Goal: Task Accomplishment & Management: Manage account settings

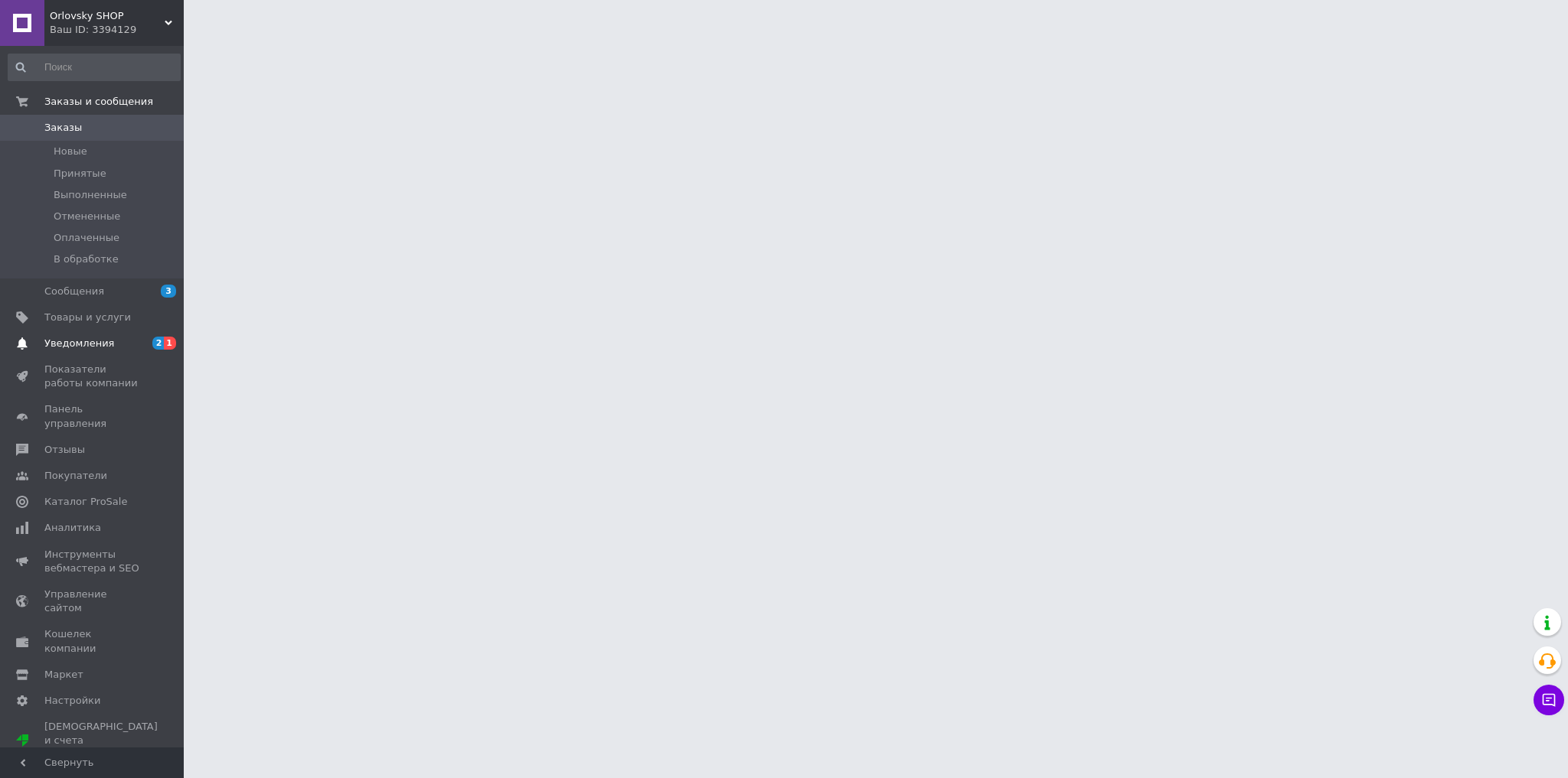
click at [110, 342] on span "Уведомления" at bounding box center [93, 343] width 97 height 14
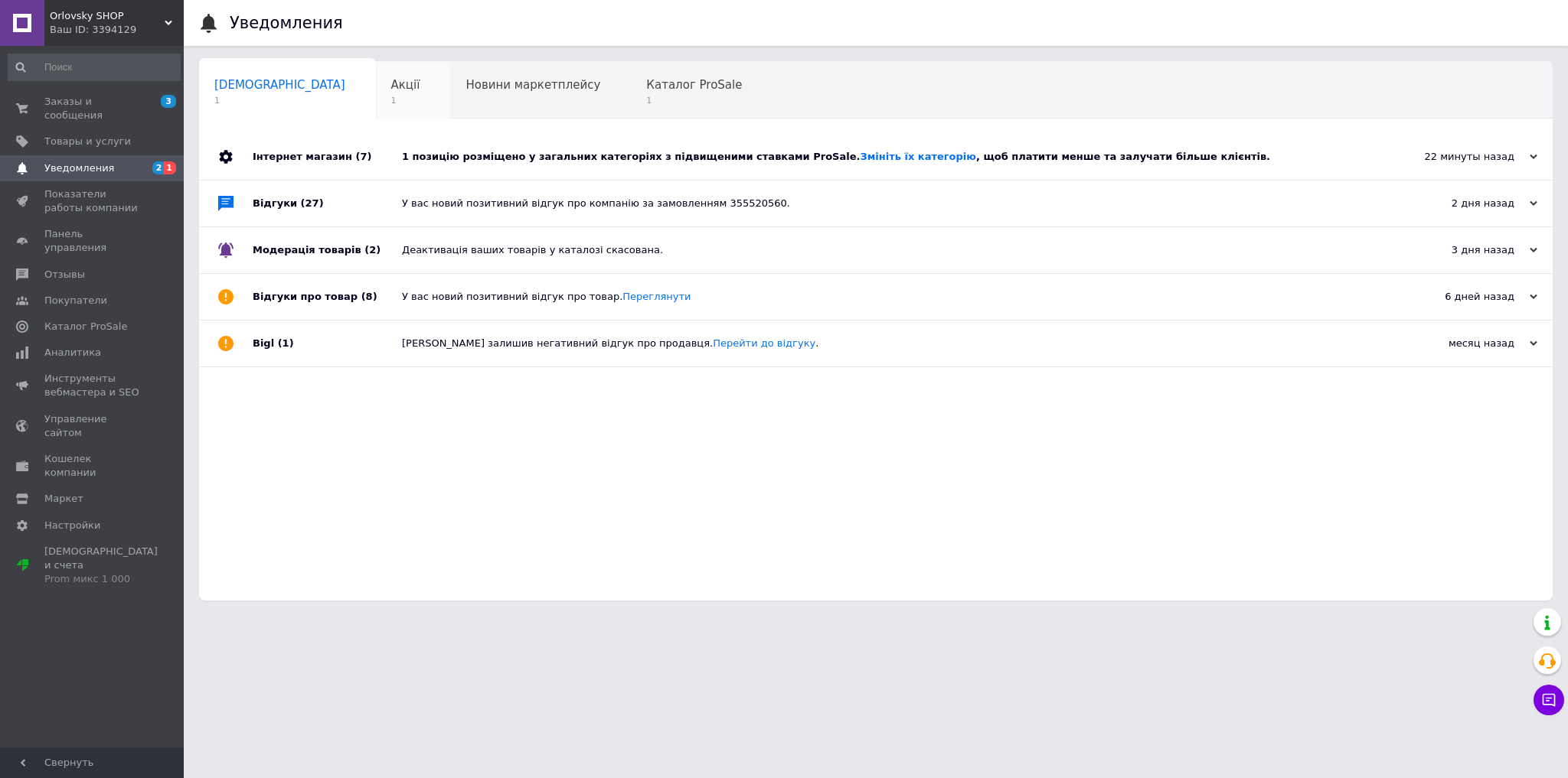
click at [376, 109] on div "Акції 1" at bounding box center [413, 90] width 75 height 58
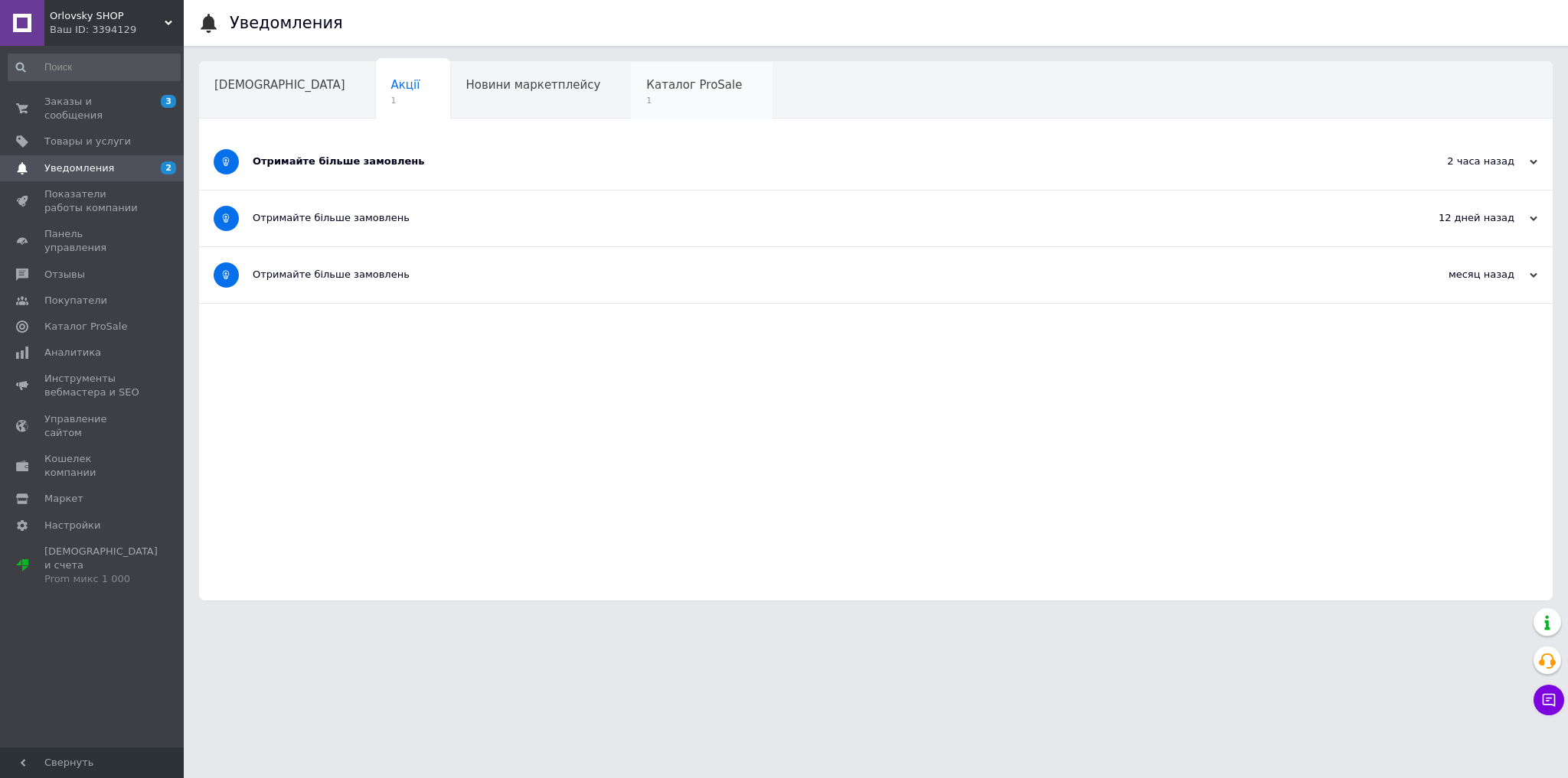
click at [646, 96] on span "1" at bounding box center [694, 100] width 96 height 11
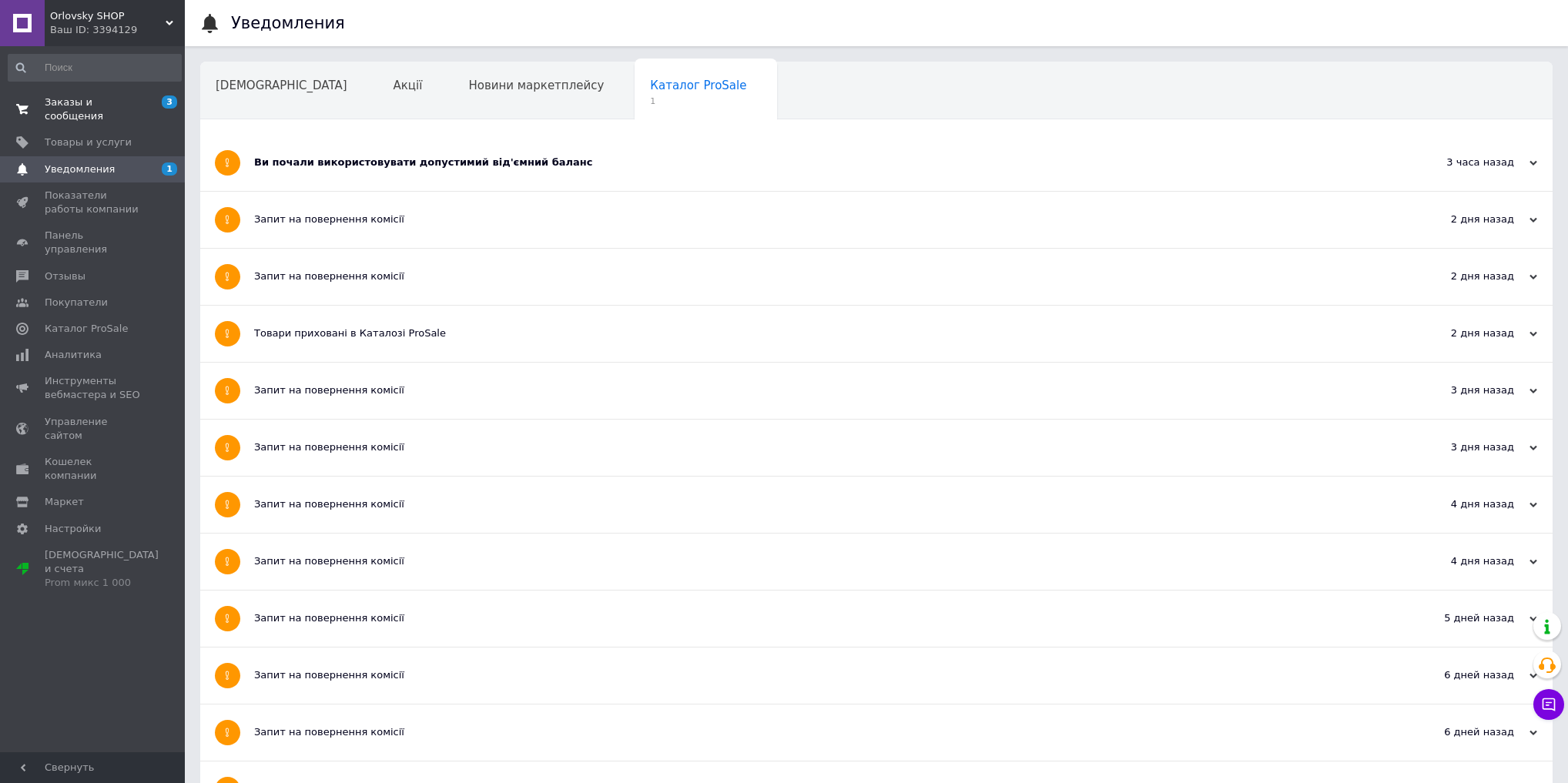
click at [114, 101] on span "Заказы и сообщения" at bounding box center [94, 109] width 98 height 28
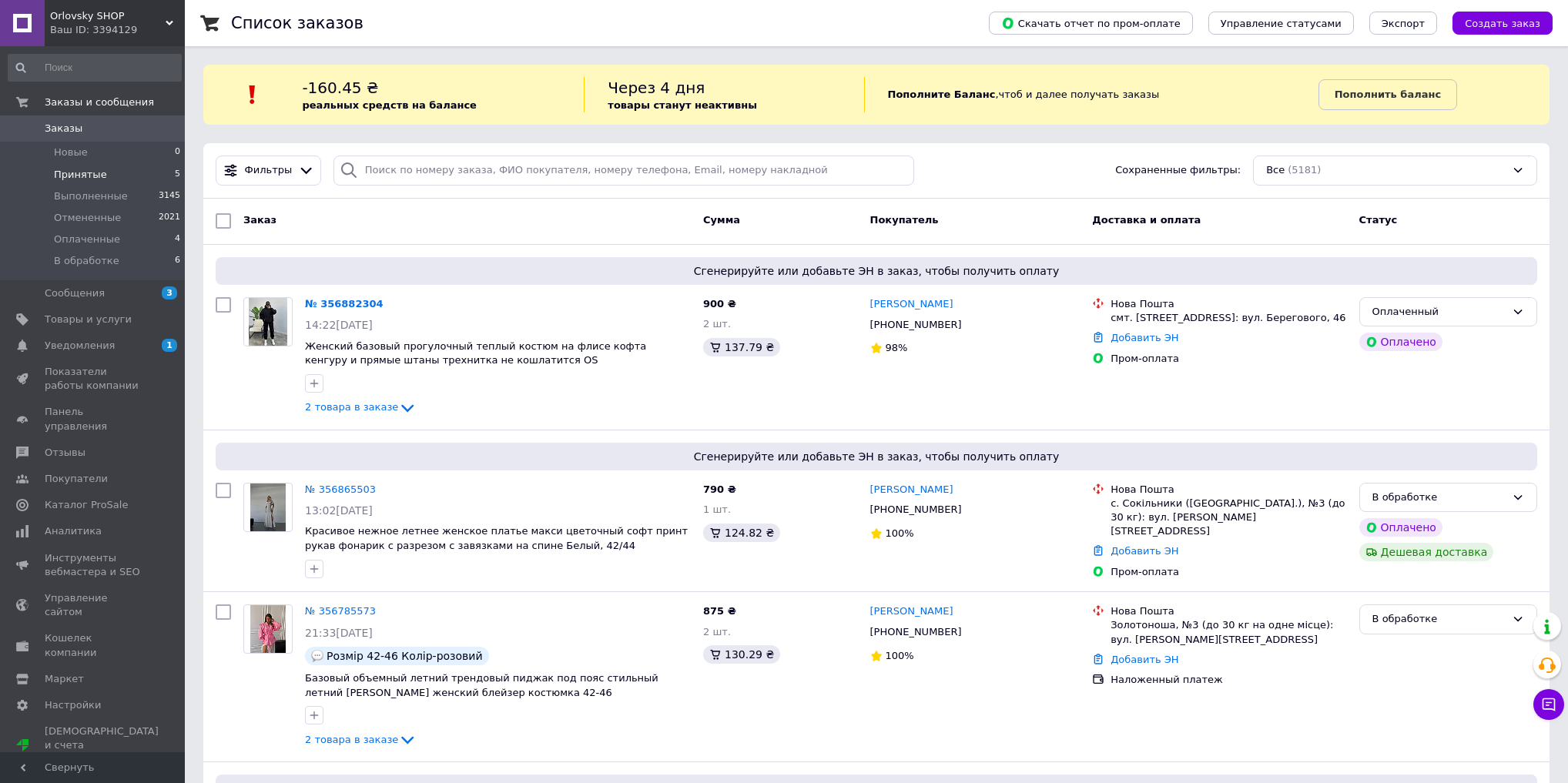
click at [93, 177] on span "Принятые" at bounding box center [80, 175] width 53 height 14
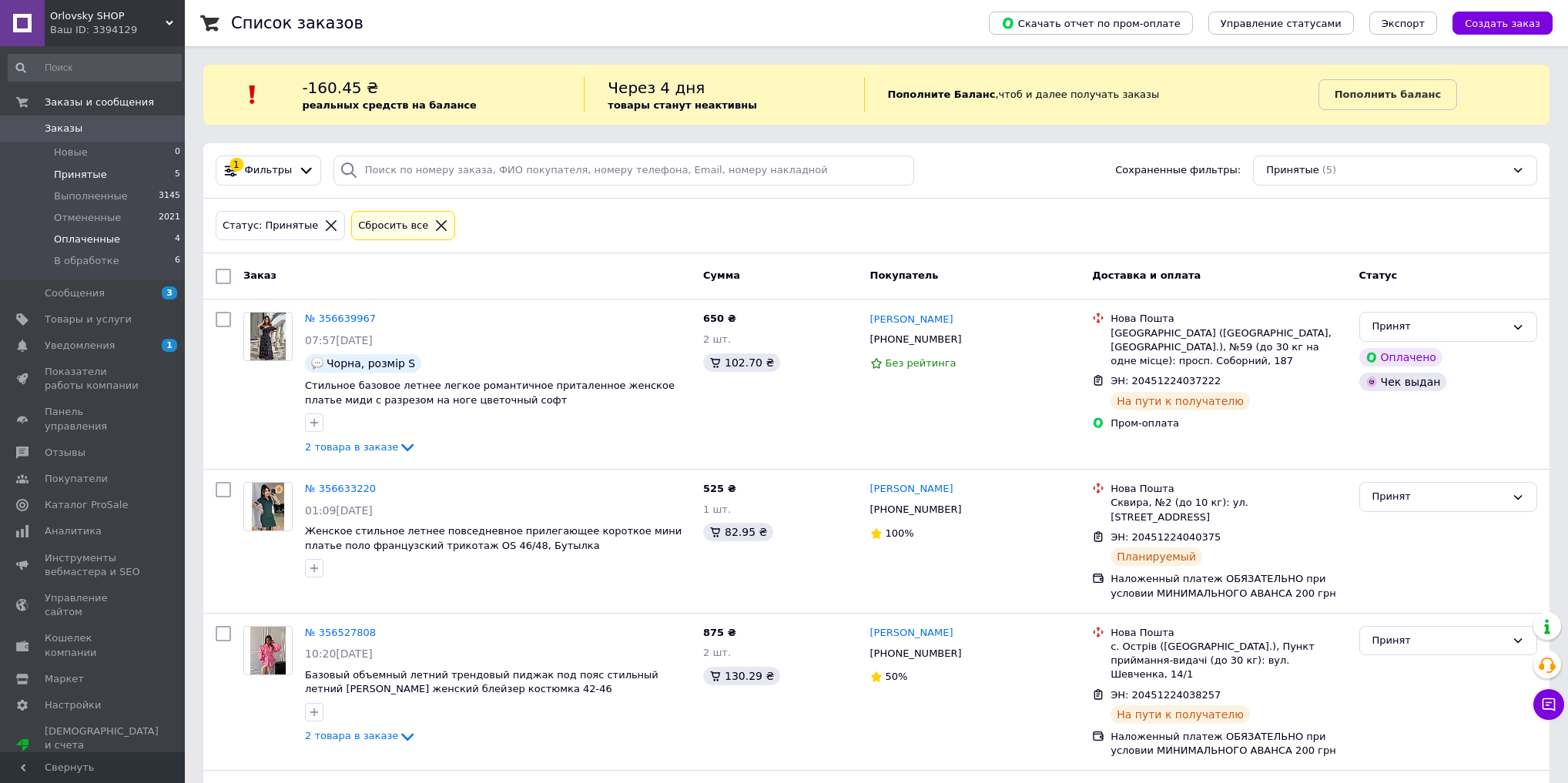
click at [100, 240] on span "Оплаченные" at bounding box center [88, 240] width 66 height 14
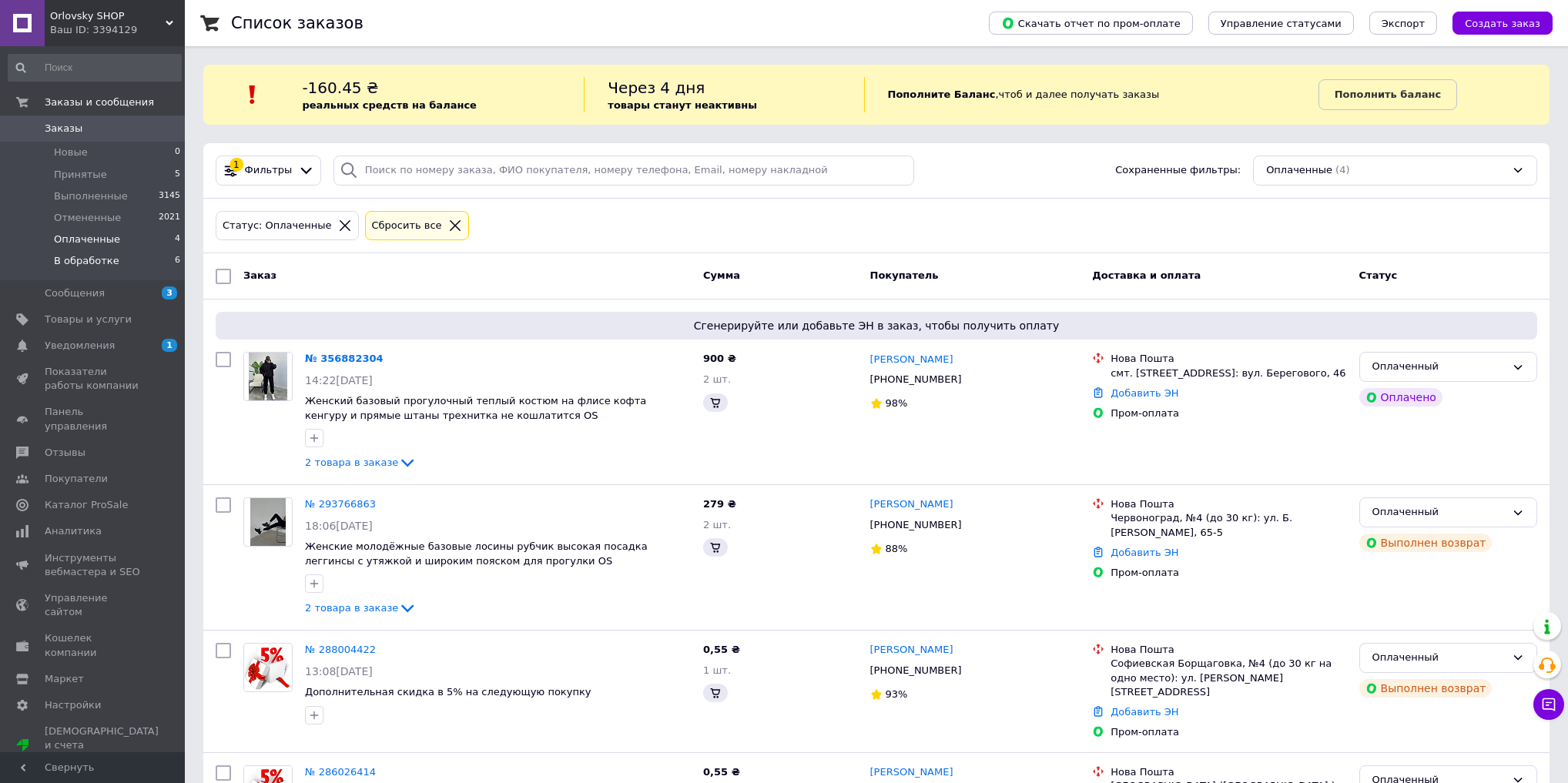
click at [104, 263] on span "В обработке" at bounding box center [87, 262] width 66 height 14
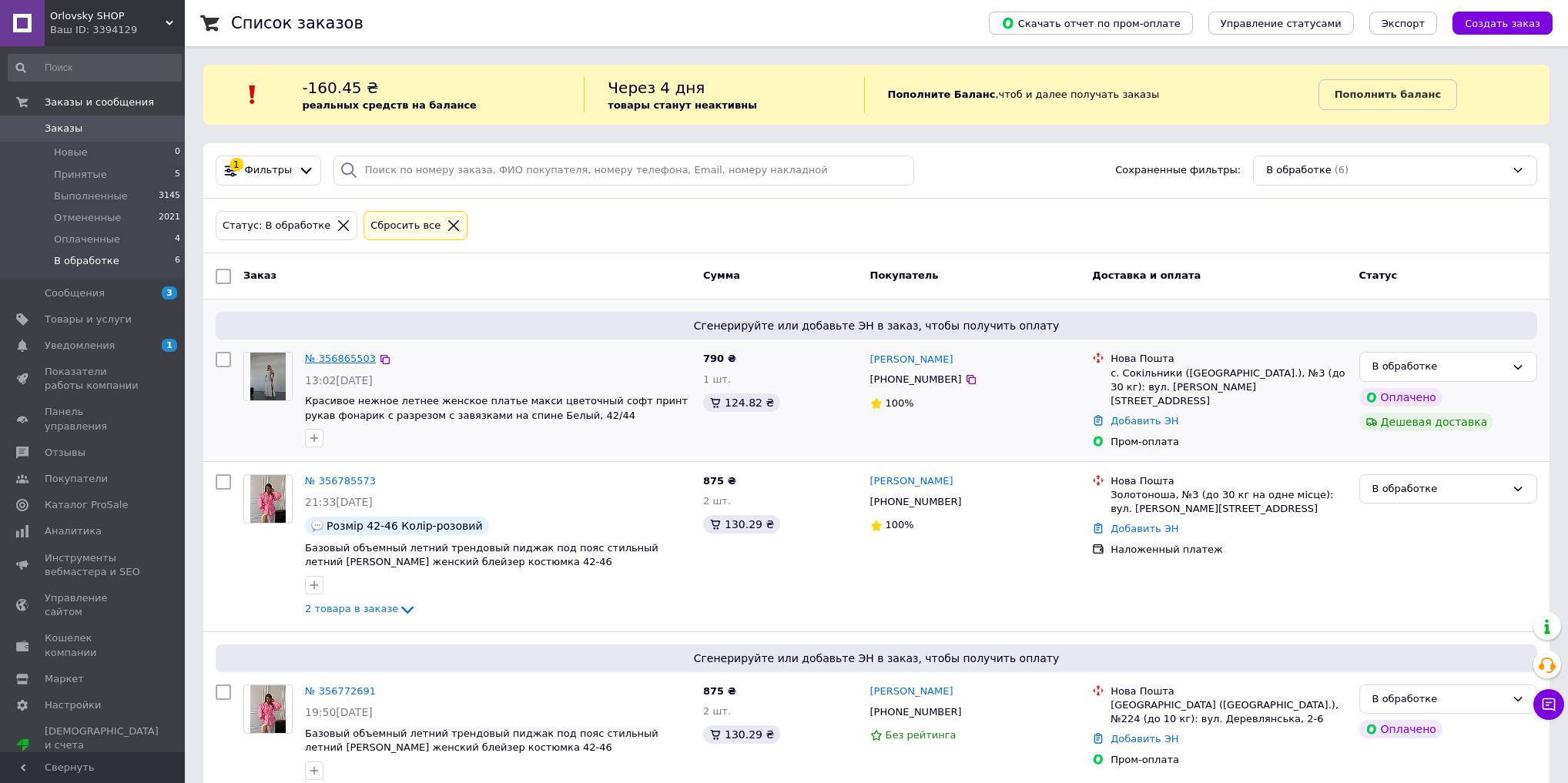
drag, startPoint x: 339, startPoint y: 366, endPoint x: 333, endPoint y: 357, distance: 10.8
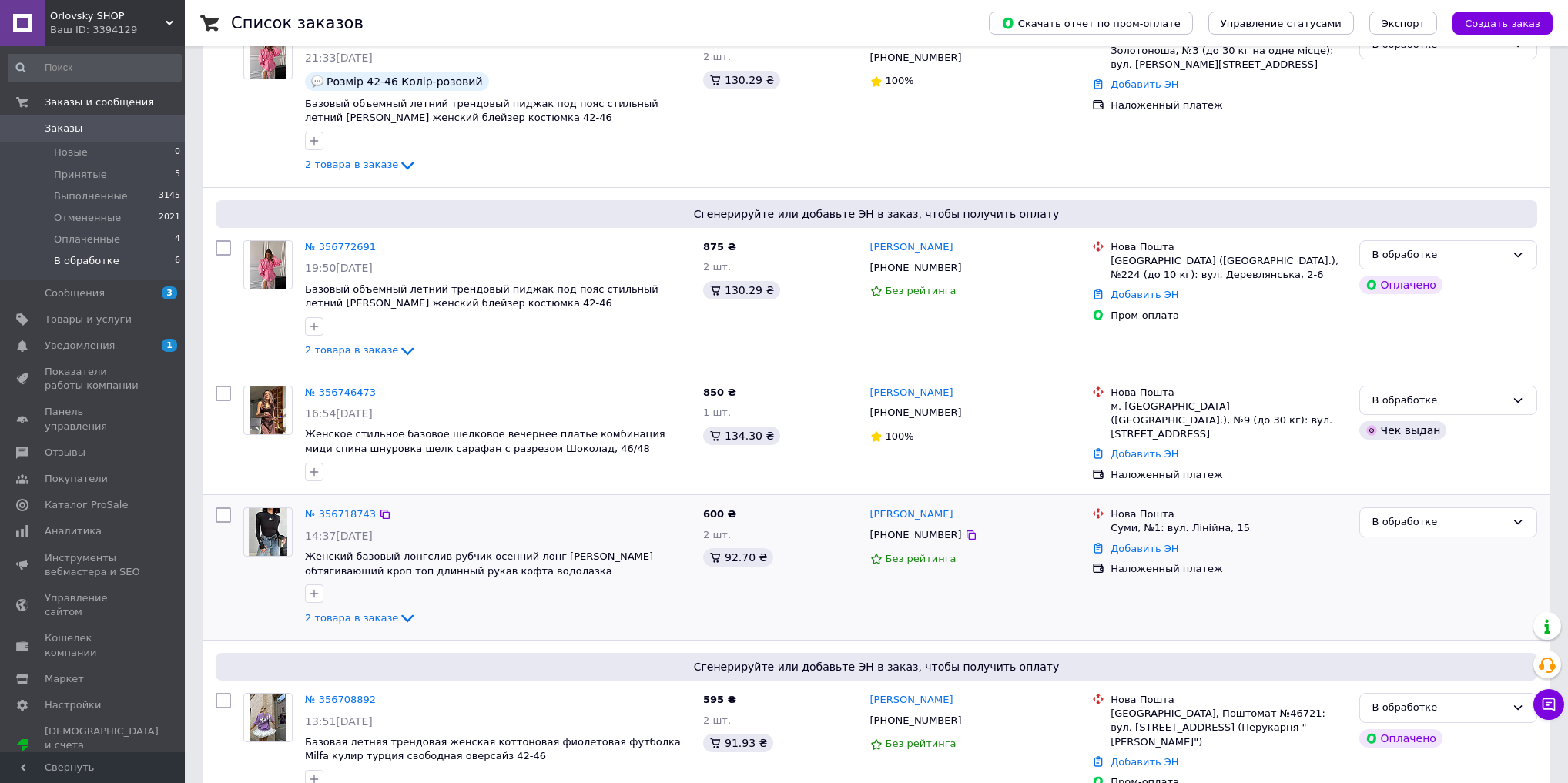
scroll to position [493, 0]
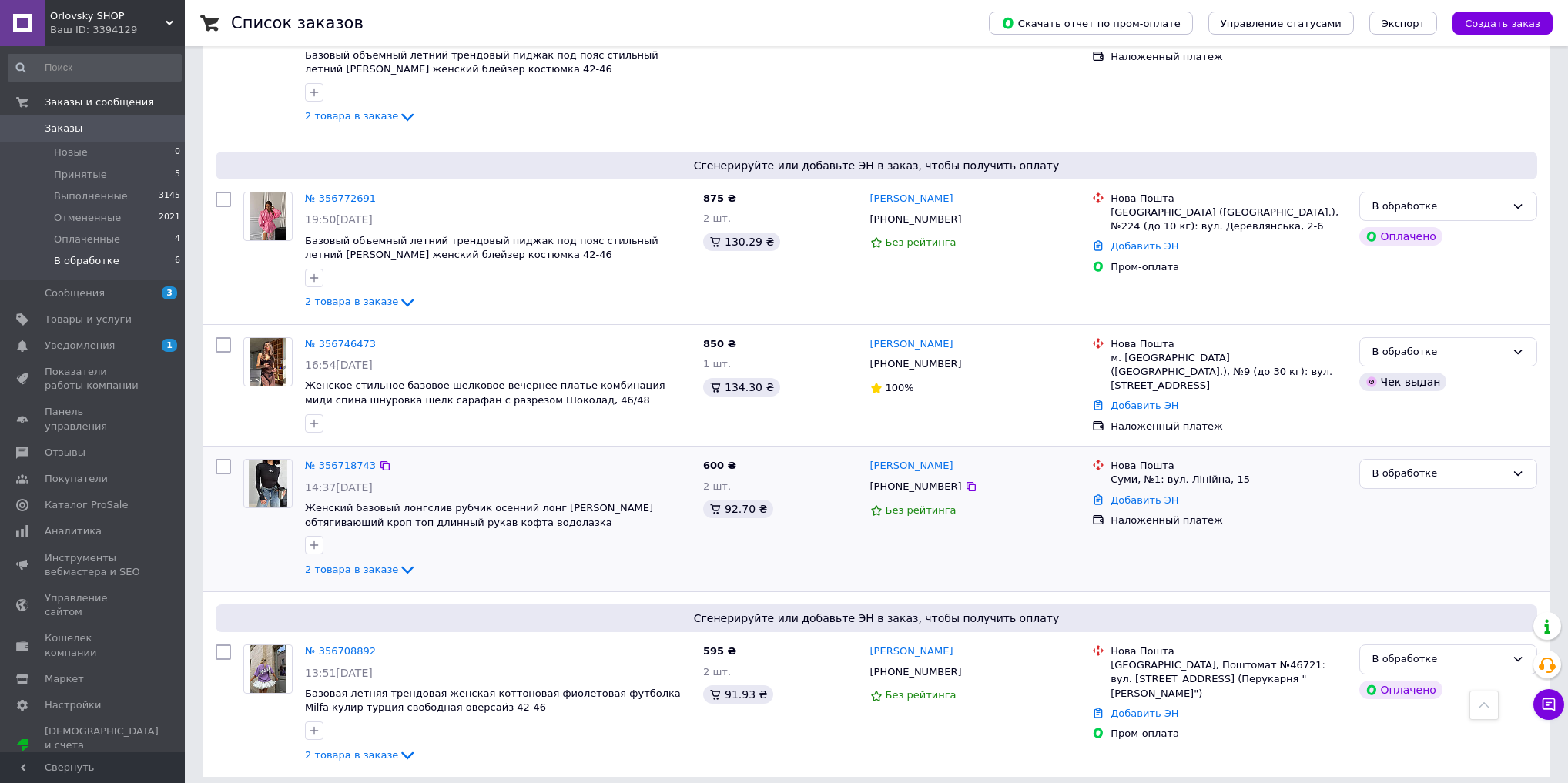
drag, startPoint x: 332, startPoint y: 452, endPoint x: 315, endPoint y: 459, distance: 18.4
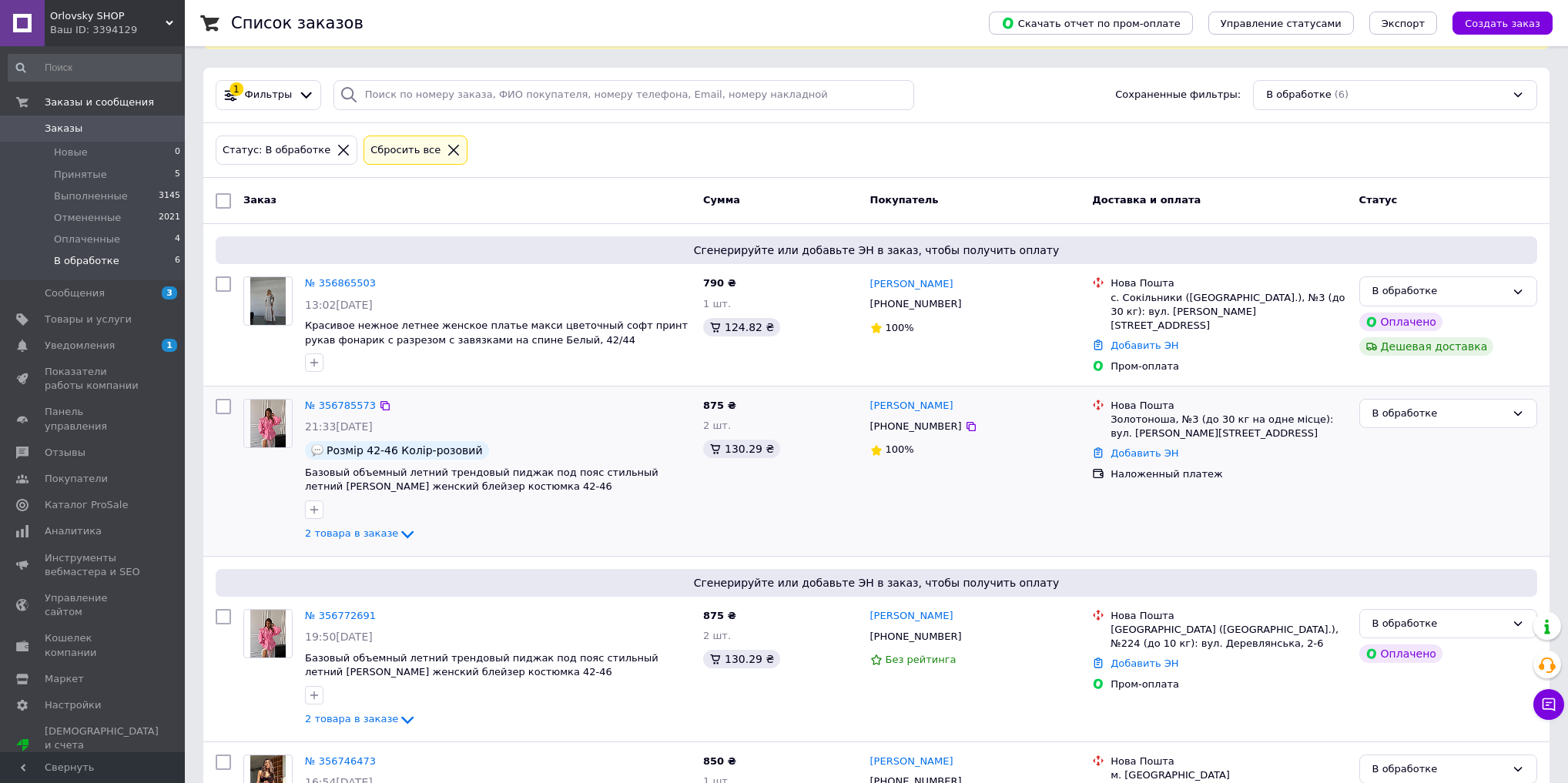
scroll to position [68, 0]
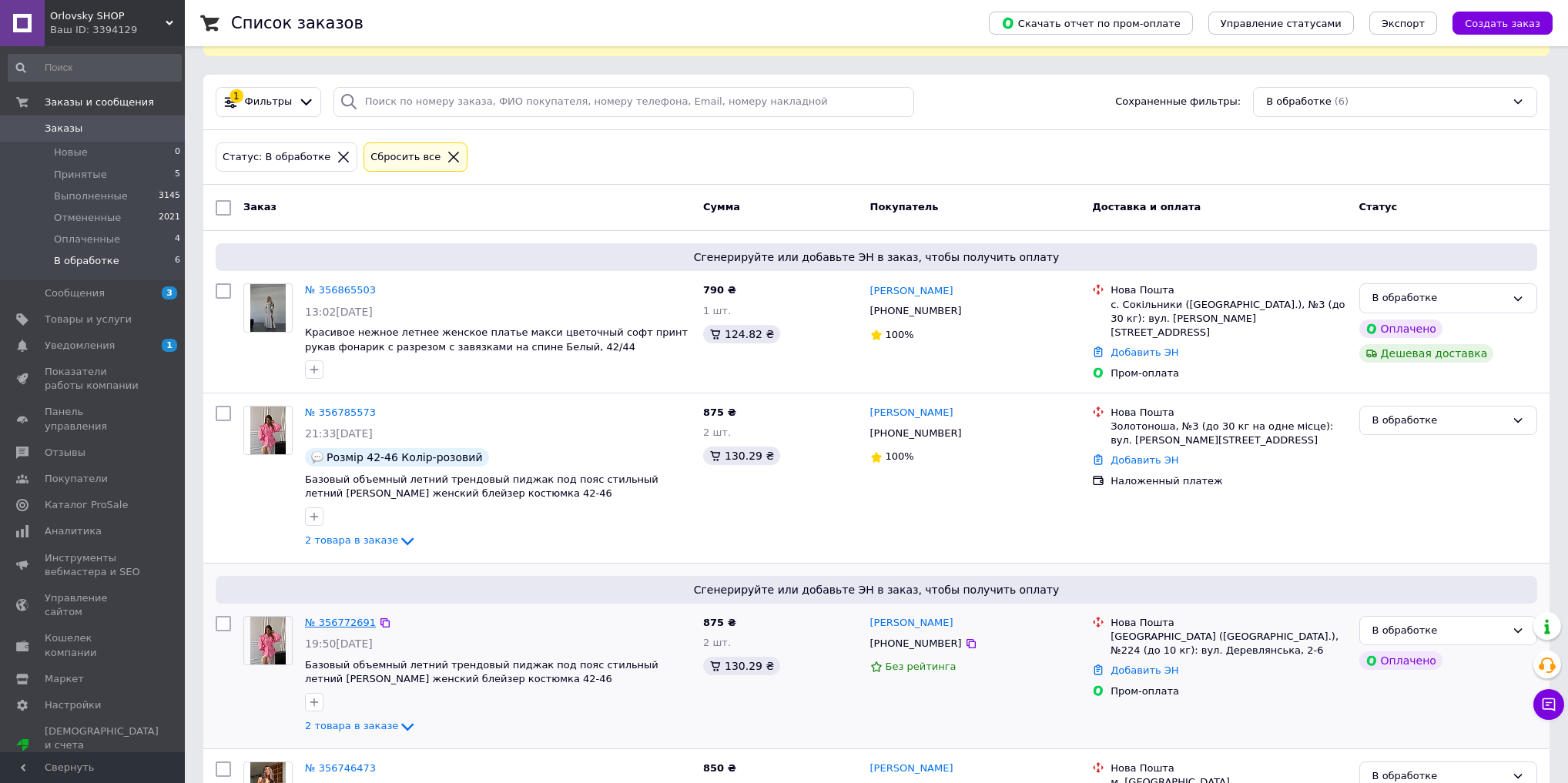
click at [325, 621] on link "№ 356772691" at bounding box center [340, 622] width 71 height 11
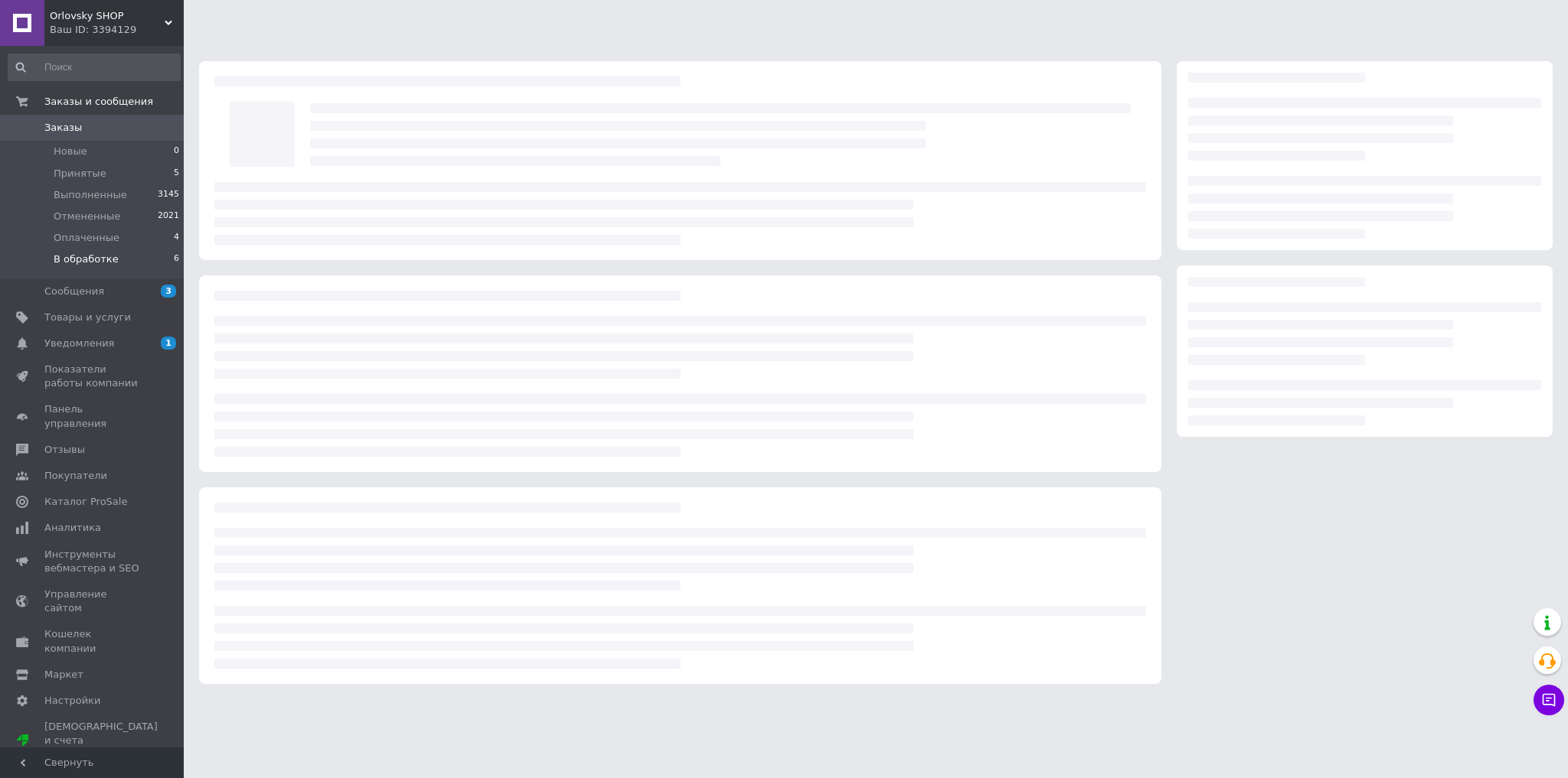
click at [323, 617] on div at bounding box center [680, 637] width 931 height 63
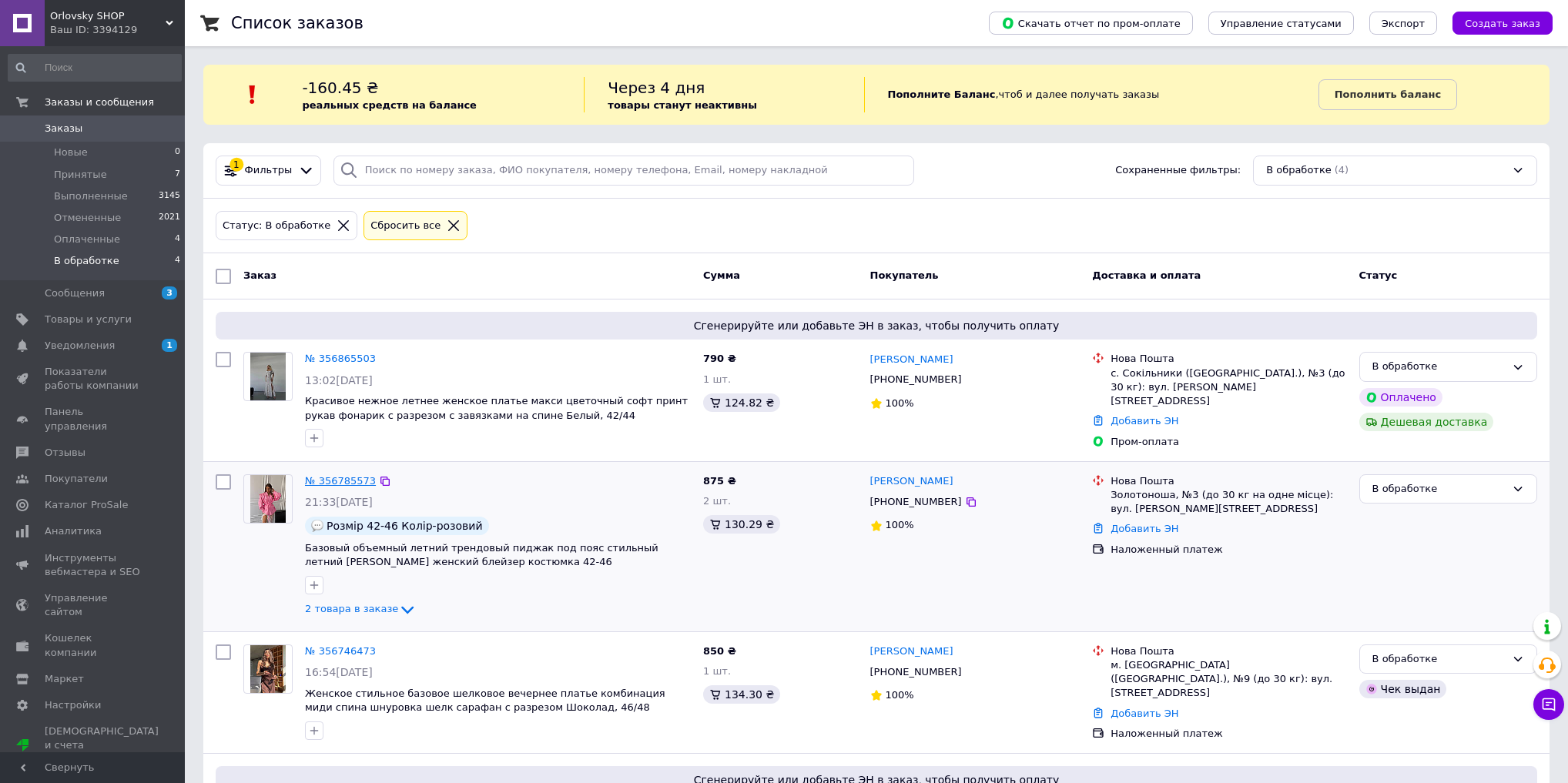
click at [329, 478] on link "№ 356785573" at bounding box center [340, 480] width 71 height 11
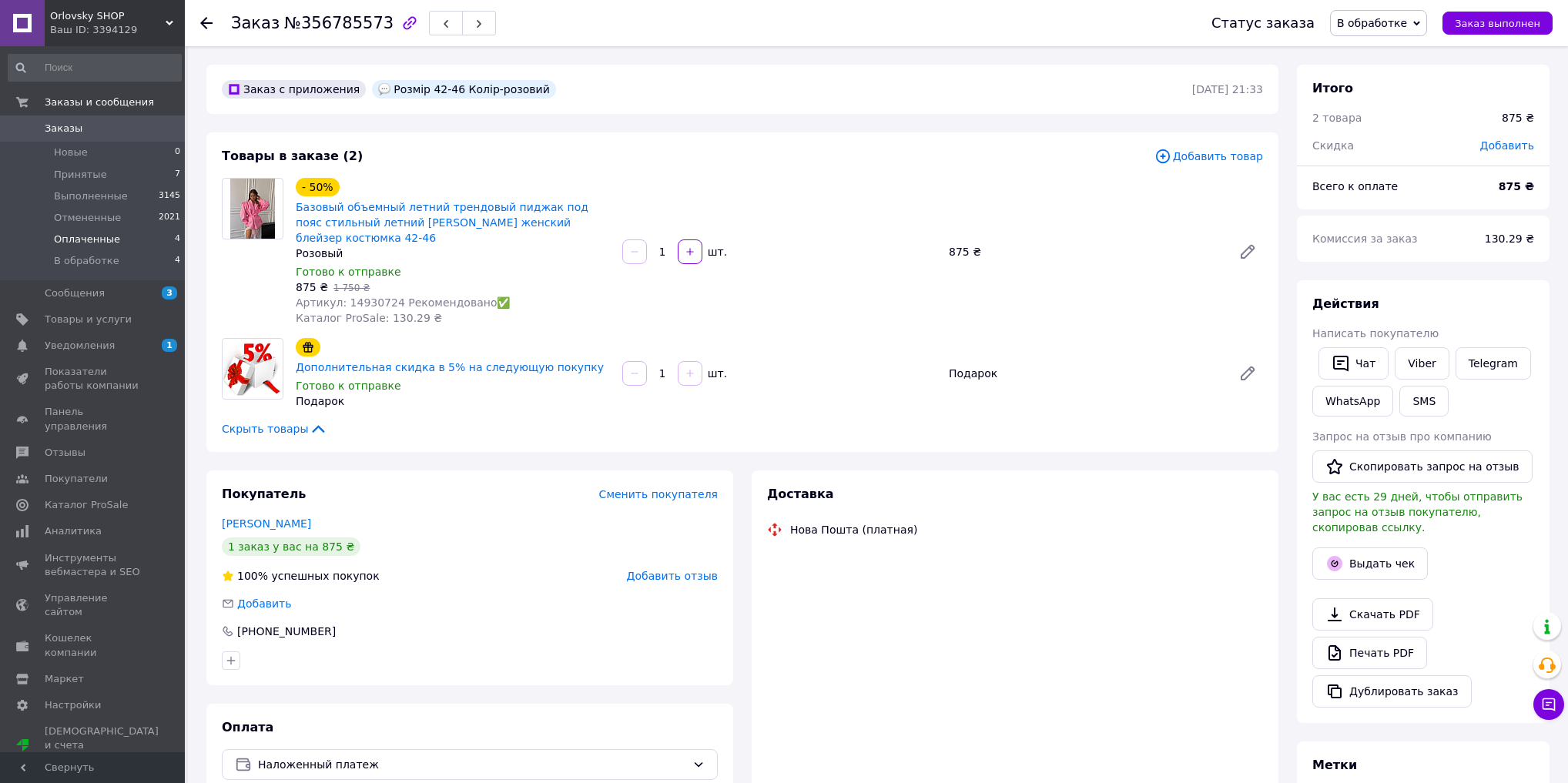
click at [128, 238] on li "Оплаченные 4" at bounding box center [94, 239] width 190 height 22
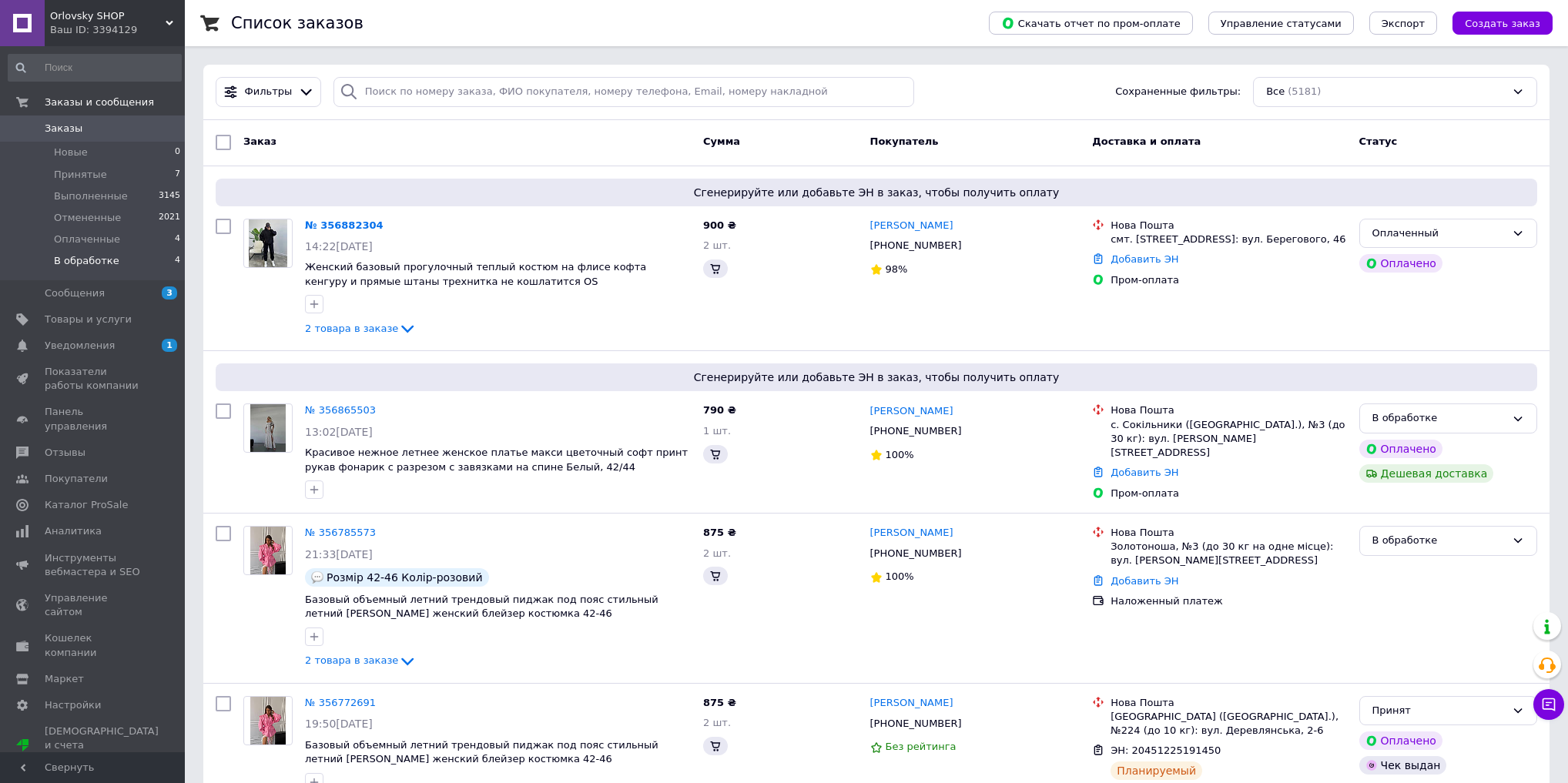
click at [125, 263] on li "В обработке 4" at bounding box center [94, 264] width 190 height 29
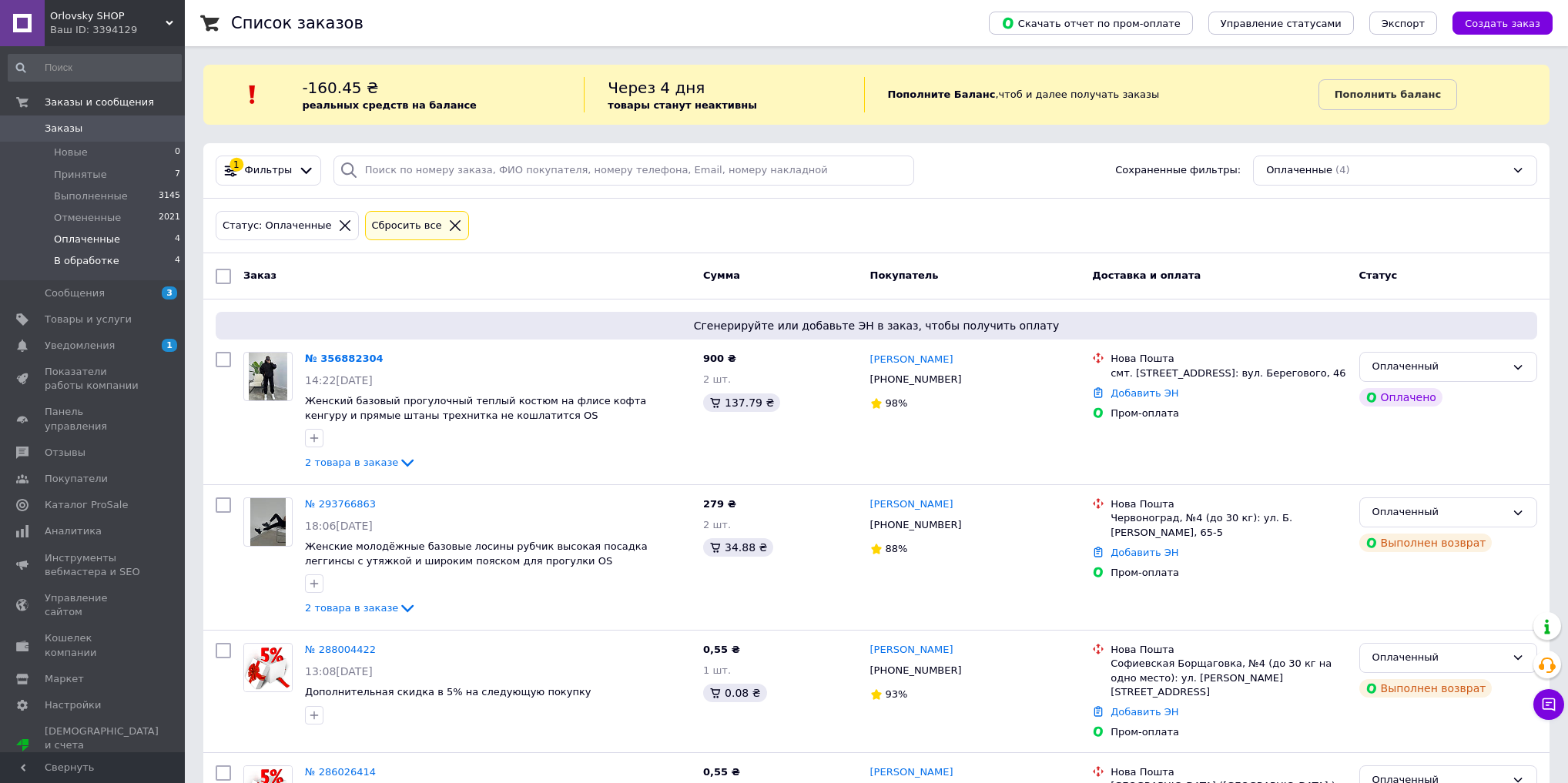
click at [101, 257] on span "В обработке" at bounding box center [87, 262] width 66 height 14
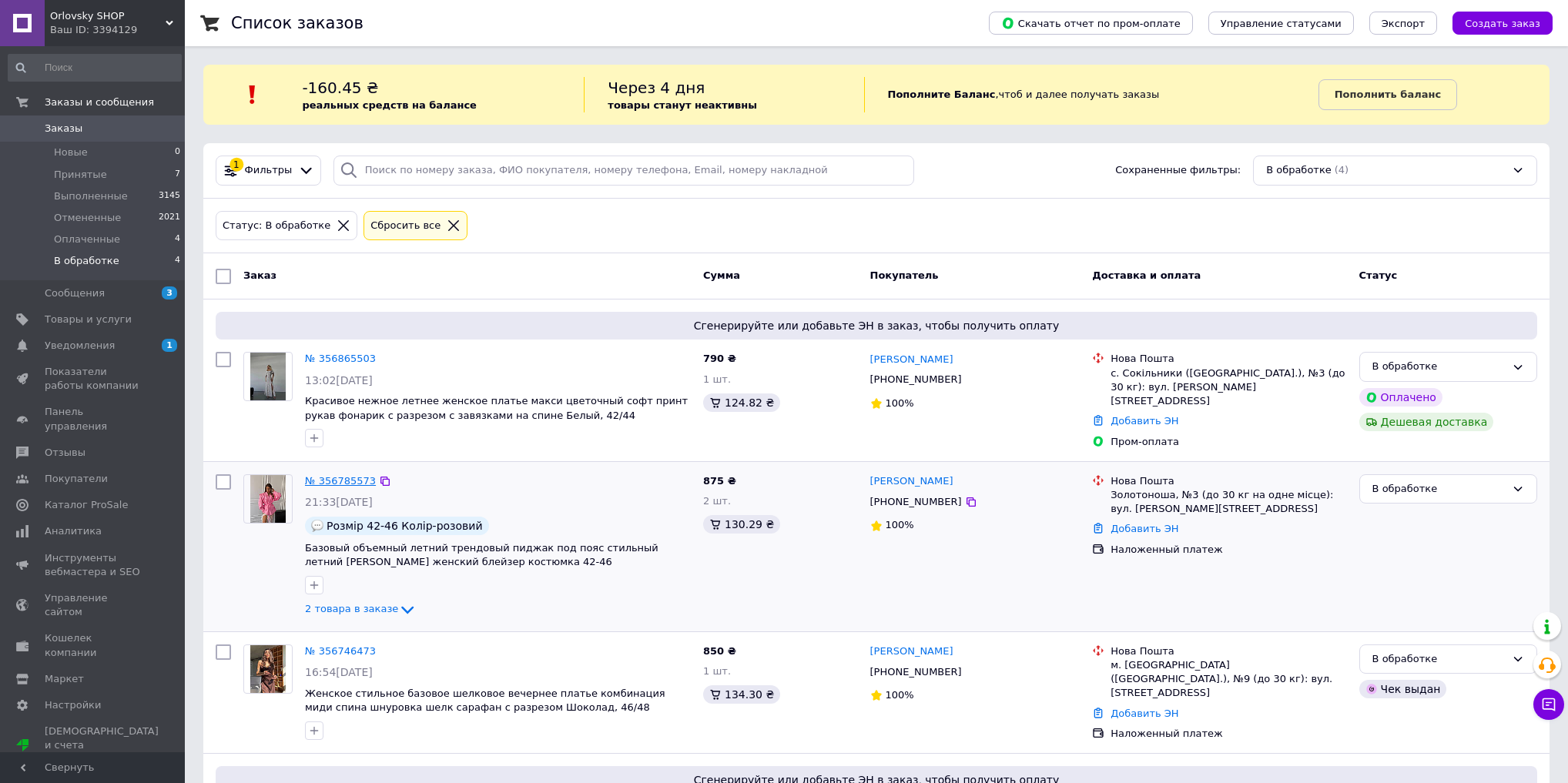
click at [326, 475] on link "№ 356785573" at bounding box center [340, 480] width 71 height 11
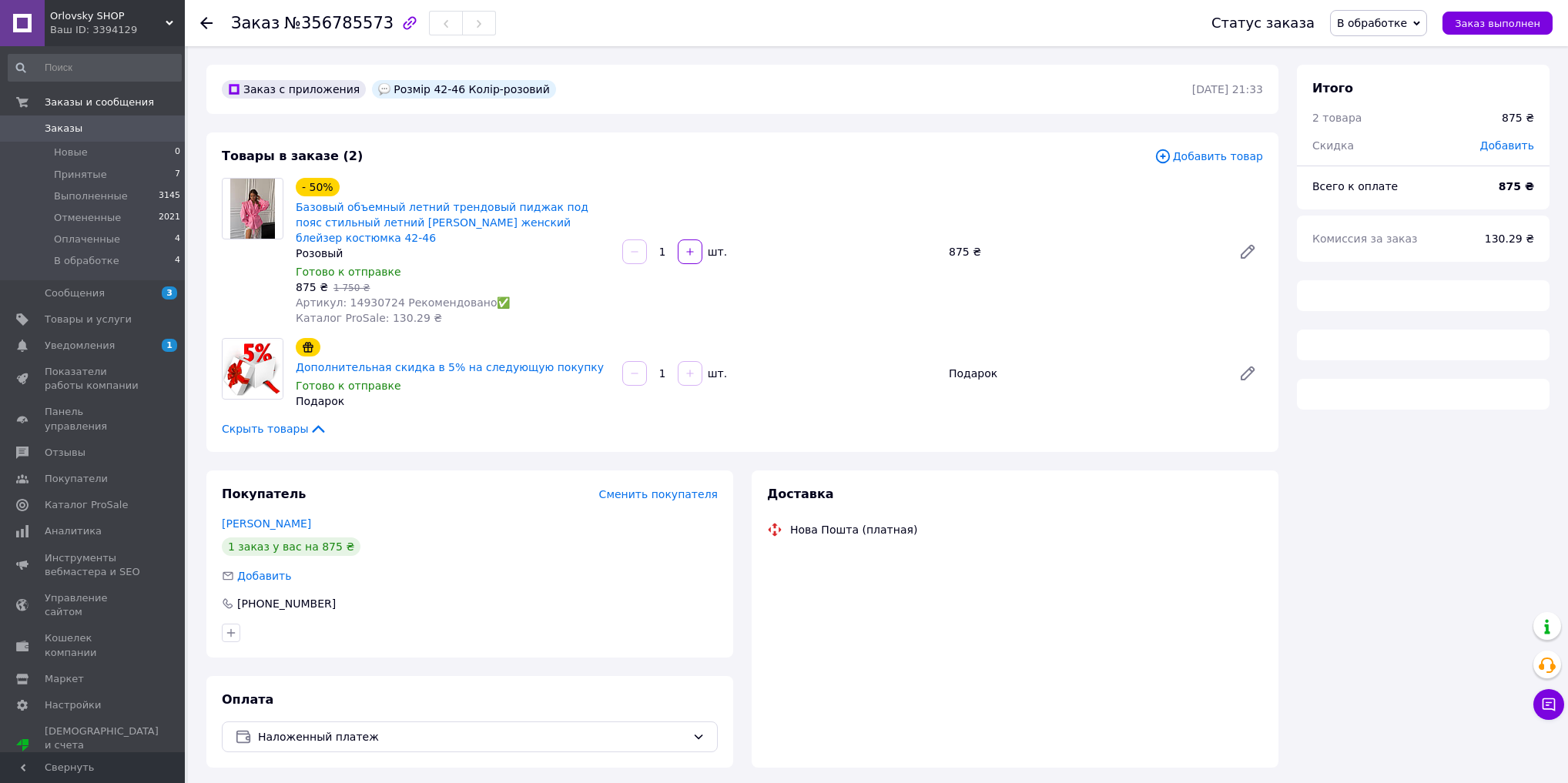
click at [1404, 24] on span "В обработке" at bounding box center [1372, 23] width 70 height 12
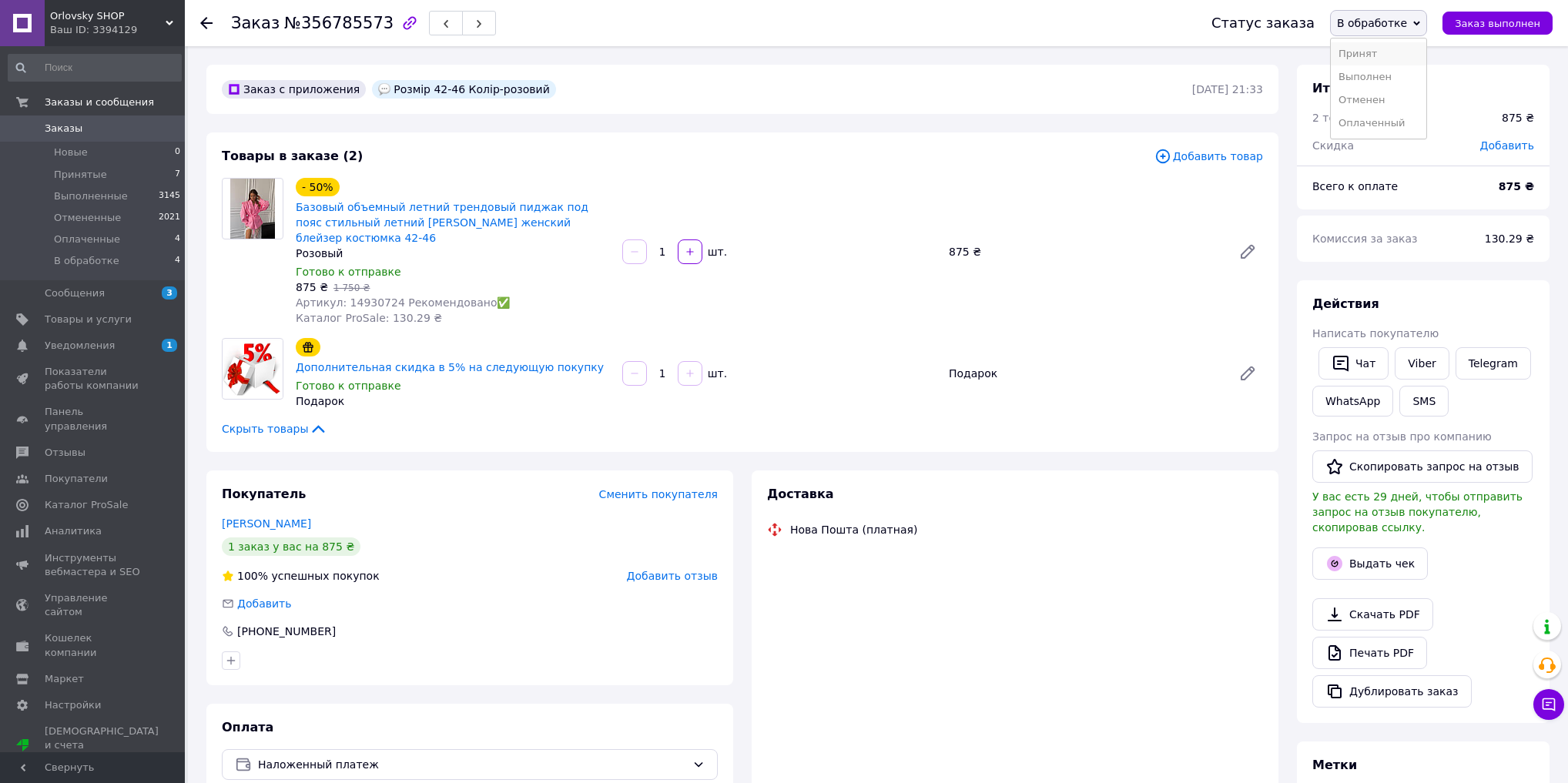
click at [1404, 46] on li "Принят" at bounding box center [1378, 53] width 95 height 23
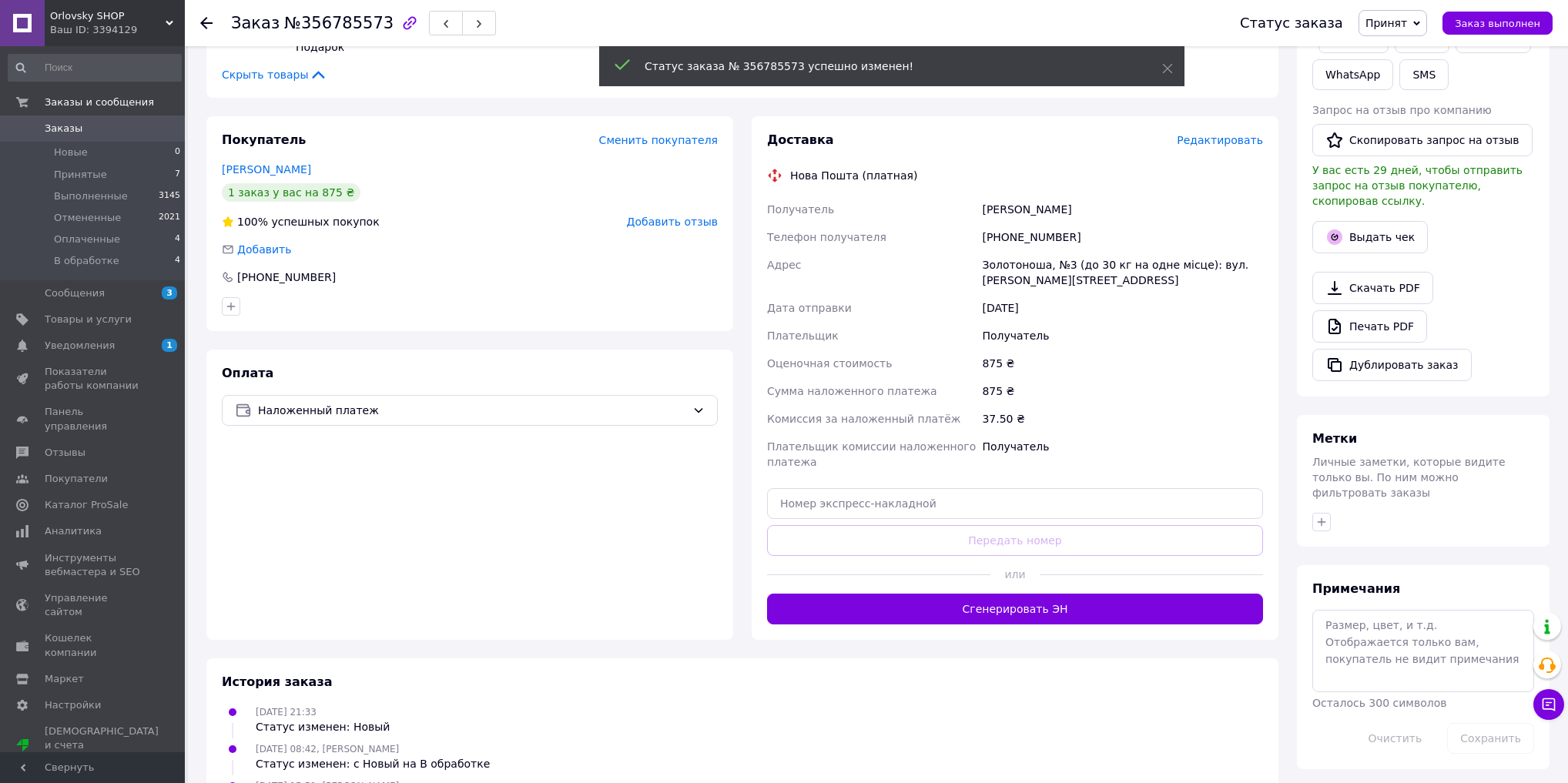
scroll to position [389, 0]
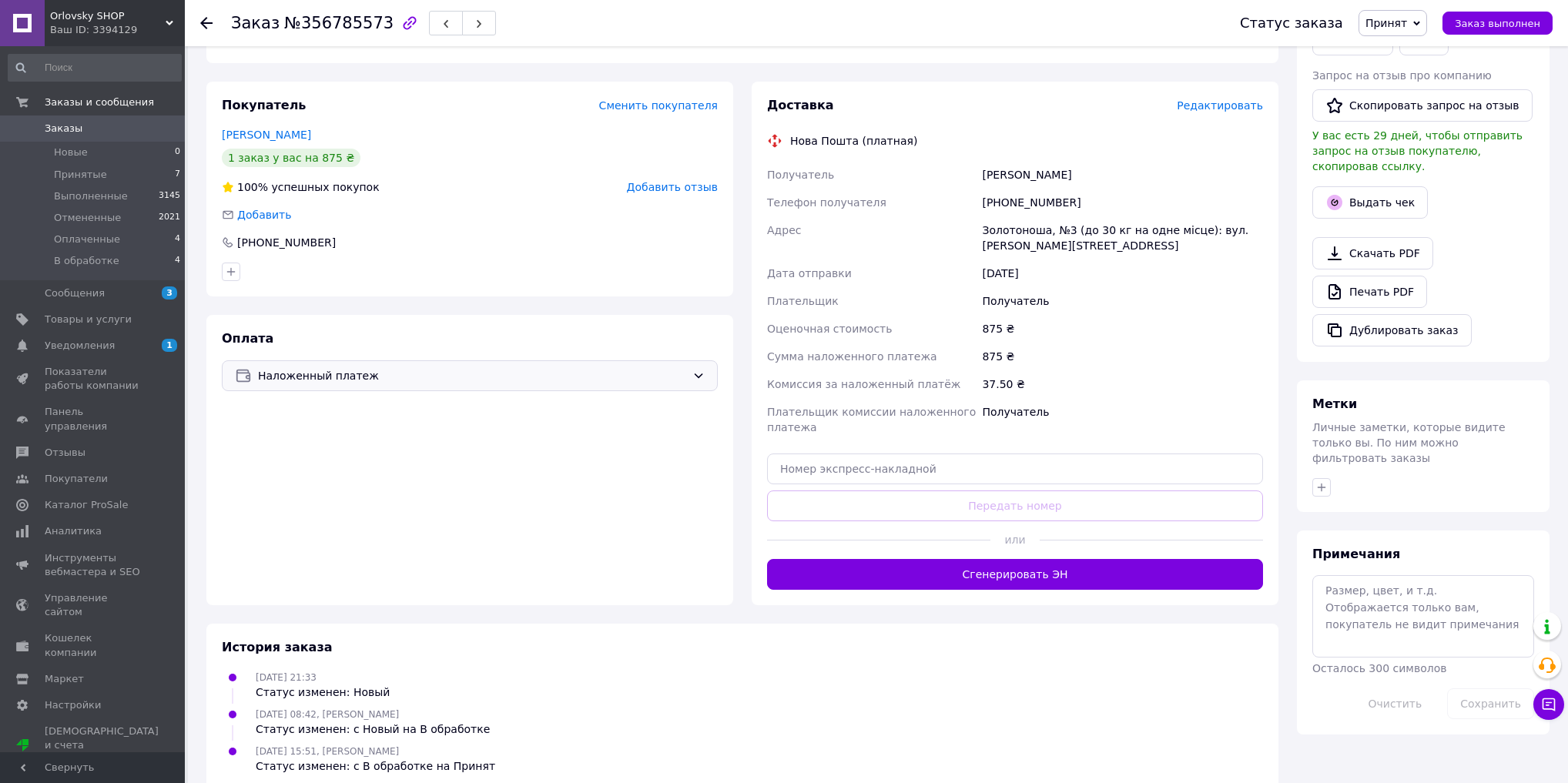
click at [456, 364] on div "Наложенный платеж" at bounding box center [470, 375] width 496 height 31
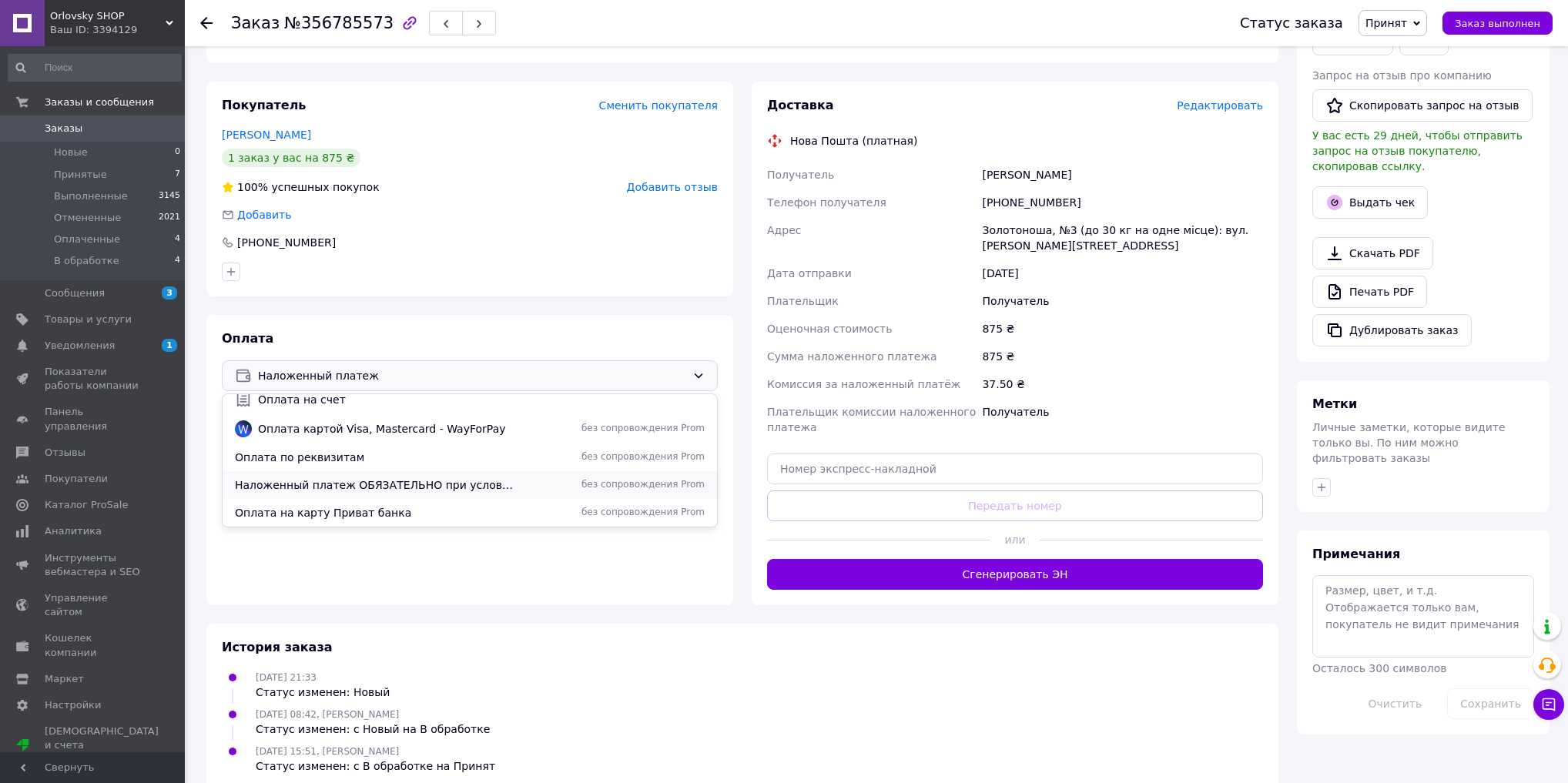
click at [419, 478] on span "Наложенный платеж ОБЯЗАТЕЛЬНО при условии МИНИМАЛЬНОГО АВАНСА 200 грн" at bounding box center [375, 486] width 280 height 16
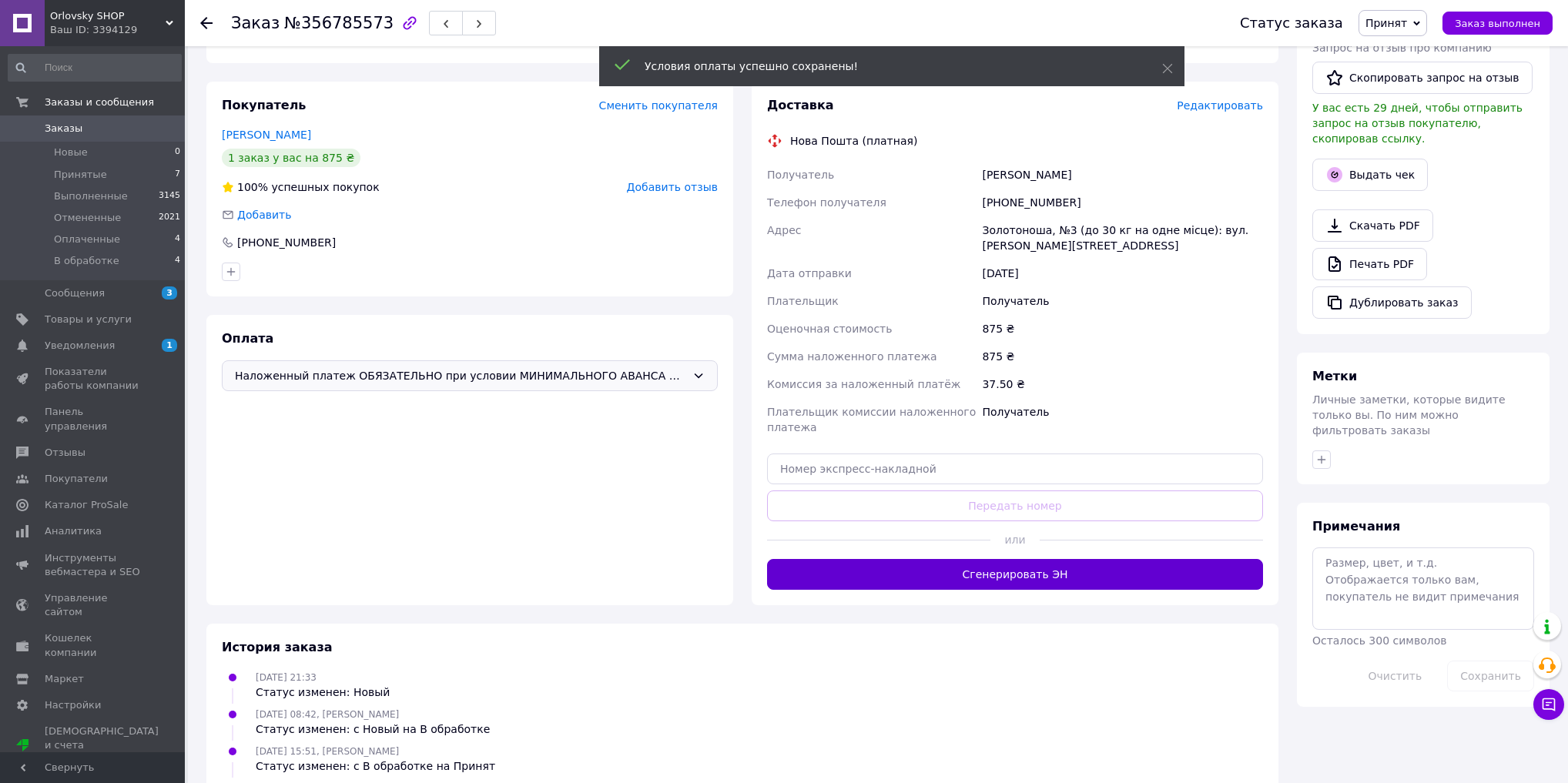
click at [957, 559] on button "Сгенерировать ЭН" at bounding box center [1015, 574] width 496 height 31
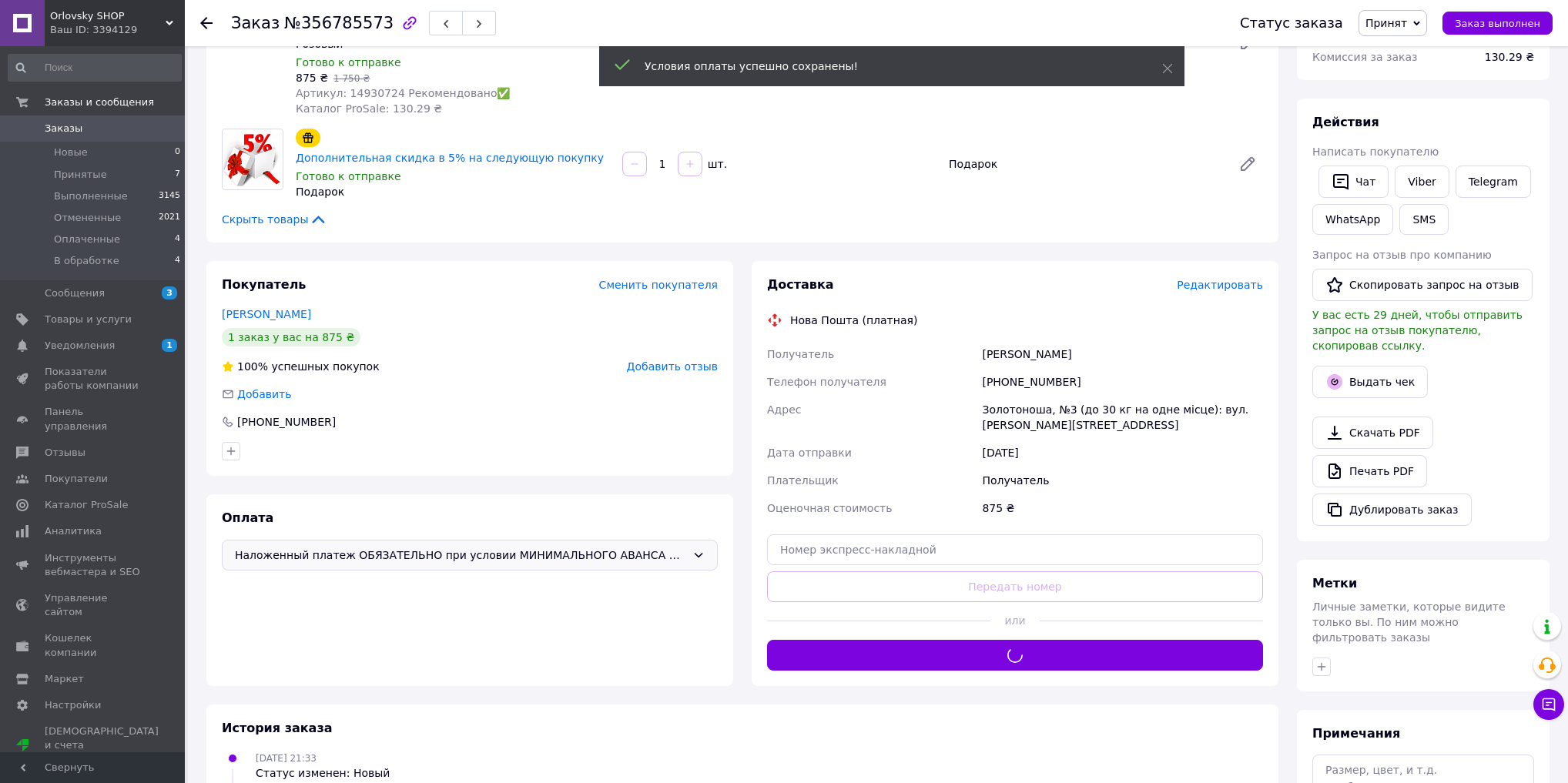
scroll to position [205, 0]
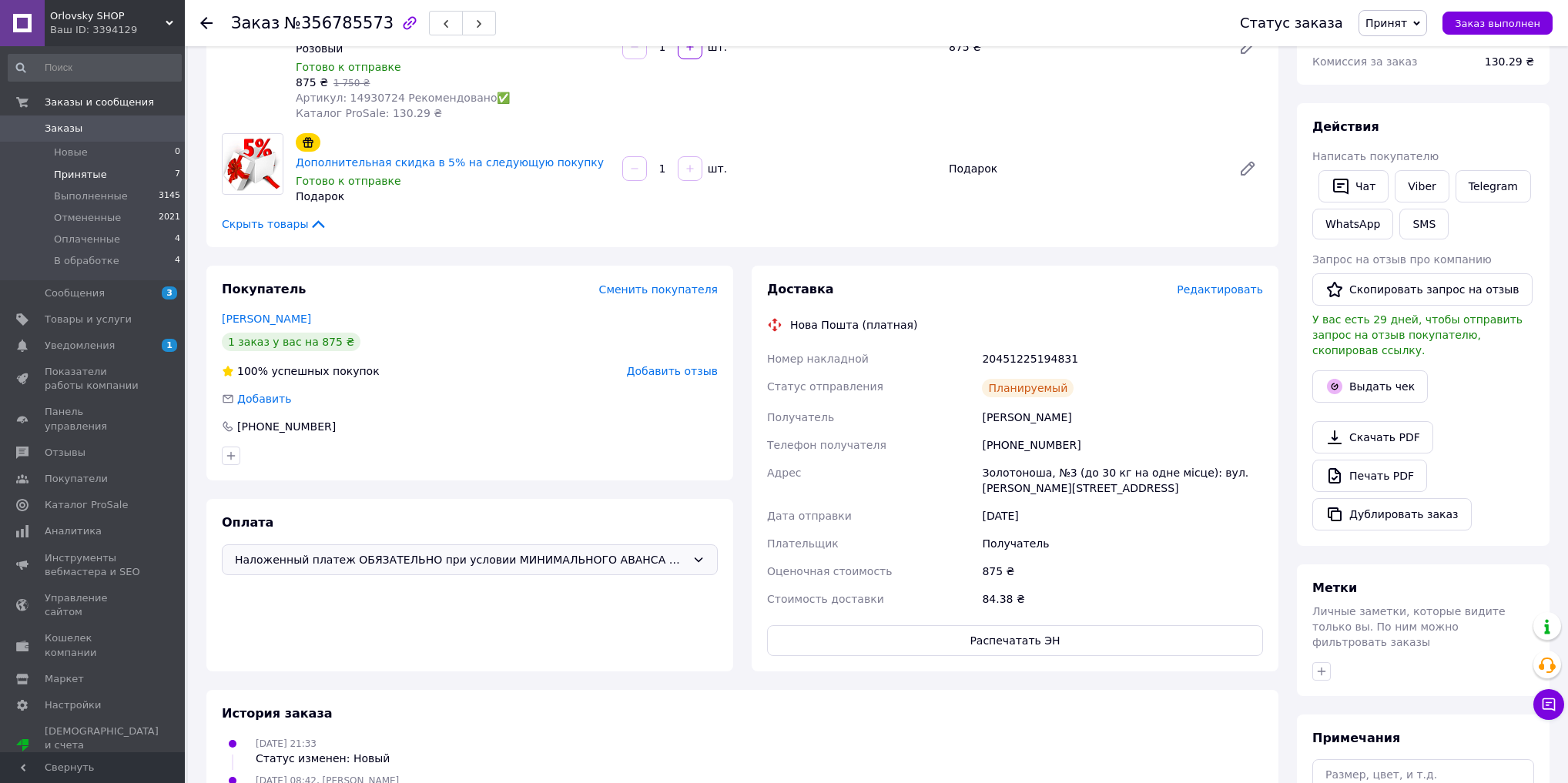
click at [97, 182] on li "Принятые 7" at bounding box center [94, 175] width 190 height 22
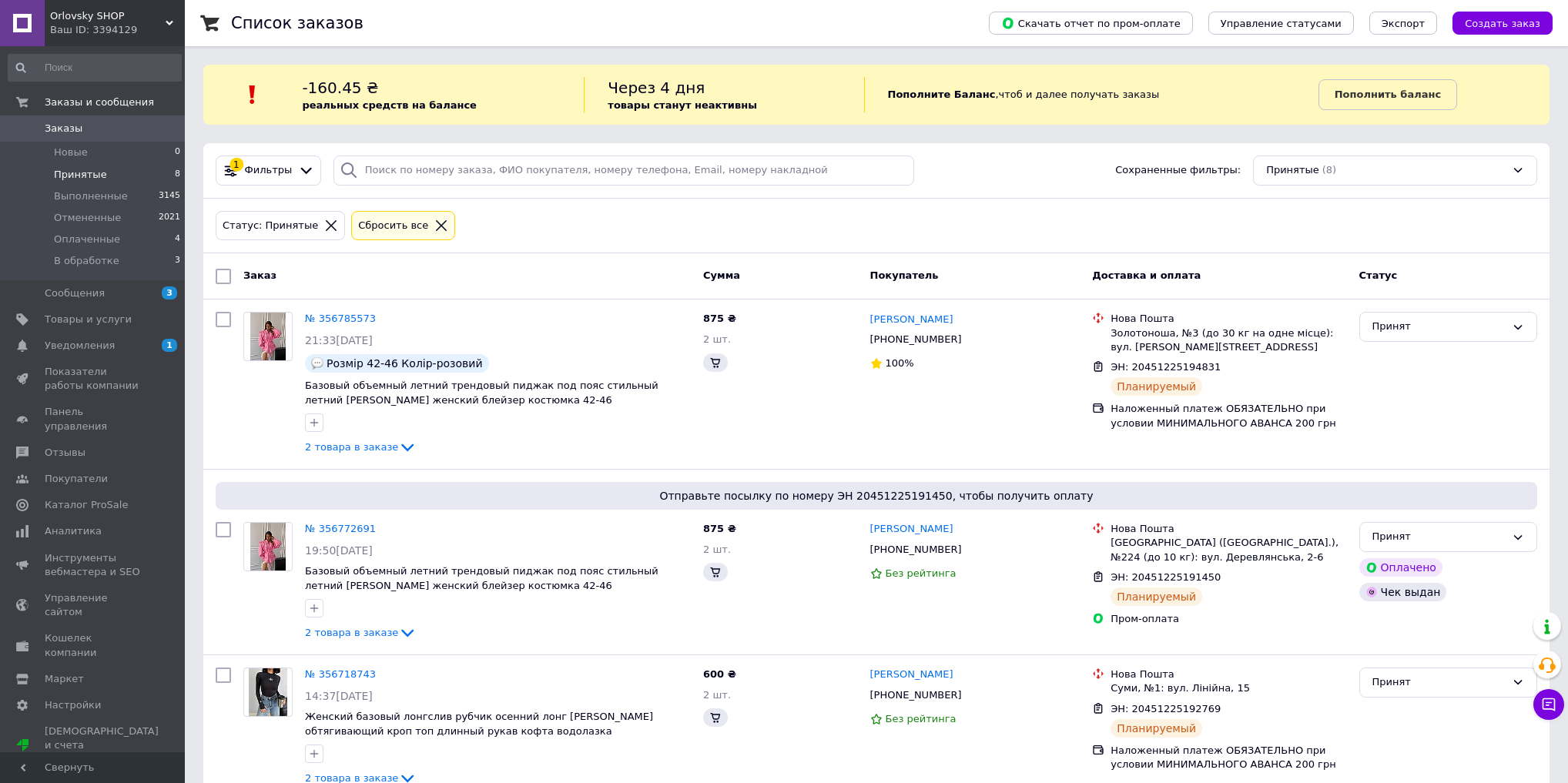
click at [92, 28] on div "Ваш ID: 3394129" at bounding box center [117, 30] width 135 height 14
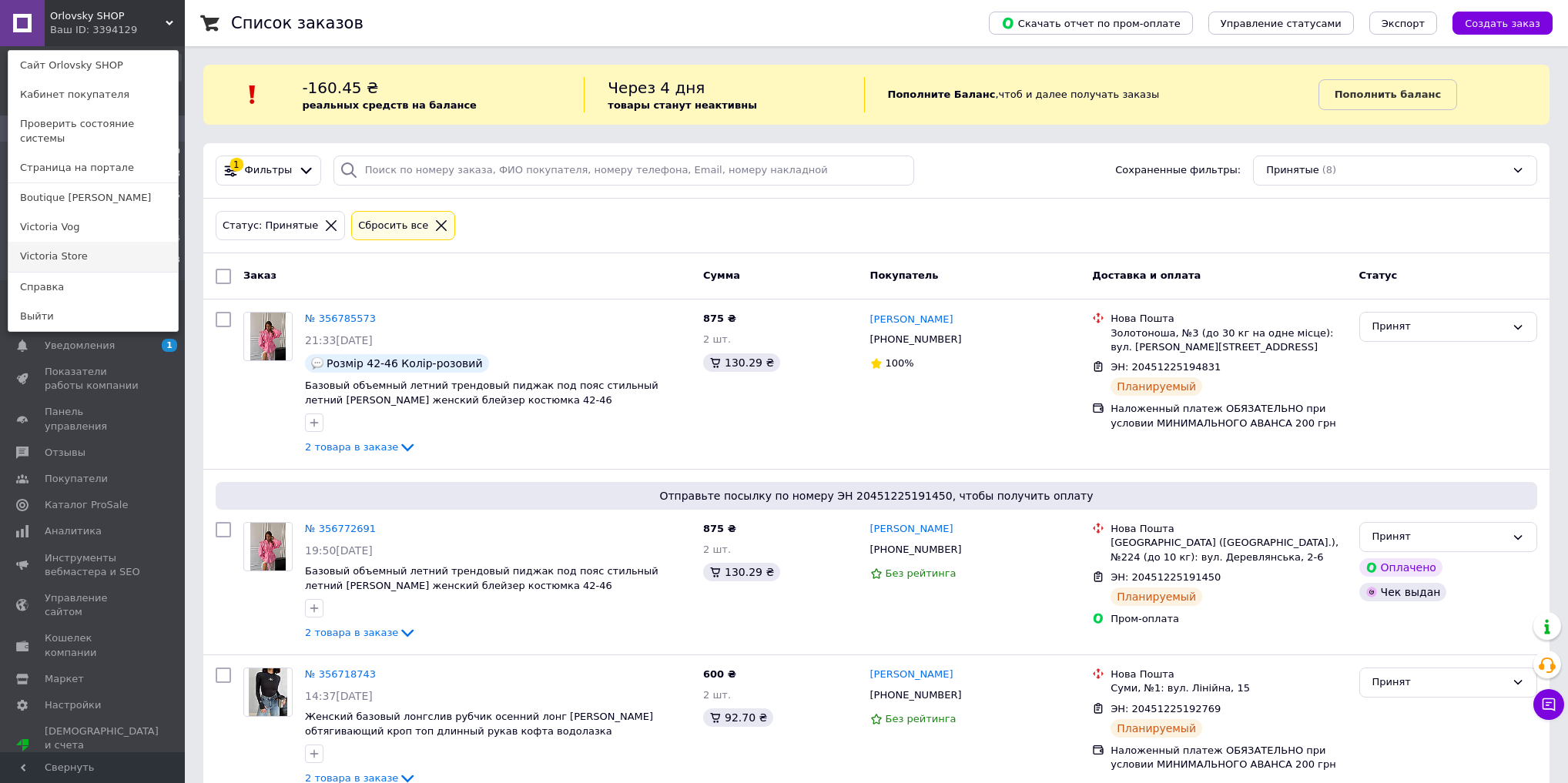
click at [92, 241] on link "Victoria Store" at bounding box center [94, 255] width 170 height 29
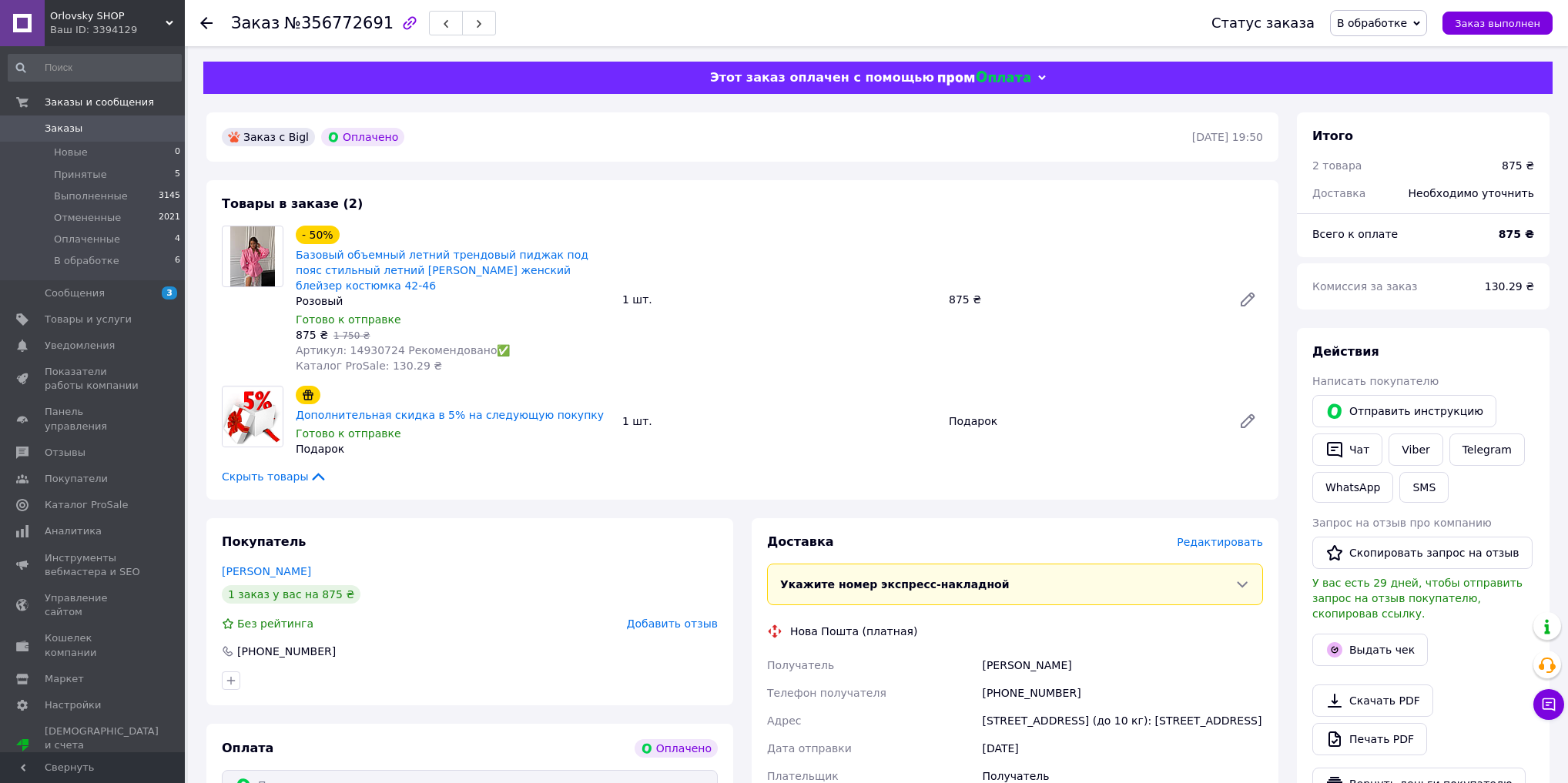
click at [1407, 24] on span "В обработке" at bounding box center [1372, 23] width 70 height 12
click at [1422, 41] on ul "Принят Выполнен Отменен Оплаченный" at bounding box center [1378, 88] width 97 height 101
click at [1407, 24] on span "В обработке" at bounding box center [1372, 23] width 70 height 12
click at [1410, 46] on li "Принят" at bounding box center [1378, 53] width 95 height 23
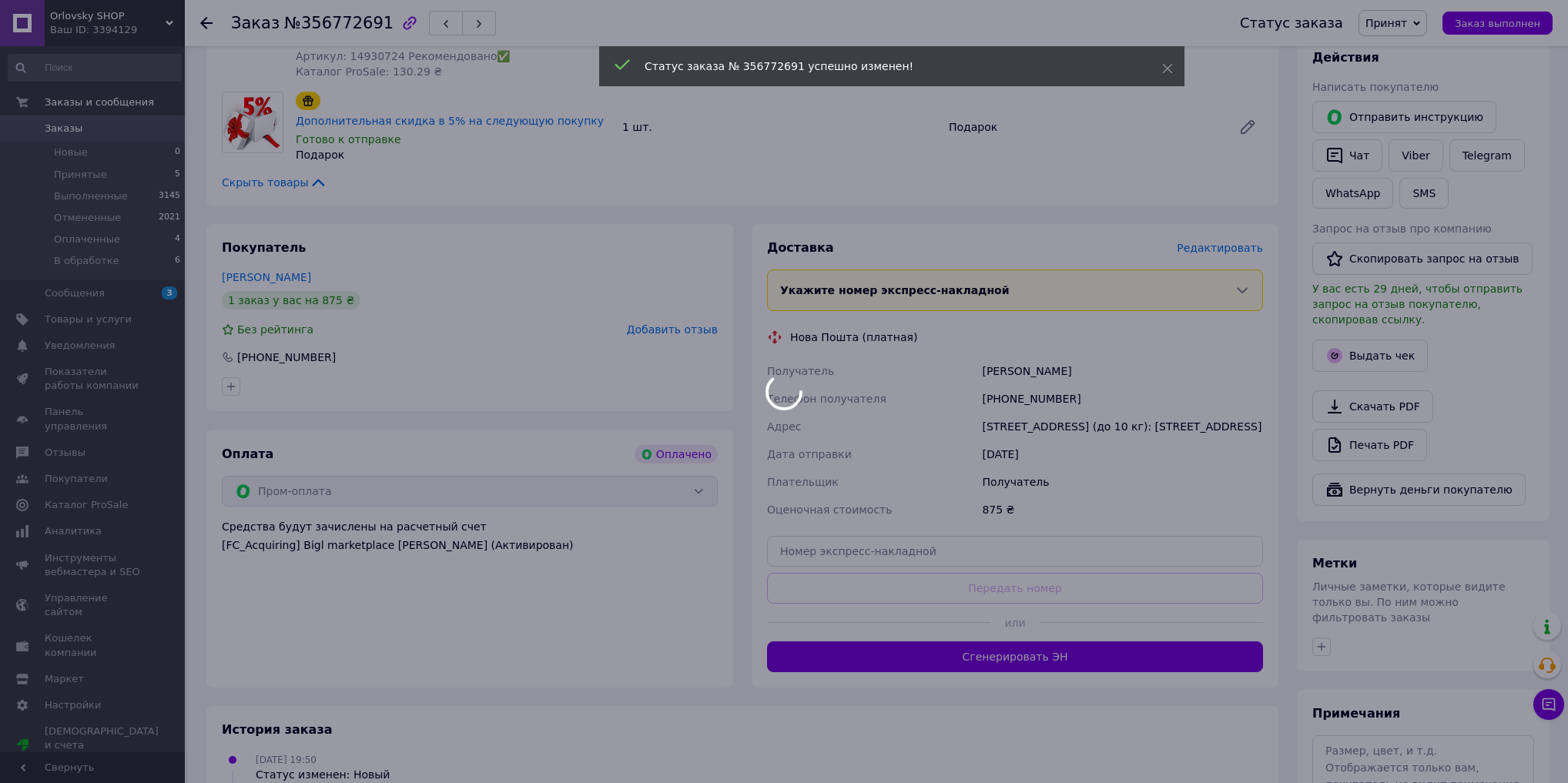
scroll to position [308, 0]
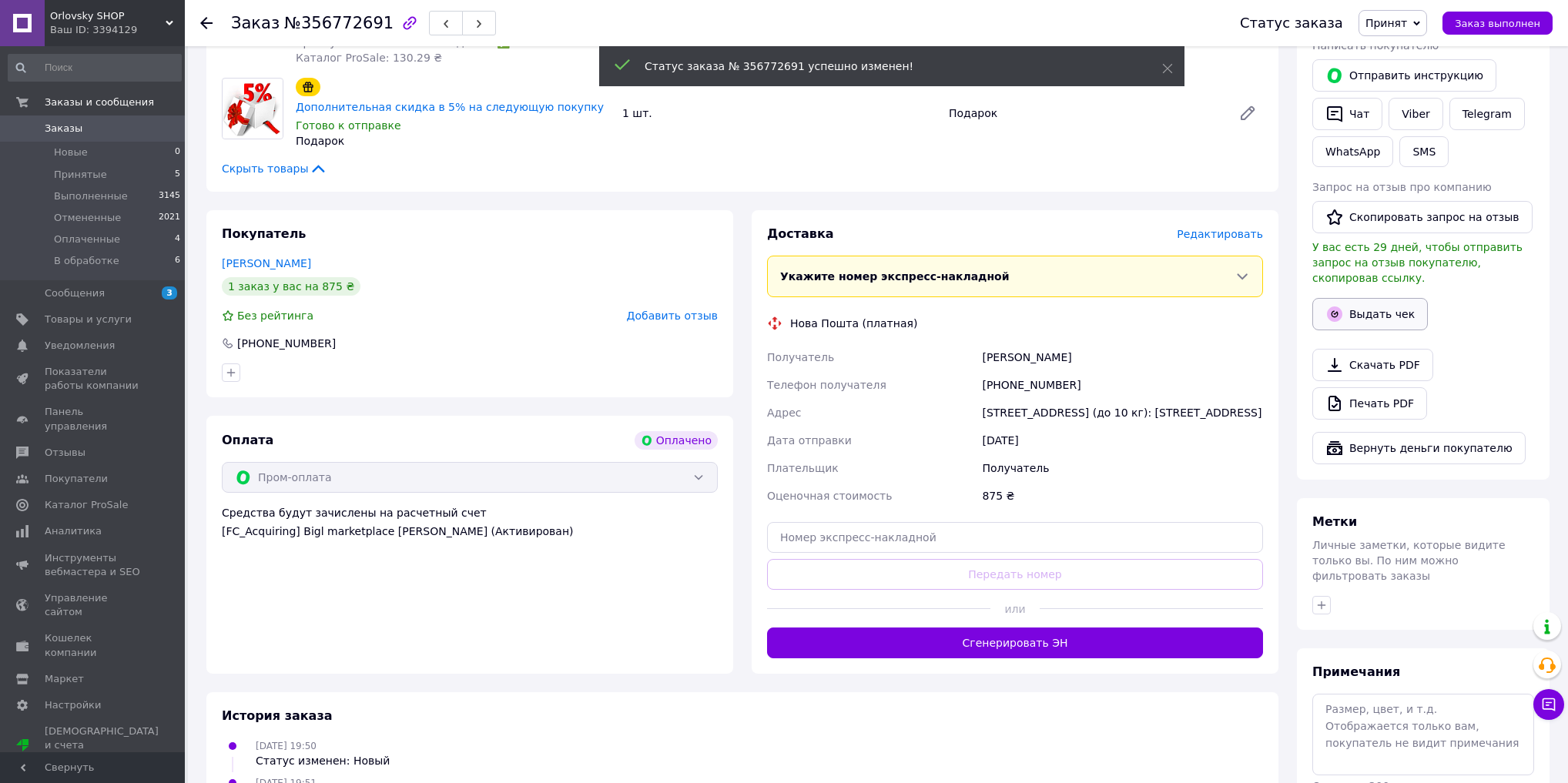
click at [1359, 306] on button "Выдать чек" at bounding box center [1370, 314] width 116 height 32
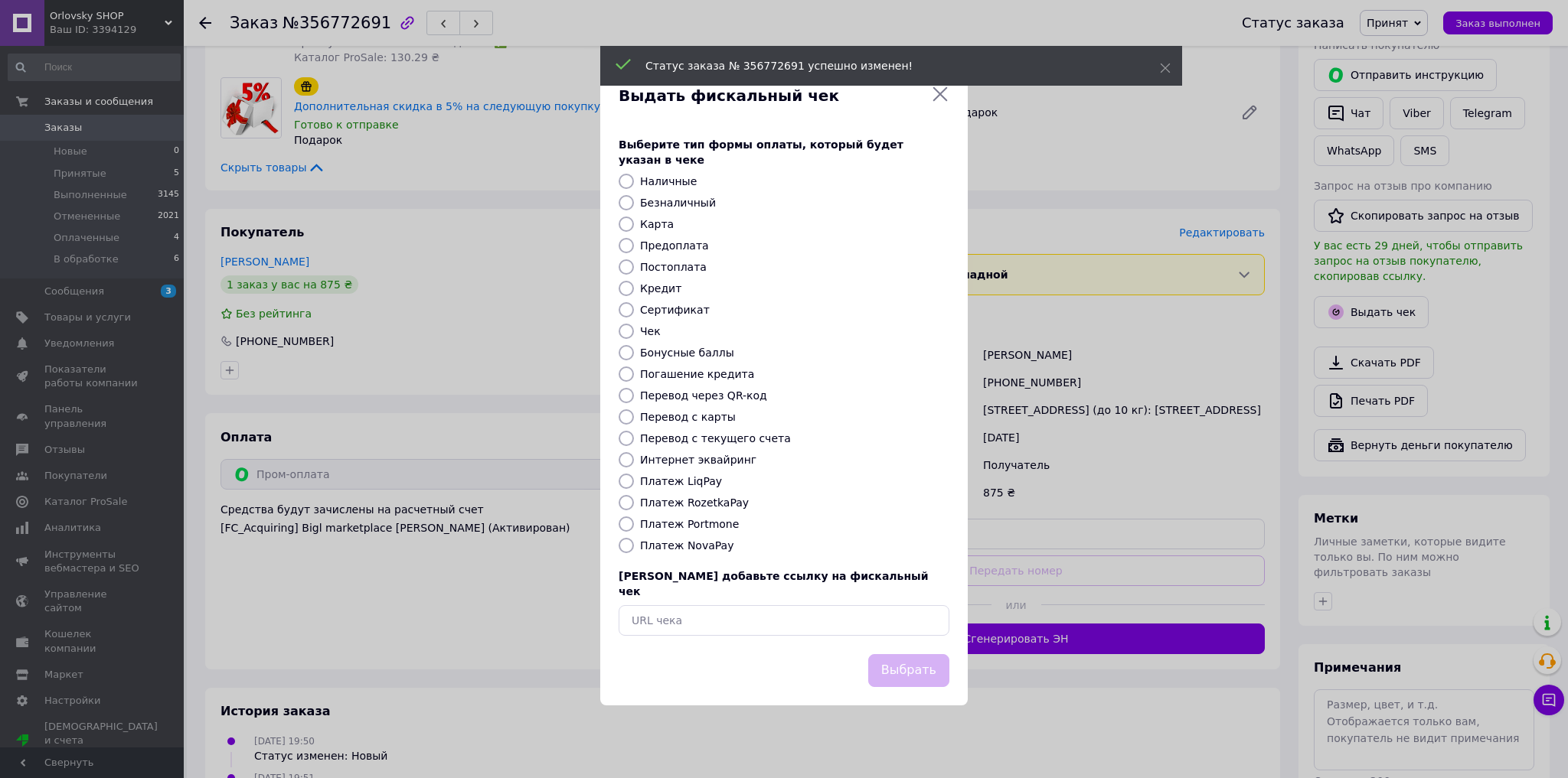
click at [667, 200] on label "Безналичный" at bounding box center [677, 203] width 76 height 12
click at [634, 200] on input "Безналичный" at bounding box center [626, 203] width 16 height 16
radio input "true"
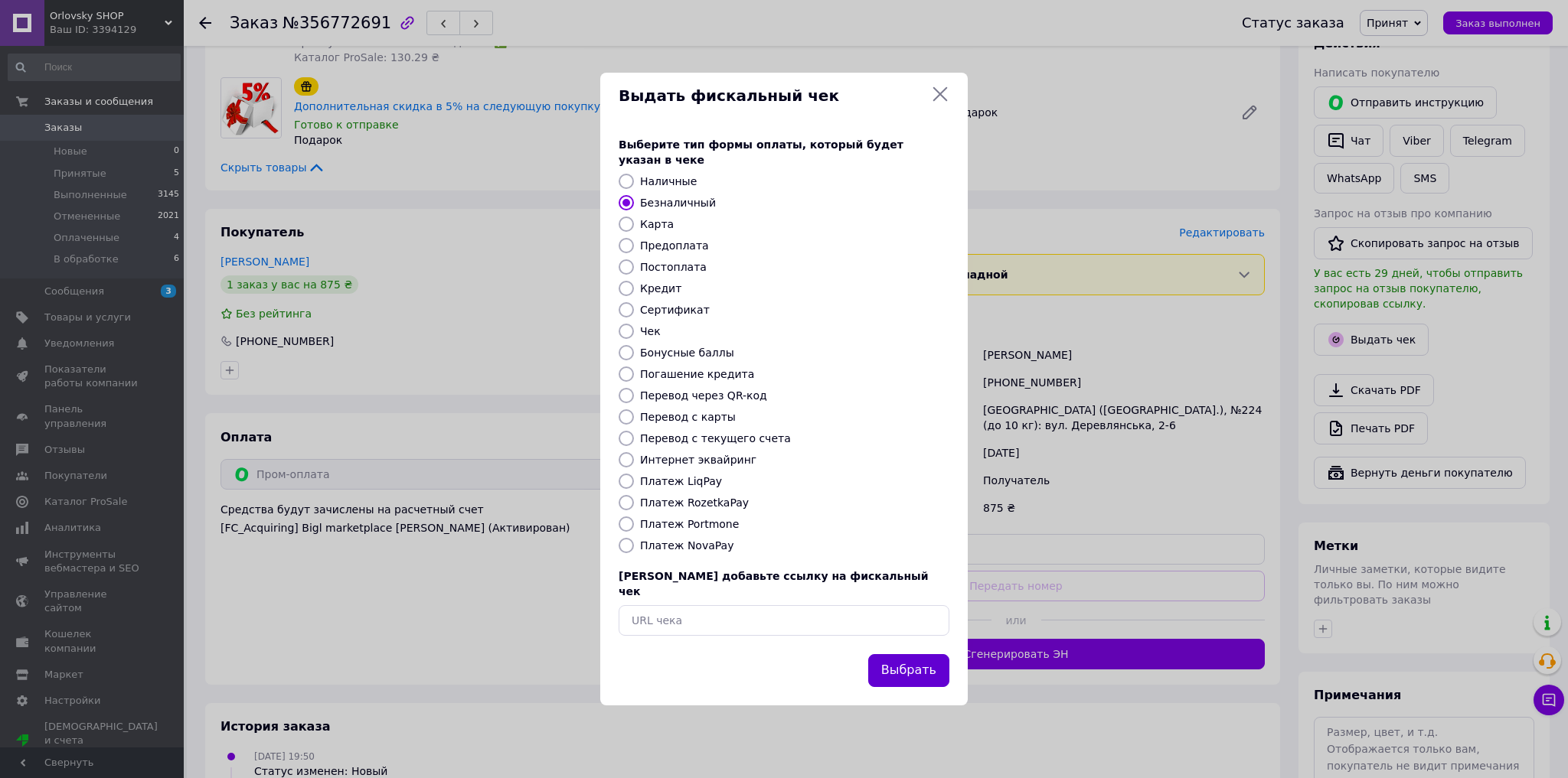
click at [891, 660] on button "Выбрать" at bounding box center [908, 671] width 81 height 33
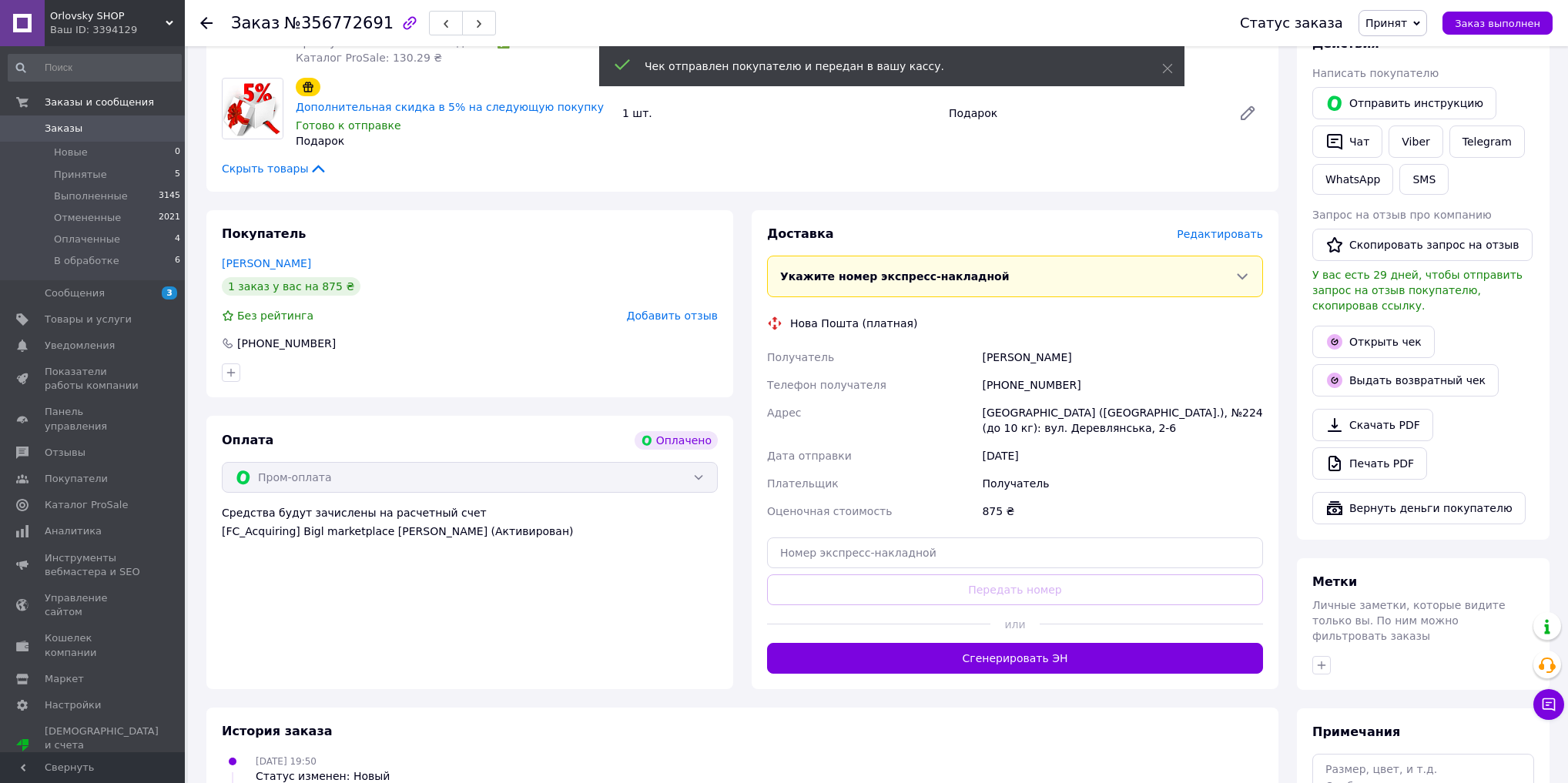
click at [1099, 643] on button "Сгенерировать ЭН" at bounding box center [1015, 658] width 496 height 31
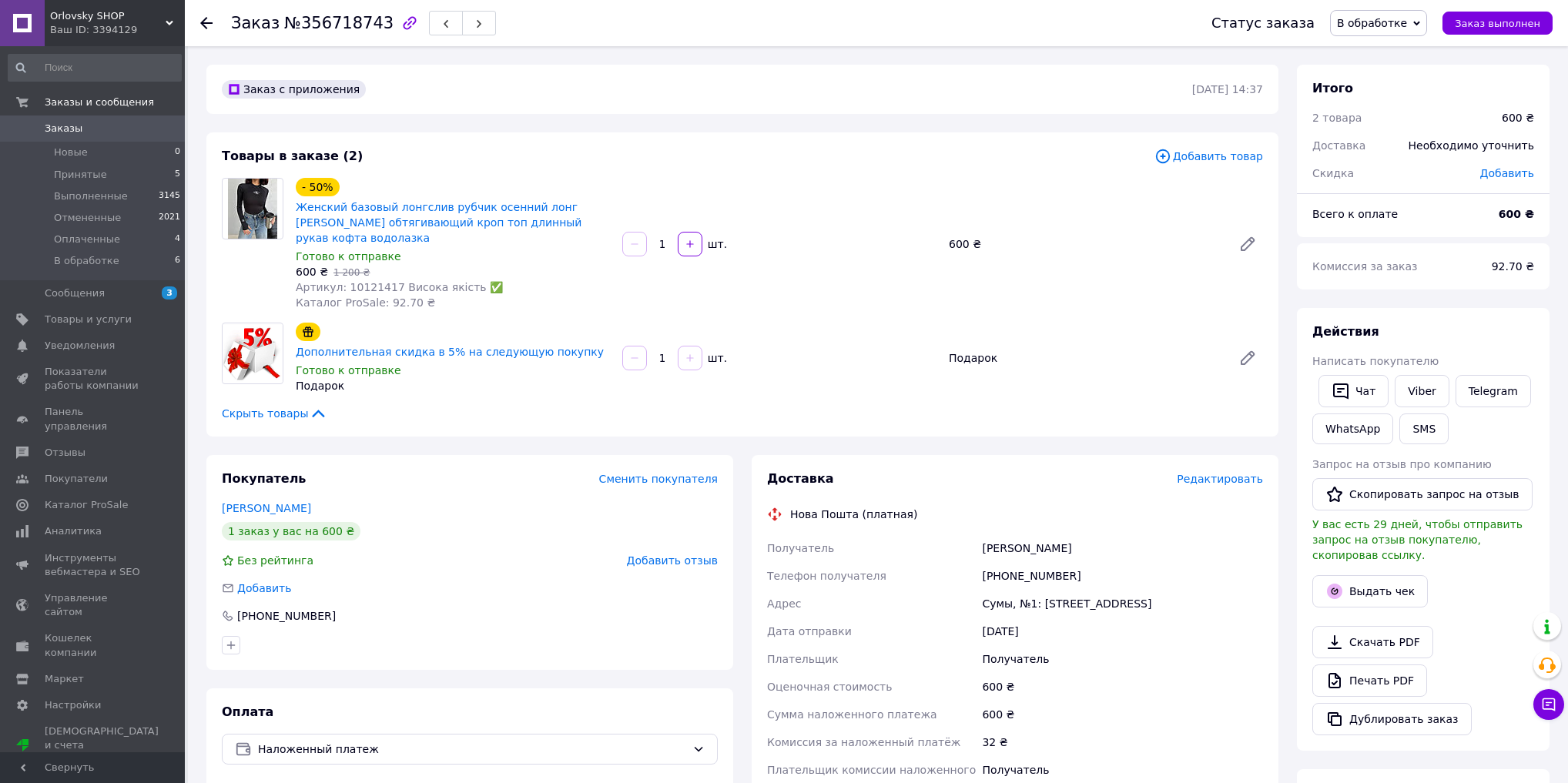
click at [1394, 23] on span "В обработке" at bounding box center [1372, 23] width 70 height 12
click at [1393, 52] on li "Принят" at bounding box center [1378, 53] width 95 height 23
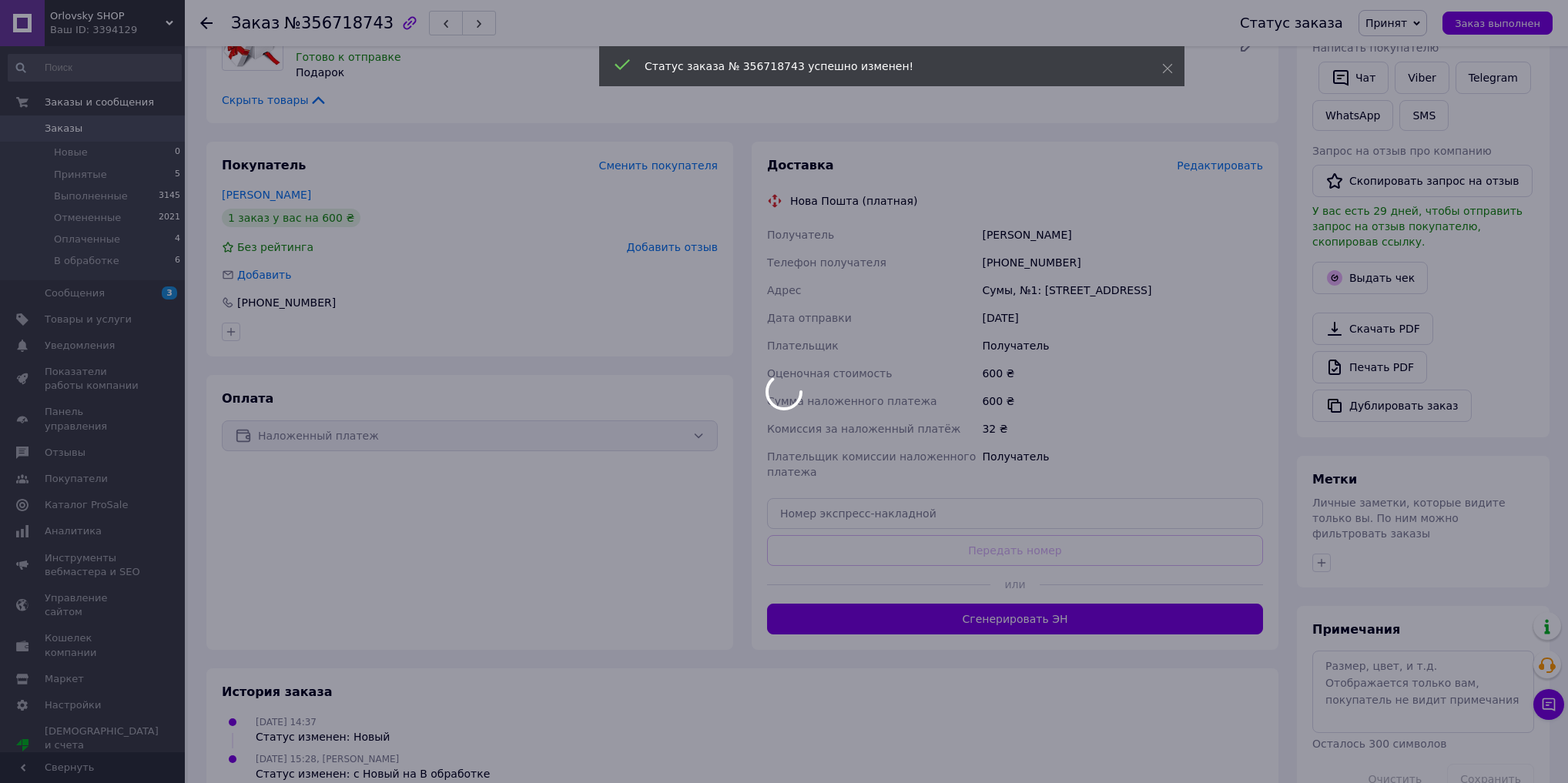
scroll to position [325, 0]
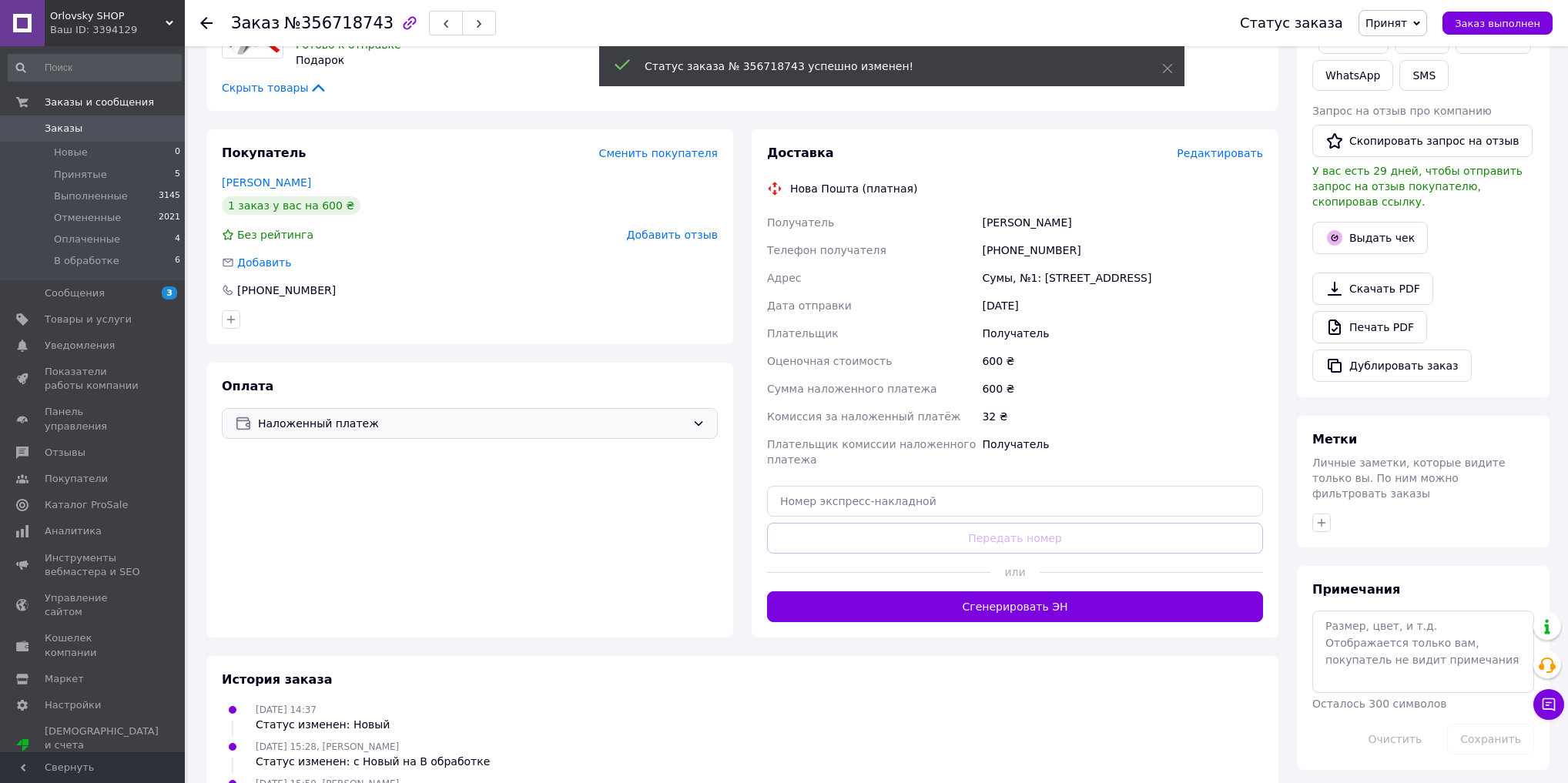
click at [323, 416] on span "Наложенный платеж" at bounding box center [472, 423] width 428 height 17
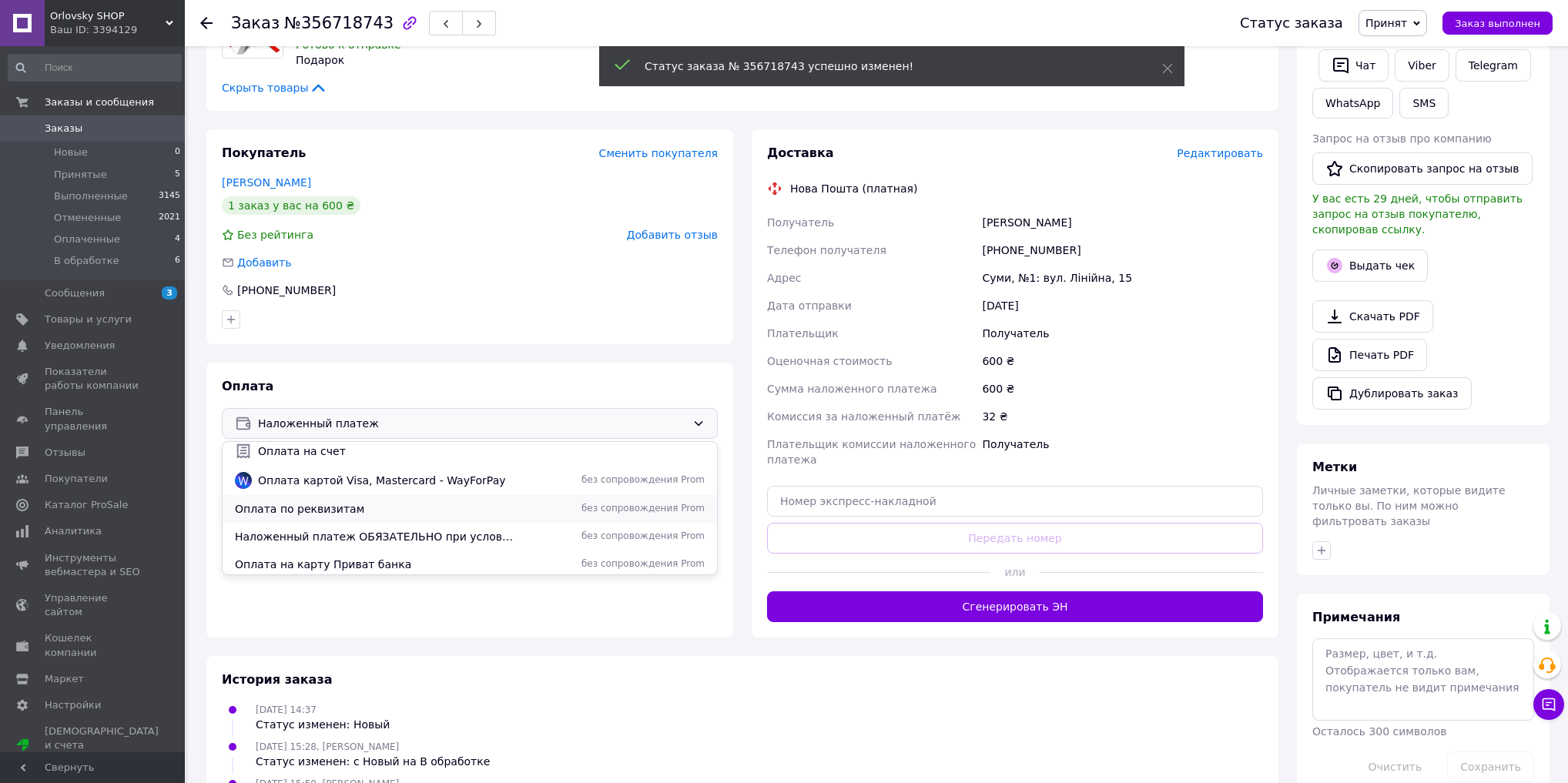
scroll to position [67, 0]
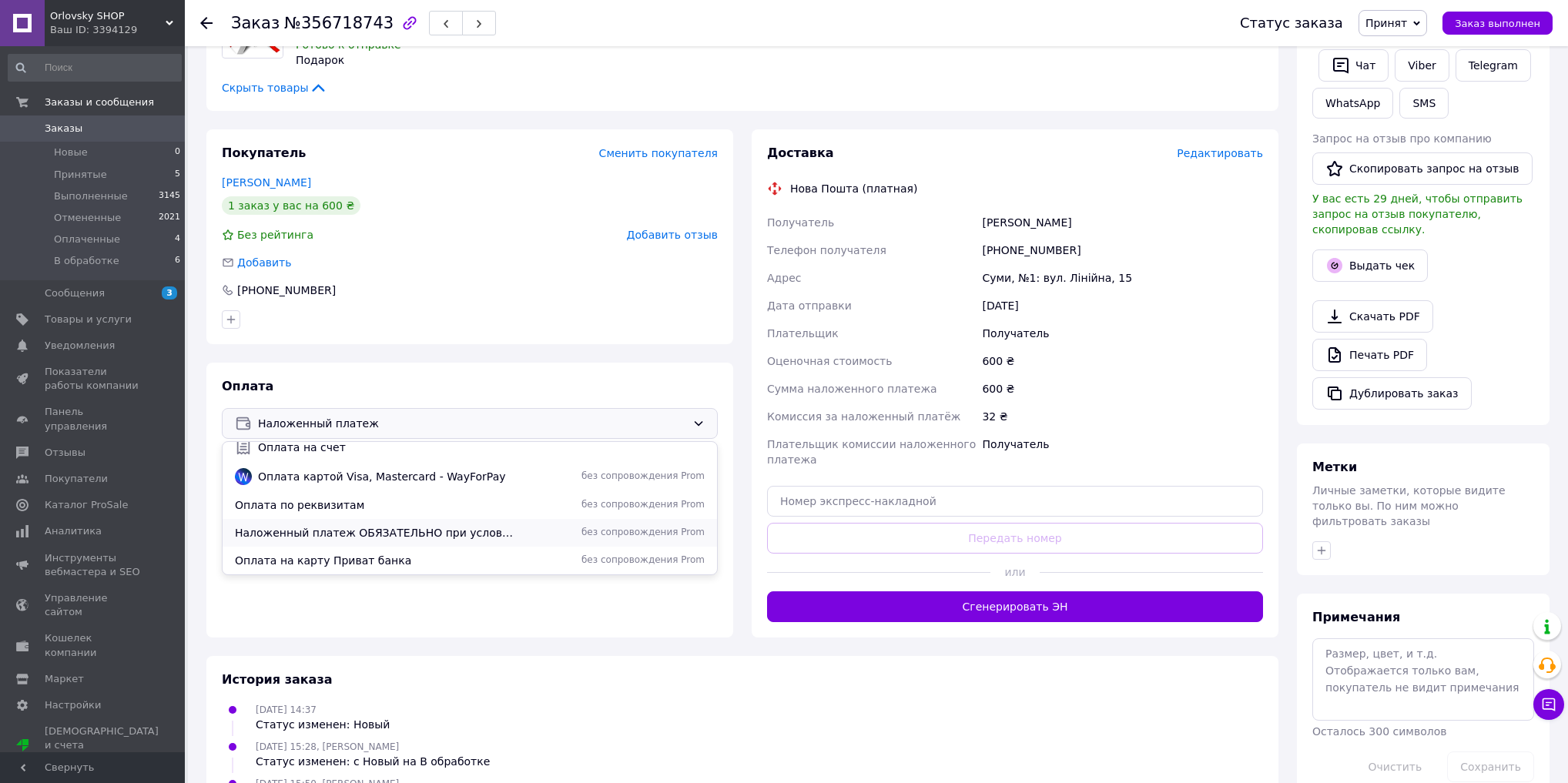
click at [355, 525] on span "Наложенный платеж ОБЯЗАТЕЛЬНО при условии МИНИМАЛЬНОГО АВАНСА 200 грн" at bounding box center [375, 533] width 280 height 16
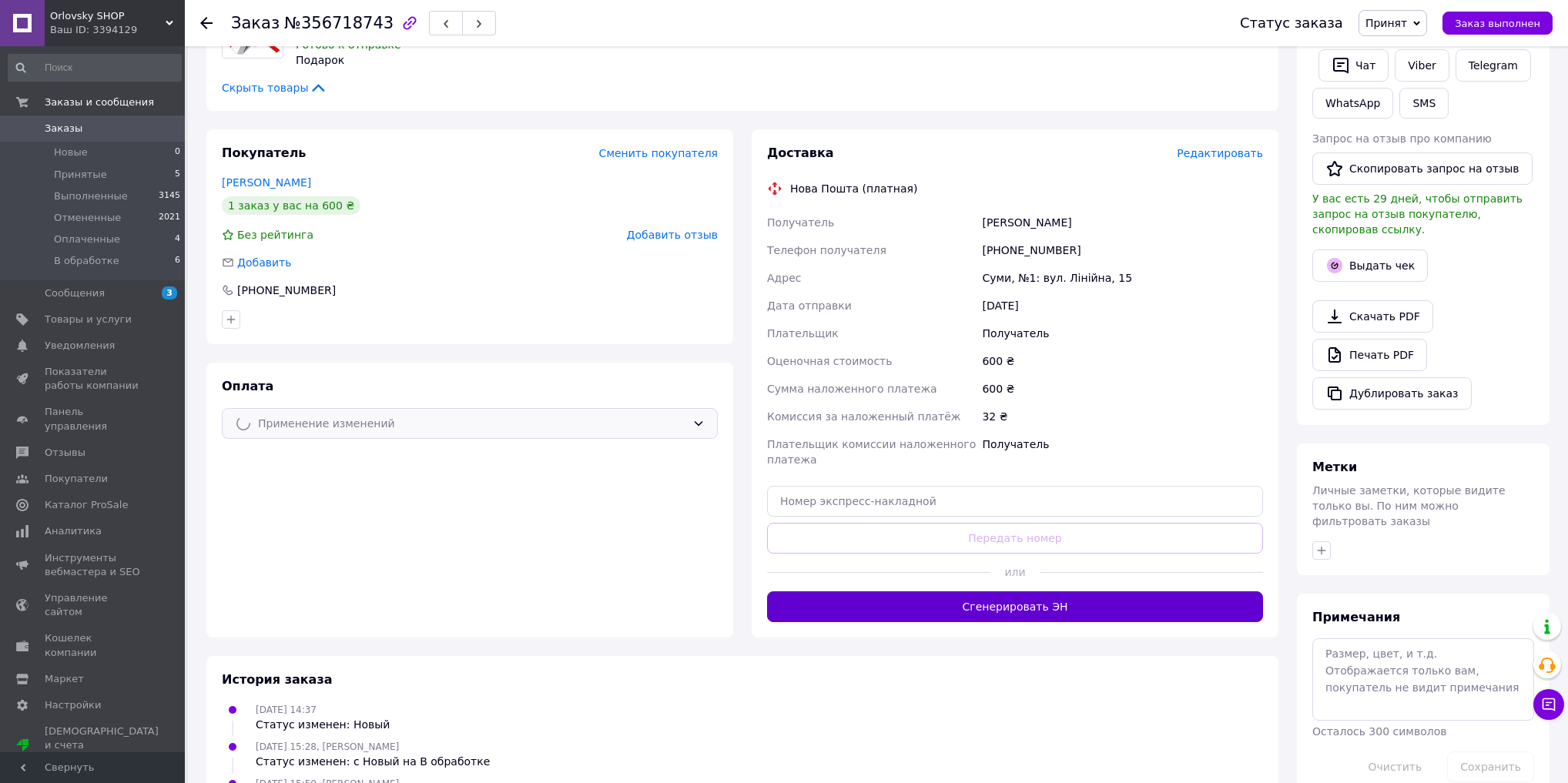
click at [989, 591] on button "Сгенерировать ЭН" at bounding box center [1015, 606] width 496 height 31
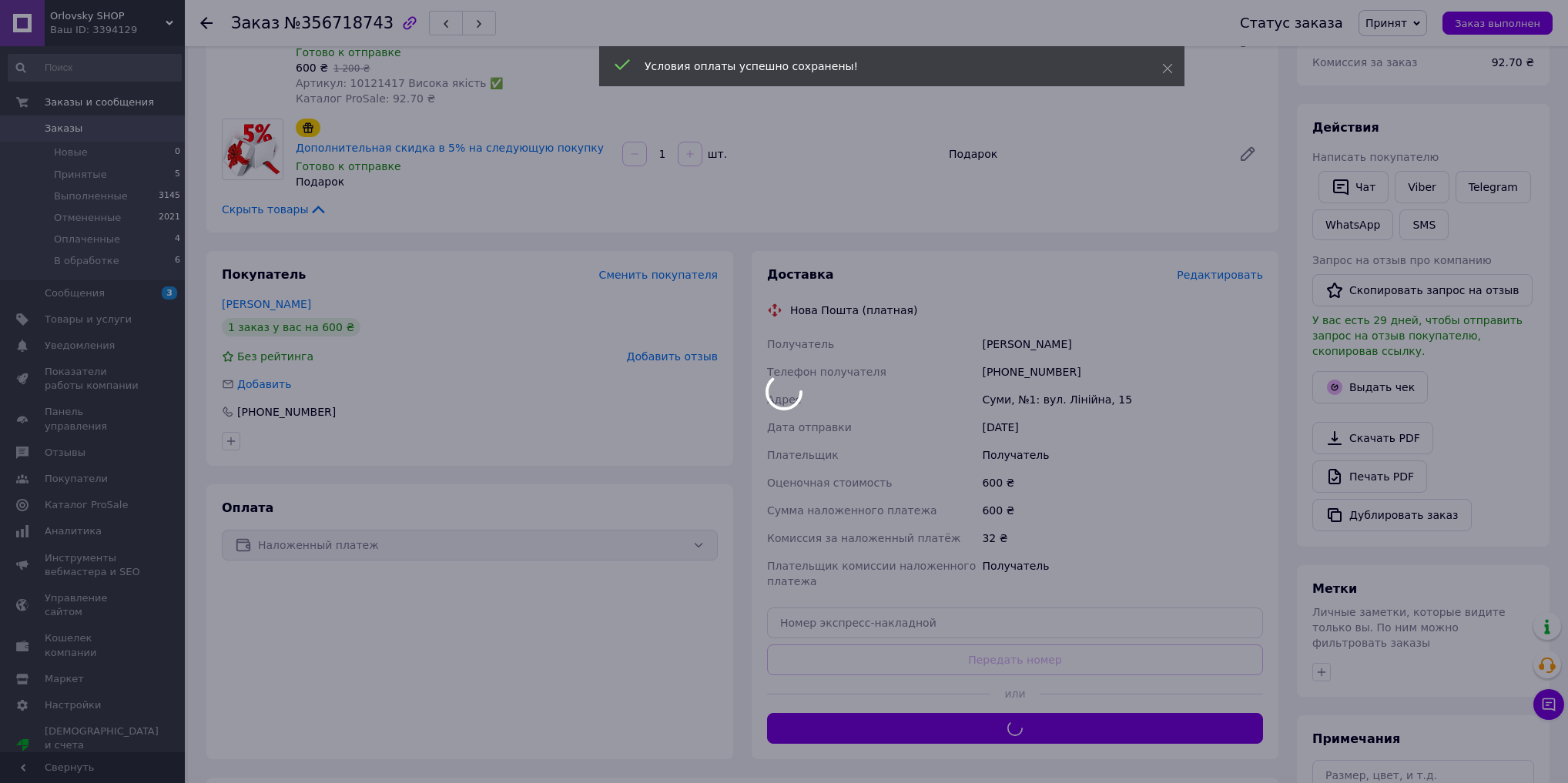
scroll to position [203, 0]
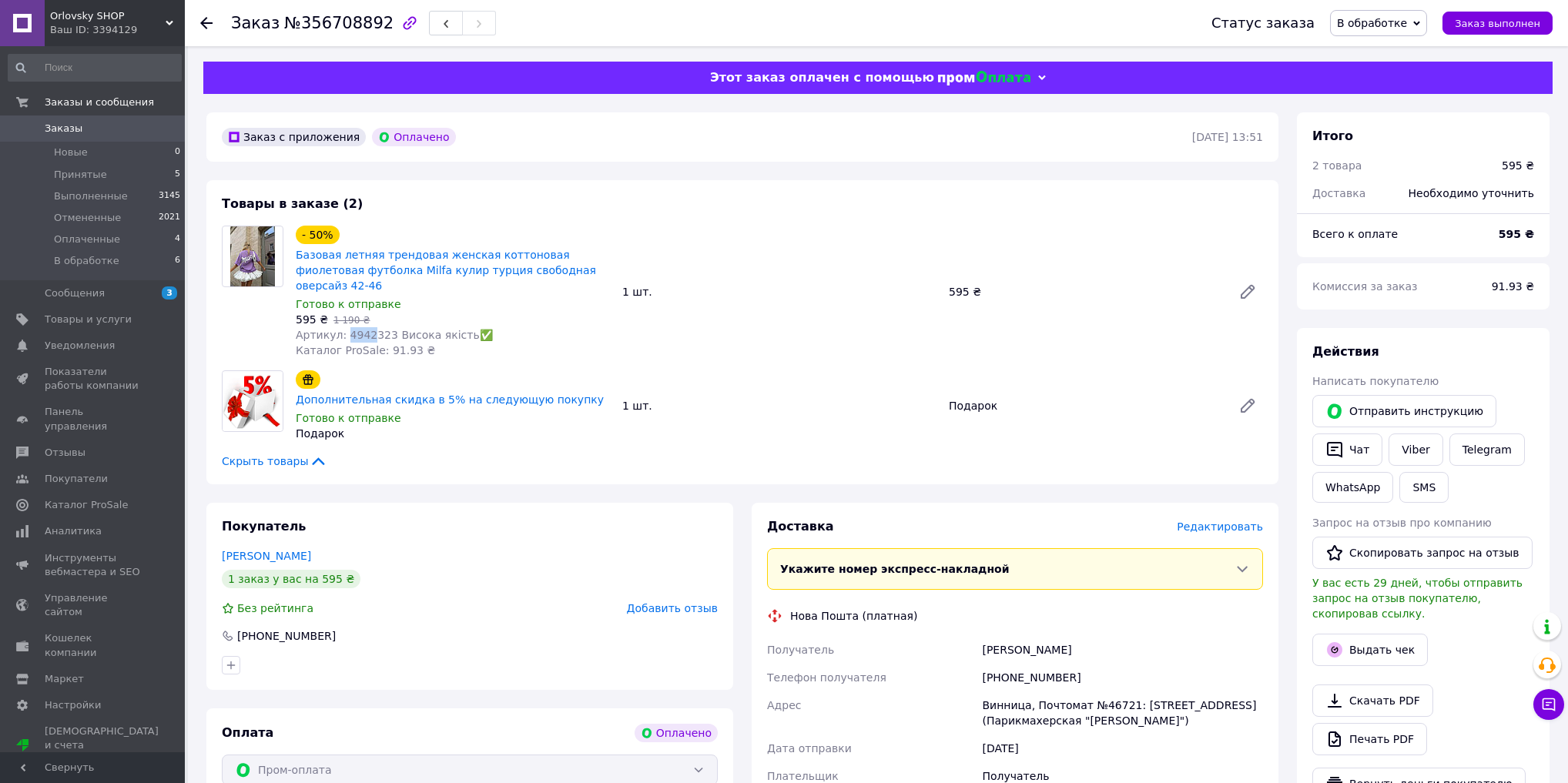
drag, startPoint x: 344, startPoint y: 325, endPoint x: 365, endPoint y: 325, distance: 21.0
click at [365, 329] on span "Артикул: 4942323 Висока якість✅" at bounding box center [394, 335] width 197 height 12
copy span "4942"
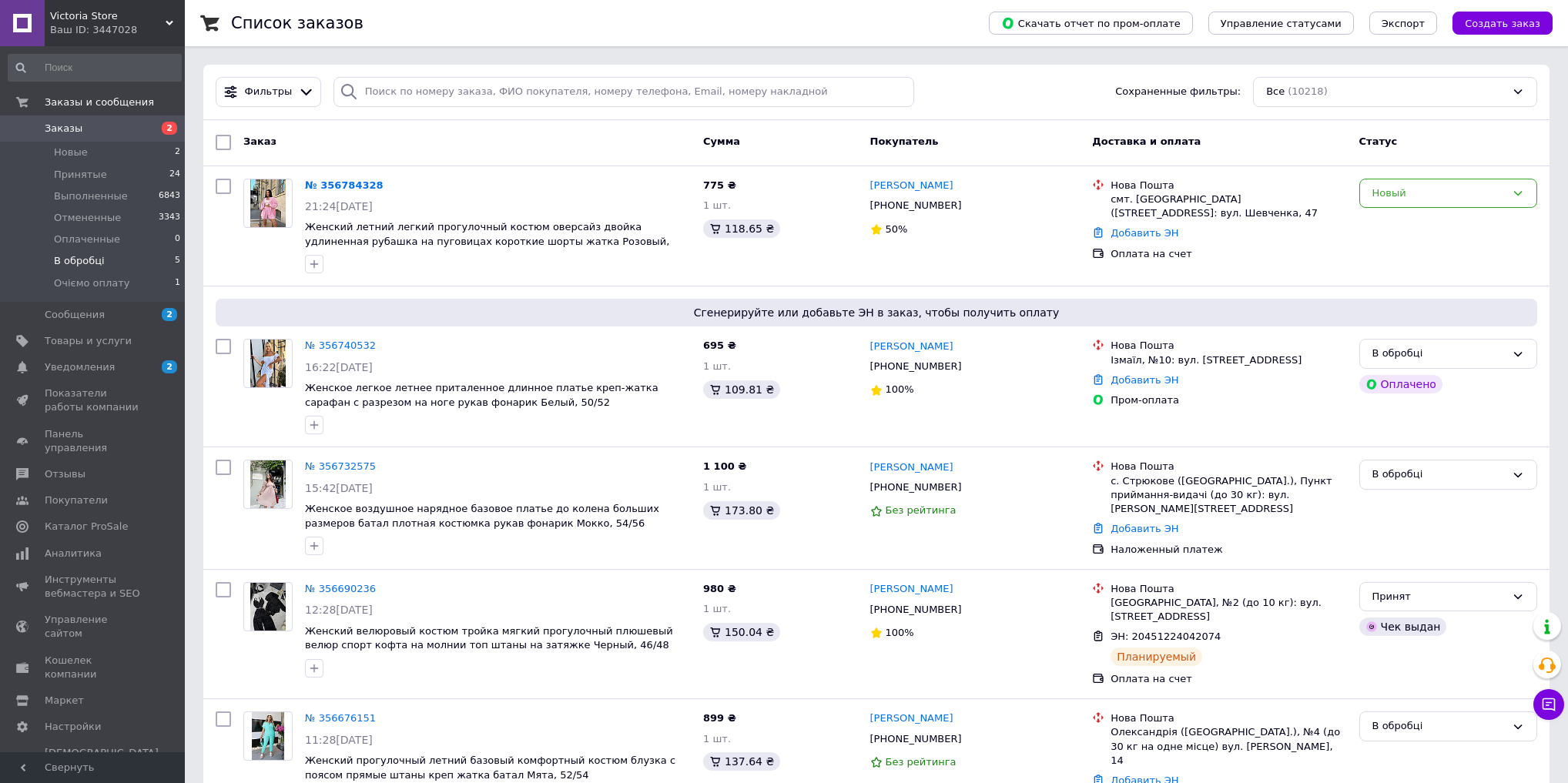
click at [92, 262] on span "В обробці" at bounding box center [80, 262] width 51 height 14
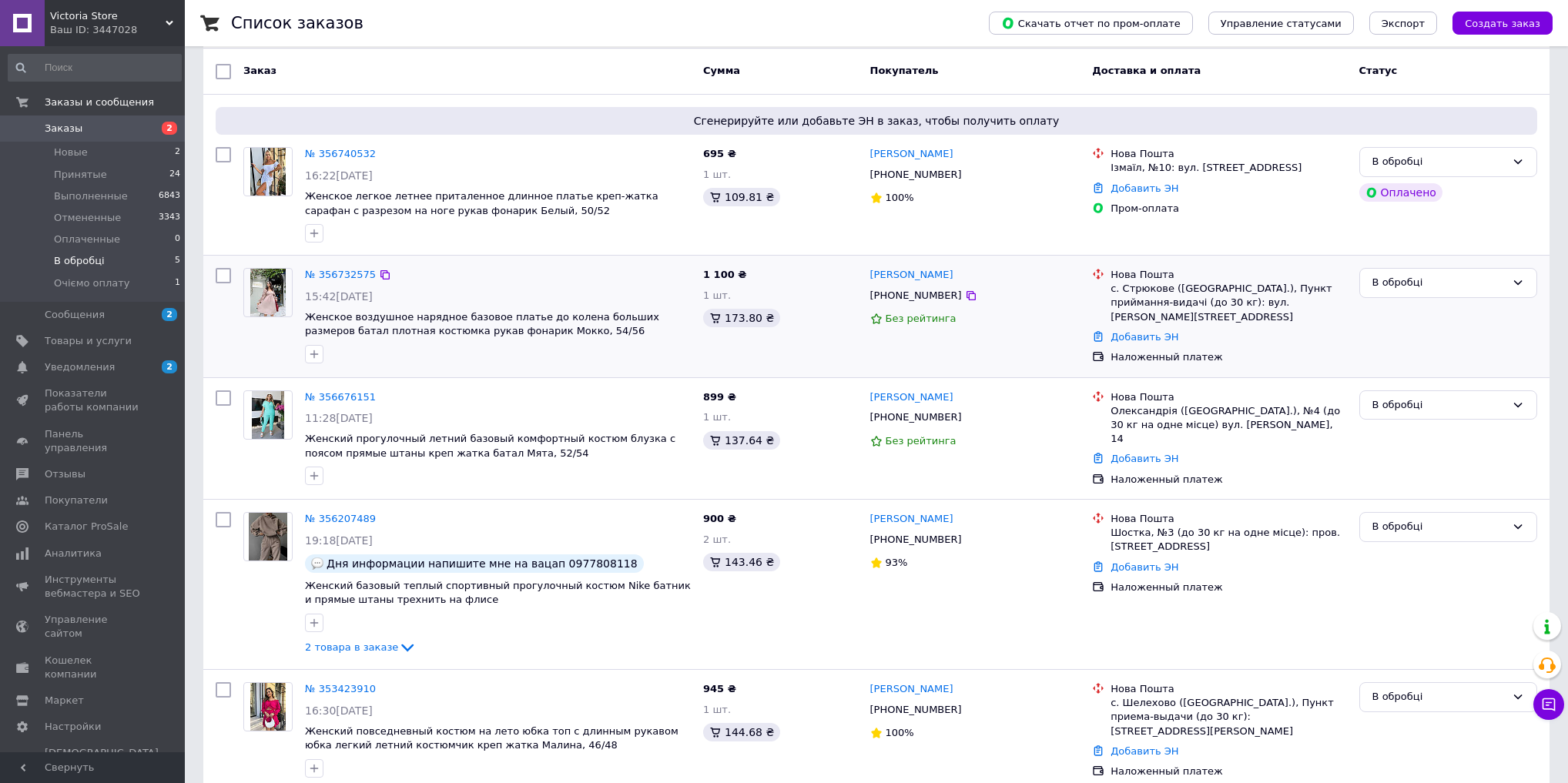
scroll to position [147, 0]
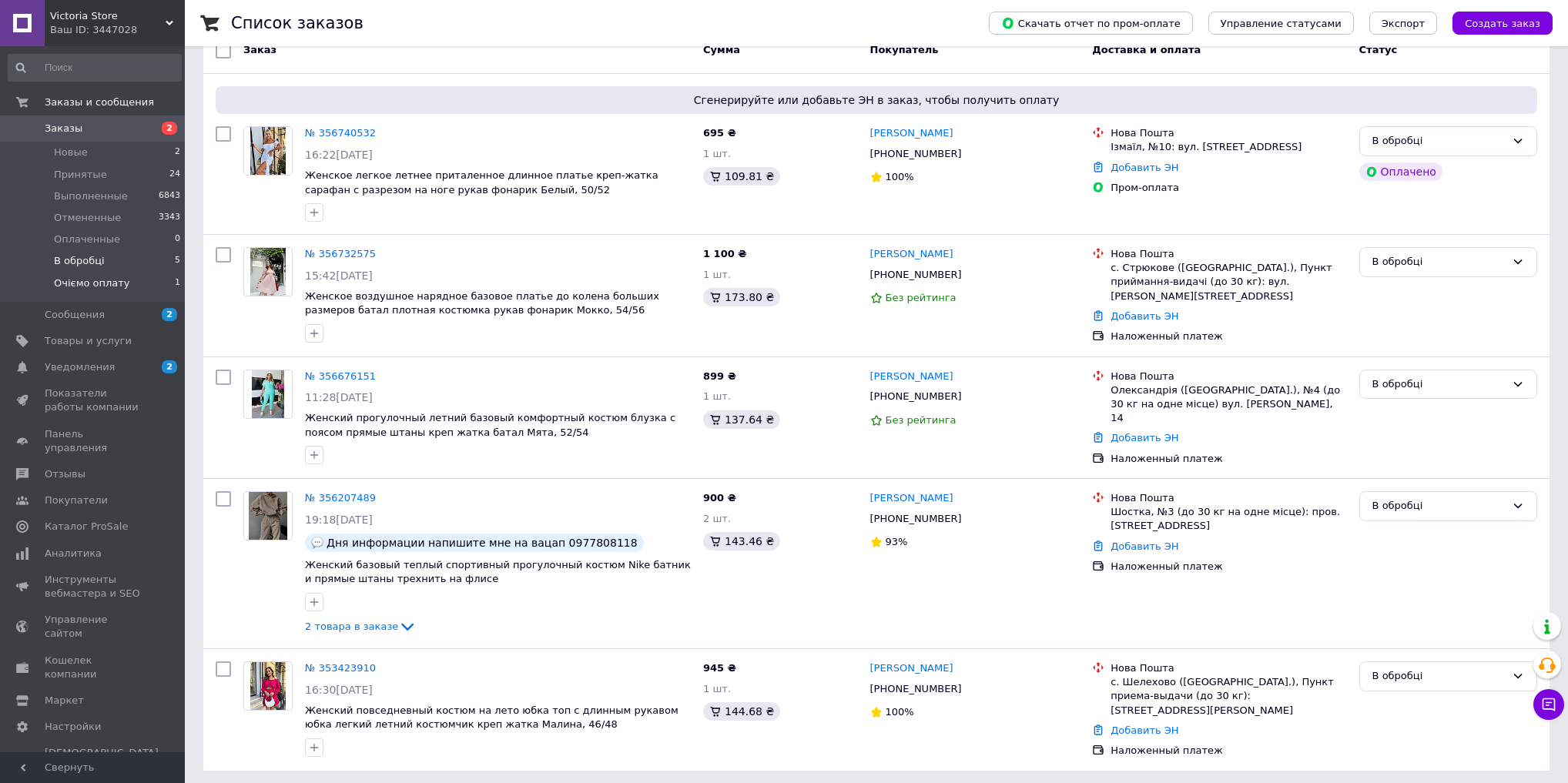
click at [114, 285] on span "Очіємо оплату" at bounding box center [92, 283] width 76 height 14
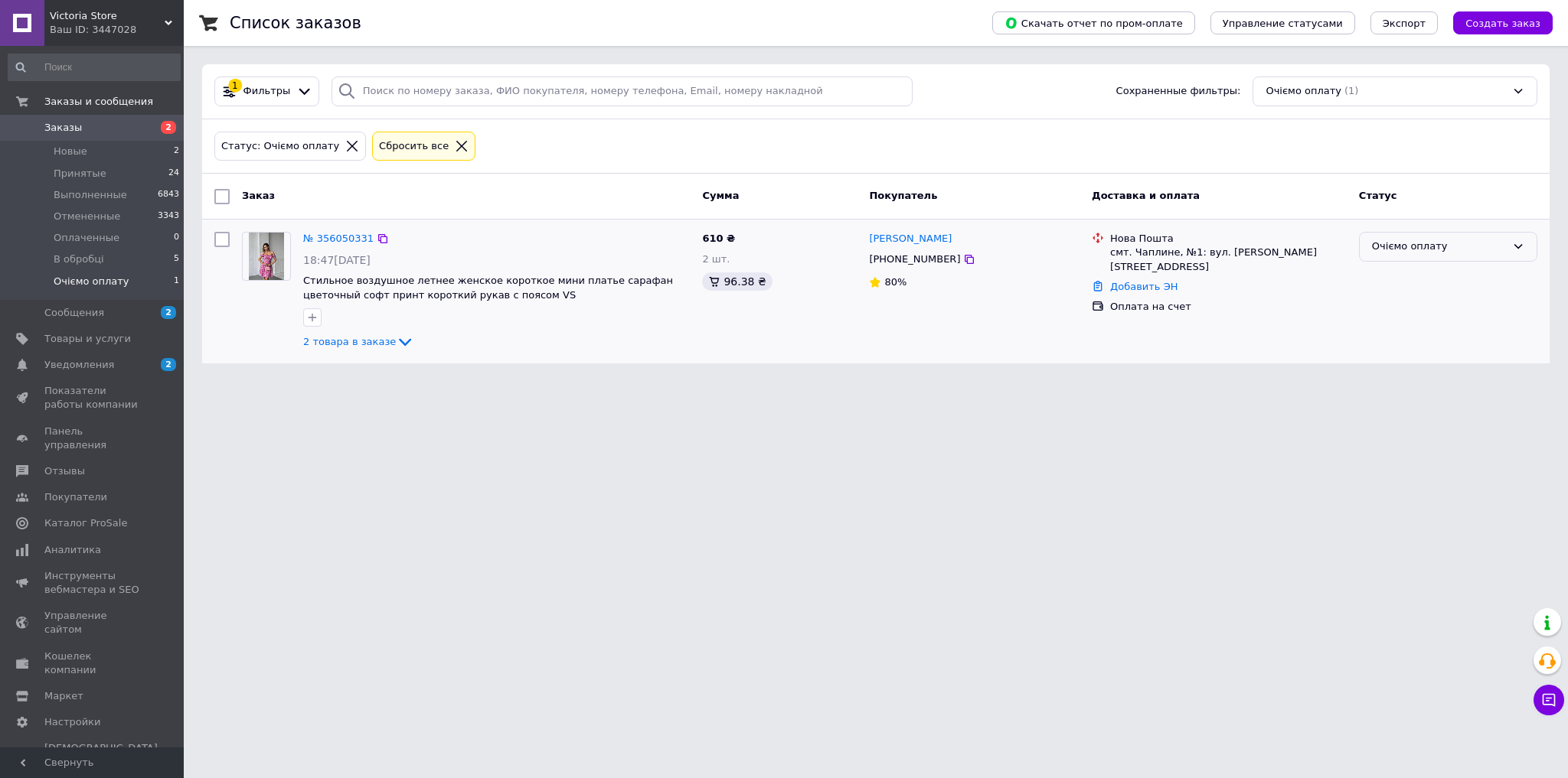
click at [1408, 256] on div "Очіємо оплату" at bounding box center [1448, 247] width 178 height 30
click at [358, 237] on link "№ 356050331" at bounding box center [338, 238] width 70 height 11
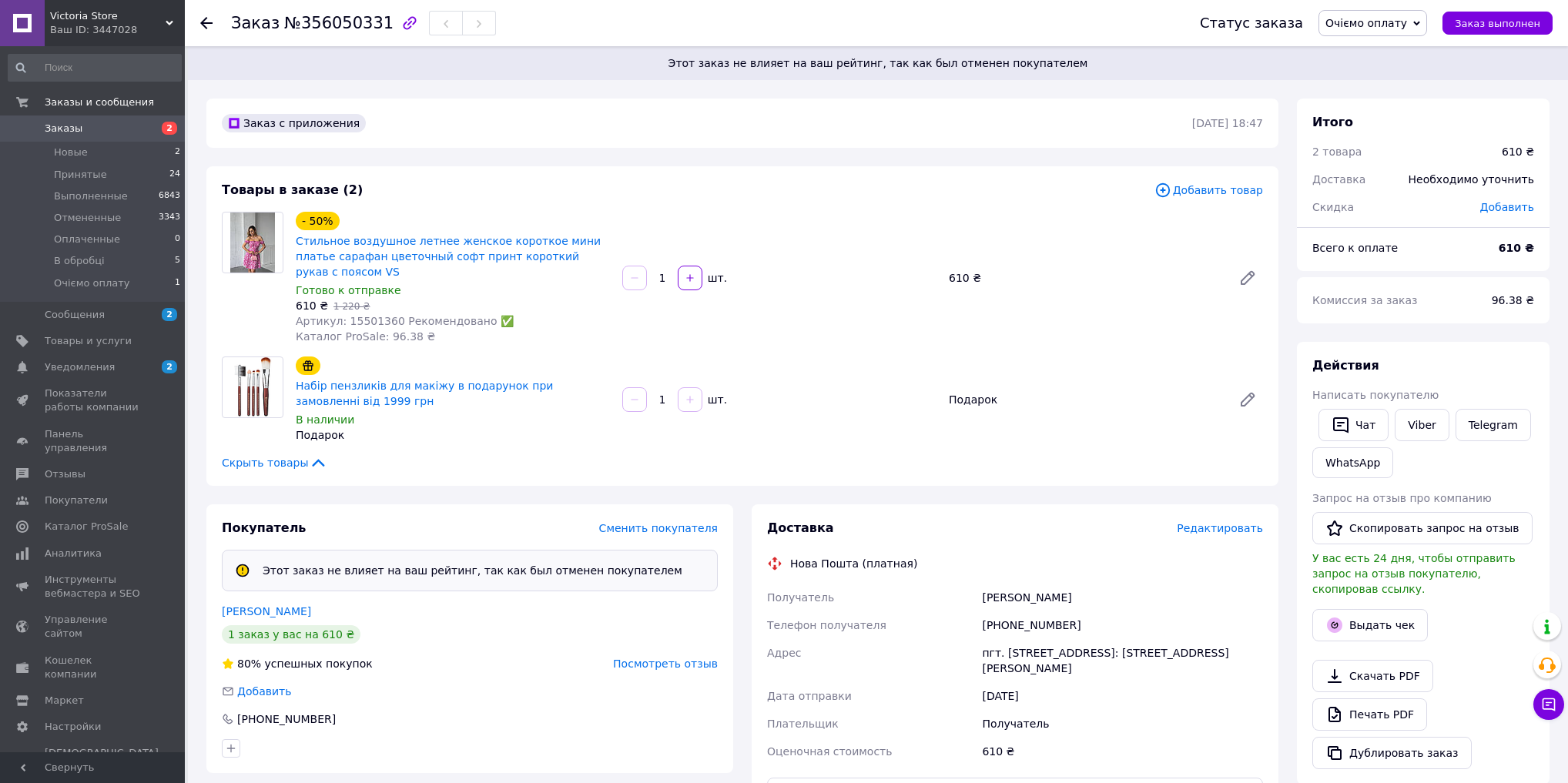
click at [1384, 24] on span "Очіємо оплату" at bounding box center [1366, 23] width 81 height 12
click at [1384, 92] on li "Отменен" at bounding box center [1373, 100] width 107 height 23
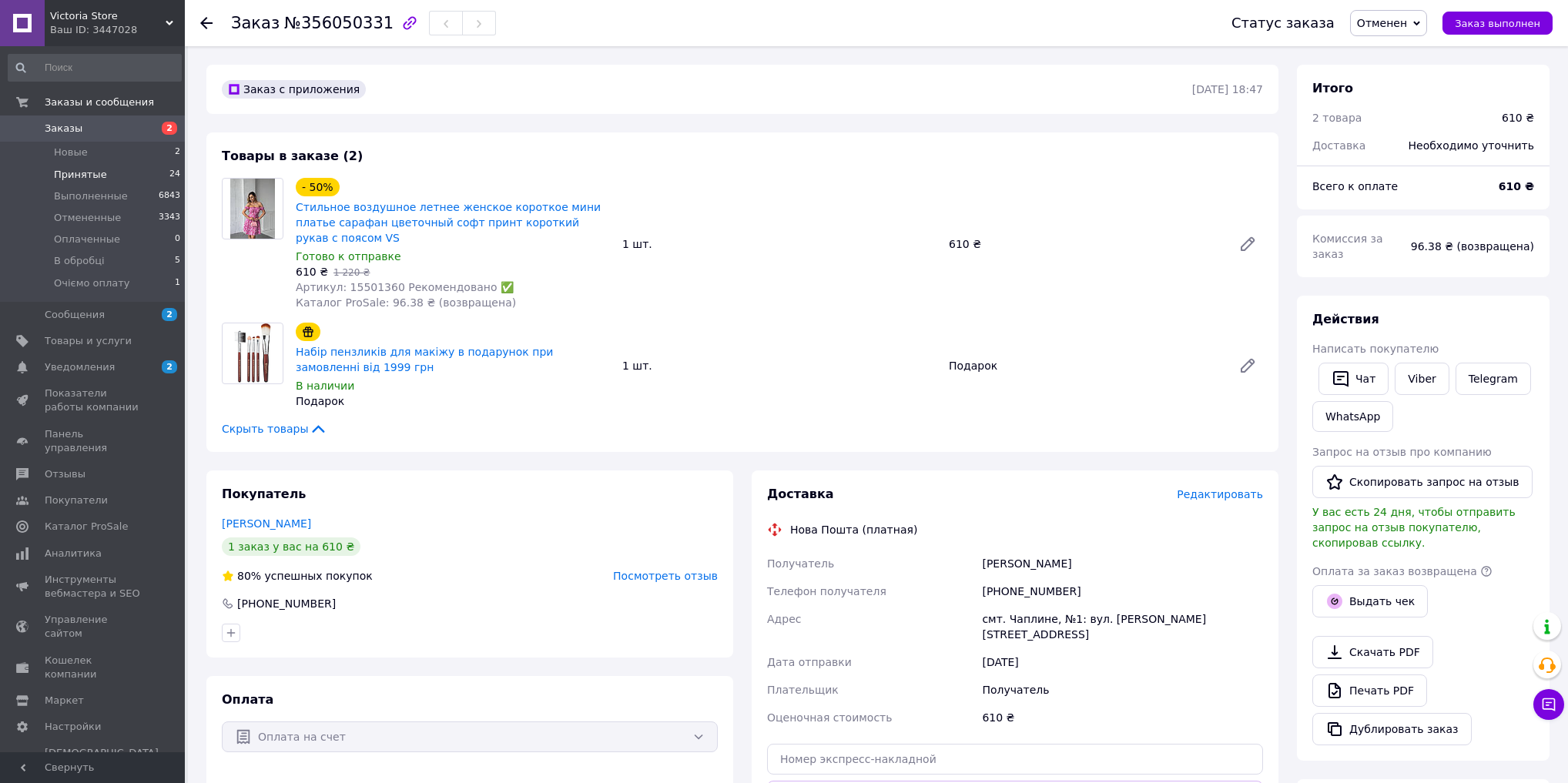
click at [105, 178] on li "Принятые 24" at bounding box center [94, 175] width 190 height 22
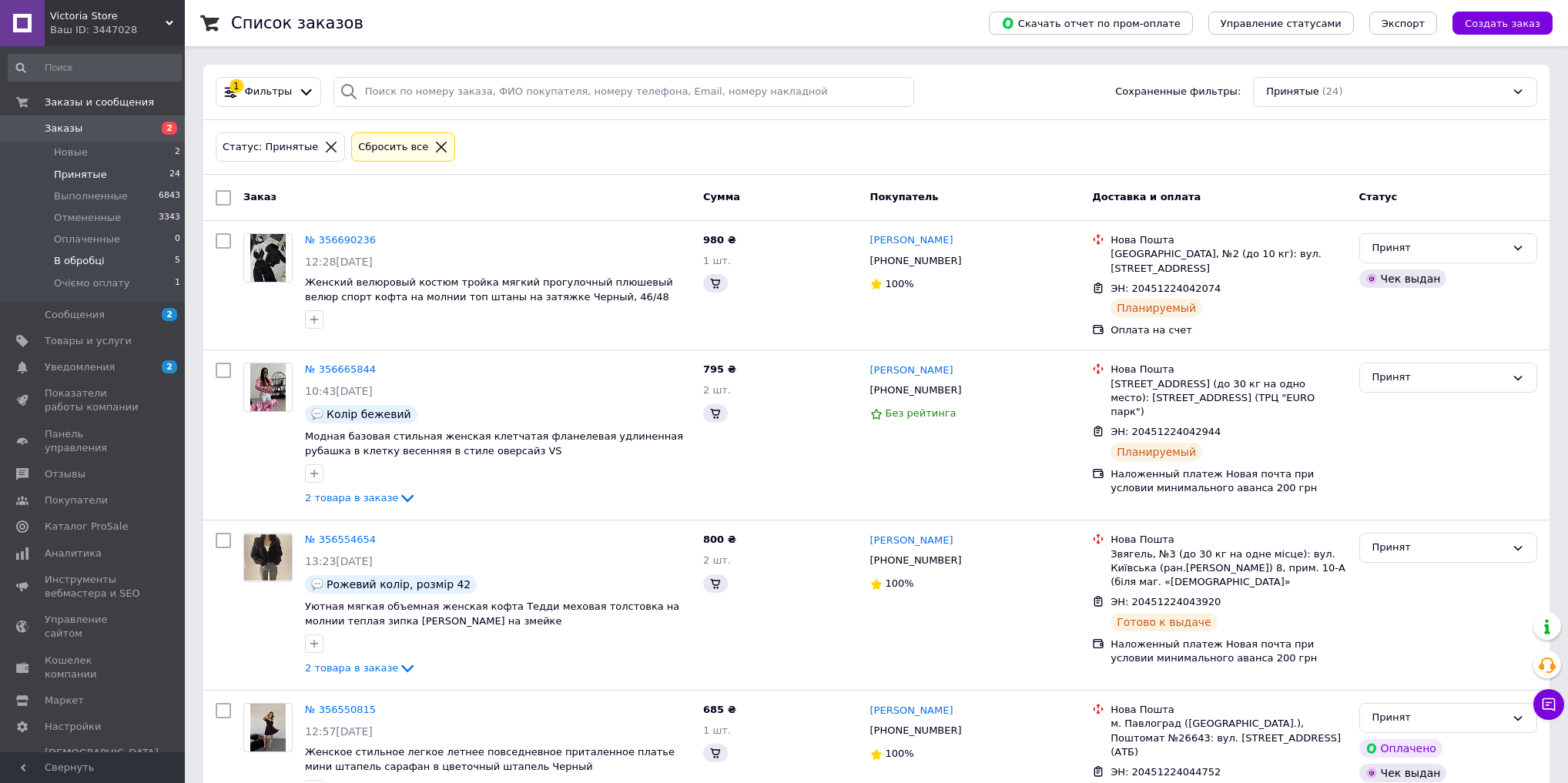
click at [113, 263] on li "В обробці 5" at bounding box center [94, 261] width 190 height 22
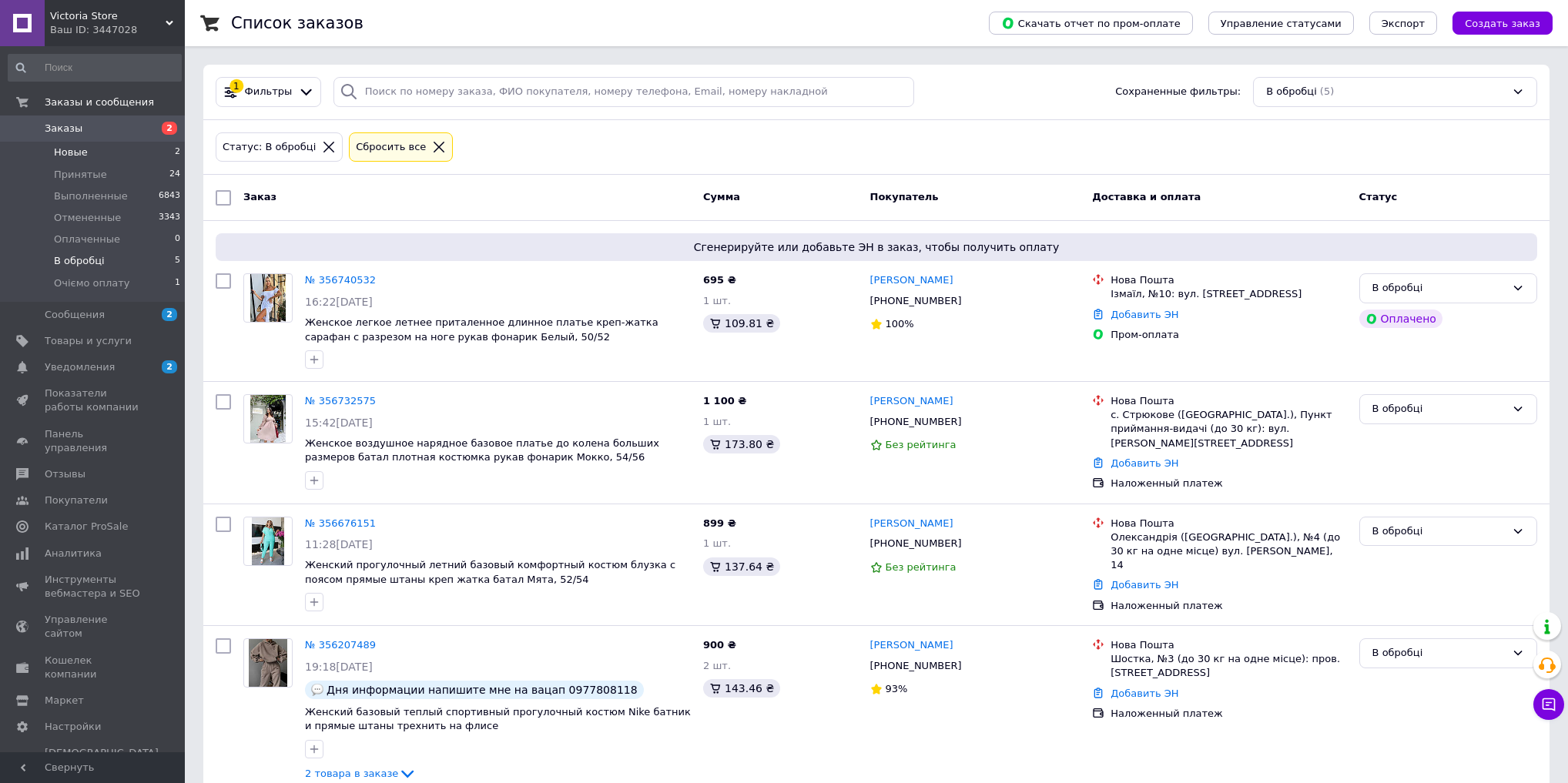
click at [117, 144] on li "Новые 2" at bounding box center [94, 152] width 190 height 22
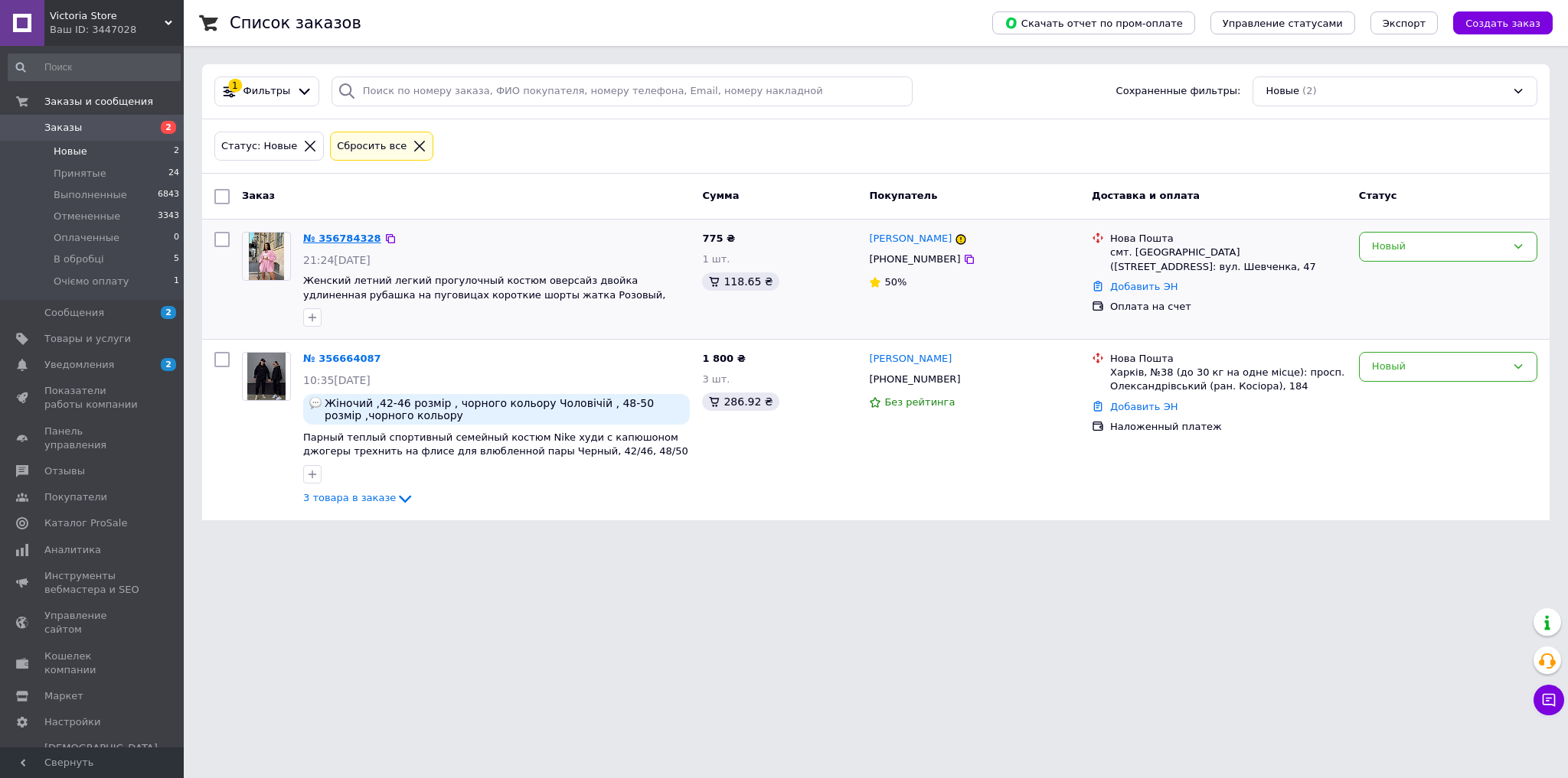
click at [357, 237] on link "№ 356784328" at bounding box center [343, 238] width 78 height 11
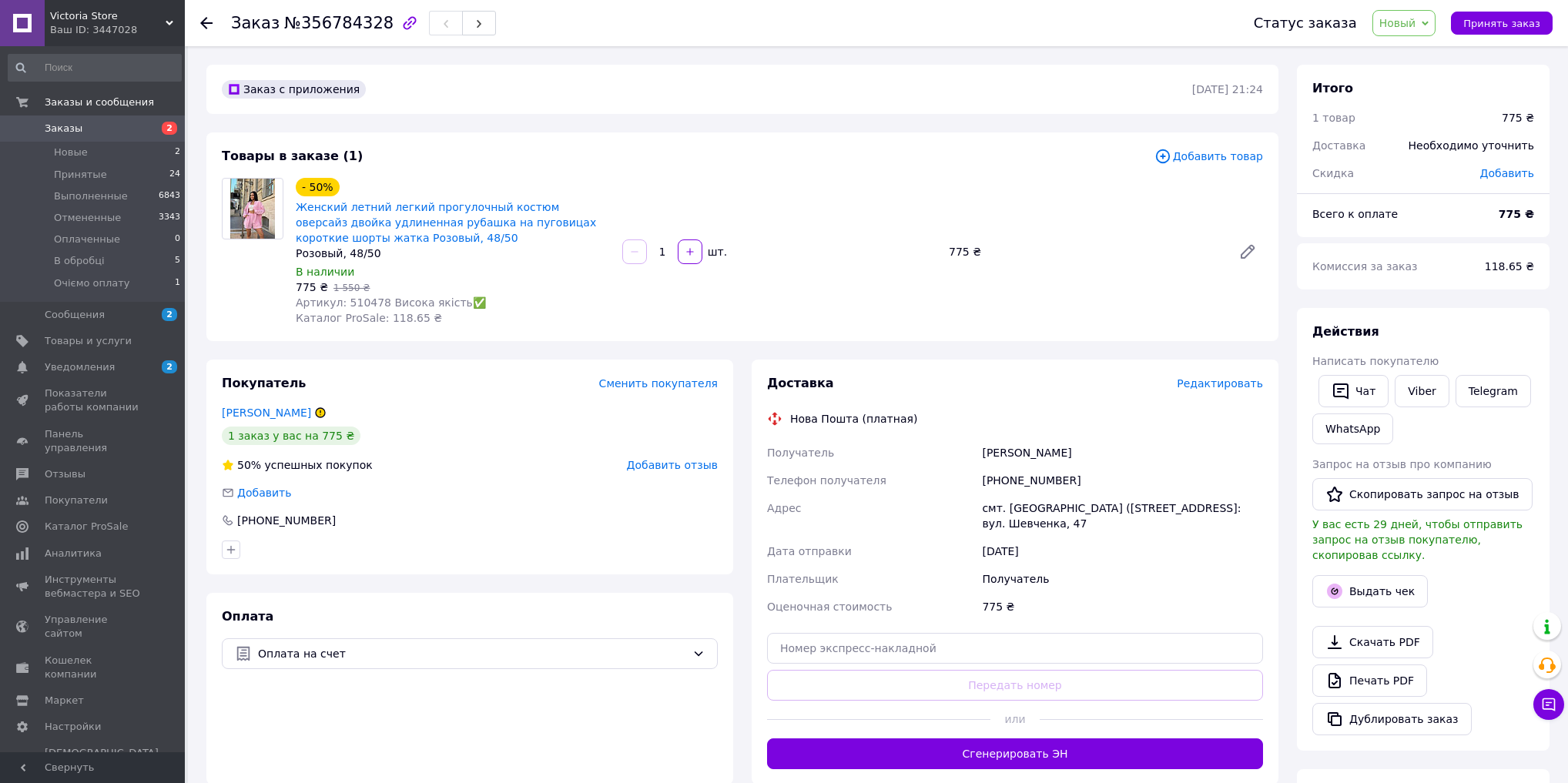
click at [667, 472] on span "Добавить отзыв" at bounding box center [673, 465] width 91 height 12
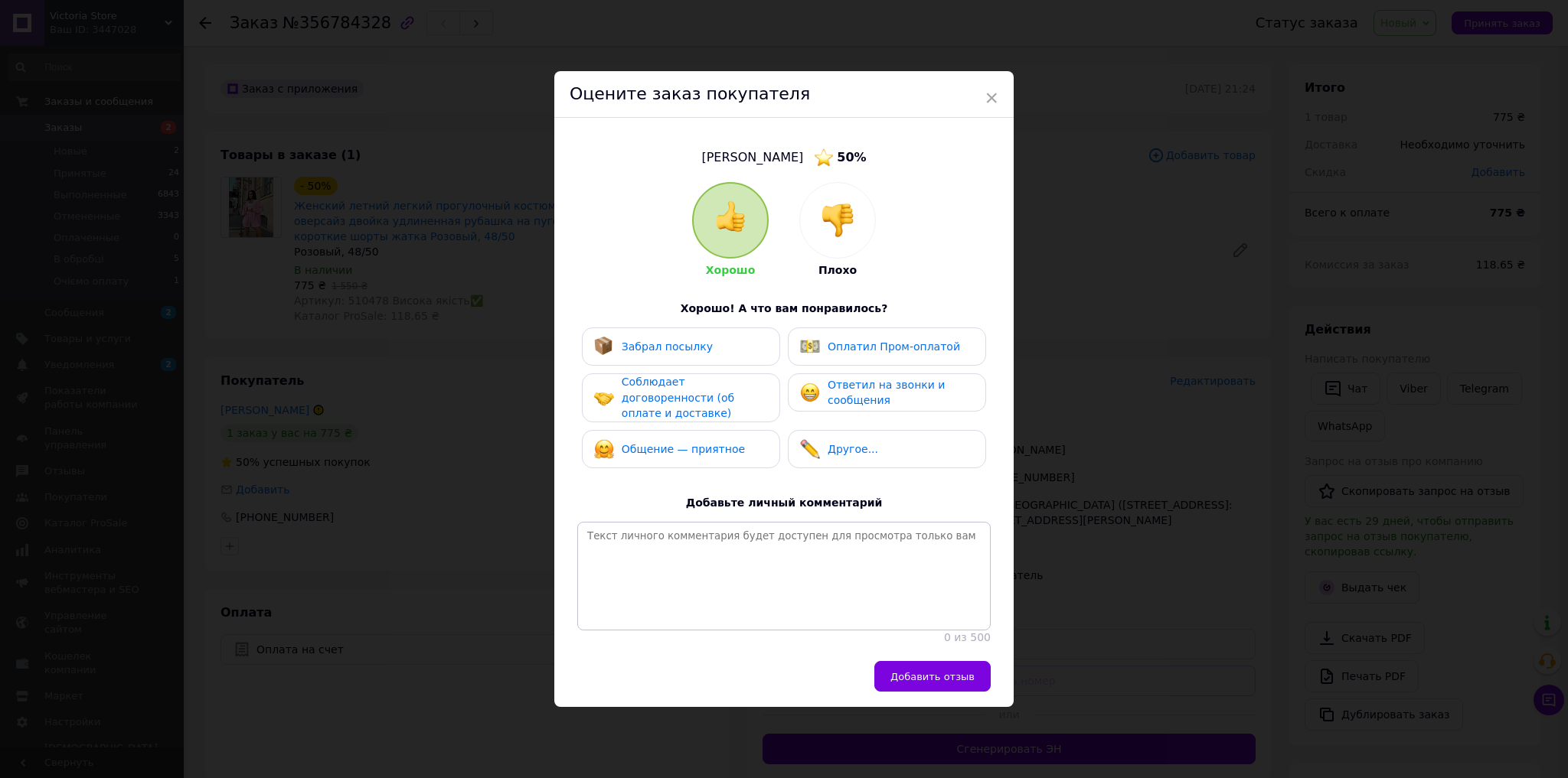
click at [826, 233] on img at bounding box center [837, 220] width 34 height 34
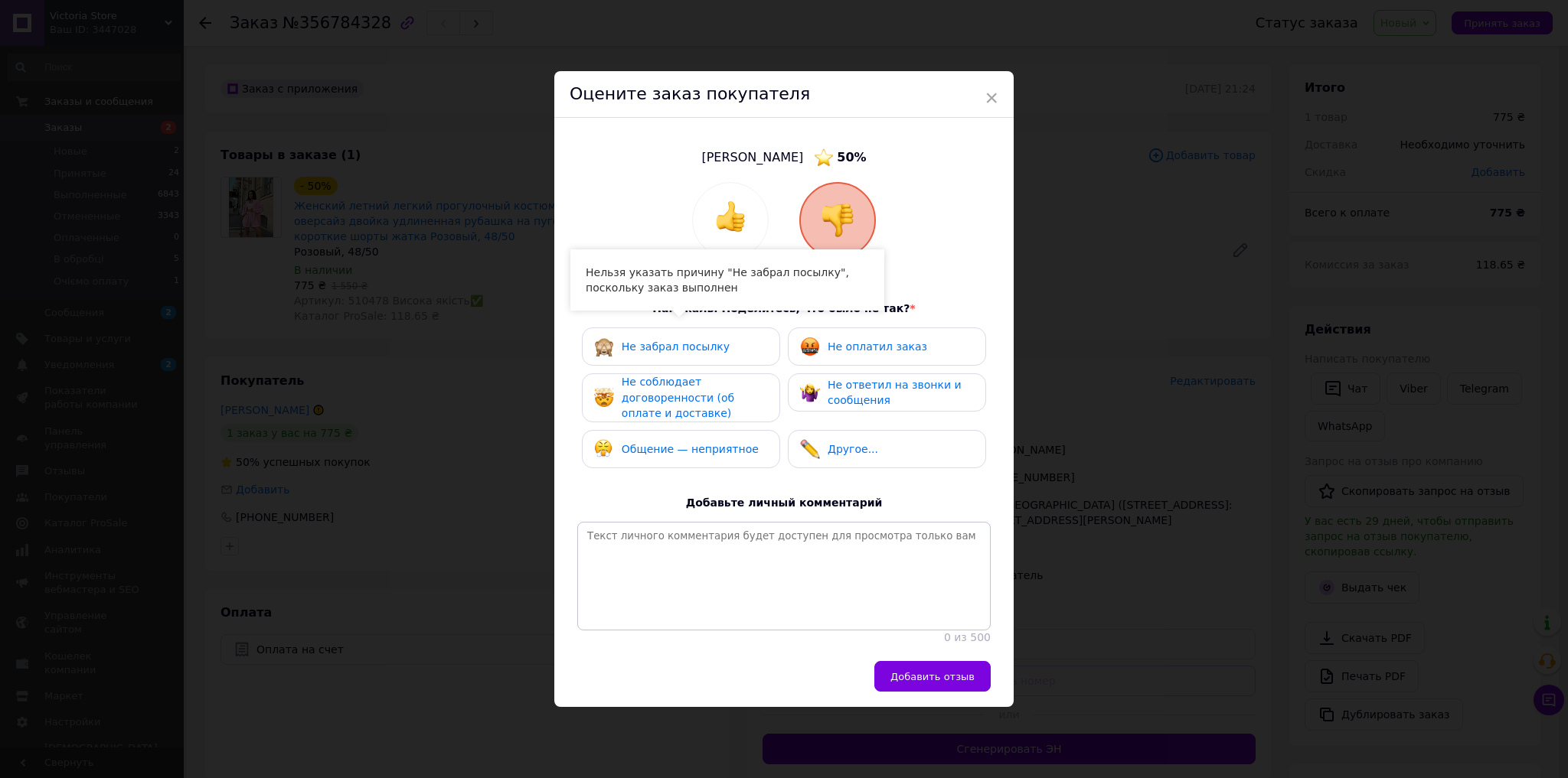
drag, startPoint x: 677, startPoint y: 390, endPoint x: 676, endPoint y: 419, distance: 29.0
click at [679, 390] on span "Не соблюдает договоренности (об оплате и доставке)" at bounding box center [677, 397] width 112 height 43
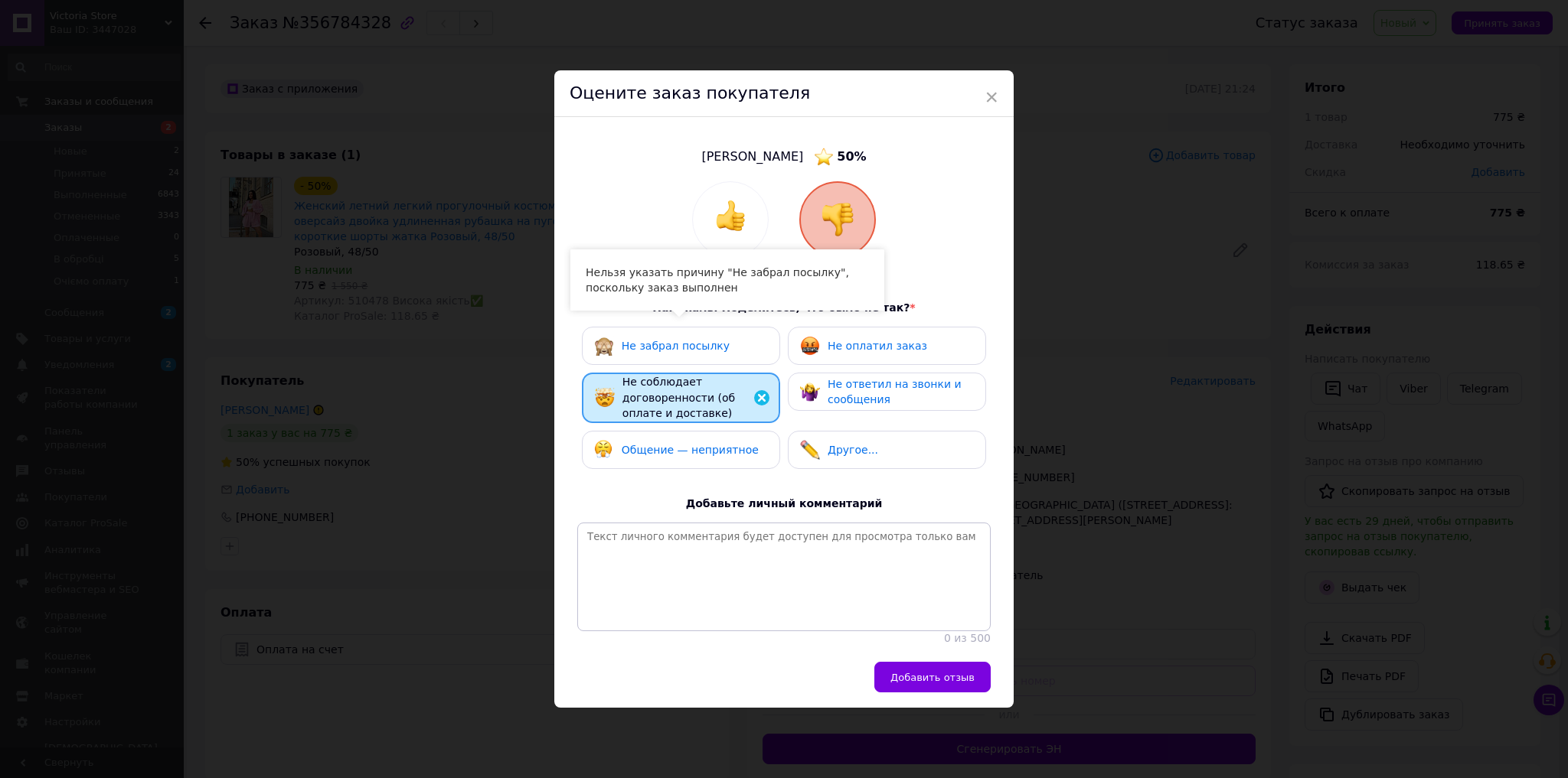
click at [677, 435] on div "Общение — неприятное" at bounding box center [681, 450] width 198 height 38
click at [877, 354] on div "Не оплатил заказ" at bounding box center [887, 346] width 198 height 38
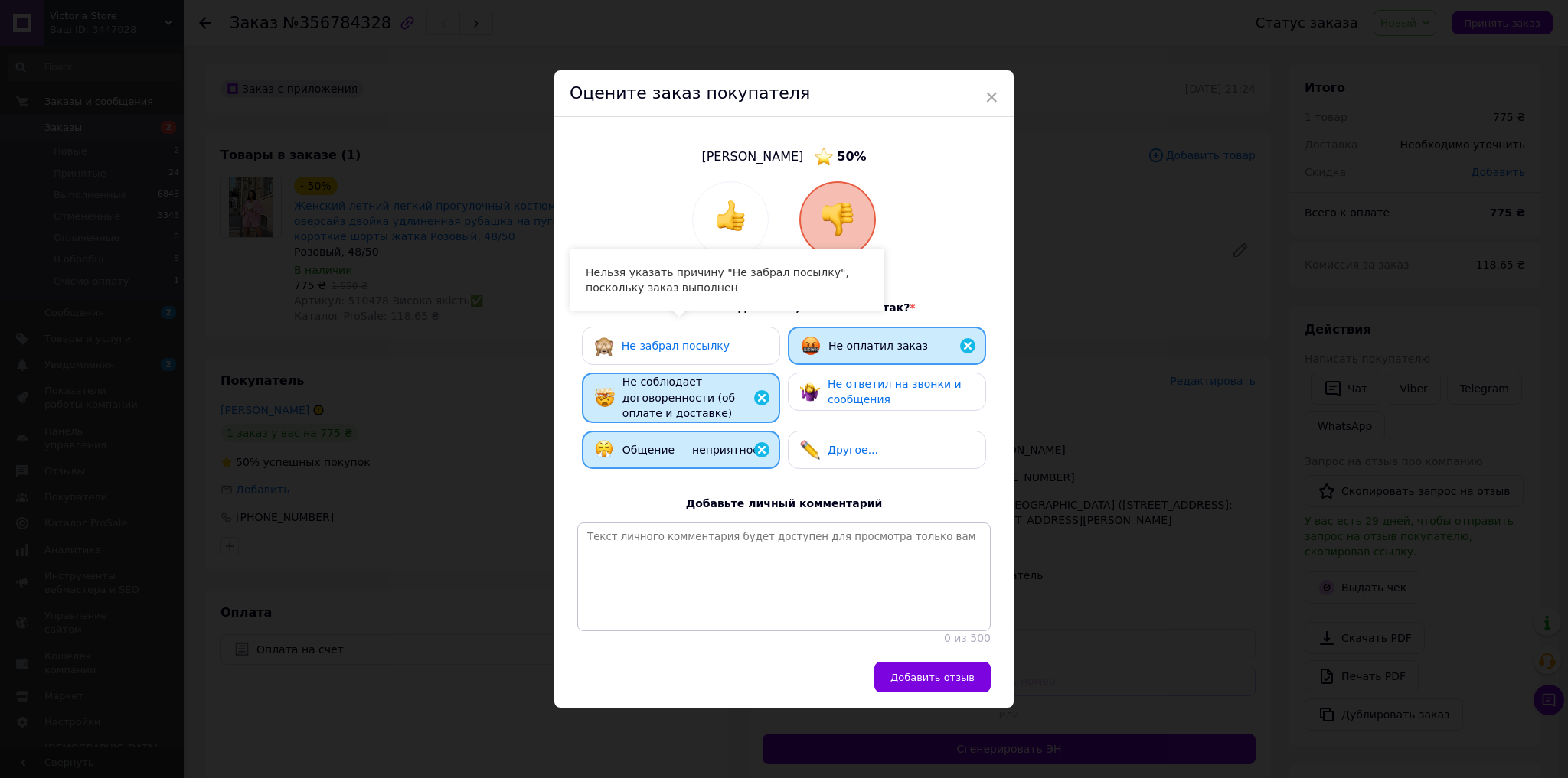
click at [885, 315] on div "Хорошо Плохо Нам жаль. Поделитесь, что было не так? * Не забрал посылку Не опла…" at bounding box center [784, 414] width 413 height 465
click at [858, 382] on span "Не ответил на звонки и сообщения" at bounding box center [895, 392] width 134 height 29
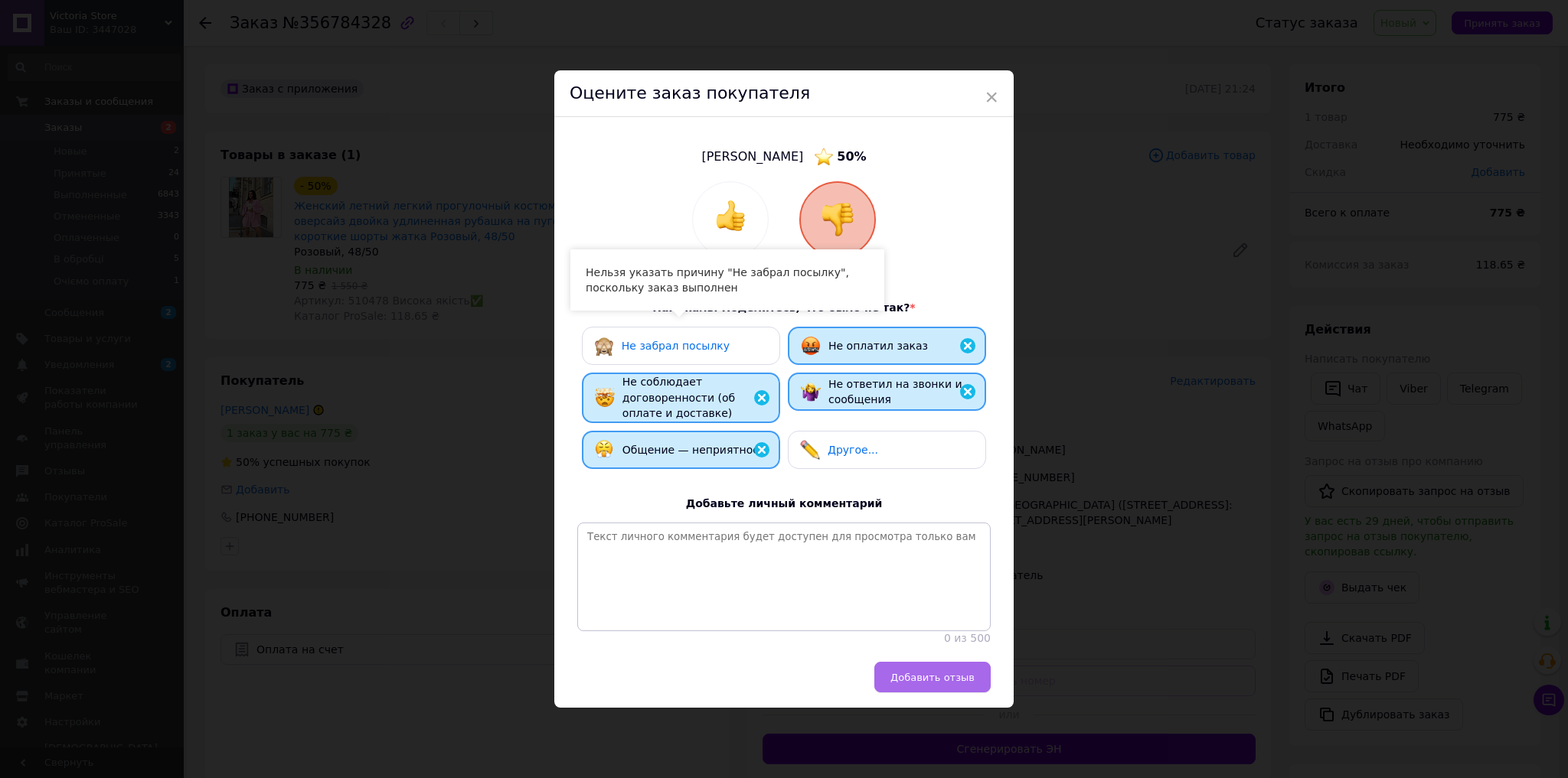
click at [947, 679] on span "Добавить отзыв" at bounding box center [932, 677] width 84 height 11
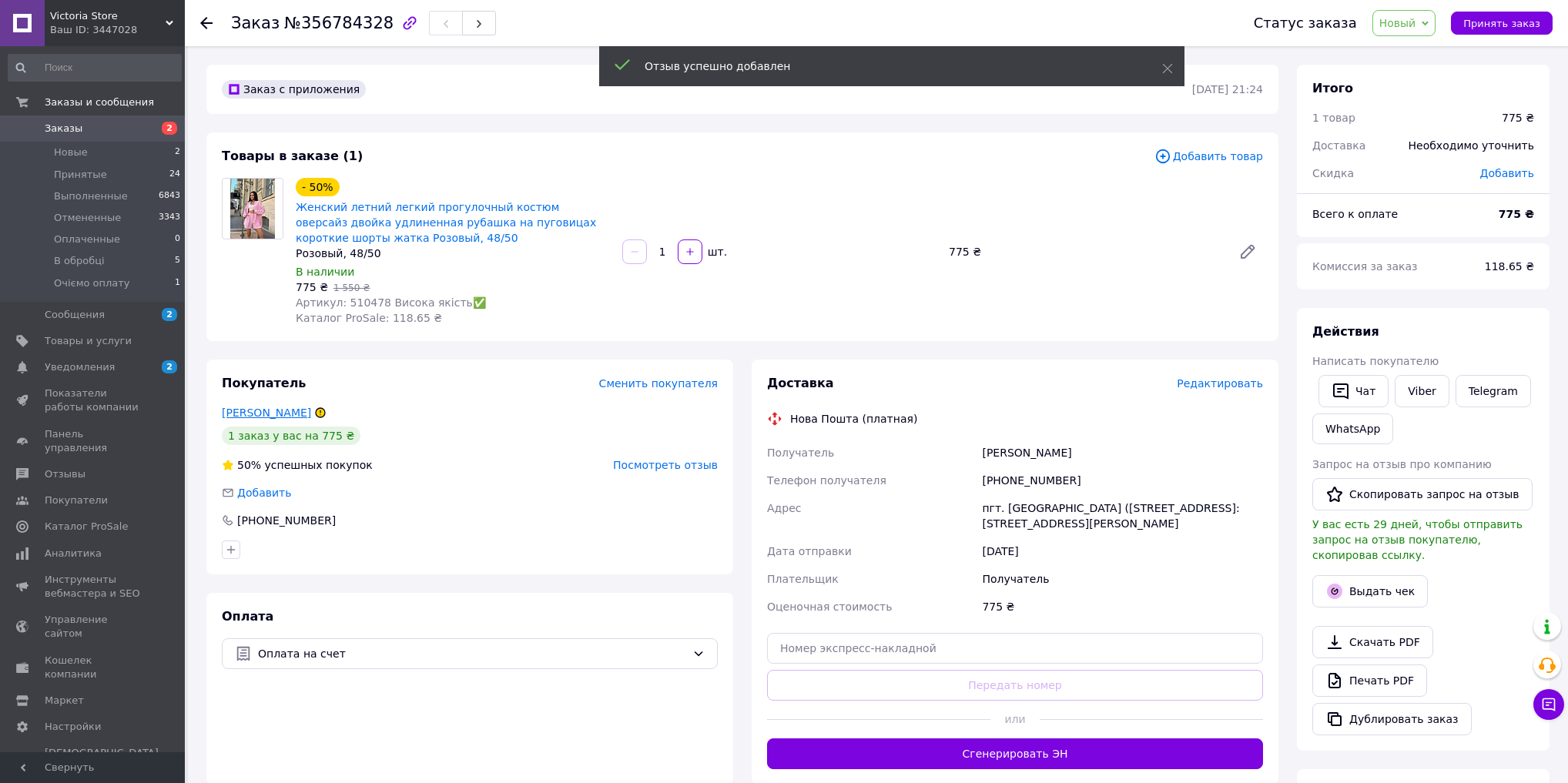
click at [271, 412] on link "[PERSON_NAME]" at bounding box center [267, 413] width 89 height 12
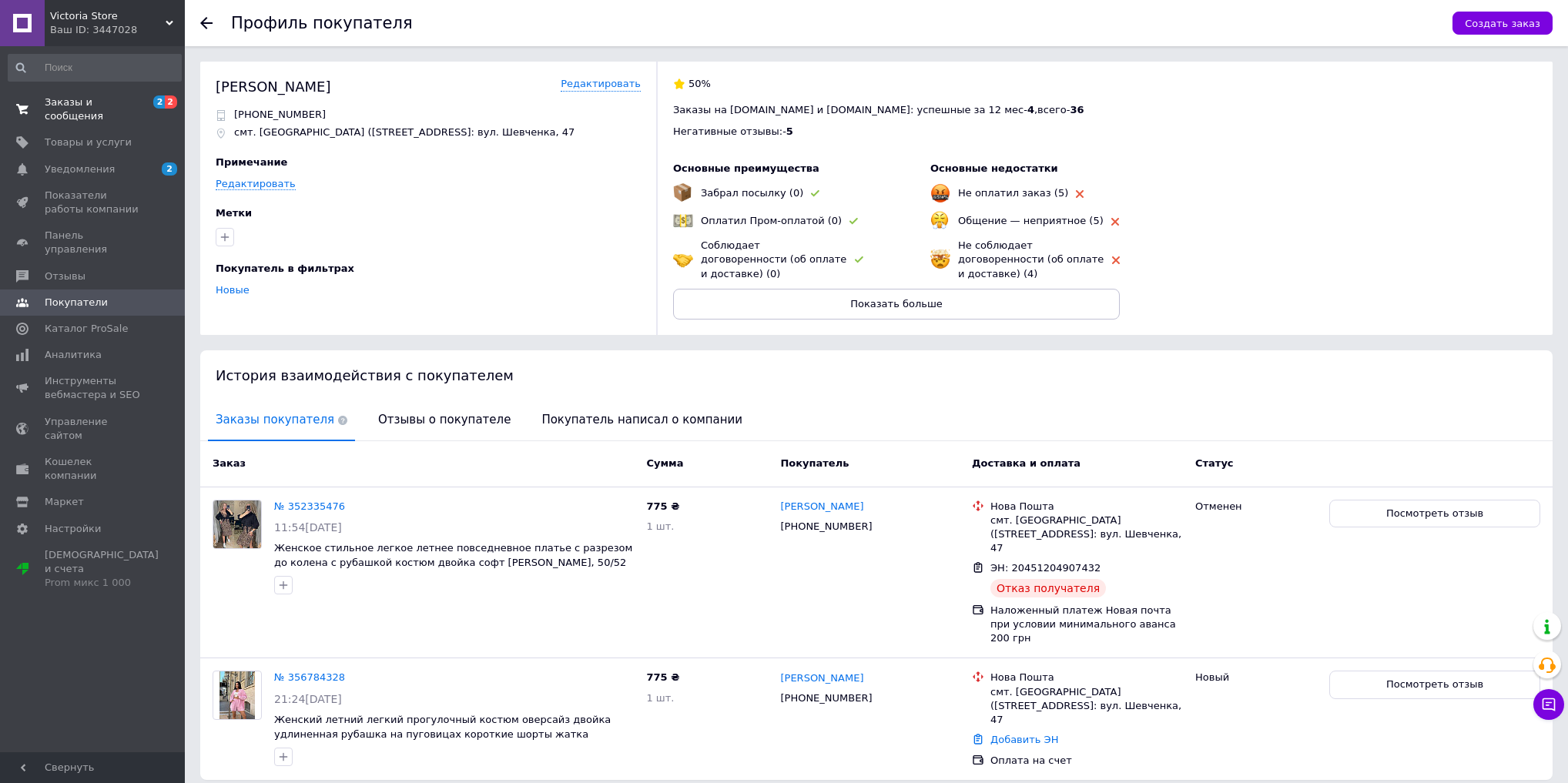
click at [111, 105] on span "Заказы и сообщения" at bounding box center [94, 109] width 98 height 28
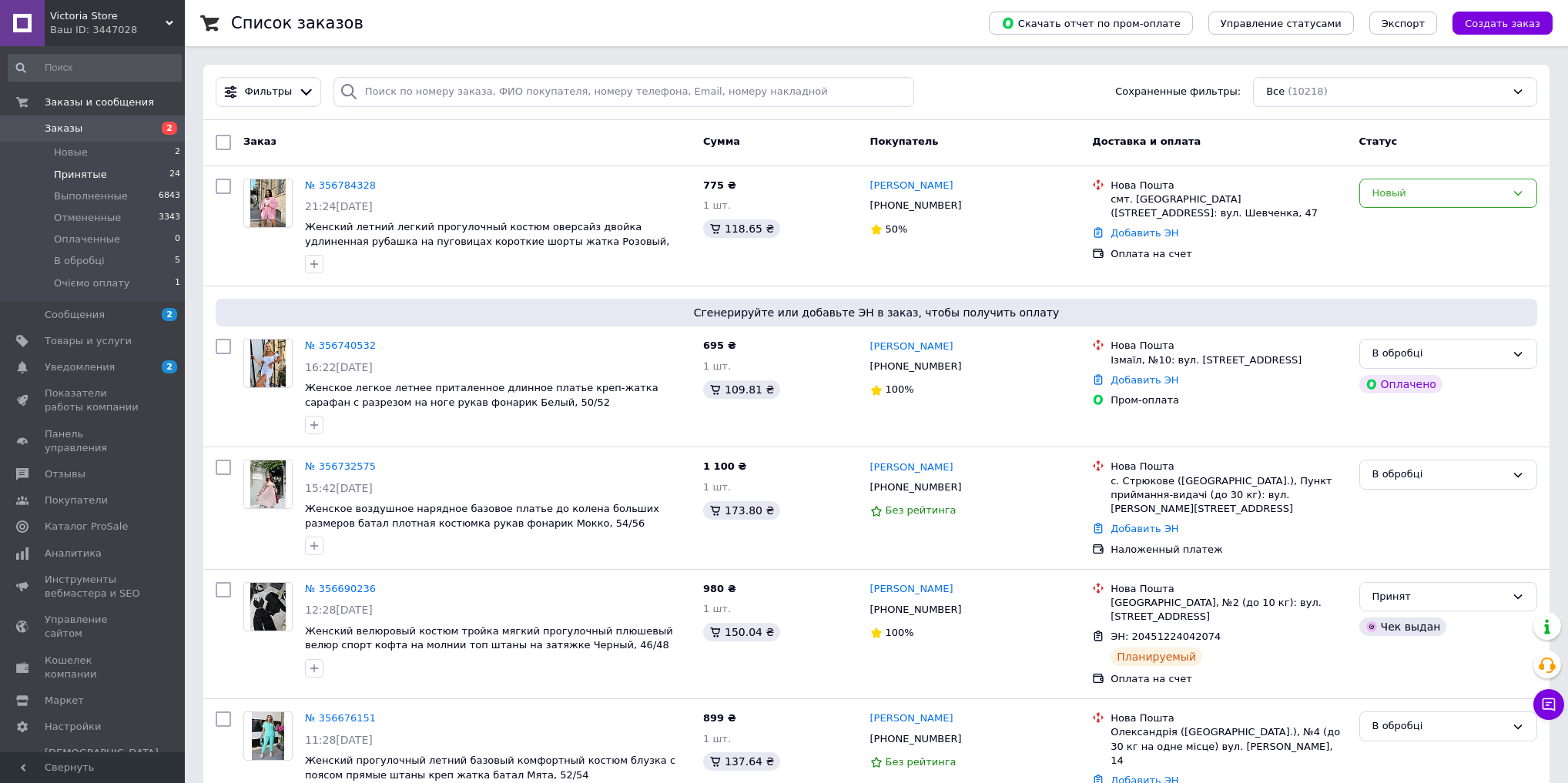
click at [88, 171] on span "Принятые" at bounding box center [80, 175] width 53 height 14
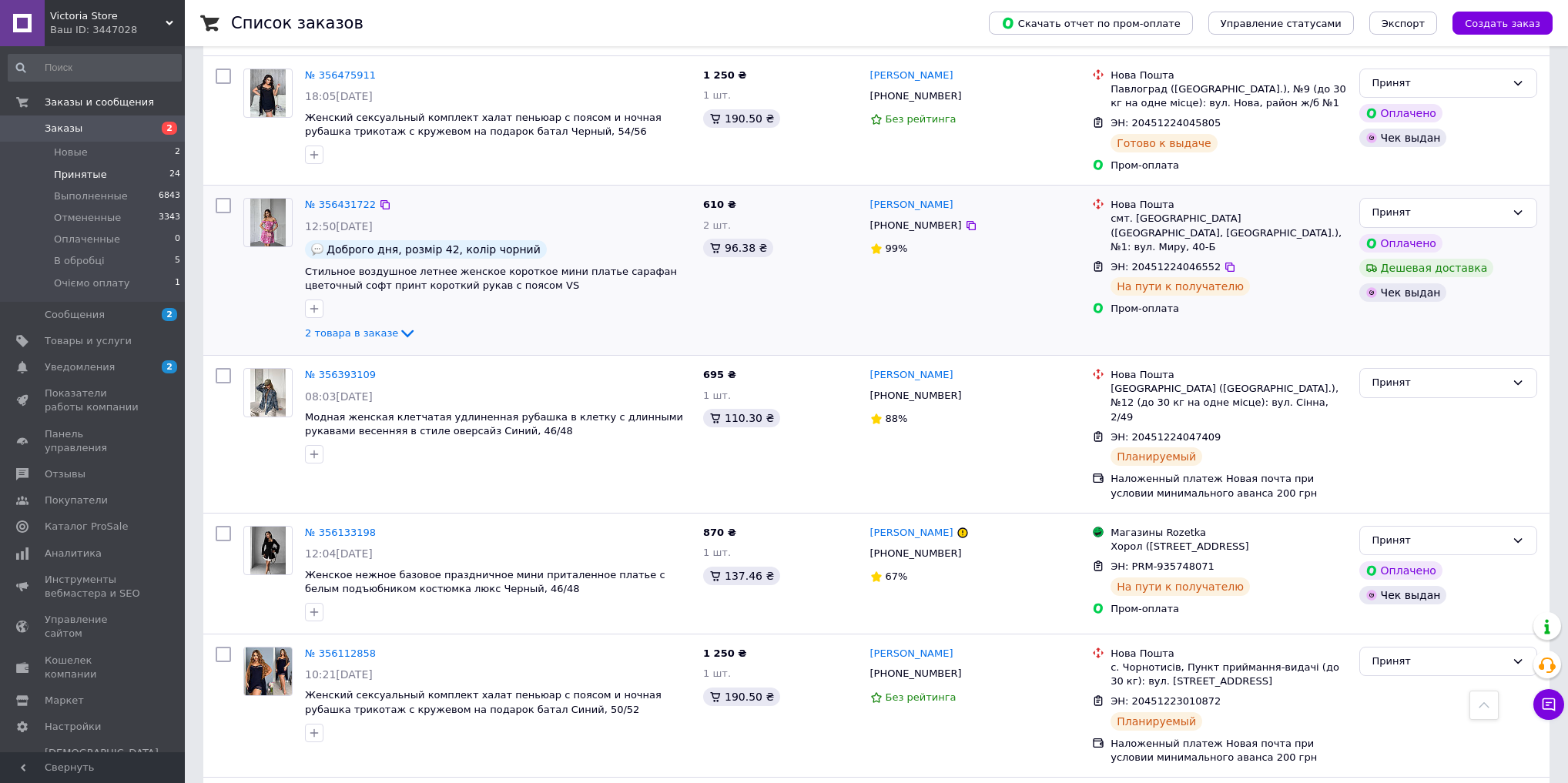
scroll to position [801, 0]
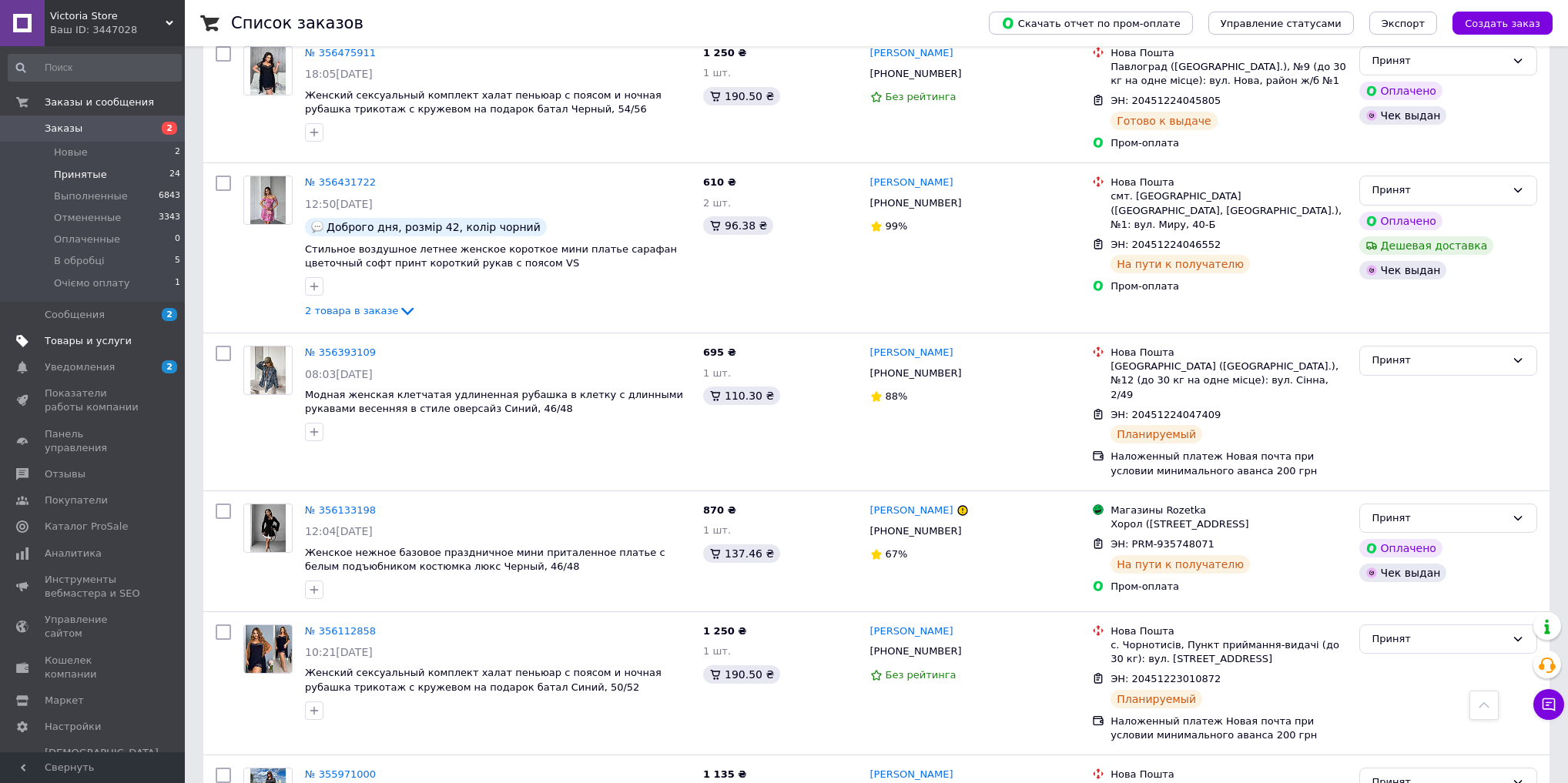
click at [108, 341] on span "Товары и услуги" at bounding box center [88, 341] width 87 height 14
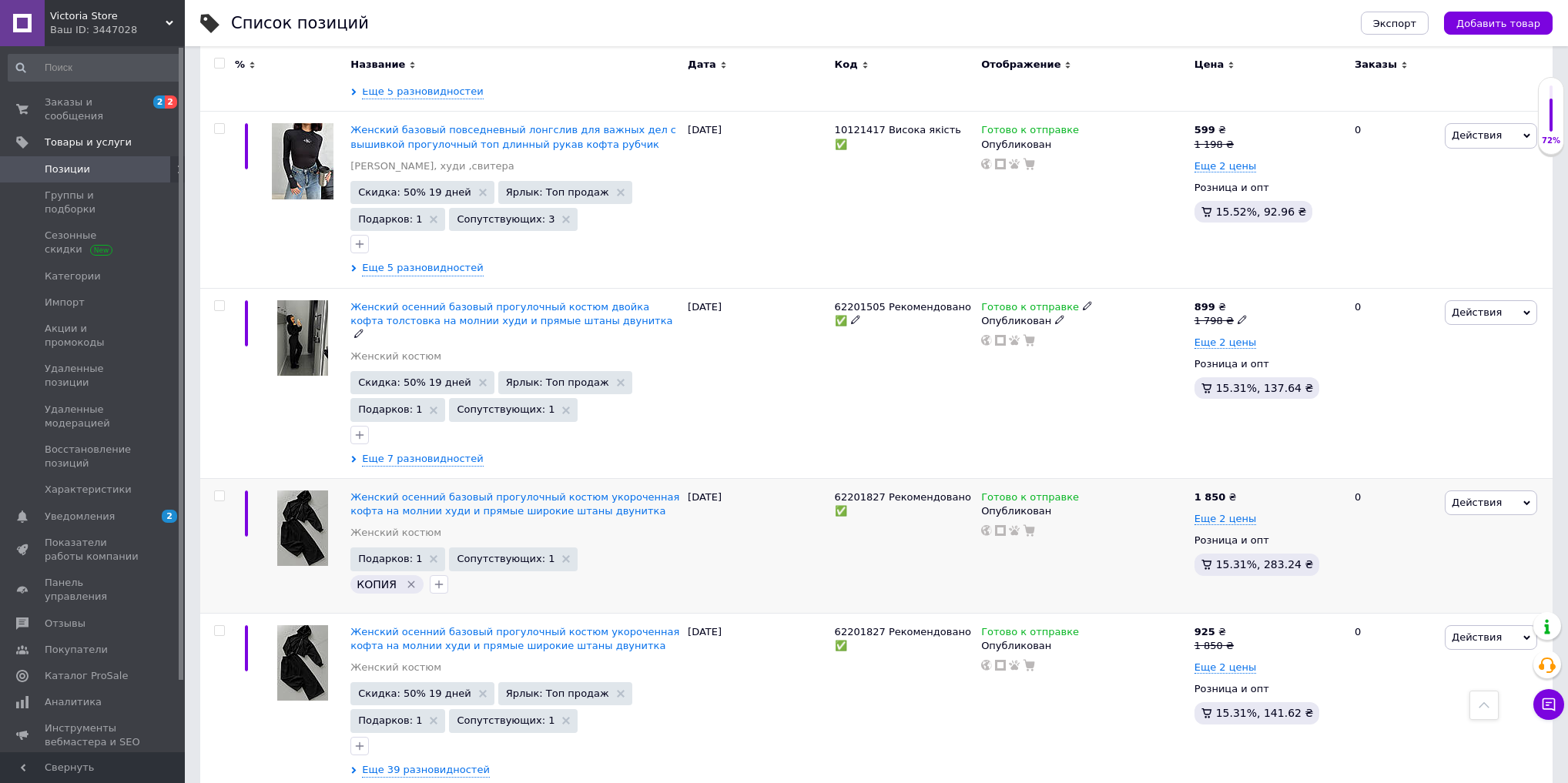
scroll to position [1047, 0]
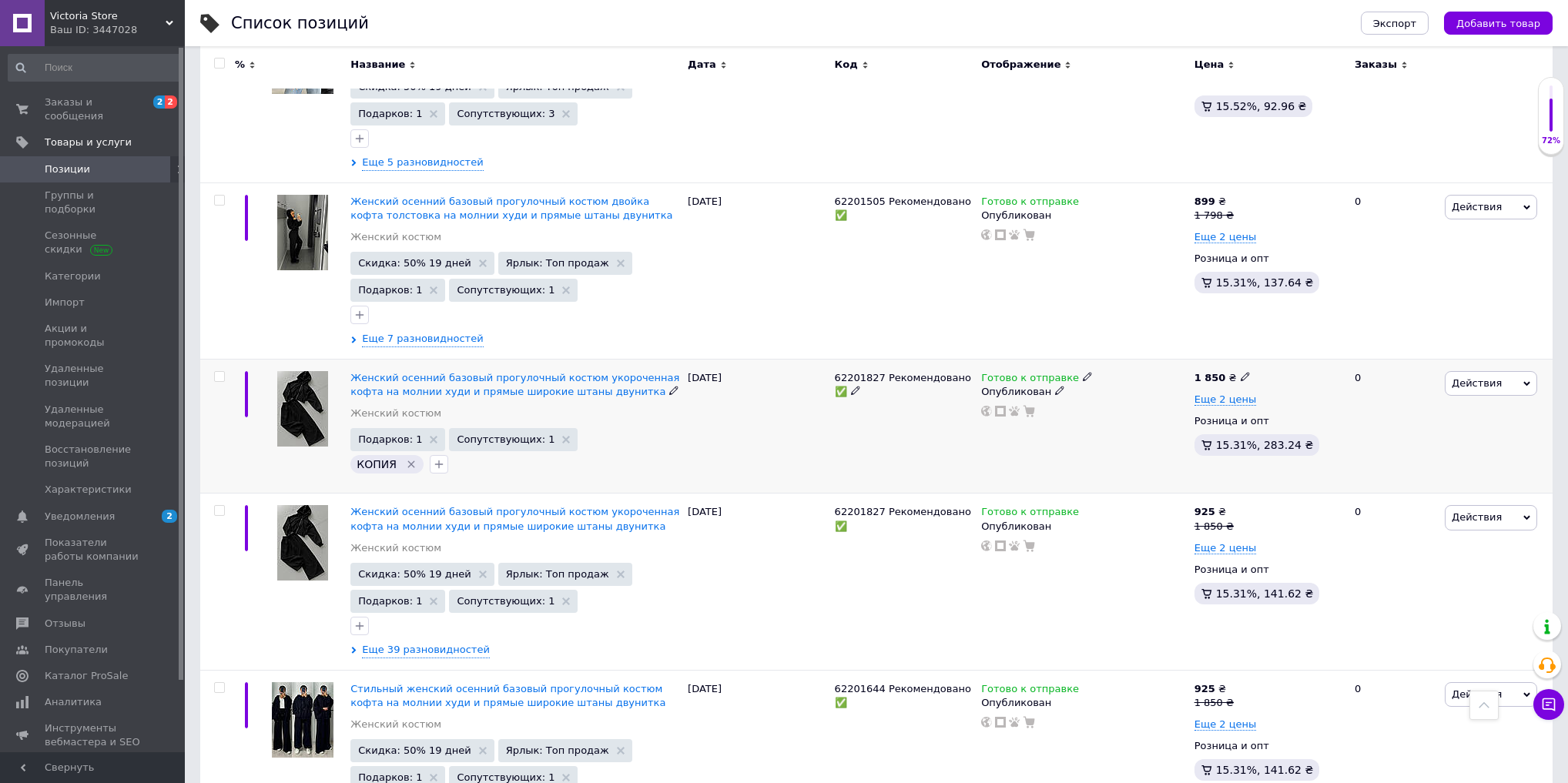
click at [216, 372] on input "checkbox" at bounding box center [219, 376] width 10 height 10
checkbox input "true"
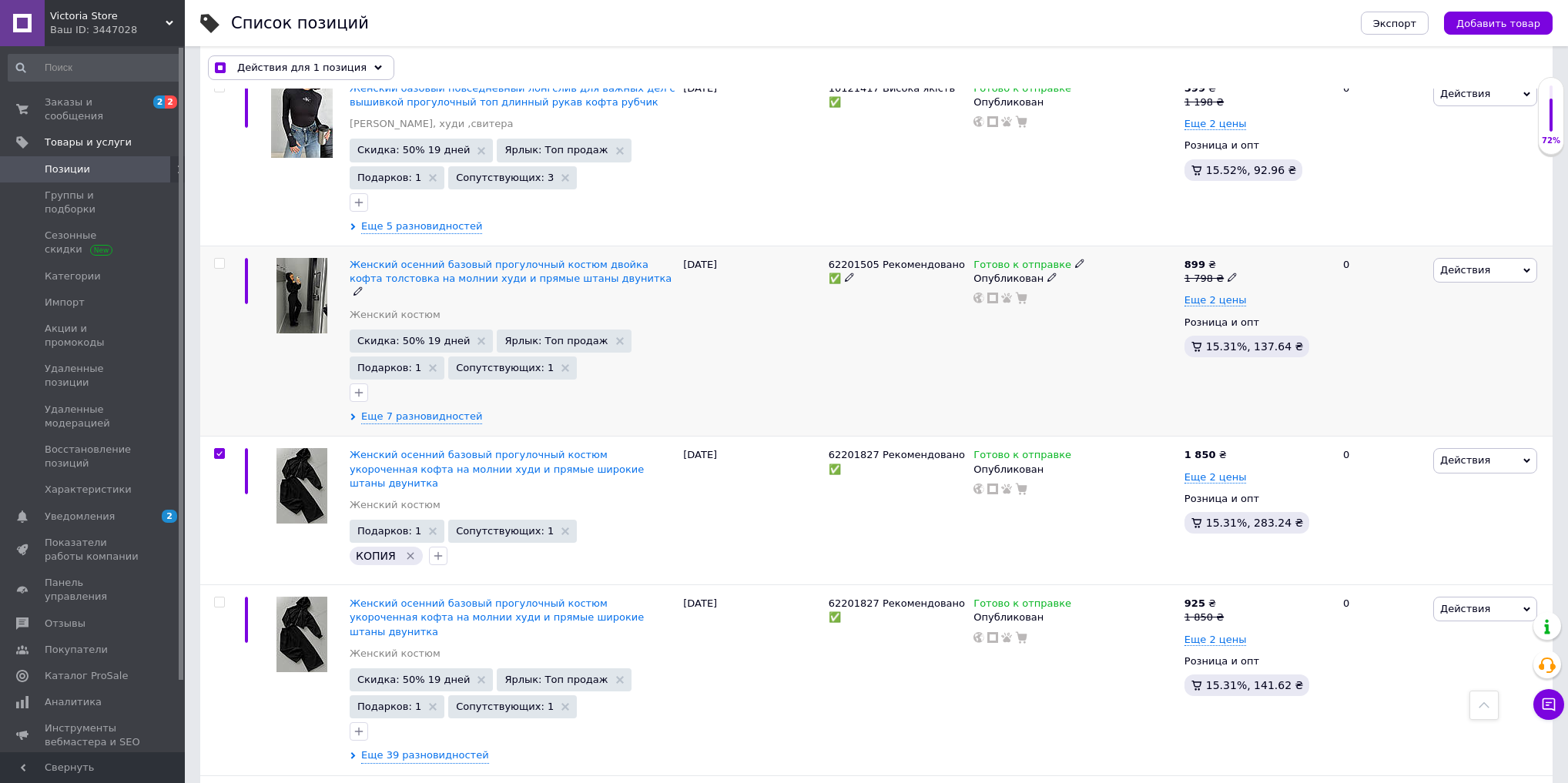
scroll to position [862, 0]
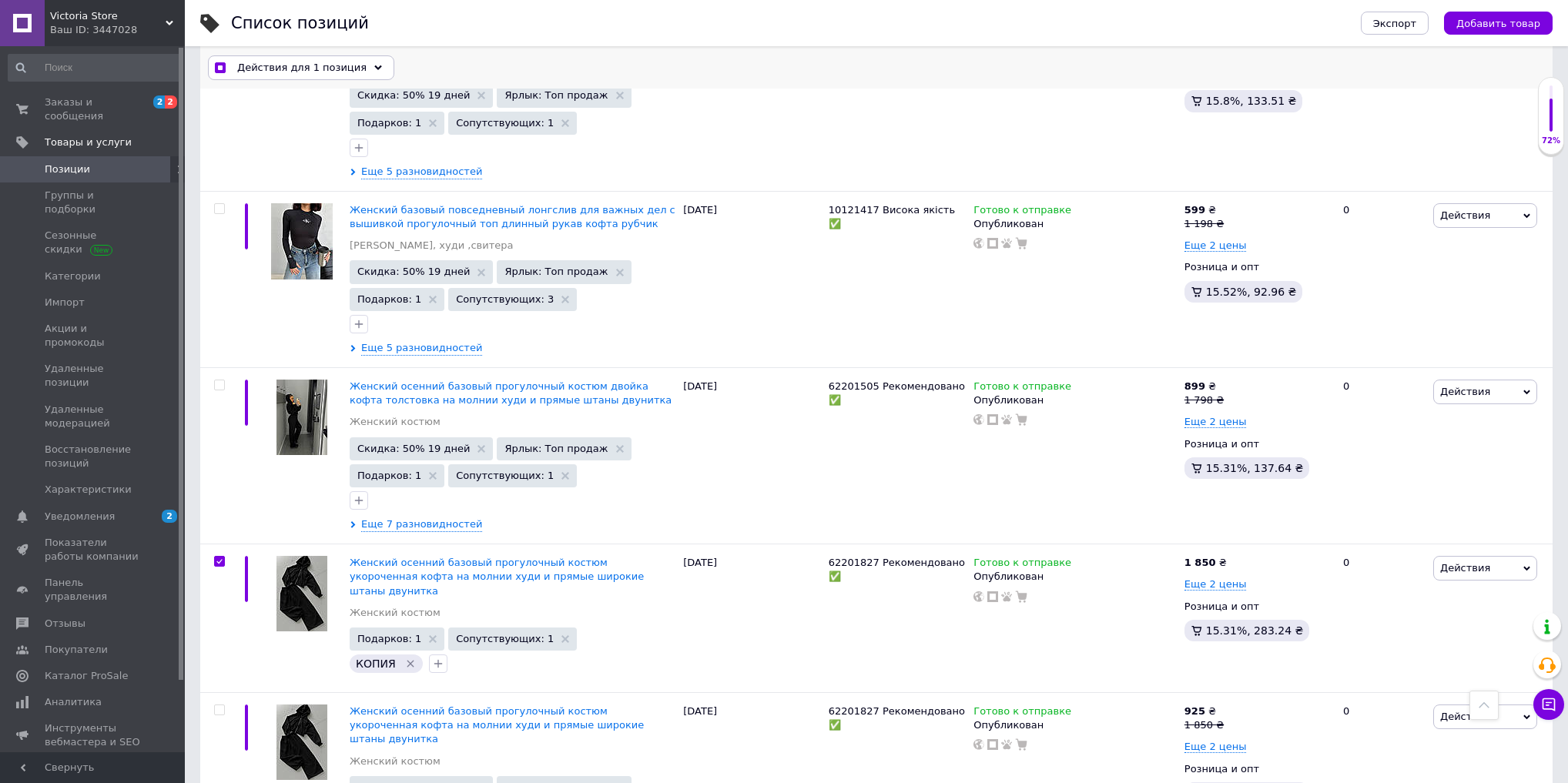
click at [364, 59] on div "Действия для 1 позиция" at bounding box center [301, 67] width 186 height 24
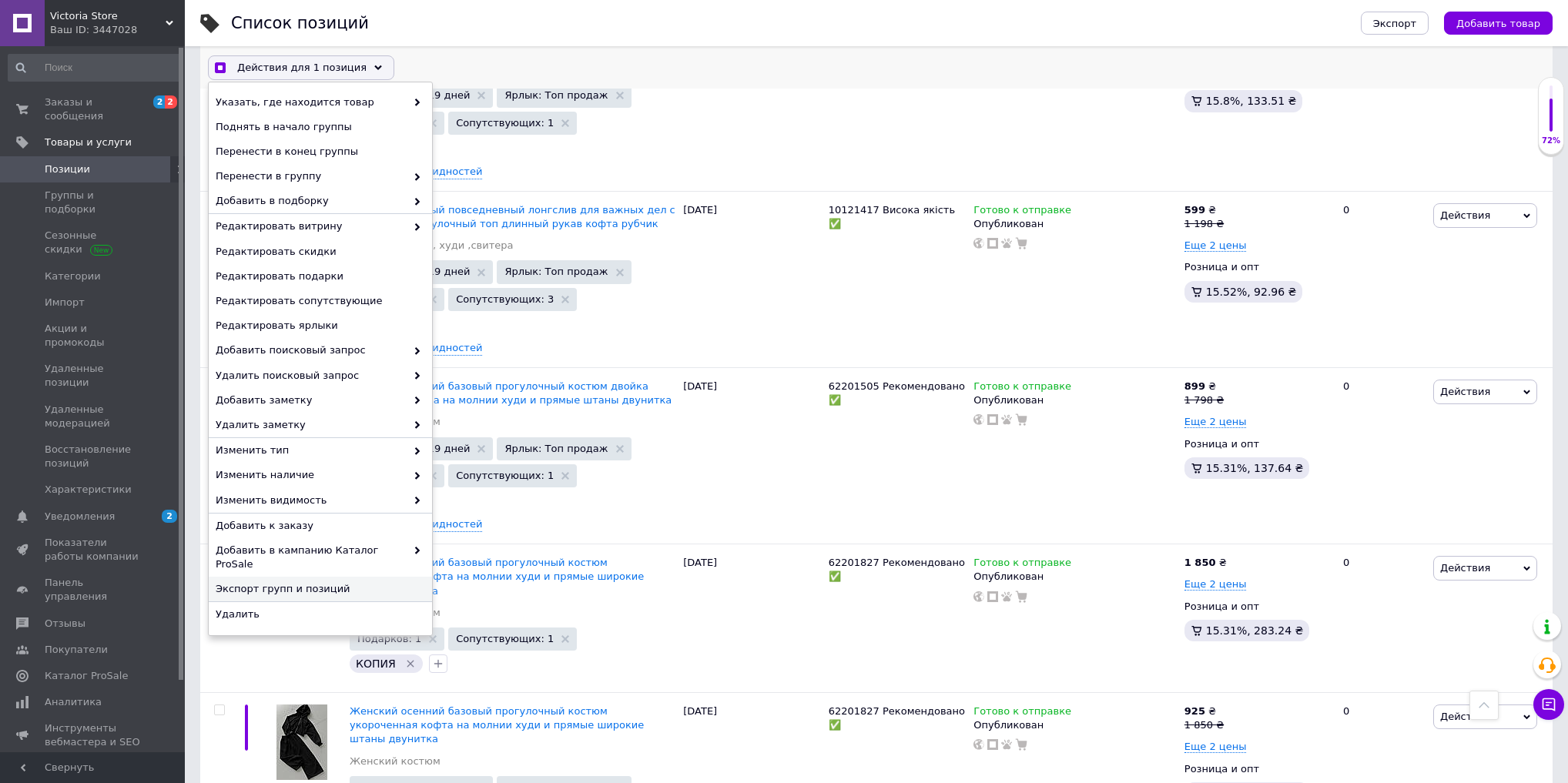
click at [314, 587] on div "Экспорт групп и позиций" at bounding box center [320, 589] width 223 height 25
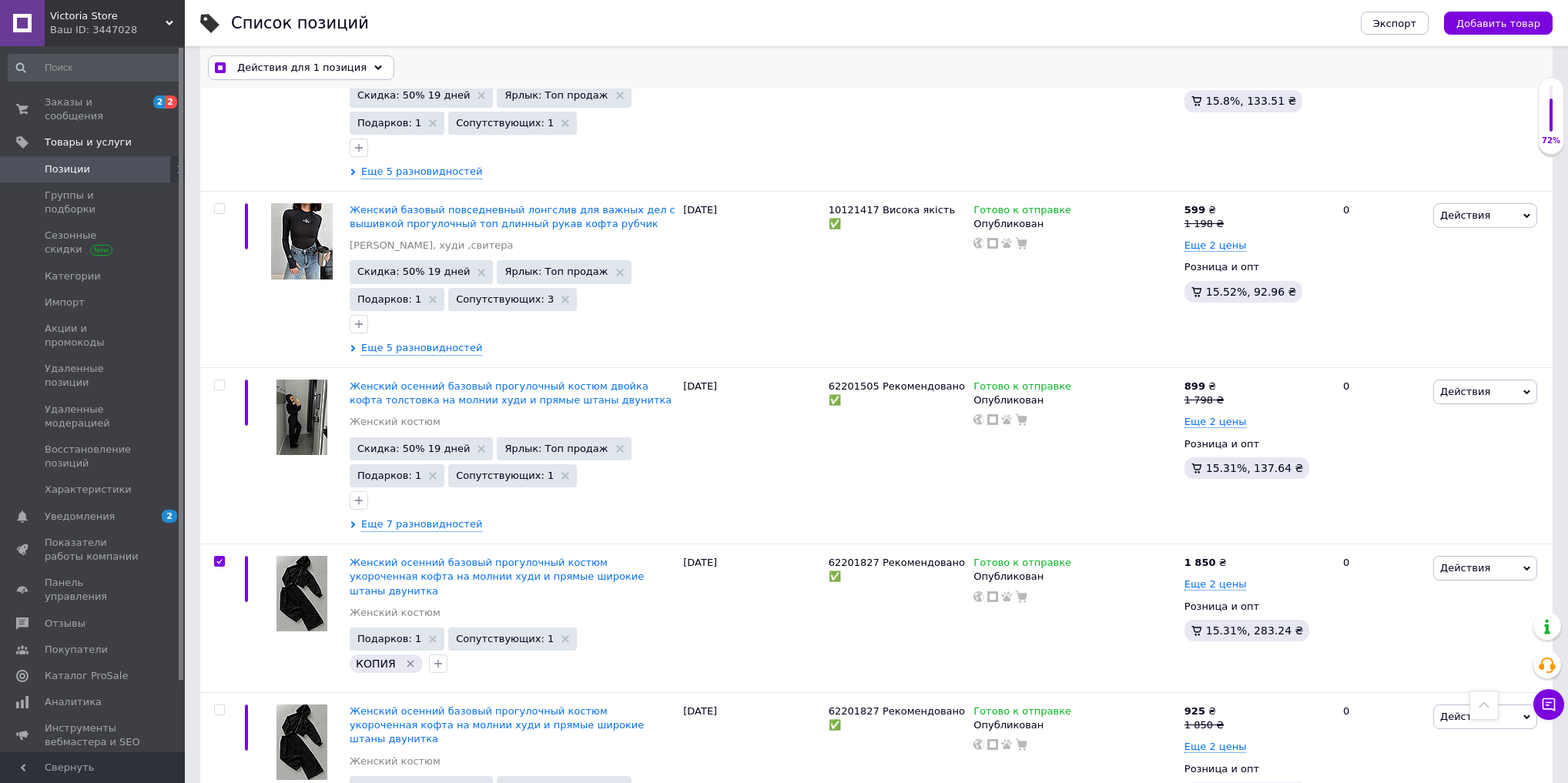
click at [301, 71] on span "Действия для 1 позиция" at bounding box center [302, 68] width 130 height 14
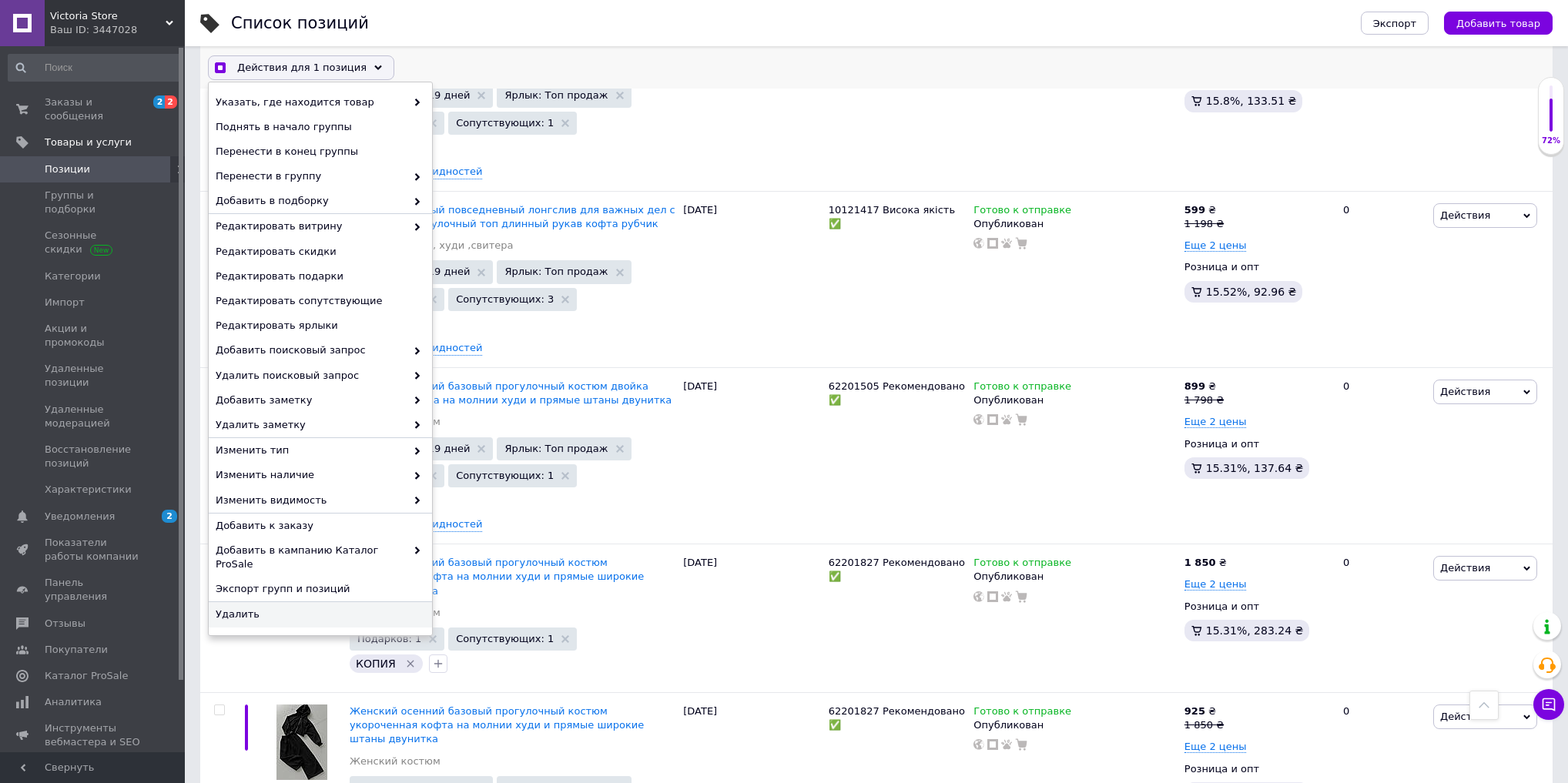
click at [295, 608] on span "Удалить" at bounding box center [318, 615] width 206 height 14
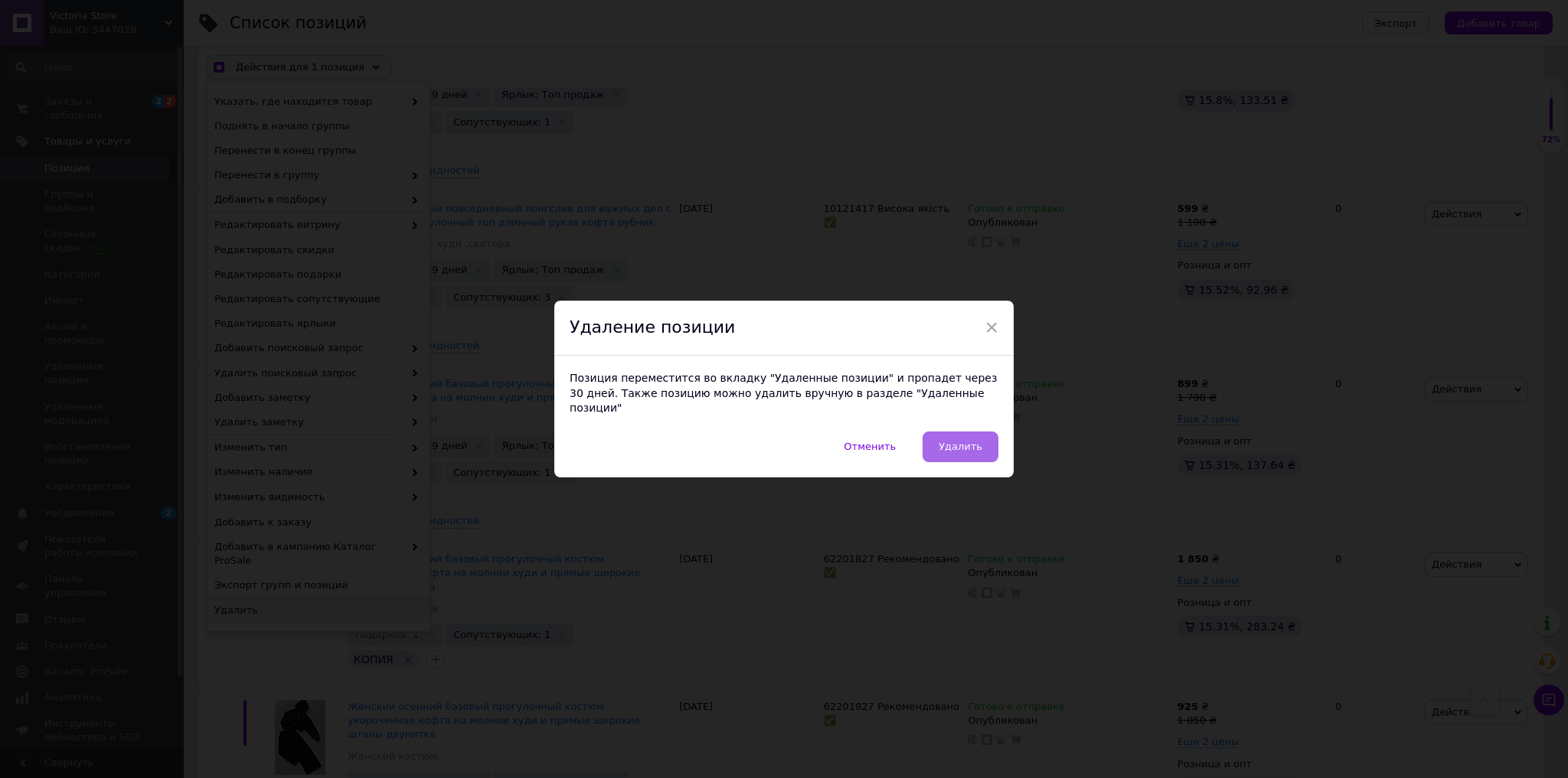
click at [971, 441] on span "Удалить" at bounding box center [960, 446] width 43 height 11
checkbox input "true"
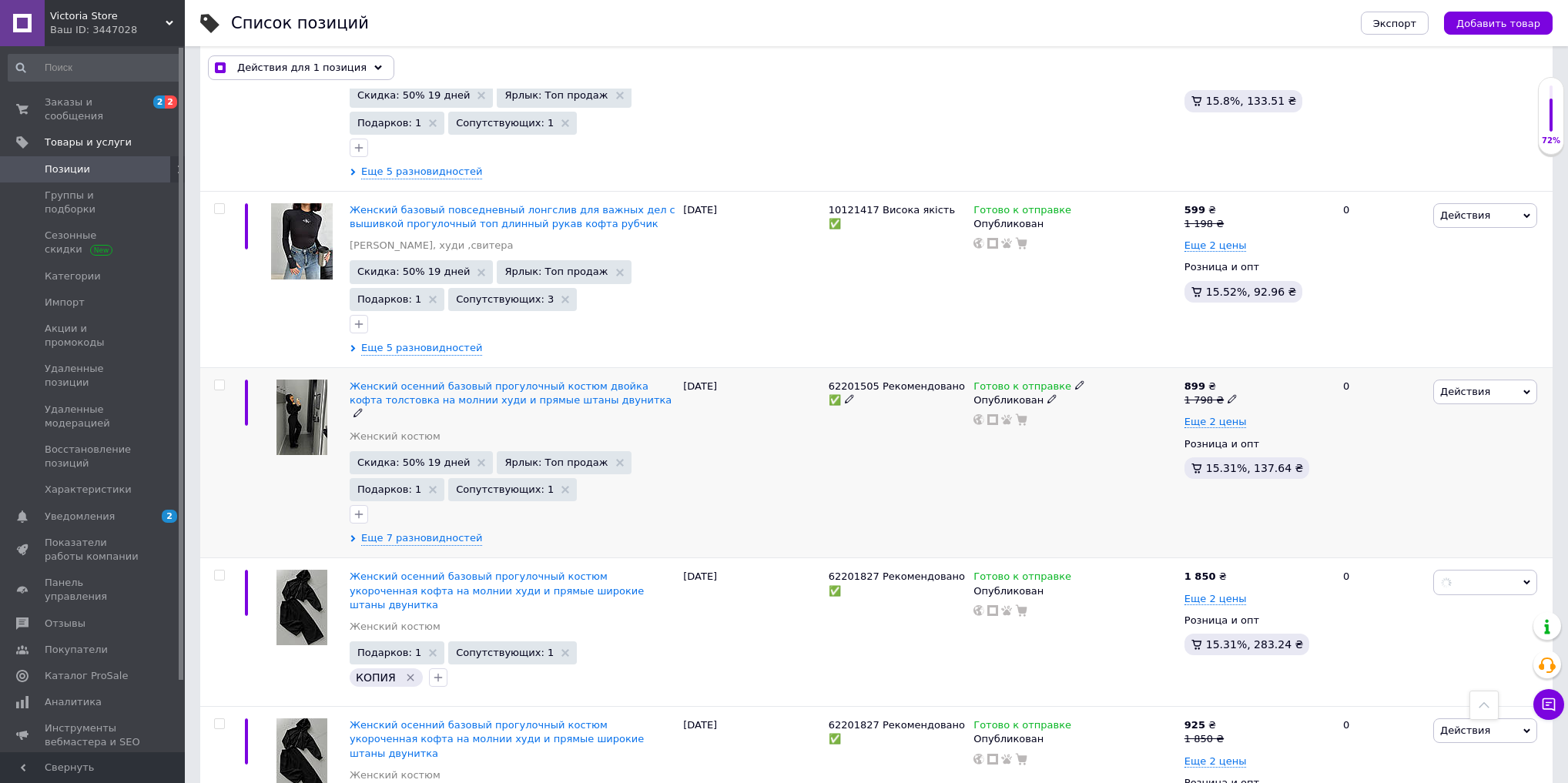
checkbox input "false"
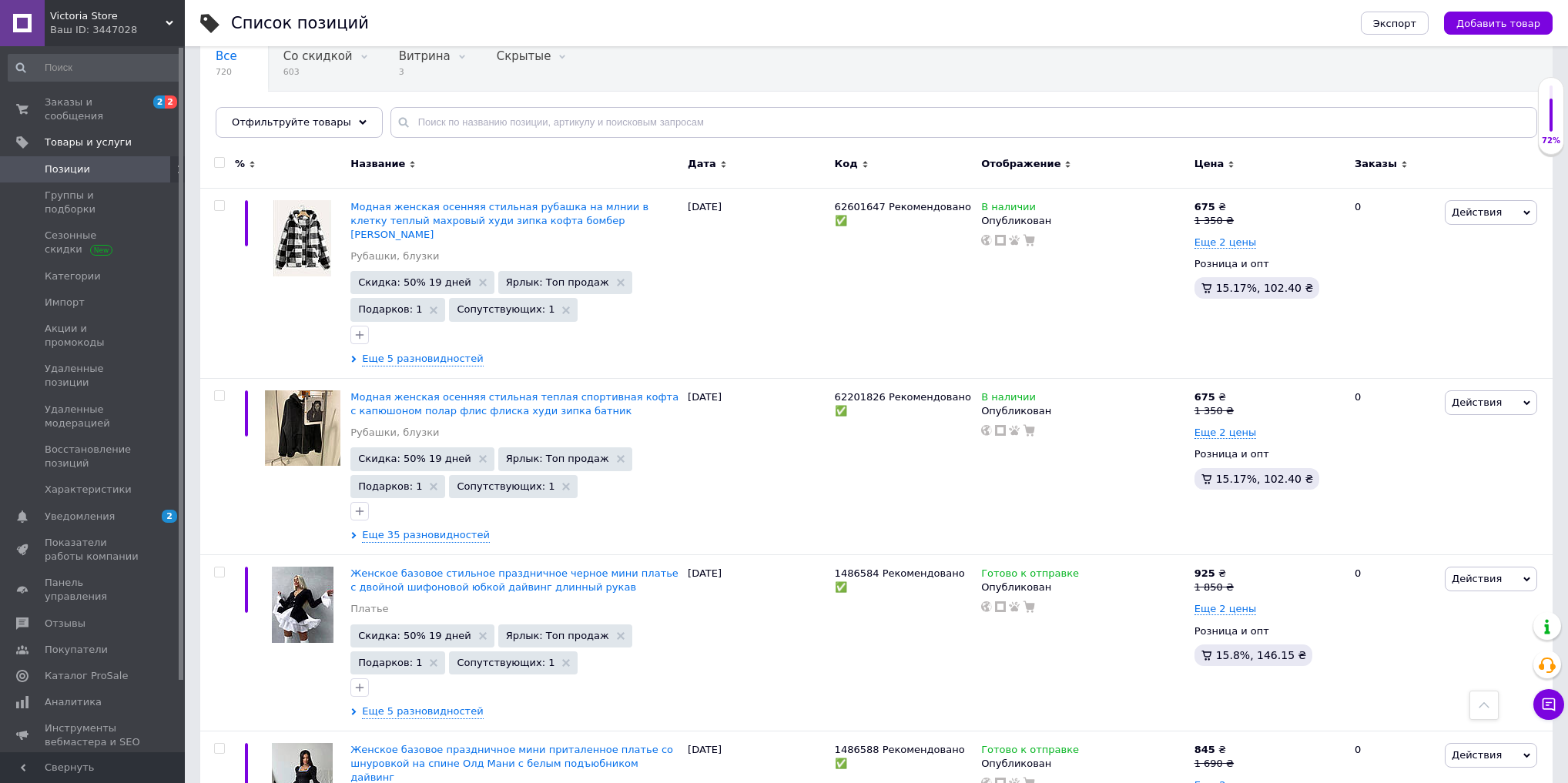
scroll to position [0, 0]
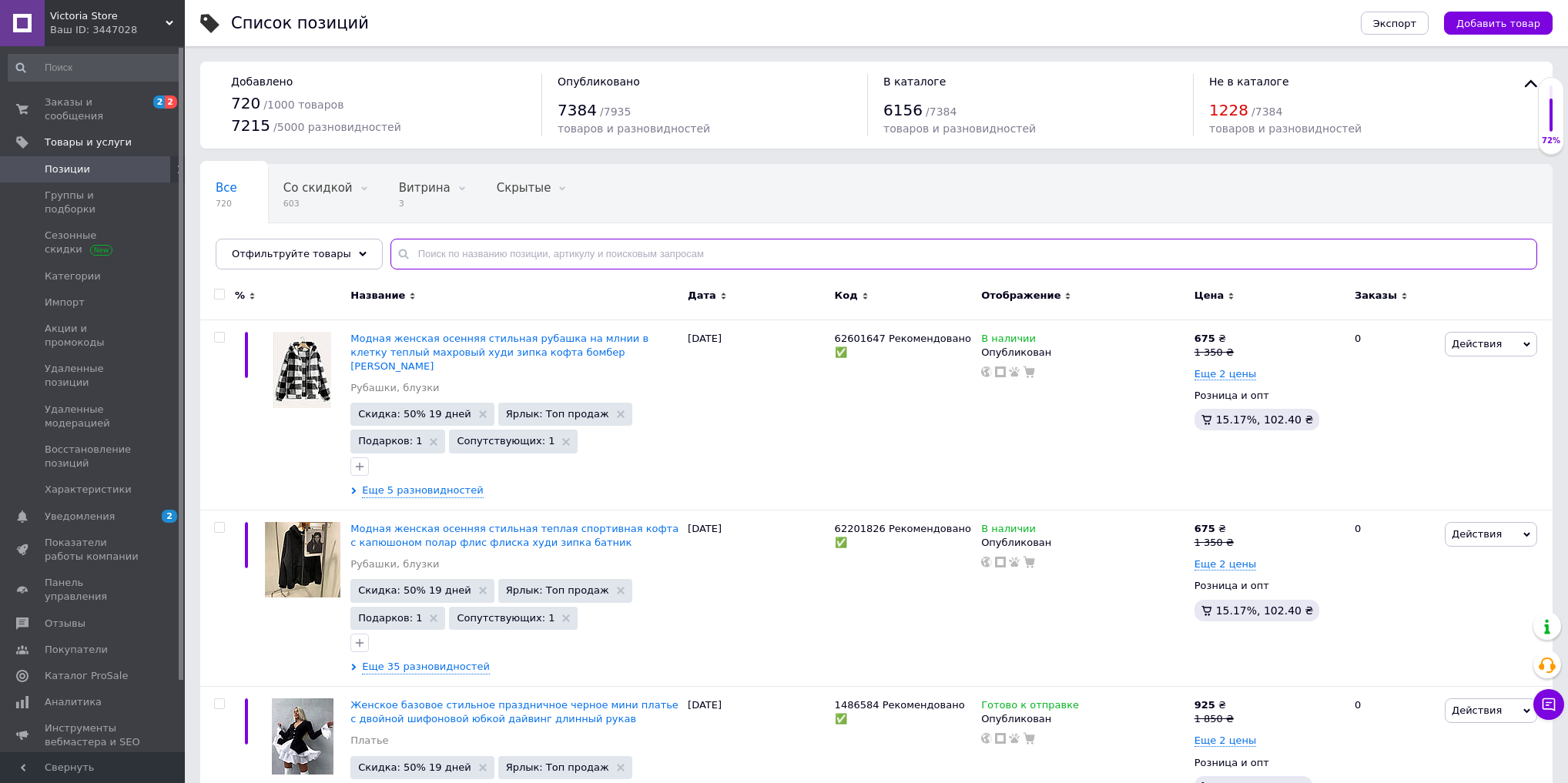
click at [467, 247] on input "text" at bounding box center [963, 254] width 1147 height 31
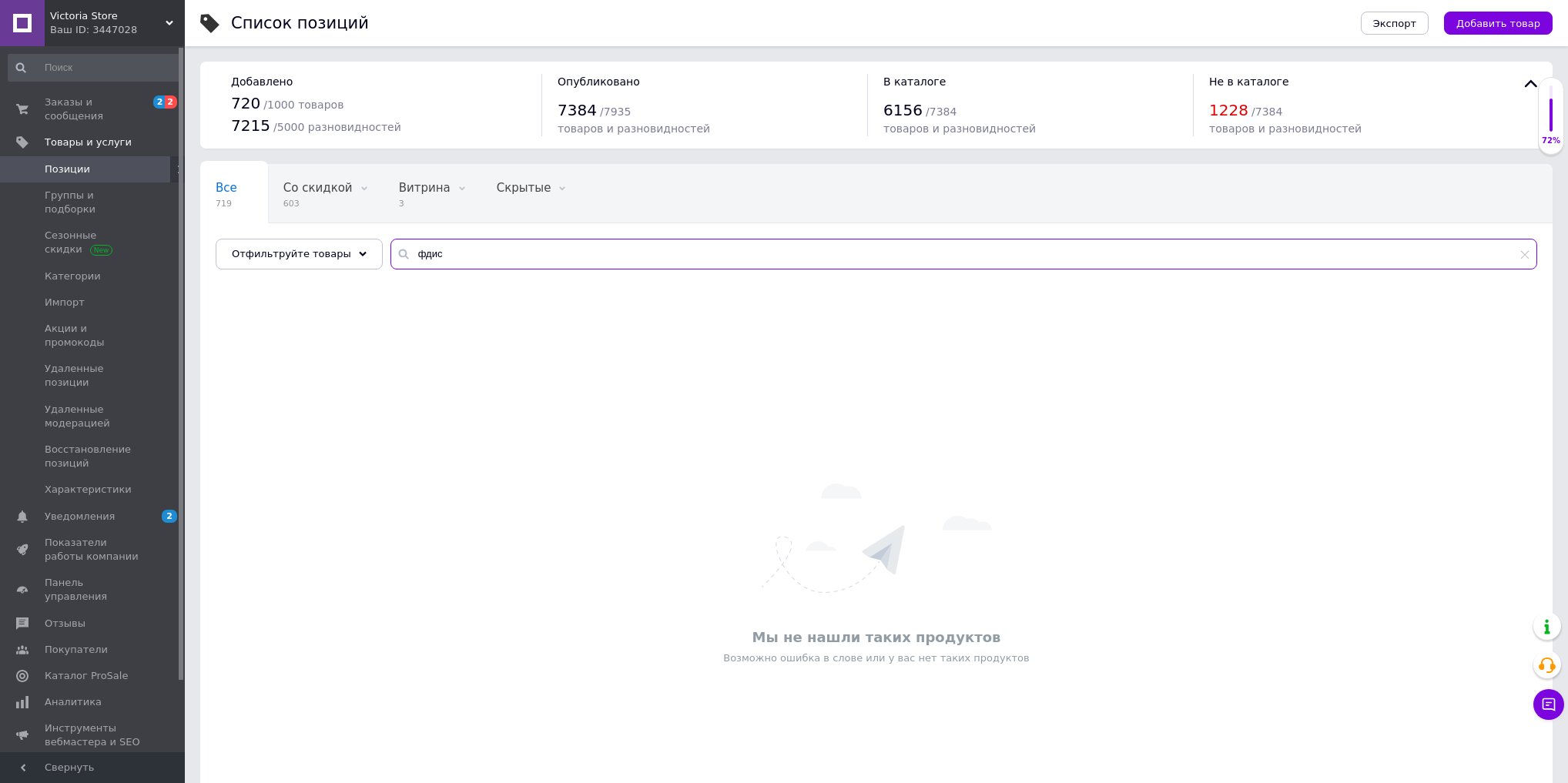
click at [414, 253] on input "фдис" at bounding box center [963, 254] width 1147 height 31
click at [438, 253] on input "флис" at bounding box center [963, 254] width 1147 height 31
click at [495, 258] on input "флис" at bounding box center [963, 254] width 1147 height 31
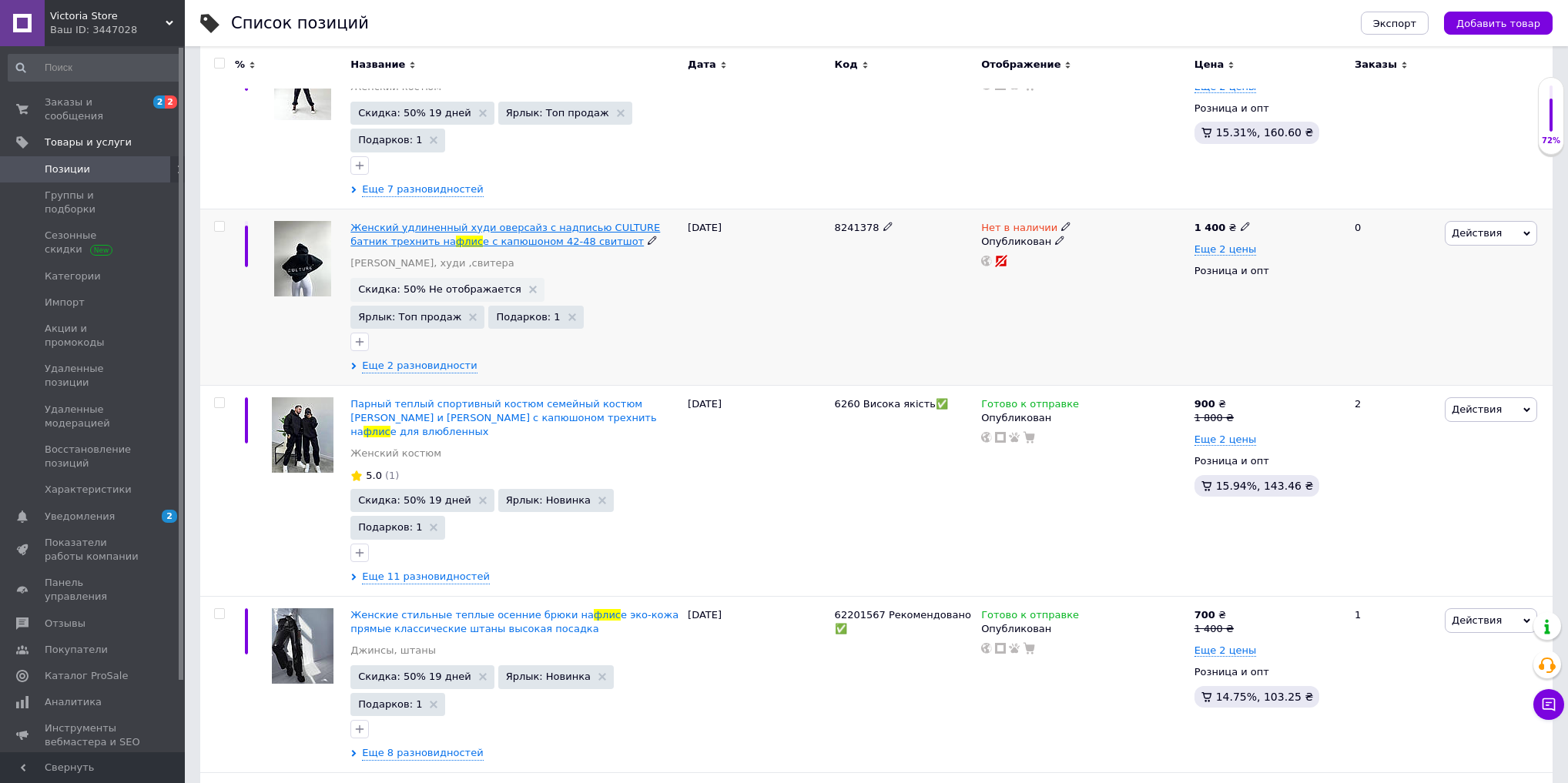
scroll to position [555, 0]
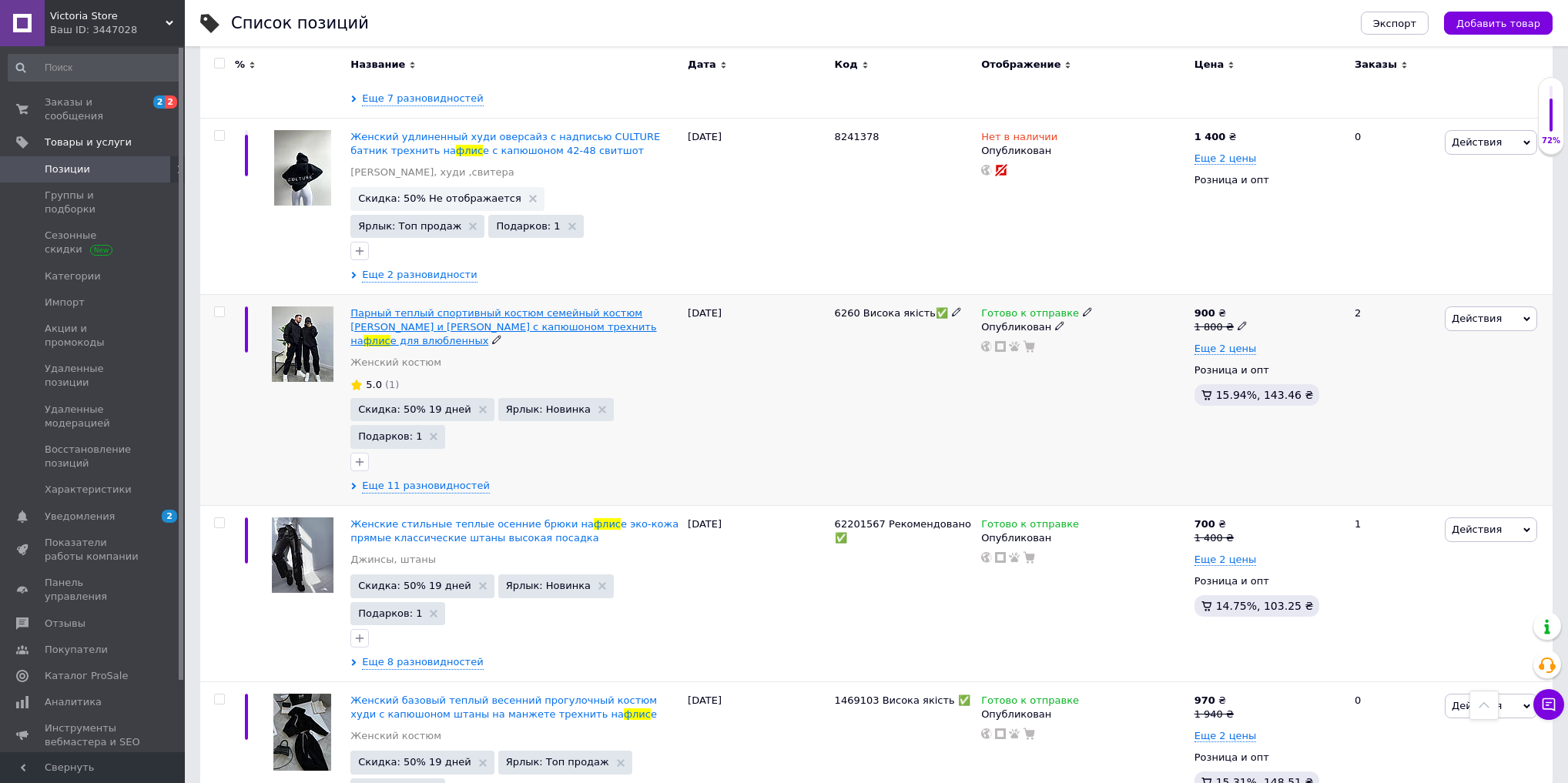
type input "флис"
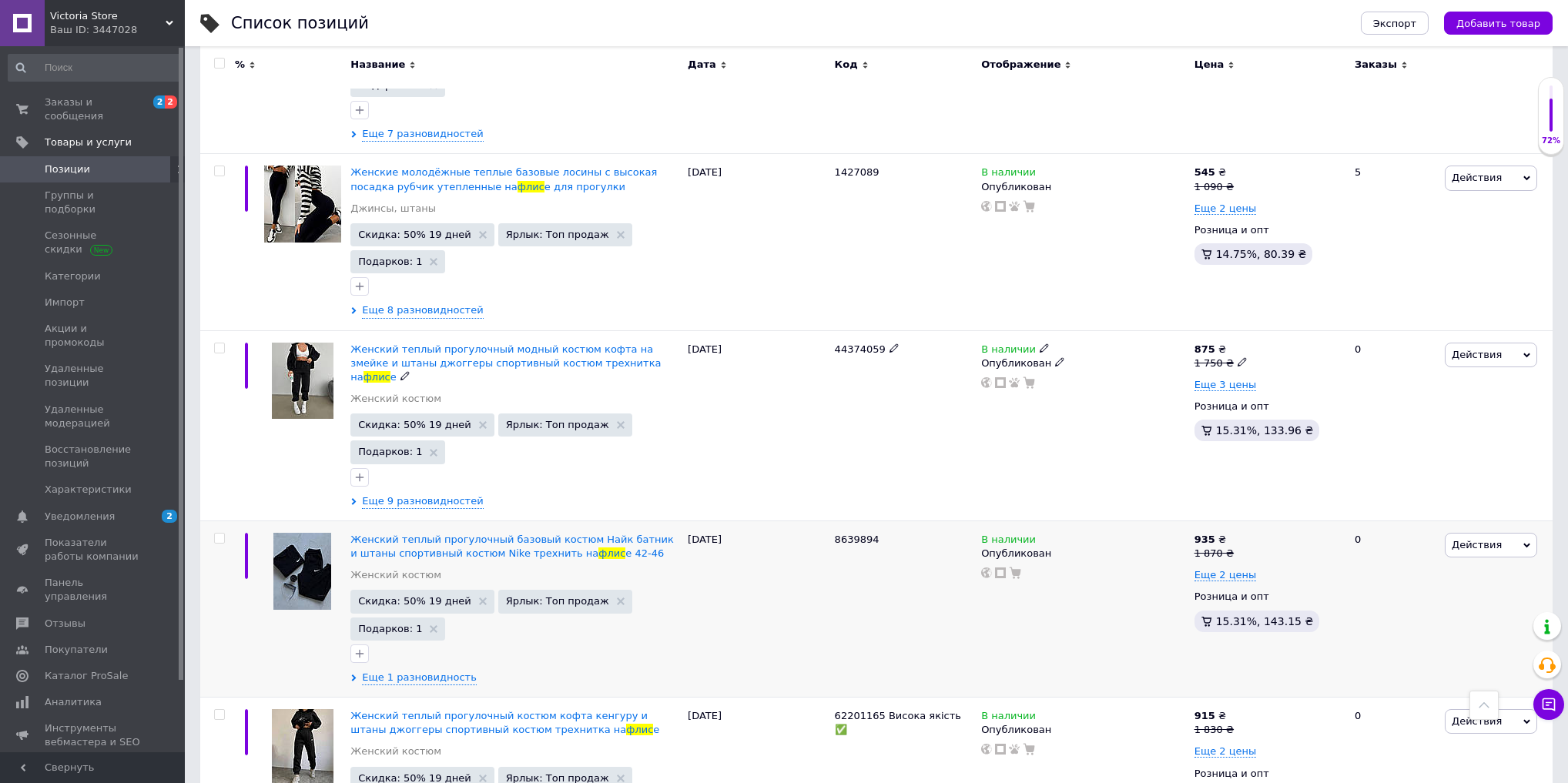
scroll to position [2835, 0]
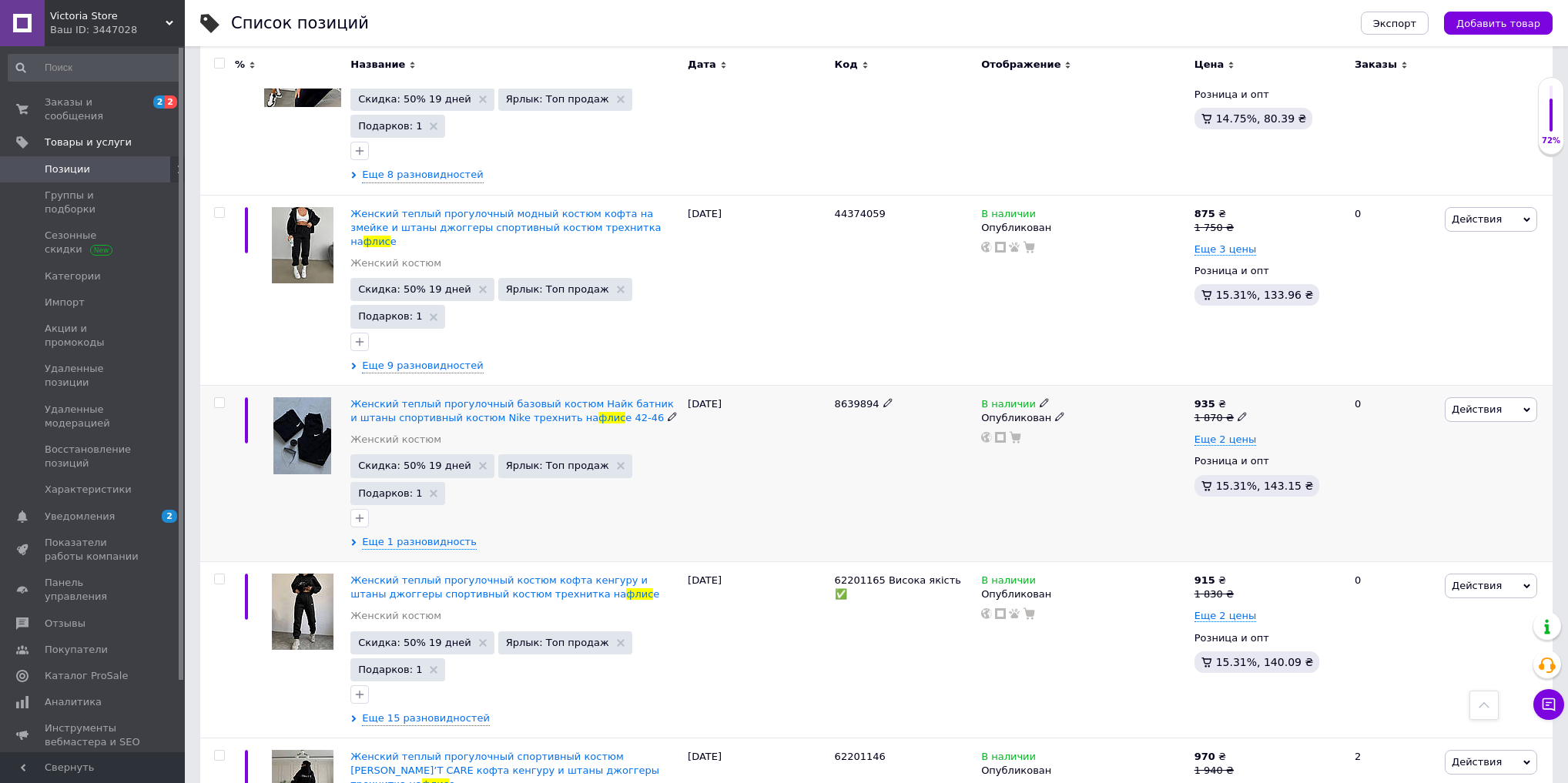
click at [1040, 398] on icon at bounding box center [1045, 402] width 10 height 10
drag, startPoint x: 1096, startPoint y: 249, endPoint x: 1007, endPoint y: 314, distance: 110.2
click at [1096, 405] on li "Нет в наличии" at bounding box center [1130, 416] width 146 height 22
click at [975, 385] on div "8639894" at bounding box center [905, 473] width 147 height 177
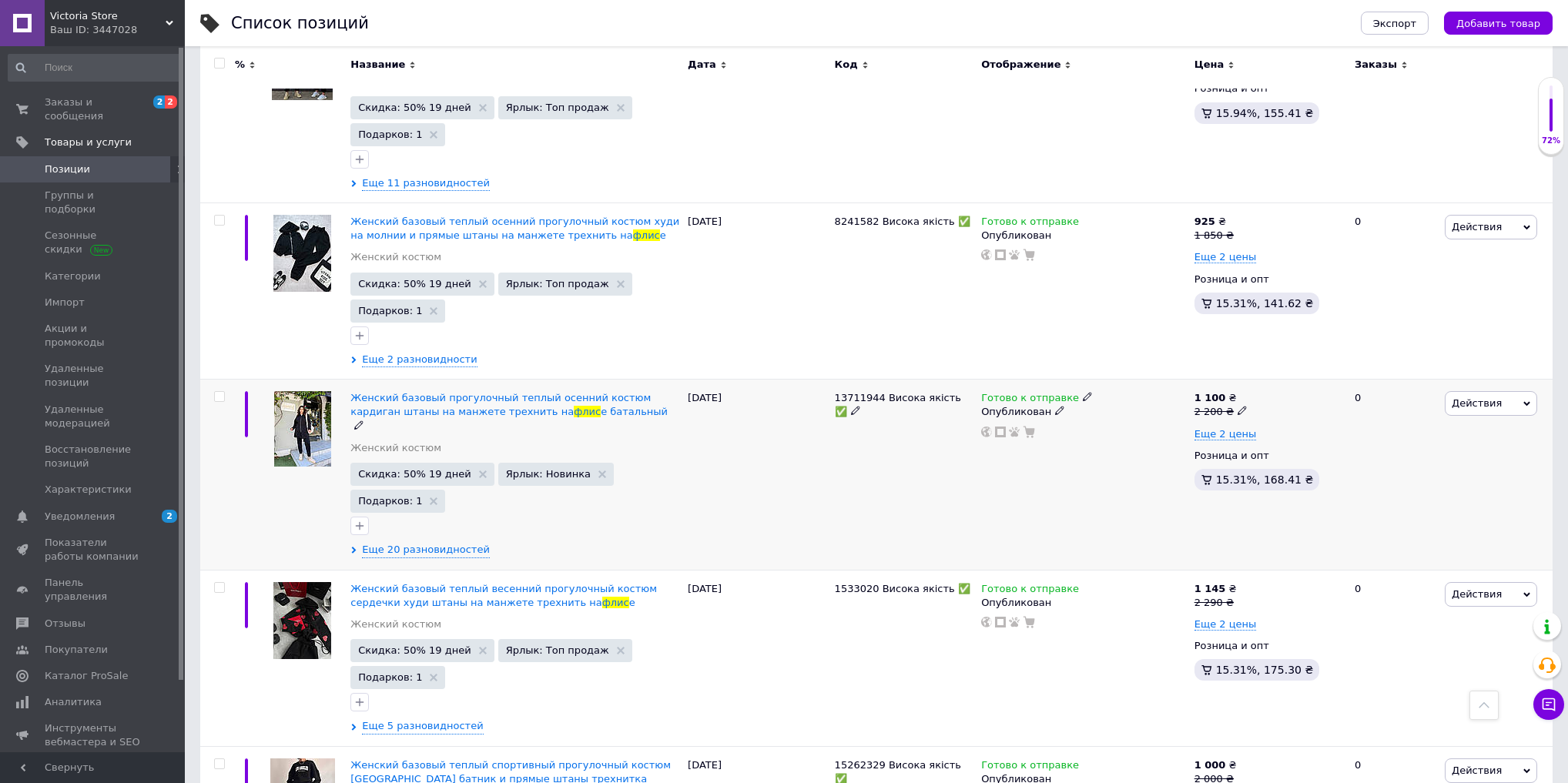
scroll to position [4252, 0]
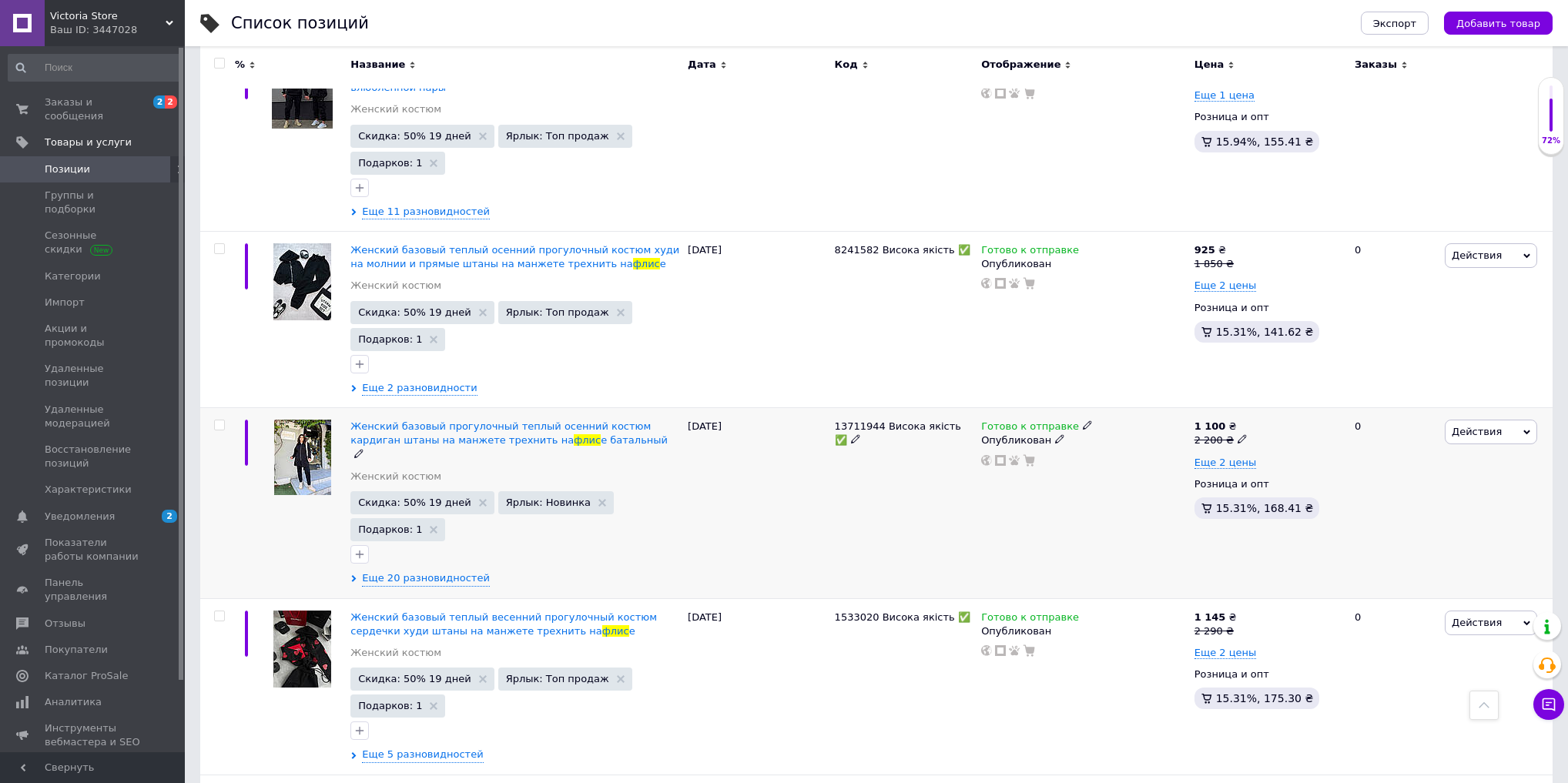
click at [1083, 421] on icon at bounding box center [1088, 425] width 10 height 10
click at [1101, 449] on li "Нет в наличии" at bounding box center [1167, 459] width 146 height 22
click at [976, 409] on div "13711944 Висока якість ✅" at bounding box center [905, 503] width 147 height 190
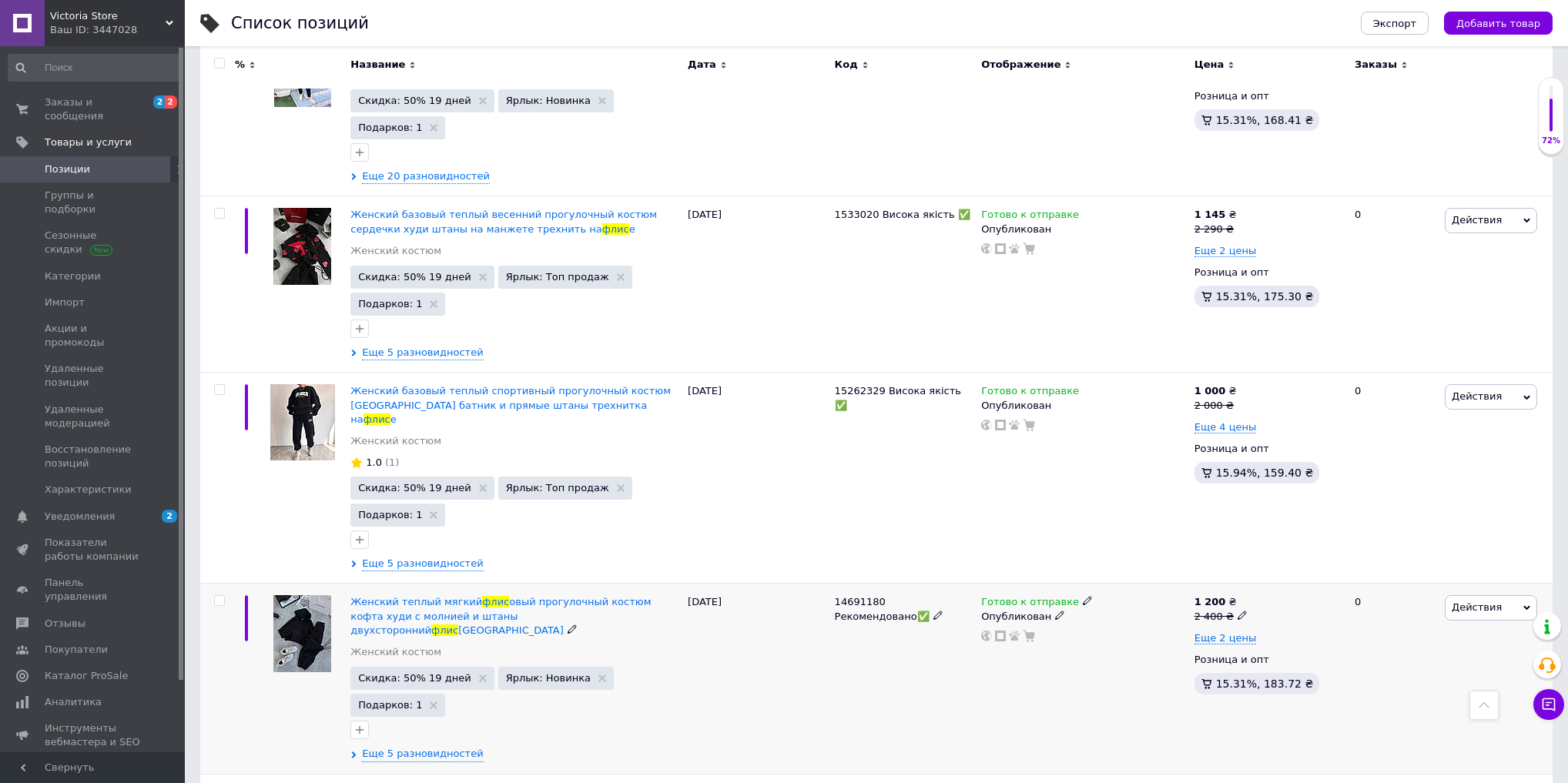
scroll to position [4683, 0]
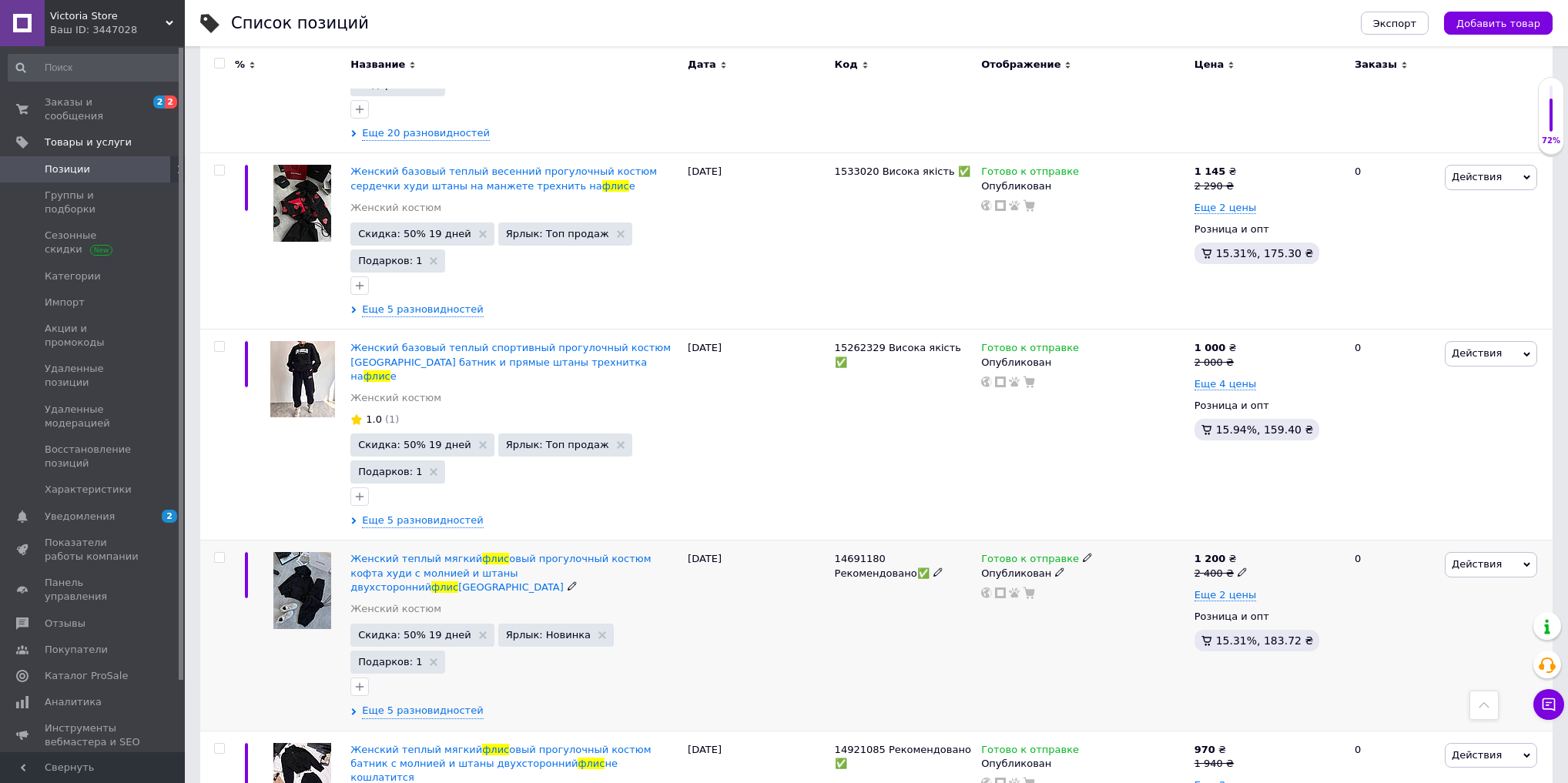
click at [750, 541] on div "30.03.2025" at bounding box center [758, 635] width 147 height 190
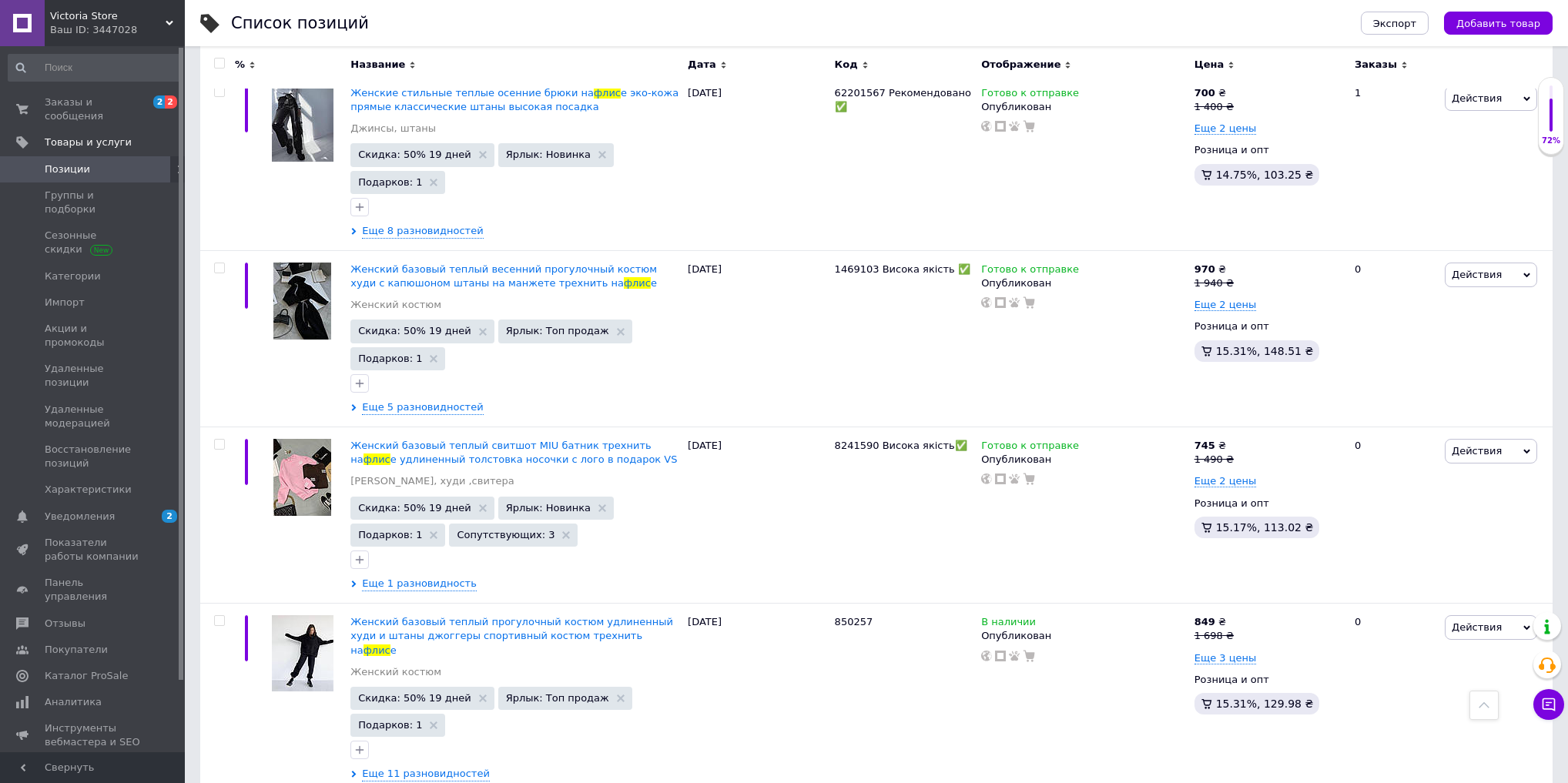
scroll to position [0, 0]
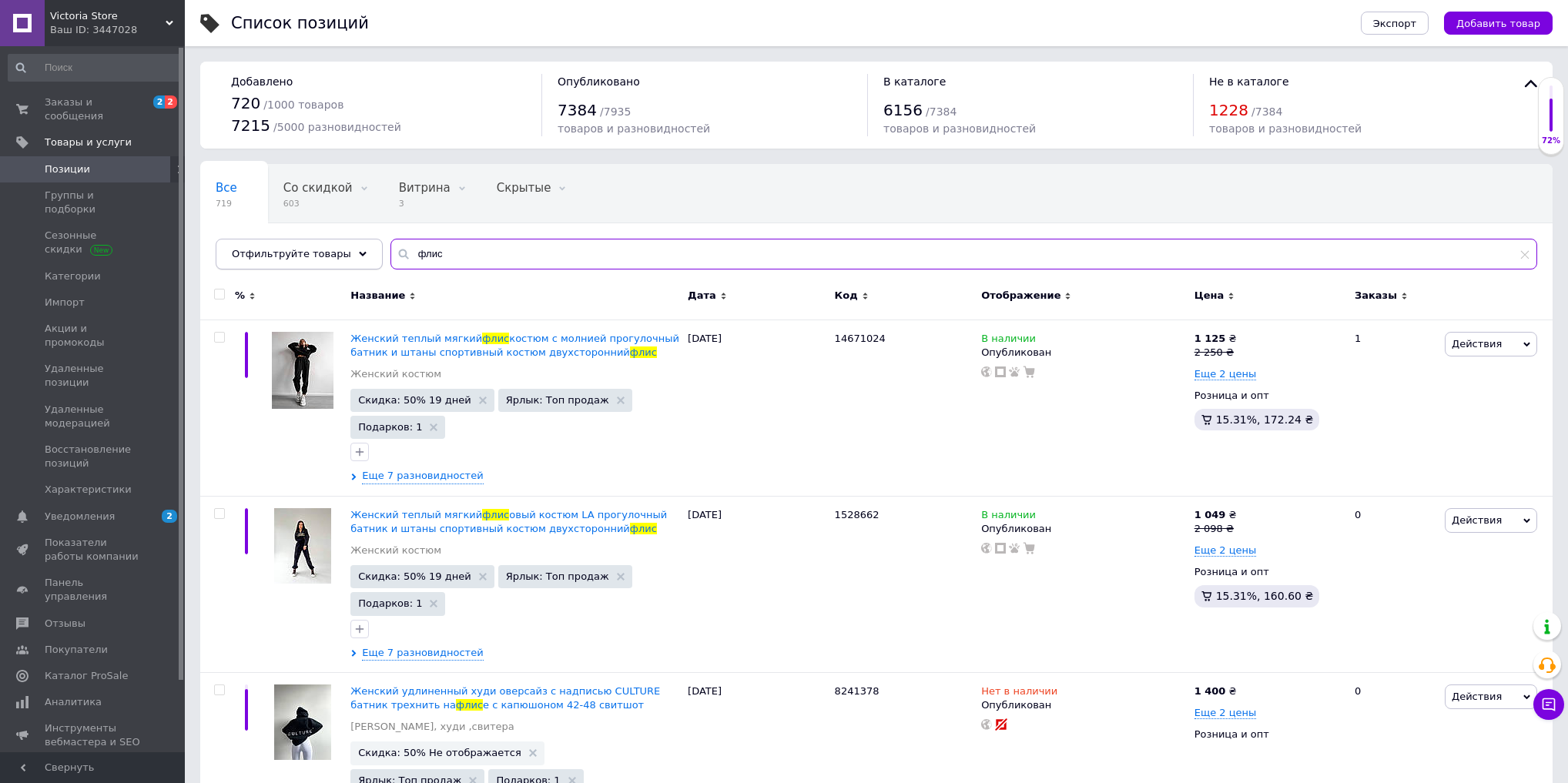
drag, startPoint x: 446, startPoint y: 245, endPoint x: 276, endPoint y: 244, distance: 170.0
click at [284, 244] on div "Отфильтруйте товары флис" at bounding box center [877, 254] width 1322 height 31
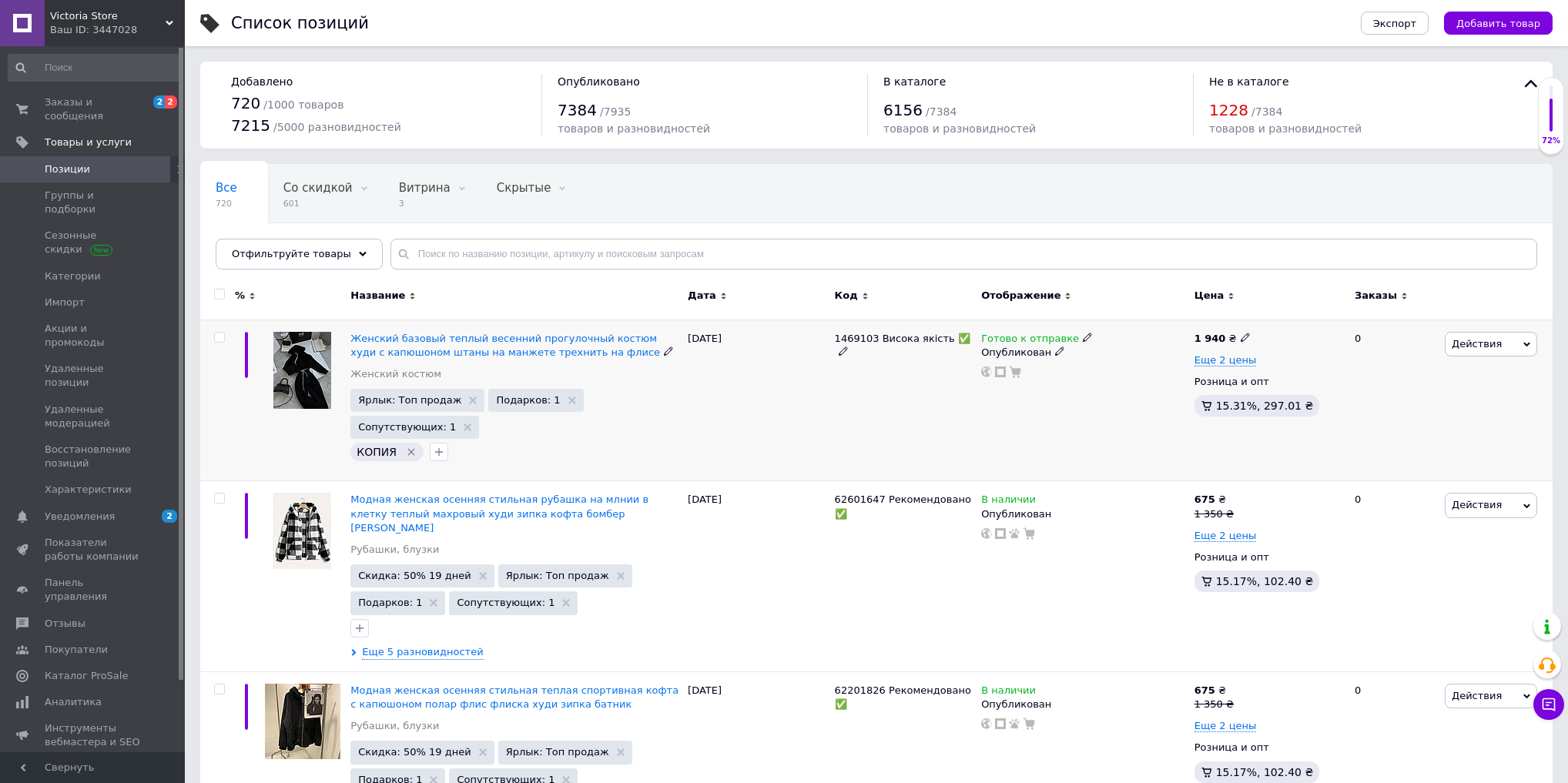
click at [222, 335] on input "checkbox" at bounding box center [219, 337] width 10 height 10
checkbox input "true"
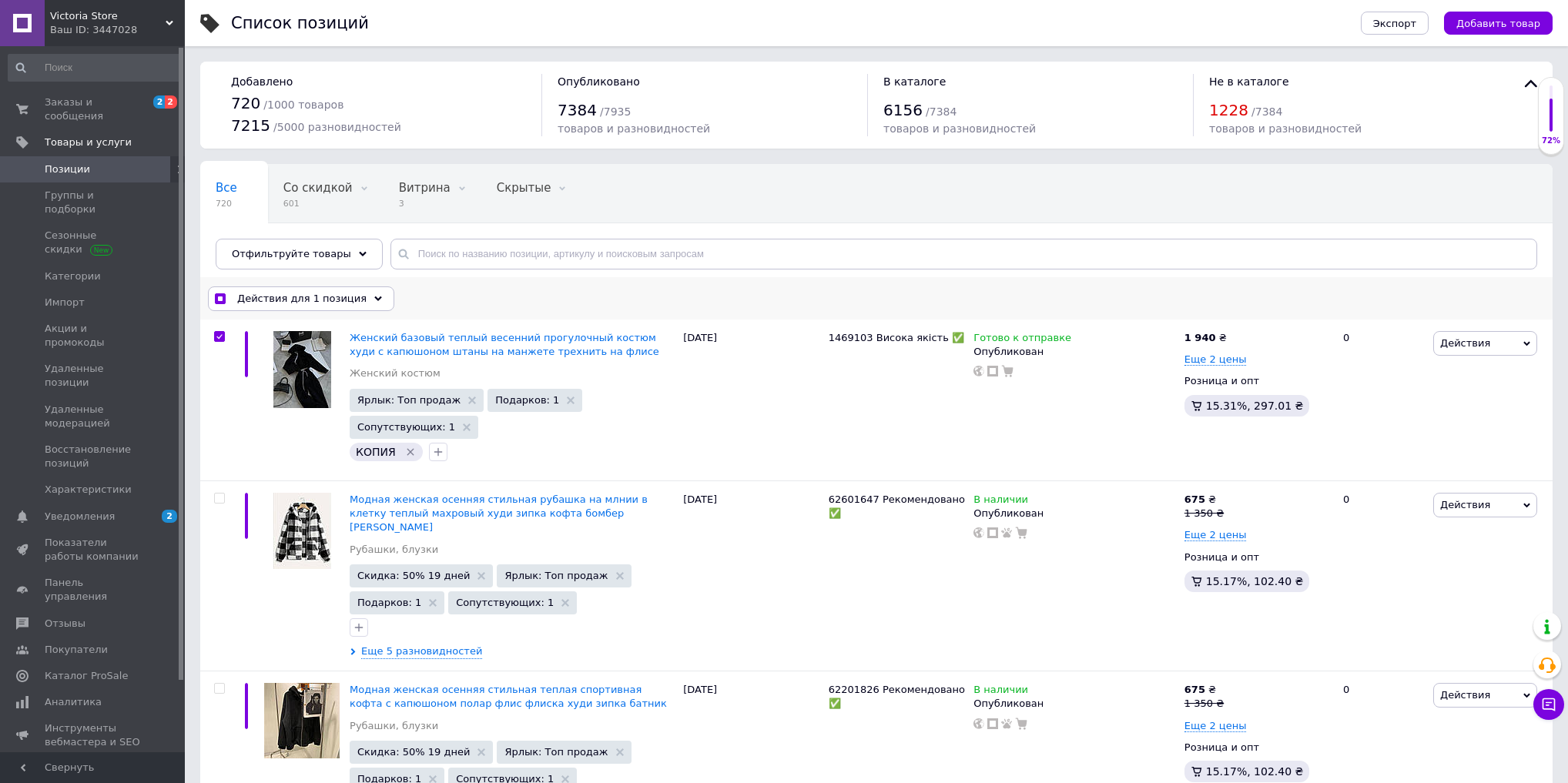
click at [370, 289] on div "Действия для 1 позиция" at bounding box center [301, 299] width 186 height 24
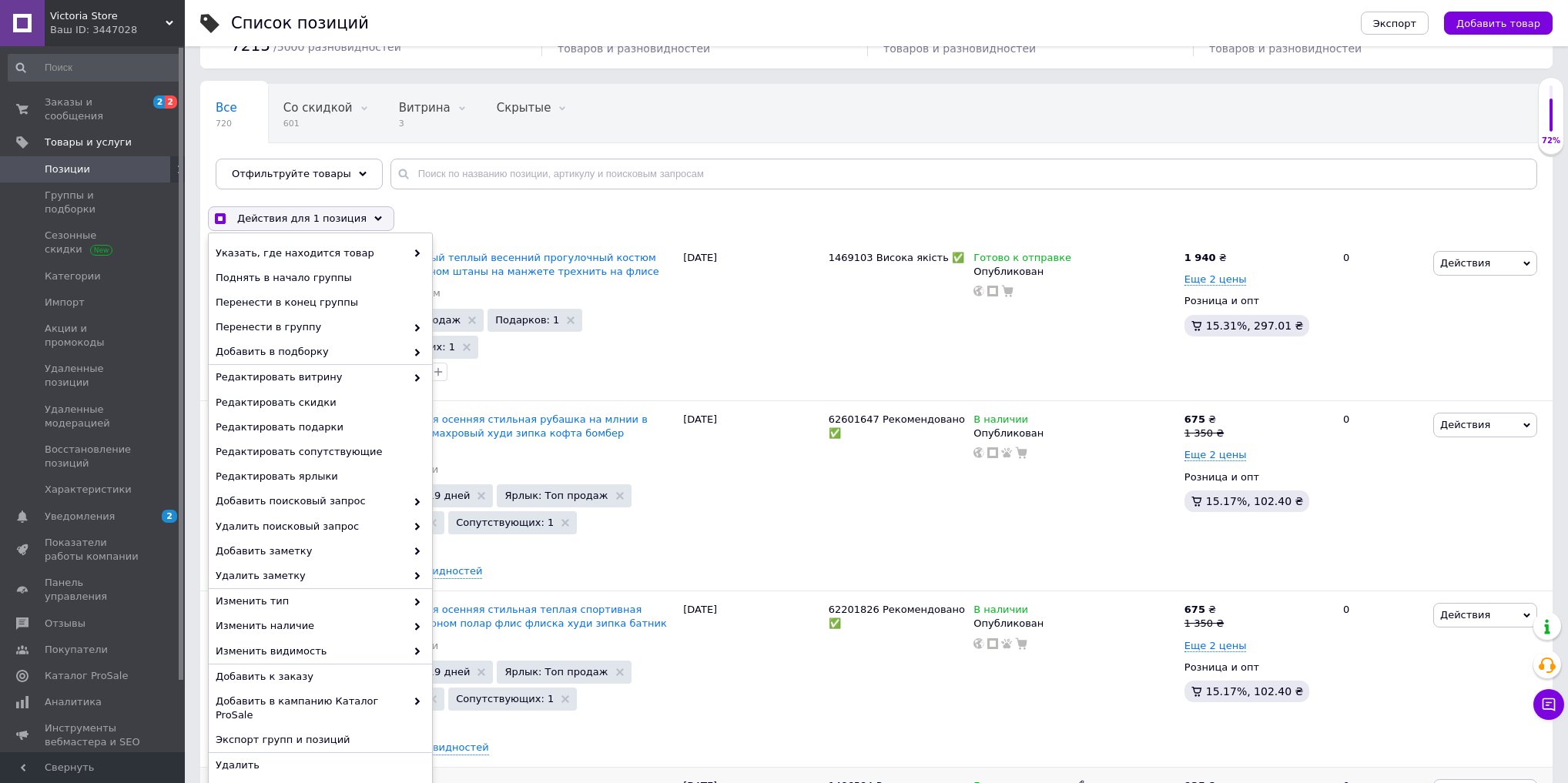
scroll to position [247, 0]
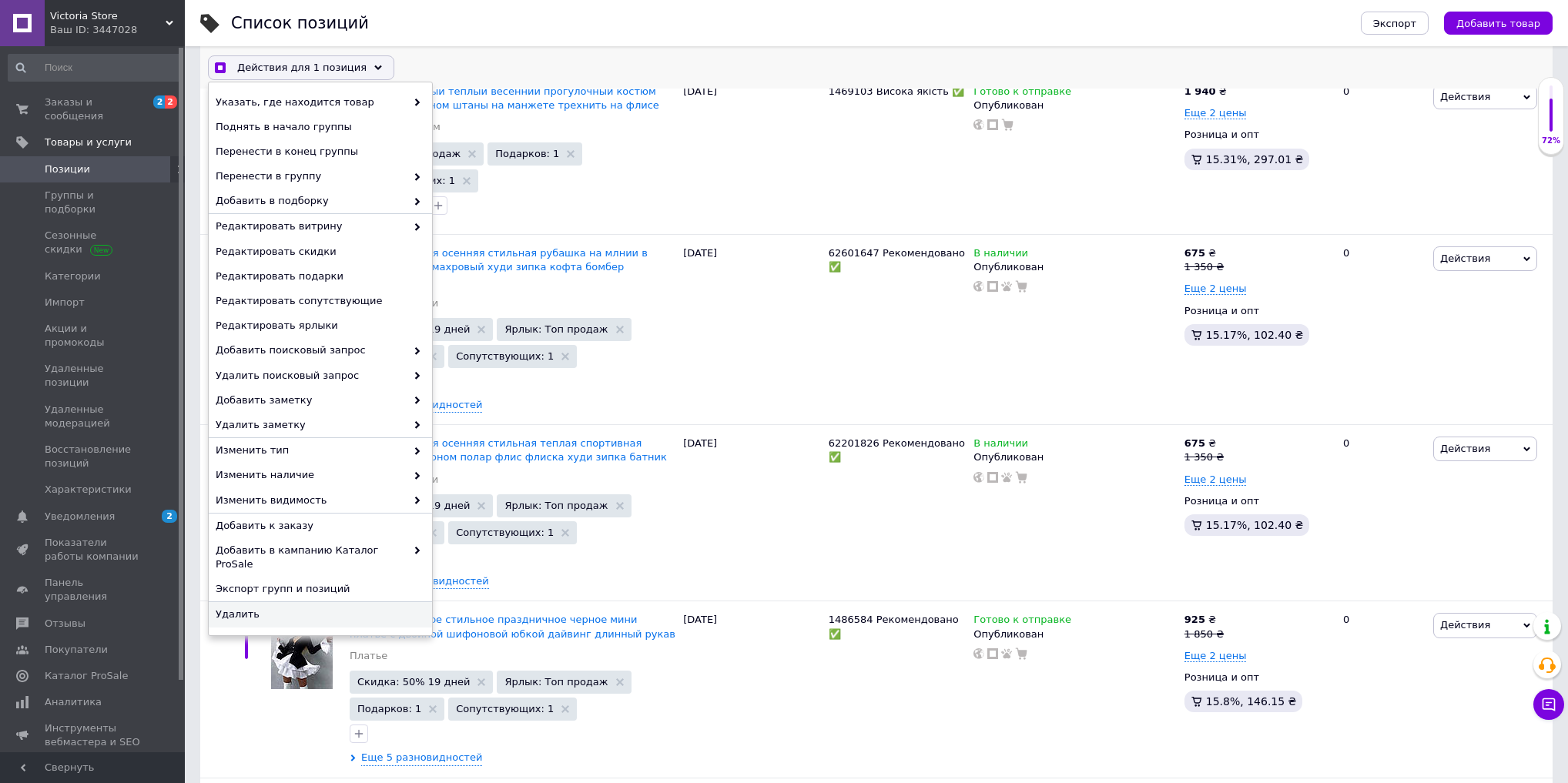
click at [248, 602] on div "Удалить" at bounding box center [320, 614] width 223 height 24
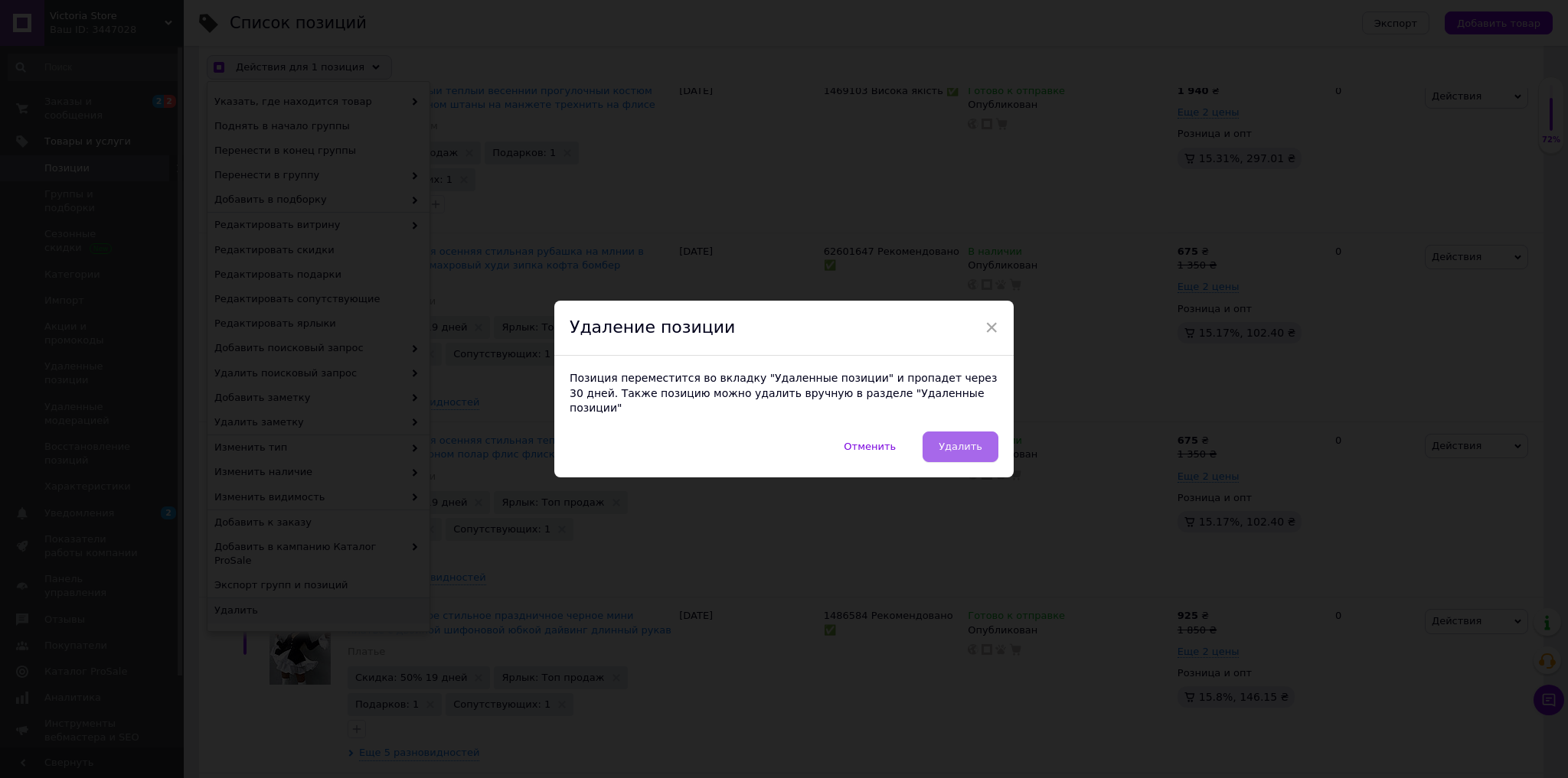
click at [970, 445] on span "Удалить" at bounding box center [960, 446] width 43 height 11
checkbox input "true"
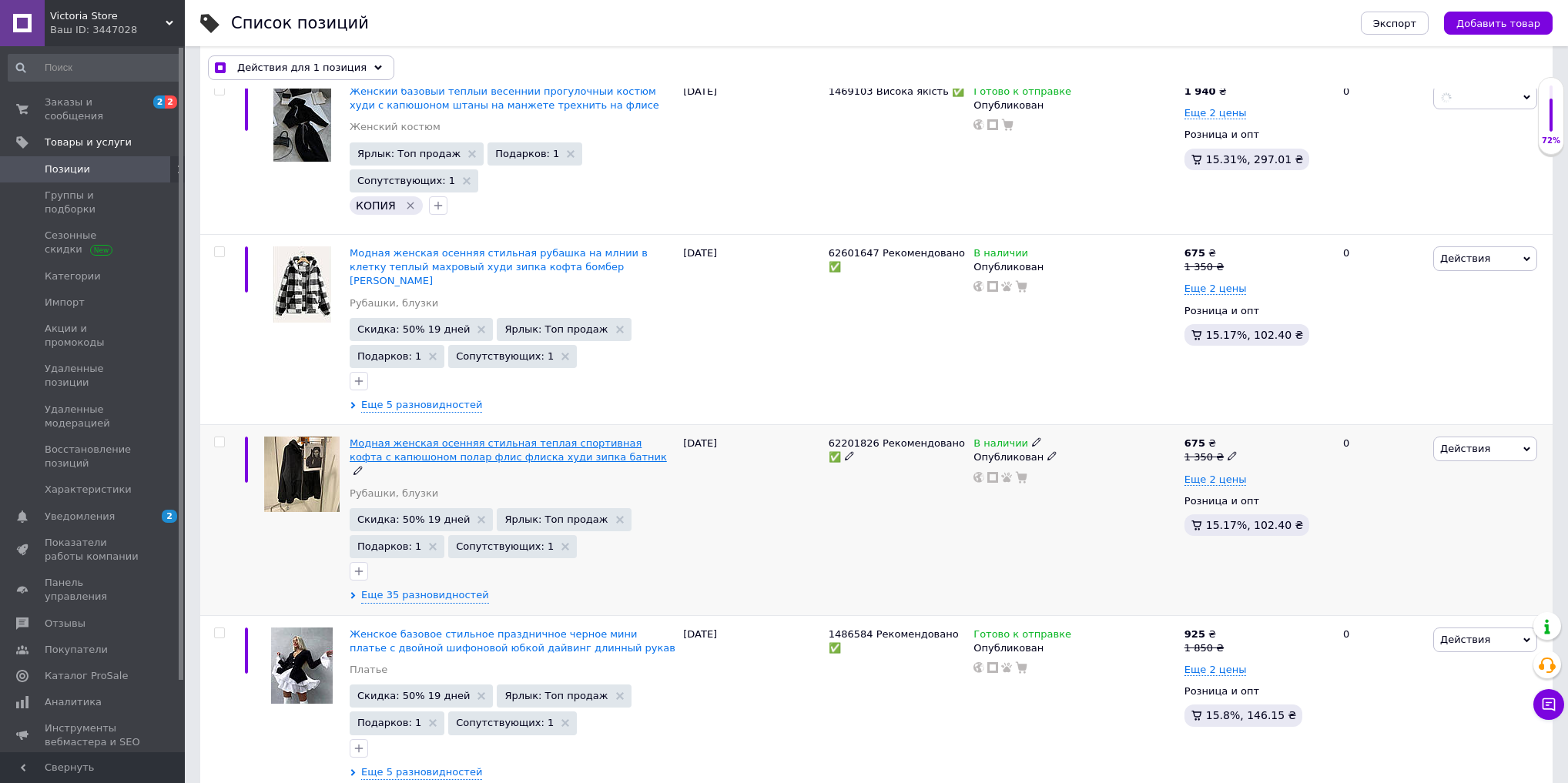
checkbox input "false"
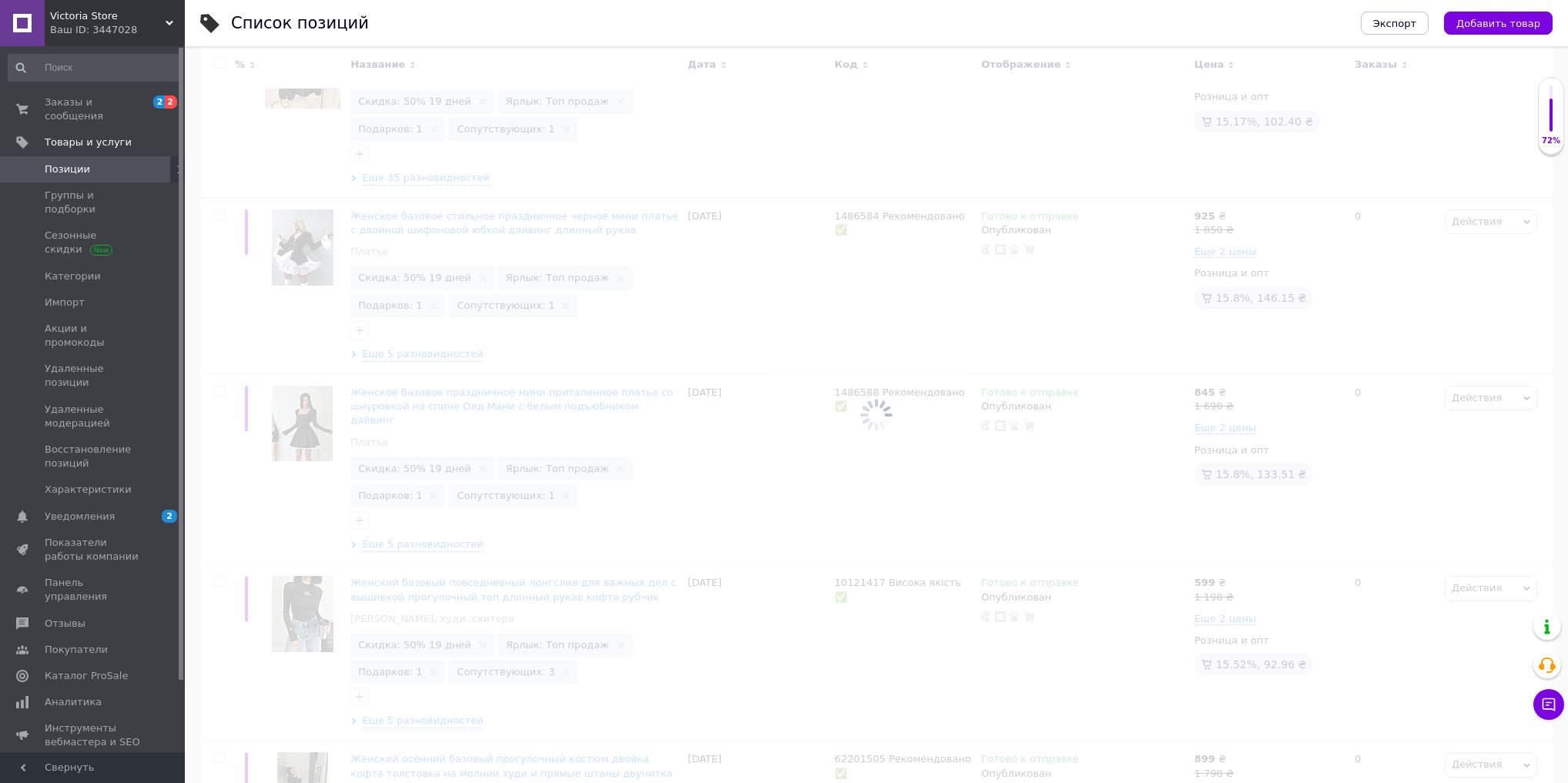
scroll to position [801, 0]
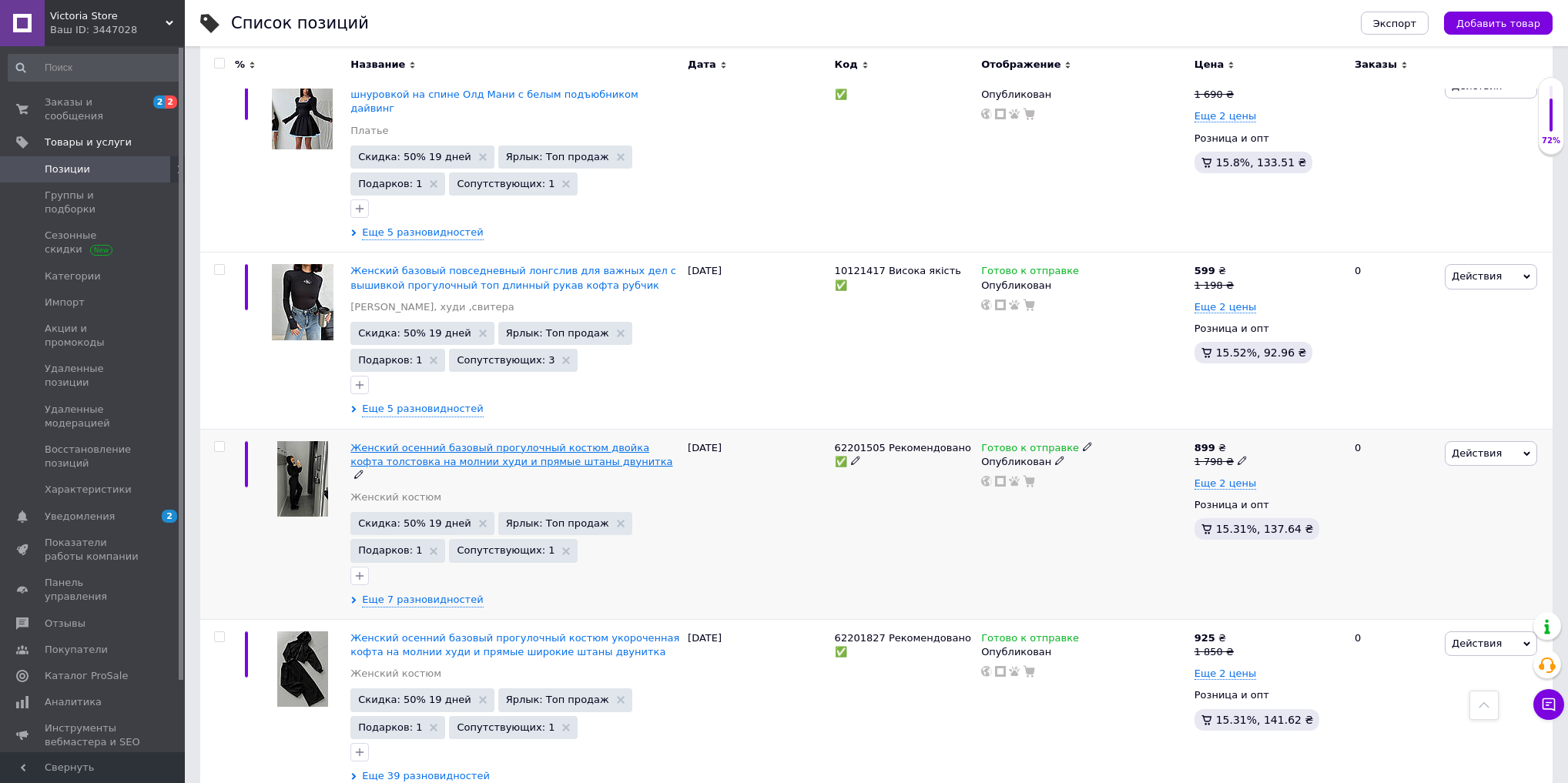
click at [432, 442] on span "Женский осенний базовый прогулочный костюм двойка кофта толстовка на молнии худ…" at bounding box center [512, 454] width 322 height 25
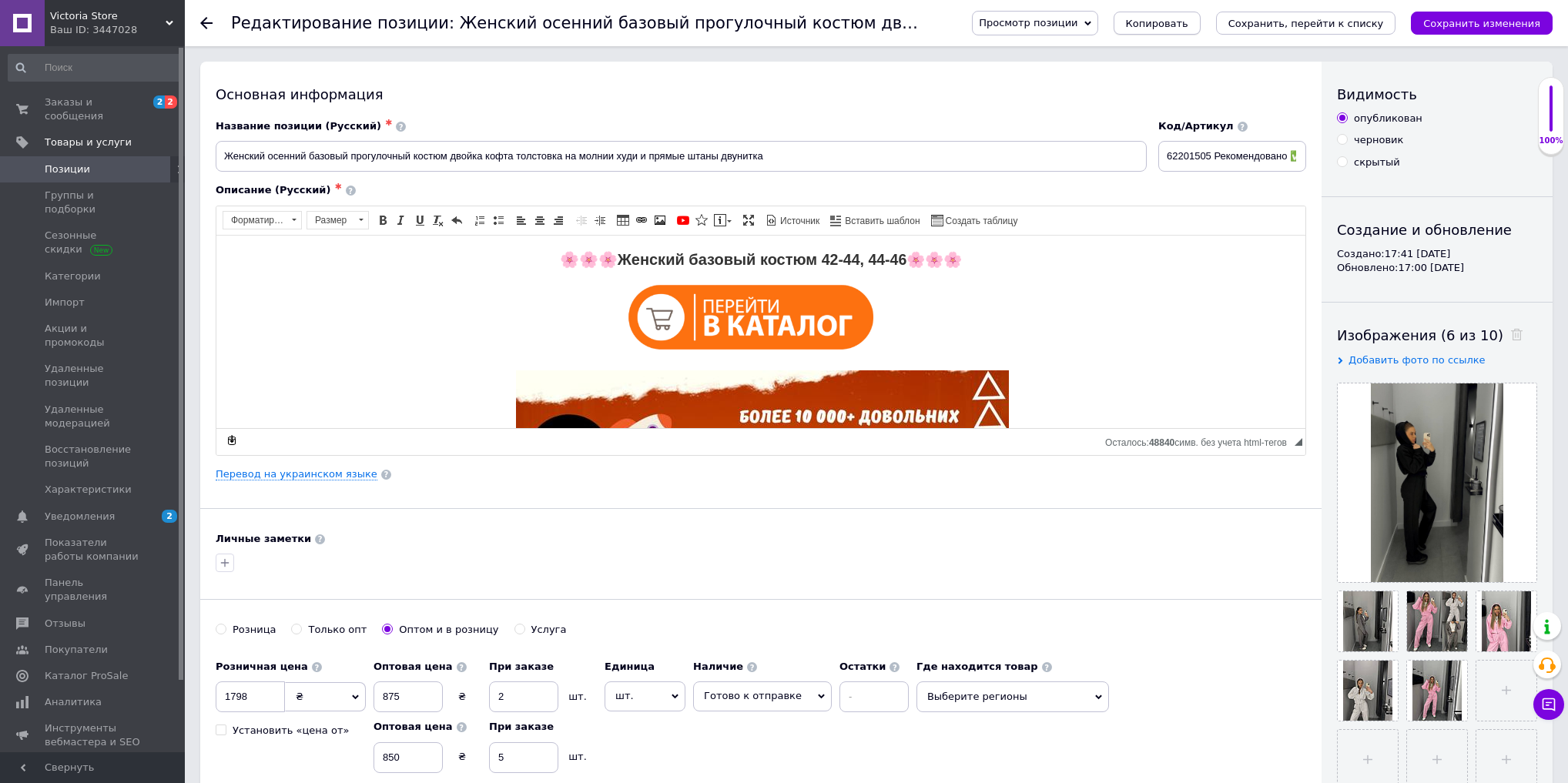
click at [1201, 34] on button "Копировать" at bounding box center [1157, 23] width 87 height 23
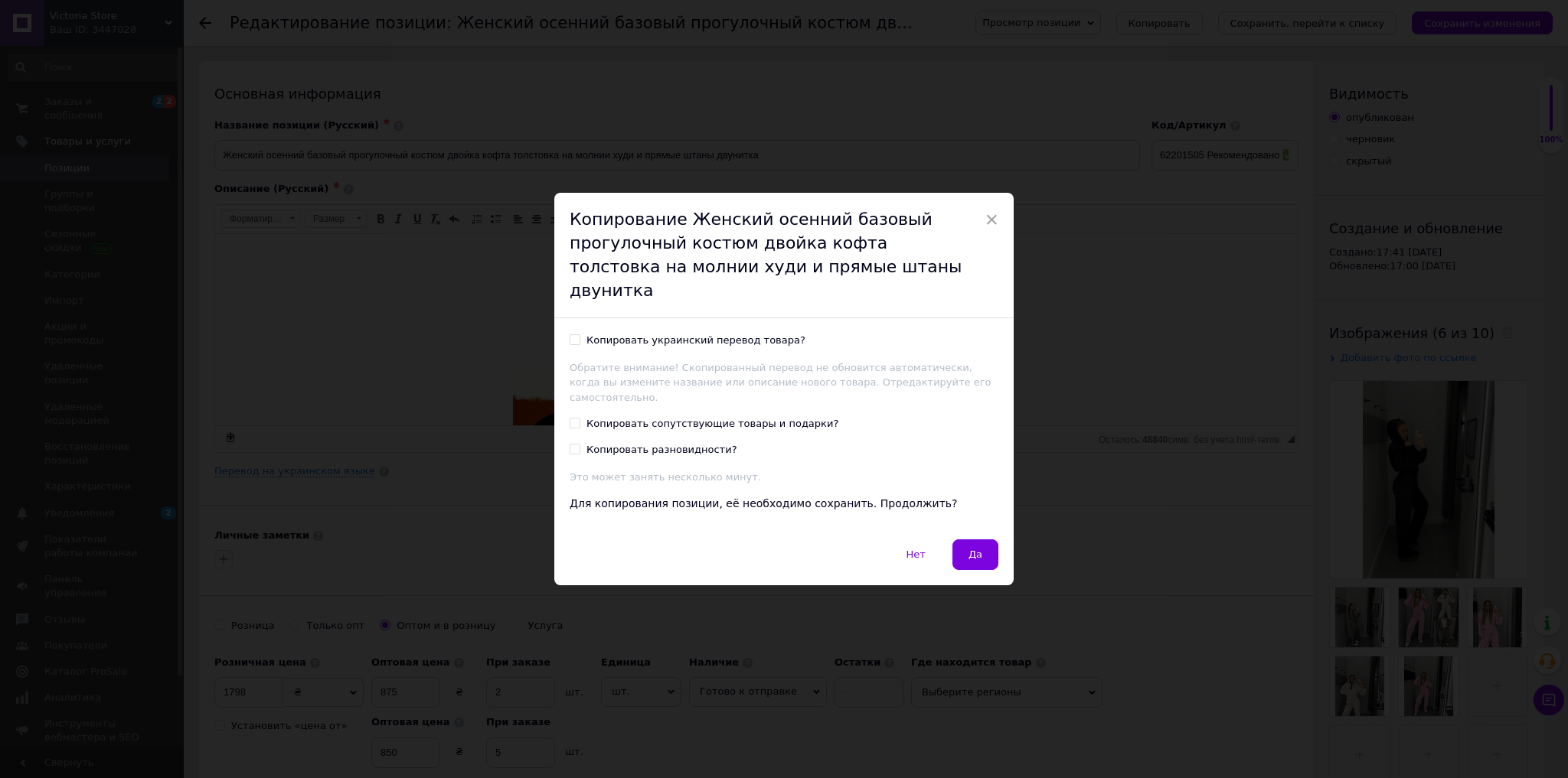
click at [737, 336] on div "Копировать украинский перевод товара?" at bounding box center [696, 341] width 219 height 14
click at [579, 336] on input "Копировать украинский перевод товара?" at bounding box center [574, 339] width 10 height 10
checkbox input "true"
click at [737, 417] on div "Копировать сопутствующие товары и подарки?" at bounding box center [712, 424] width 252 height 14
click at [579, 418] on input "Копировать сопутствующие товары и подарки?" at bounding box center [574, 422] width 10 height 10
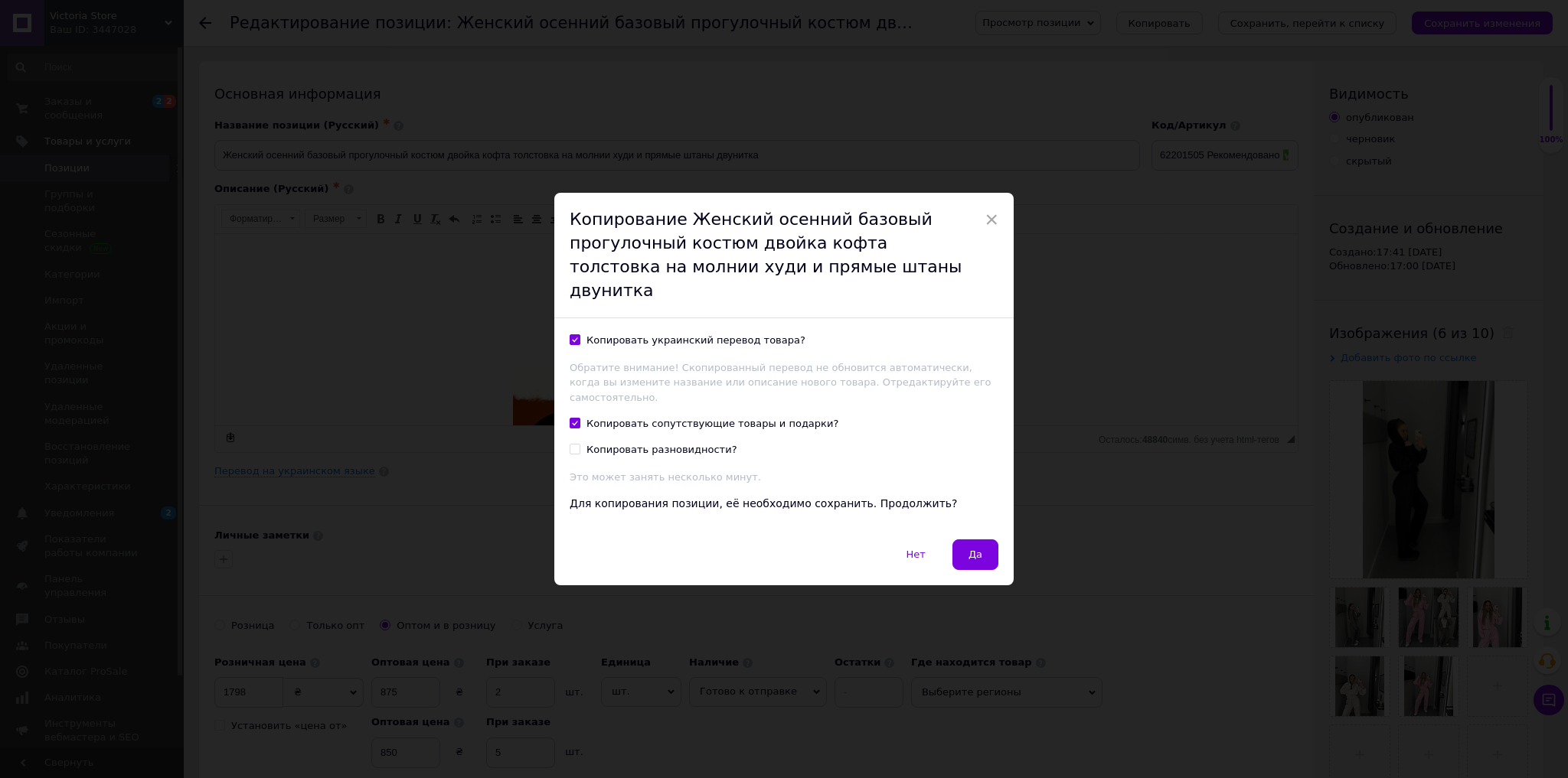
checkbox input "true"
click at [978, 542] on button "Да" at bounding box center [975, 555] width 46 height 30
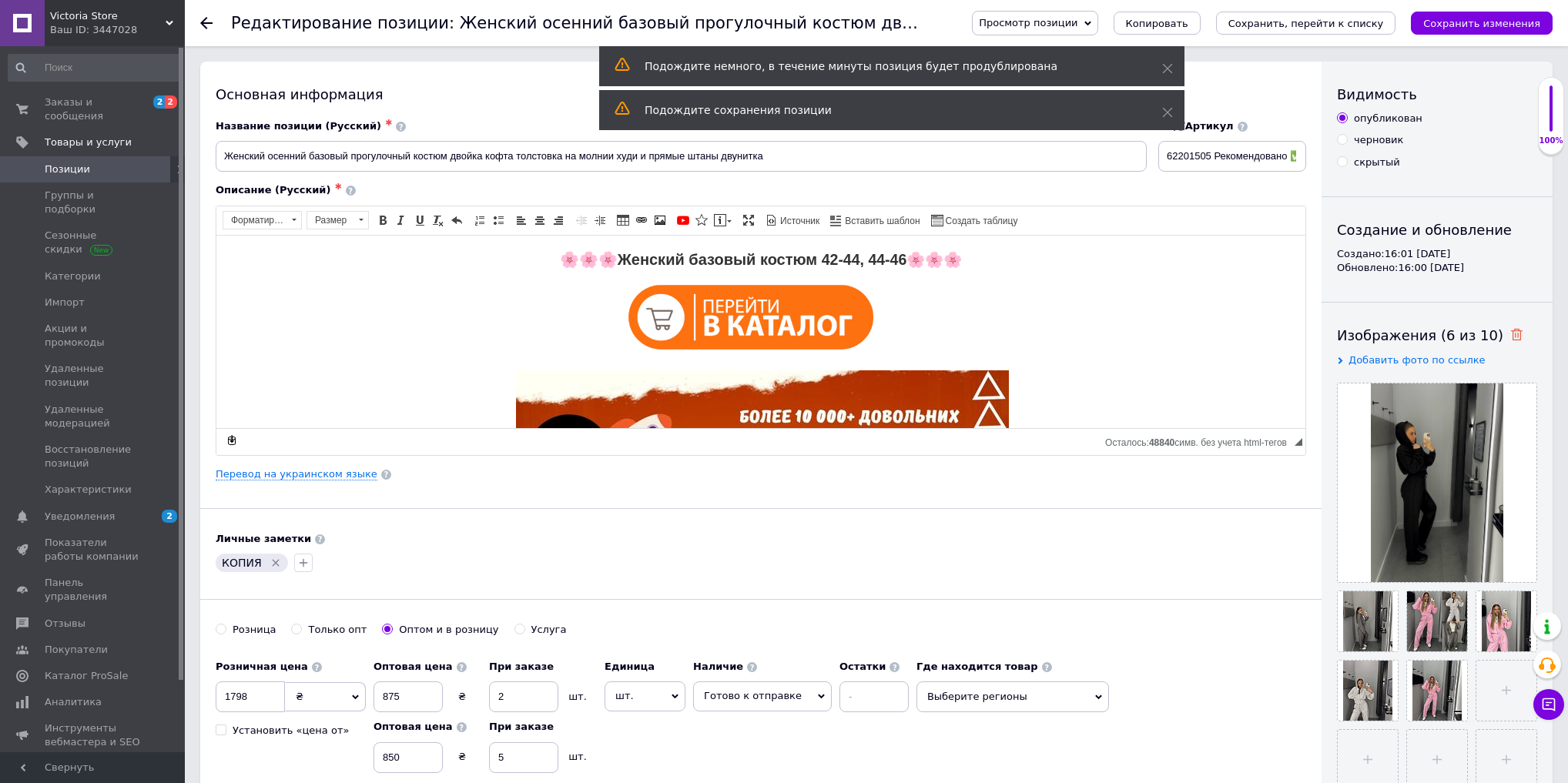
click at [1511, 333] on icon at bounding box center [1516, 334] width 11 height 11
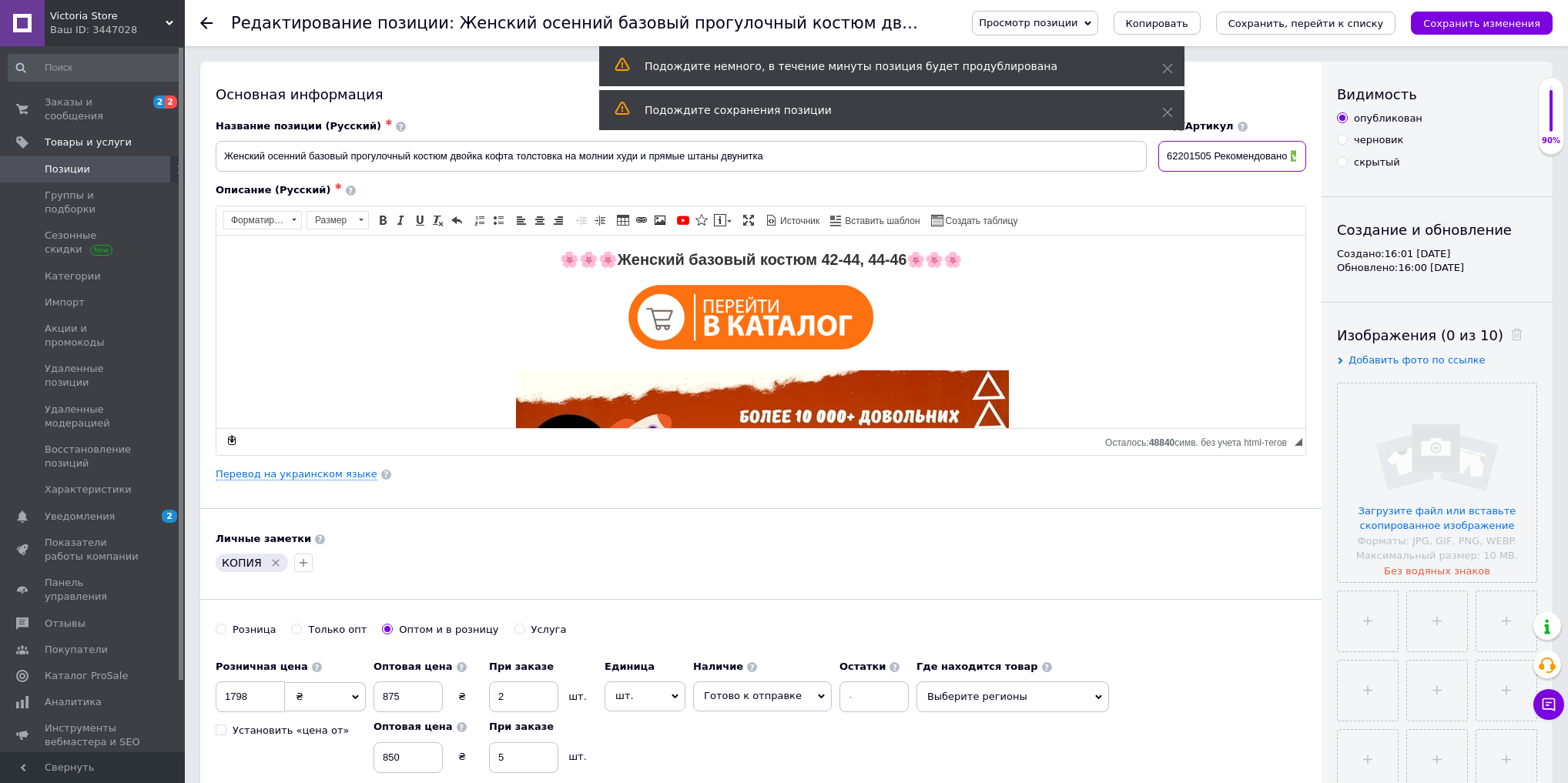
drag, startPoint x: 1217, startPoint y: 153, endPoint x: 1199, endPoint y: 153, distance: 18.0
click at [1199, 153] on input "62201505 Рекомендовано ✅" at bounding box center [1232, 156] width 148 height 31
type input "6220535 Рекомендовано ✅"
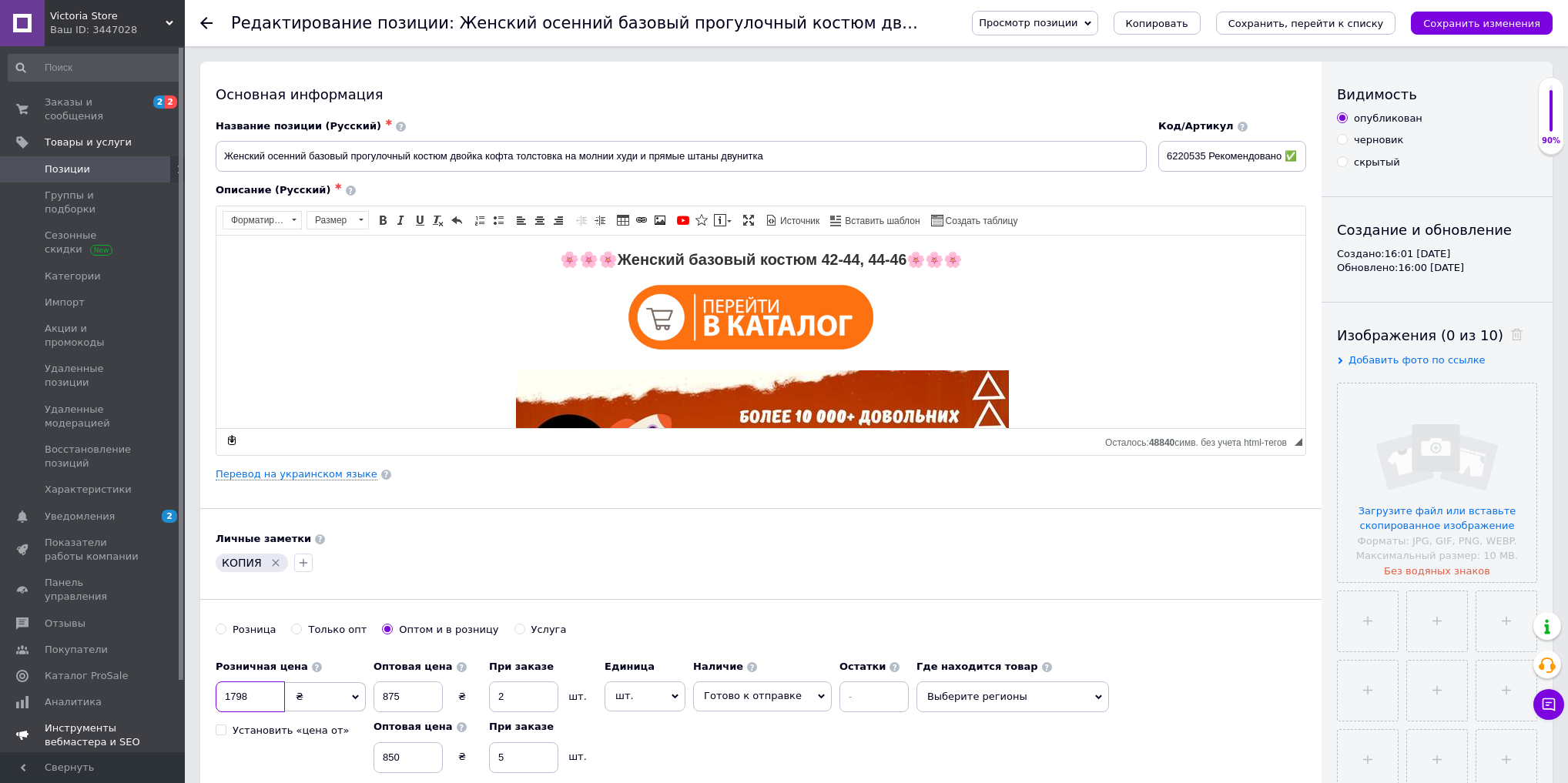
drag, startPoint x: 234, startPoint y: 695, endPoint x: 157, endPoint y: 675, distance: 79.6
type input "1650"
click at [388, 691] on input "875" at bounding box center [408, 696] width 69 height 31
type input "800"
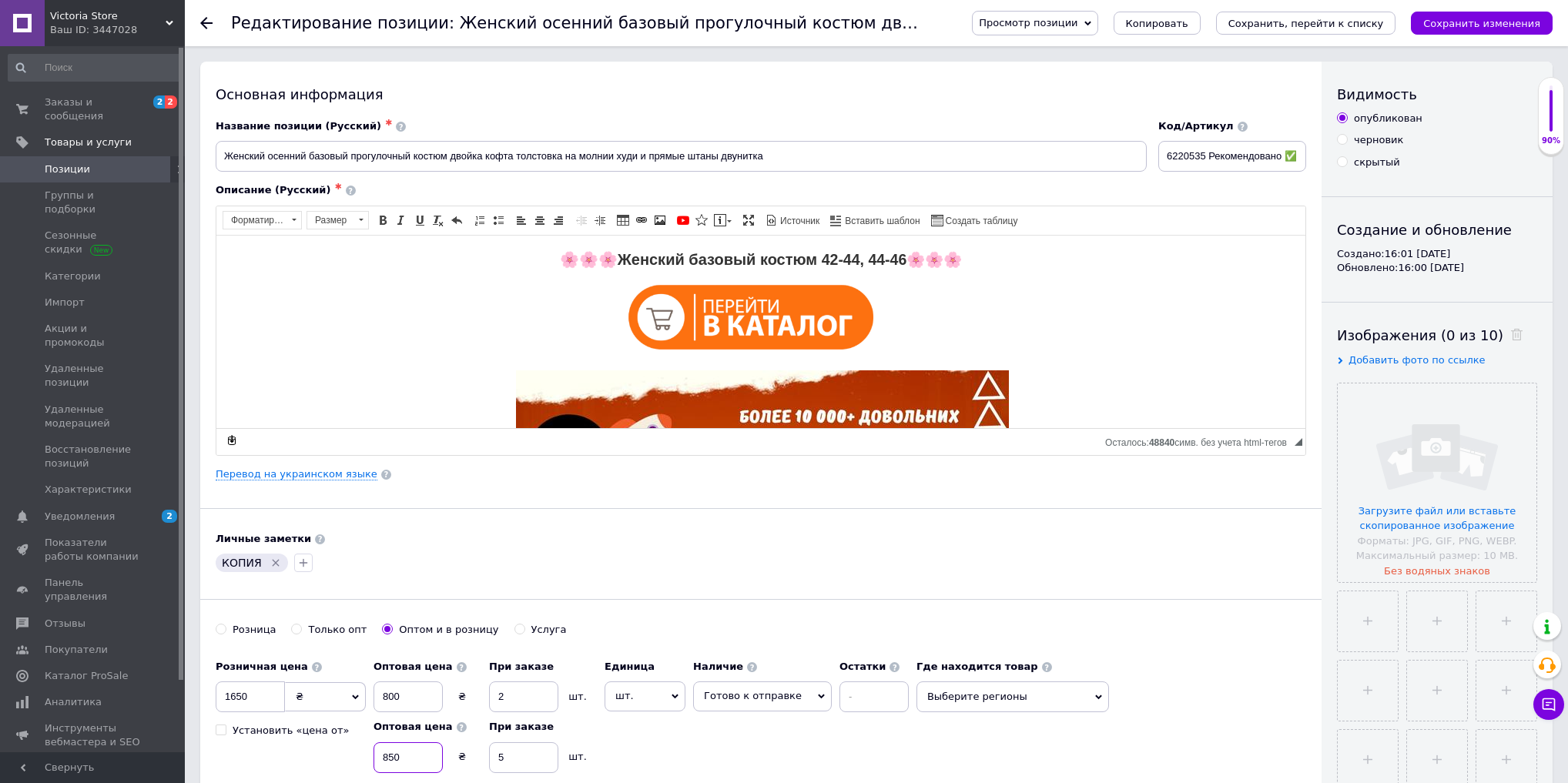
drag, startPoint x: 339, startPoint y: 744, endPoint x: 251, endPoint y: 738, distance: 88.2
click at [270, 743] on div "Розничная цена 1650 ₴ $ € CHF £ ¥ PLN ₸ MDL HUF KGS CN¥ TRY ₩ lei Установить «ц…" at bounding box center [566, 725] width 701 height 146
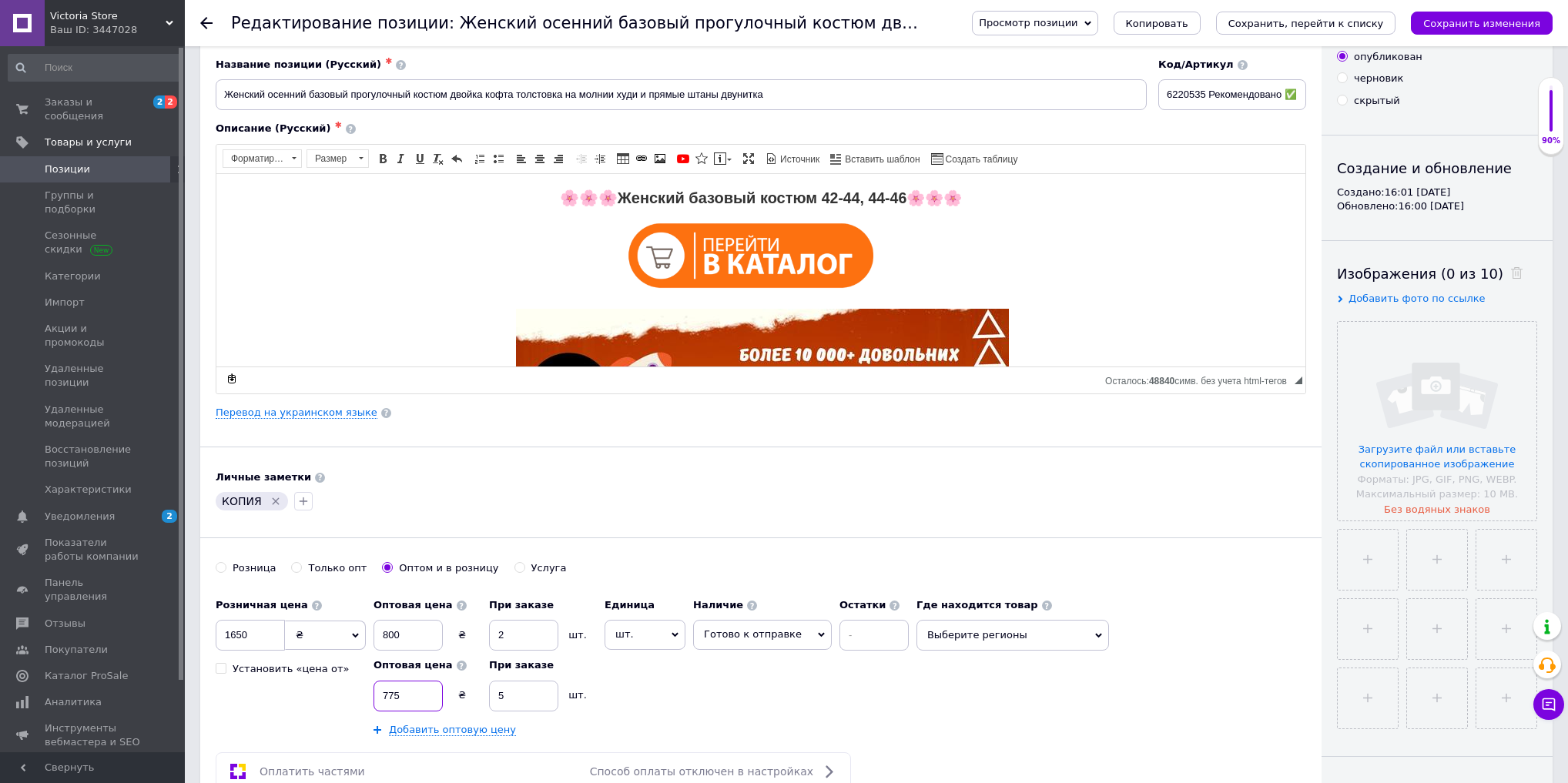
type input "775"
click at [273, 500] on icon "Удалить метку" at bounding box center [276, 502] width 7 height 7
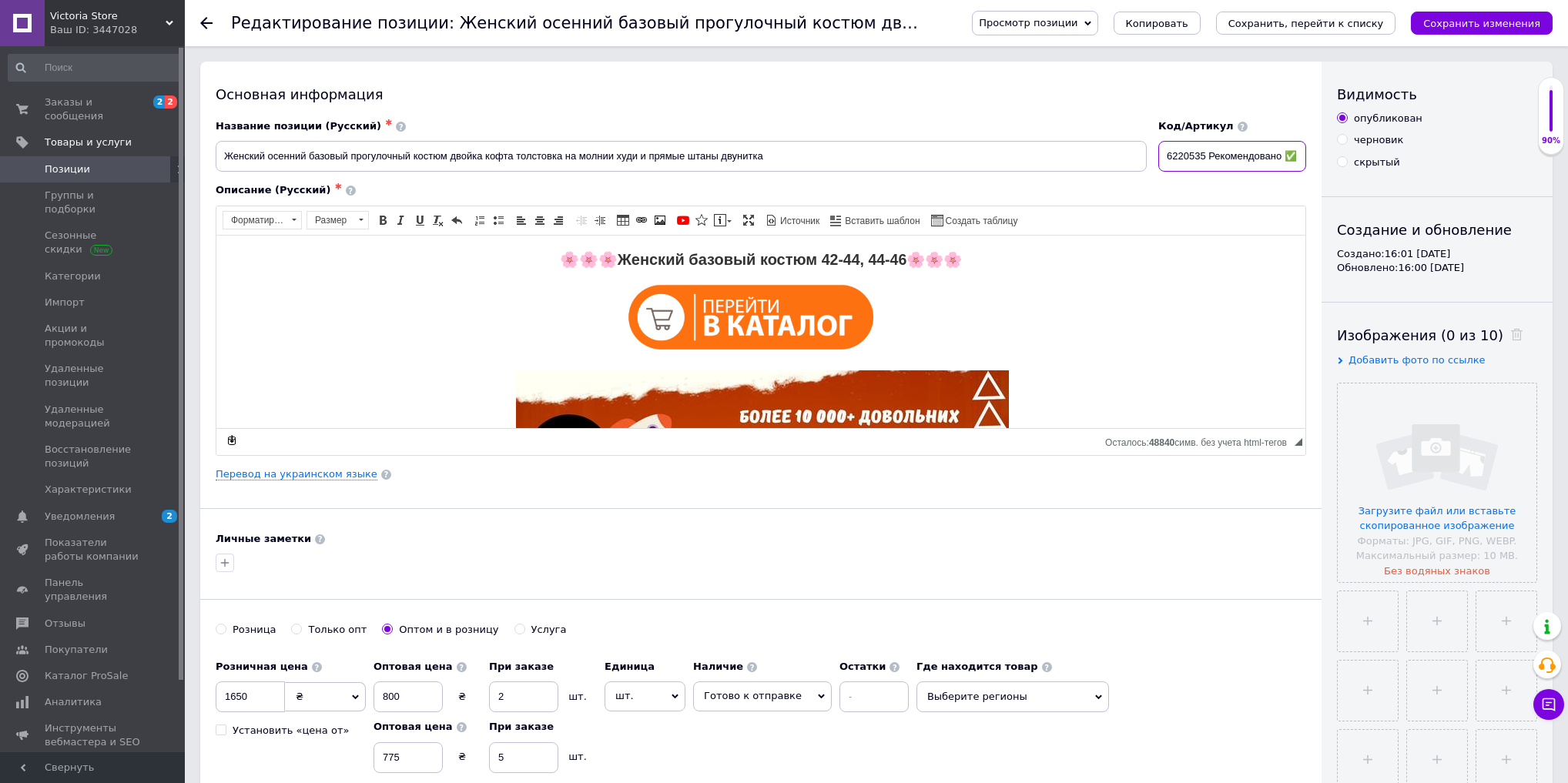
click at [1209, 159] on input "6220535 Рекомендовано ✅" at bounding box center [1232, 156] width 148 height 31
type input "6220536 Рекомендовано ✅"
click at [1406, 450] on input "file" at bounding box center [1437, 482] width 199 height 199
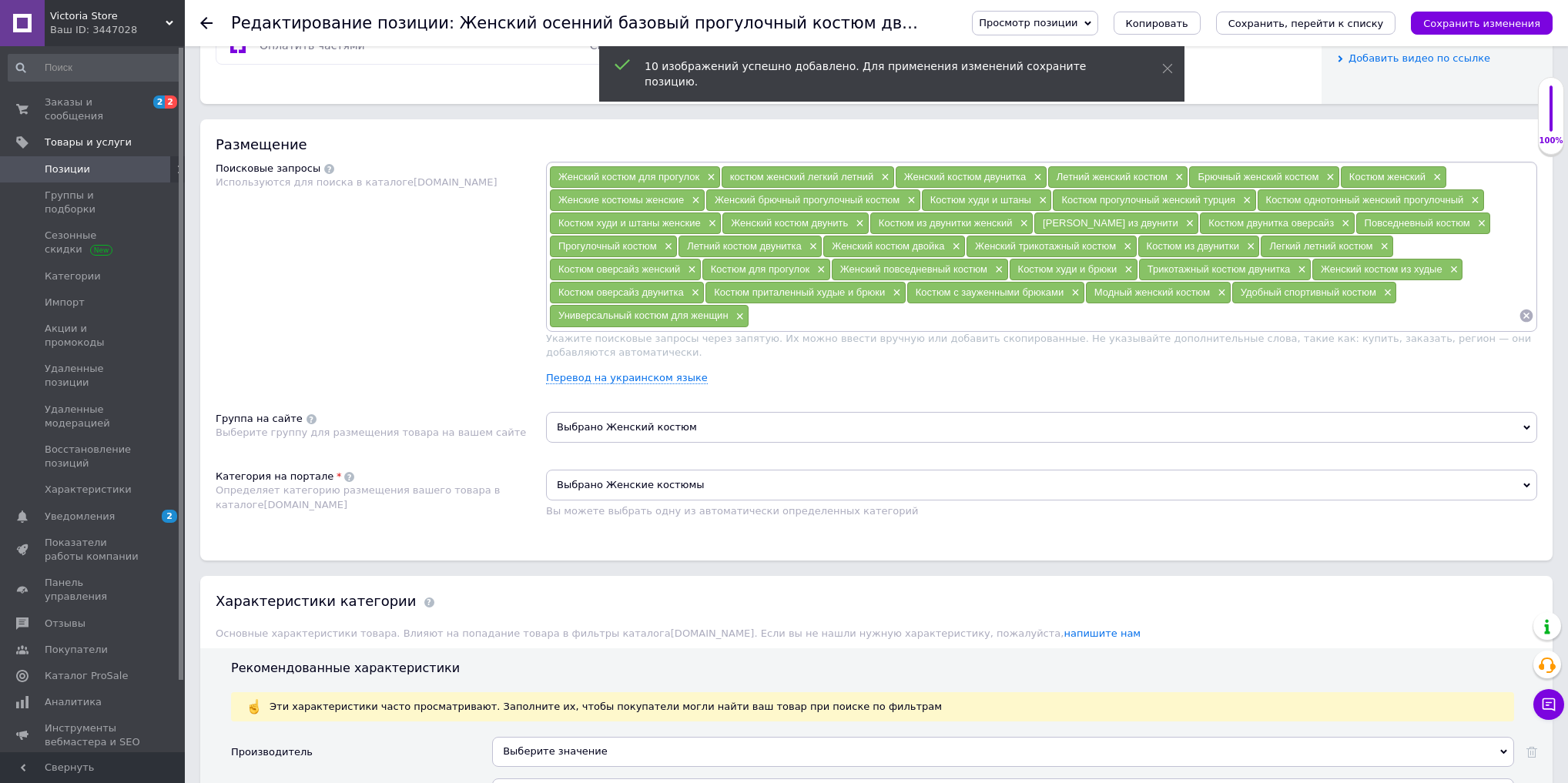
scroll to position [1915, 0]
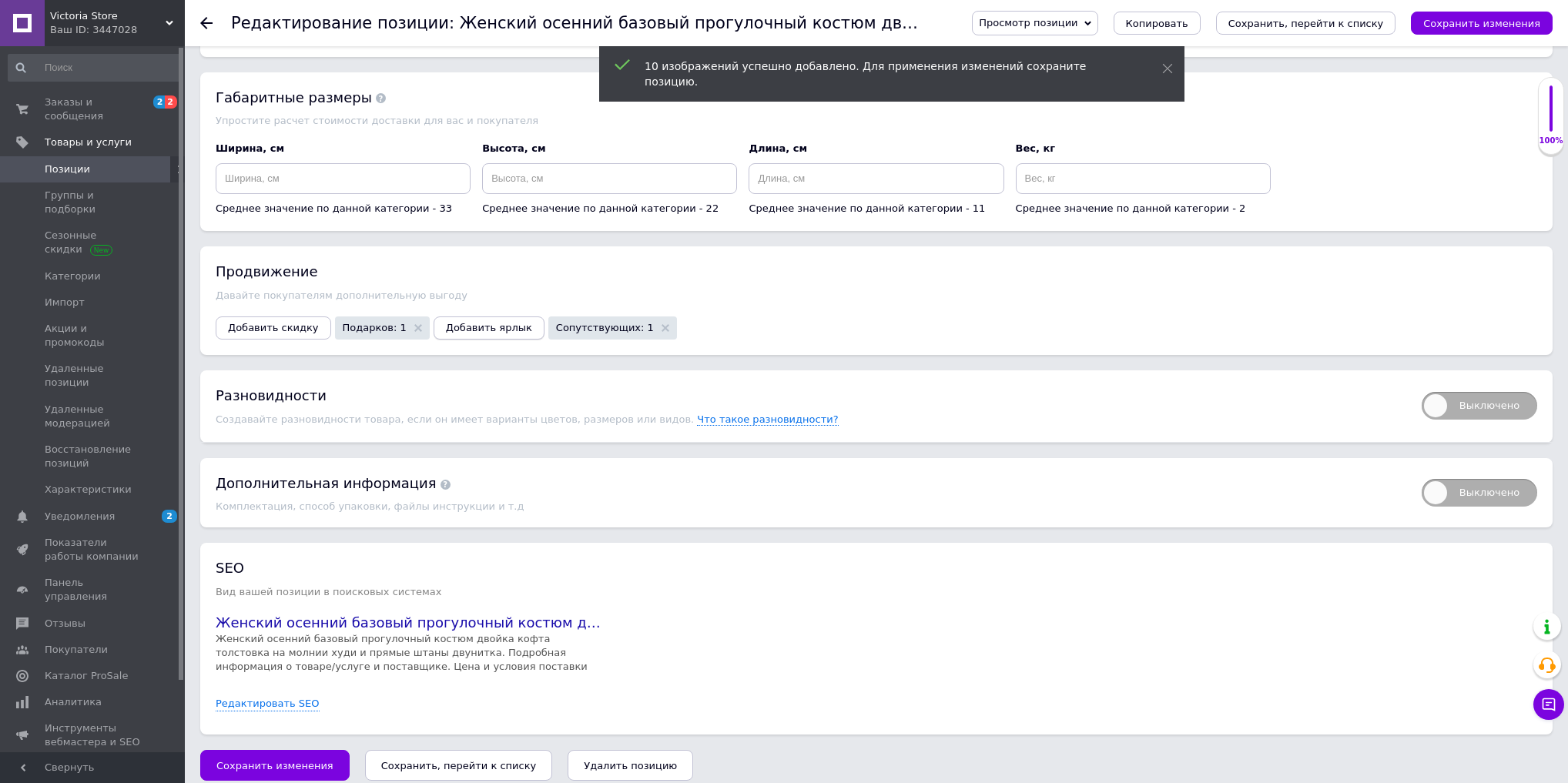
click at [477, 322] on span "Добавить ярлык" at bounding box center [489, 327] width 87 height 11
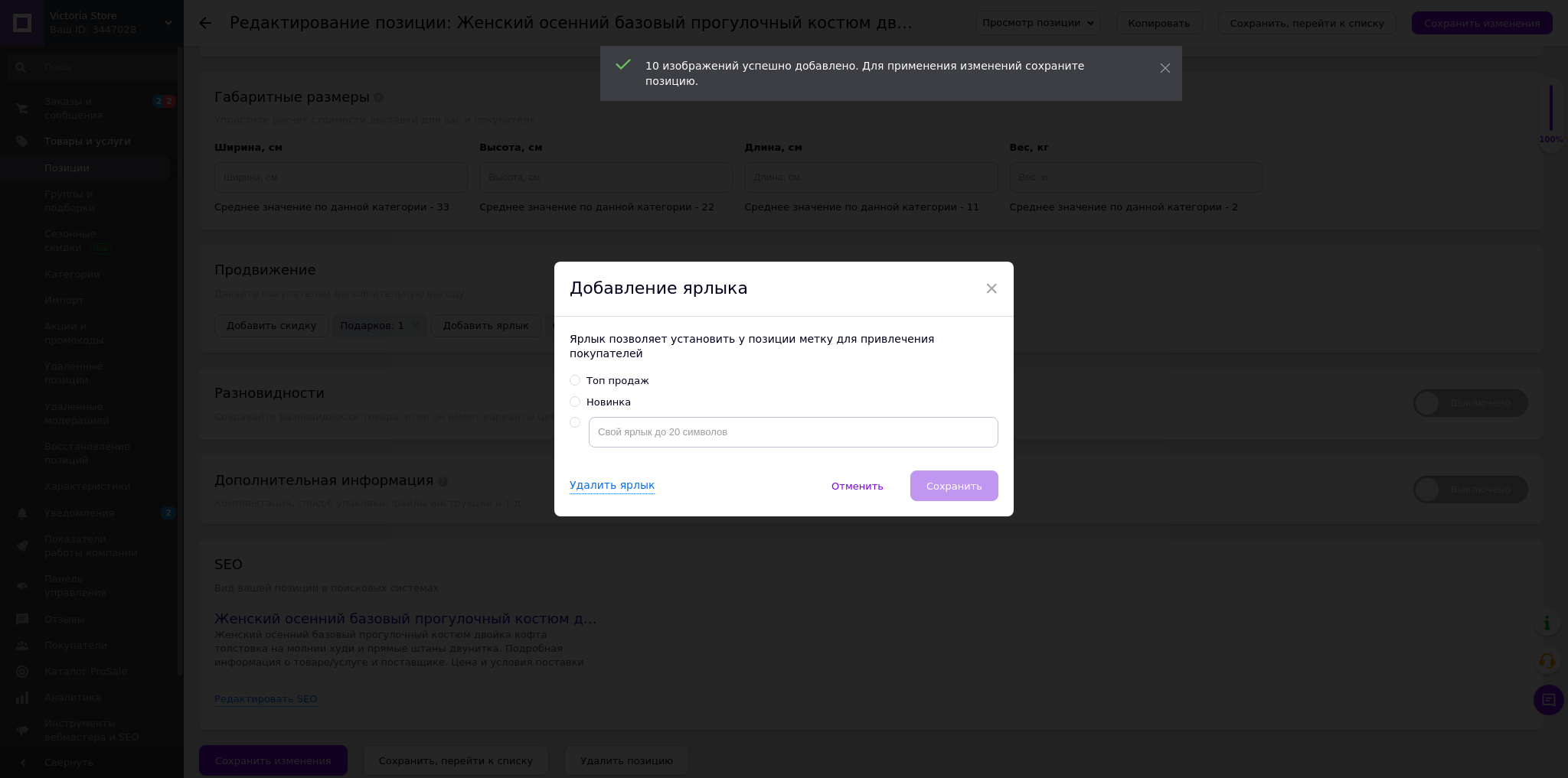
click at [603, 375] on div "Топ продаж" at bounding box center [617, 382] width 63 height 14
click at [579, 375] on input "Топ продаж" at bounding box center [574, 379] width 10 height 10
radio input "true"
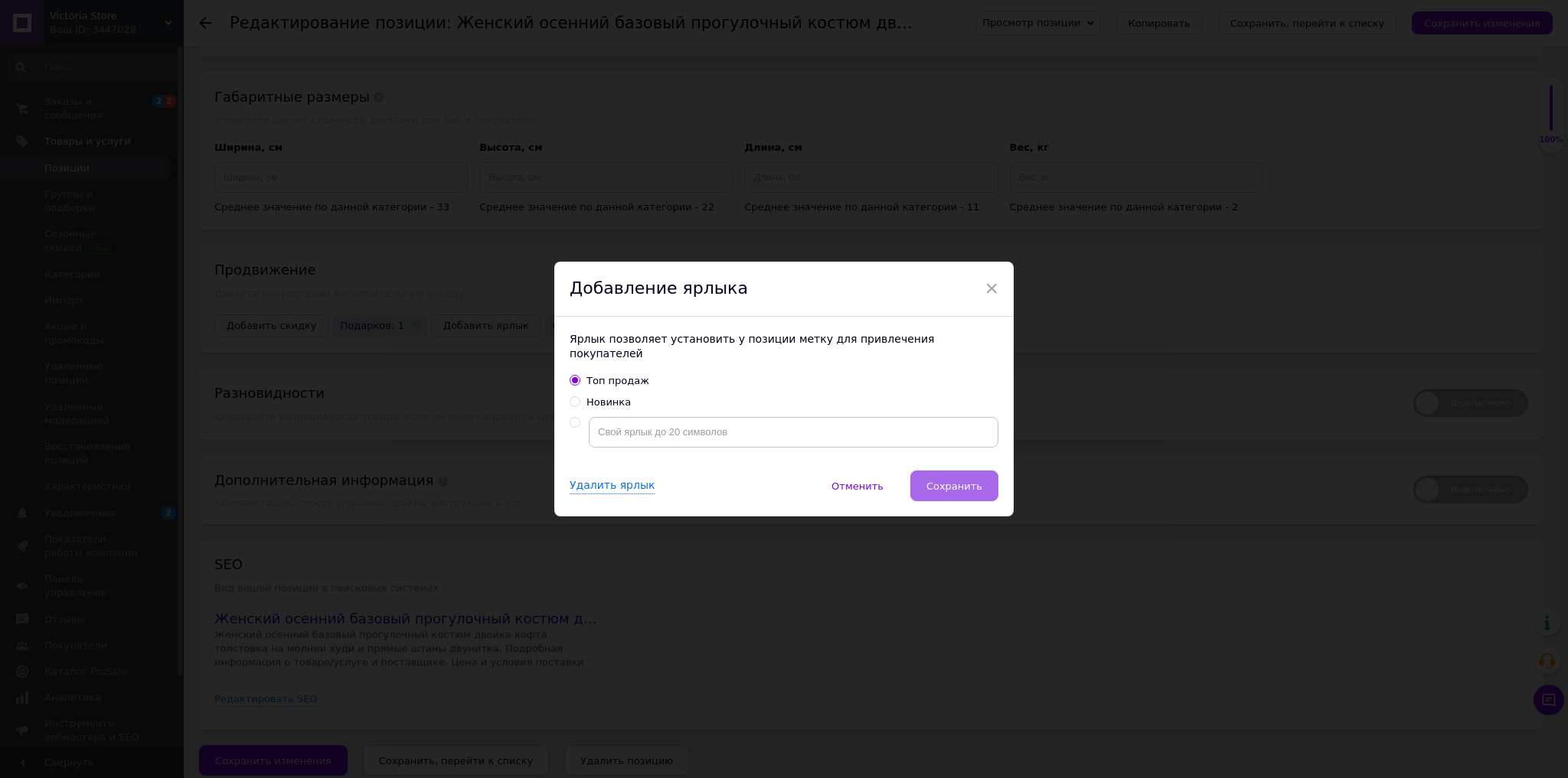
click at [978, 483] on span "Сохранить" at bounding box center [954, 486] width 56 height 11
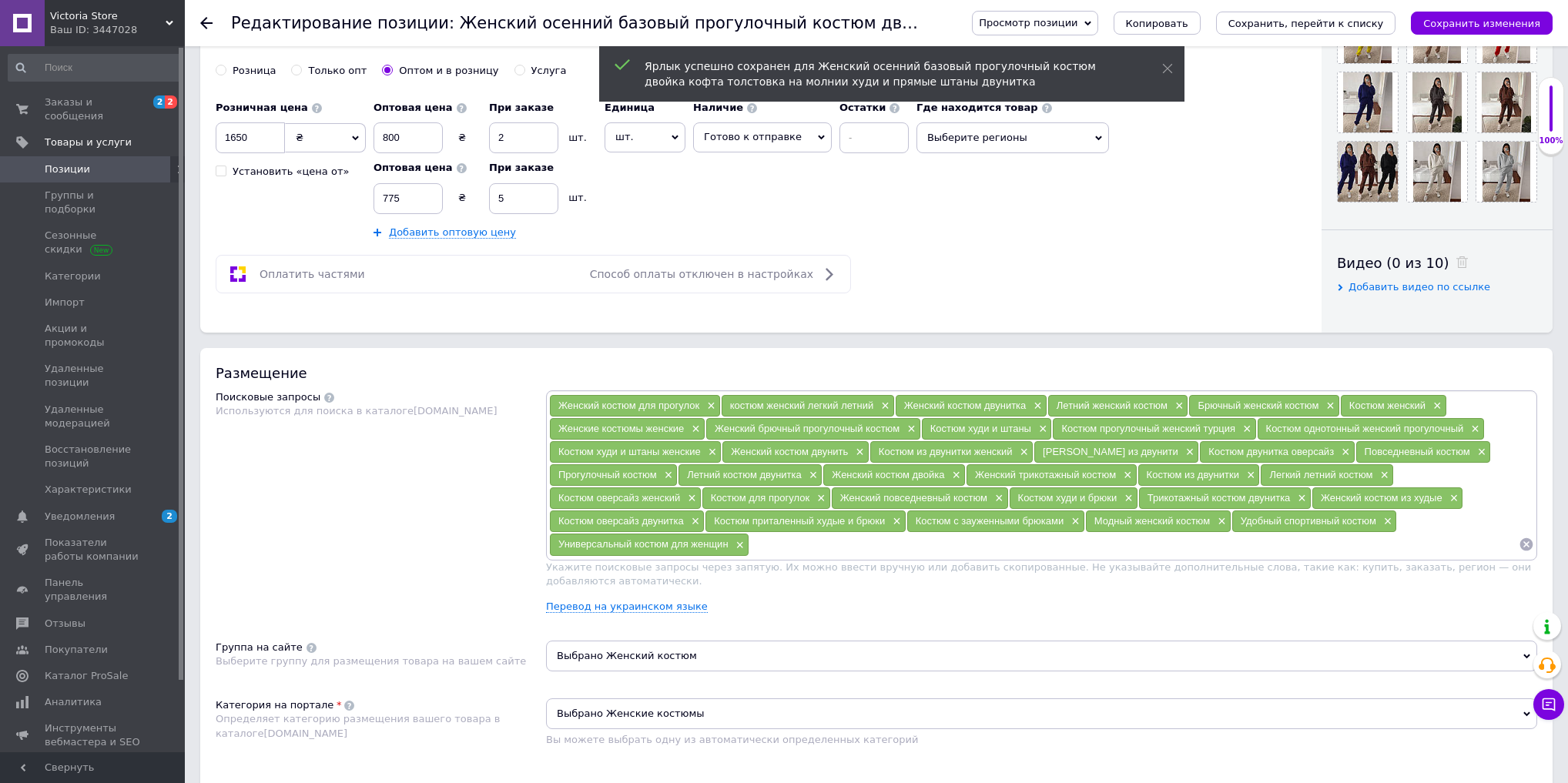
scroll to position [66, 0]
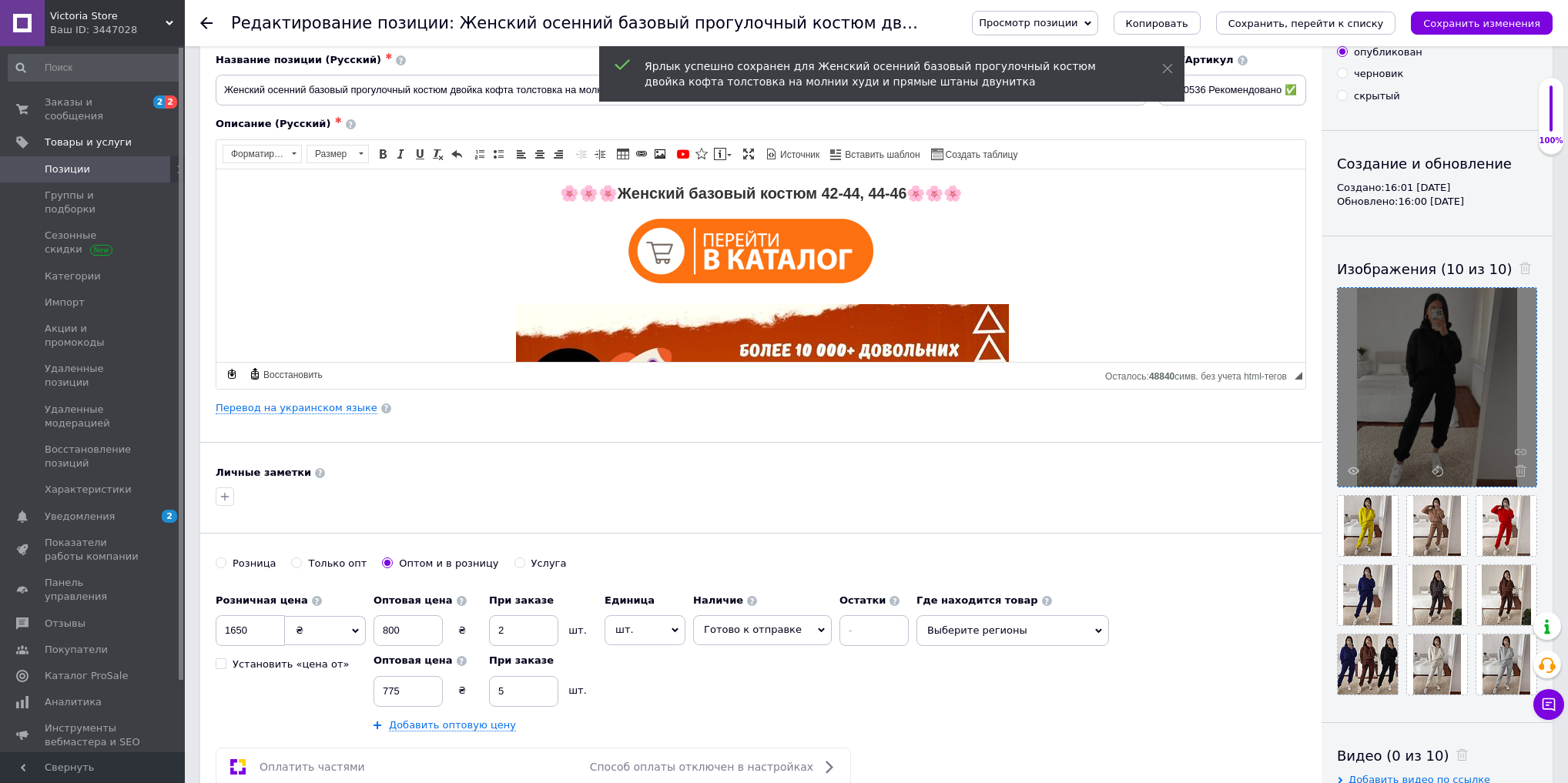
drag, startPoint x: 1299, startPoint y: 376, endPoint x: 1251, endPoint y: 812, distance: 438.6
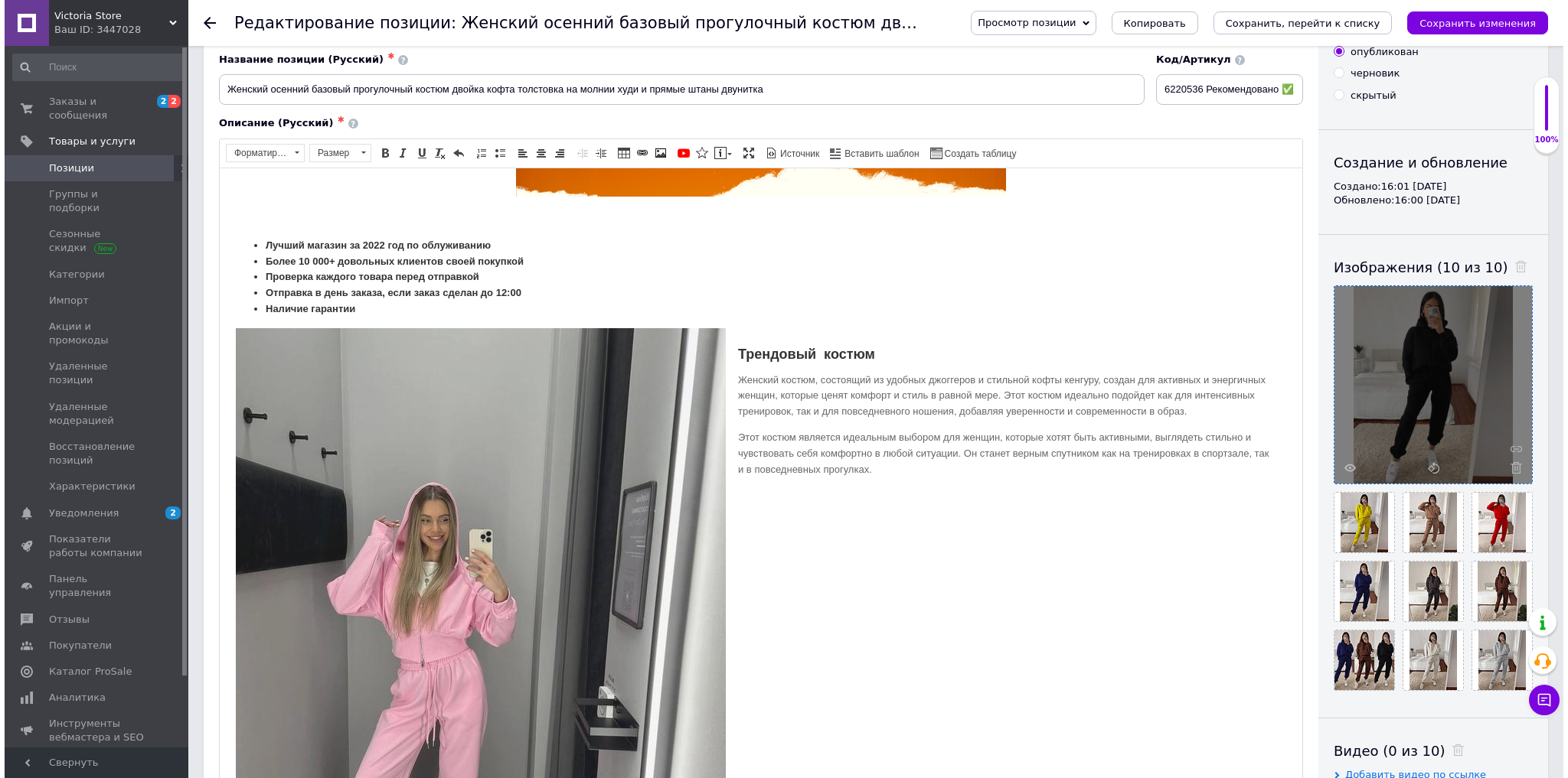
scroll to position [735, 0]
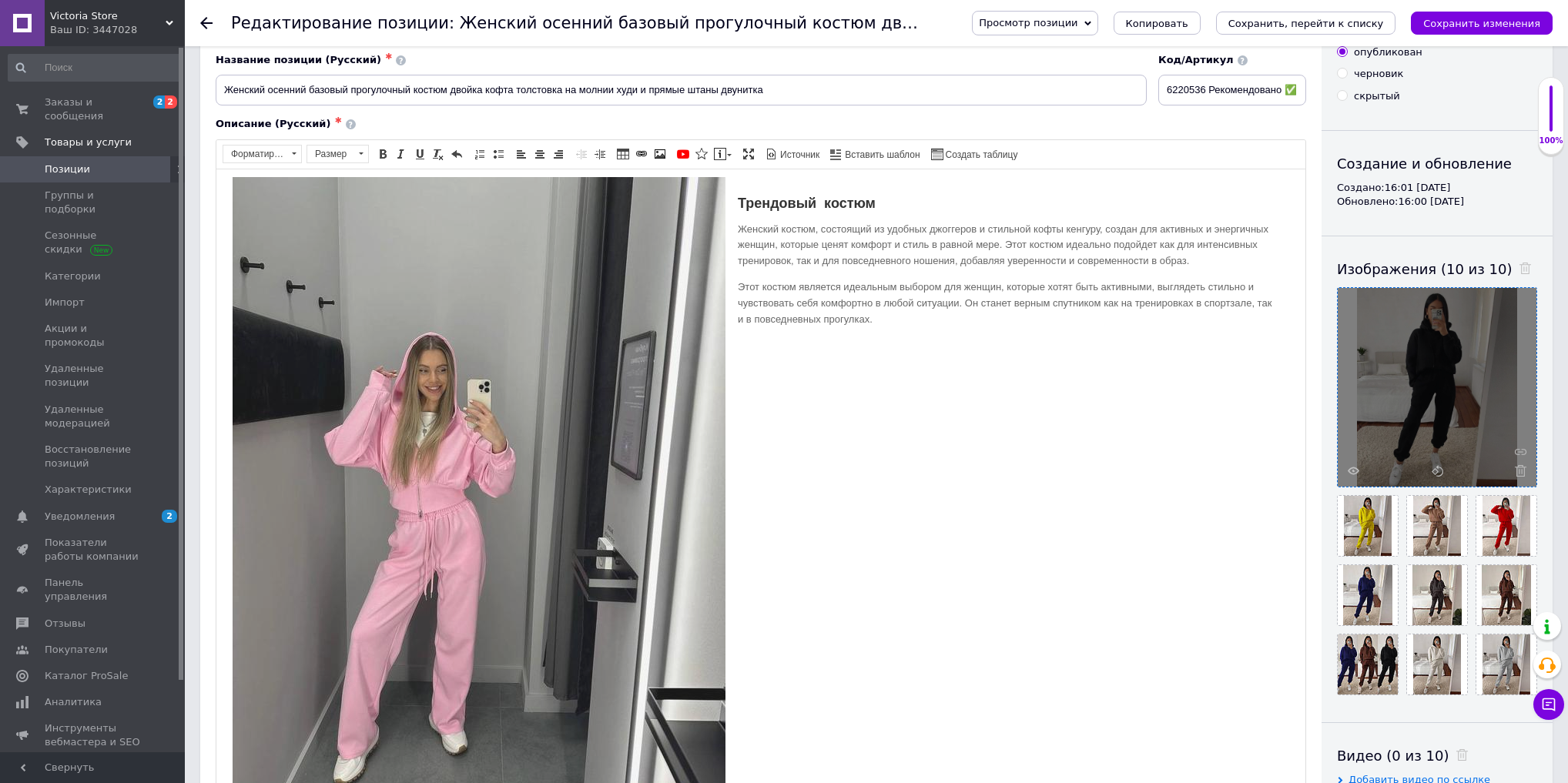
click at [479, 404] on img "Визуальный текстовый редактор, 53C4BD14-A0F1-40EA-A18B-36F5B5A22AE6" at bounding box center [479, 482] width 494 height 612
select select
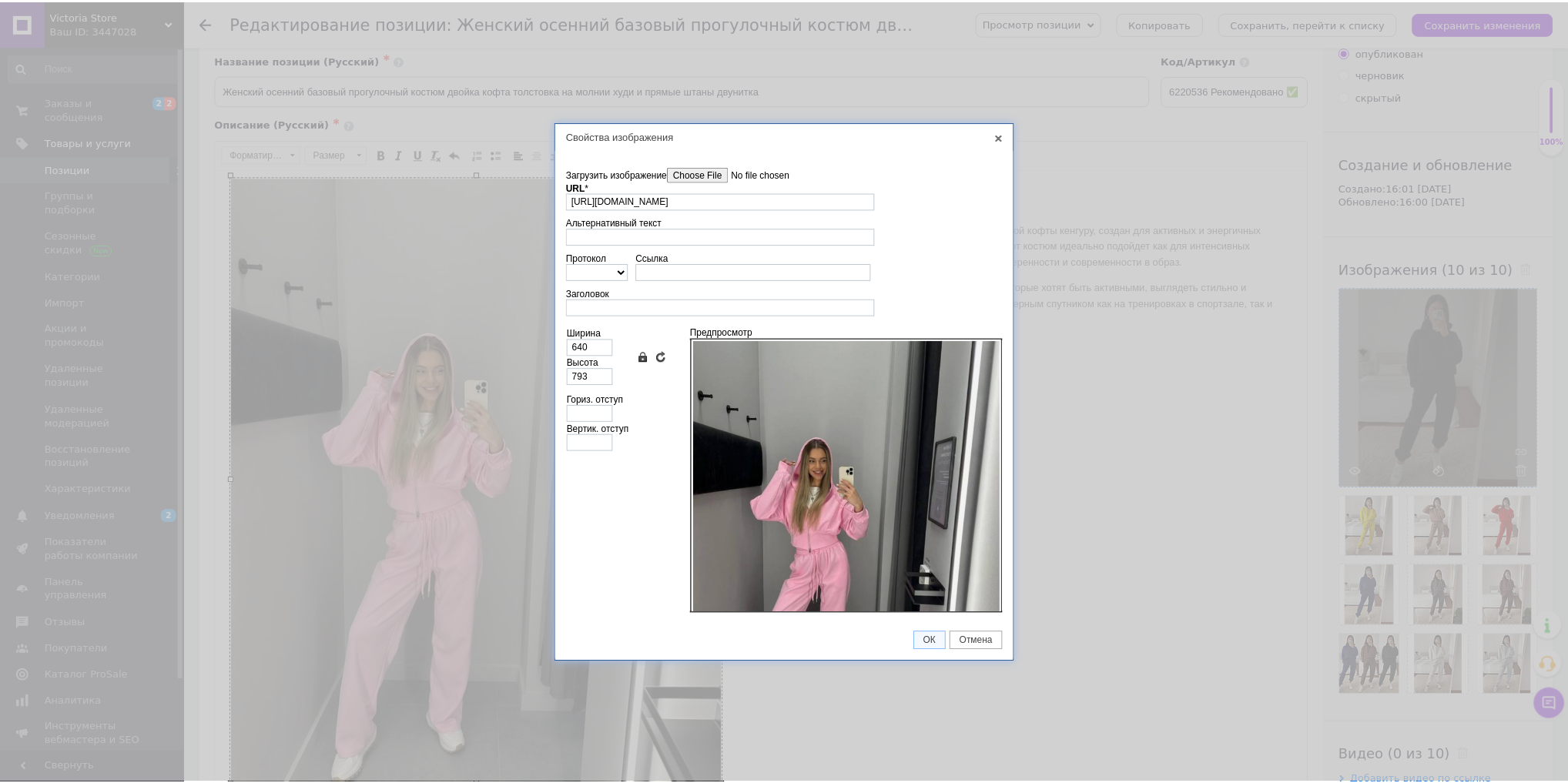
scroll to position [0, 0]
click at [687, 175] on input"] "Загрузить изображение" at bounding box center [759, 174] width 175 height 16
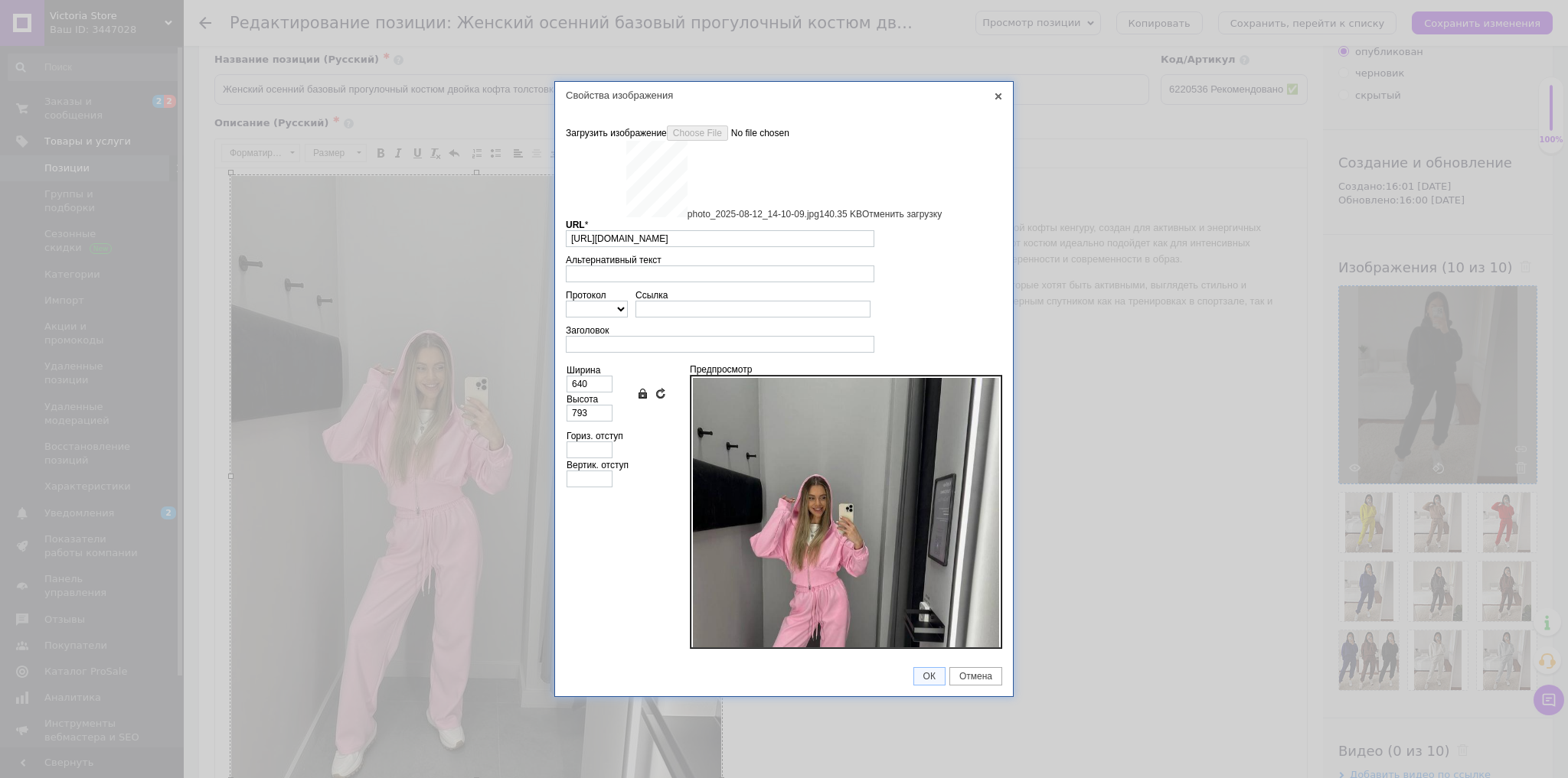
type input "https://images.prom.ua/6789498945_w640_h2048_photo_2025_08_12_14_10_09.jpg?fres…"
type input "800"
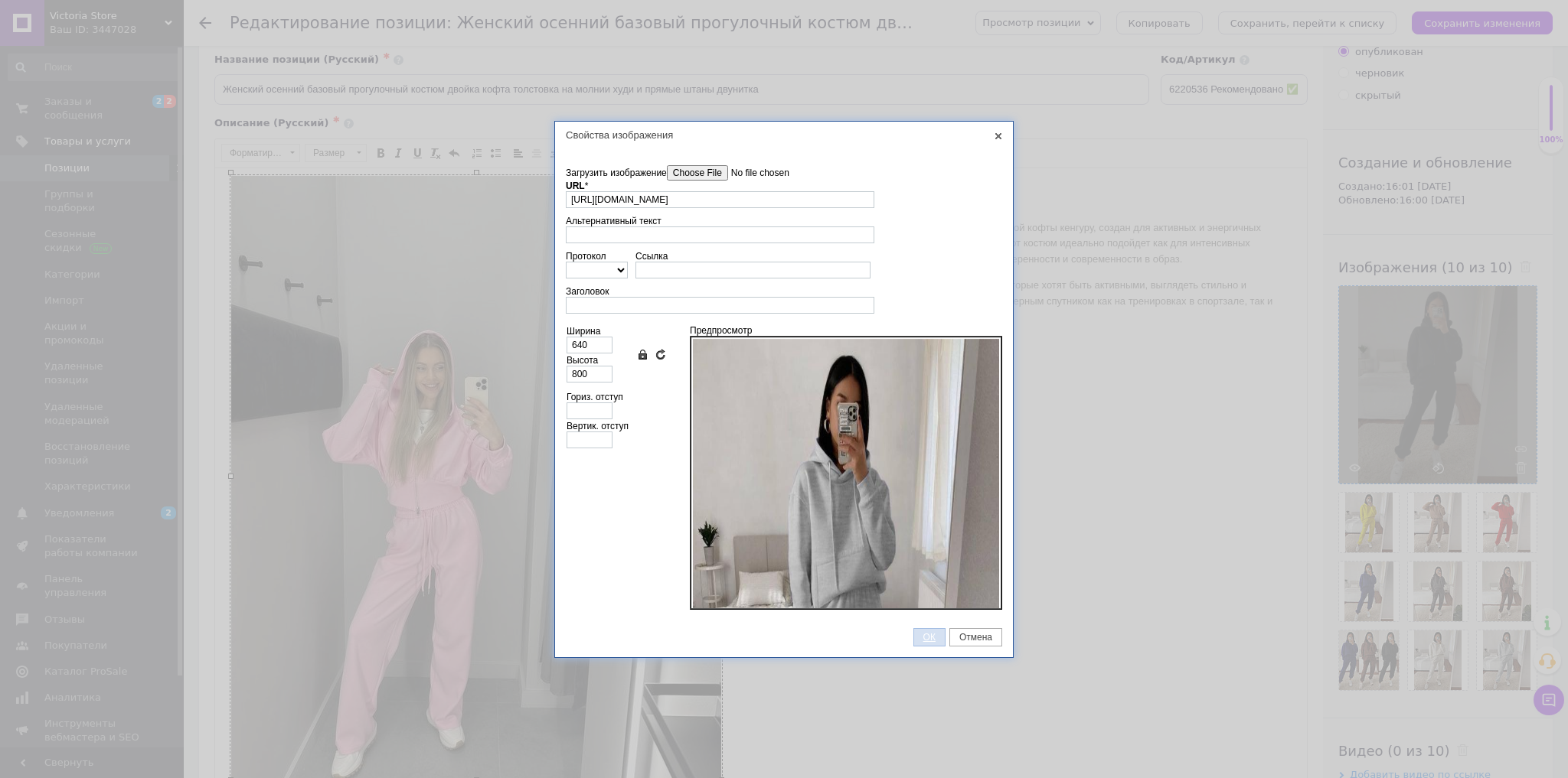
click at [925, 638] on span "ОК" at bounding box center [929, 637] width 30 height 10
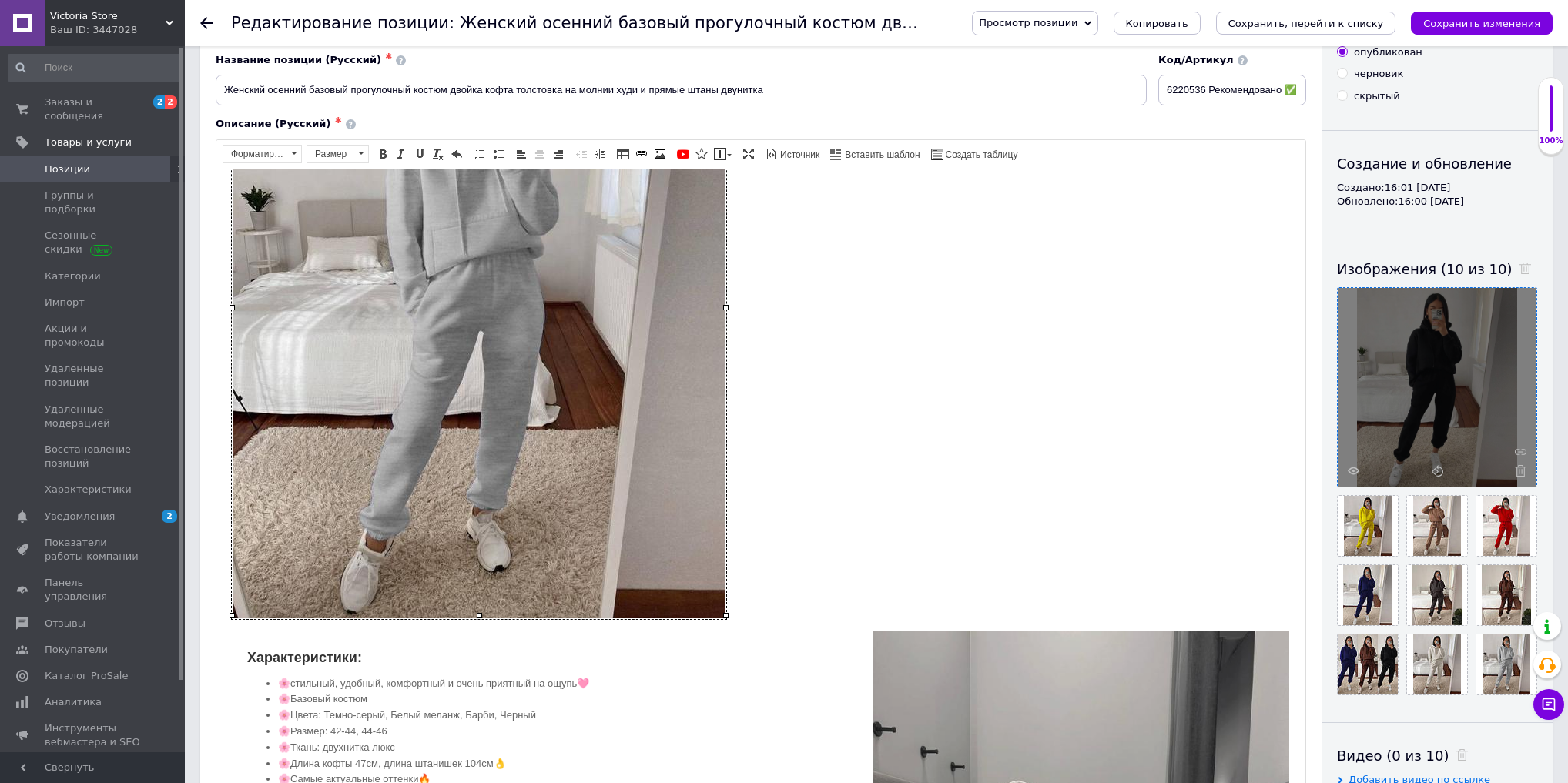
scroll to position [1294, 0]
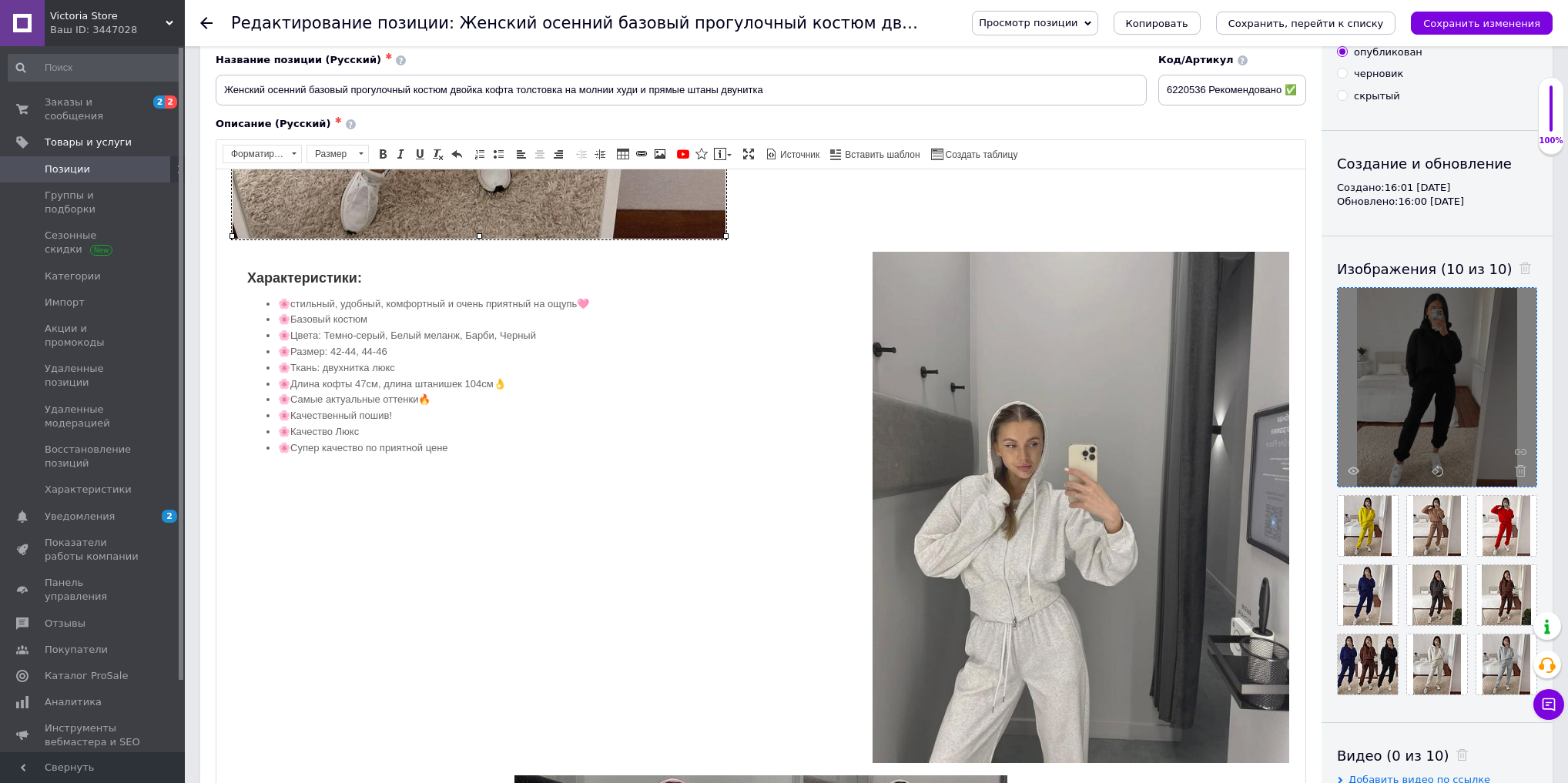
click at [996, 598] on img "Визуальный текстовый редактор, 53C4BD14-A0F1-40EA-A18B-36F5B5A22AE6" at bounding box center [1082, 507] width 418 height 514
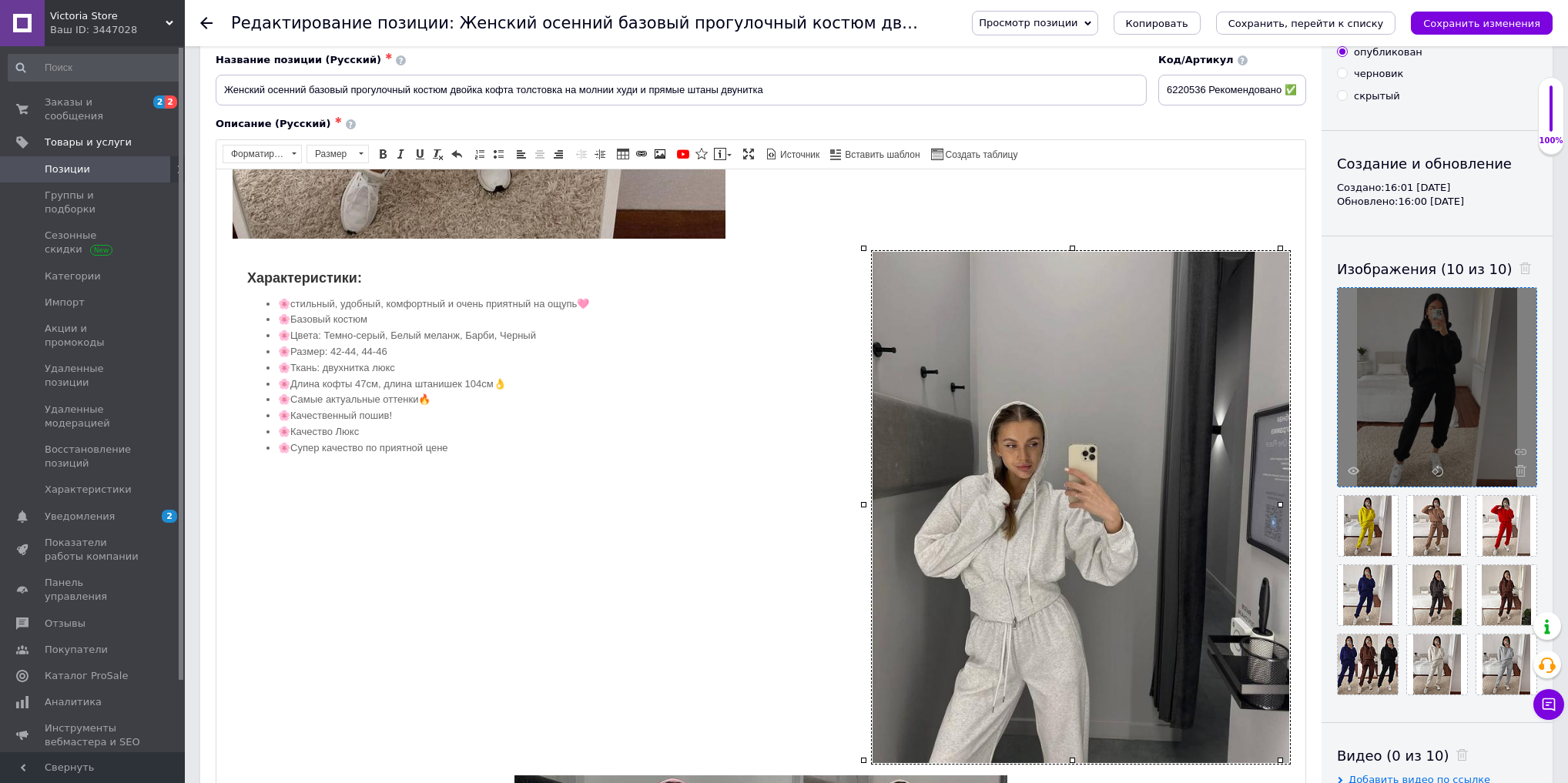
type input "https://images.prom.ua/6787400620_w640_h2048_photo_2025_08_06_11_10_06_2.jpg?fr…"
type input "541"
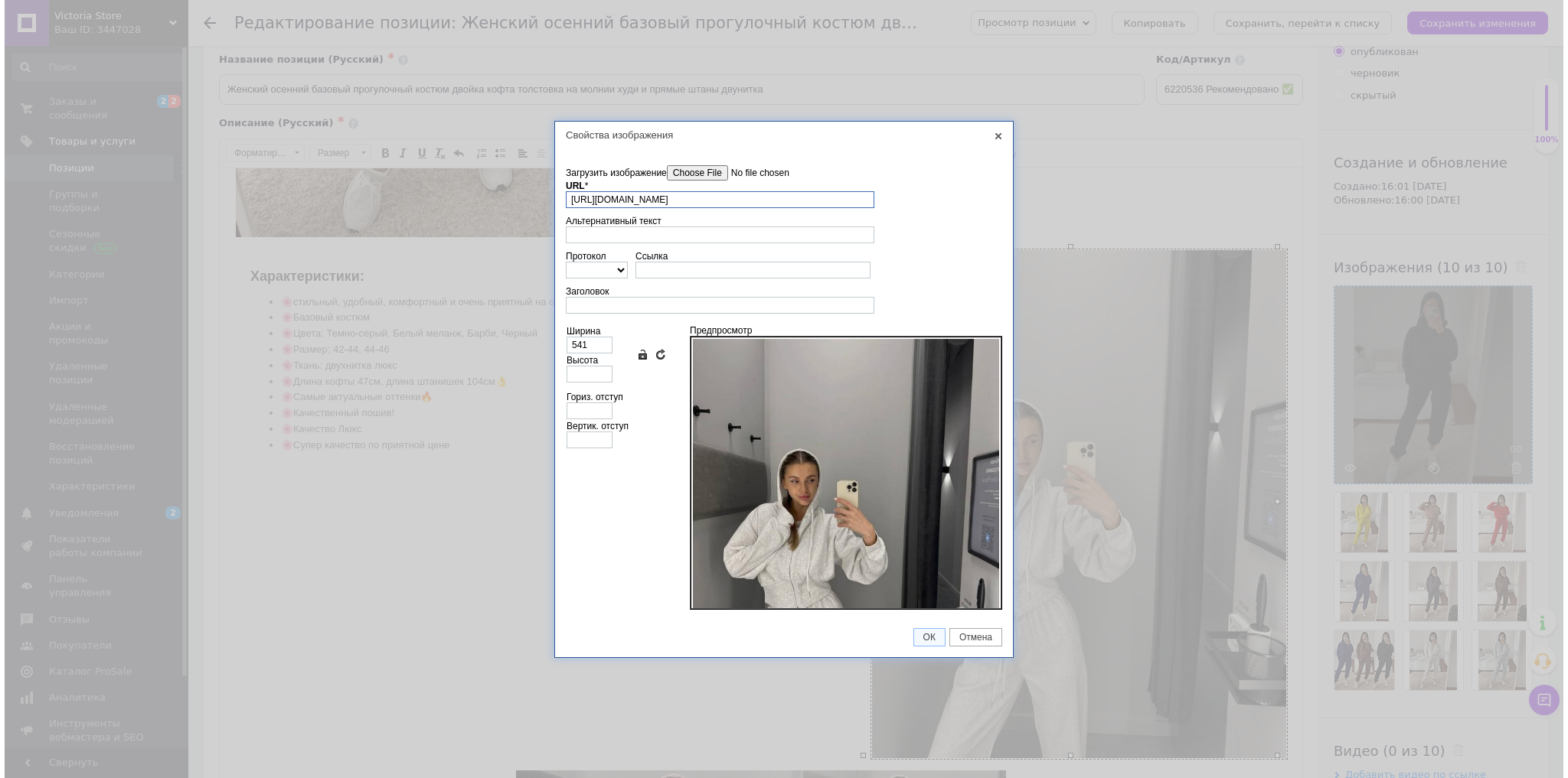
scroll to position [0, 210]
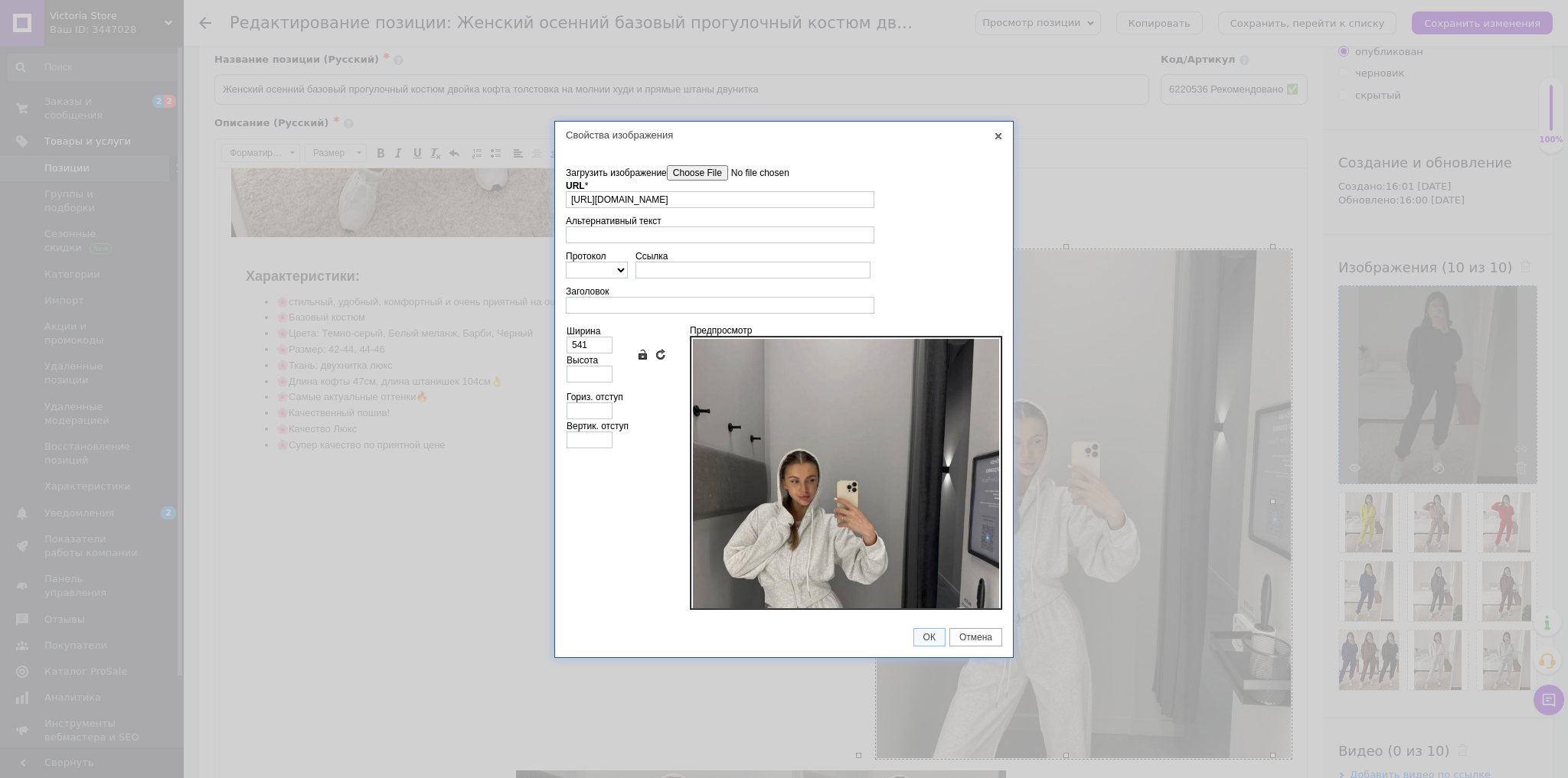
click at [736, 175] on input"] "Загрузить изображение" at bounding box center [754, 173] width 174 height 16
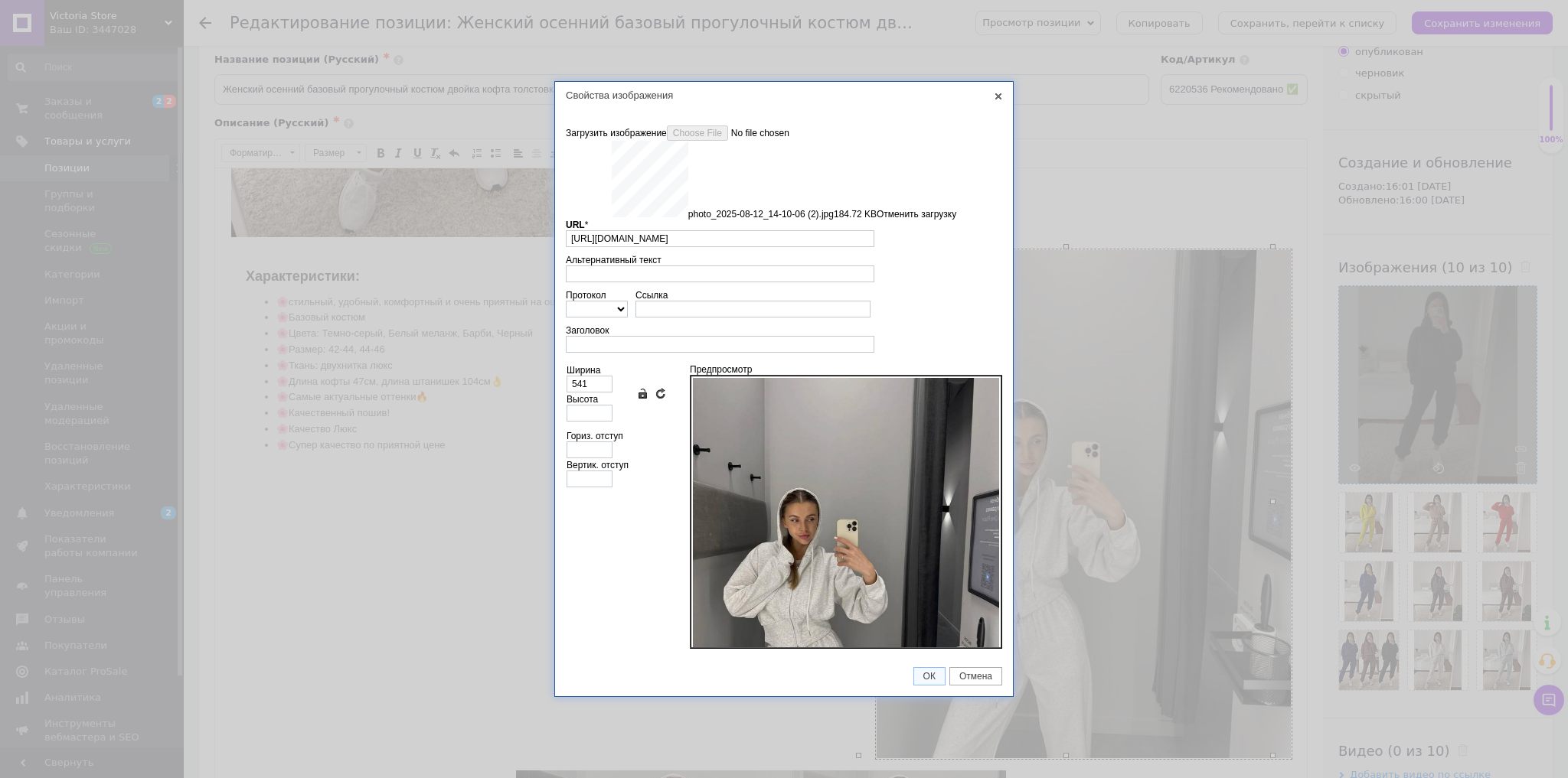
type input "https://images.prom.ua/6789499077_w640_h2048_photo_2025_08_12_14_10_06_2.jpg?fr…"
type input "640"
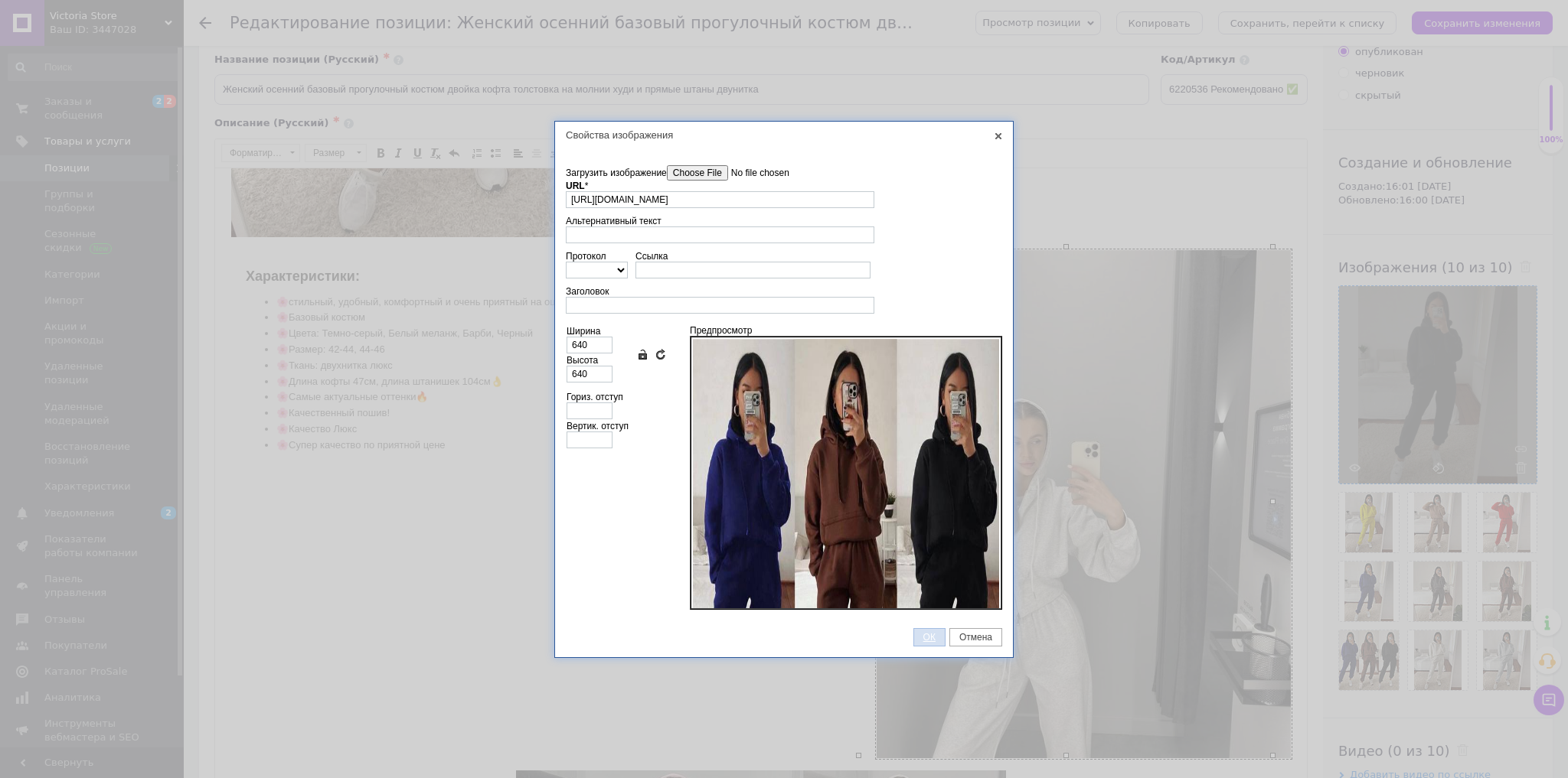
drag, startPoint x: 937, startPoint y: 636, endPoint x: 721, endPoint y: 464, distance: 276.1
click at [937, 636] on span "ОК" at bounding box center [929, 637] width 30 height 10
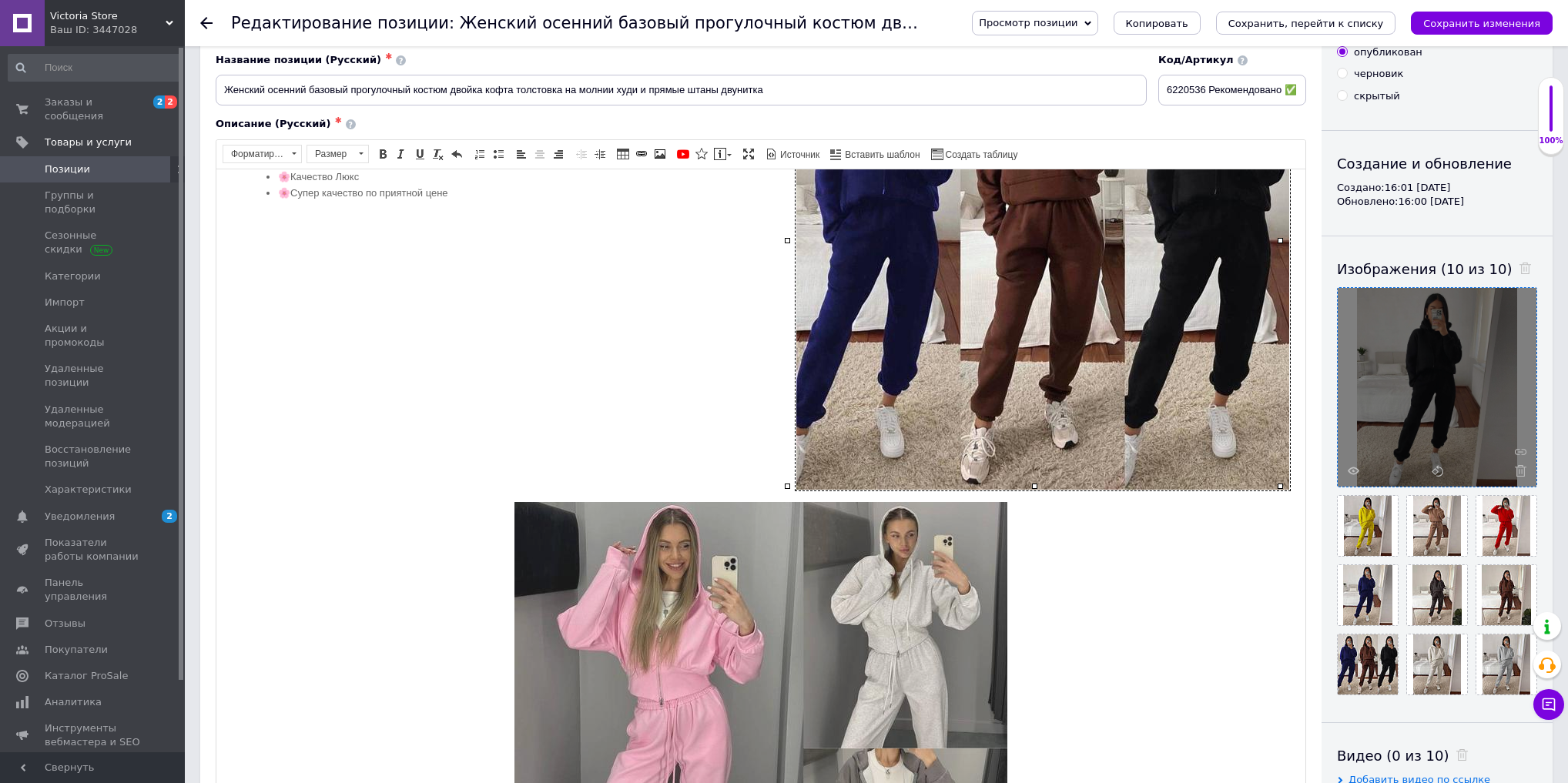
scroll to position [1787, 0]
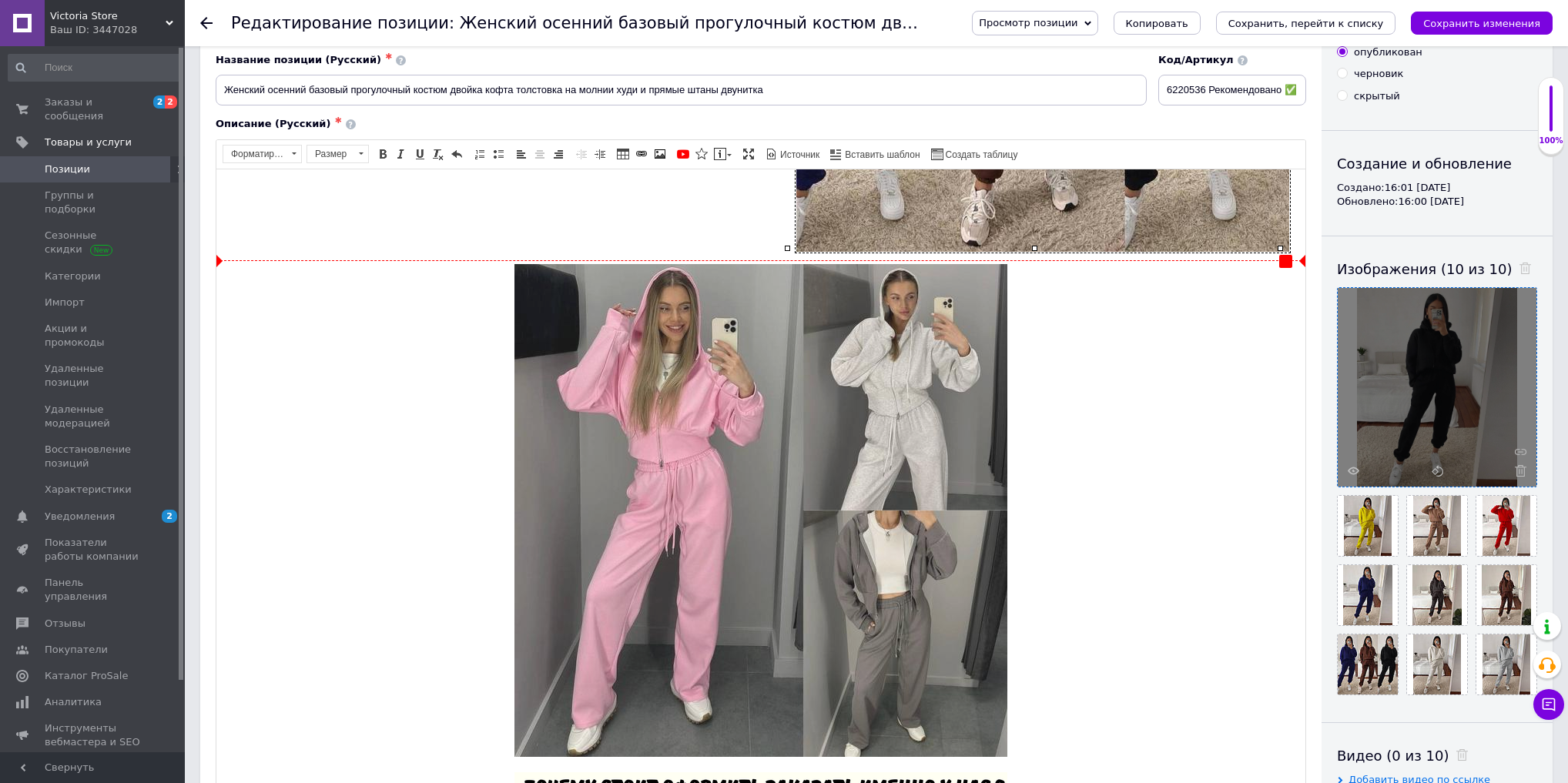
click at [822, 554] on img "Визуальный текстовый редактор, 53C4BD14-A0F1-40EA-A18B-36F5B5A22AE6" at bounding box center [760, 509] width 493 height 493
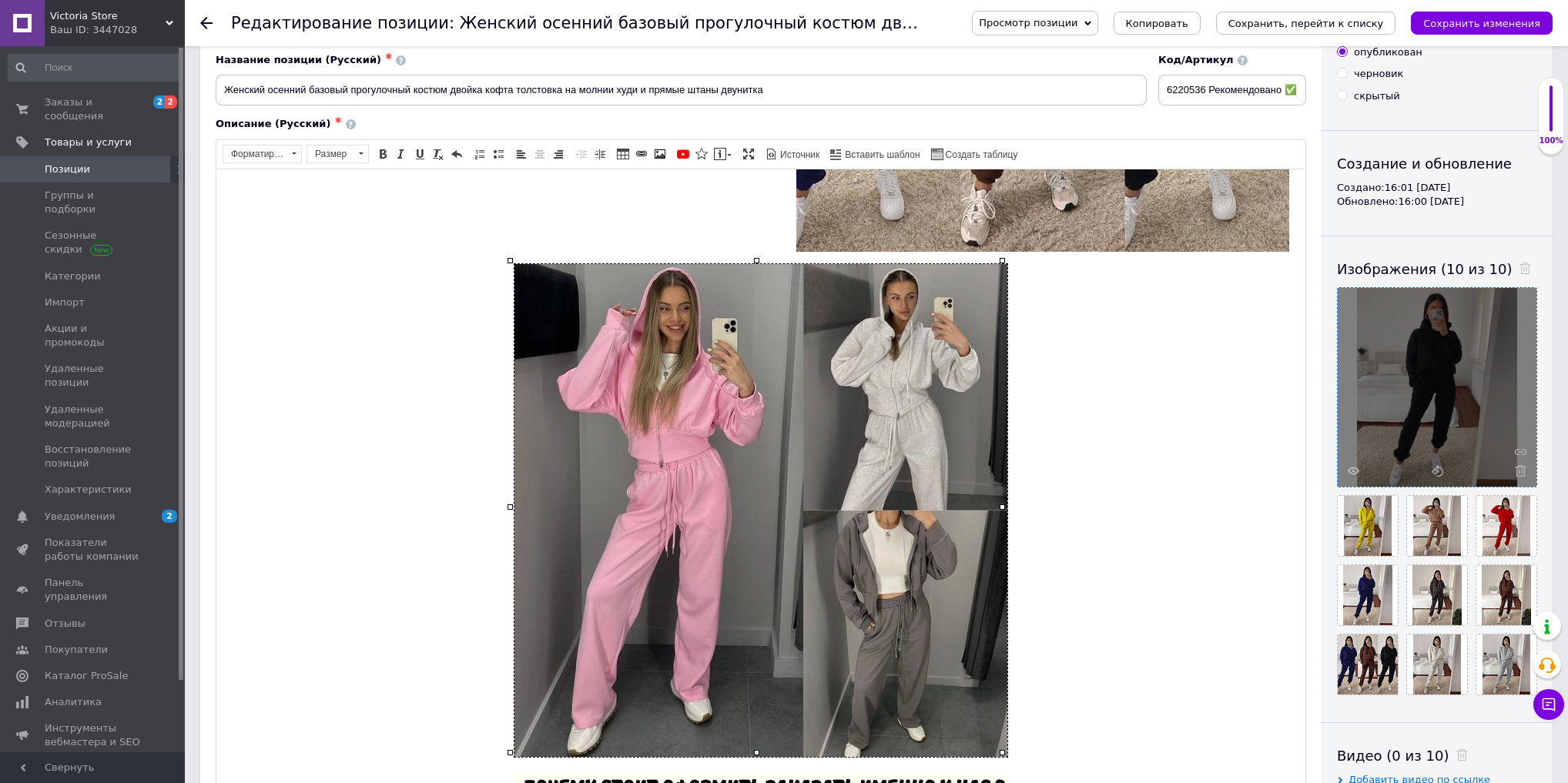
type input "https://images.prom.ua/6787400715_w640_h2048_photo_2025_08_06_11_10_07.jpg?fres…"
type input "640"
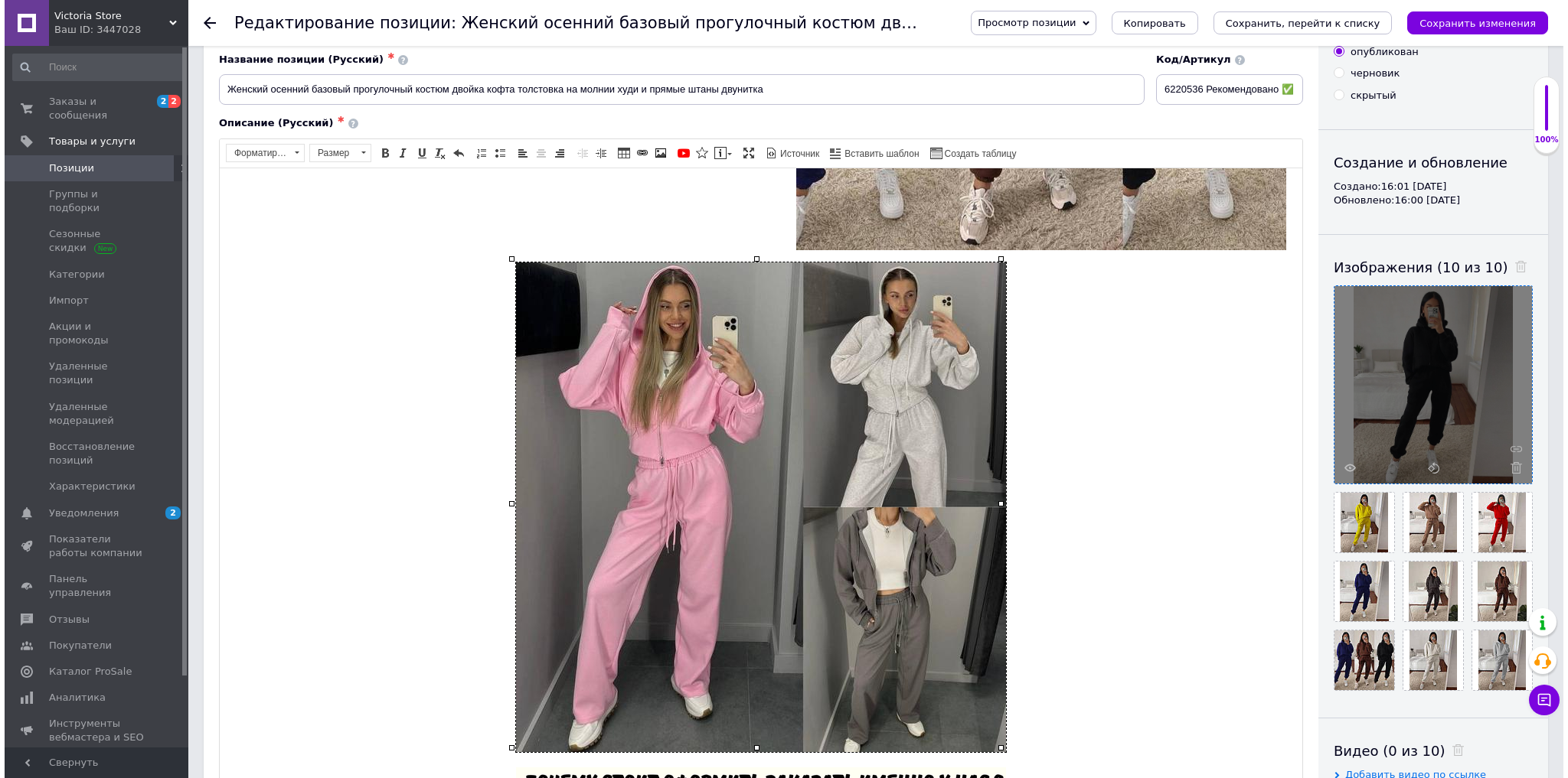
scroll to position [0, 200]
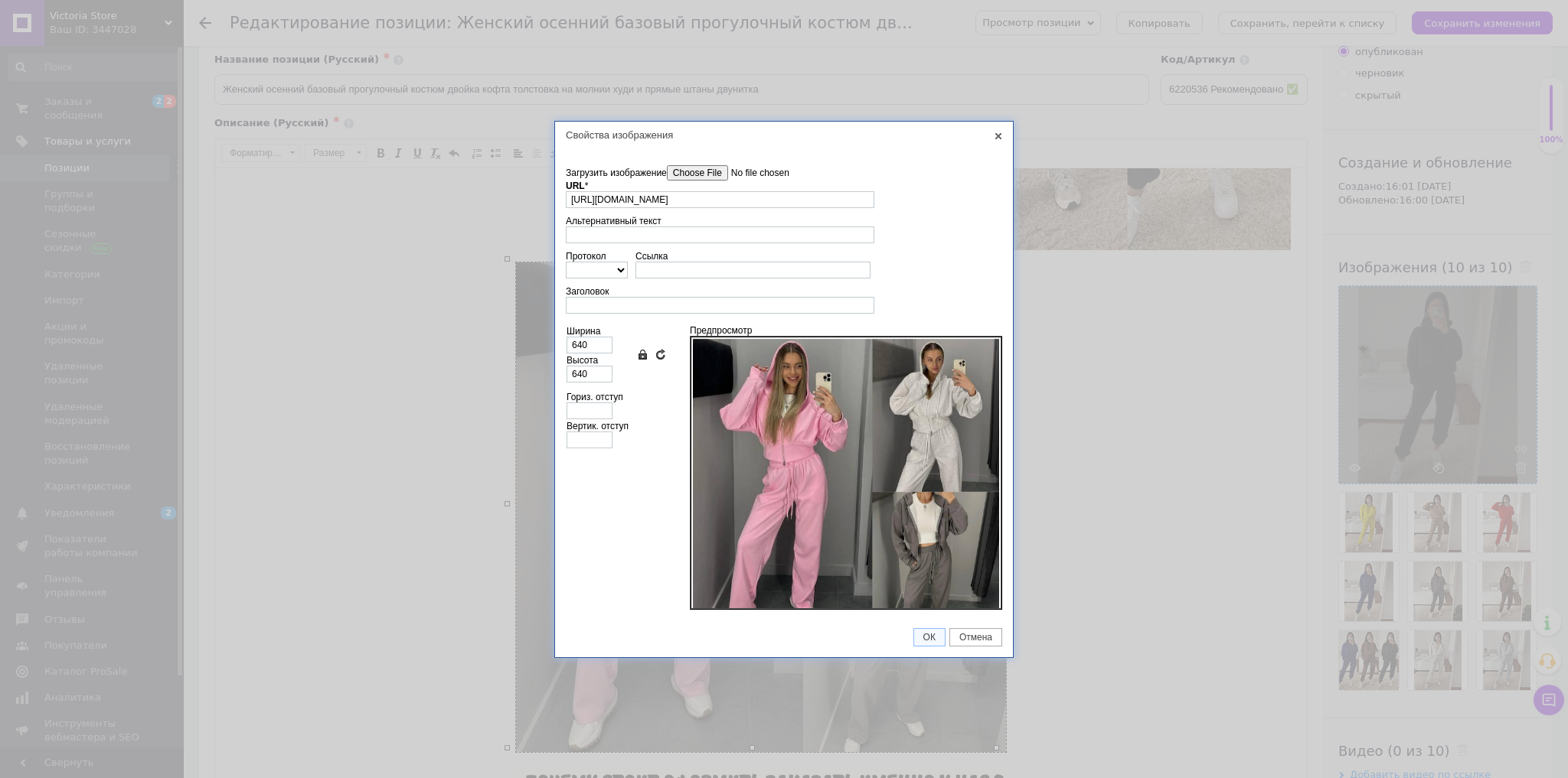
click at [731, 178] on input"] "Загрузить изображение" at bounding box center [754, 173] width 174 height 16
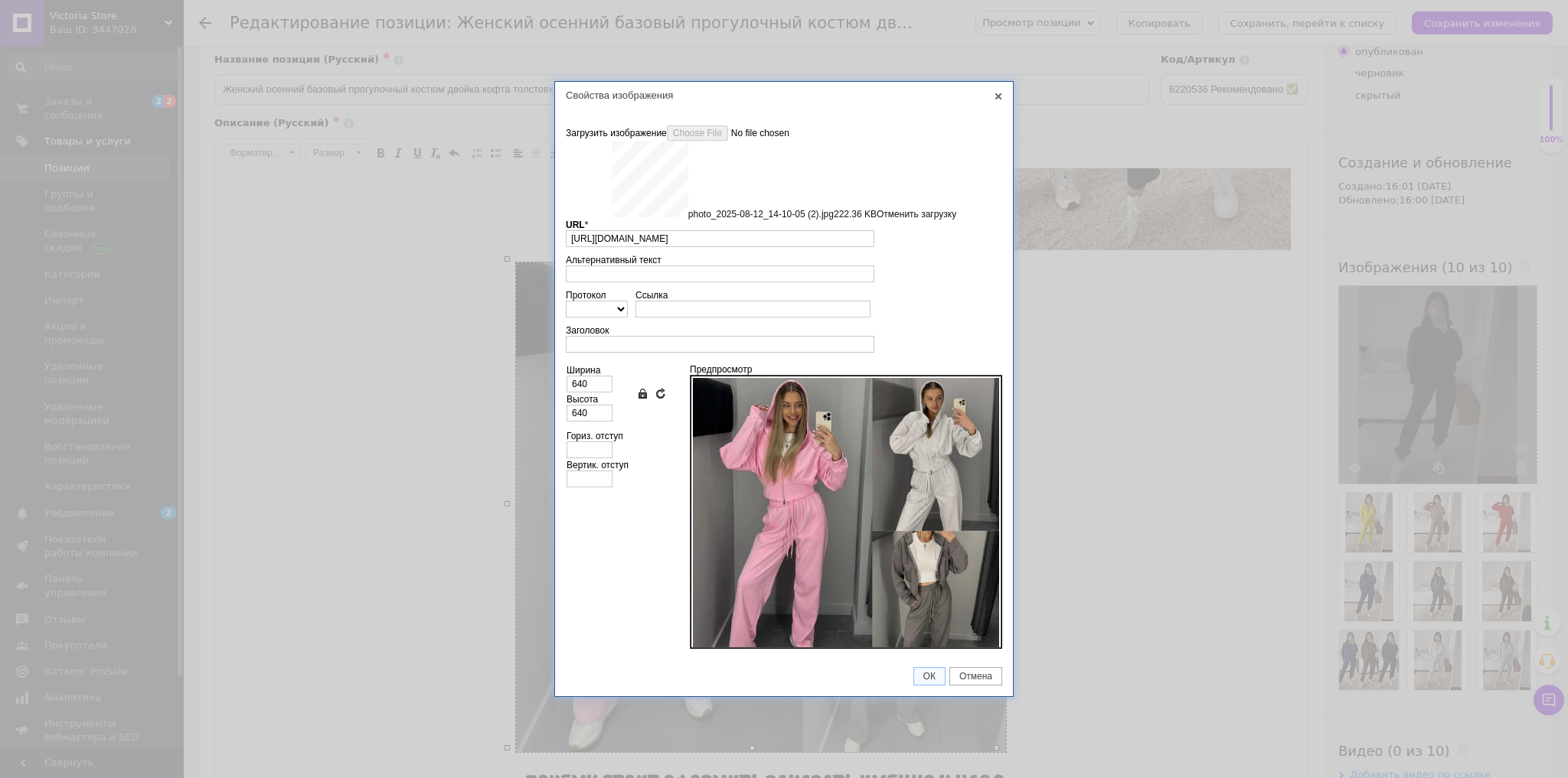
type input "https://images.prom.ua/6789499624_w640_h2048_photo_2025_08_12_14_10_05_2.jpg?fr…"
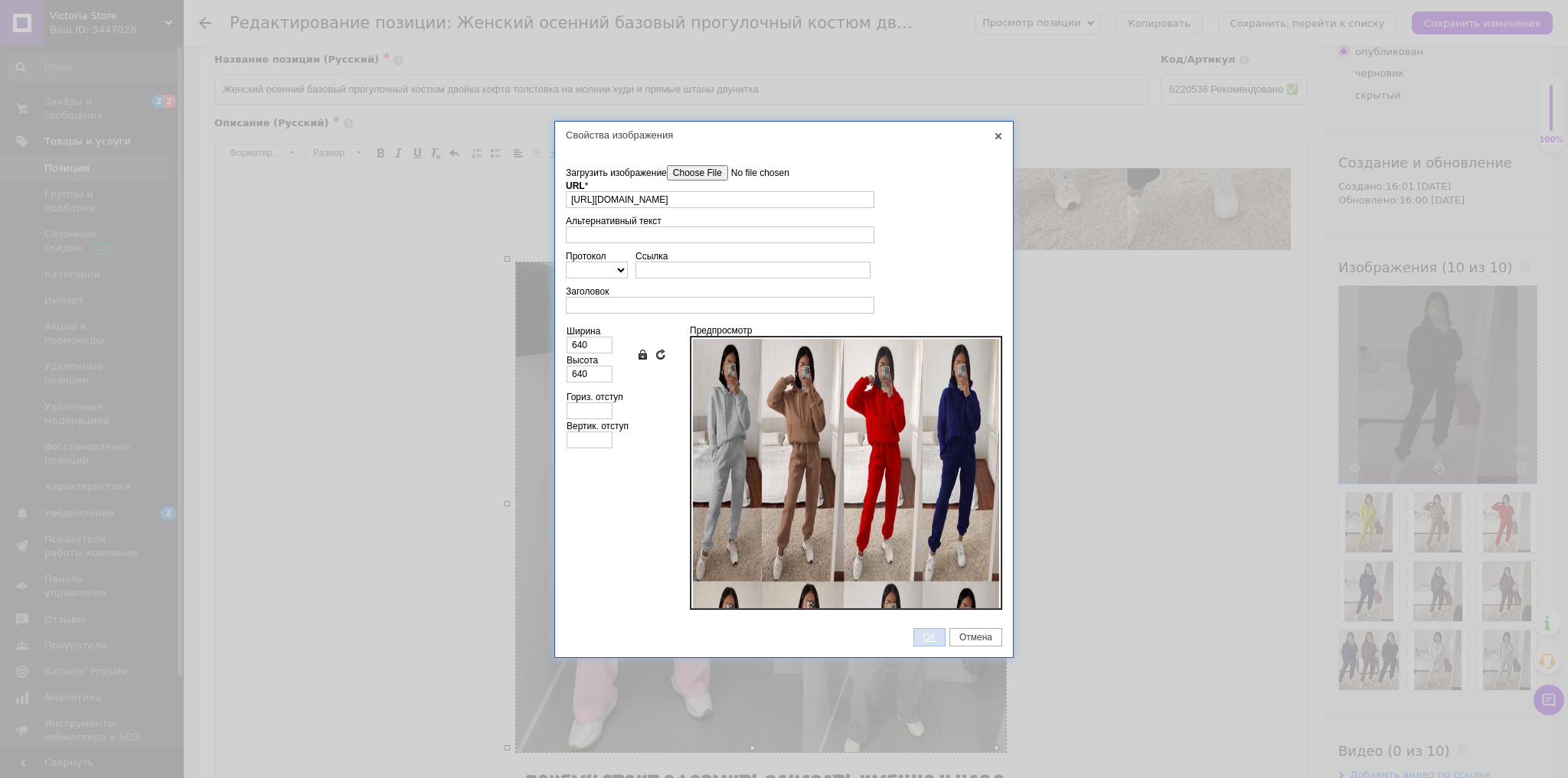
click at [937, 635] on span "ОК" at bounding box center [929, 637] width 30 height 10
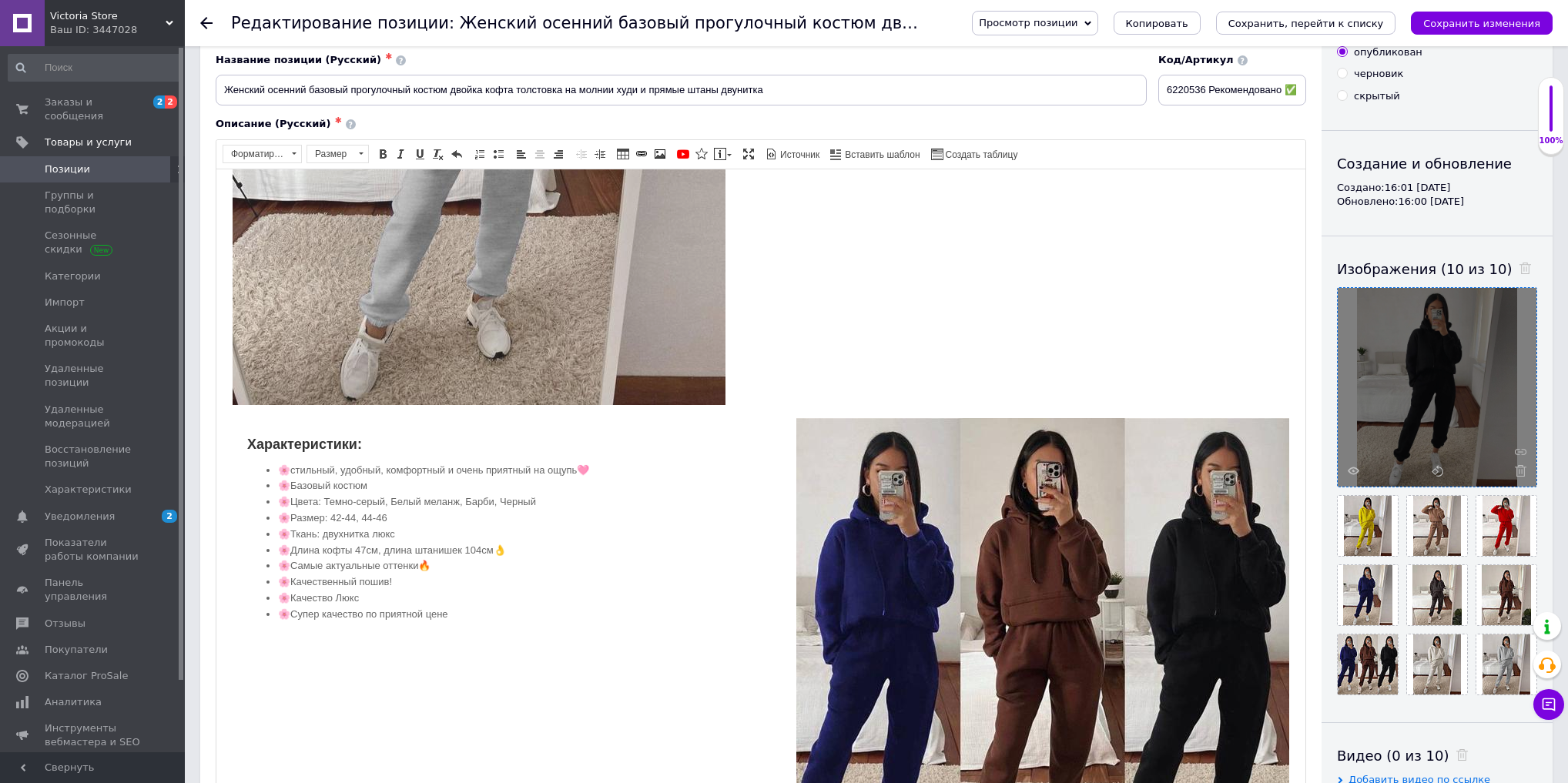
scroll to position [1109, 0]
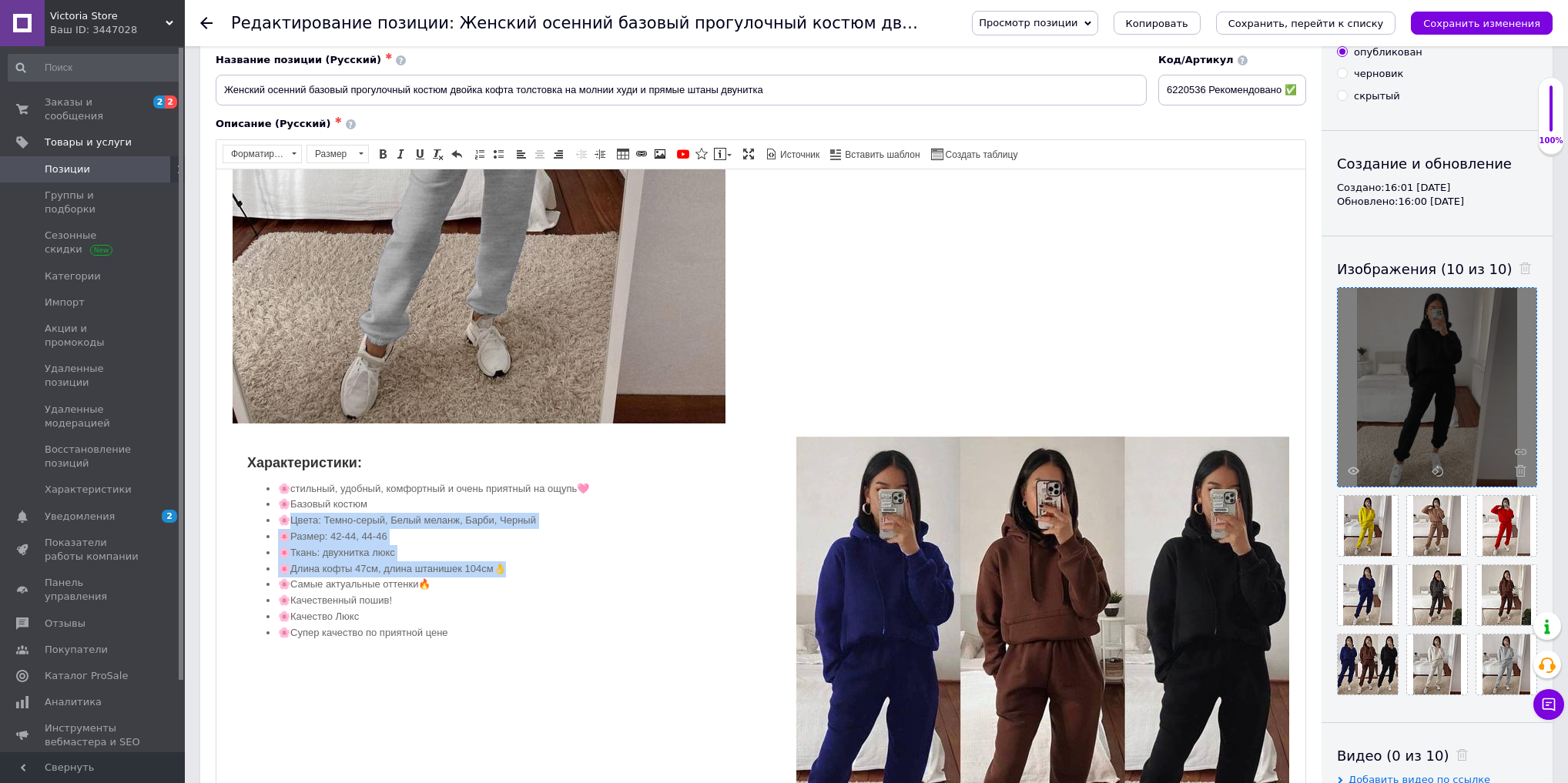
drag, startPoint x: 290, startPoint y: 515, endPoint x: 522, endPoint y: 568, distance: 238.0
click at [522, 568] on ul "🌸стильный, удобный, комфортный и очень приятный на ощупь🩷 🌸Базовый костюм 🌸Цвет…" at bounding box center [761, 560] width 1027 height 160
paste body "Визуальный текстовый редактор, 53C4BD14-A0F1-40EA-A18B-36F5B5A22AE6"
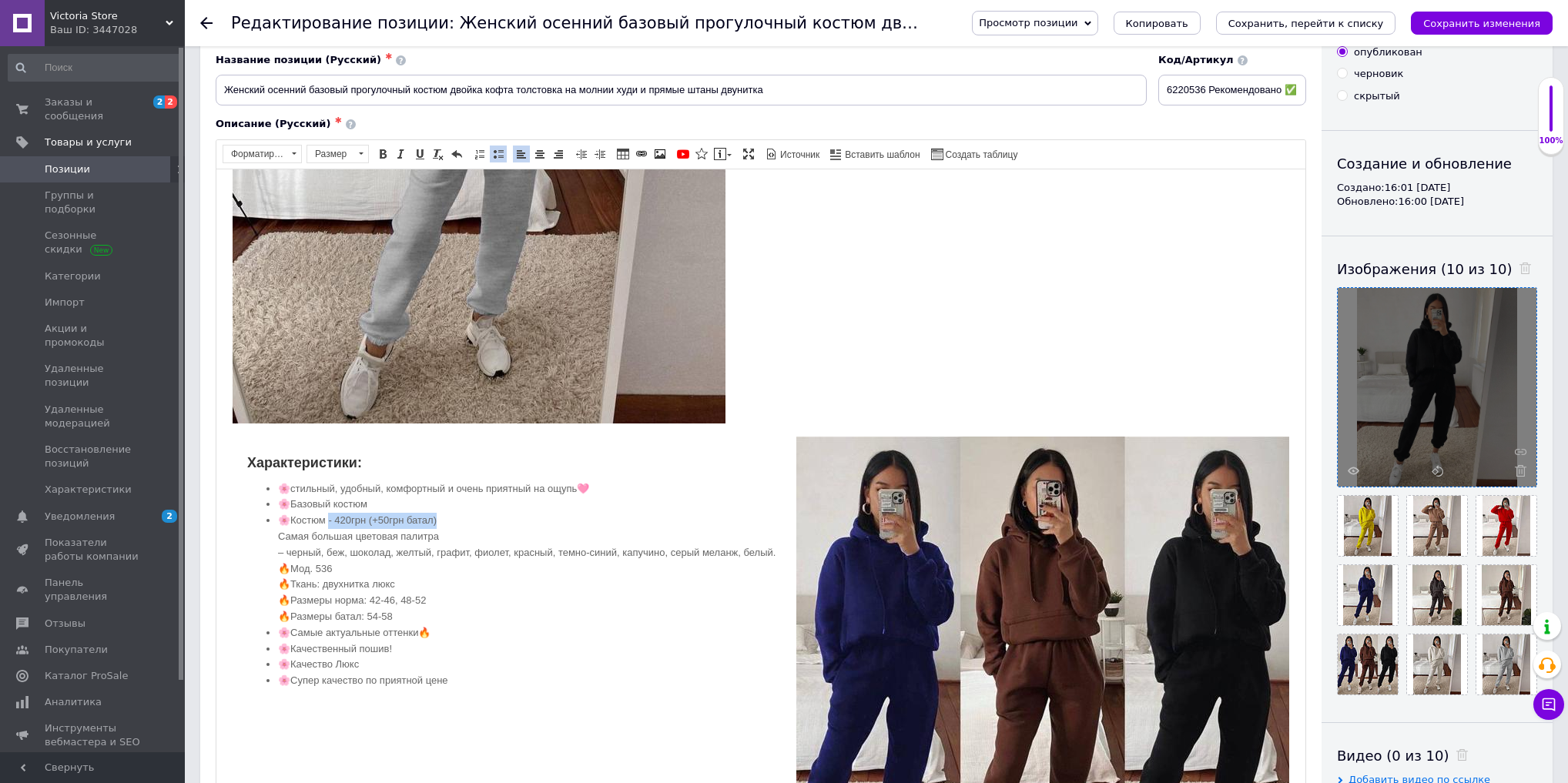
drag, startPoint x: 332, startPoint y: 518, endPoint x: 441, endPoint y: 517, distance: 109.0
click at [441, 517] on li "🌸Костюм - 420грн (+50грн батал) Самая большая цветовая палитра – черный, беж, ш…" at bounding box center [761, 568] width 966 height 113
drag, startPoint x: 293, startPoint y: 546, endPoint x: 261, endPoint y: 548, distance: 32.1
click at [261, 548] on ul "🌸стильный, удобный, комфортный и очень приятный на ощупь🩷 🌸Базовый костюм 🌸Кост…" at bounding box center [761, 584] width 1027 height 208
click at [485, 532] on li "🌸Костюм Самая большая цветовая палитра Ч ерный, беж, шоколад, желтый, графит, ф…" at bounding box center [761, 568] width 966 height 113
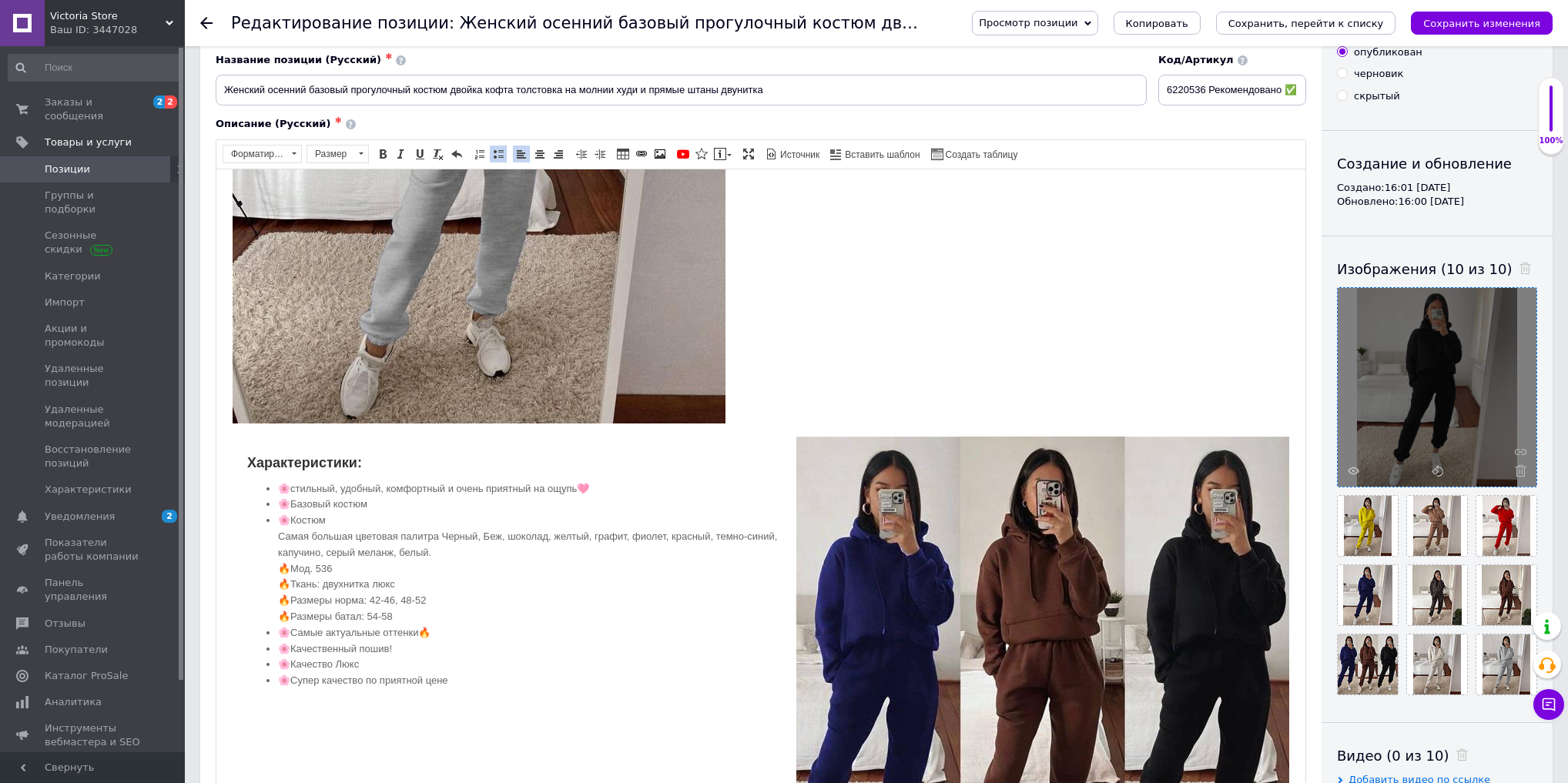
click at [503, 537] on li "🌸Костюм Самая большая цветовая палитра Ч ерный, Беж, шоколад, желтый, графит, ф…" at bounding box center [761, 568] width 966 height 113
click at [536, 536] on li "🌸Костюм Самая большая цветовая палитра Ч ерный, Бежевый, шоколад, желтый, графи…" at bounding box center [761, 568] width 966 height 113
click at [583, 532] on li "🌸Костюм Самая большая цветовая палитра Ч ерный, Бежевый, Шоколад, желтый, графи…" at bounding box center [761, 568] width 966 height 113
click at [625, 531] on li "🌸Костюм Самая большая цветовая палитра Ч ерный, Бежевый, Шоколад, Желтый, графи…" at bounding box center [761, 568] width 966 height 113
click at [666, 534] on li "🌸Костюм Самая большая цветовая палитра Ч ерный, Бежевый, Шоколад, Желтый, Графи…" at bounding box center [761, 568] width 966 height 113
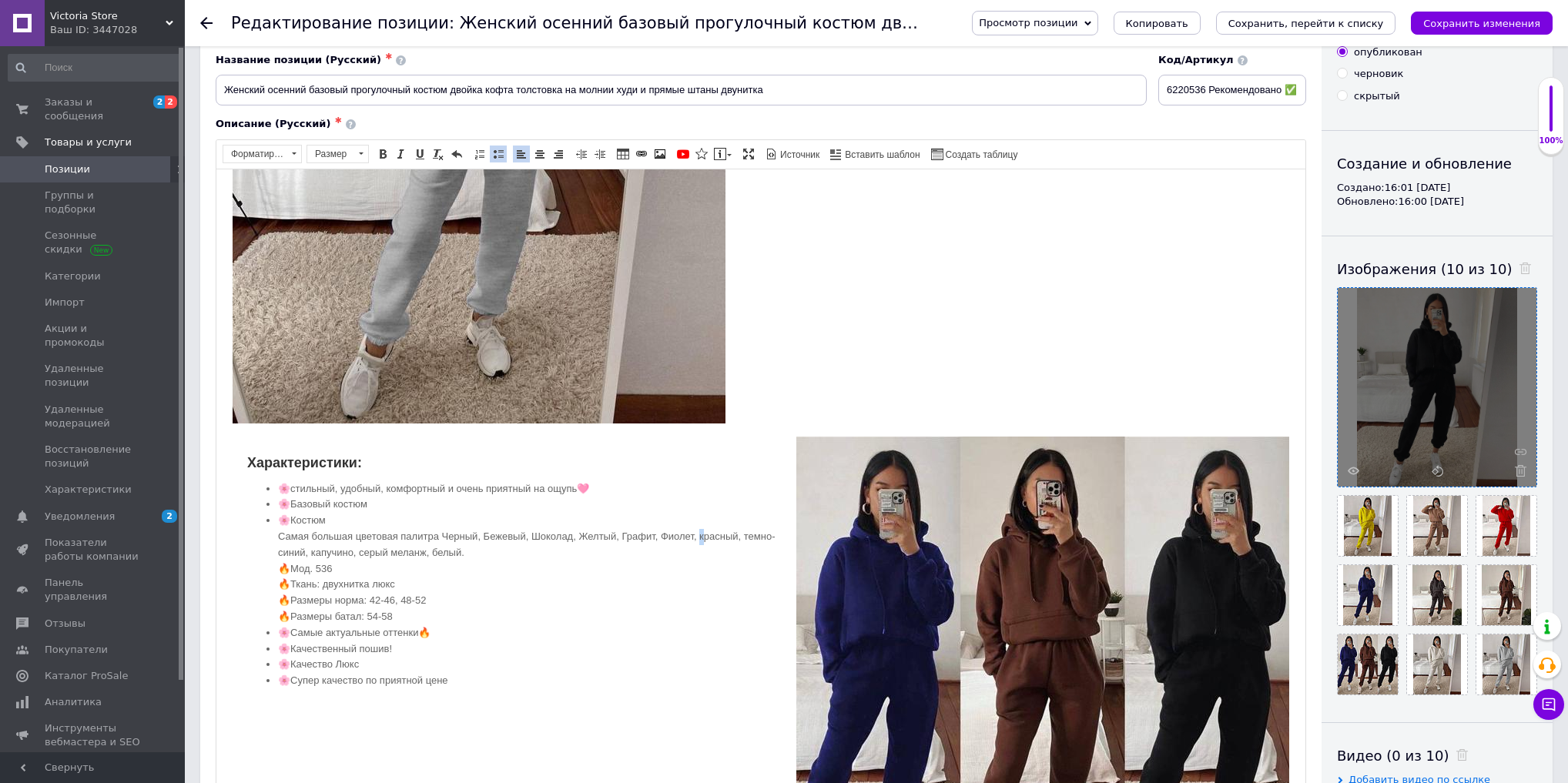
click at [704, 531] on li "🌸Костюм Самая большая цветовая палитра Ч ерный, Бежевый, Шоколад, Желтый, Графи…" at bounding box center [761, 568] width 966 height 113
drag, startPoint x: 274, startPoint y: 548, endPoint x: 282, endPoint y: 548, distance: 8.0
click at [282, 548] on ul "🌸стильный, удобный, комфортный и очень приятный на ощупь🩷 🌸Базовый костюм 🌸Кост…" at bounding box center [761, 584] width 1027 height 208
click at [348, 549] on li "🌸Костюм Самая большая цветовая палитра Ч ерный, Бежевый, Шоколад, Желтый, Графи…" at bounding box center [761, 568] width 966 height 113
click at [397, 552] on li "🌸Костюм Самая большая цветовая палитра Ч ерный, Бежевый, Шоколад, Желтый, Графи…" at bounding box center [761, 568] width 966 height 113
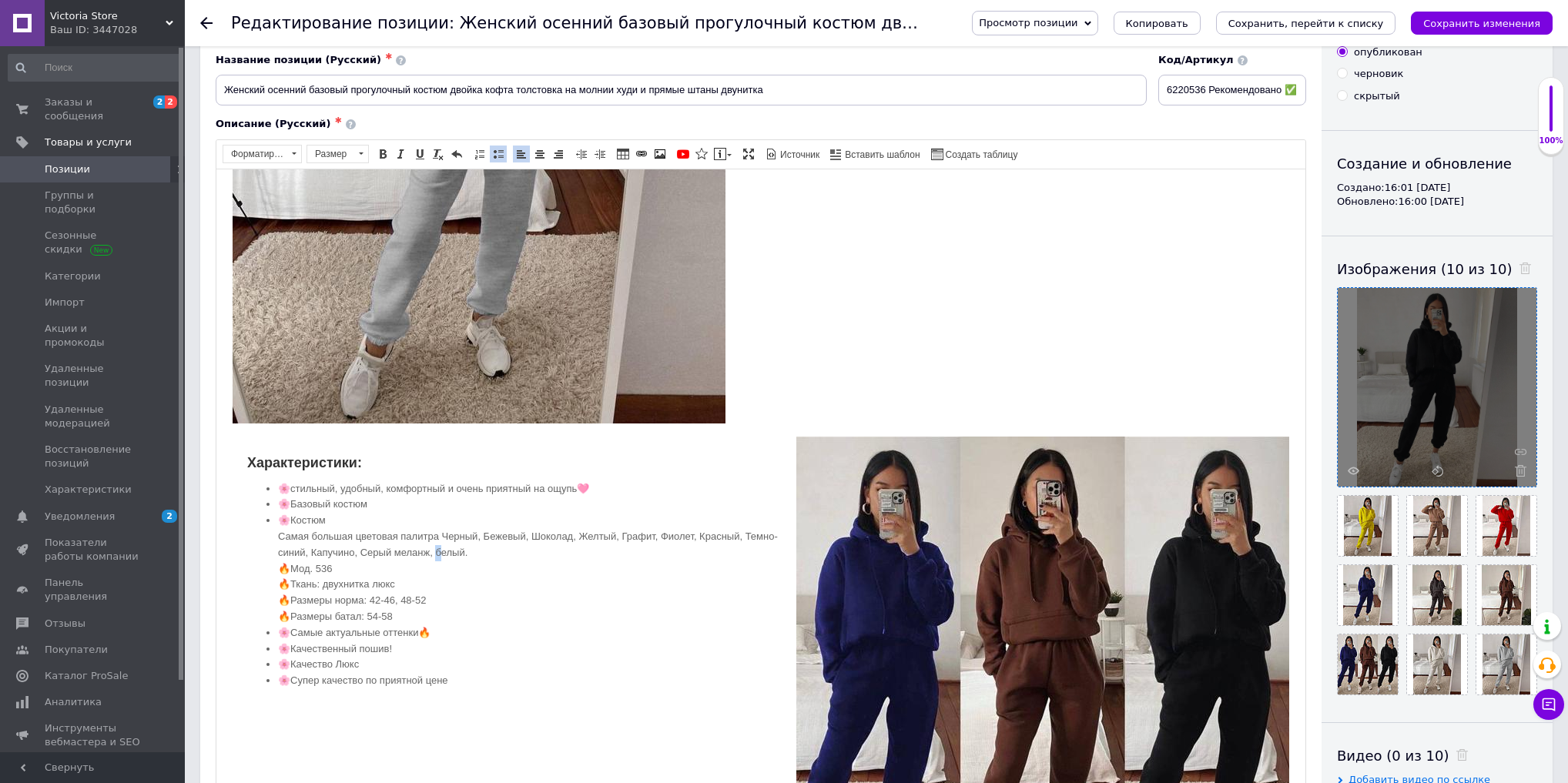
click at [469, 551] on li "🌸Костюм Самая большая цветовая палитра Ч ерный, Бежевый, Шоколад, Желтый, Графи…" at bounding box center [761, 568] width 966 height 113
click at [517, 552] on li "🌸Костюм Самая большая цветовая палитра Ч ерный, Бежевый, Шоколад, Желтый, Графи…" at bounding box center [761, 568] width 966 height 113
drag, startPoint x: 316, startPoint y: 559, endPoint x: 250, endPoint y: 561, distance: 66.0
click at [250, 561] on ul "🌸стильный, удобный, комфортный и очень приятный на ощупь🩷 🌸Базовый костюм 🌸Кост…" at bounding box center [761, 584] width 1027 height 208
click at [287, 521] on li "🌸Костюм Самая большая цветовая палитра Ч ерный, Бежевый, Шоколад, Желтый, Графи…" at bounding box center [761, 560] width 966 height 96
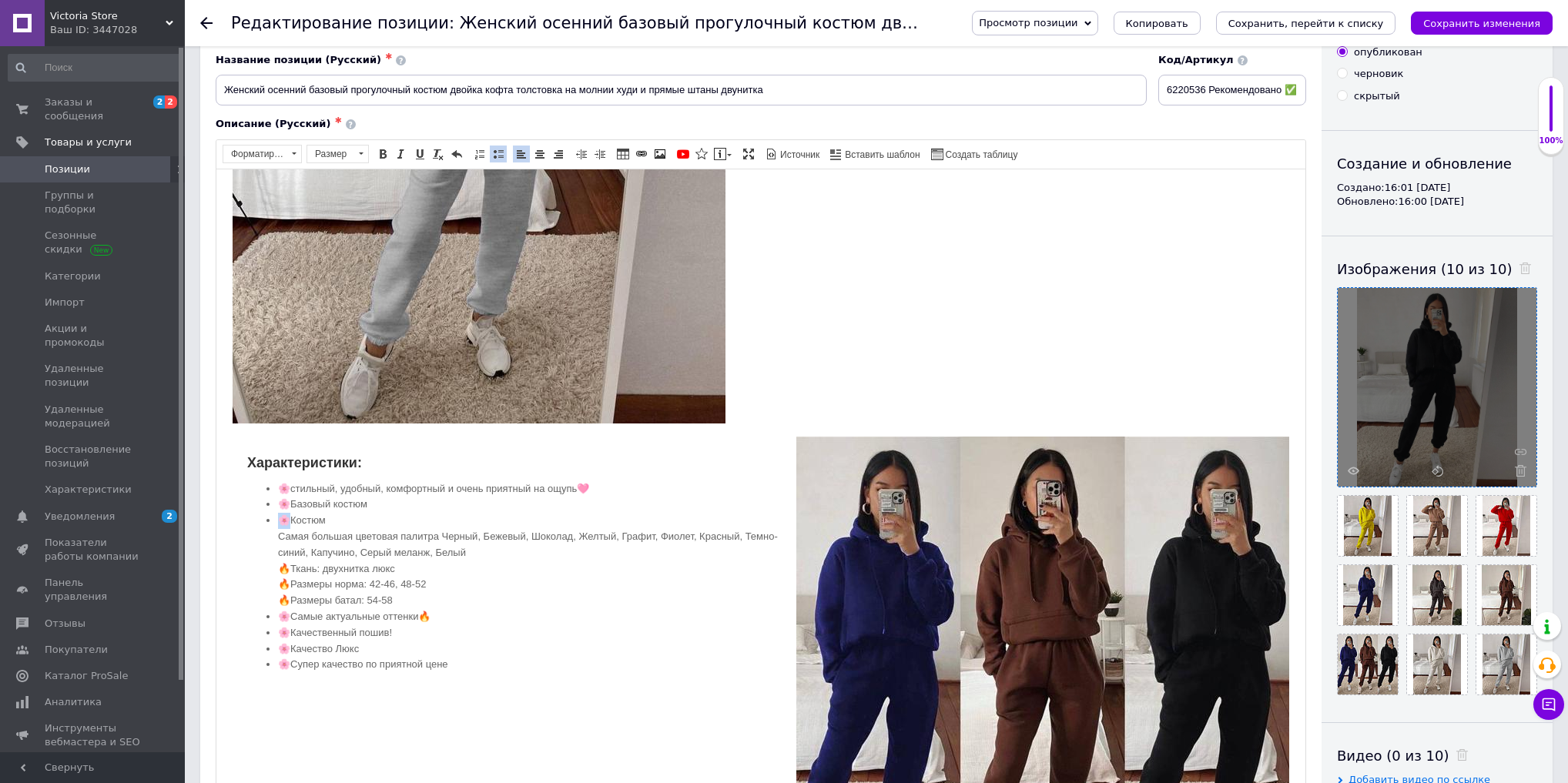
copy li "🌸К"
click at [278, 535] on li "🌸Костюм Самая большая цветовая палитра Ч ерный, Бежевый, Шоколад, Желтый, Графи…" at bounding box center [761, 560] width 966 height 96
click at [277, 563] on ul "🌸стильный, удобный, комфортный и очень приятный на ощупь🩷 🌸Базовый костюм 🌸Кост…" at bounding box center [761, 577] width 1027 height 192
click at [288, 566] on li "🌸Костюм 🌸 Самая большая цветовая палитра Черный, Бежевый, Шоколад, Желтый, Граф…" at bounding box center [761, 560] width 966 height 96
drag, startPoint x: 281, startPoint y: 578, endPoint x: 287, endPoint y: 588, distance: 11.7
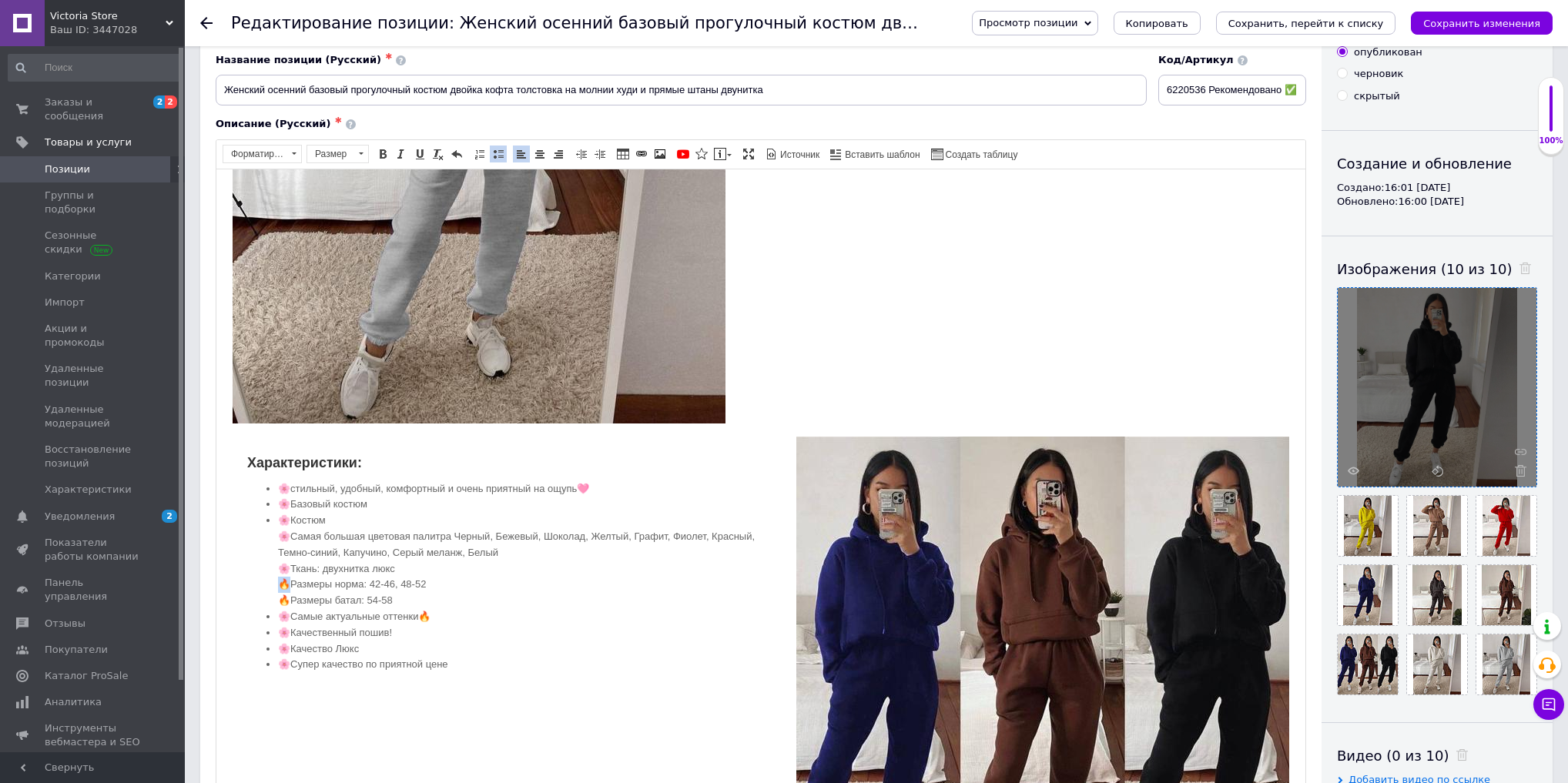
click at [287, 580] on li "🌸Костюм 🌸Самая большая цветовая палитра Черный, Бежевый, Шоколад, Желтый, Графи…" at bounding box center [761, 560] width 966 height 96
click at [288, 596] on li "🌸Костюм 🌸Самая большая цветовая палитра Черный, Бежевый, Шоколад, Желтый, Графи…" at bounding box center [761, 560] width 966 height 96
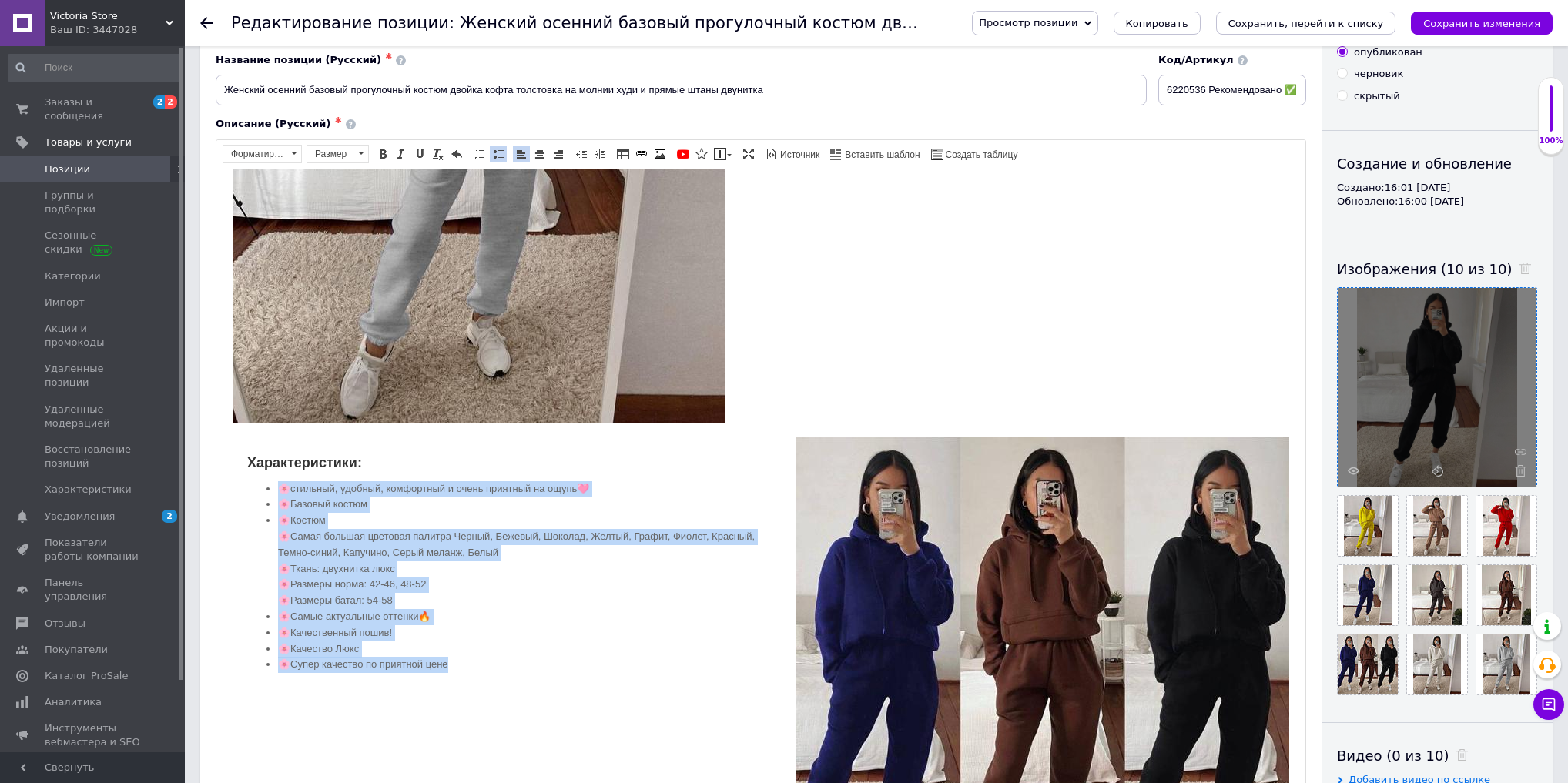
drag, startPoint x: 481, startPoint y: 650, endPoint x: 247, endPoint y: 475, distance: 292.2
click at [247, 475] on div "Характеристики: 🌸стильный, удобный, комфортный и очень приятный на ощупь🩷 🌸Базо…" at bounding box center [761, 581] width 1059 height 293
click at [493, 150] on span at bounding box center [499, 154] width 12 height 12
click at [358, 617] on li "🌸Самые актуальные оттенки🔥" at bounding box center [761, 617] width 966 height 16
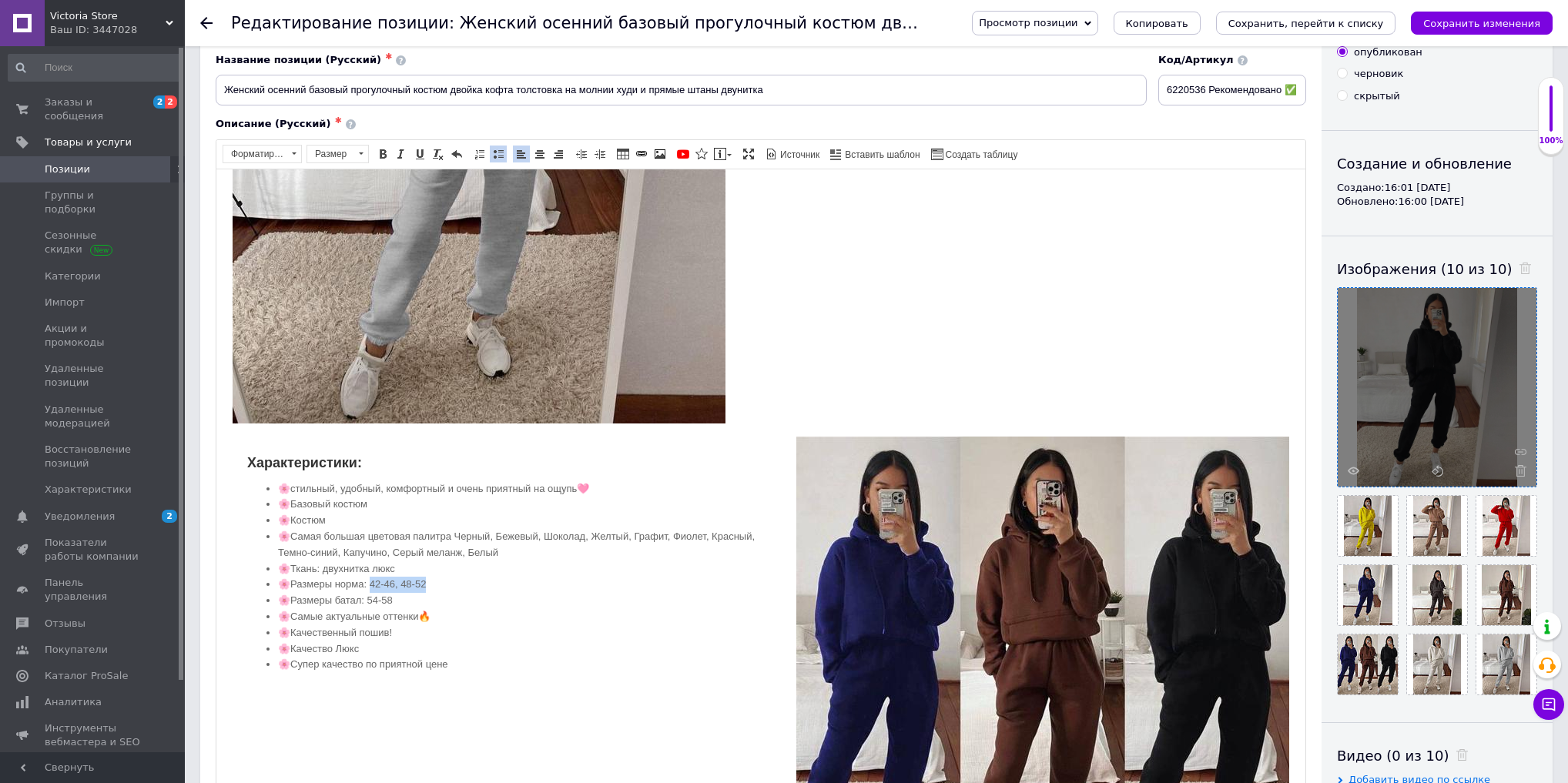
drag, startPoint x: 414, startPoint y: 583, endPoint x: 452, endPoint y: 583, distance: 38.0
click at [452, 583] on li "🌸Размеры норма: 42-46, 48-52" at bounding box center [761, 584] width 966 height 16
copy li "2-46, 48-52"
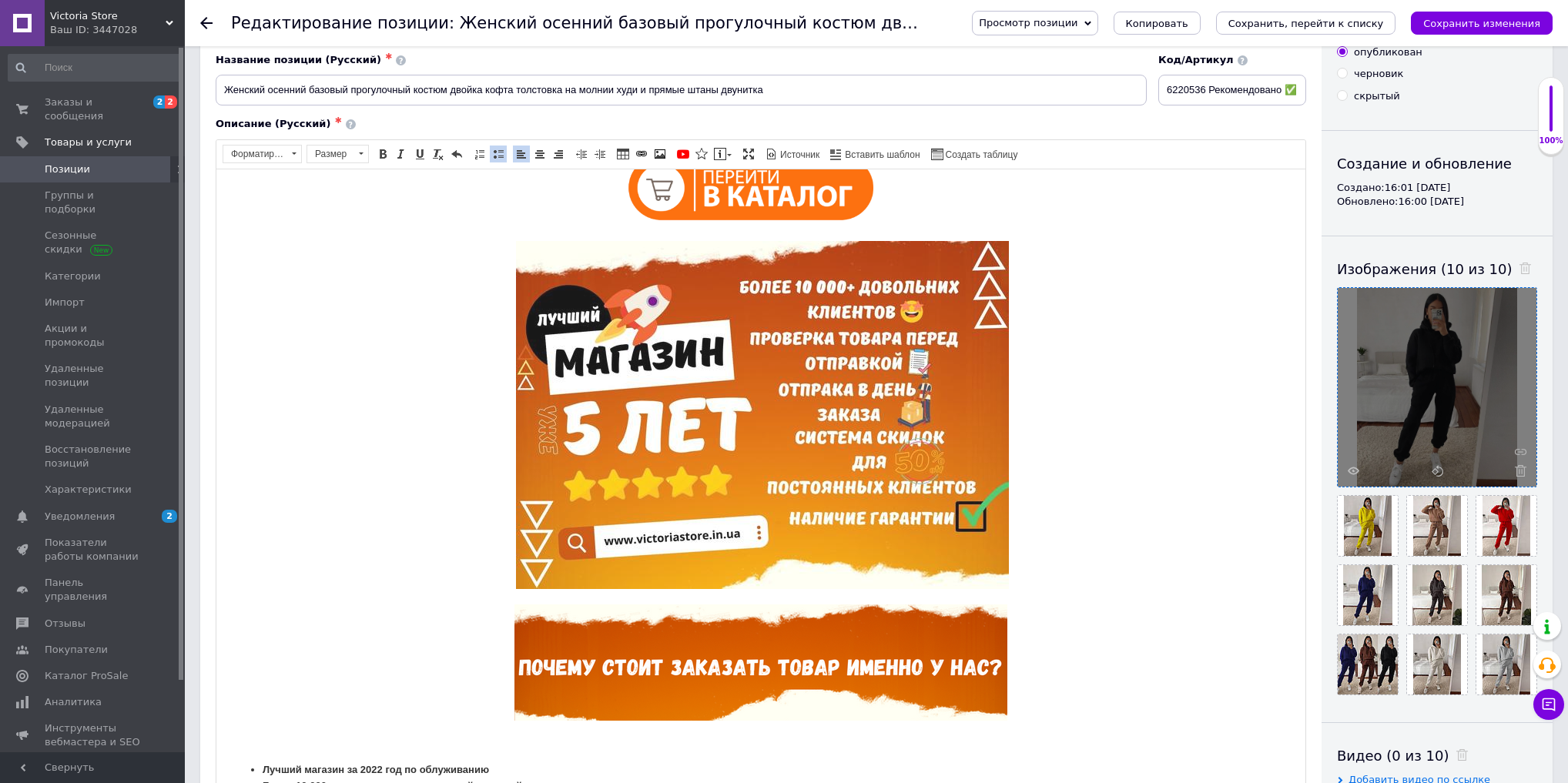
scroll to position [0, 0]
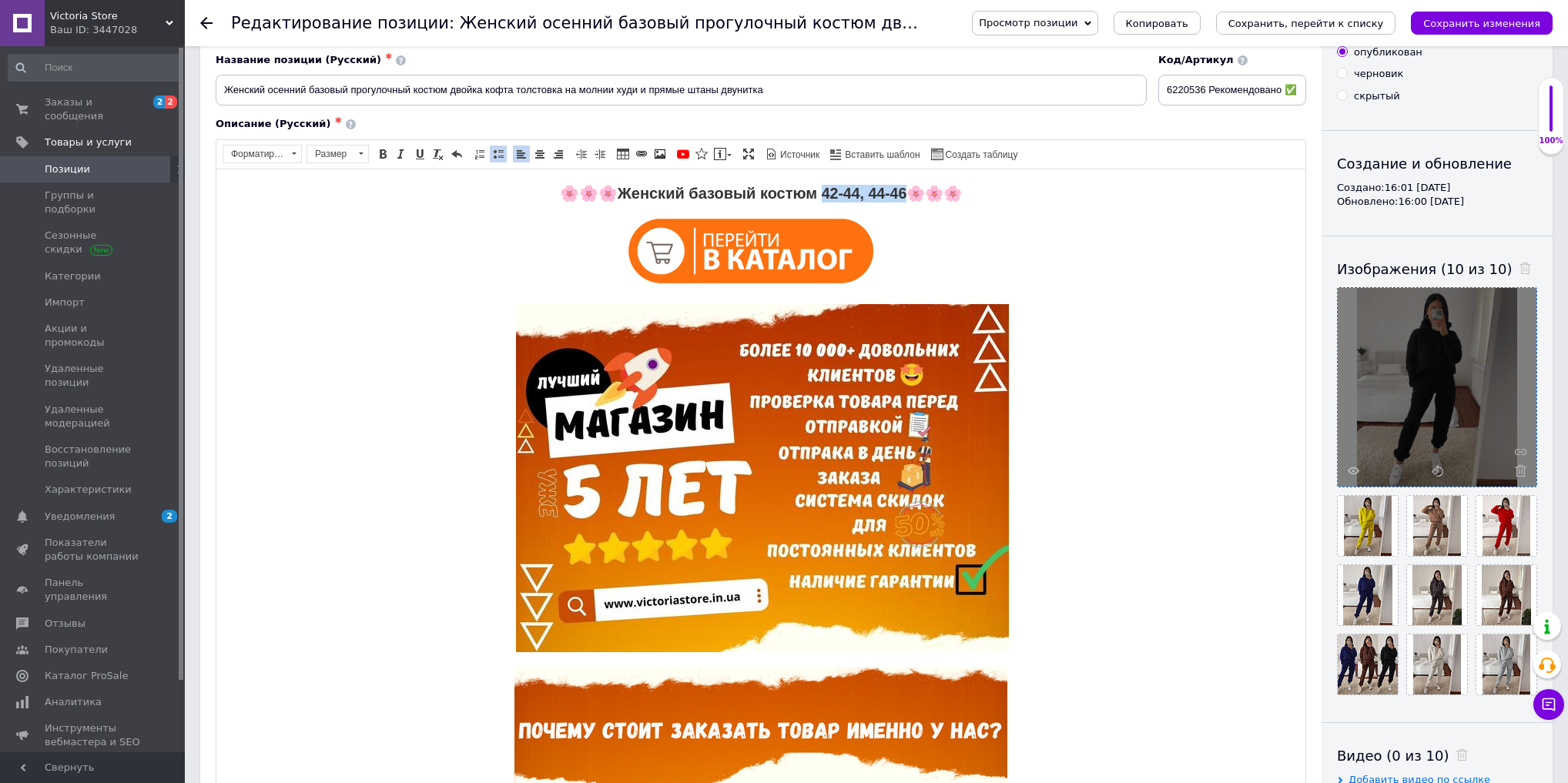
drag, startPoint x: 817, startPoint y: 190, endPoint x: 895, endPoint y: 196, distance: 78.2
click at [901, 192] on strong "42-44, 44-46" at bounding box center [864, 192] width 86 height 17
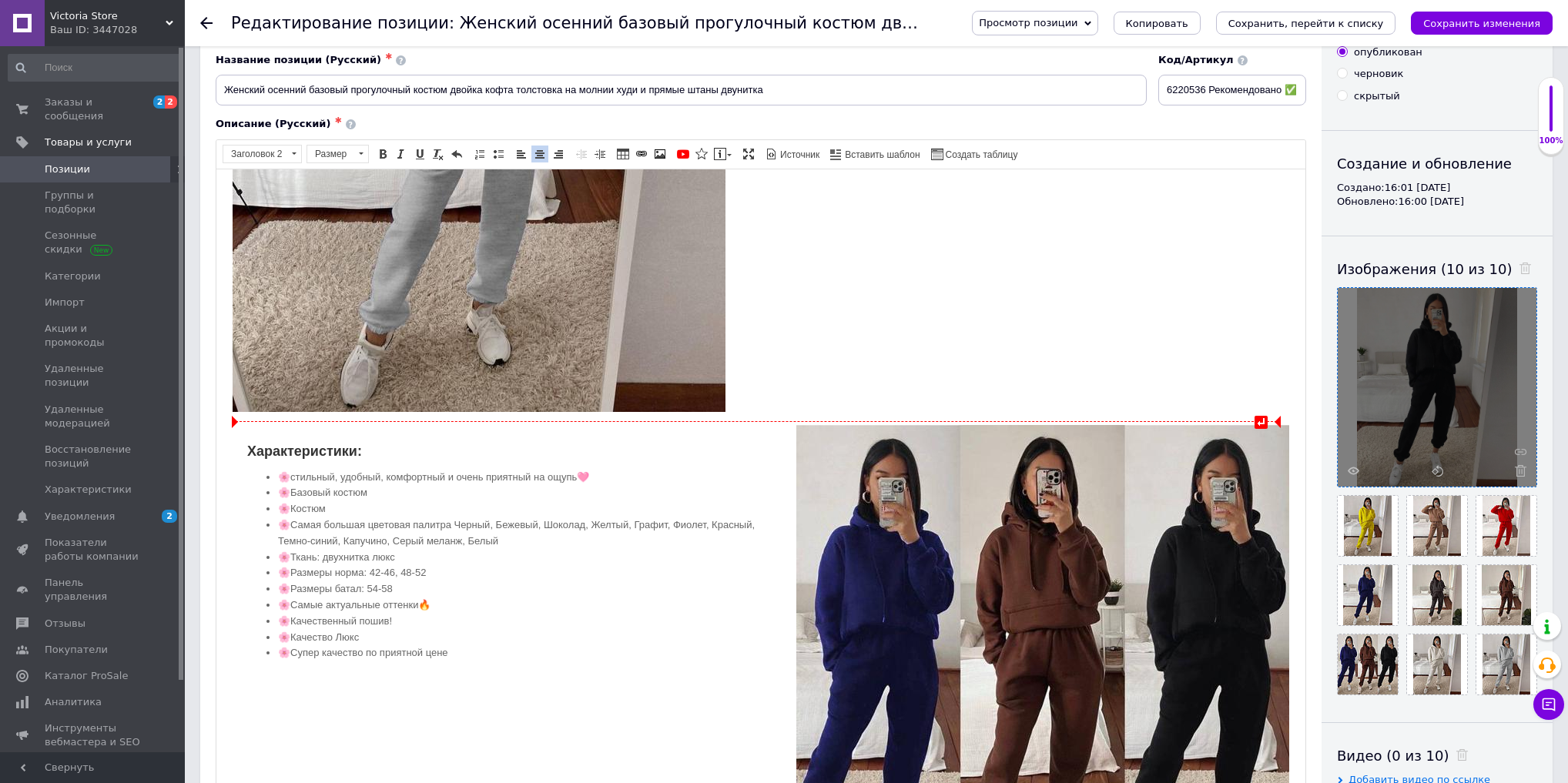
scroll to position [1294, 0]
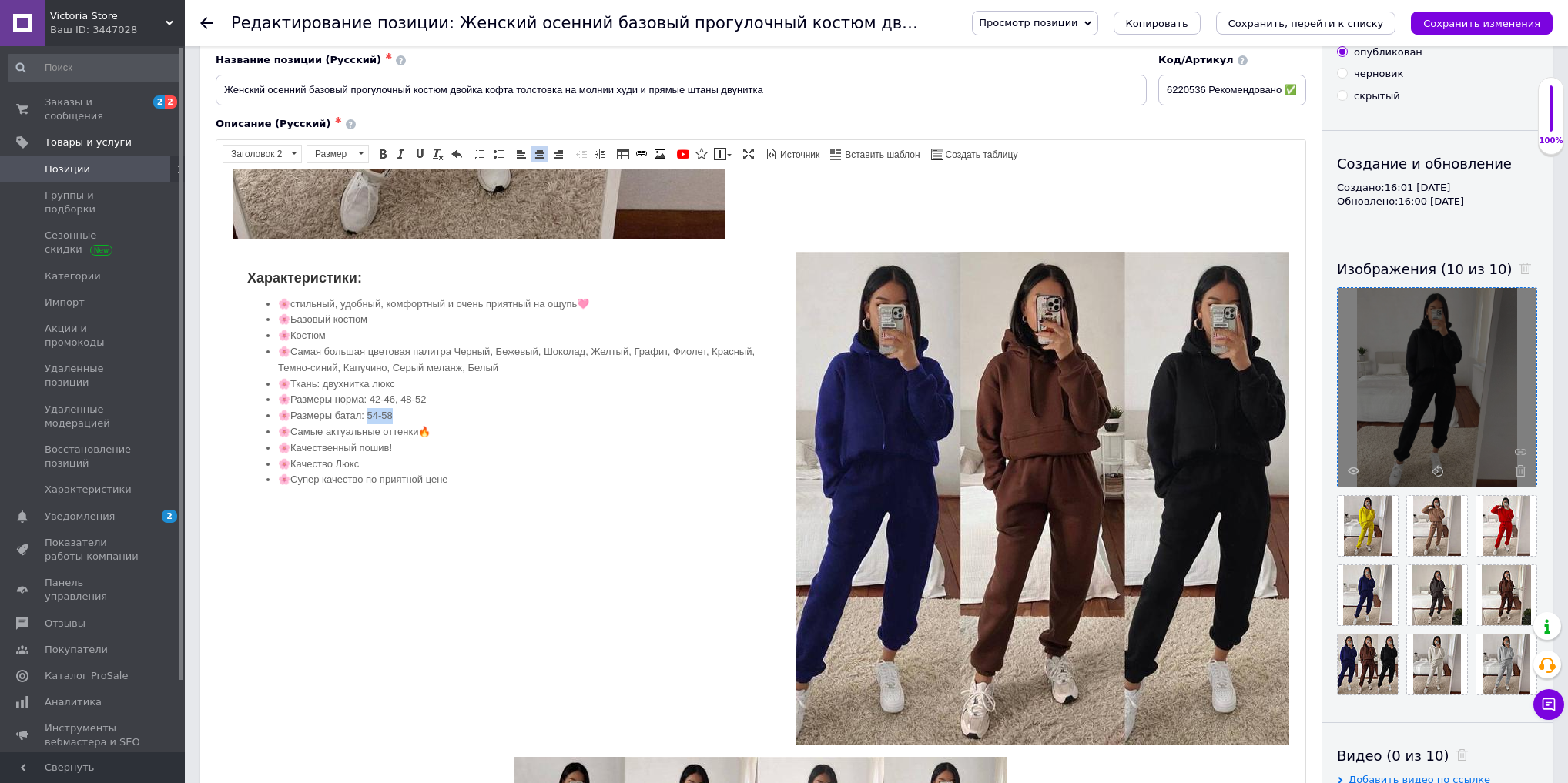
drag, startPoint x: 368, startPoint y: 409, endPoint x: 423, endPoint y: 409, distance: 55.0
click at [423, 409] on li "🌸 Размеры батал: 54-58" at bounding box center [761, 416] width 966 height 16
copy li "54-58"
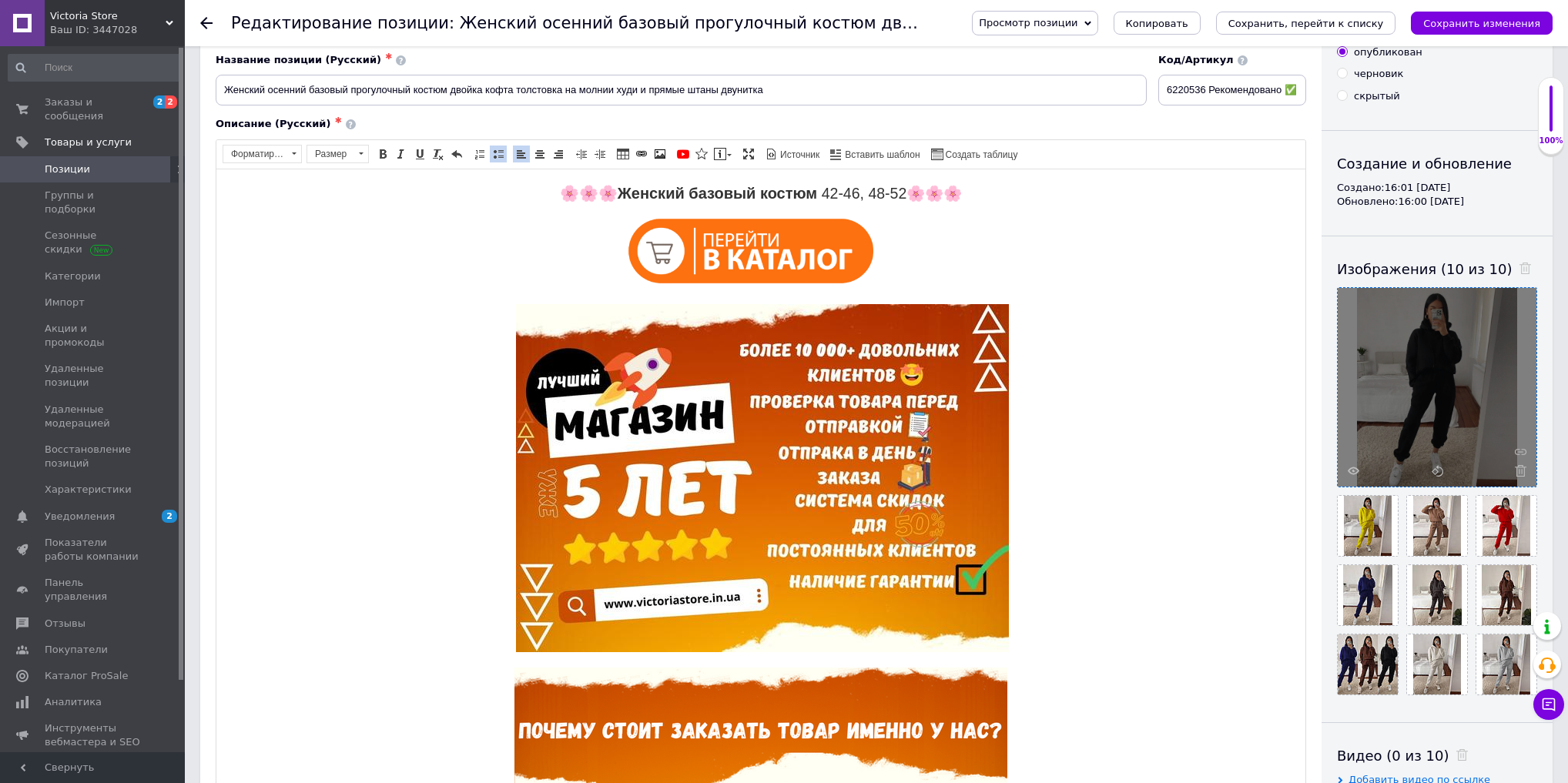
scroll to position [0, 0]
click at [900, 185] on h2 "🌸 🌸 🌸 Женский базовый костюм 42-46, 48-52 🌸🌸🌸" at bounding box center [761, 192] width 1059 height 17
drag, startPoint x: 926, startPoint y: 195, endPoint x: 782, endPoint y: 318, distance: 189.4
click at [795, 197] on h2 "🌸 🌸 🌸 Женский базовый костюм 42-46, 48-52, 54-58 ​​​​​​​ 🌸🌸🌸" at bounding box center [761, 192] width 1059 height 17
click at [384, 154] on span at bounding box center [383, 154] width 12 height 12
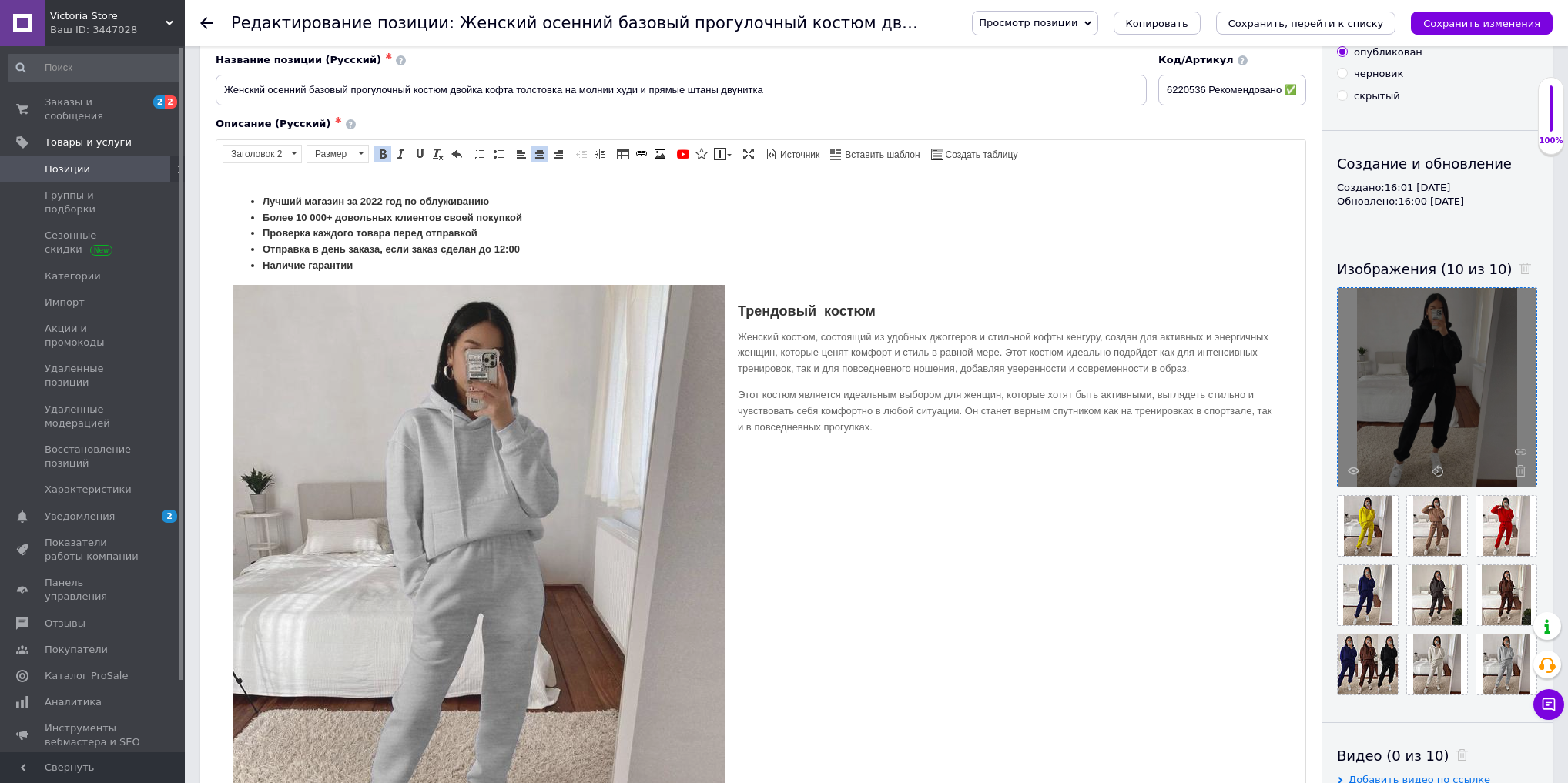
scroll to position [739, 0]
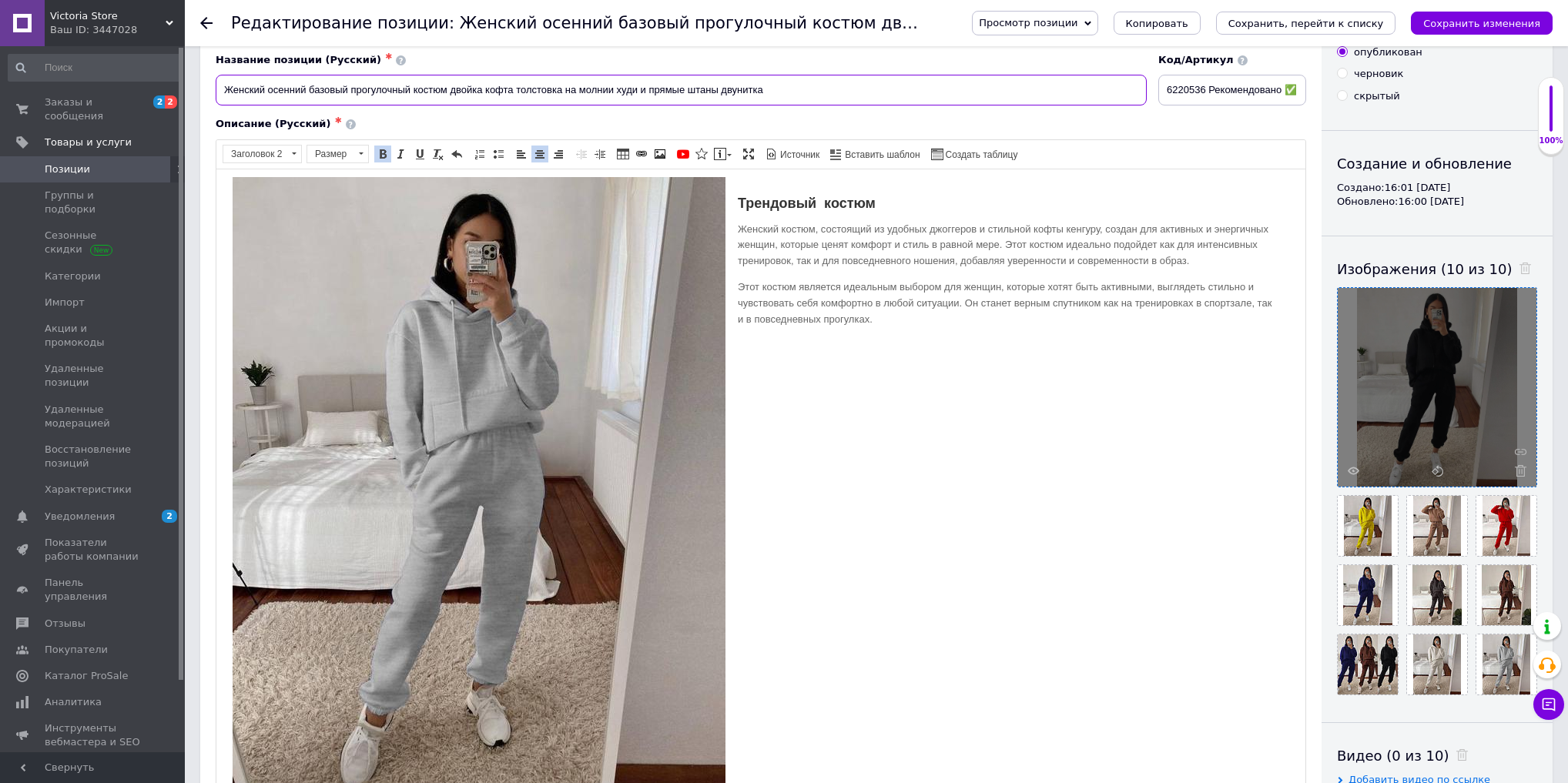
drag, startPoint x: 564, startPoint y: 89, endPoint x: 613, endPoint y: 92, distance: 49.1
click at [613, 92] on input "Женский осенний базовый прогулочный костюм двойка кофта толстовка на молнии худ…" at bounding box center [682, 89] width 931 height 31
click at [587, 87] on input "Женский осенний базовый прогулочный костюм двойка кофта толстовка худи и прямые…" at bounding box center [682, 89] width 931 height 31
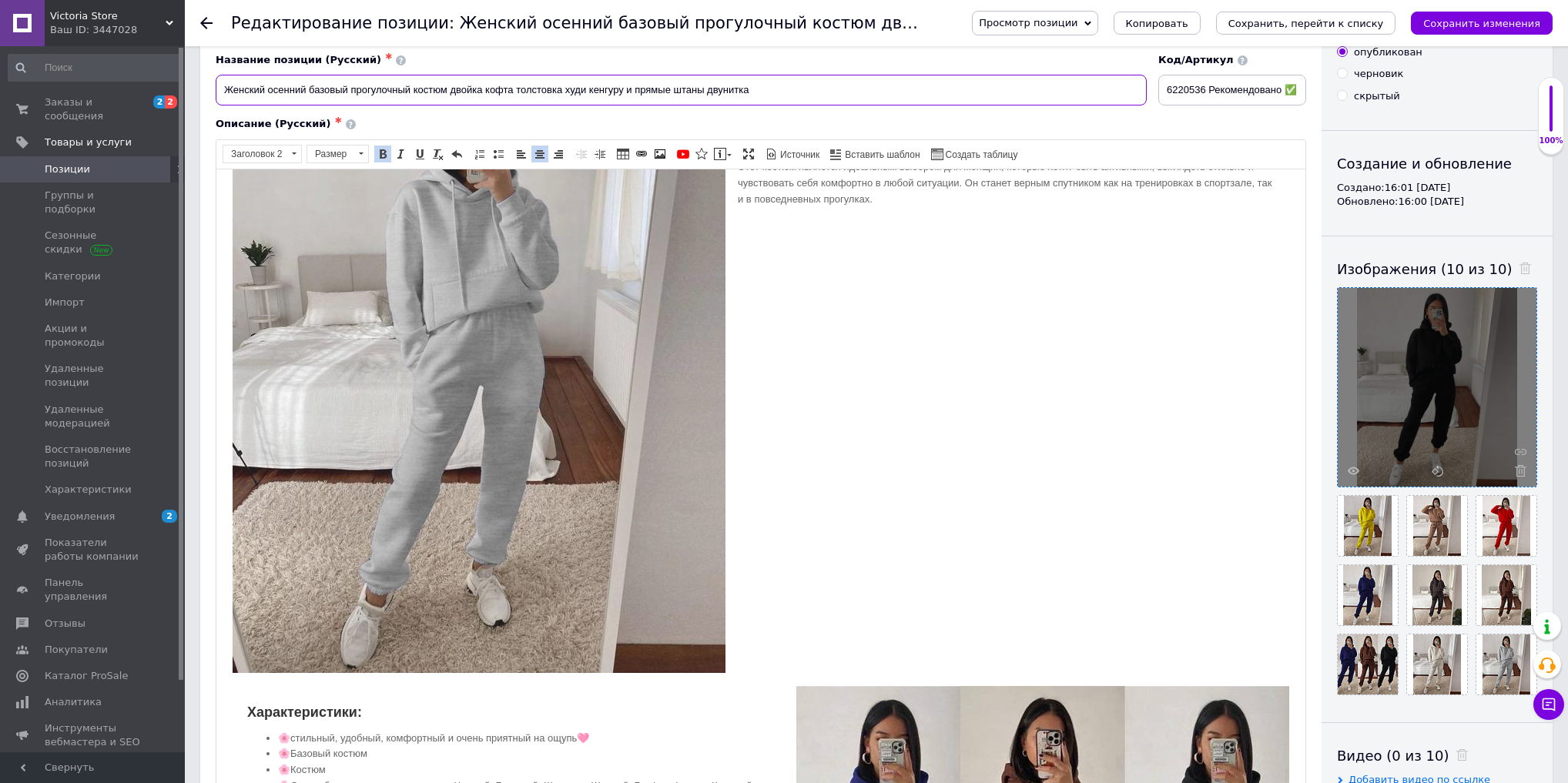
scroll to position [1233, 0]
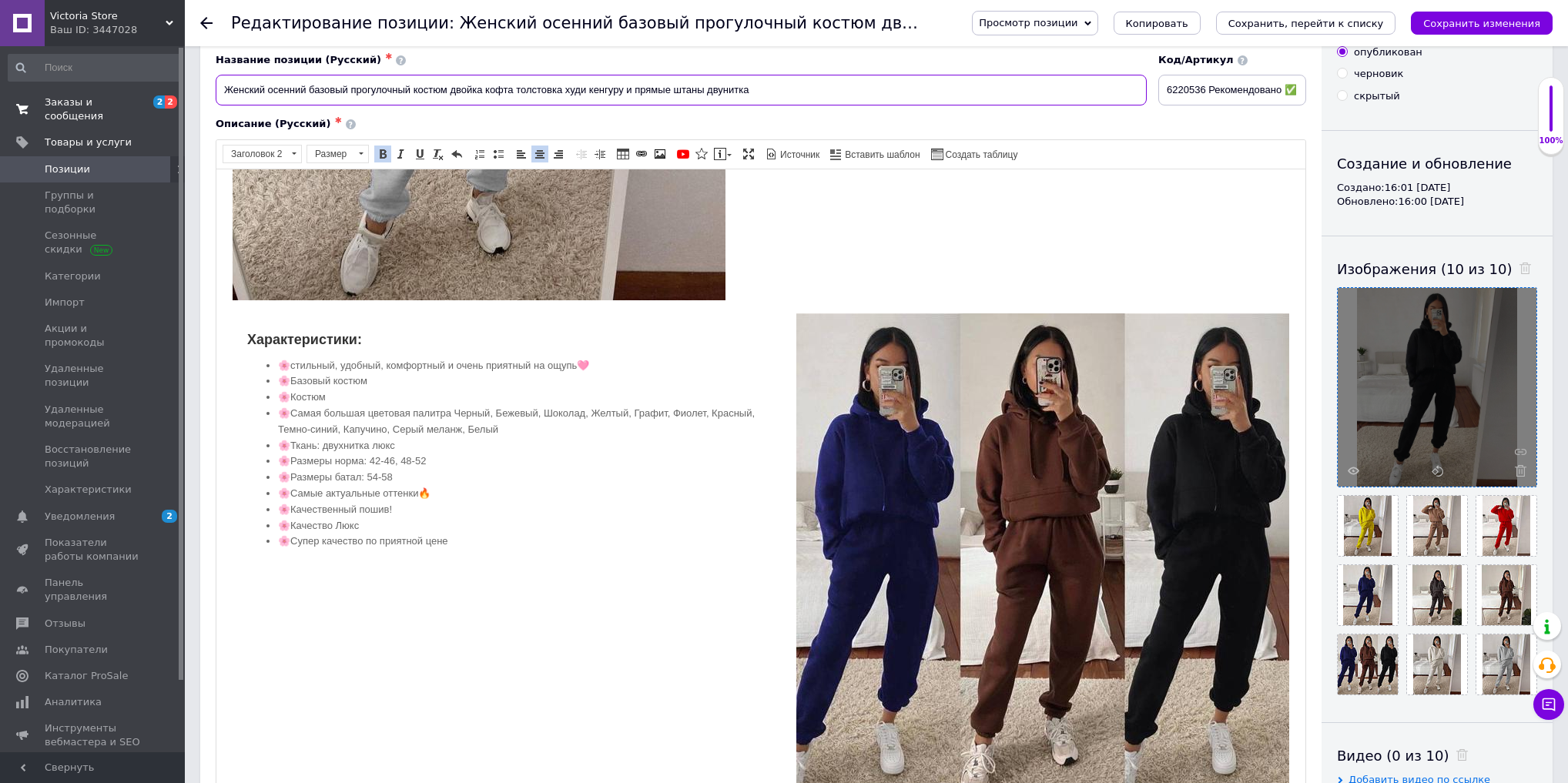
drag, startPoint x: 780, startPoint y: 95, endPoint x: 0, endPoint y: 113, distance: 780.2
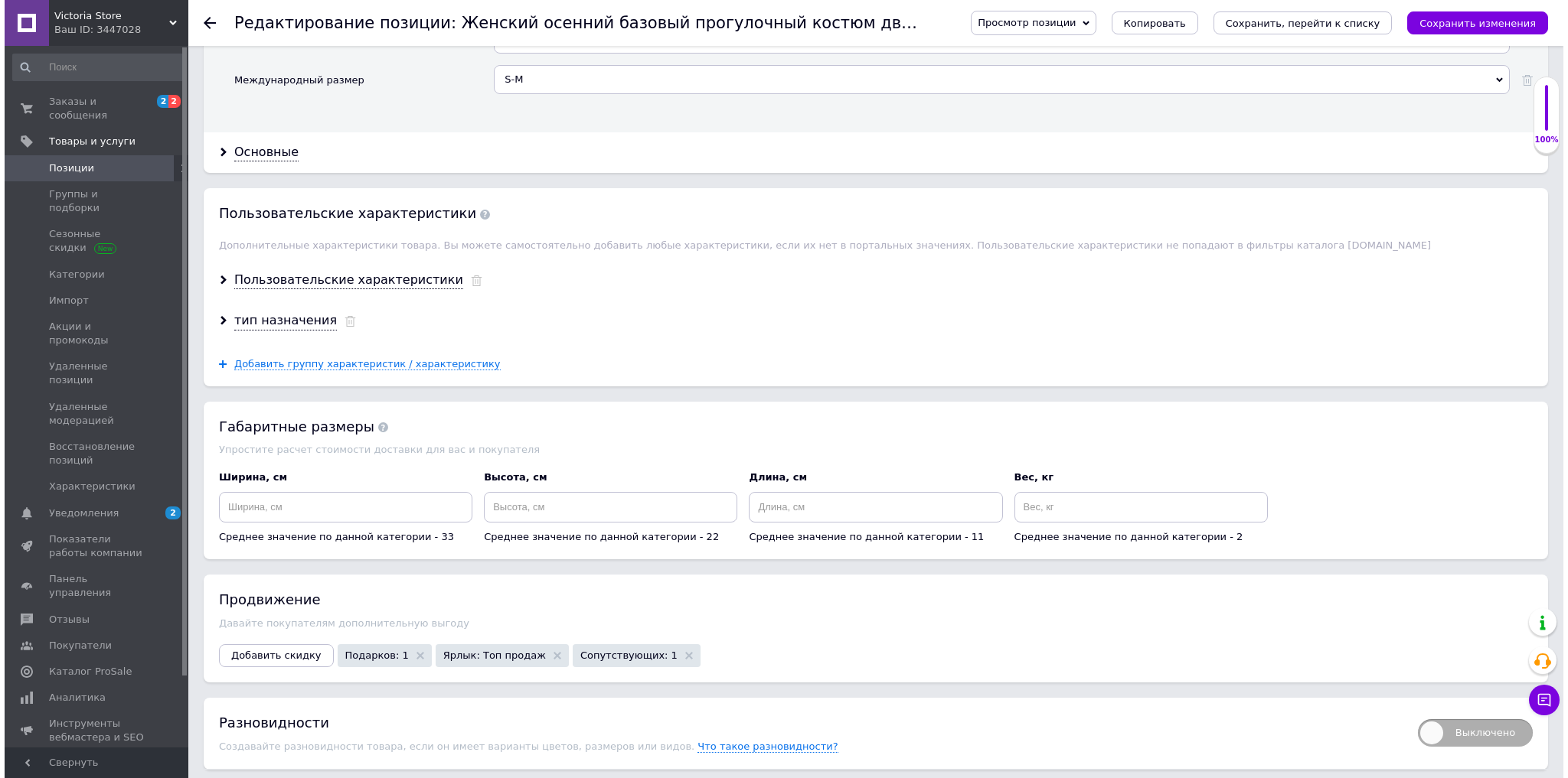
scroll to position [2077, 0]
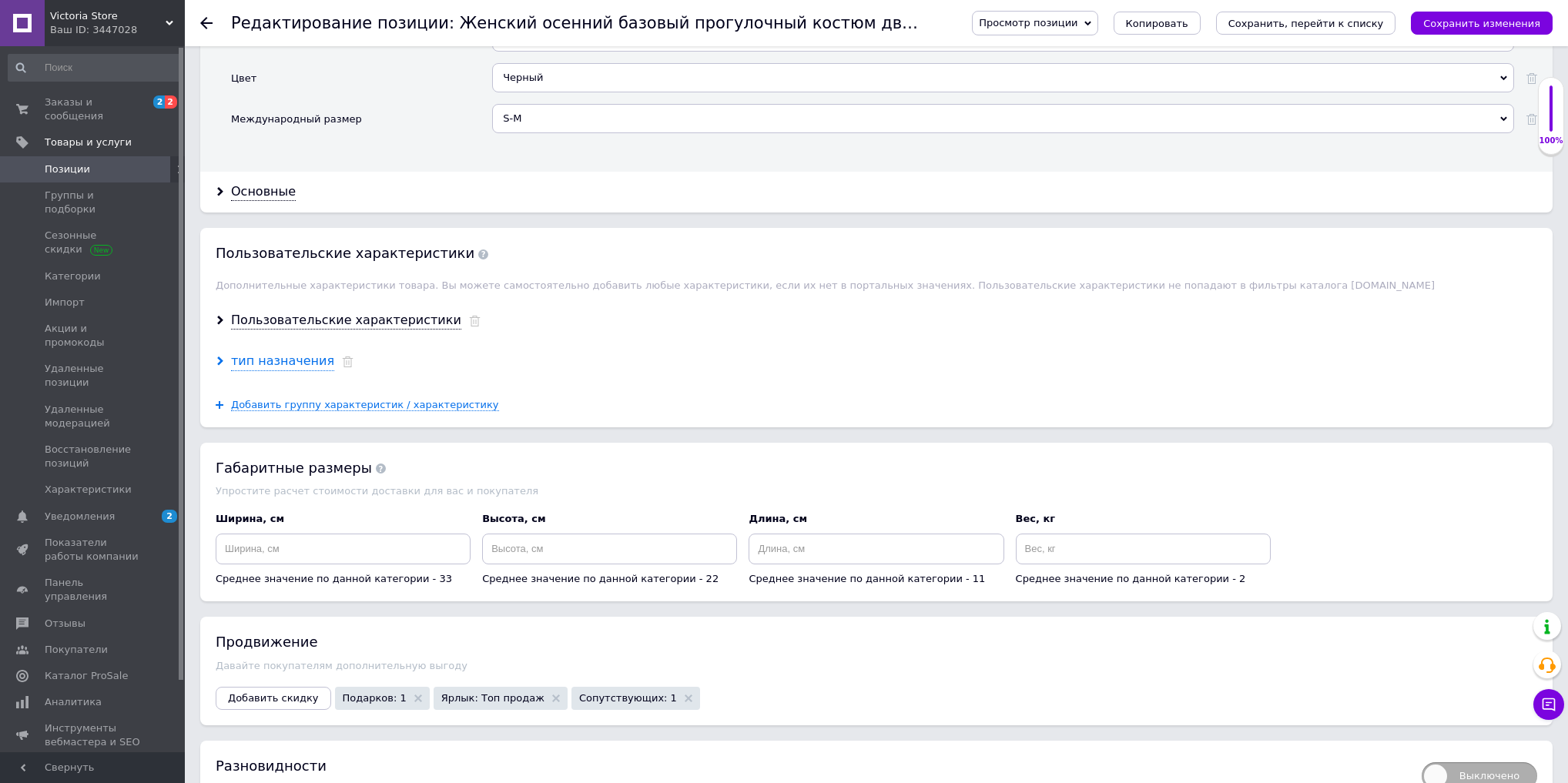
type input "Женский осенний базовый прогулочный костюм двойка кофта толстовка худи кенгуру …"
click at [280, 353] on div "тип назначения" at bounding box center [283, 361] width 103 height 17
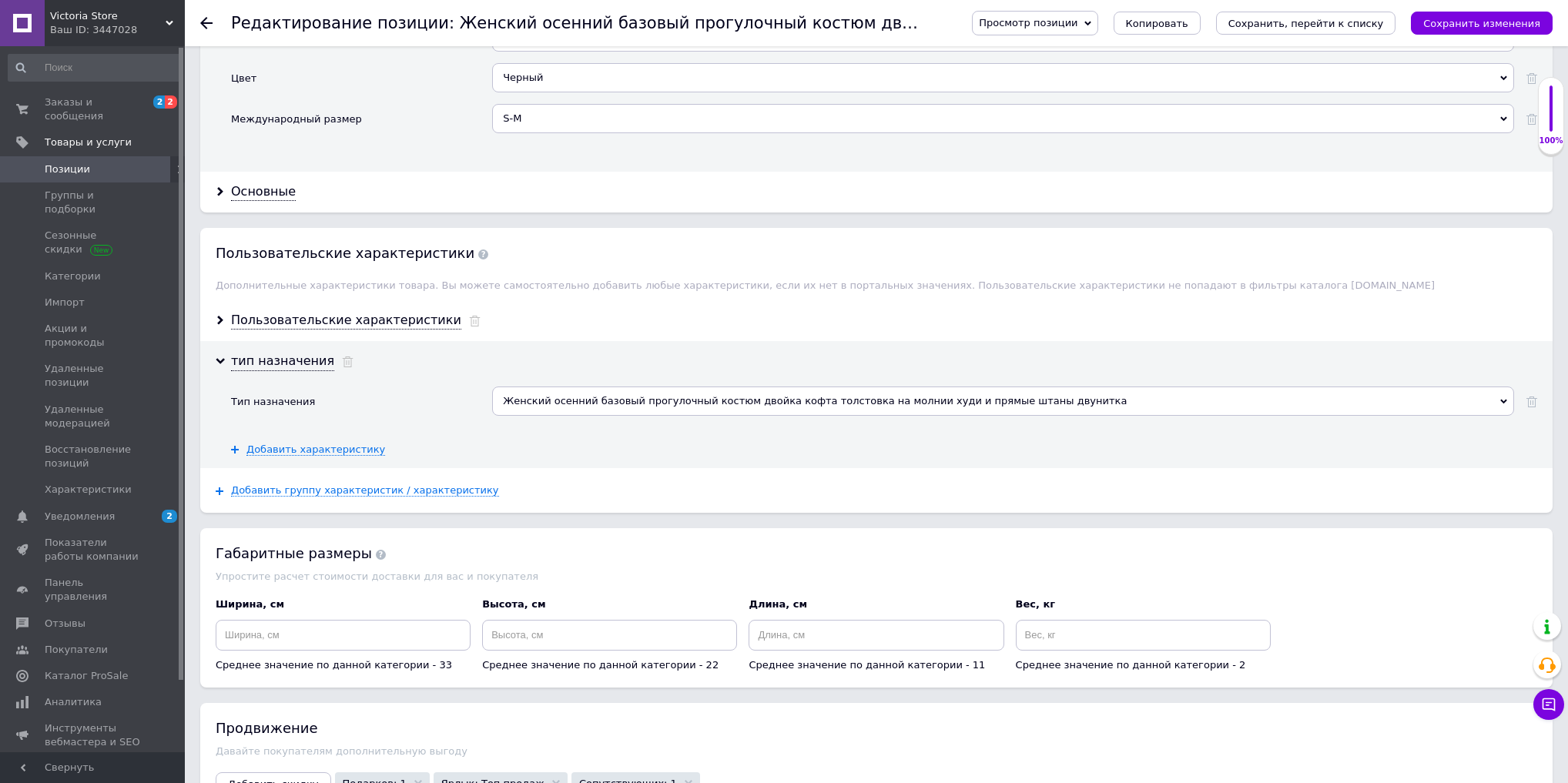
click at [602, 387] on div "Женский осенний базовый прогулочный костюм двойка кофта толстовка на молнии худ…" at bounding box center [1004, 401] width 1022 height 29
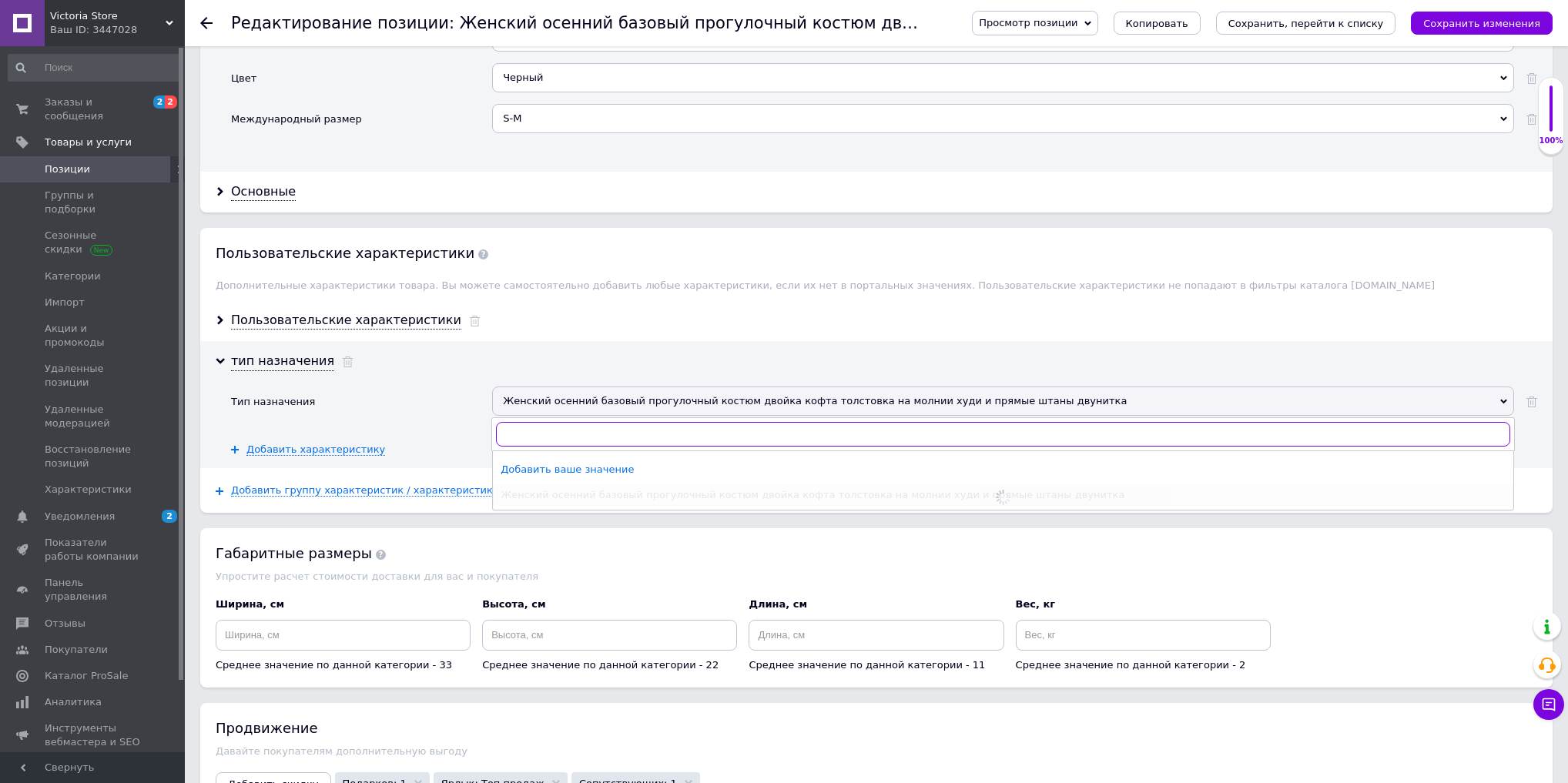
paste input "Женский осенний базовый прогулочный костюм двойка кофта толстовка худи кенгуру …"
type input "Женский осенний базовый прогулочный костюм двойка кофта толстовка худи кенгуру …"
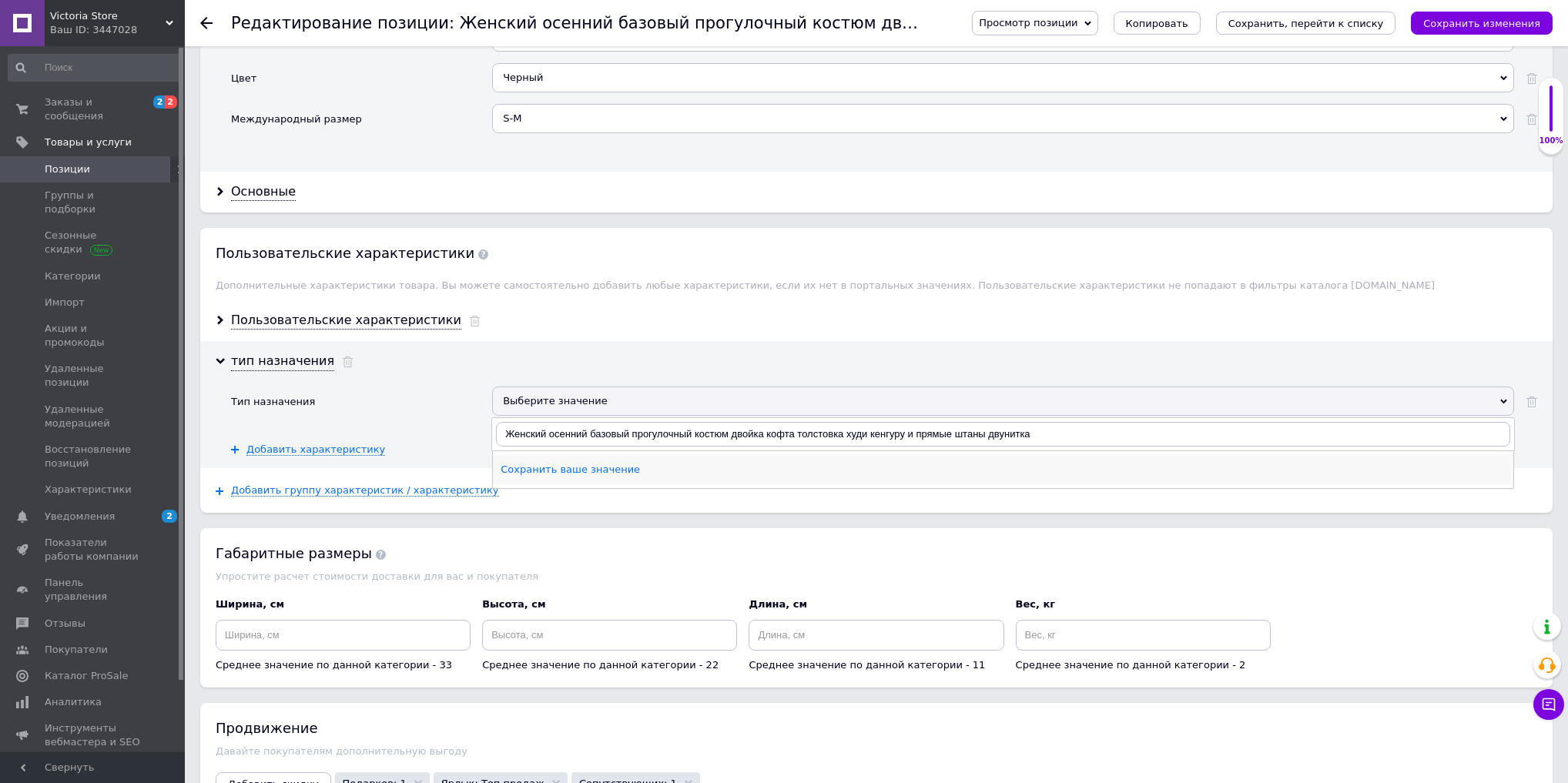
click at [686, 459] on li "Сохранить ваше значение" at bounding box center [1003, 469] width 1021 height 29
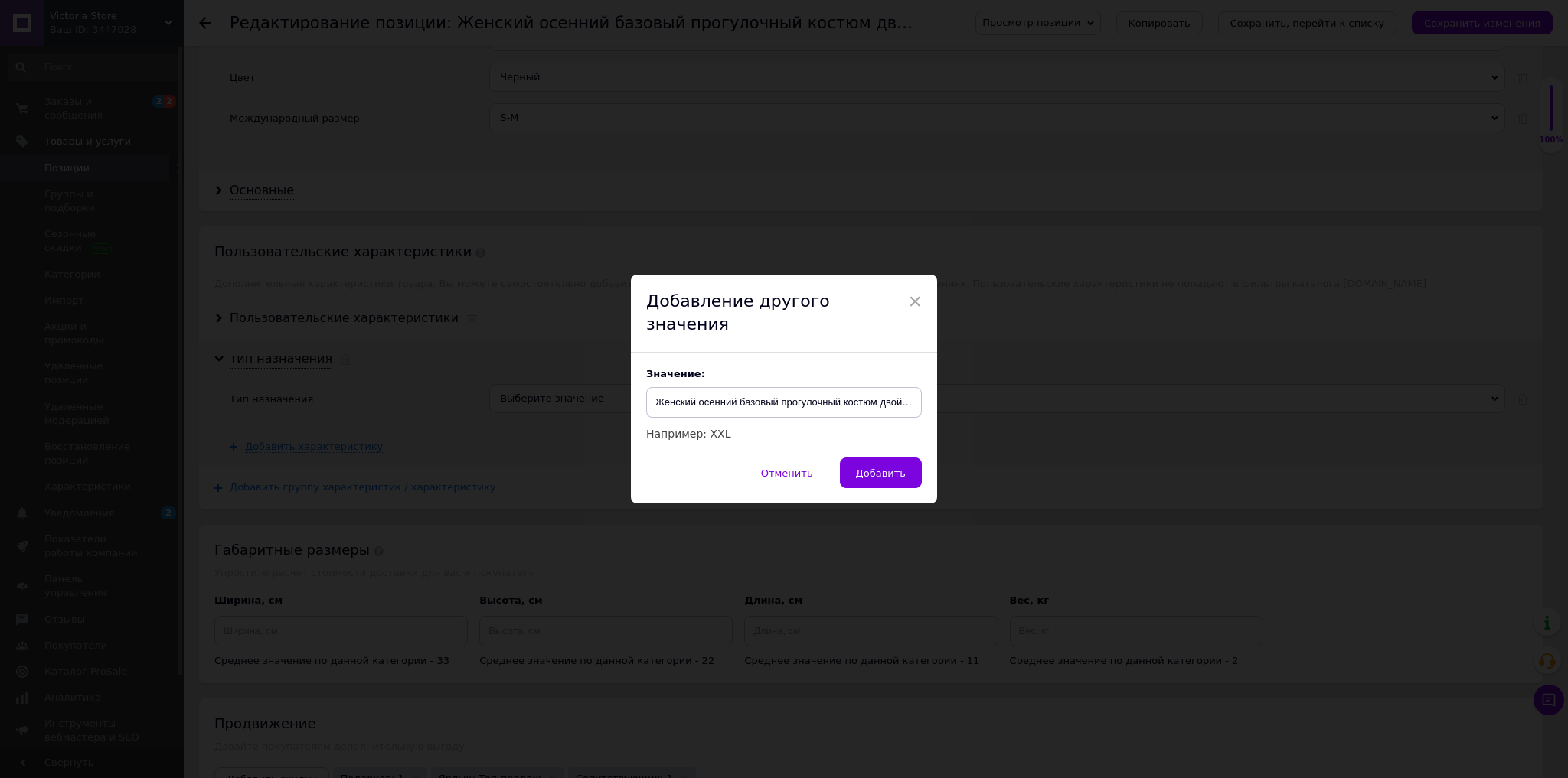
click at [927, 469] on div "Отменить   Добавить" at bounding box center [784, 480] width 306 height 46
click at [882, 468] on span "Добавить" at bounding box center [880, 473] width 50 height 11
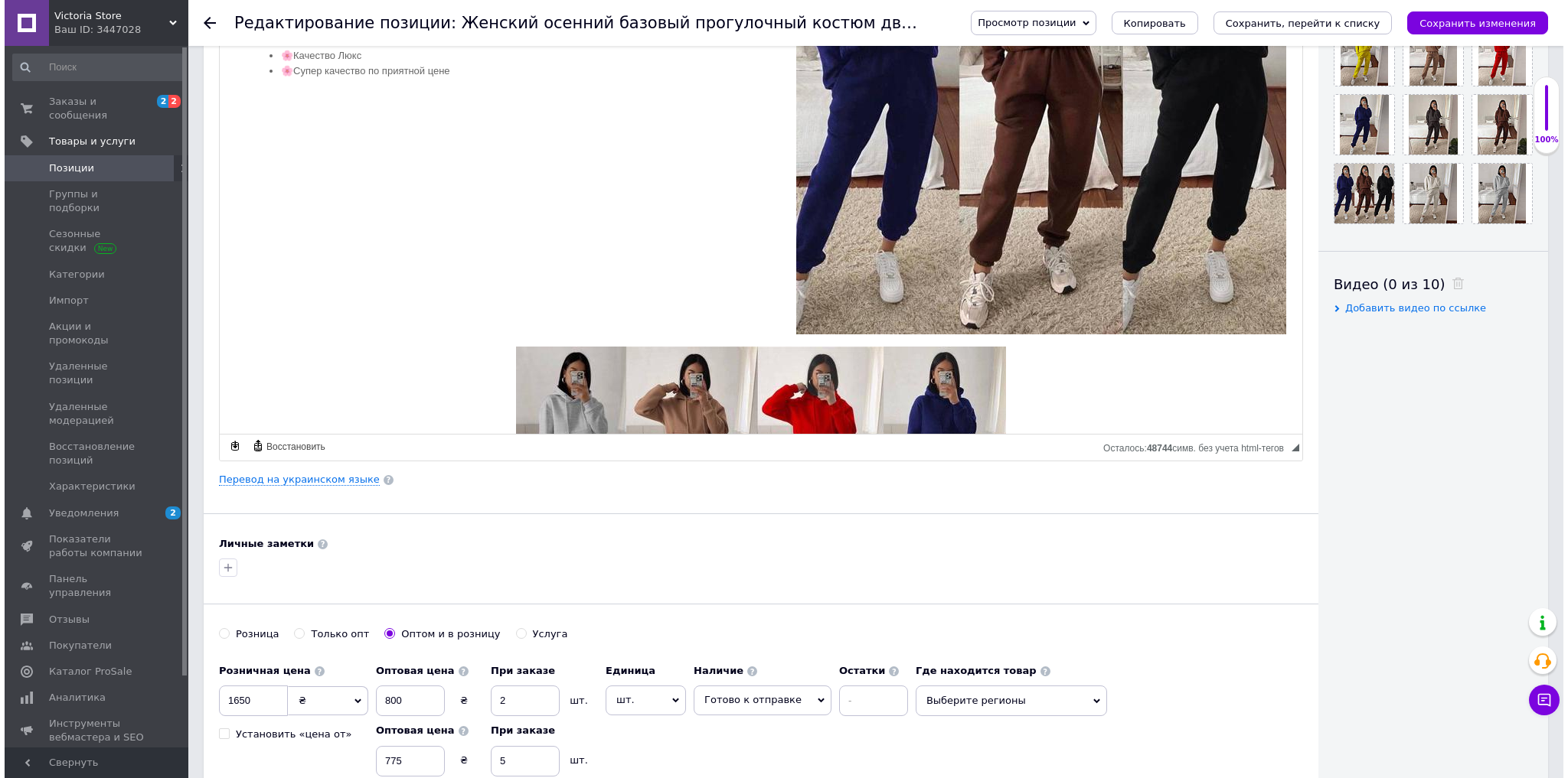
scroll to position [362, 0]
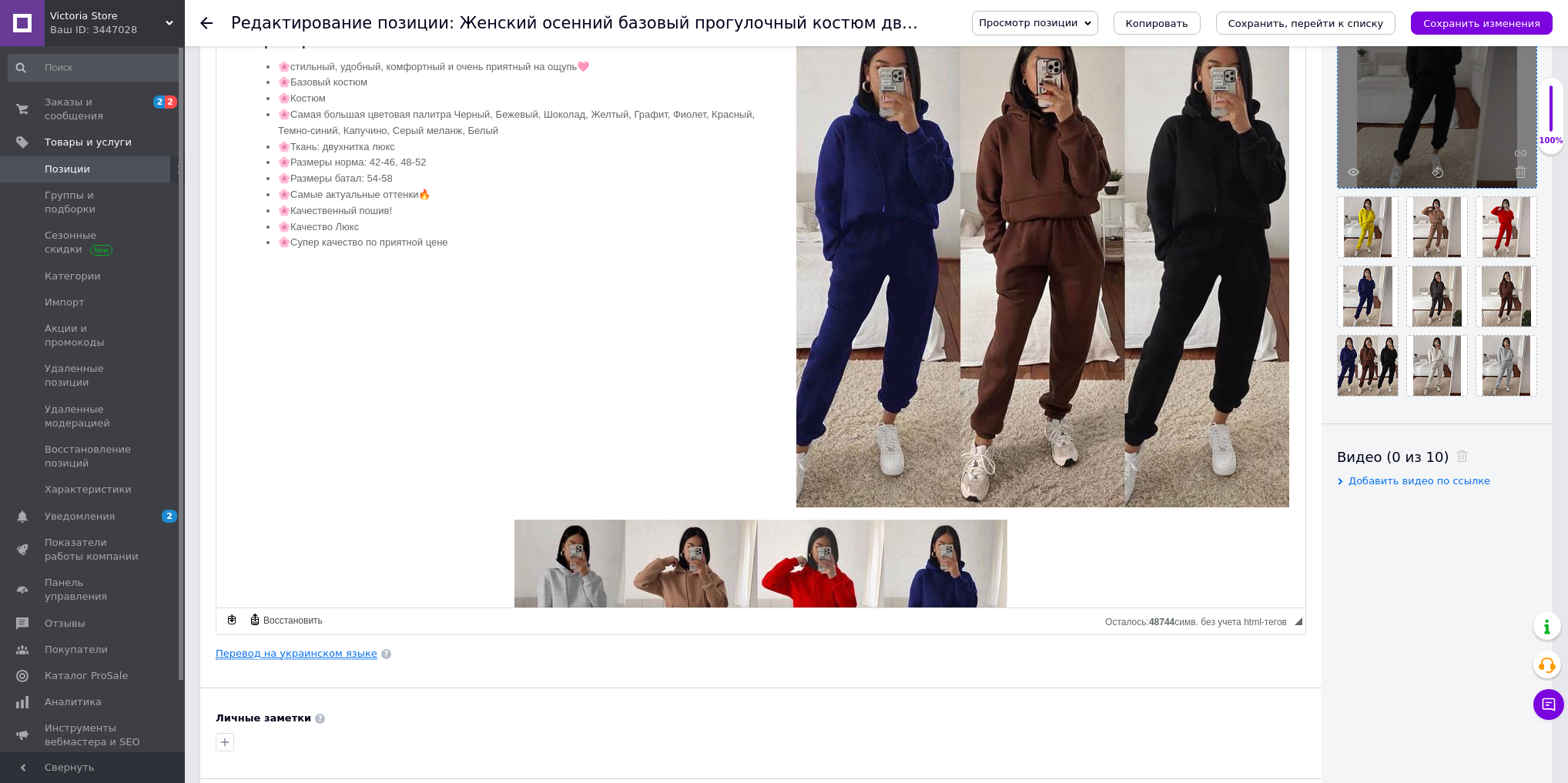
click at [326, 648] on link "Перевод на украинском языке" at bounding box center [297, 654] width 162 height 12
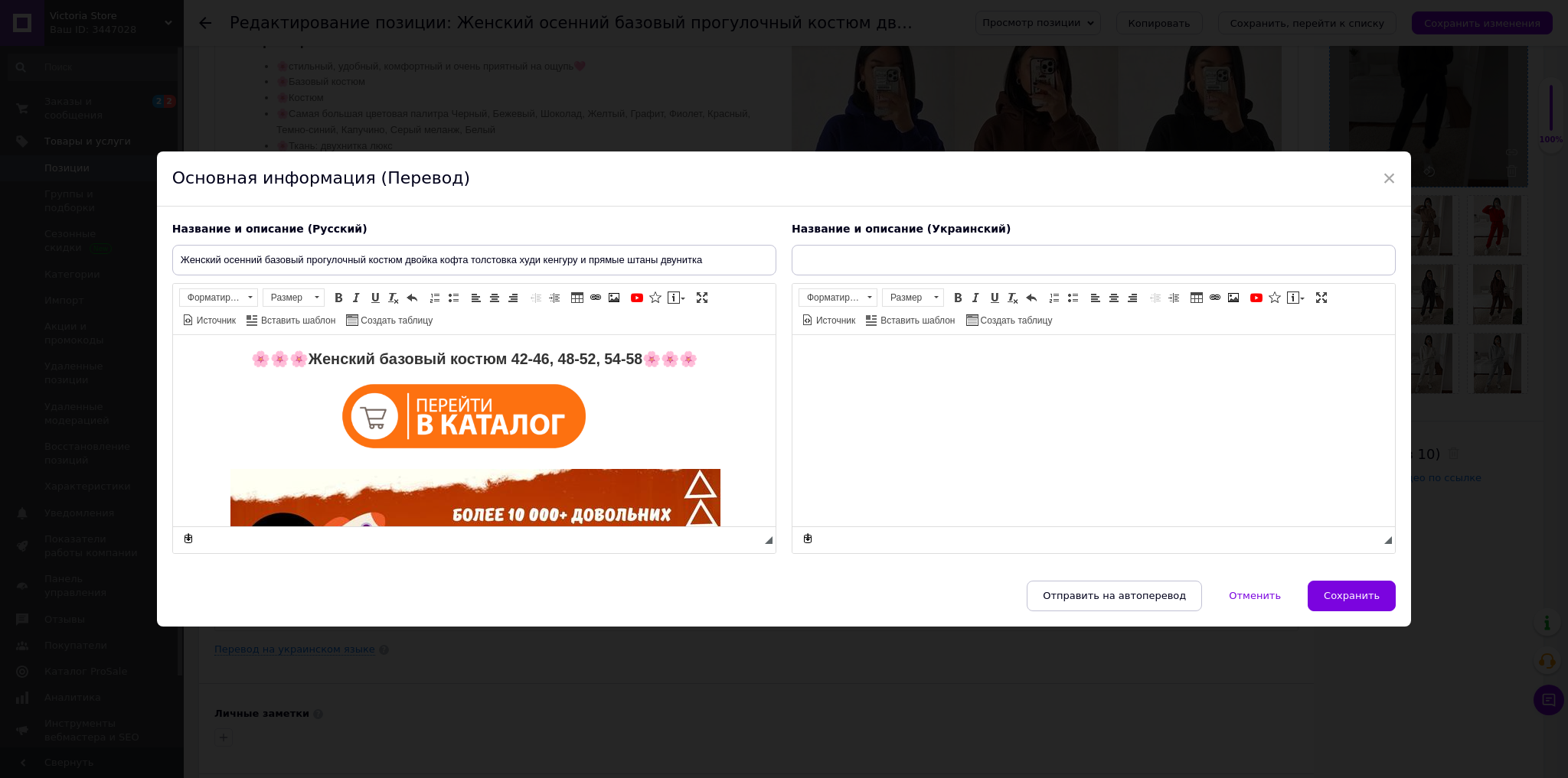
scroll to position [0, 0]
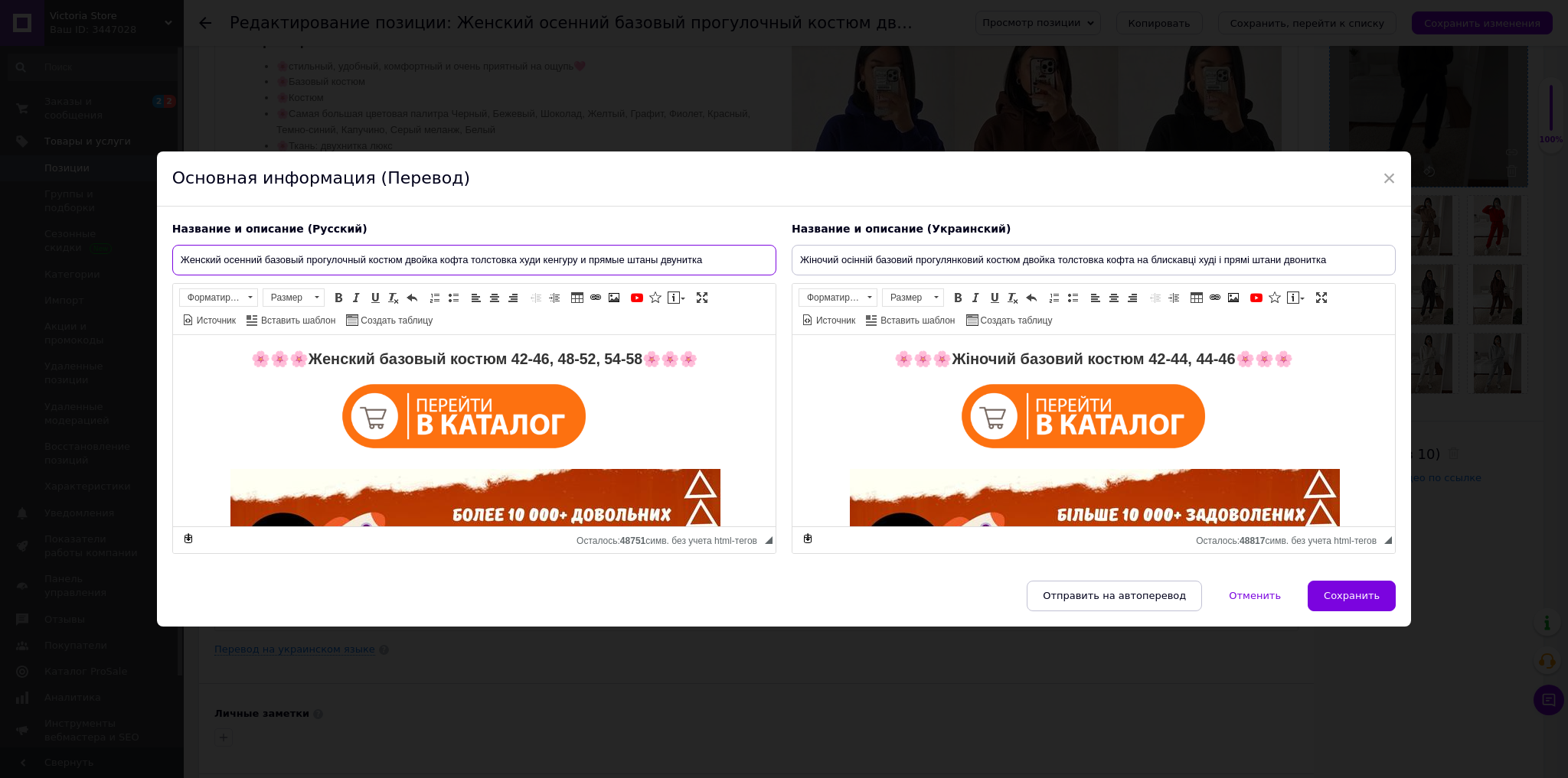
drag, startPoint x: 750, startPoint y: 254, endPoint x: 0, endPoint y: 234, distance: 750.3
click at [0, 236] on div "× Основная информация (Перевод) Название и описание (Русский) Женский осенний б…" at bounding box center [784, 389] width 1568 height 778
drag, startPoint x: 1351, startPoint y: 259, endPoint x: 569, endPoint y: 259, distance: 782.0
click at [597, 248] on div "Название и описание (Русский) Женский осенний базовый прогулочный костюм двойка…" at bounding box center [784, 389] width 1238 height 348
paste input "кофта толстовка худі кенгуру"
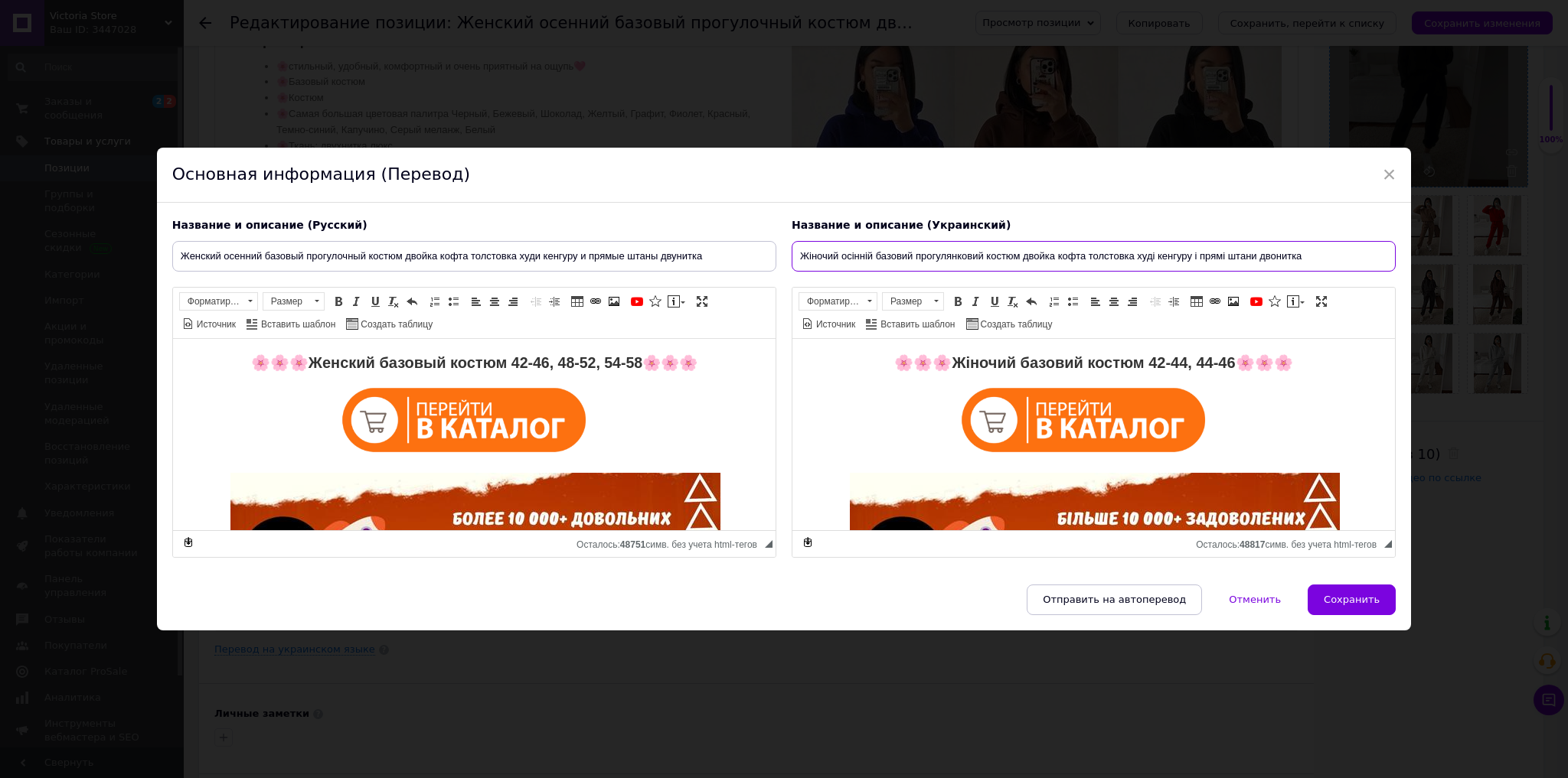
type input "Жіночий осінній базовий прогулянковий костюм двойка кофта толстовка худі кенгур…"
drag, startPoint x: 714, startPoint y: 347, endPoint x: -1, endPoint y: 323, distance: 715.4
copy strong "🌸 🌸 🌸 Женский базовый костюм 42-46, 48-52, 54-58🌸🌸🌸"
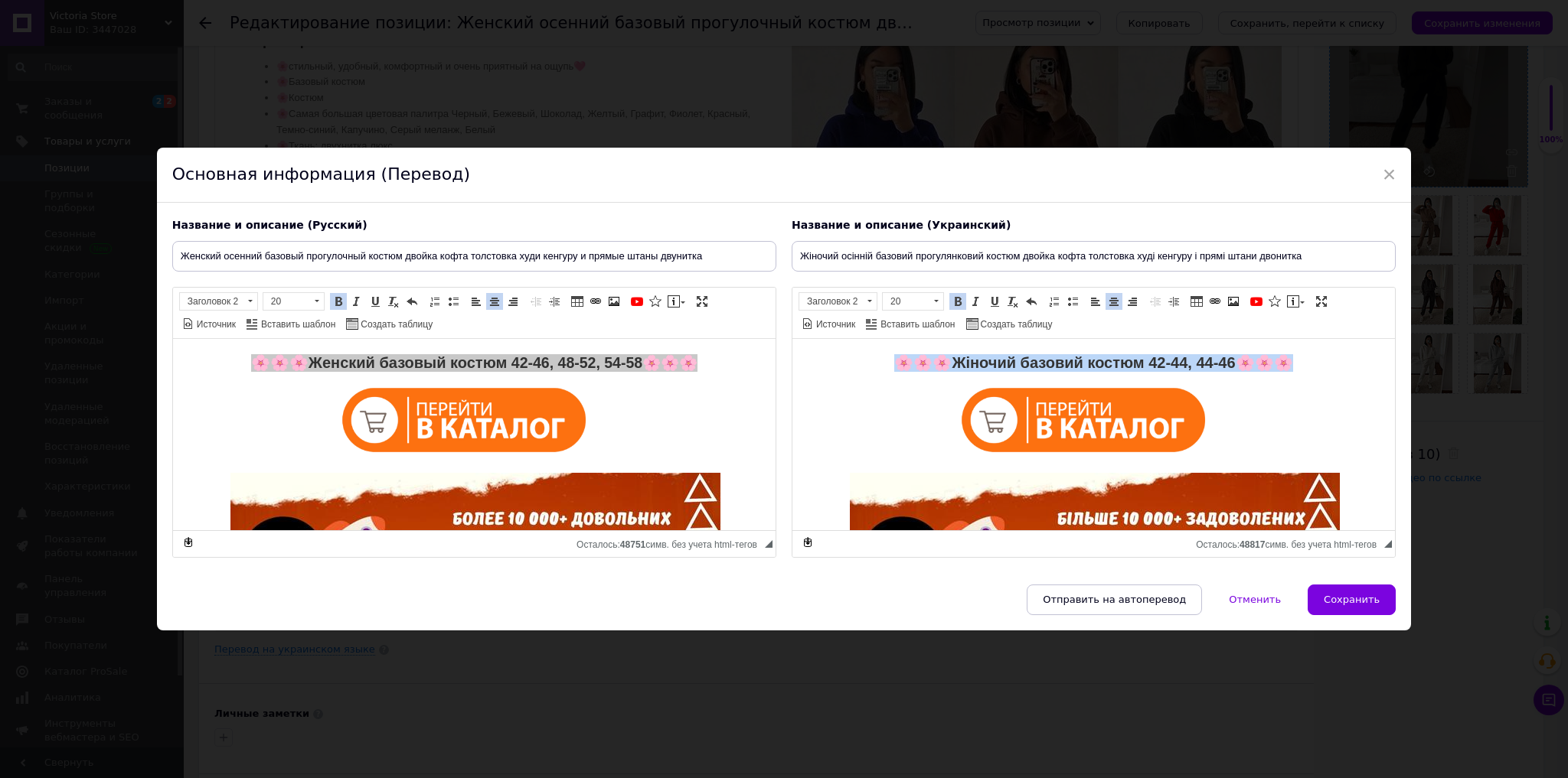
drag, startPoint x: 885, startPoint y: 351, endPoint x: 2191, endPoint y: 690, distance: 1349.3
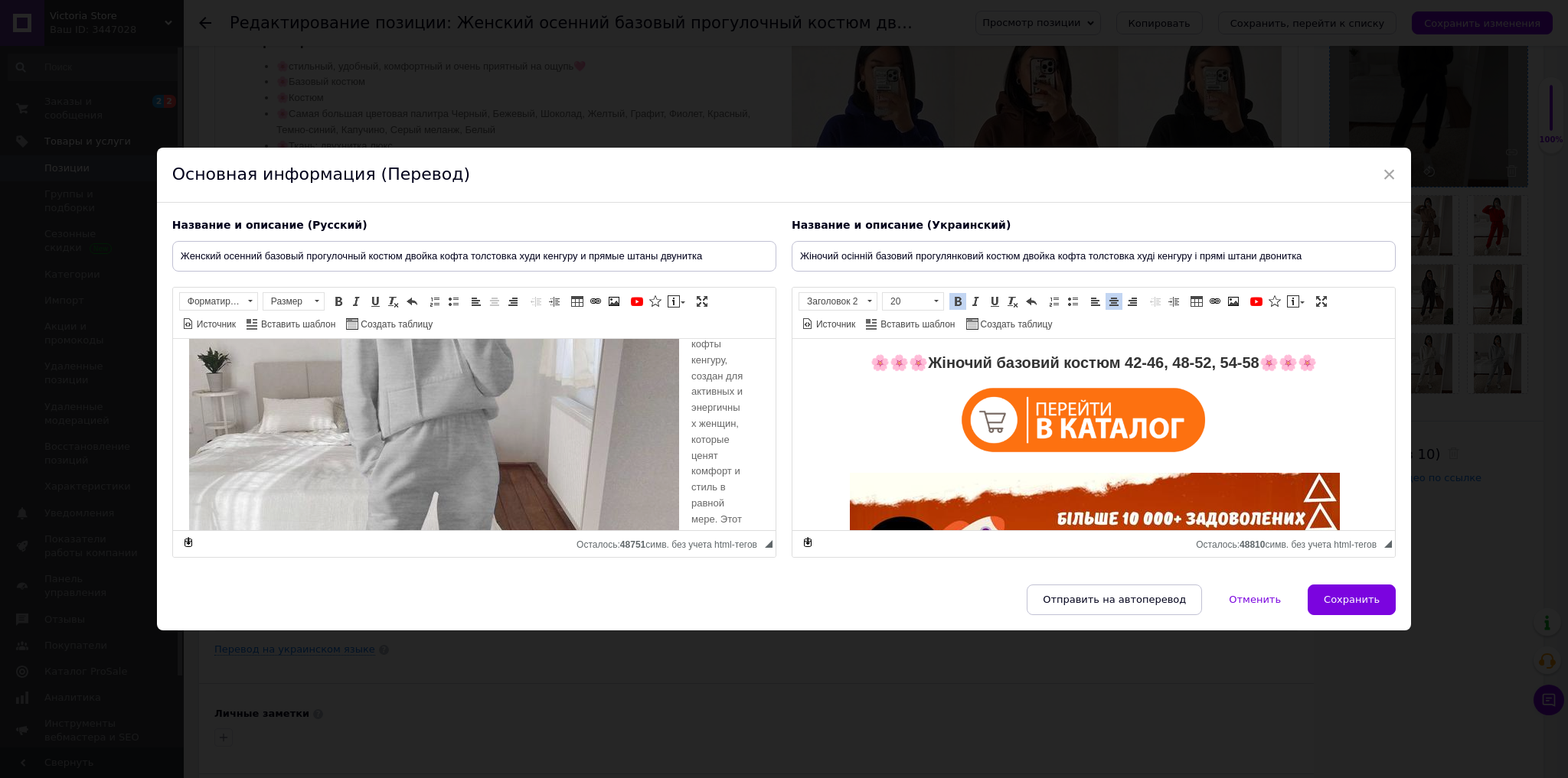
scroll to position [918, 0]
click at [490, 462] on img "Визуальный текстовый редактор, 987341A7-313F-4079-8E59-2A6D425F4C4A" at bounding box center [433, 469] width 491 height 614
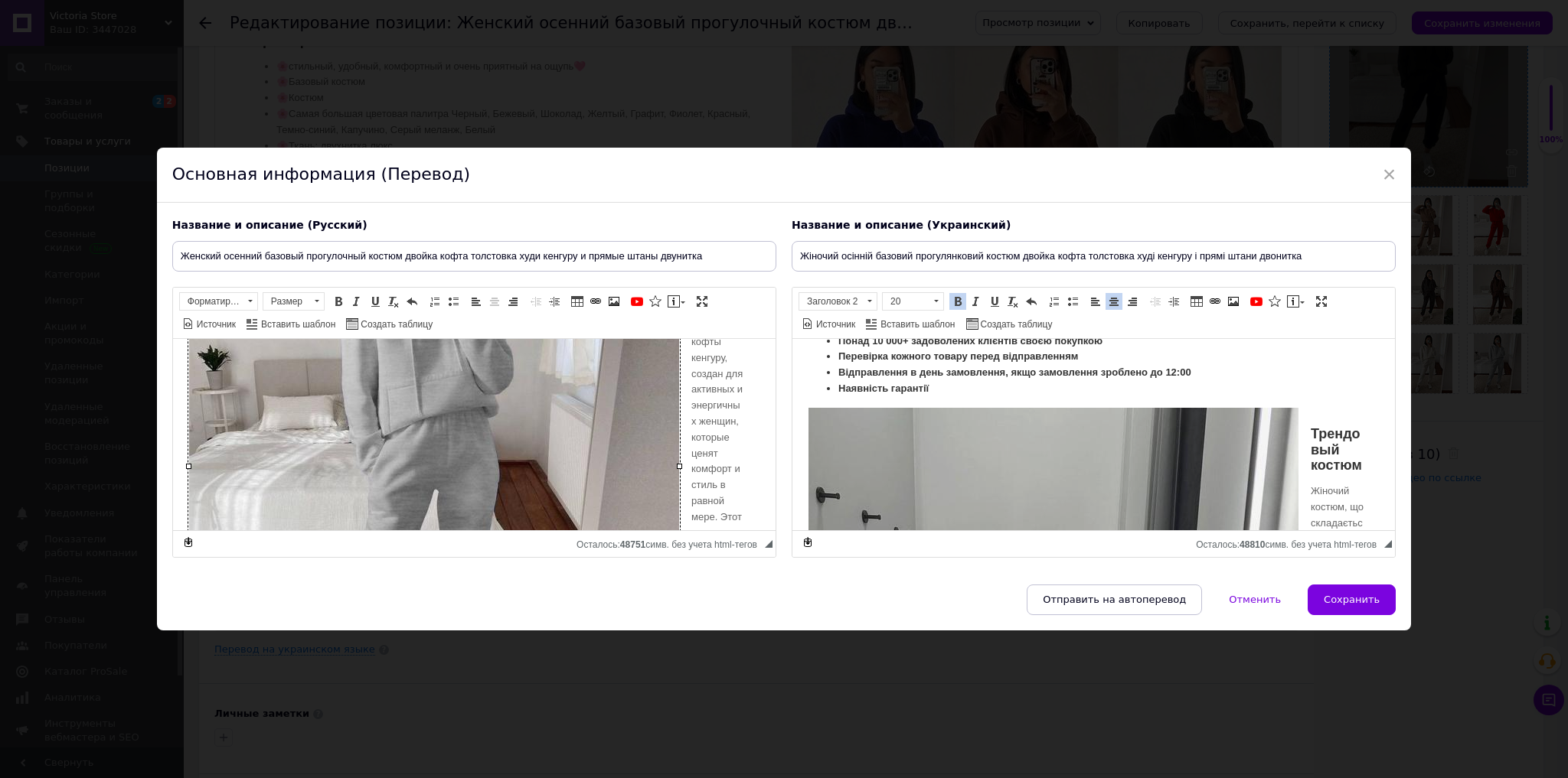
click at [1027, 453] on img "Визуальный текстовый редактор, D76A9C7F-5233-4F9A-890A-5F7653D1CF1E" at bounding box center [1052, 710] width 491 height 608
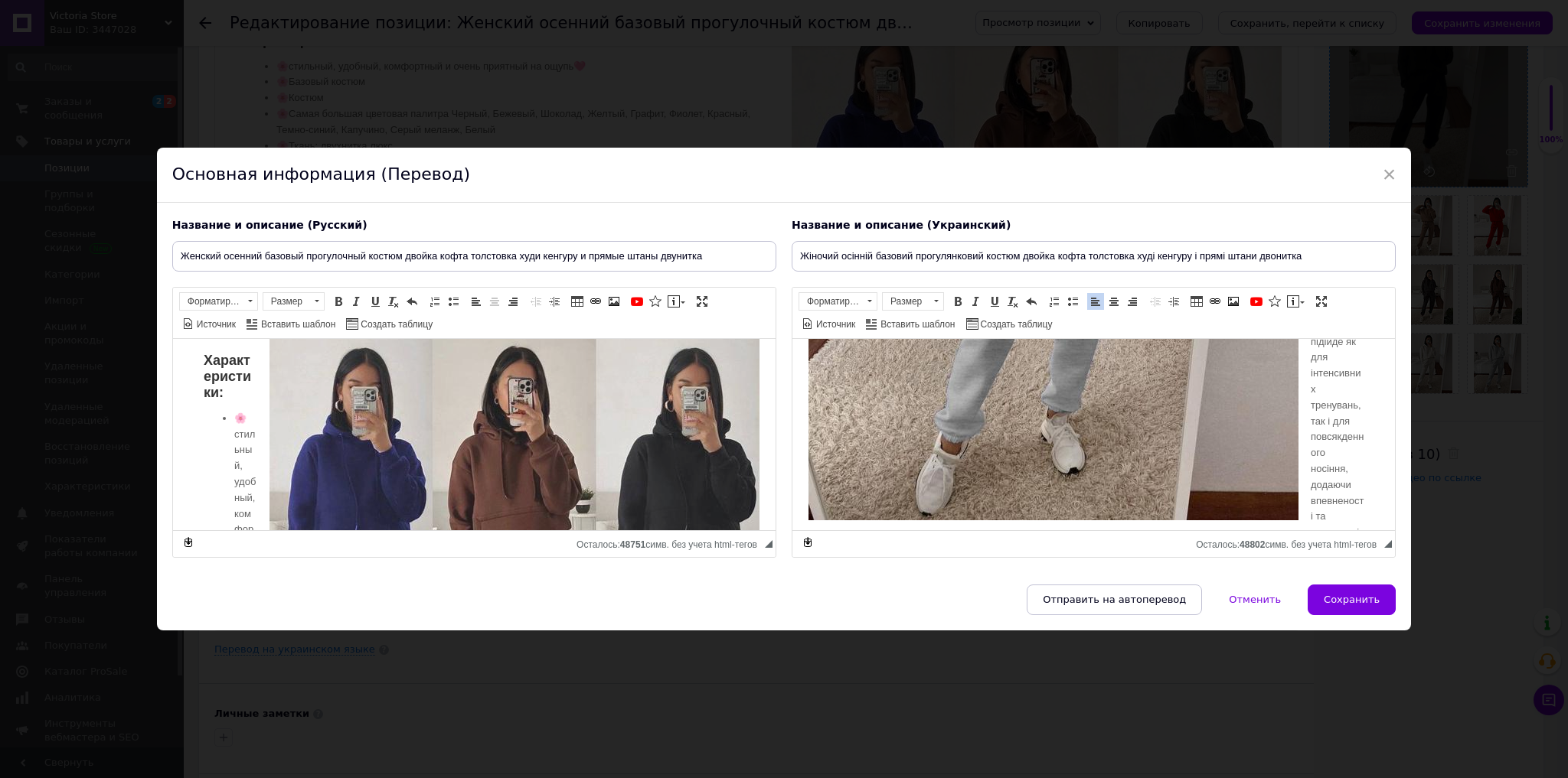
scroll to position [1469, 0]
click at [473, 449] on img "Визуальный текстовый редактор, 987341A7-313F-4079-8E59-2A6D425F4C4A" at bounding box center [513, 575] width 491 height 491
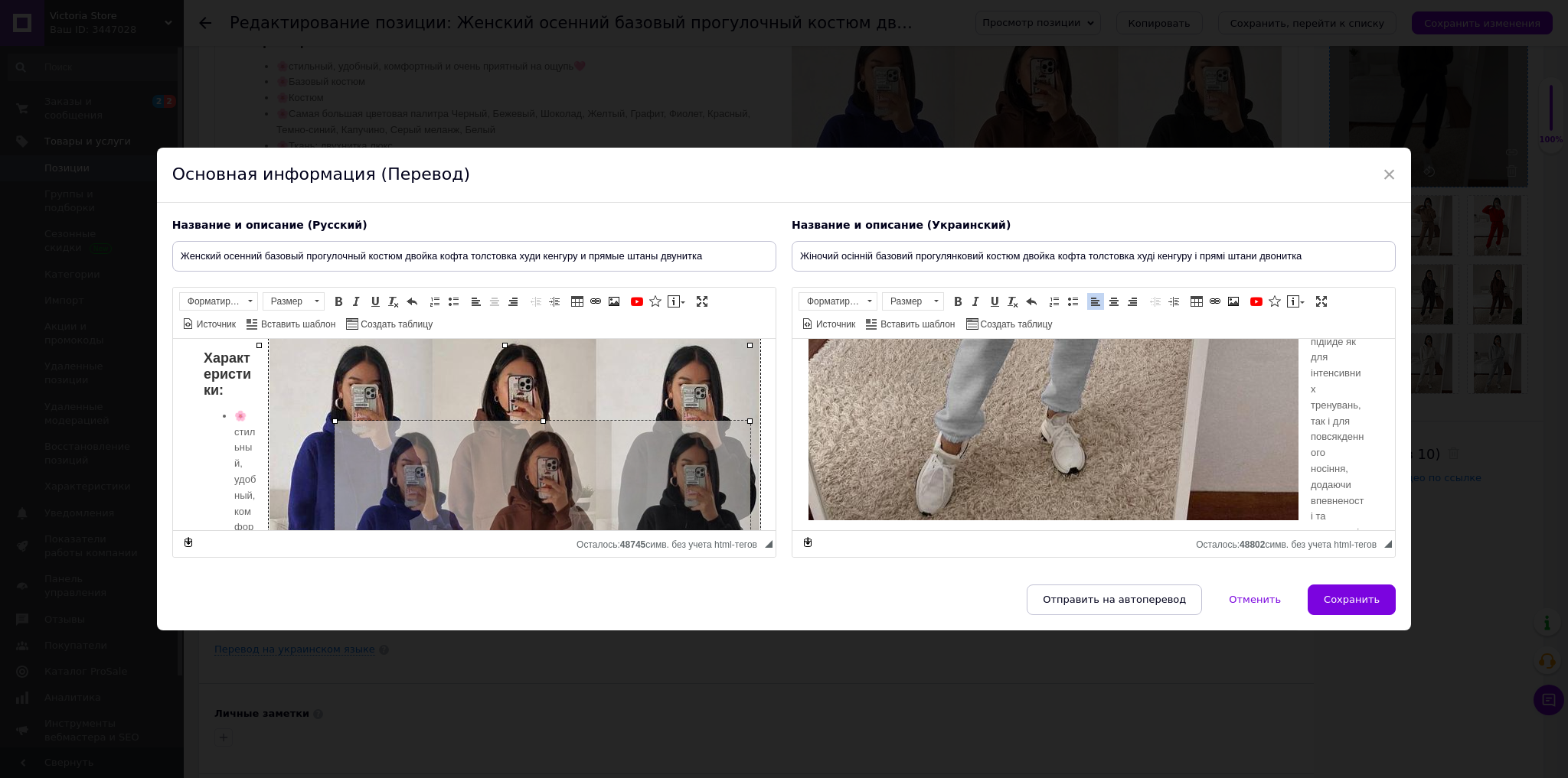
drag, startPoint x: 259, startPoint y: 343, endPoint x: 408, endPoint y: 439, distance: 177.2
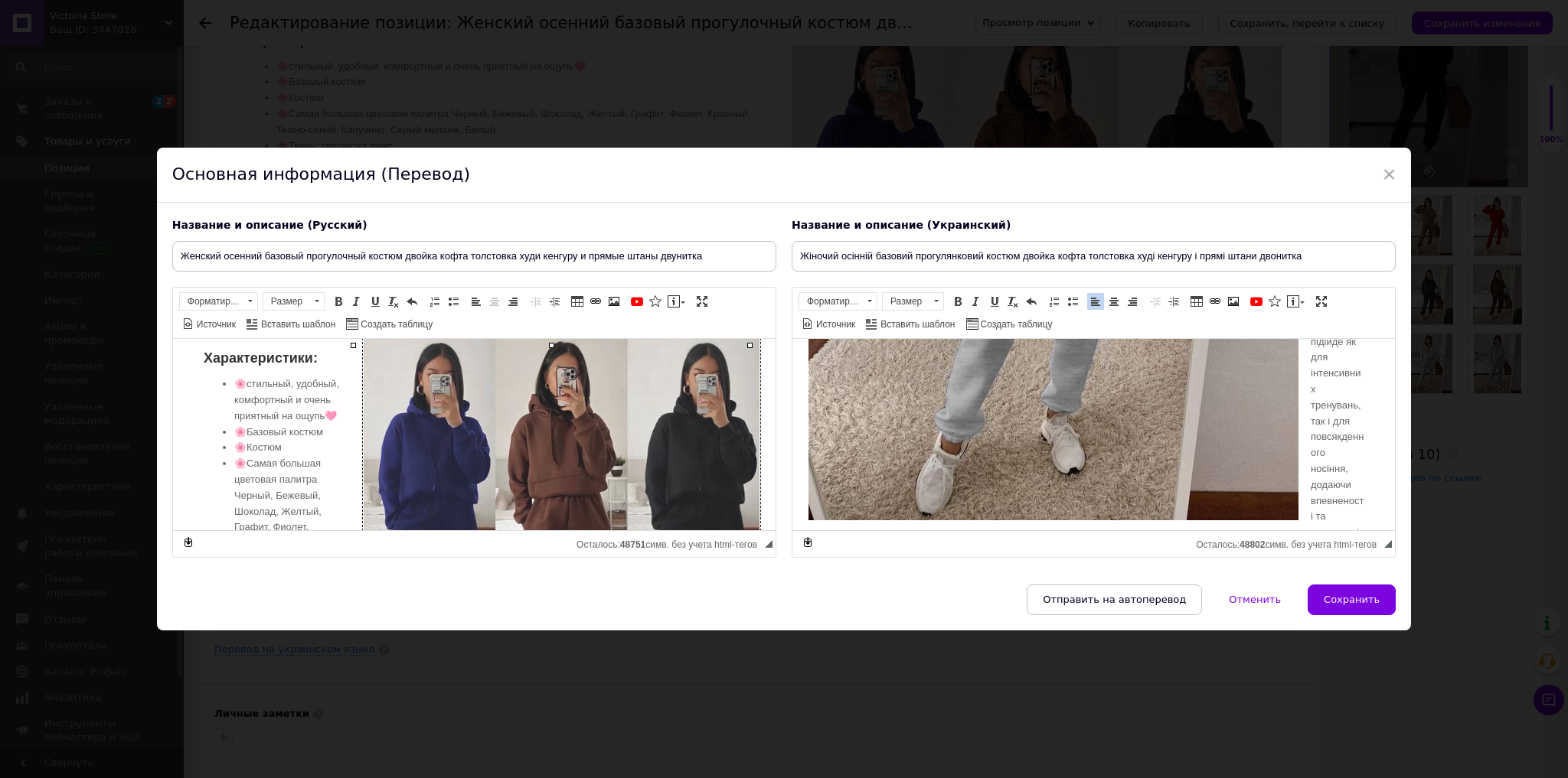
click at [485, 461] on img "Визуальный текстовый редактор, 987341A7-313F-4079-8E59-2A6D425F4C4A" at bounding box center [560, 529] width 397 height 397
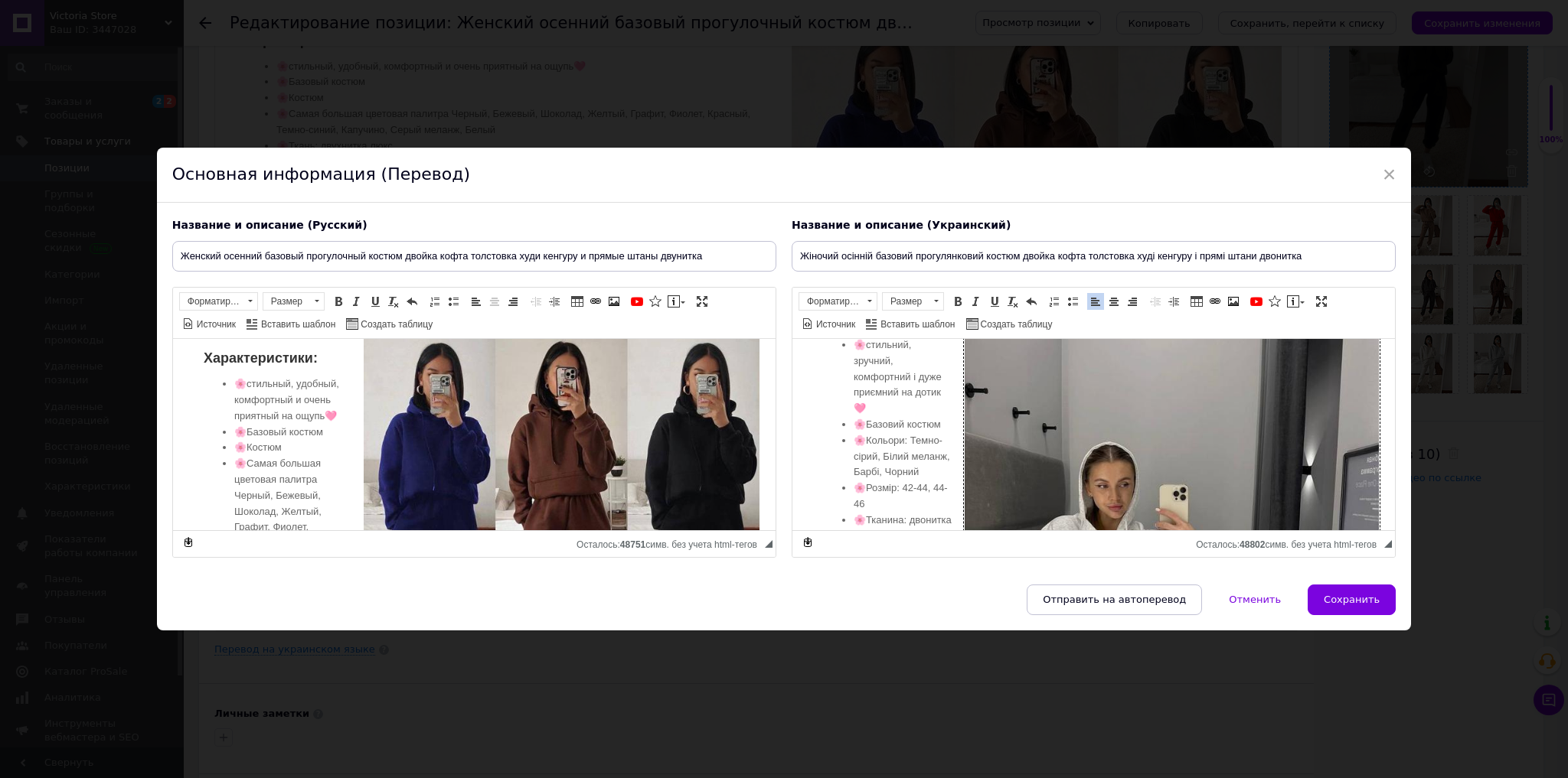
drag, startPoint x: 1131, startPoint y: 442, endPoint x: 944, endPoint y: 437, distance: 187.1
click at [1131, 443] on img "Визуальный текстовый редактор, D76A9C7F-5233-4F9A-890A-5F7653D1CF1E" at bounding box center [1171, 546] width 416 height 510
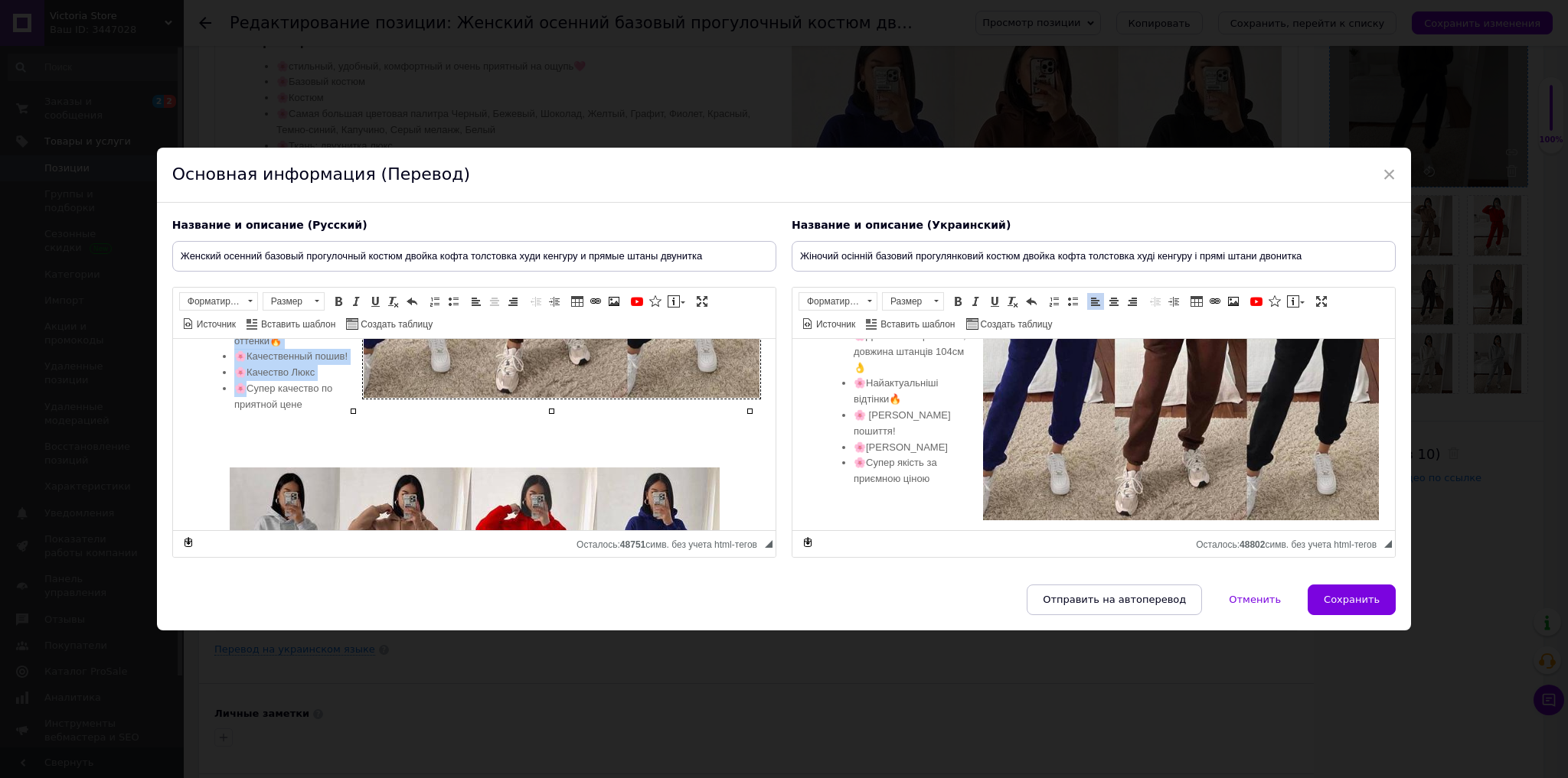
scroll to position [1837, 0]
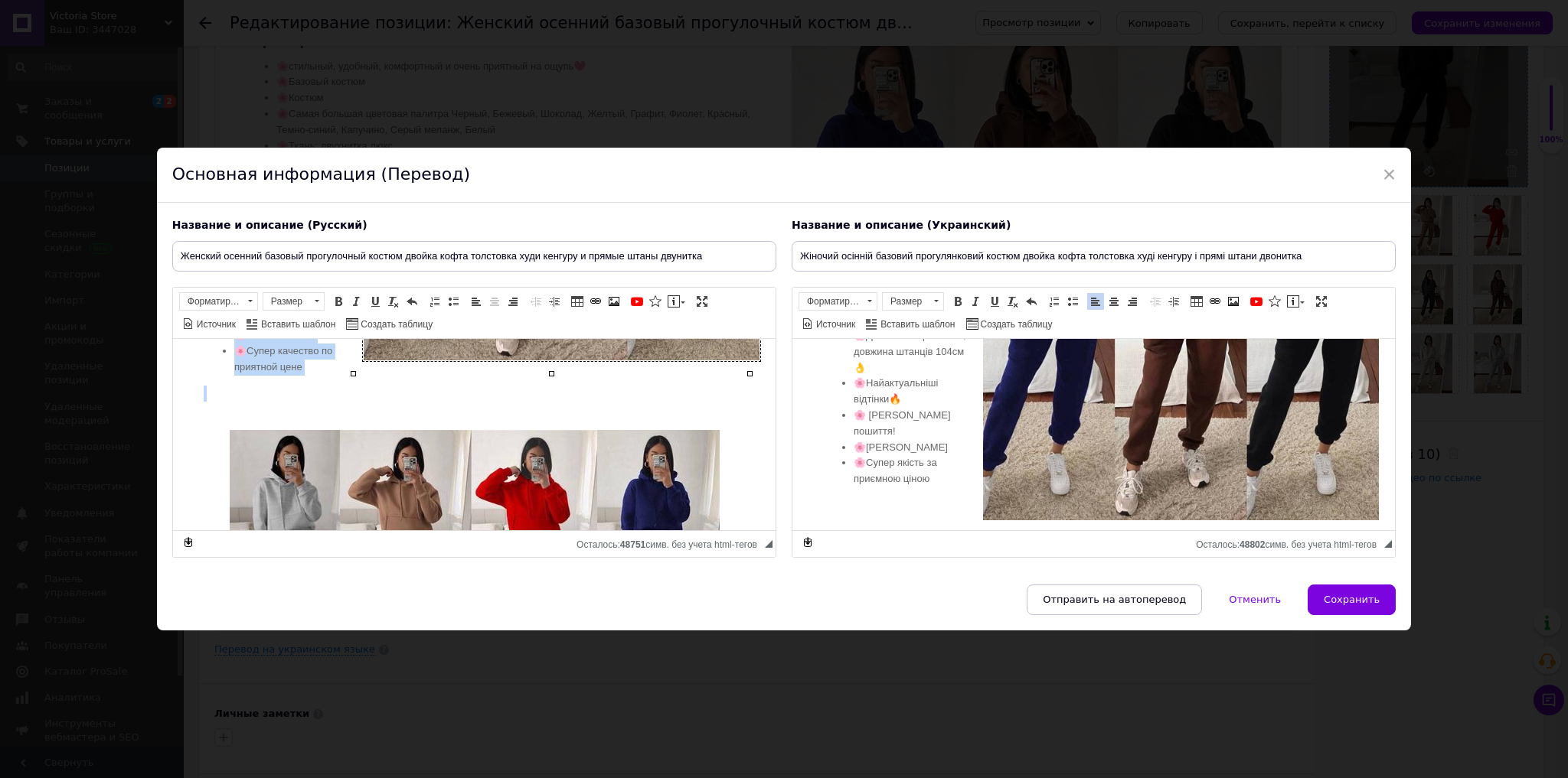
drag, startPoint x: 203, startPoint y: 393, endPoint x: 424, endPoint y: 437, distance: 225.3
click at [424, 429] on div "Характеристики: 🌸стильный, удобный, комфортный и очень приятный на ощупь🩷 🌸Базо…" at bounding box center [474, 196] width 572 height 466
copy ul "🌸стильный, удобный, комфортный и очень приятный на ощупь🩷 🌸Базовый костюм 🌸Кост…"
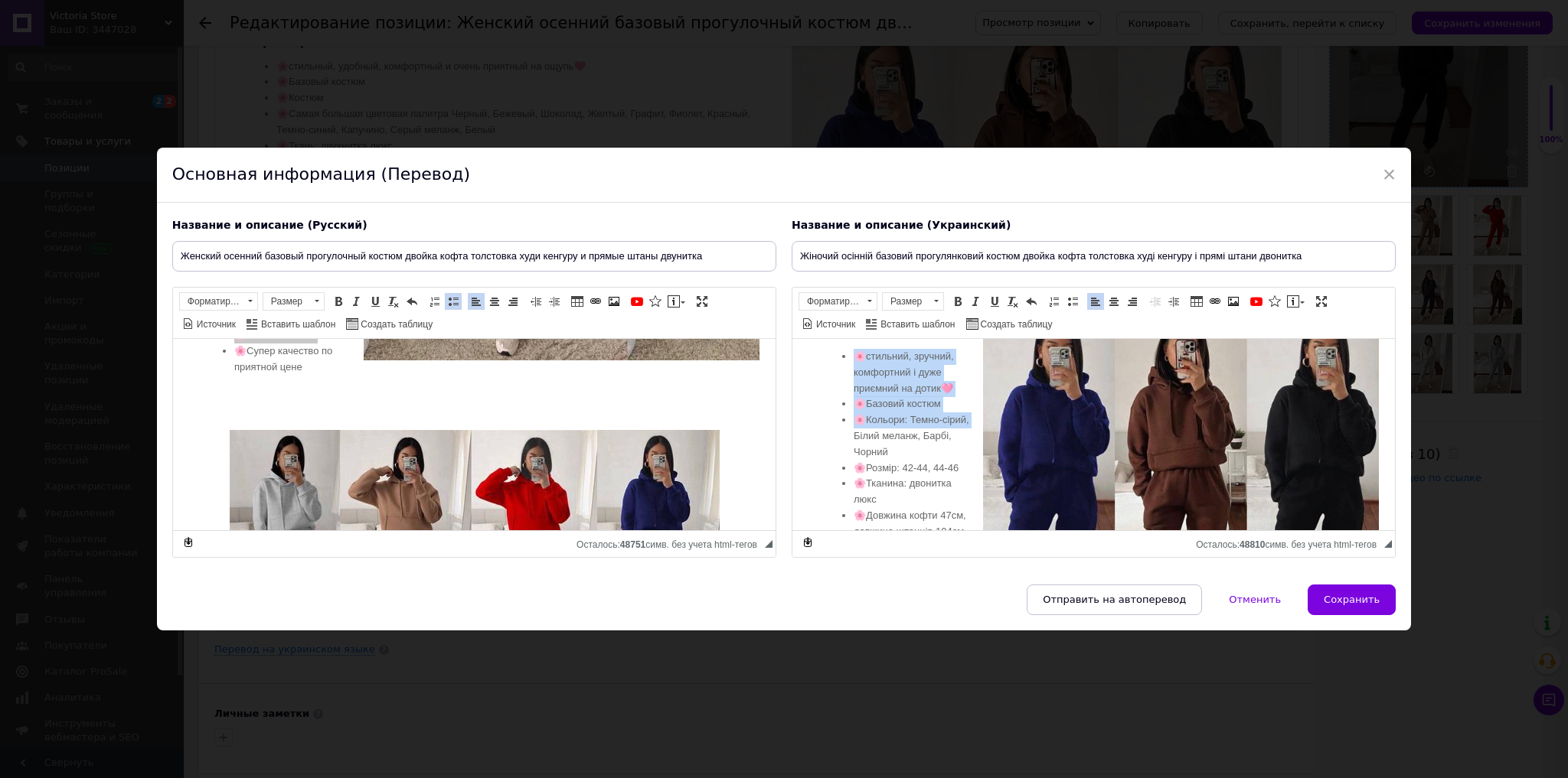
scroll to position [1754, 0]
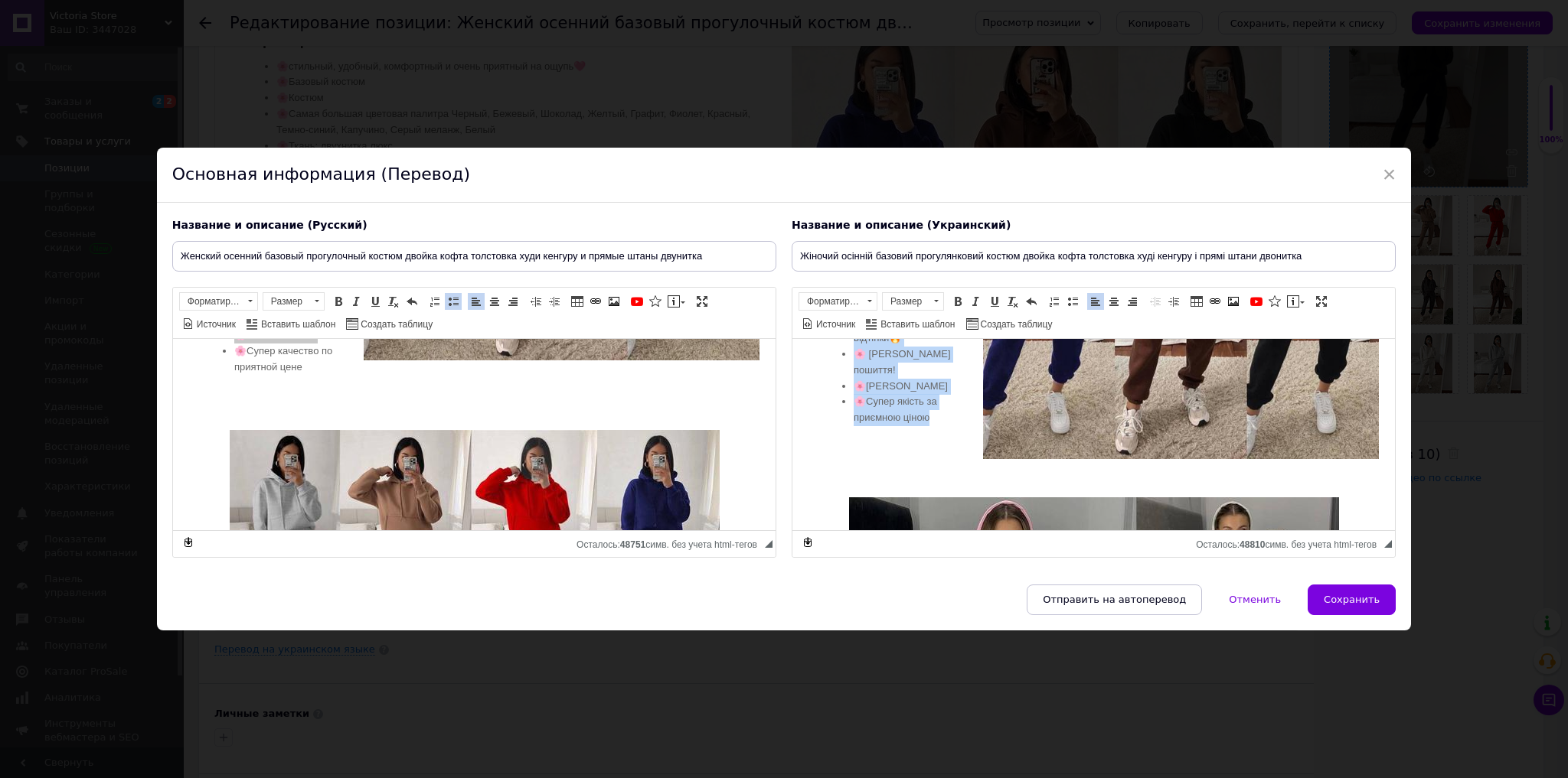
drag, startPoint x: 824, startPoint y: 422, endPoint x: 942, endPoint y: 437, distance: 118.9
click at [942, 437] on div "Характеристики: 🌸стильний, зручний, комфортний і дуже приємний на дотик🩷 🌸Базов…" at bounding box center [1093, 266] width 572 height 409
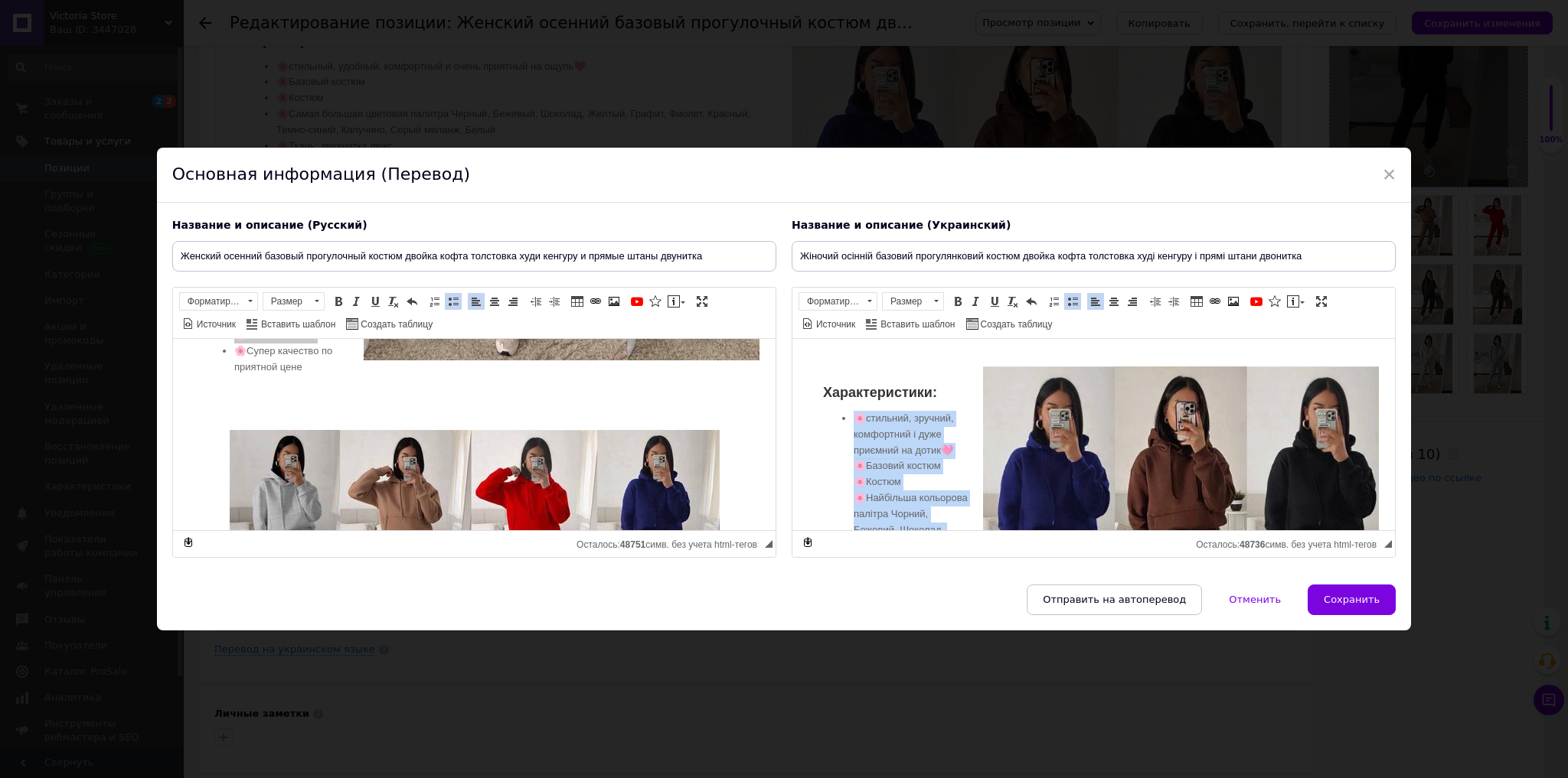
scroll to position [1448, 0]
drag, startPoint x: 1031, startPoint y: 483, endPoint x: 853, endPoint y: 407, distance: 193.5
click at [853, 407] on div "Характеристики: 🌸стильний, зручний, комфортний і дуже приємний на дотик🩷 🌸Базов…" at bounding box center [1093, 595] width 572 height 456
click at [1069, 300] on span at bounding box center [1072, 302] width 12 height 12
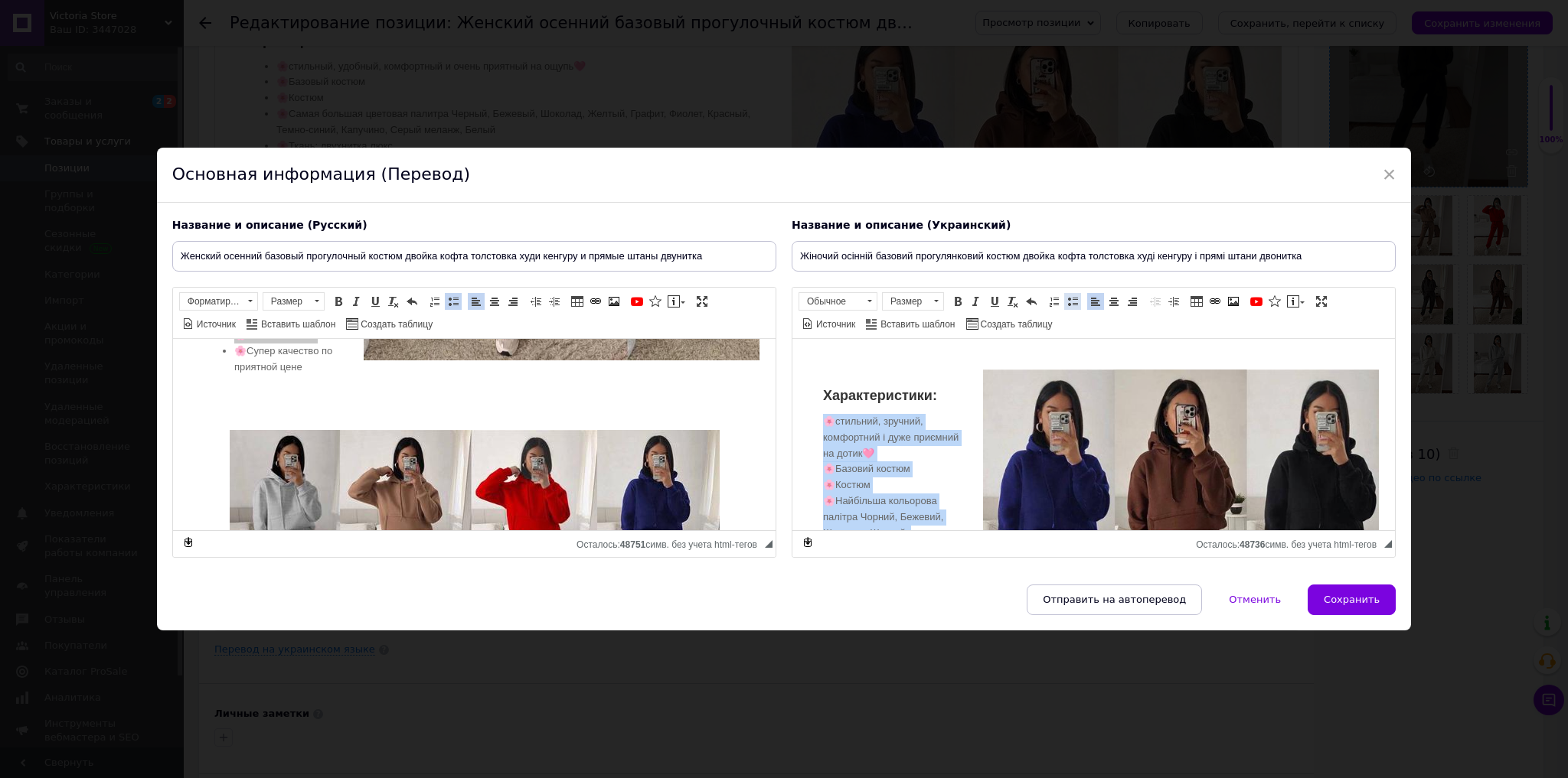
click at [1069, 300] on span at bounding box center [1072, 302] width 12 height 12
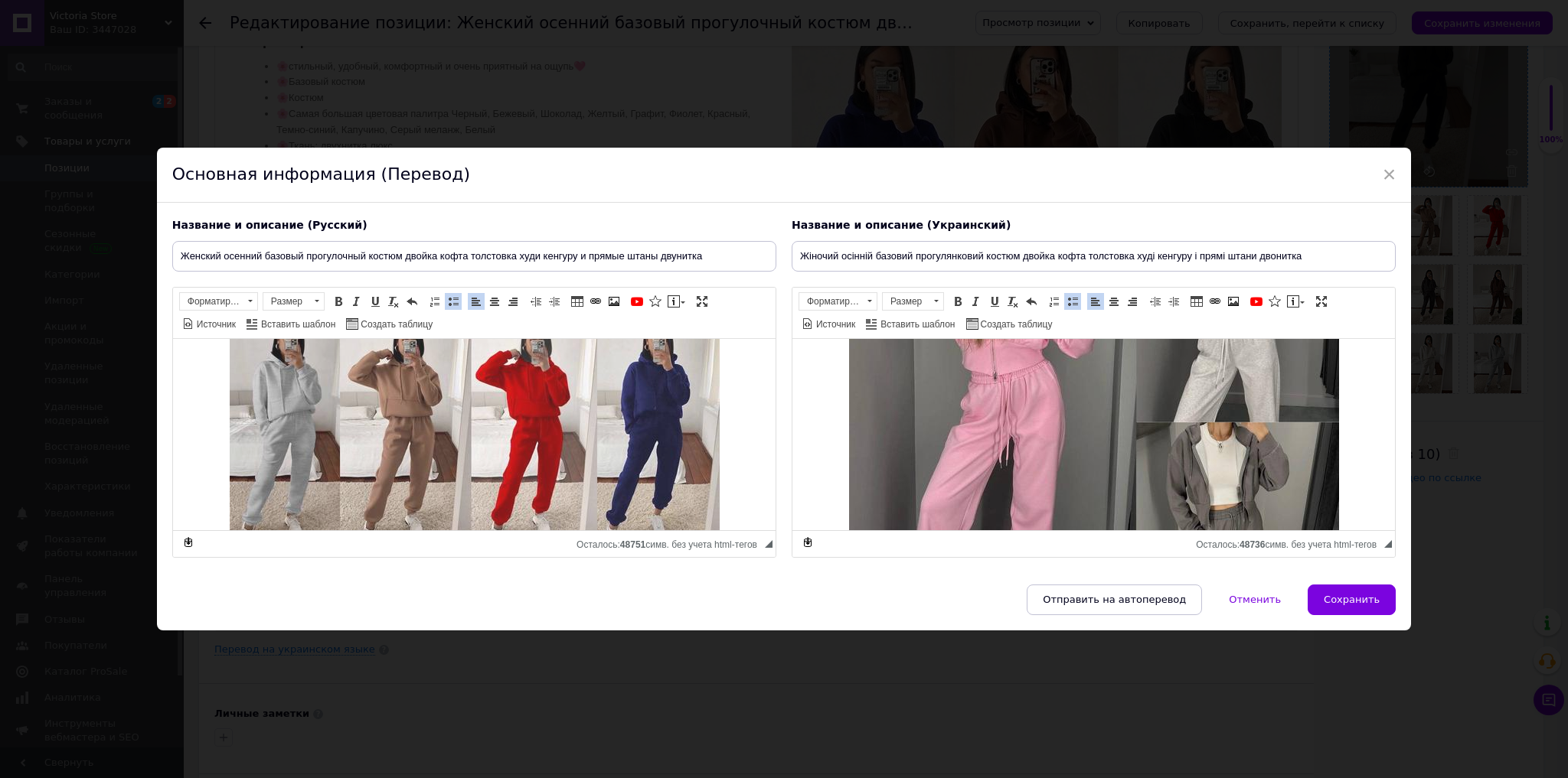
scroll to position [1959, 0]
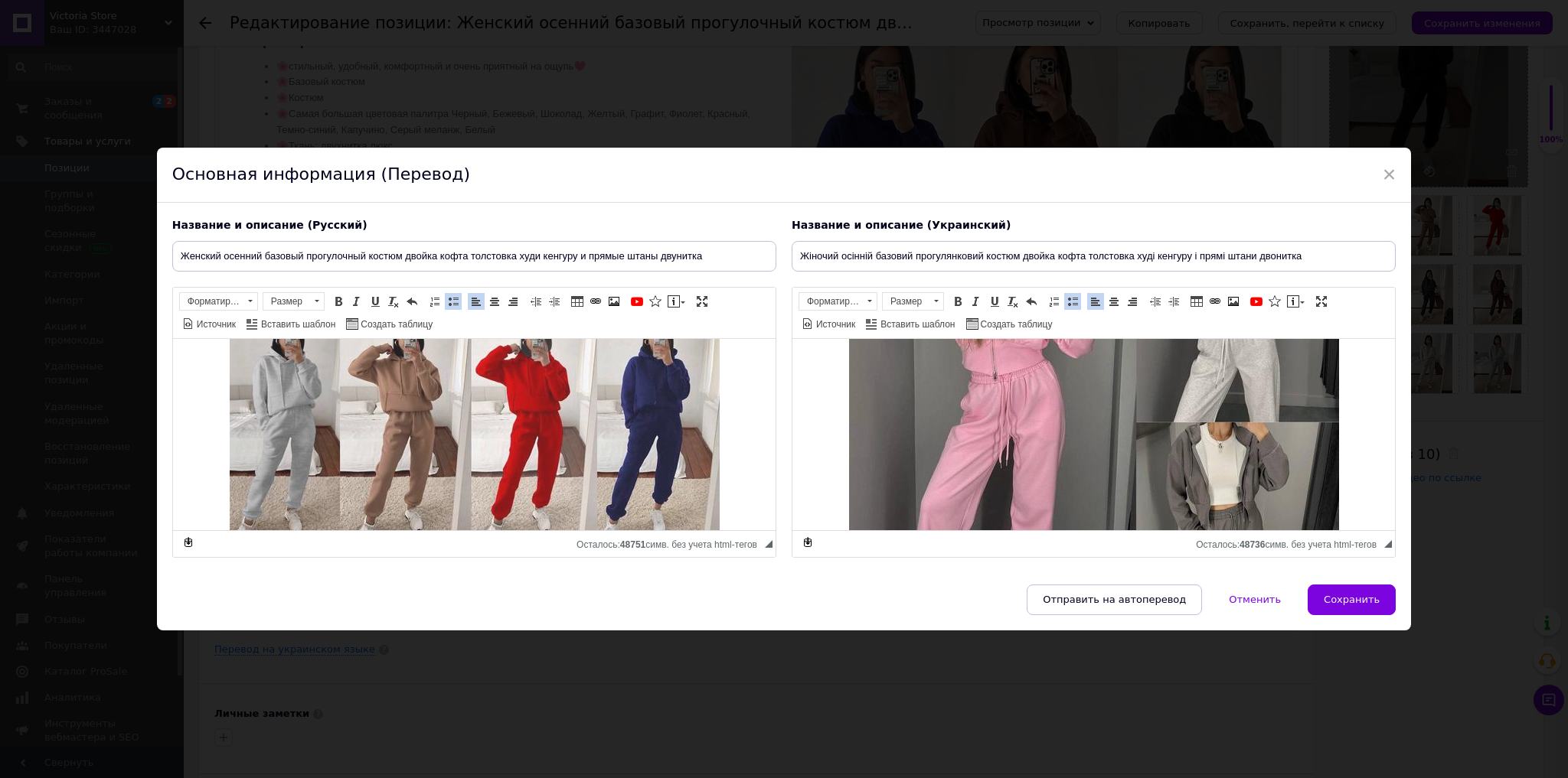
click at [589, 422] on img "Визуальный текстовый редактор, 987341A7-313F-4079-8E59-2A6D425F4C4A" at bounding box center [473, 551] width 490 height 489
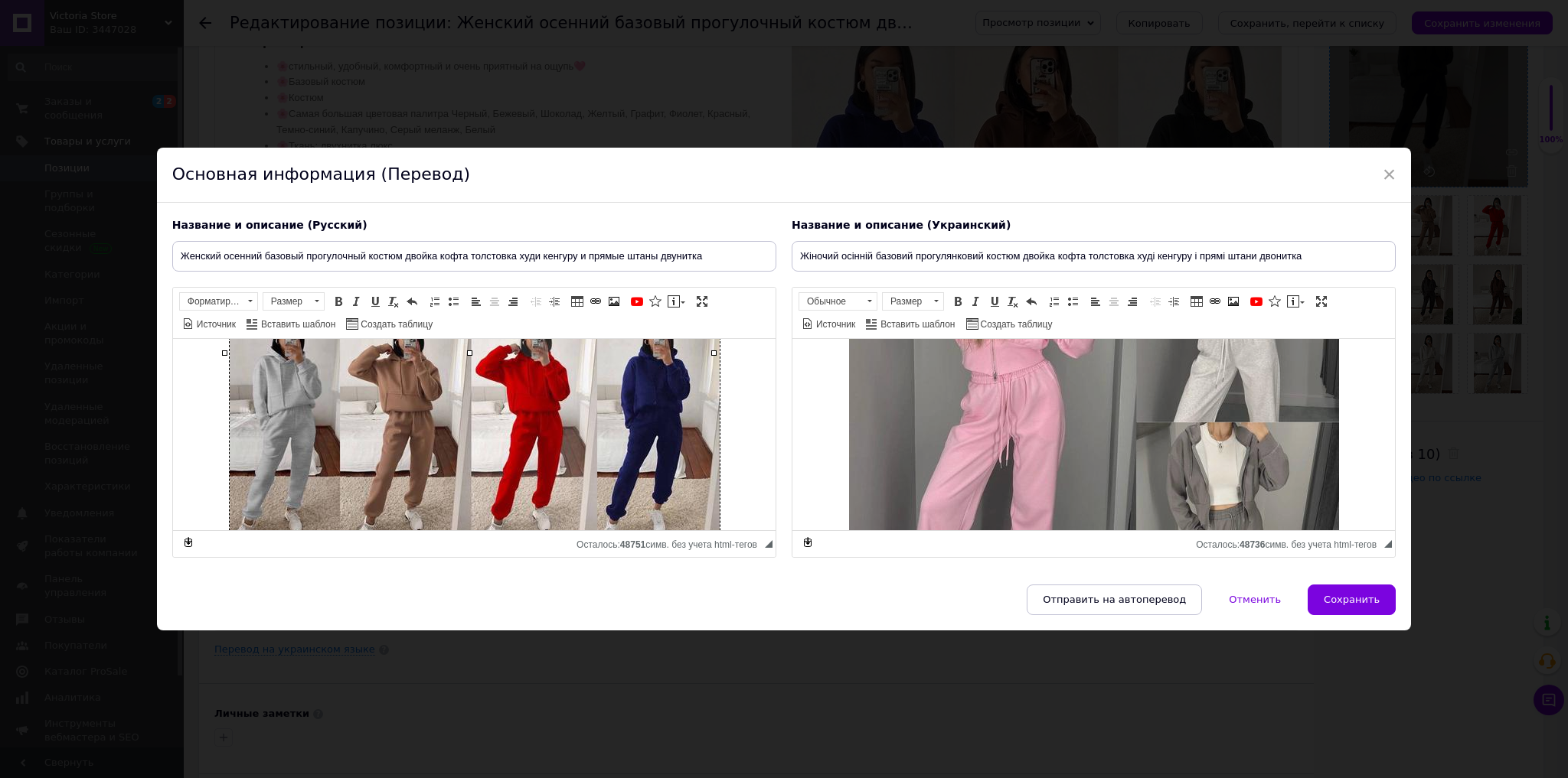
click at [1077, 422] on img "Визуальный текстовый редактор, D76A9C7F-5233-4F9A-890A-5F7653D1CF1E" at bounding box center [1092, 421] width 490 height 489
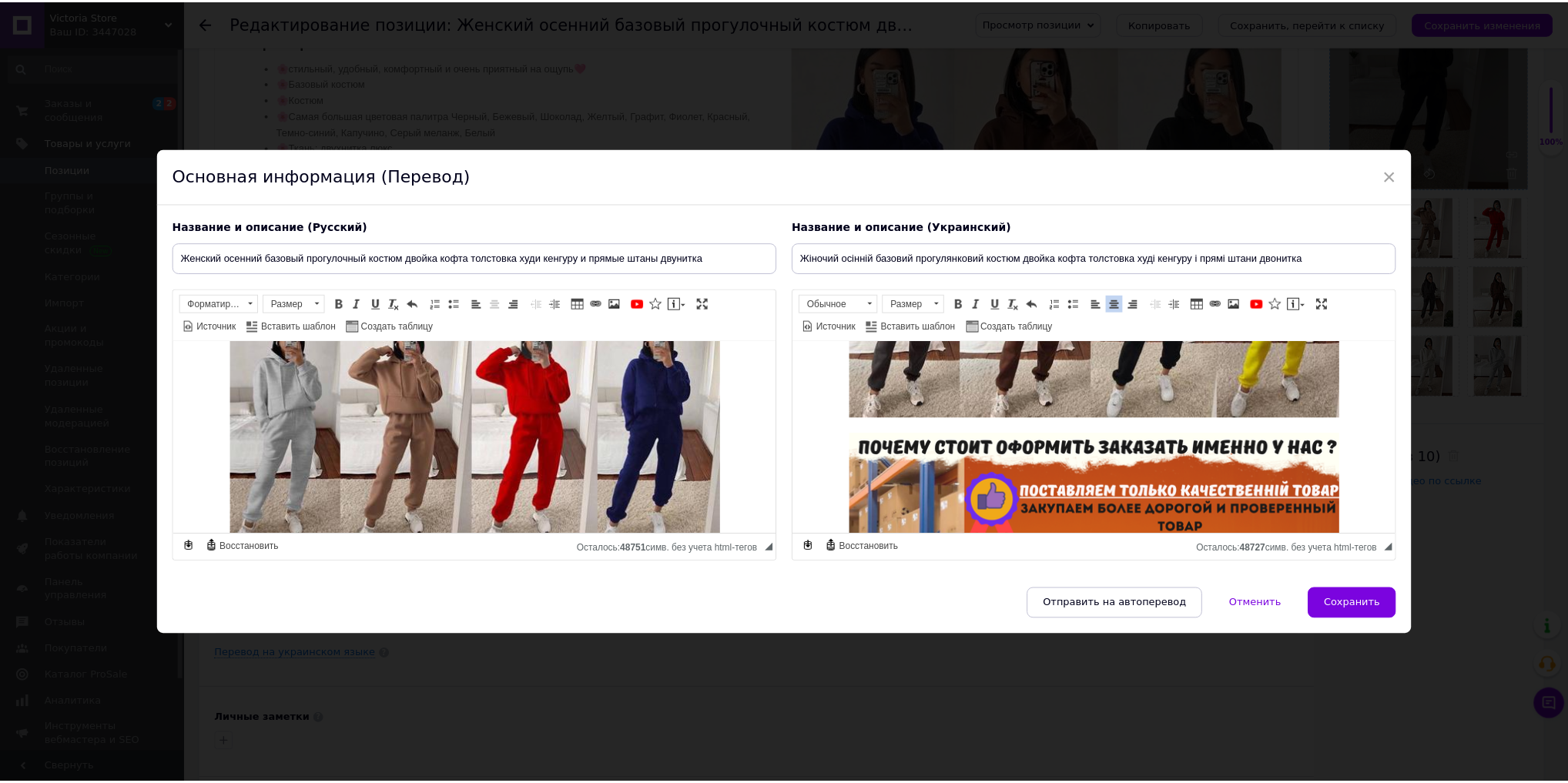
scroll to position [2394, 0]
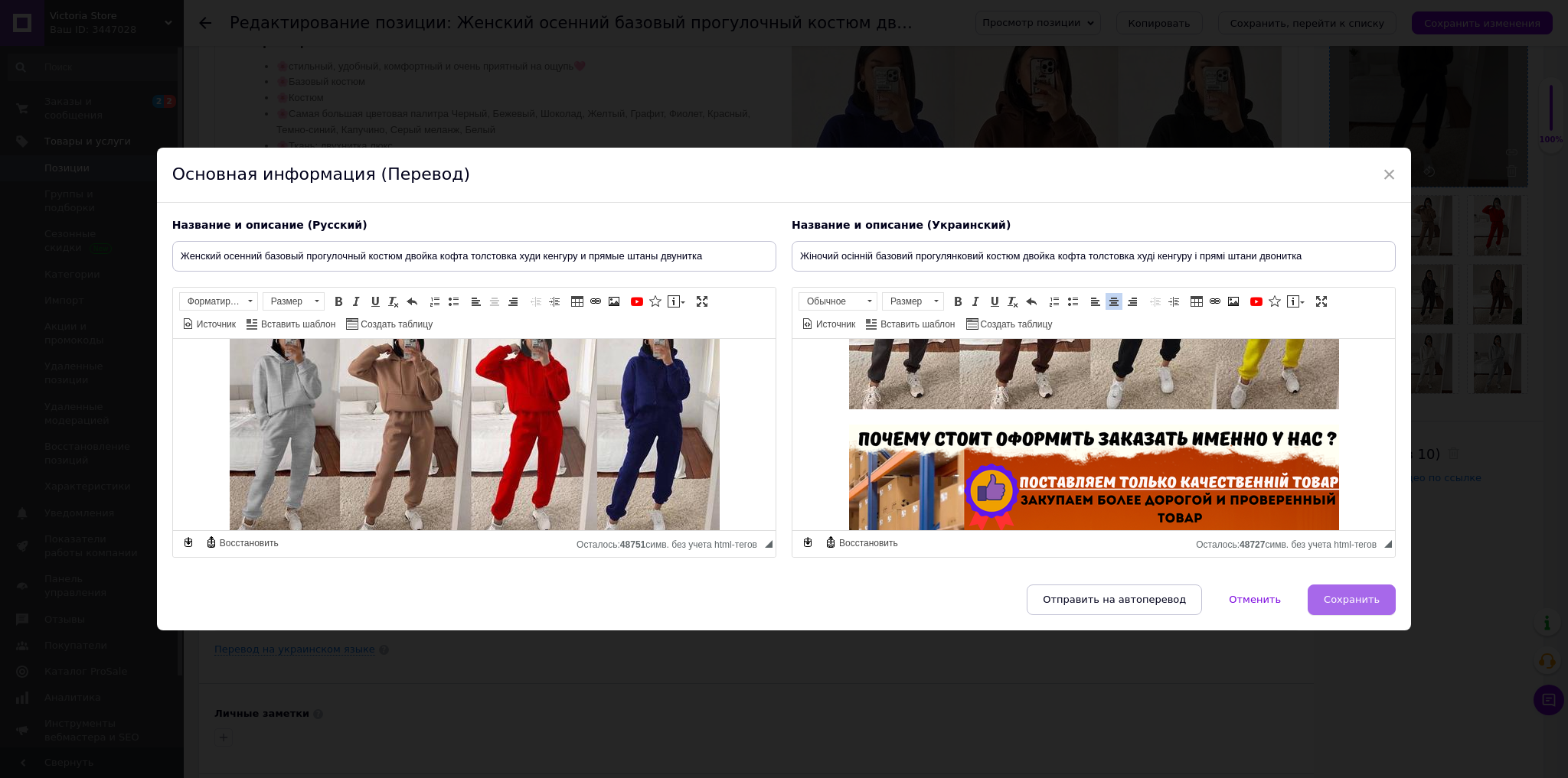
click at [1338, 602] on span "Сохранить" at bounding box center [1351, 599] width 56 height 11
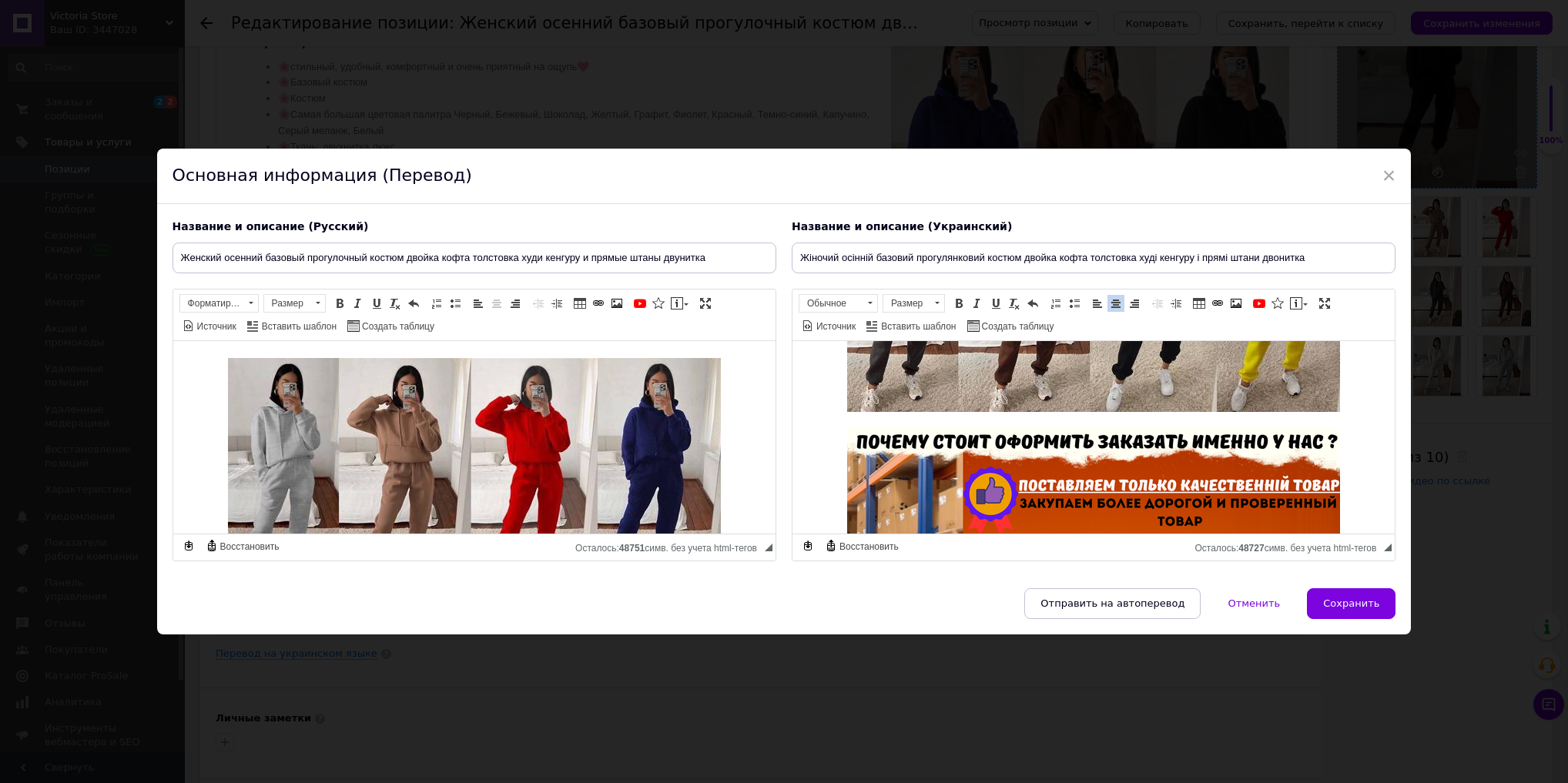
scroll to position [1278, 0]
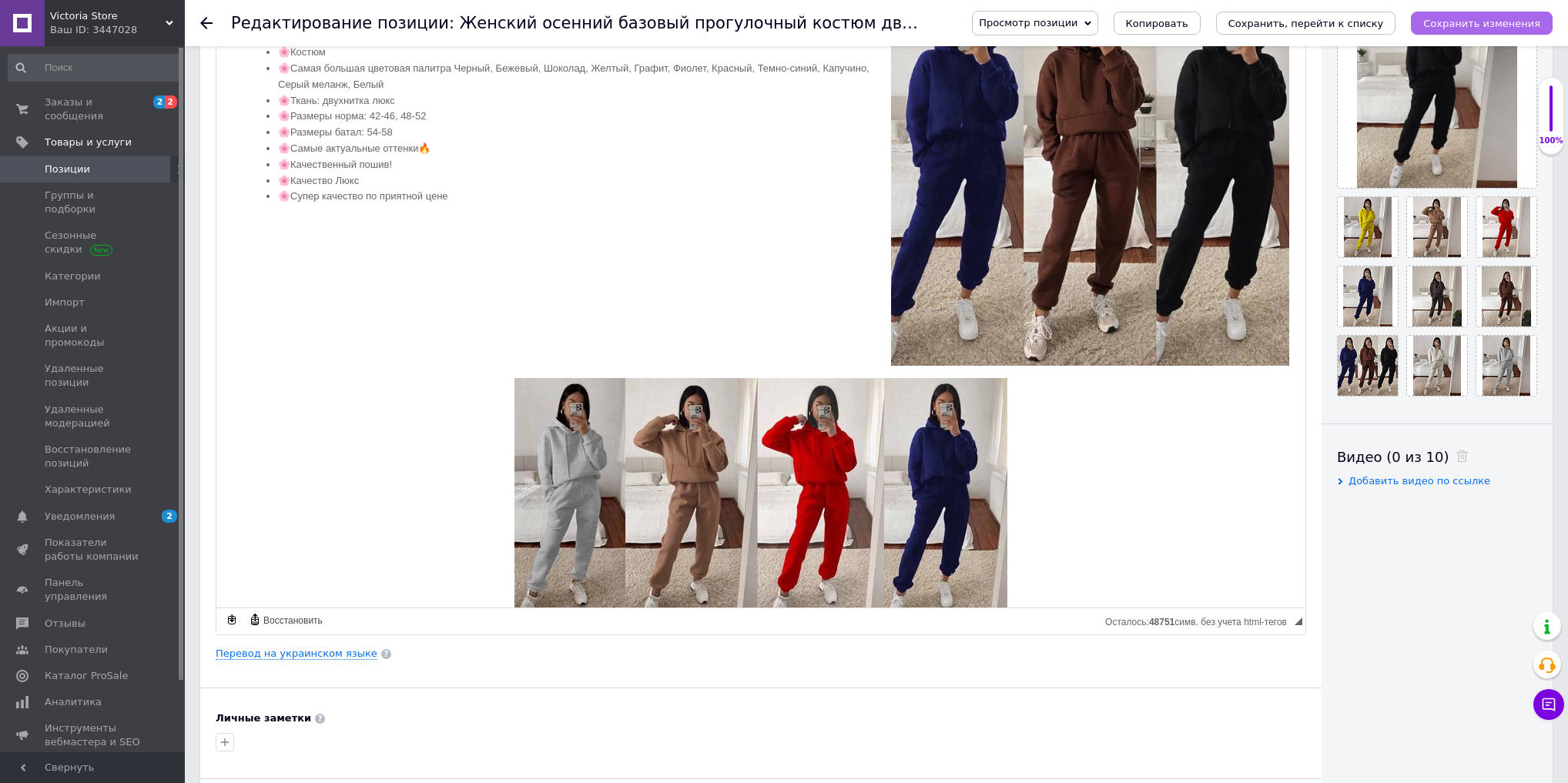
click at [1514, 25] on icon "Сохранить изменения" at bounding box center [1482, 23] width 117 height 11
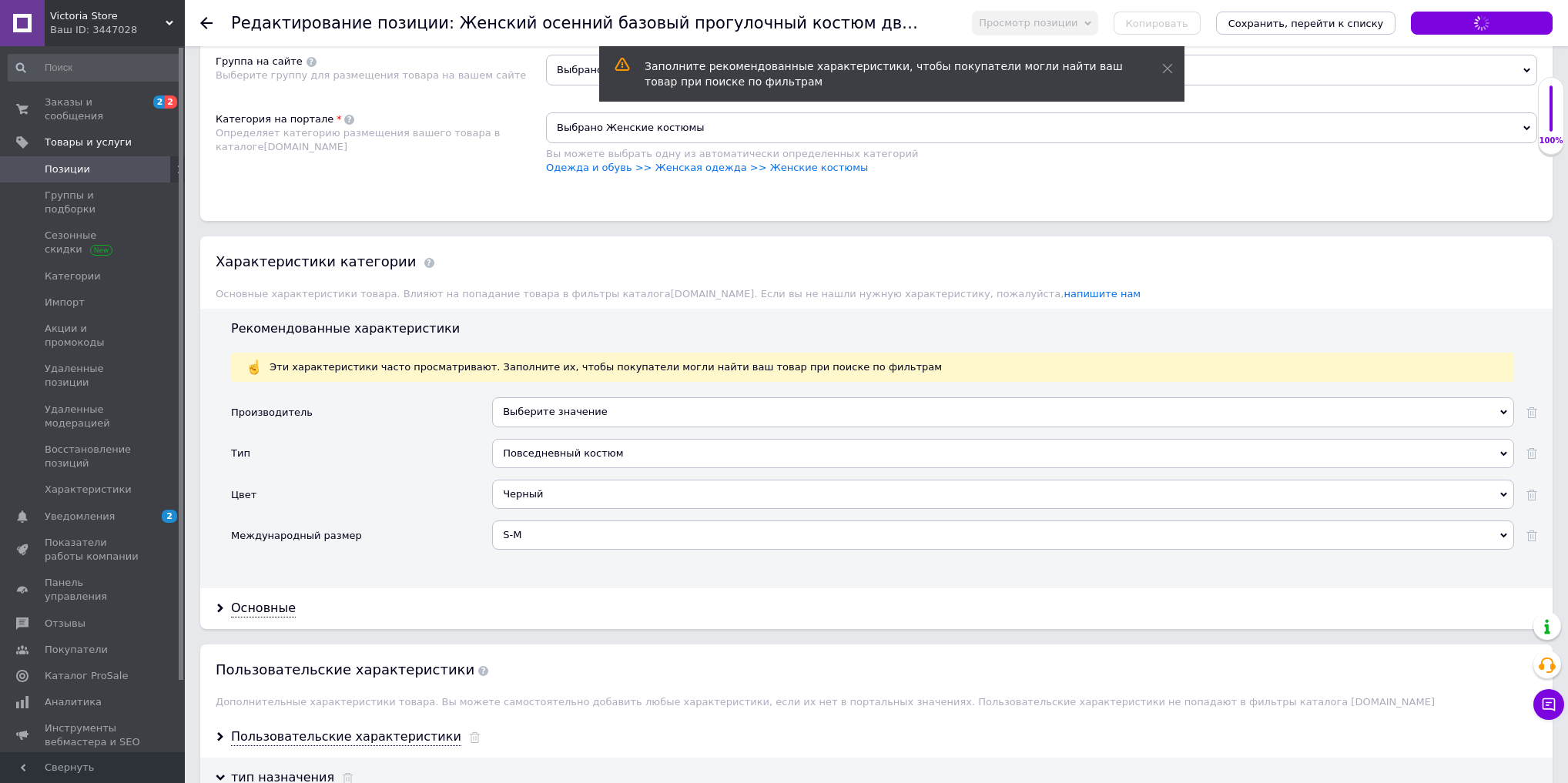
scroll to position [1782, 0]
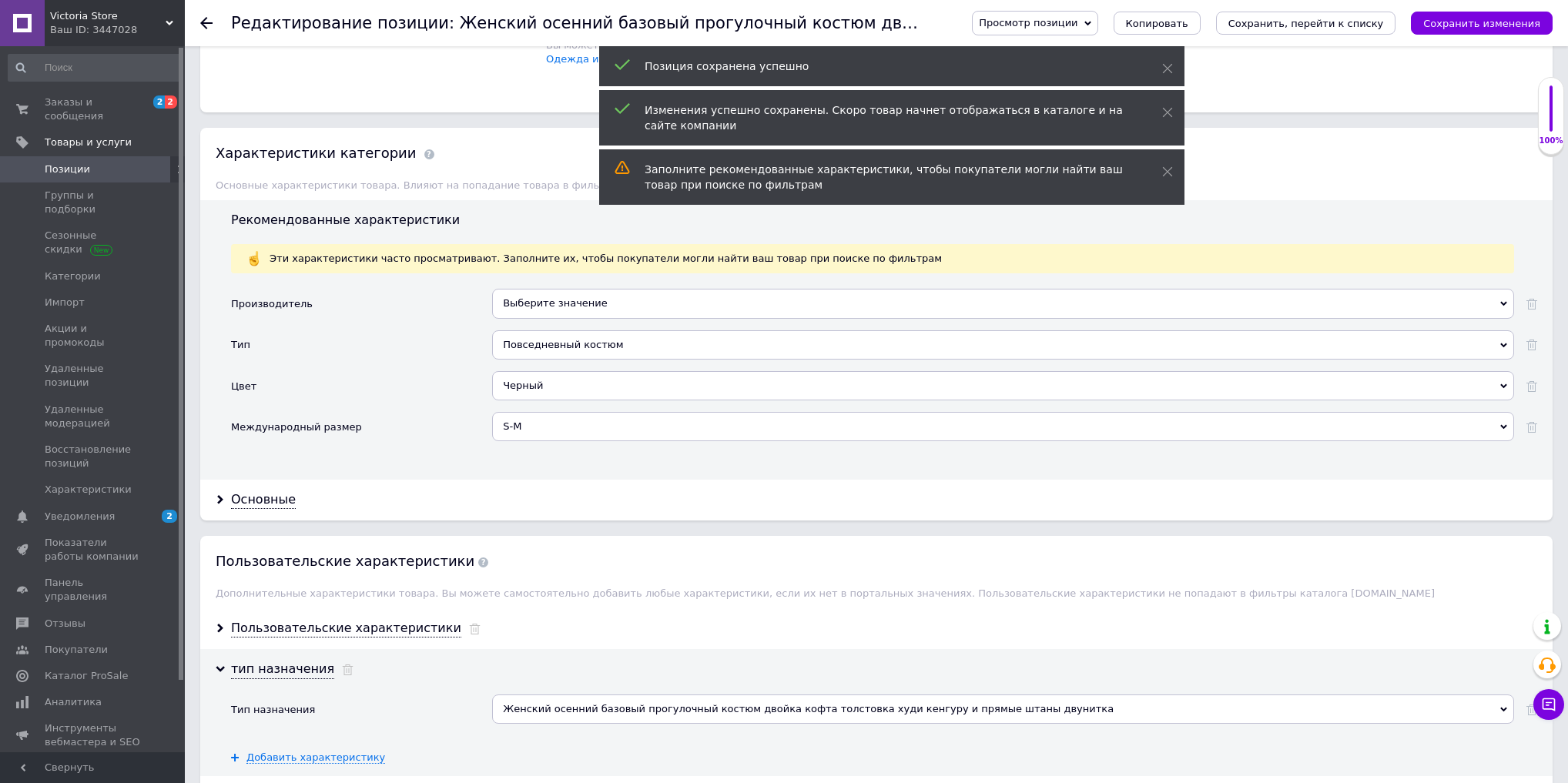
click at [560, 331] on div "Повседневный костюм" at bounding box center [1004, 345] width 1022 height 29
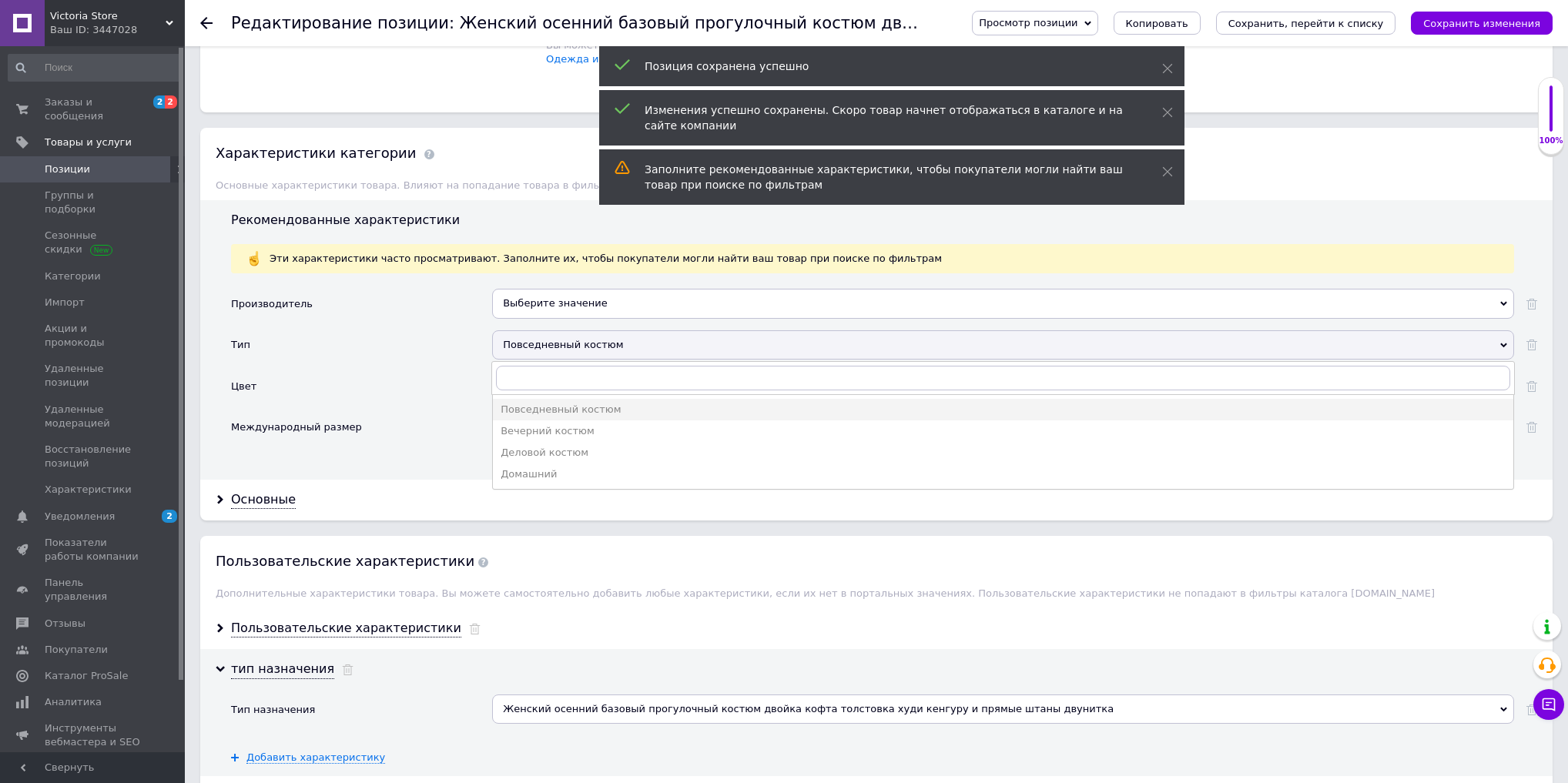
click at [419, 331] on div "Тип" at bounding box center [361, 351] width 261 height 41
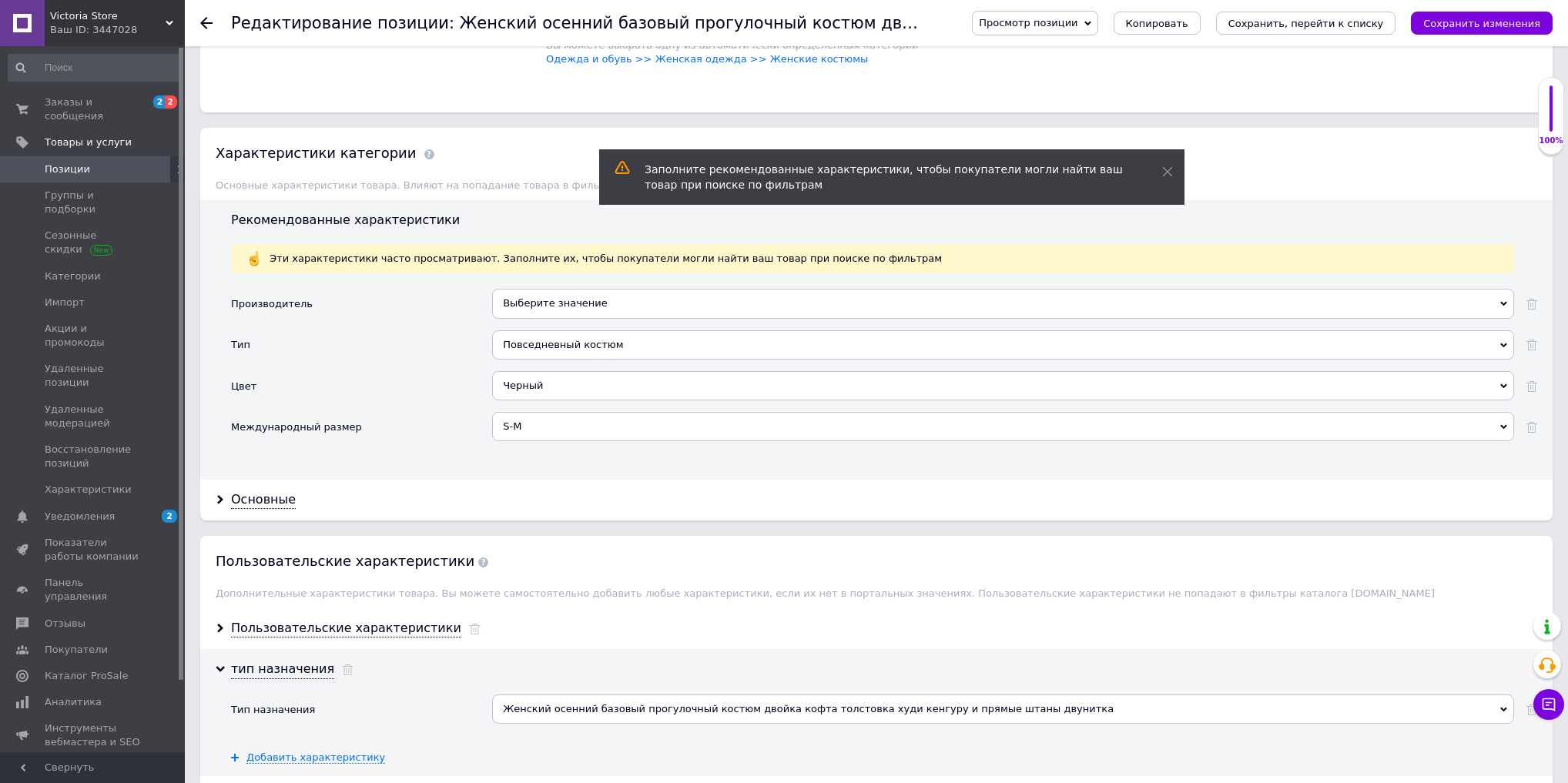
click at [521, 412] on div "S-M" at bounding box center [1004, 426] width 1022 height 29
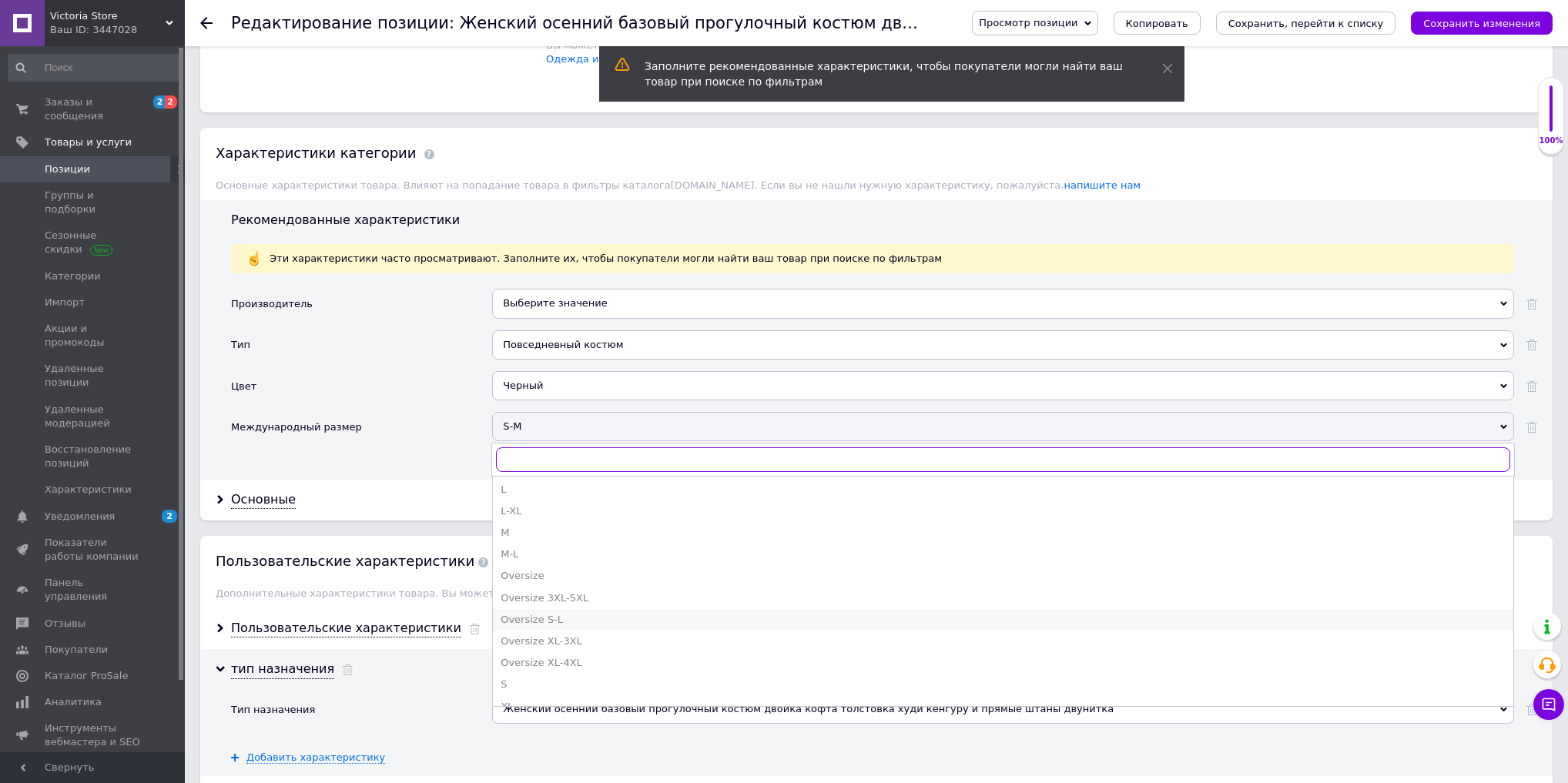
scroll to position [431, 0]
click at [573, 596] on div "Oversize S-L" at bounding box center [1003, 603] width 1005 height 14
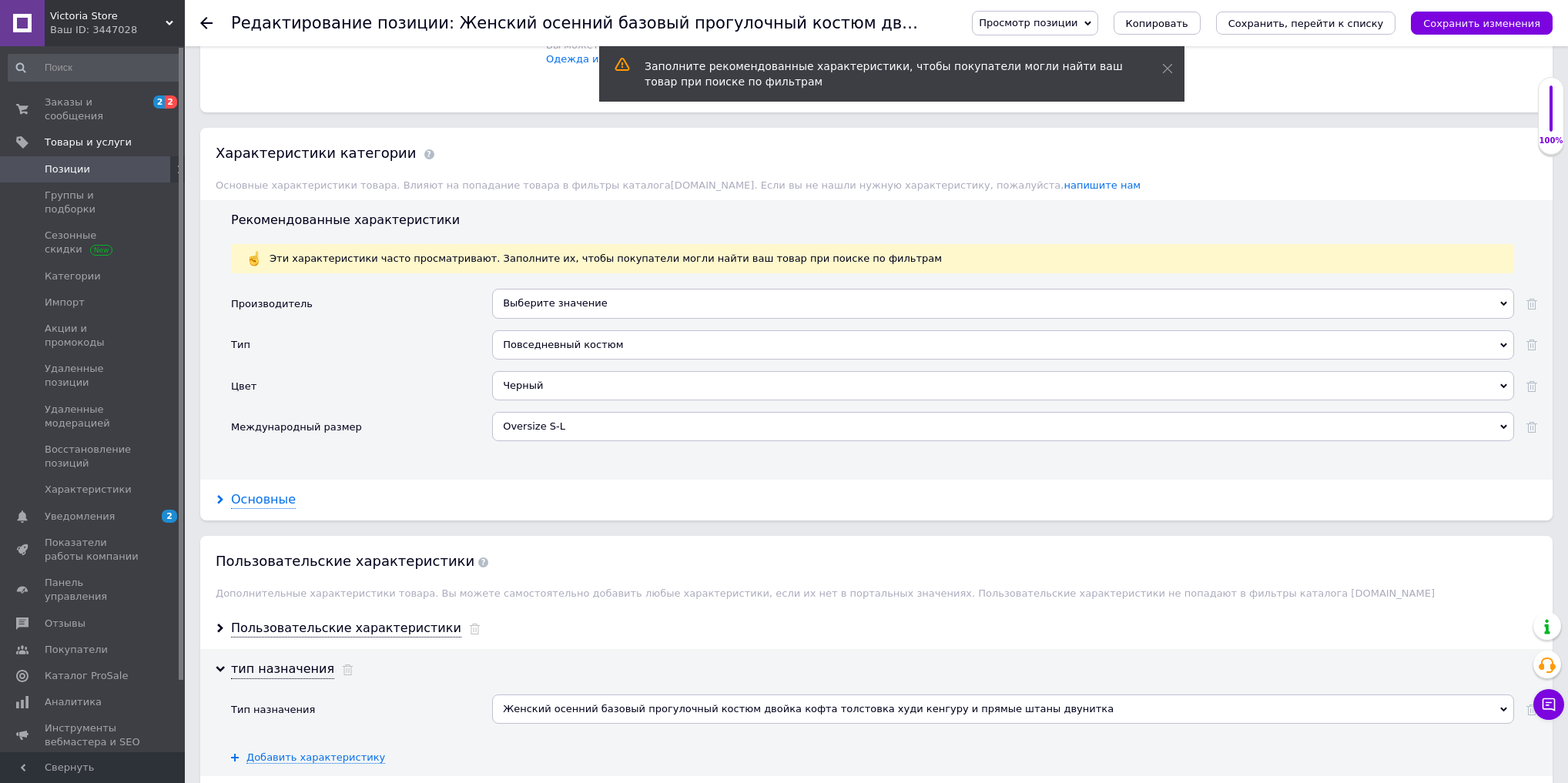
click at [234, 492] on div "Основные" at bounding box center [263, 500] width 65 height 17
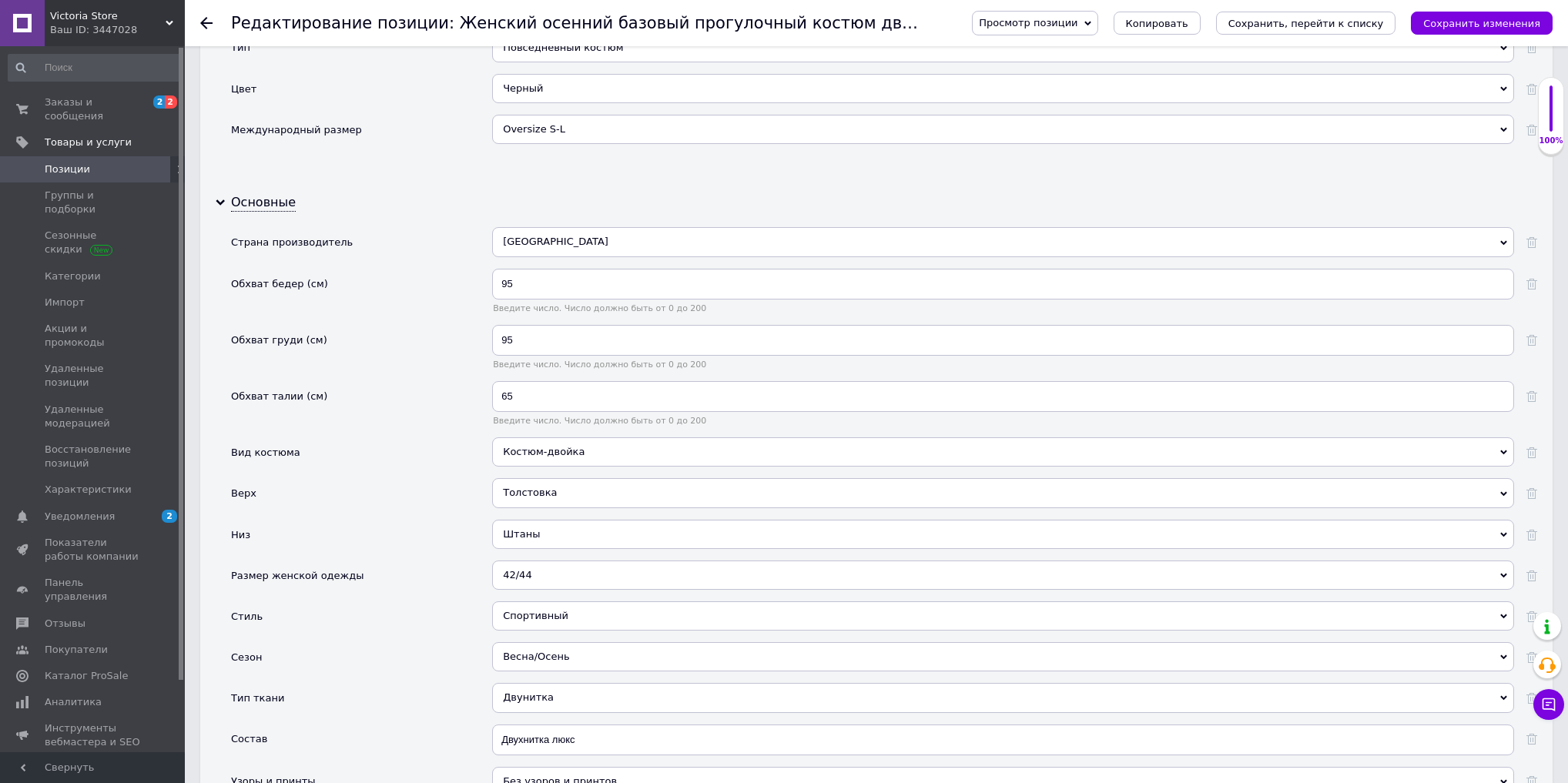
scroll to position [2090, 0]
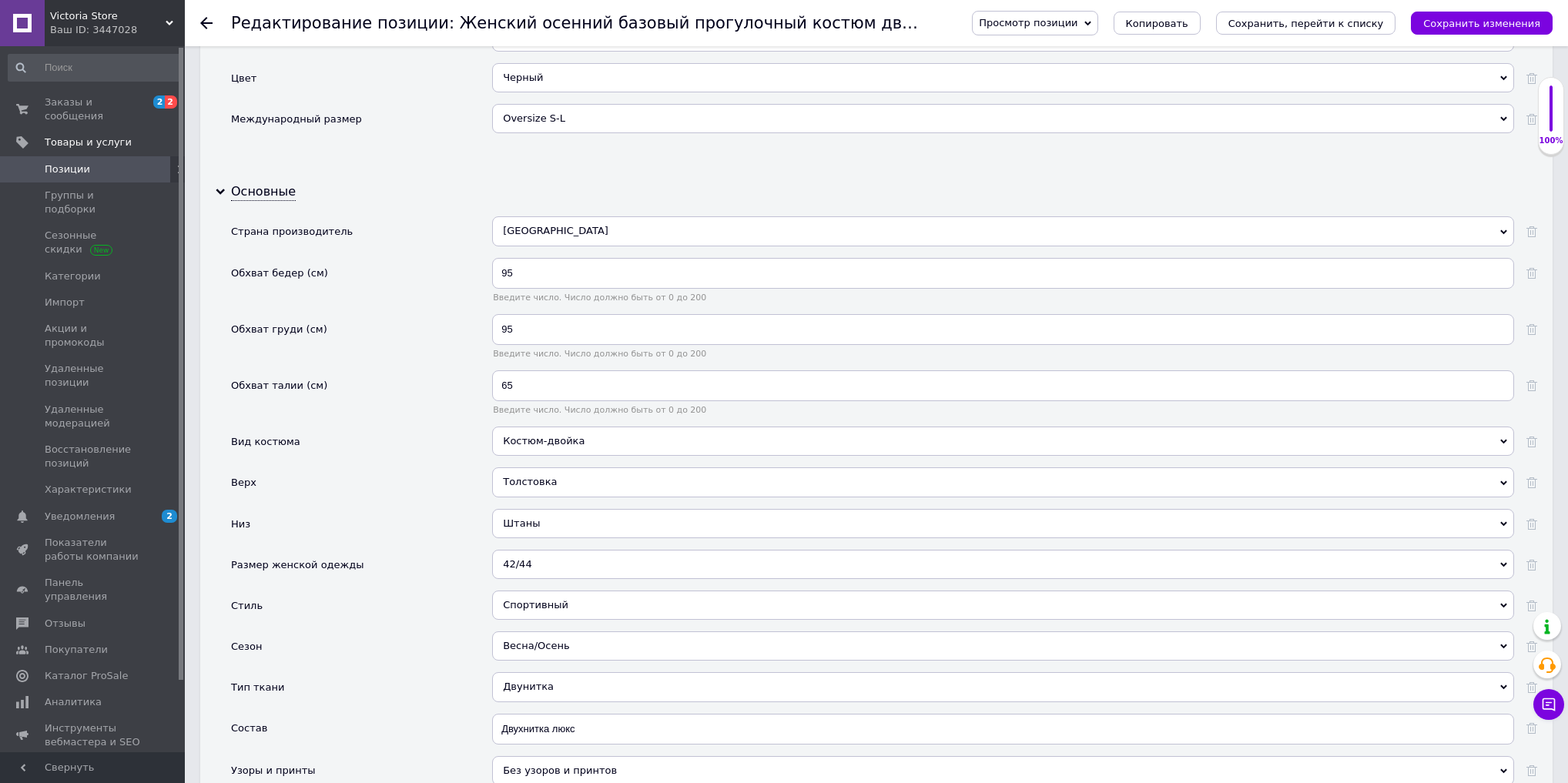
click at [557, 467] on div "Толстовка" at bounding box center [1004, 481] width 1022 height 29
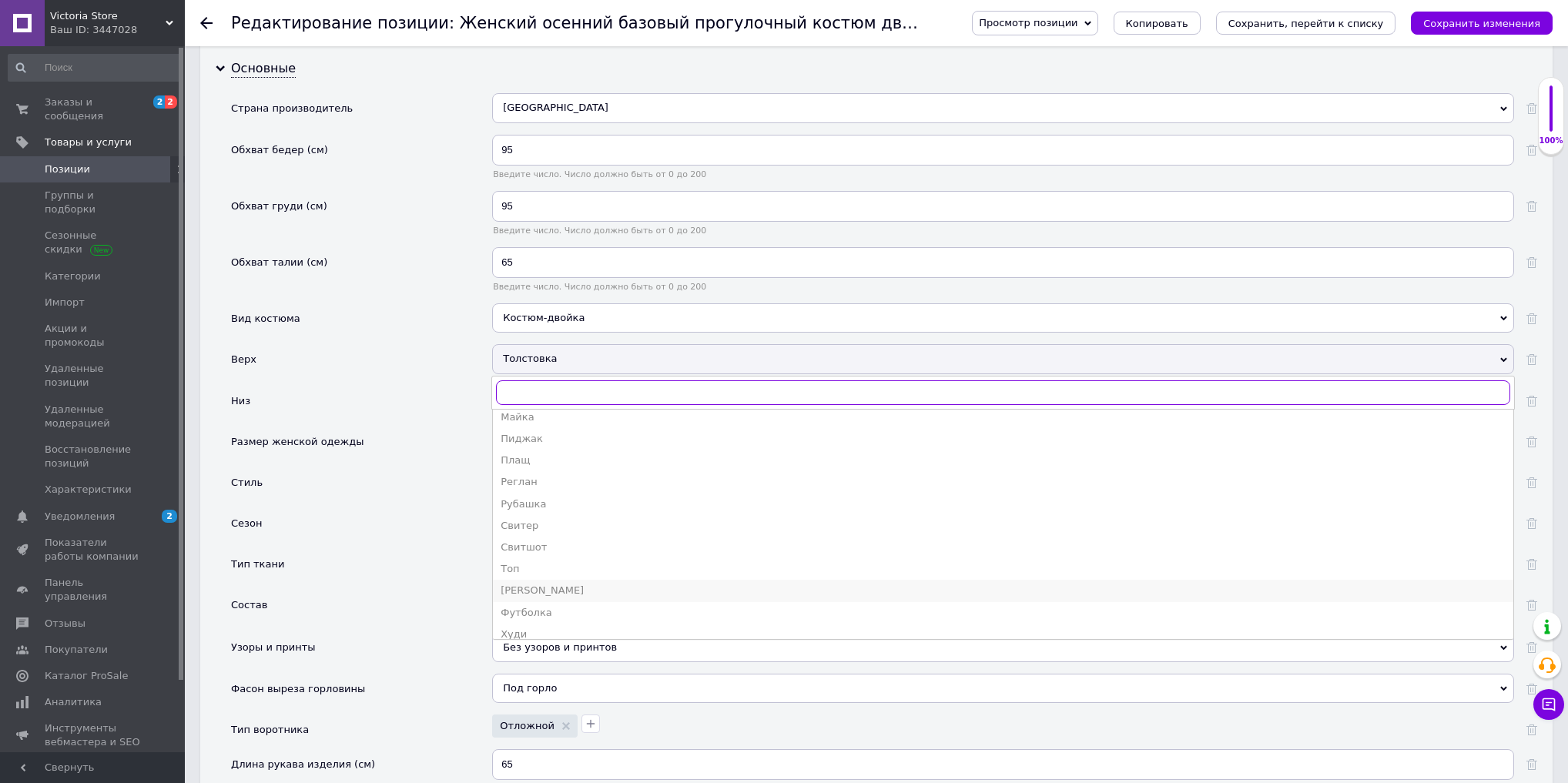
scroll to position [386, 0]
click at [539, 618] on div "Худи" at bounding box center [1003, 625] width 1005 height 14
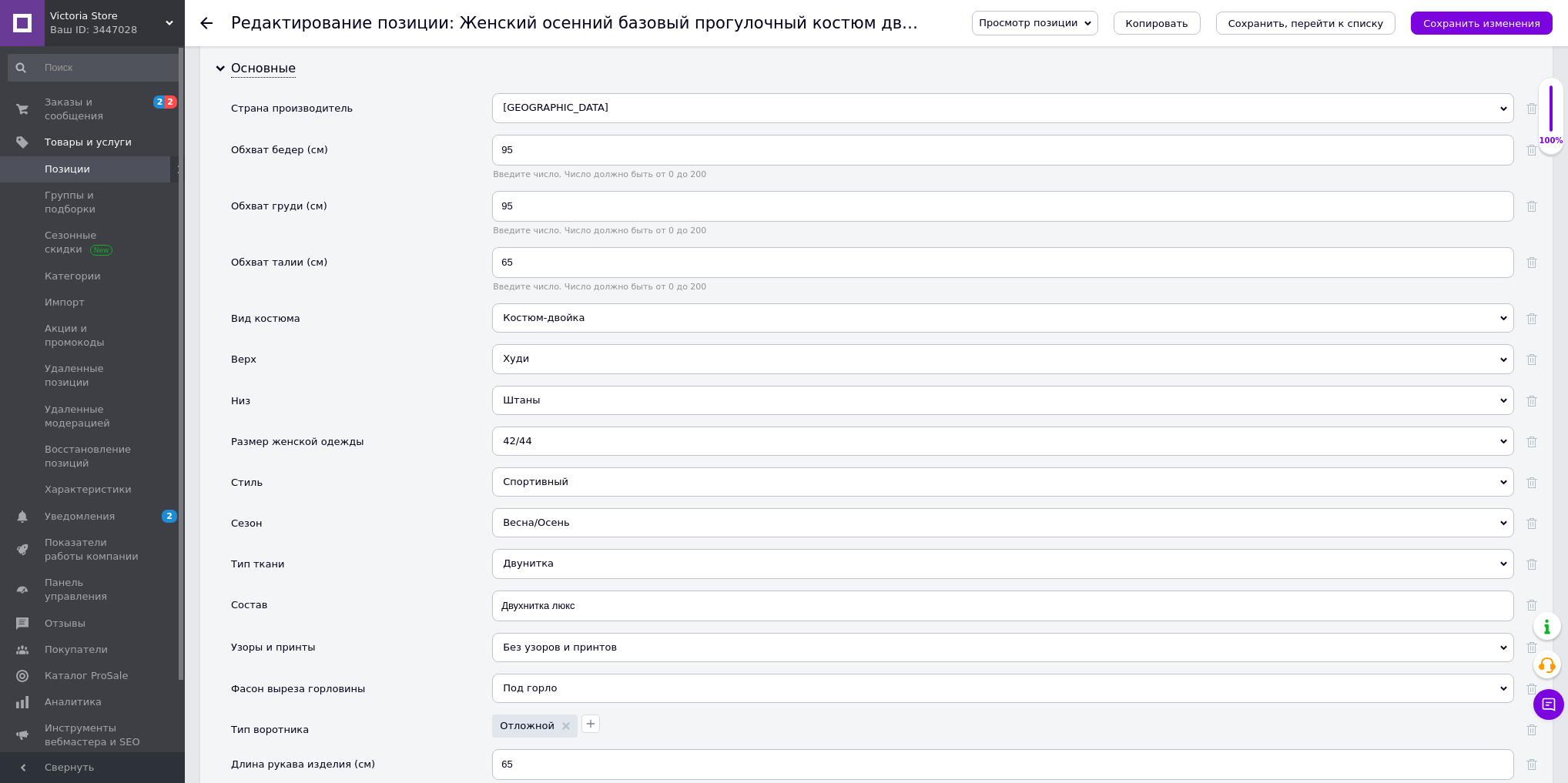
click at [569, 427] on div "42/44" at bounding box center [1004, 441] width 1022 height 29
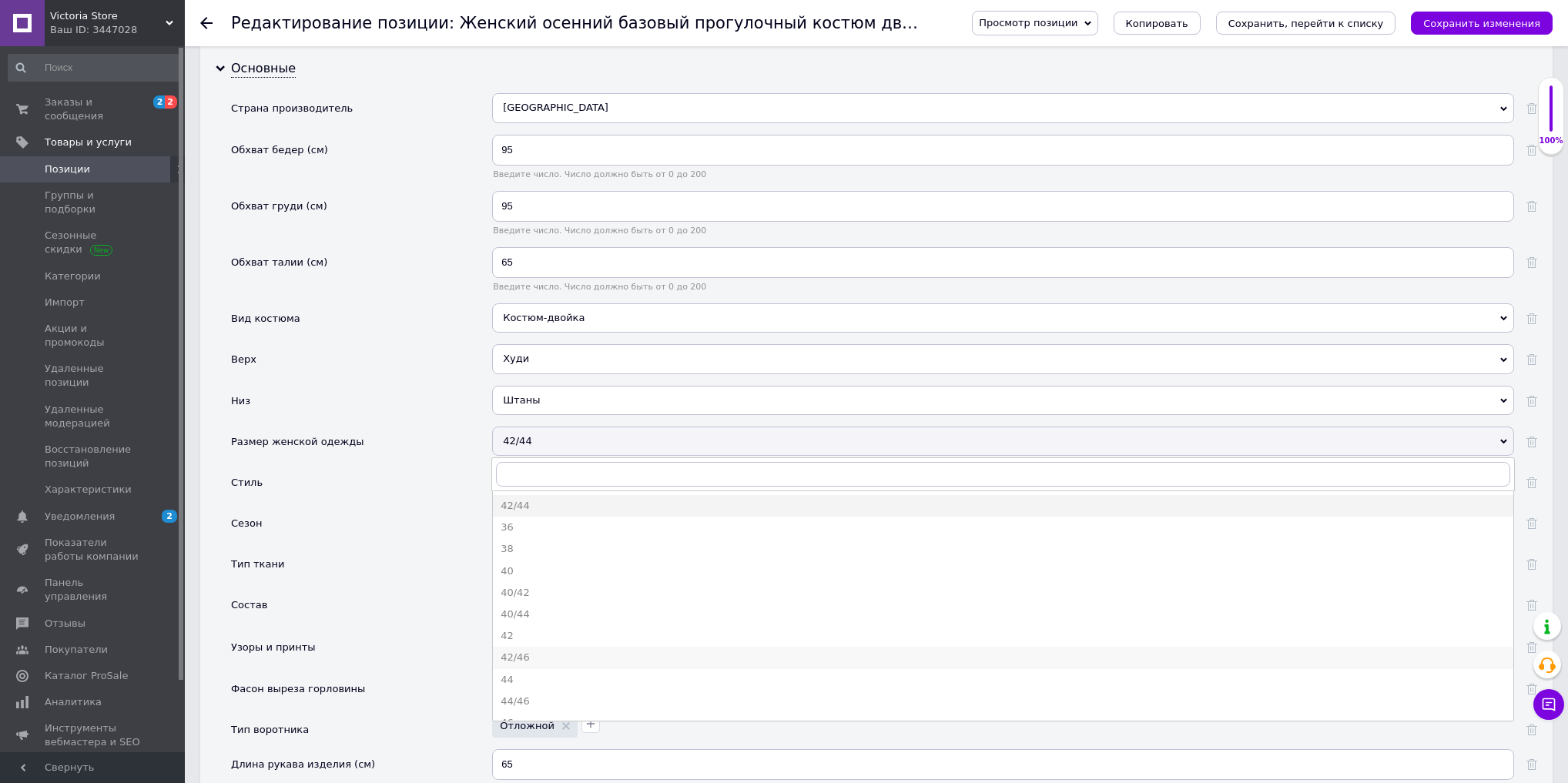
click at [584, 651] on div "42/46" at bounding box center [1003, 658] width 1005 height 14
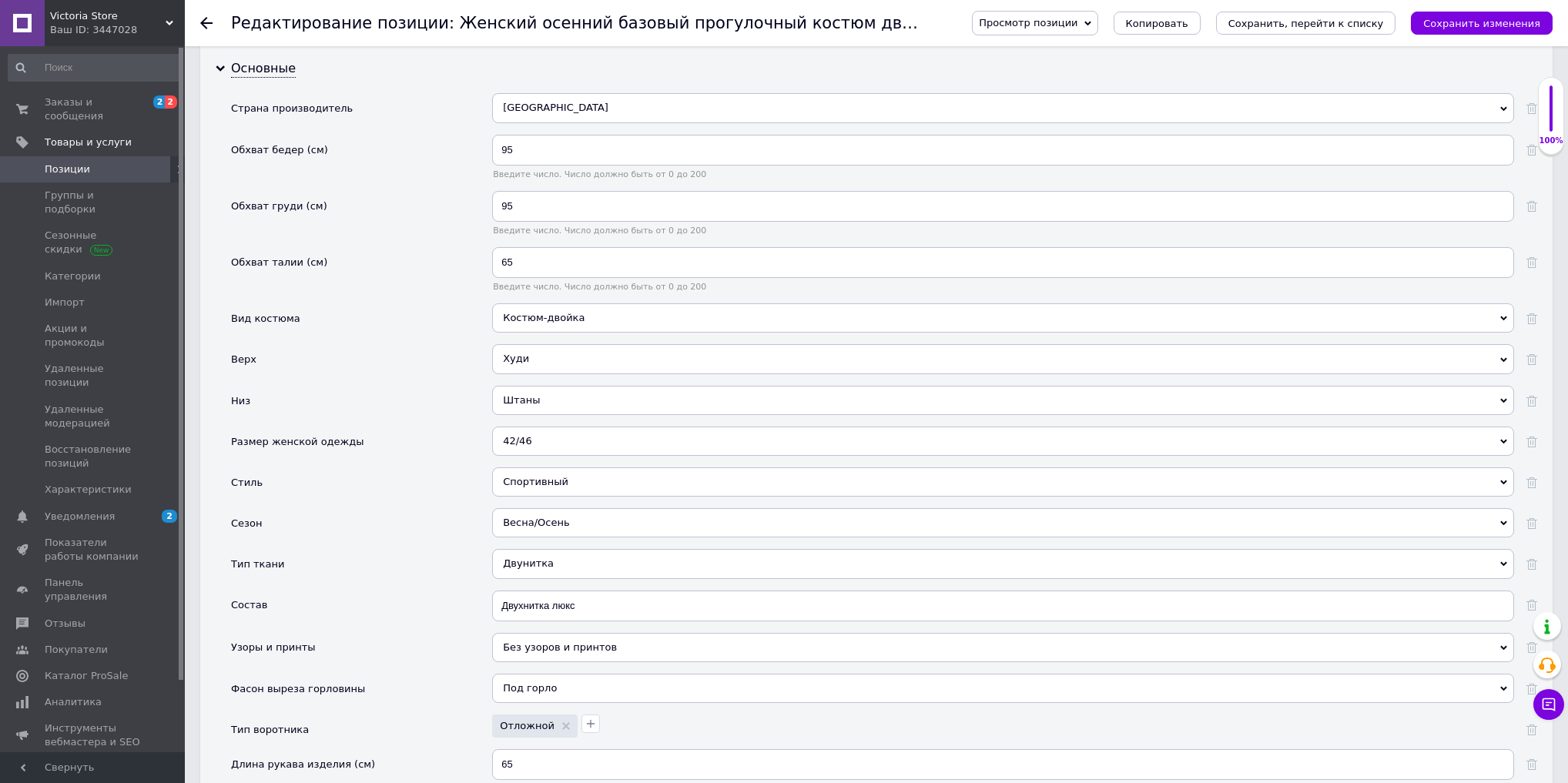
click at [578, 467] on div "Спортивный" at bounding box center [1004, 481] width 1022 height 29
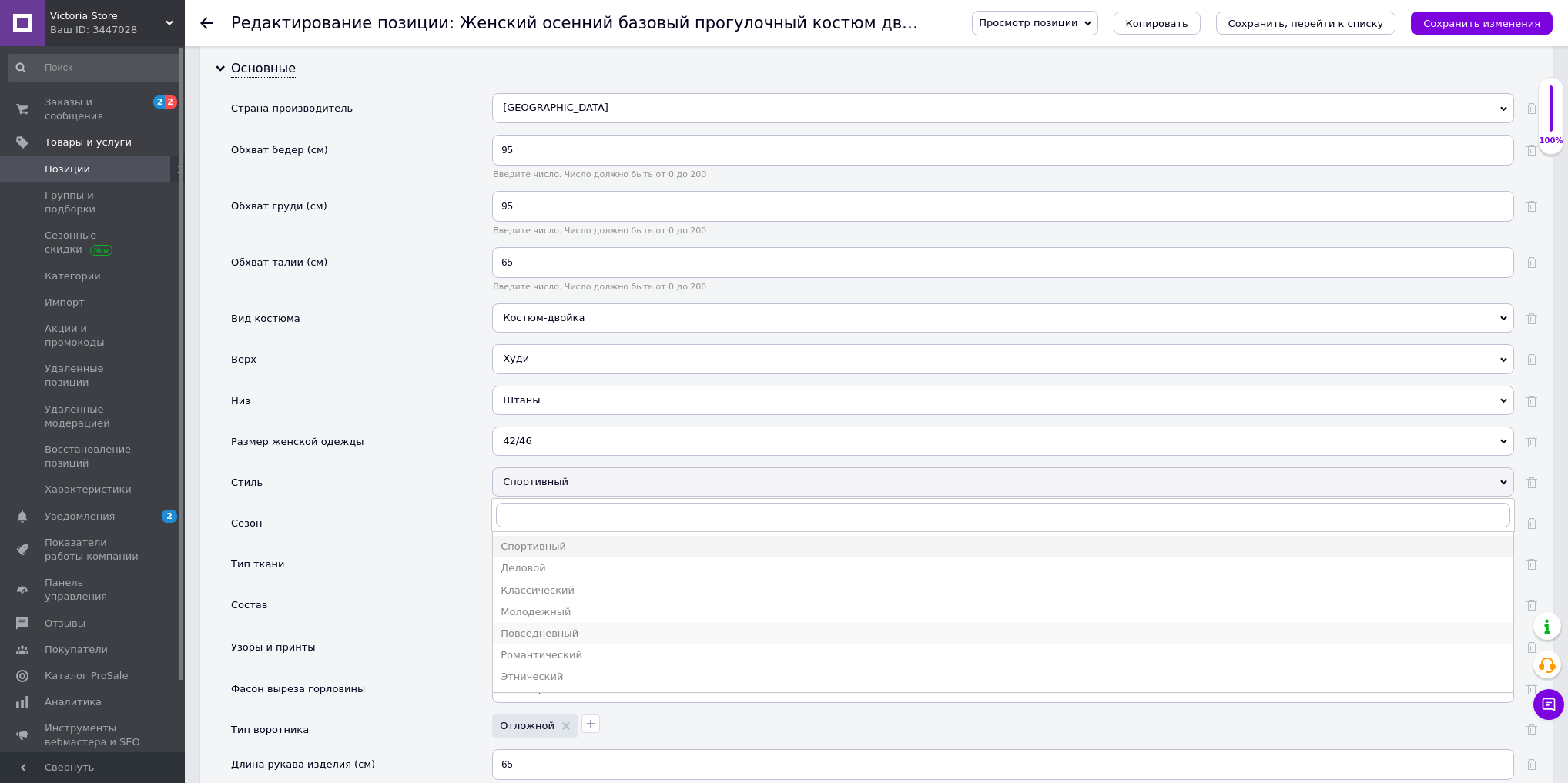
click at [574, 627] on div "Повседневный" at bounding box center [1003, 634] width 1005 height 14
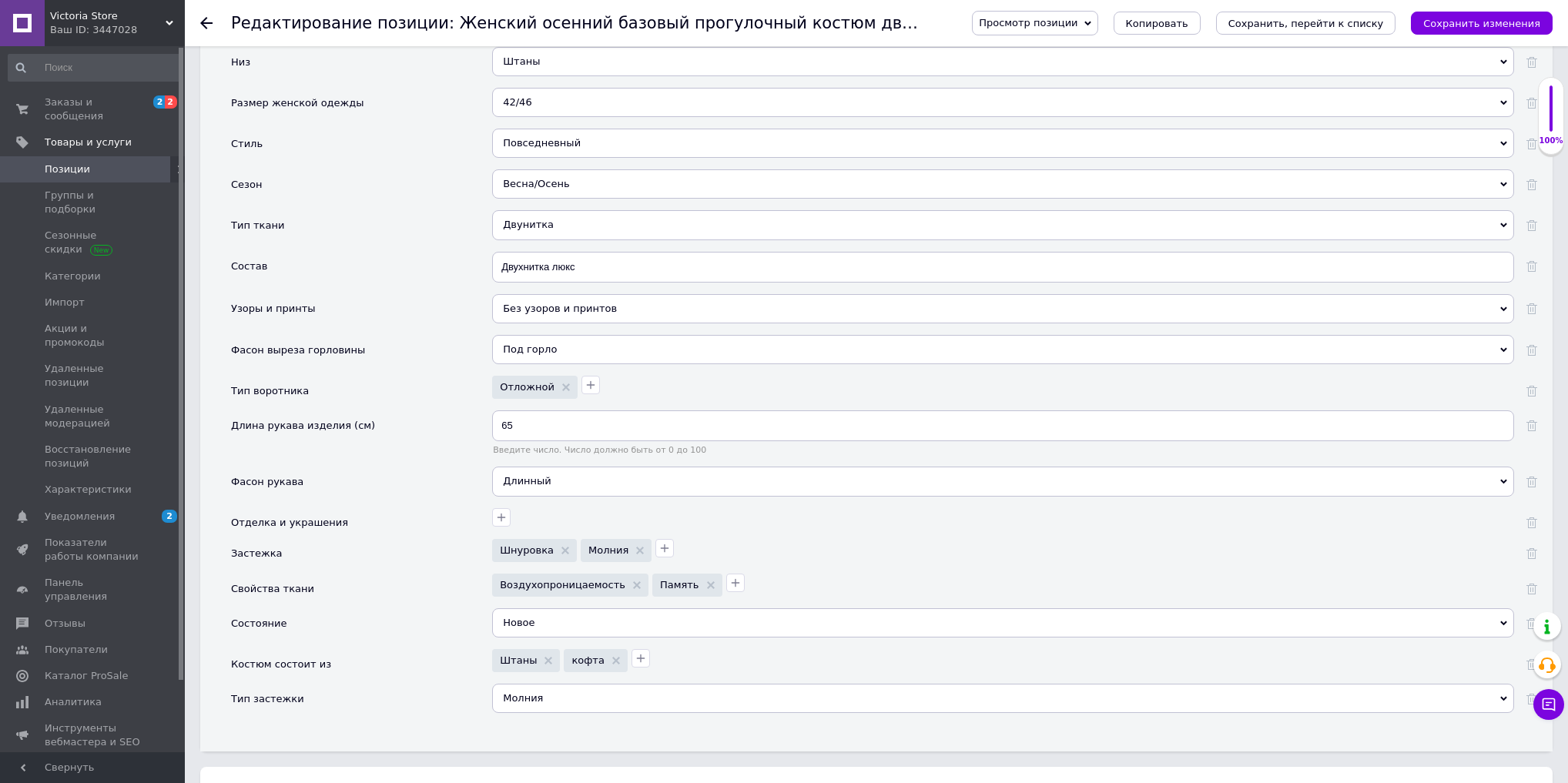
scroll to position [2583, 0]
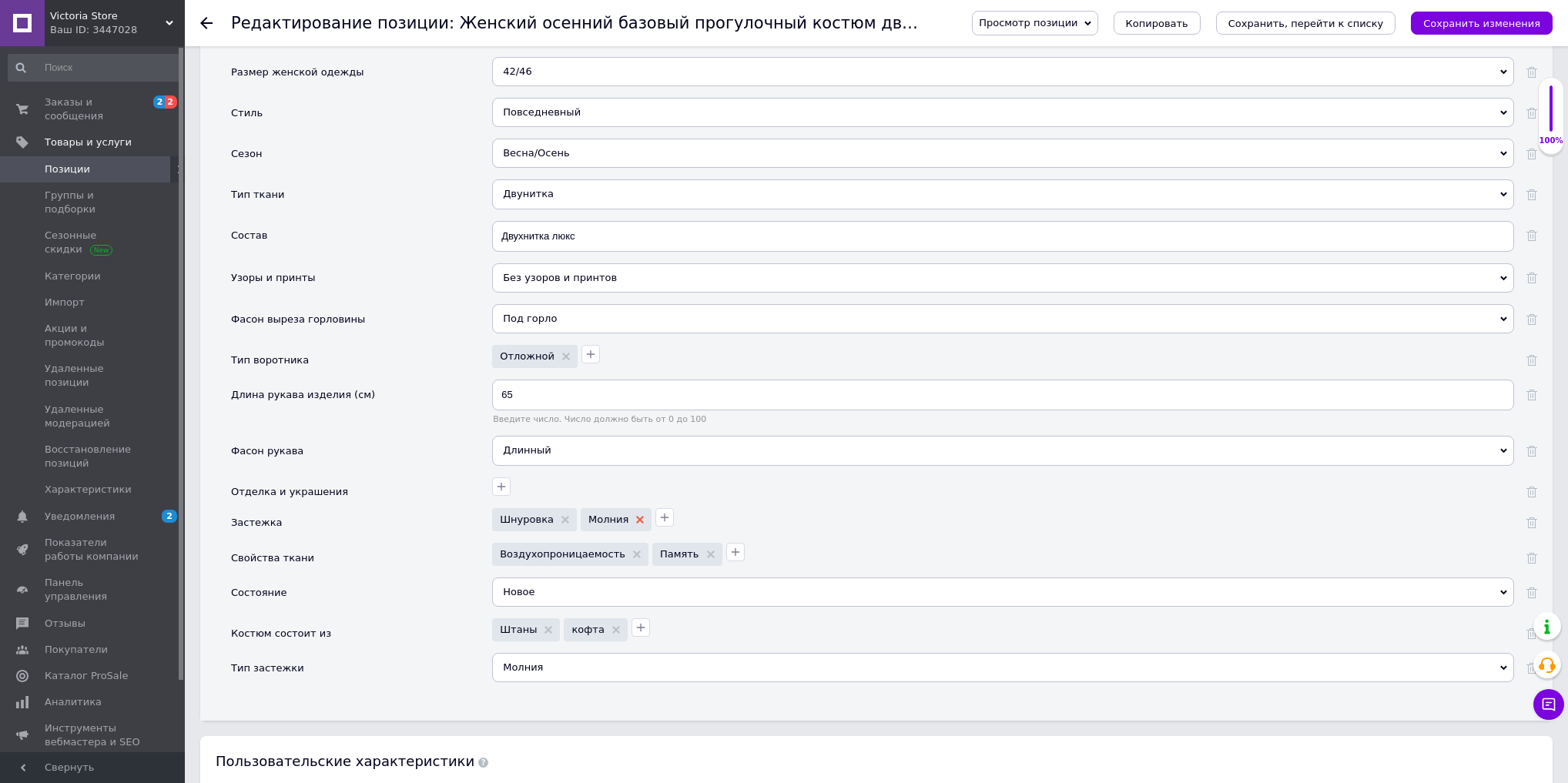
click at [636, 516] on use at bounding box center [640, 520] width 8 height 8
click at [545, 654] on div "Молния" at bounding box center [1004, 668] width 1022 height 29
click at [418, 619] on div "Костюм состоит из" at bounding box center [361, 636] width 261 height 35
click at [547, 654] on div "Молния" at bounding box center [1004, 668] width 1022 height 29
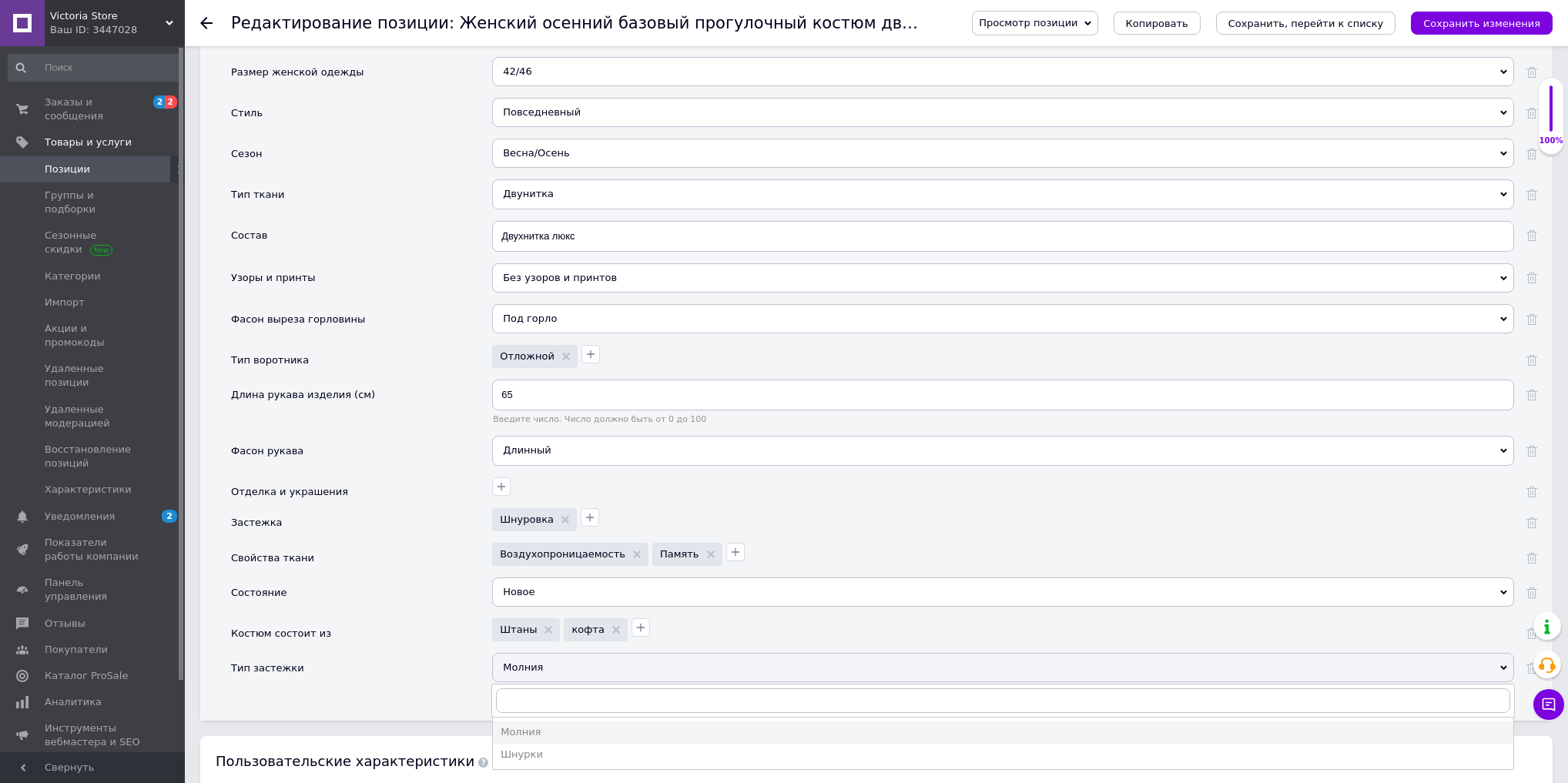
click at [548, 654] on div "Молния" at bounding box center [1004, 668] width 1022 height 29
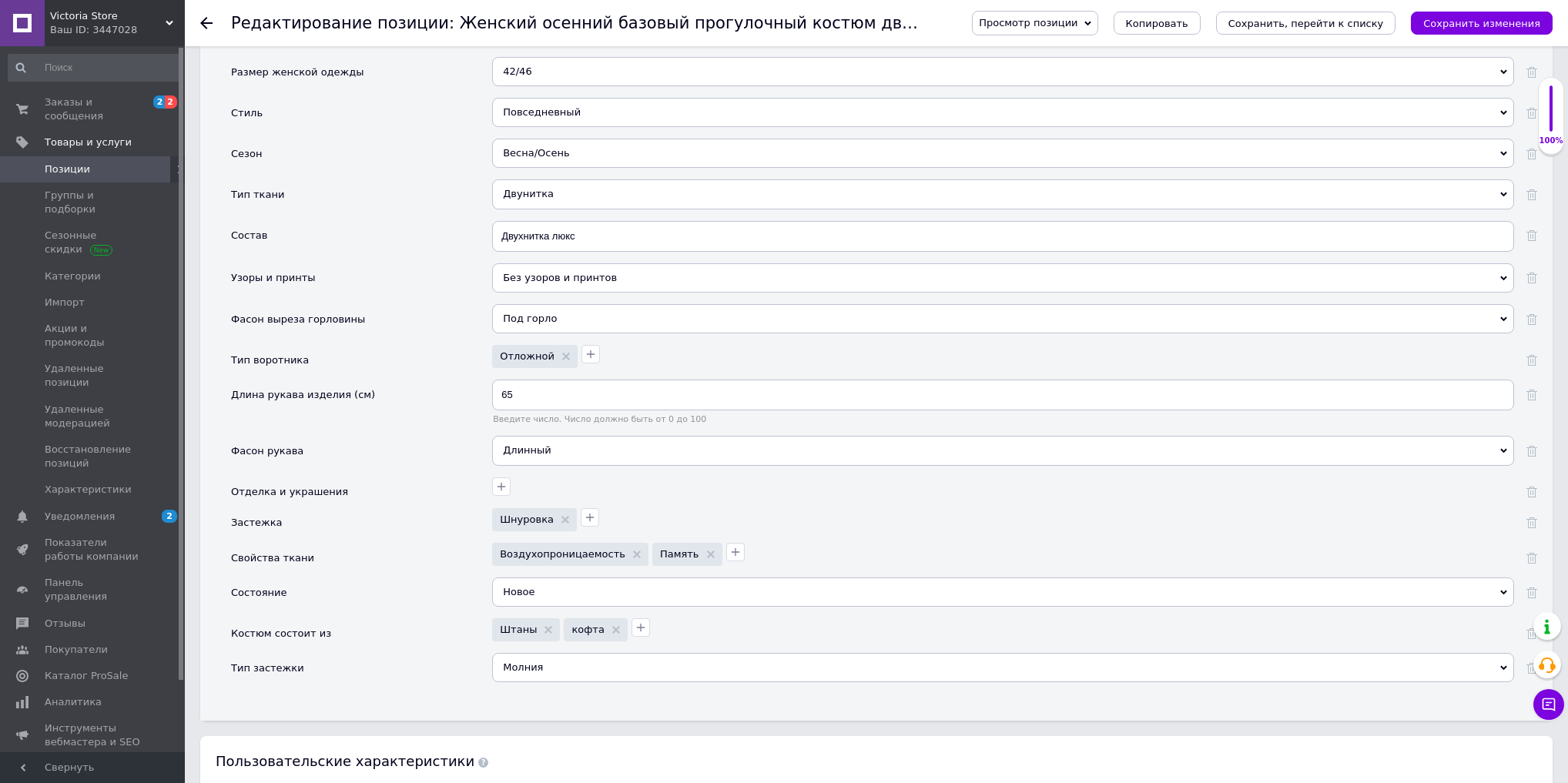
click at [522, 654] on div "Молния" at bounding box center [1004, 668] width 1022 height 29
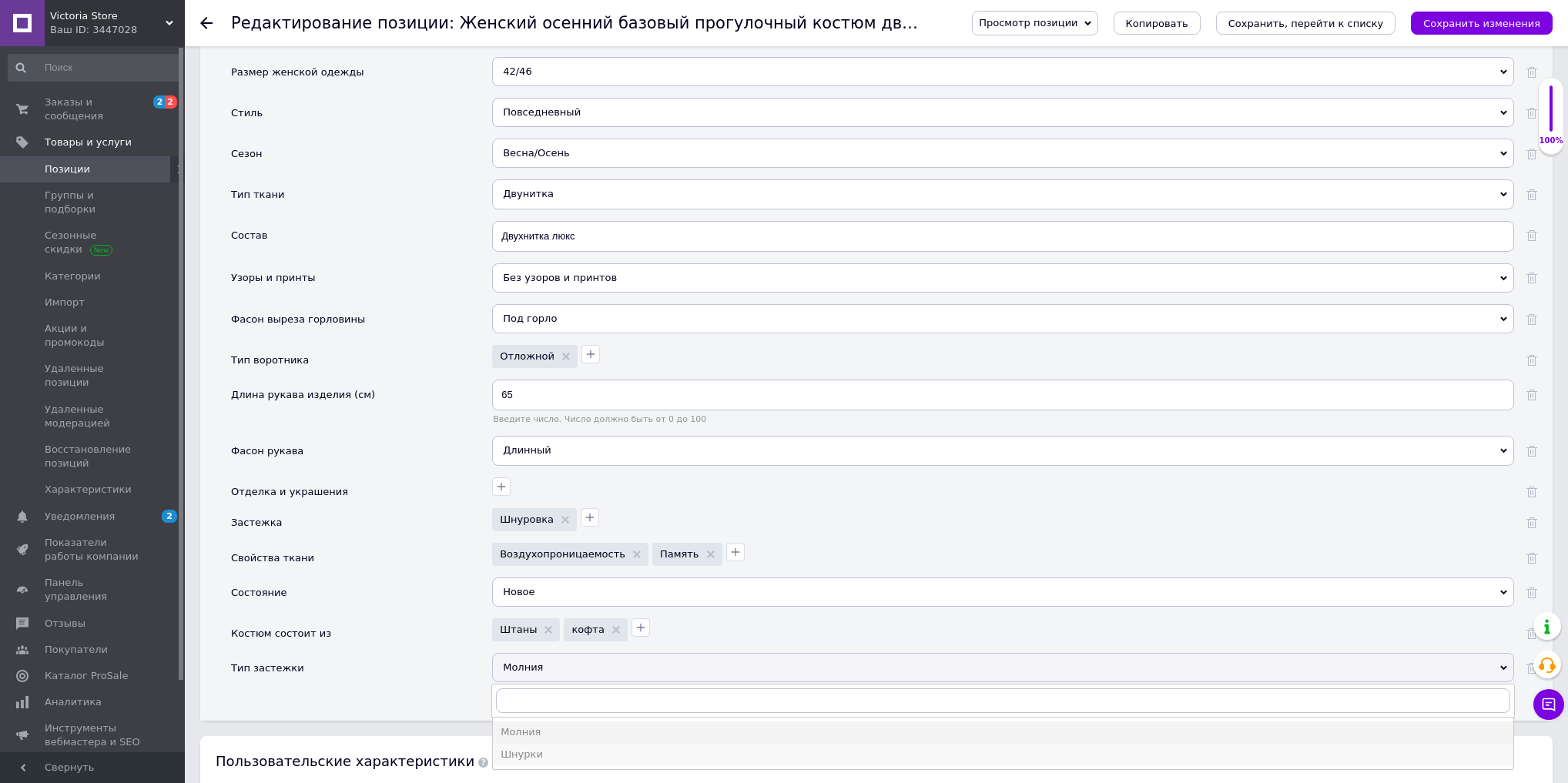
click at [525, 748] on div "Шнурки" at bounding box center [1003, 755] width 1005 height 14
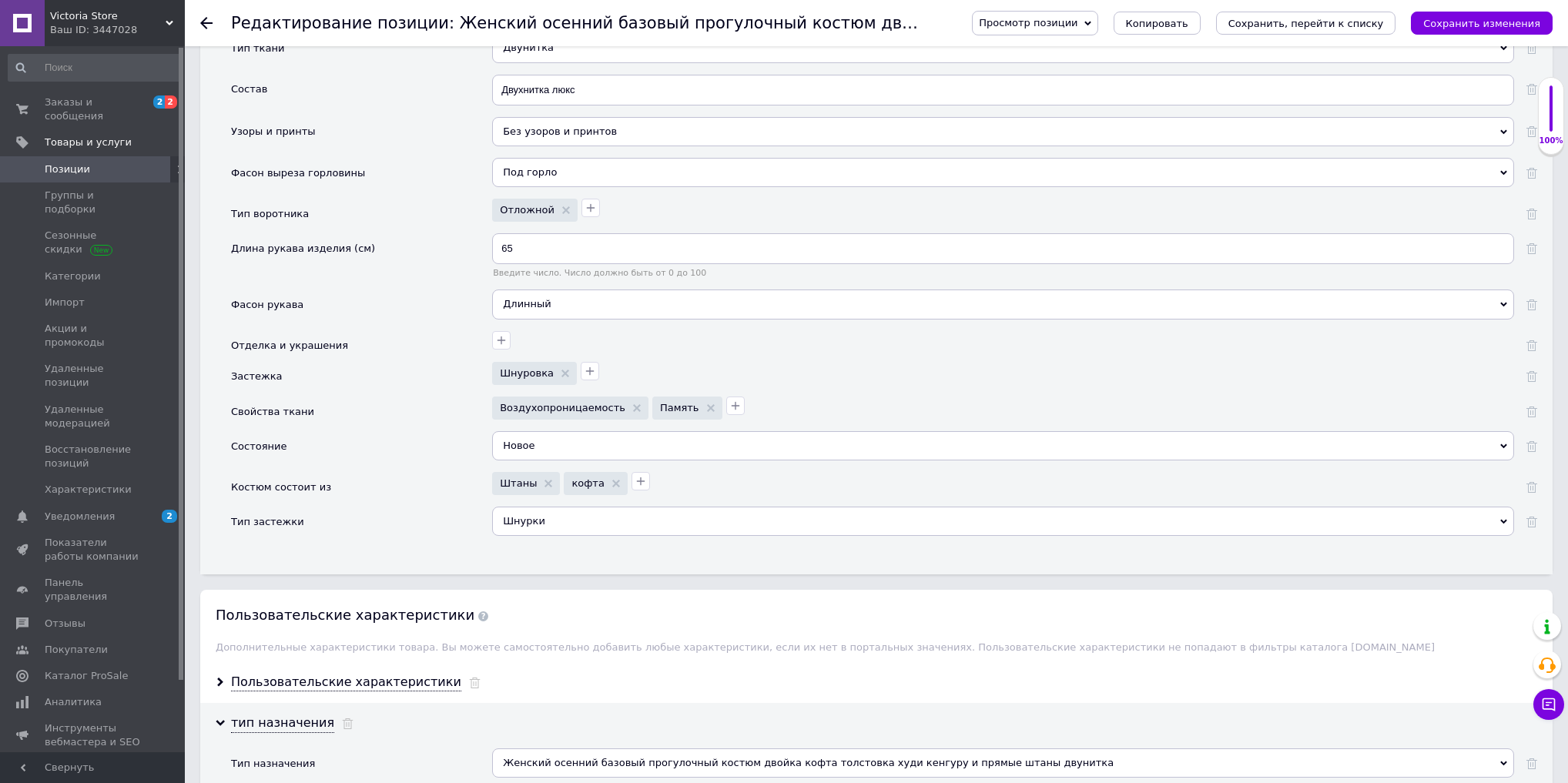
scroll to position [2759, 0]
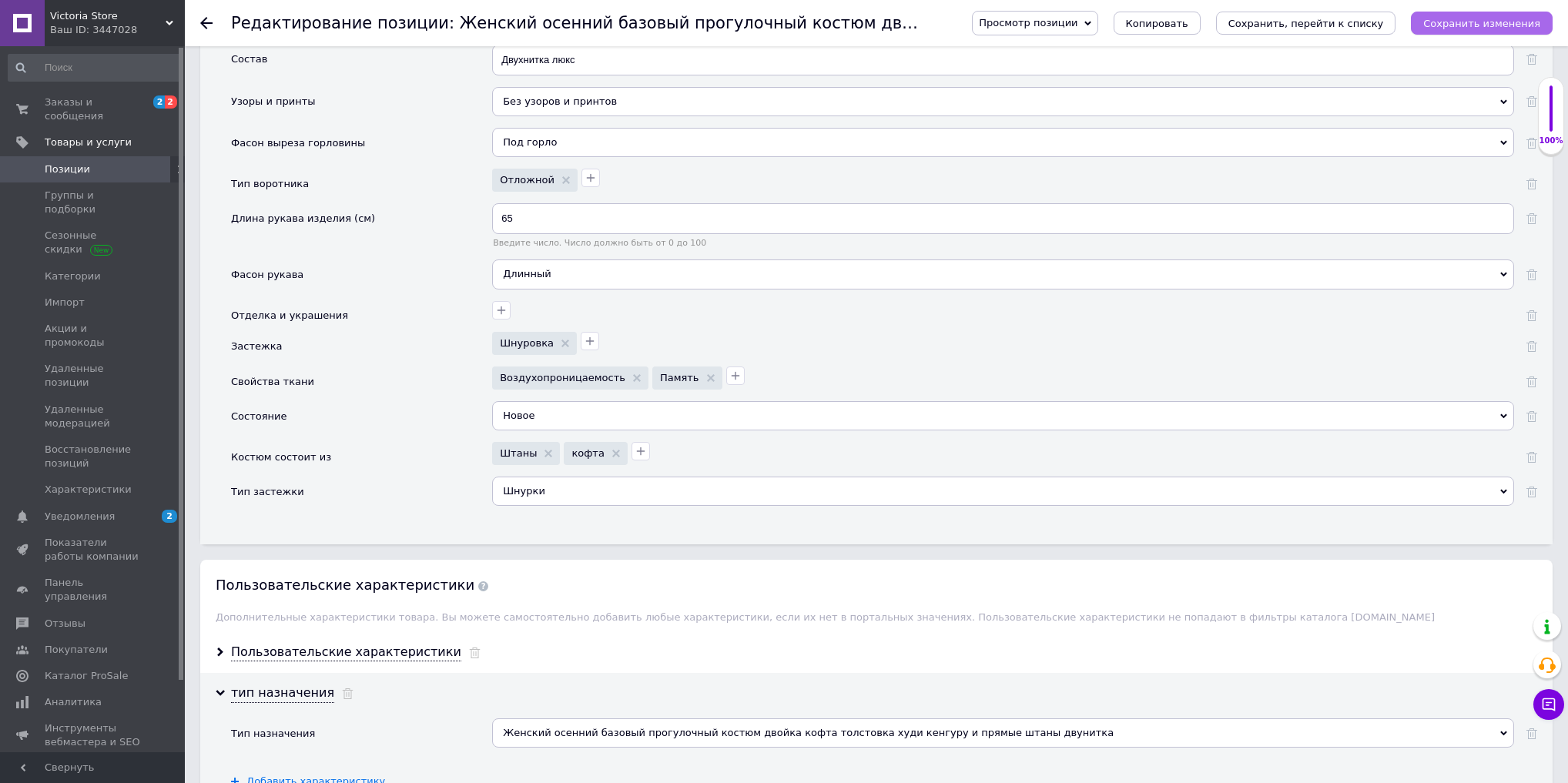
click at [1446, 23] on icon "Сохранить изменения" at bounding box center [1482, 23] width 117 height 11
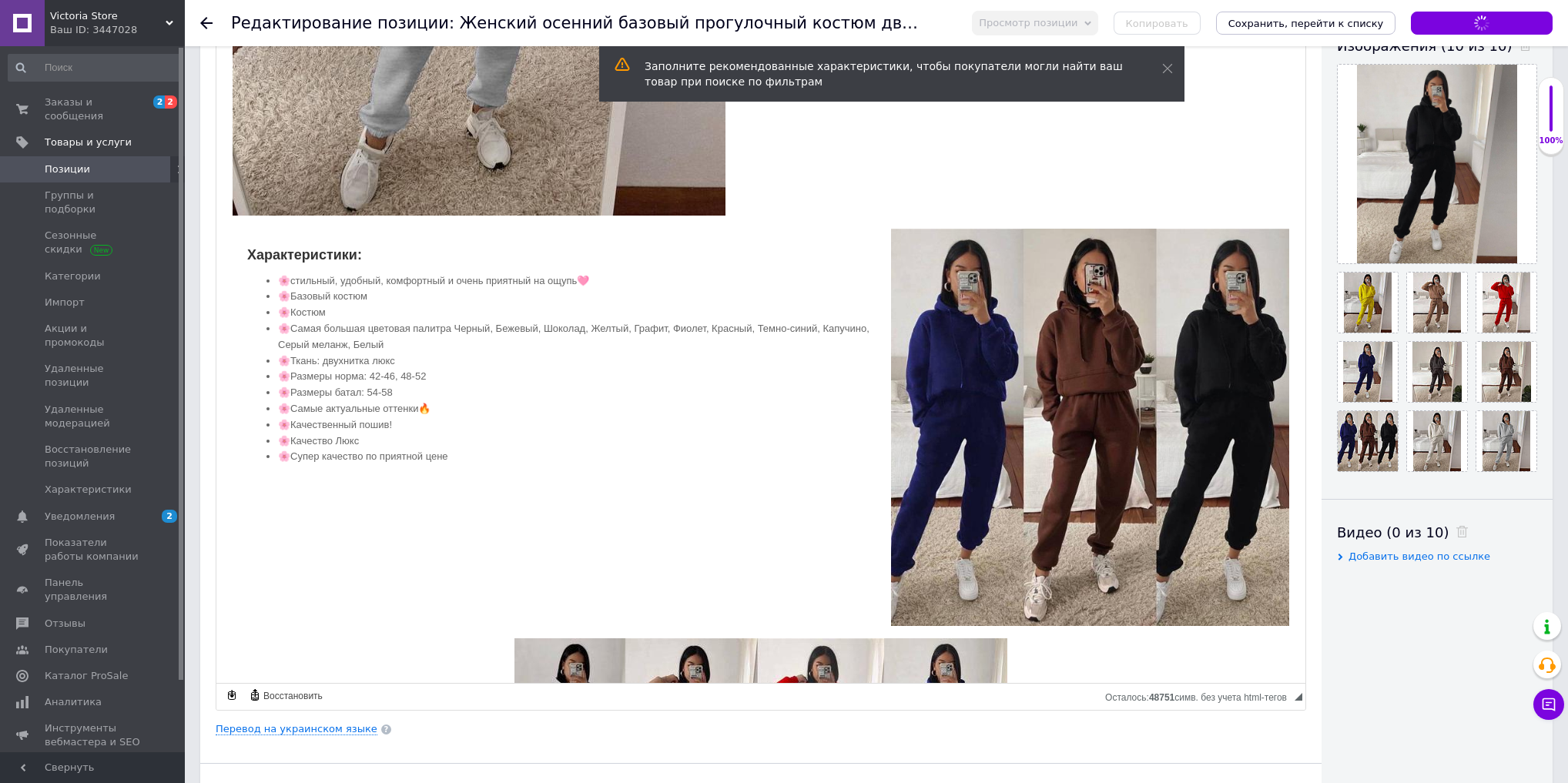
scroll to position [0, 0]
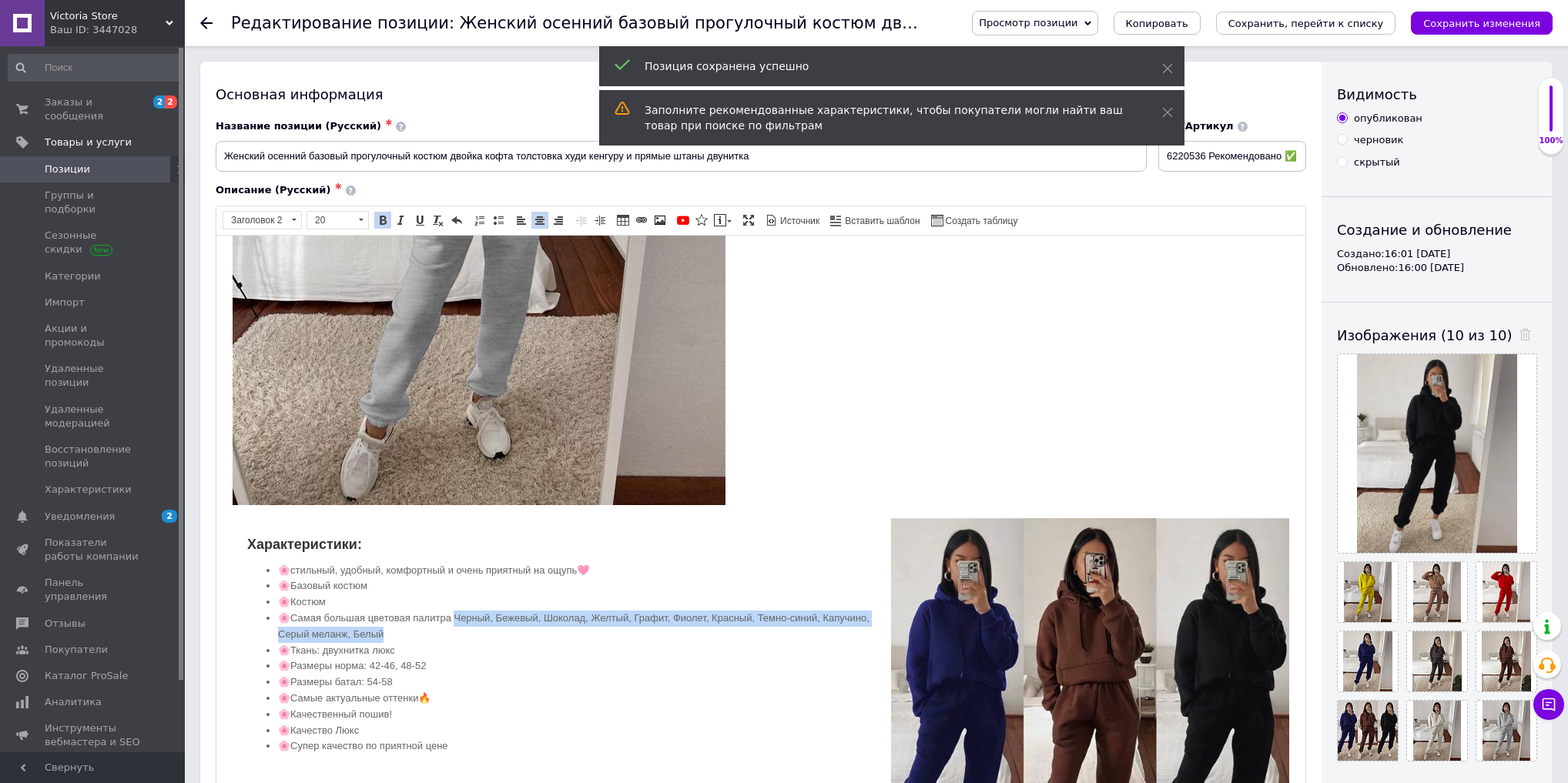
drag, startPoint x: 458, startPoint y: 613, endPoint x: 465, endPoint y: 627, distance: 15.7
click at [465, 627] on li "🌸Самая большая цветовая палитра Черный, Бежевый, Шоколад, Желтый, Графит, Фиоле…" at bounding box center [761, 626] width 966 height 32
copy li "ерный, Бежевый, Шоколад, Желтый, Графит, Фиолет, Красный, Темно-синий, Капучино…"
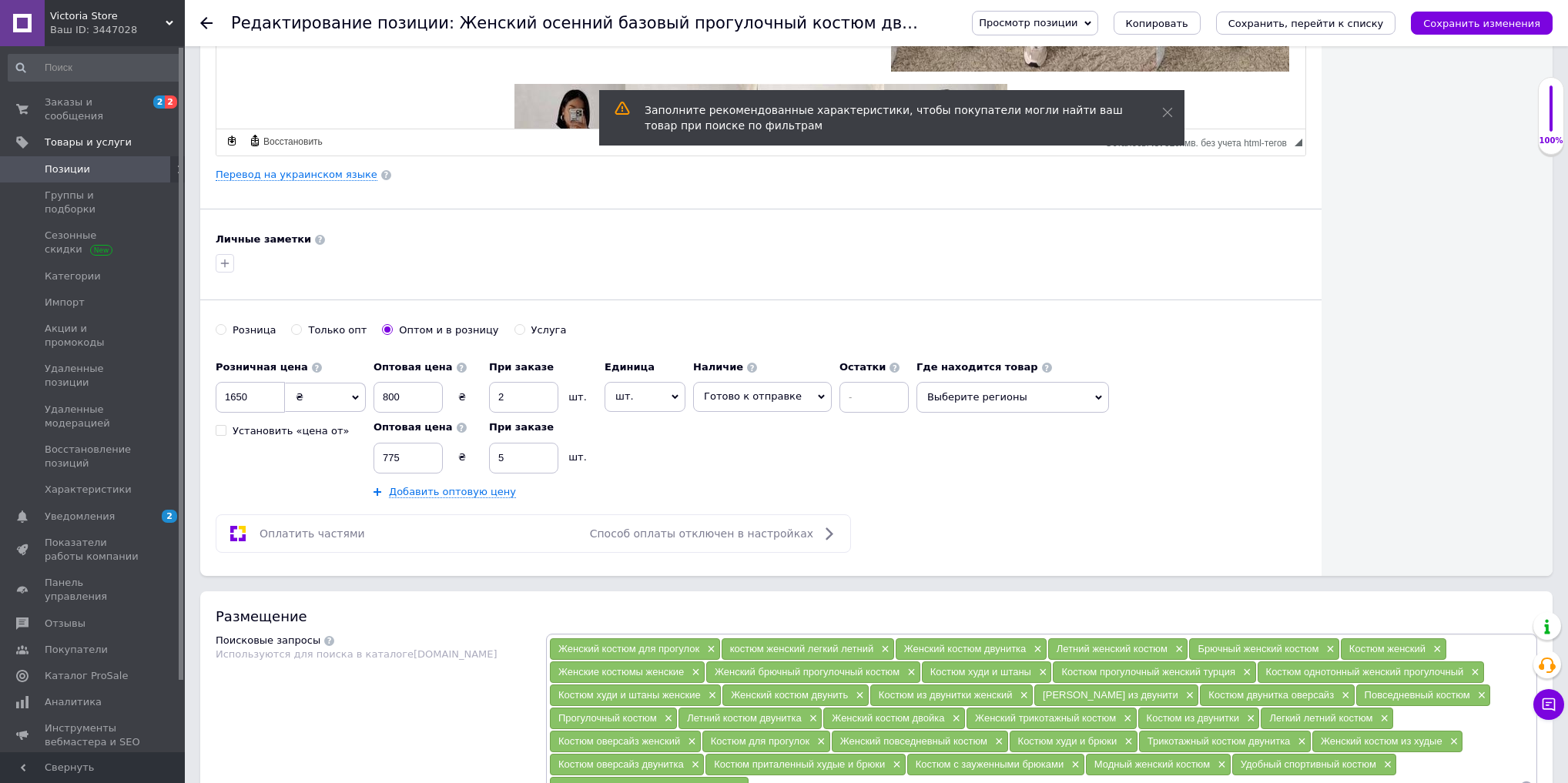
scroll to position [3541, 0]
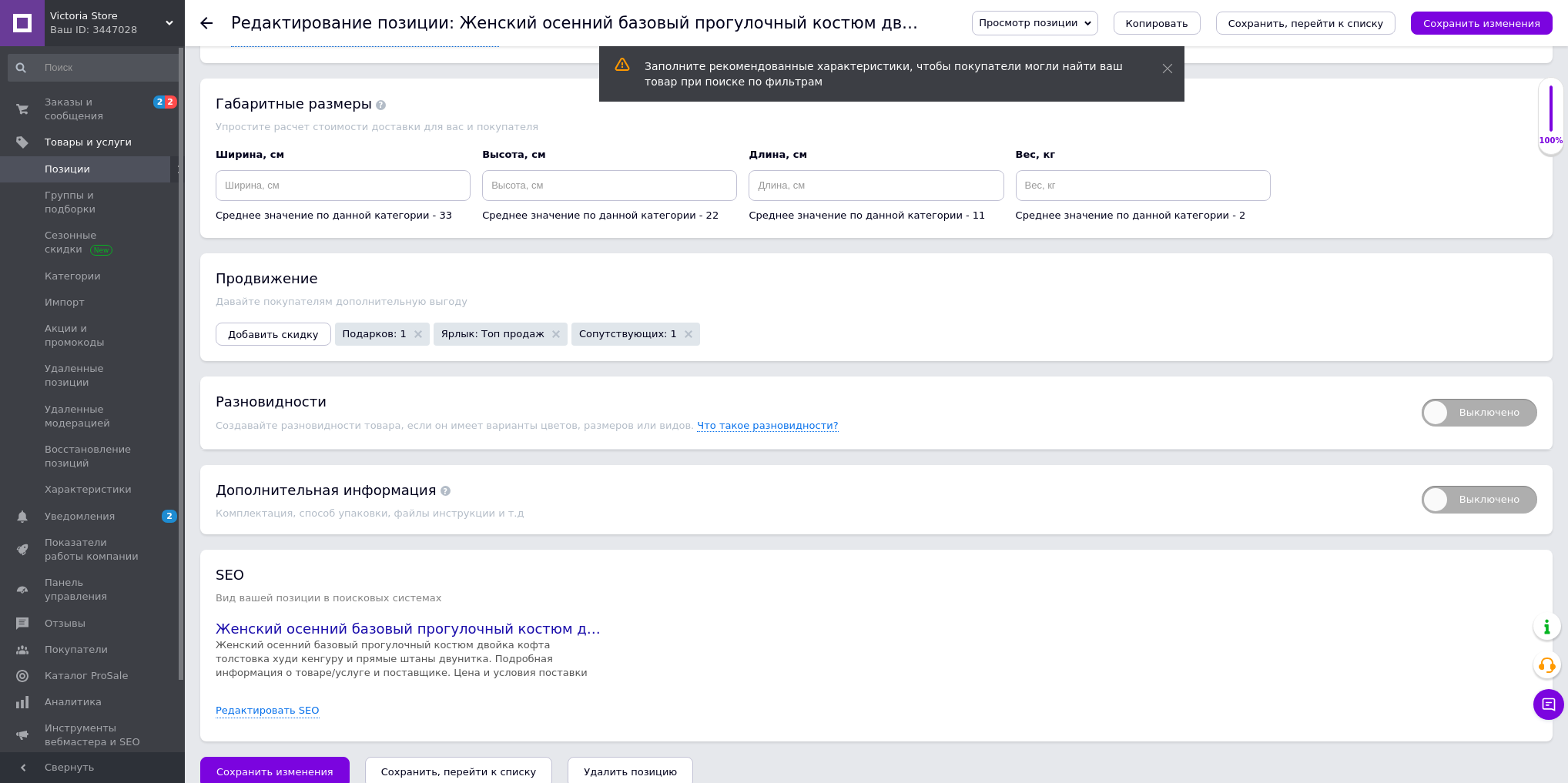
click at [1473, 399] on span "Выключено" at bounding box center [1480, 413] width 116 height 28
click at [1422, 389] on input "Выключено" at bounding box center [1417, 394] width 10 height 10
checkbox input "true"
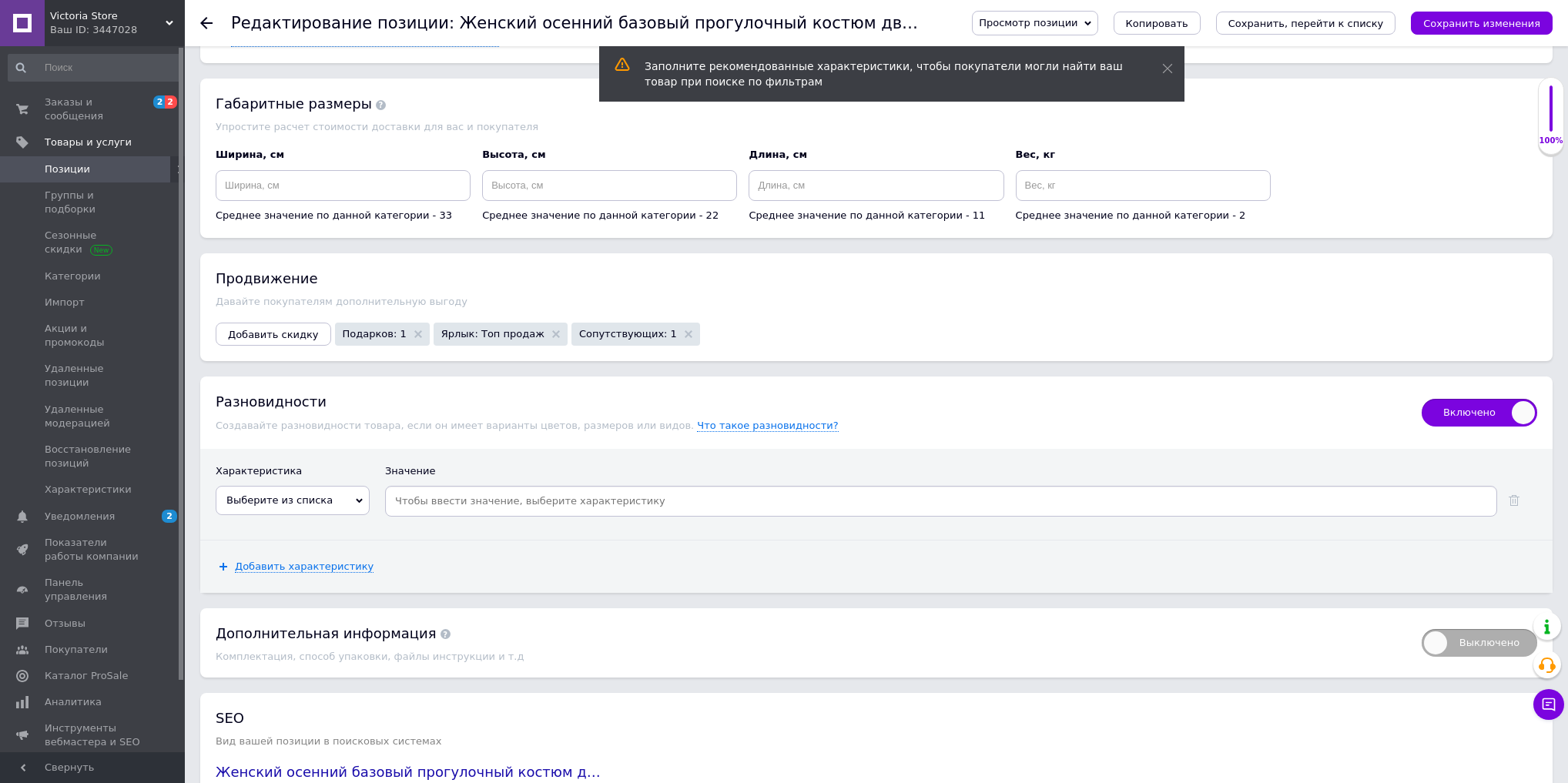
click at [330, 486] on span "Выберите из списка" at bounding box center [293, 500] width 154 height 29
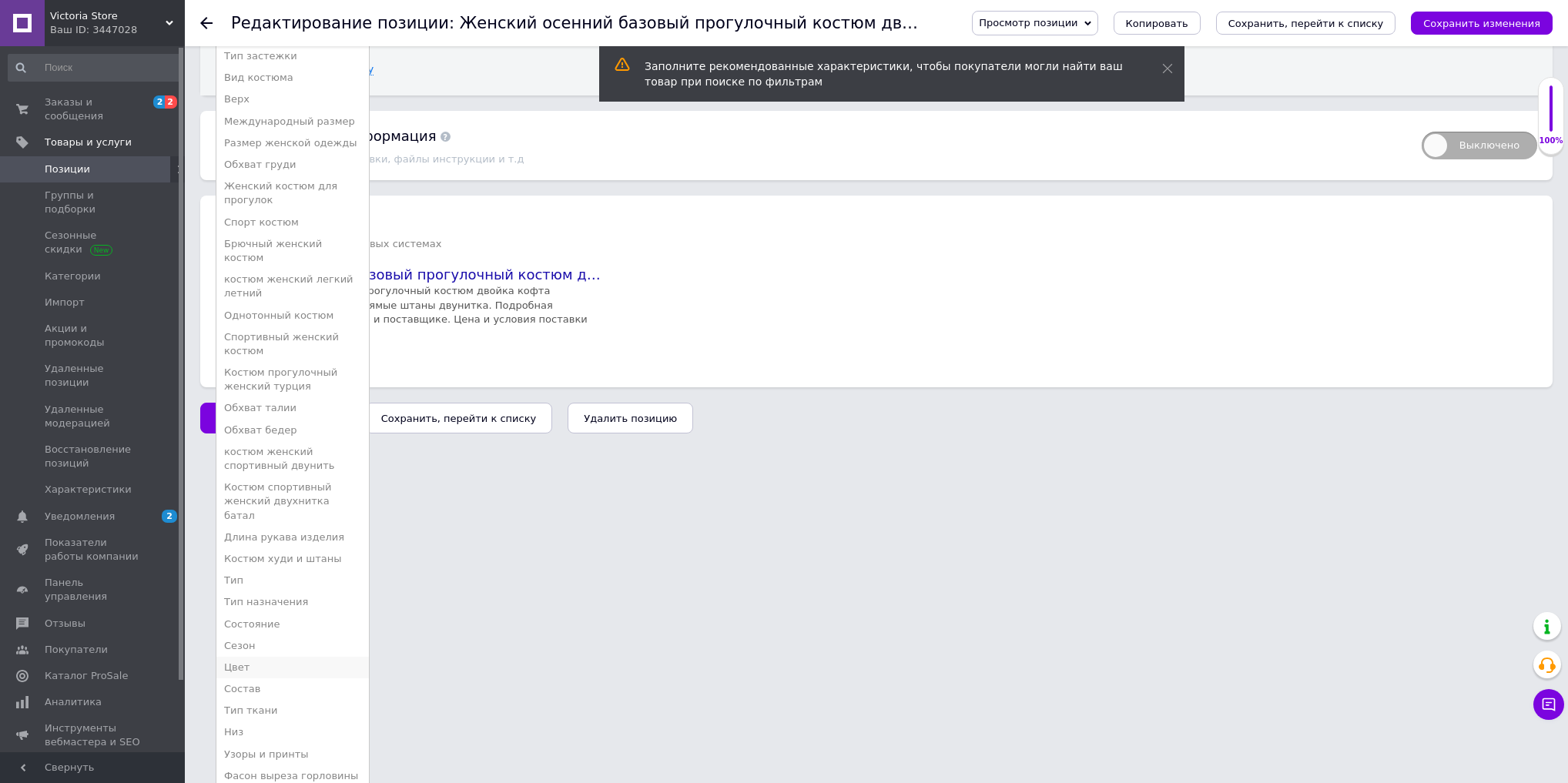
click at [241, 657] on li "Цвет" at bounding box center [292, 668] width 152 height 22
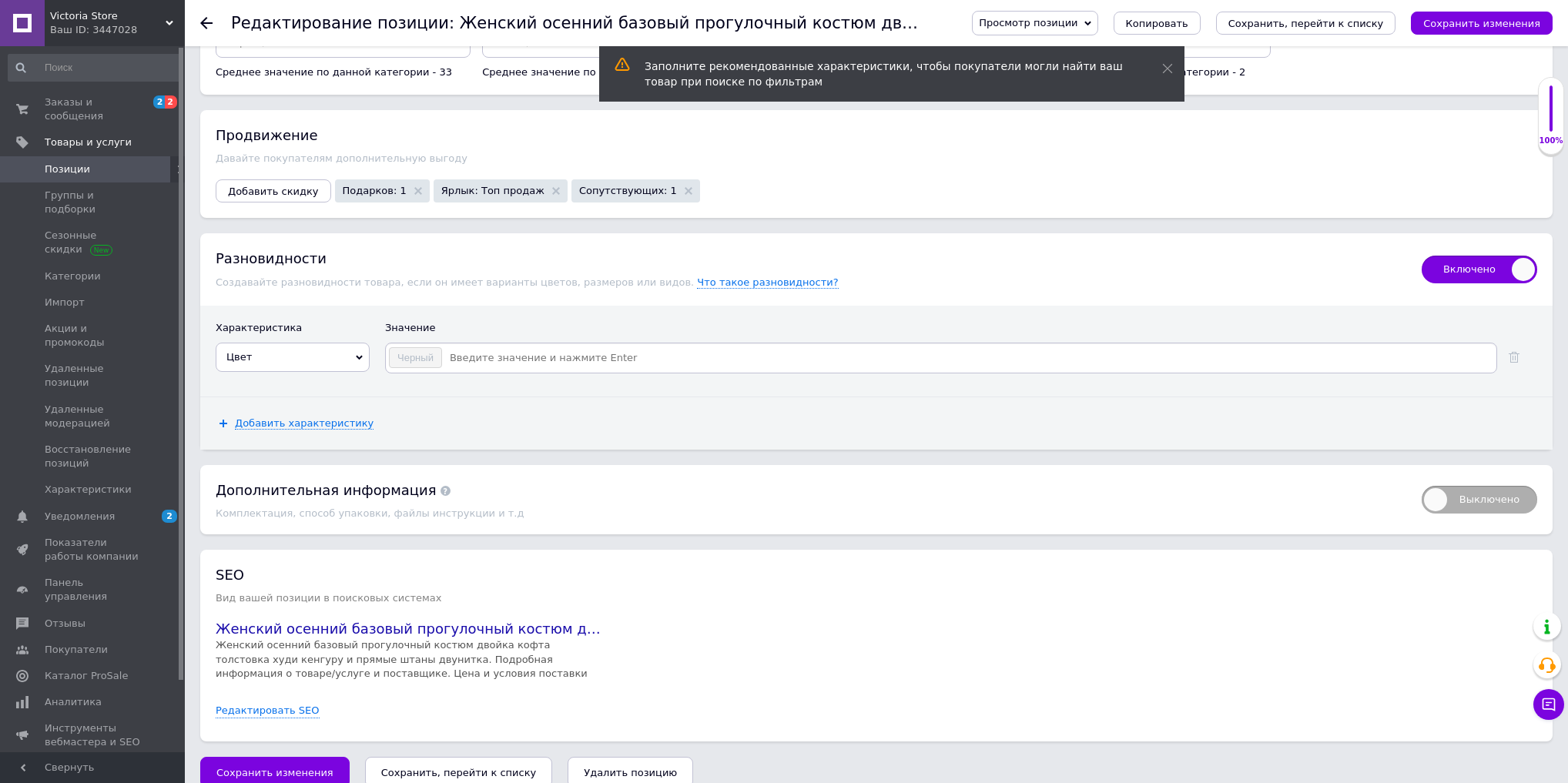
click at [484, 346] on input at bounding box center [969, 358] width 1052 height 23
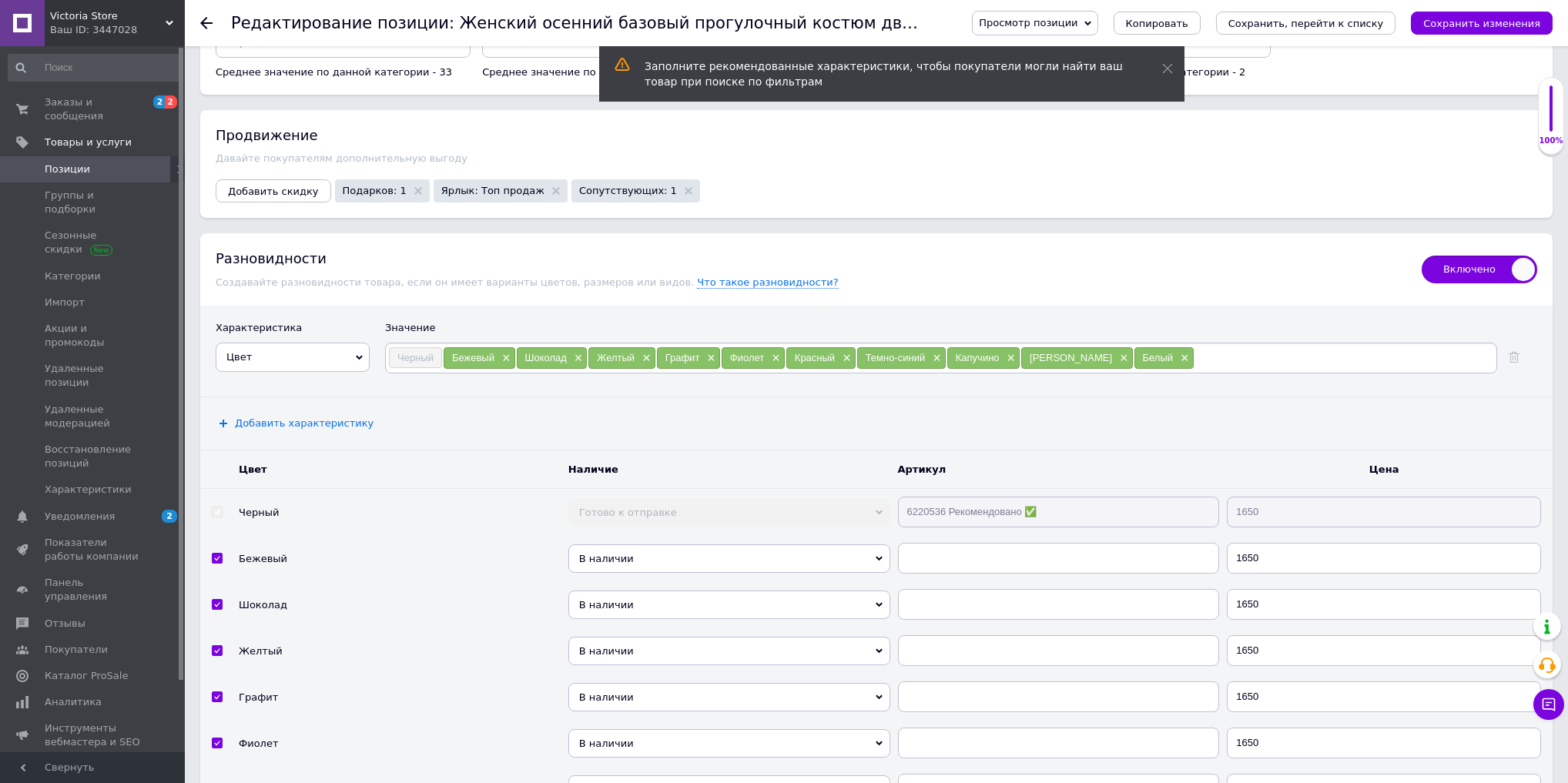
click at [278, 417] on span "Добавить характеристику" at bounding box center [304, 423] width 138 height 12
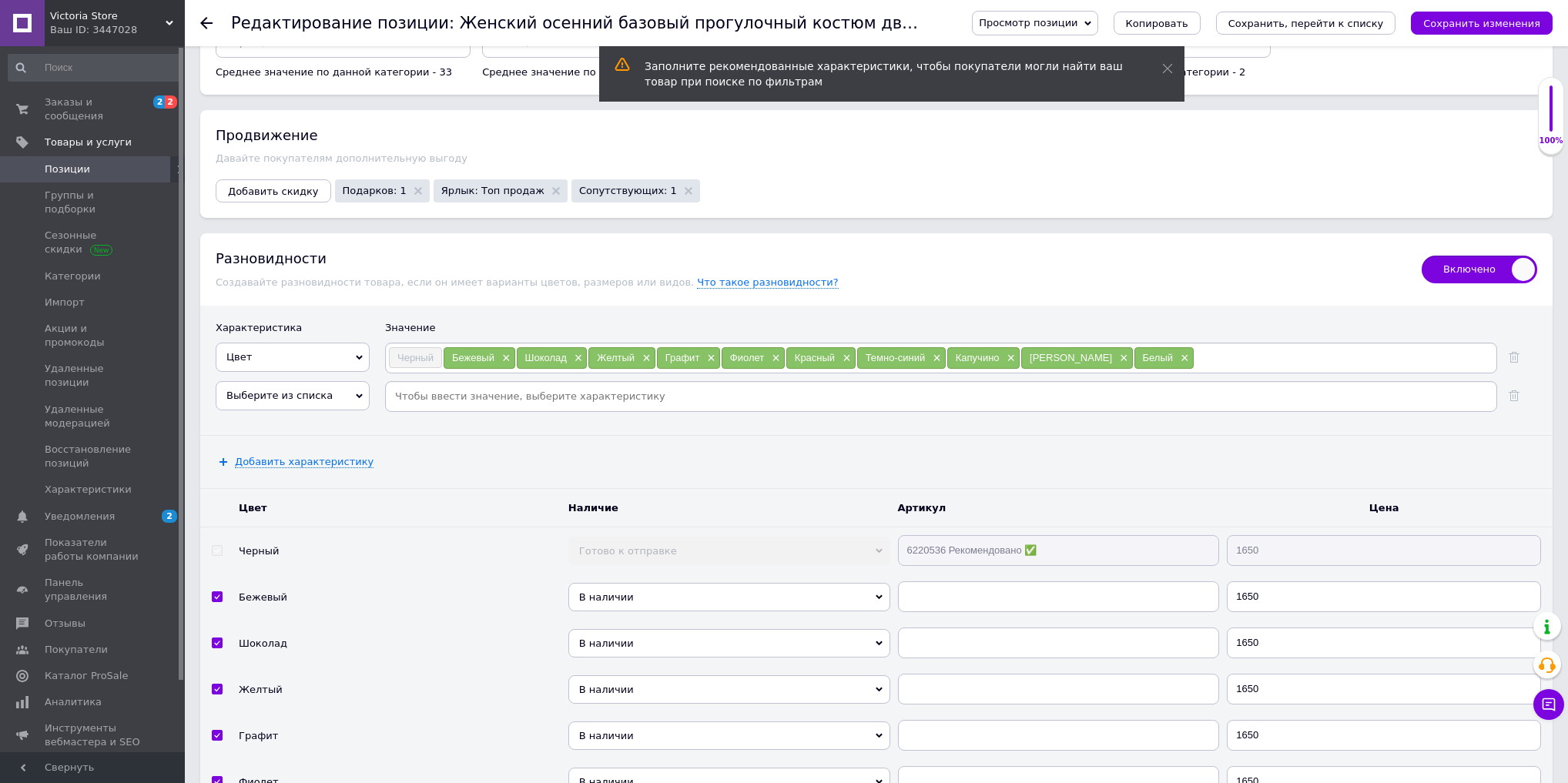
click at [304, 389] on span "Выберите из списка" at bounding box center [279, 395] width 106 height 11
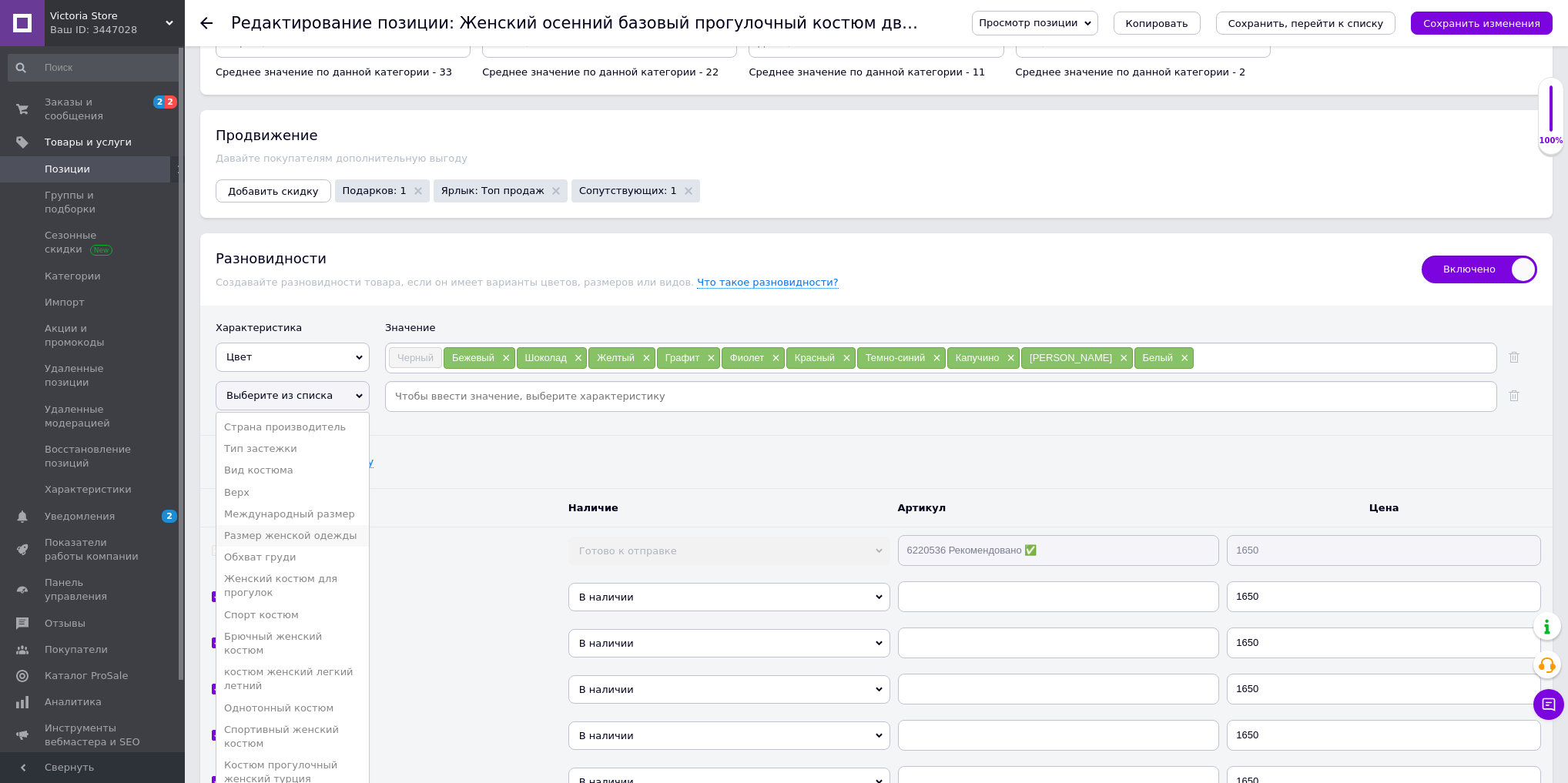
click at [308, 525] on li "Размер женской одежды" at bounding box center [292, 535] width 152 height 22
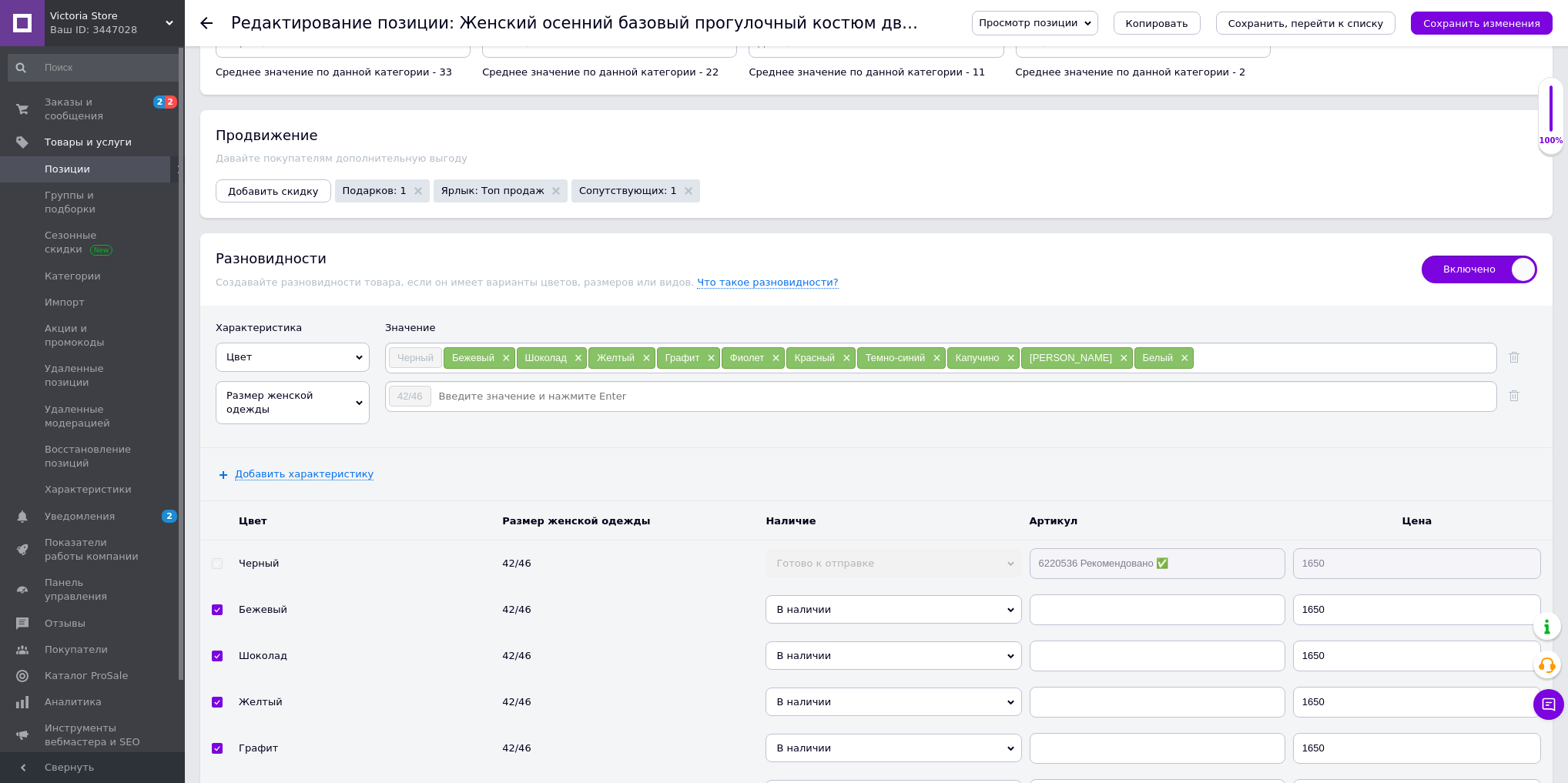
click at [492, 385] on input at bounding box center [963, 396] width 1062 height 23
type input "48/52"
type input "54/58"
click at [905, 540] on tr "Черный 42/46 Готово к отправке В наличии Нет в наличии Под заказ 6220536 Рекоме…" at bounding box center [877, 563] width 1353 height 47
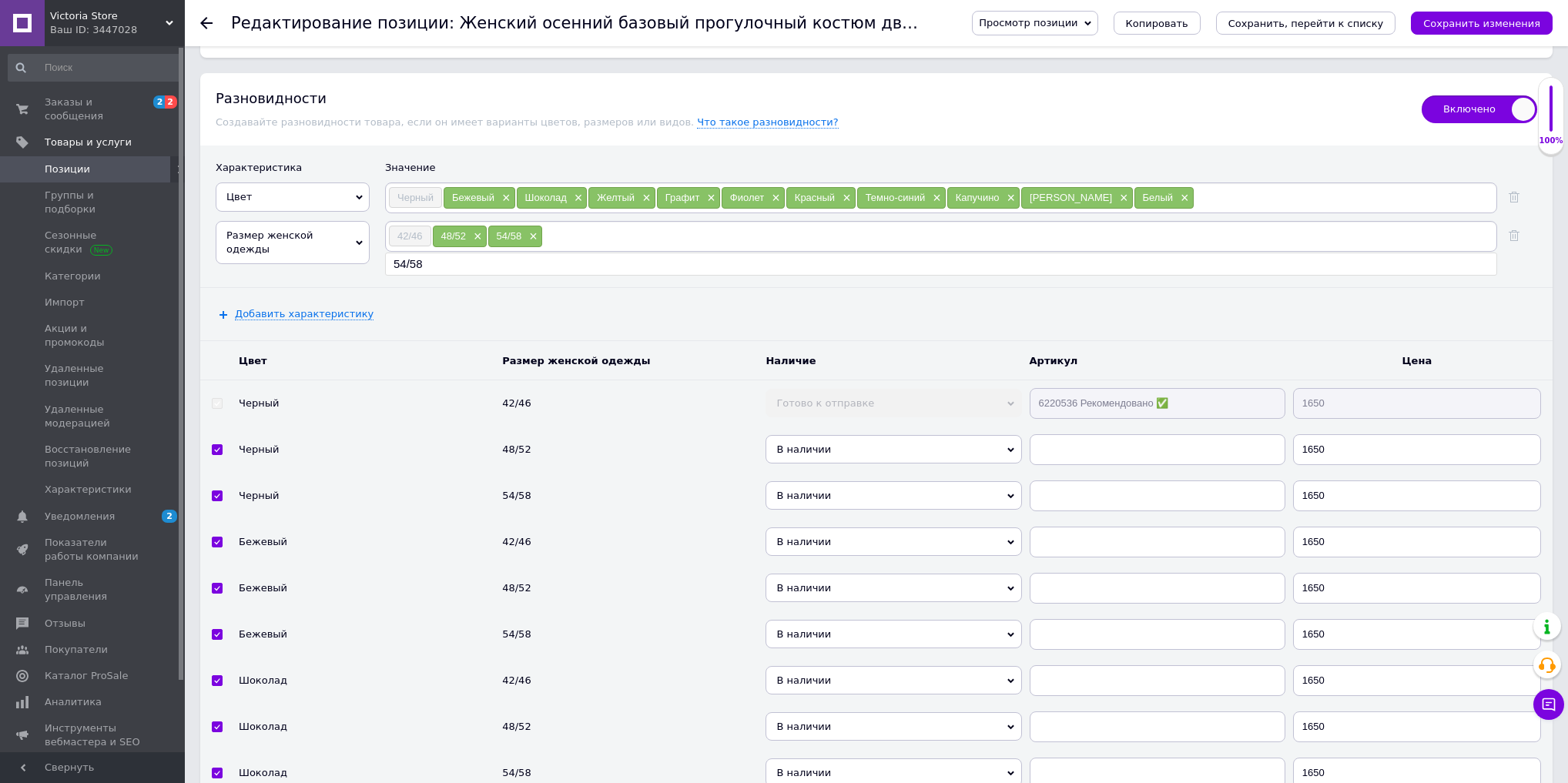
scroll to position [4054, 0]
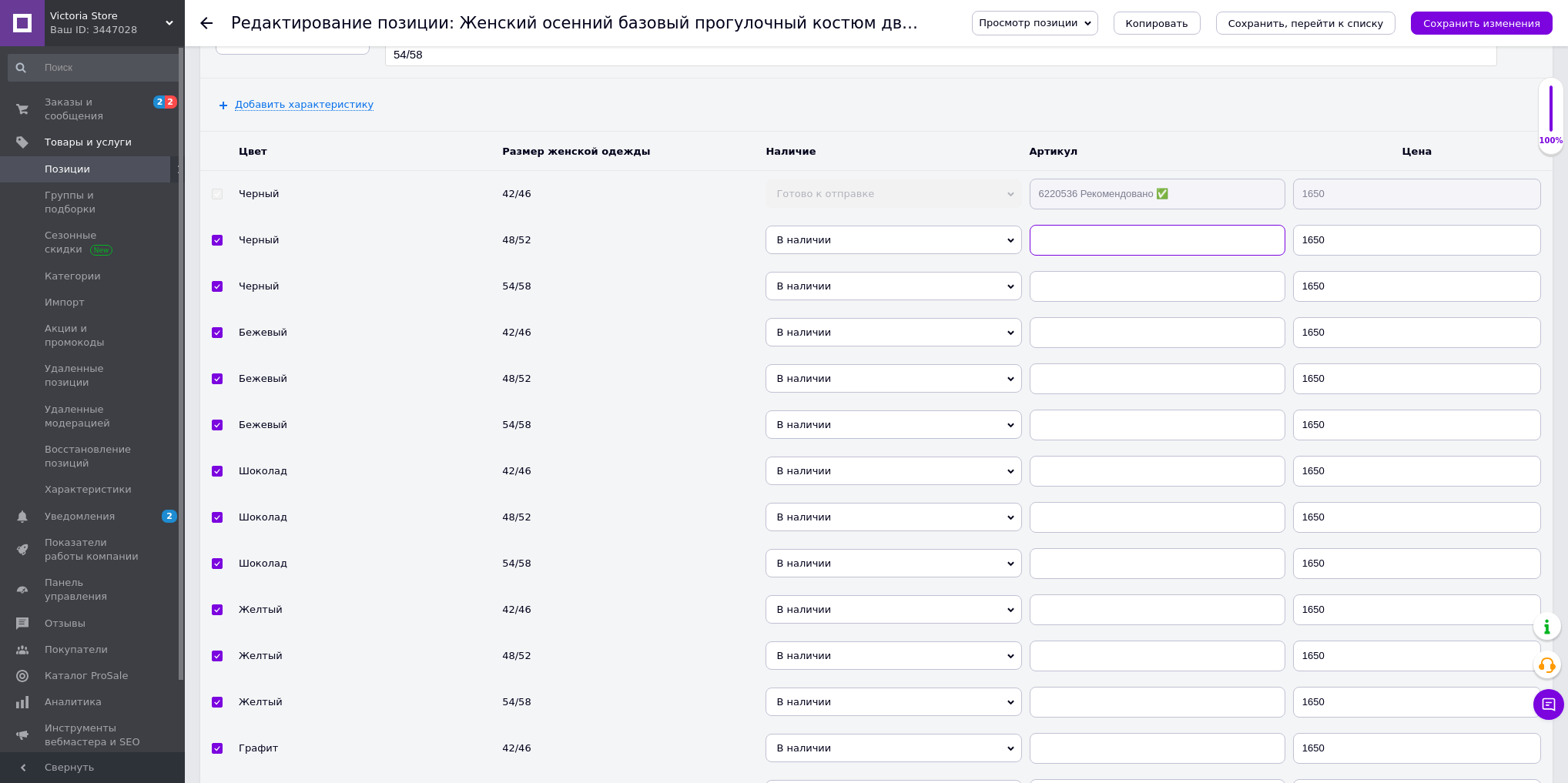
click at [1104, 225] on input "text" at bounding box center [1158, 240] width 256 height 31
paste input "6220536 Рекомендовано ✅"
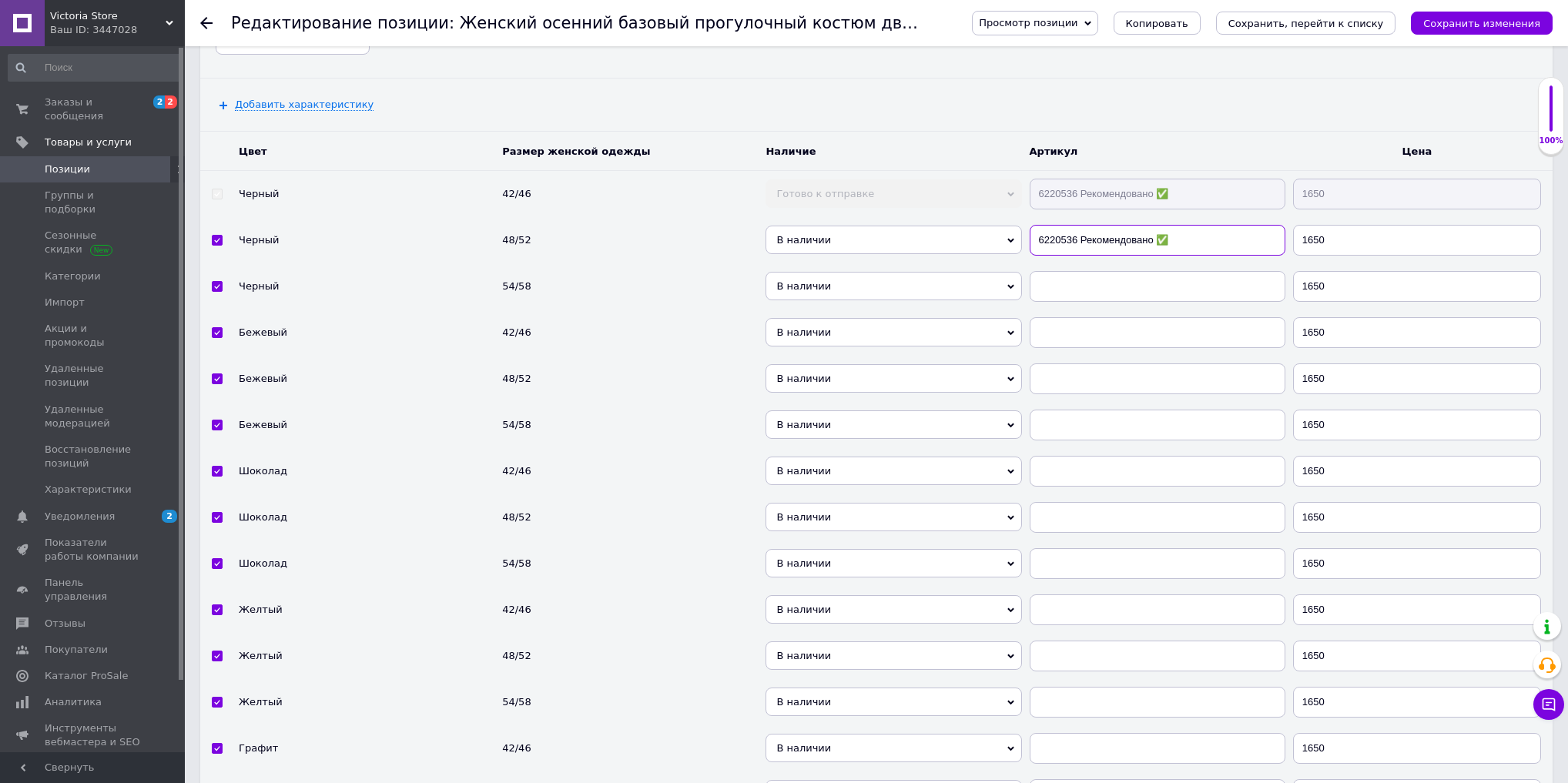
type input "6220536 Рекомендовано ✅"
click at [1083, 271] on input "text" at bounding box center [1158, 286] width 256 height 31
paste input "6220536 Рекомендовано ✅"
type input "6220536 Рекомендовано ✅"
click at [1074, 318] on input "text" at bounding box center [1158, 332] width 256 height 31
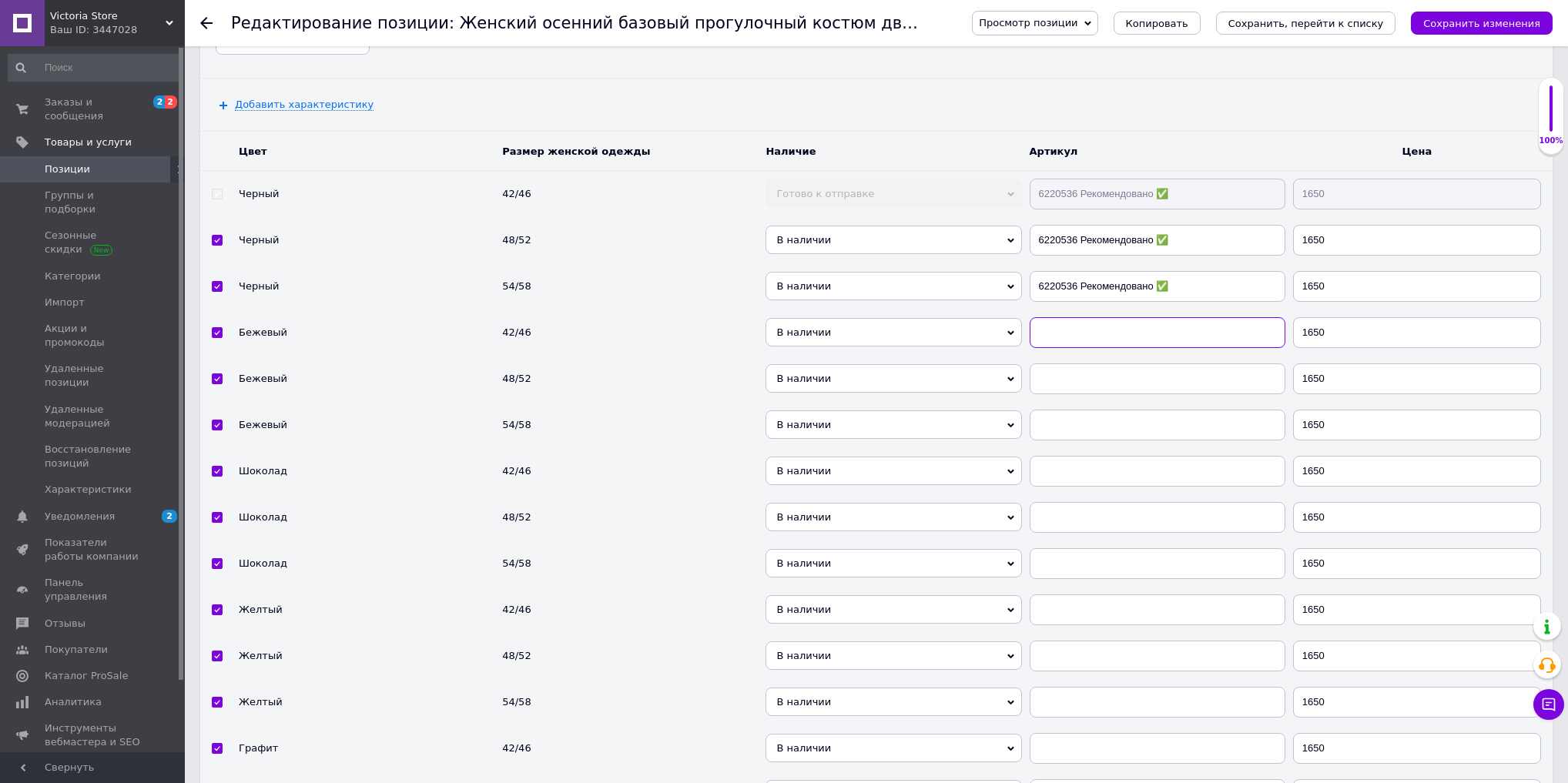
paste input "6220536 Рекомендовано ✅"
type input "6220536 Рекомендовано ✅"
click at [1071, 364] on input "text" at bounding box center [1158, 379] width 256 height 31
paste input "6220536 Рекомендовано ✅"
type input "6220536 Рекомендовано ✅"
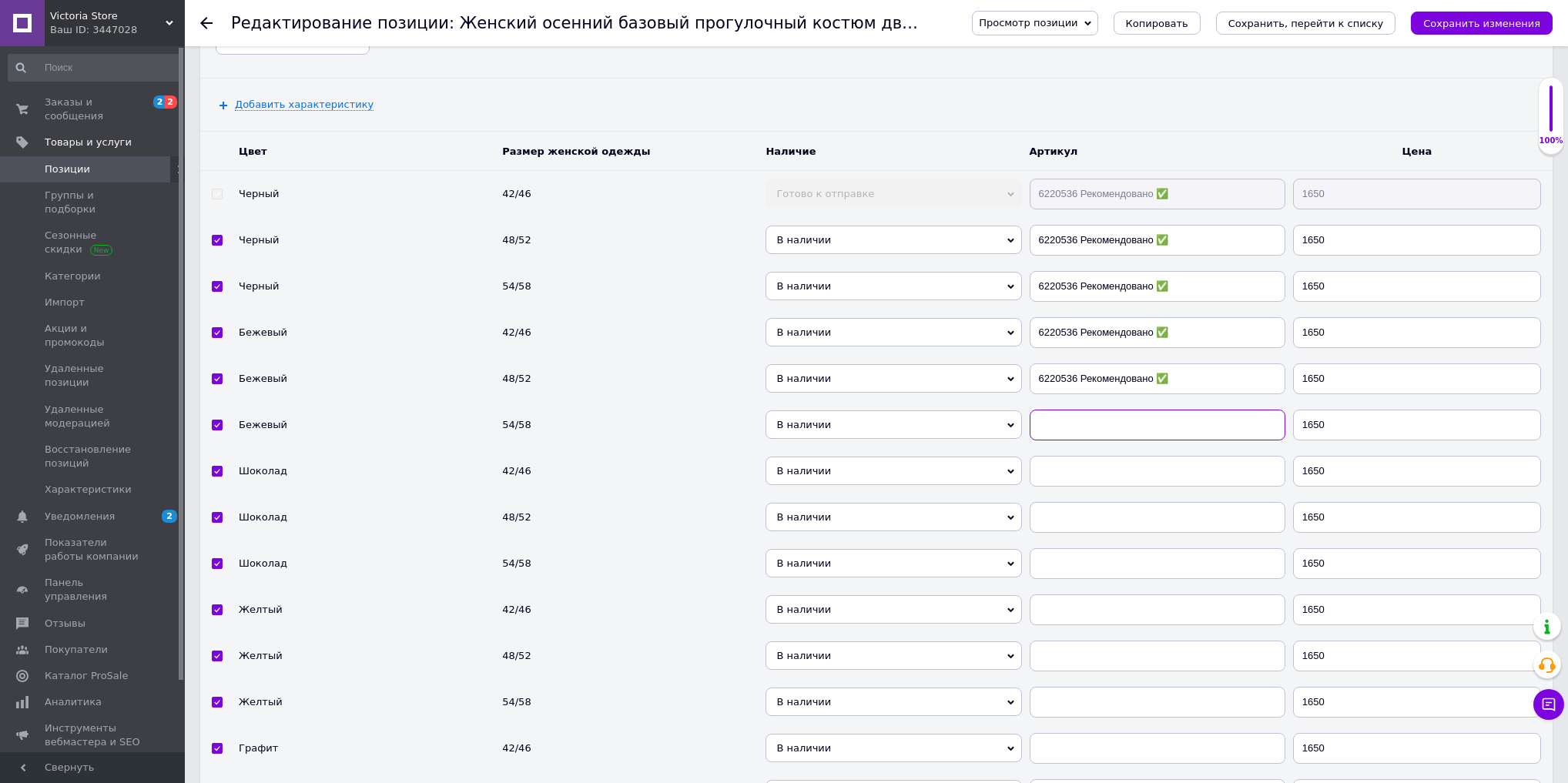
drag, startPoint x: 1071, startPoint y: 401, endPoint x: 1070, endPoint y: 467, distance: 66.0
click at [1071, 409] on input "text" at bounding box center [1158, 424] width 256 height 31
paste input "6220536 Рекомендовано ✅"
type input "6220536 Рекомендовано ✅"
click at [1061, 456] on input "text" at bounding box center [1158, 471] width 256 height 31
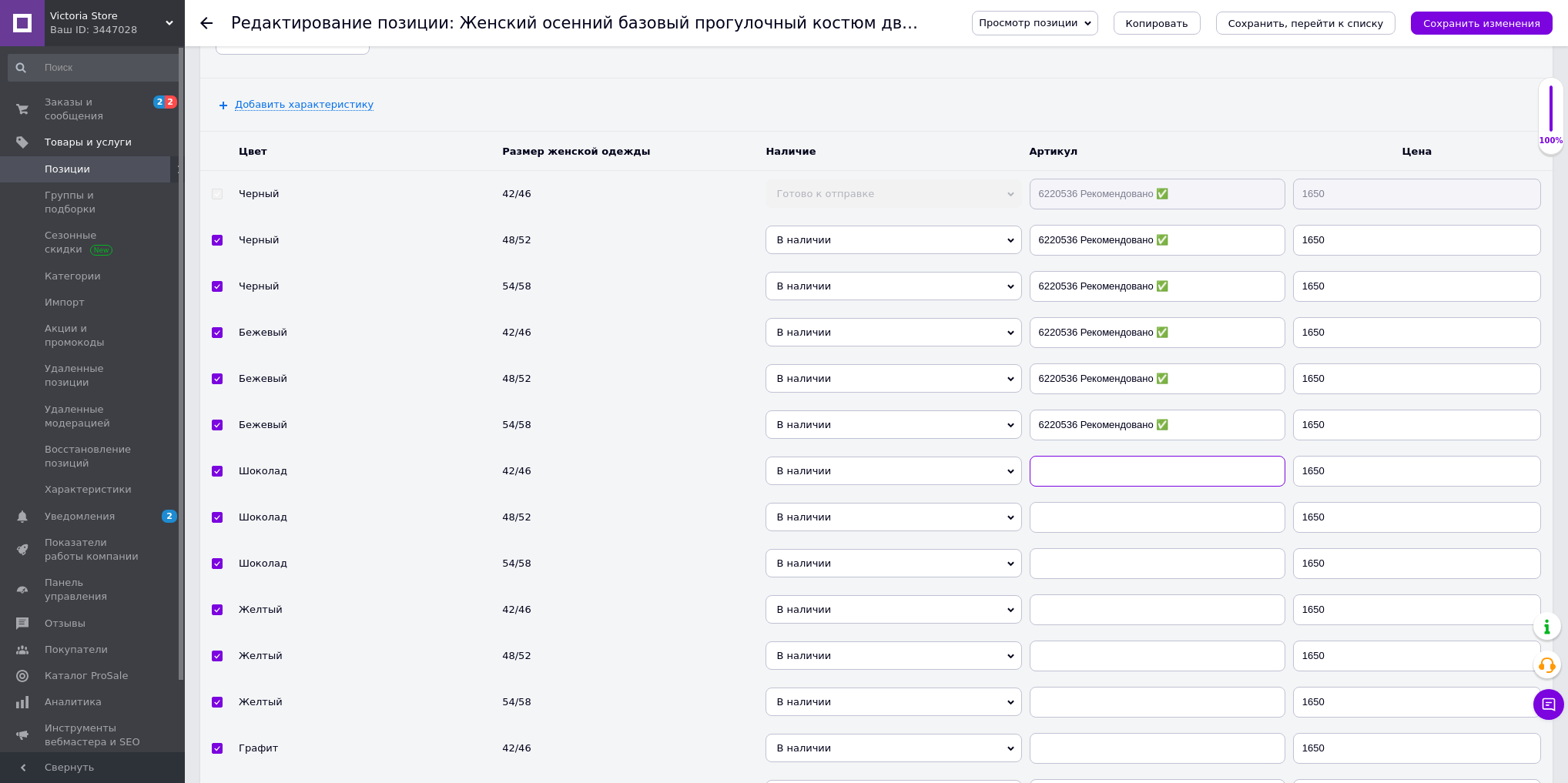
paste input "6220536 Рекомендовано ✅"
type input "6220536 Рекомендовано ✅"
click at [1066, 502] on input "text" at bounding box center [1158, 517] width 256 height 31
paste input "6220536 Рекомендовано ✅"
type input "6220536 Рекомендовано ✅"
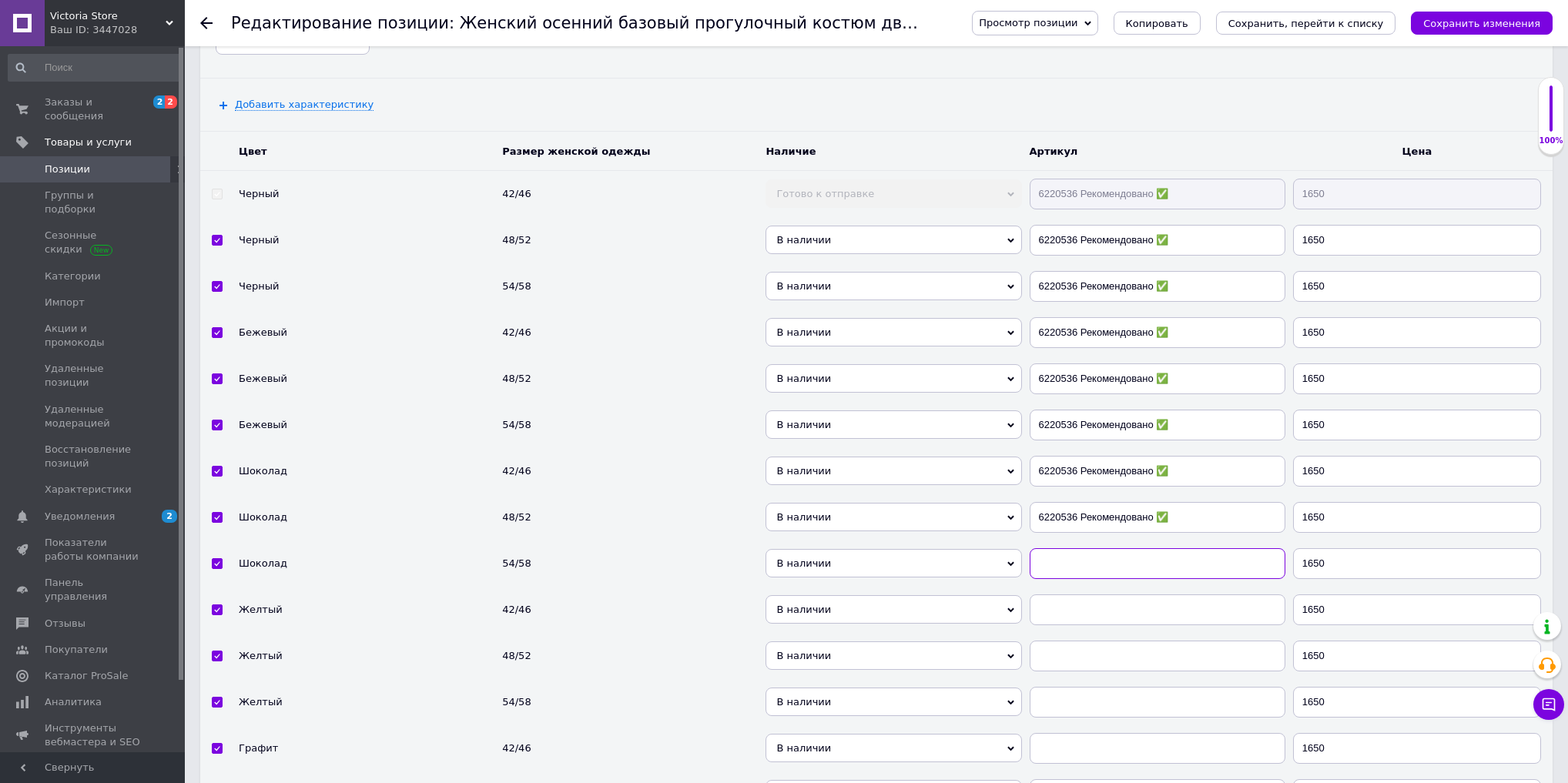
drag, startPoint x: 1068, startPoint y: 542, endPoint x: 1074, endPoint y: 594, distance: 52.3
click at [1068, 549] on input "text" at bounding box center [1158, 563] width 256 height 31
paste input "6220536 Рекомендовано ✅"
type input "6220536 Рекомендовано ✅"
click at [1074, 602] on td at bounding box center [1158, 610] width 263 height 46
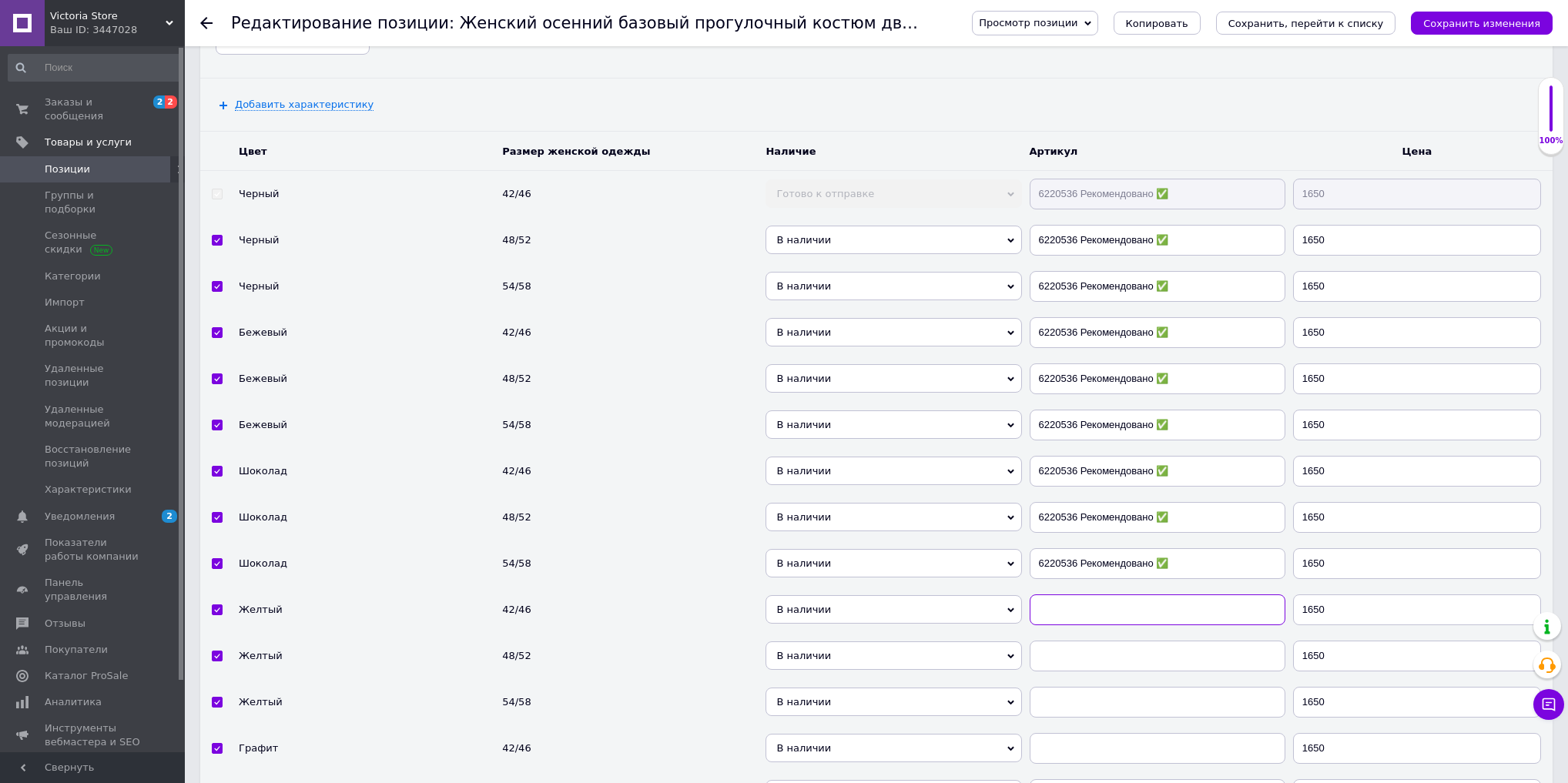
click at [1074, 595] on input "text" at bounding box center [1158, 610] width 256 height 31
paste input "6220536 Рекомендовано ✅"
type input "6220536 Рекомендовано ✅"
drag, startPoint x: 1062, startPoint y: 638, endPoint x: 1062, endPoint y: 668, distance: 30.0
click at [1062, 640] on input "text" at bounding box center [1158, 655] width 256 height 31
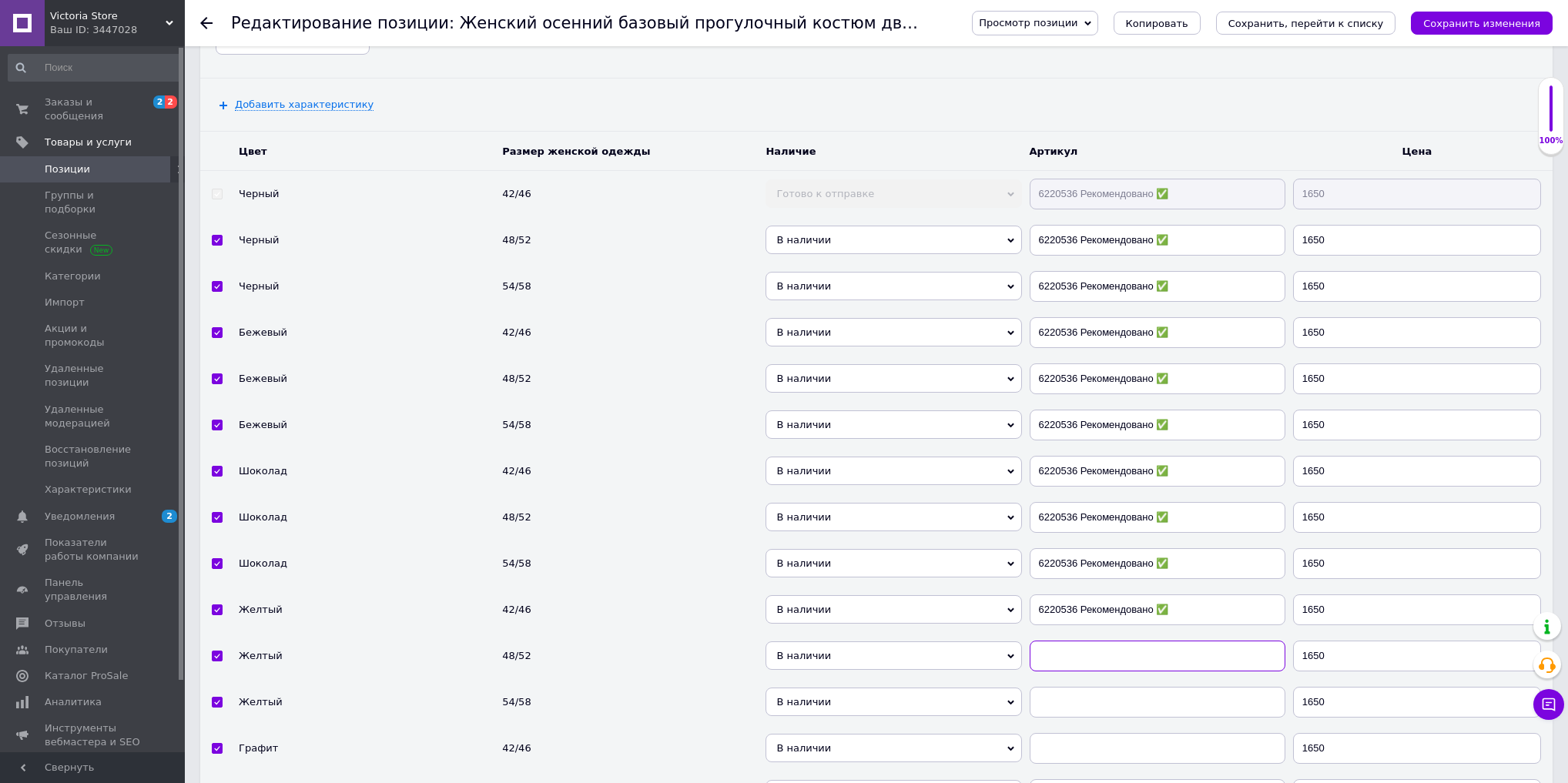
paste input "6220536 Рекомендовано ✅"
type input "6220536 Рекомендовано ✅"
click at [1065, 687] on input "text" at bounding box center [1158, 702] width 256 height 31
paste input "6220536 Рекомендовано ✅"
type input "6220536 Рекомендовано ✅"
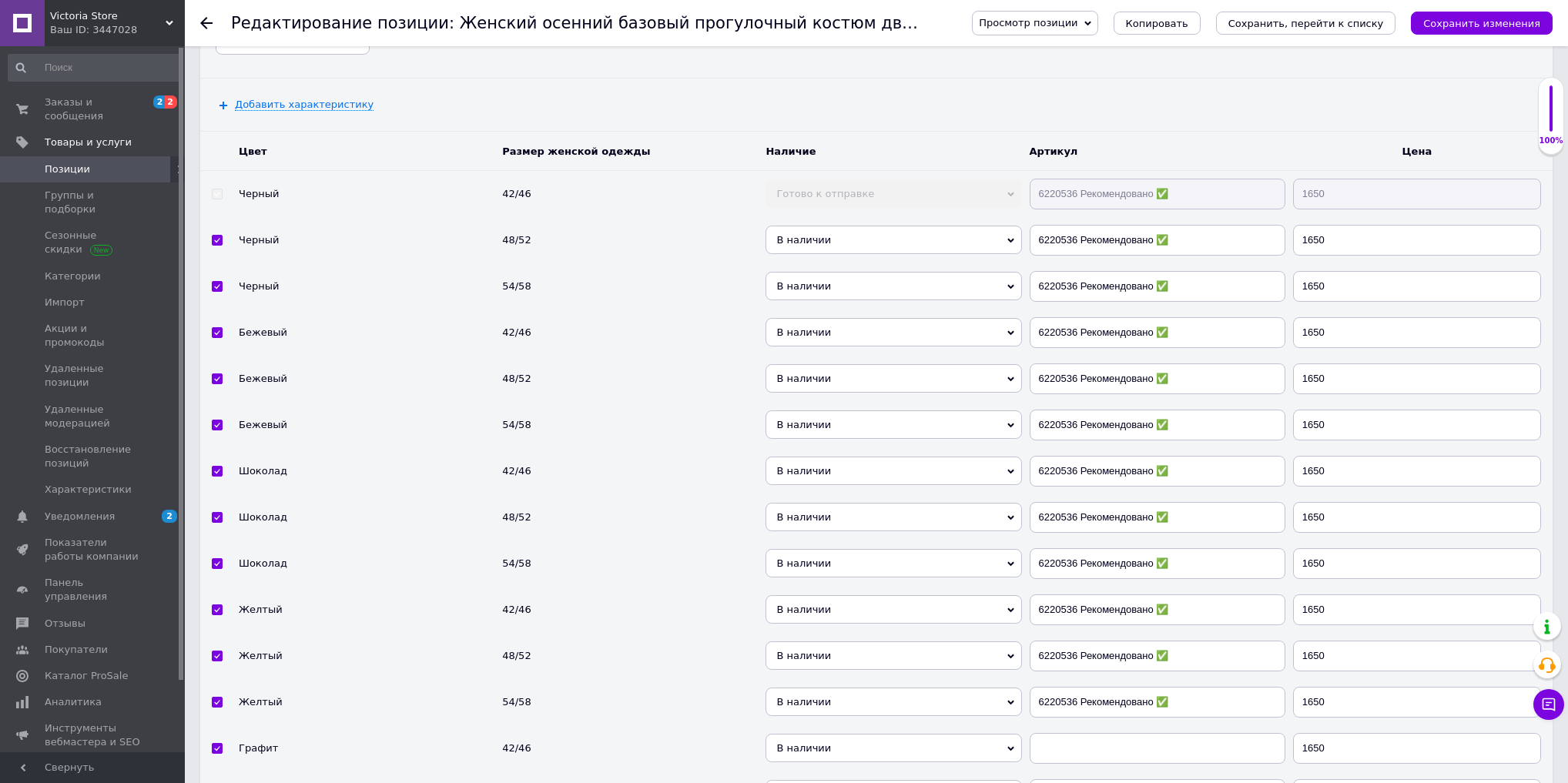
click at [1060, 738] on td at bounding box center [1158, 748] width 263 height 46
drag, startPoint x: 1065, startPoint y: 724, endPoint x: 1064, endPoint y: 765, distance: 41.0
click at [1065, 733] on input "text" at bounding box center [1158, 748] width 256 height 31
paste input "6220536 Рекомендовано ✅"
type input "6220536 Рекомендовано ✅"
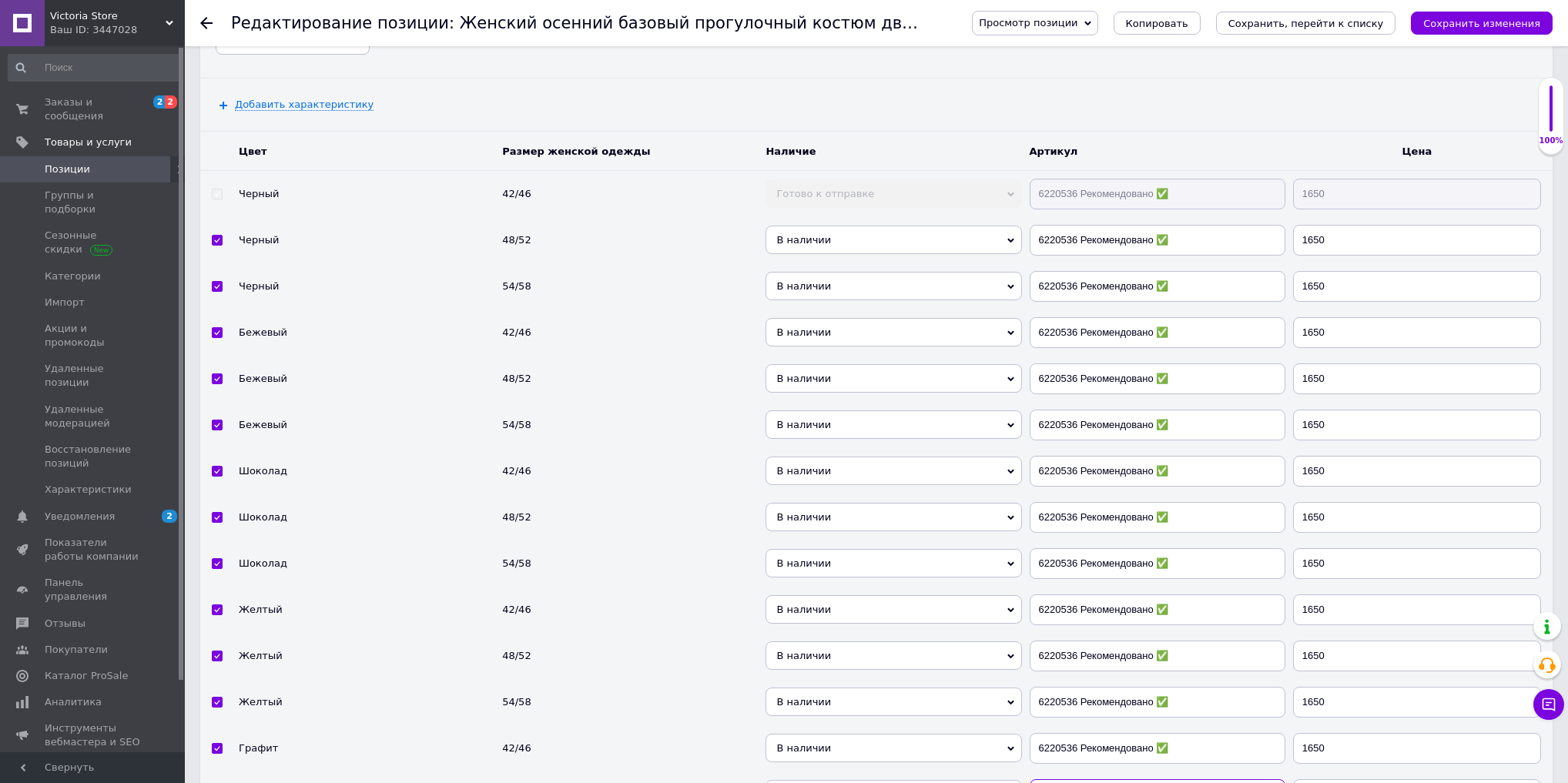
click at [1064, 780] on input "text" at bounding box center [1158, 794] width 256 height 31
paste input "6220536 Рекомендовано ✅"
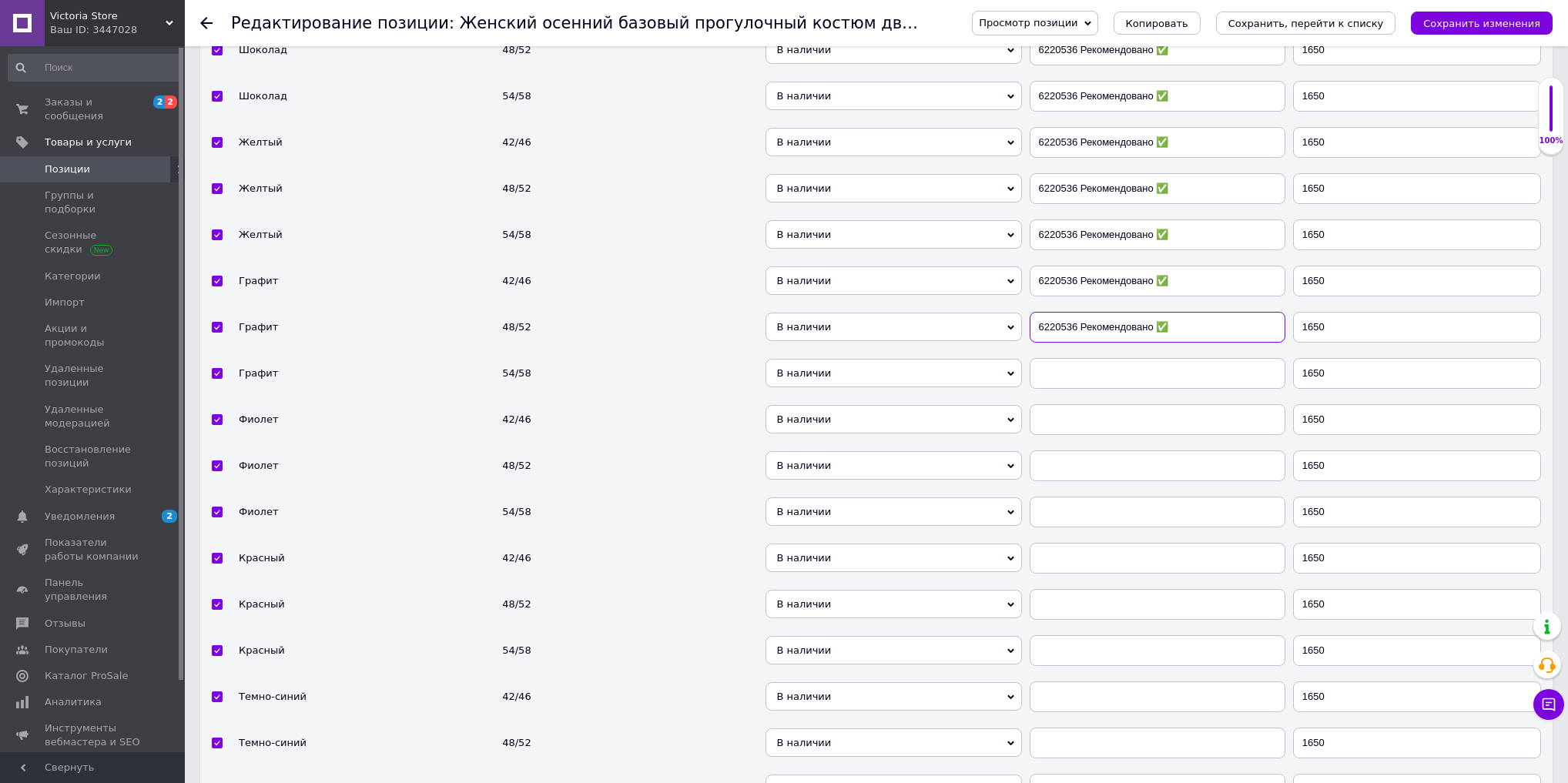
scroll to position [4548, 0]
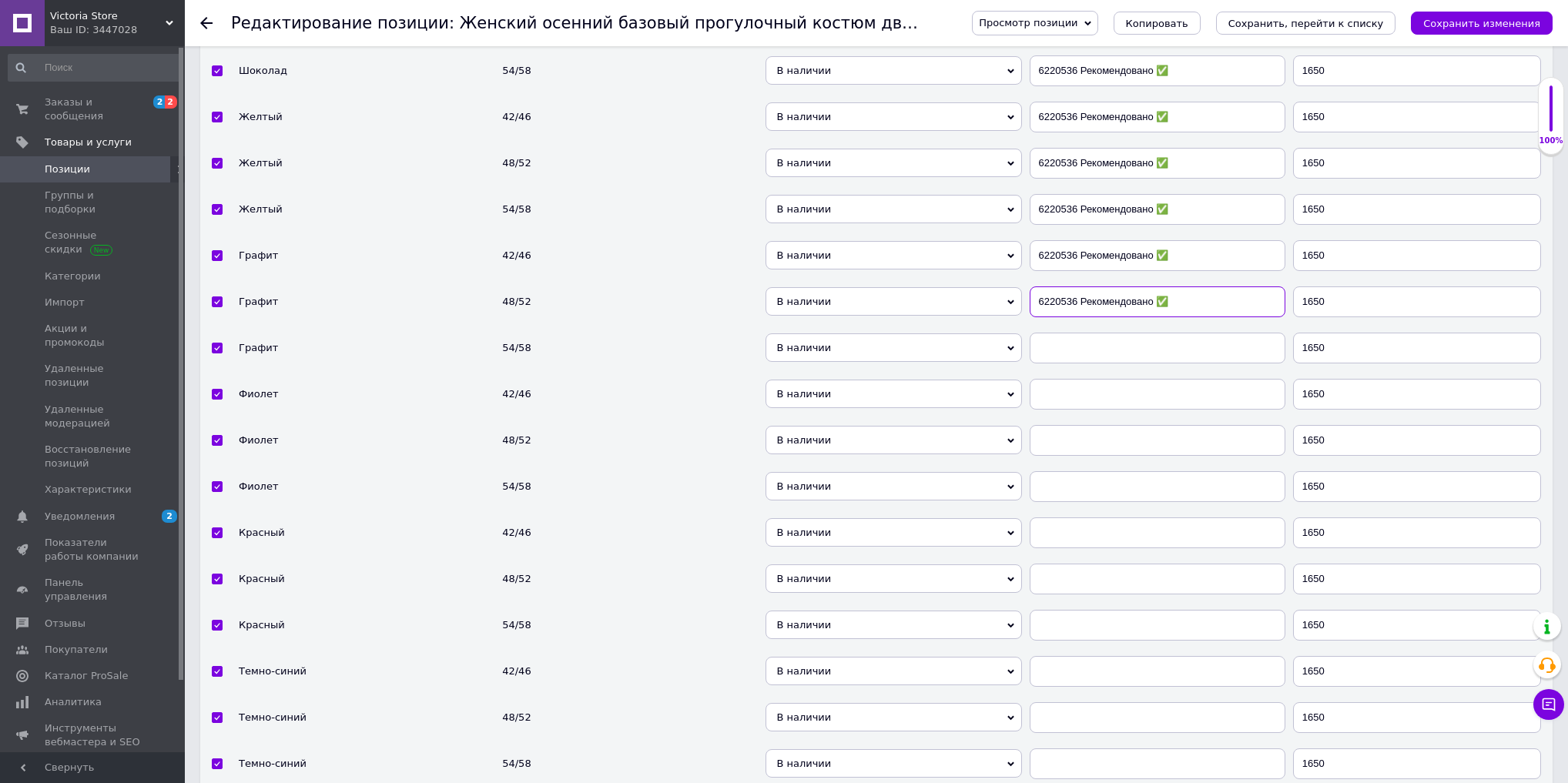
type input "6220536 Рекомендовано ✅"
click at [1060, 336] on td at bounding box center [1158, 348] width 263 height 46
click at [1059, 332] on input "text" at bounding box center [1158, 347] width 256 height 31
paste input "6220536 Рекомендовано ✅"
type input "6220536 Рекомендовано ✅"
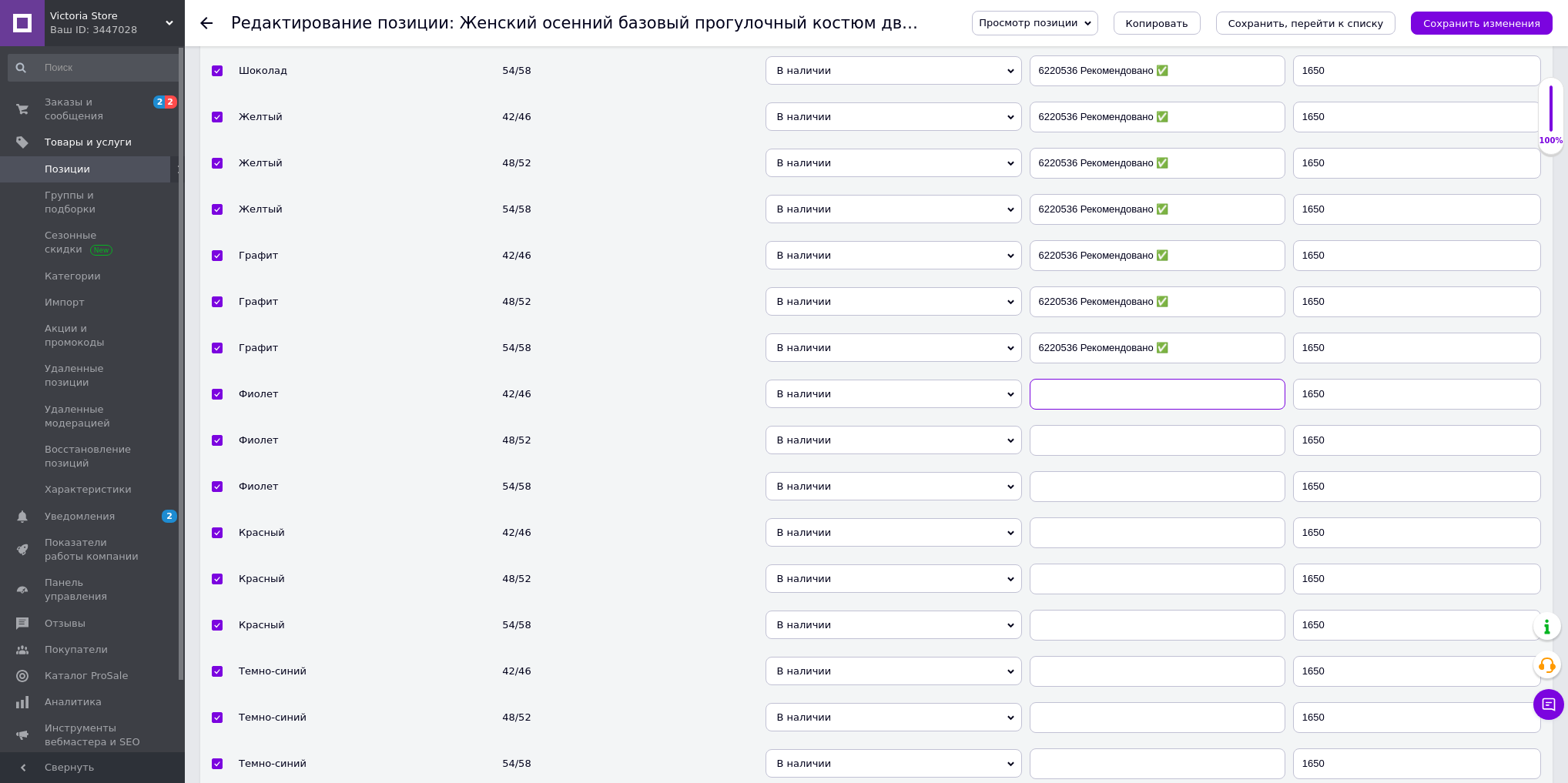
click at [1068, 379] on input "text" at bounding box center [1158, 394] width 256 height 31
paste input "6220536 Рекомендовано ✅"
type input "6220536 Рекомендовано ✅"
click at [1070, 425] on input "text" at bounding box center [1158, 440] width 256 height 31
paste input "6220536 Рекомендовано ✅"
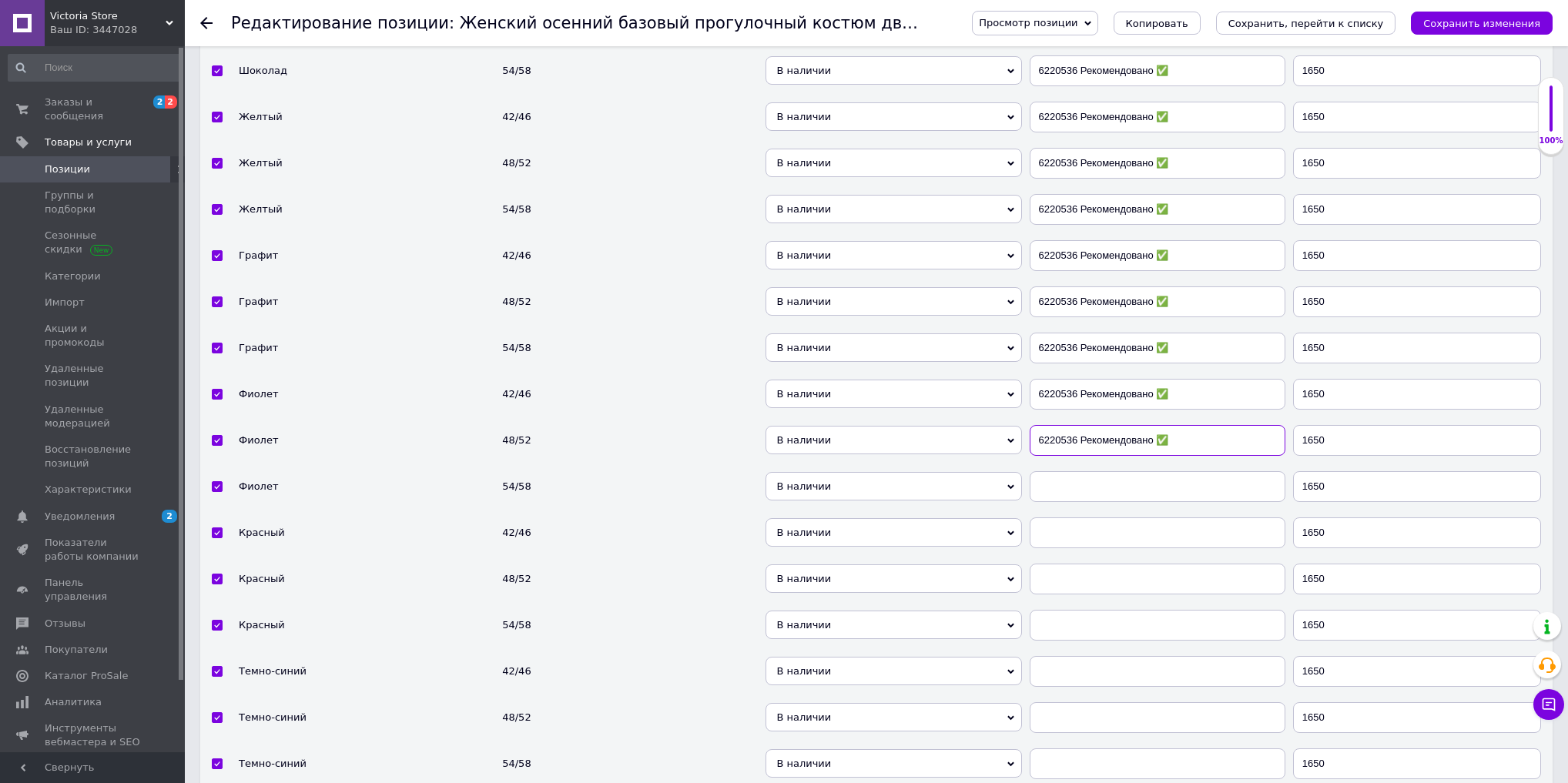
type input "6220536 Рекомендовано ✅"
click at [1079, 472] on input "text" at bounding box center [1158, 486] width 256 height 31
paste input "6220536 Рекомендовано ✅"
type input "6220536 Рекомендовано ✅"
drag, startPoint x: 1079, startPoint y: 496, endPoint x: 1079, endPoint y: 530, distance: 34.0
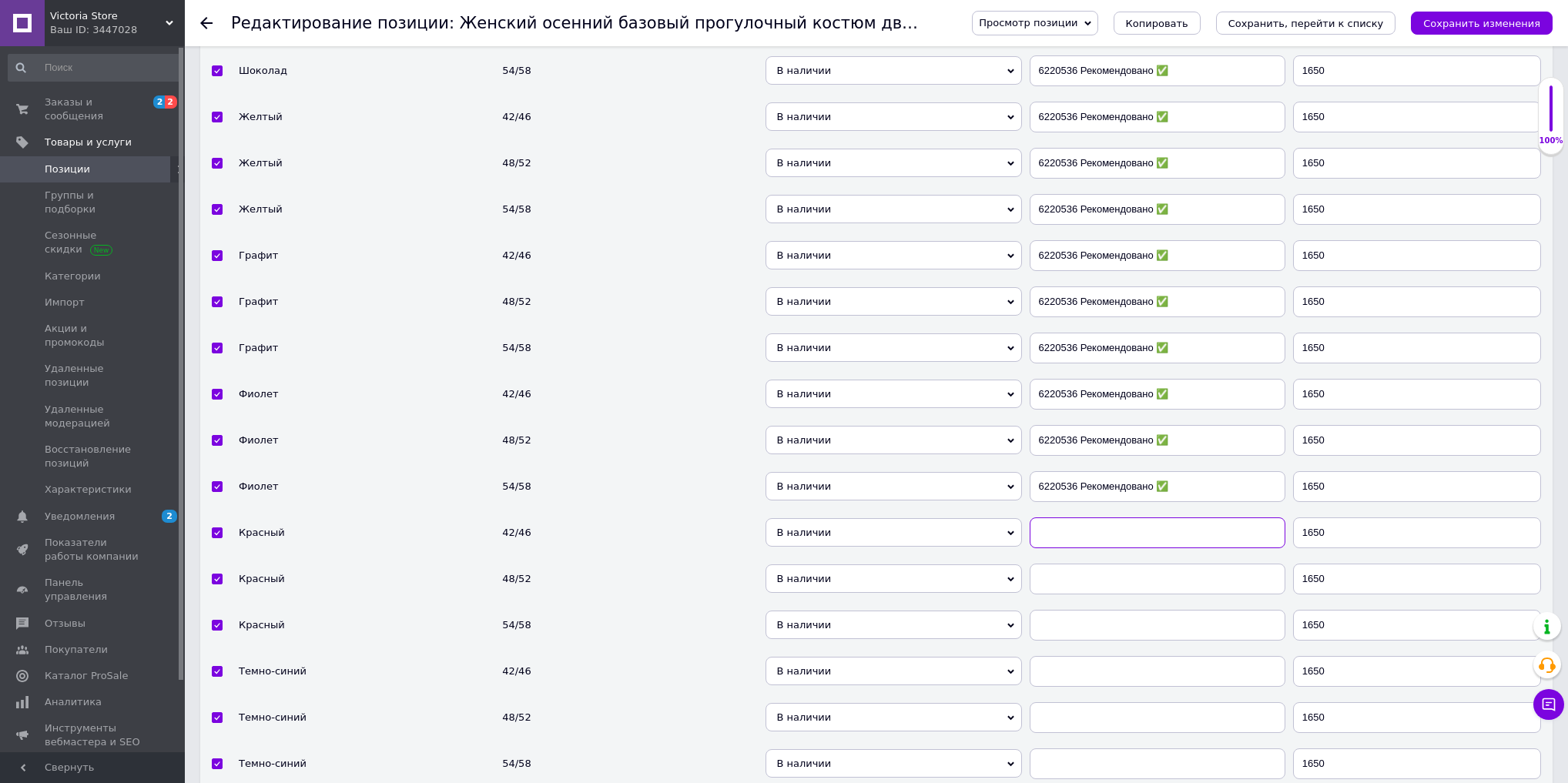
click at [1079, 518] on input "text" at bounding box center [1158, 533] width 256 height 31
paste input "6220536 Рекомендовано ✅"
type input "6220536 Рекомендовано ✅"
drag, startPoint x: 1083, startPoint y: 555, endPoint x: 1085, endPoint y: 584, distance: 29.1
click at [1083, 563] on input "text" at bounding box center [1158, 578] width 256 height 31
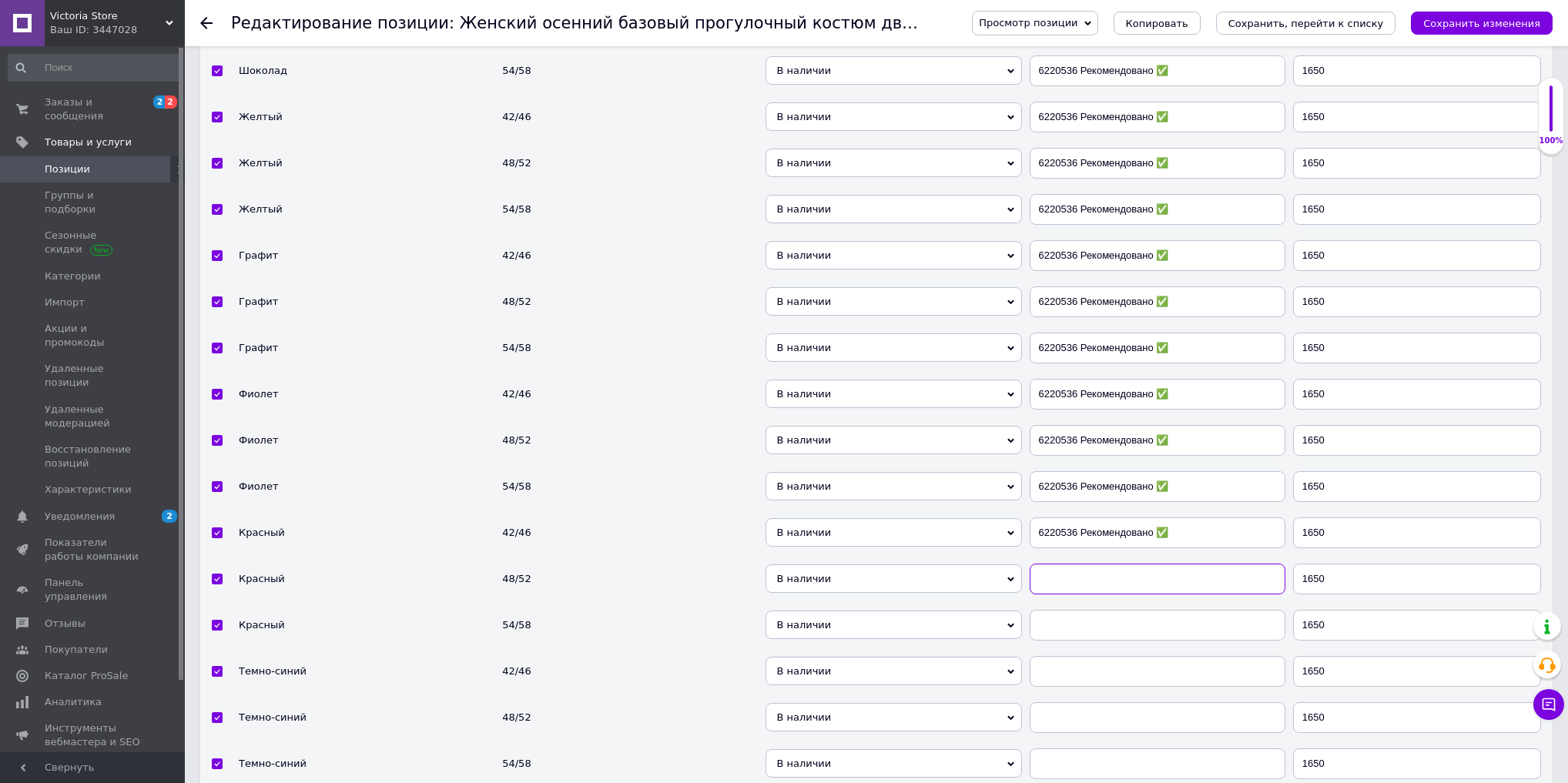
paste input "6220536 Рекомендовано ✅"
type input "6220536 Рекомендовано ✅"
click at [1088, 610] on input "text" at bounding box center [1158, 625] width 256 height 31
paste input "6220536 Рекомендовано ✅"
type input "6220536 Рекомендовано ✅"
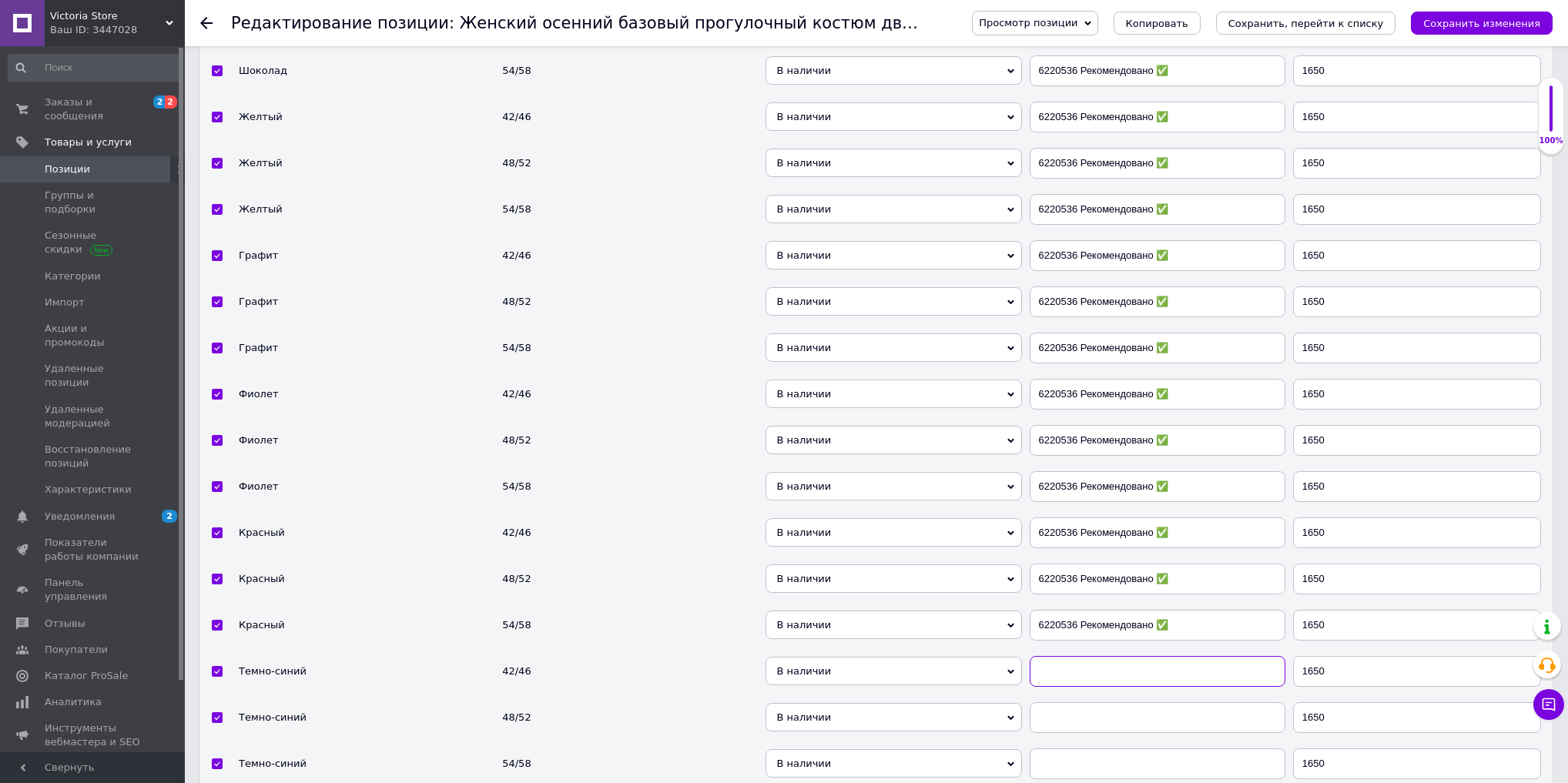
click at [1089, 656] on input "text" at bounding box center [1158, 671] width 256 height 31
paste input "6220536 Рекомендовано ✅"
type input "6220536 Рекомендовано ✅"
click at [1087, 703] on input "text" at bounding box center [1158, 717] width 256 height 31
paste input "6220536 Рекомендовано ✅"
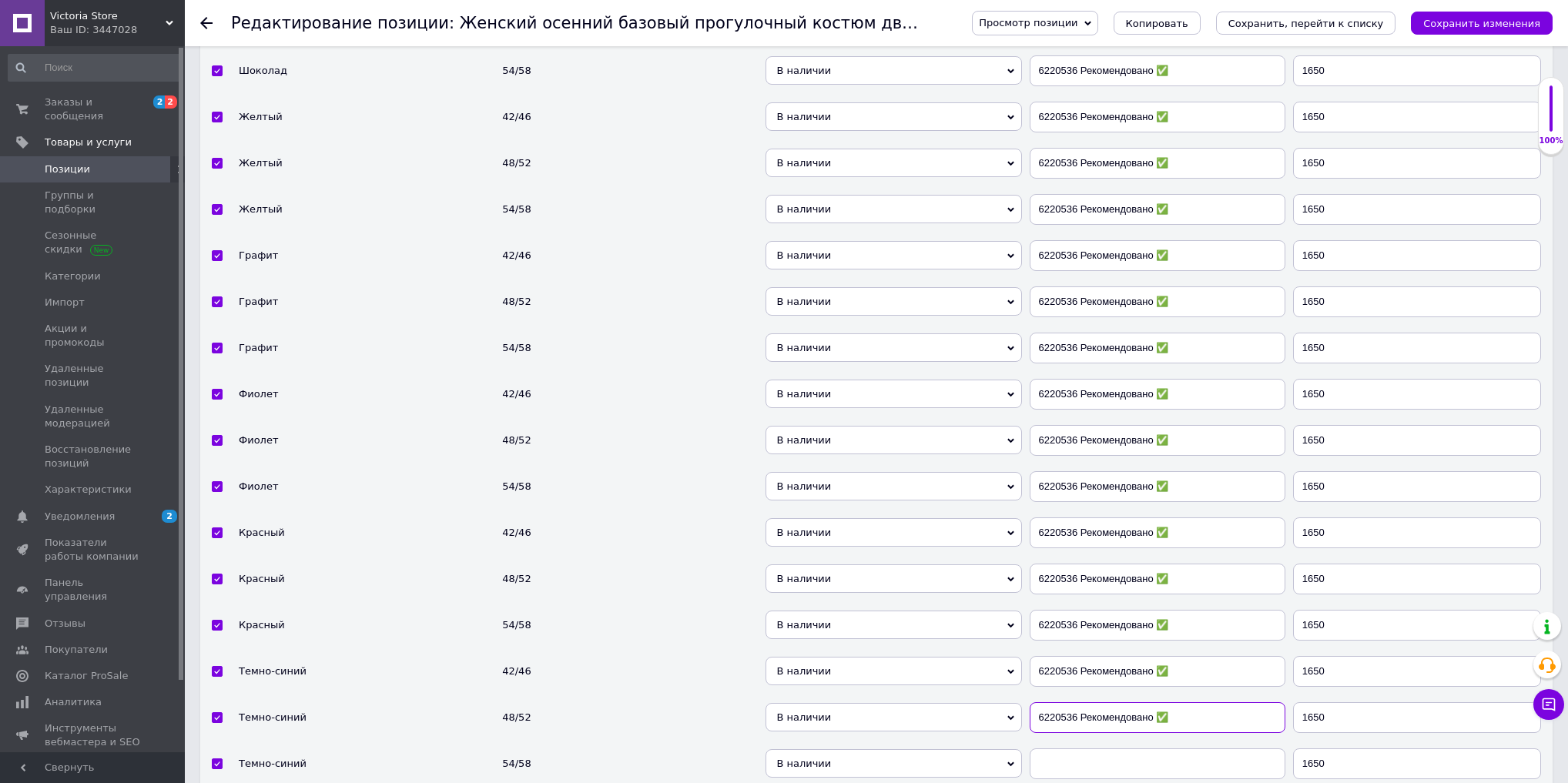
type input "6220536 Рекомендовано ✅"
drag, startPoint x: 1088, startPoint y: 721, endPoint x: 1078, endPoint y: 766, distance: 46.1
click at [1088, 749] on input "text" at bounding box center [1158, 764] width 256 height 31
paste input "6220536 Рекомендовано ✅"
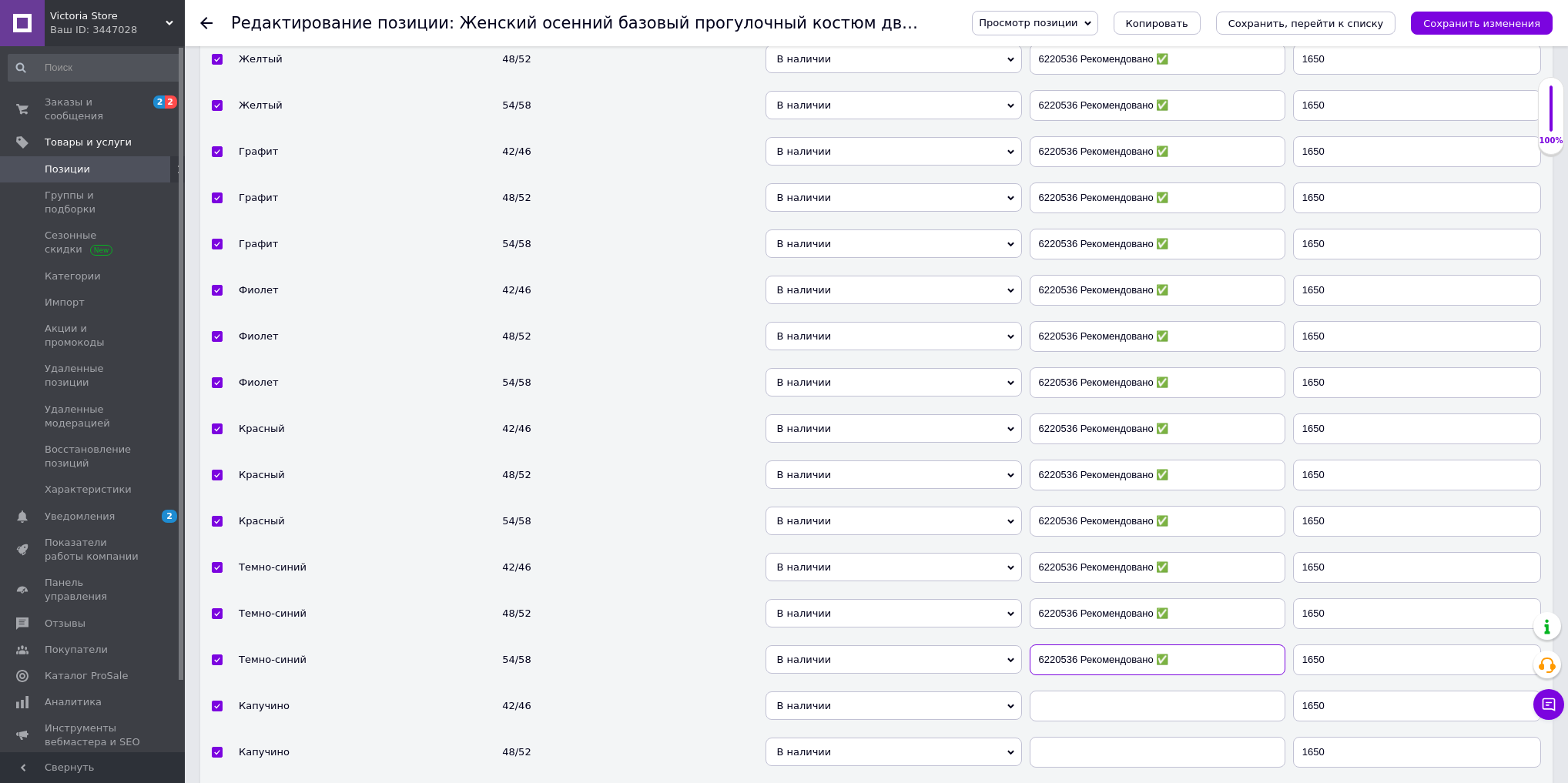
scroll to position [4855, 0]
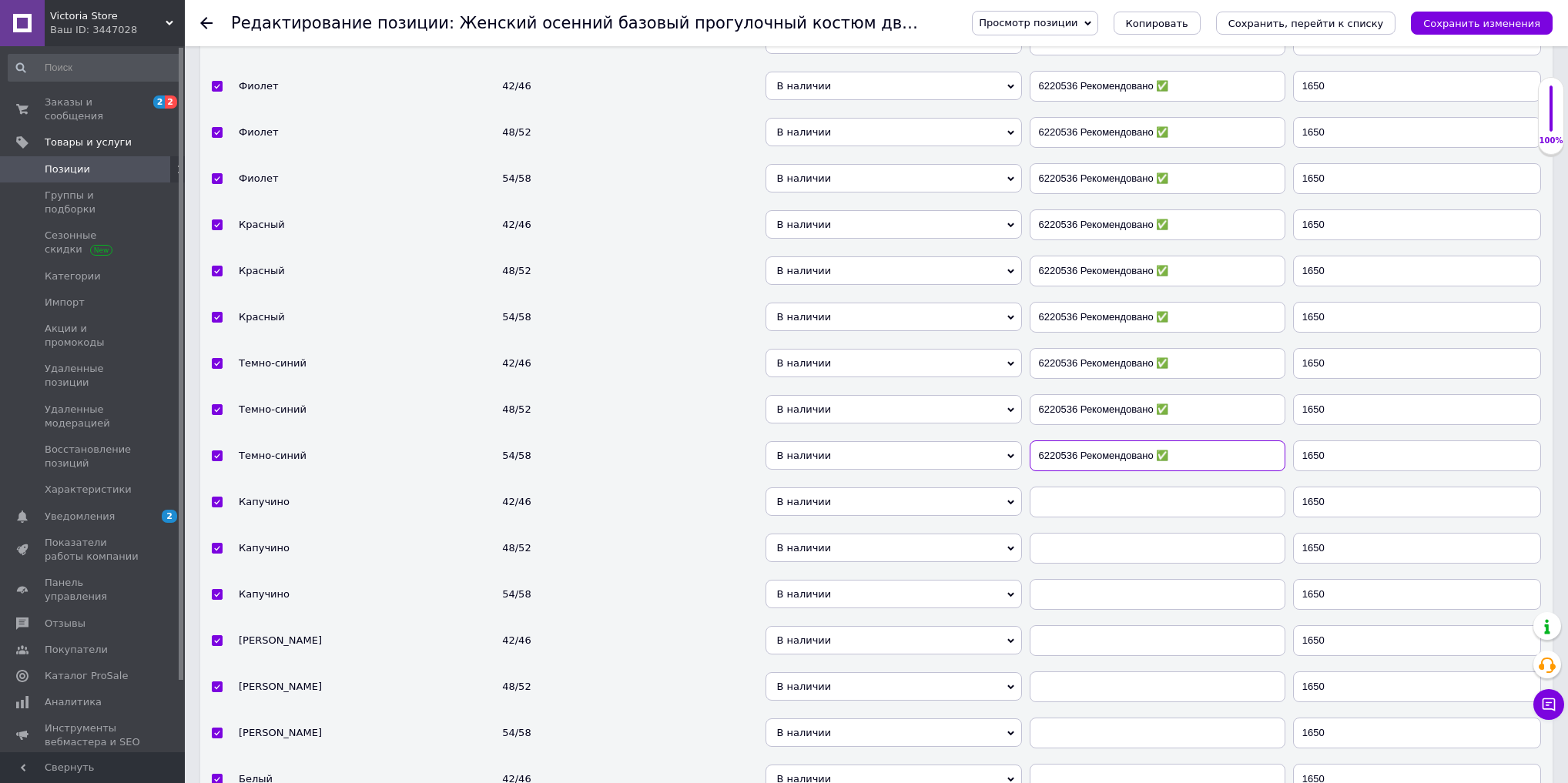
type input "6220536 Рекомендовано ✅"
click at [1091, 486] on input "text" at bounding box center [1158, 501] width 256 height 31
paste input "6220536 Рекомендовано ✅"
type input "6220536 Рекомендовано ✅"
click at [1072, 531] on td at bounding box center [1158, 548] width 263 height 46
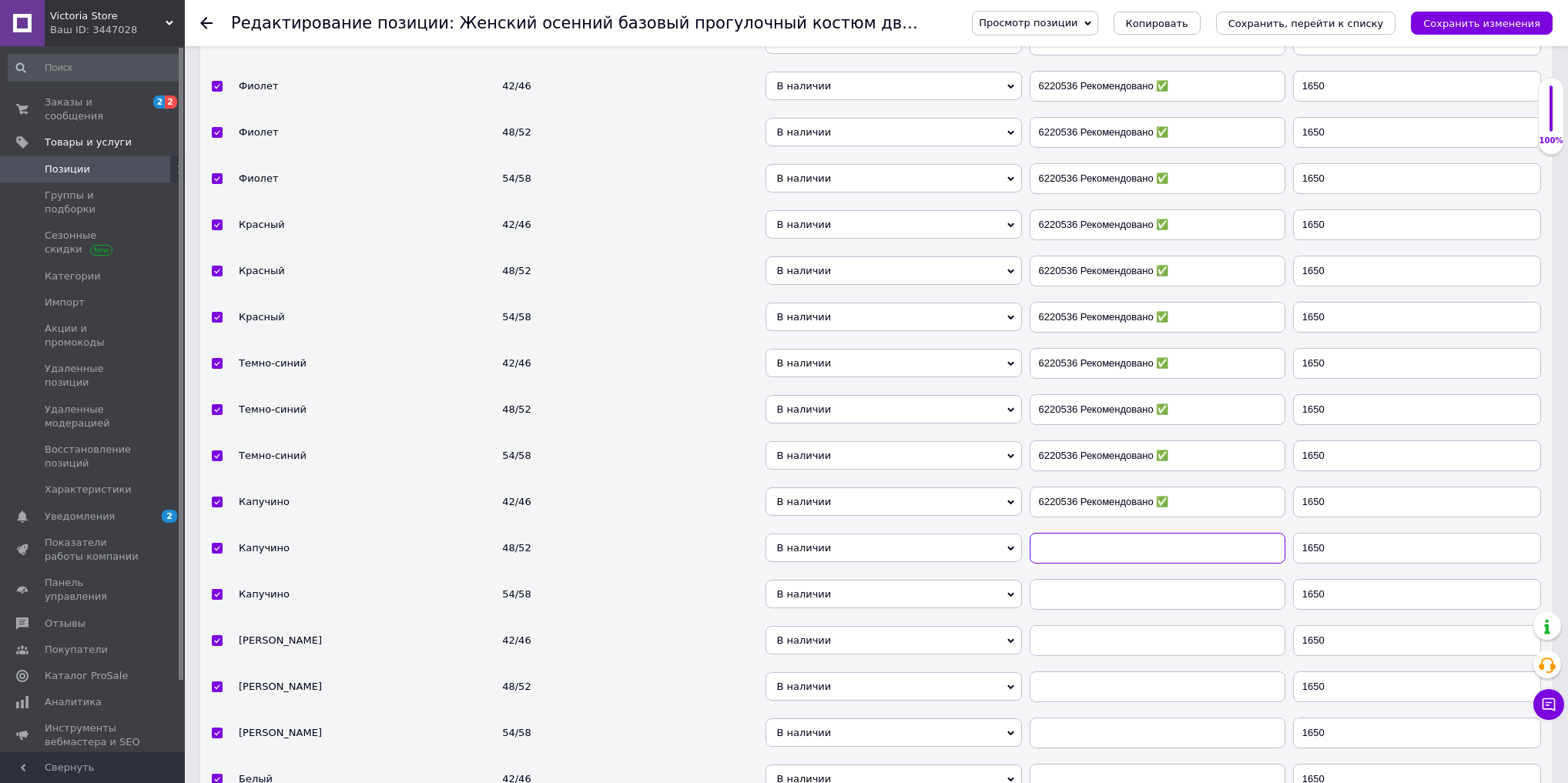
click at [1057, 533] on input "text" at bounding box center [1158, 548] width 256 height 31
paste input "6220536 Рекомендовано ✅"
type input "6220536 Рекомендовано ✅"
click at [1057, 579] on input "text" at bounding box center [1158, 594] width 256 height 31
paste input "6220536 Рекомендовано ✅"
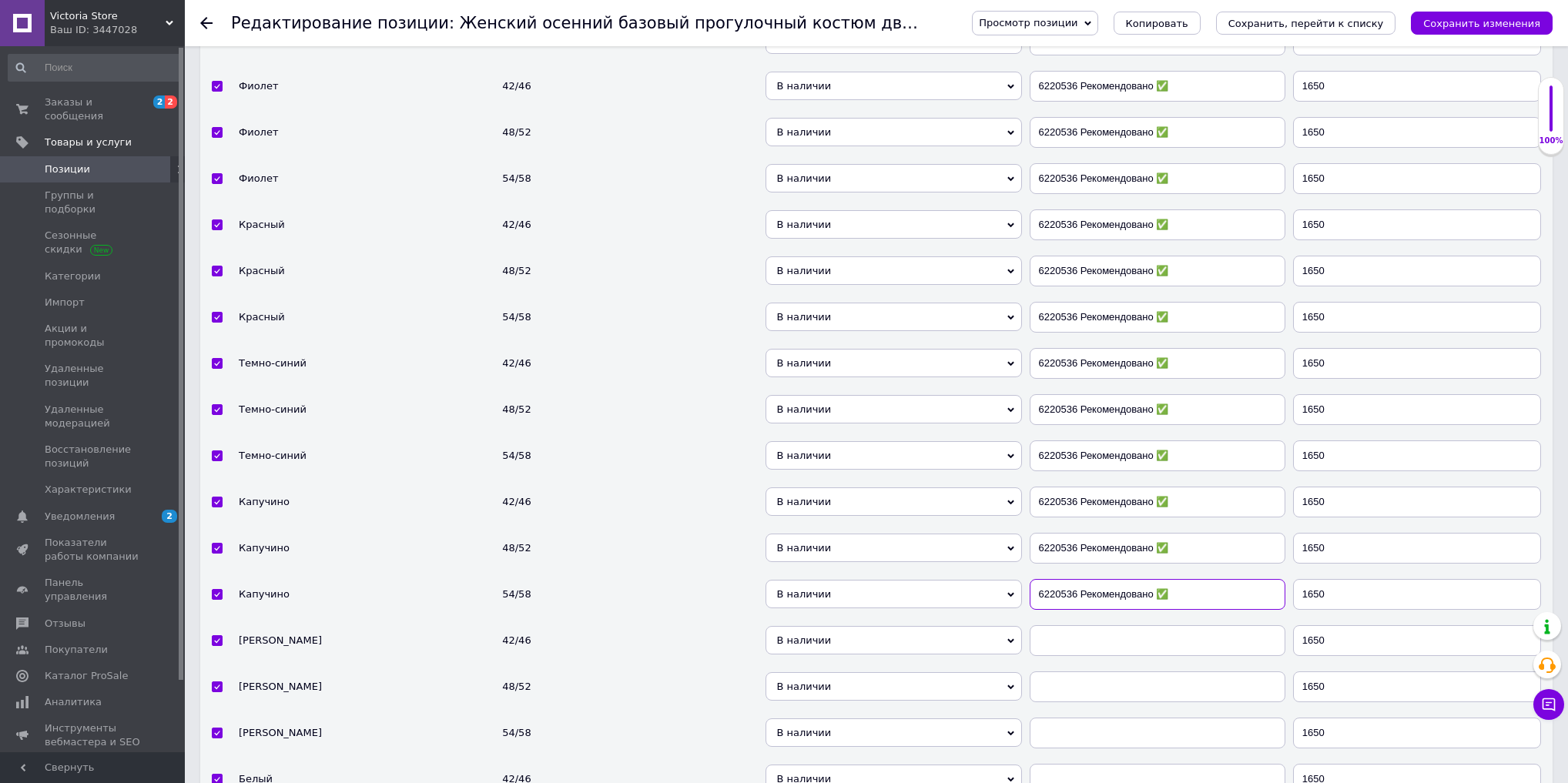
type input "6220536 Рекомендовано ✅"
click at [1062, 626] on input "text" at bounding box center [1158, 640] width 256 height 31
paste input "6220536 Рекомендовано ✅"
type input "6220536 Рекомендовано ✅"
click at [1074, 672] on input "text" at bounding box center [1158, 687] width 256 height 31
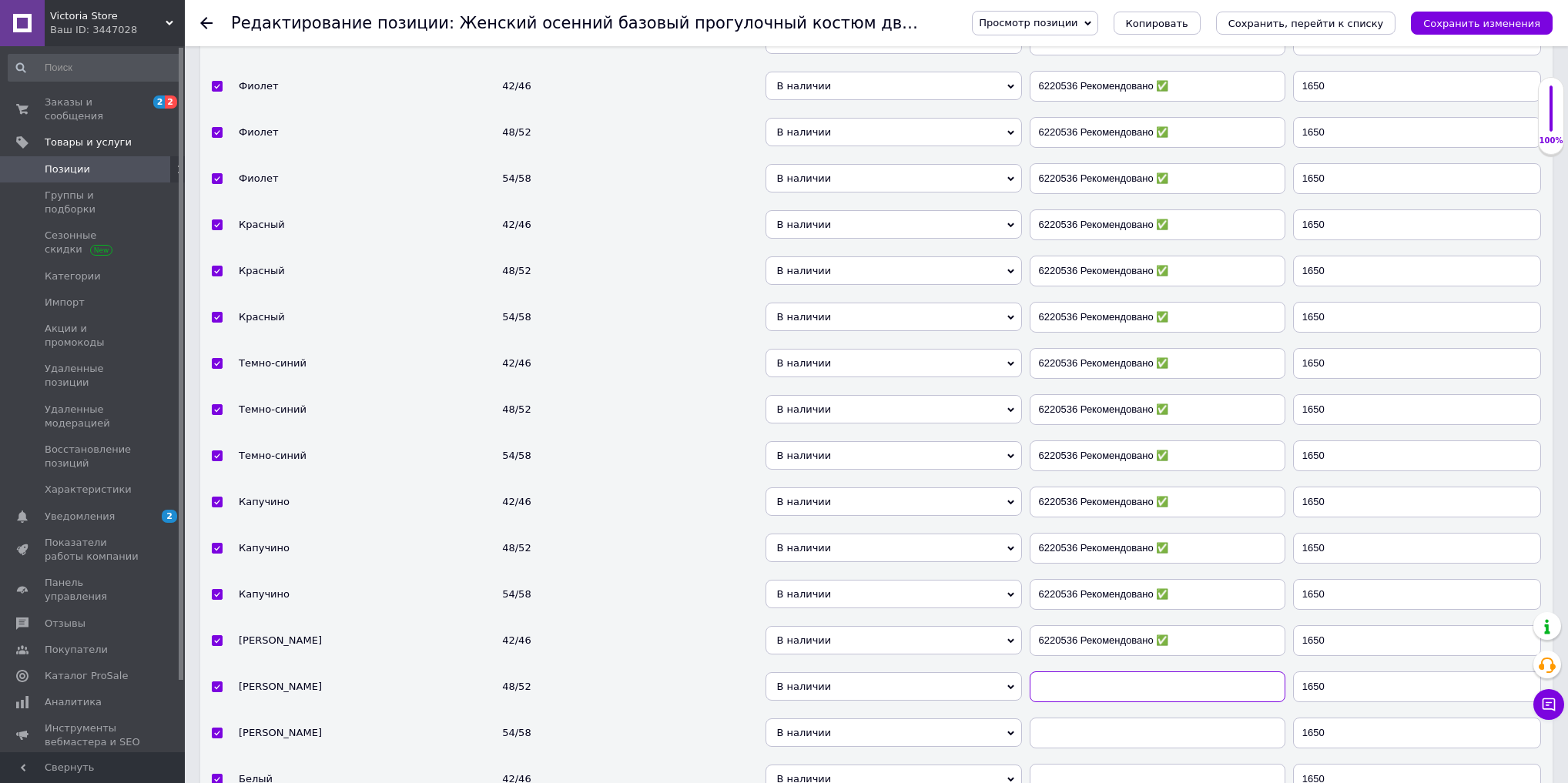
paste input "6220536 Рекомендовано ✅"
type input "6220536 Рекомендовано ✅"
click at [1074, 718] on input "text" at bounding box center [1158, 733] width 256 height 31
paste input "6220536 Рекомендовано ✅"
type input "6220536 Рекомендовано ✅"
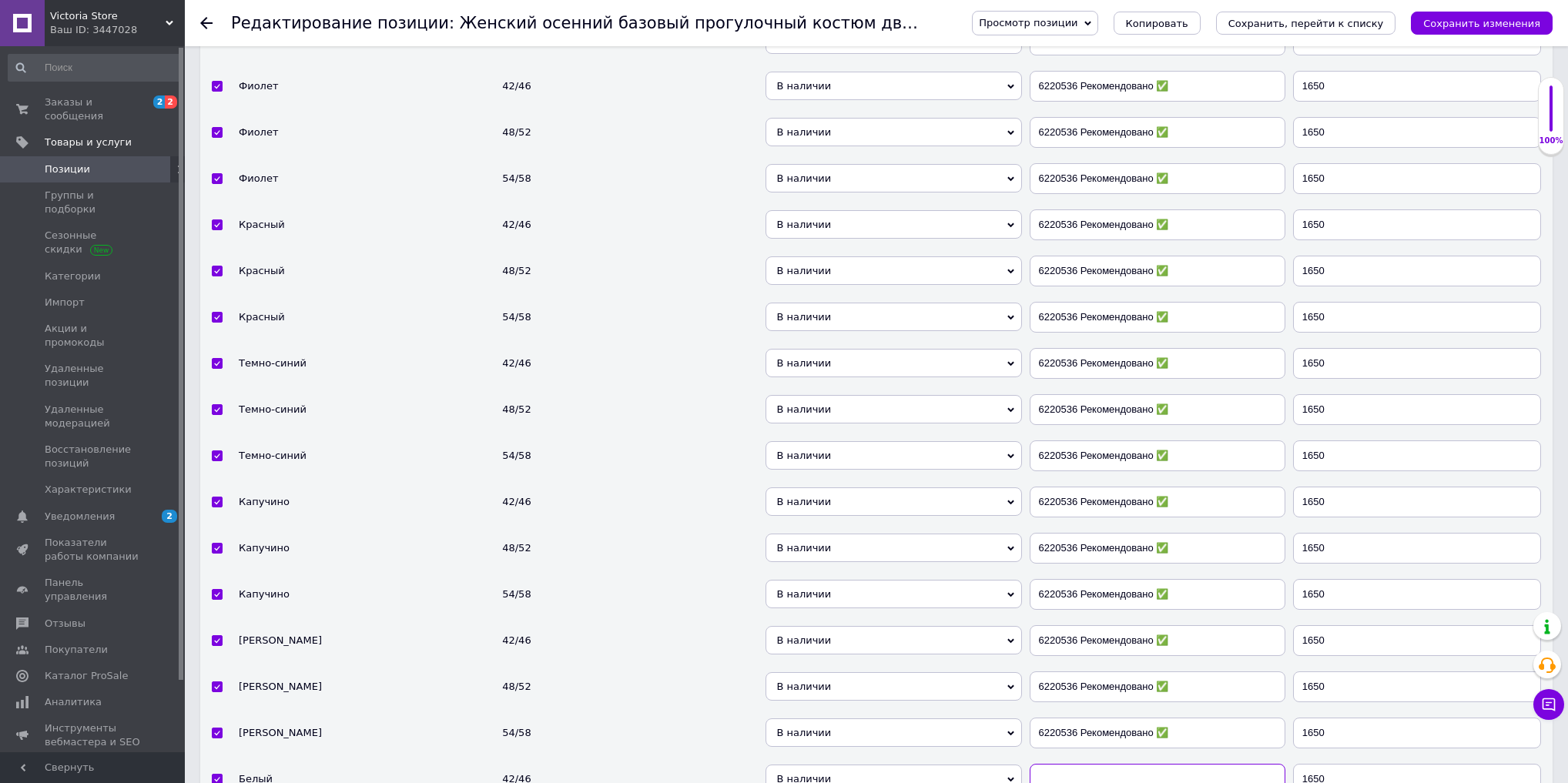
click at [1073, 764] on input "text" at bounding box center [1158, 779] width 256 height 31
paste input "6220536 Рекомендовано ✅"
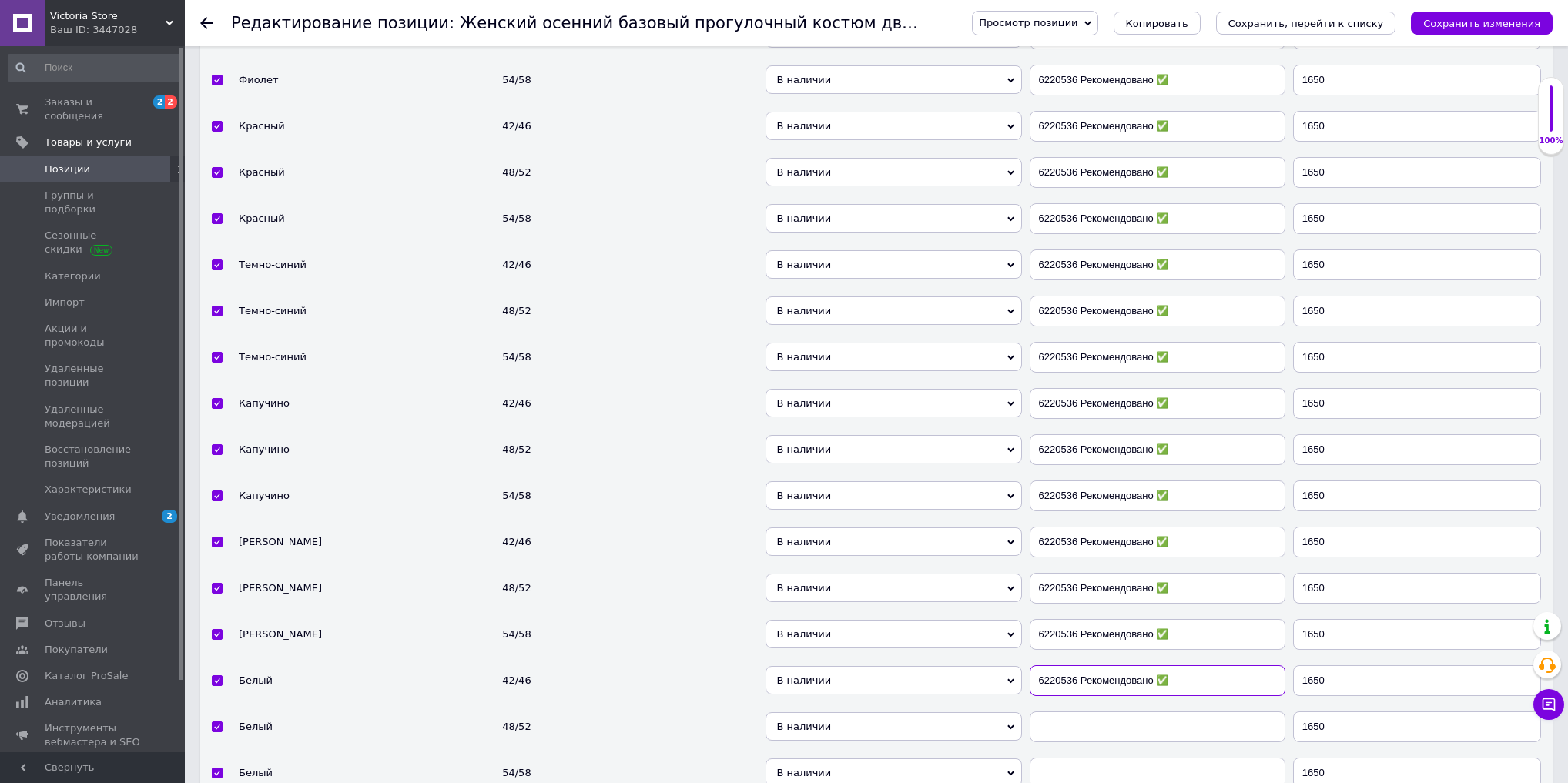
scroll to position [5287, 0]
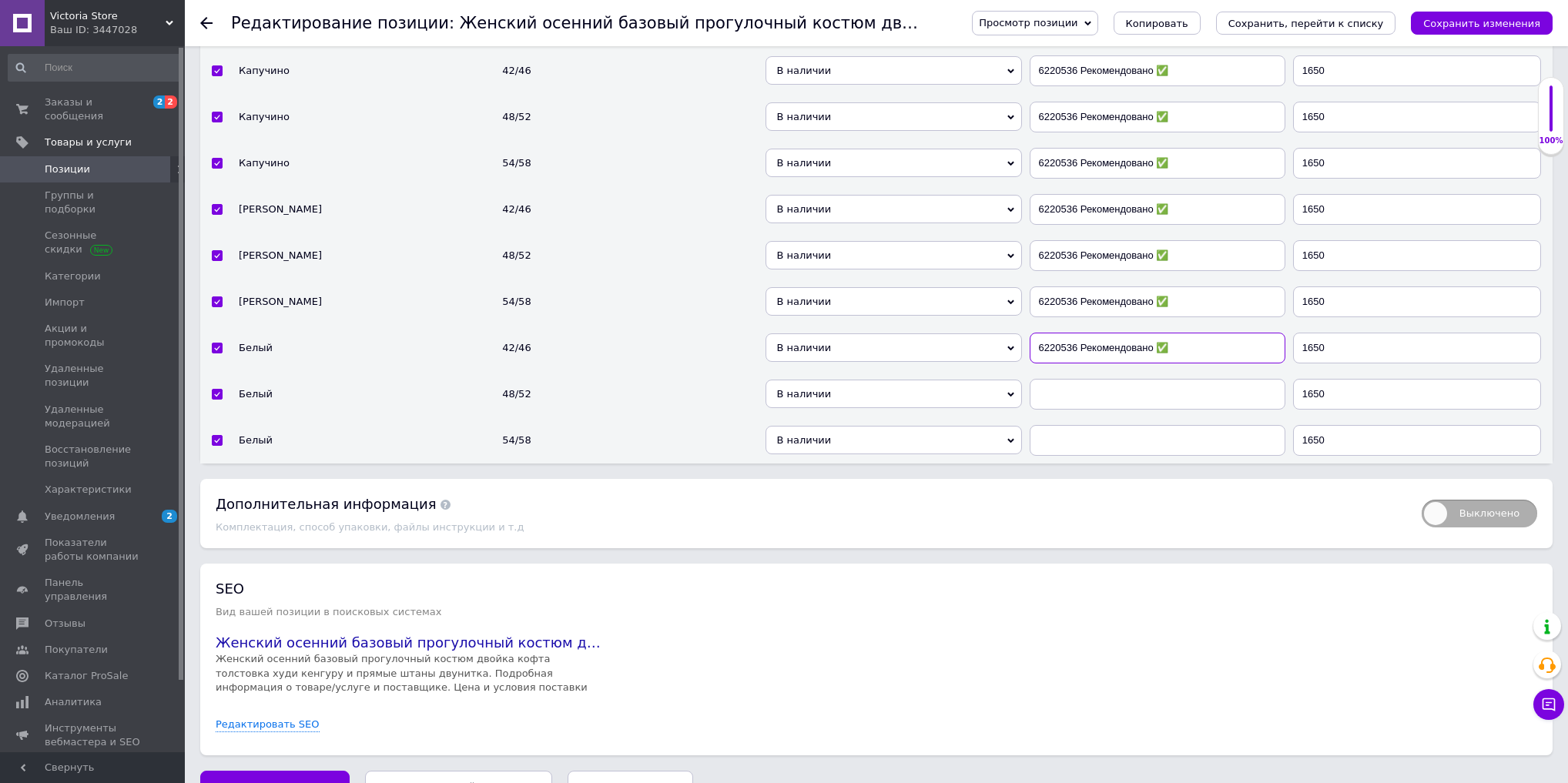
type input "6220536 Рекомендовано ✅"
click at [1068, 379] on input "text" at bounding box center [1158, 394] width 256 height 31
paste
type input "6220536 Рекомендовано ✅"
click at [1073, 425] on input "text" at bounding box center [1158, 440] width 256 height 31
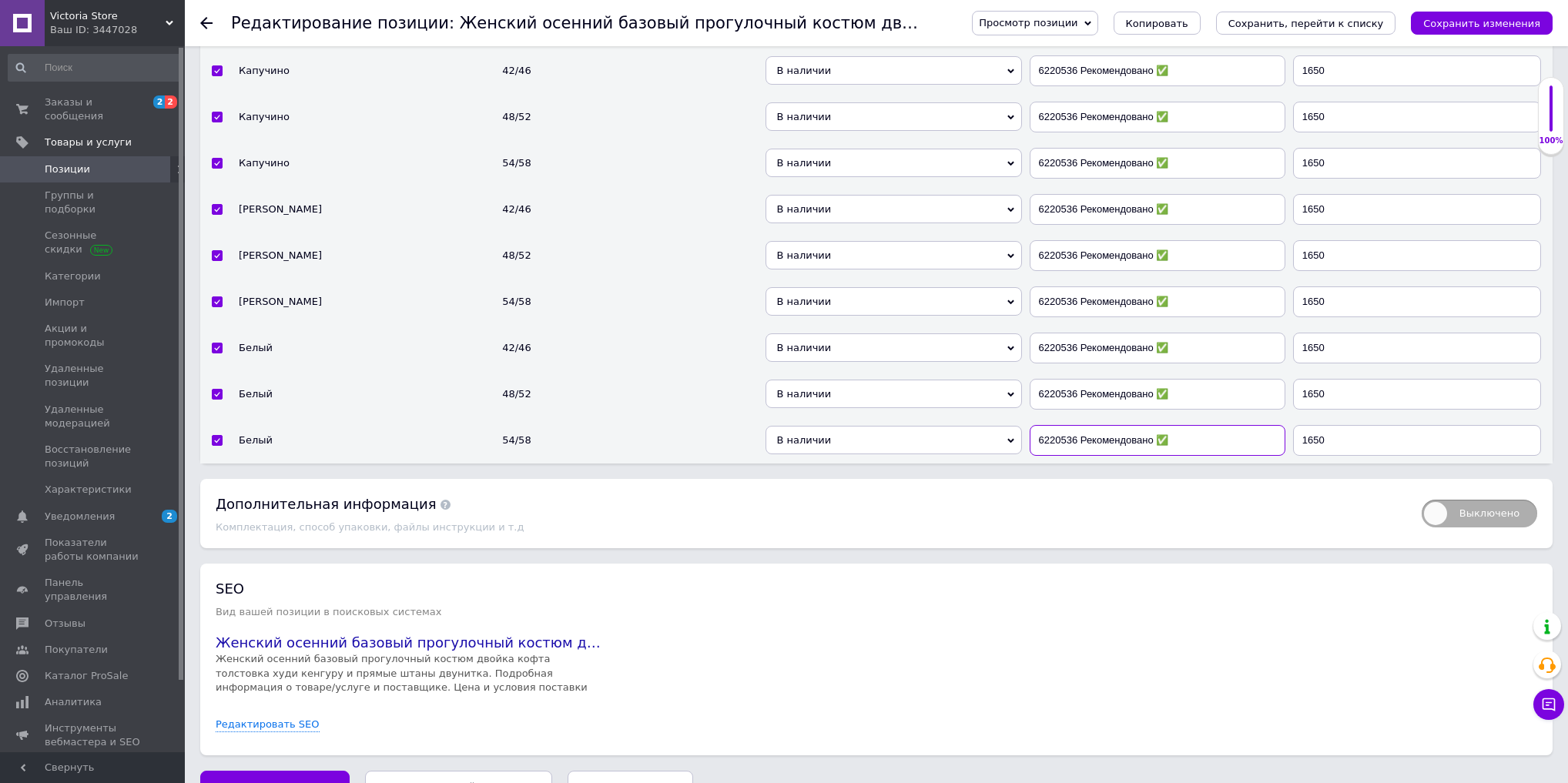
type input "6220536 Рекомендовано ✅"
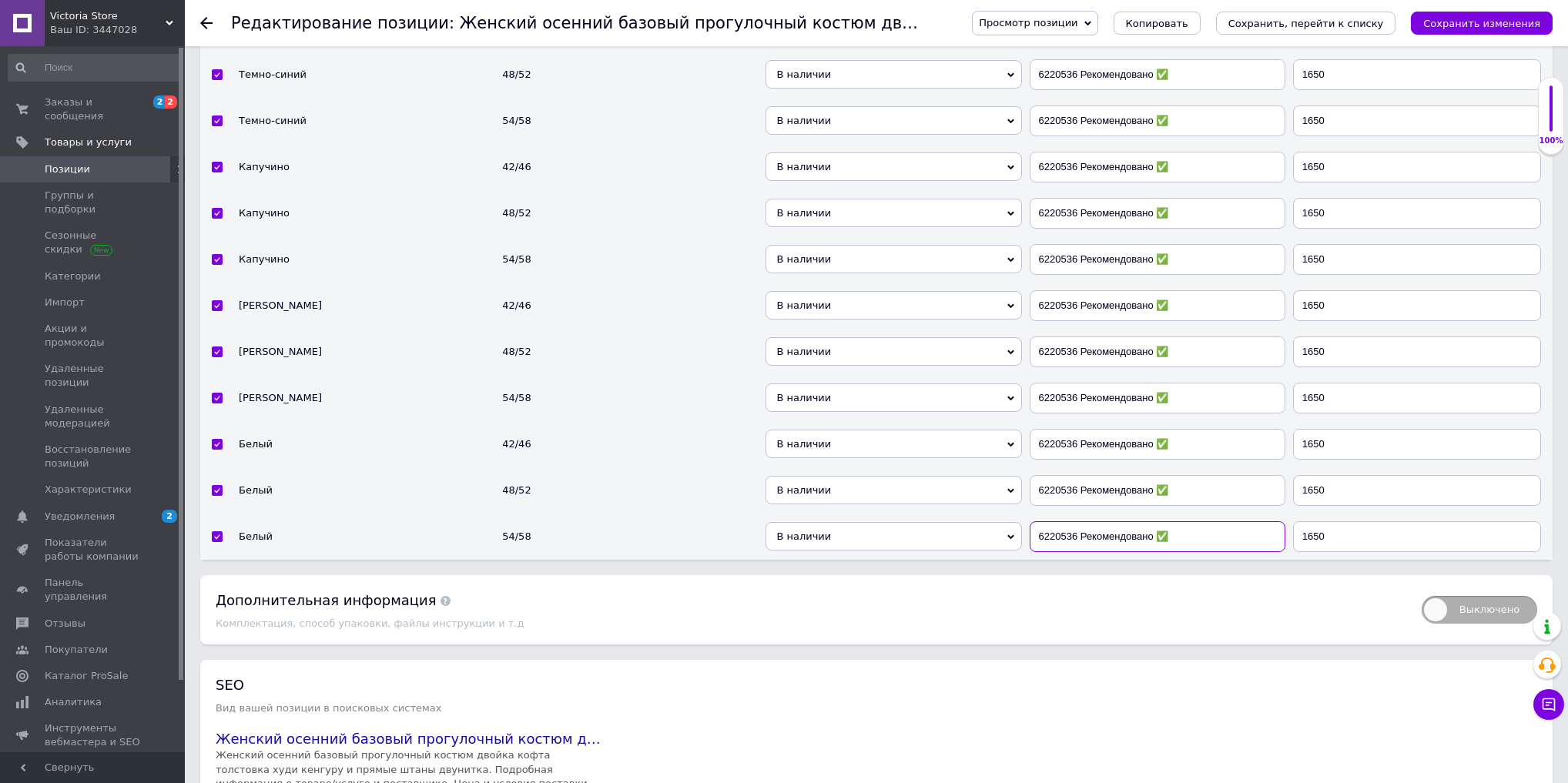
scroll to position [4979, 0]
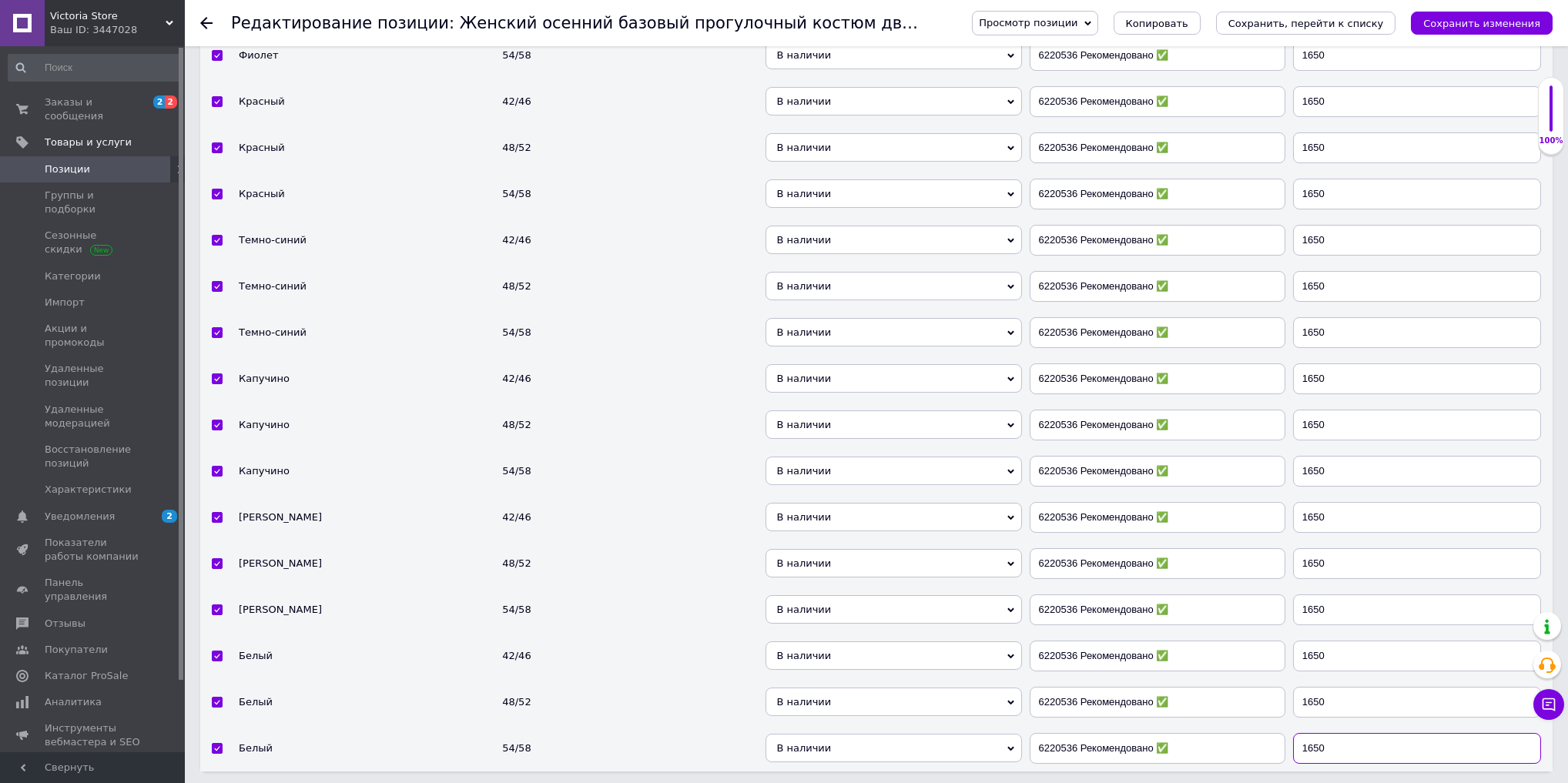
drag, startPoint x: 1336, startPoint y: 714, endPoint x: 1200, endPoint y: 697, distance: 137.1
click at [1247, 725] on tr "Белый 54/58 В наличии Нет в наличии Под заказ Готово к отправке 6220536 Рекомен…" at bounding box center [877, 748] width 1353 height 46
drag, startPoint x: 1364, startPoint y: 718, endPoint x: 1240, endPoint y: 705, distance: 124.7
click at [1240, 725] on tr "Белый 54/58 В наличии Нет в наличии Под заказ Готово к отправке 6220536 Рекомен…" at bounding box center [877, 748] width 1353 height 46
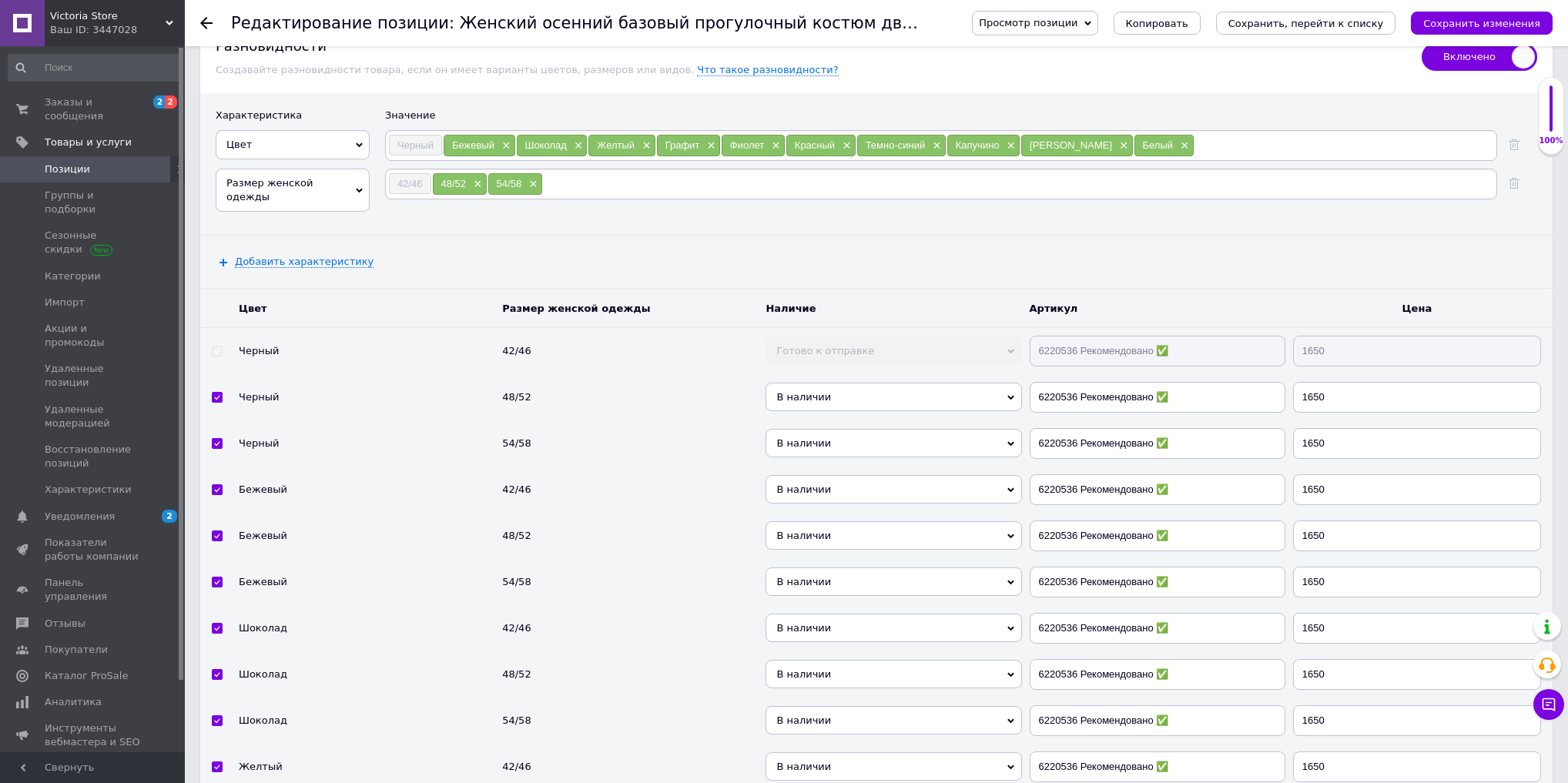
scroll to position [3932, 0]
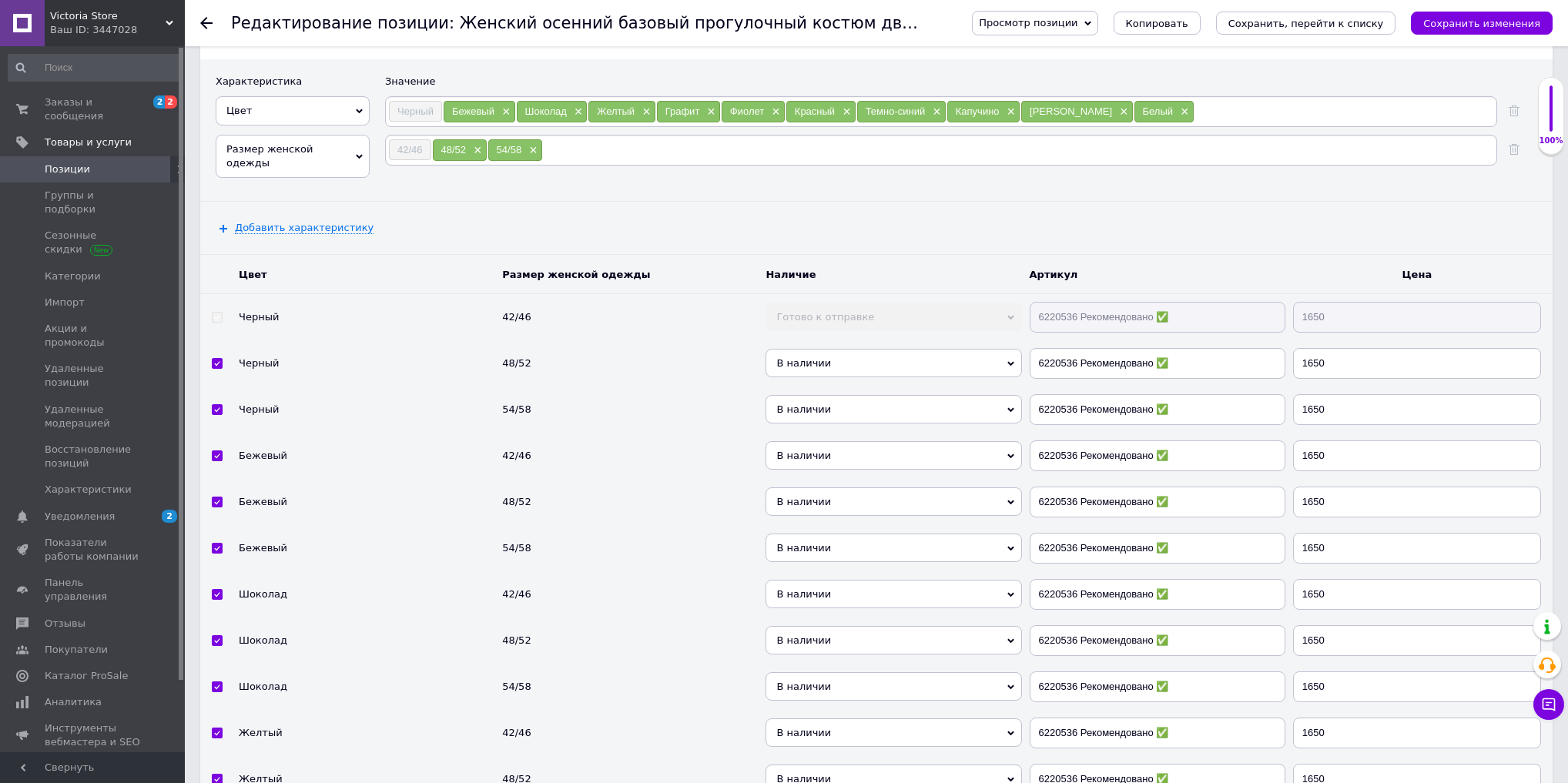
type input "1850"
drag, startPoint x: 1343, startPoint y: 389, endPoint x: 1246, endPoint y: 394, distance: 97.1
click at [1248, 393] on tr "Черный 54/58 В наличии Нет в наличии Под заказ Готово к отправке 6220536 Рекоме…" at bounding box center [877, 409] width 1353 height 46
type input "1850"
drag, startPoint x: 1341, startPoint y: 521, endPoint x: 1265, endPoint y: 531, distance: 76.7
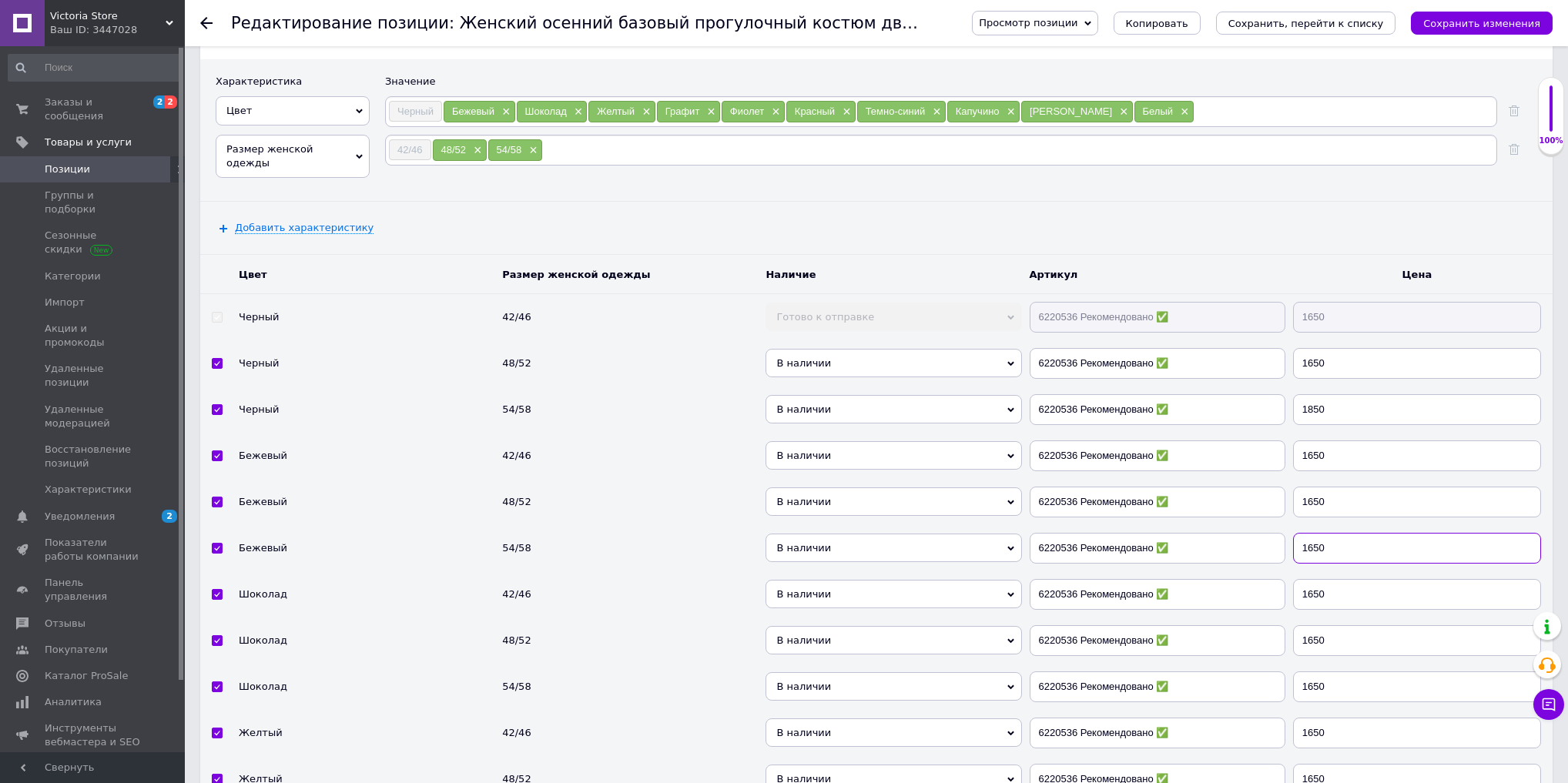
click at [1265, 531] on tr "Бежевый 54/58 В наличии Нет в наличии Под заказ Готово к отправке 6220536 Реком…" at bounding box center [877, 548] width 1353 height 46
type input "1850"
drag, startPoint x: 1333, startPoint y: 658, endPoint x: 1300, endPoint y: 659, distance: 33.0
click at [1300, 672] on input "1650" at bounding box center [1417, 687] width 248 height 31
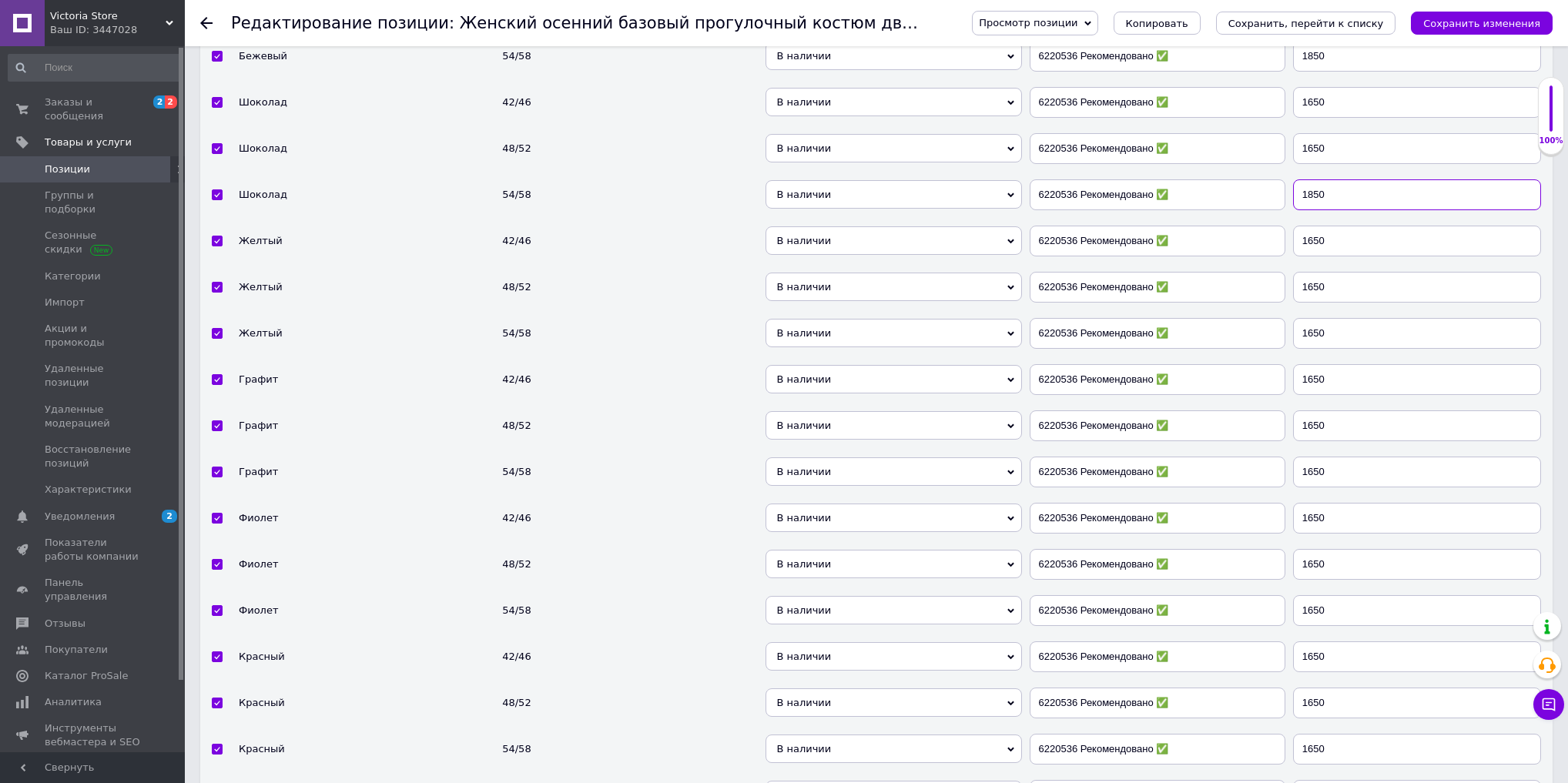
scroll to position [4424, 0]
type input "1850"
drag, startPoint x: 1343, startPoint y: 308, endPoint x: 1299, endPoint y: 306, distance: 44.0
click at [1300, 318] on input "1650" at bounding box center [1417, 332] width 248 height 31
type input "1850"
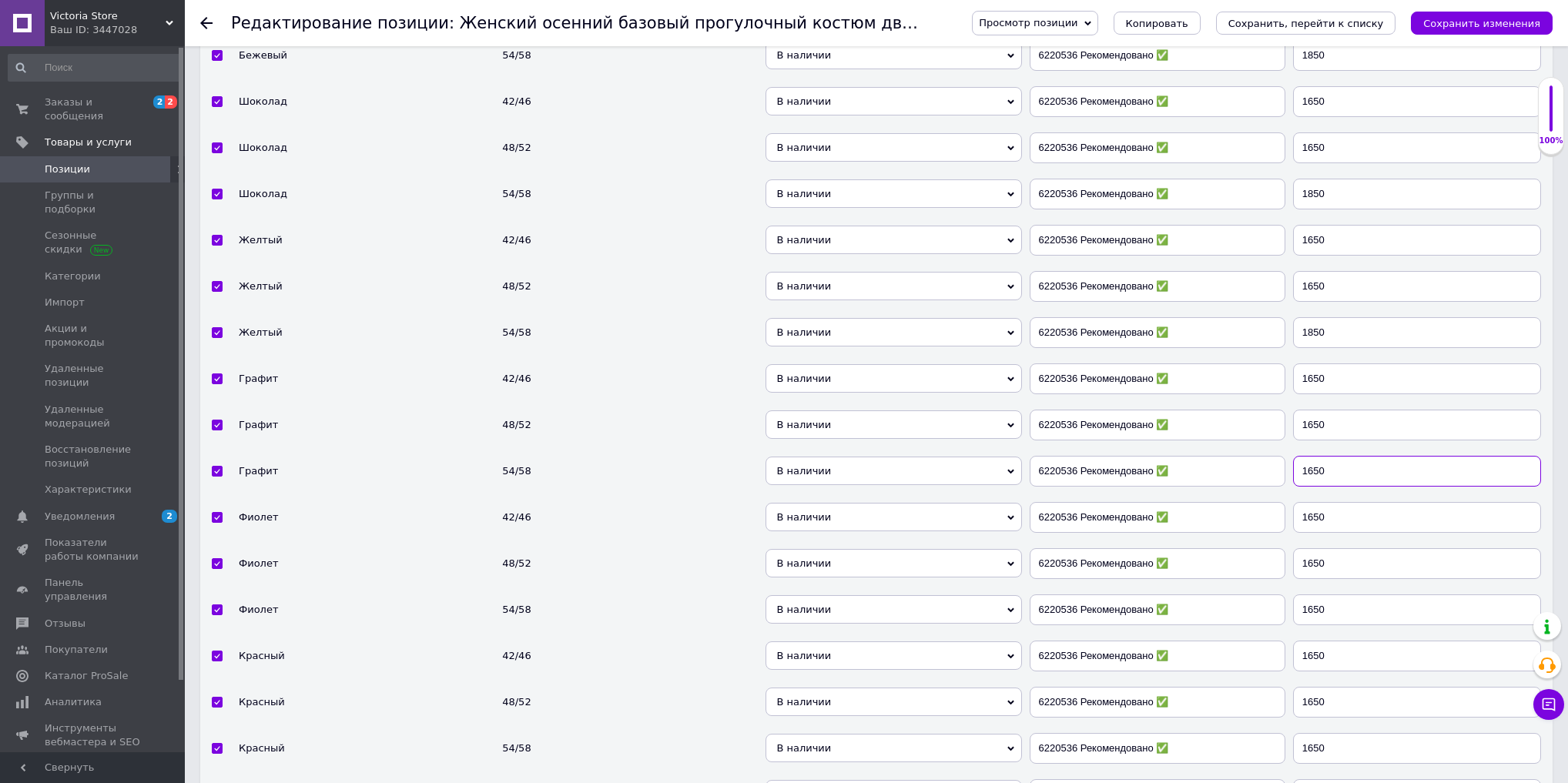
drag, startPoint x: 1339, startPoint y: 439, endPoint x: 1278, endPoint y: 447, distance: 61.5
click at [1278, 448] on tr "Графит 54/58 В наличии Нет в наличии Под заказ Готово к отправке 6220536 Рекоме…" at bounding box center [877, 471] width 1353 height 46
type input "1850"
drag, startPoint x: 1340, startPoint y: 580, endPoint x: 1270, endPoint y: 577, distance: 70.1
click at [1272, 587] on tr "Фиолет 54/58 В наличии Нет в наличии Под заказ Готово к отправке 6220536 Рекоме…" at bounding box center [877, 610] width 1353 height 46
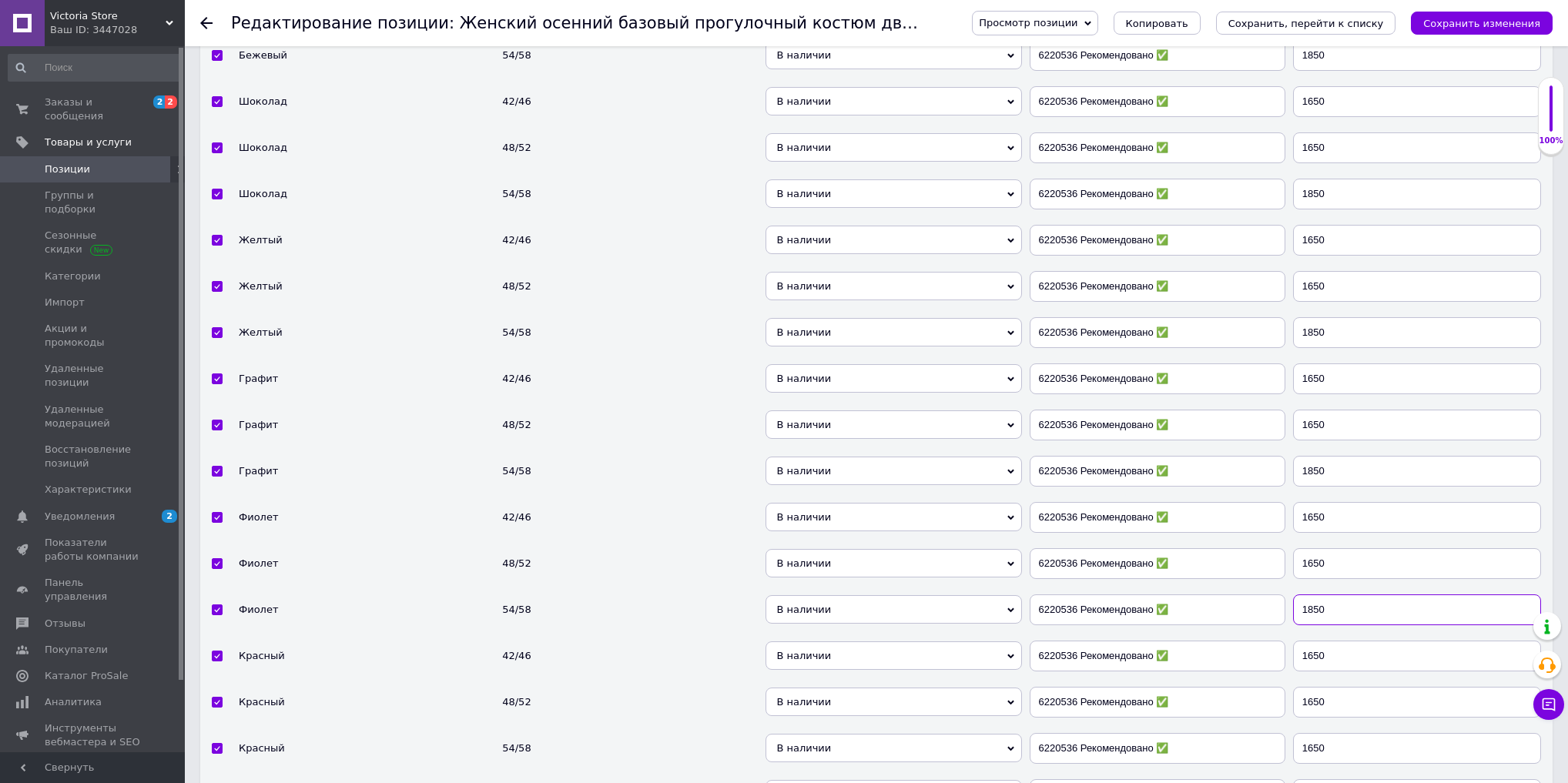
type input "1850"
drag, startPoint x: 1335, startPoint y: 719, endPoint x: 1282, endPoint y: 721, distance: 53.0
click at [1282, 725] on tr "Красный 54/58 В наличии Нет в наличии Под заказ Готово к отправке 6220536 Реком…" at bounding box center [877, 748] width 1353 height 46
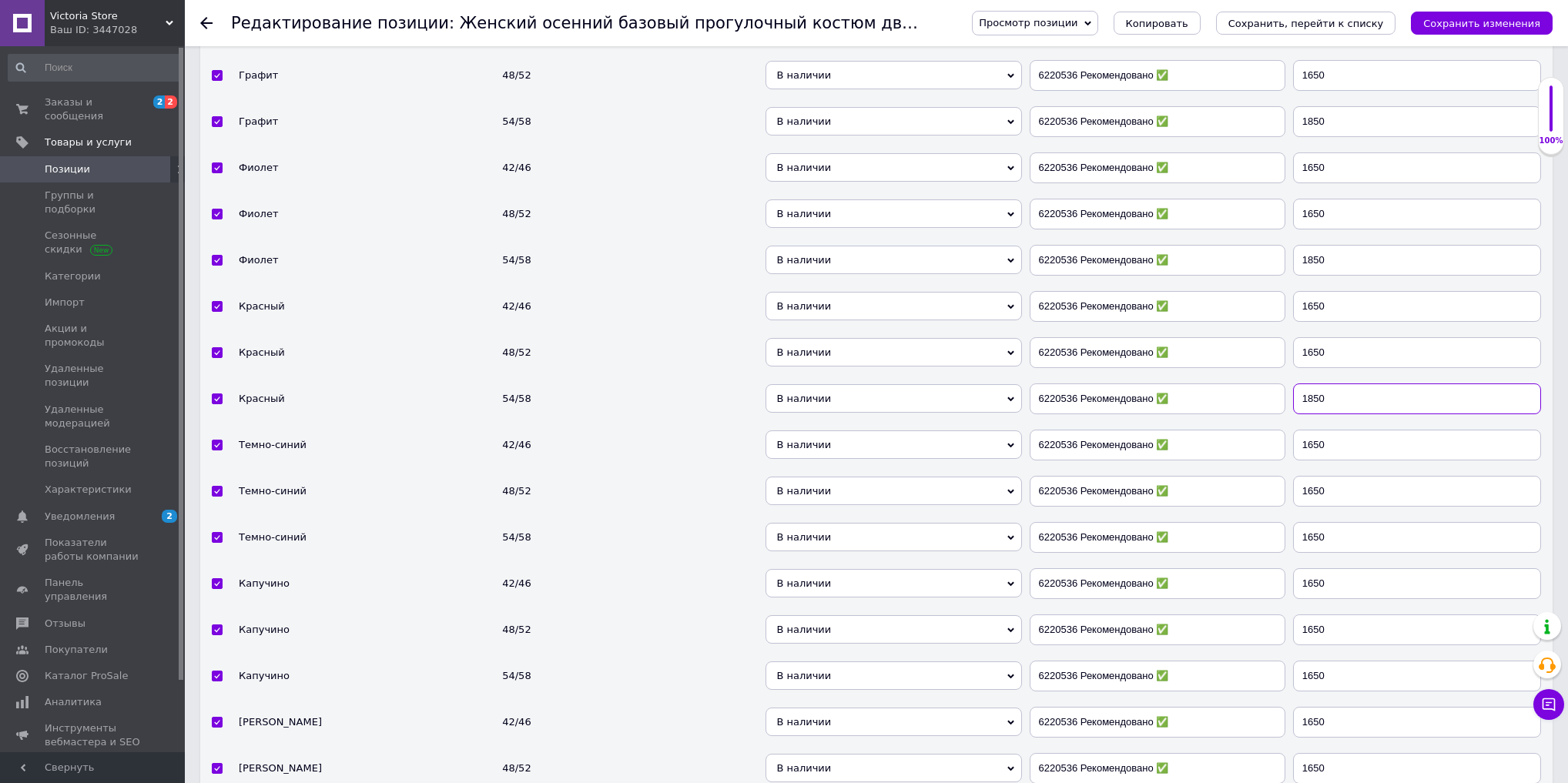
scroll to position [4855, 0]
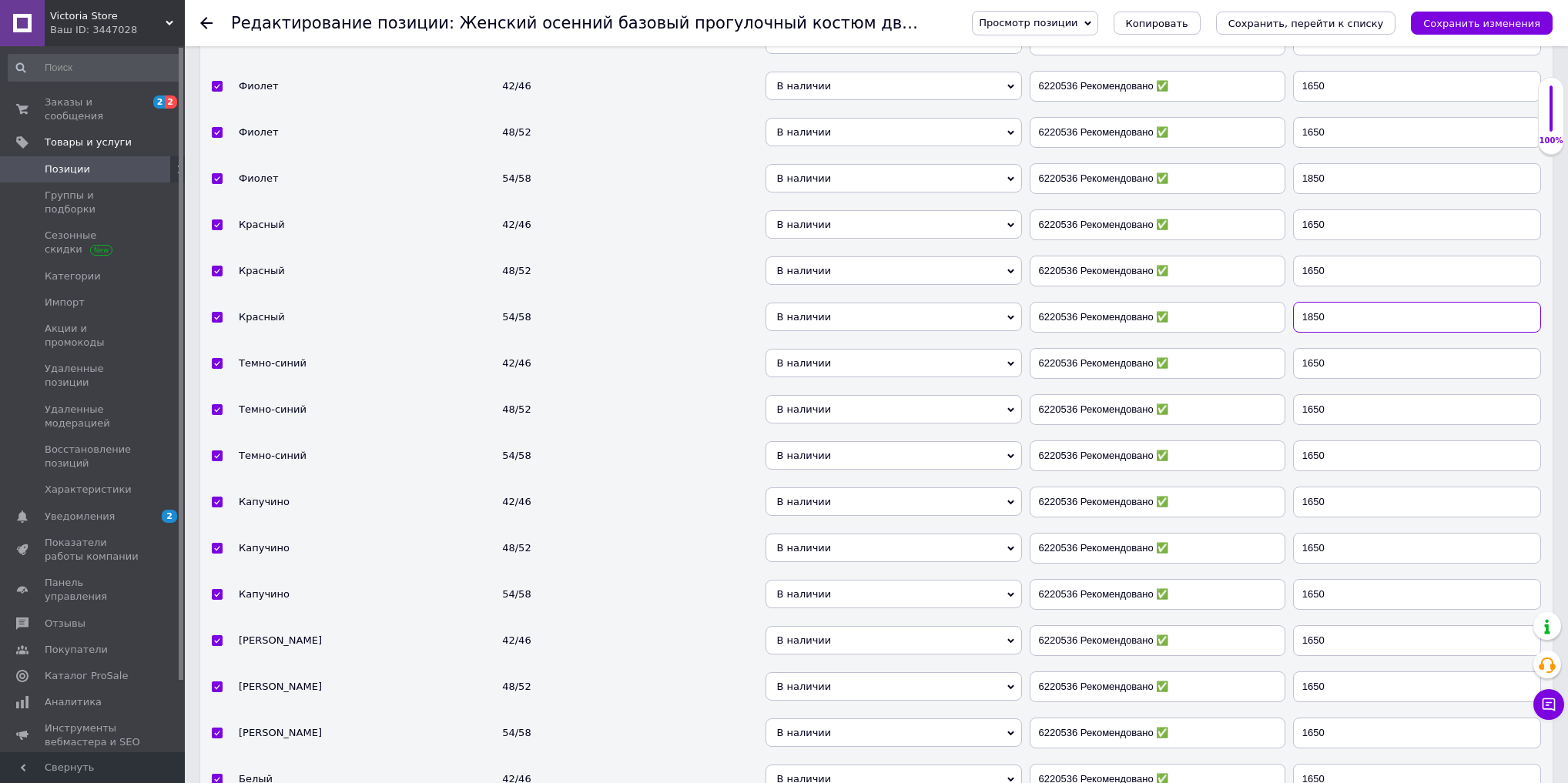
type input "1850"
drag, startPoint x: 1337, startPoint y: 418, endPoint x: 1267, endPoint y: 430, distance: 71.0
click at [1264, 433] on tr "Темно-синий 54/58 В наличии Нет в наличии Под заказ Готово к отправке 6220536 Р…" at bounding box center [877, 456] width 1353 height 46
type input "1850"
drag, startPoint x: 1334, startPoint y: 561, endPoint x: 1270, endPoint y: 565, distance: 64.1
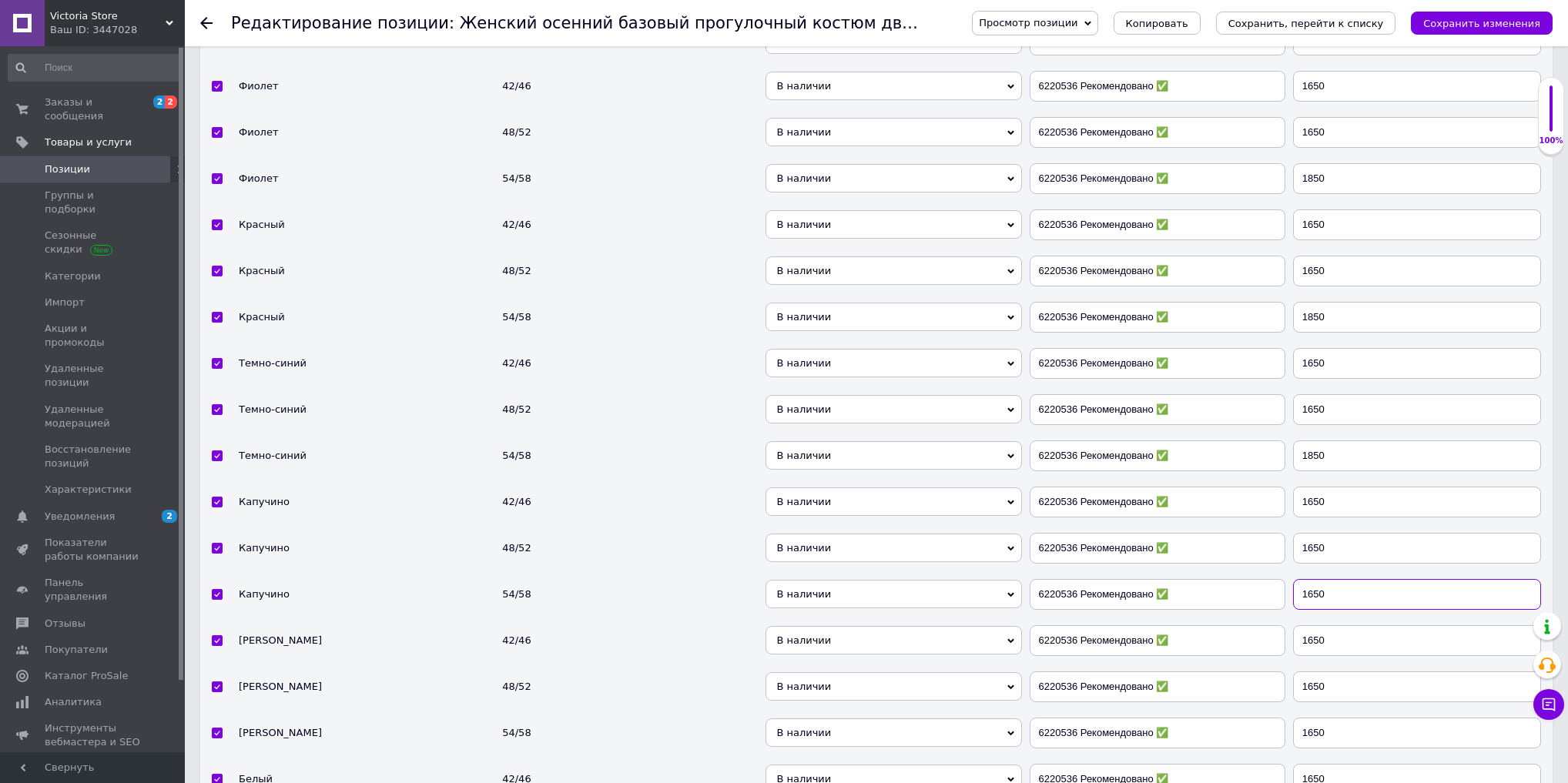
click at [1271, 571] on tr "Капучино 54/58 В наличии Нет в наличии Под заказ Готово к отправке 6220536 Реко…" at bounding box center [877, 594] width 1353 height 46
type input "1850"
drag, startPoint x: 1338, startPoint y: 698, endPoint x: 1298, endPoint y: 696, distance: 40.0
click at [1298, 718] on input "1650" at bounding box center [1417, 733] width 248 height 31
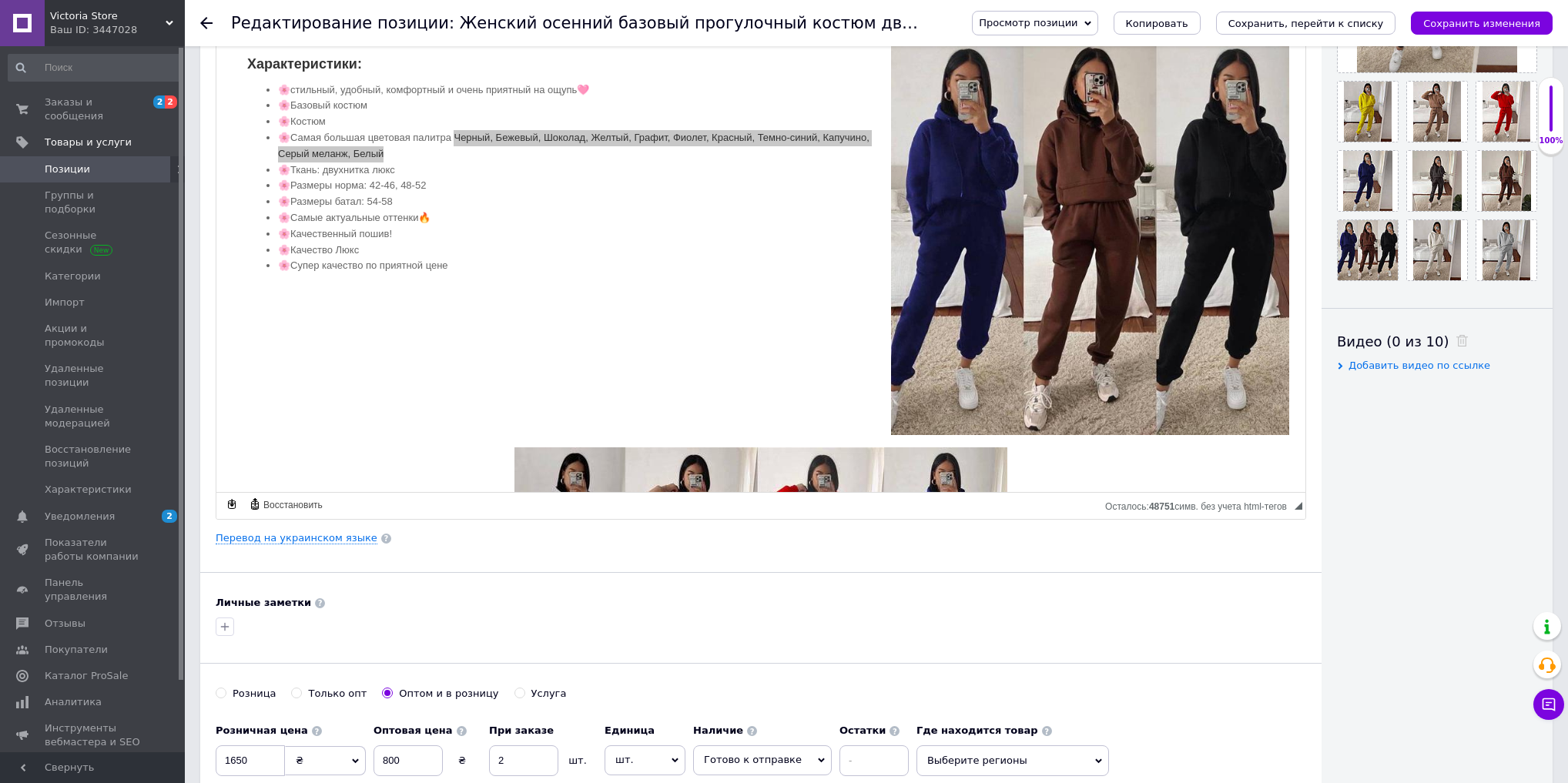
scroll to position [466, 0]
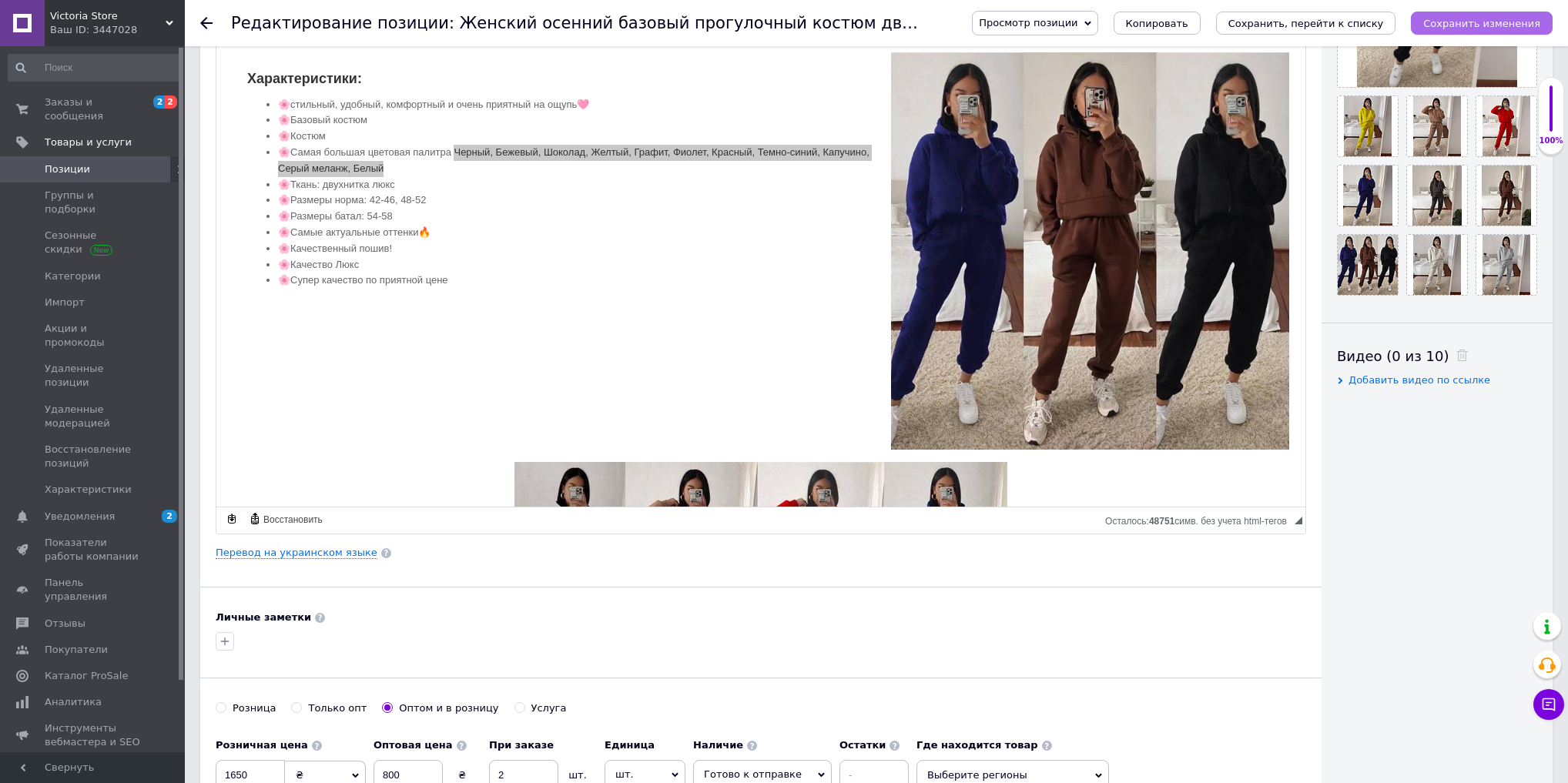
type input "1850"
click at [1494, 21] on icon "Сохранить изменения" at bounding box center [1482, 23] width 117 height 11
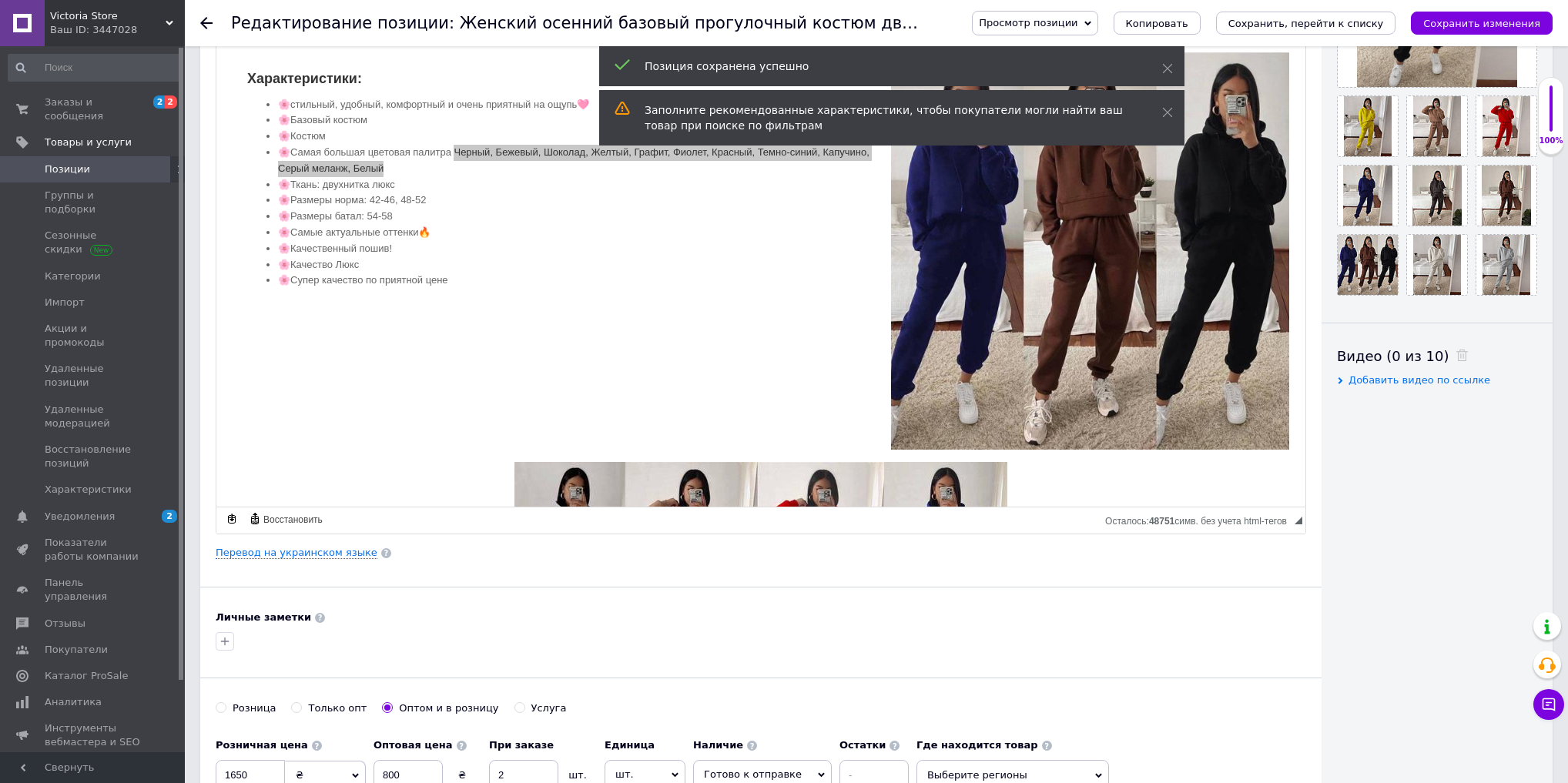
click at [63, 163] on span "Позиции" at bounding box center [67, 170] width 46 height 14
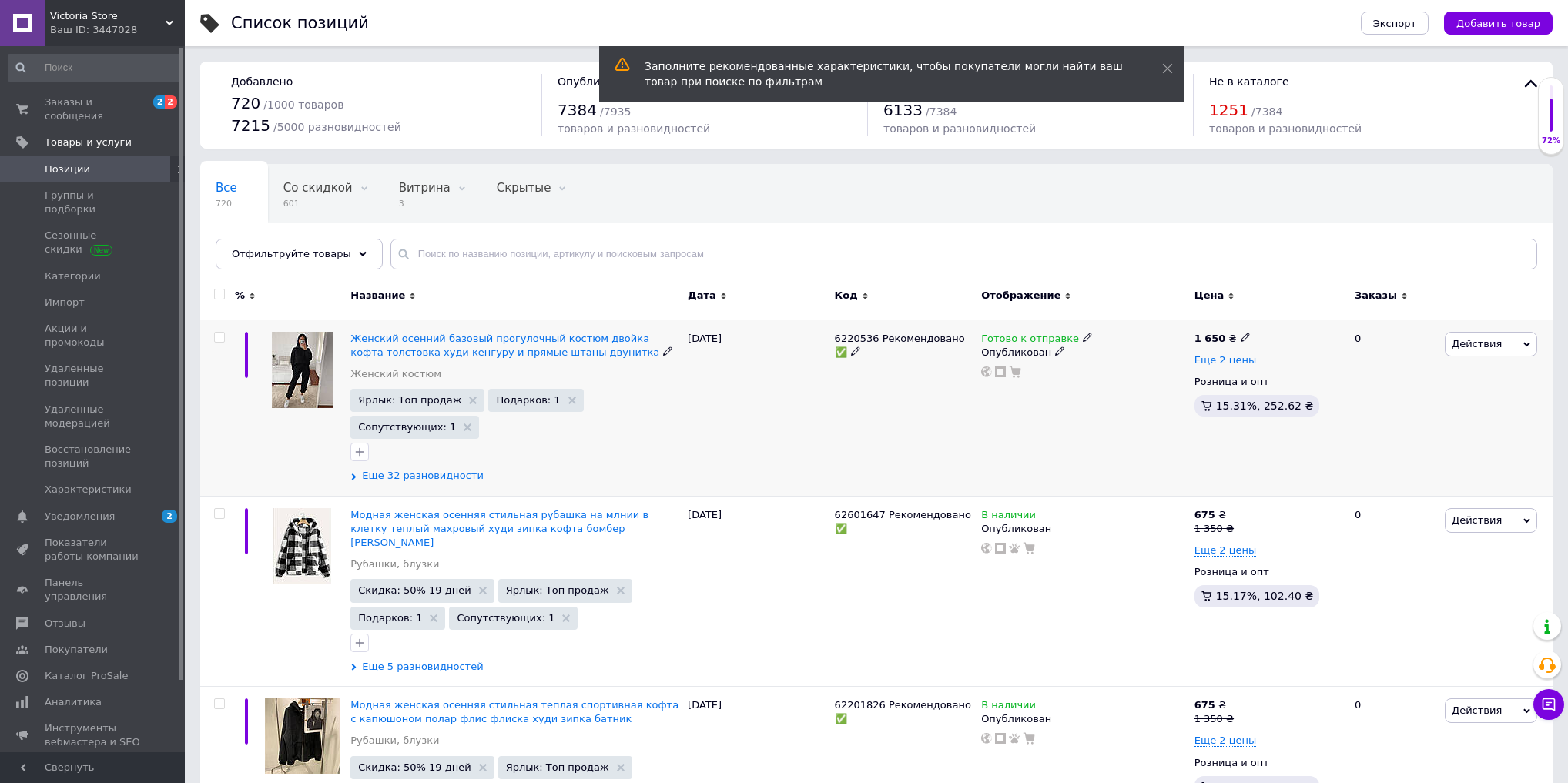
click at [222, 336] on input "checkbox" at bounding box center [219, 337] width 10 height 10
checkbox input "true"
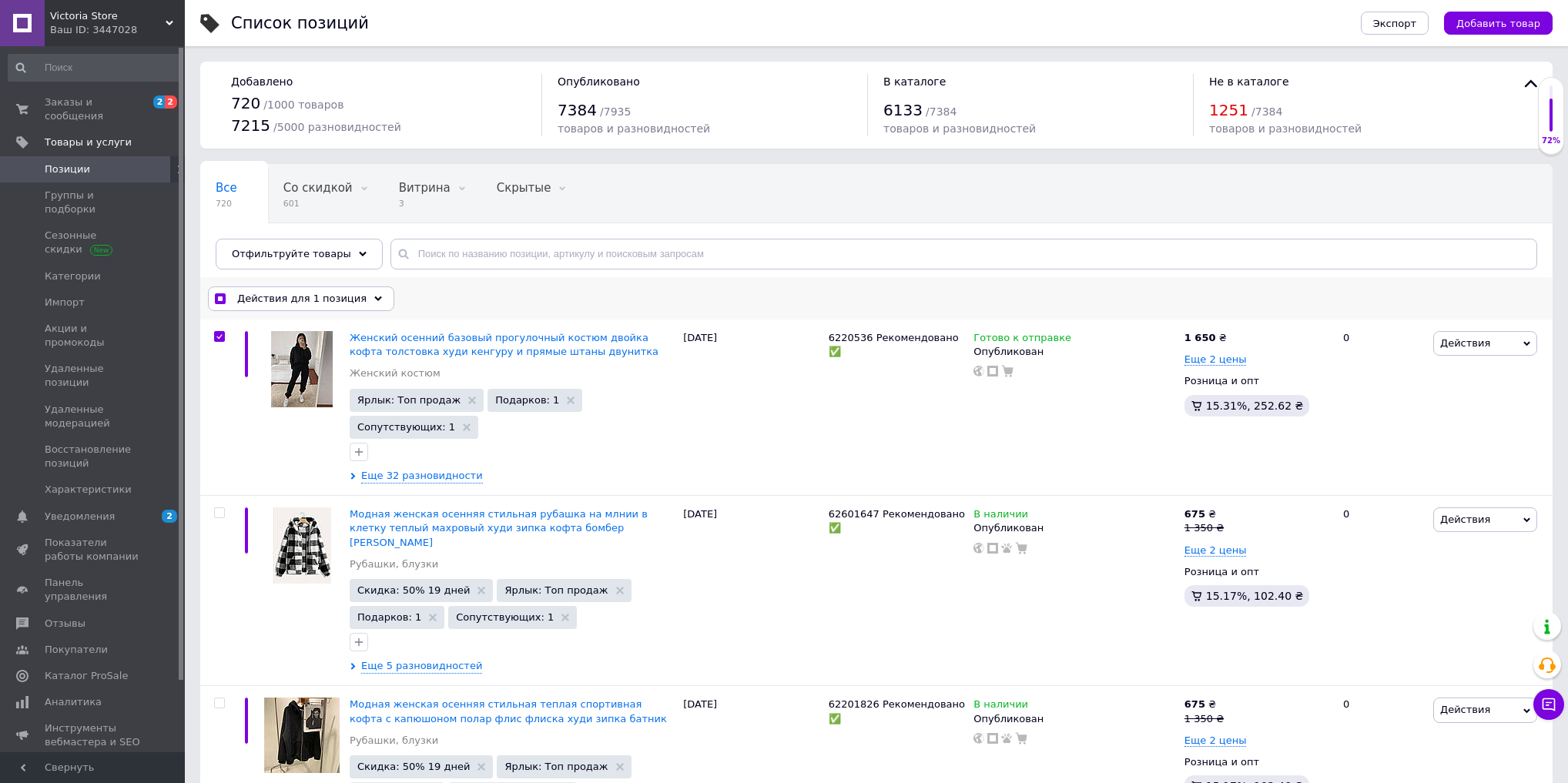
click at [274, 299] on span "Действия для 1 позиция" at bounding box center [302, 299] width 130 height 14
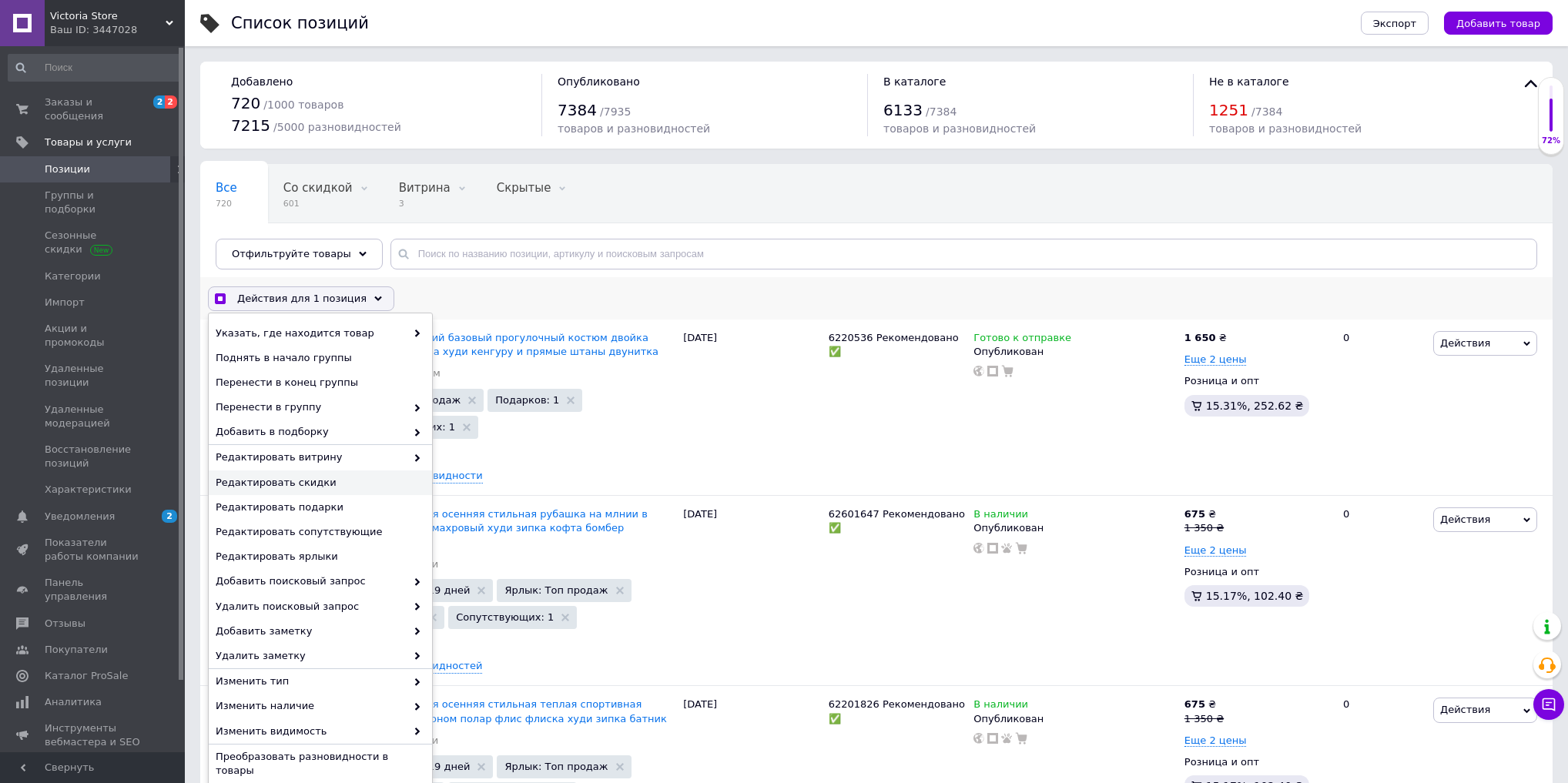
click at [326, 492] on div "Редактировать скидки" at bounding box center [320, 483] width 223 height 24
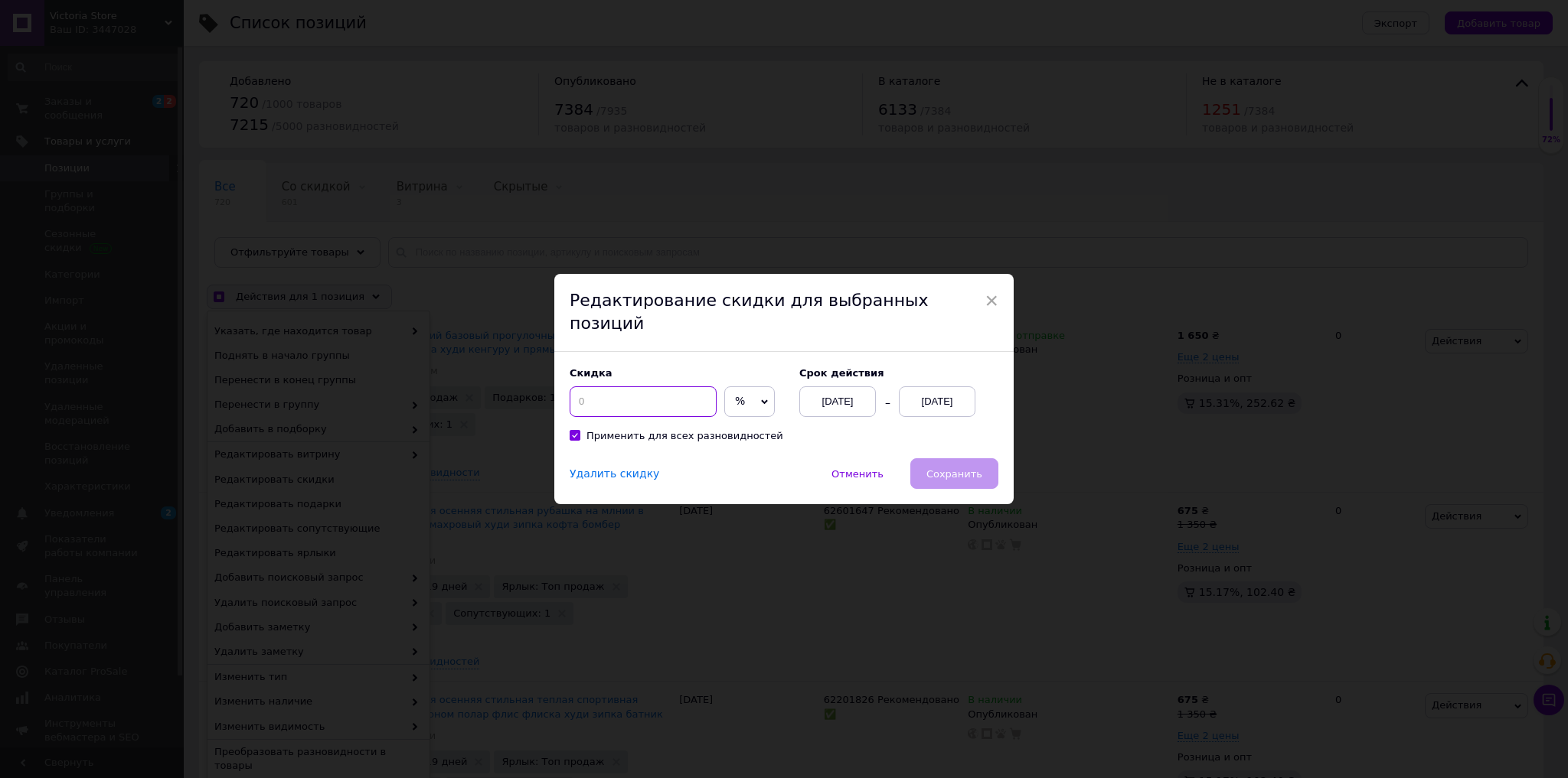
click at [644, 391] on input at bounding box center [643, 402] width 147 height 30
checkbox input "true"
type input "50"
checkbox input "true"
type input "50"
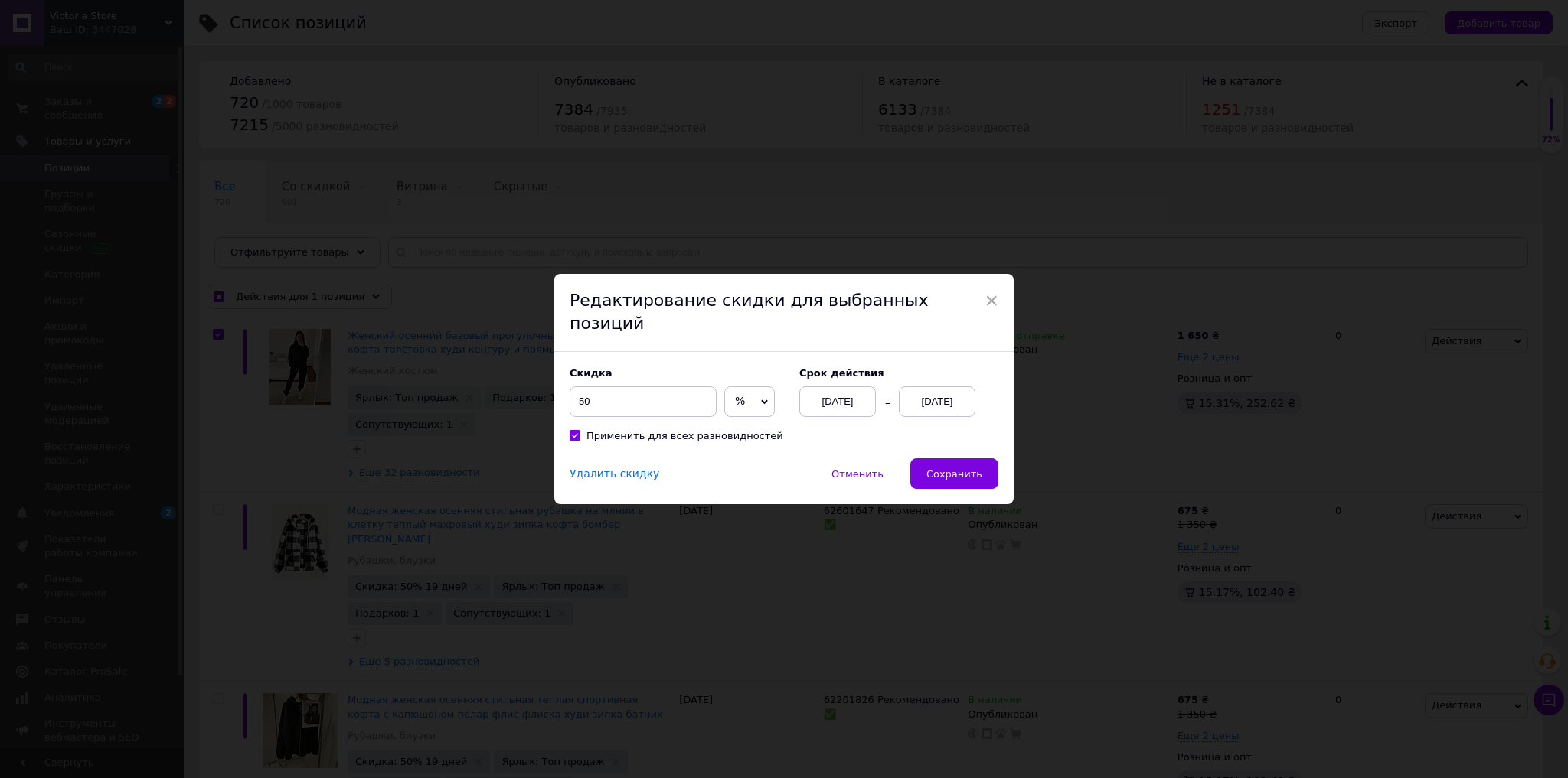
click at [931, 388] on div "12.08.2025" at bounding box center [937, 402] width 77 height 30
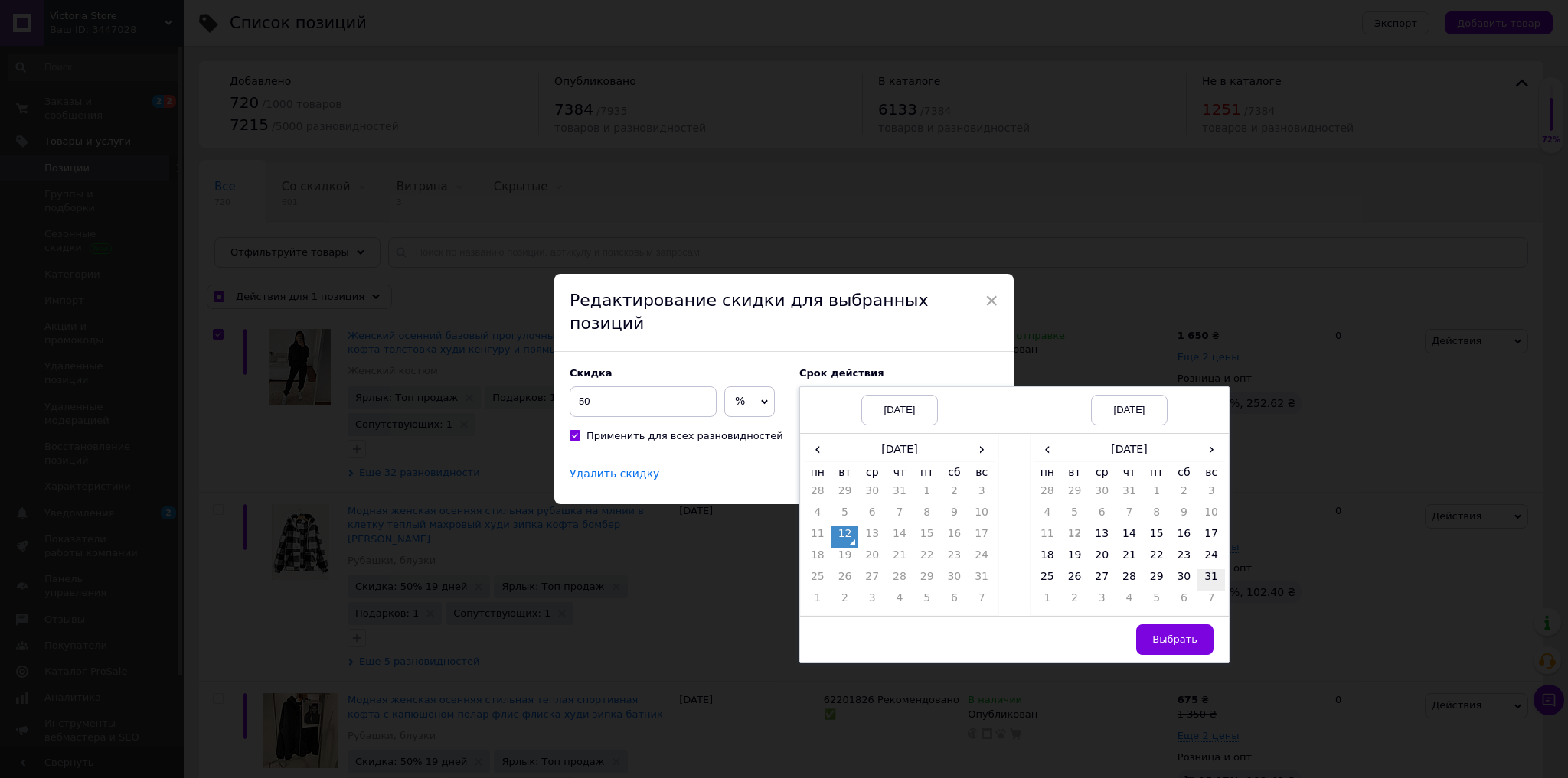
click at [1218, 569] on td "31" at bounding box center [1211, 580] width 28 height 22
click at [1191, 624] on button "Выбрать" at bounding box center [1175, 639] width 77 height 30
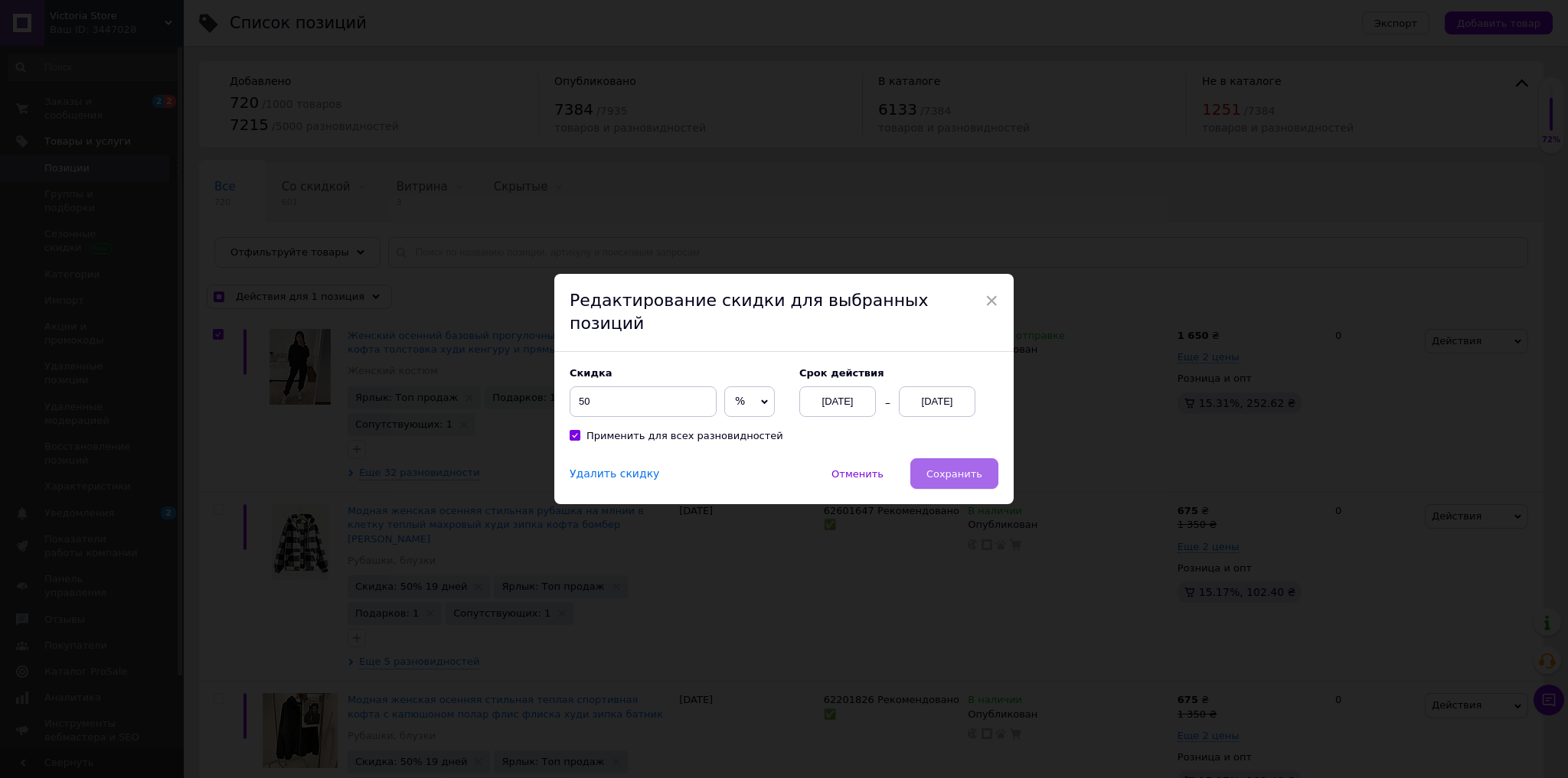
click at [980, 469] on span "Сохранить" at bounding box center [954, 474] width 56 height 11
checkbox input "true"
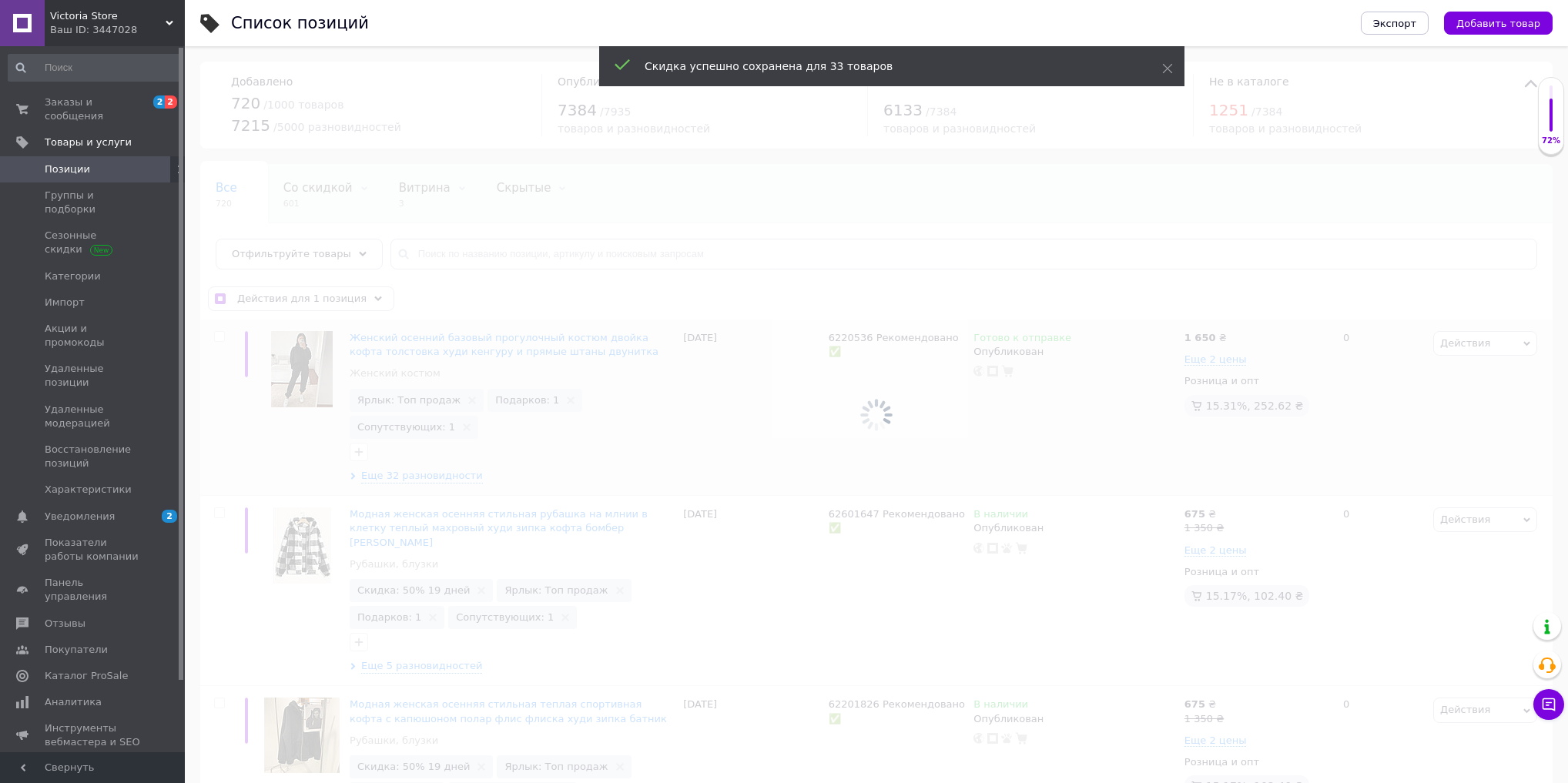
checkbox input "false"
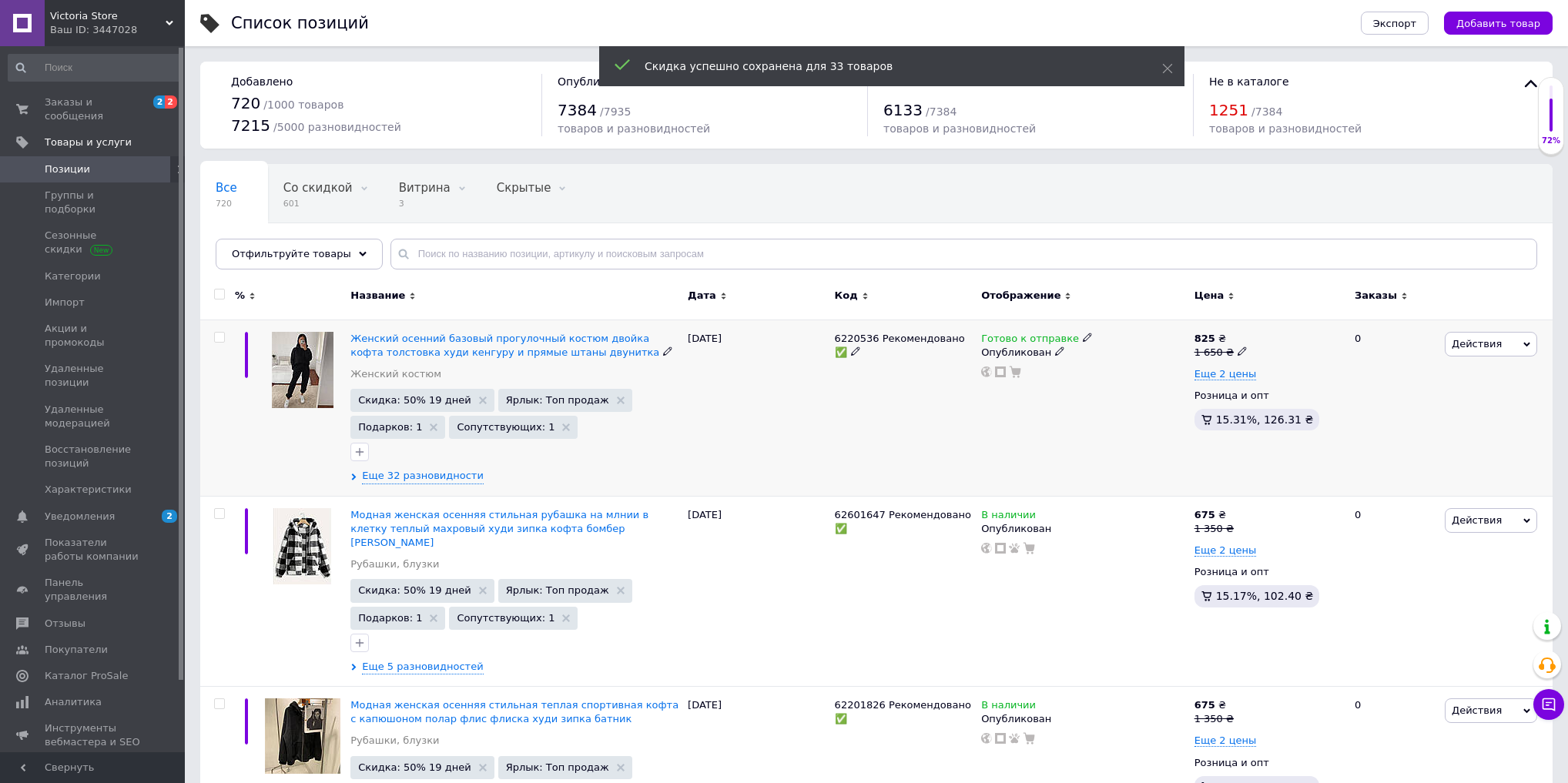
click at [436, 330] on div "Женский осенний базовый прогулочный костюм двойка кофта толстовка худи кенгуру …" at bounding box center [515, 408] width 338 height 177
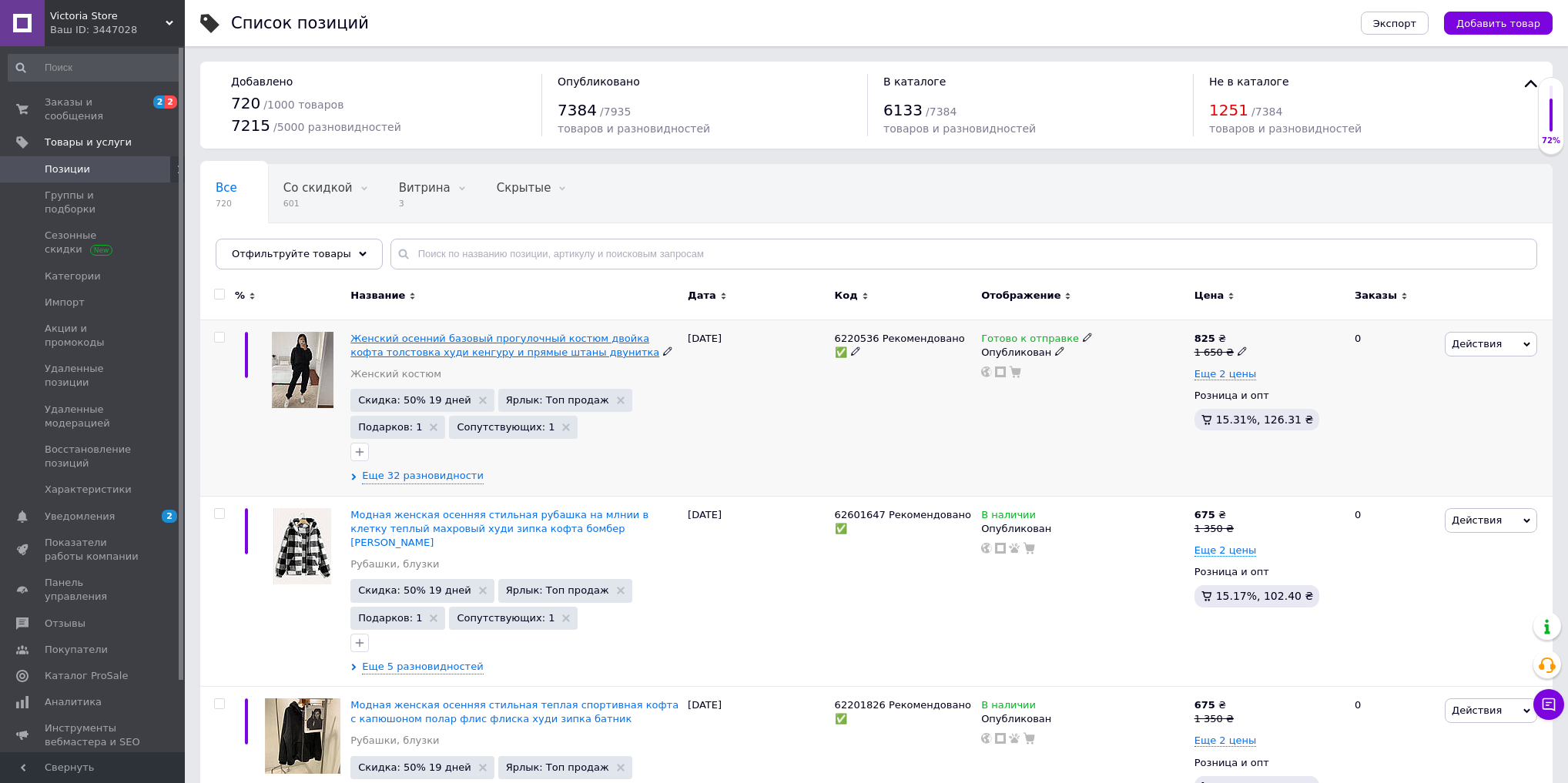
click at [436, 335] on span "Женский осенний базовый прогулочный костюм двойка кофта толстовка худи кенгуру …" at bounding box center [505, 345] width 309 height 25
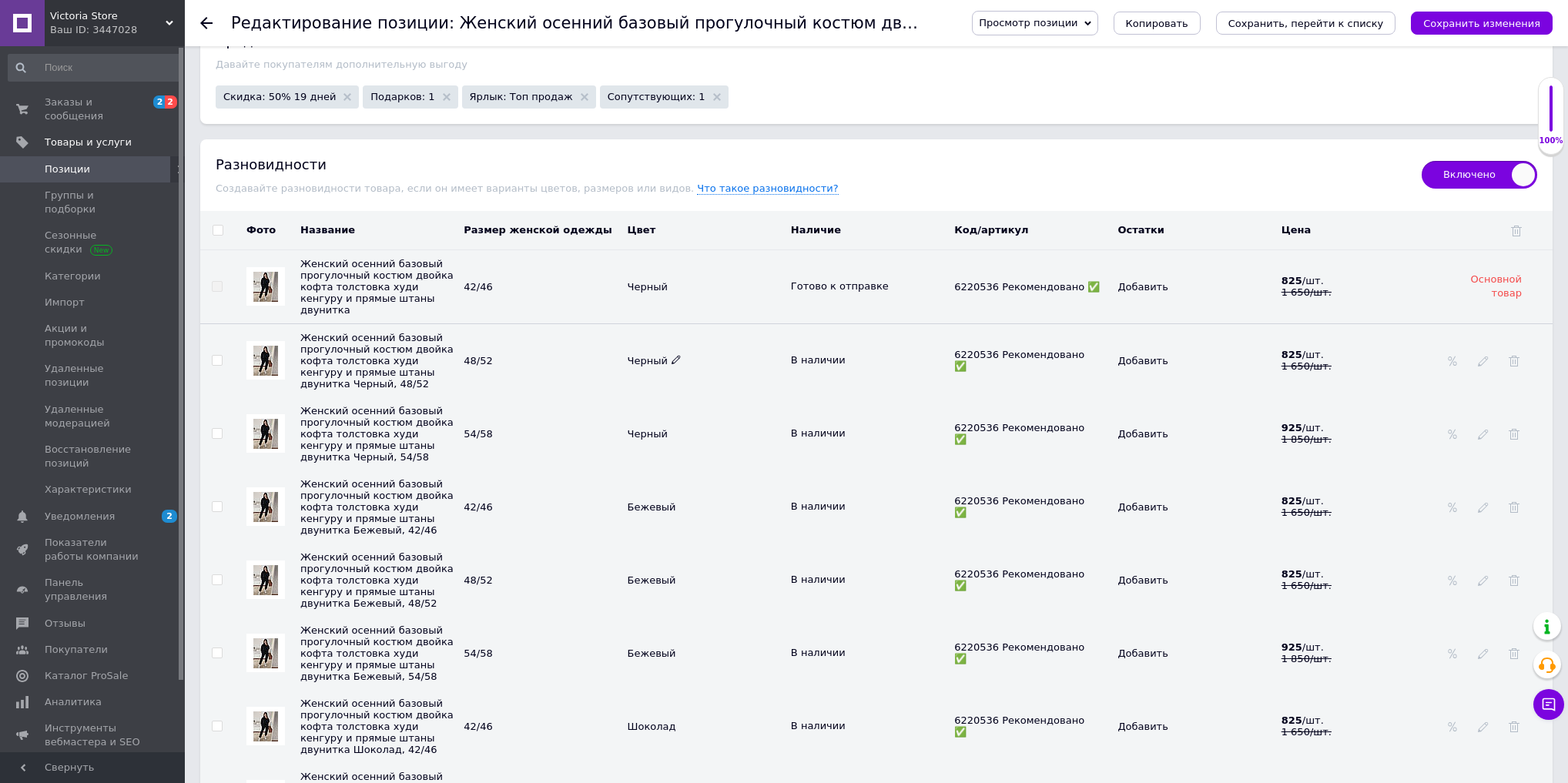
scroll to position [2157, 0]
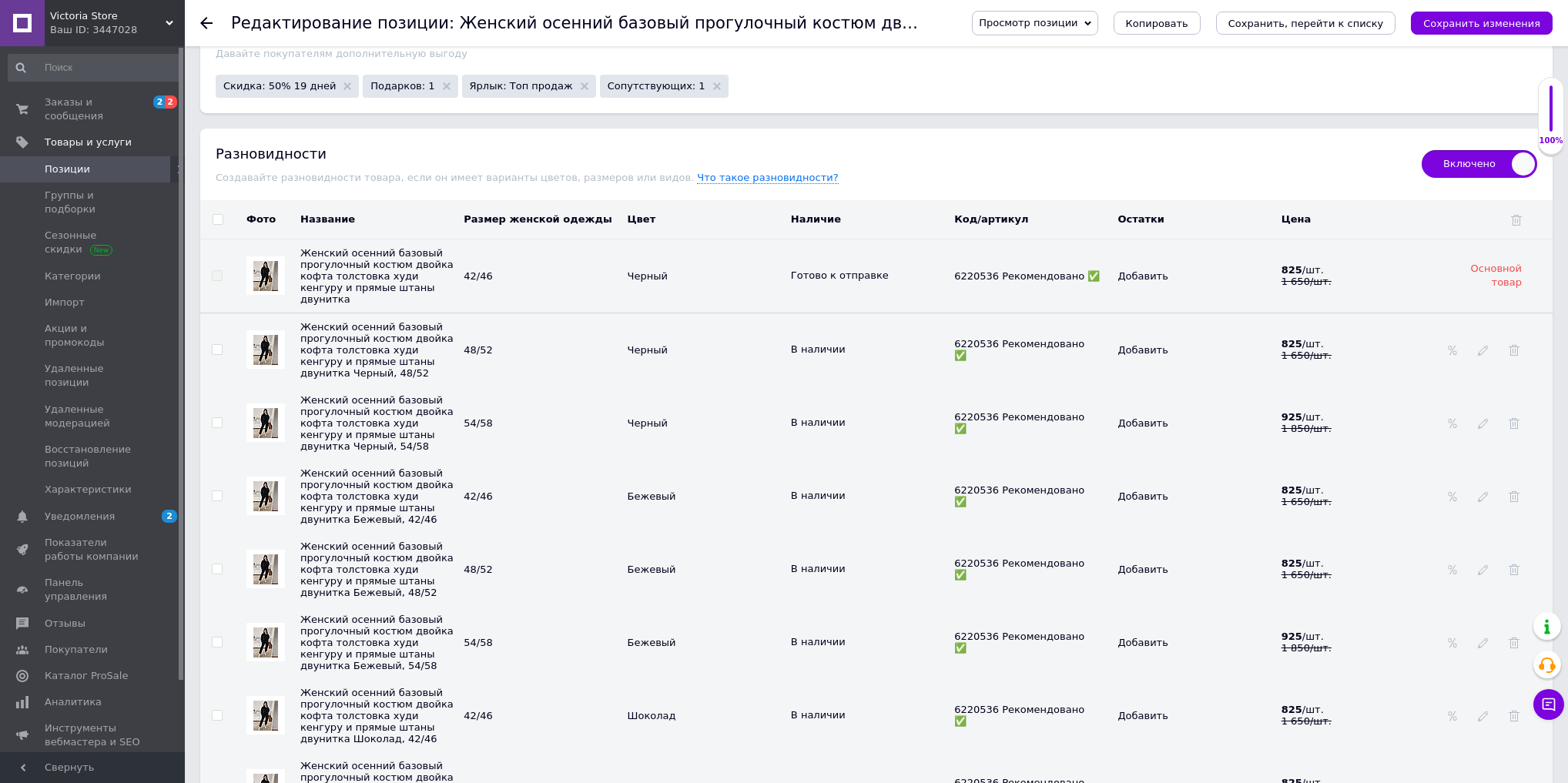
click at [280, 339] on div at bounding box center [266, 350] width 38 height 38
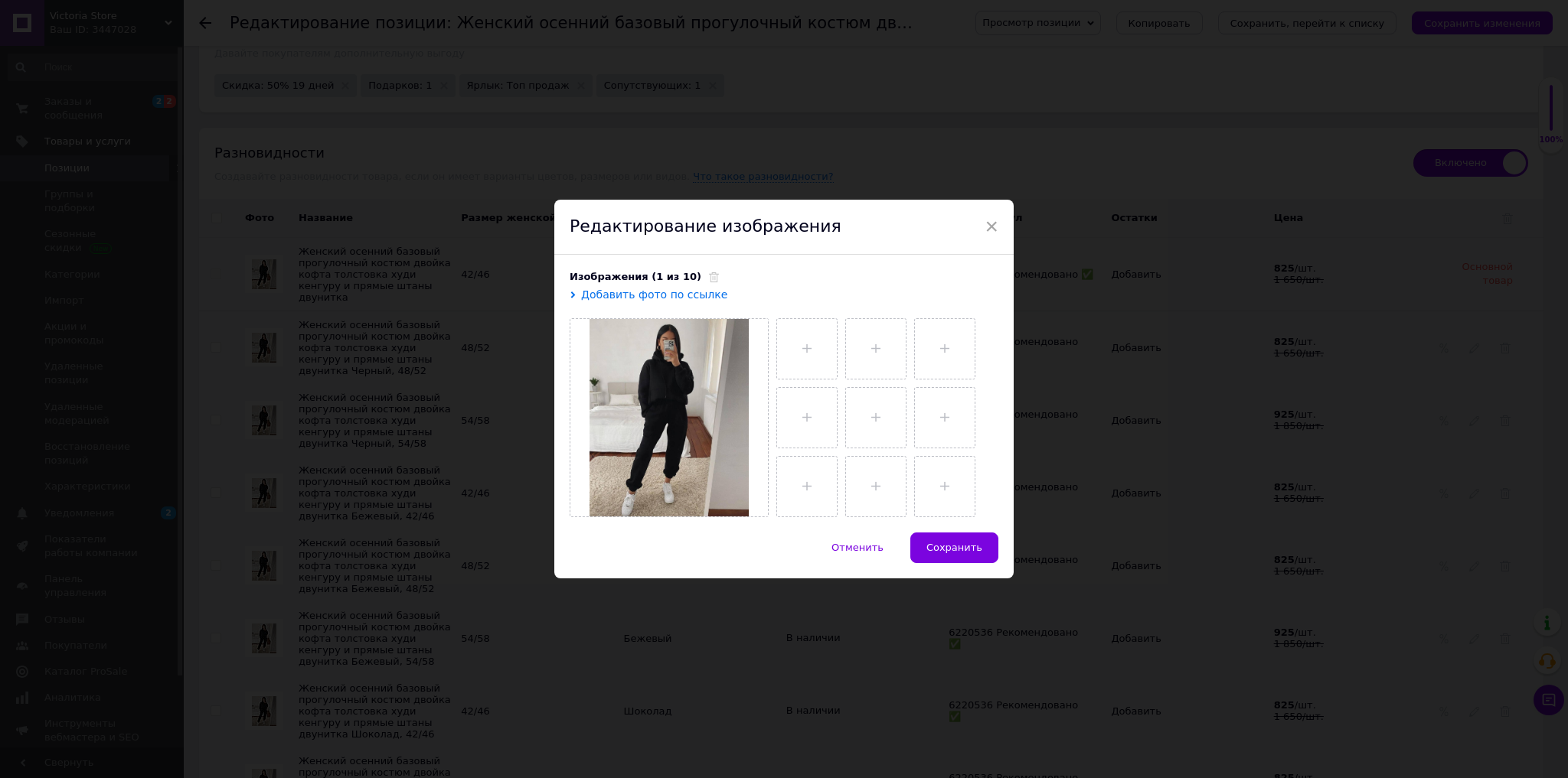
click at [709, 278] on icon at bounding box center [713, 276] width 10 height 10
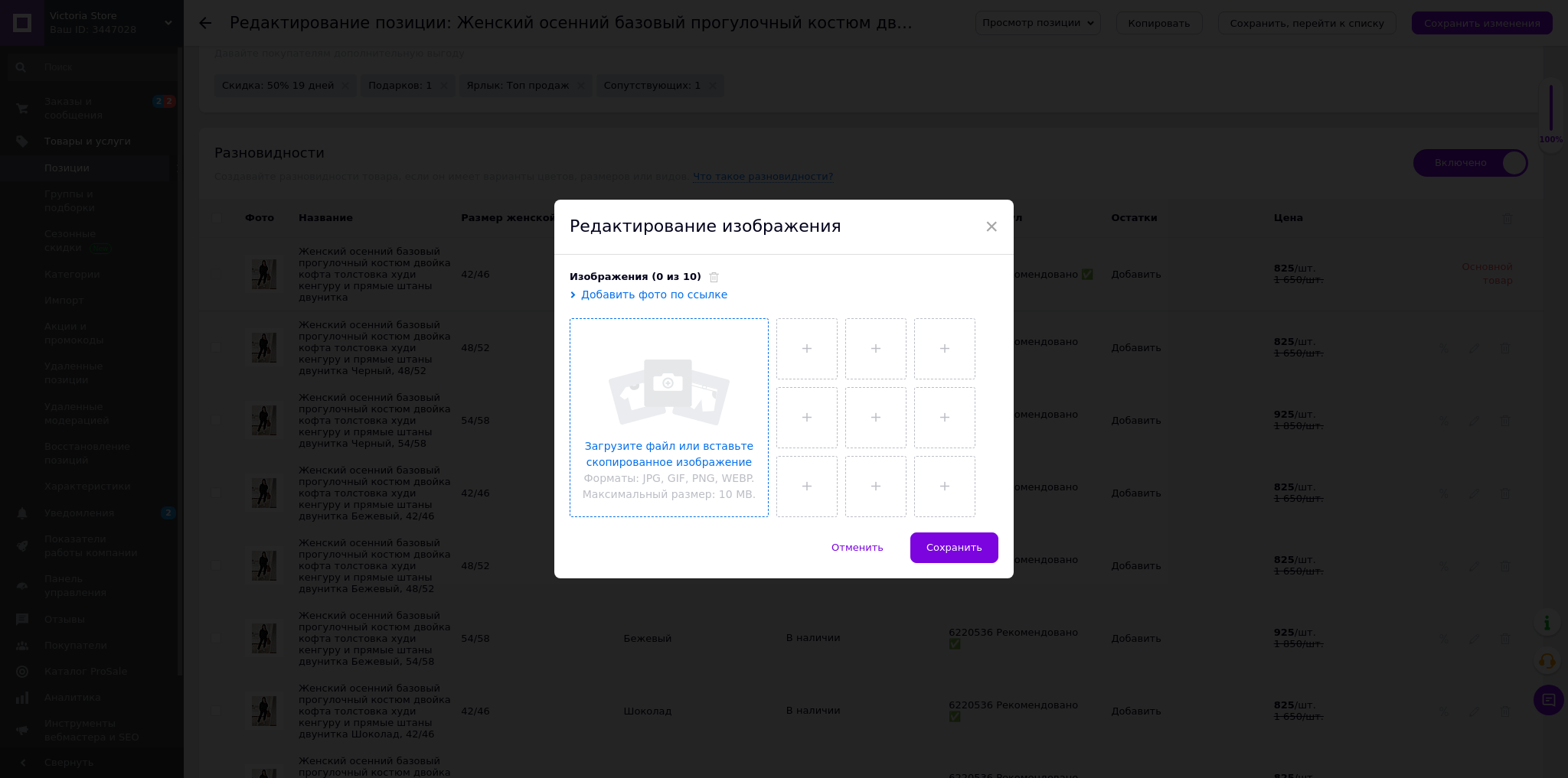
click at [685, 369] on input "file" at bounding box center [669, 417] width 197 height 197
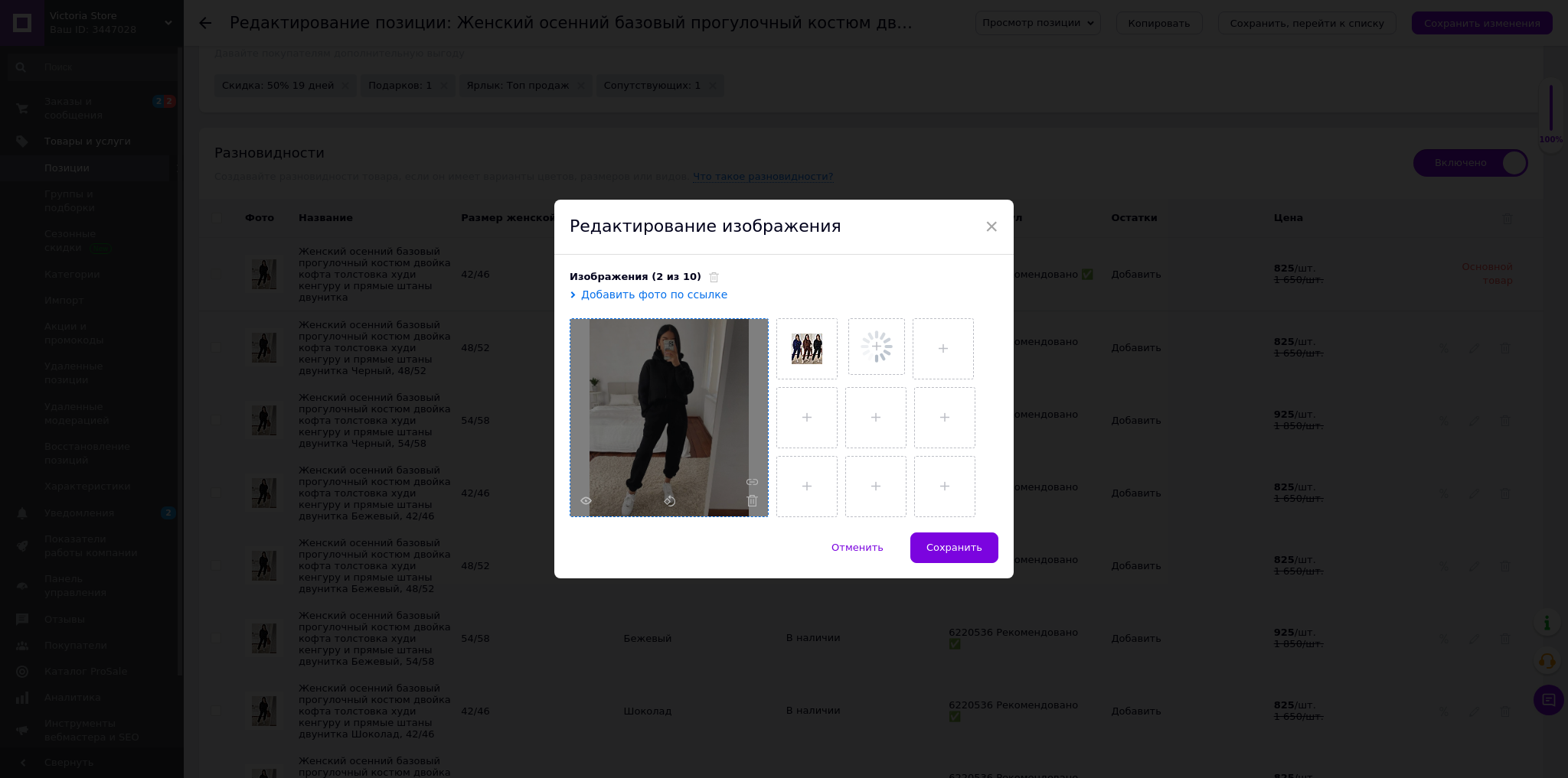
drag, startPoint x: 956, startPoint y: 549, endPoint x: 940, endPoint y: 547, distance: 16.1
click at [957, 549] on span "Сохранить" at bounding box center [954, 547] width 56 height 11
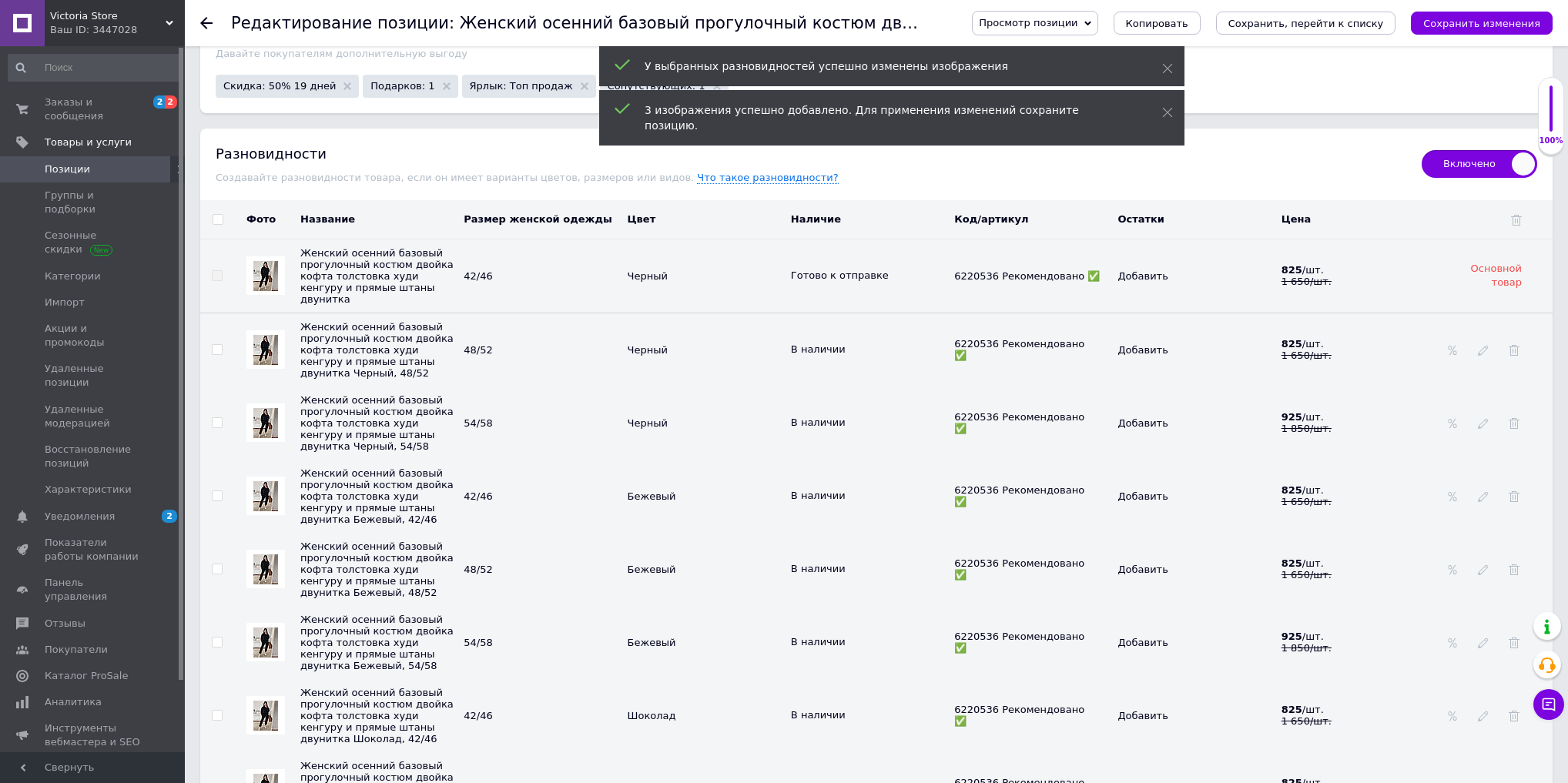
click at [269, 341] on img at bounding box center [266, 350] width 24 height 30
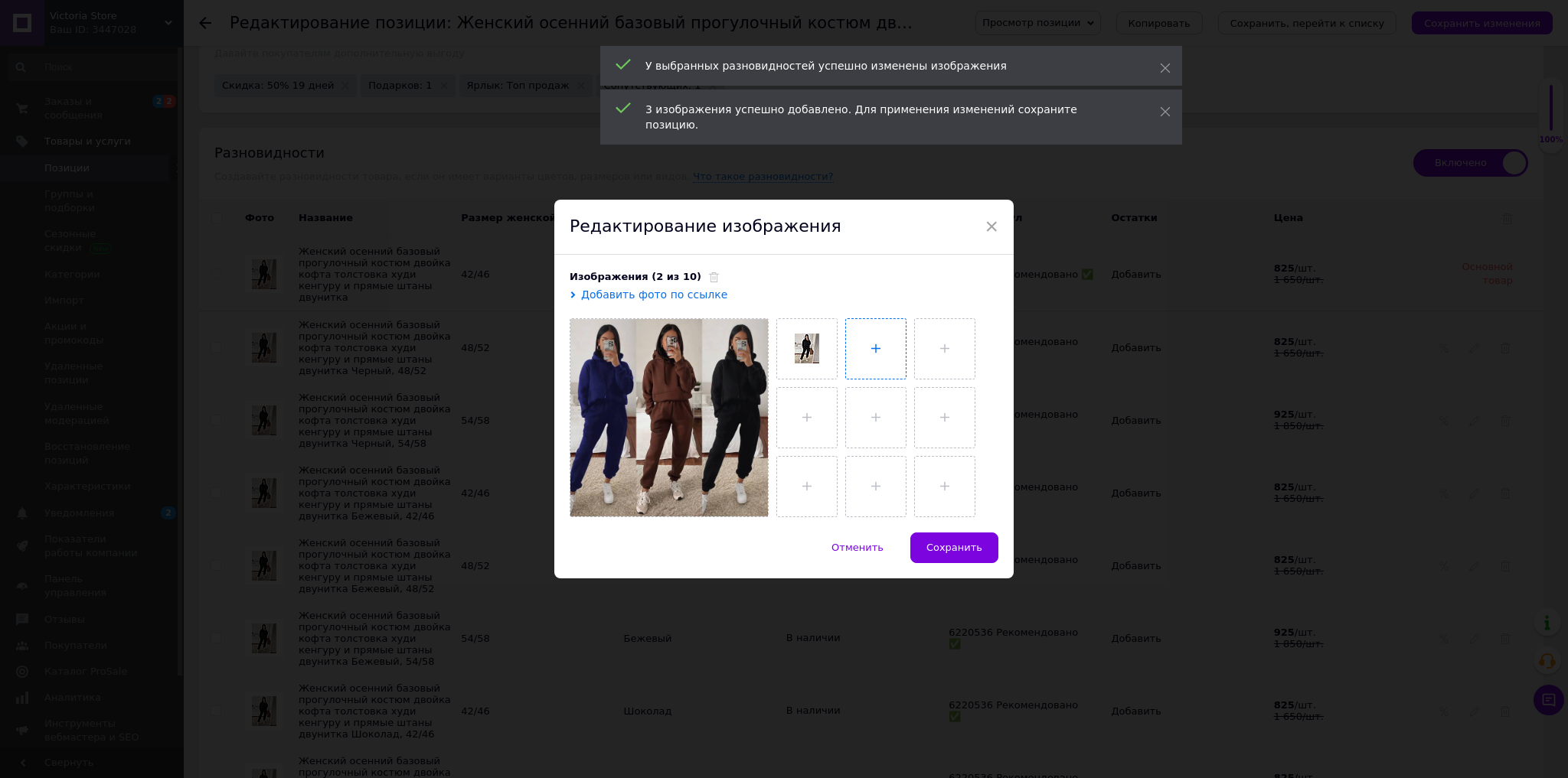
click at [876, 340] on input "file" at bounding box center [876, 349] width 60 height 60
type input "C:\fakepath\photo_2025-08-12_14-10-05 (2).jpg"
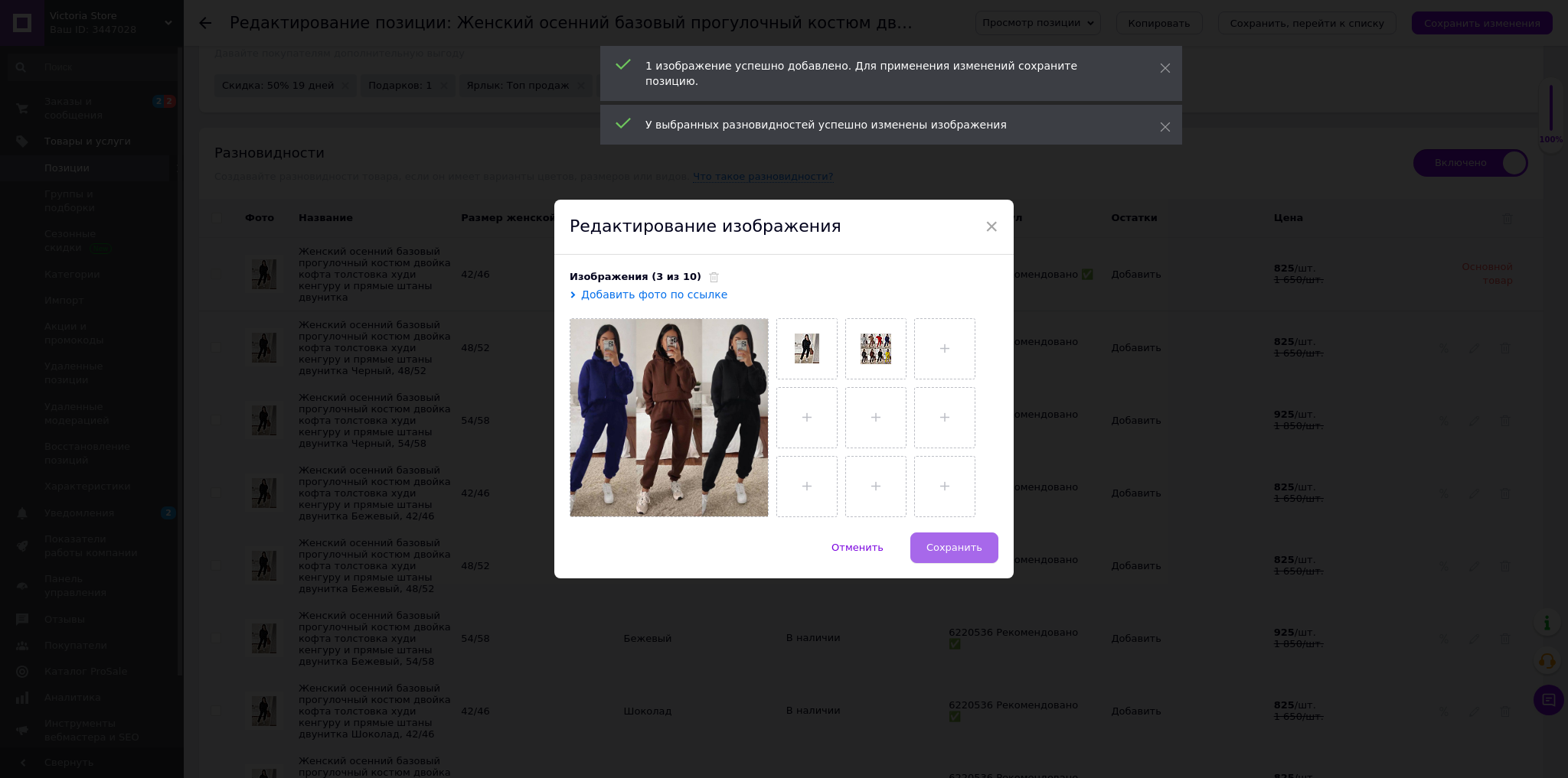
click at [976, 549] on span "Сохранить" at bounding box center [954, 547] width 56 height 11
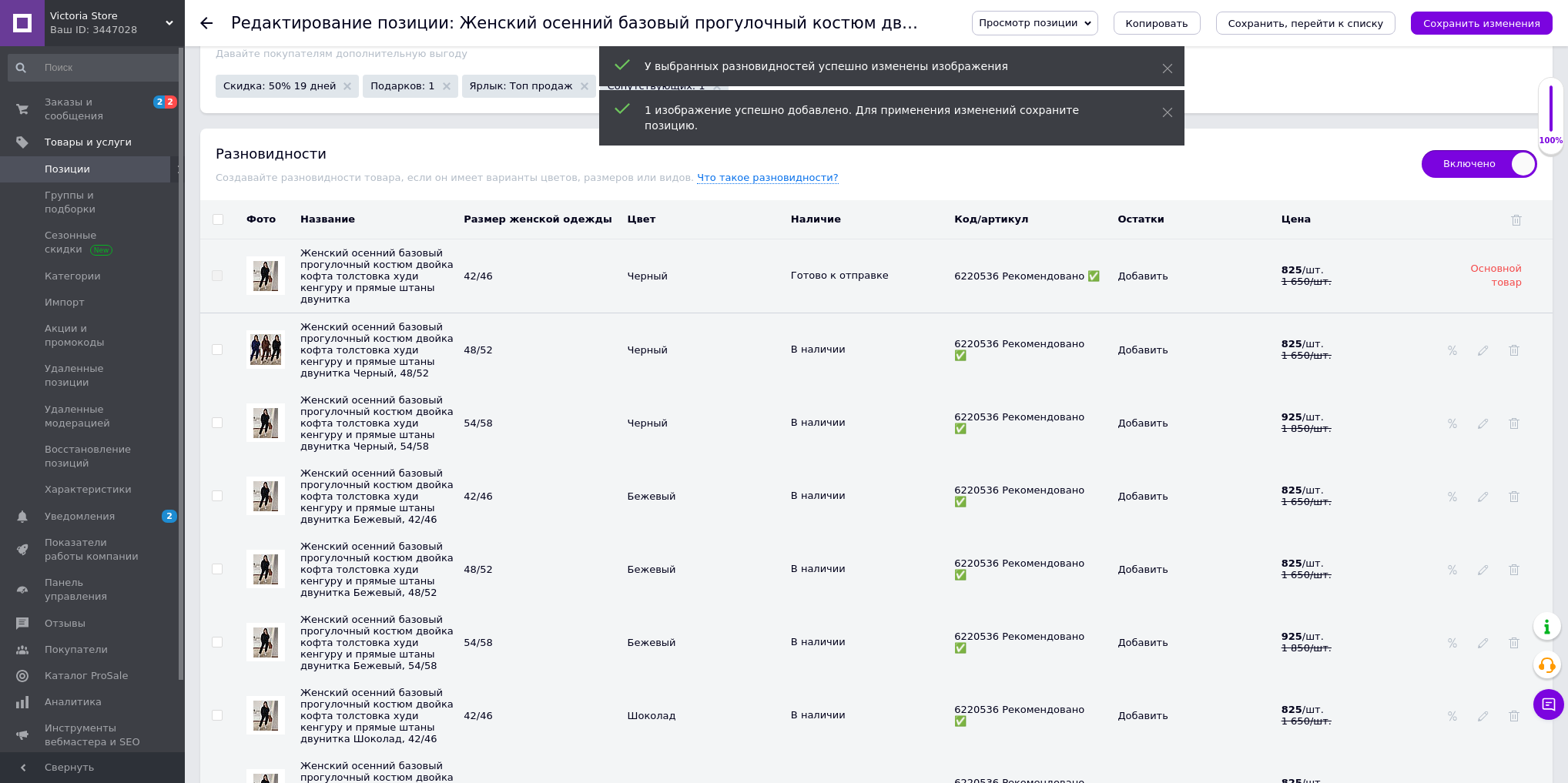
click at [261, 430] on img at bounding box center [266, 423] width 24 height 30
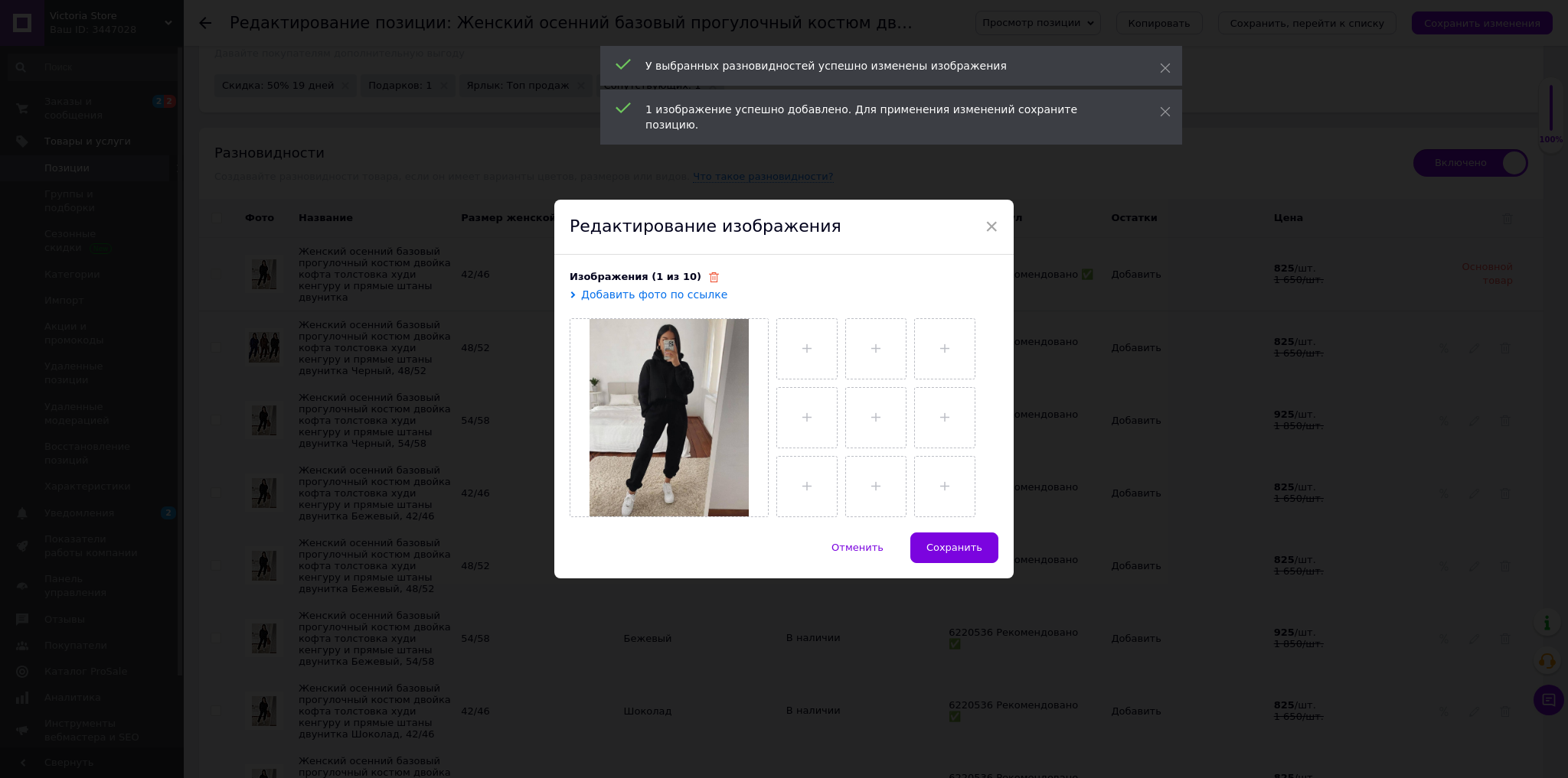
click at [709, 280] on icon at bounding box center [713, 276] width 10 height 10
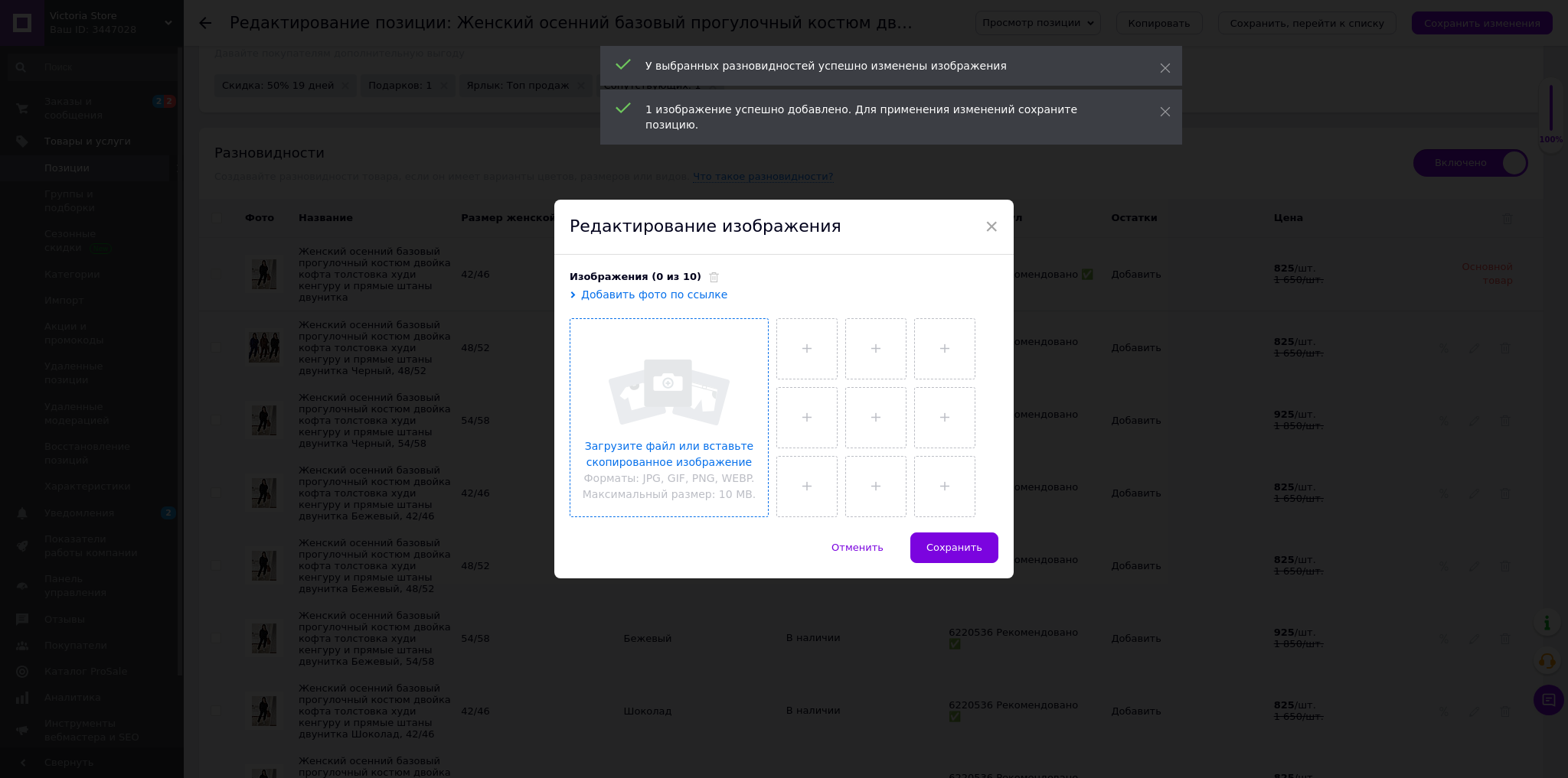
click at [713, 427] on input "file" at bounding box center [669, 417] width 197 height 197
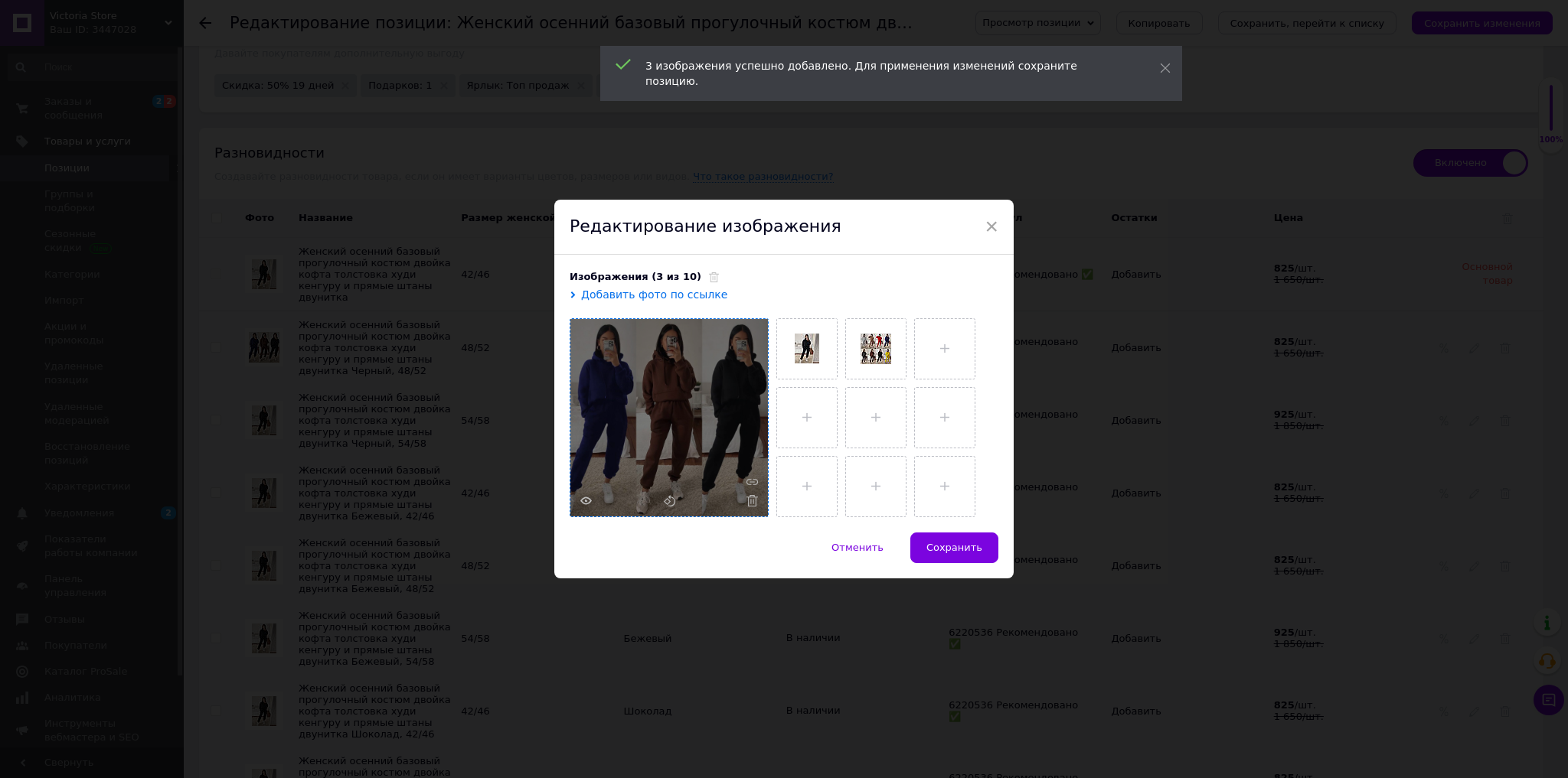
click at [951, 543] on span "Сохранить" at bounding box center [954, 547] width 56 height 11
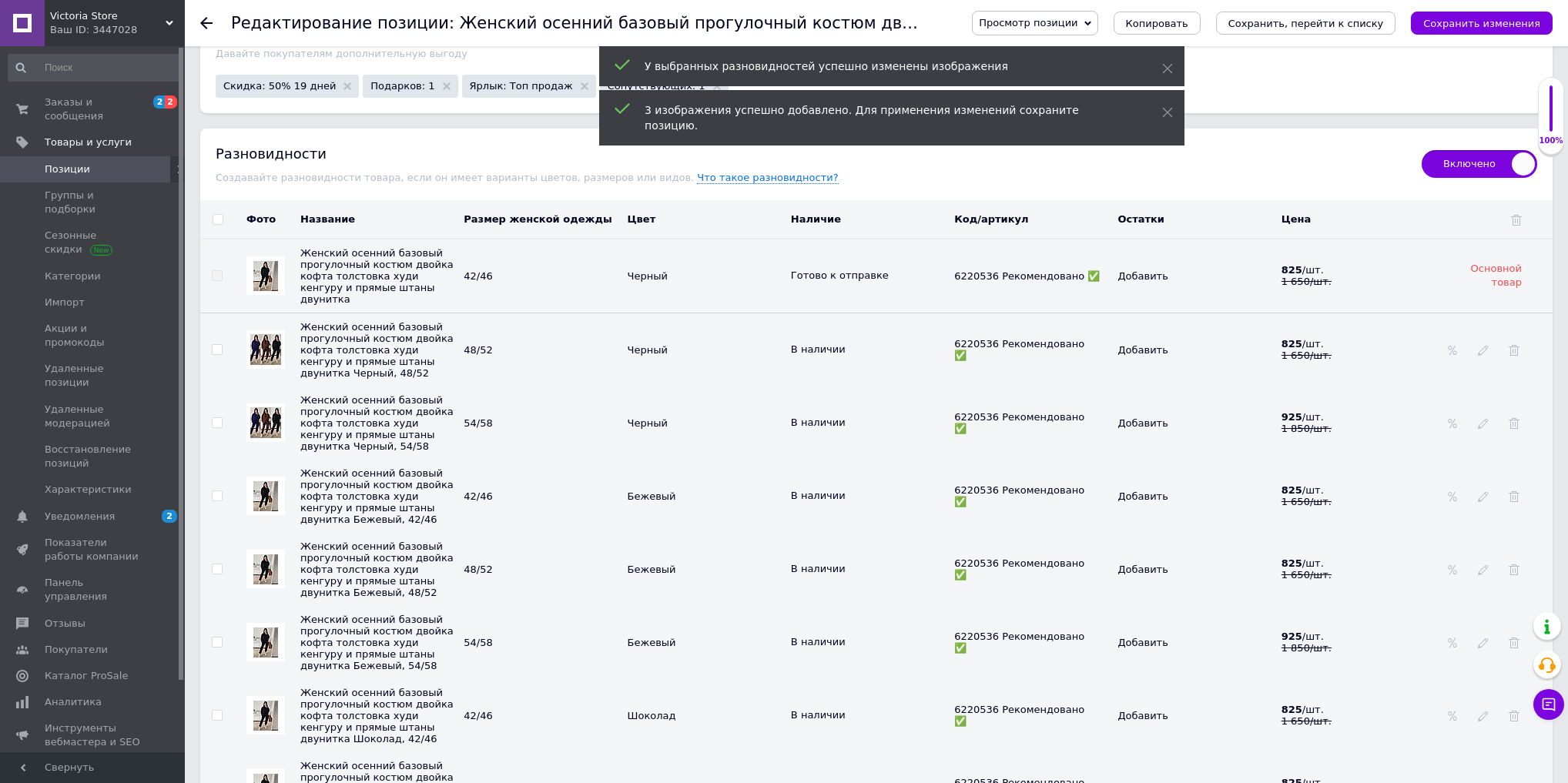
click at [263, 426] on img at bounding box center [265, 423] width 31 height 31
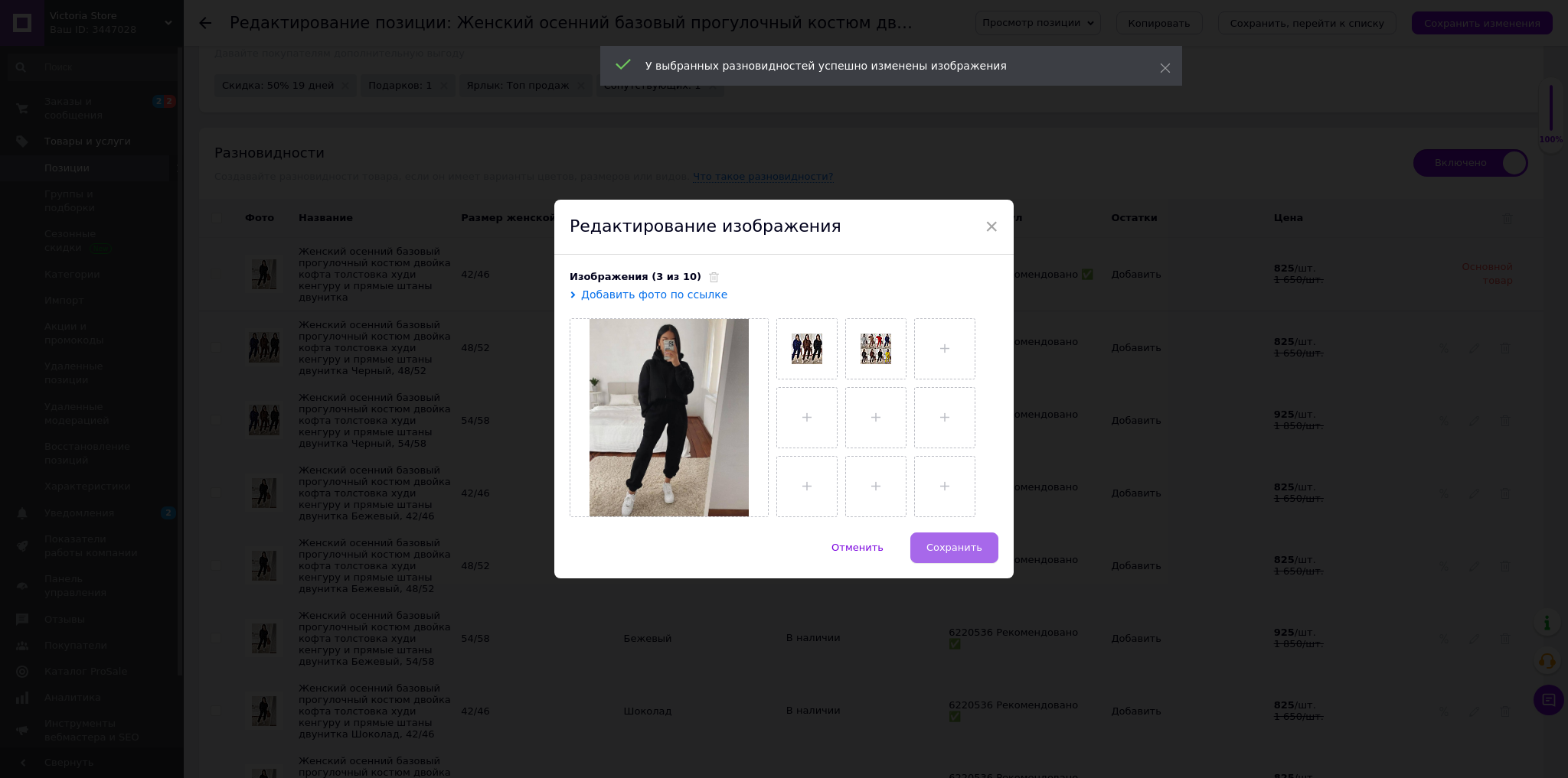
click at [924, 535] on button "Сохранить" at bounding box center [954, 548] width 88 height 30
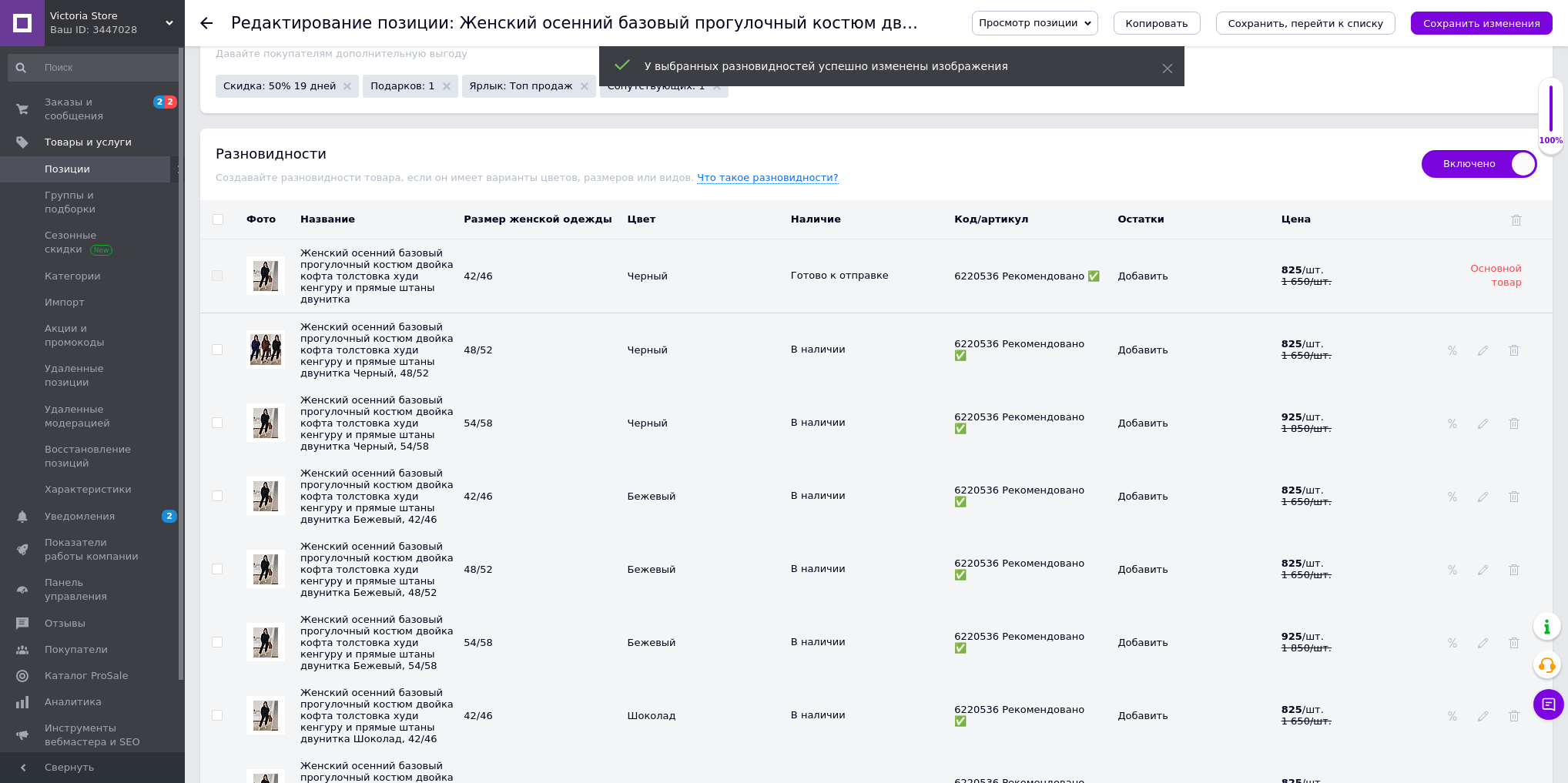
click at [262, 500] on img at bounding box center [266, 496] width 24 height 30
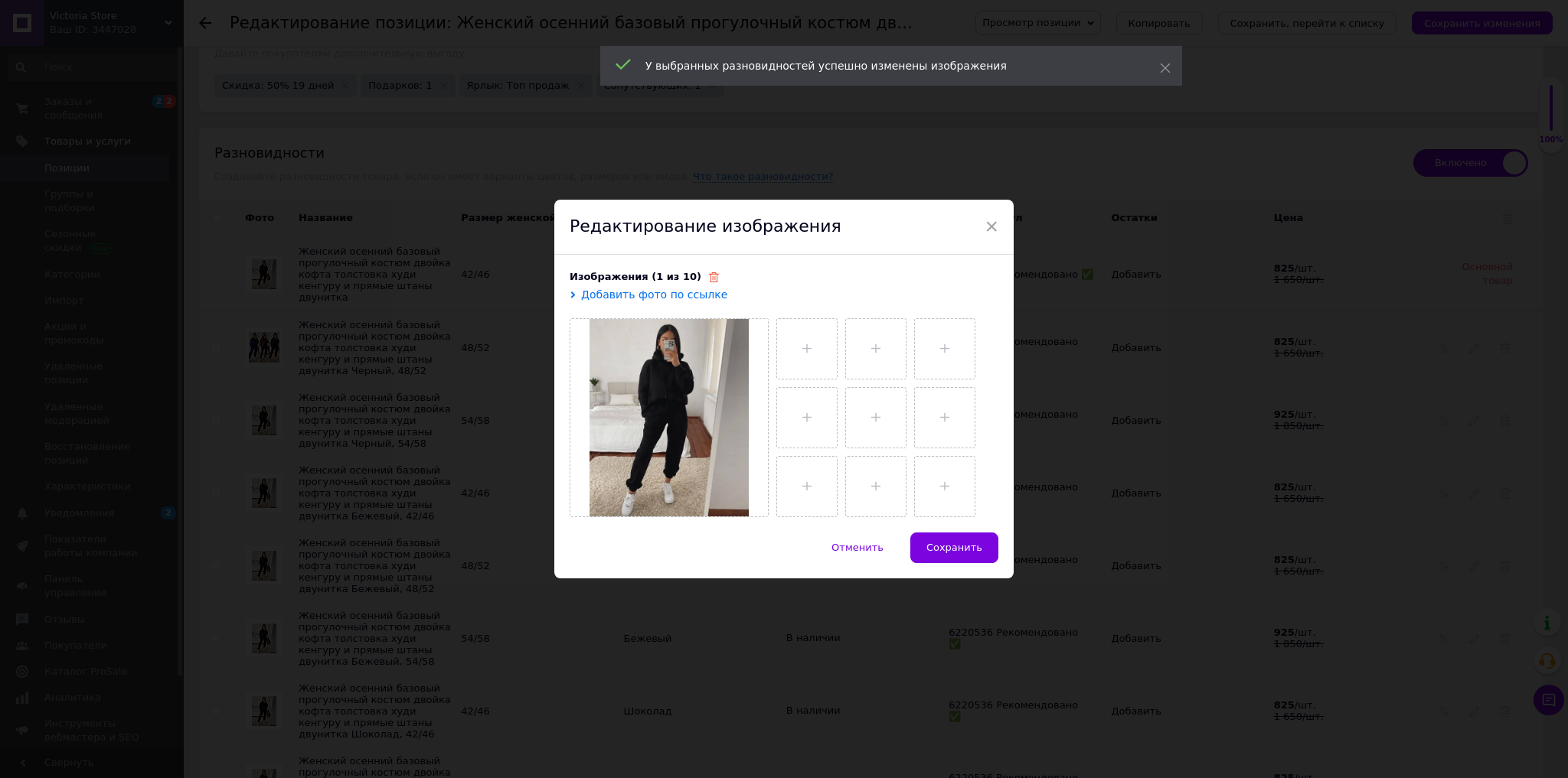
click at [709, 278] on icon at bounding box center [713, 276] width 10 height 10
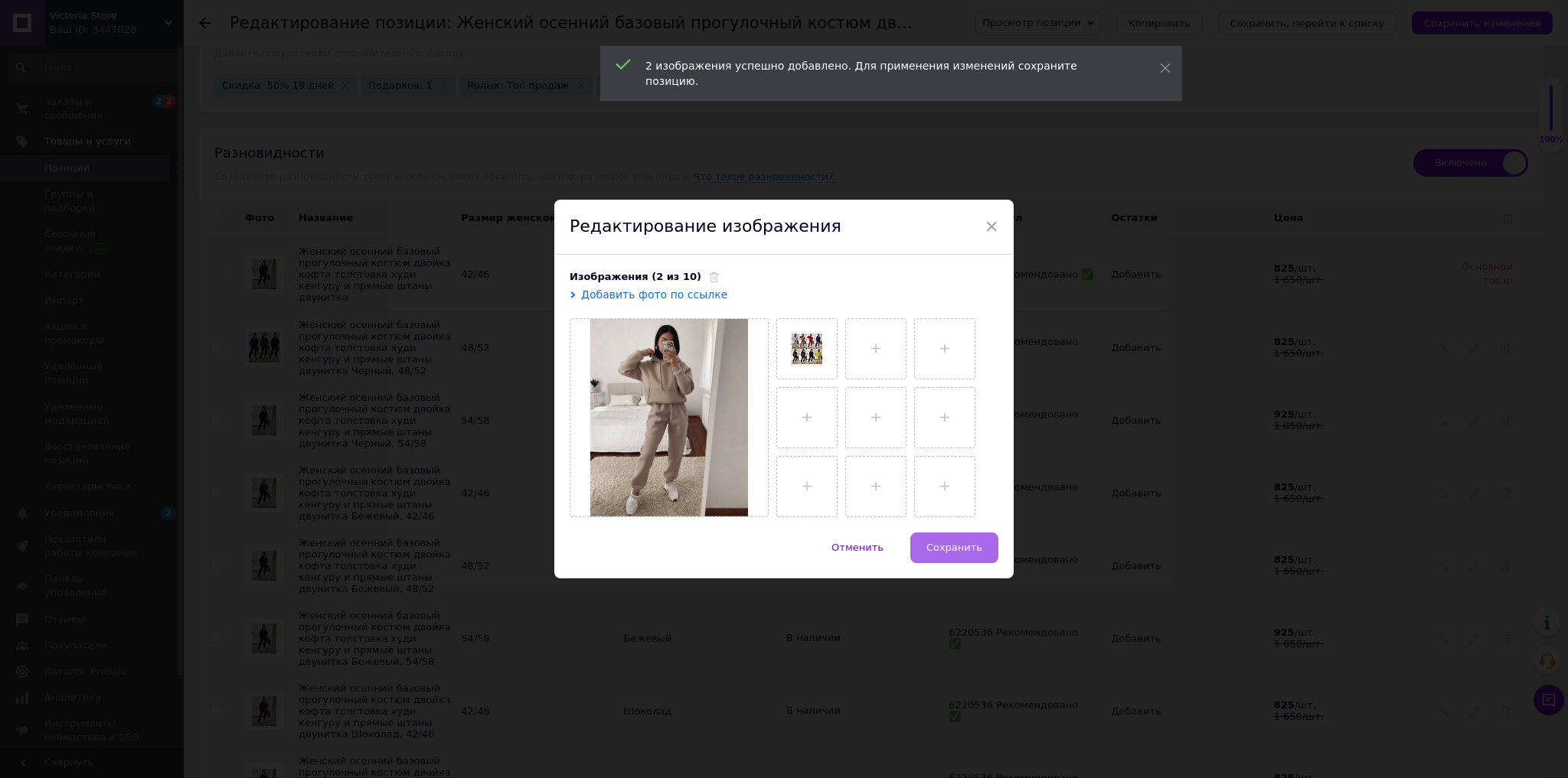
click at [951, 539] on button "Сохранить" at bounding box center [954, 548] width 88 height 30
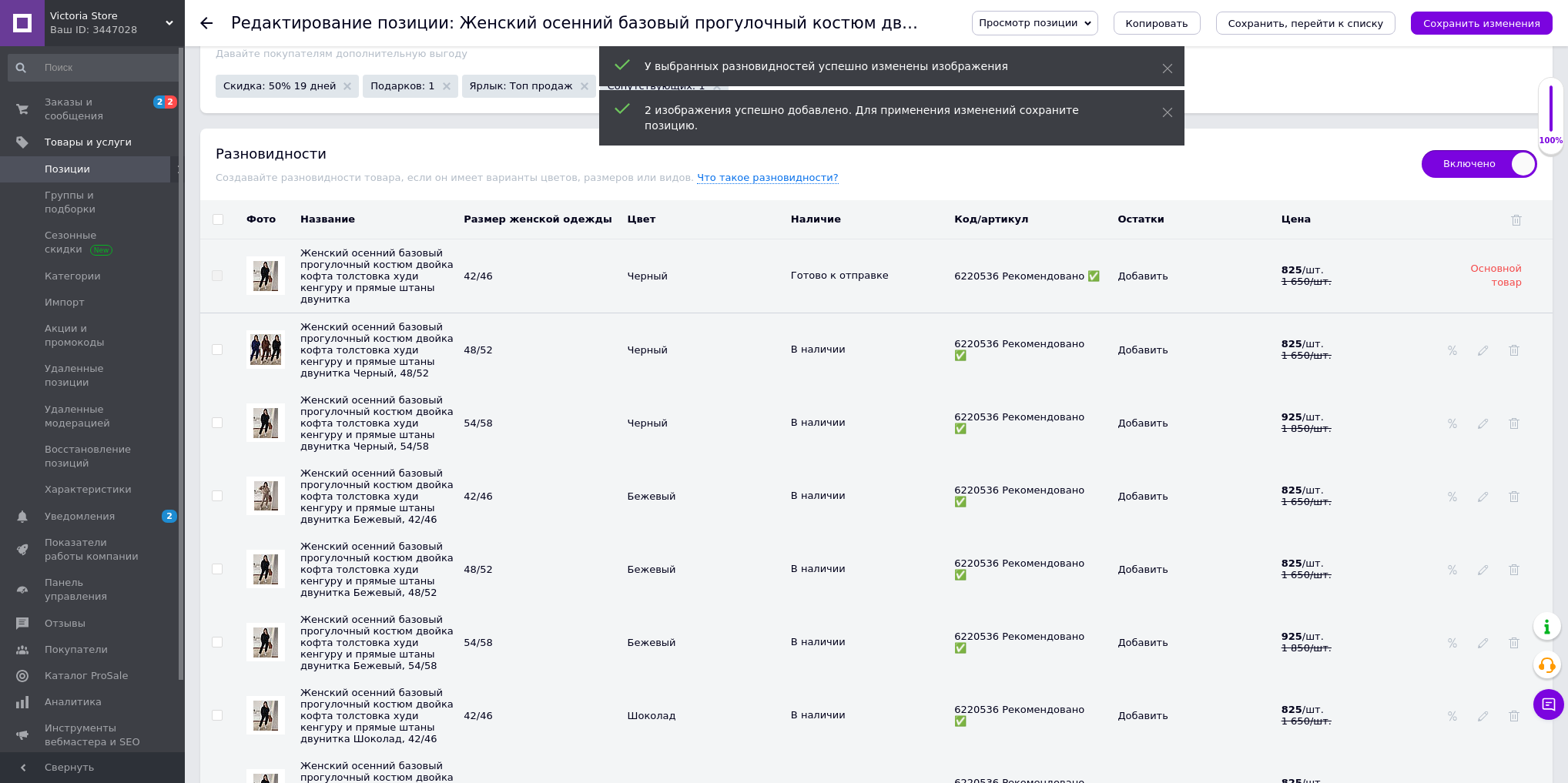
click at [268, 577] on img at bounding box center [266, 570] width 24 height 30
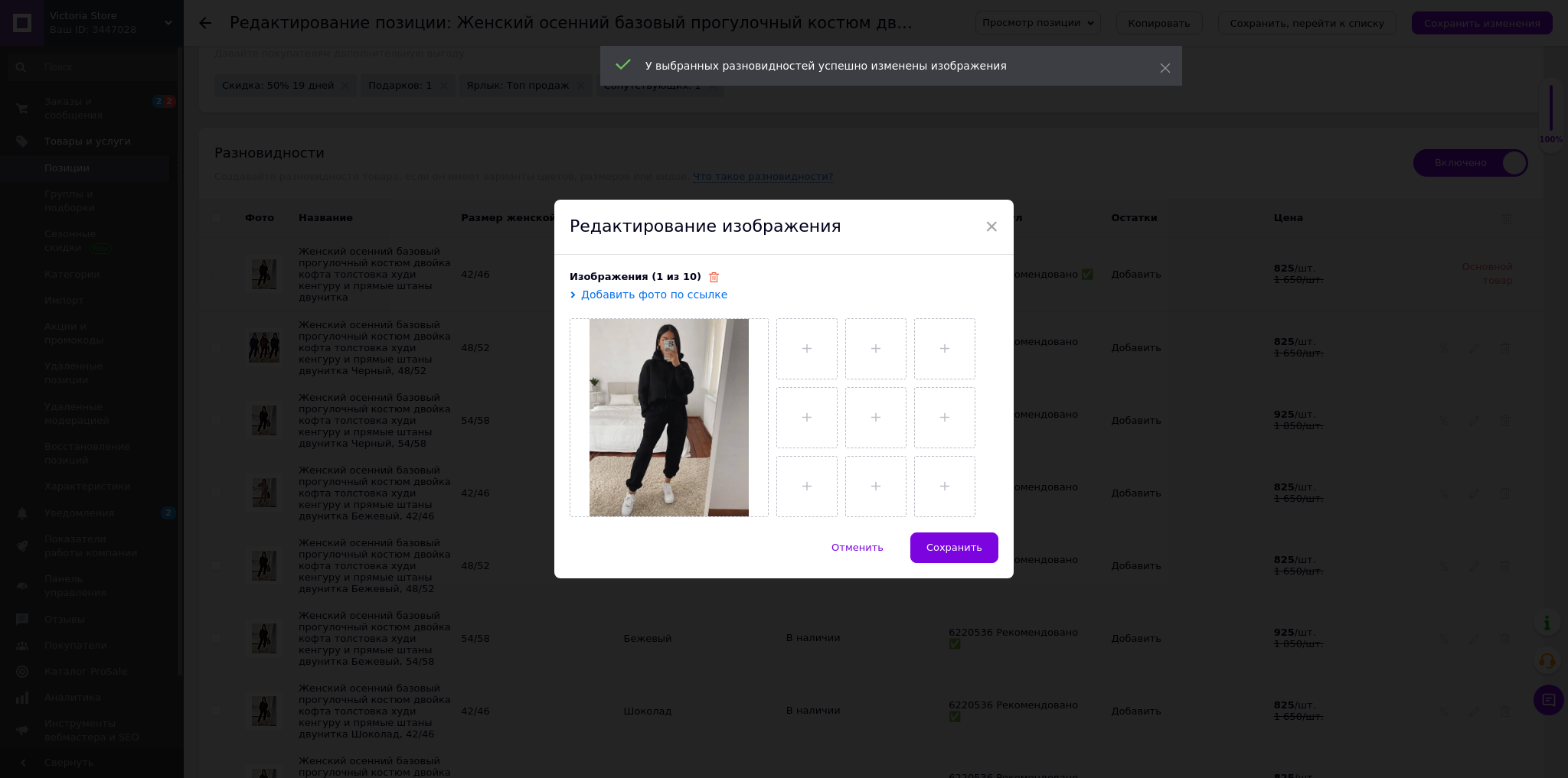
click at [709, 283] on icon at bounding box center [713, 276] width 10 height 10
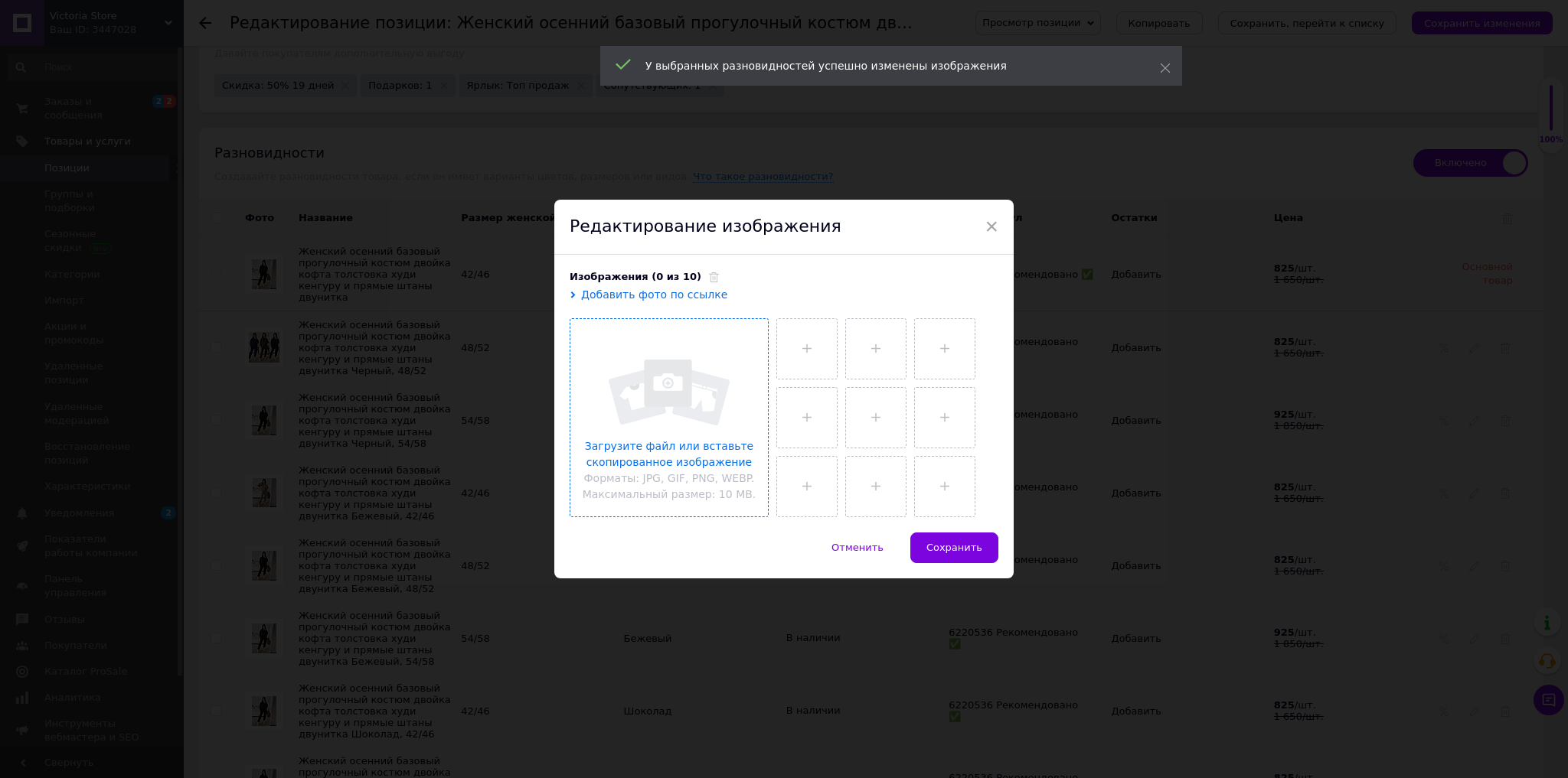
click at [677, 405] on input "file" at bounding box center [669, 417] width 197 height 197
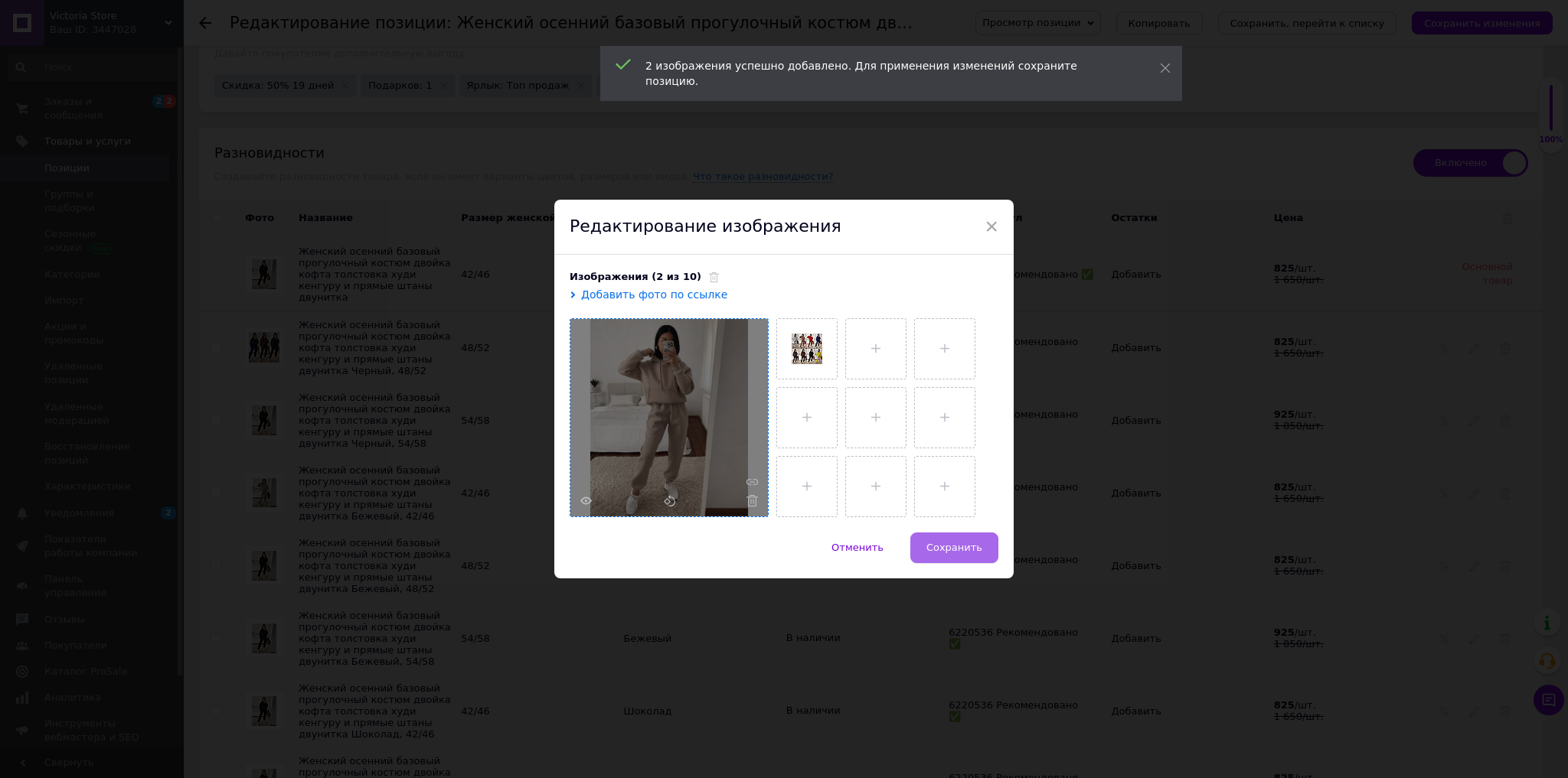
click at [974, 539] on button "Сохранить" at bounding box center [954, 548] width 88 height 30
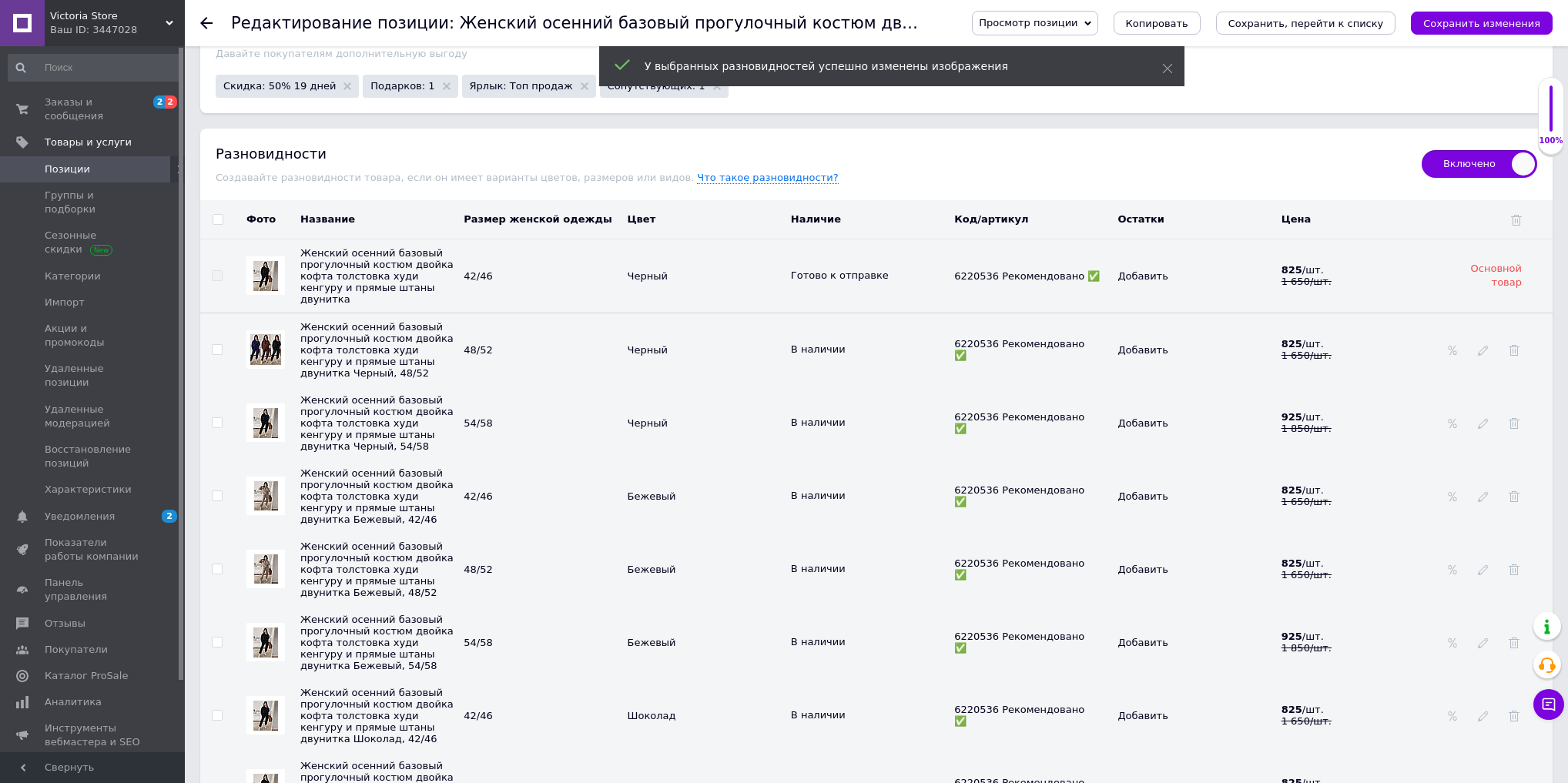
click at [256, 658] on img at bounding box center [266, 643] width 24 height 30
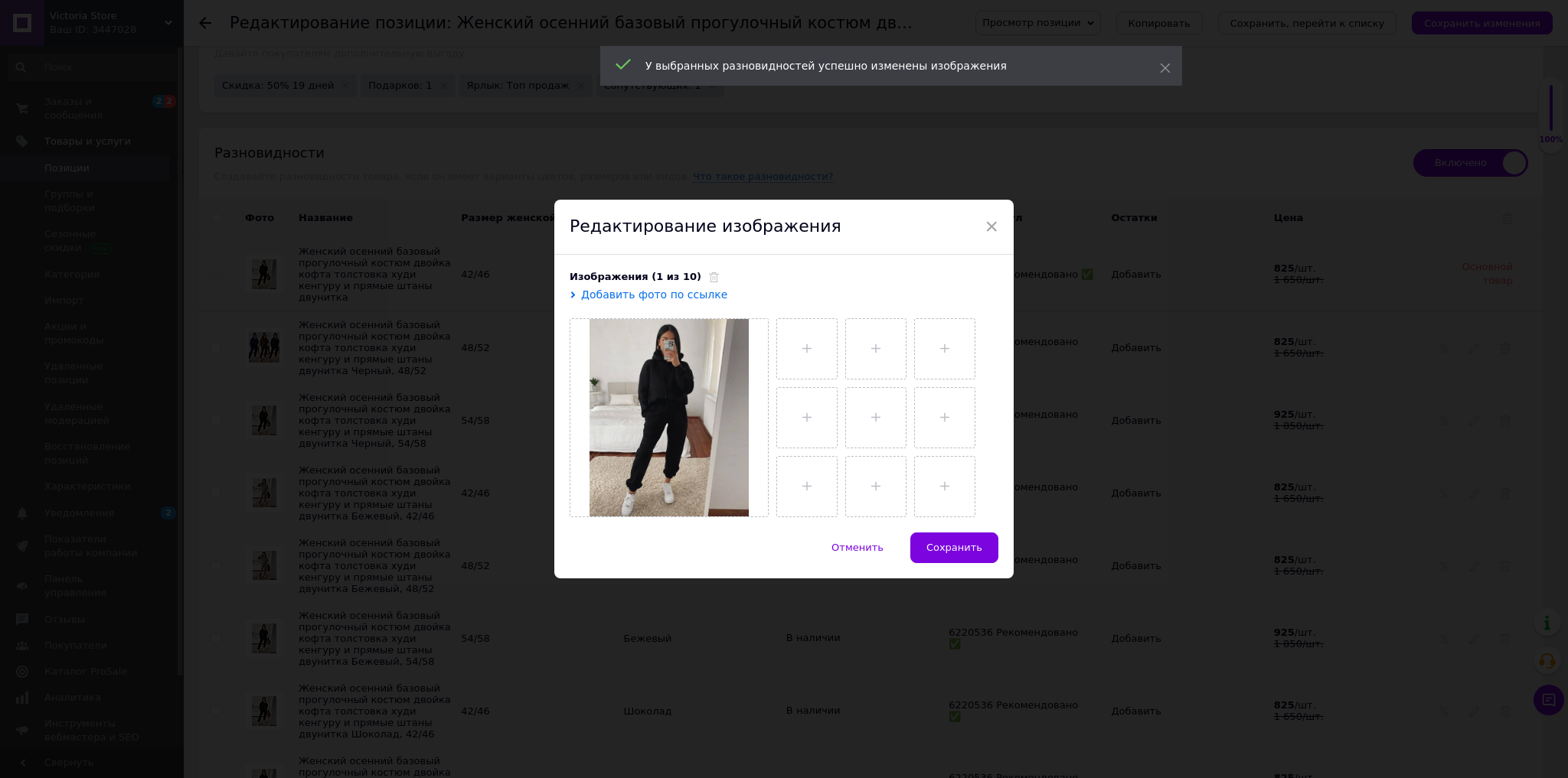
click at [701, 283] on span at bounding box center [710, 276] width 17 height 11
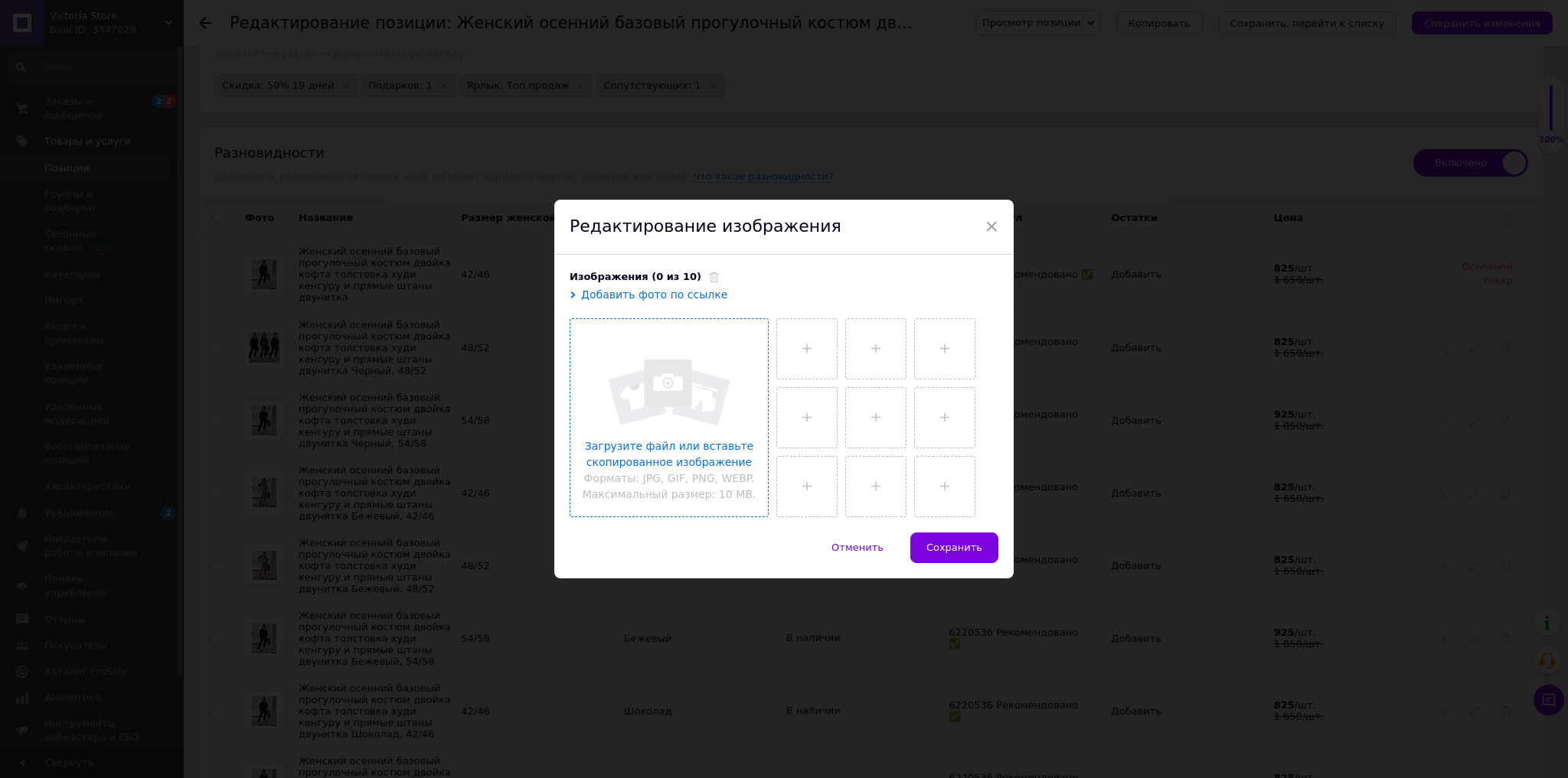
click at [677, 386] on input "file" at bounding box center [669, 417] width 197 height 197
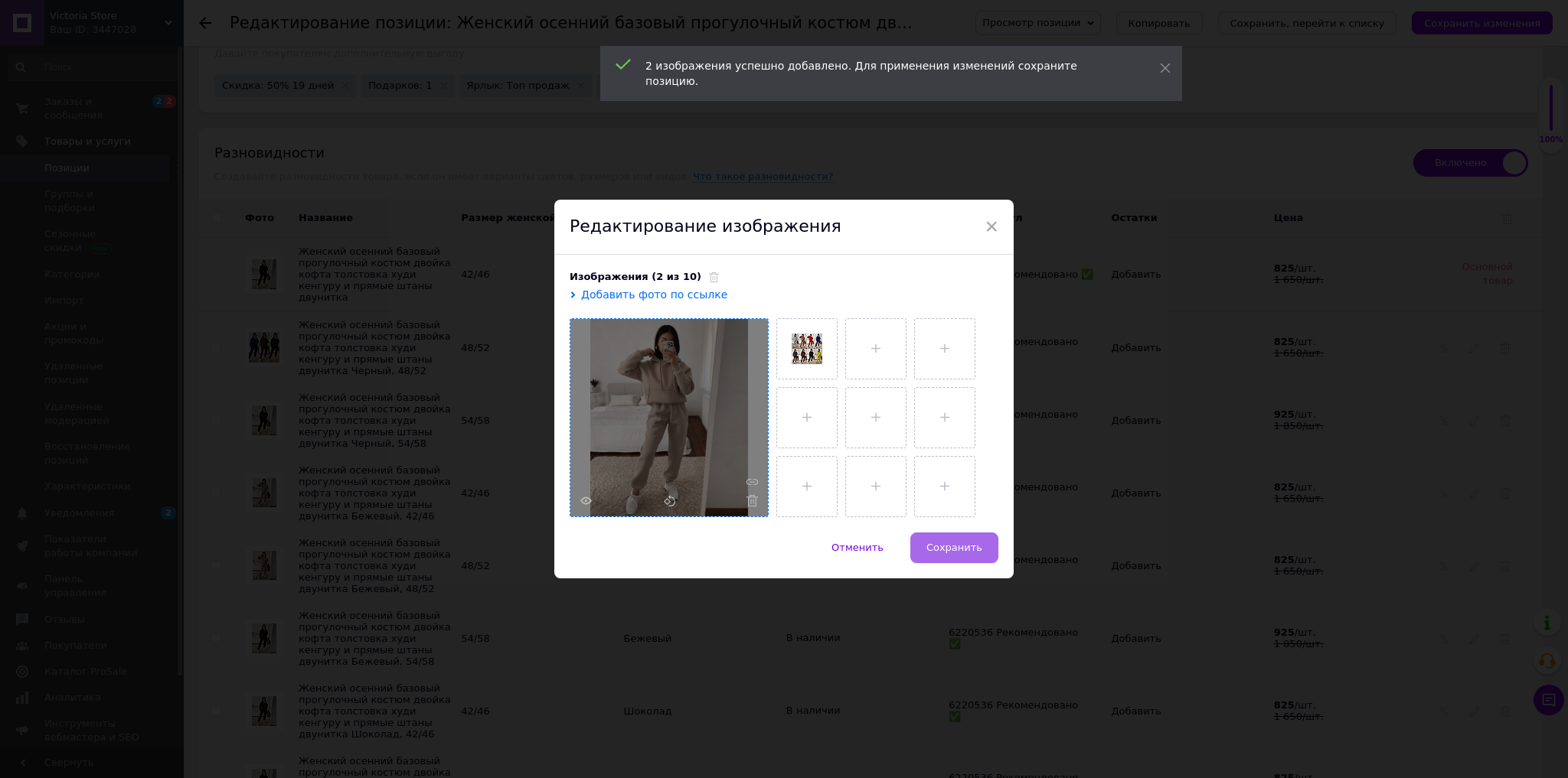
click at [946, 542] on span "Сохранить" at bounding box center [954, 547] width 56 height 11
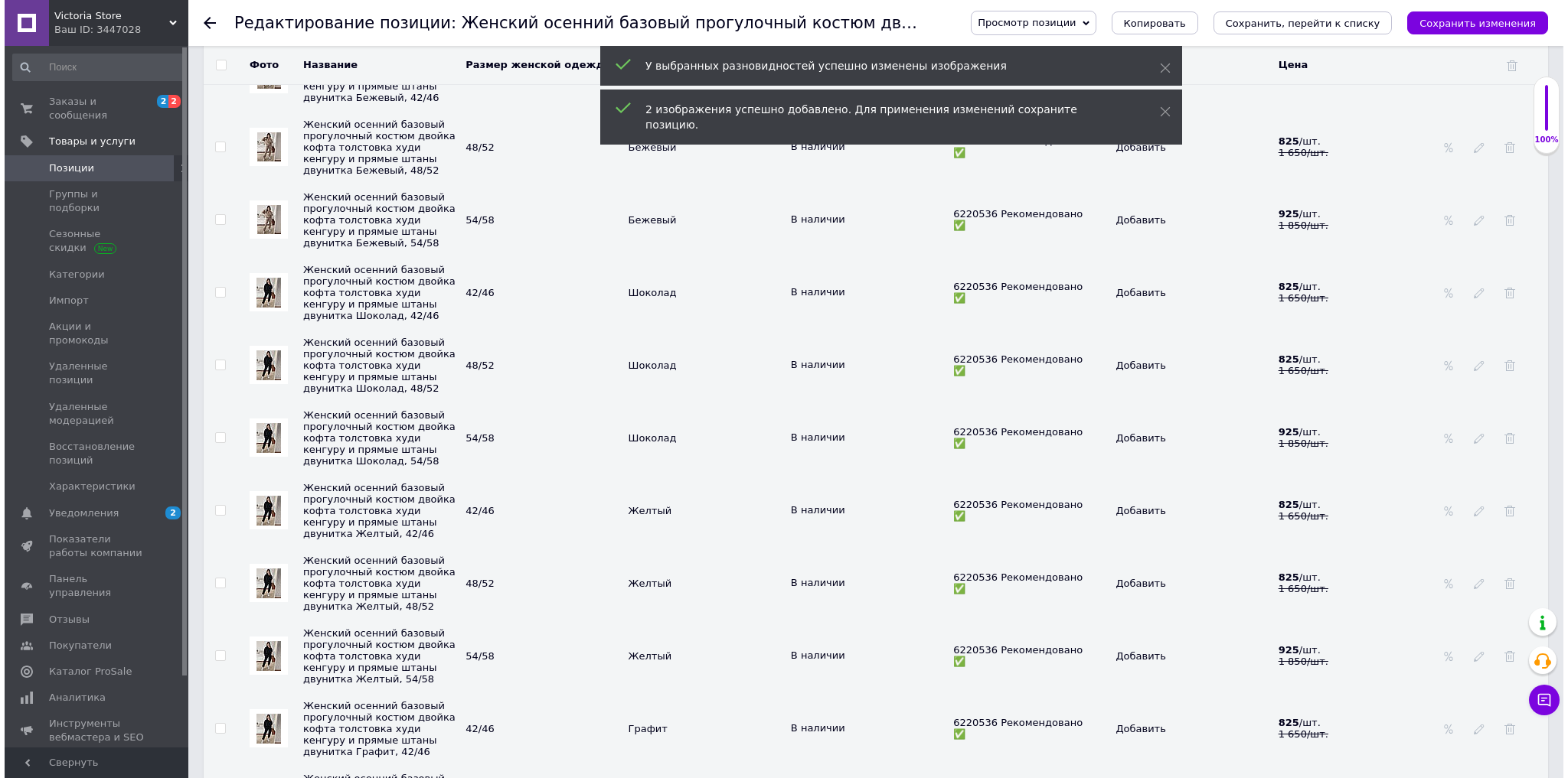
scroll to position [2571, 0]
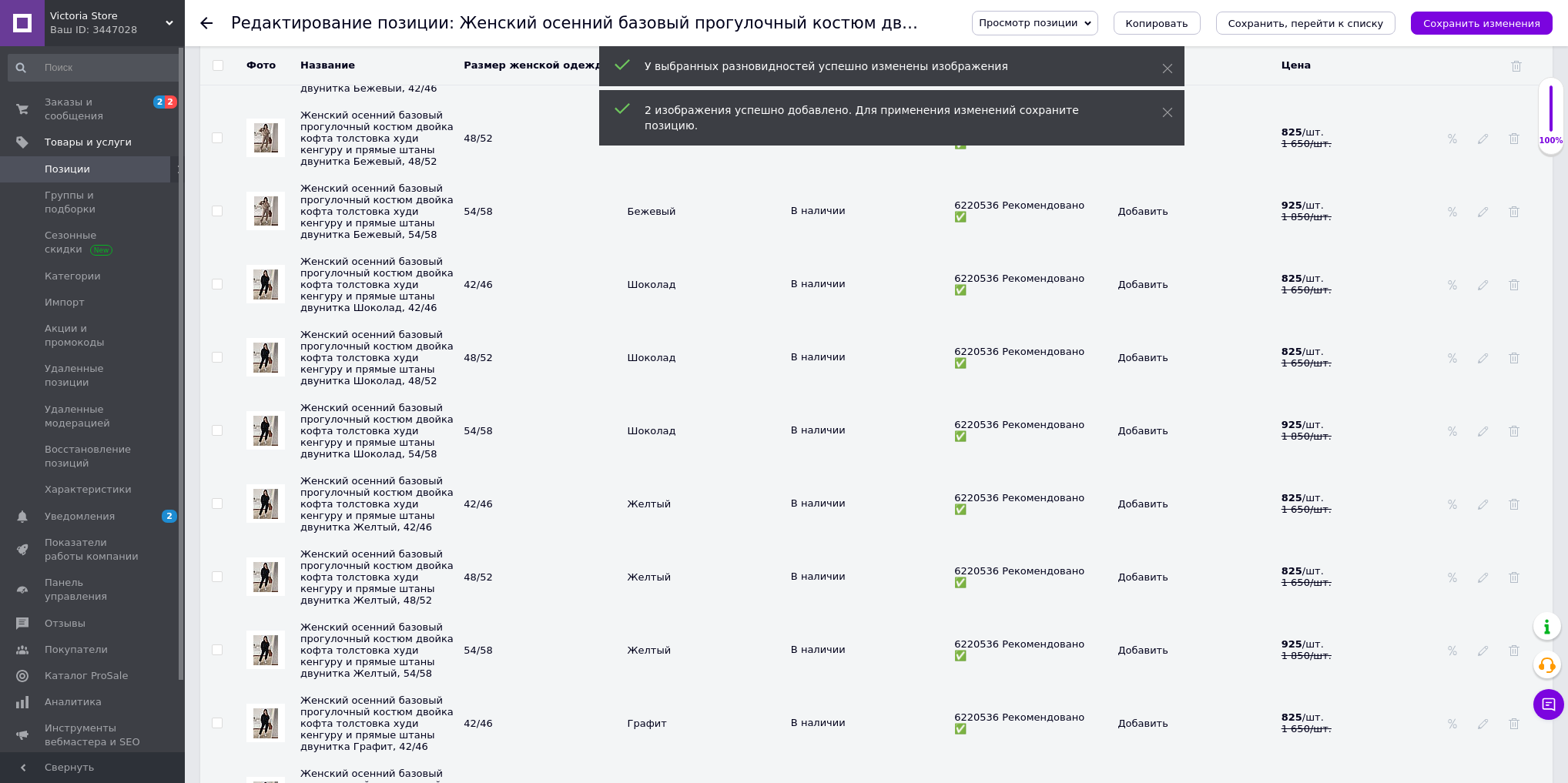
click at [261, 299] on img at bounding box center [266, 284] width 24 height 30
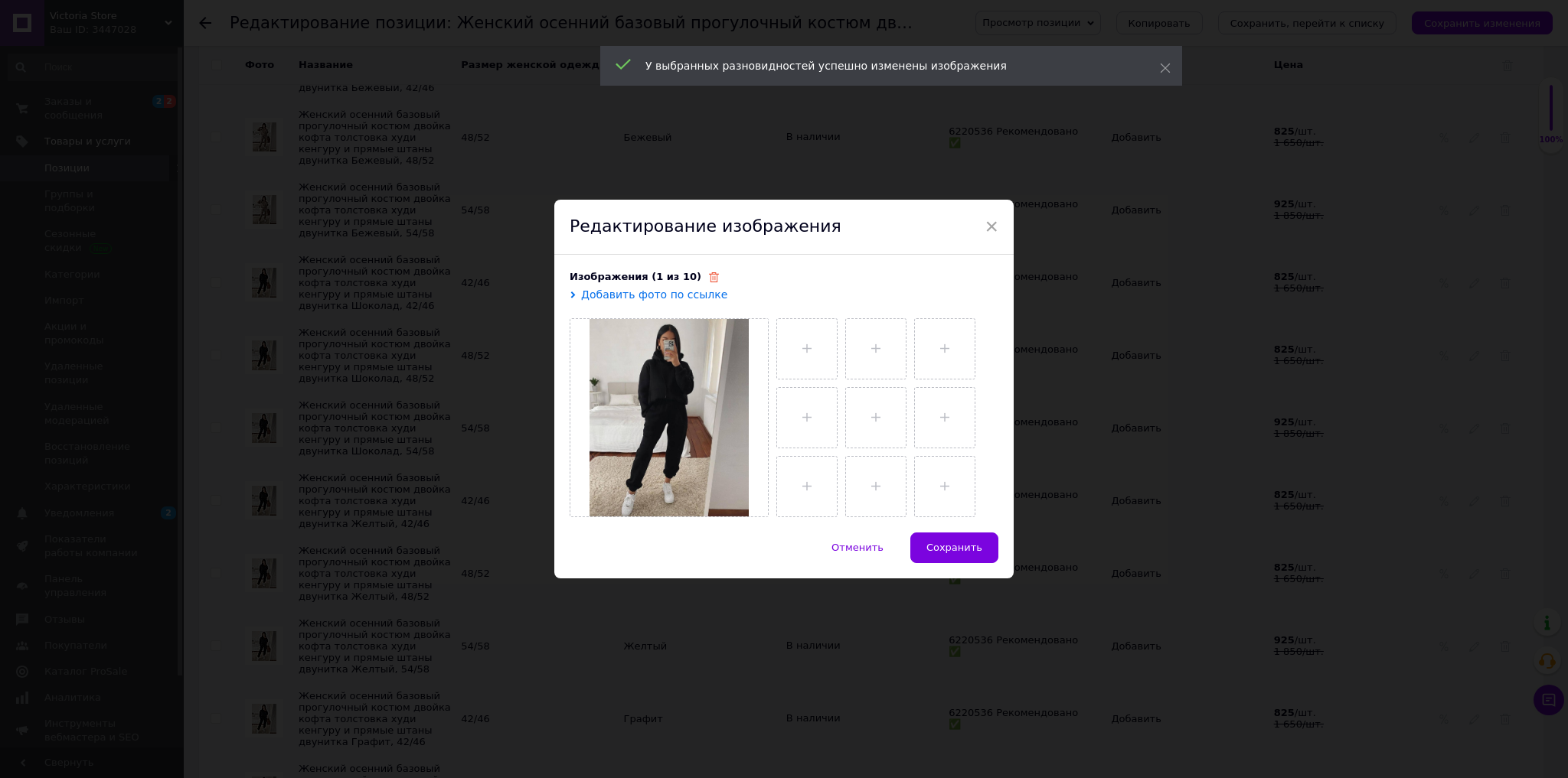
click at [709, 275] on icon at bounding box center [713, 276] width 10 height 10
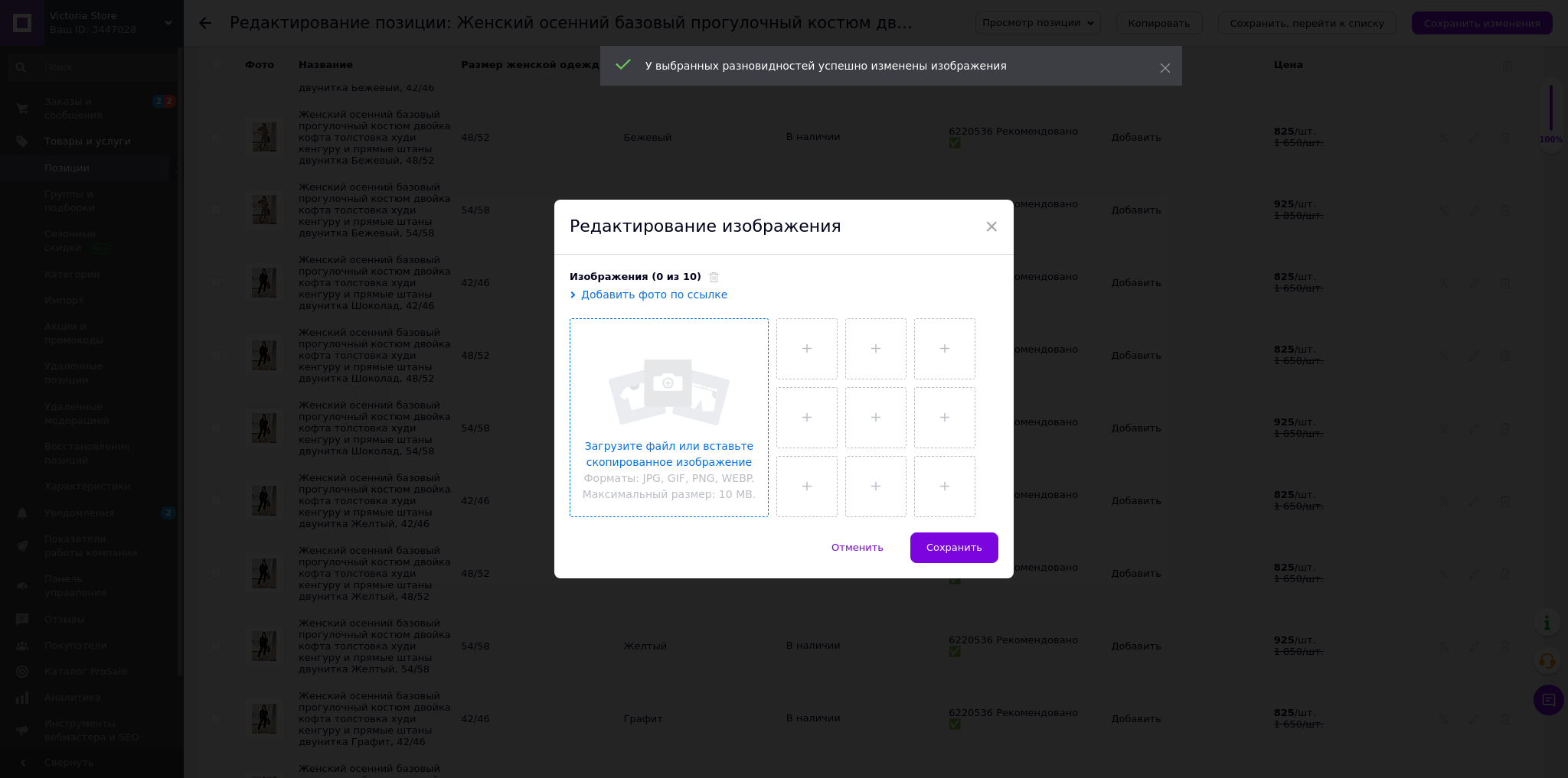
click at [709, 374] on input "file" at bounding box center [669, 417] width 197 height 197
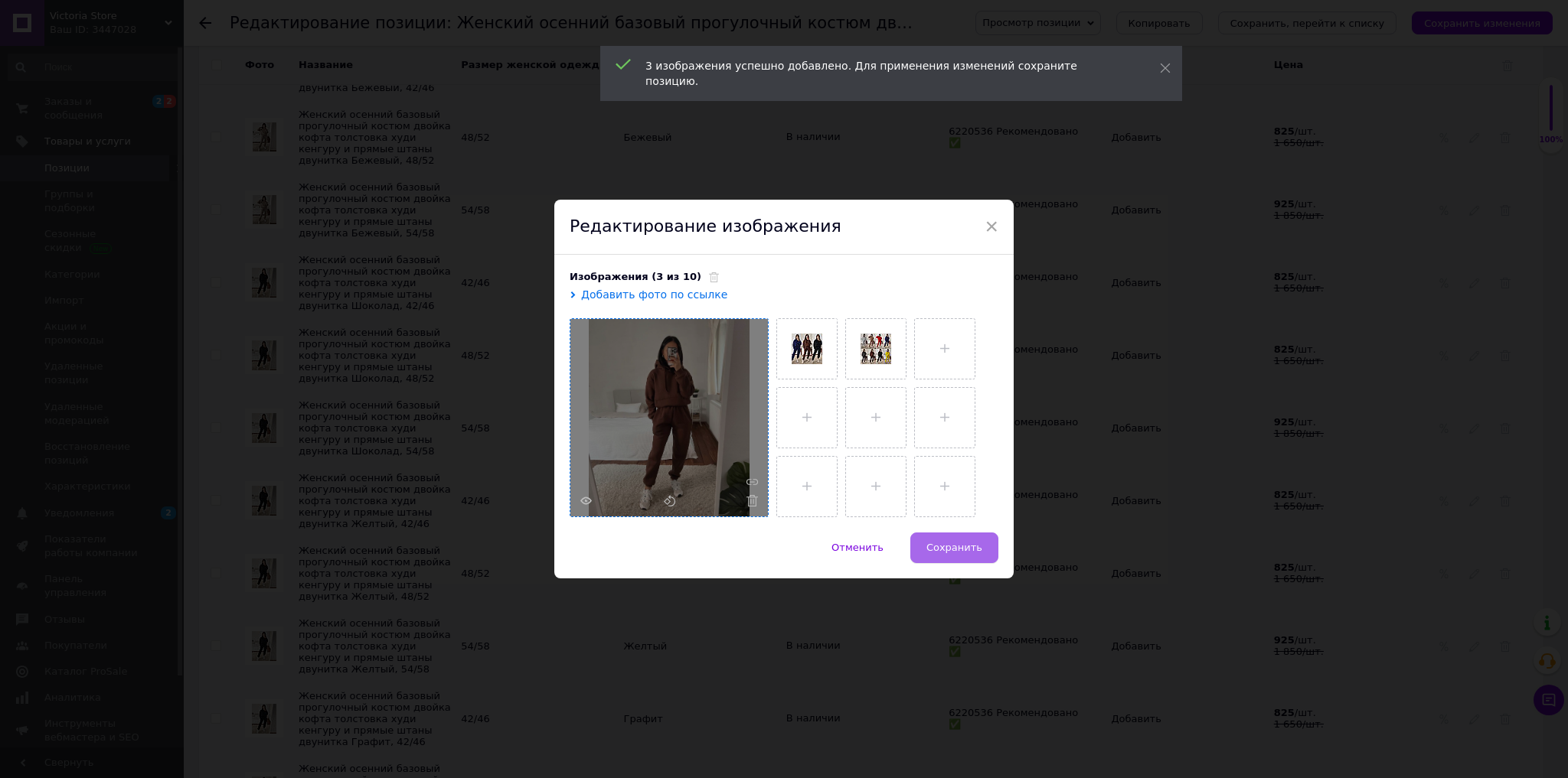
click at [952, 555] on button "Сохранить" at bounding box center [954, 548] width 88 height 30
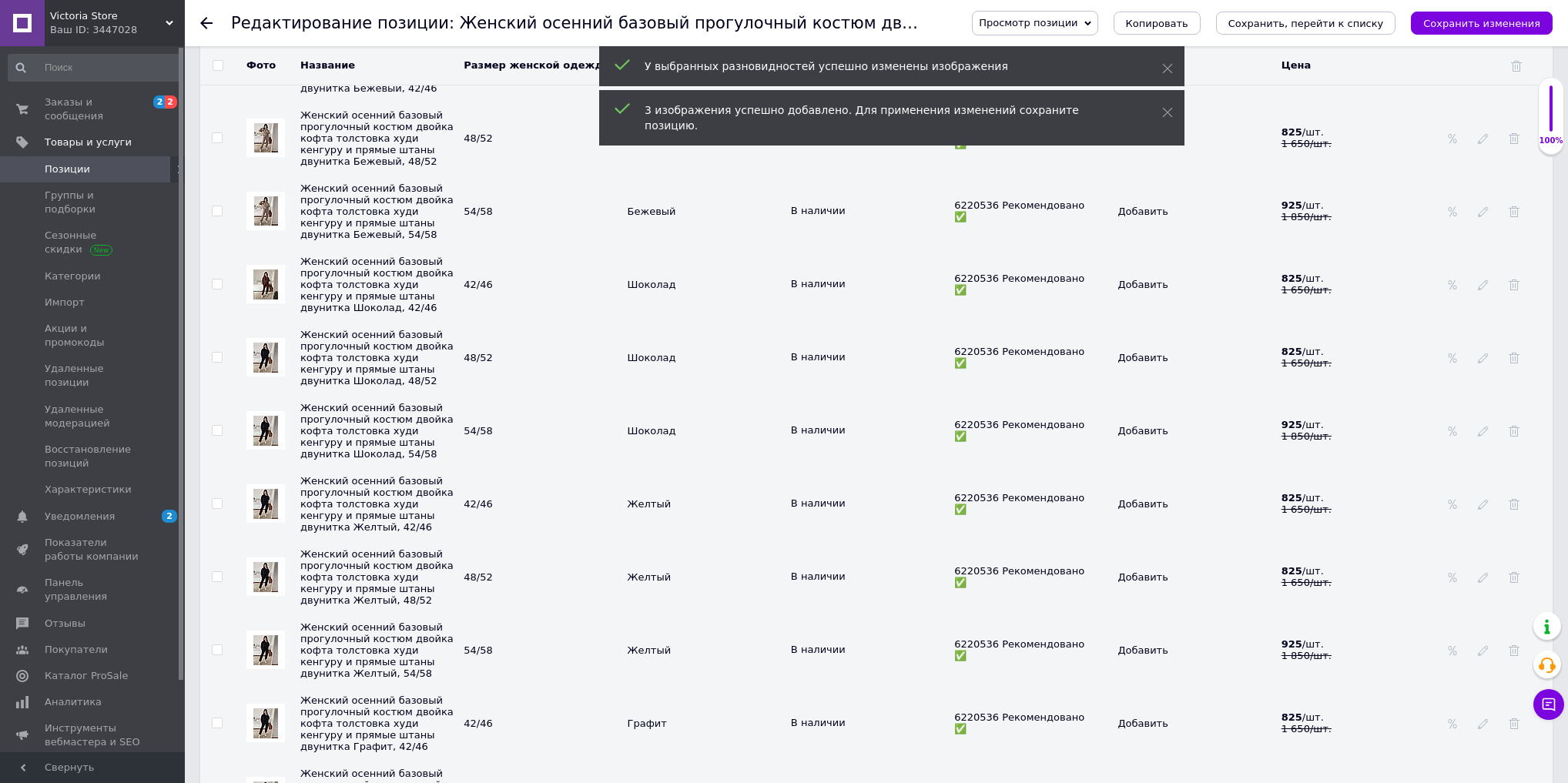
click at [261, 373] on img at bounding box center [266, 358] width 24 height 30
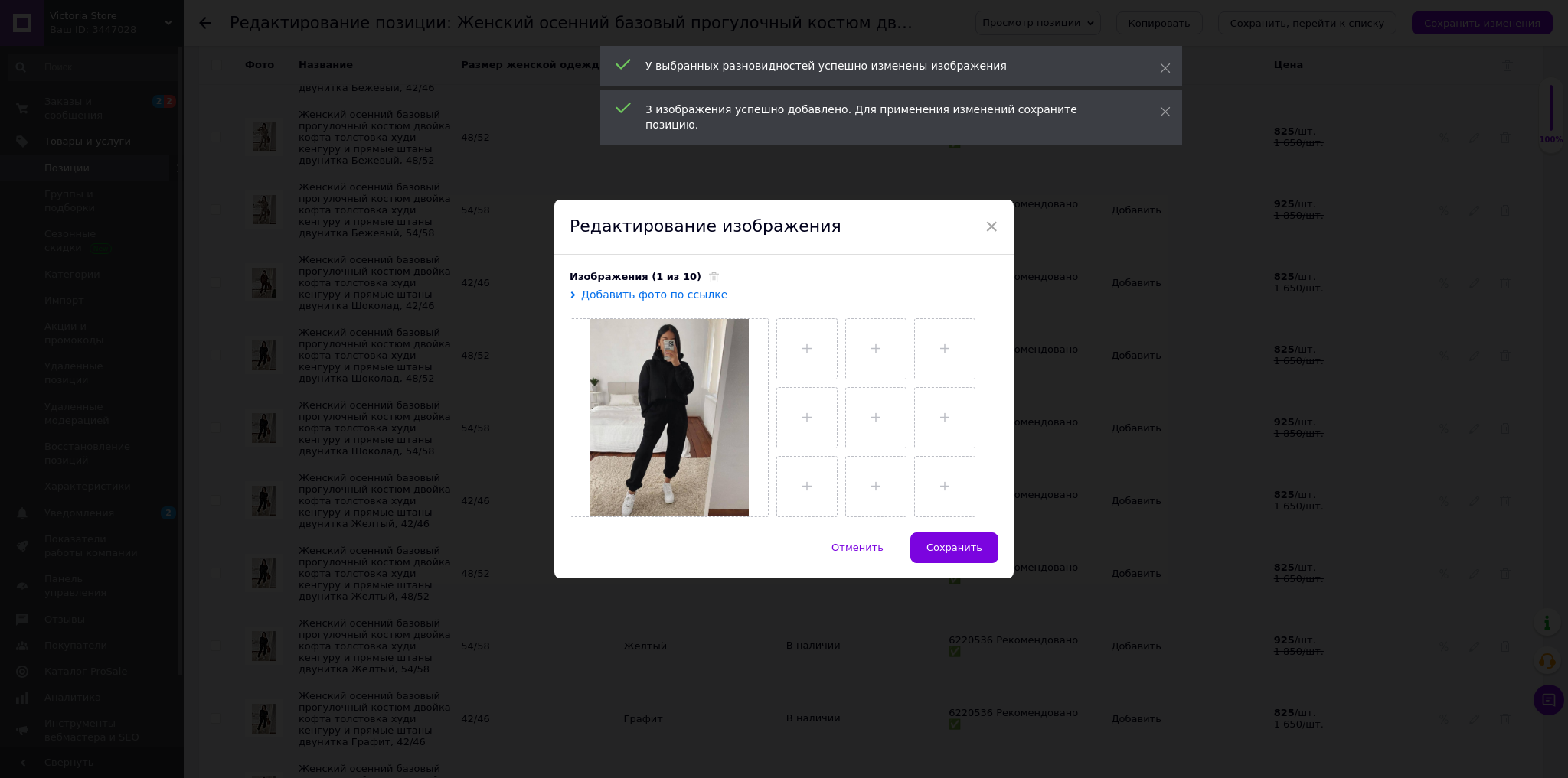
click at [709, 277] on icon at bounding box center [713, 276] width 10 height 10
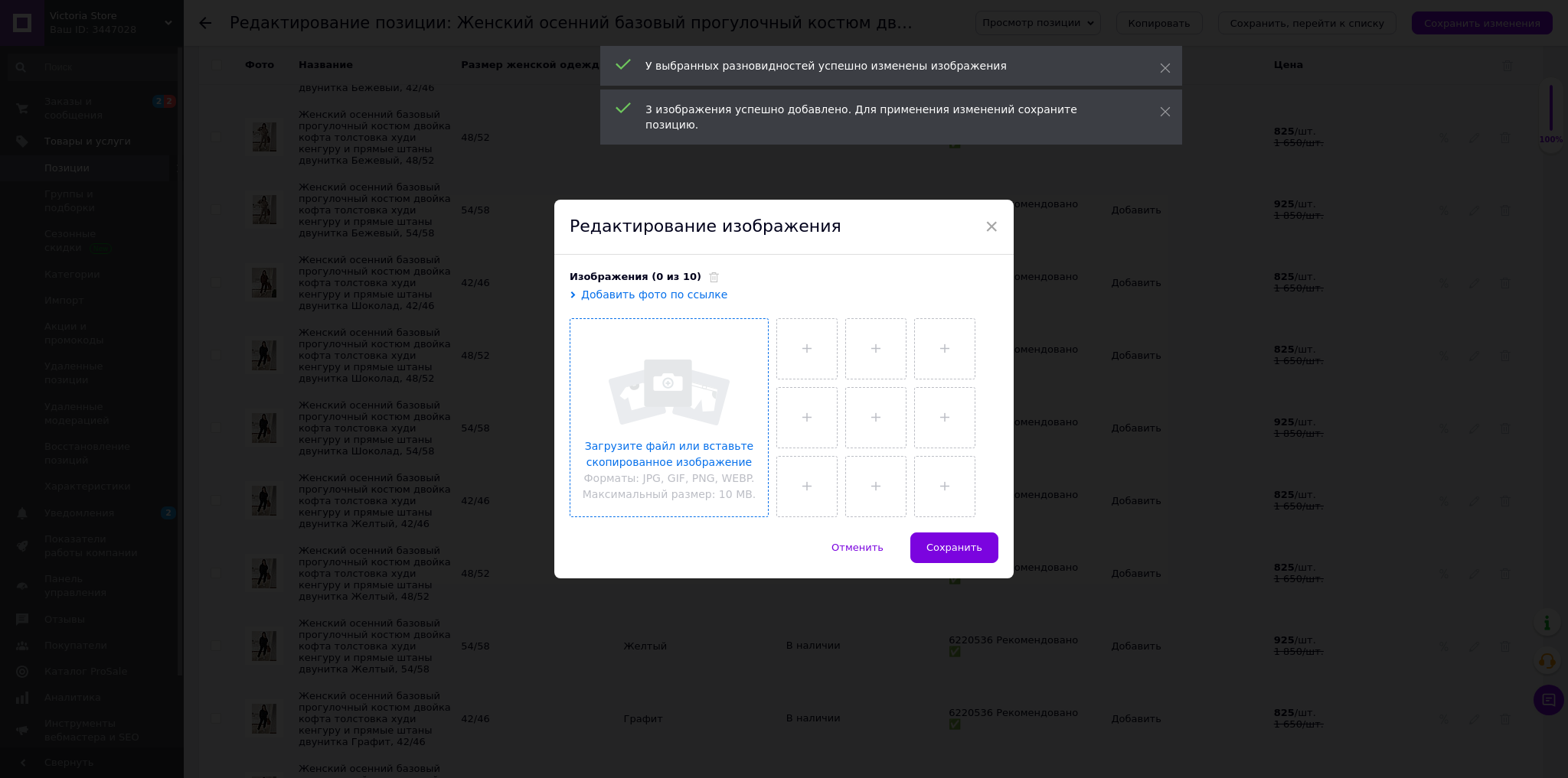
click at [701, 384] on input "file" at bounding box center [669, 417] width 197 height 197
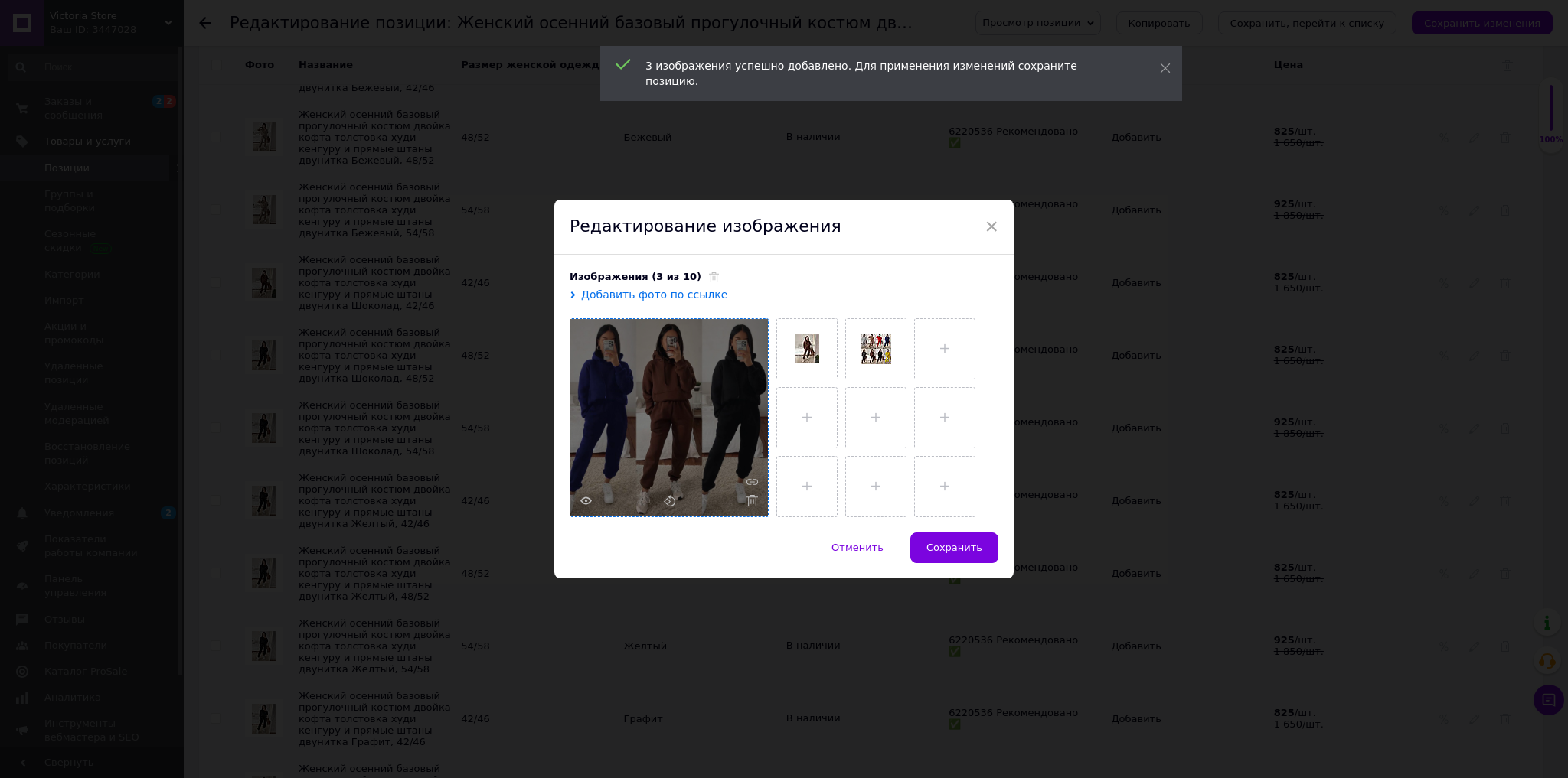
click at [947, 555] on button "Сохранить" at bounding box center [954, 548] width 88 height 30
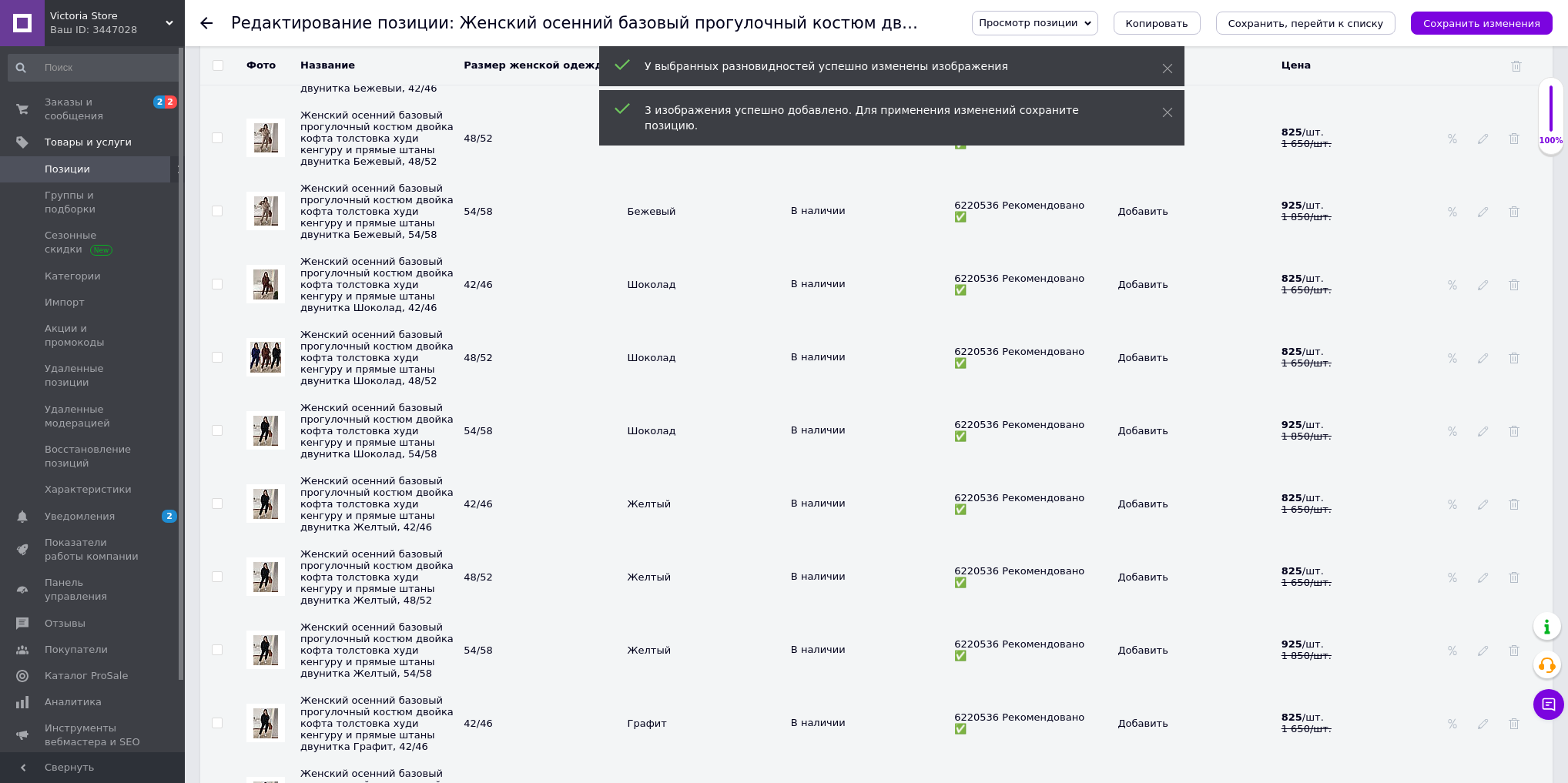
click at [277, 446] on img at bounding box center [266, 430] width 24 height 30
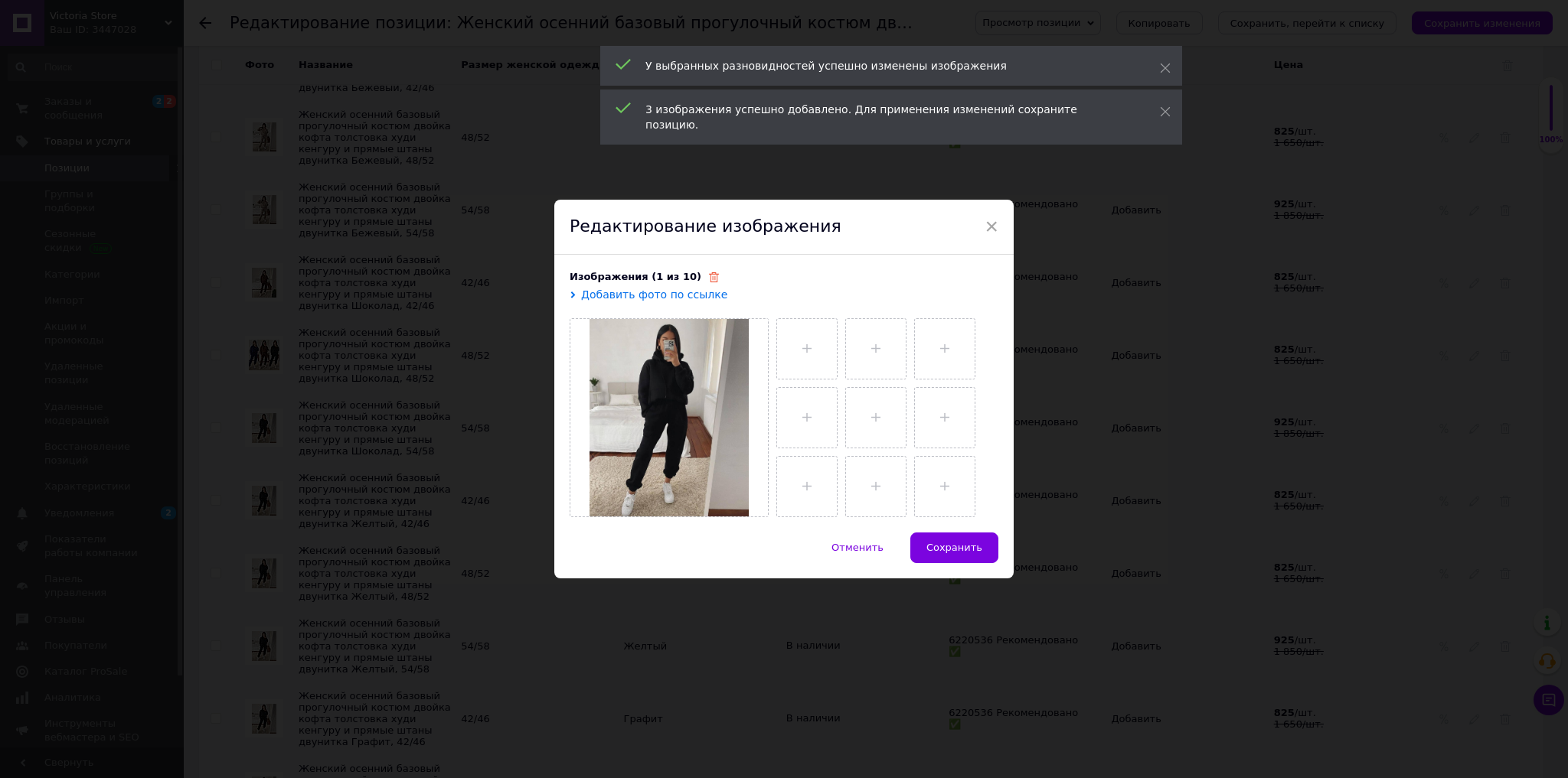
click at [709, 273] on icon at bounding box center [713, 276] width 10 height 10
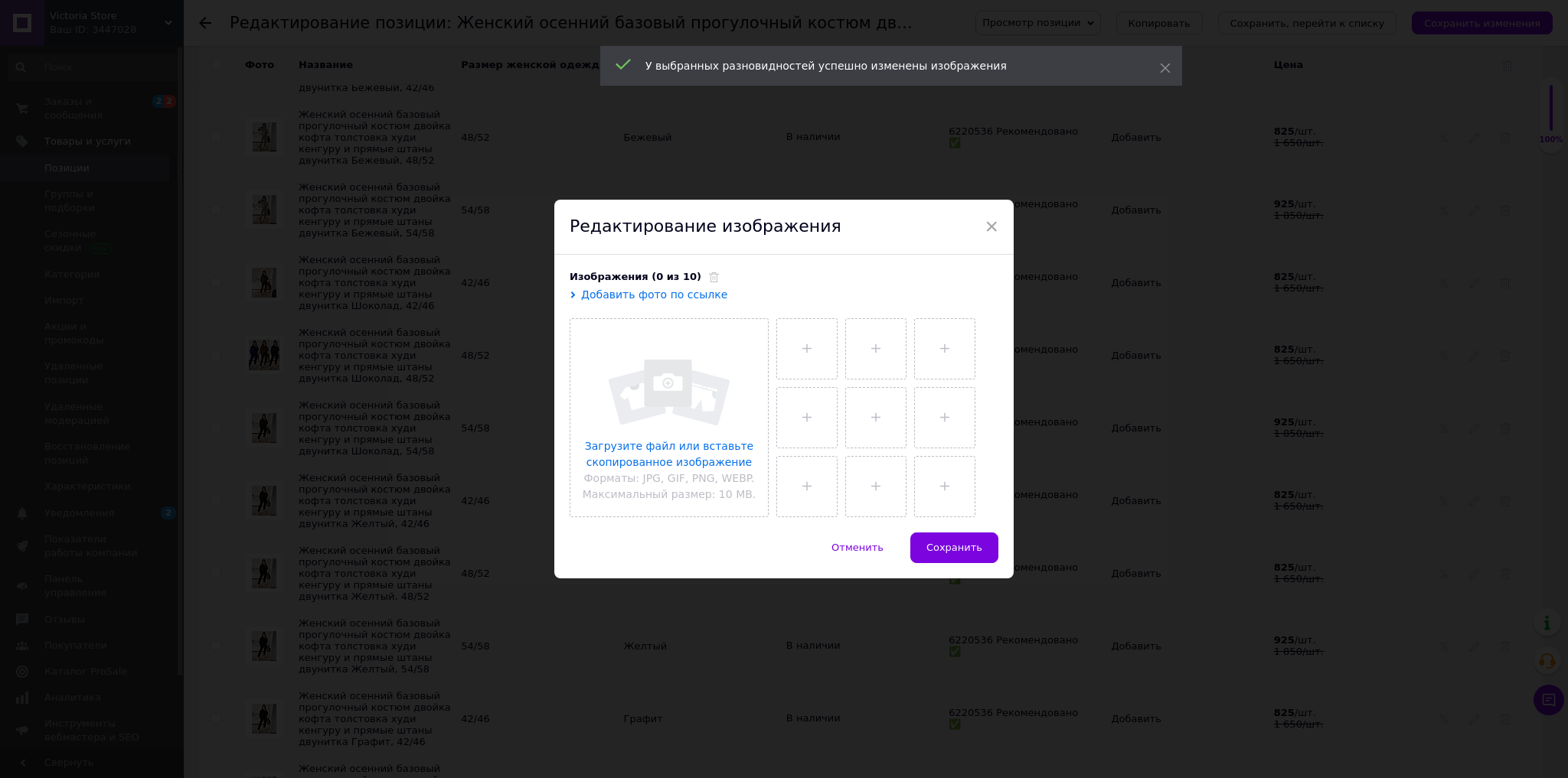
click at [695, 416] on input "file" at bounding box center [669, 417] width 197 height 197
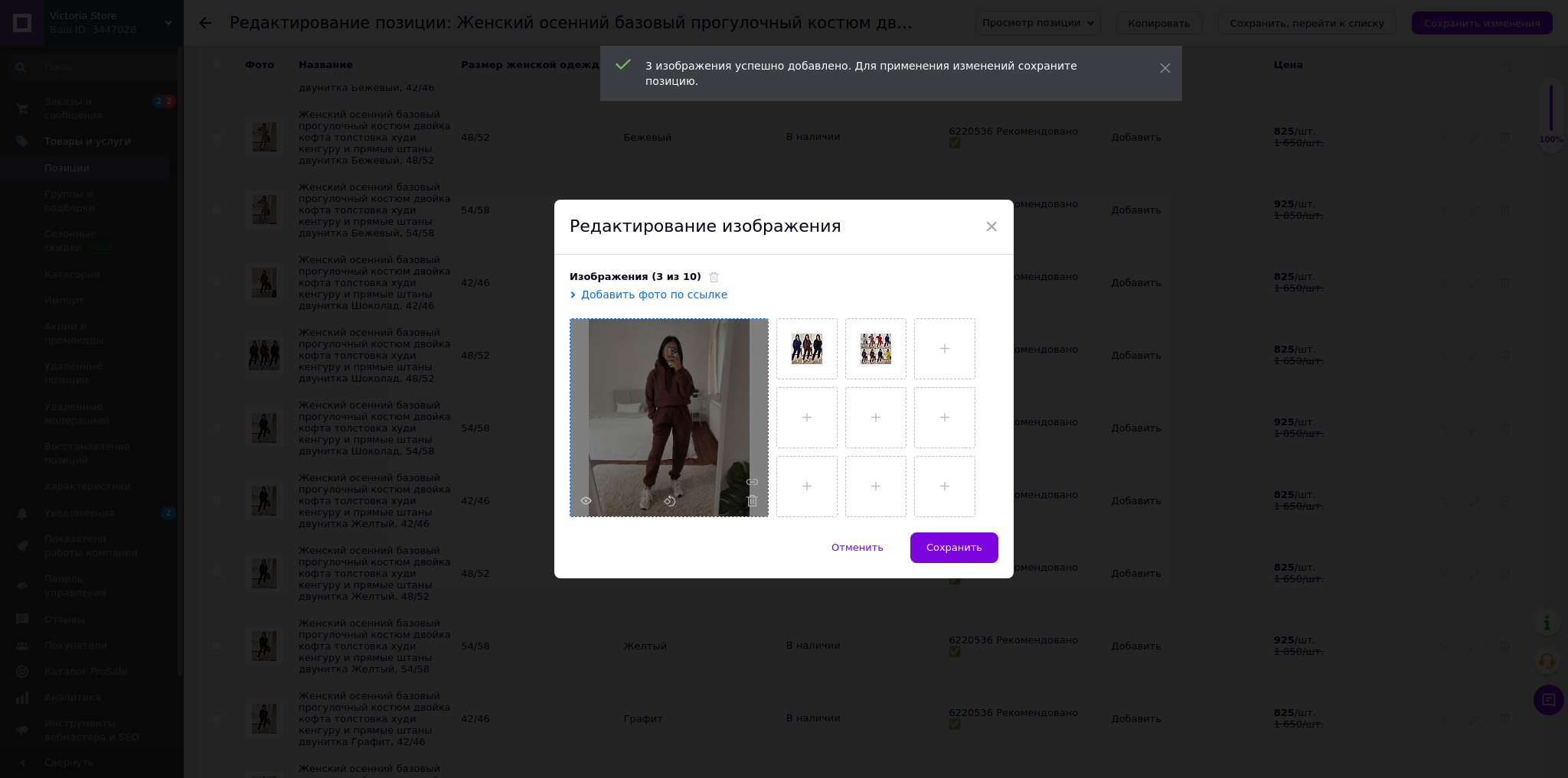
click at [931, 535] on button "Сохранить" at bounding box center [954, 548] width 88 height 30
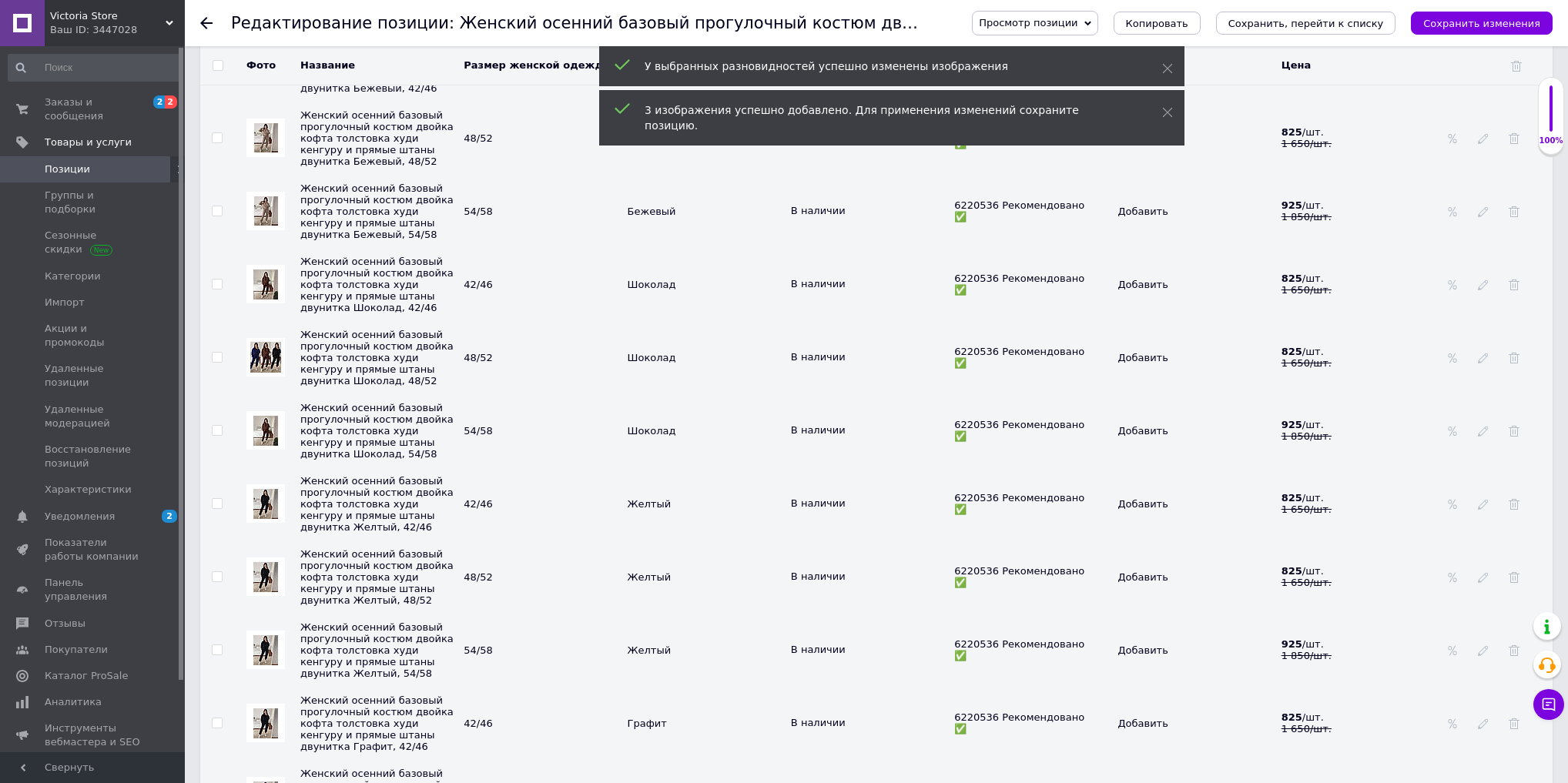
click at [249, 523] on div at bounding box center [266, 504] width 38 height 38
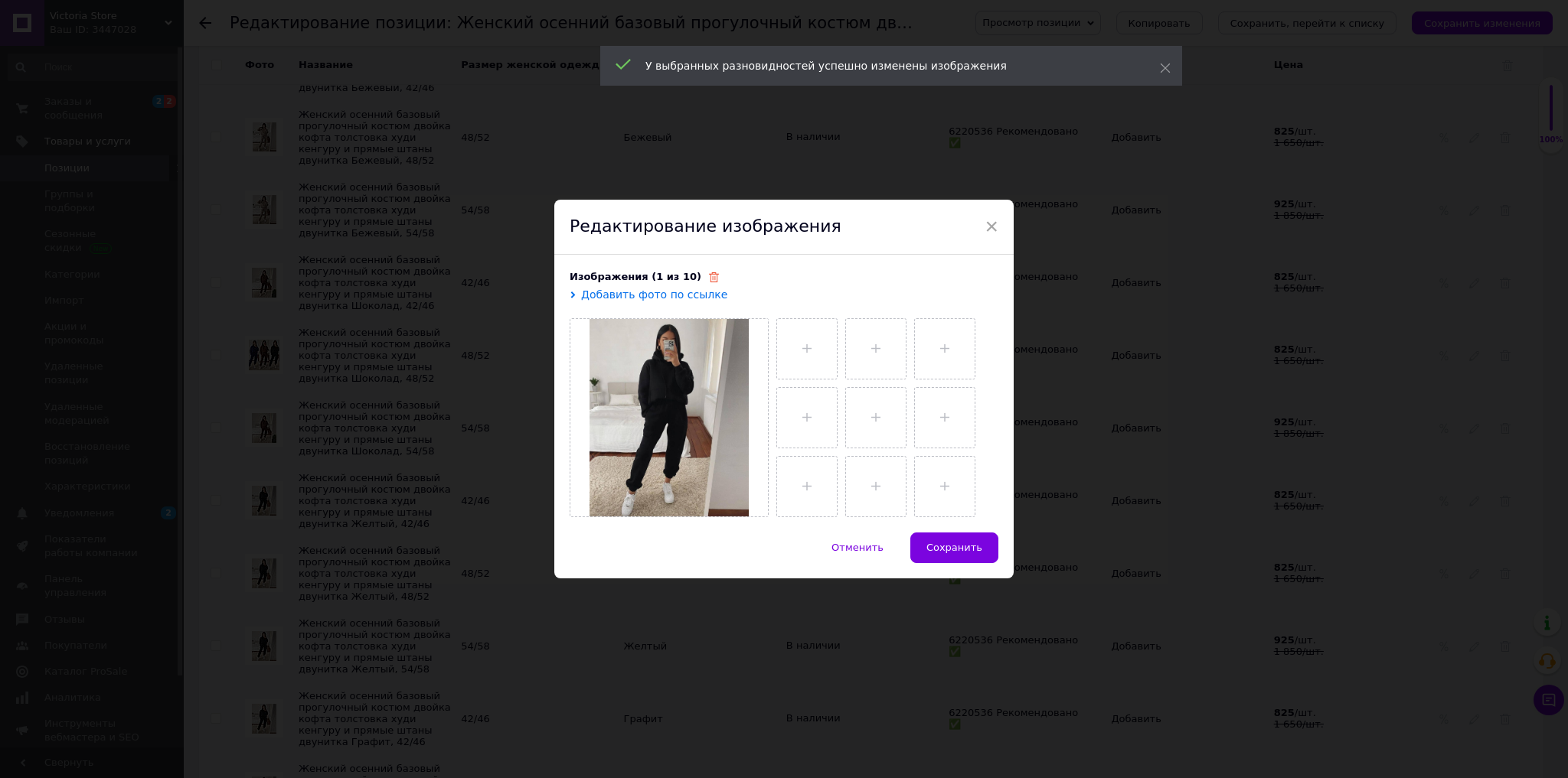
click at [701, 278] on span at bounding box center [710, 276] width 17 height 11
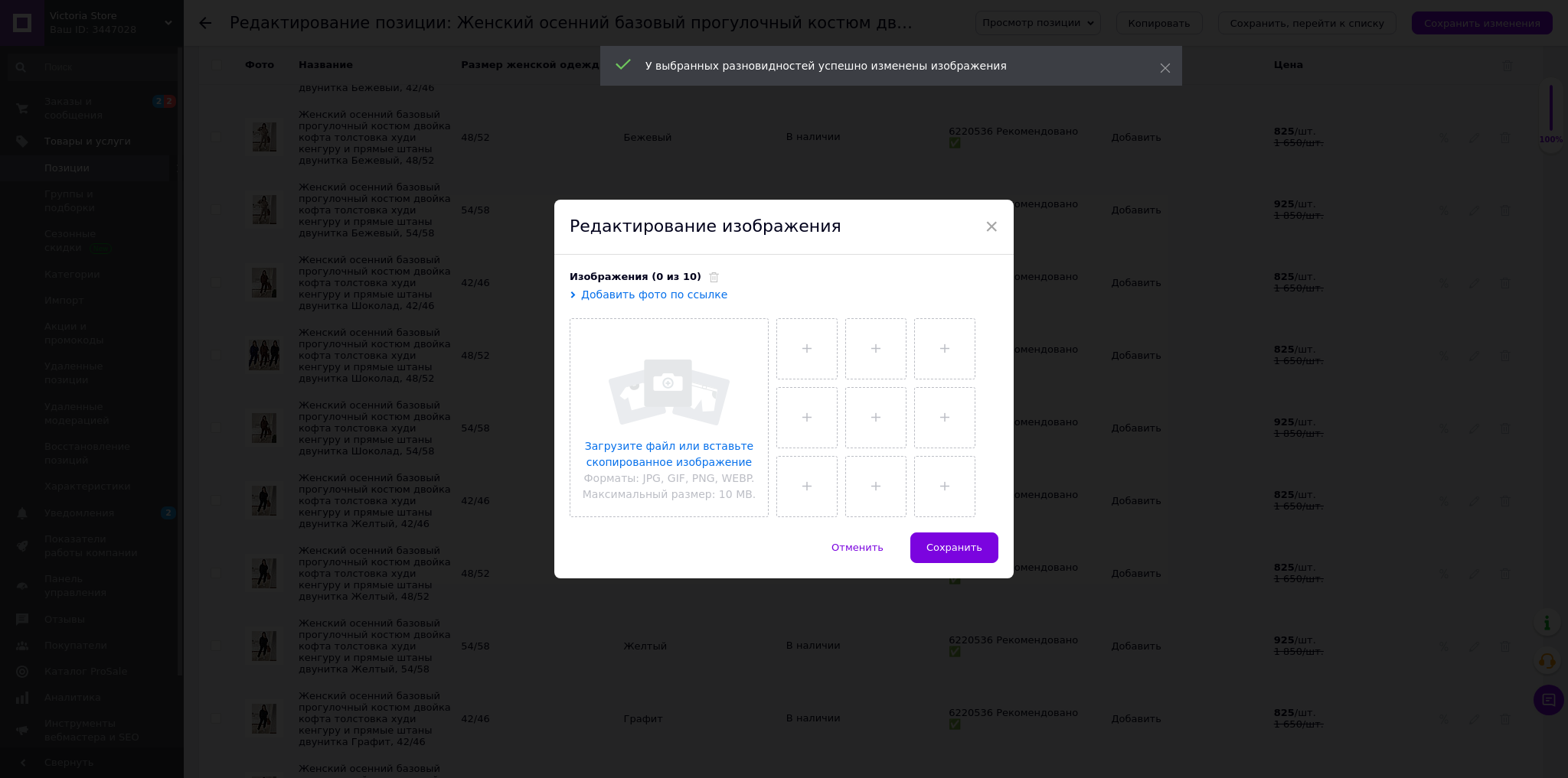
drag, startPoint x: 688, startPoint y: 278, endPoint x: 689, endPoint y: 304, distance: 26.0
click at [709, 278] on icon at bounding box center [713, 276] width 10 height 10
click at [680, 369] on input "file" at bounding box center [669, 417] width 197 height 197
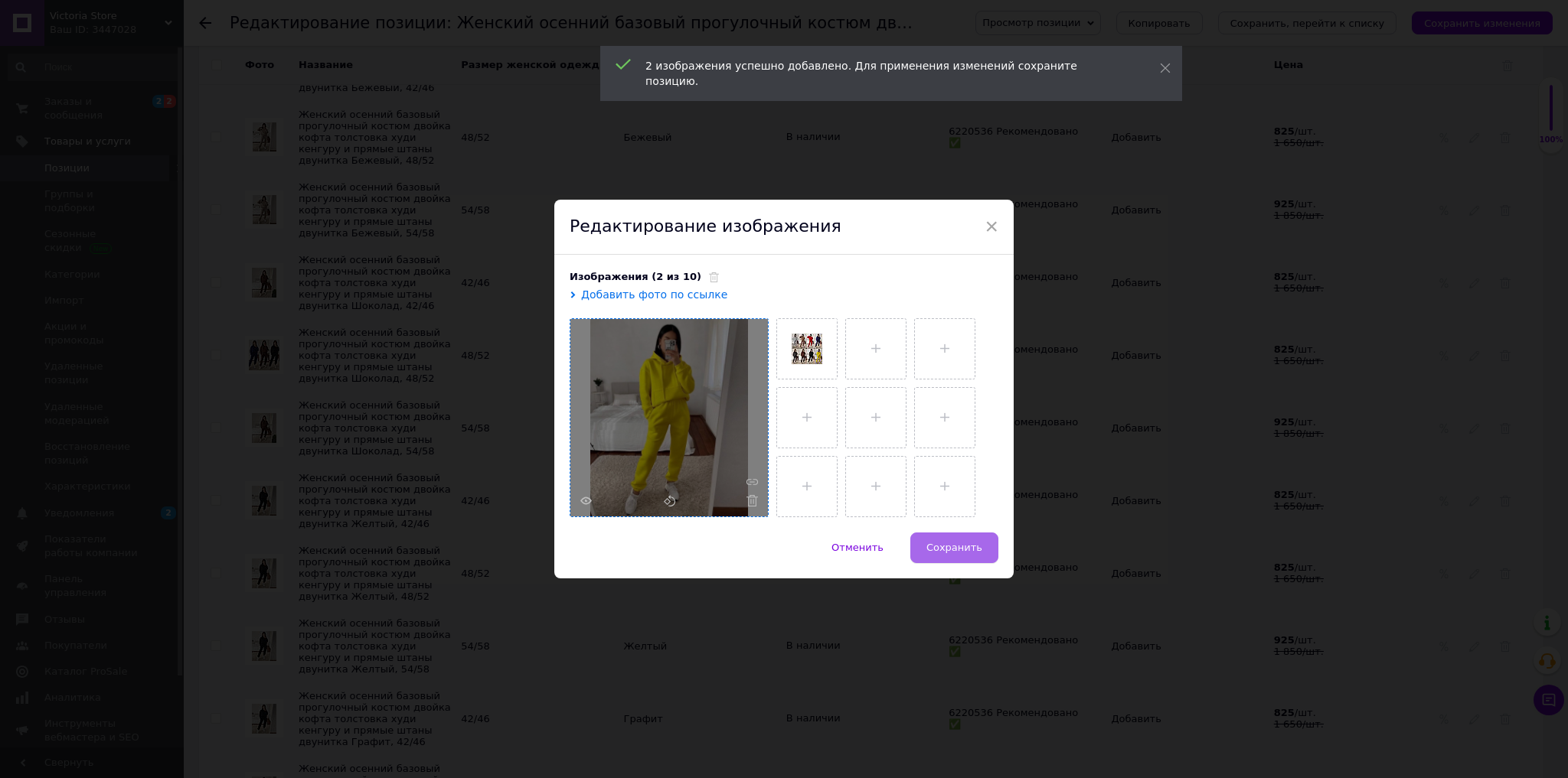
click at [951, 535] on button "Сохранить" at bounding box center [954, 548] width 88 height 30
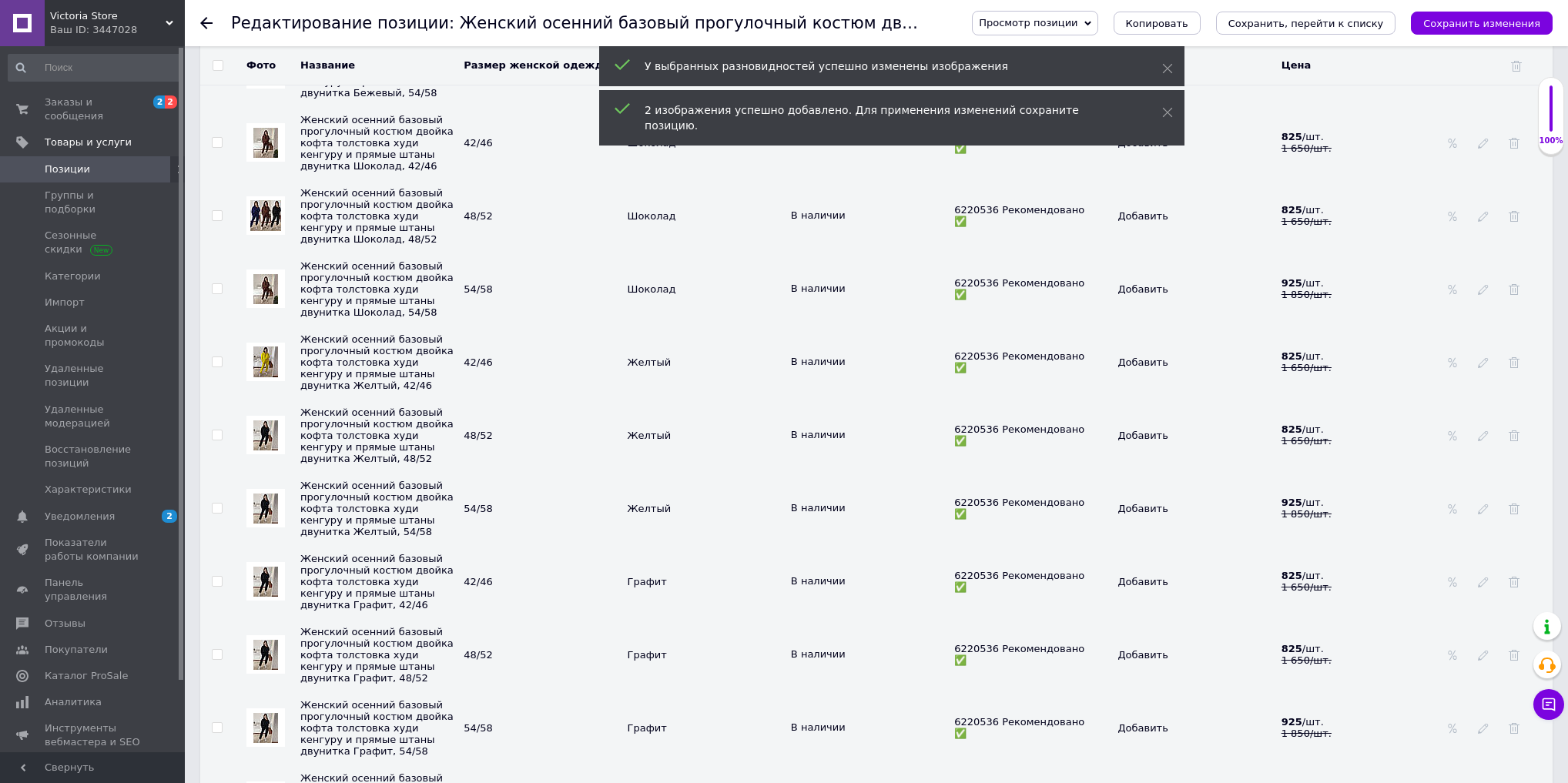
scroll to position [2896, 0]
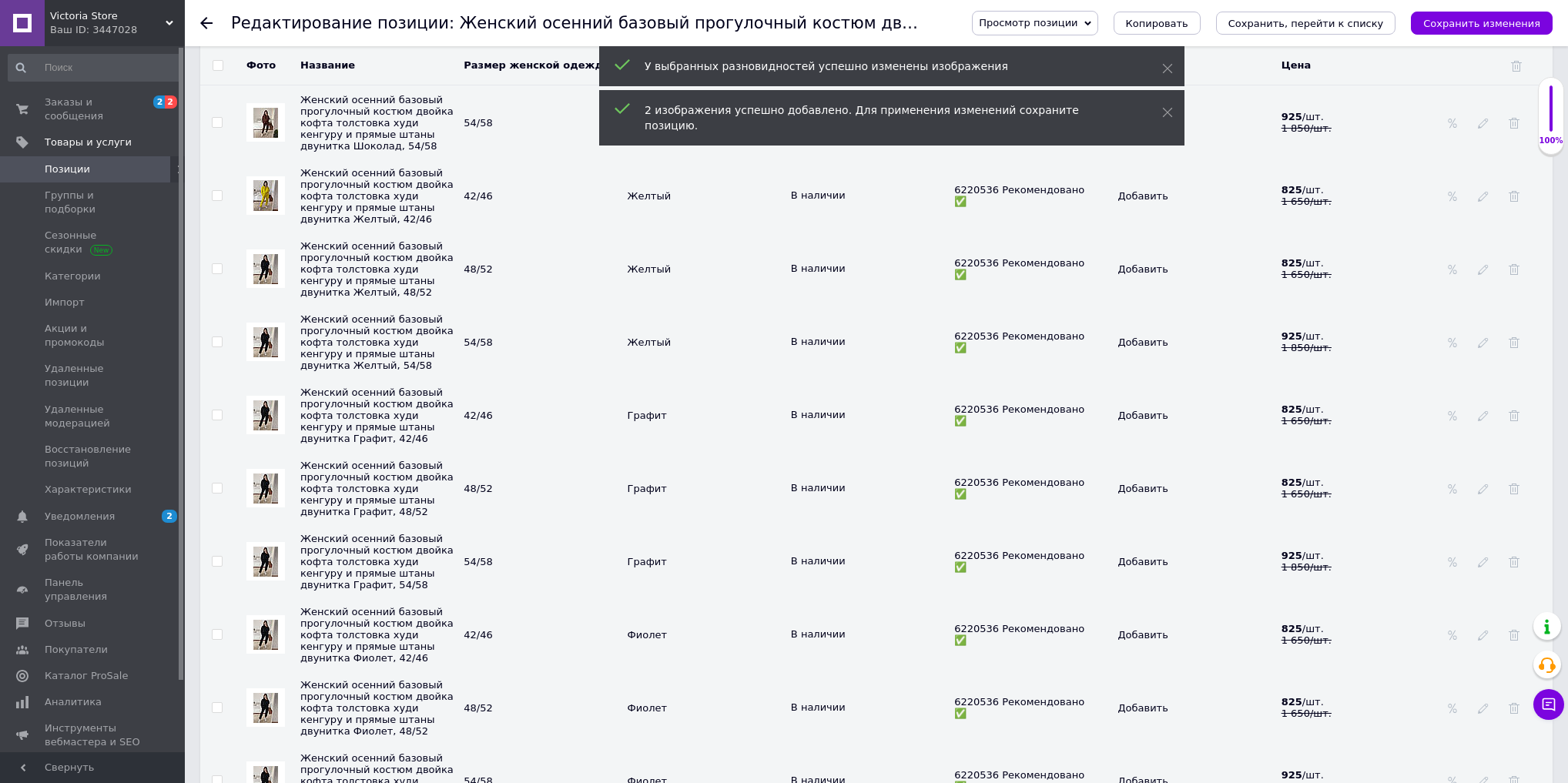
click at [276, 284] on img at bounding box center [266, 269] width 24 height 30
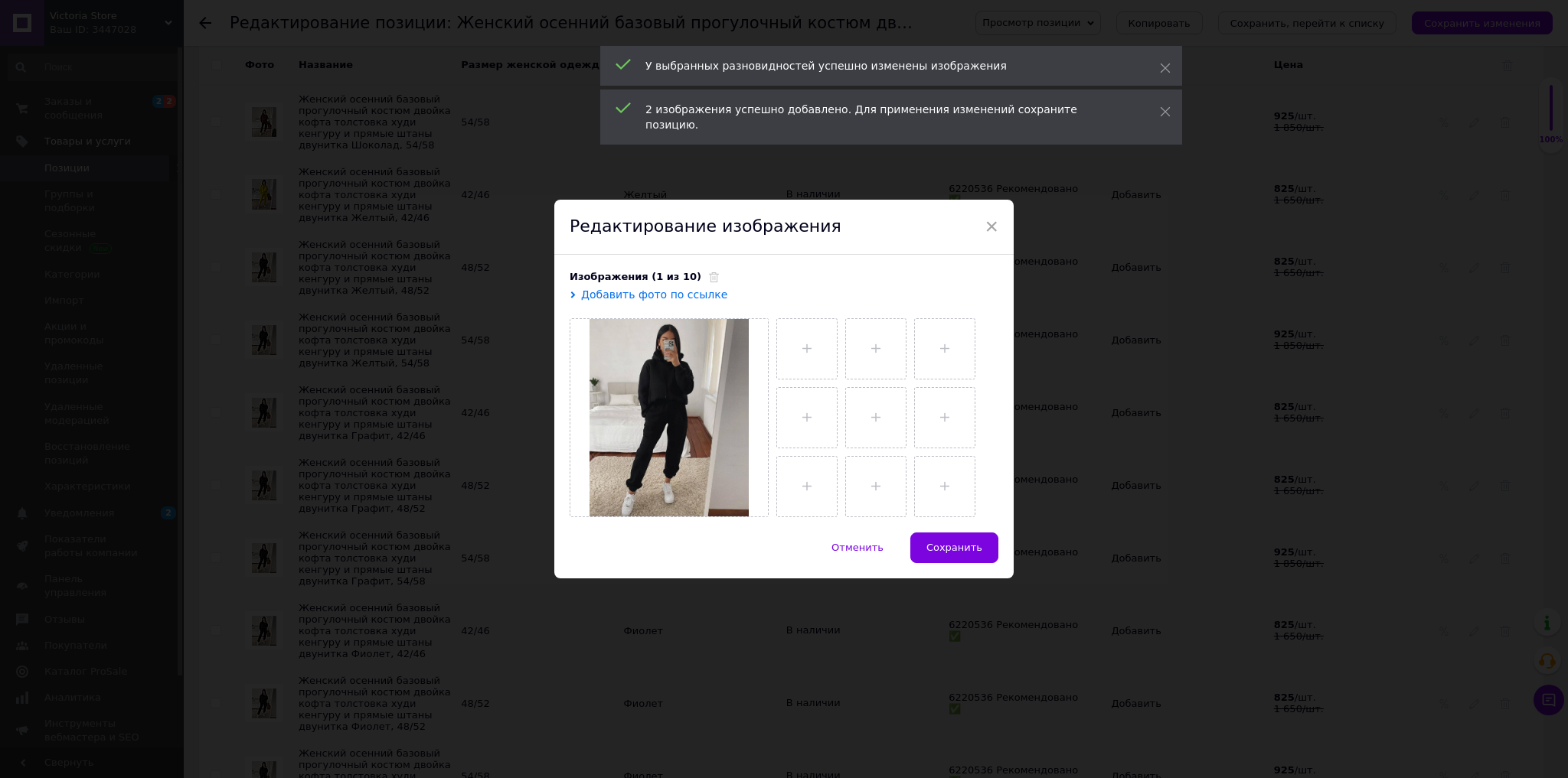
click at [701, 278] on span at bounding box center [710, 276] width 17 height 11
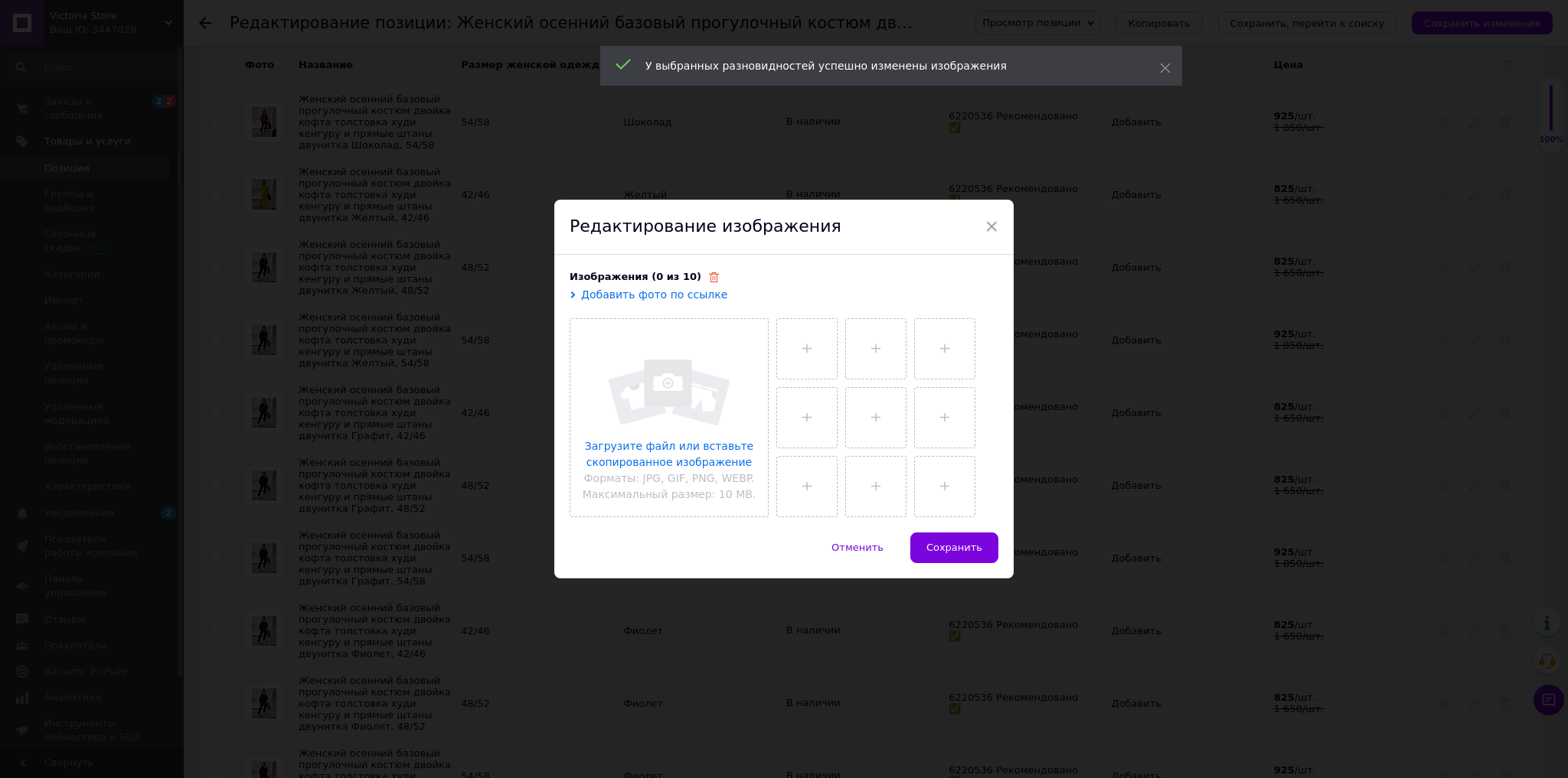
click at [709, 282] on icon at bounding box center [713, 276] width 10 height 10
click at [662, 467] on input "file" at bounding box center [669, 417] width 197 height 197
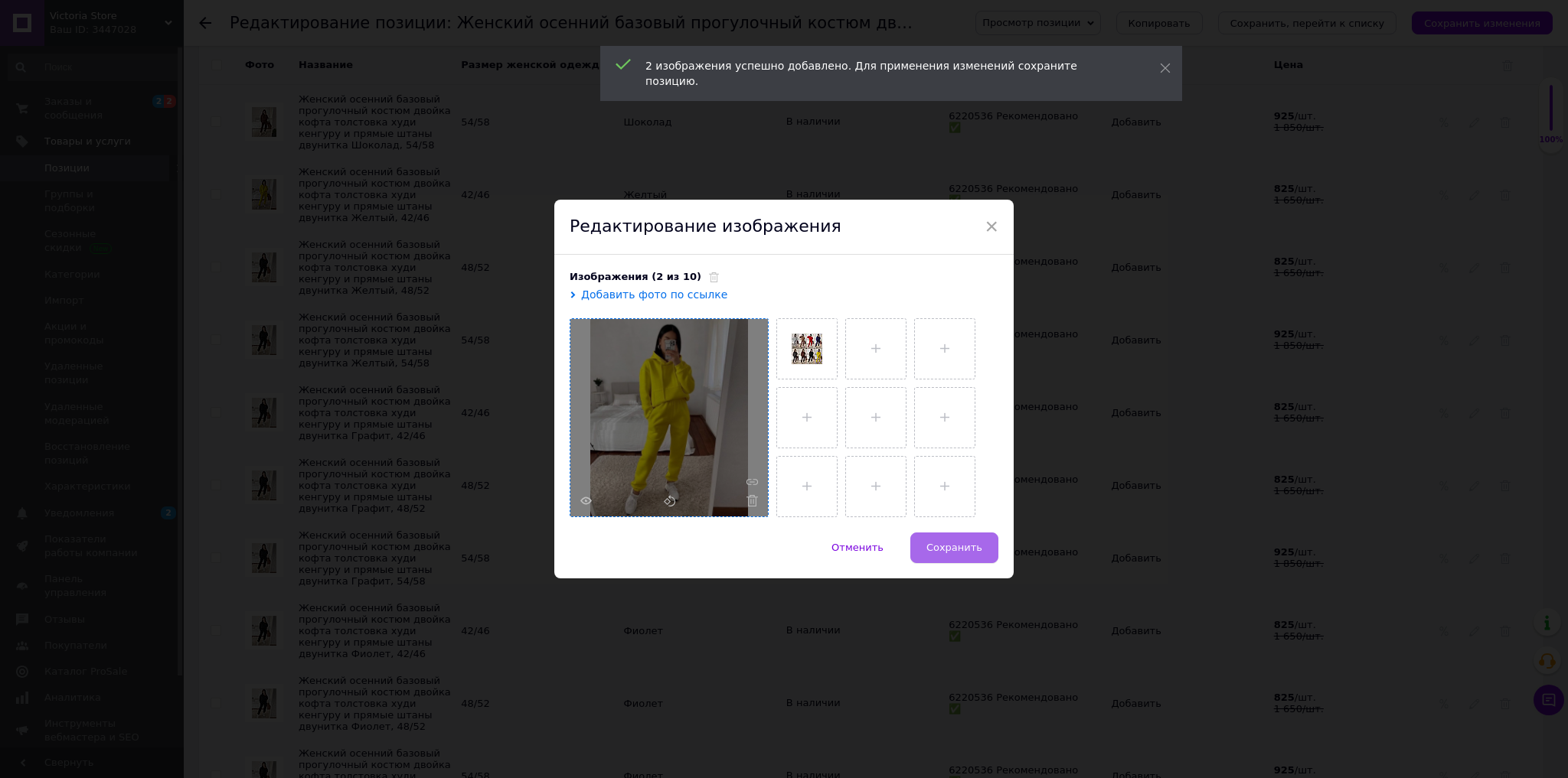
click at [946, 544] on span "Сохранить" at bounding box center [954, 547] width 56 height 11
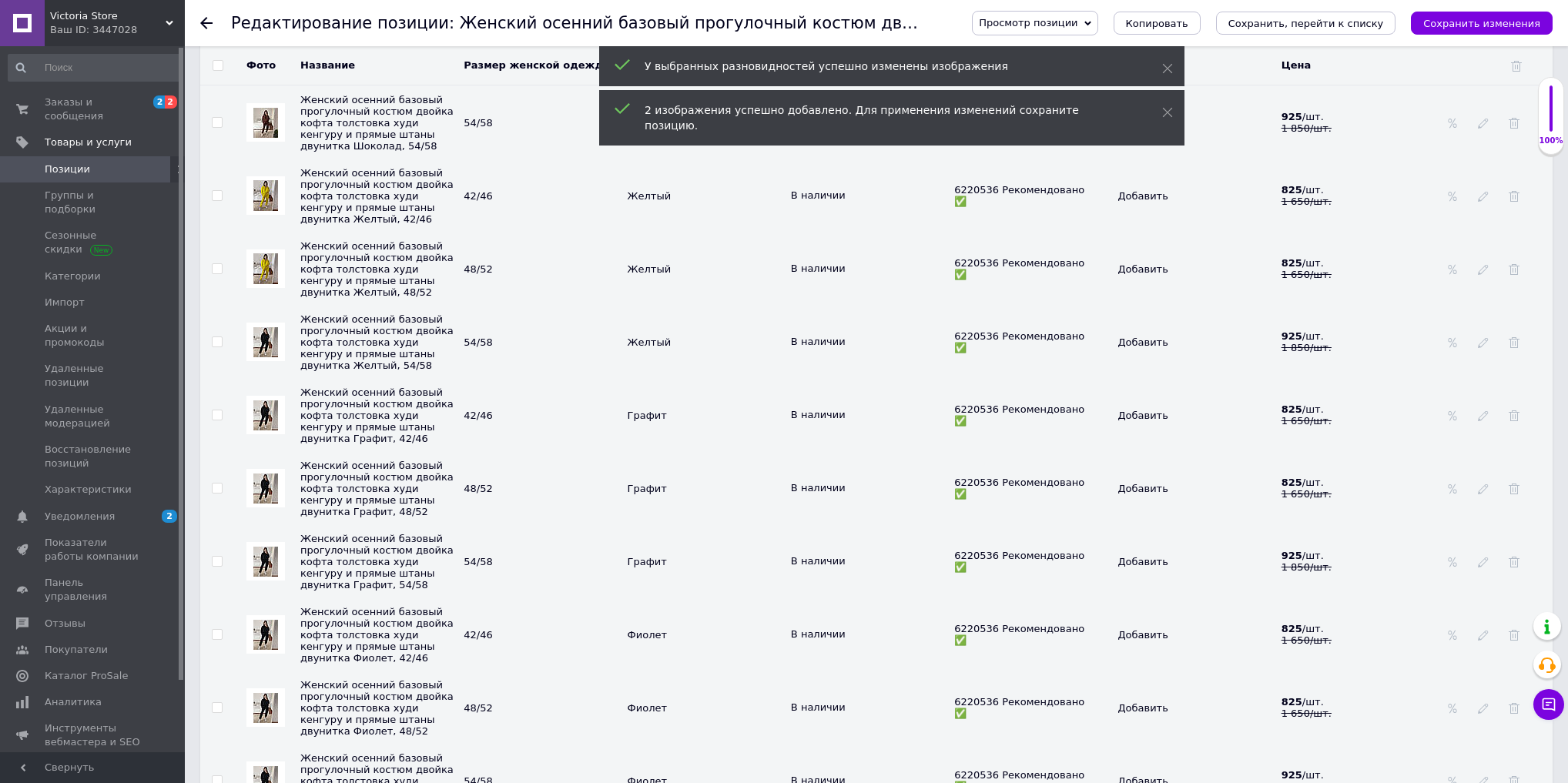
click at [260, 358] on img at bounding box center [266, 342] width 24 height 30
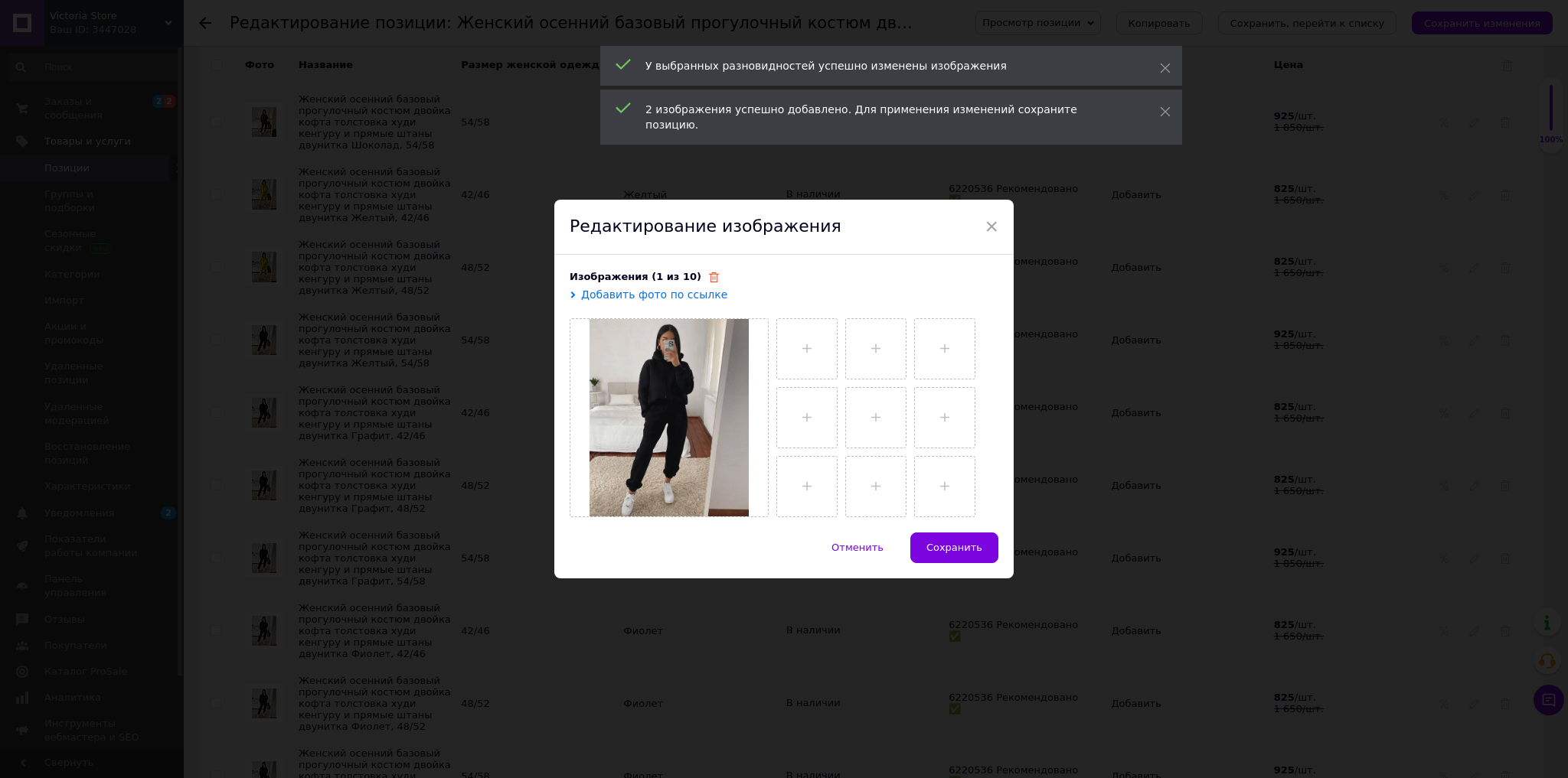
click at [709, 276] on icon at bounding box center [713, 276] width 10 height 10
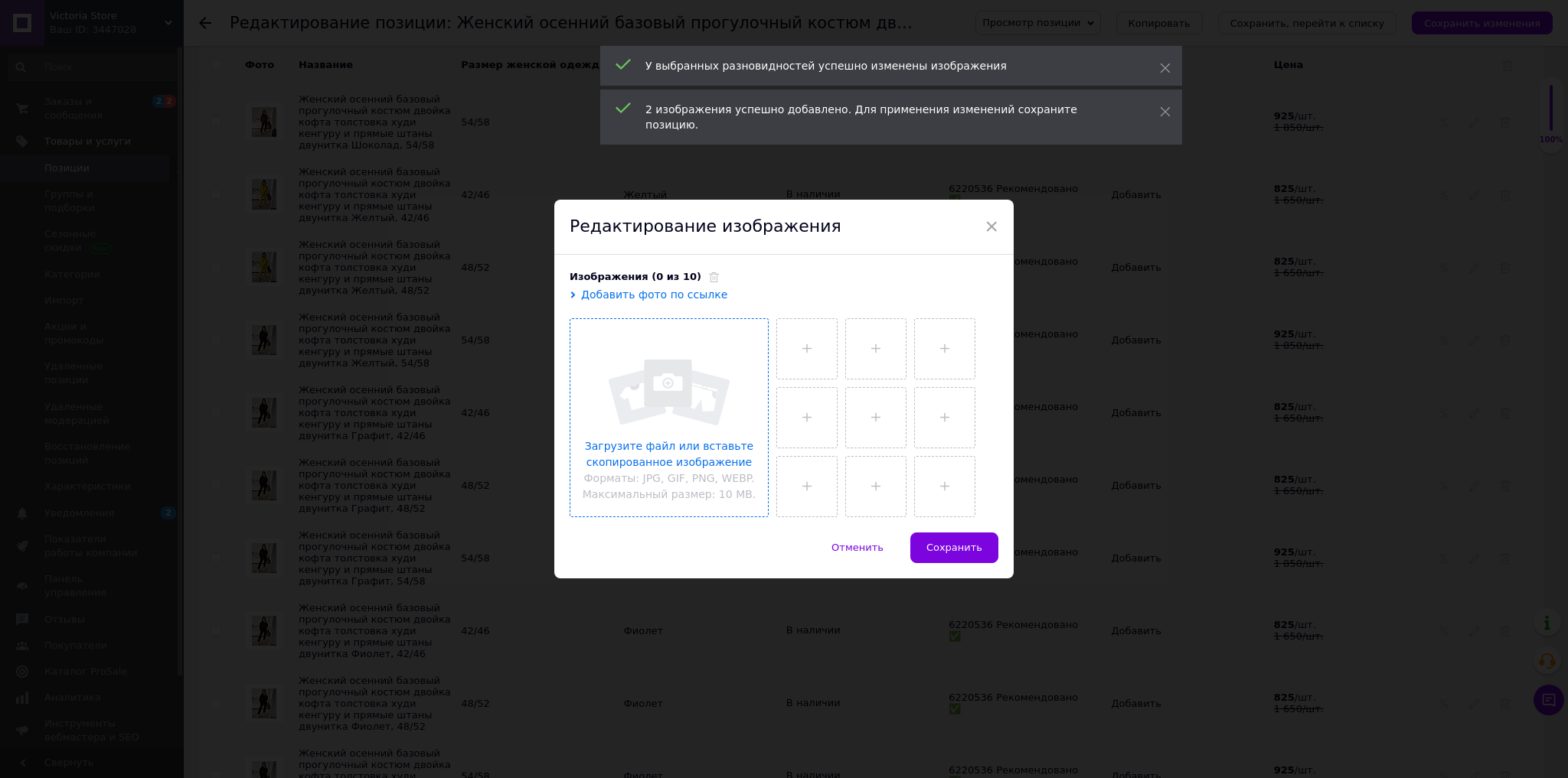
drag, startPoint x: 691, startPoint y: 408, endPoint x: 701, endPoint y: 409, distance: 10.0
click at [692, 408] on input "file" at bounding box center [669, 417] width 197 height 197
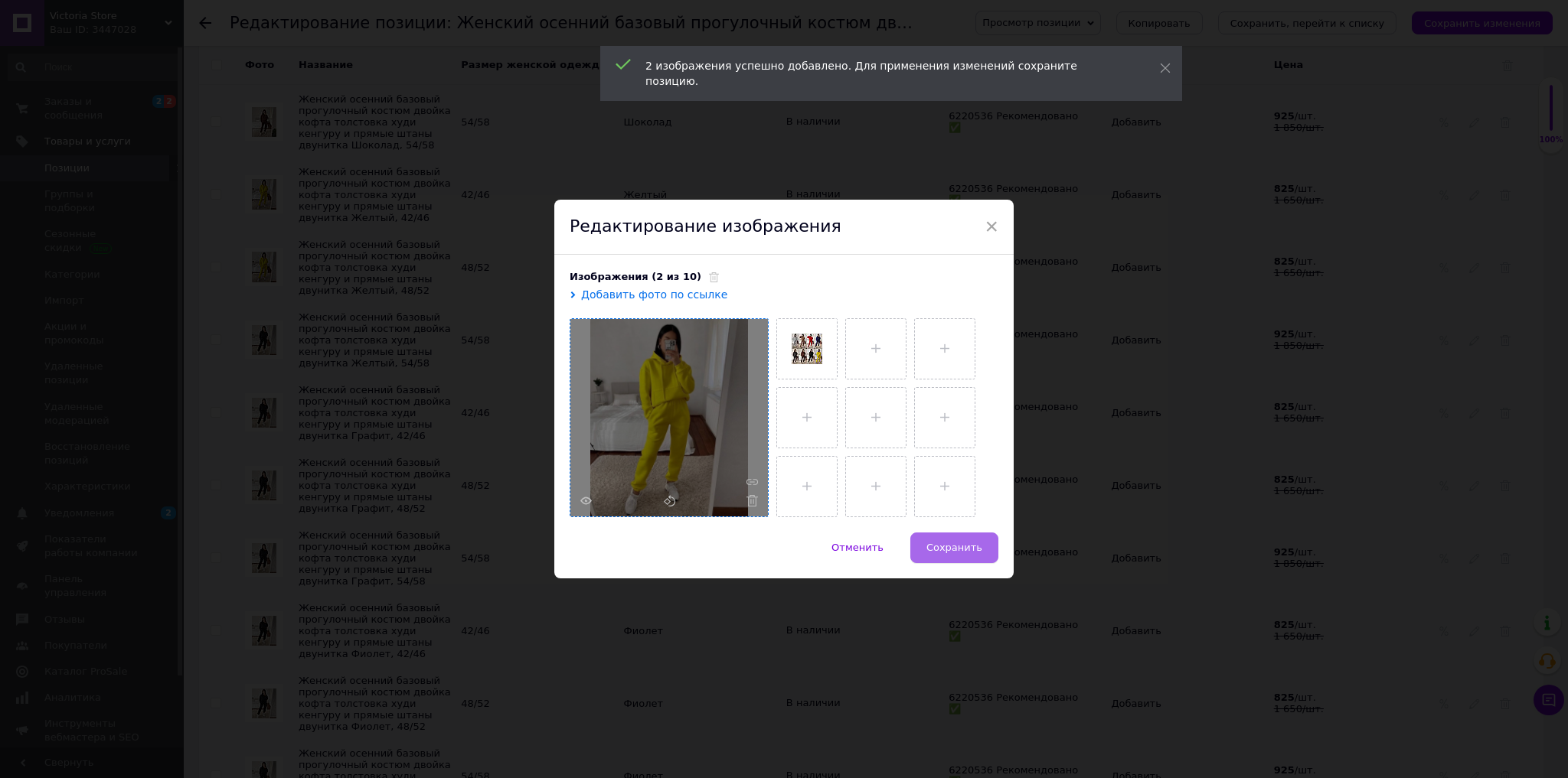
click at [927, 542] on button "Сохранить" at bounding box center [954, 548] width 88 height 30
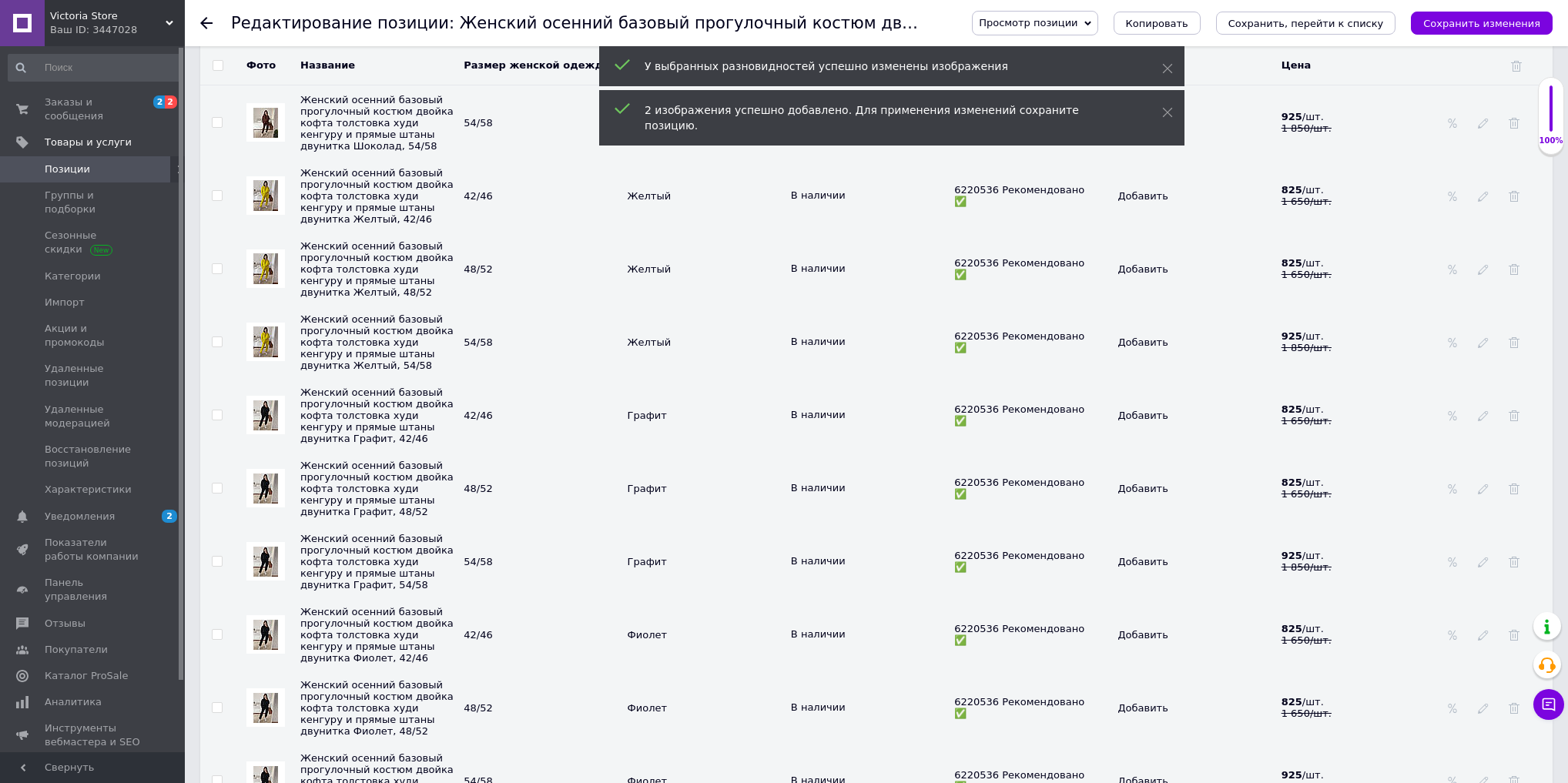
click at [266, 430] on img at bounding box center [266, 416] width 24 height 30
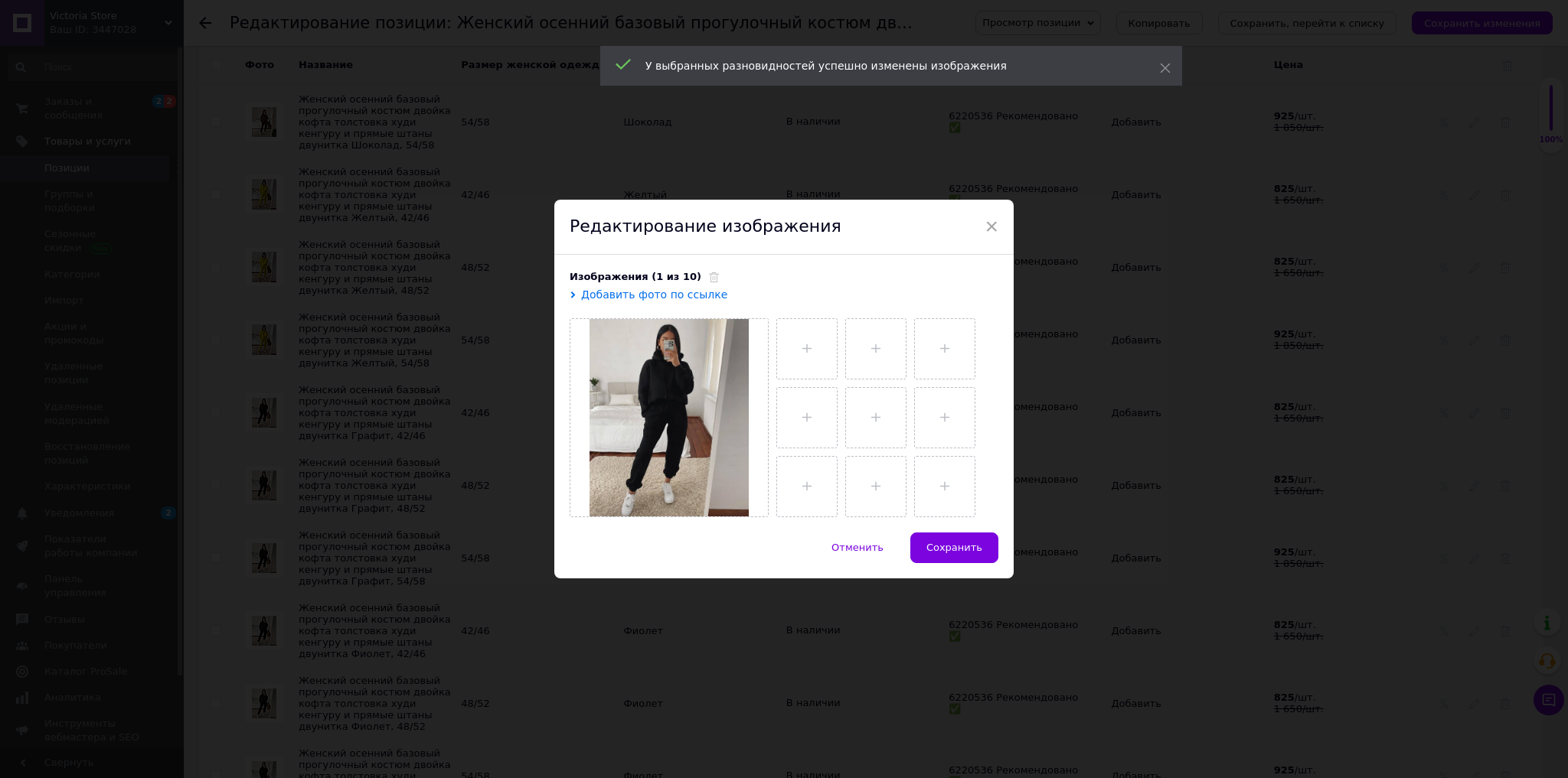
click at [709, 278] on use at bounding box center [713, 276] width 10 height 10
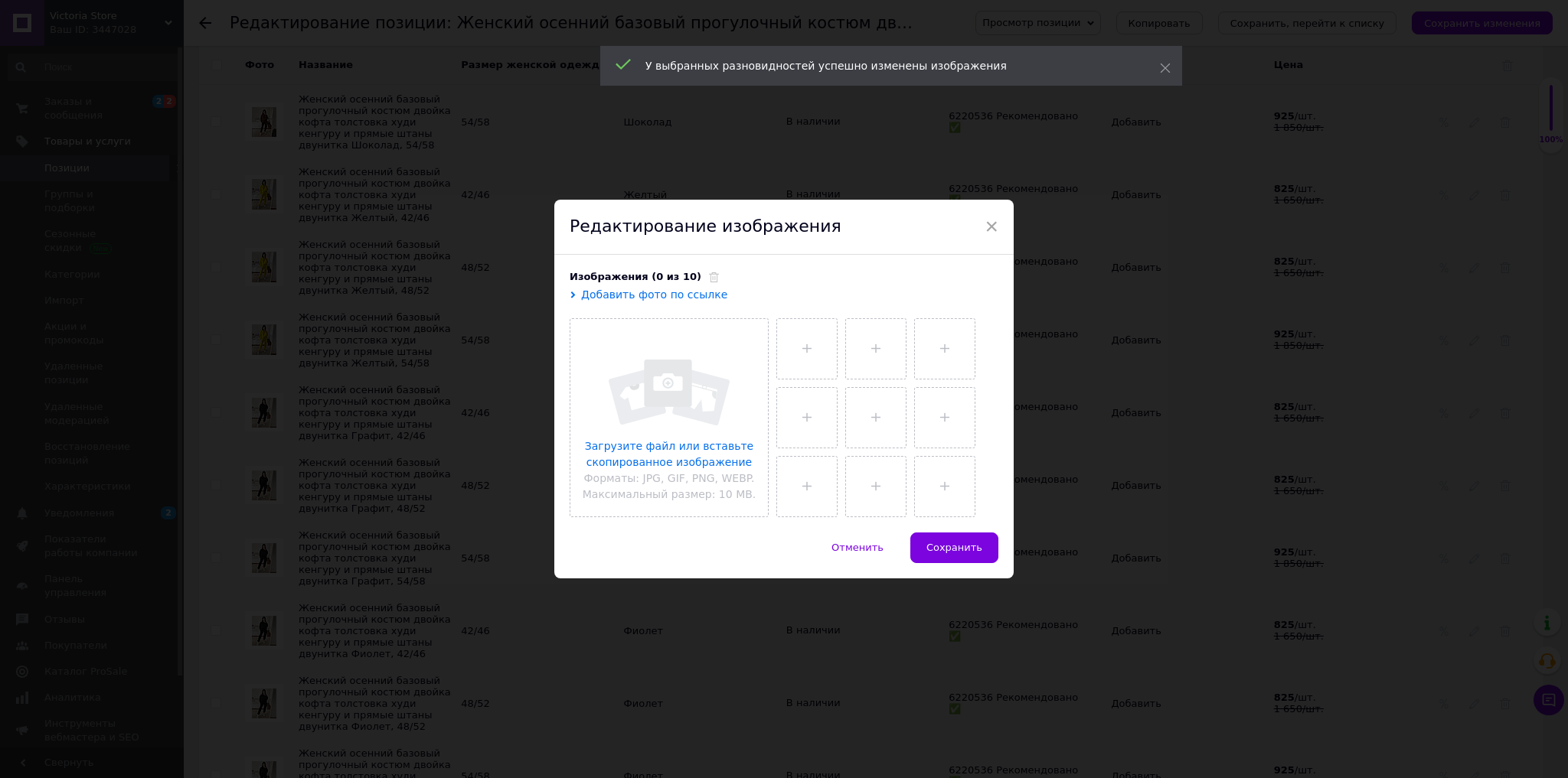
click at [676, 364] on input "file" at bounding box center [669, 417] width 197 height 197
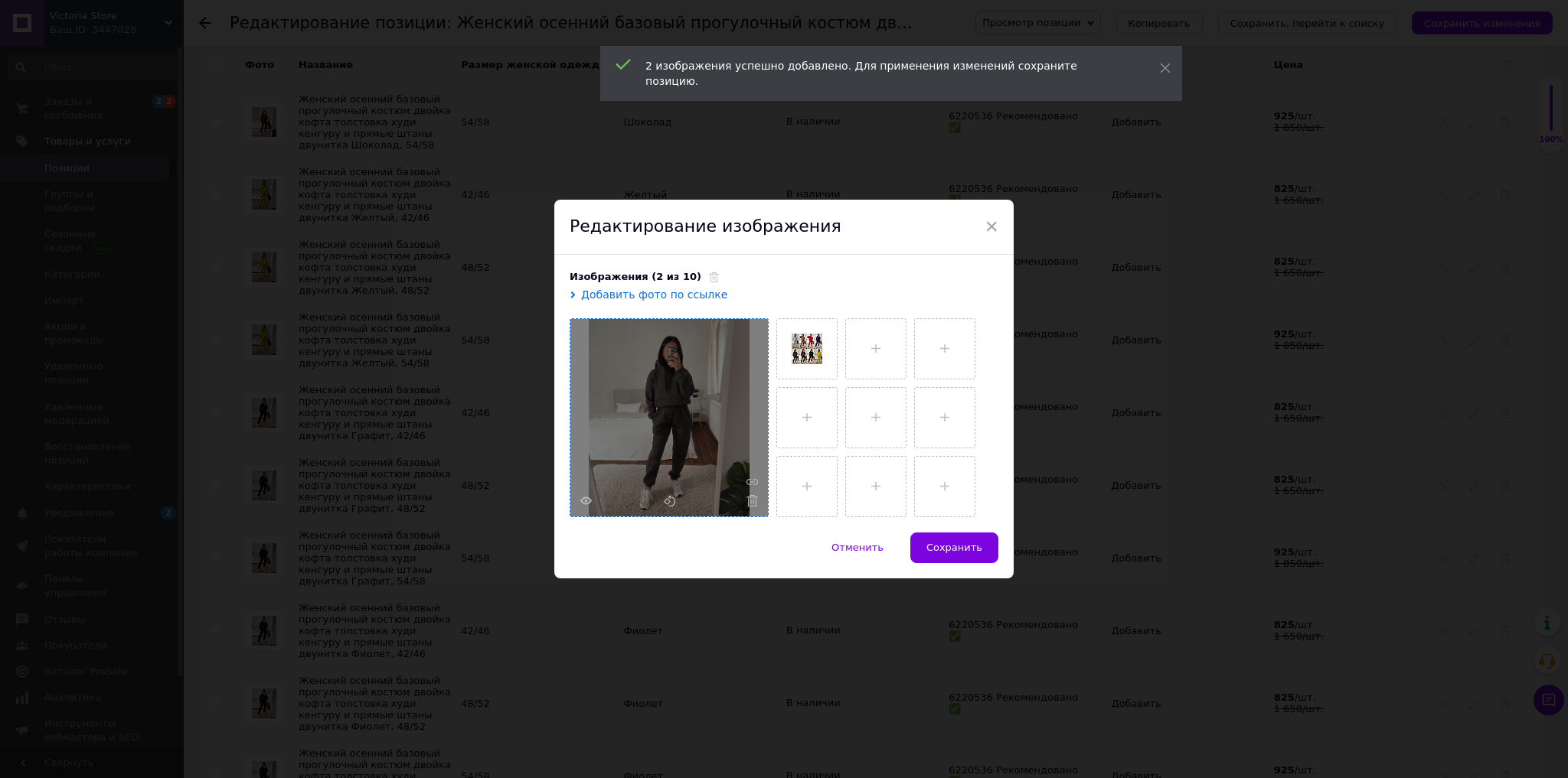
click at [962, 555] on button "Сохранить" at bounding box center [954, 548] width 88 height 30
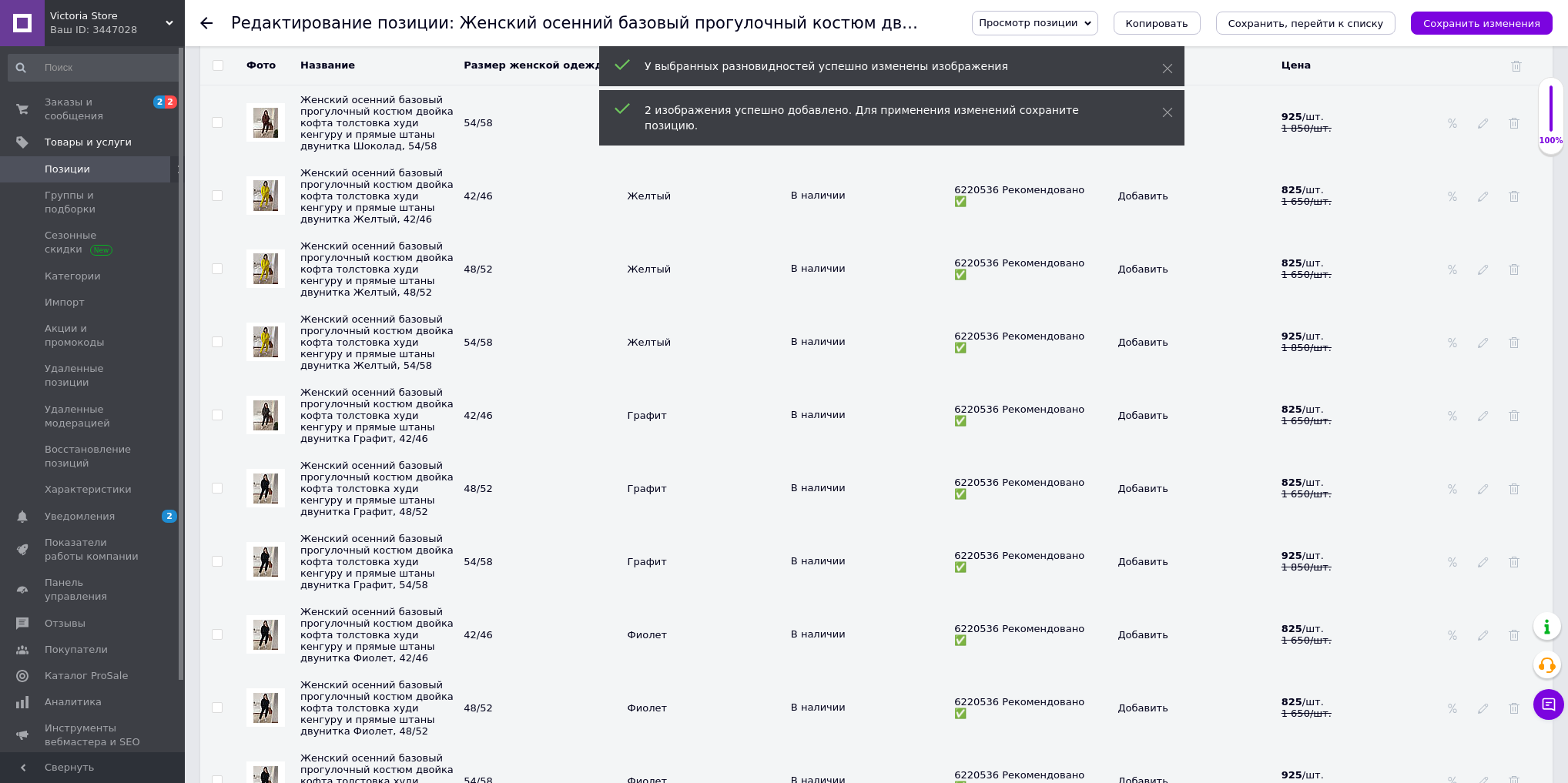
click at [271, 504] on img at bounding box center [266, 488] width 24 height 30
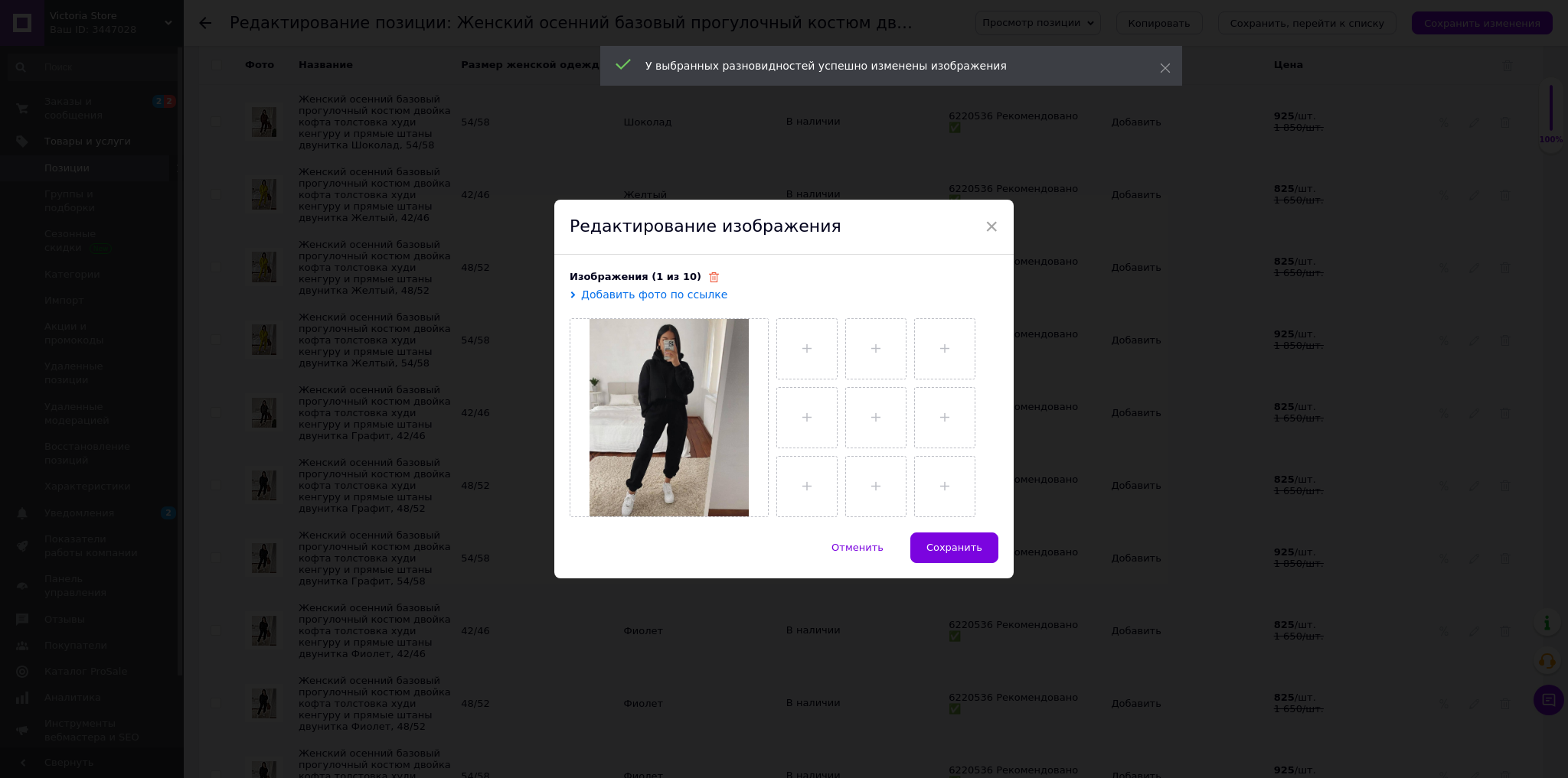
click at [709, 278] on icon at bounding box center [713, 276] width 10 height 10
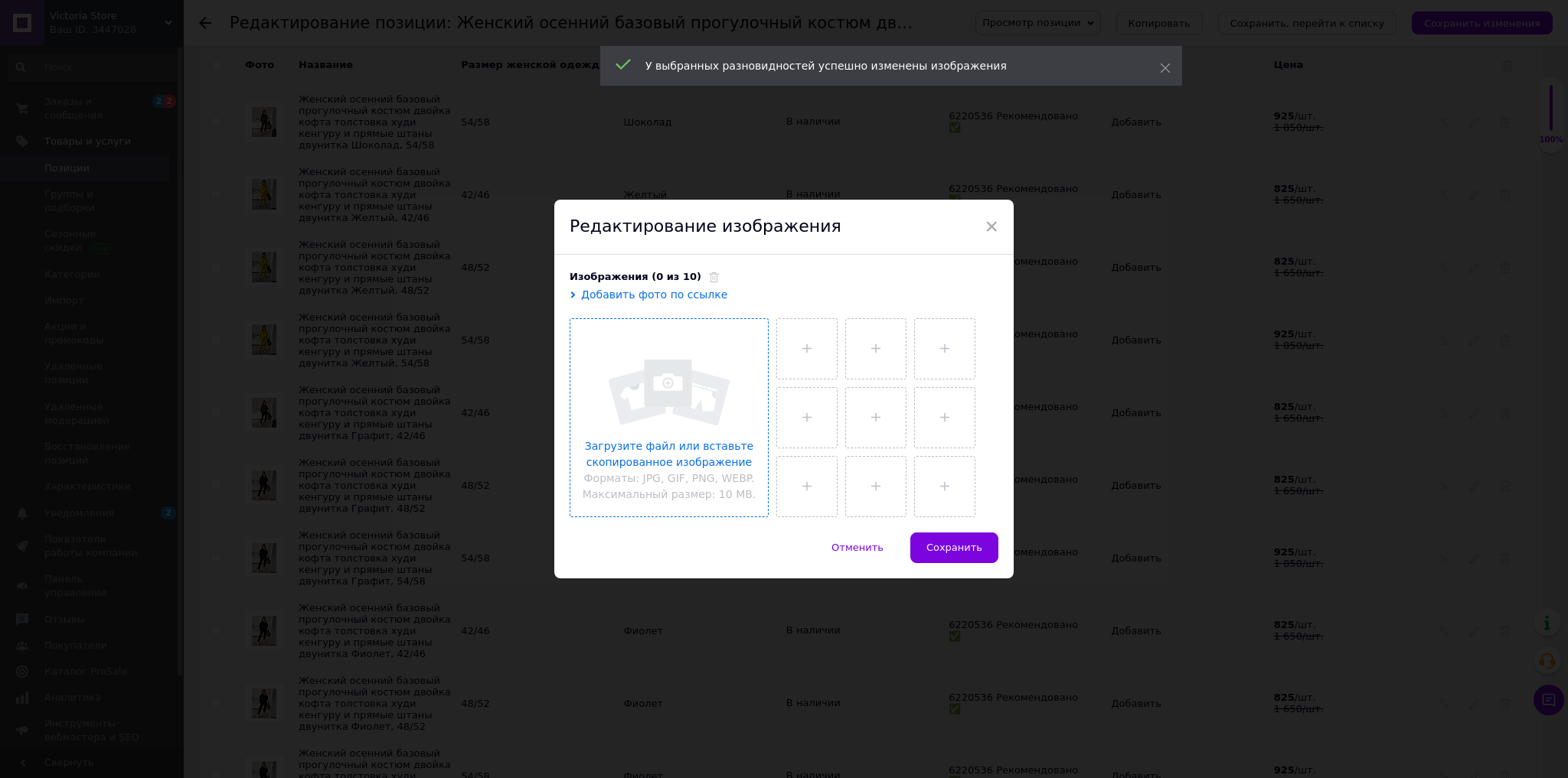
click at [695, 412] on input "file" at bounding box center [669, 417] width 197 height 197
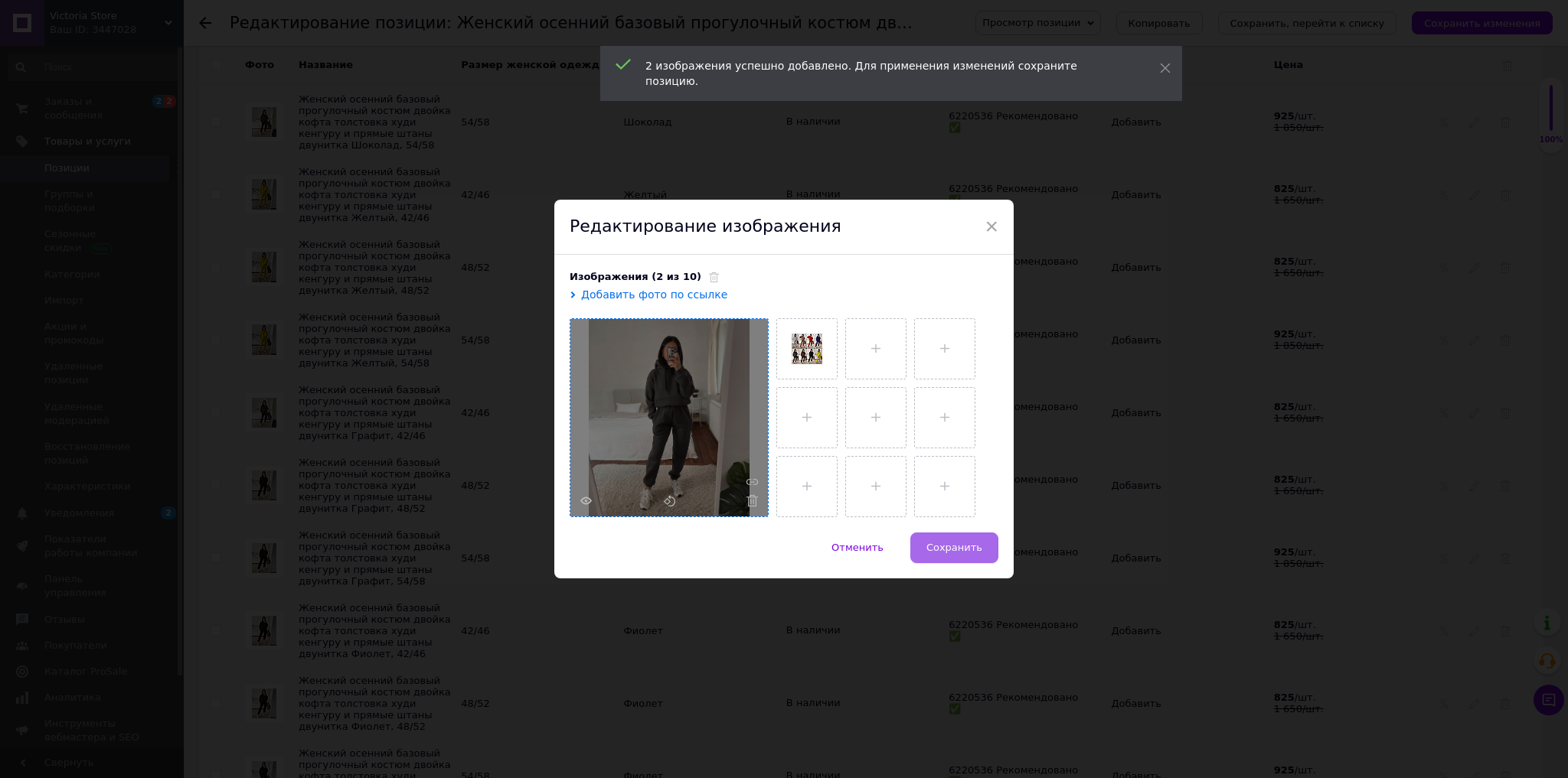
click at [950, 555] on button "Сохранить" at bounding box center [954, 548] width 88 height 30
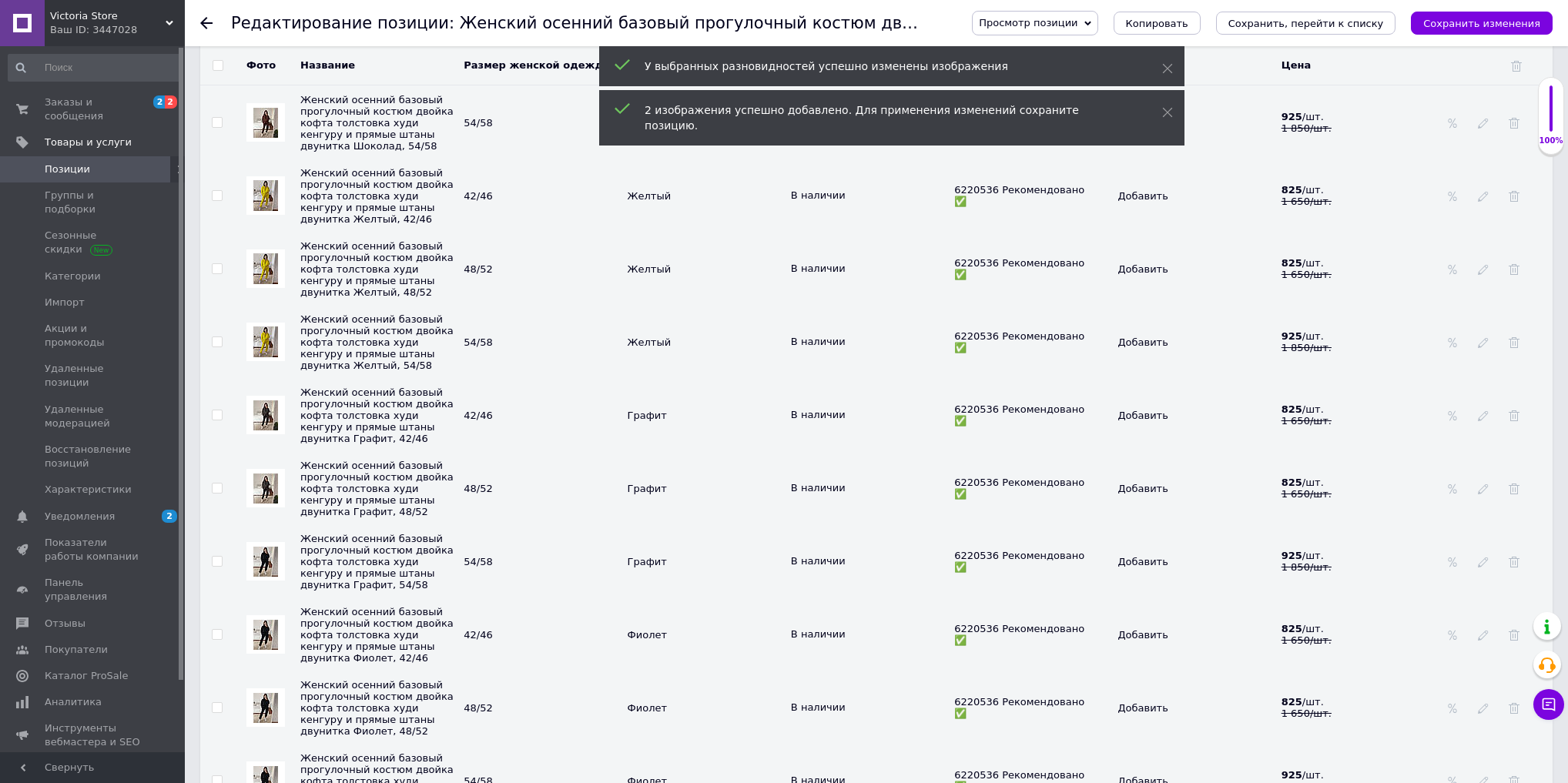
click at [268, 577] on img at bounding box center [266, 562] width 24 height 30
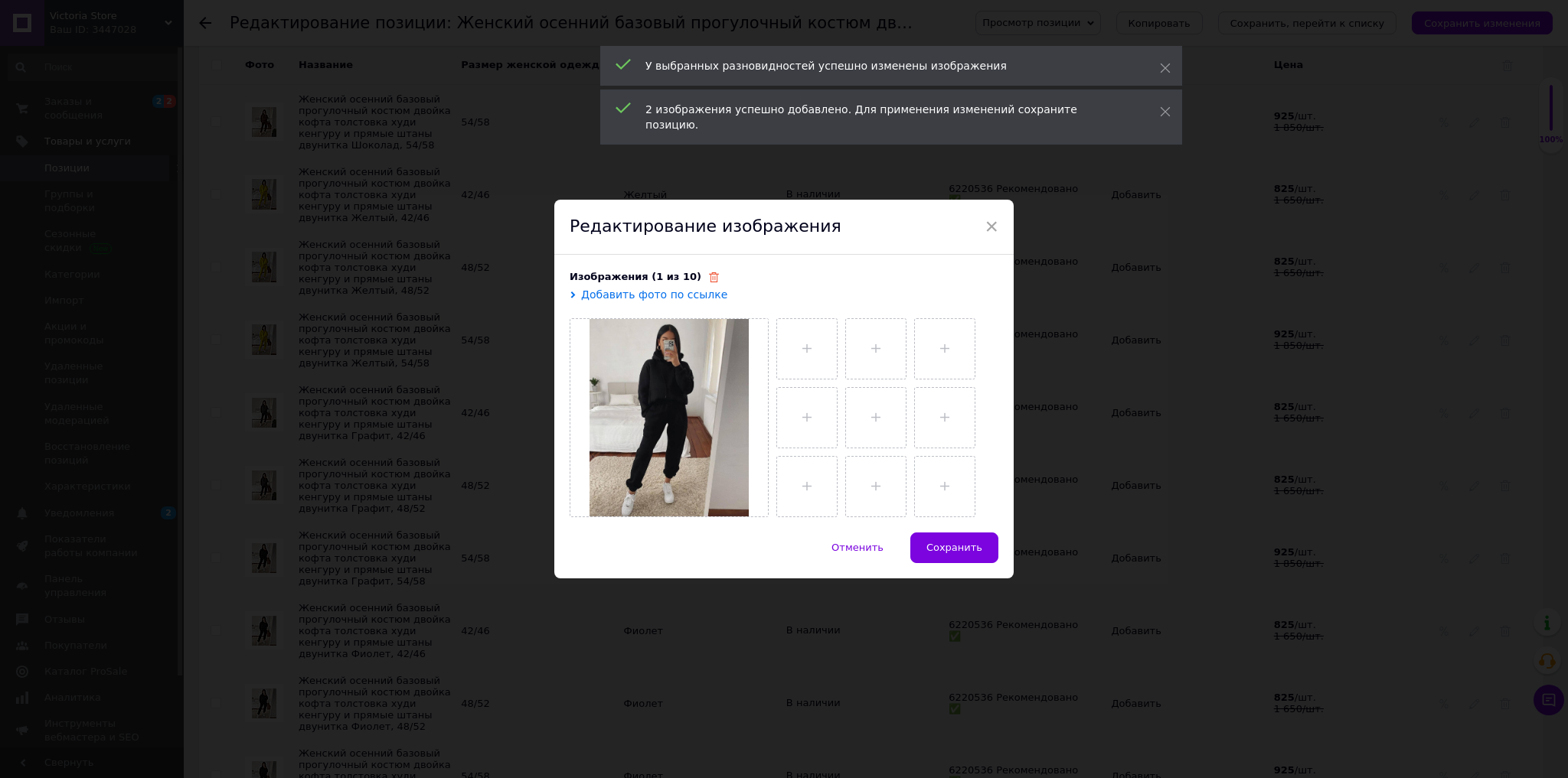
click at [709, 277] on icon at bounding box center [713, 276] width 10 height 10
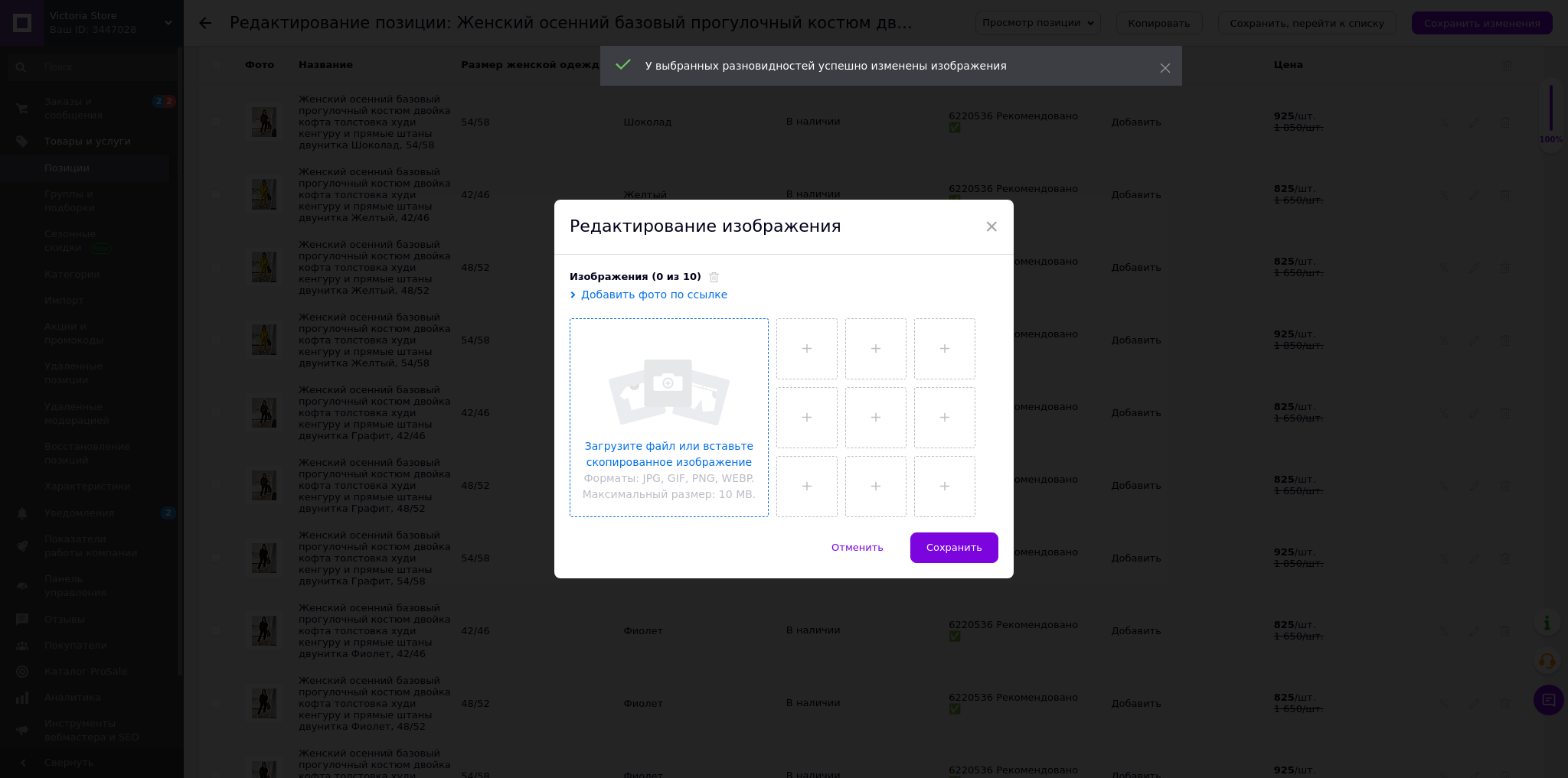
click at [711, 436] on input "file" at bounding box center [669, 417] width 197 height 197
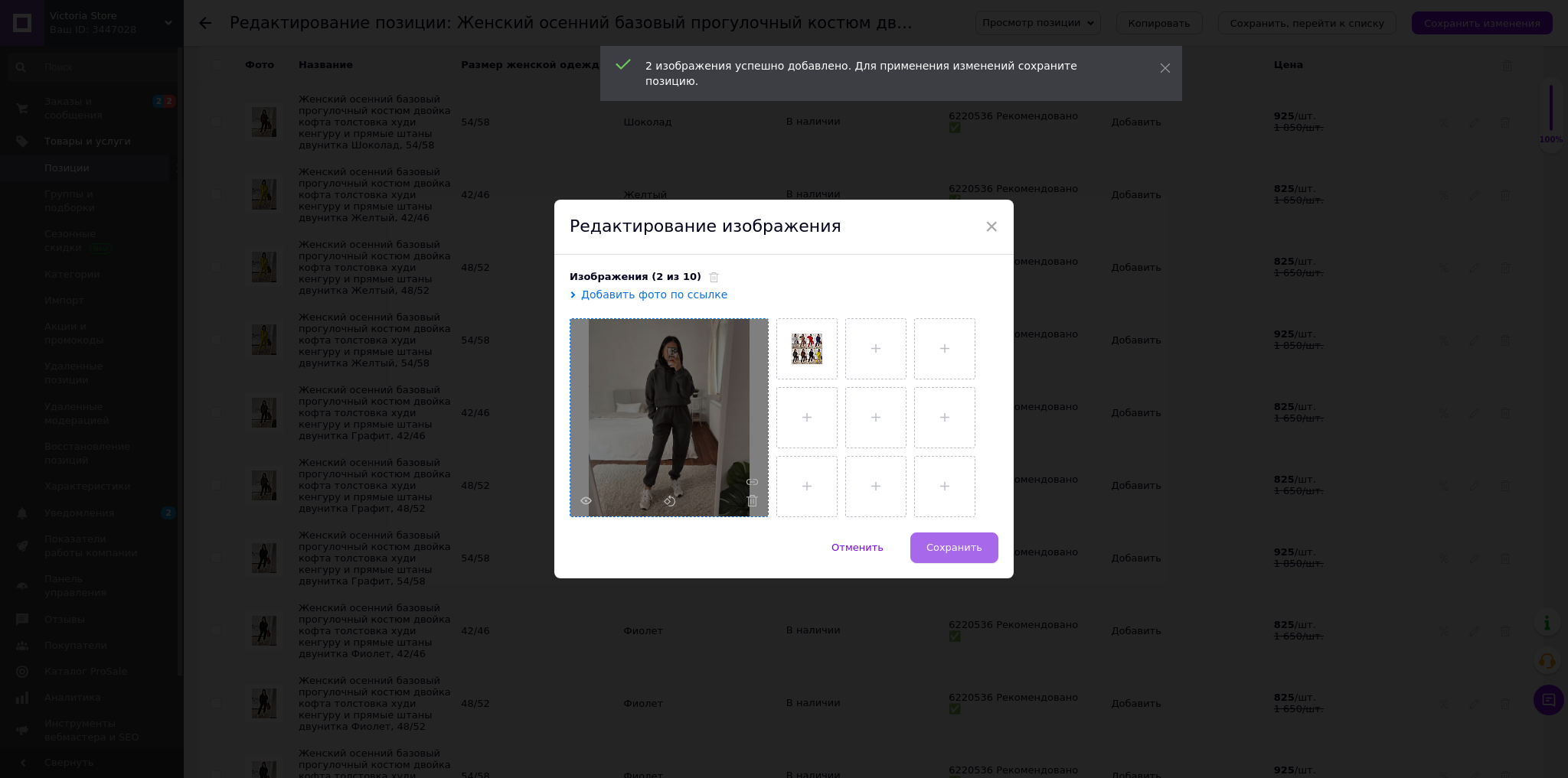
click at [960, 549] on span "Сохранить" at bounding box center [954, 547] width 56 height 11
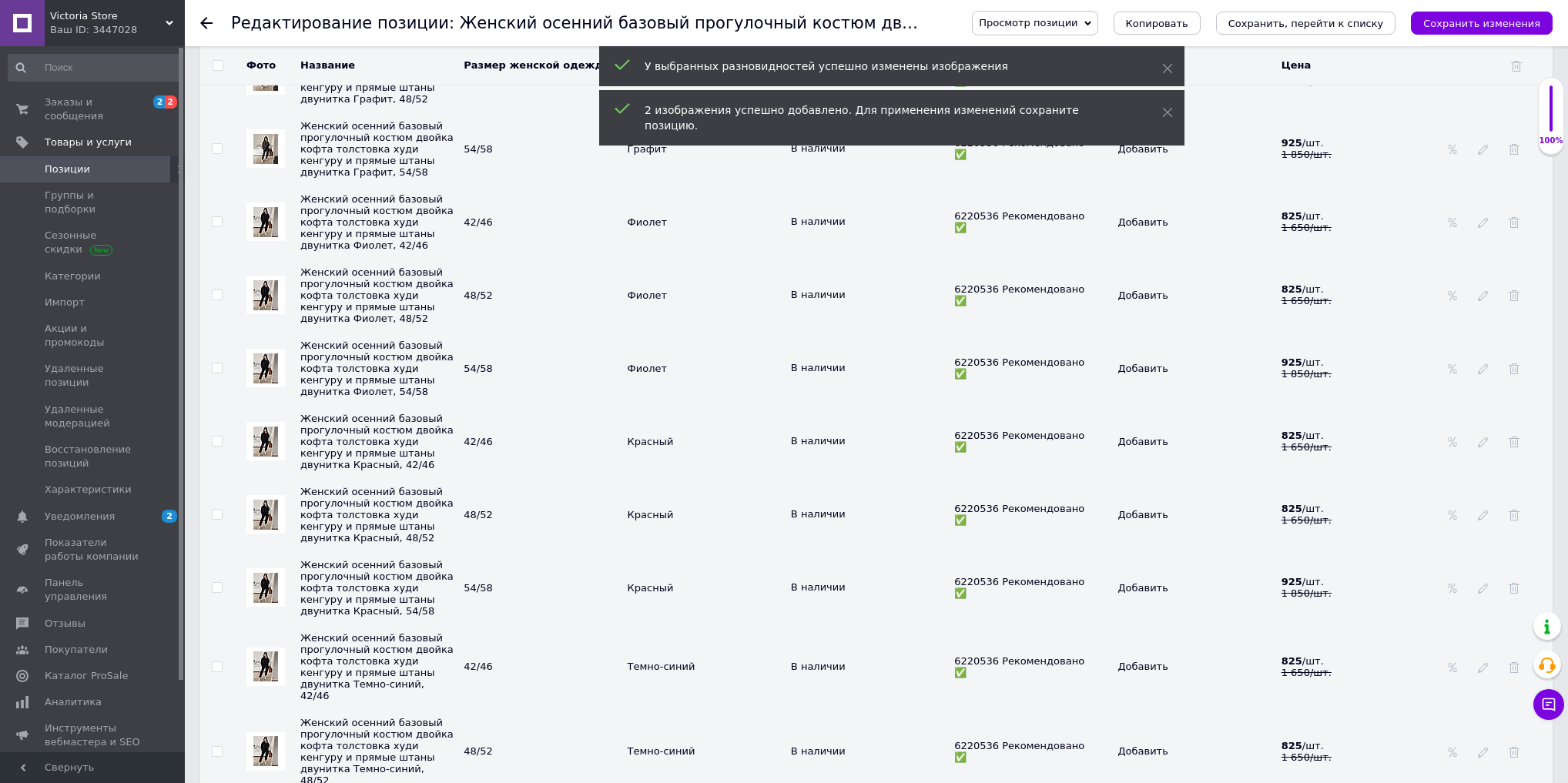
scroll to position [3327, 0]
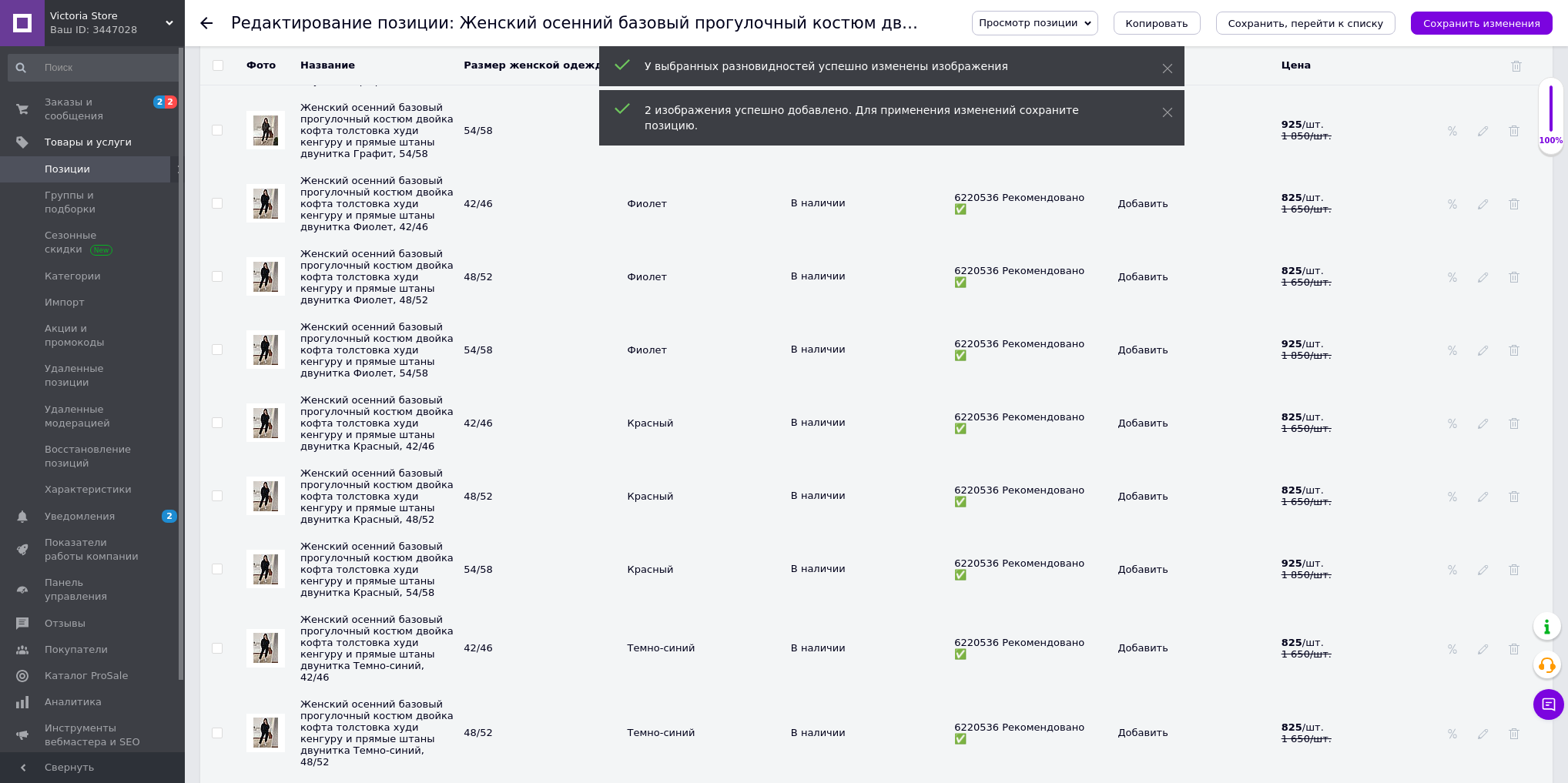
click at [255, 219] on img at bounding box center [266, 204] width 24 height 30
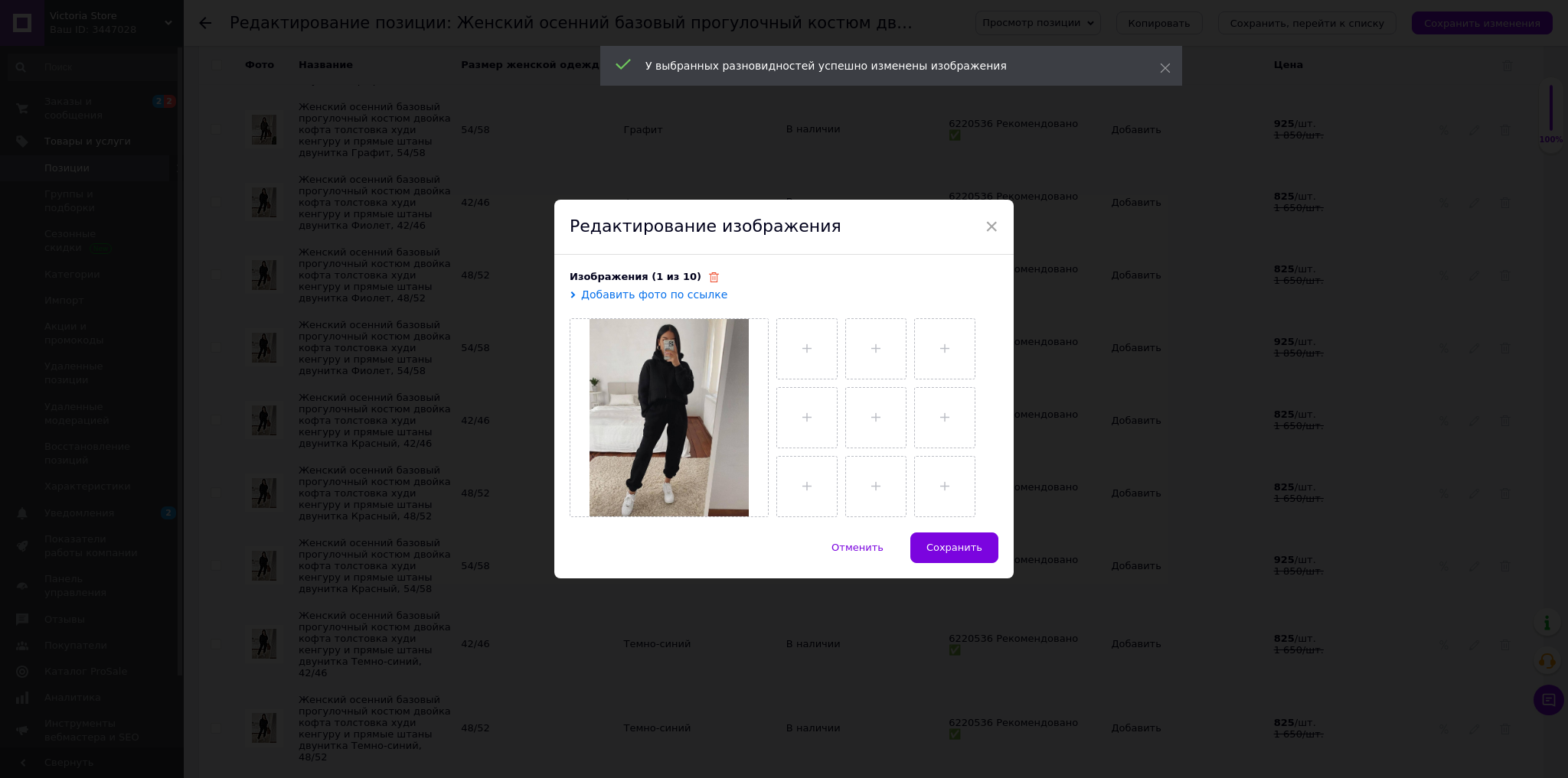
click at [709, 282] on icon at bounding box center [713, 276] width 10 height 10
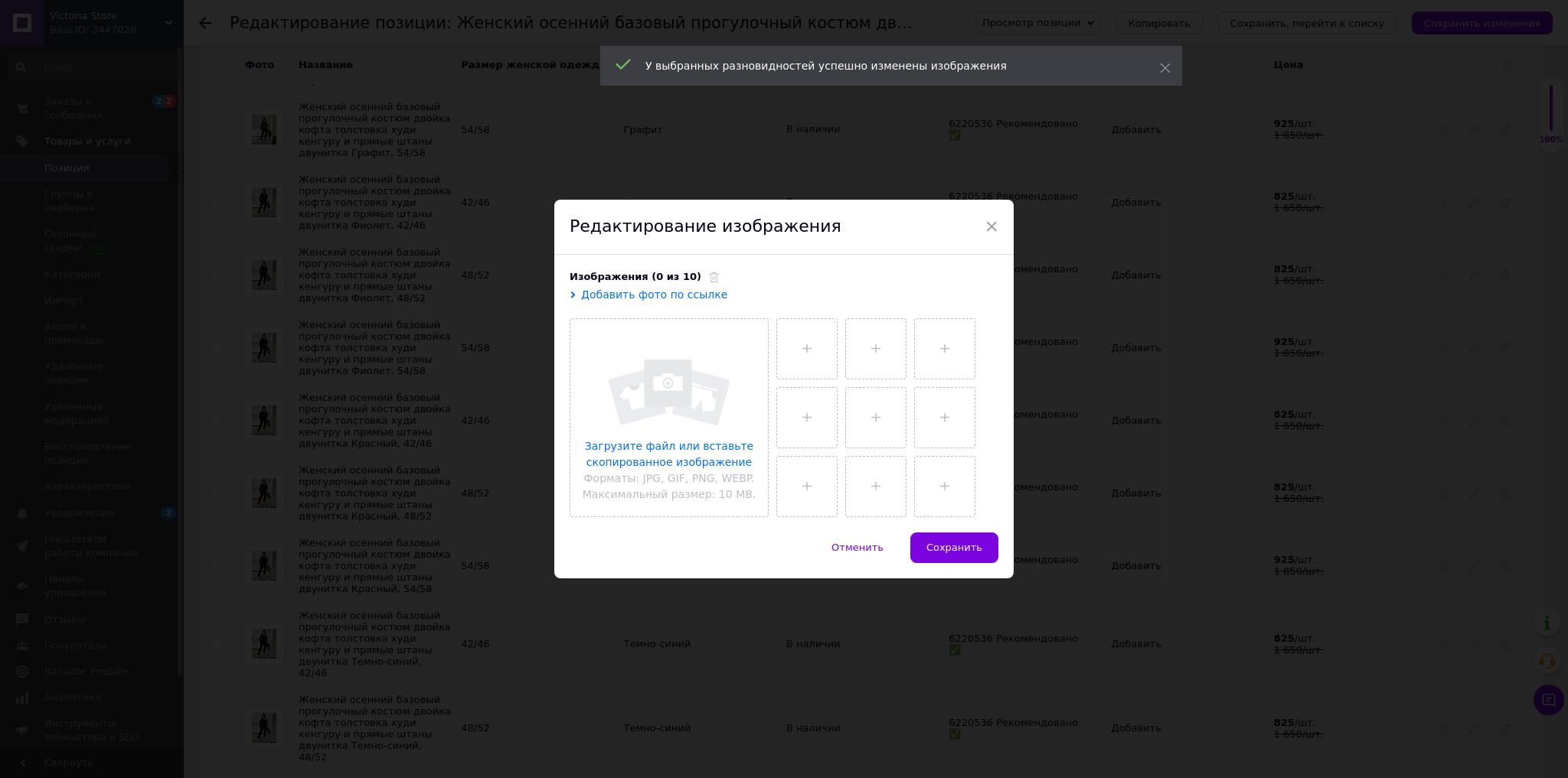
click at [689, 362] on input "file" at bounding box center [669, 417] width 197 height 197
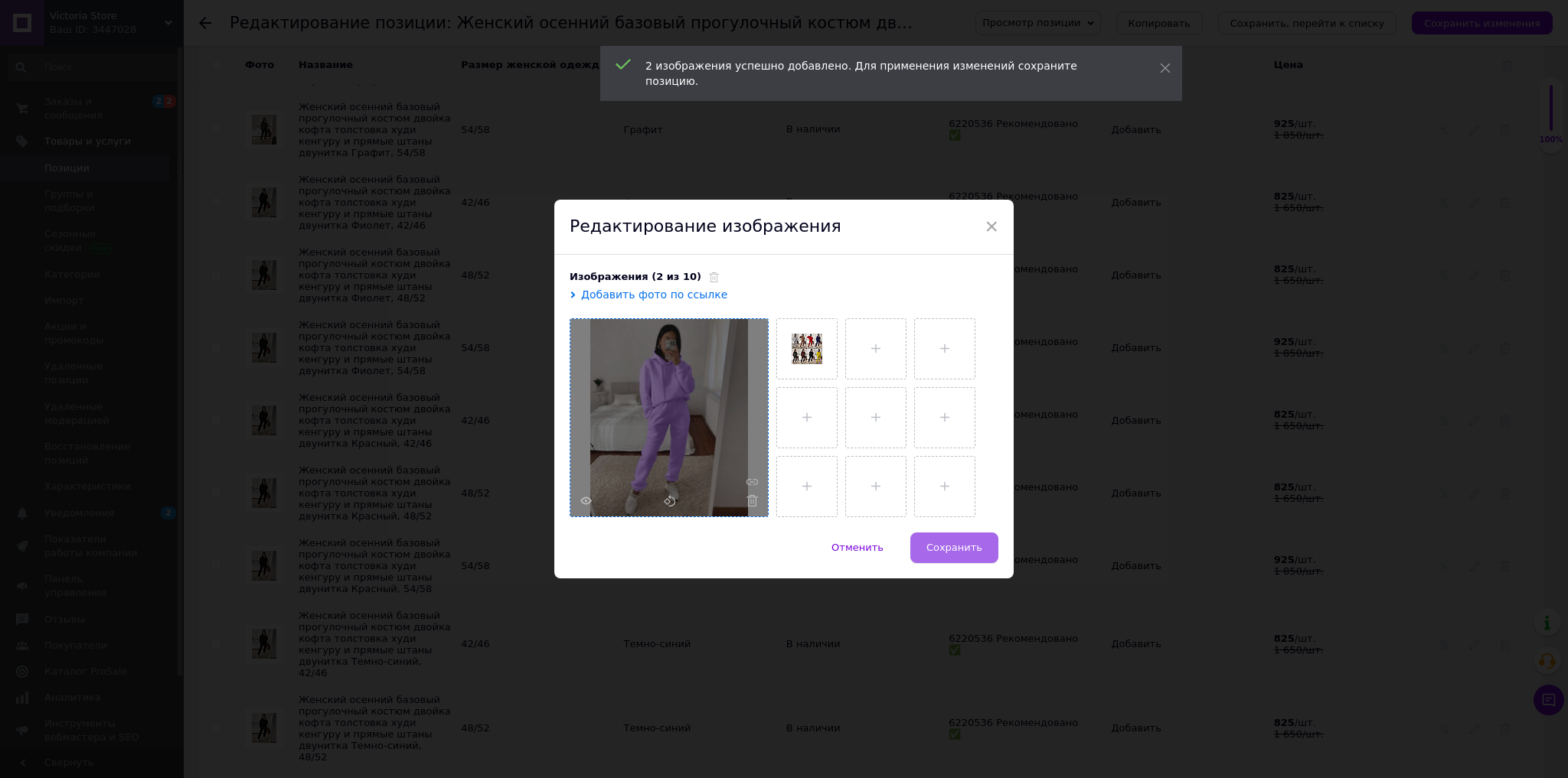
click at [948, 548] on span "Сохранить" at bounding box center [954, 547] width 56 height 11
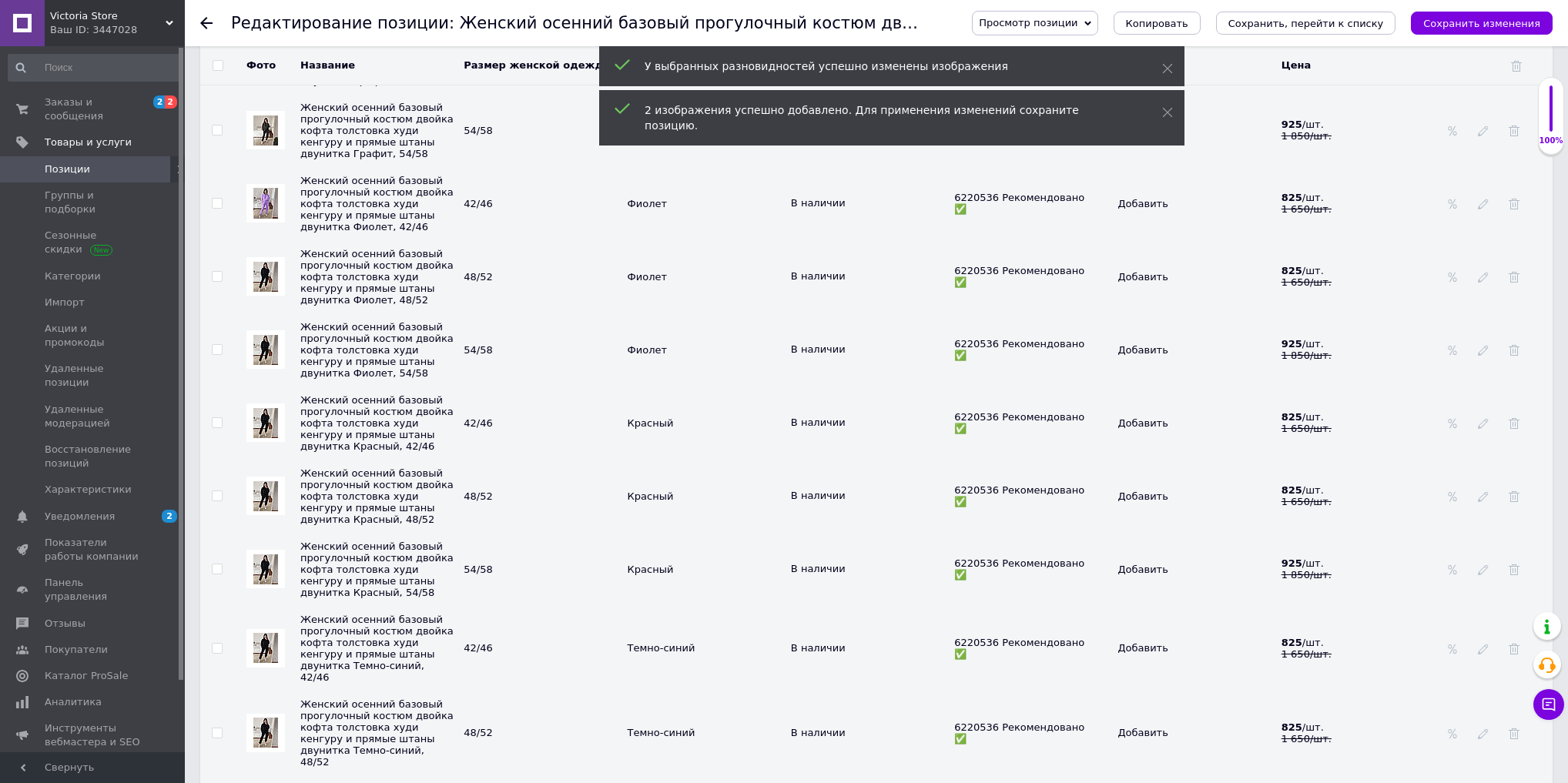
click at [262, 292] on img at bounding box center [266, 276] width 24 height 30
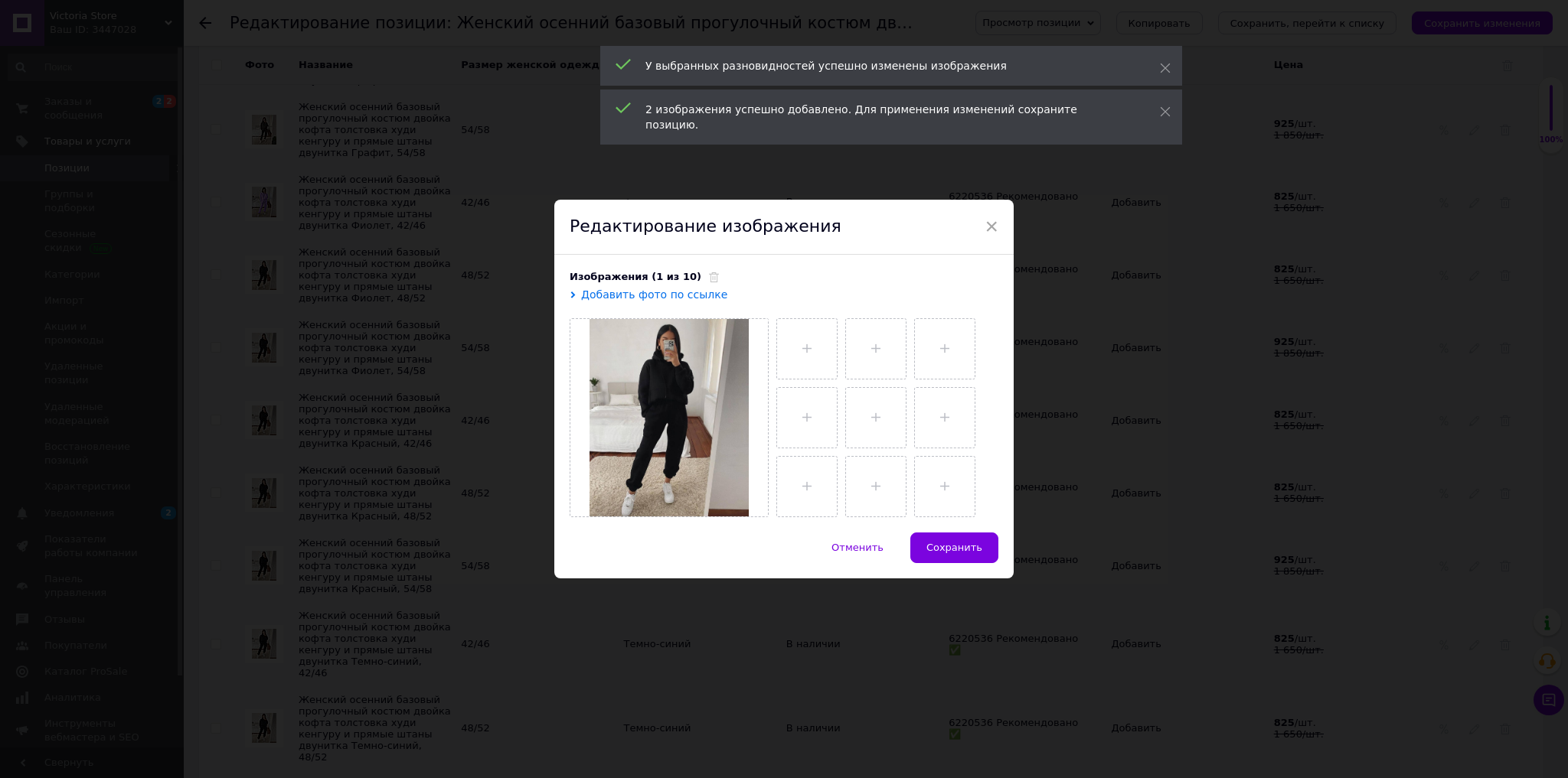
drag, startPoint x: 692, startPoint y: 276, endPoint x: 691, endPoint y: 302, distance: 26.0
click at [709, 275] on icon at bounding box center [713, 276] width 10 height 10
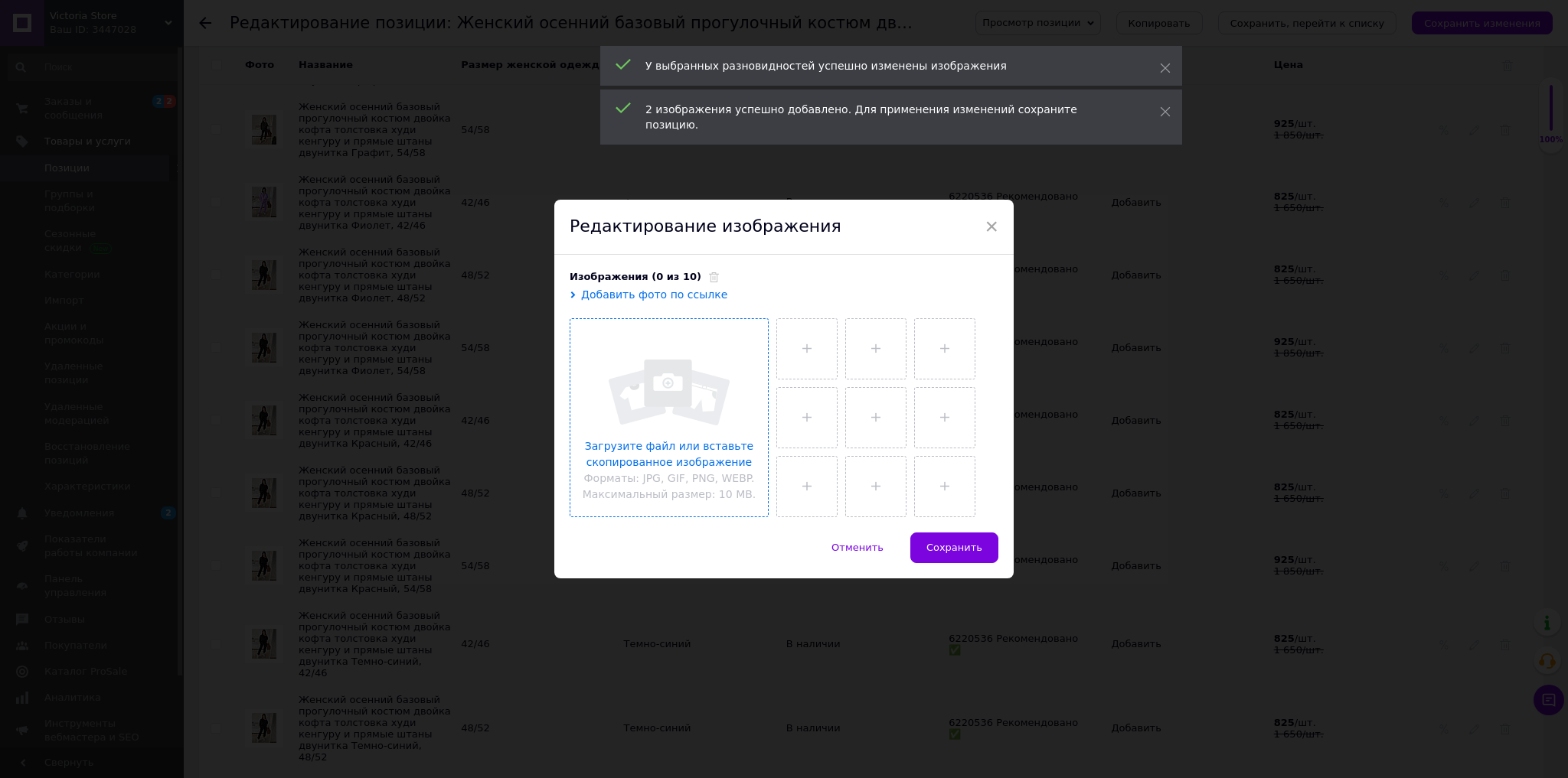
click at [691, 428] on input "file" at bounding box center [669, 417] width 197 height 197
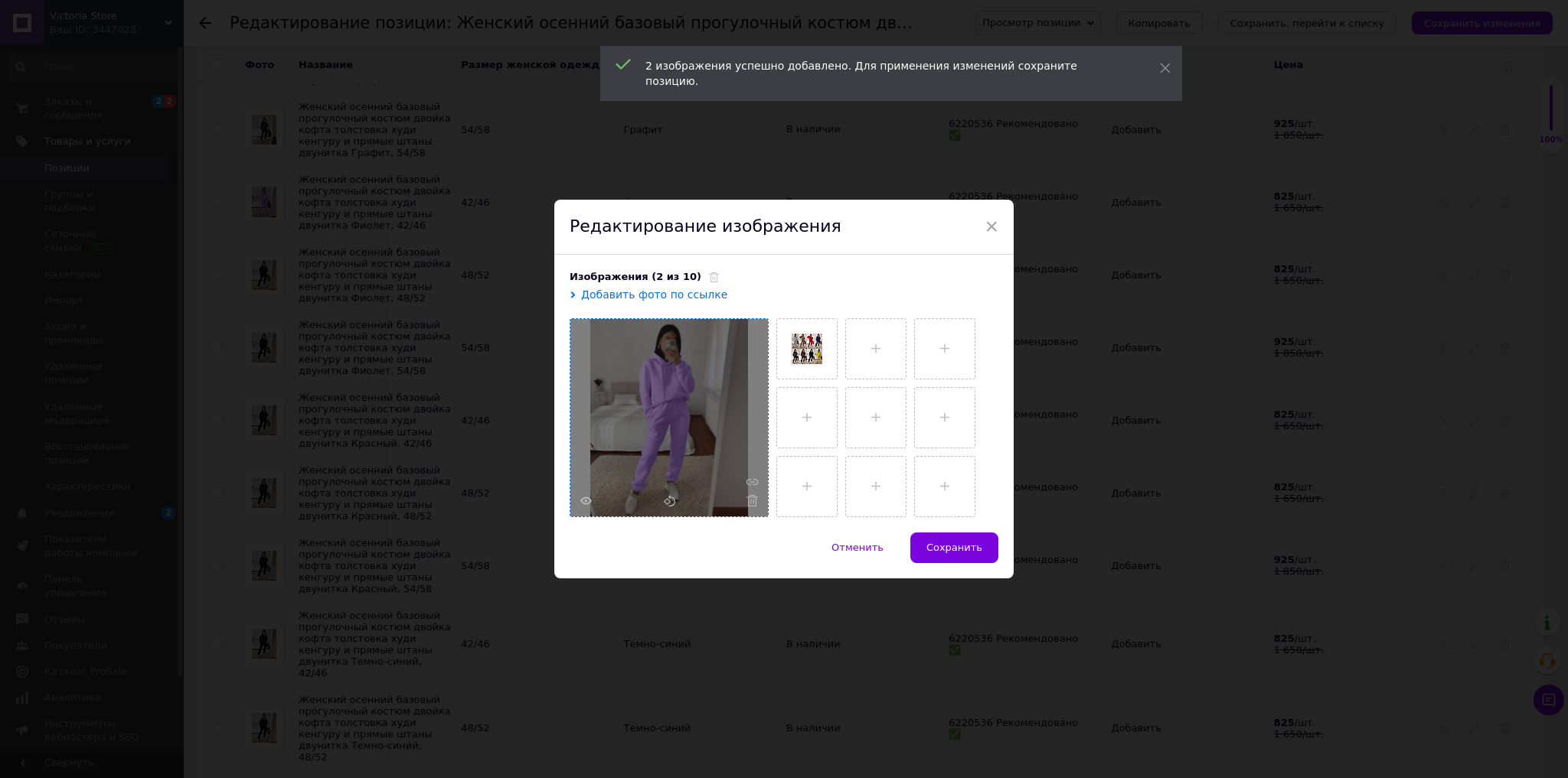
click at [964, 551] on span "Сохранить" at bounding box center [954, 547] width 56 height 11
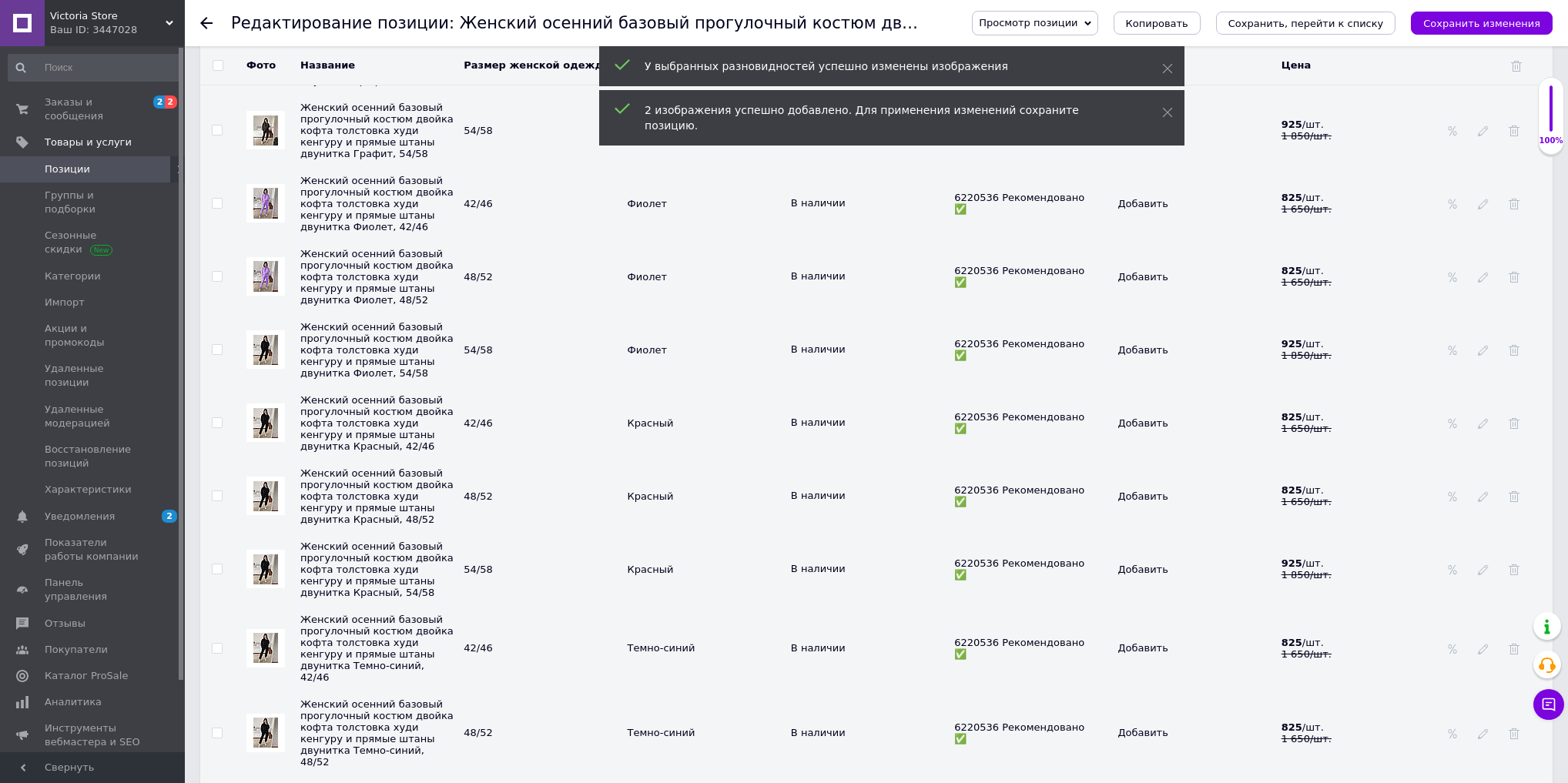
click at [255, 365] on img at bounding box center [266, 350] width 24 height 30
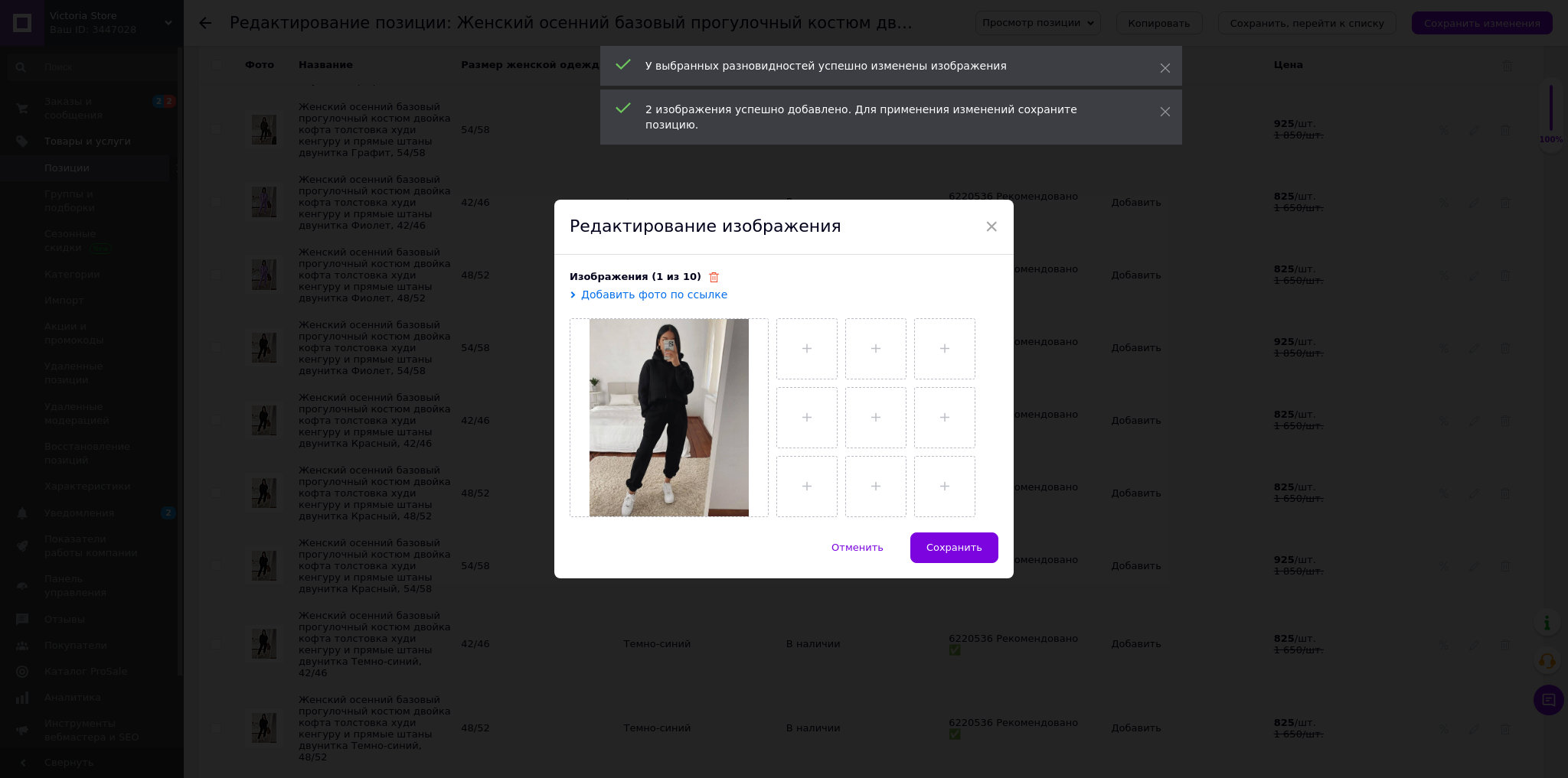
click at [709, 278] on use at bounding box center [713, 276] width 10 height 10
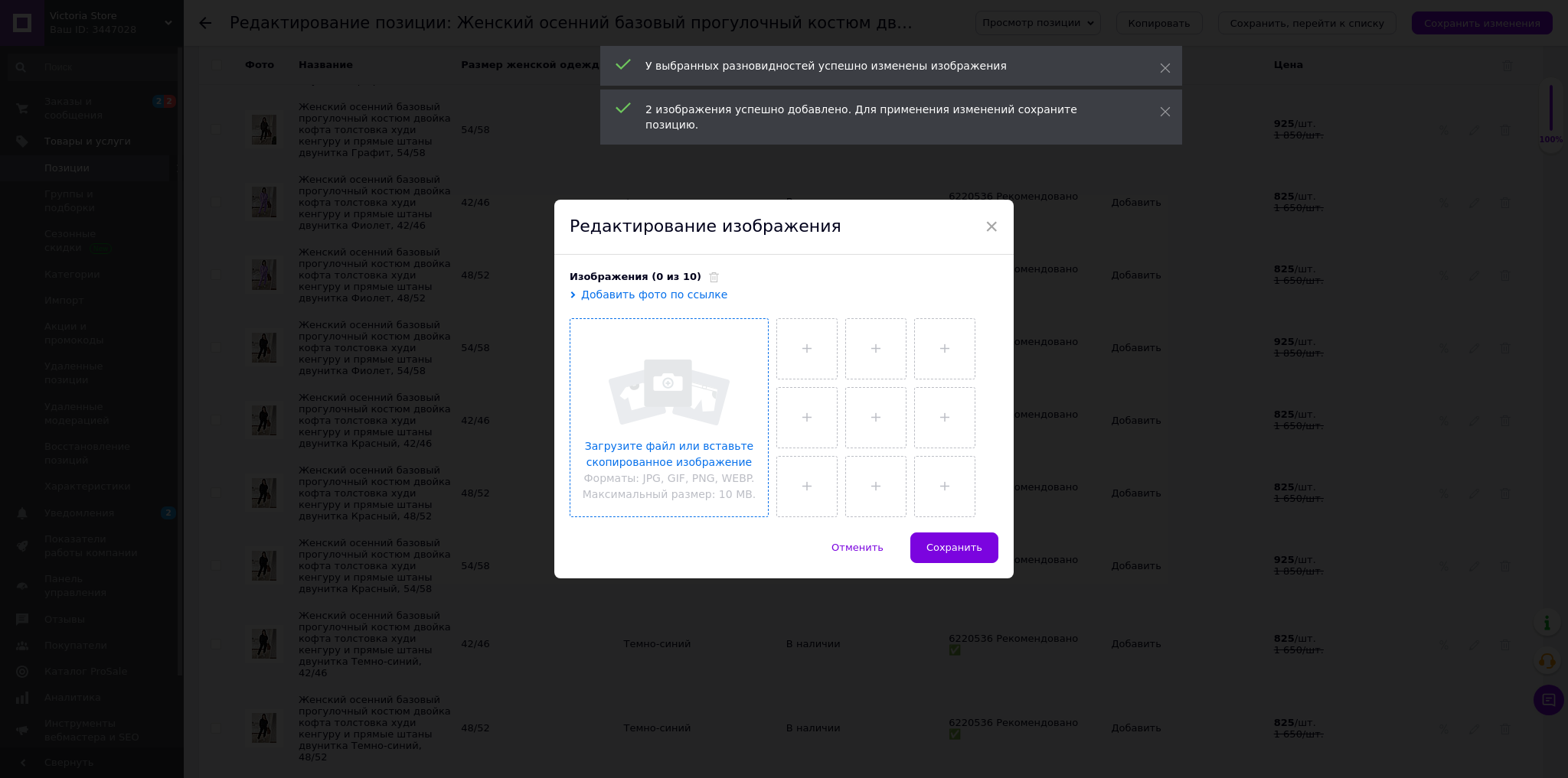
click at [694, 398] on input "file" at bounding box center [669, 417] width 197 height 197
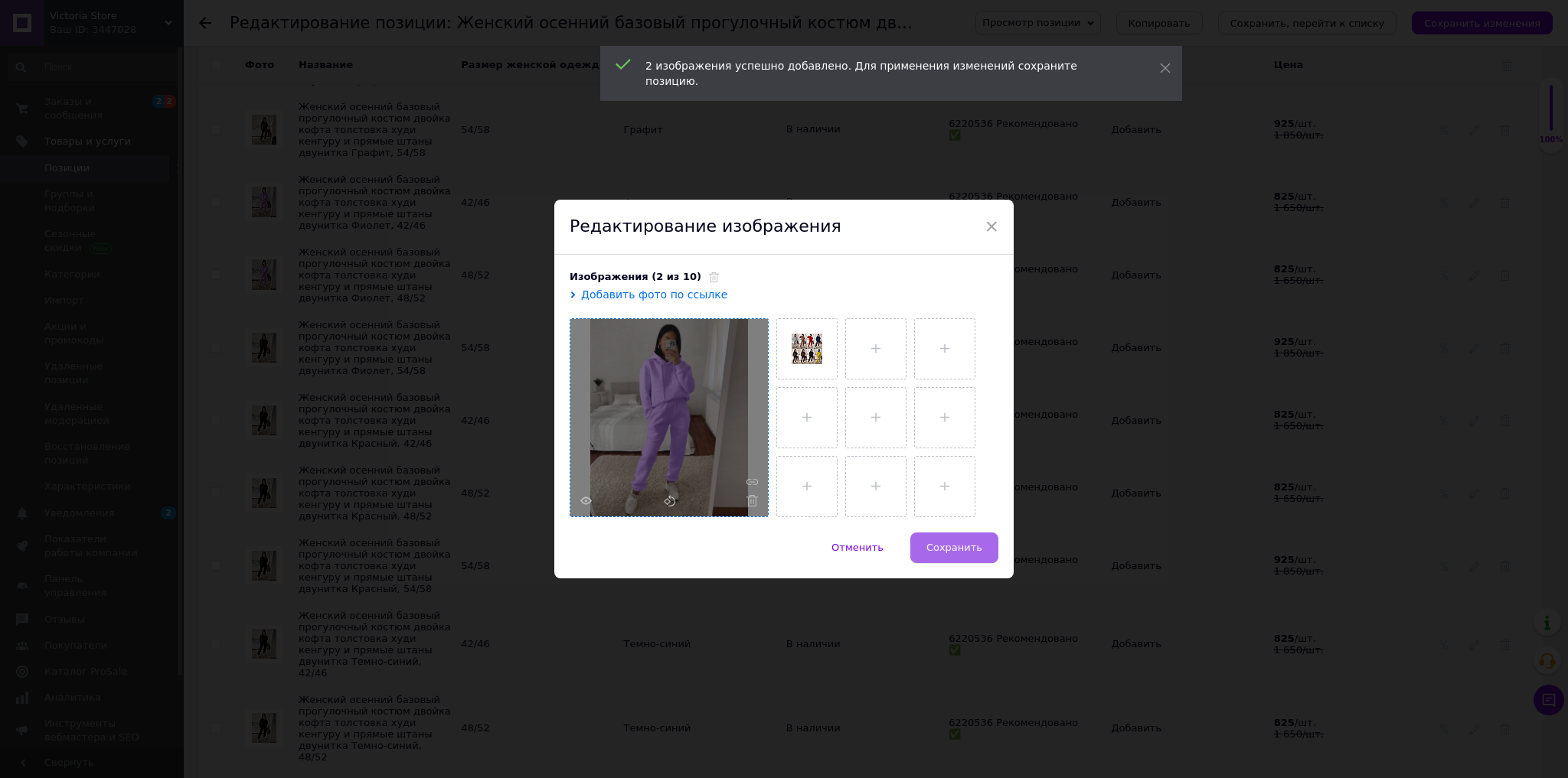
click at [966, 553] on span "Сохранить" at bounding box center [954, 547] width 56 height 11
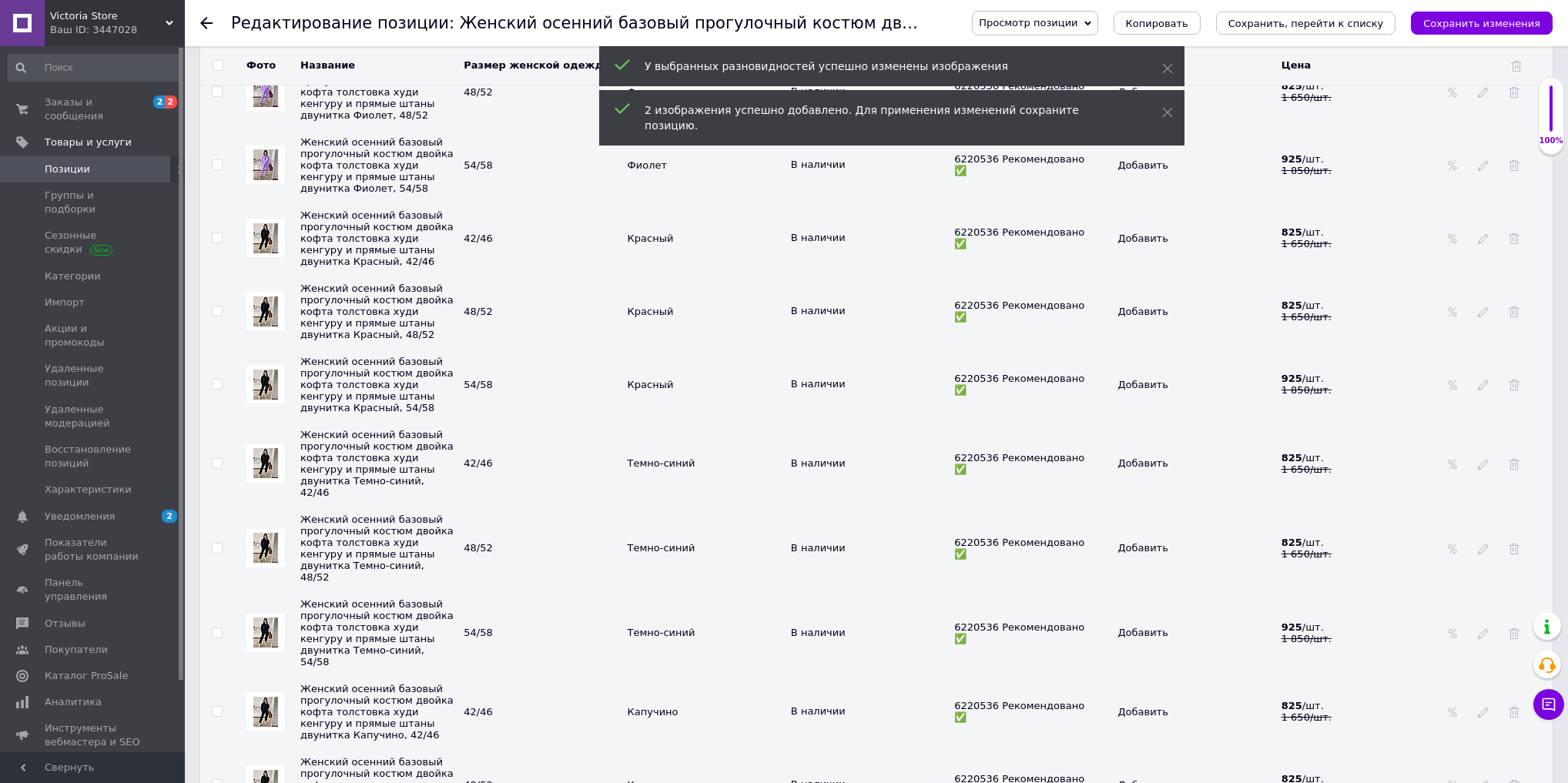
scroll to position [3513, 0]
click at [274, 254] on img at bounding box center [266, 238] width 24 height 30
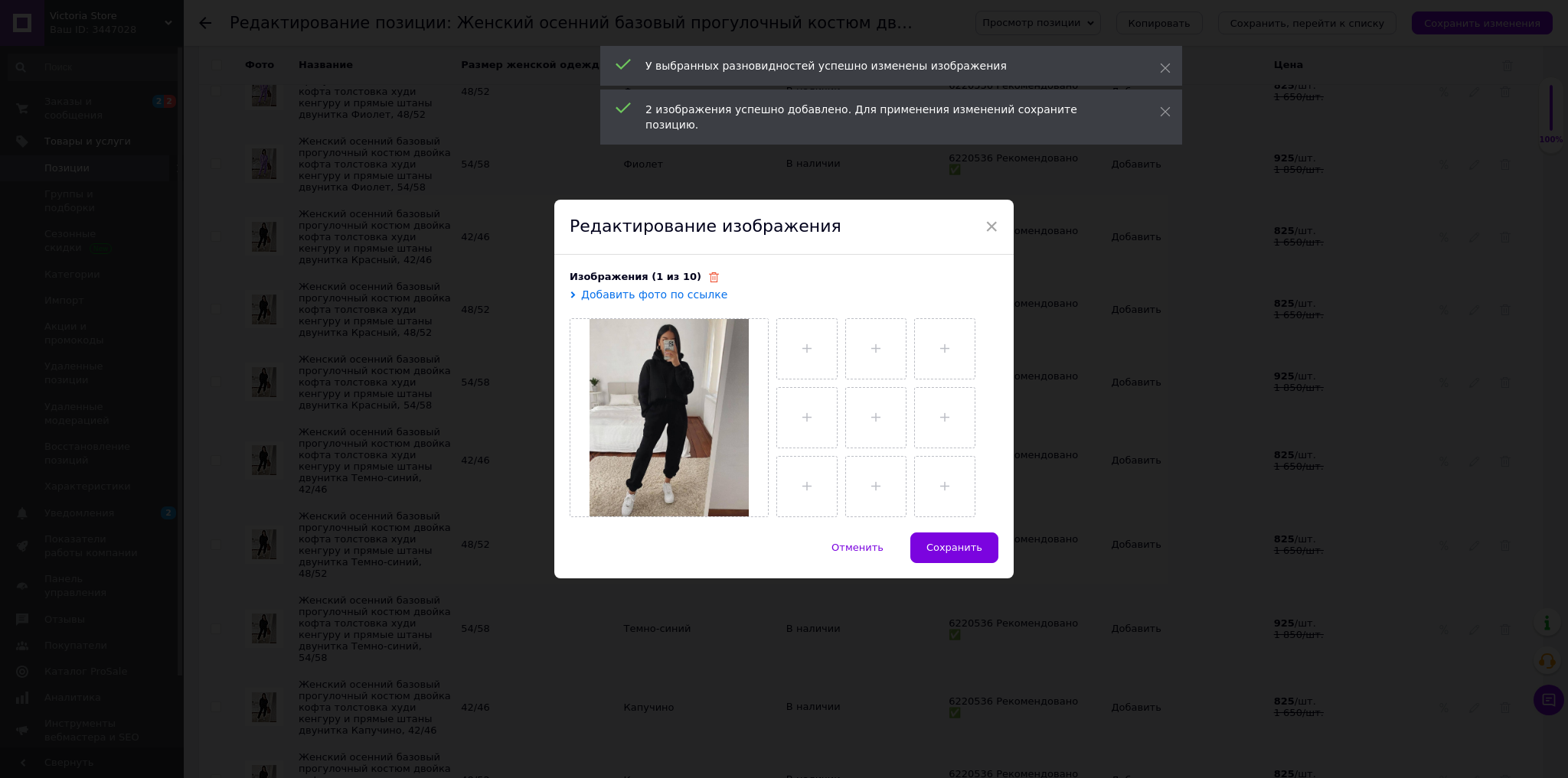
click at [709, 276] on use at bounding box center [713, 276] width 10 height 10
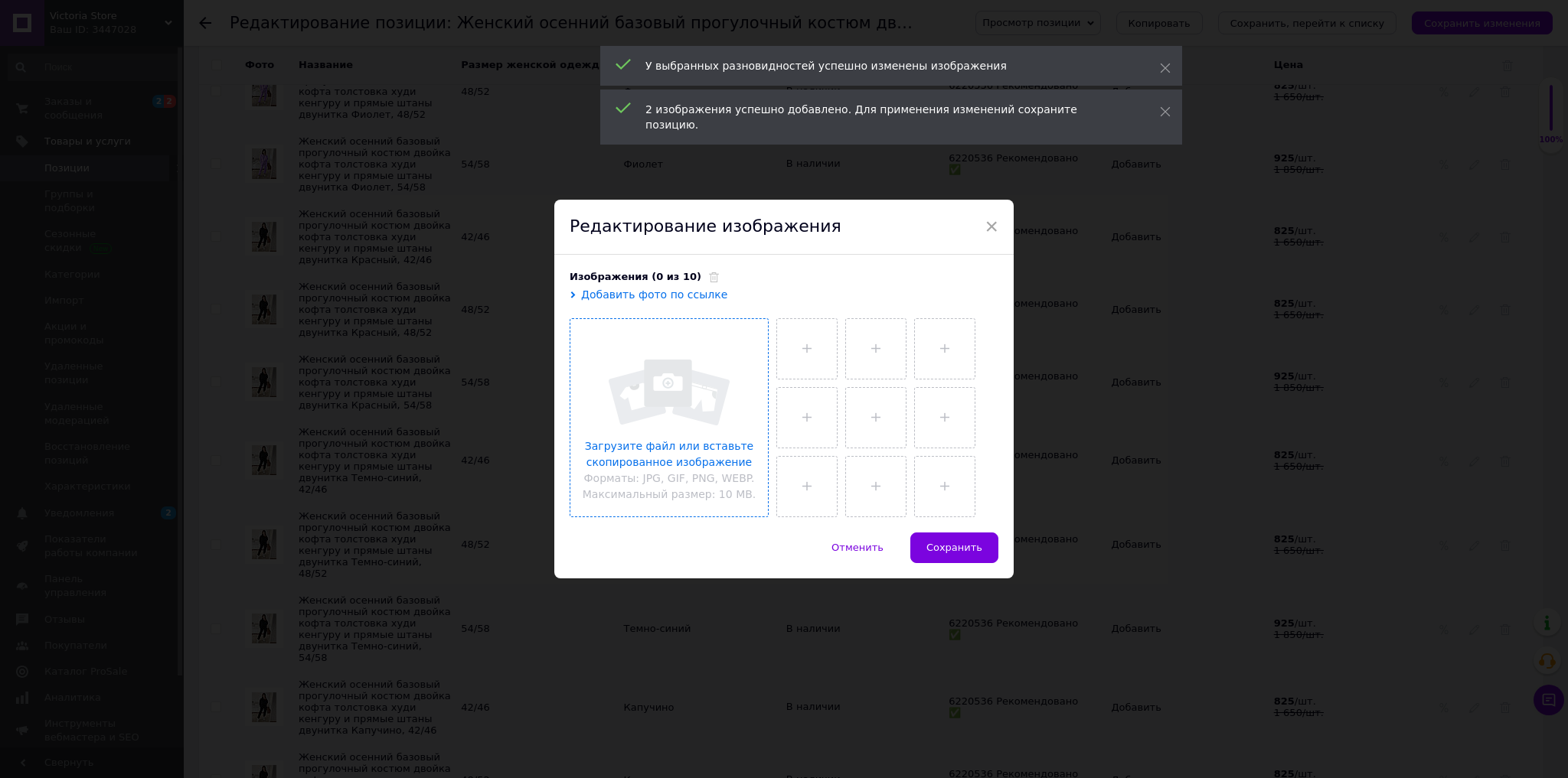
click at [704, 392] on input "file" at bounding box center [669, 417] width 197 height 197
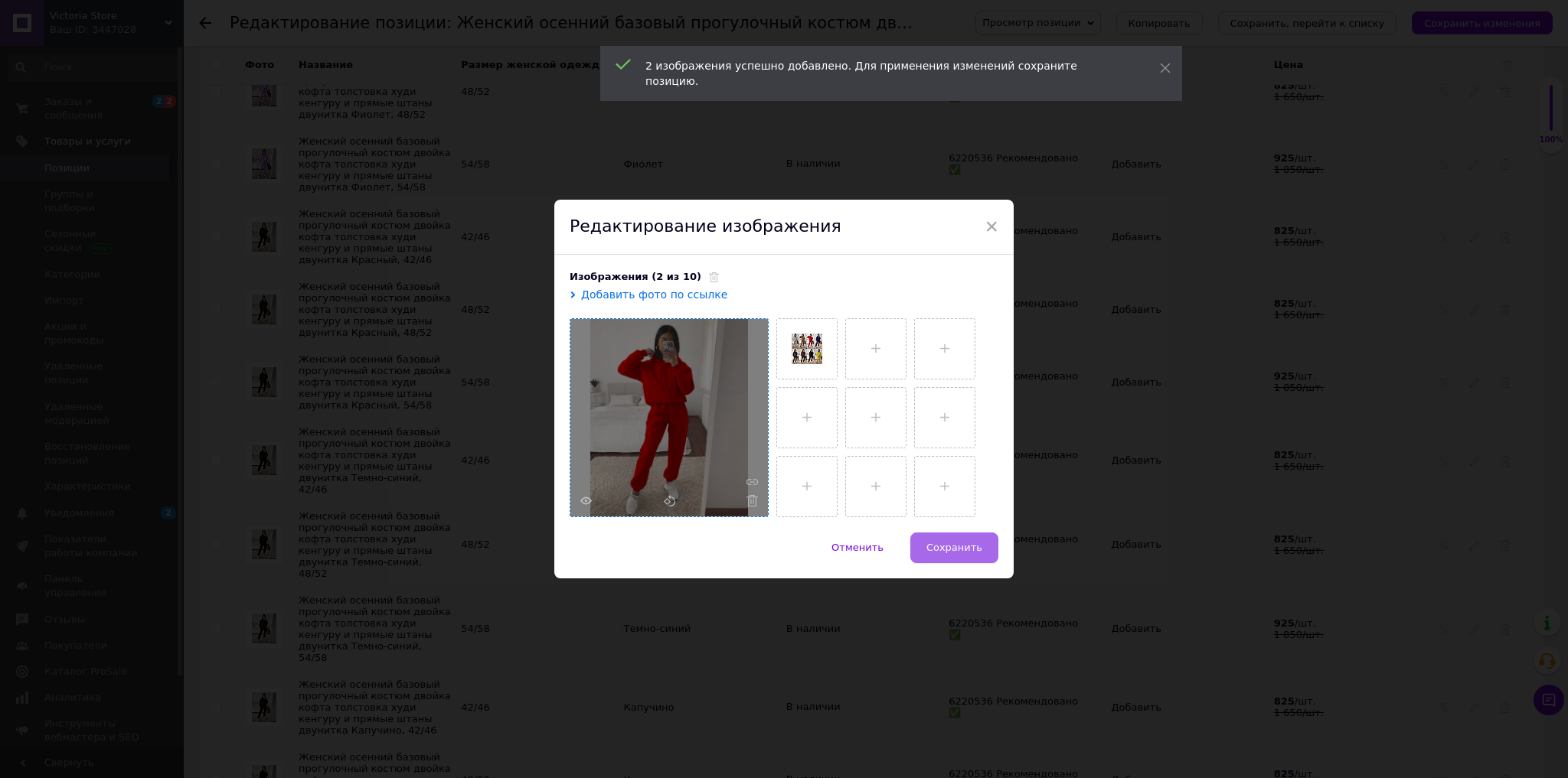
click at [970, 554] on button "Сохранить" at bounding box center [954, 548] width 88 height 30
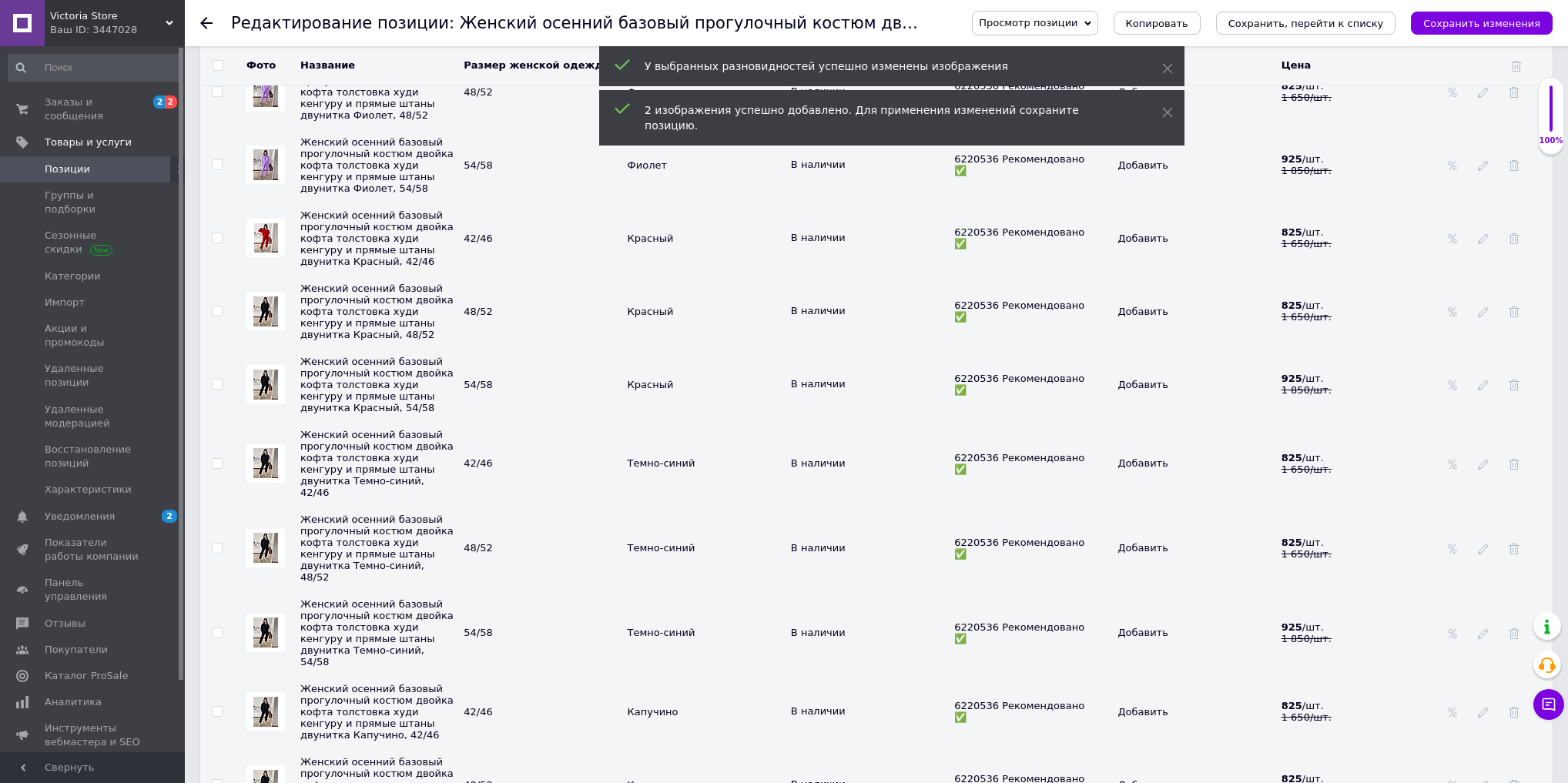
click at [262, 326] on img at bounding box center [266, 311] width 24 height 30
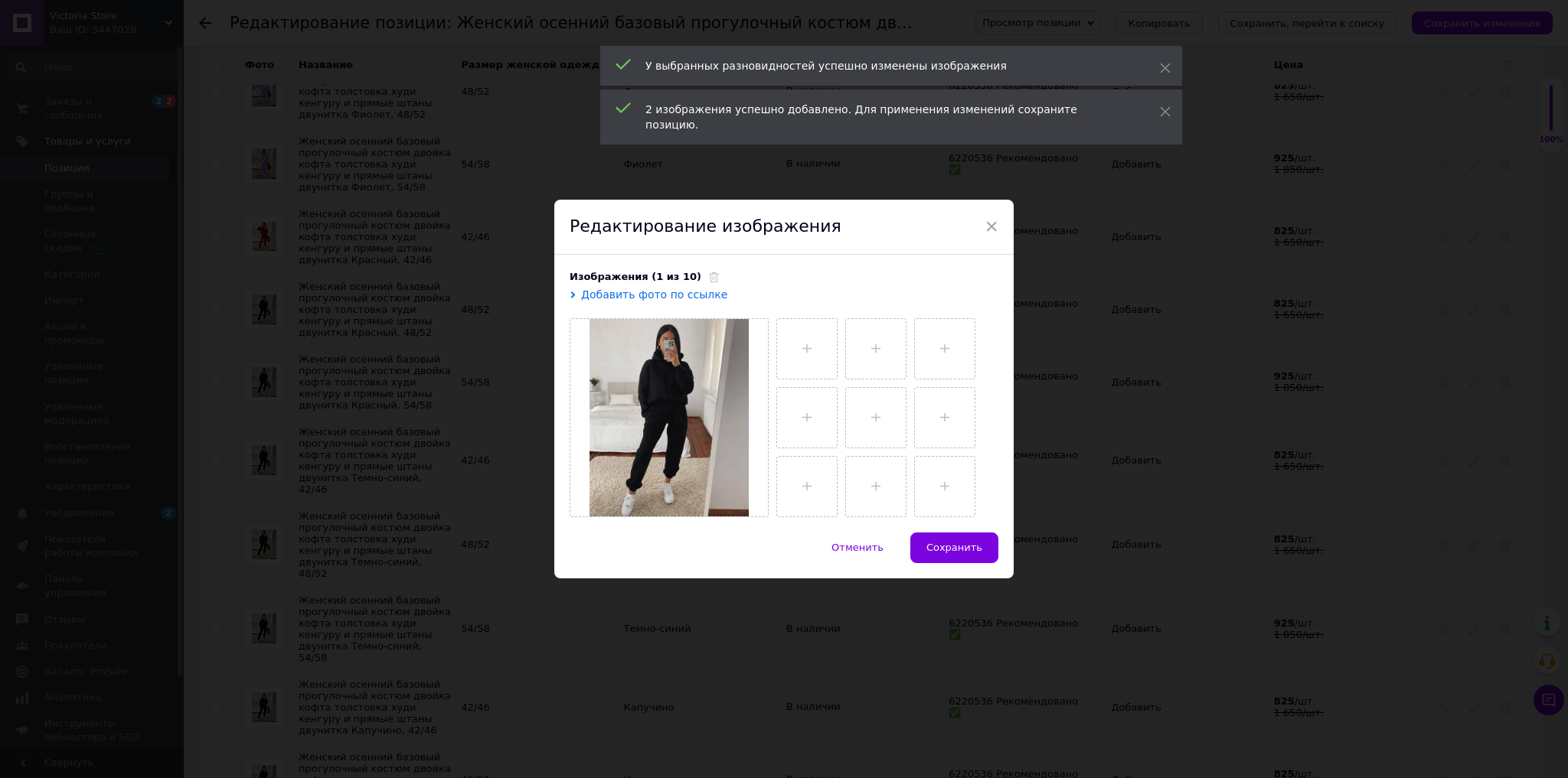
click at [701, 282] on span at bounding box center [710, 276] width 17 height 11
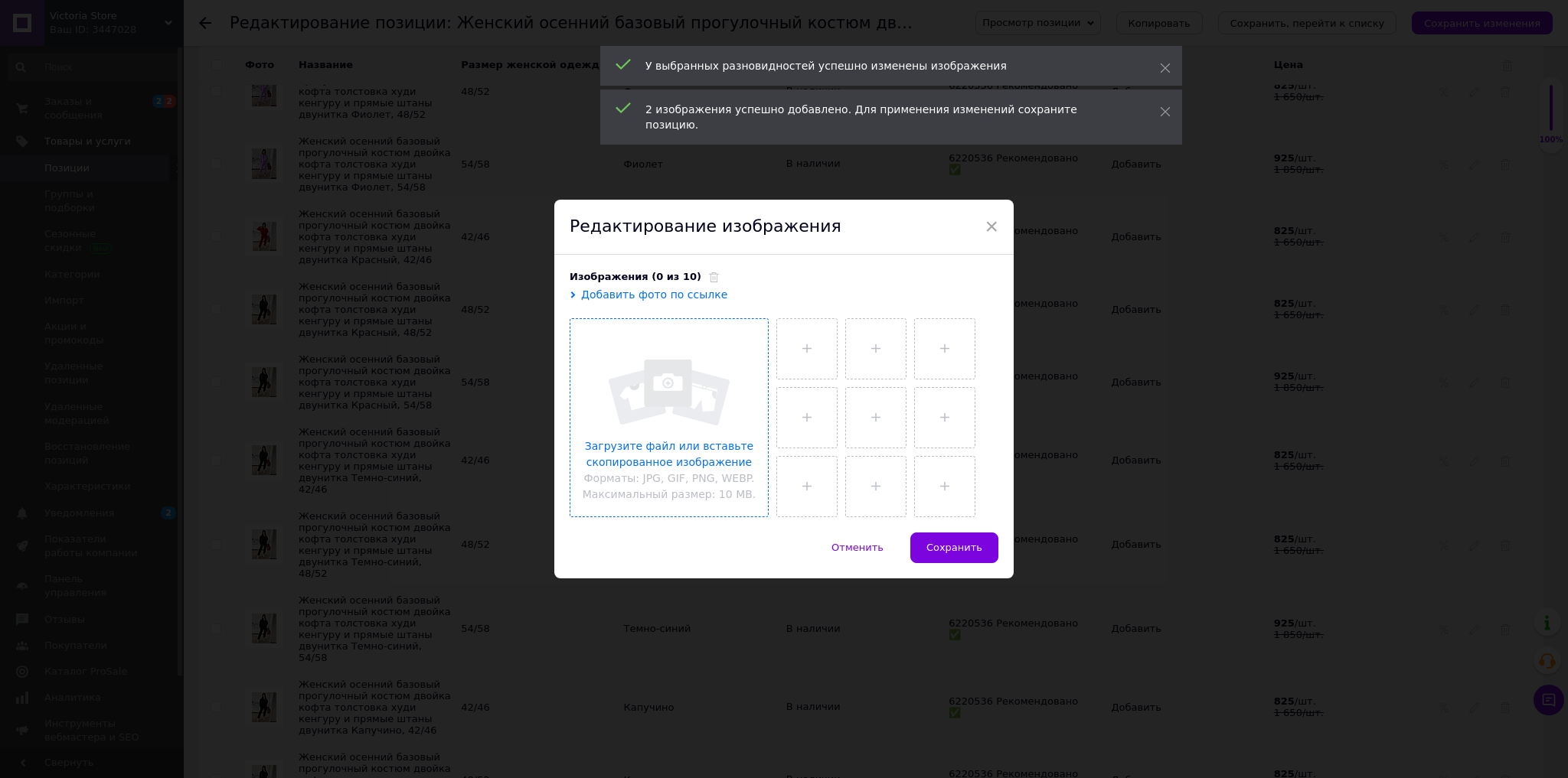
click at [661, 440] on input "file" at bounding box center [669, 417] width 197 height 197
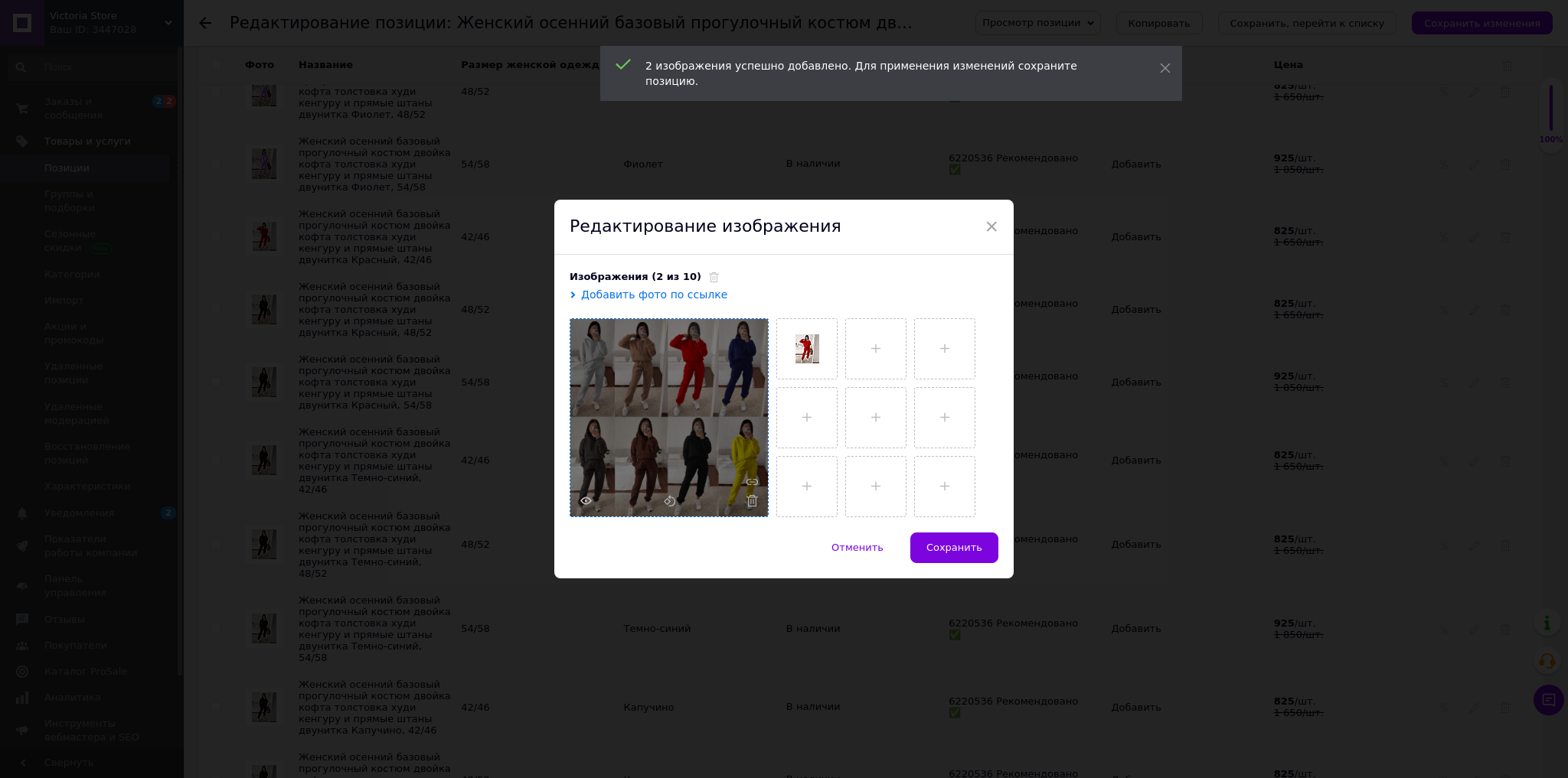
click at [959, 542] on span "Сохранить" at bounding box center [954, 547] width 56 height 11
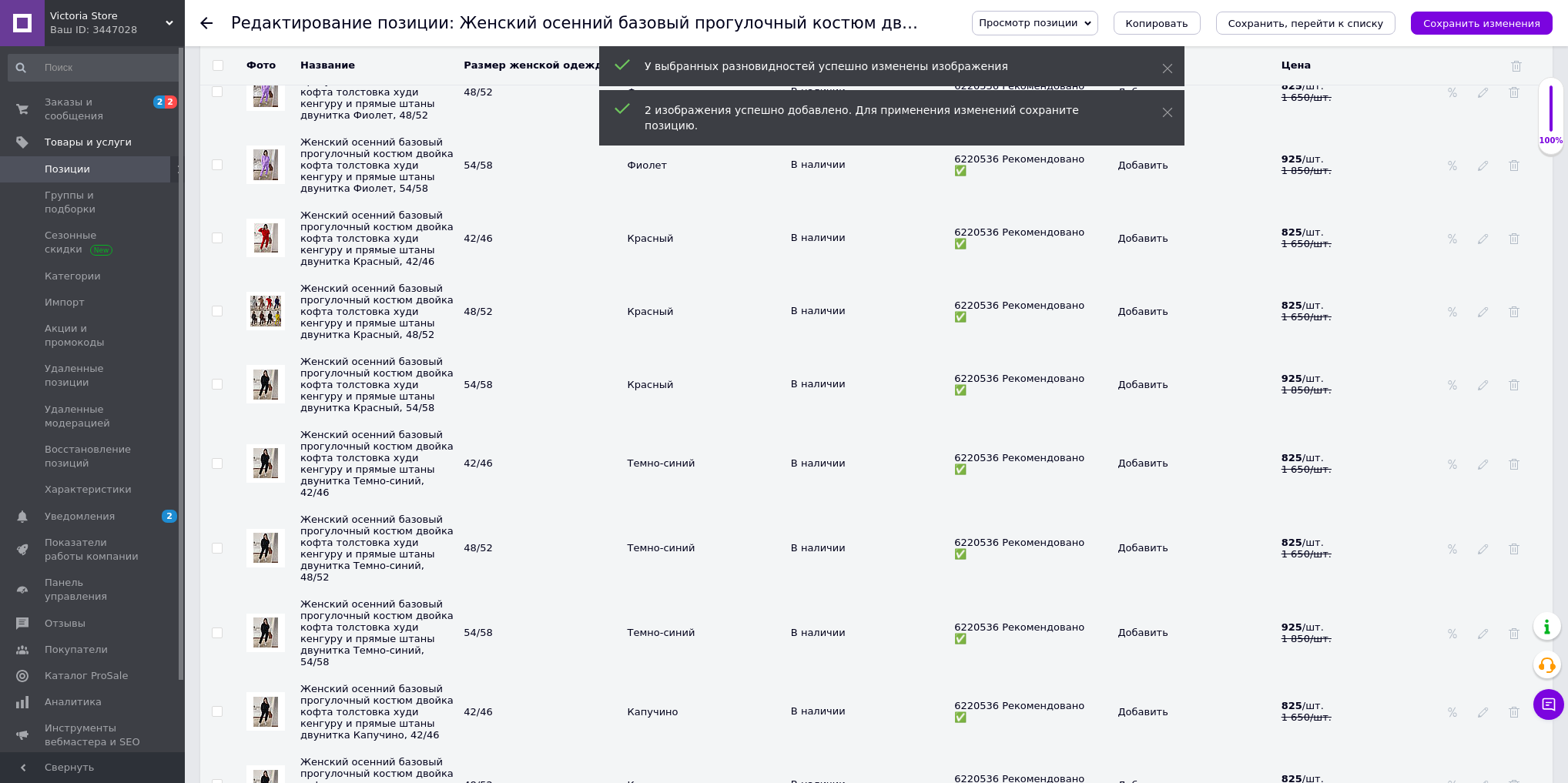
click at [262, 400] on img at bounding box center [266, 385] width 24 height 30
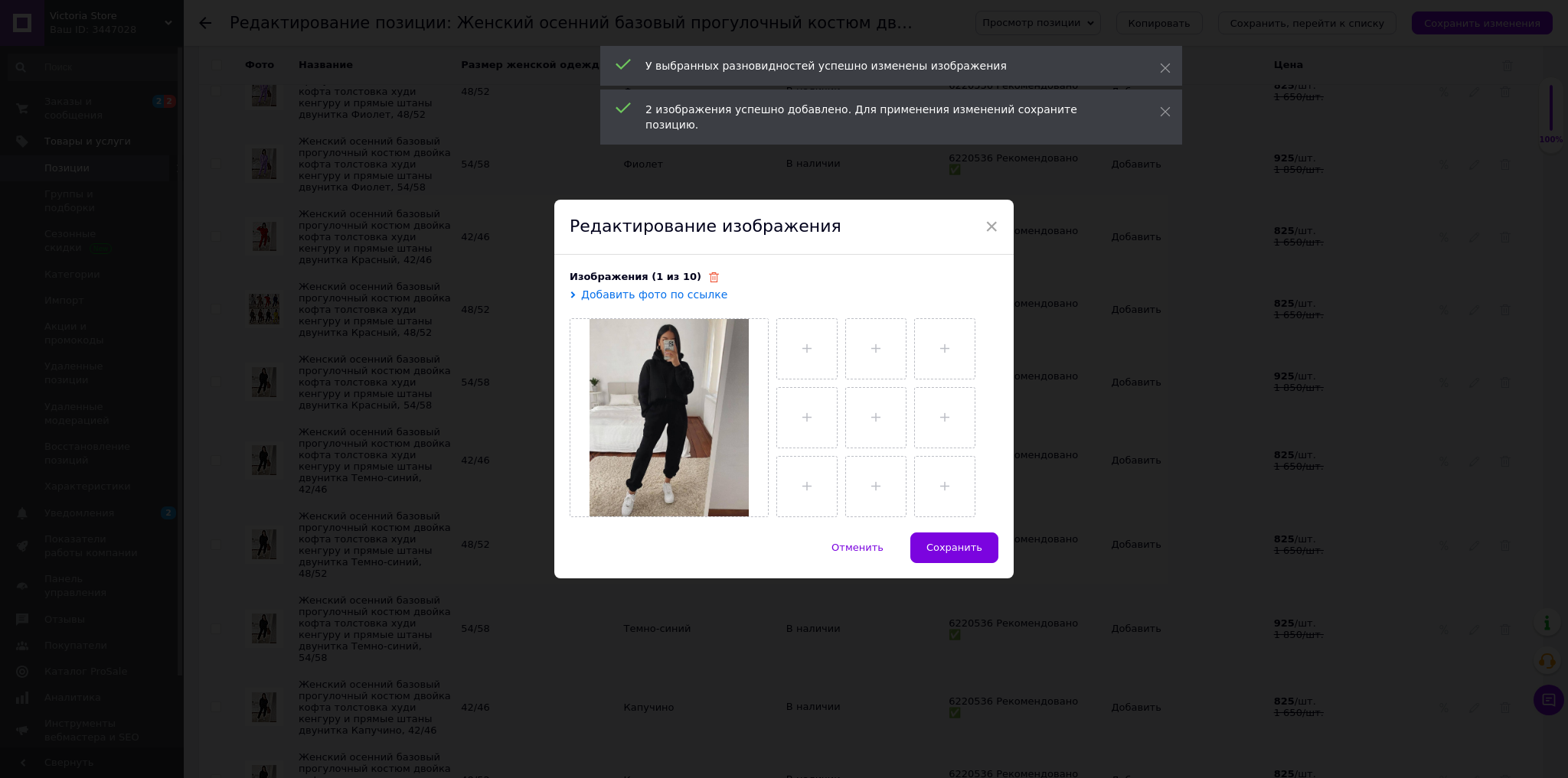
click at [709, 278] on icon at bounding box center [713, 276] width 10 height 10
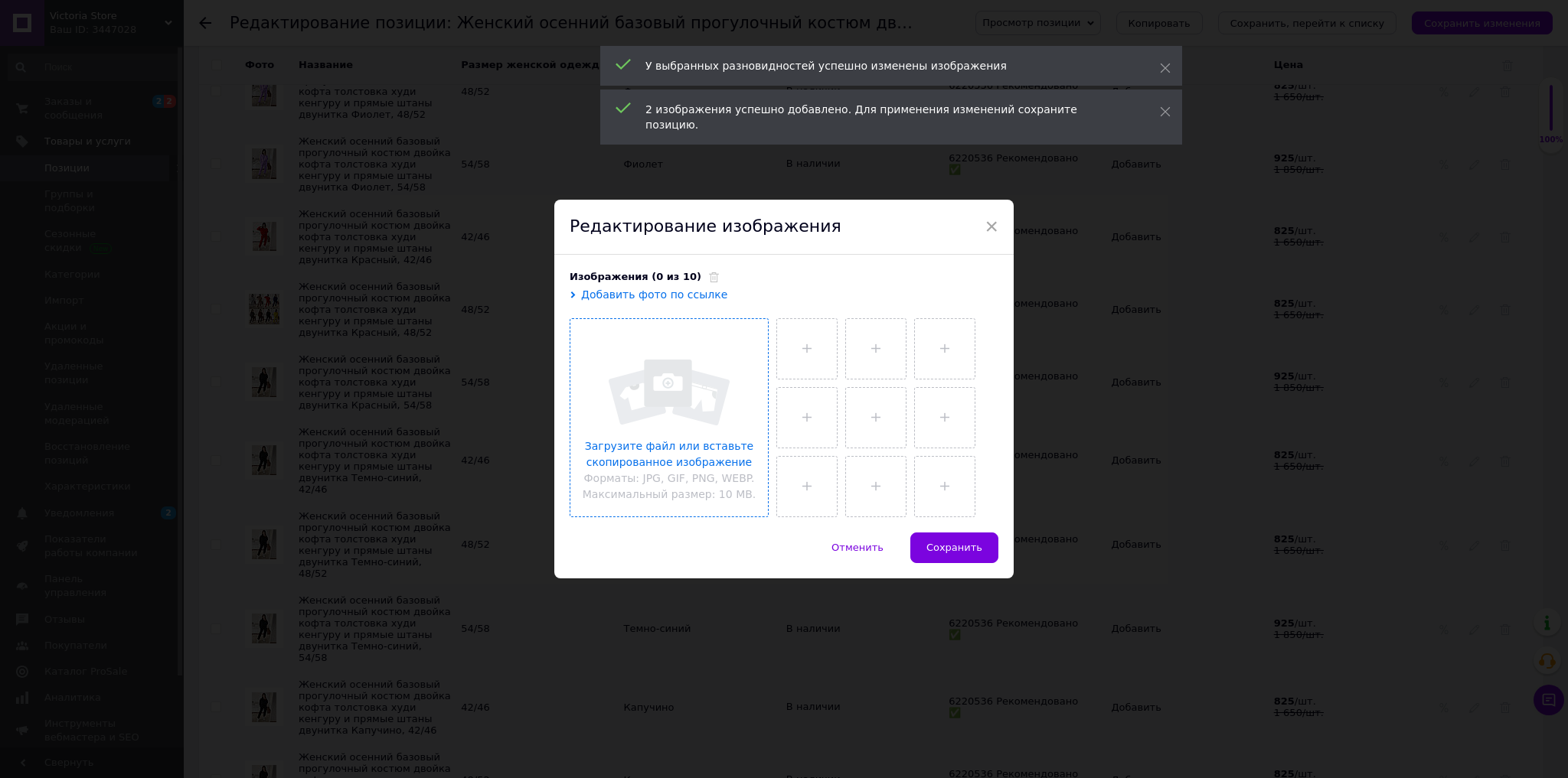
click at [716, 467] on input "file" at bounding box center [669, 417] width 197 height 197
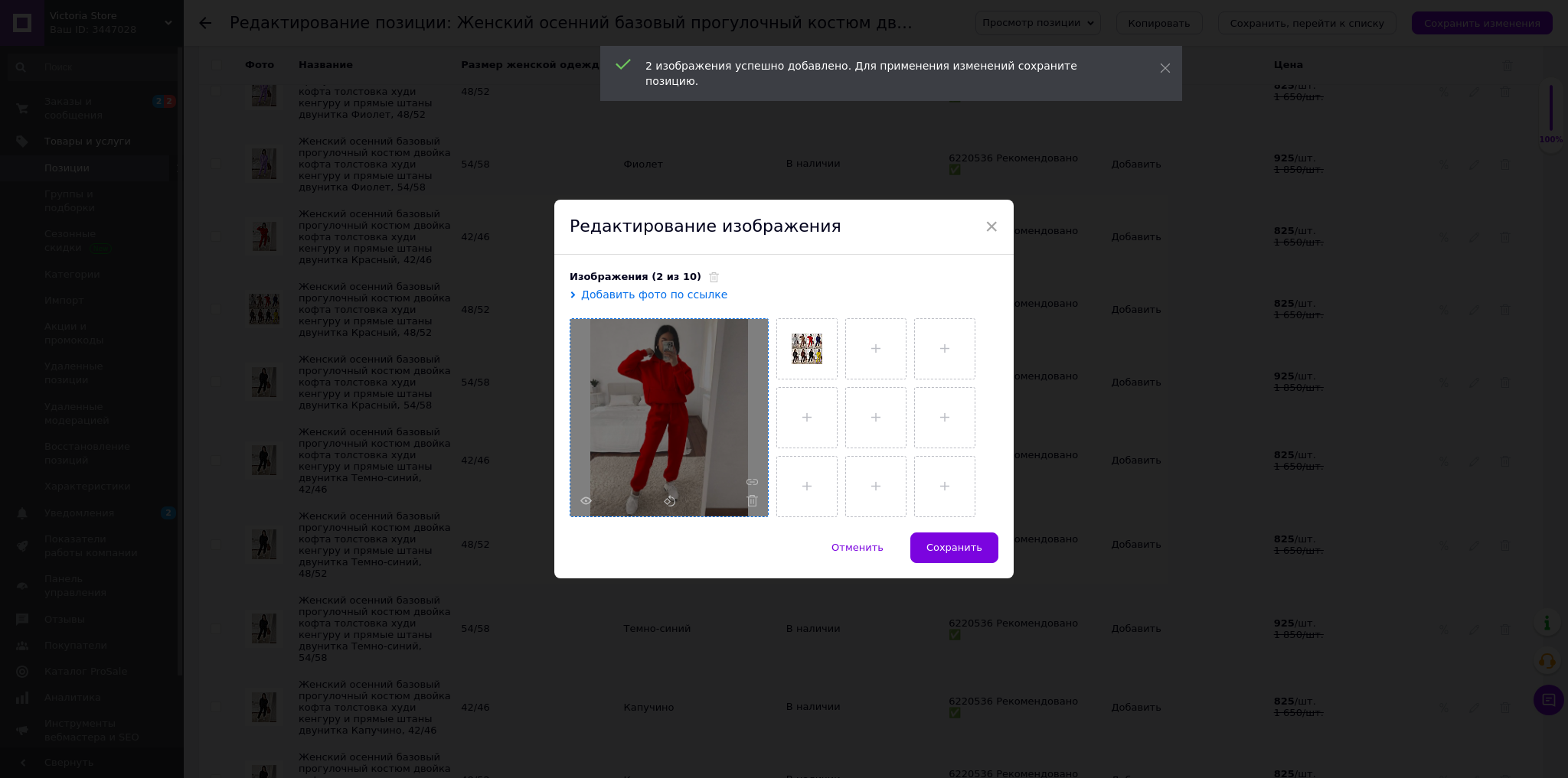
click at [959, 566] on div "Отменить   Сохранить" at bounding box center [784, 555] width 459 height 46
click at [962, 545] on span "Сохранить" at bounding box center [954, 547] width 56 height 11
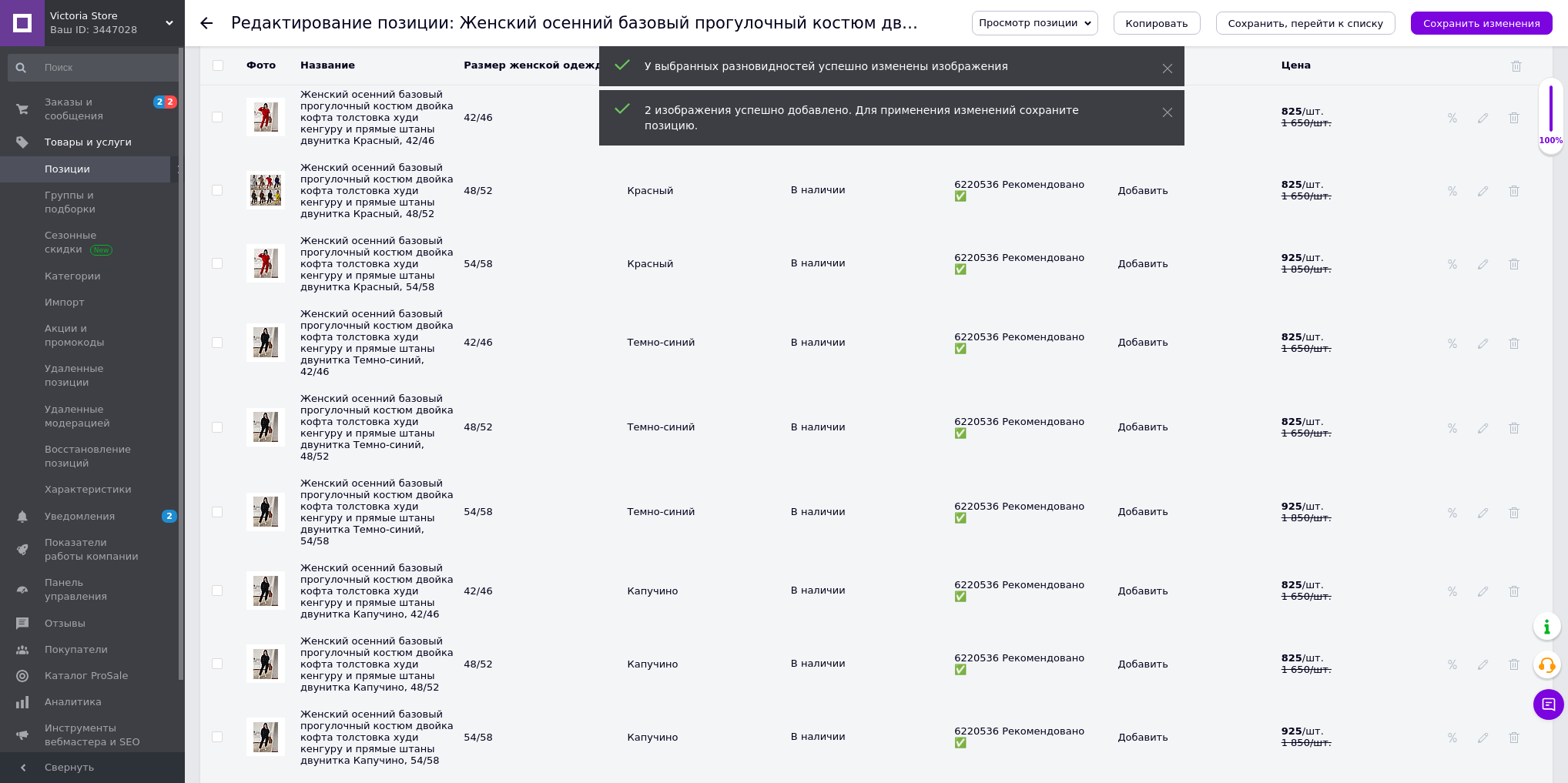
scroll to position [3635, 0]
click at [259, 355] on img at bounding box center [266, 340] width 24 height 30
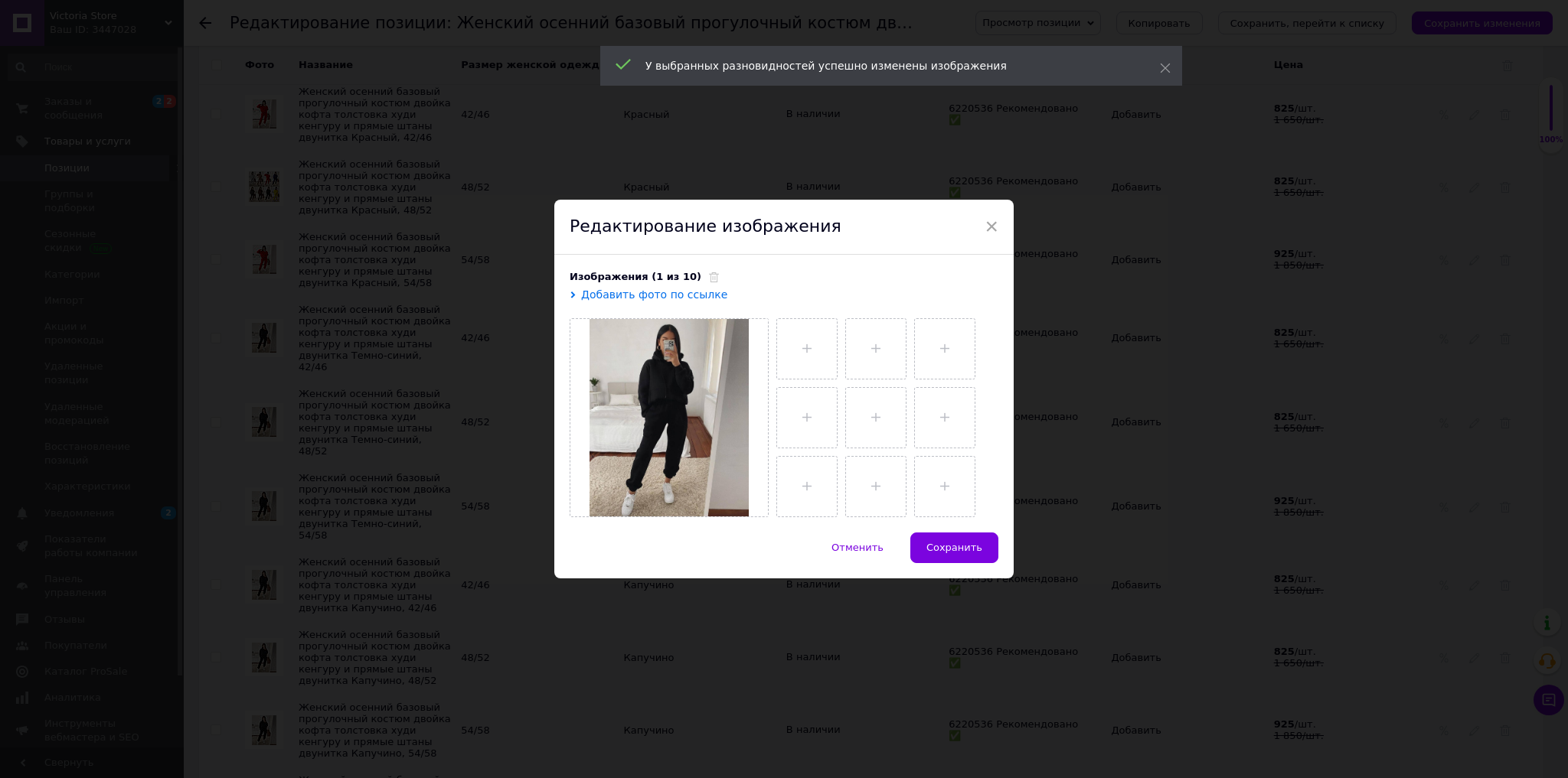
drag, startPoint x: 694, startPoint y: 278, endPoint x: 689, endPoint y: 309, distance: 31.4
click at [709, 278] on icon at bounding box center [713, 276] width 10 height 10
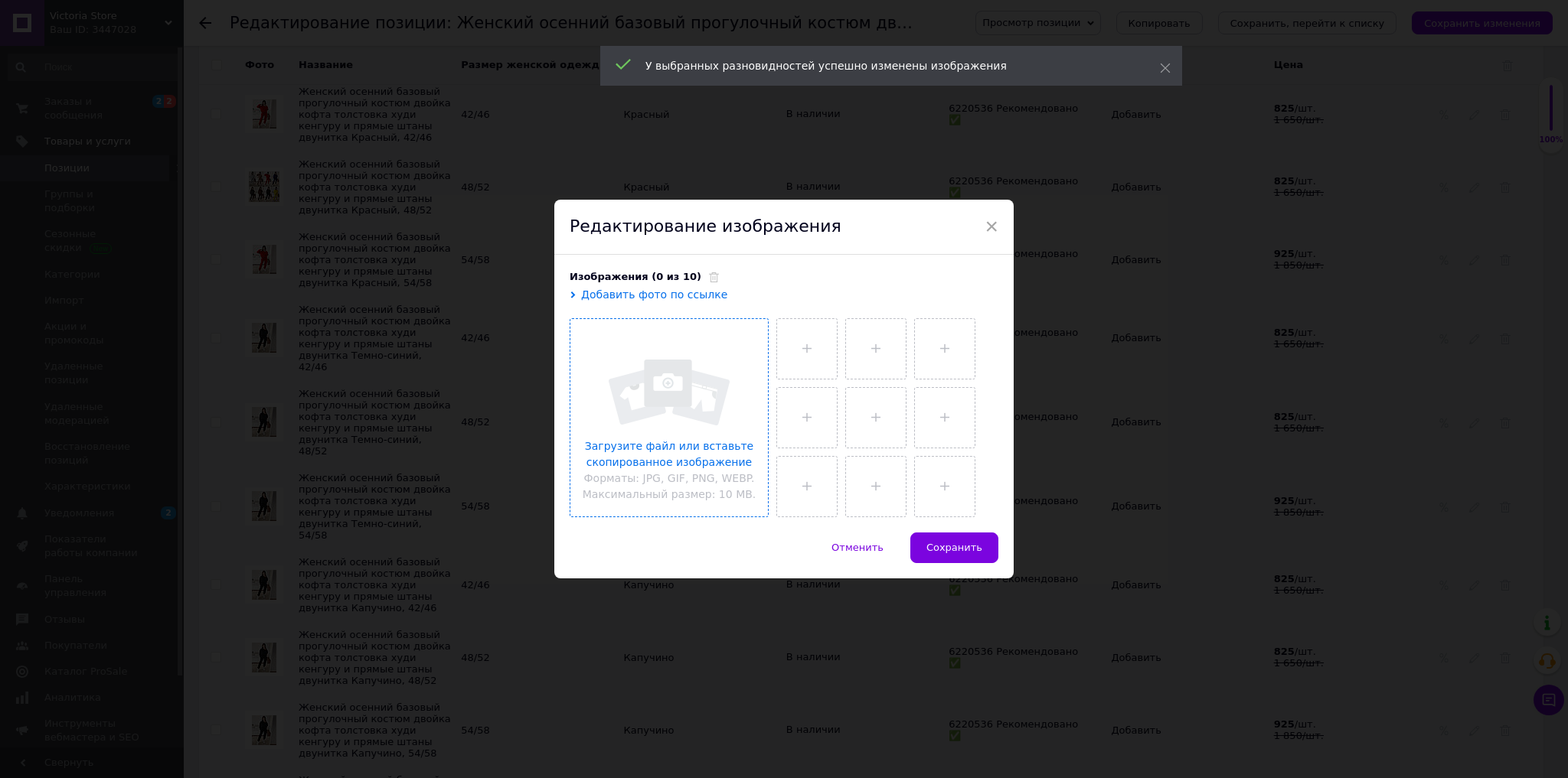
click at [665, 413] on input "file" at bounding box center [669, 417] width 197 height 197
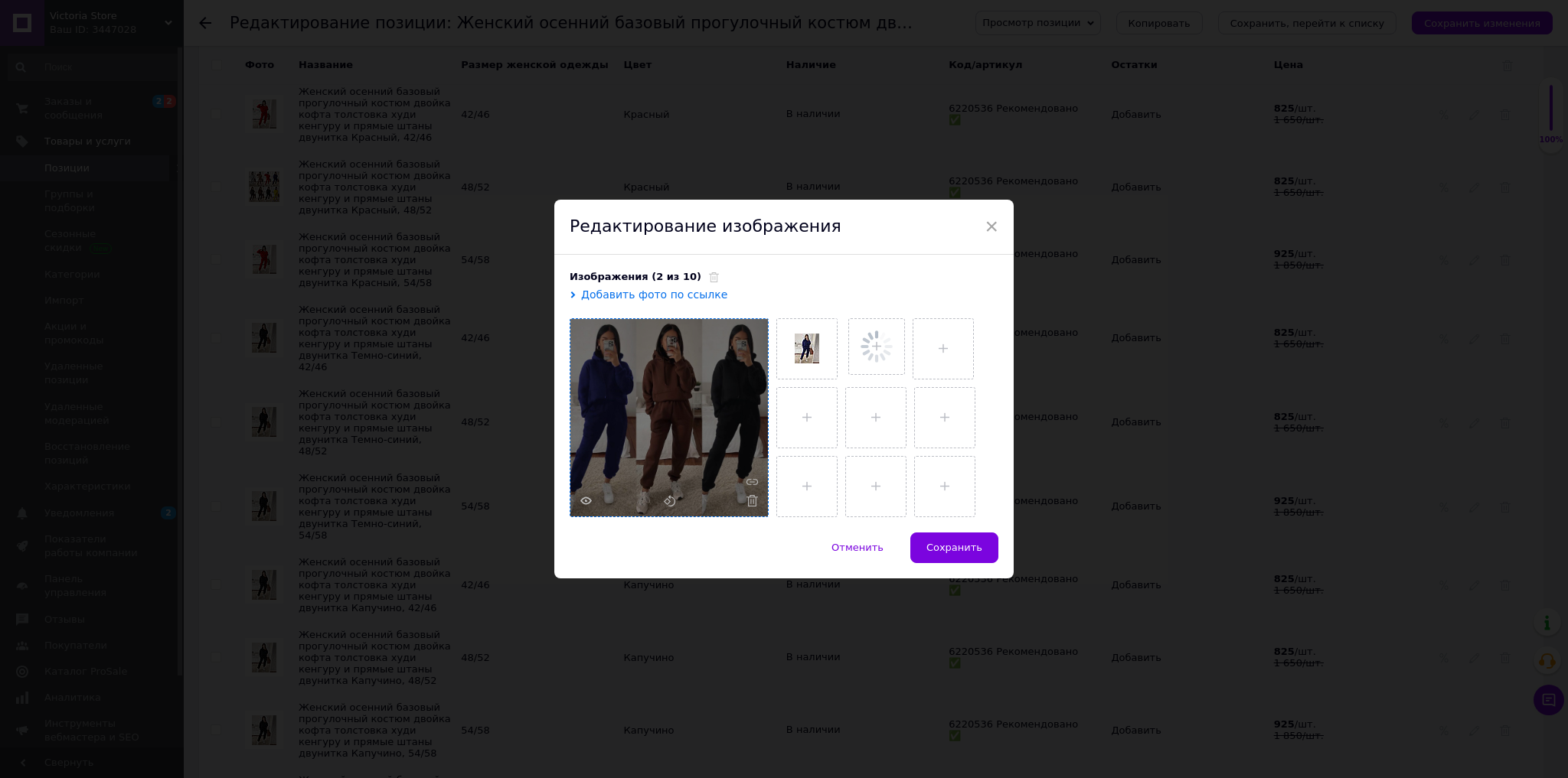
click at [934, 543] on span "Сохранить" at bounding box center [954, 547] width 56 height 11
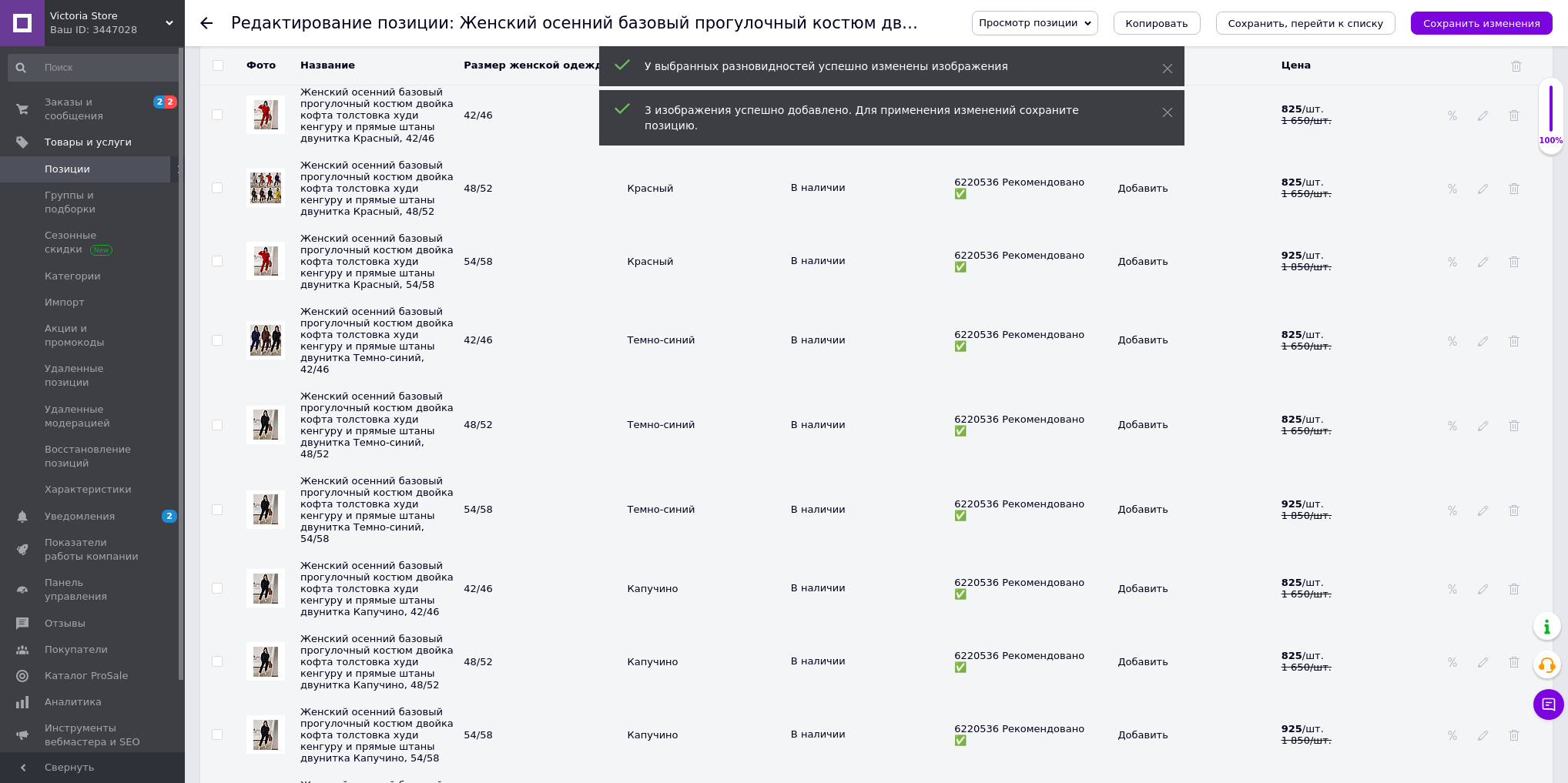
click at [275, 440] on img at bounding box center [266, 424] width 24 height 30
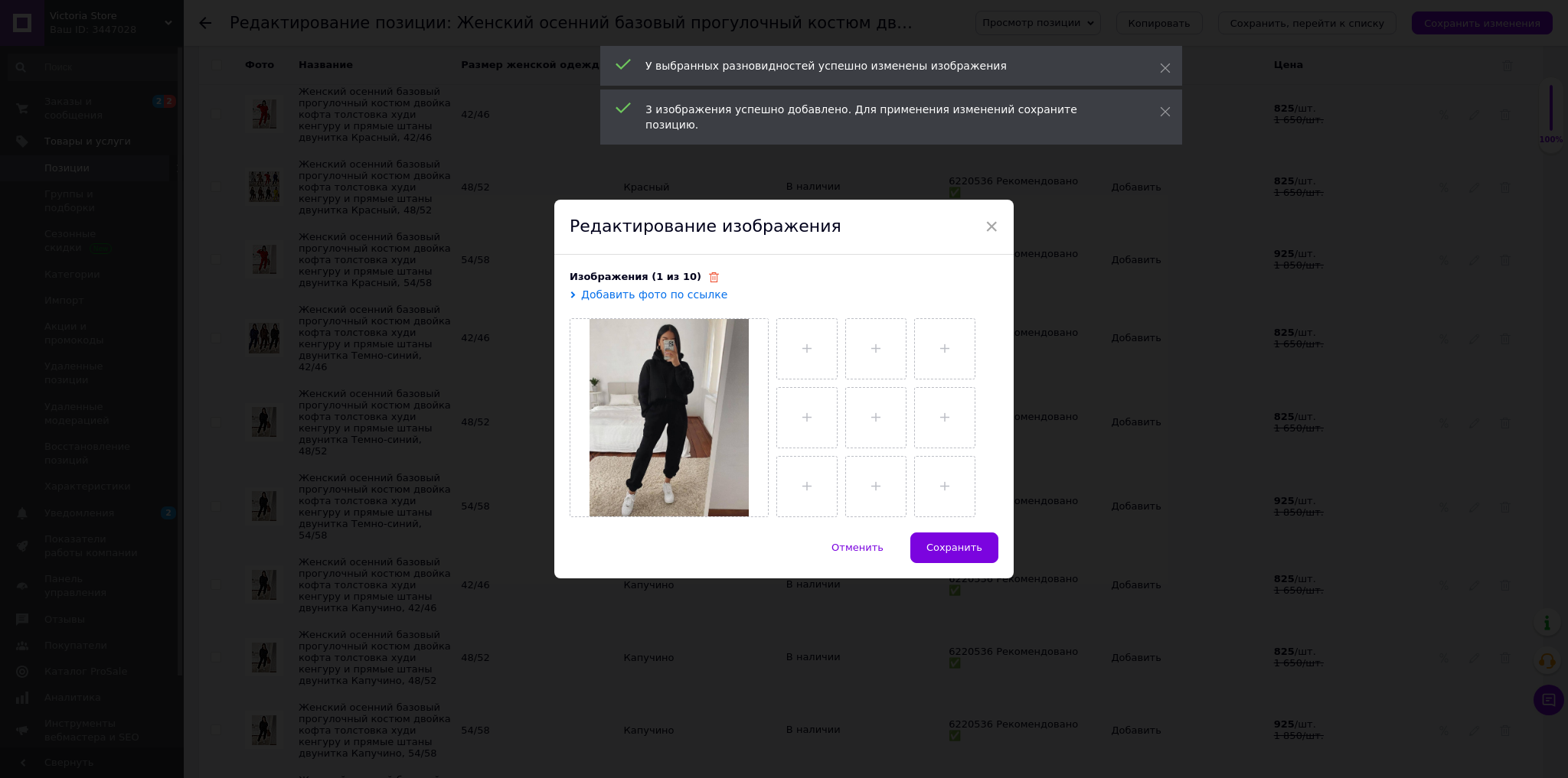
click at [709, 278] on icon at bounding box center [713, 276] width 10 height 10
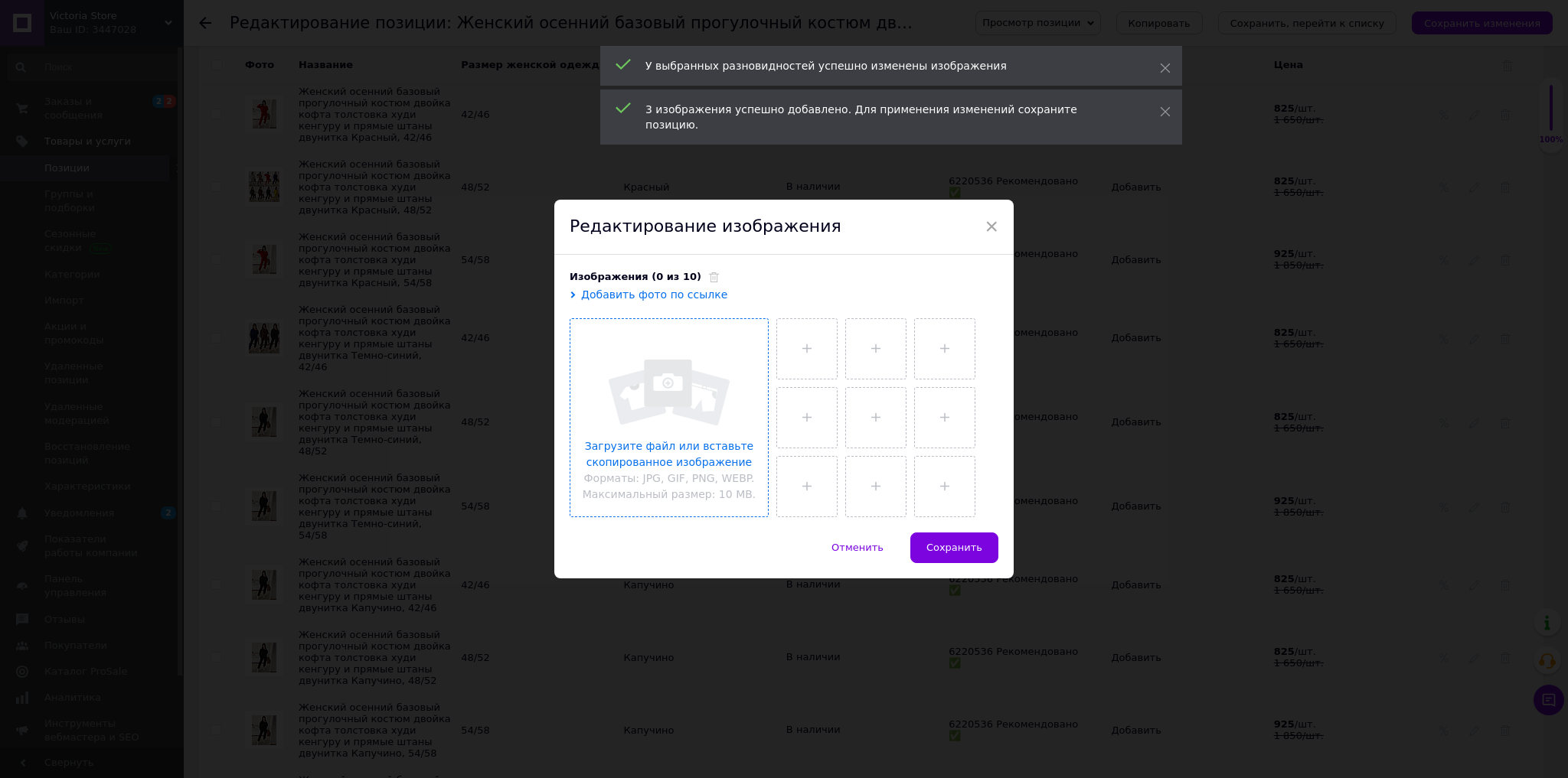
click at [693, 415] on input "file" at bounding box center [669, 417] width 197 height 197
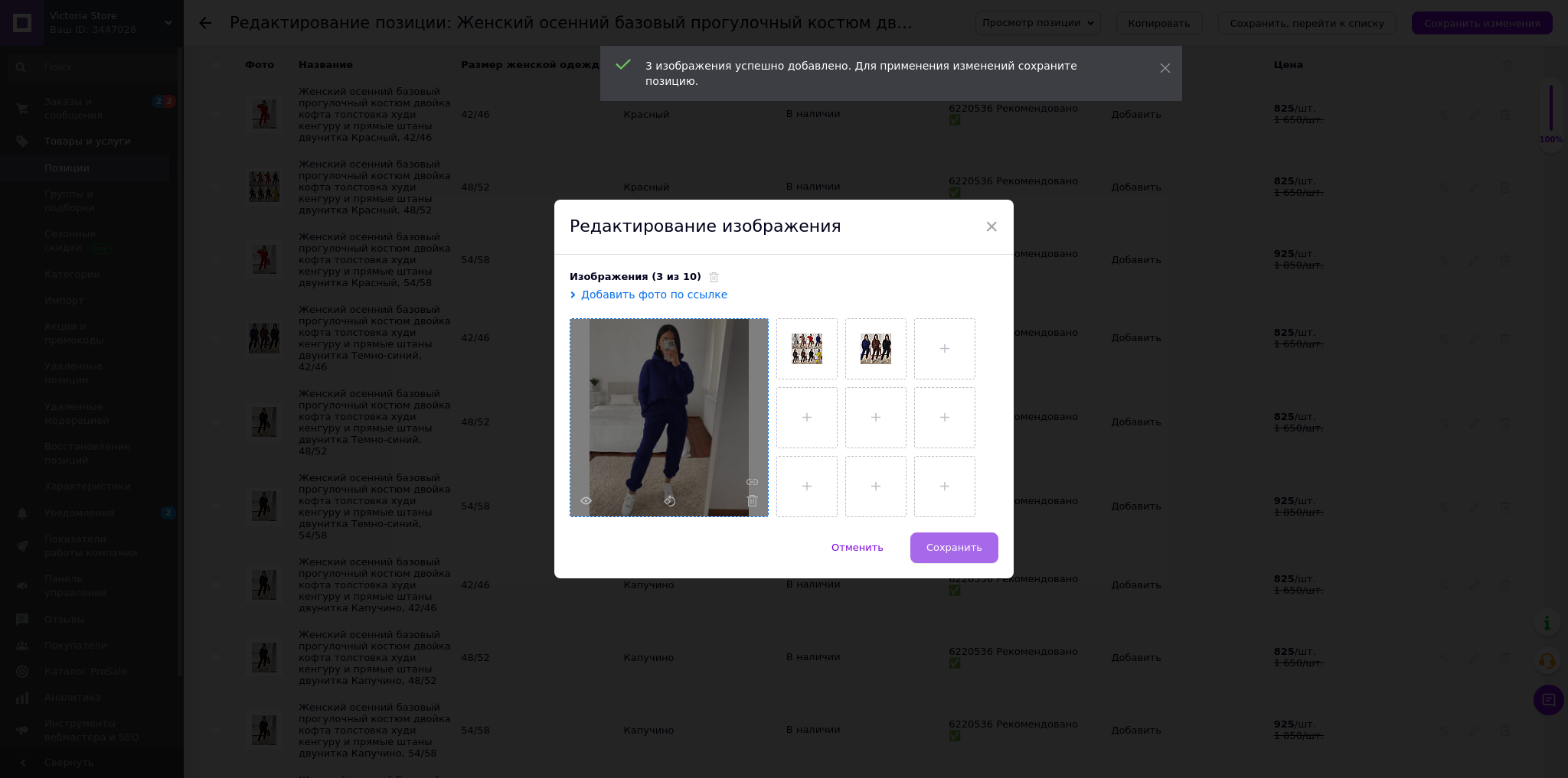
click at [946, 546] on span "Сохранить" at bounding box center [954, 547] width 56 height 11
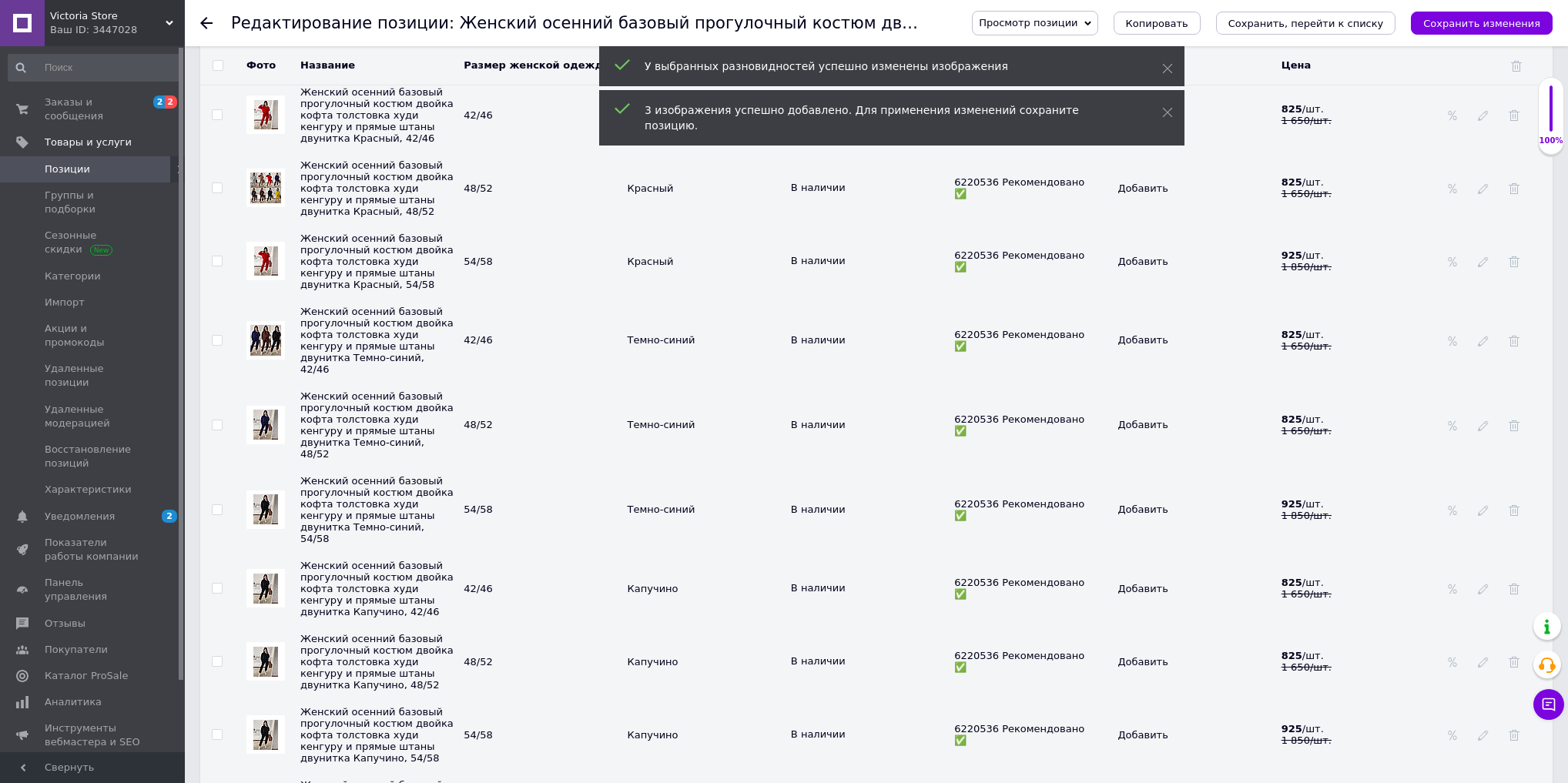
click at [267, 525] on img at bounding box center [266, 509] width 24 height 30
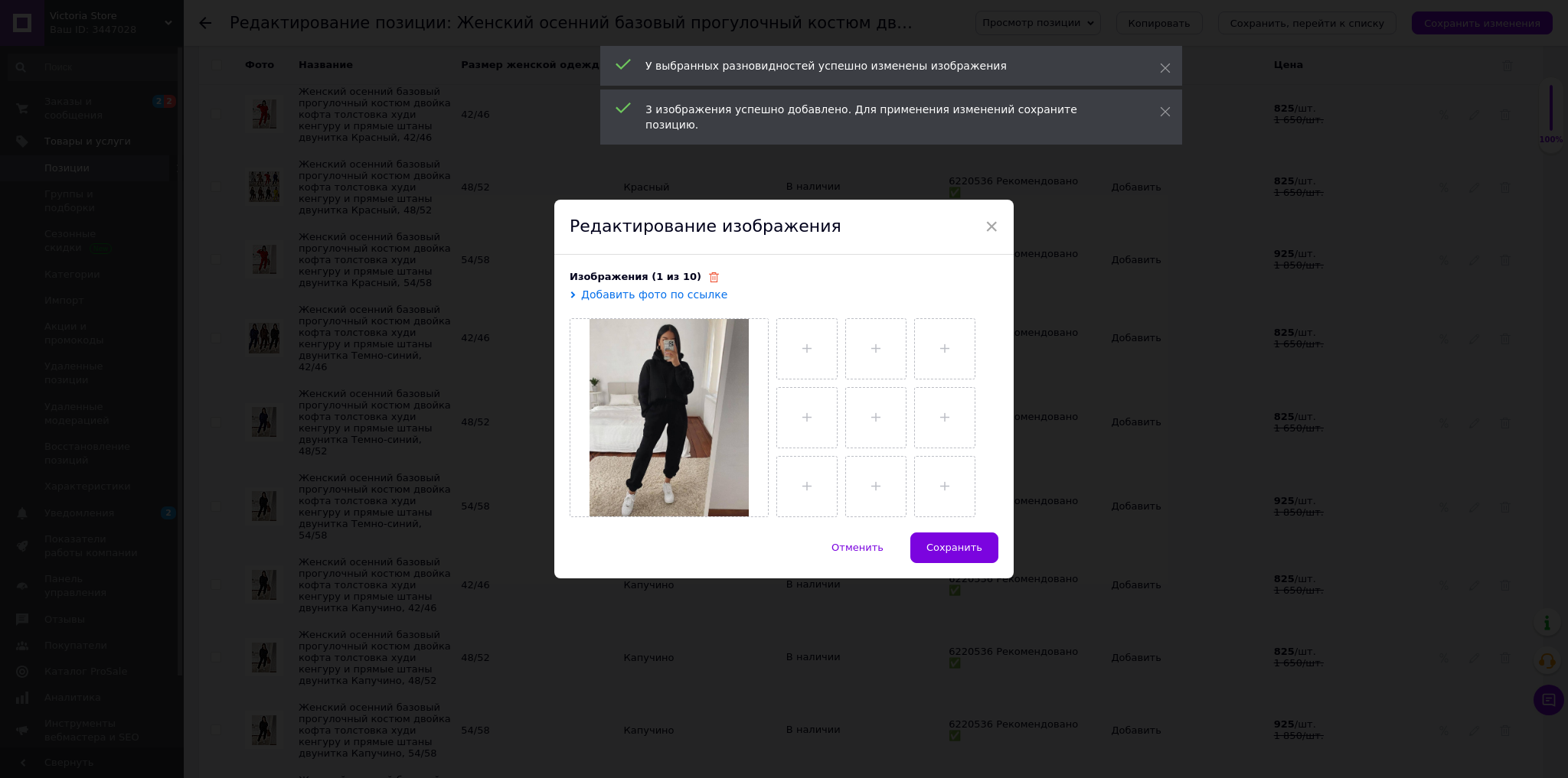
click at [709, 275] on icon at bounding box center [713, 276] width 10 height 10
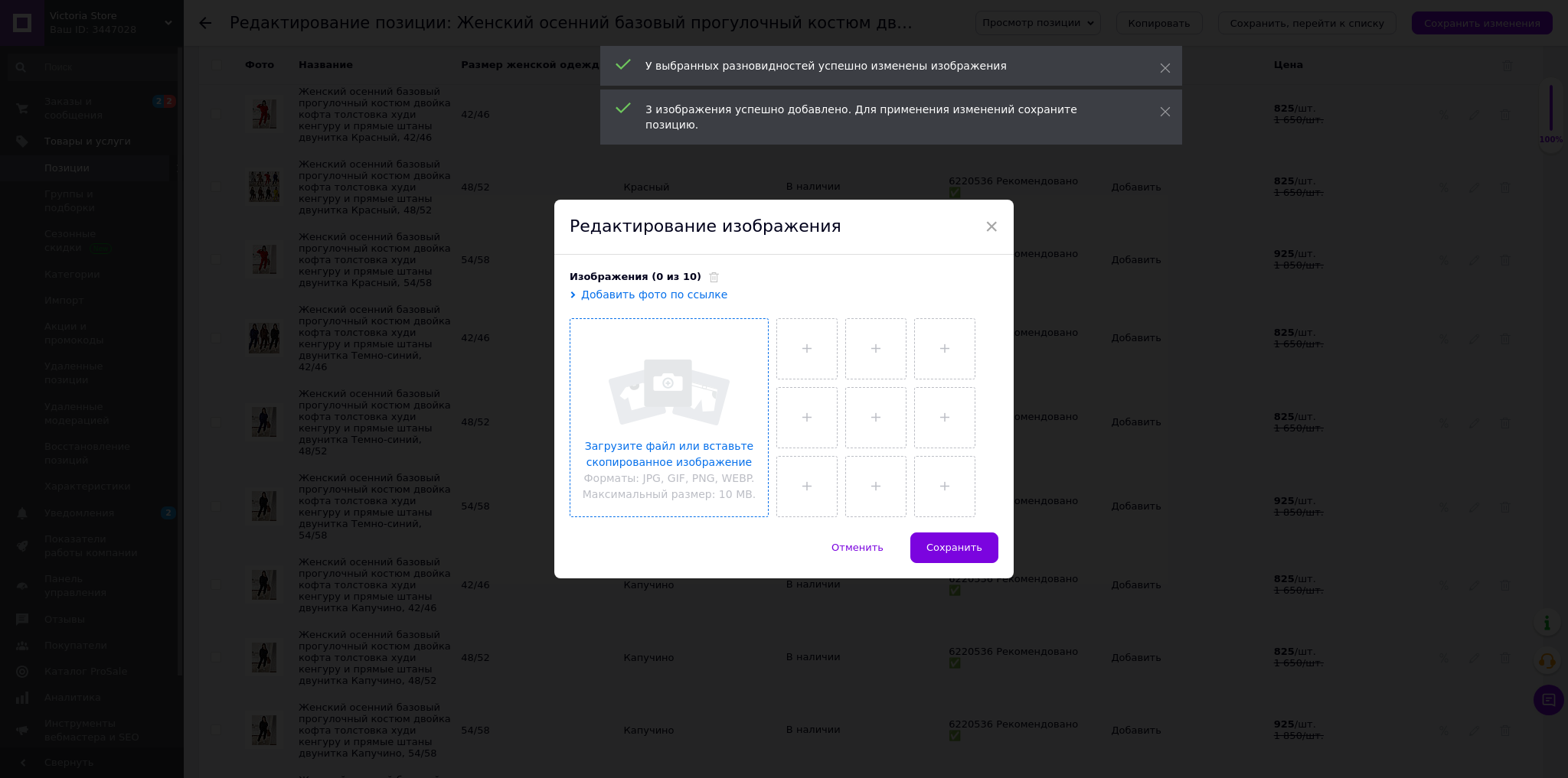
drag, startPoint x: 694, startPoint y: 439, endPoint x: 701, endPoint y: 442, distance: 7.6
click at [695, 439] on input "file" at bounding box center [669, 417] width 197 height 197
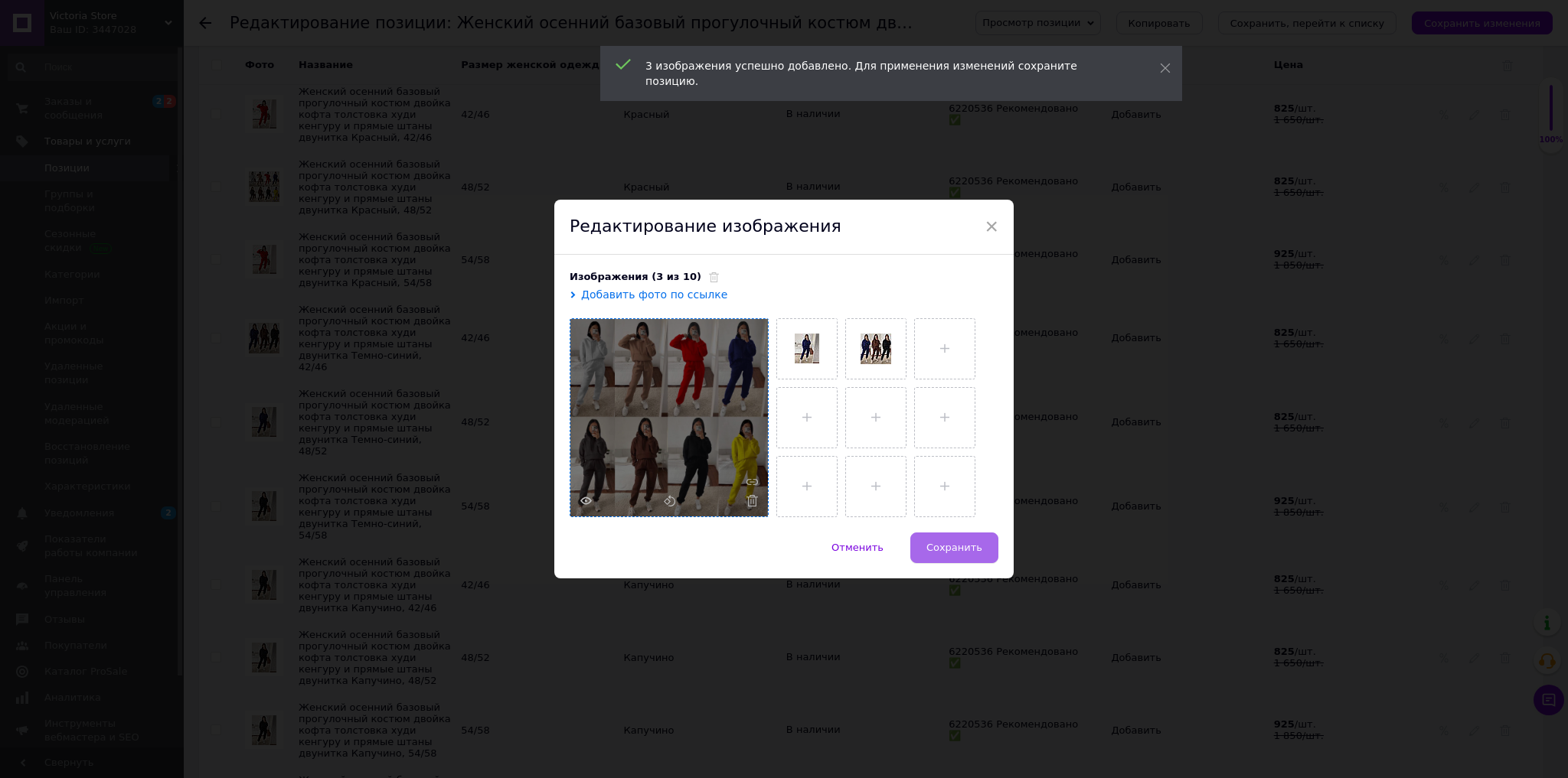
click at [940, 535] on button "Сохранить" at bounding box center [954, 548] width 88 height 30
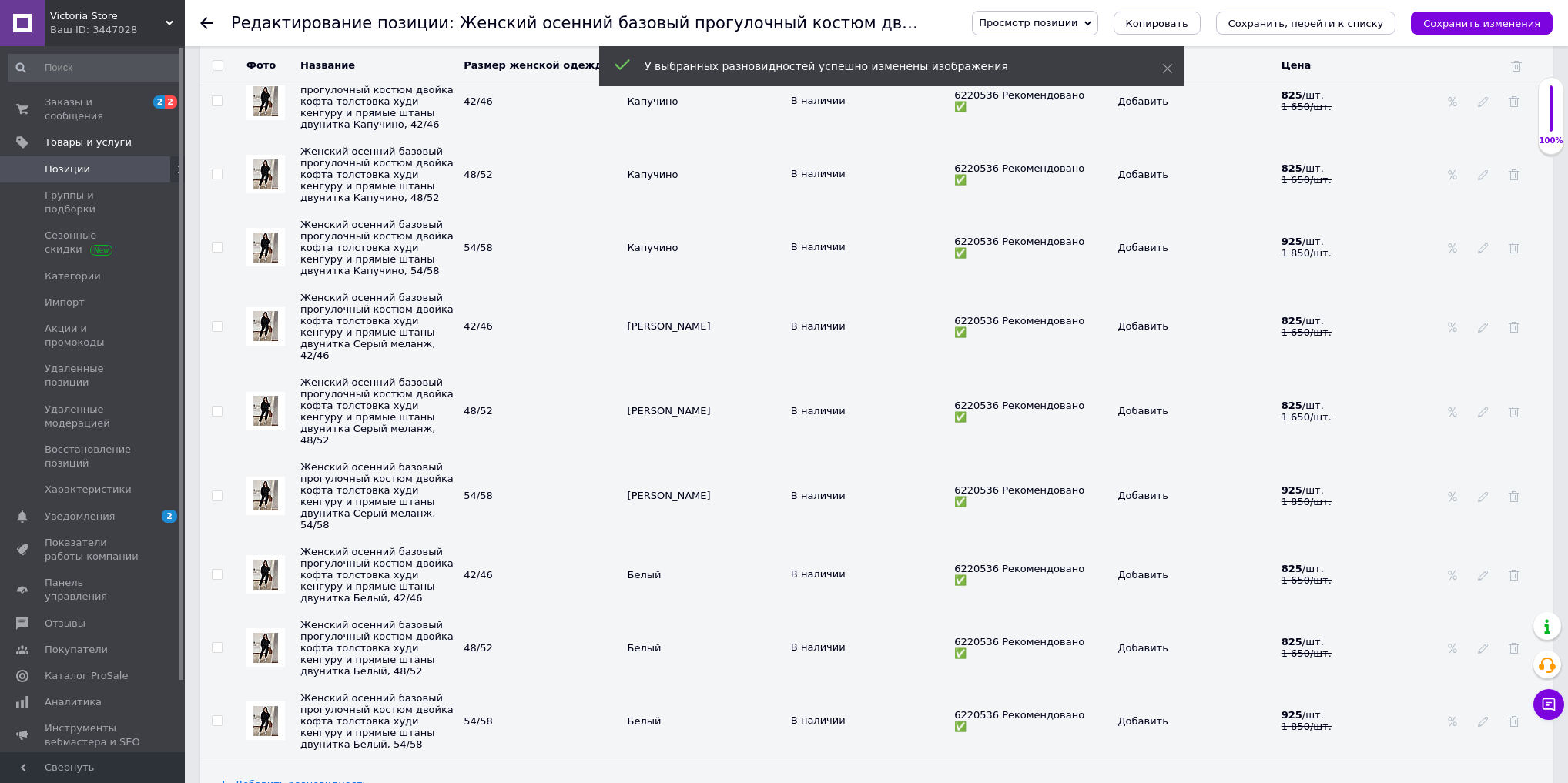
scroll to position [4128, 0]
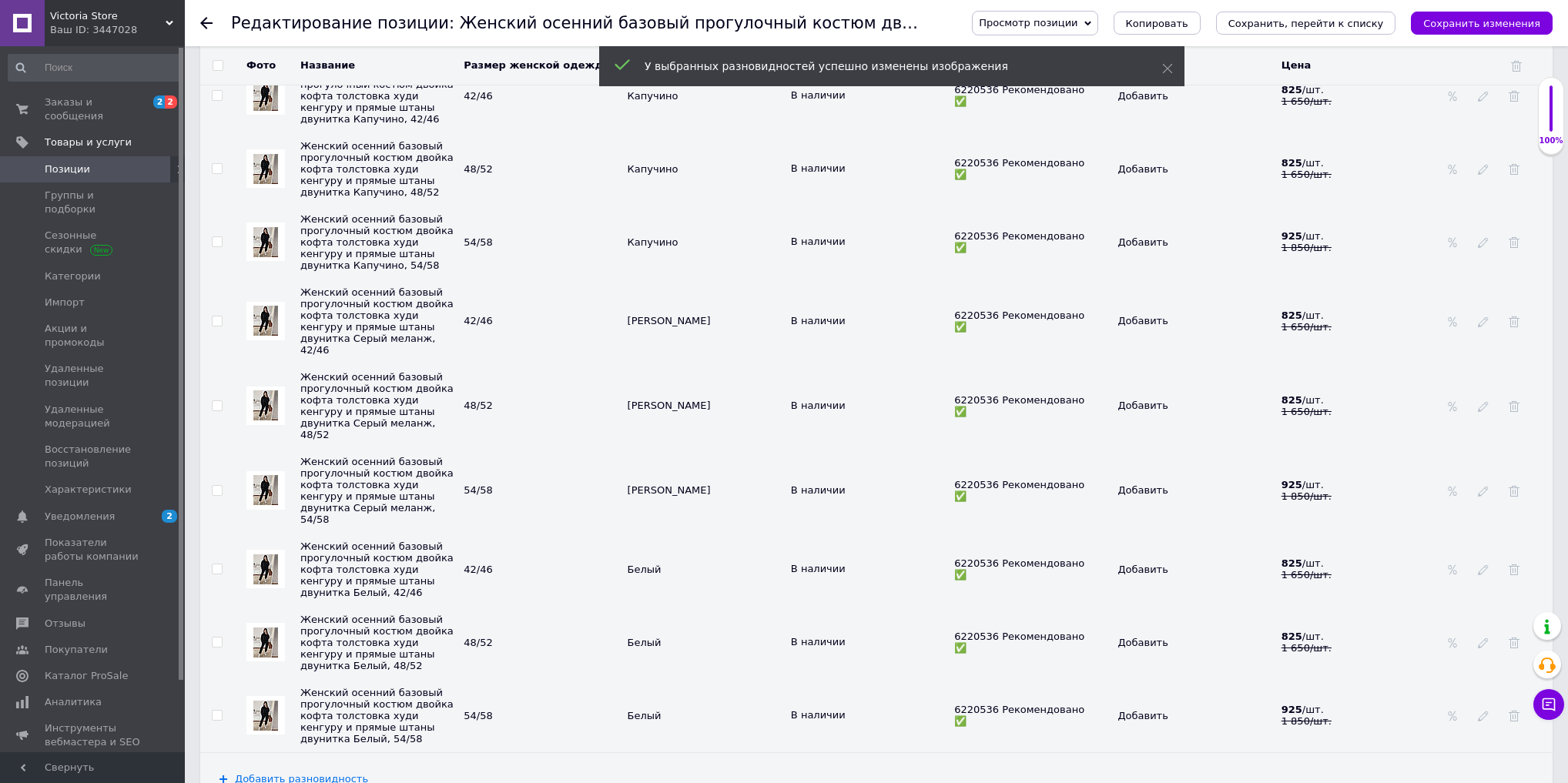
click at [264, 111] on img at bounding box center [266, 95] width 24 height 30
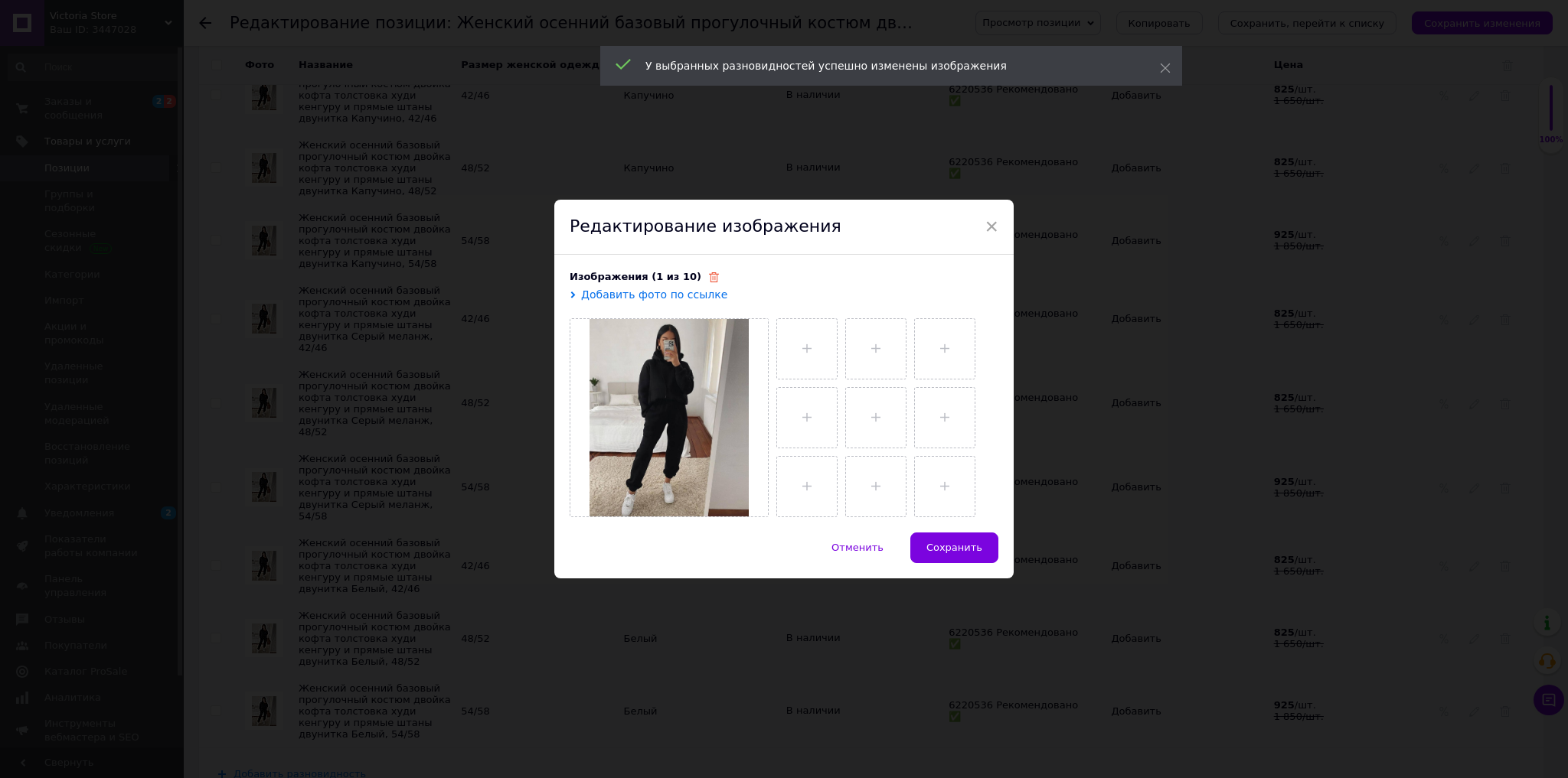
click at [709, 283] on use at bounding box center [713, 276] width 10 height 10
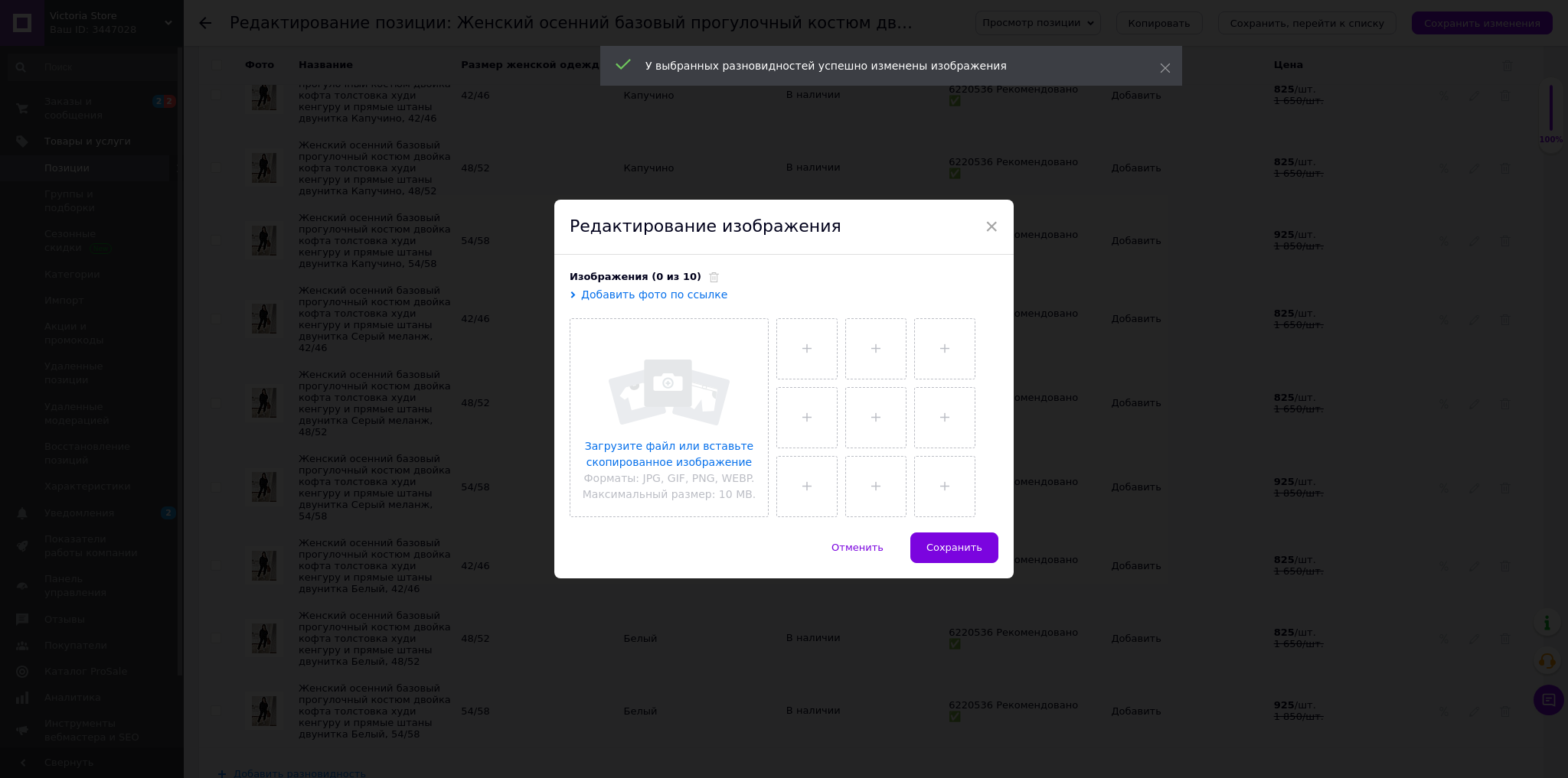
click at [723, 395] on input "file" at bounding box center [669, 417] width 197 height 197
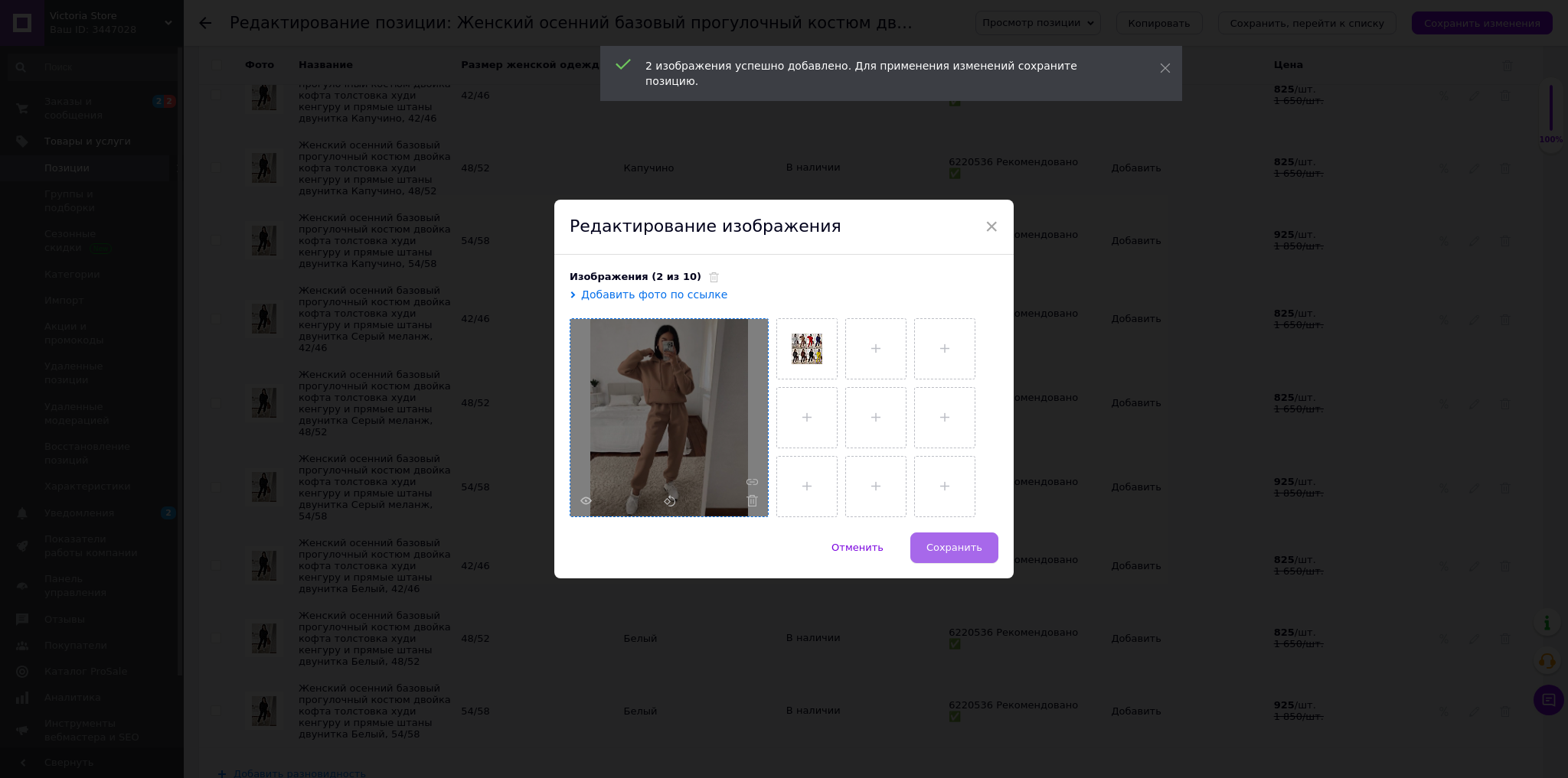
click at [974, 543] on span "Сохранить" at bounding box center [954, 547] width 56 height 11
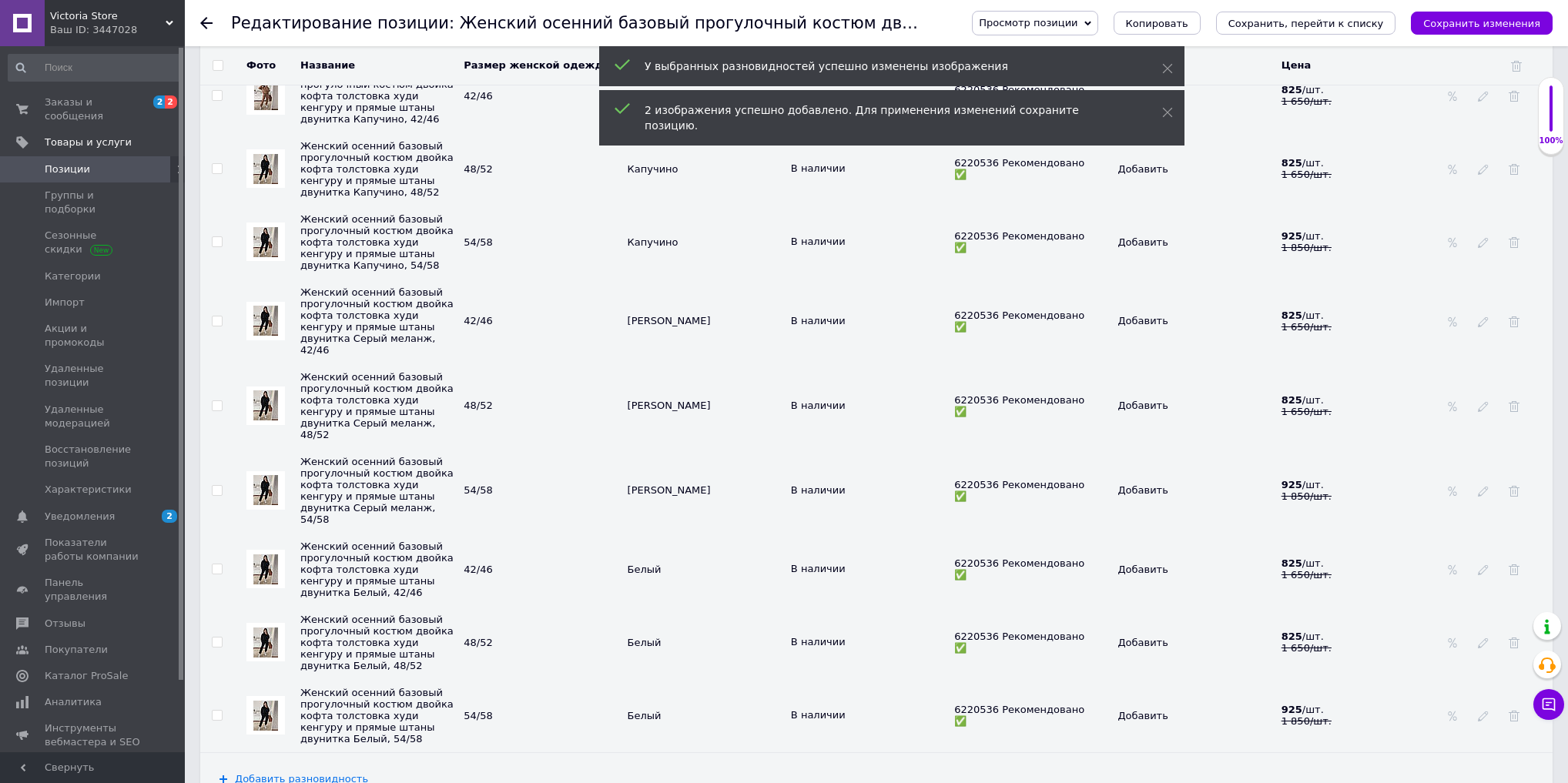
click at [256, 188] on div at bounding box center [266, 169] width 38 height 38
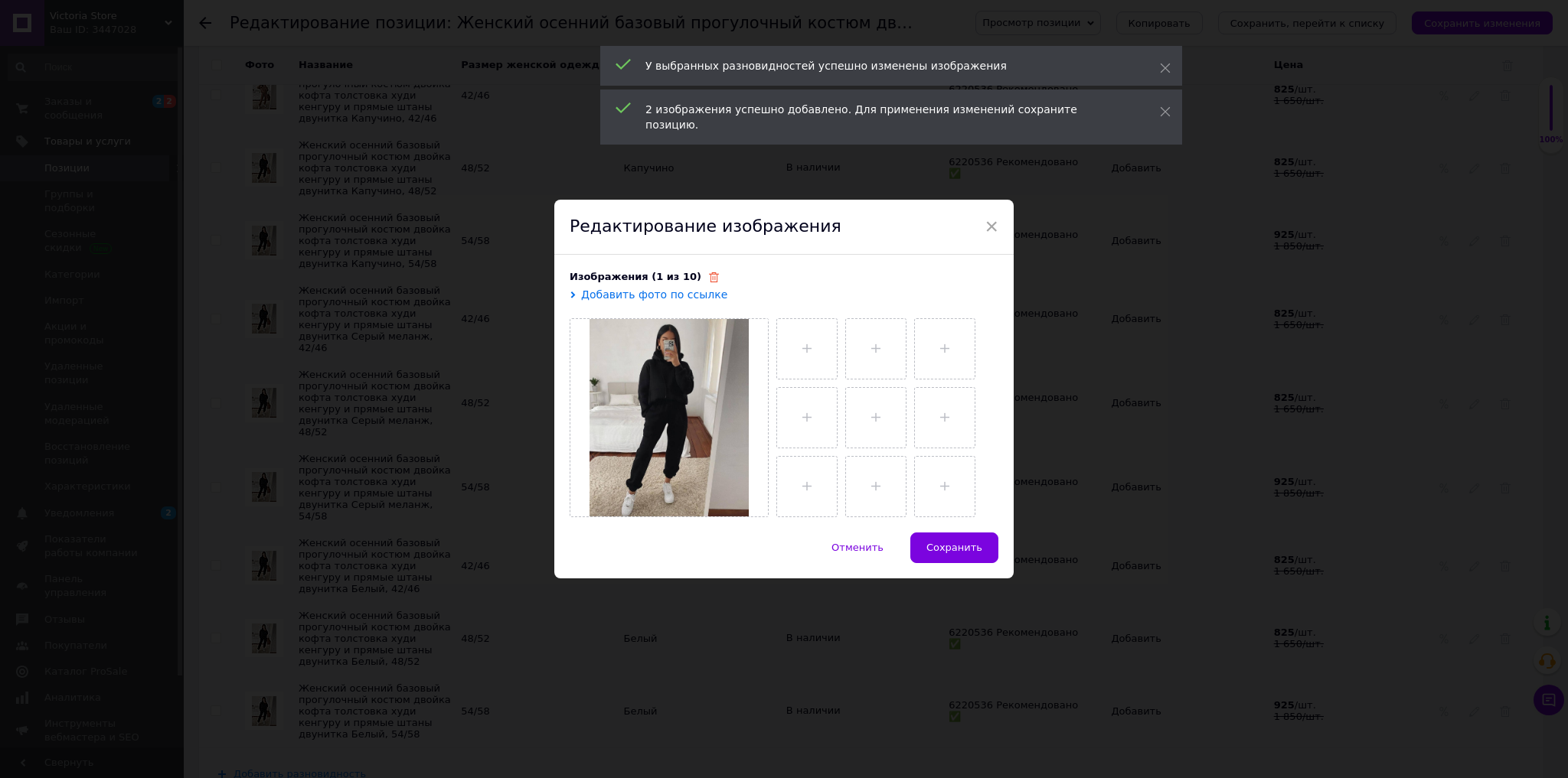
click at [709, 276] on use at bounding box center [713, 276] width 10 height 10
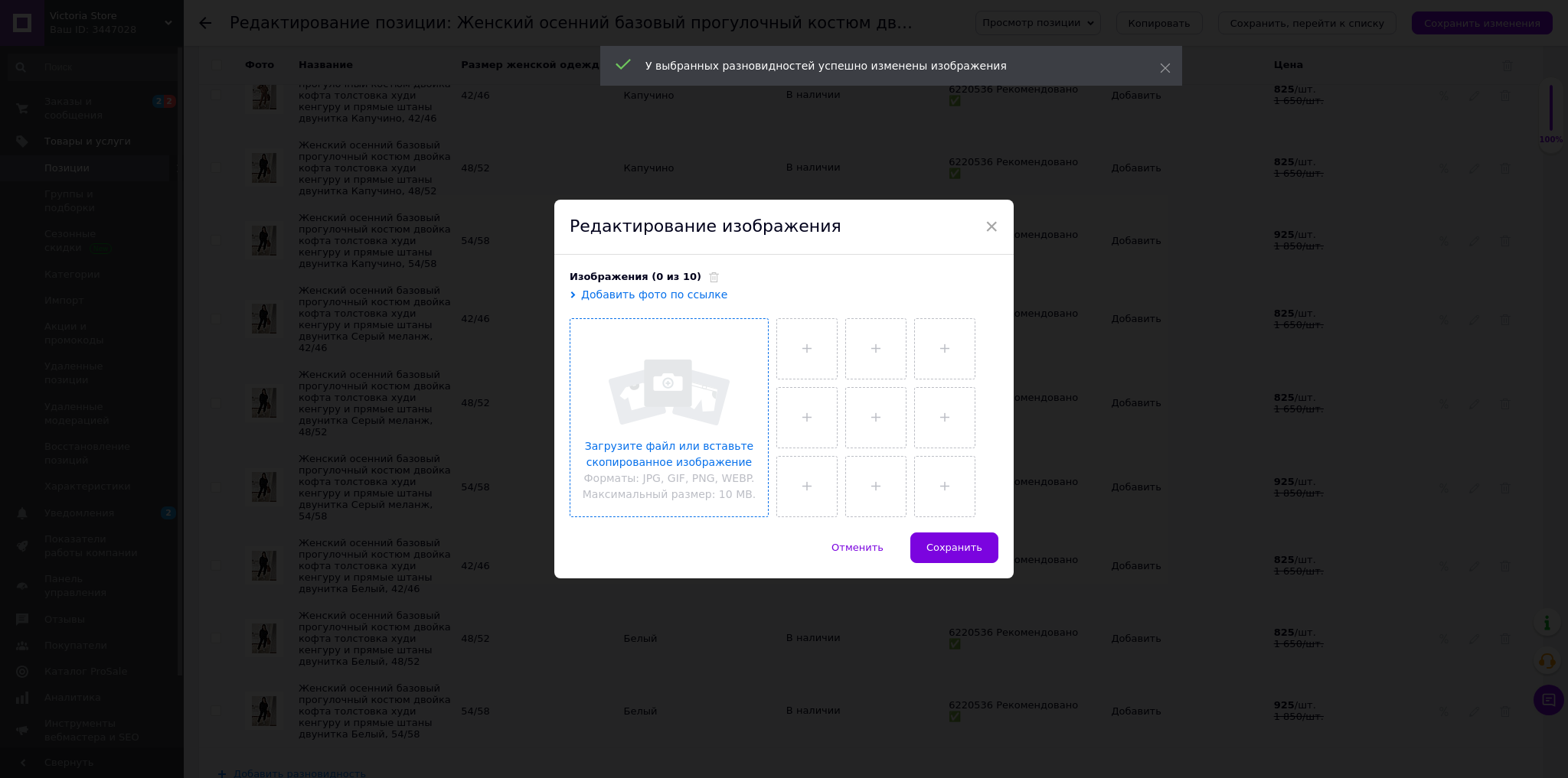
drag, startPoint x: 714, startPoint y: 407, endPoint x: 723, endPoint y: 413, distance: 10.8
click at [717, 407] on input "file" at bounding box center [669, 417] width 197 height 197
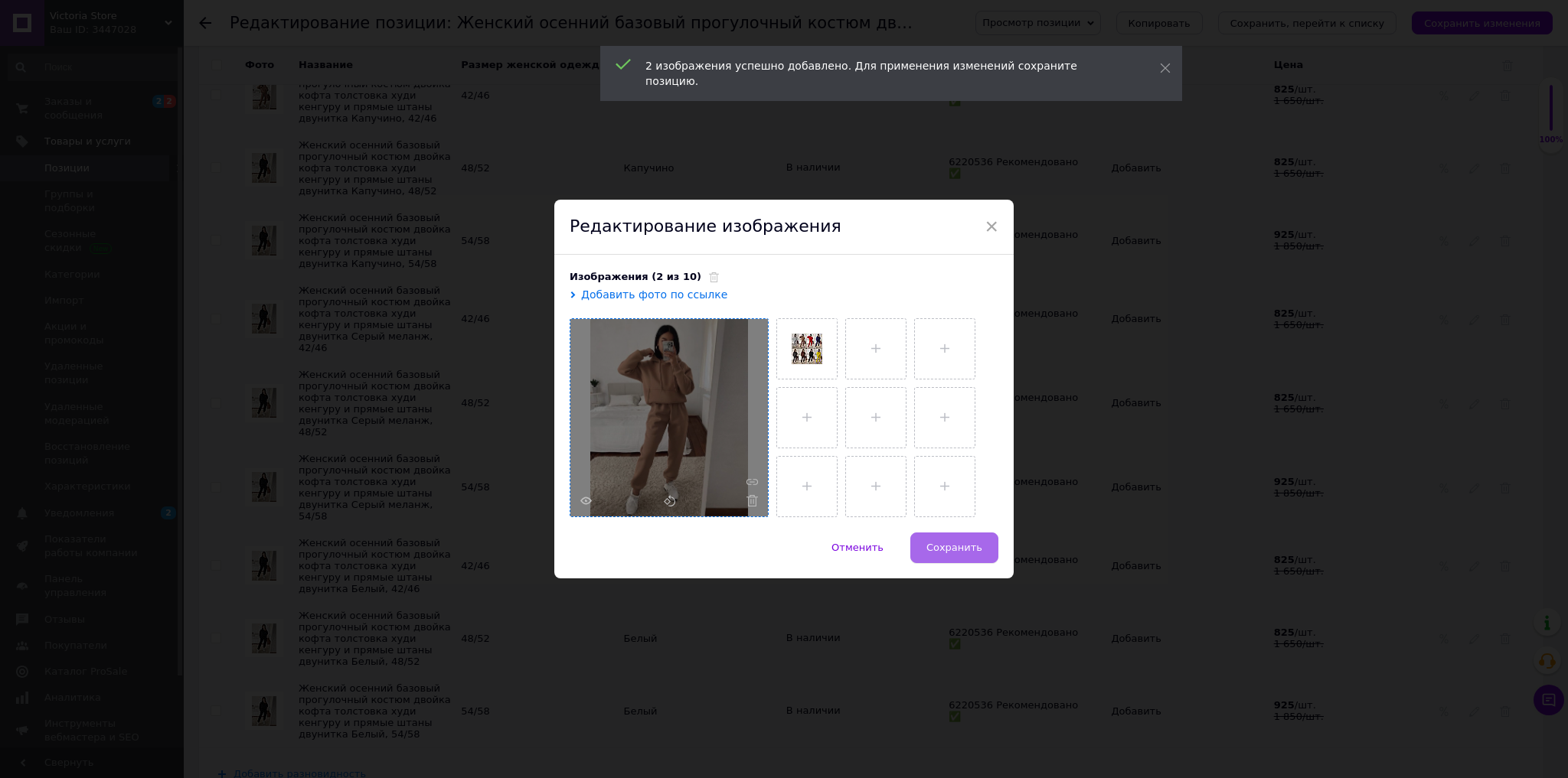
click at [969, 547] on span "Сохранить" at bounding box center [954, 547] width 56 height 11
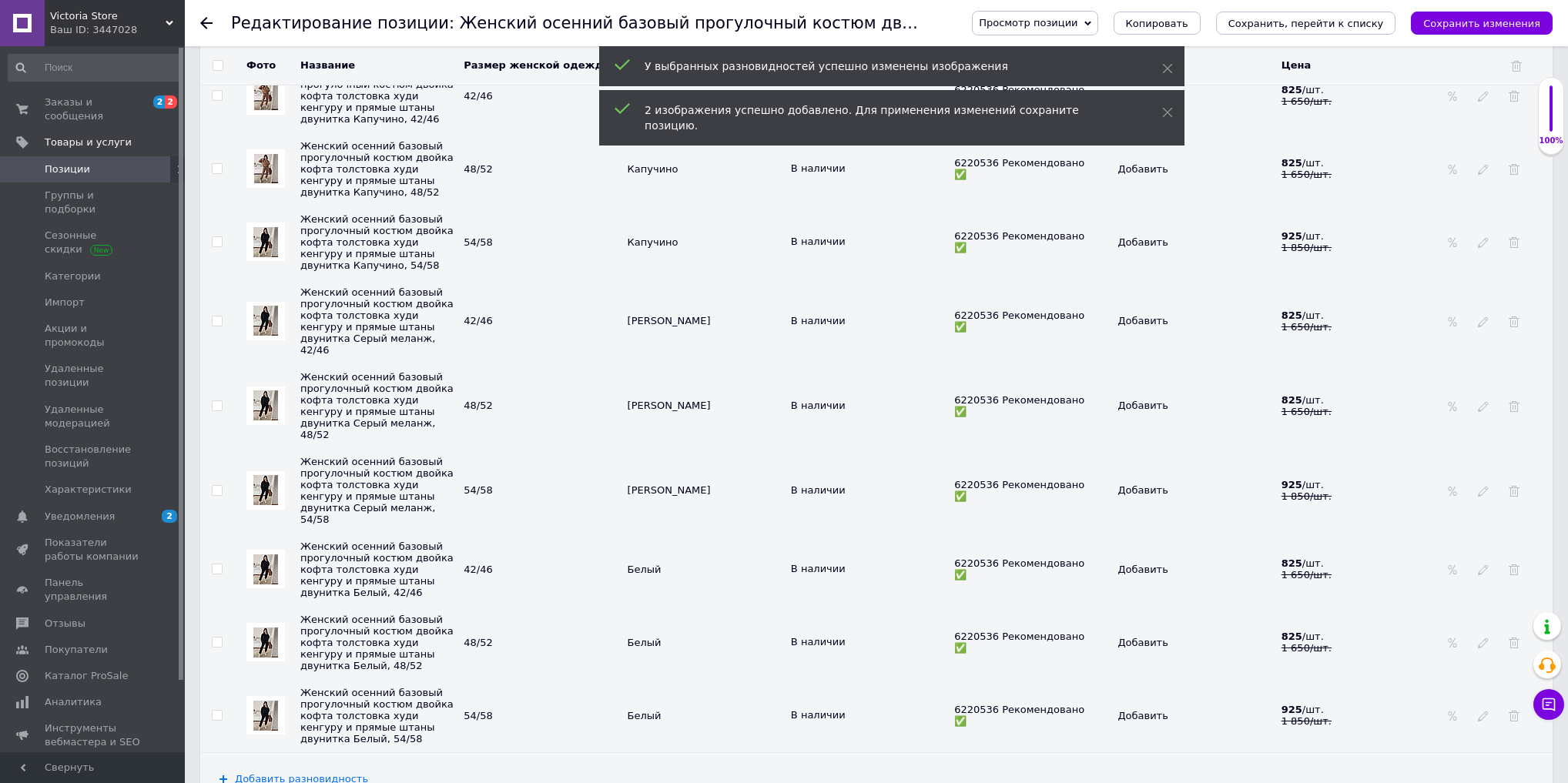
click at [256, 257] on img at bounding box center [266, 242] width 24 height 30
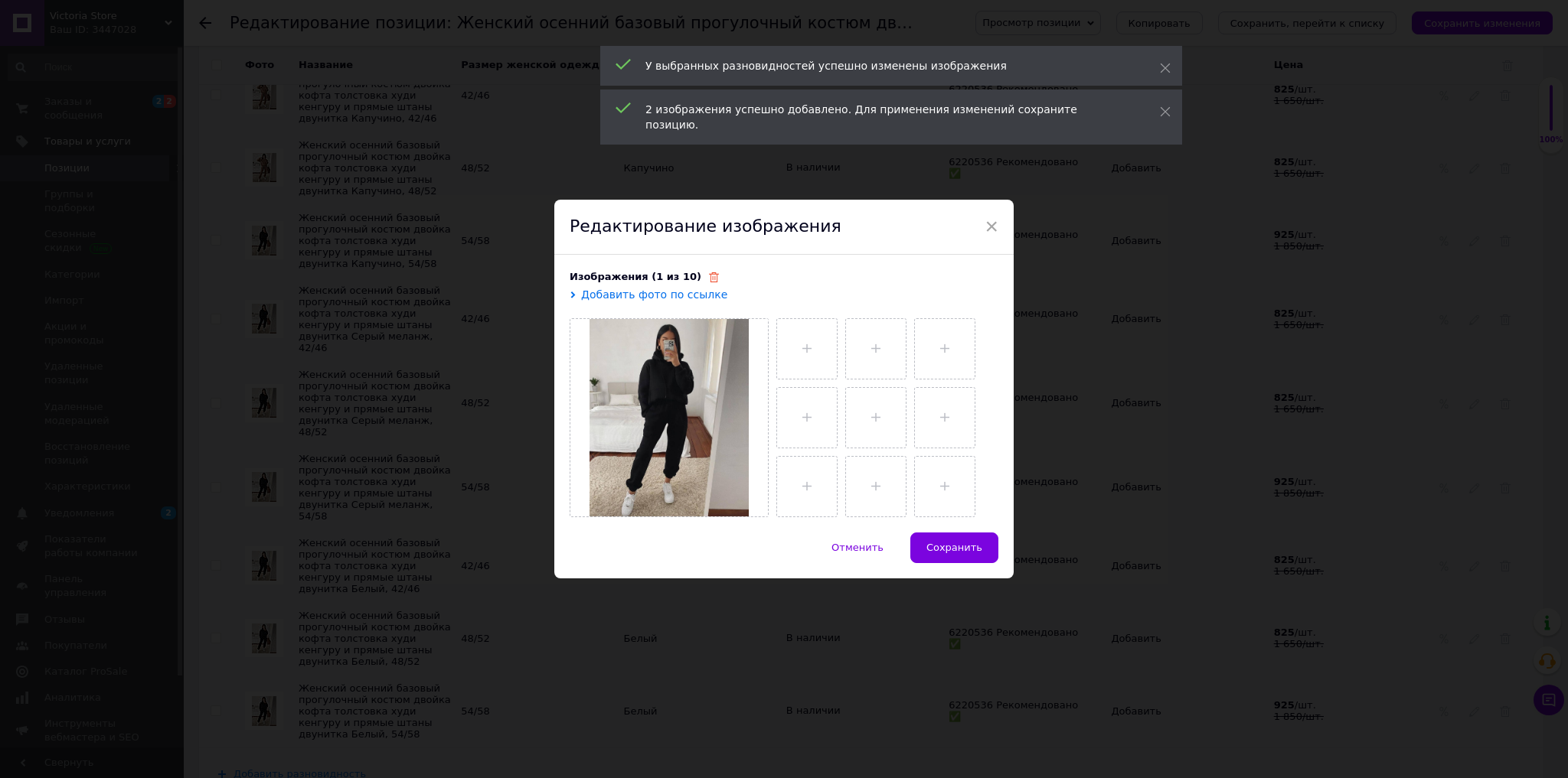
click at [709, 283] on icon at bounding box center [713, 276] width 10 height 10
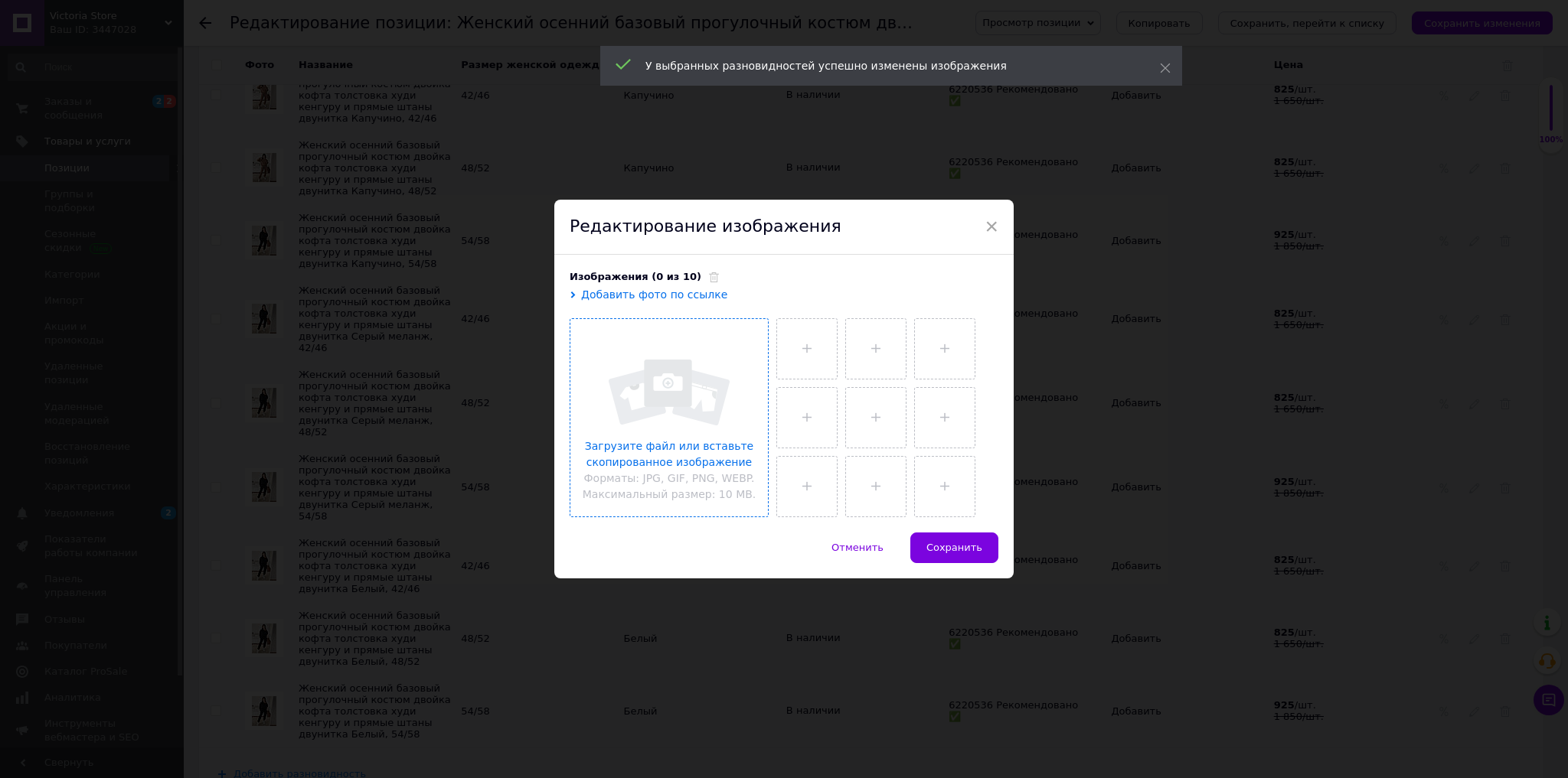
click at [726, 451] on input "file" at bounding box center [669, 417] width 197 height 197
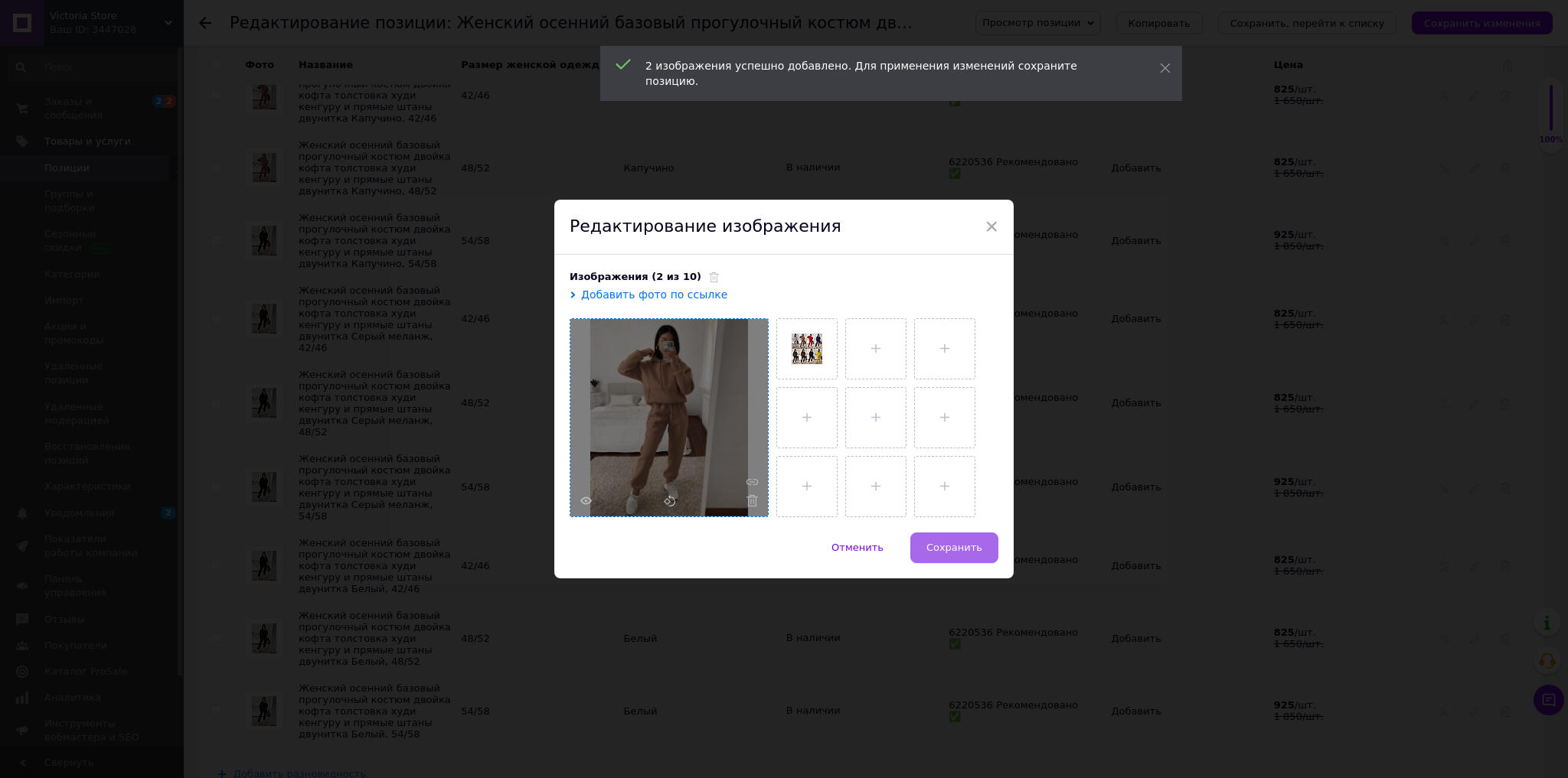
click at [962, 548] on span "Сохранить" at bounding box center [954, 547] width 56 height 11
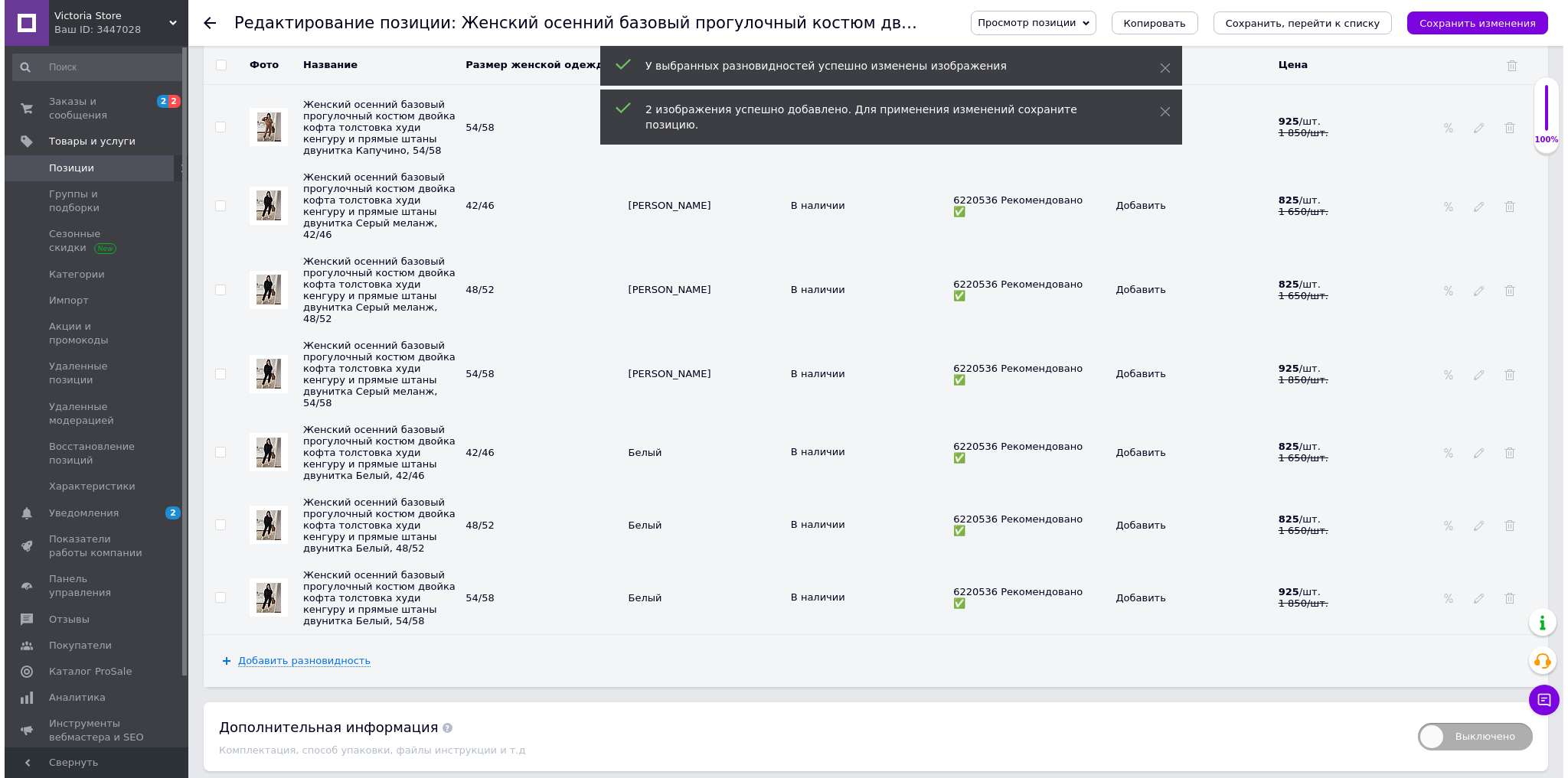
scroll to position [4225, 0]
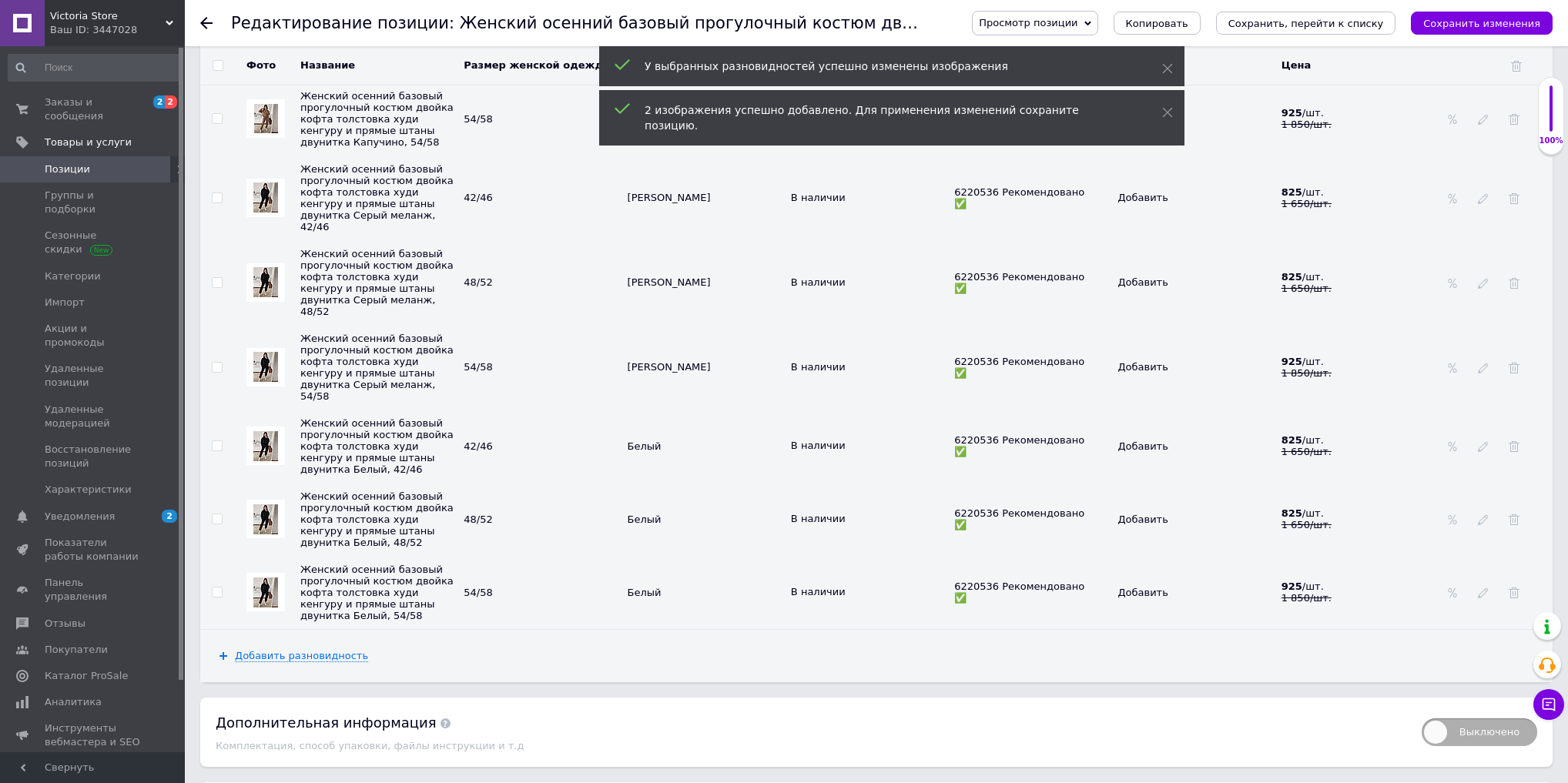
click at [254, 213] on img at bounding box center [266, 198] width 24 height 30
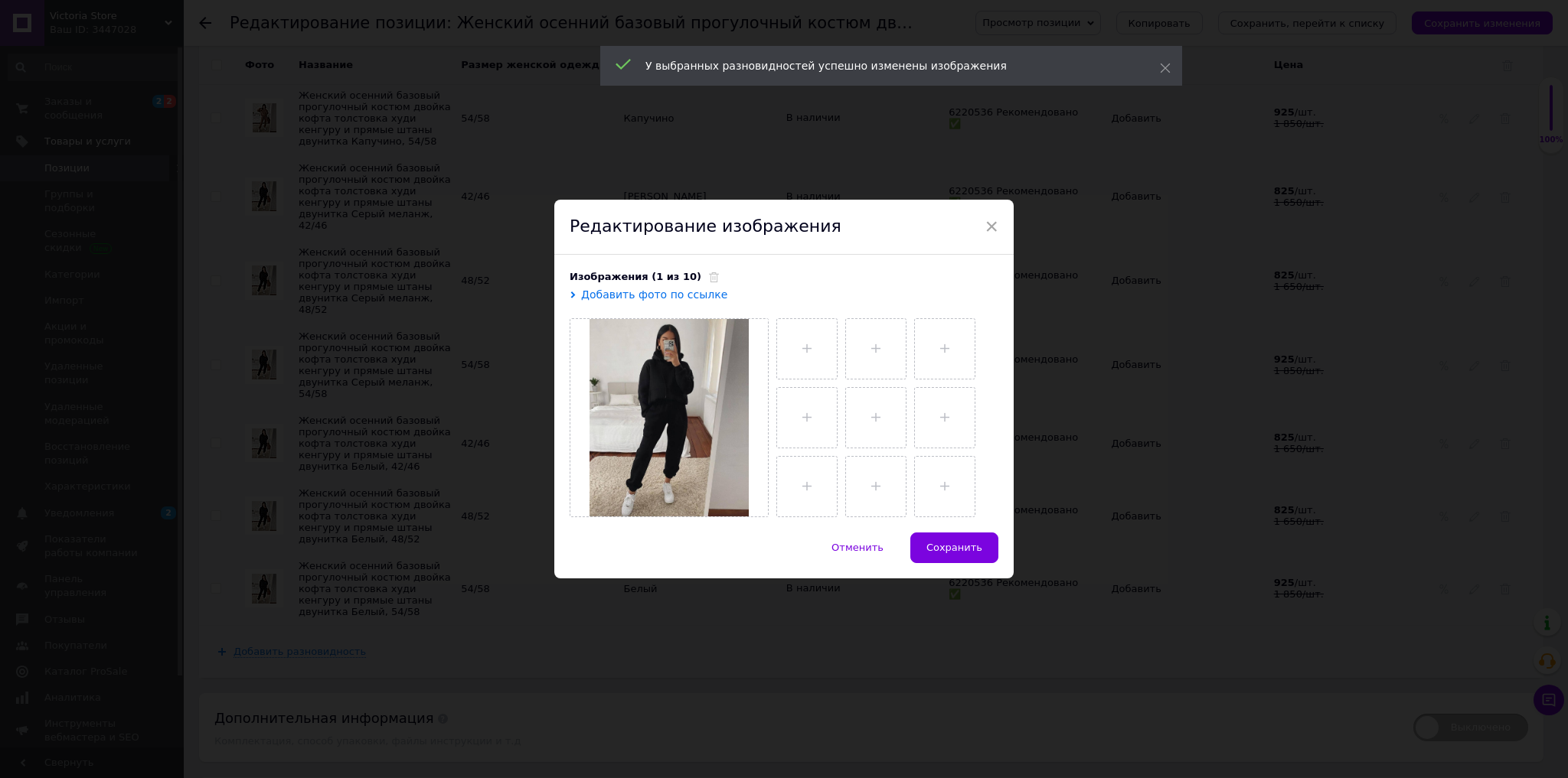
click at [698, 280] on div "Изображения (1 из 10)" at bounding box center [784, 277] width 429 height 14
click at [709, 279] on icon at bounding box center [713, 276] width 10 height 10
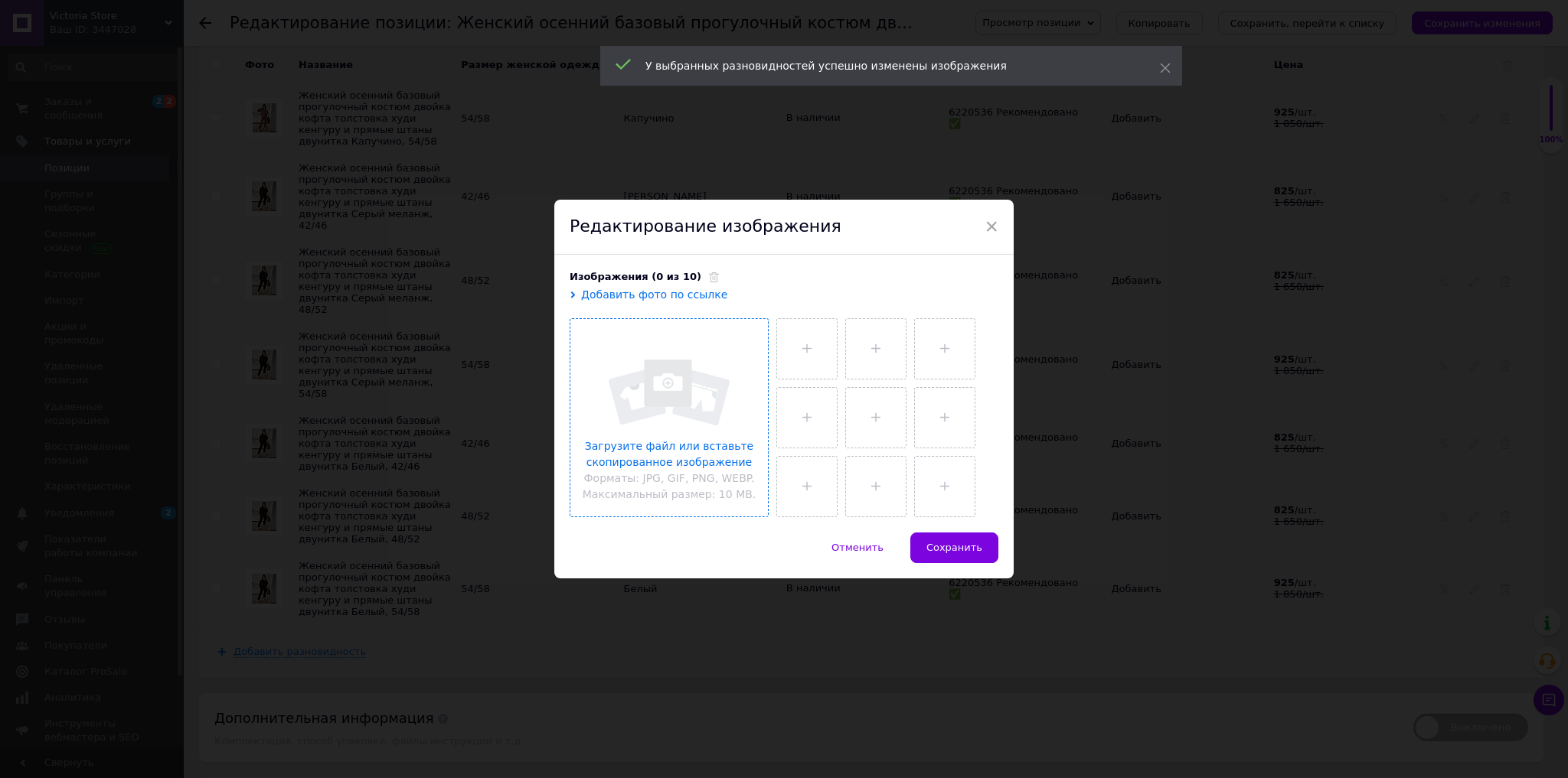
click at [704, 440] on input "file" at bounding box center [669, 417] width 197 height 197
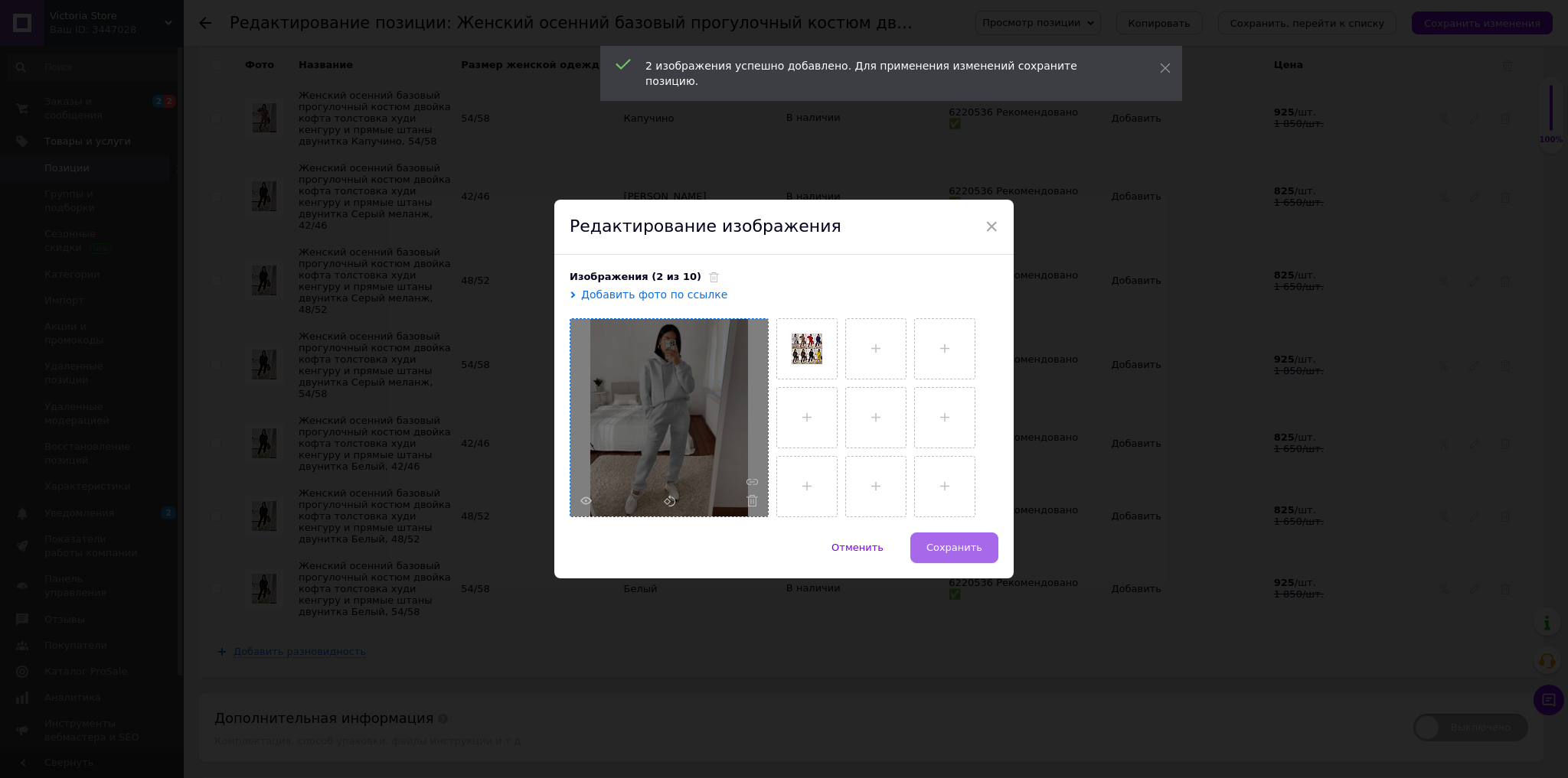
click at [945, 537] on button "Сохранить" at bounding box center [954, 548] width 88 height 30
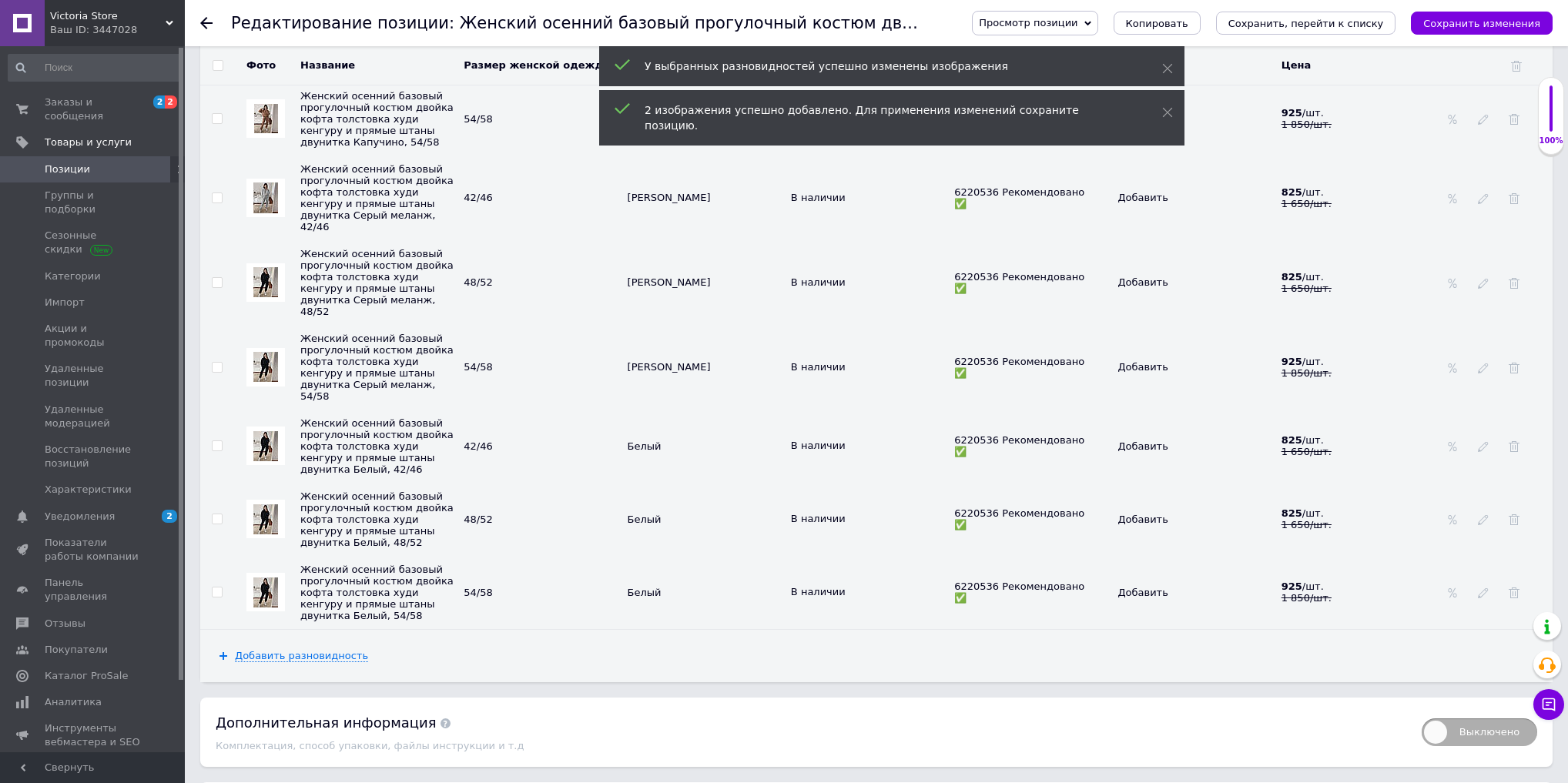
click at [256, 297] on img at bounding box center [266, 282] width 24 height 30
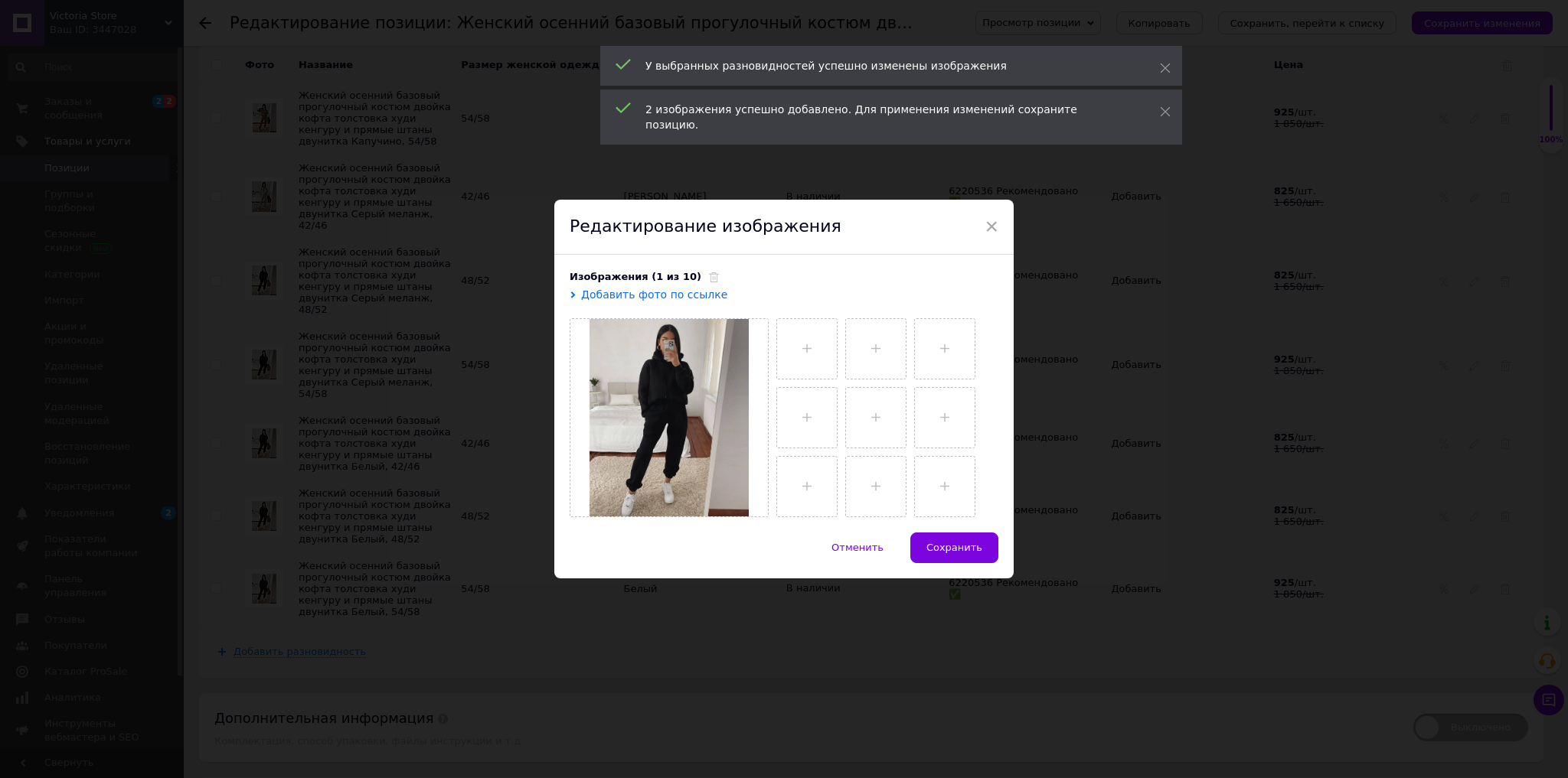
click at [701, 272] on span at bounding box center [710, 276] width 17 height 11
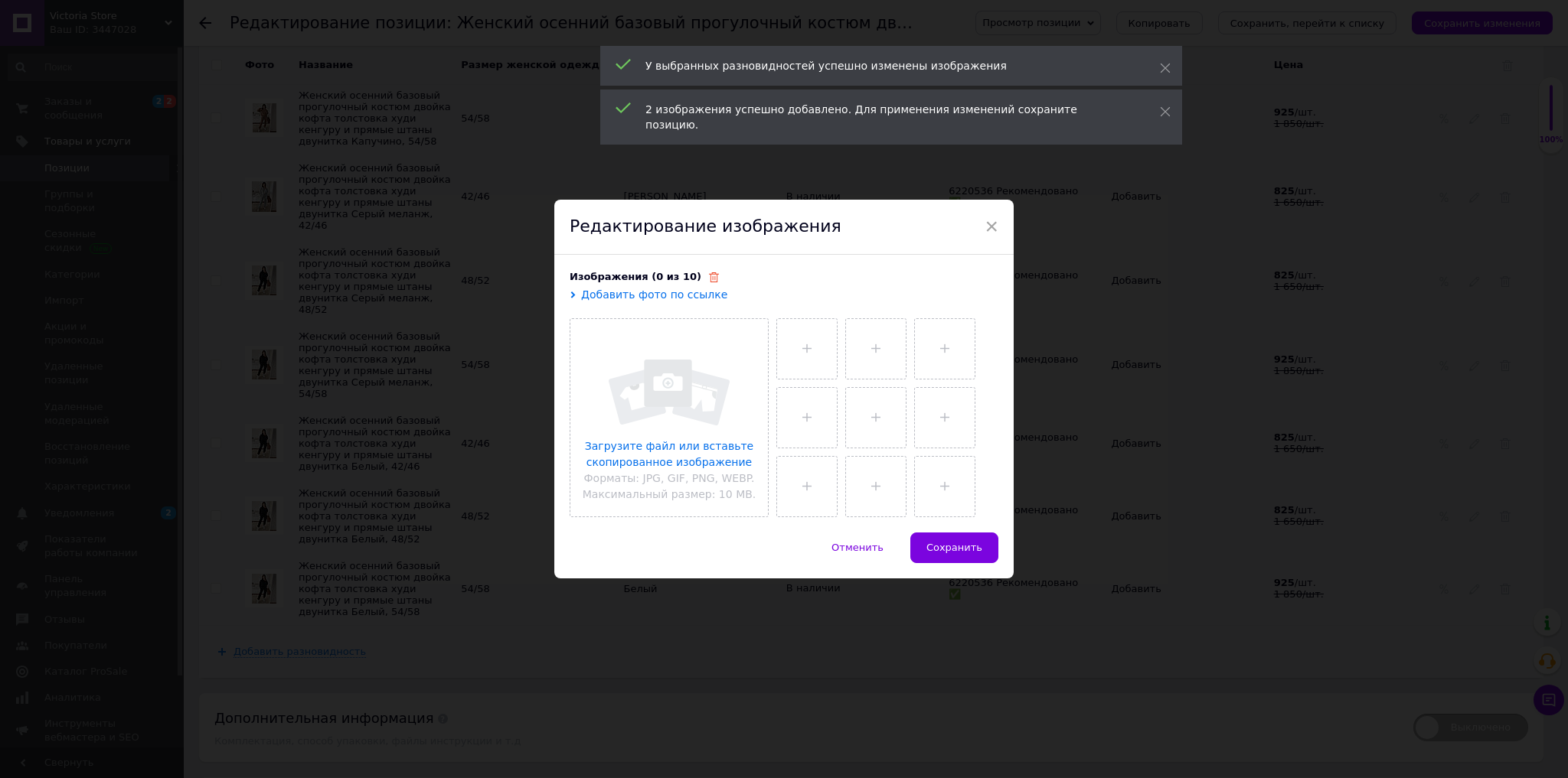
click at [709, 280] on icon at bounding box center [713, 276] width 10 height 10
click at [691, 419] on input "file" at bounding box center [669, 417] width 197 height 197
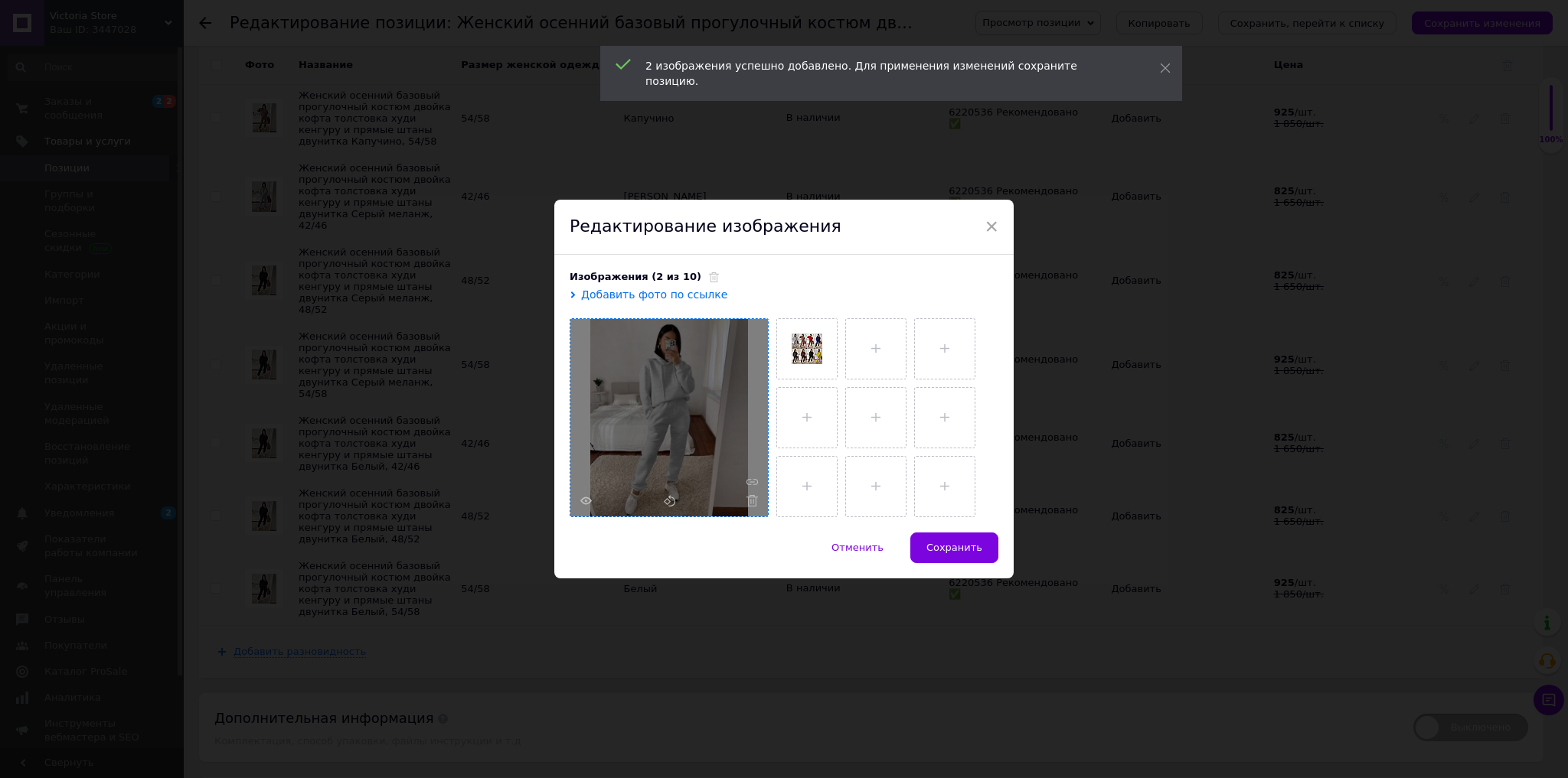
click at [985, 543] on button "Сохранить" at bounding box center [954, 548] width 88 height 30
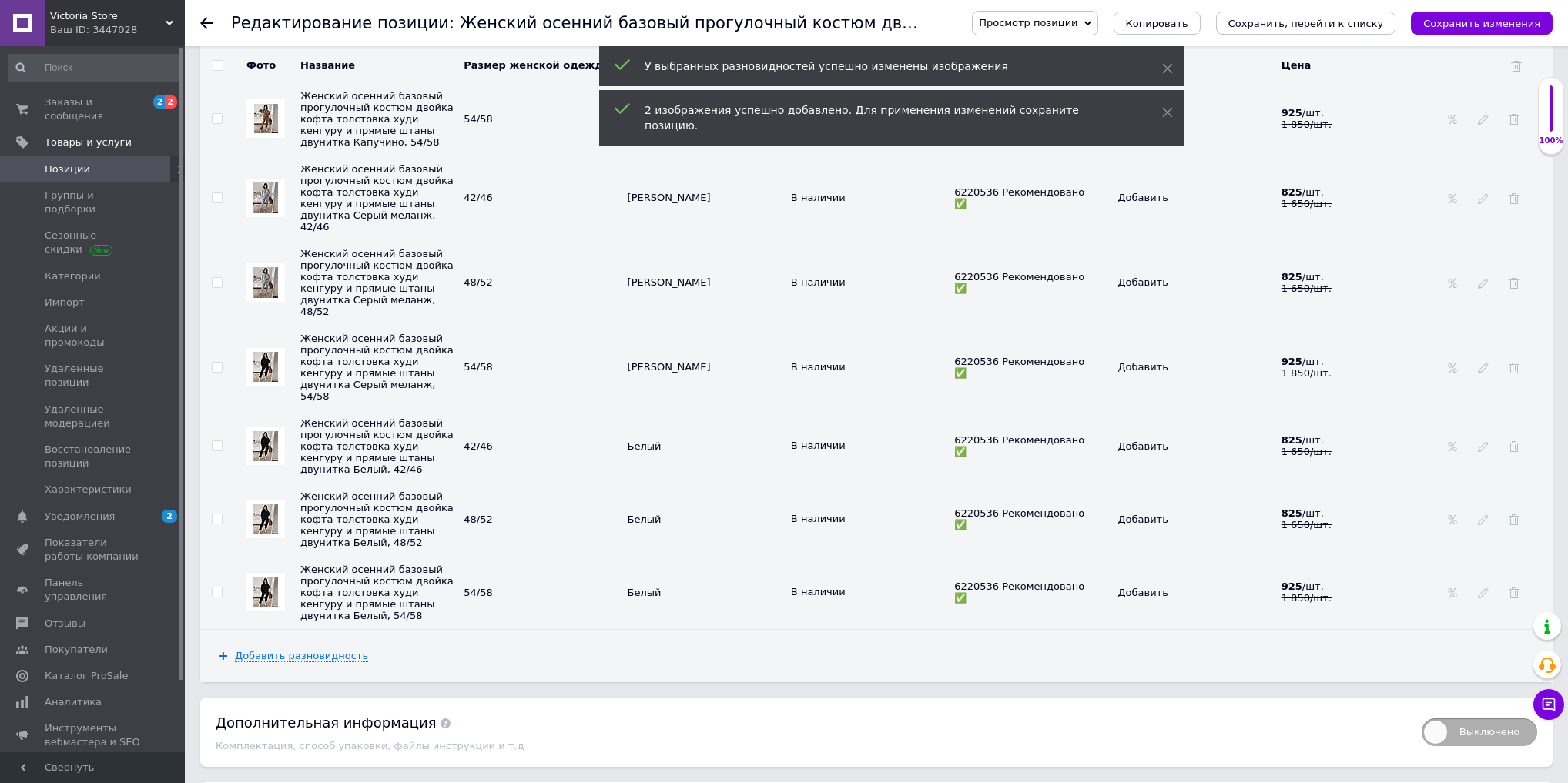
click at [262, 382] on img at bounding box center [266, 367] width 24 height 30
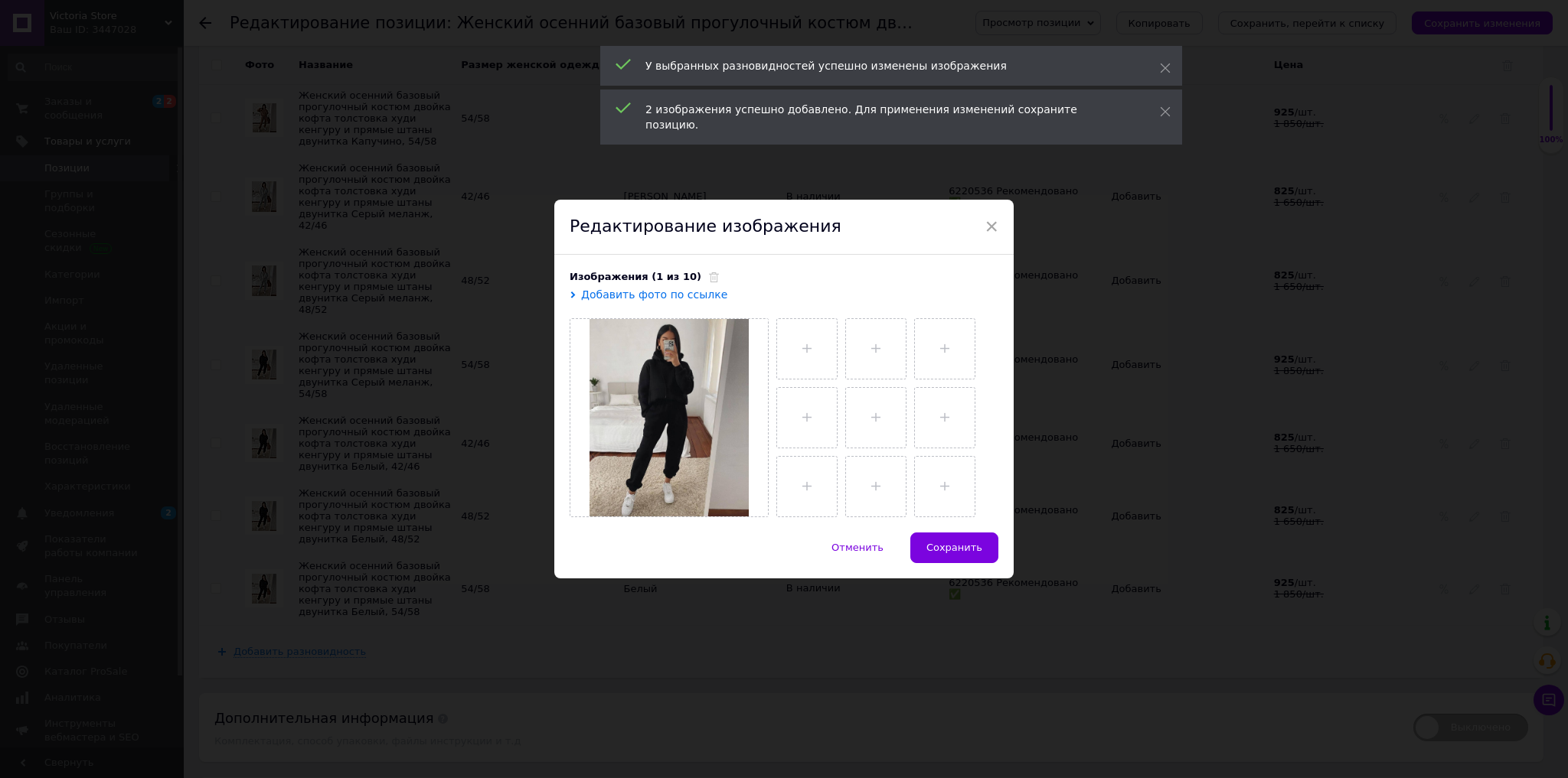
click at [709, 279] on icon at bounding box center [713, 276] width 10 height 10
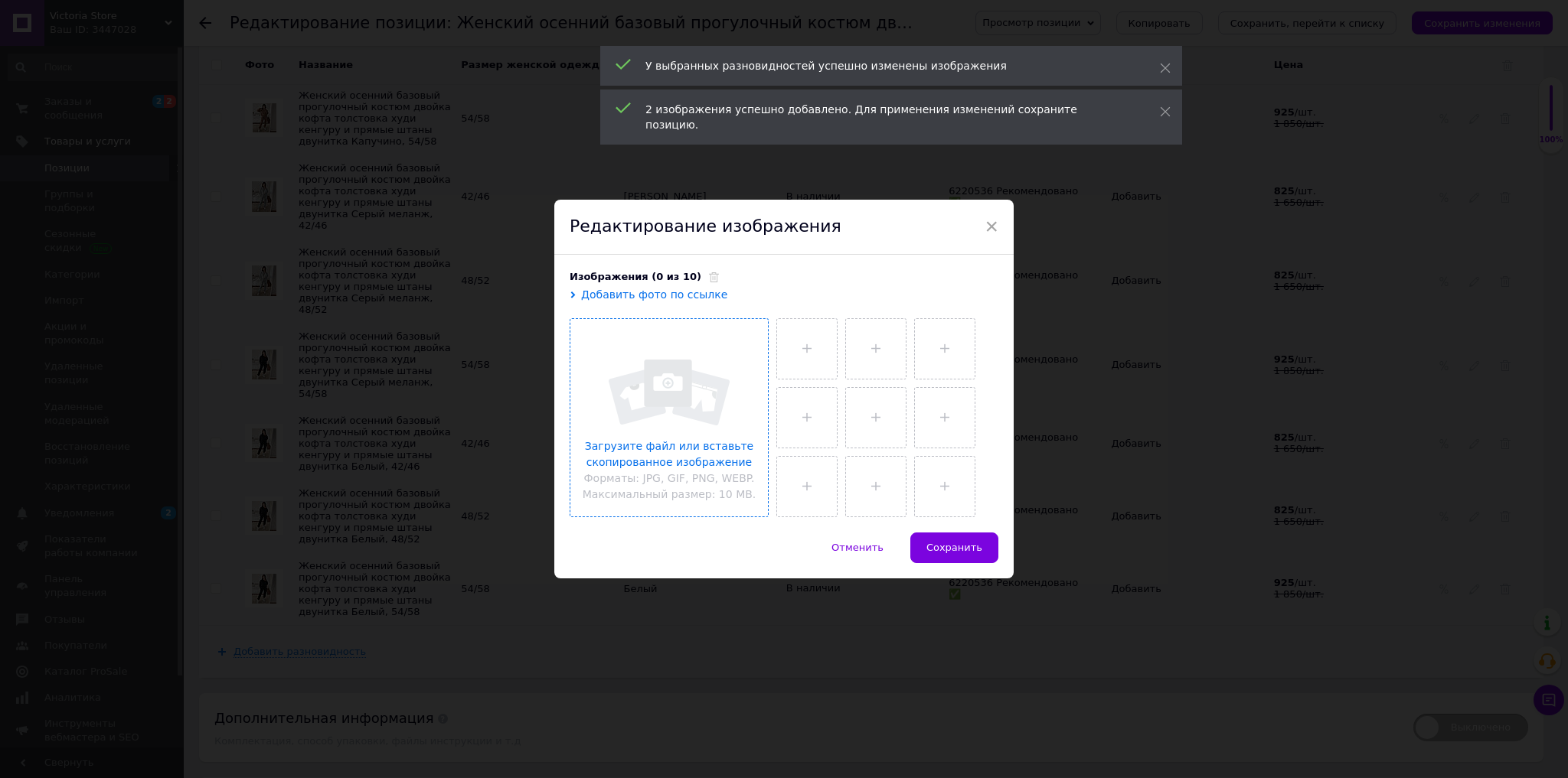
click at [696, 400] on input "file" at bounding box center [669, 417] width 197 height 197
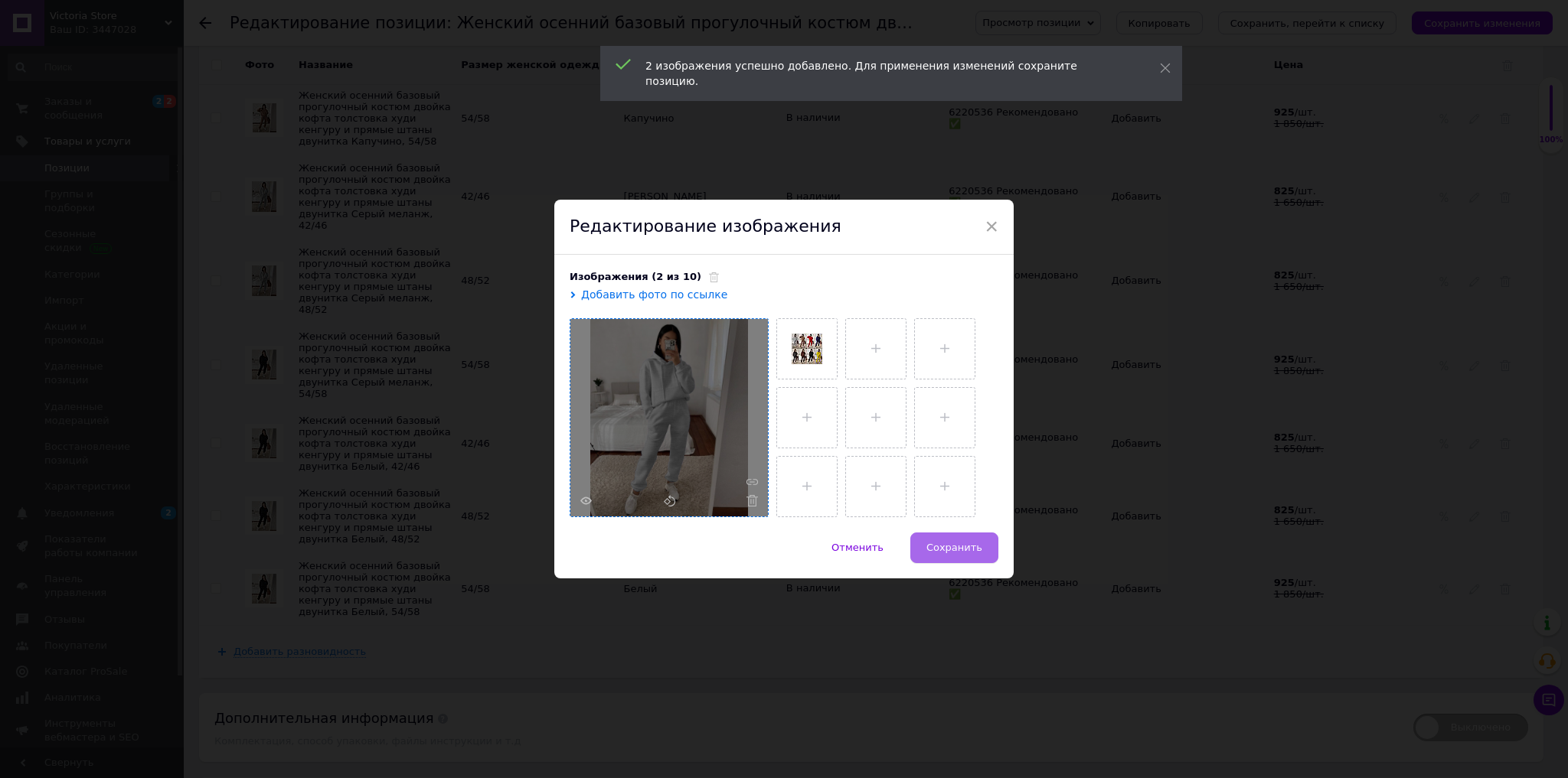
click at [952, 555] on button "Сохранить" at bounding box center [954, 548] width 88 height 30
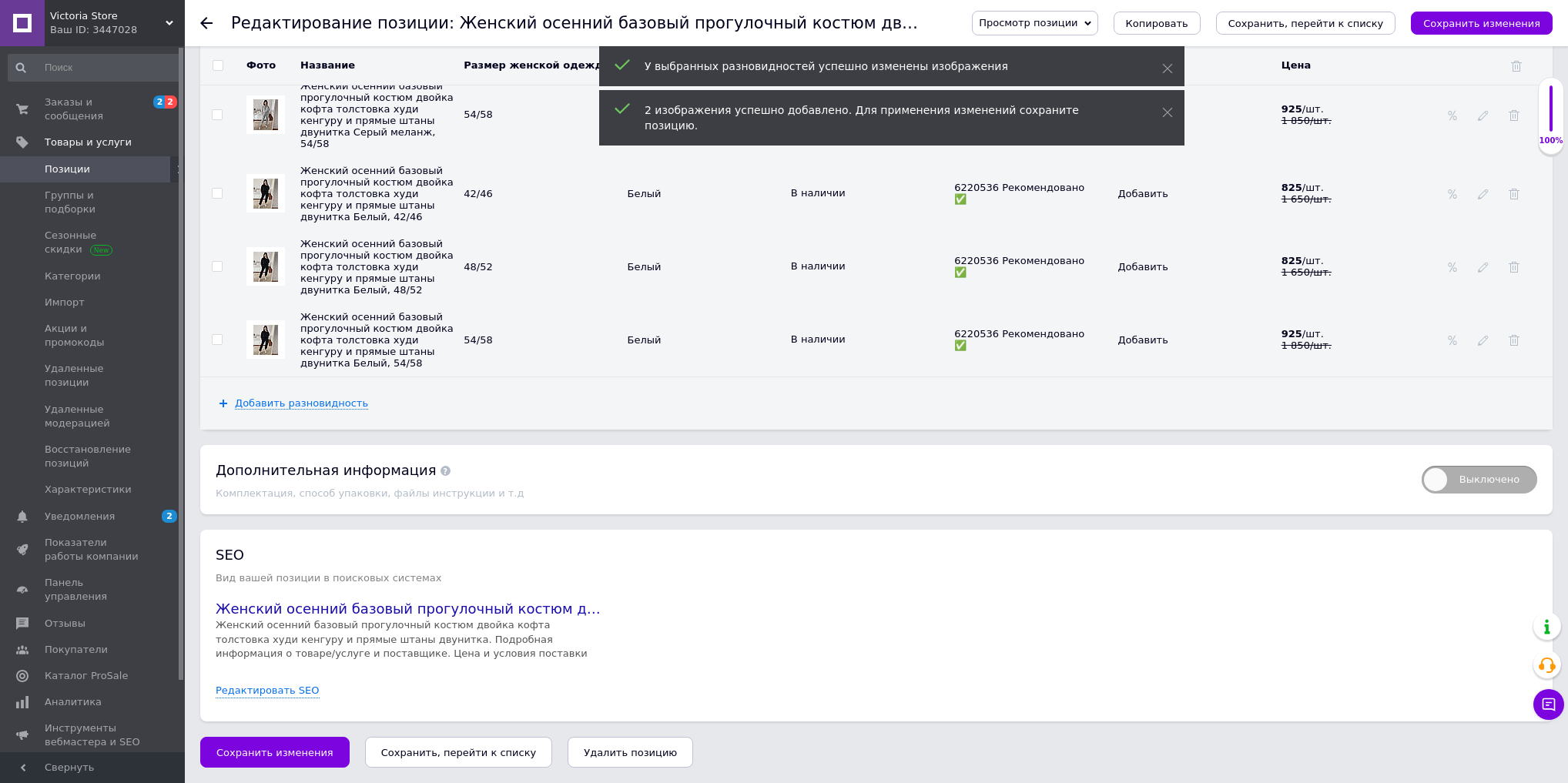
scroll to position [4560, 0]
click at [271, 209] on img at bounding box center [266, 193] width 24 height 30
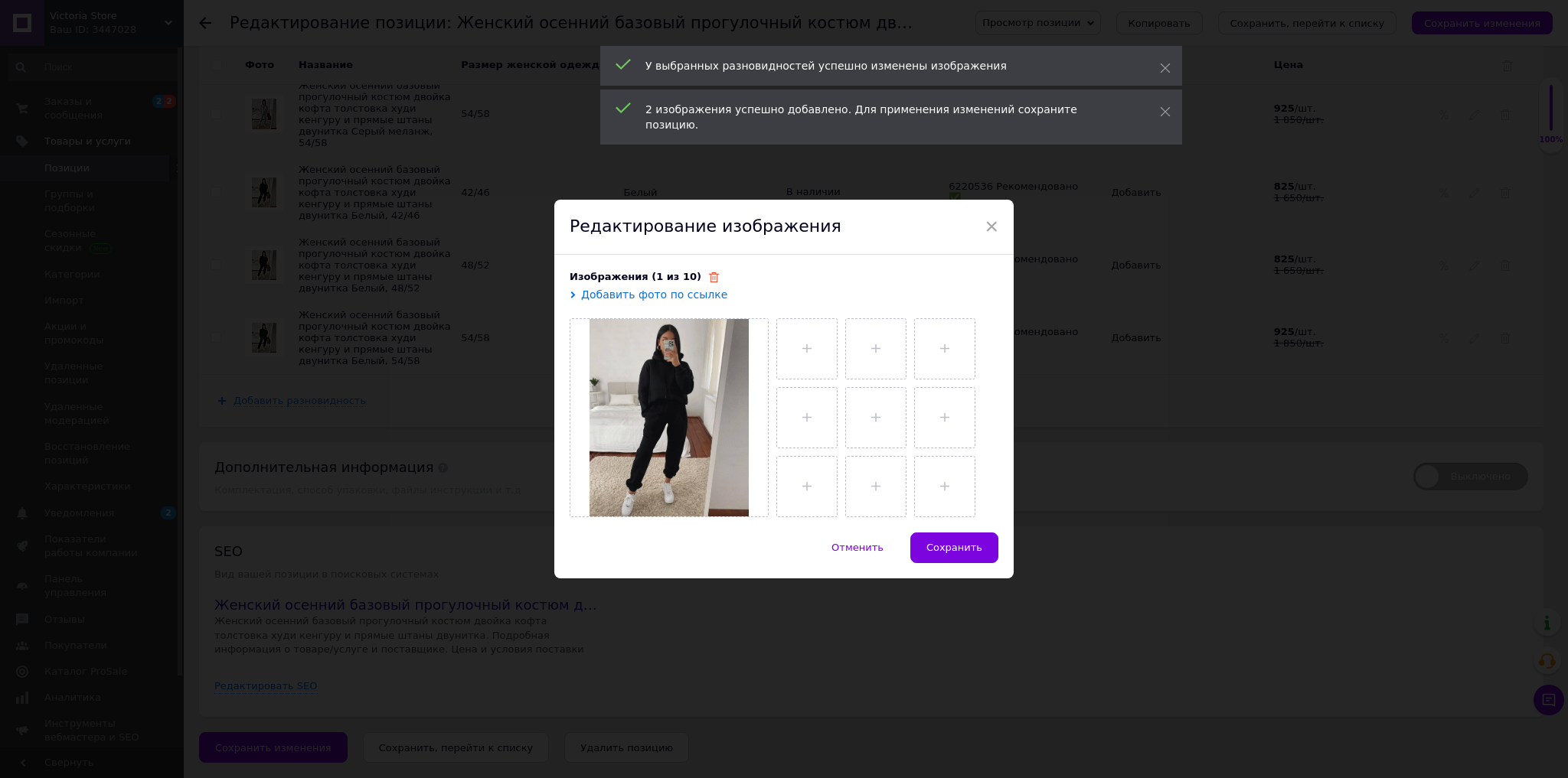
click at [709, 276] on icon at bounding box center [713, 276] width 10 height 10
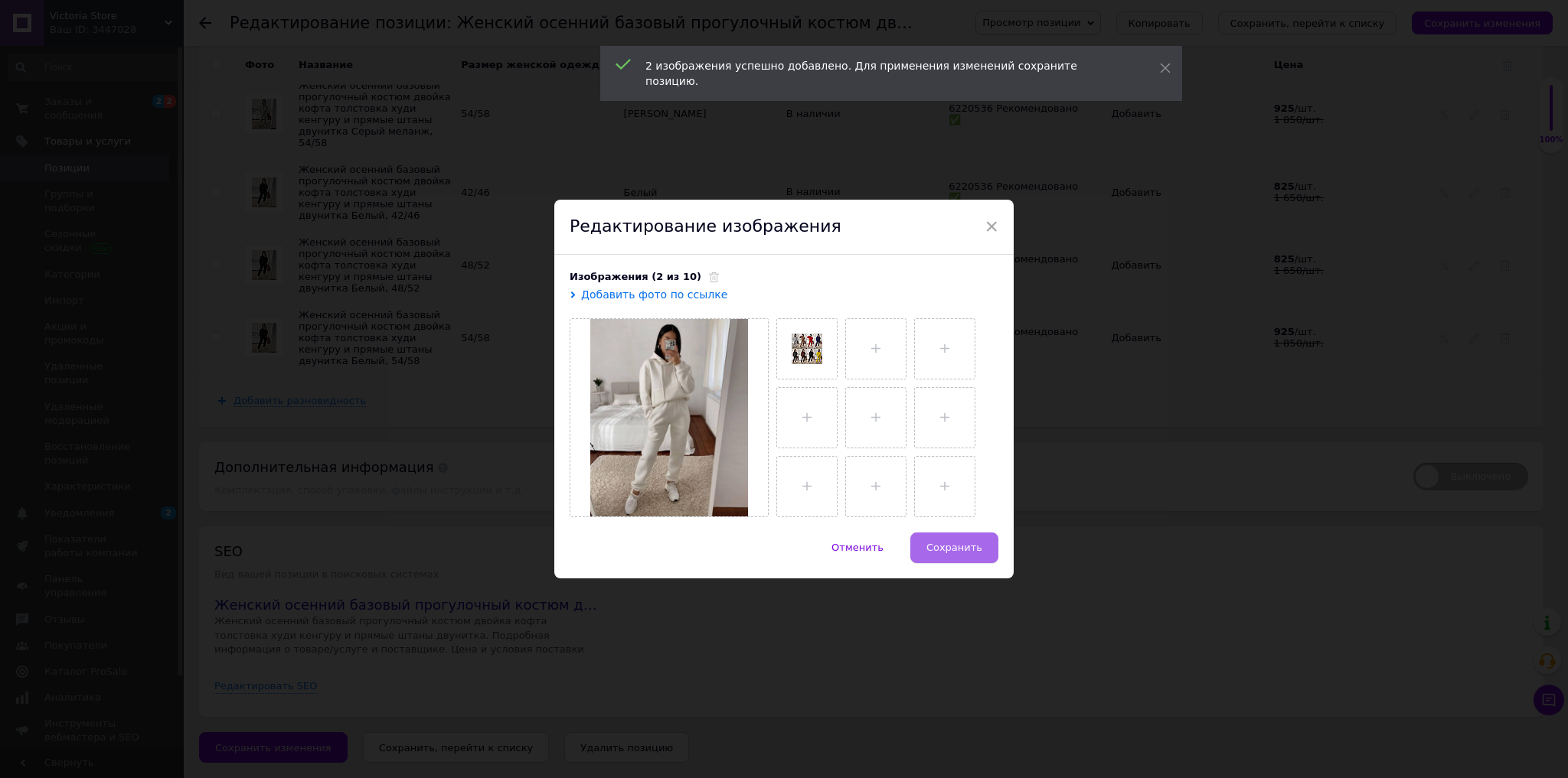
click at [952, 550] on span "Сохранить" at bounding box center [954, 547] width 56 height 11
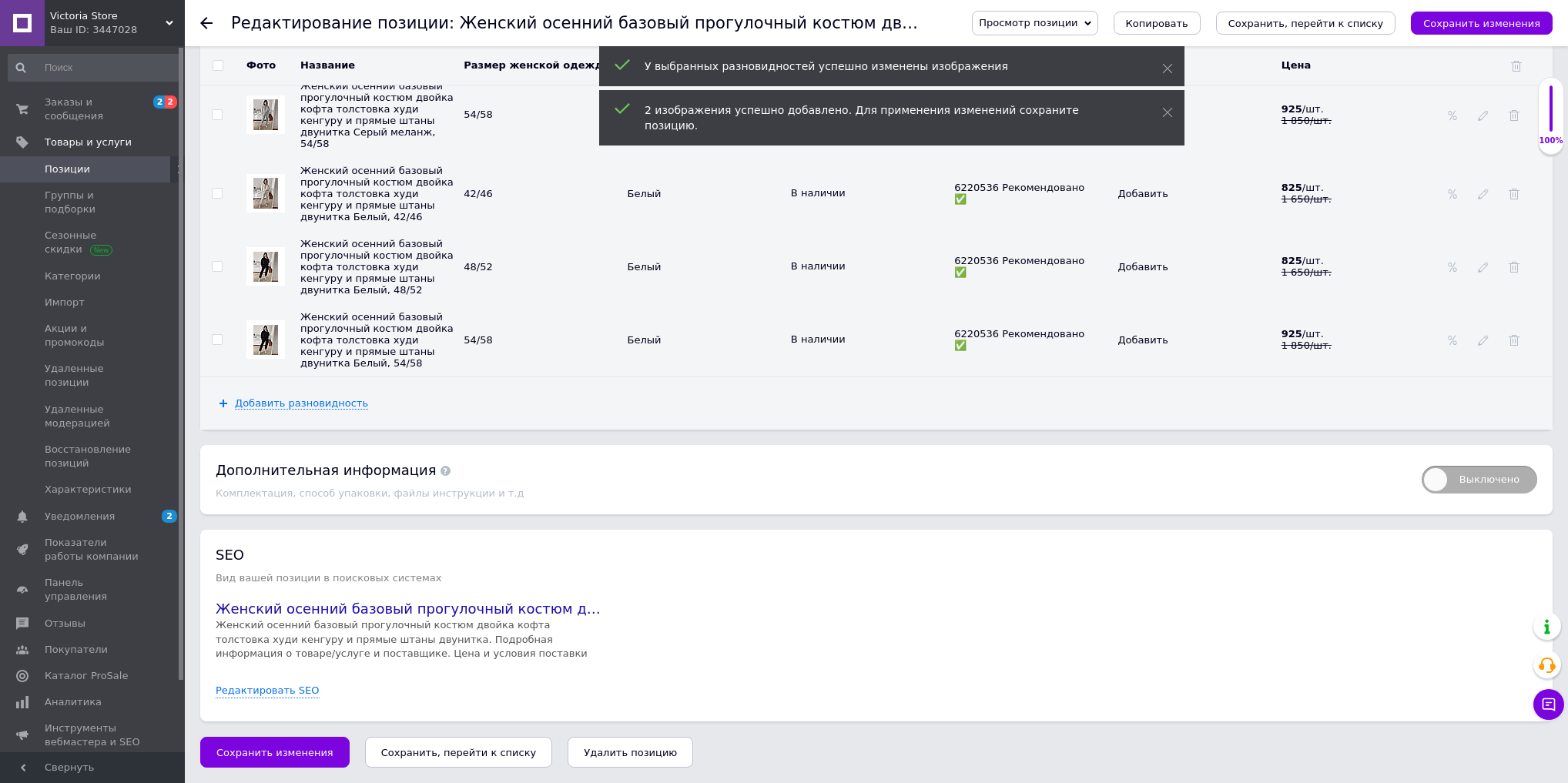
click at [263, 282] on img at bounding box center [266, 267] width 24 height 30
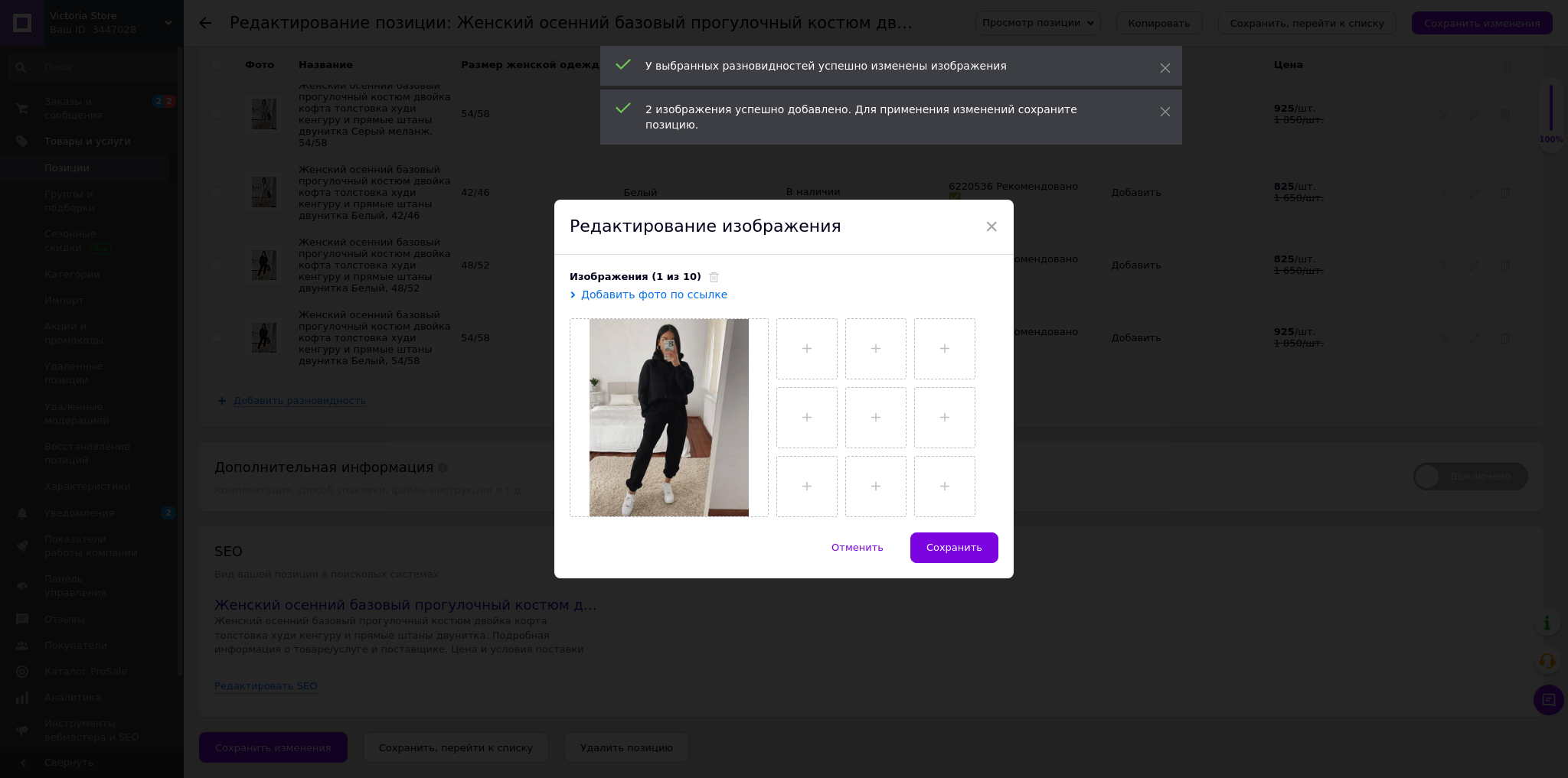
drag, startPoint x: 697, startPoint y: 278, endPoint x: 693, endPoint y: 291, distance: 13.6
click at [697, 278] on div "Изображения (1 из 10)" at bounding box center [784, 277] width 429 height 14
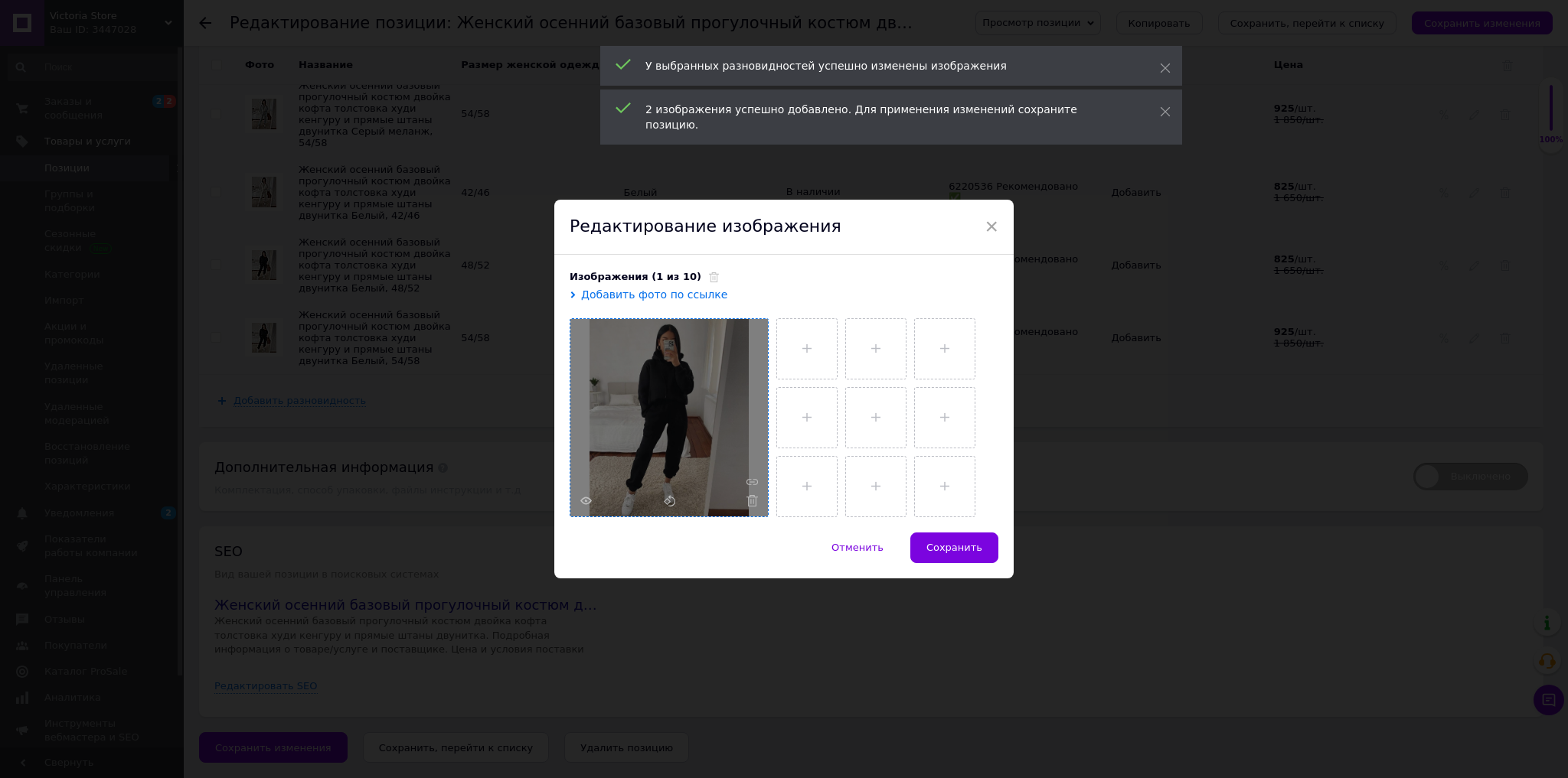
click at [689, 341] on div at bounding box center [669, 417] width 197 height 197
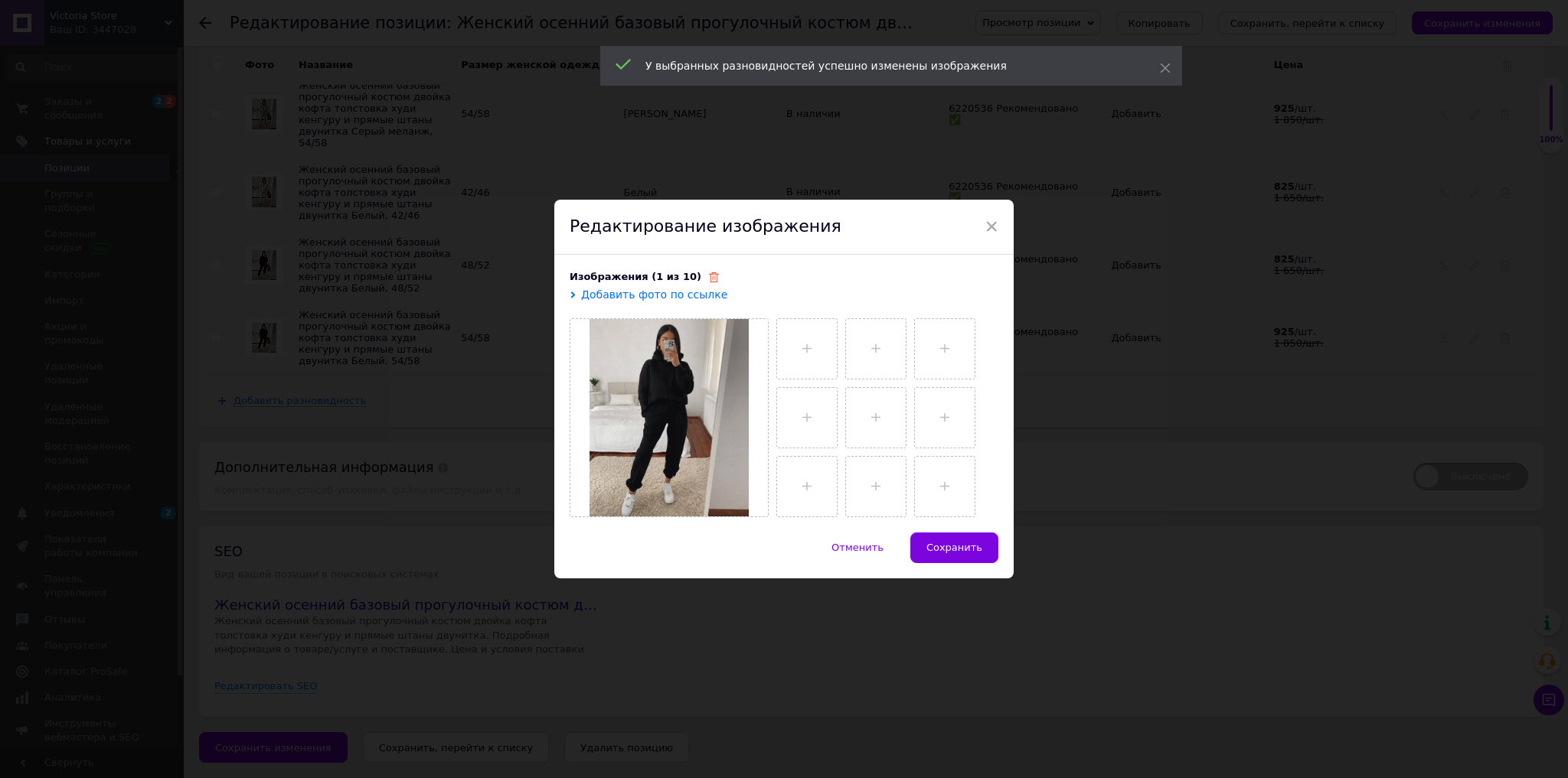
click at [697, 278] on div "Изображения (1 из 10)" at bounding box center [784, 277] width 429 height 14
click at [709, 278] on use at bounding box center [713, 276] width 10 height 10
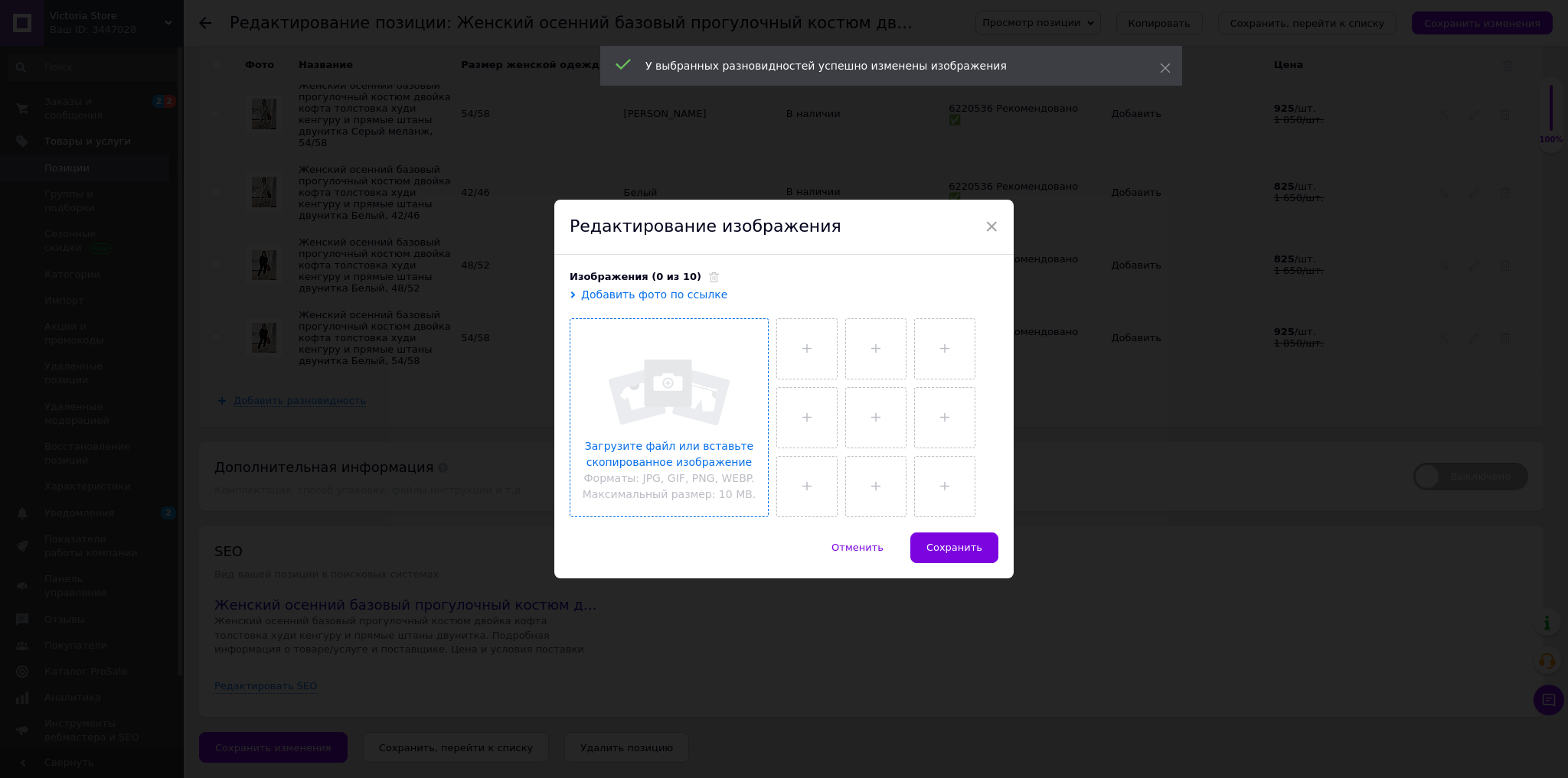
click at [697, 358] on input "file" at bounding box center [669, 417] width 197 height 197
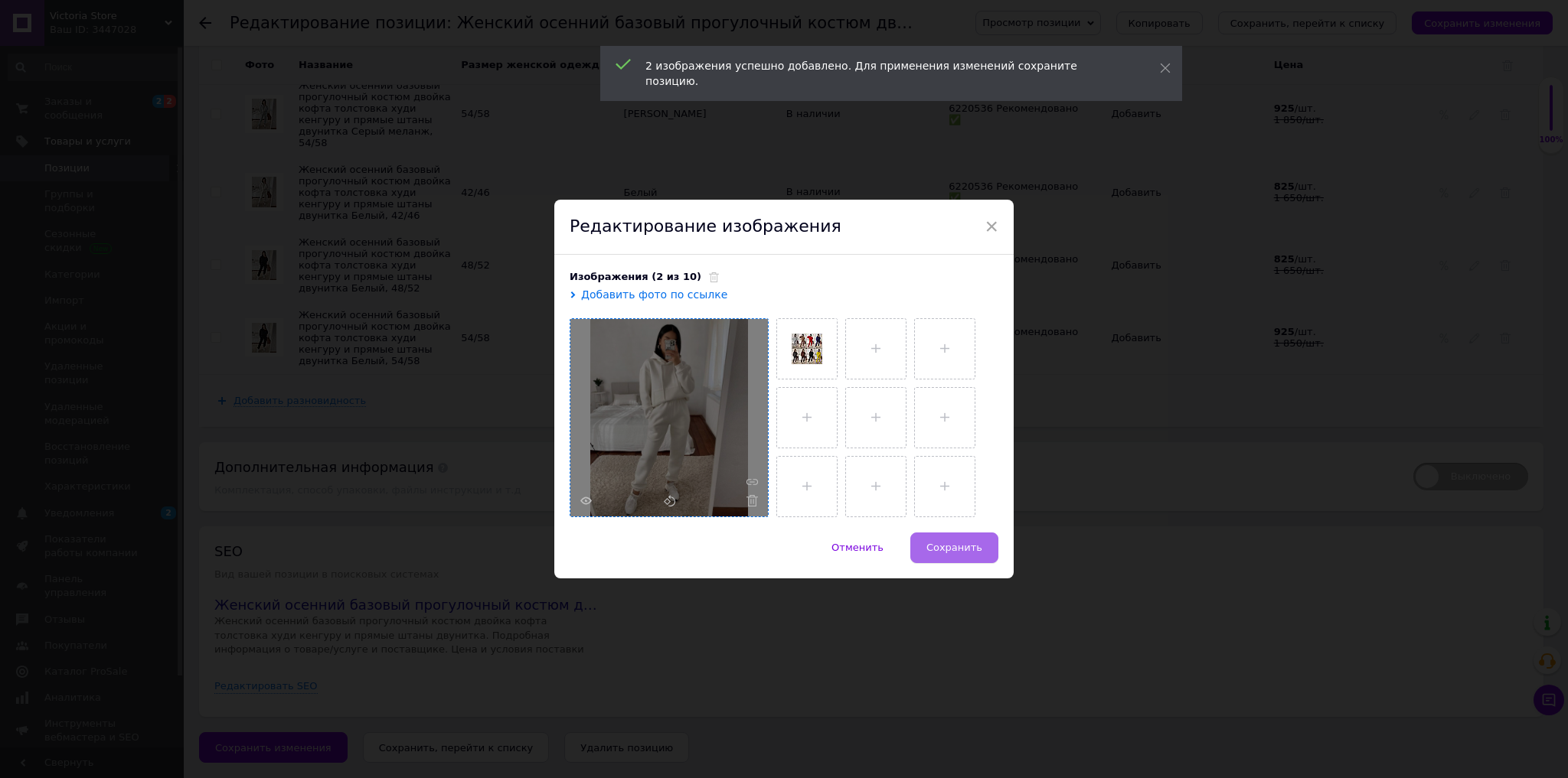
click at [951, 550] on span "Сохранить" at bounding box center [954, 547] width 56 height 11
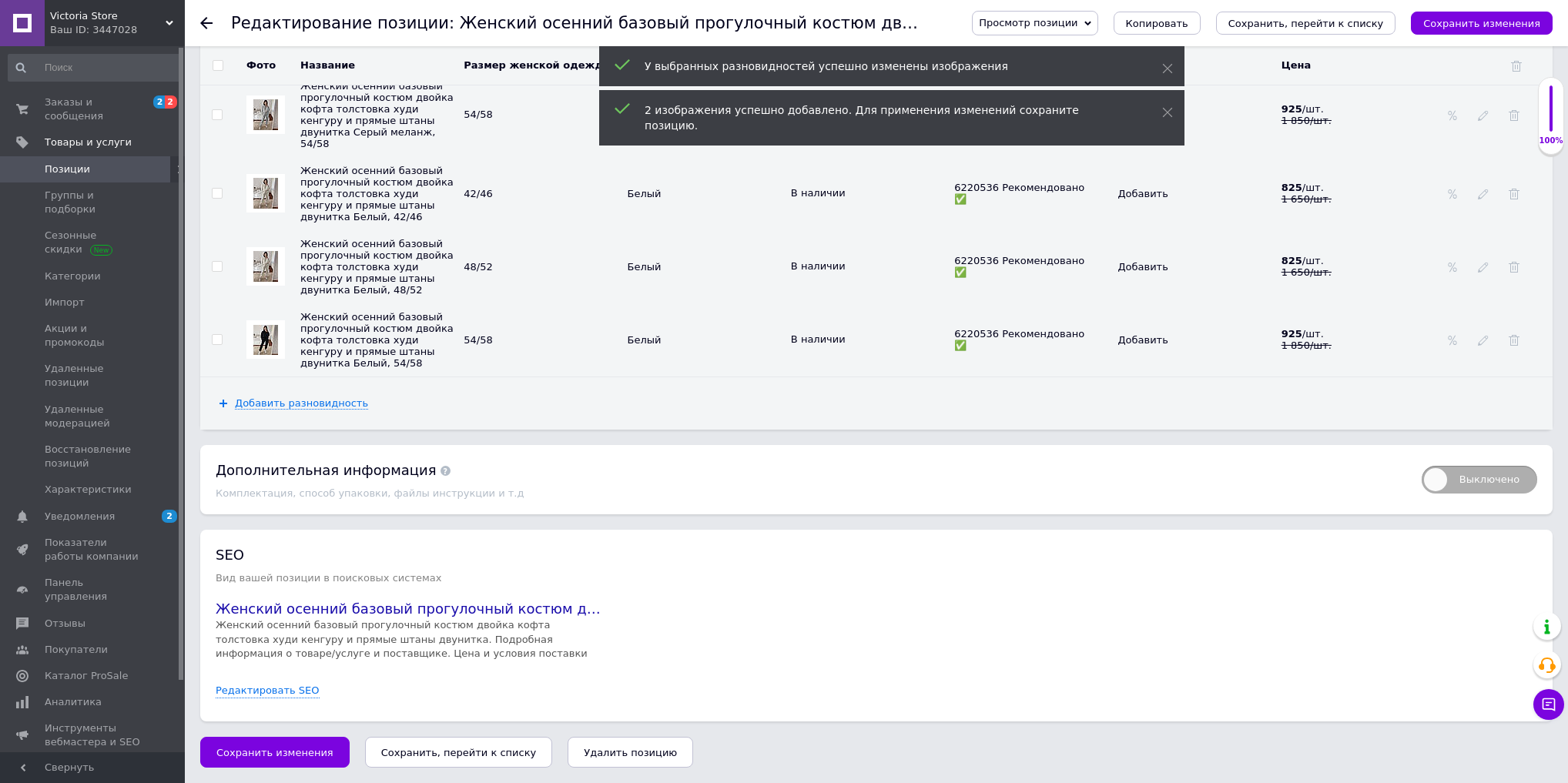
click at [268, 355] on img at bounding box center [266, 340] width 24 height 30
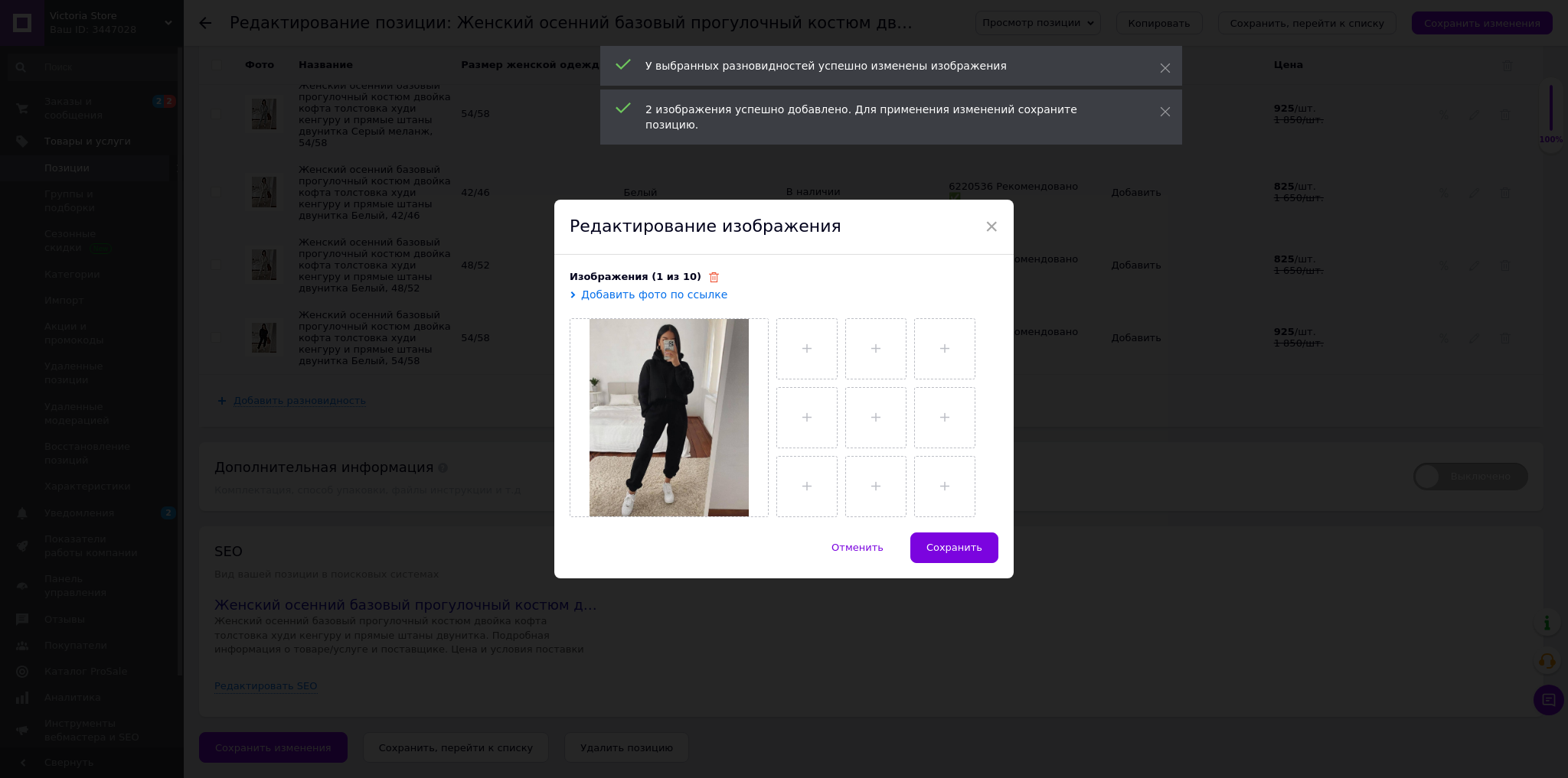
click at [709, 280] on icon at bounding box center [713, 276] width 10 height 10
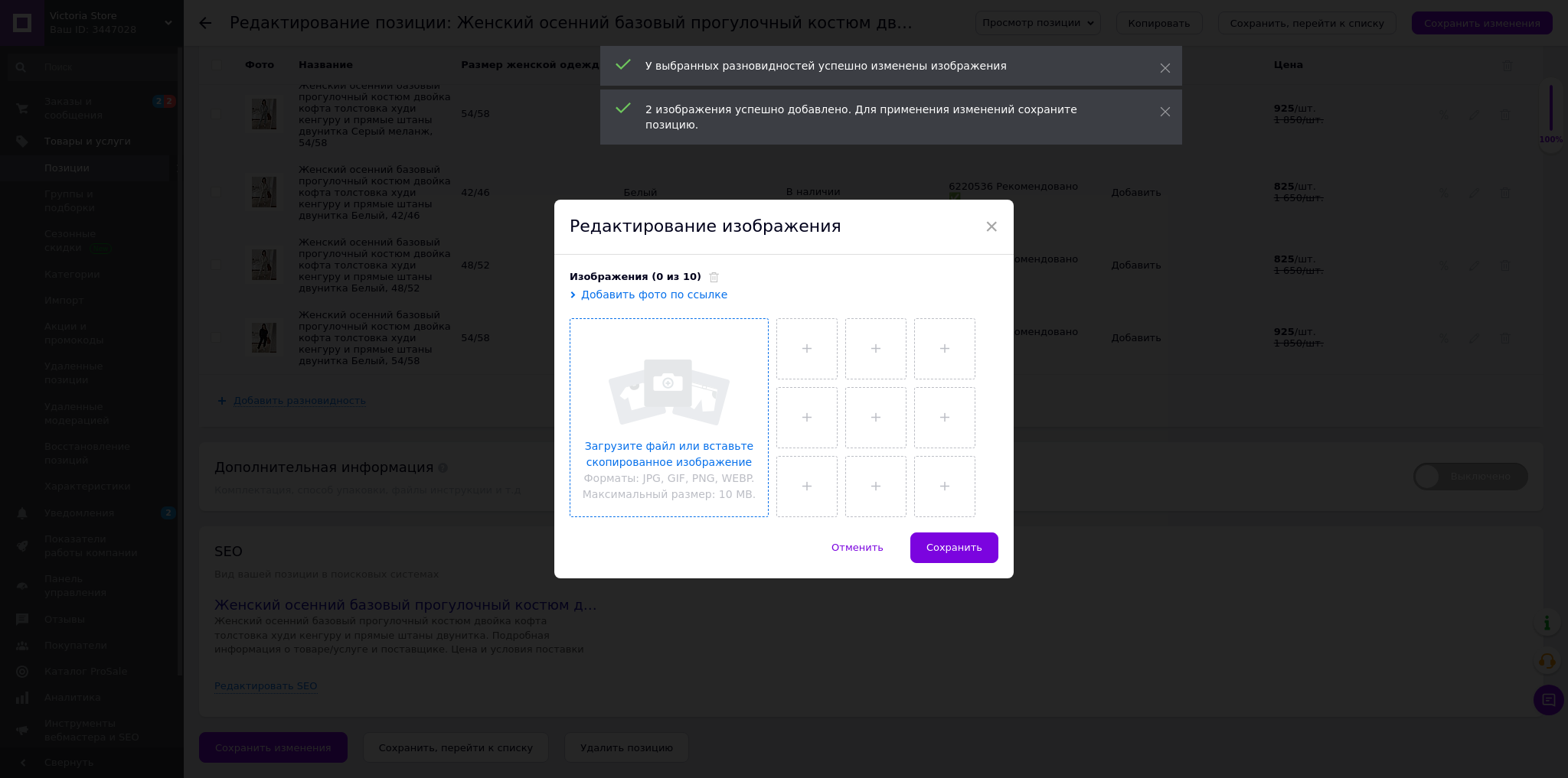
click at [701, 363] on input "file" at bounding box center [669, 417] width 197 height 197
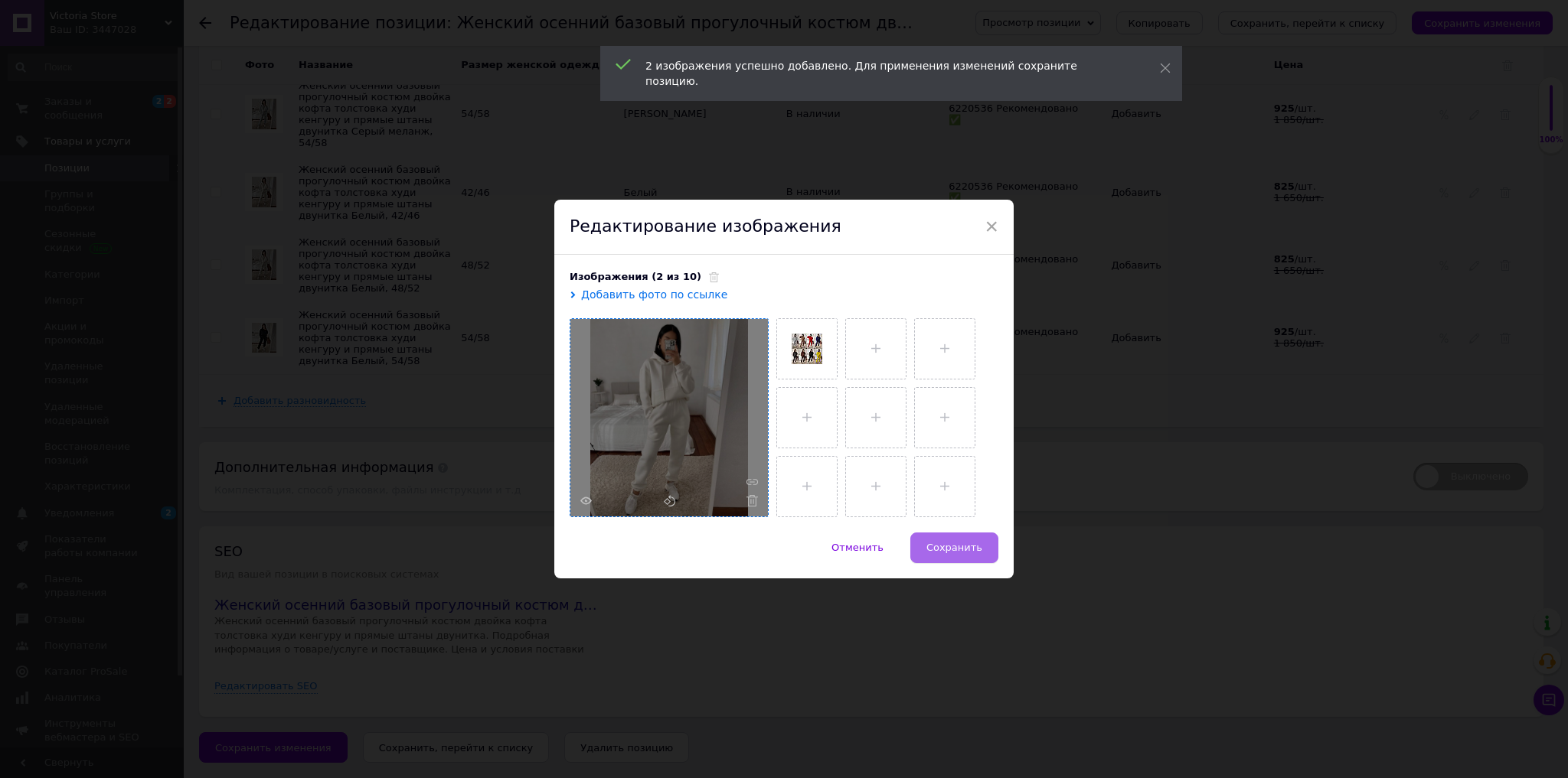
click at [971, 549] on span "Сохранить" at bounding box center [954, 547] width 56 height 11
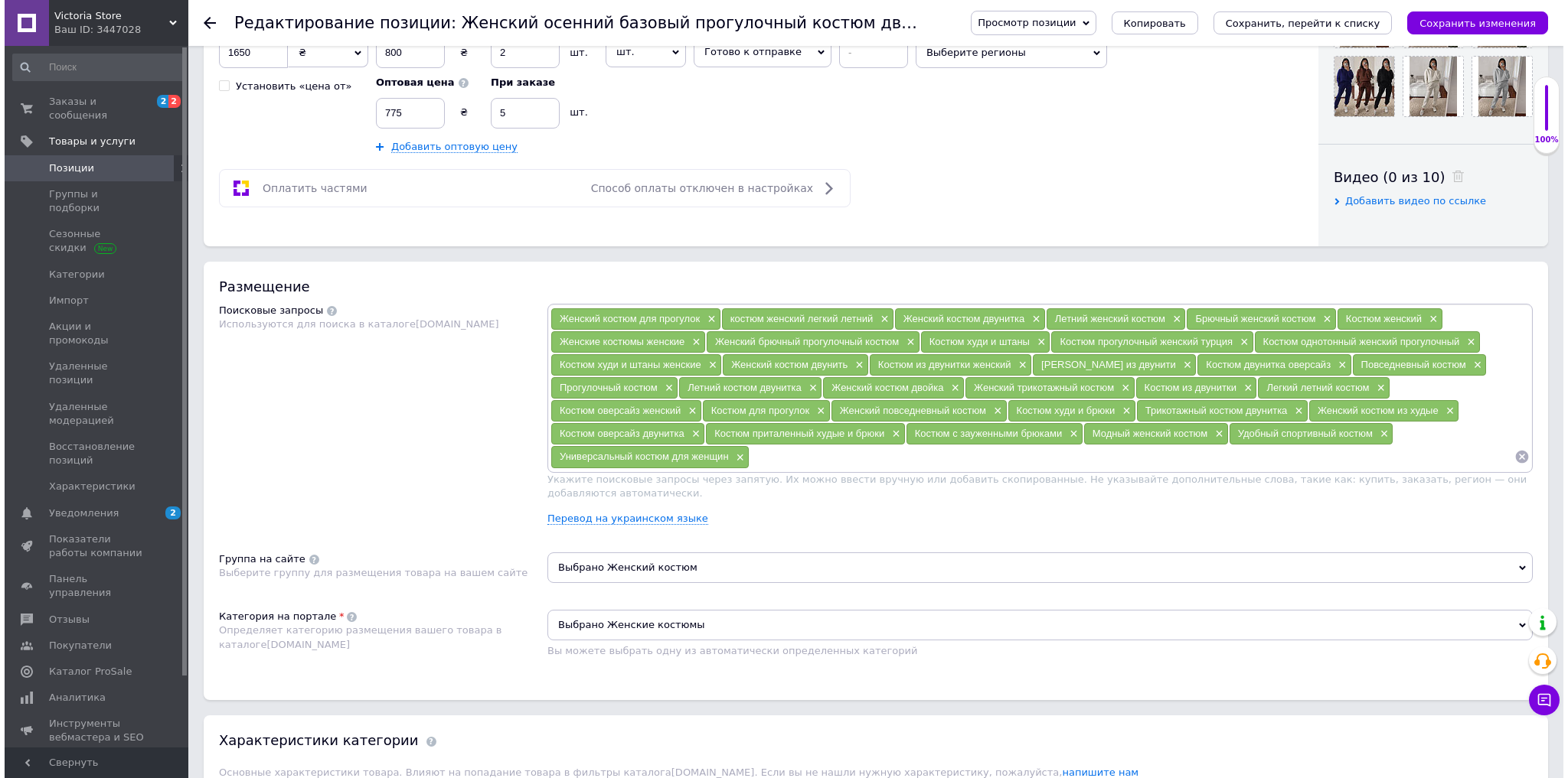
scroll to position [0, 0]
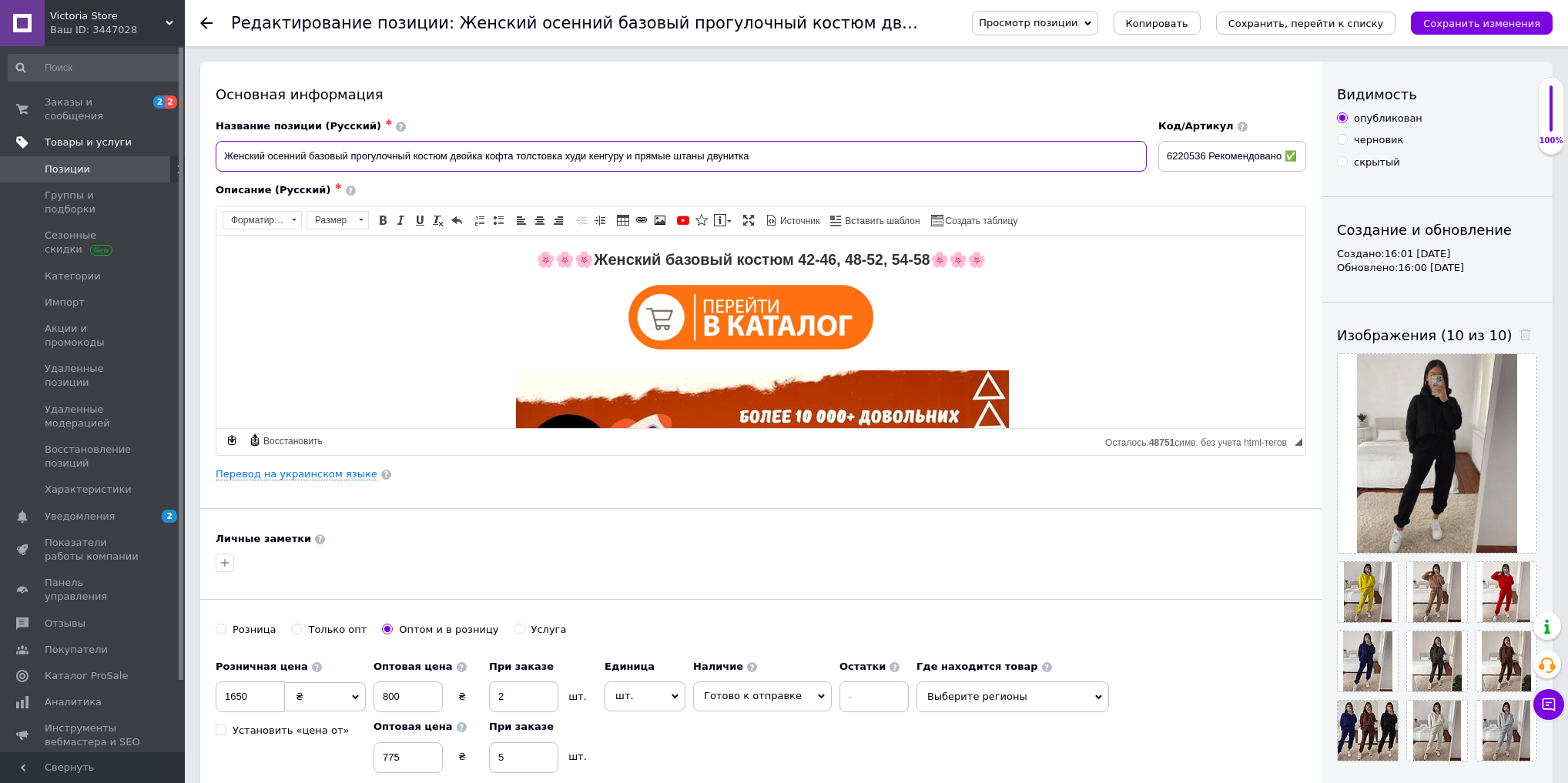
drag, startPoint x: 806, startPoint y: 152, endPoint x: 0, endPoint y: 126, distance: 806.4
click at [1500, 14] on button "Сохранить изменения" at bounding box center [1482, 23] width 142 height 23
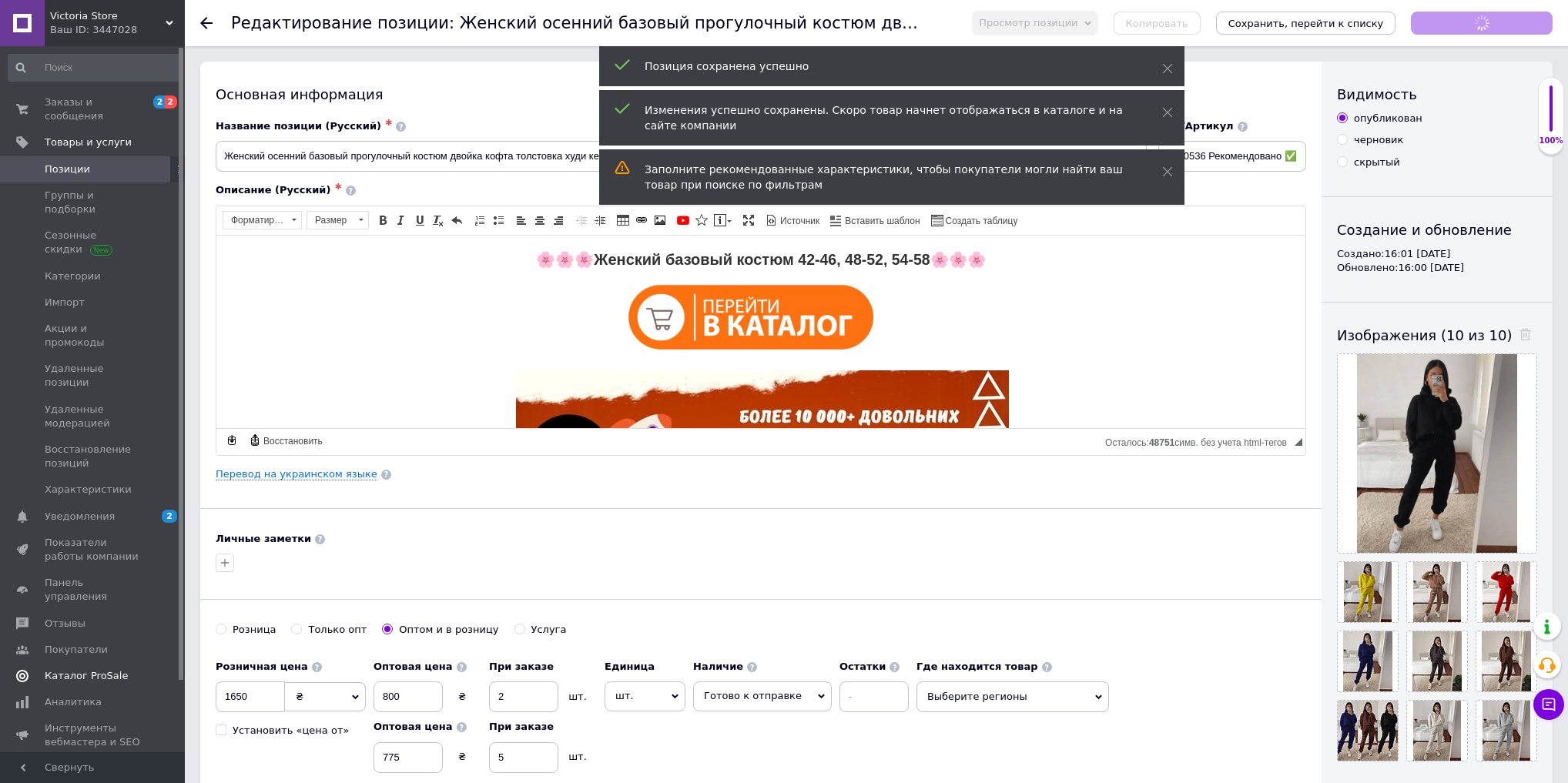
click at [102, 663] on link "Каталог ProSale" at bounding box center [94, 676] width 190 height 26
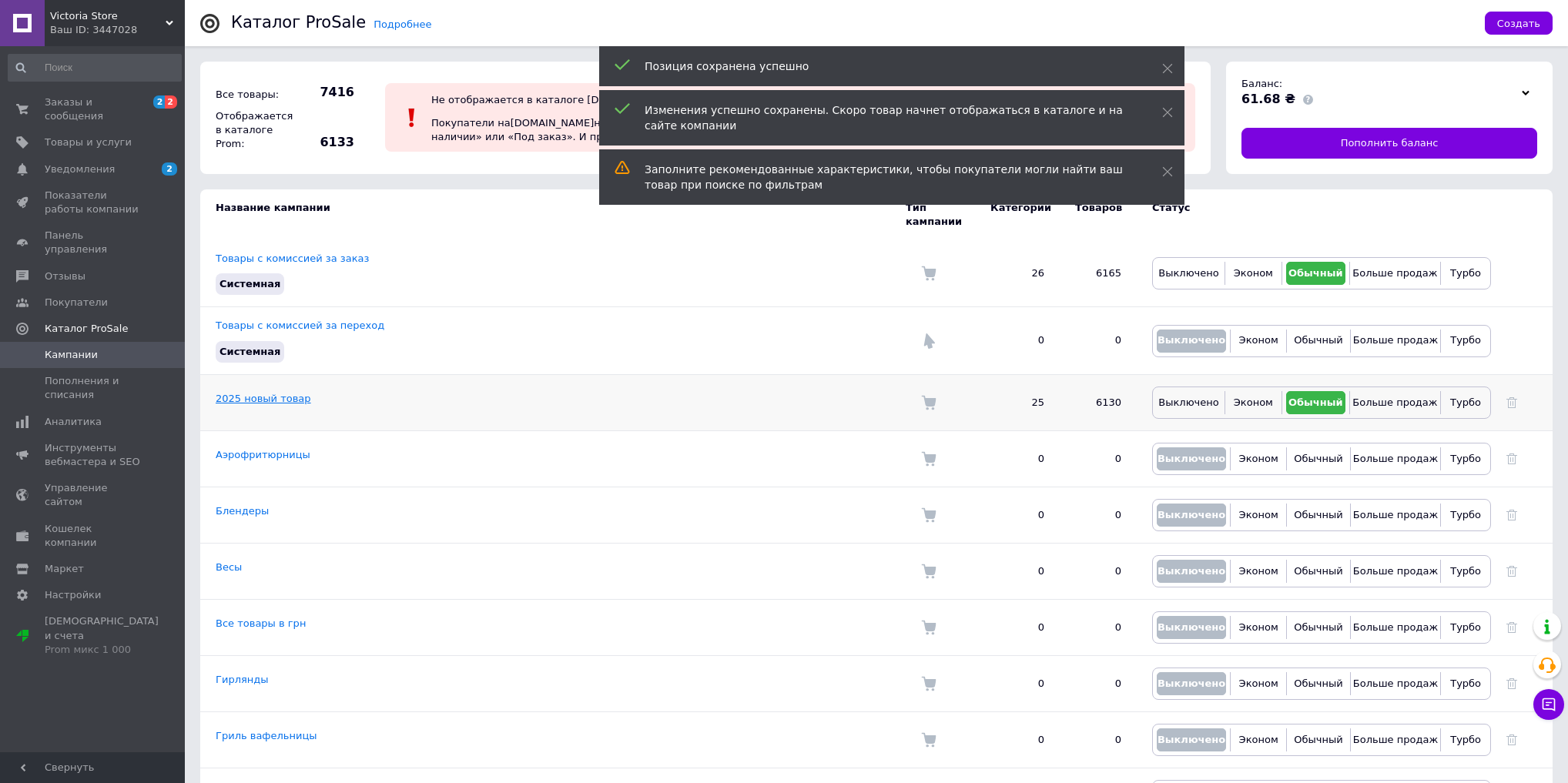
click at [248, 393] on link "2025 новый товар" at bounding box center [263, 398] width 95 height 11
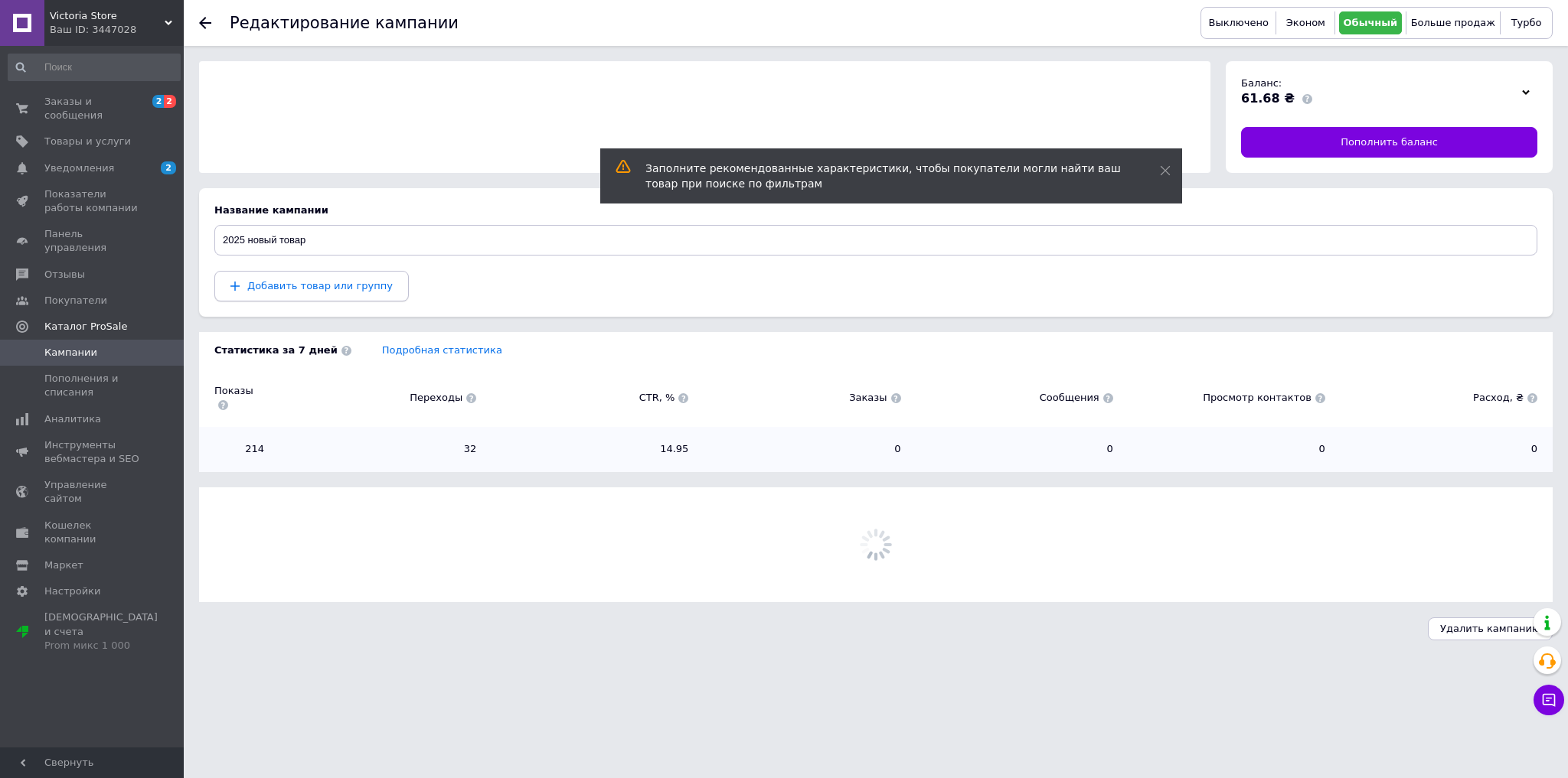
click at [287, 296] on button "Добавить товар или группу" at bounding box center [312, 286] width 195 height 30
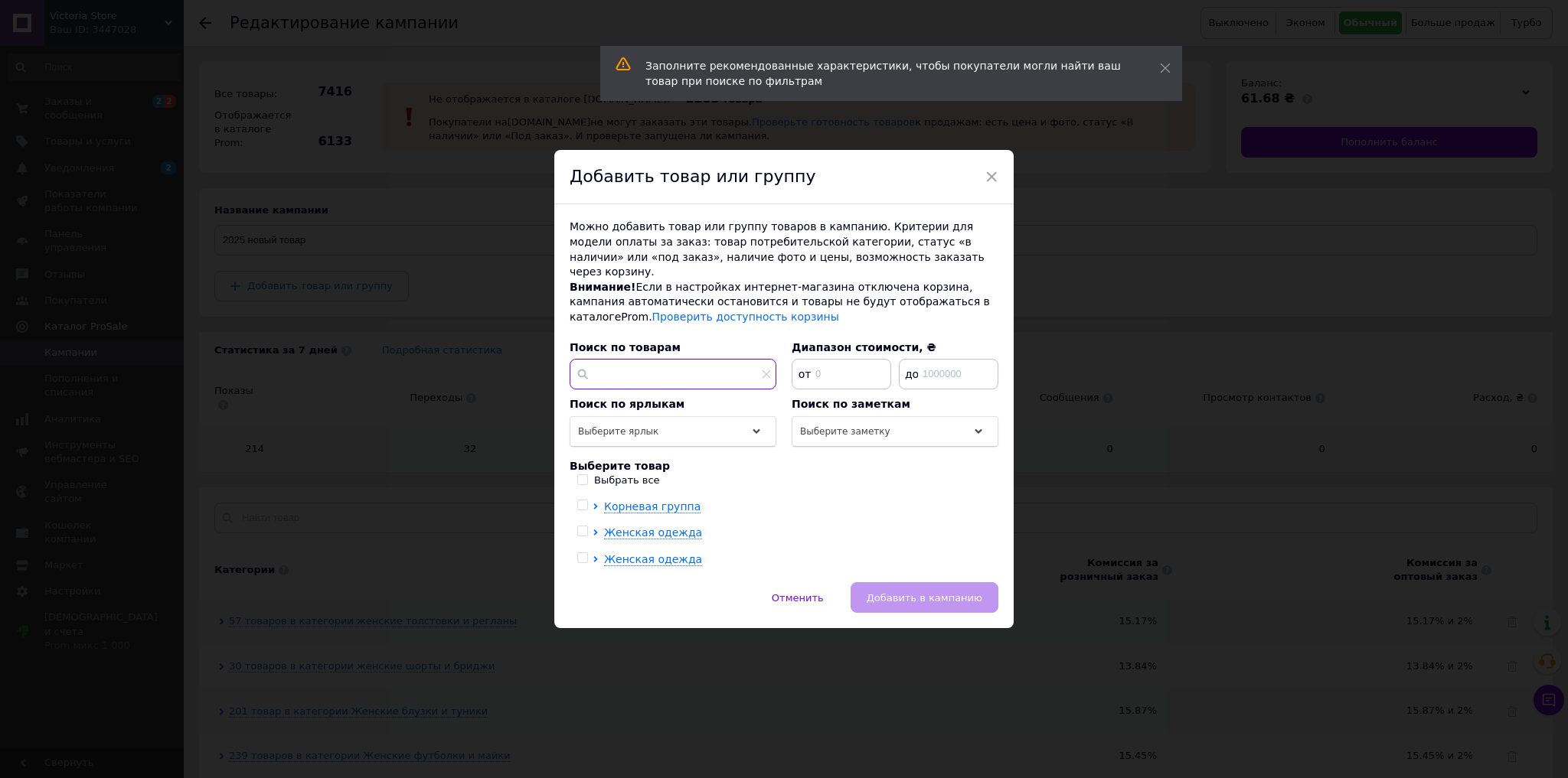
click at [643, 367] on input "text" at bounding box center [673, 374] width 207 height 30
paste input "Женский осенний базовый прогулочный костюм двойка кофта толстовка худи кенгуру …"
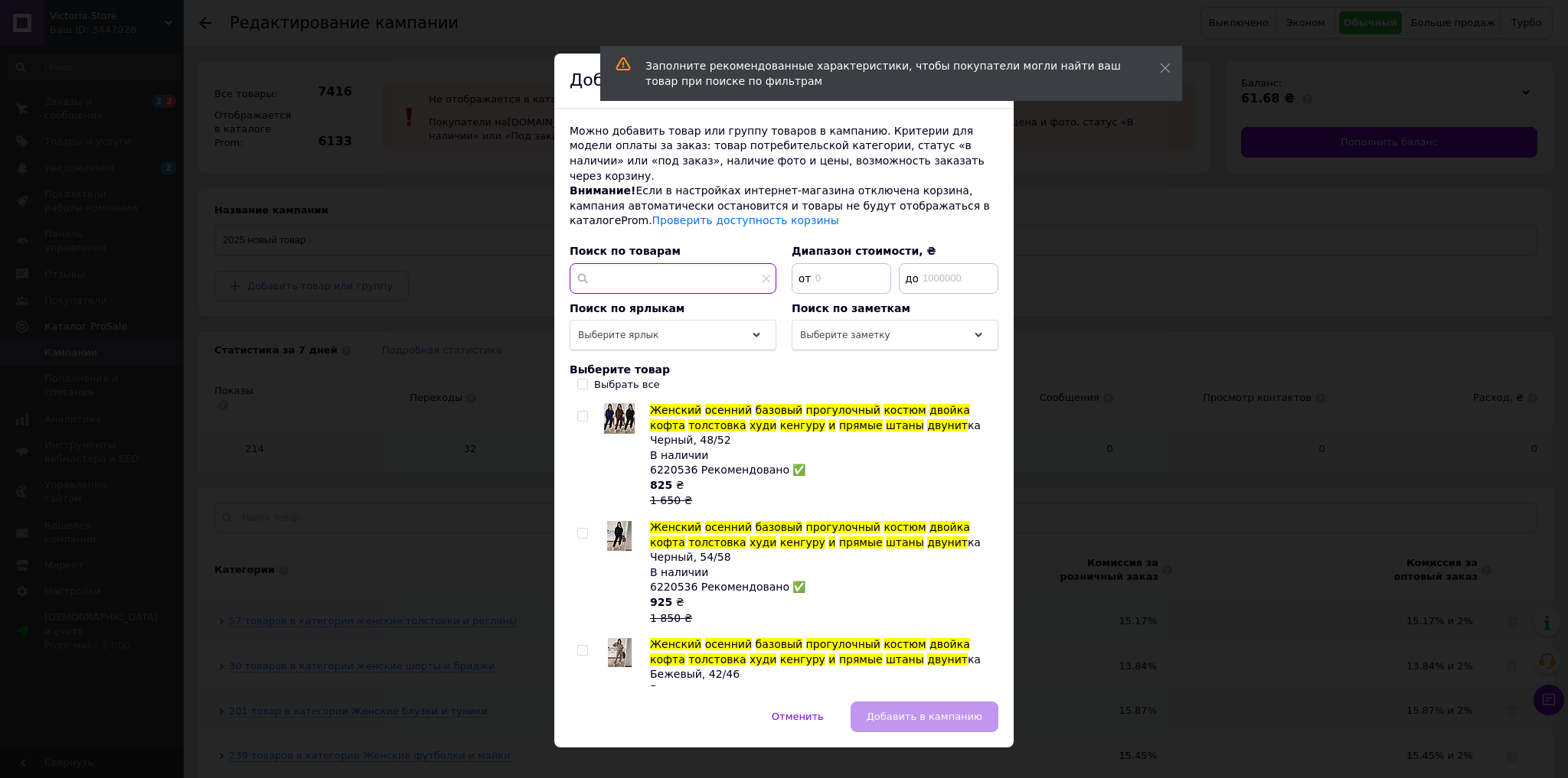
type input "Женский осенний базовый прогулочный костюм двойка кофта толстовка худи кенгуру …"
click at [580, 379] on input "Выбрать все" at bounding box center [582, 383] width 10 height 10
checkbox input "true"
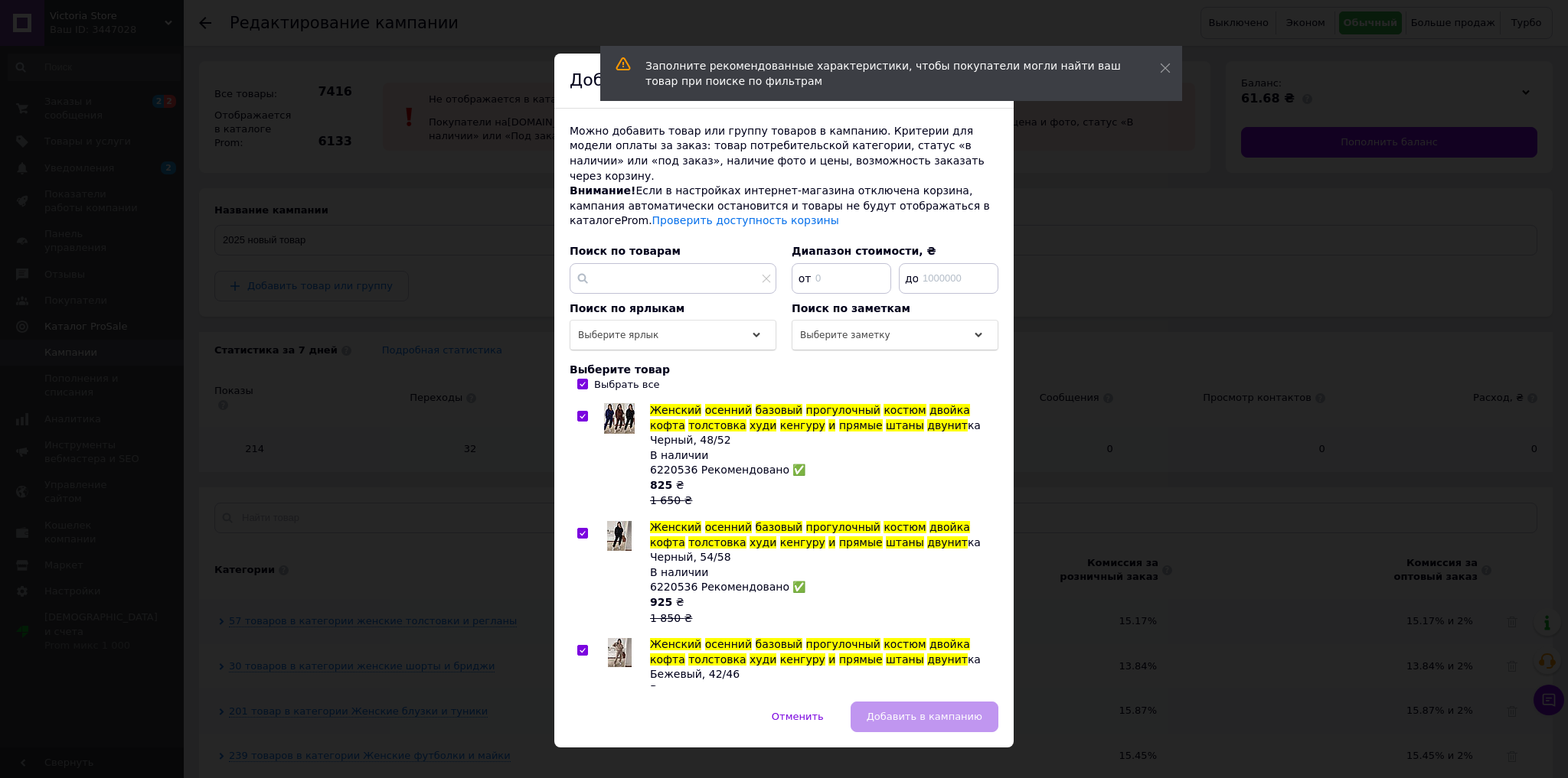
checkbox input "true"
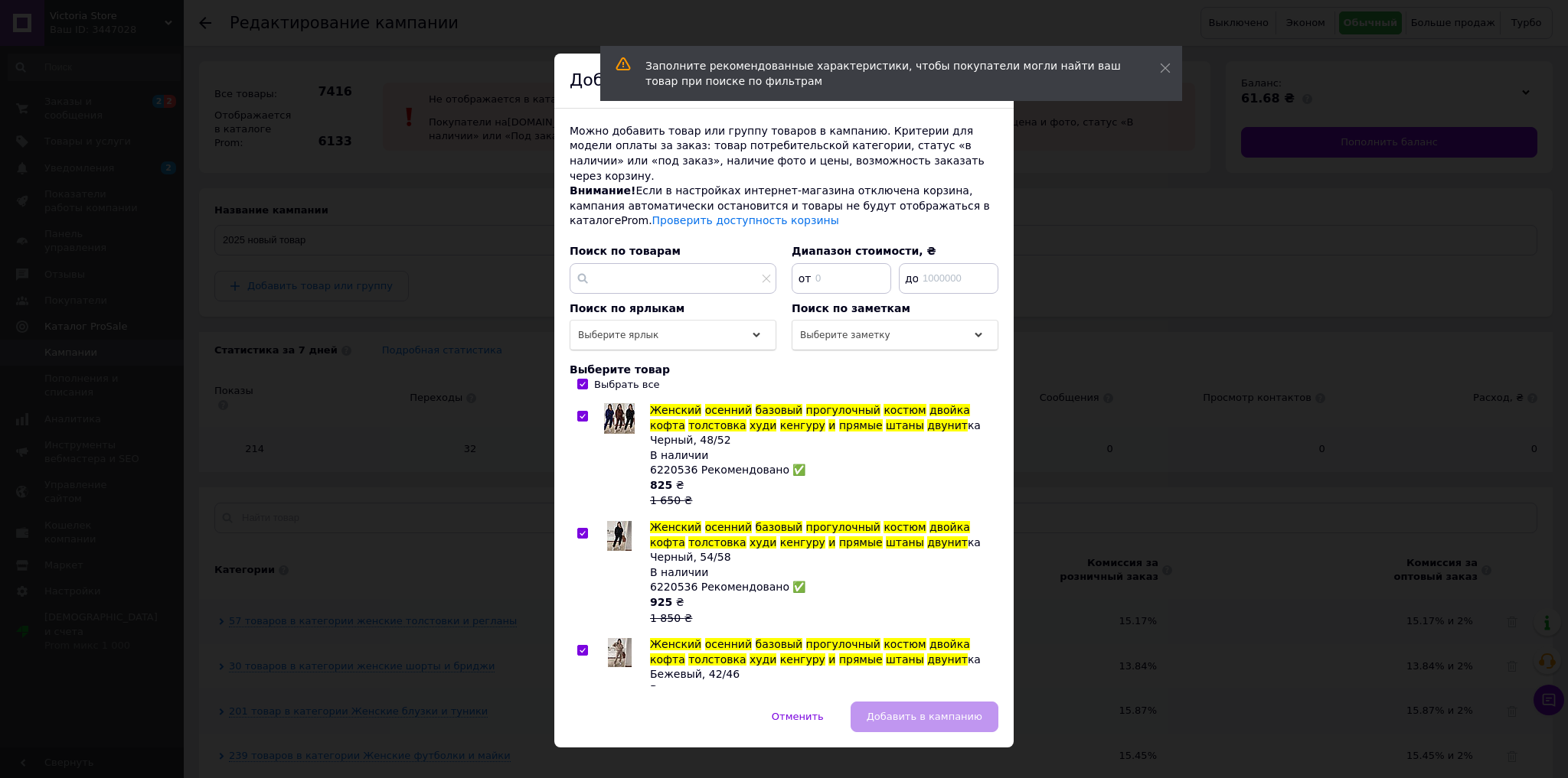
checkbox input "true"
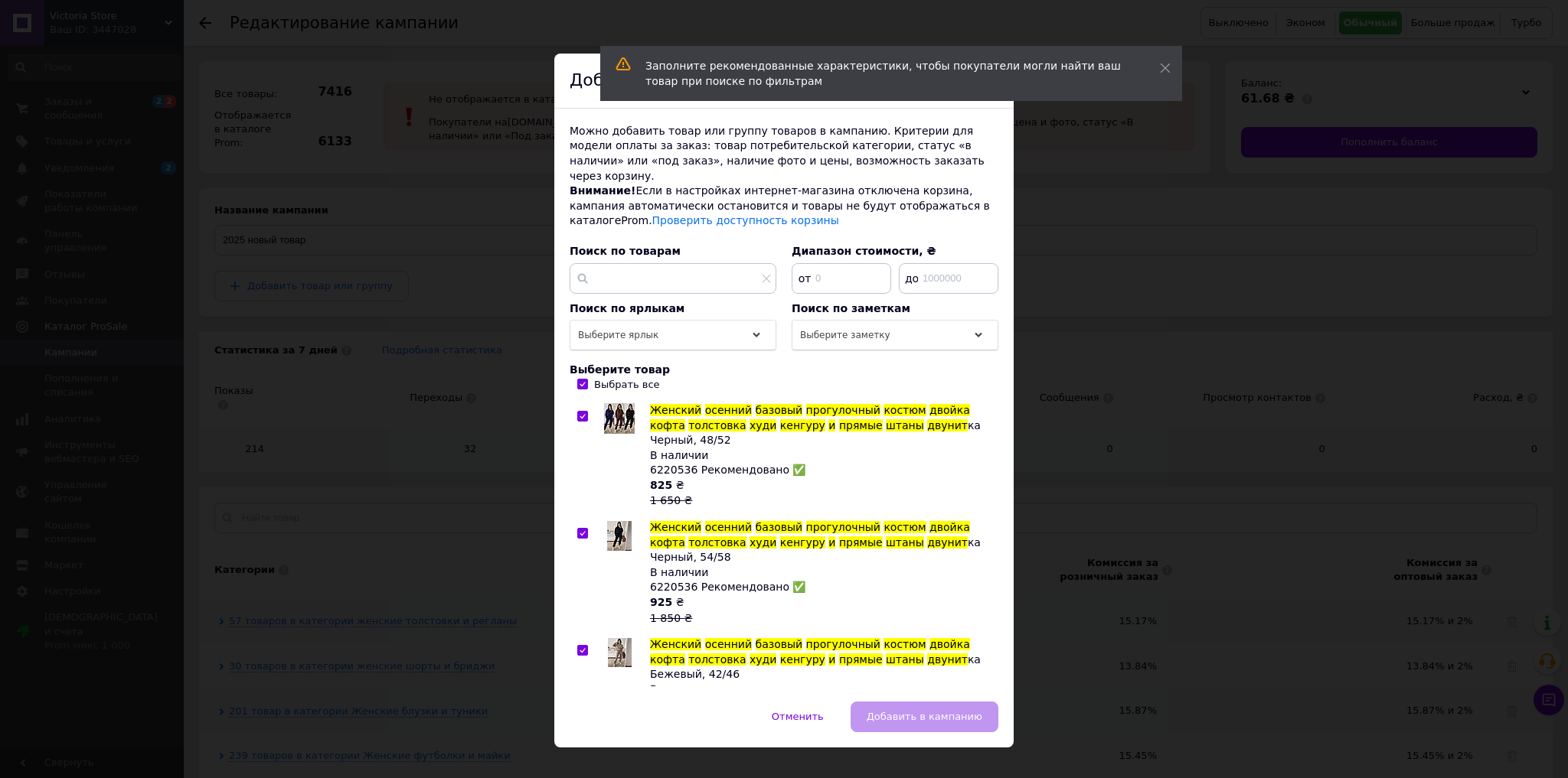
checkbox input "true"
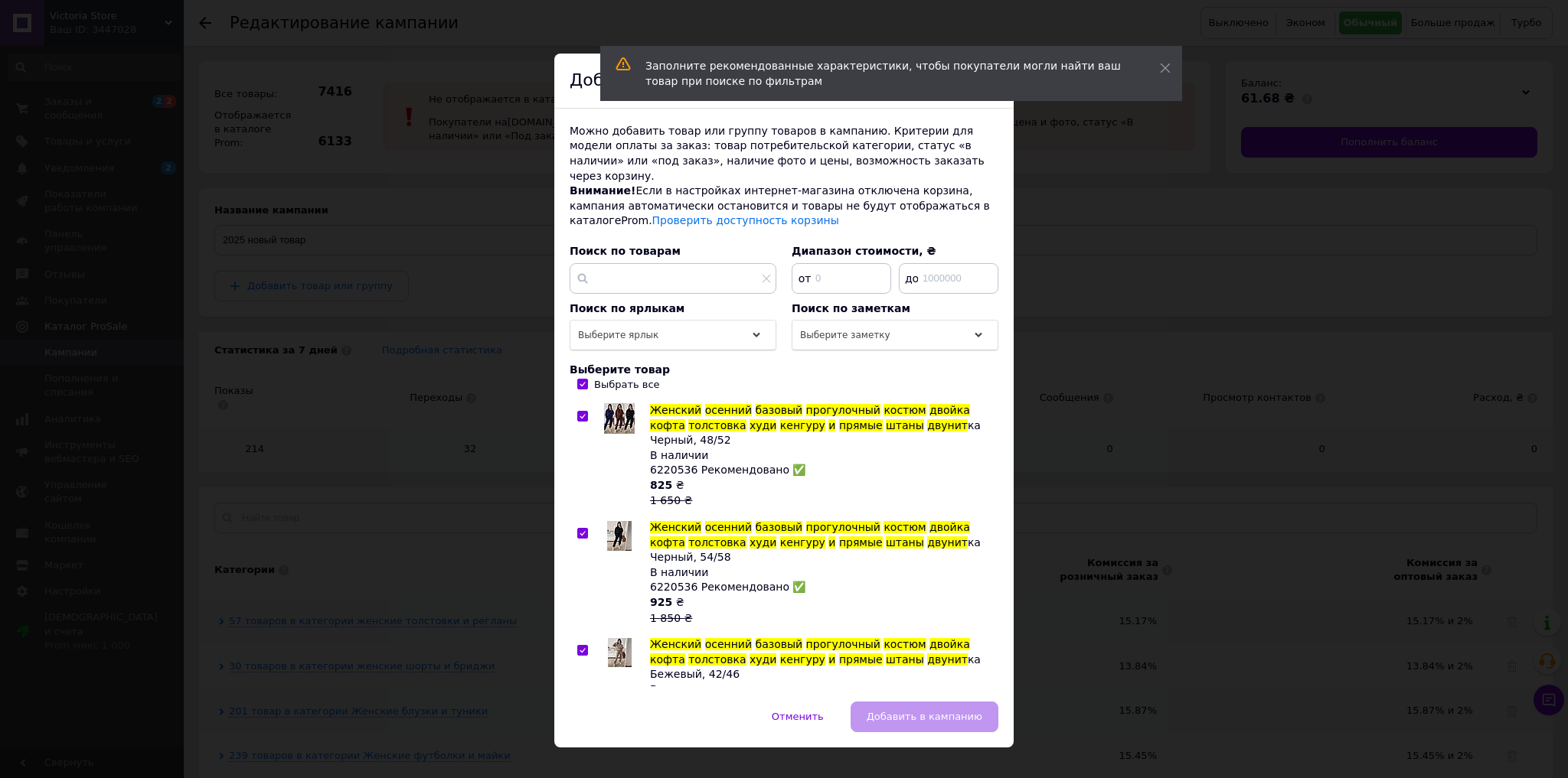
checkbox input "true"
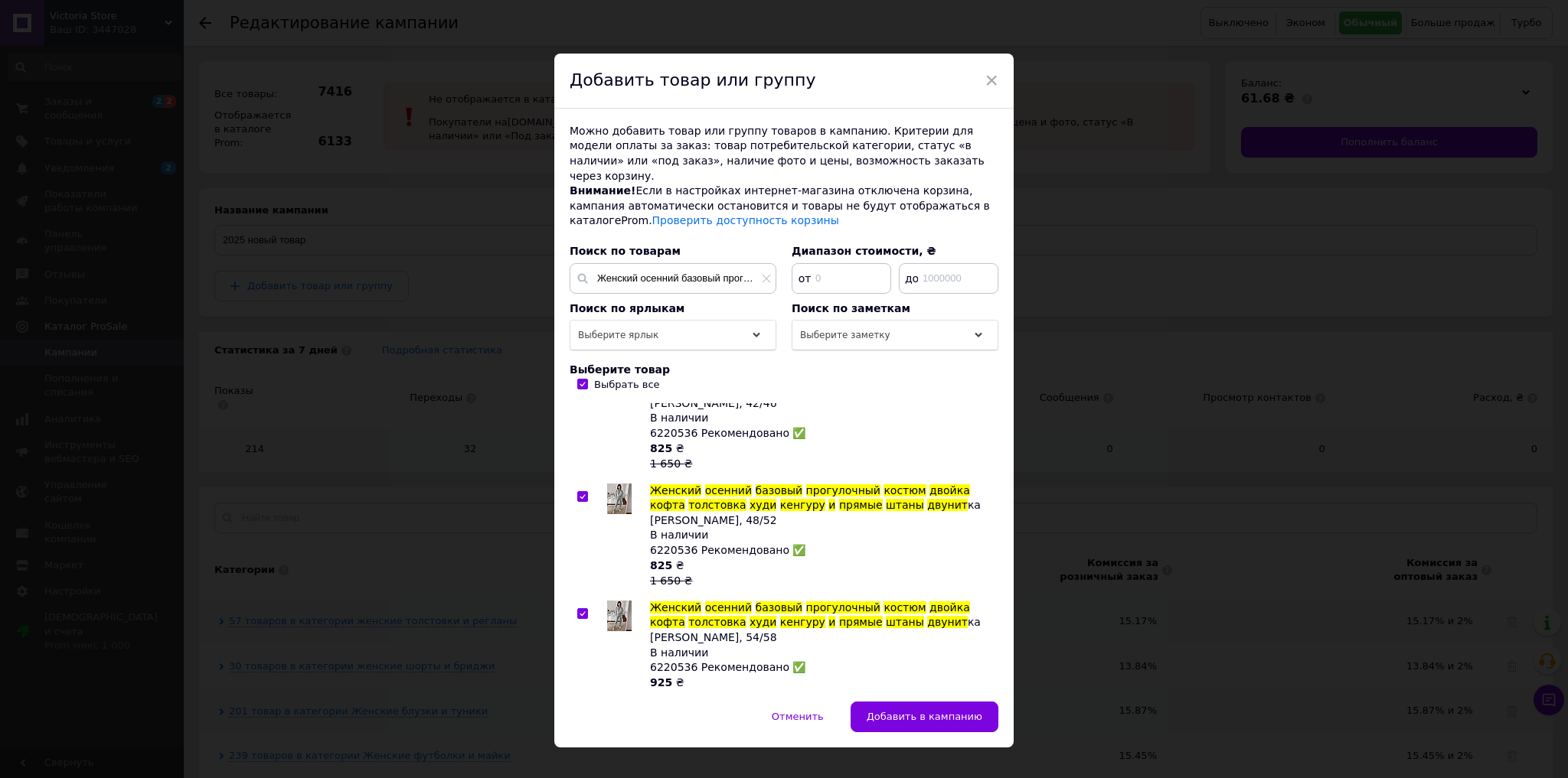
scroll to position [3202, 0]
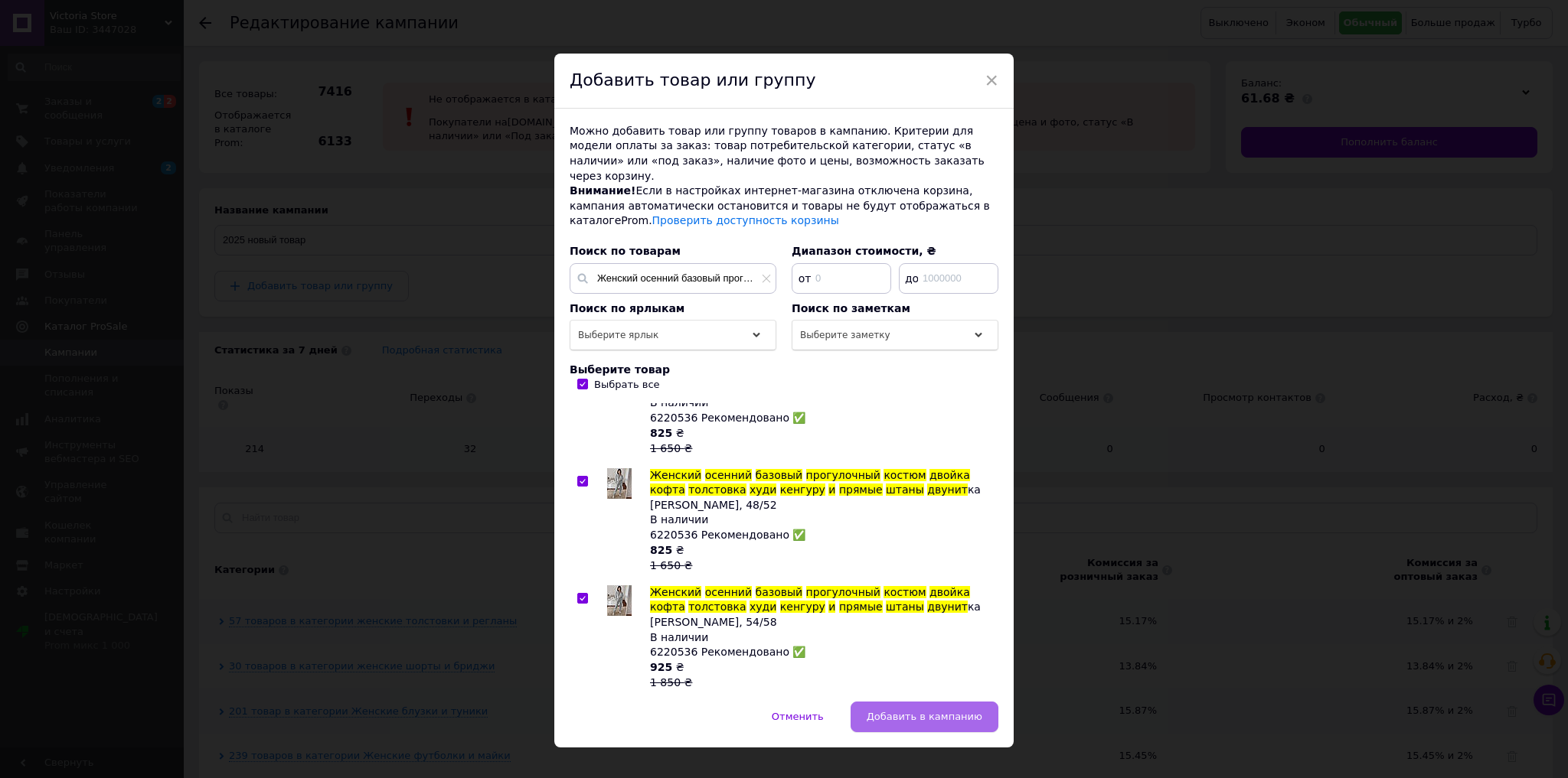
click at [899, 711] on span "Добавить в кампанию" at bounding box center [924, 716] width 116 height 11
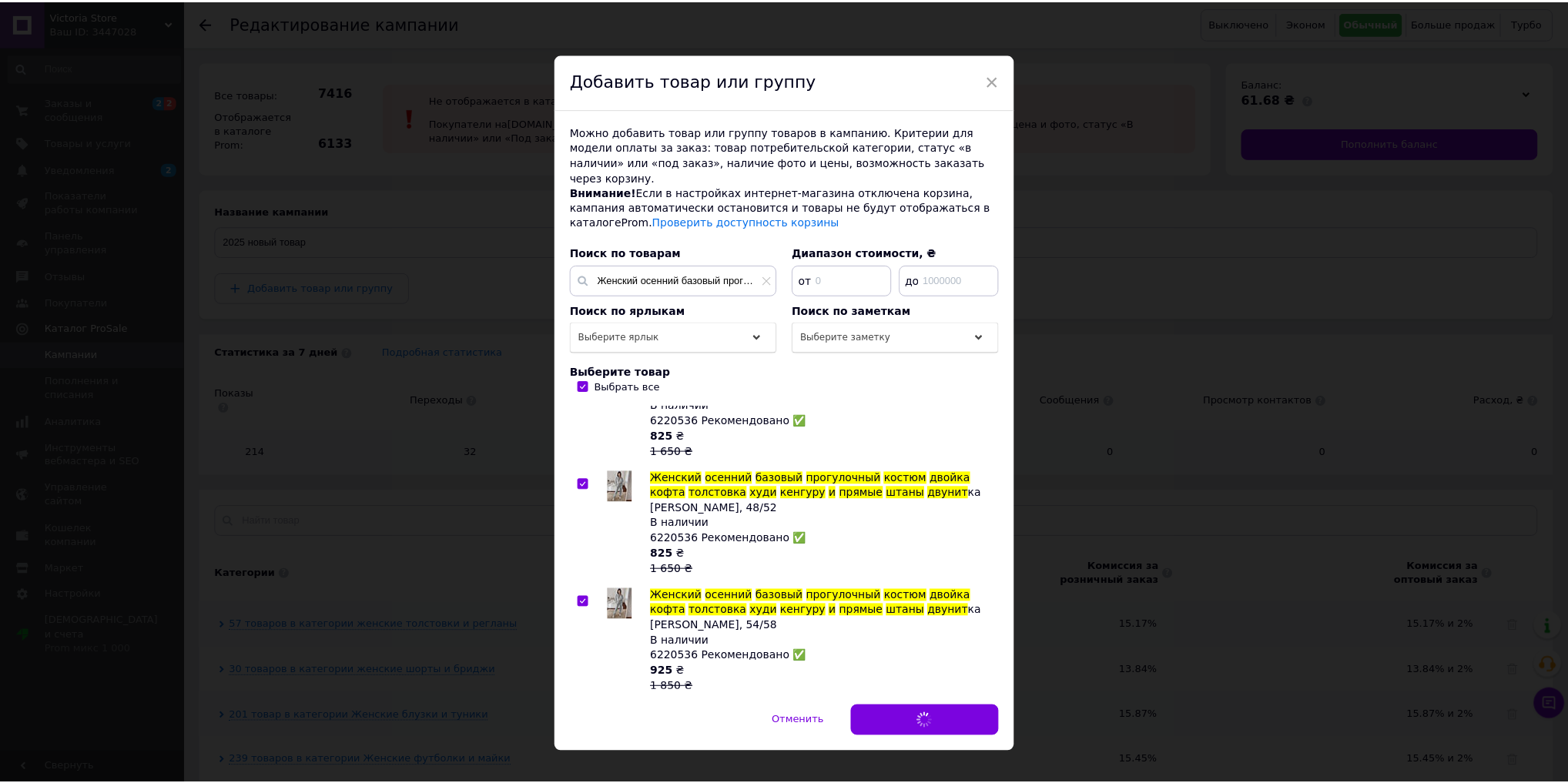
scroll to position [3184, 0]
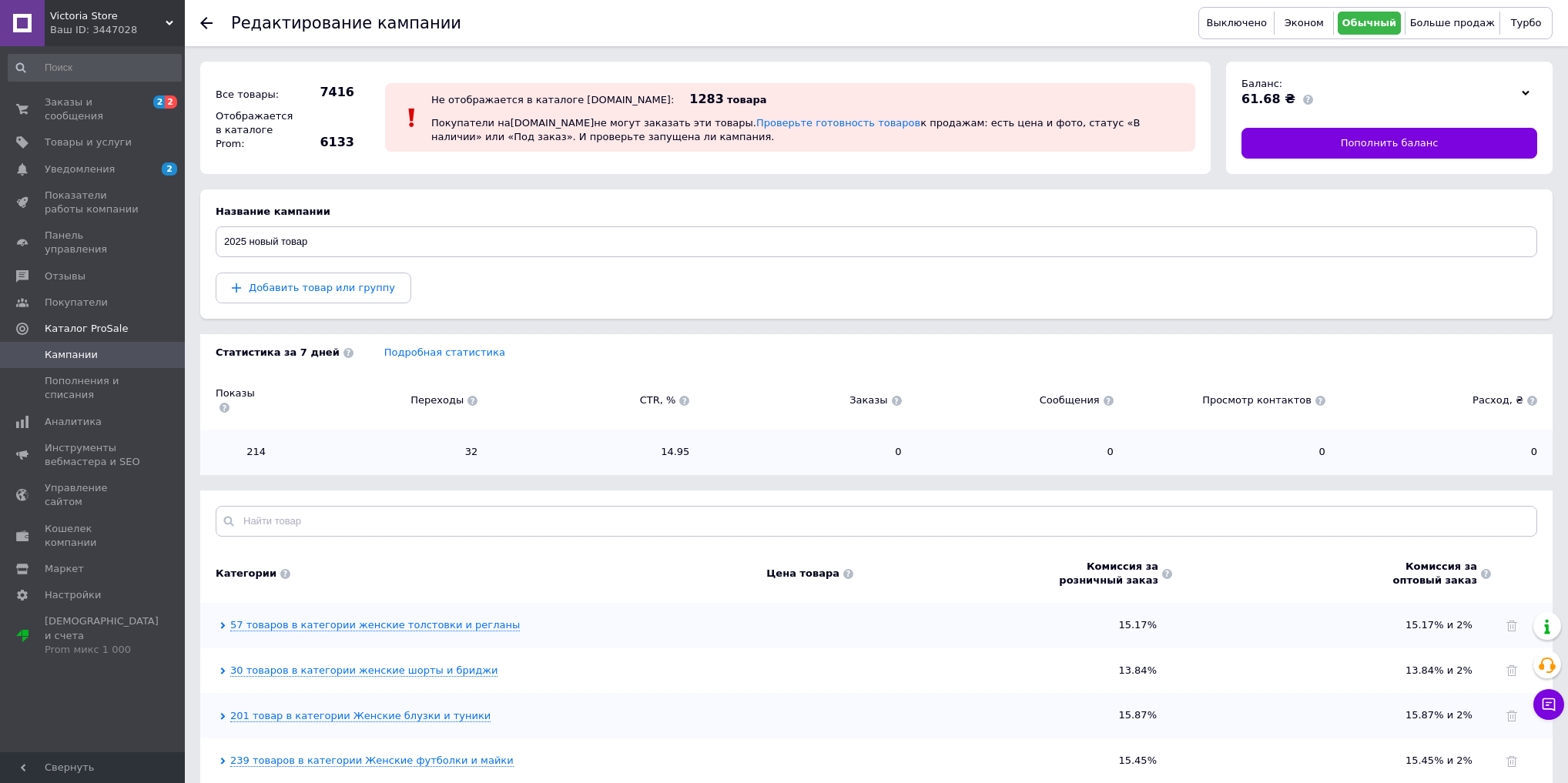
click at [115, 23] on div "Ваш ID: 3447028" at bounding box center [117, 30] width 135 height 14
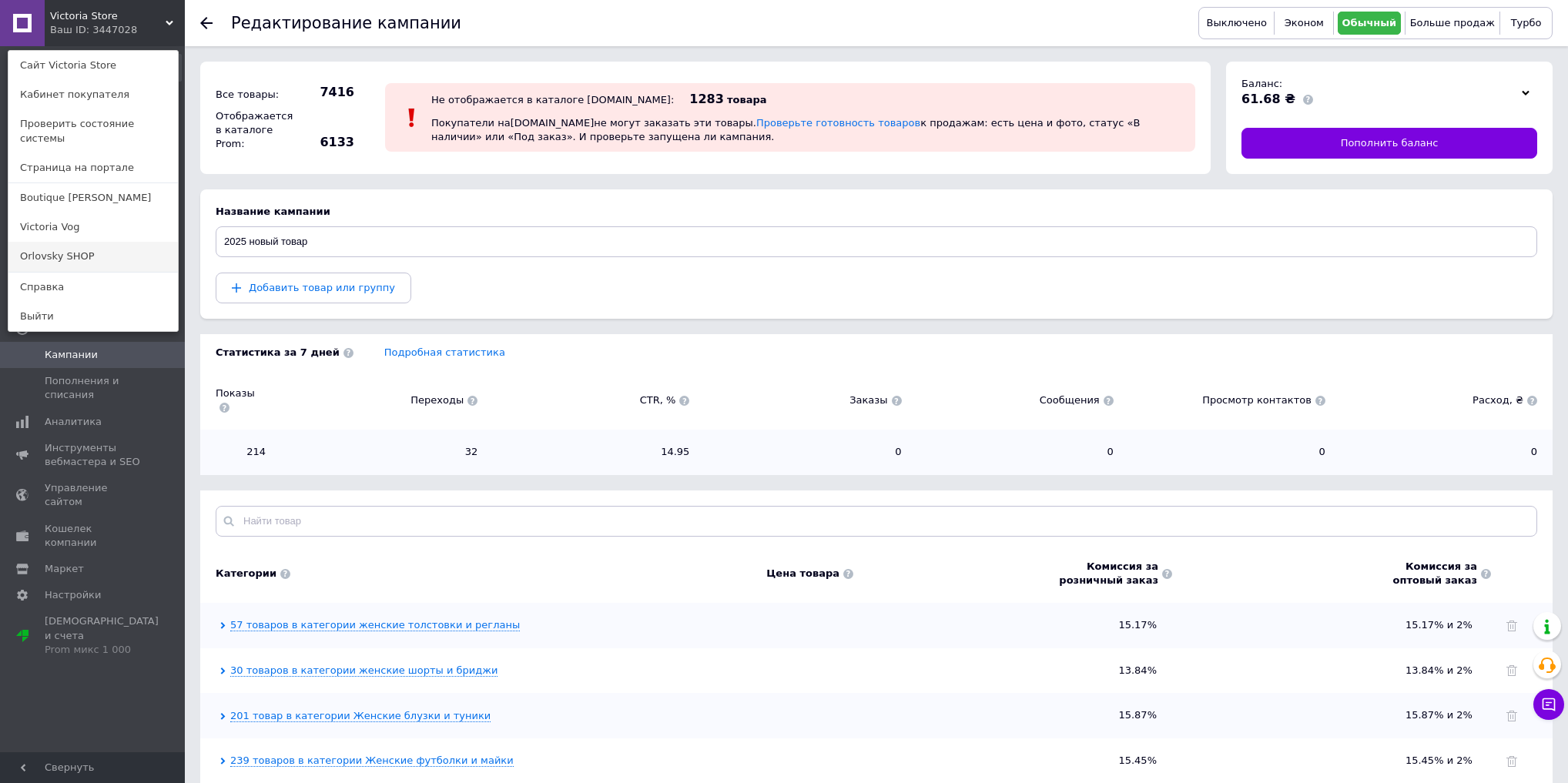
click at [101, 241] on link "Orlovsky SHOP" at bounding box center [94, 255] width 170 height 29
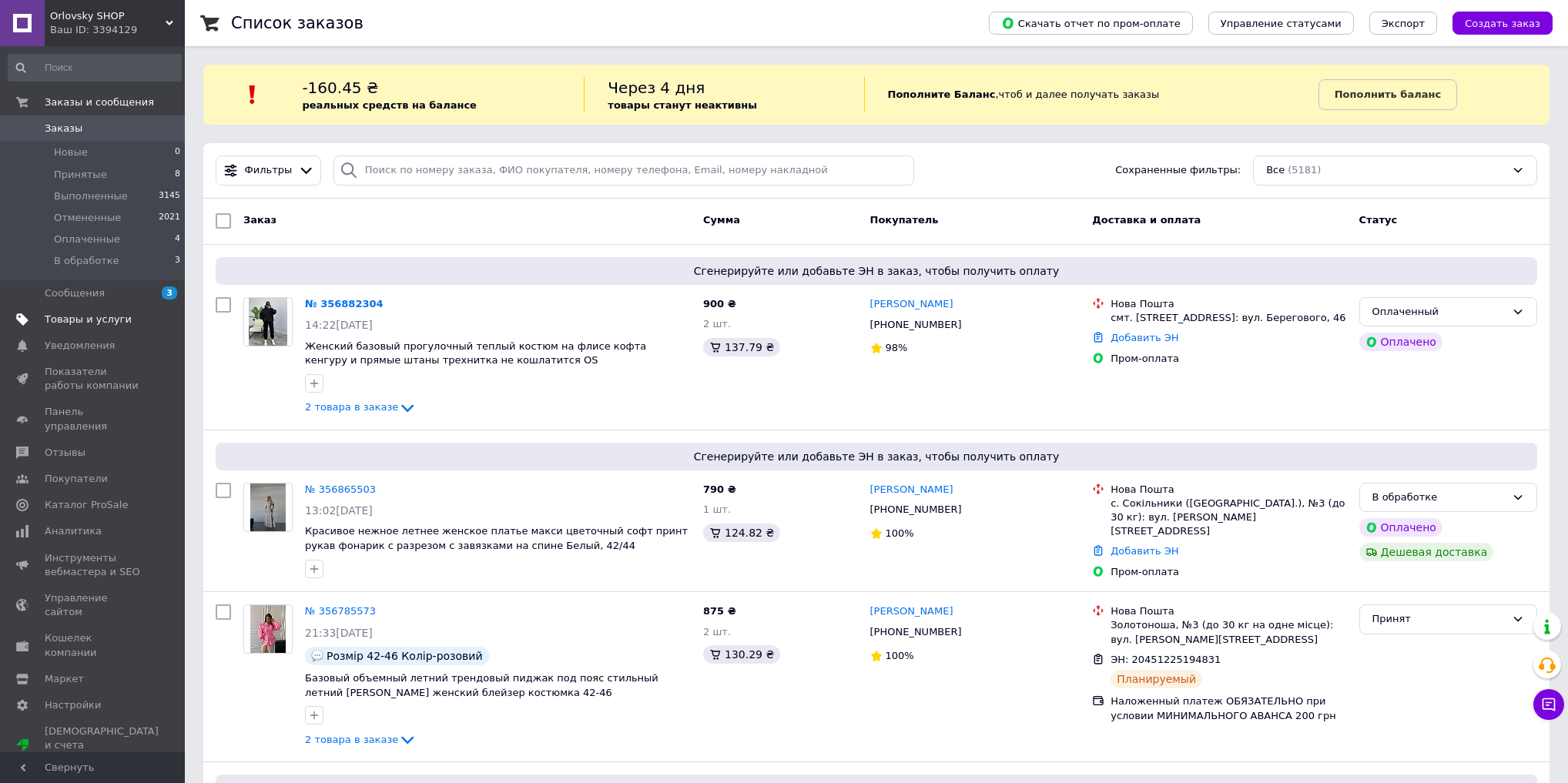
click at [108, 324] on span "Товары и услуги" at bounding box center [88, 319] width 87 height 14
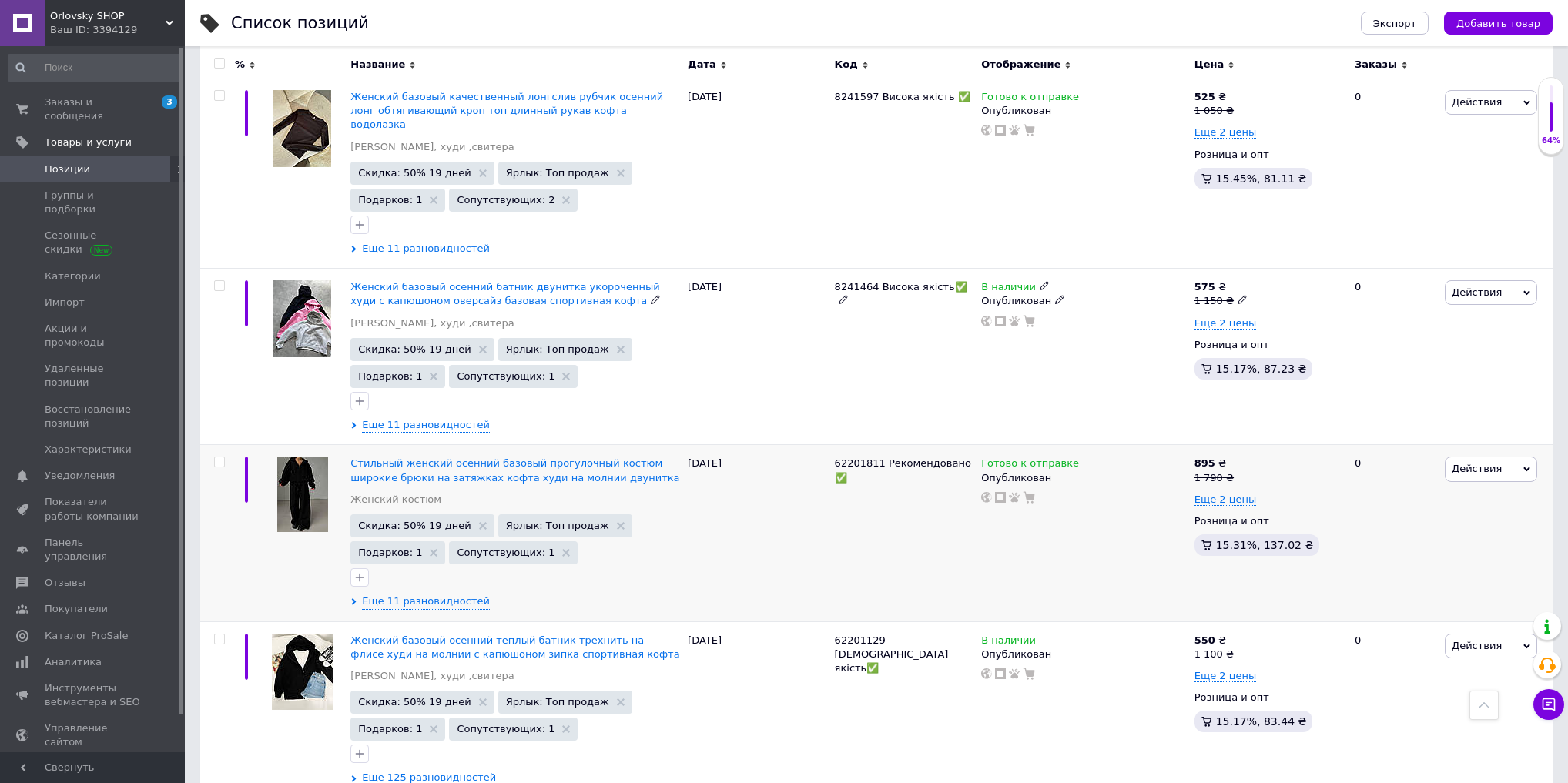
scroll to position [616, 0]
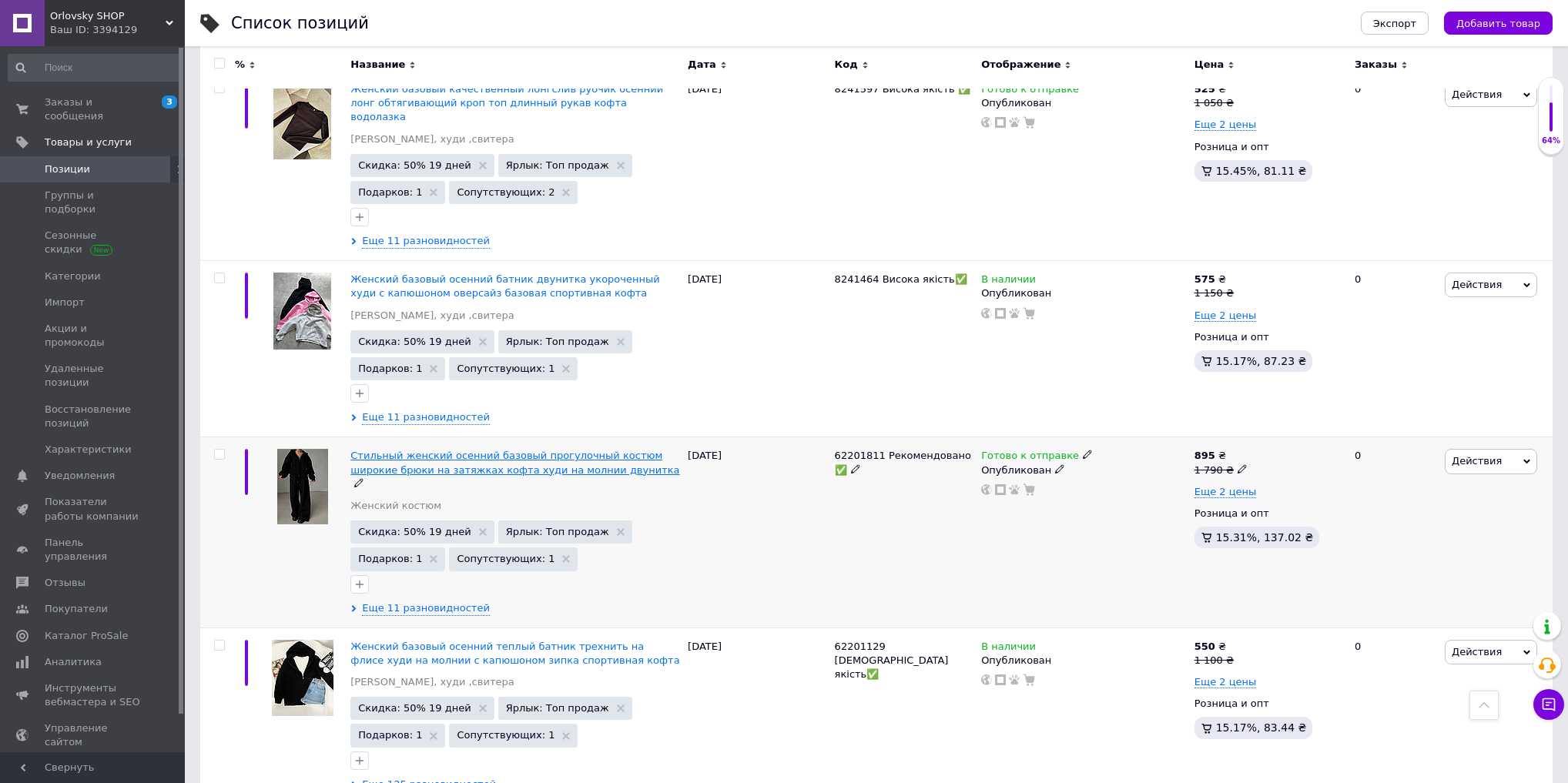
click at [565, 450] on span "Стильный женский осенний базовый прогулочный костюм широкие брюки на затяжках к…" at bounding box center [515, 462] width 329 height 25
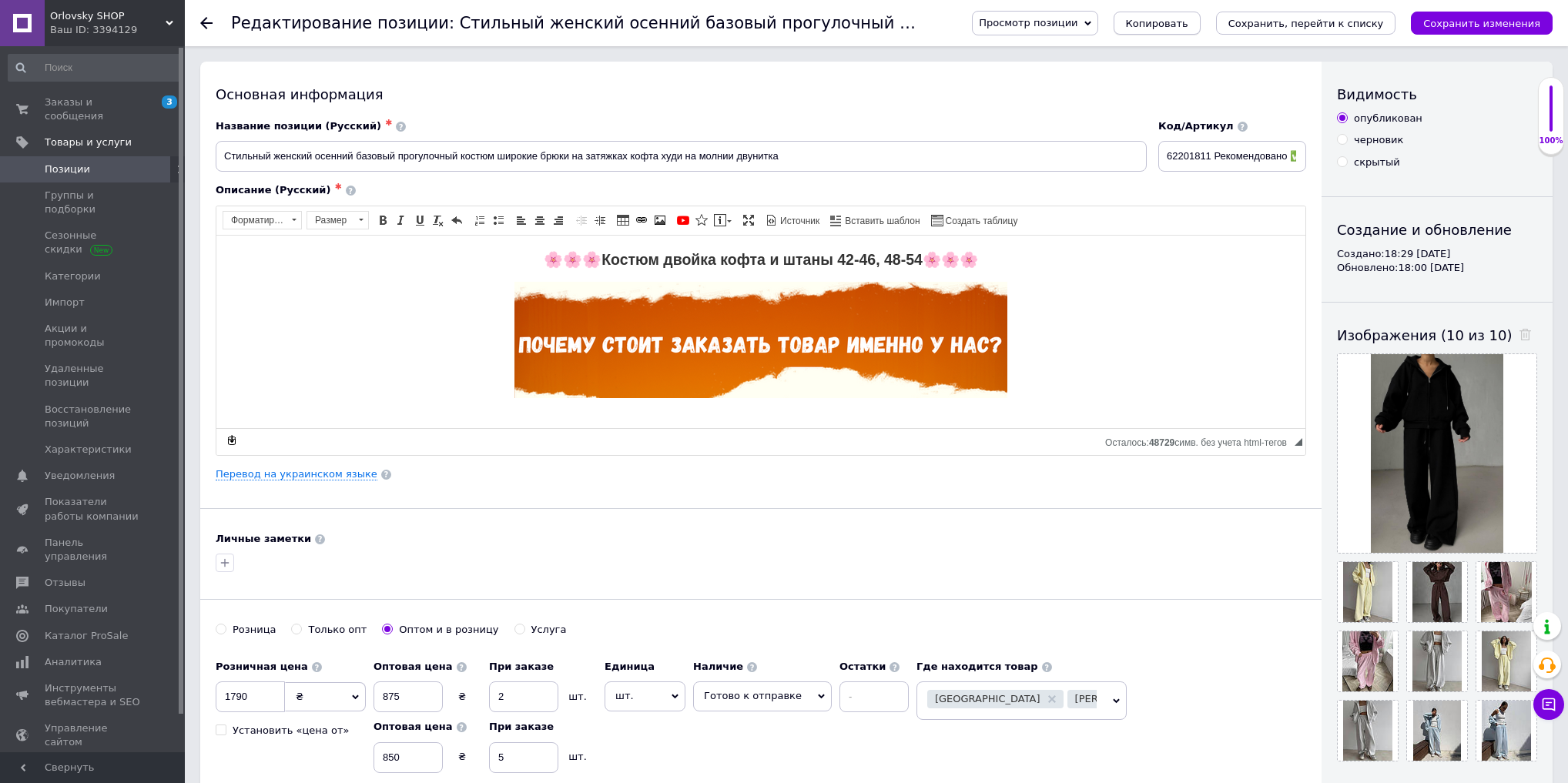
click at [1181, 28] on span "Копировать" at bounding box center [1157, 23] width 62 height 11
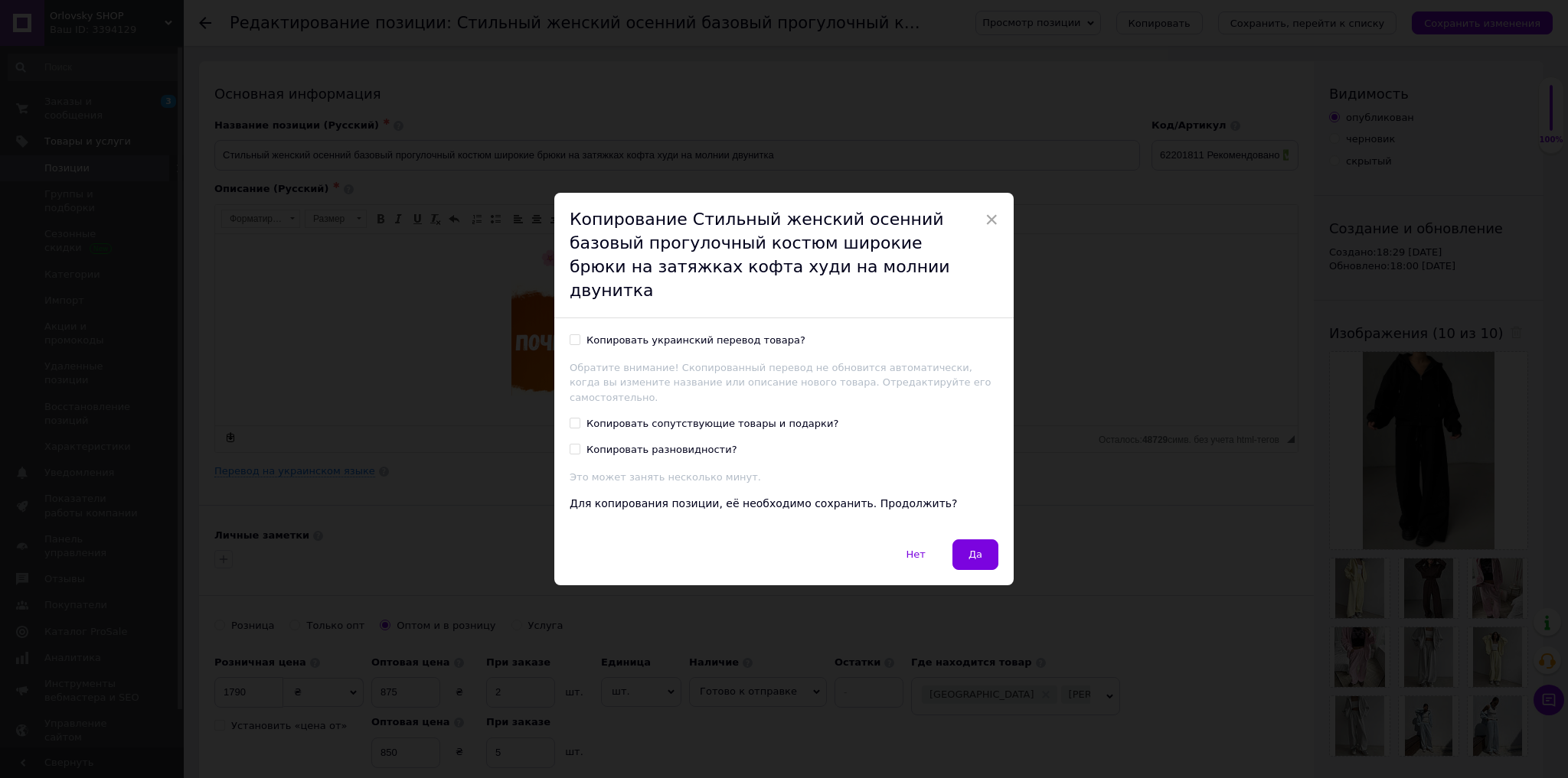
click at [745, 338] on div "Копировать украинский перевод товара?" at bounding box center [696, 341] width 219 height 14
click at [579, 338] on input "Копировать украинский перевод товара?" at bounding box center [574, 339] width 10 height 10
checkbox input "true"
click at [749, 417] on div "Копировать сопутствующие товары и подарки?" at bounding box center [712, 424] width 252 height 14
click at [579, 418] on input "Копировать сопутствующие товары и подарки?" at bounding box center [574, 422] width 10 height 10
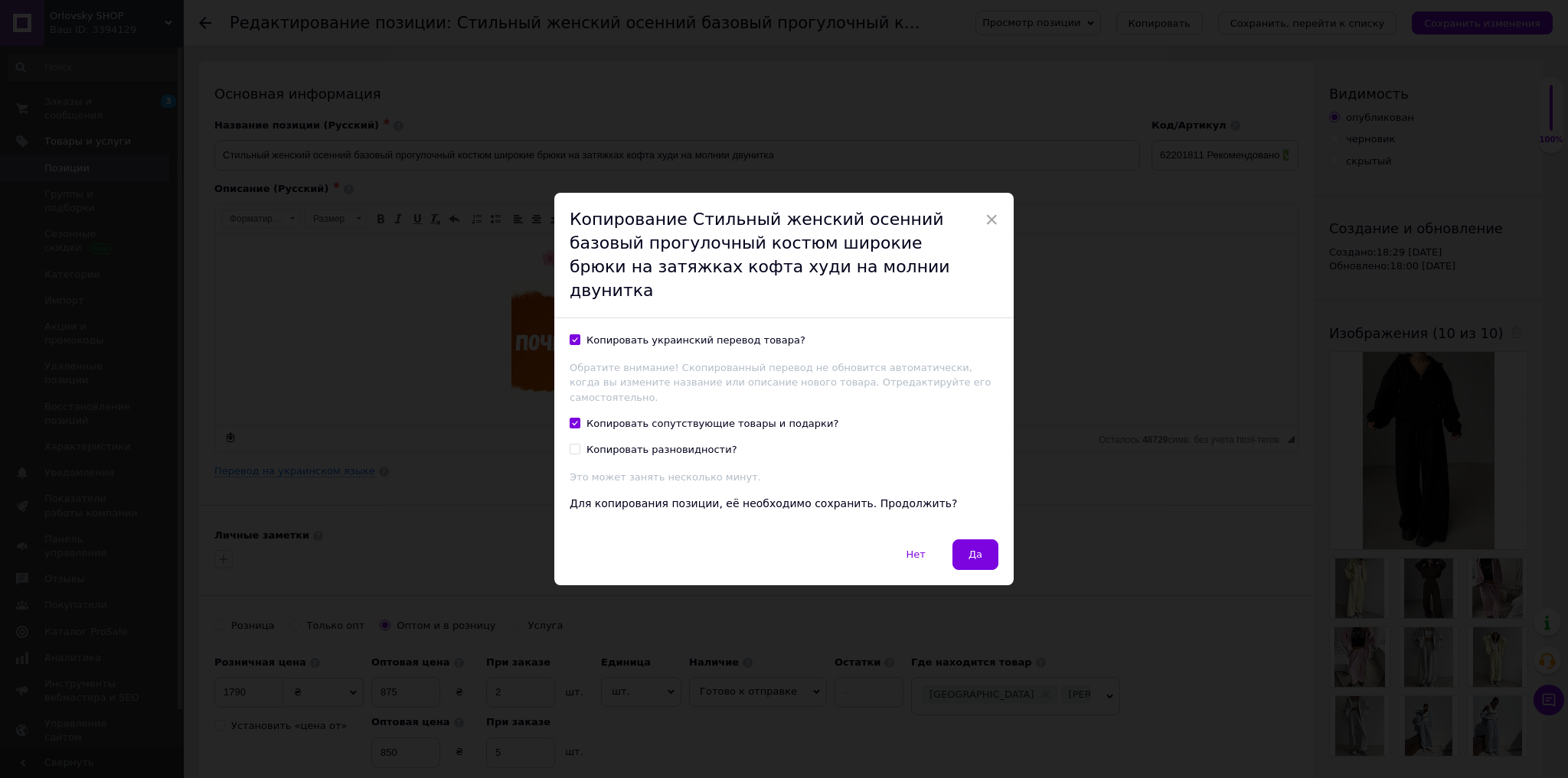
checkbox input "true"
click at [958, 540] on button "Да" at bounding box center [975, 555] width 46 height 30
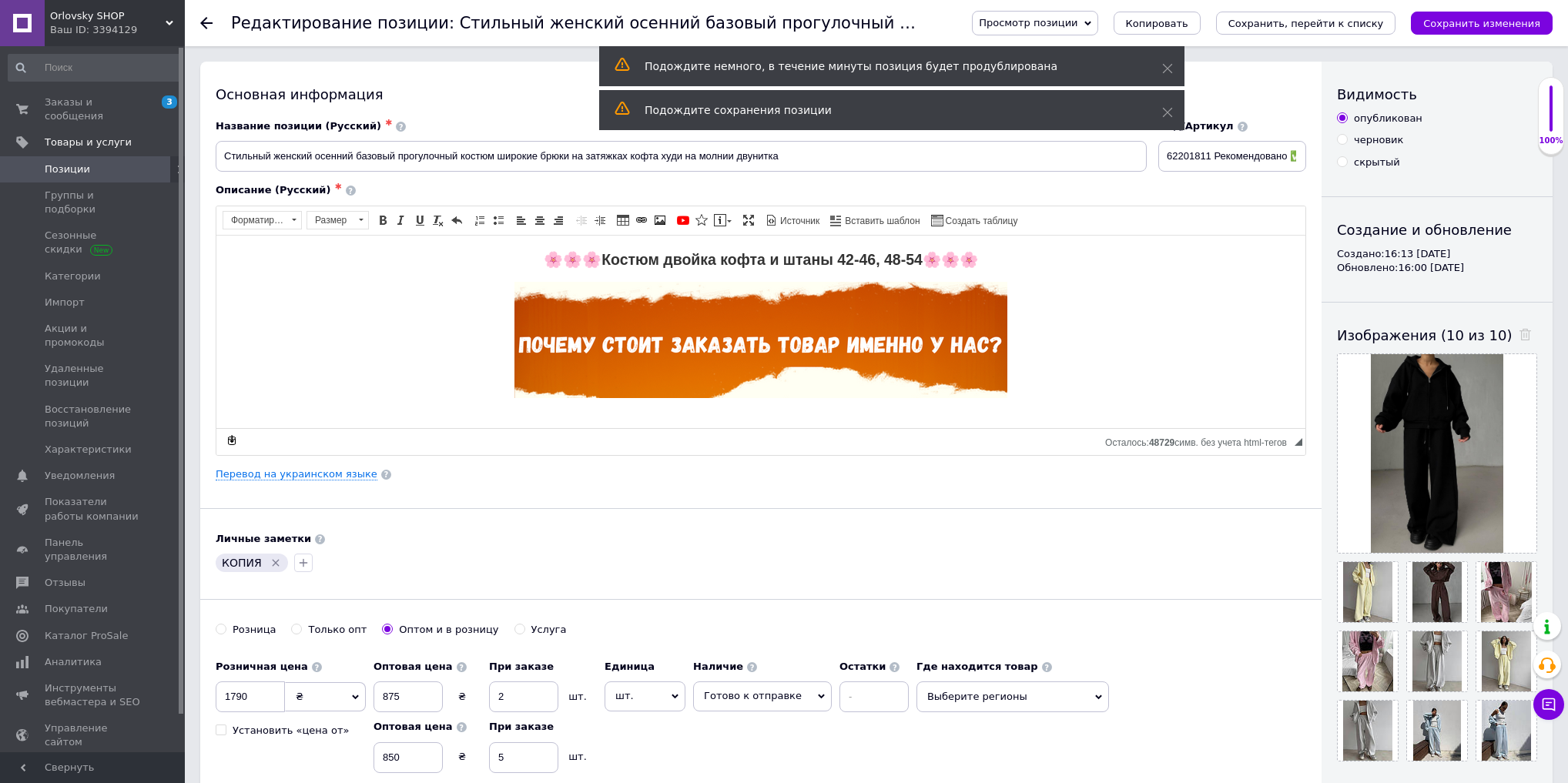
click at [276, 557] on icon "Удалить метку" at bounding box center [276, 563] width 12 height 12
click at [1520, 332] on use at bounding box center [1525, 334] width 11 height 11
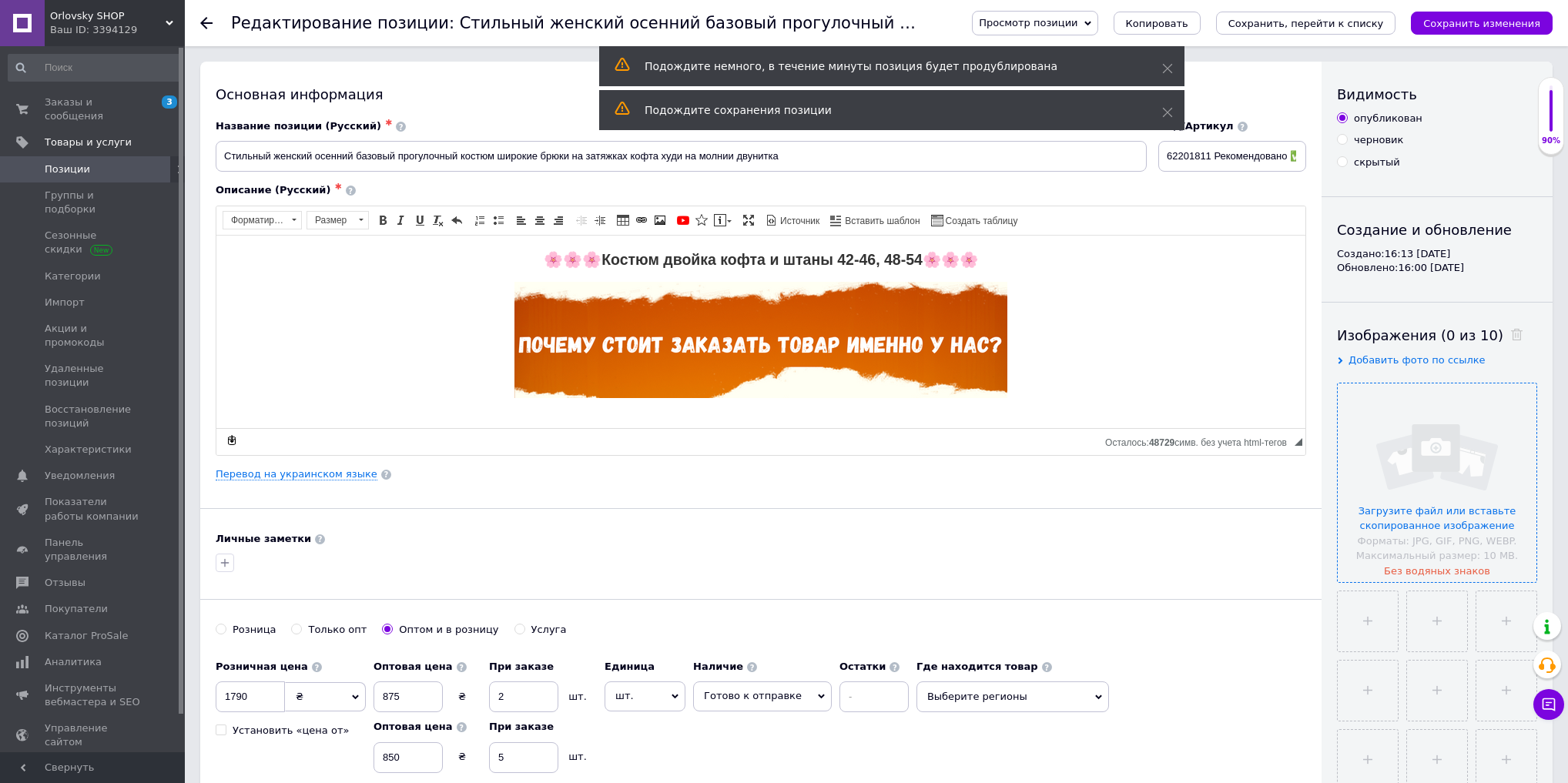
click at [1466, 435] on input "file" at bounding box center [1437, 482] width 199 height 199
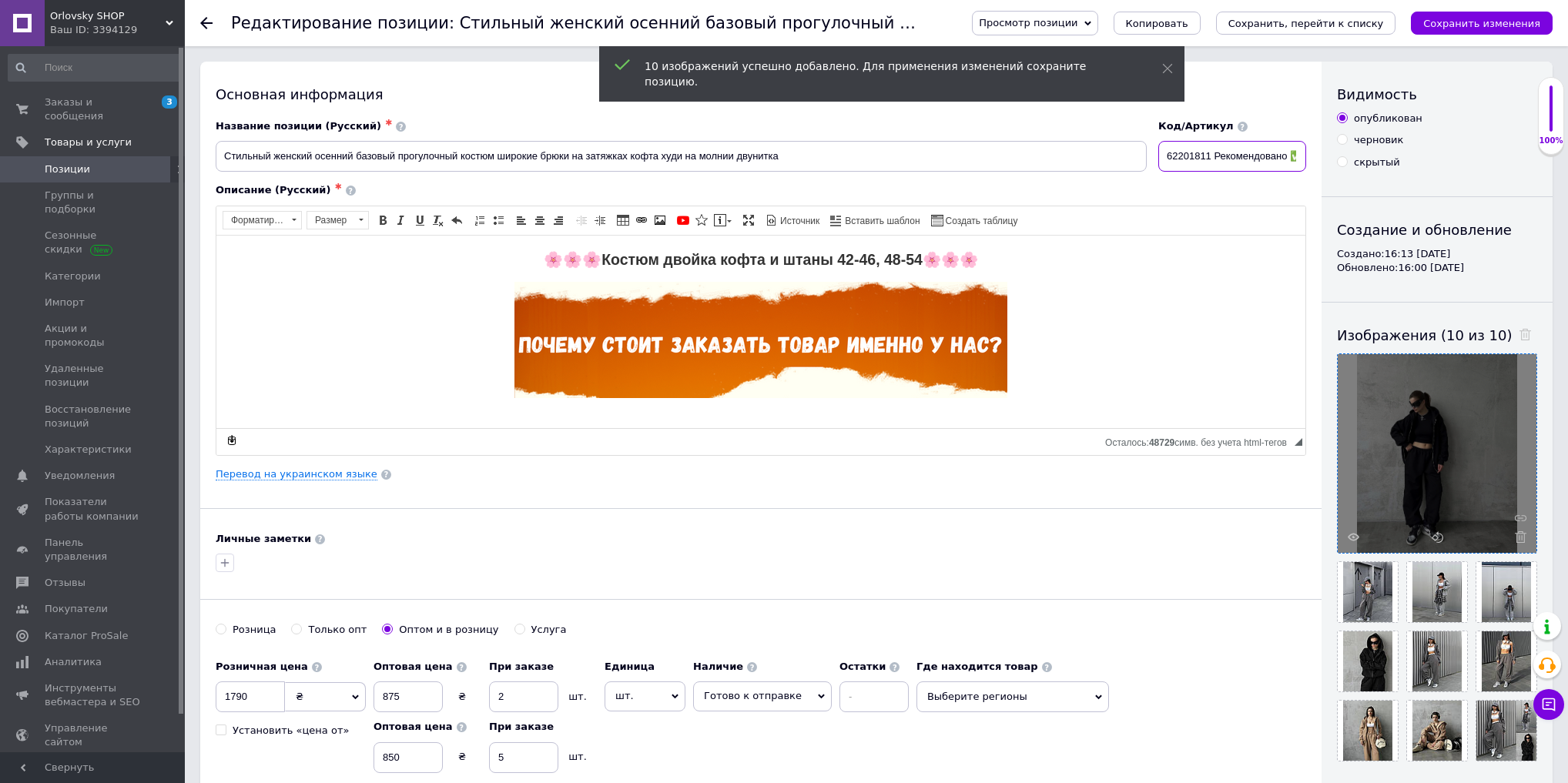
drag, startPoint x: 1217, startPoint y: 157, endPoint x: 1201, endPoint y: 156, distance: 16.0
click at [1201, 157] on input "62201811 Рекомендовано ✅" at bounding box center [1232, 156] width 148 height 31
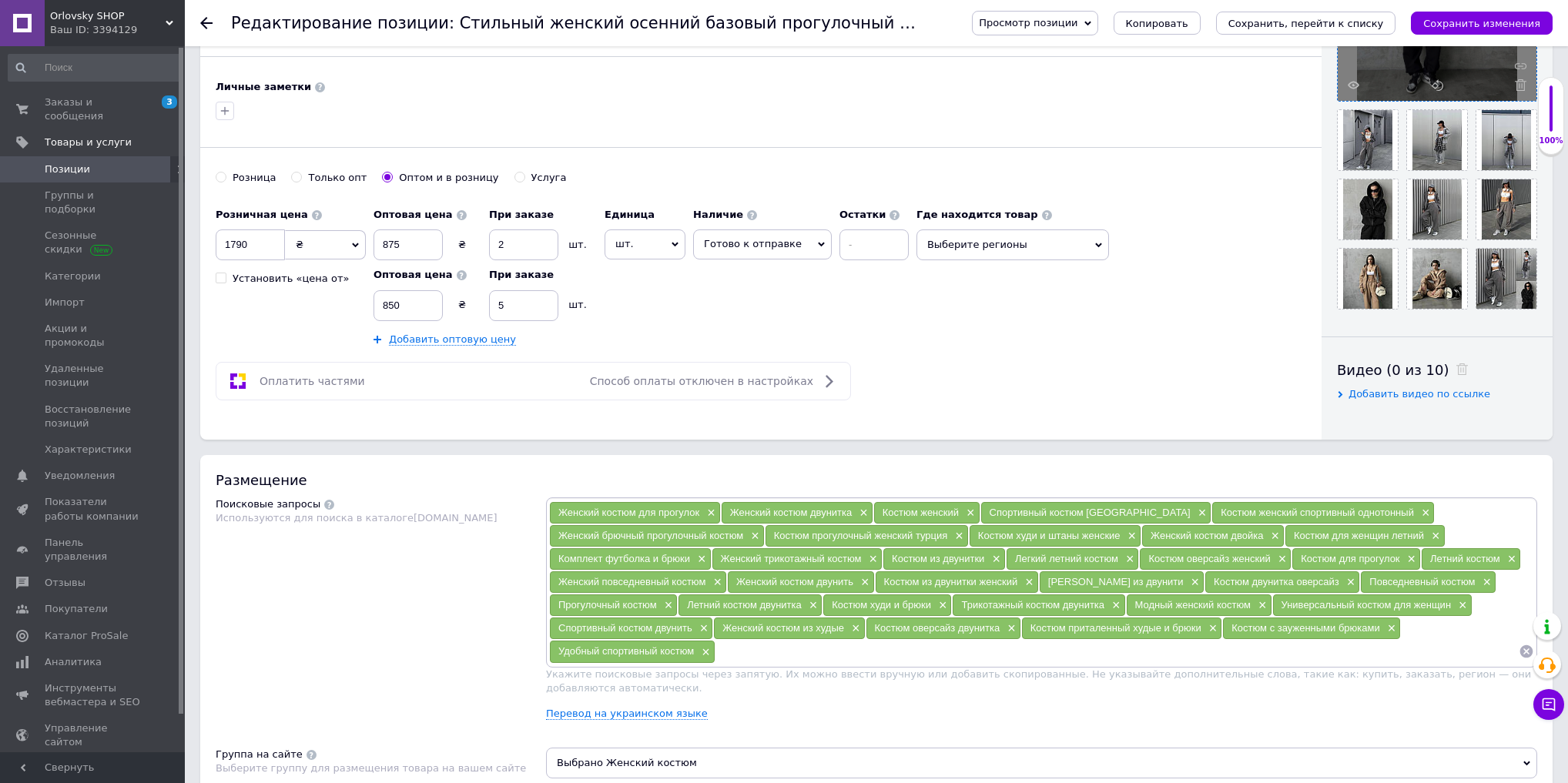
scroll to position [1915, 0]
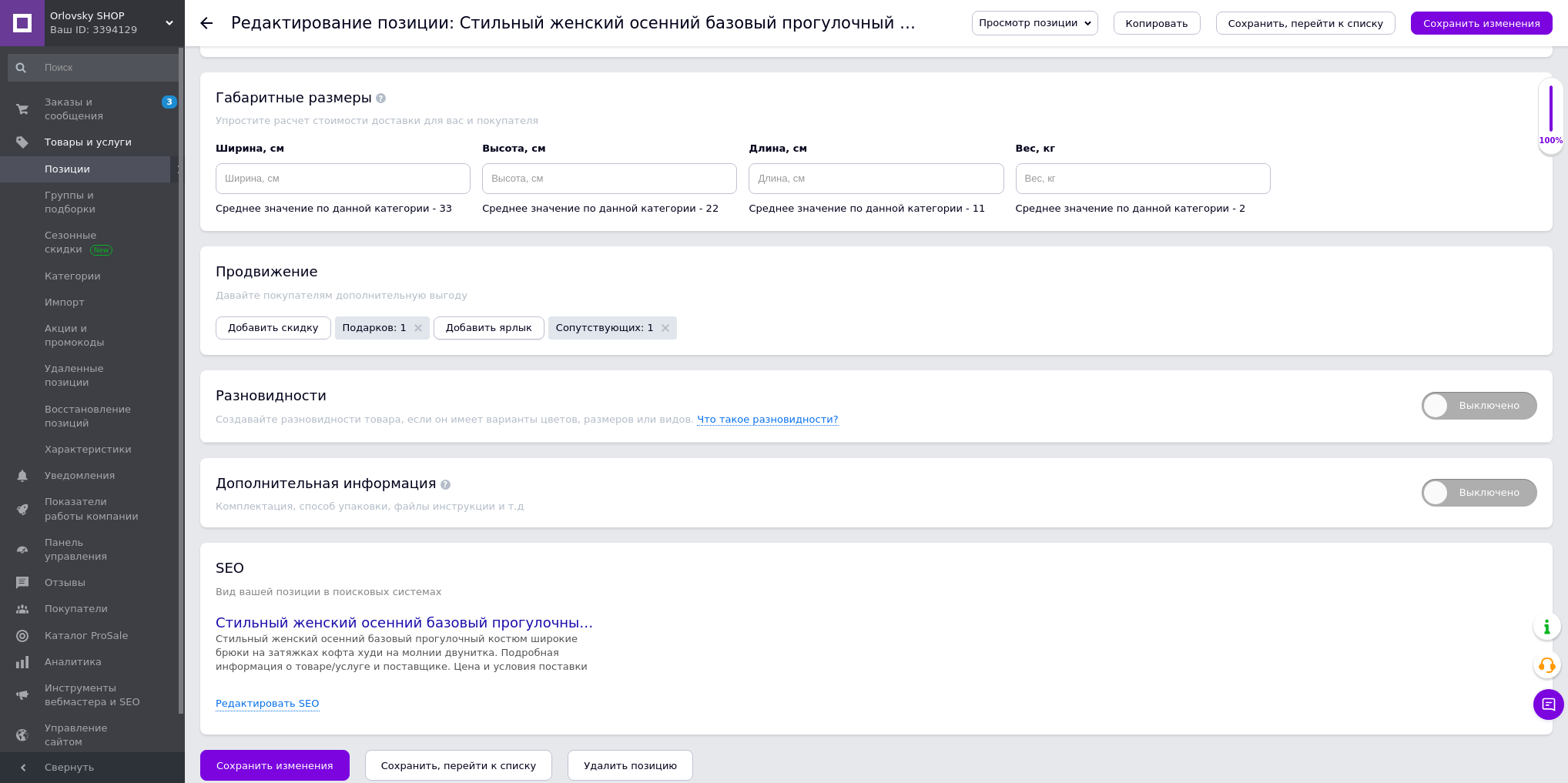
type input "62201262 Рекомендовано ✅"
click at [499, 318] on button "Добавить ярлык" at bounding box center [489, 328] width 111 height 23
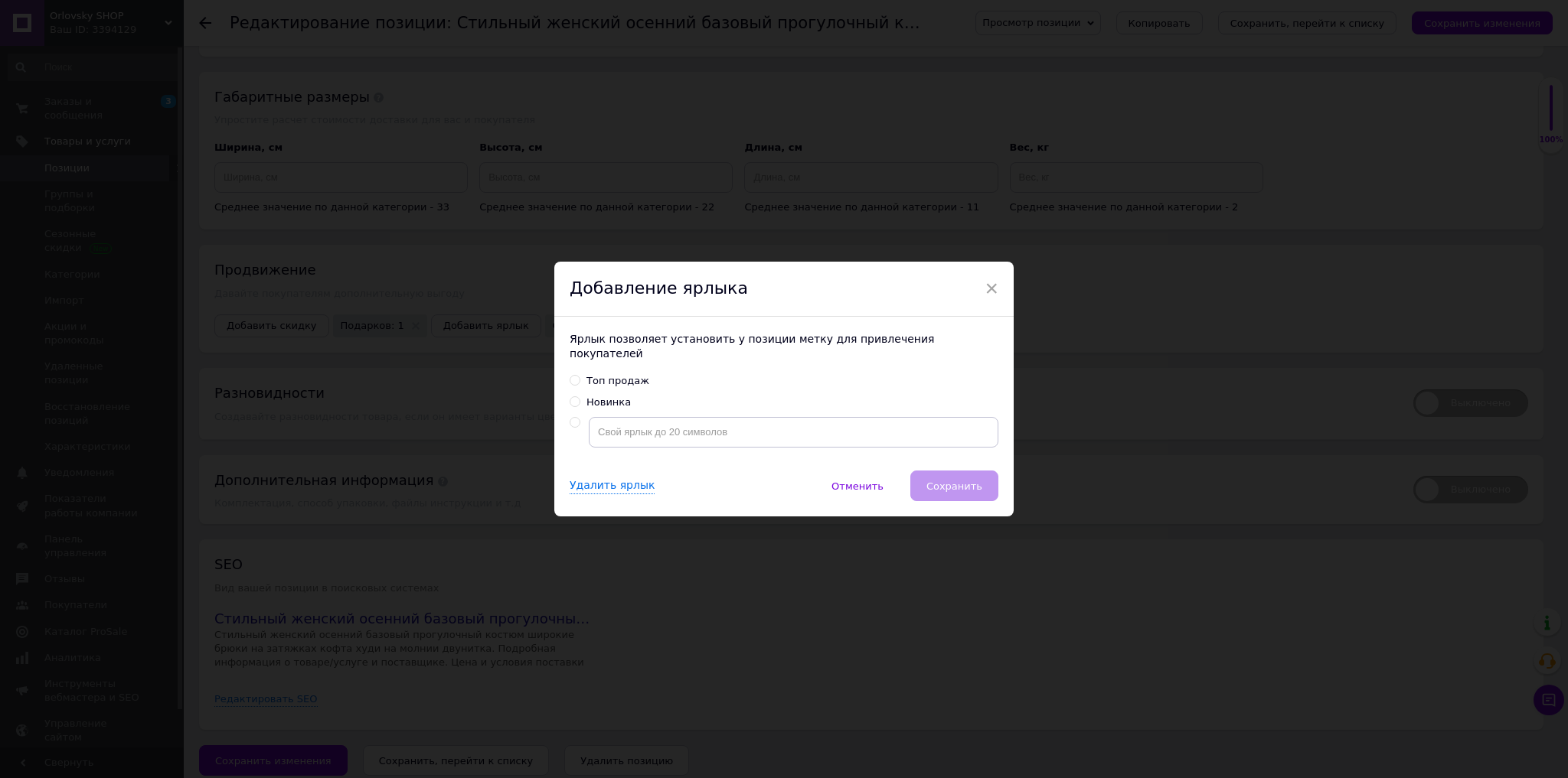
click at [607, 375] on div "Топ продаж" at bounding box center [617, 382] width 63 height 14
click at [579, 375] on input "Топ продаж" at bounding box center [574, 379] width 10 height 10
radio input "true"
click at [944, 481] on span "Сохранить" at bounding box center [954, 486] width 56 height 11
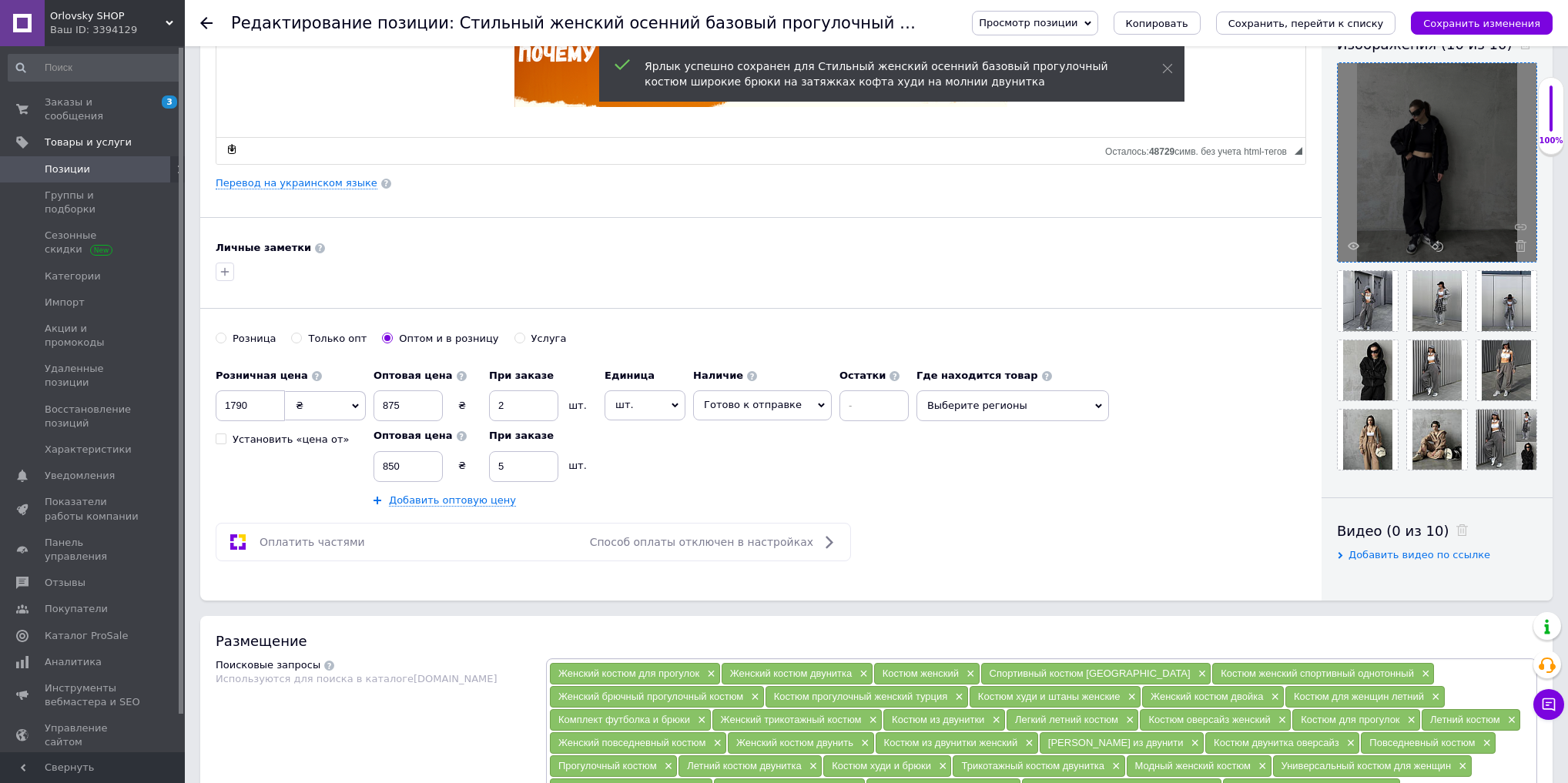
scroll to position [128, 0]
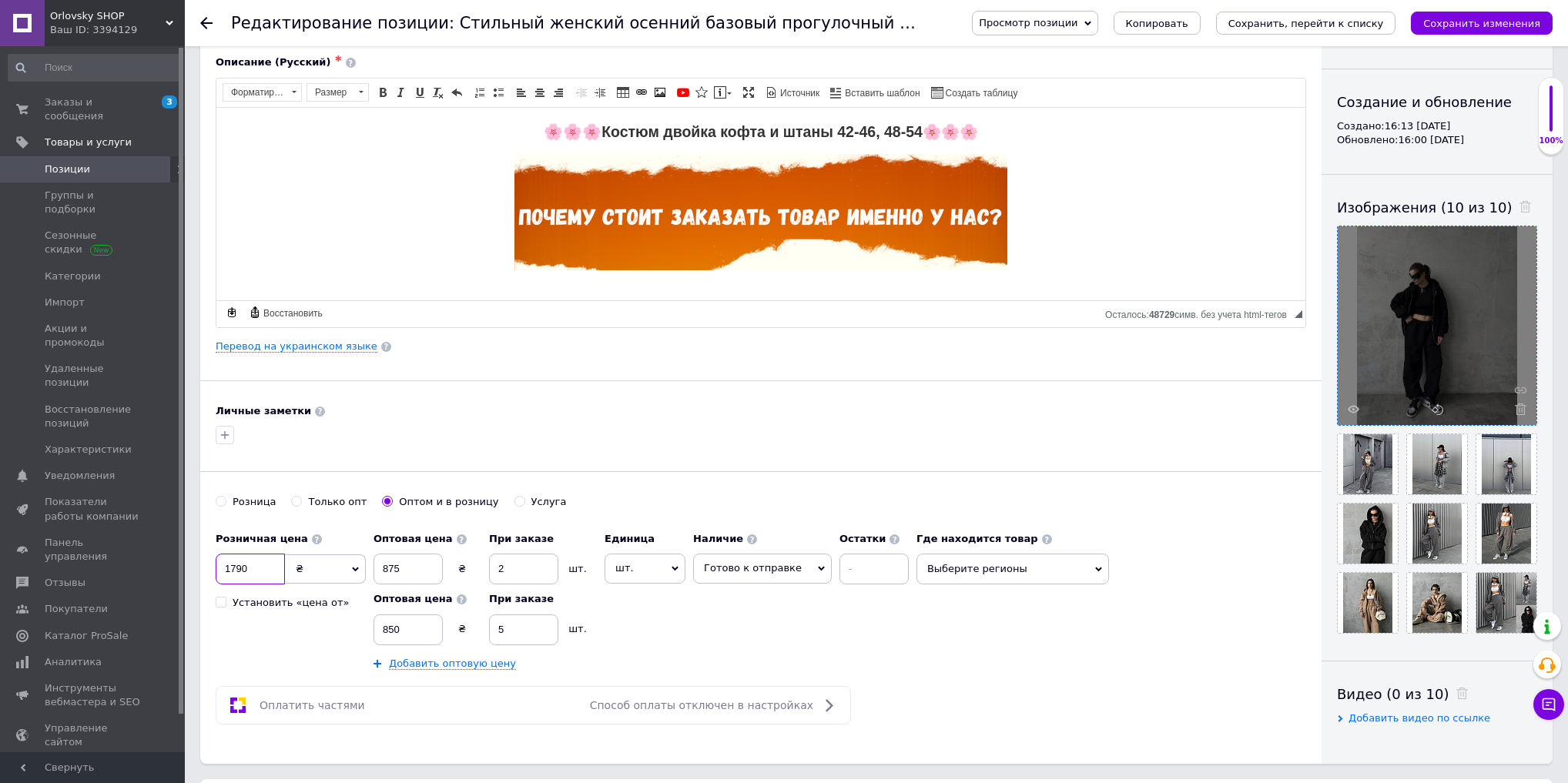
click at [228, 570] on input "1790" at bounding box center [250, 569] width 69 height 31
type input "1850"
drag, startPoint x: 402, startPoint y: 560, endPoint x: 335, endPoint y: 556, distance: 67.1
click at [344, 557] on div "Розничная цена 1850 ₴ $ € CHF £ ¥ PLN ₸ MDL HUF KGS CN¥ TRY ₩ lei Установить «ц…" at bounding box center [566, 598] width 701 height 146
type input "900"
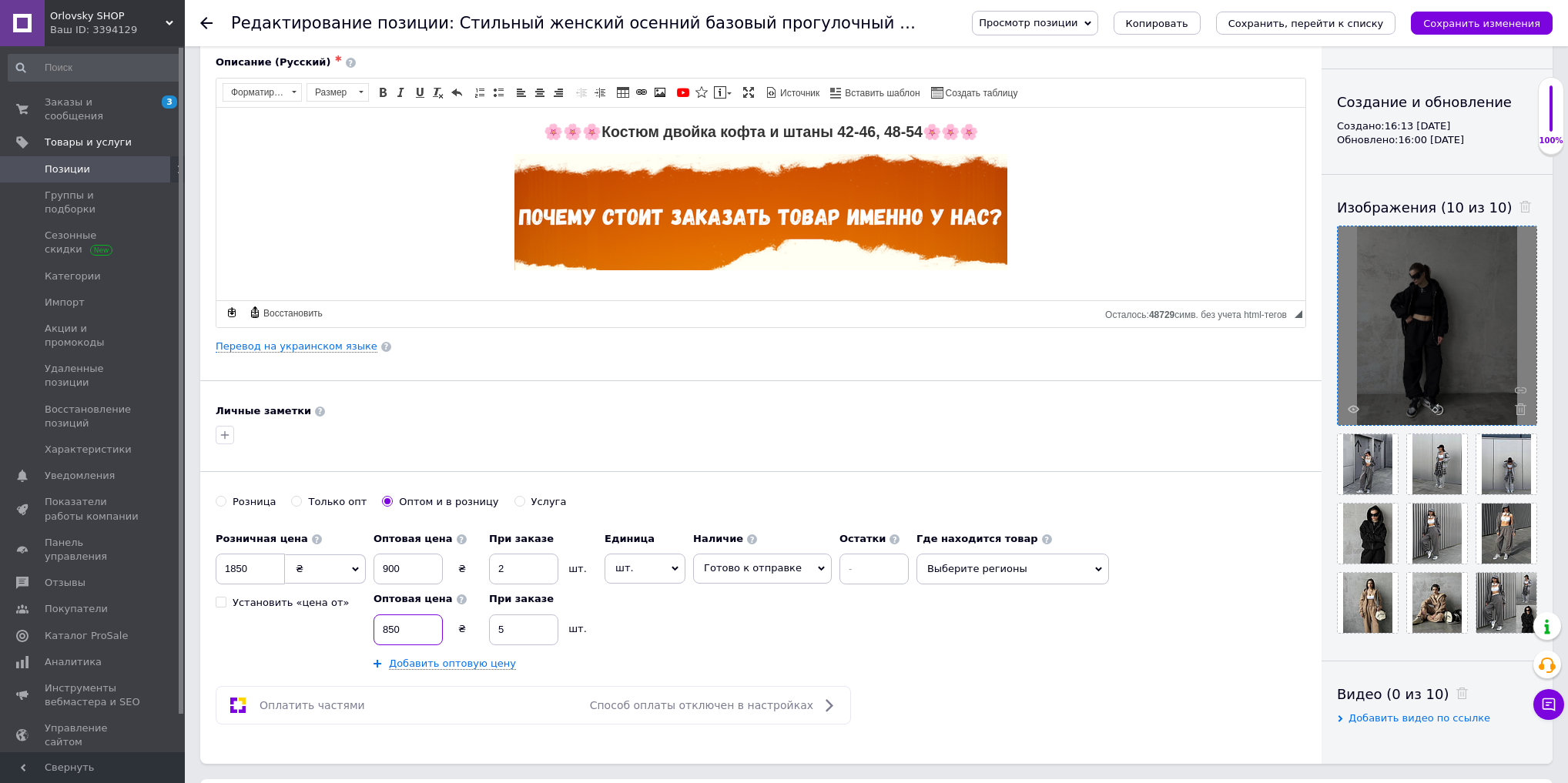
click at [388, 633] on input "850" at bounding box center [408, 630] width 69 height 31
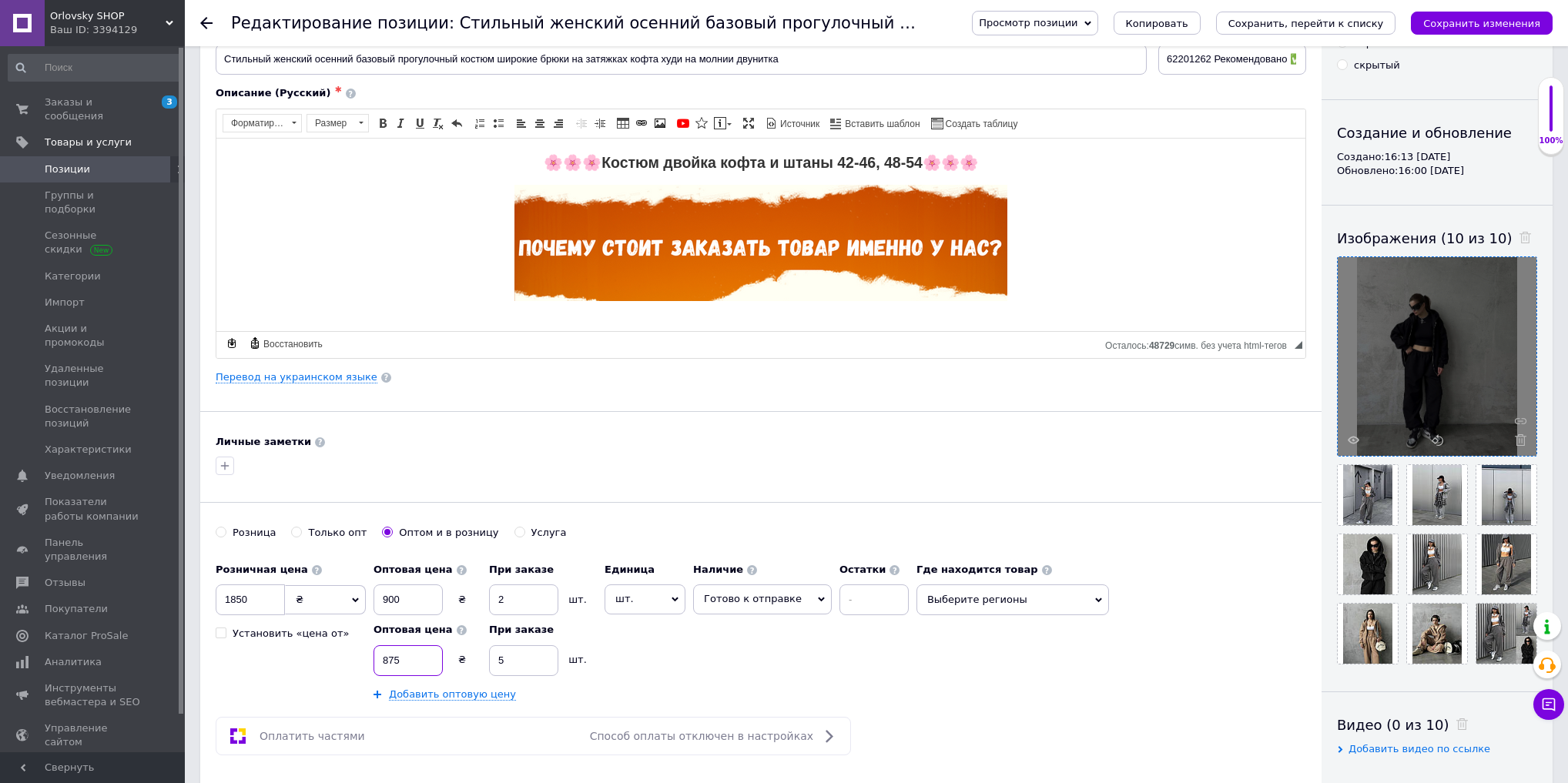
scroll to position [0, 0]
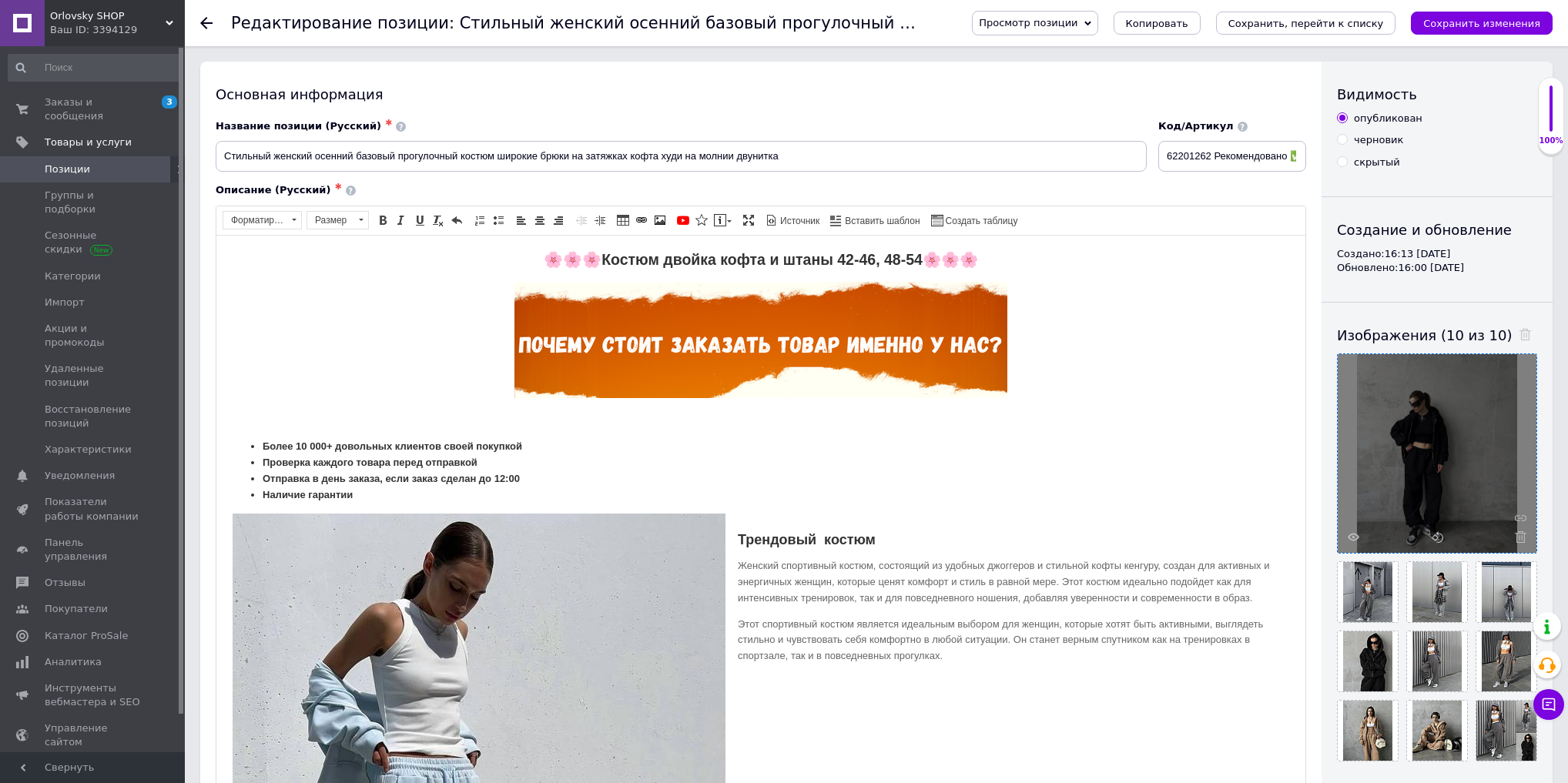
drag, startPoint x: 1300, startPoint y: 438, endPoint x: 1254, endPoint y: 812, distance: 376.8
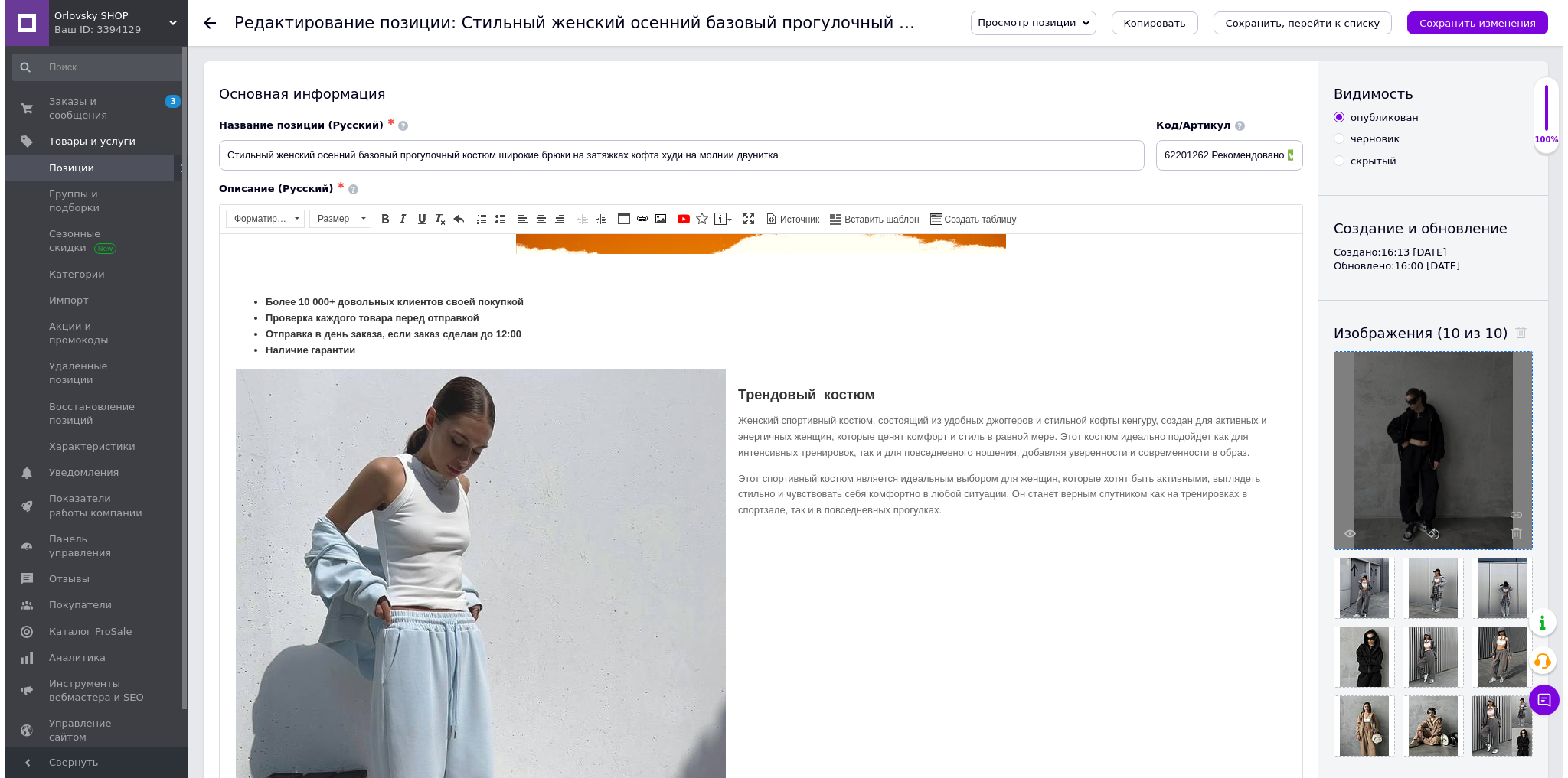
scroll to position [368, 0]
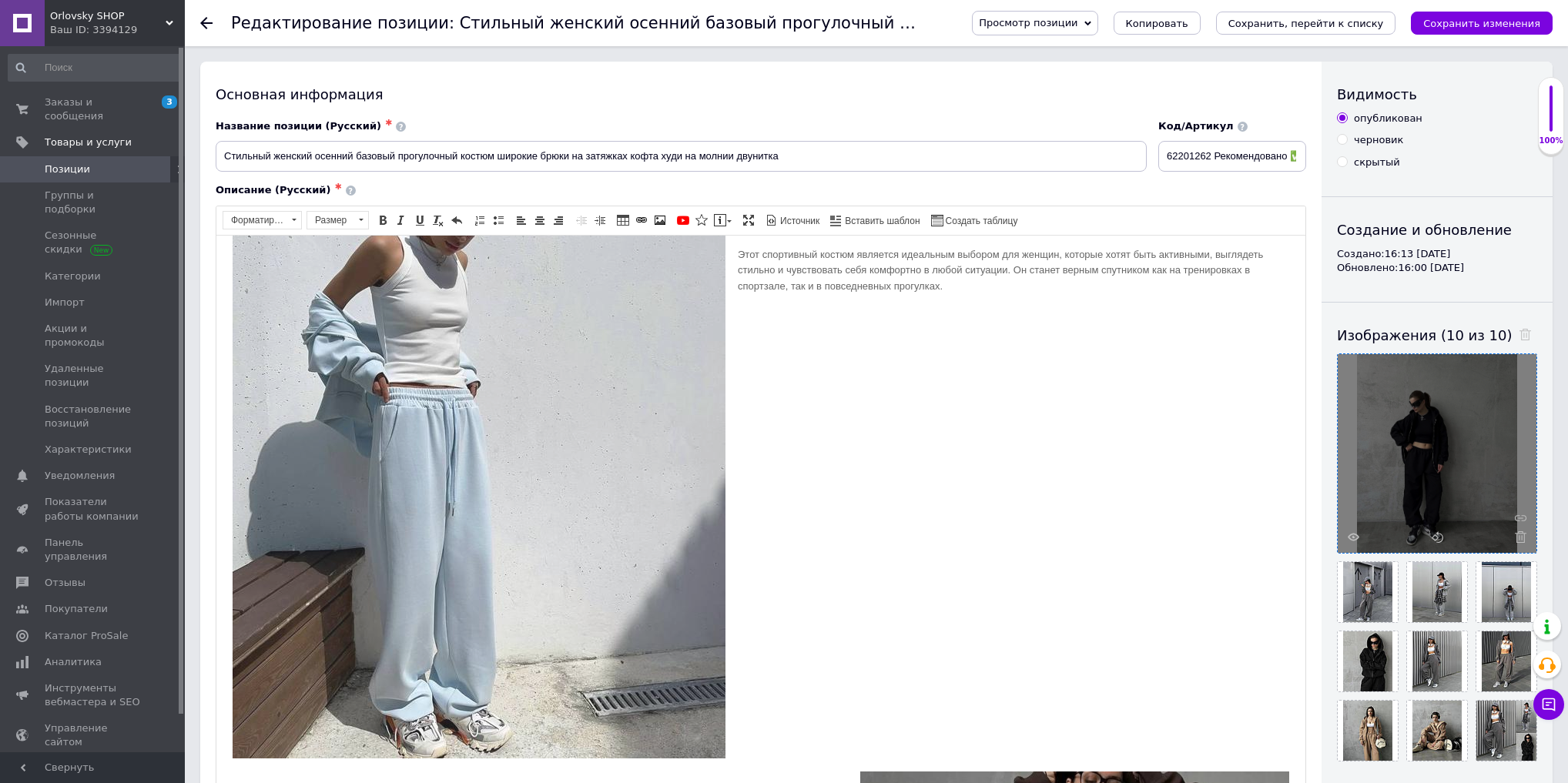
type input "875"
click at [490, 406] on img "Визуальный текстовый редактор, 4B651675-8051-4D30-8D91-5E7F21DD88E4" at bounding box center [479, 451] width 494 height 616
select select
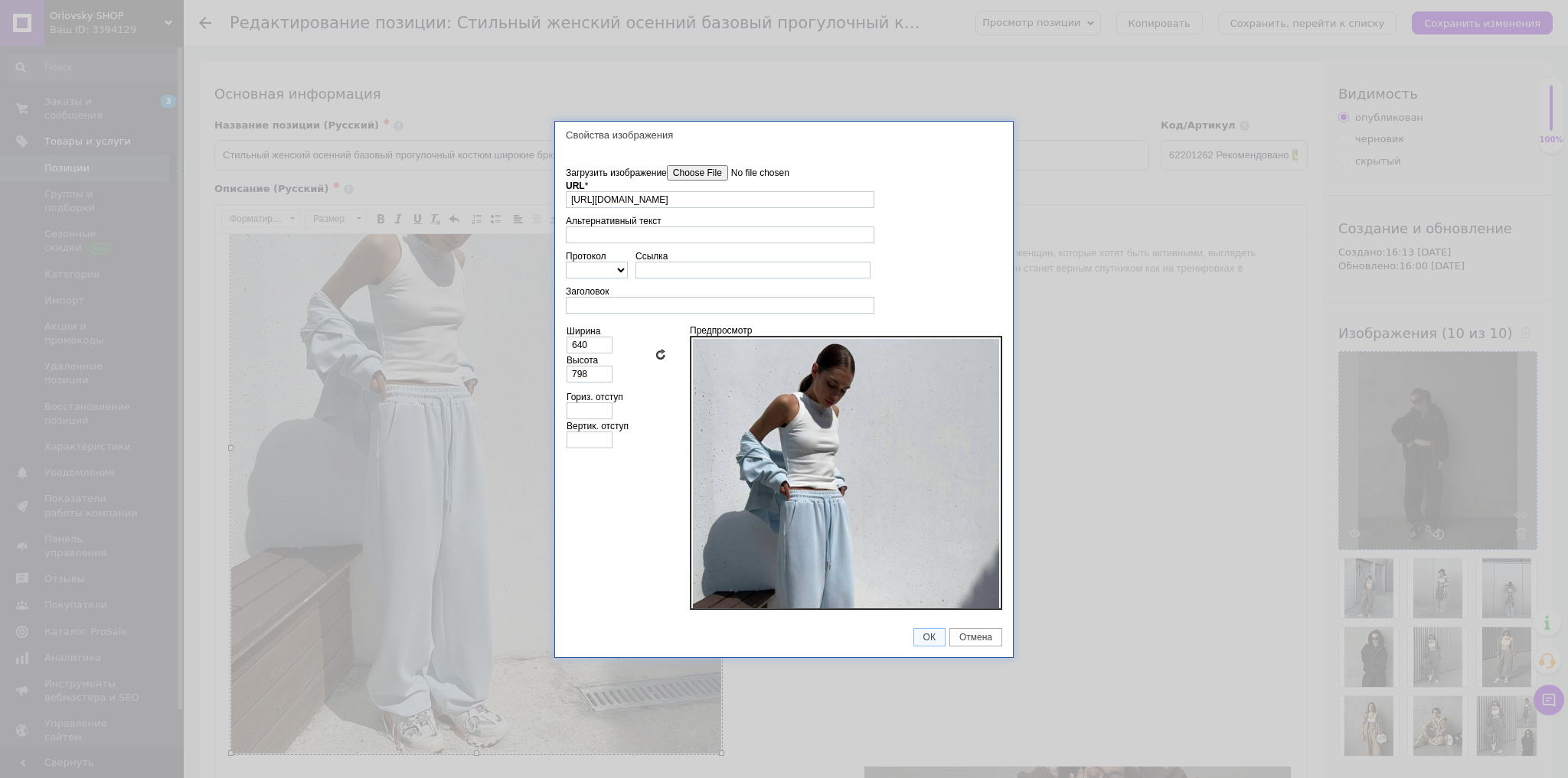
scroll to position [0, 211]
click at [684, 175] on input"] "Загрузить изображение" at bounding box center [754, 173] width 174 height 16
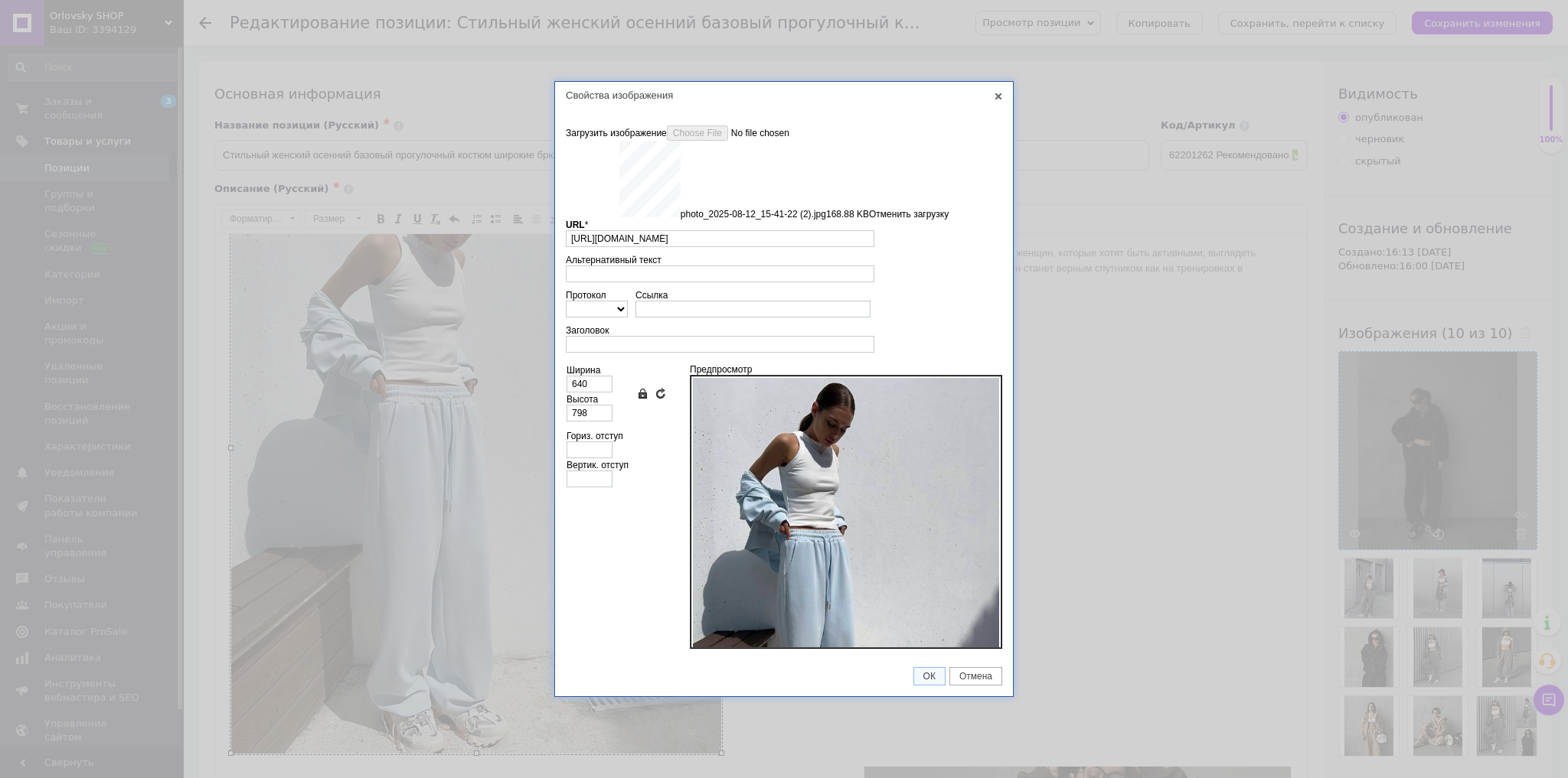
type input "https://images.prom.ua/6789541505_w640_h2048_photo_2025_08_12_15_41_22_2.jpg?fr…"
type input "794"
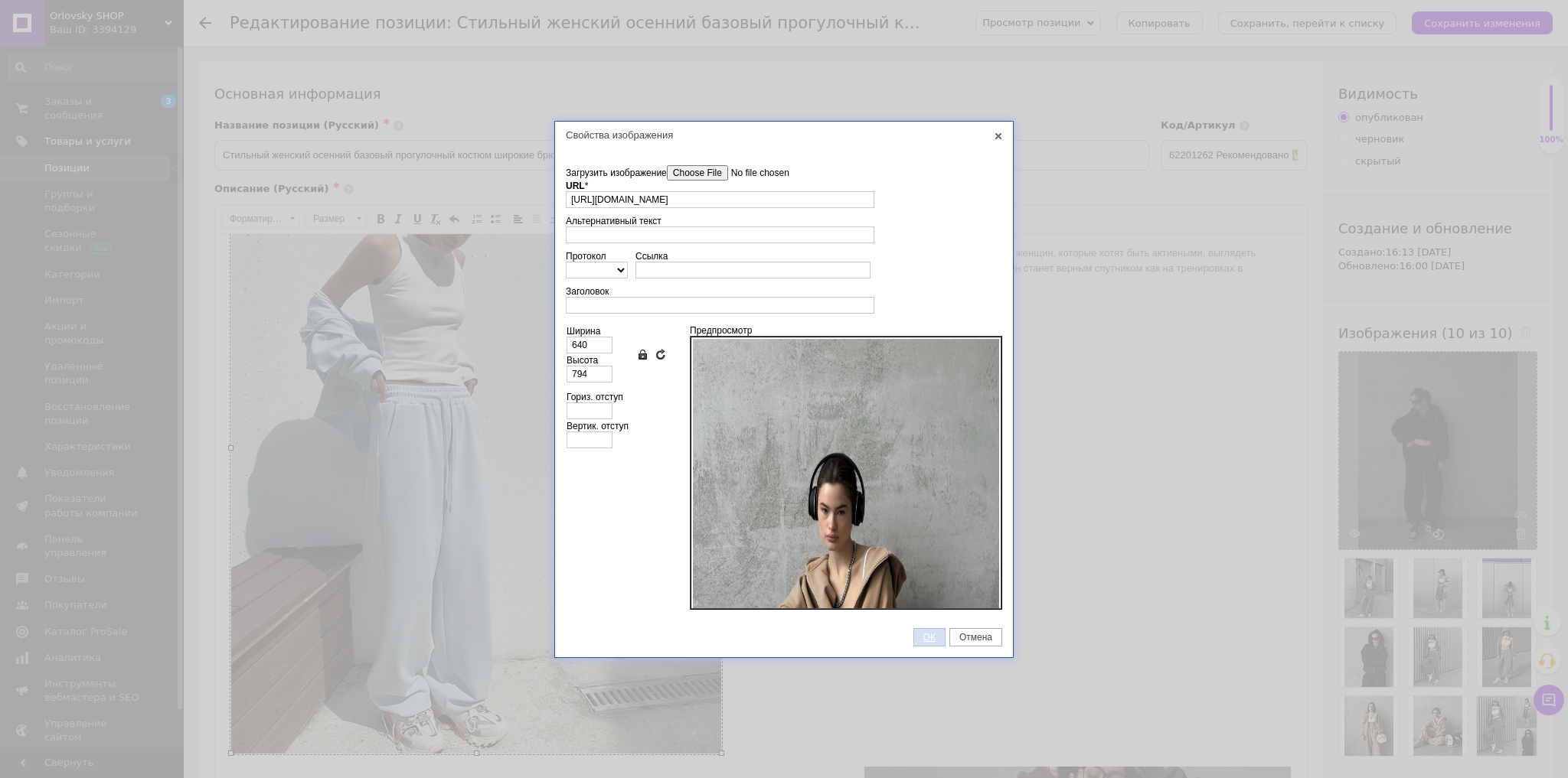
click at [939, 632] on span "ОК" at bounding box center [929, 637] width 30 height 10
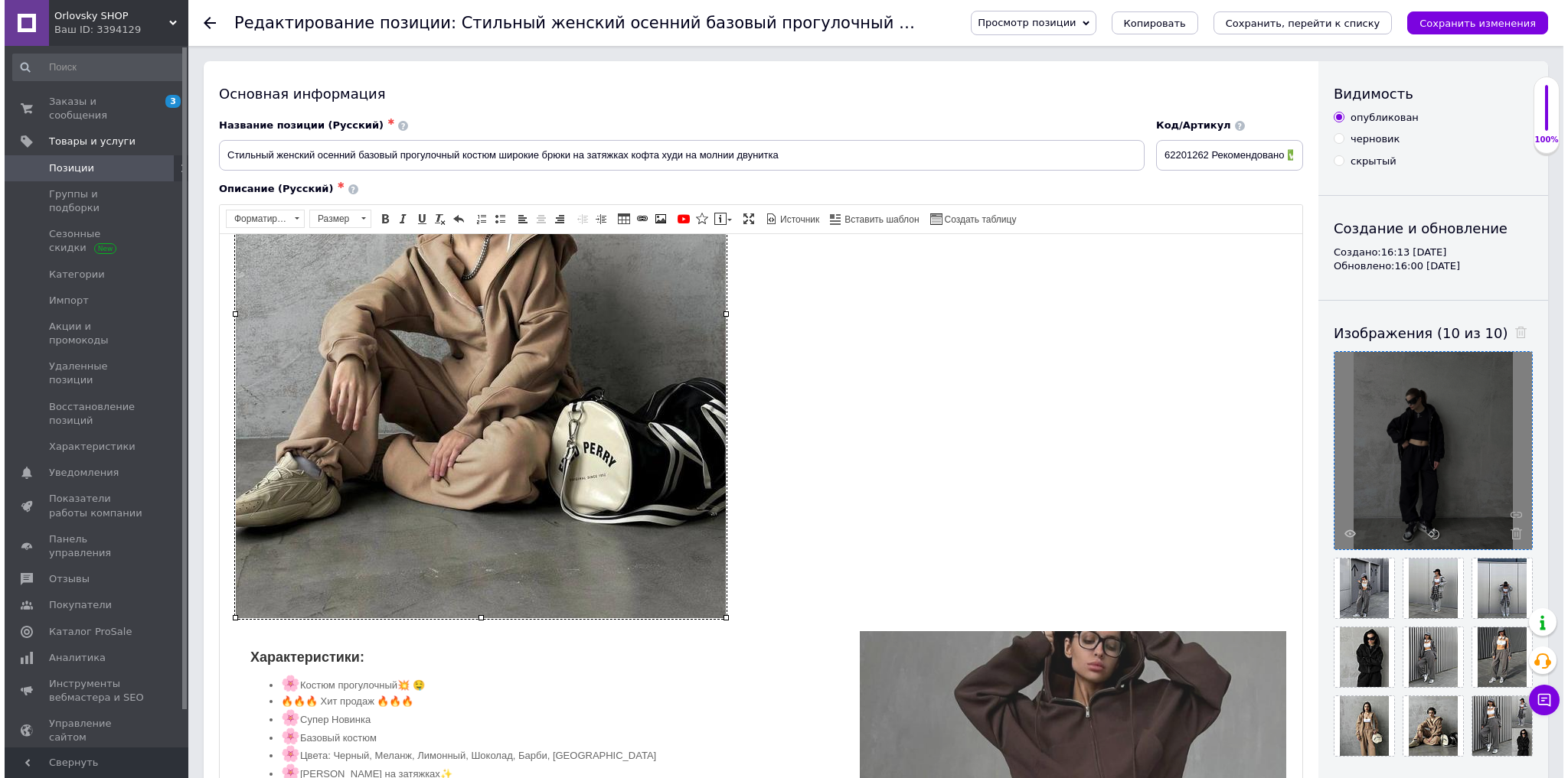
scroll to position [735, 0]
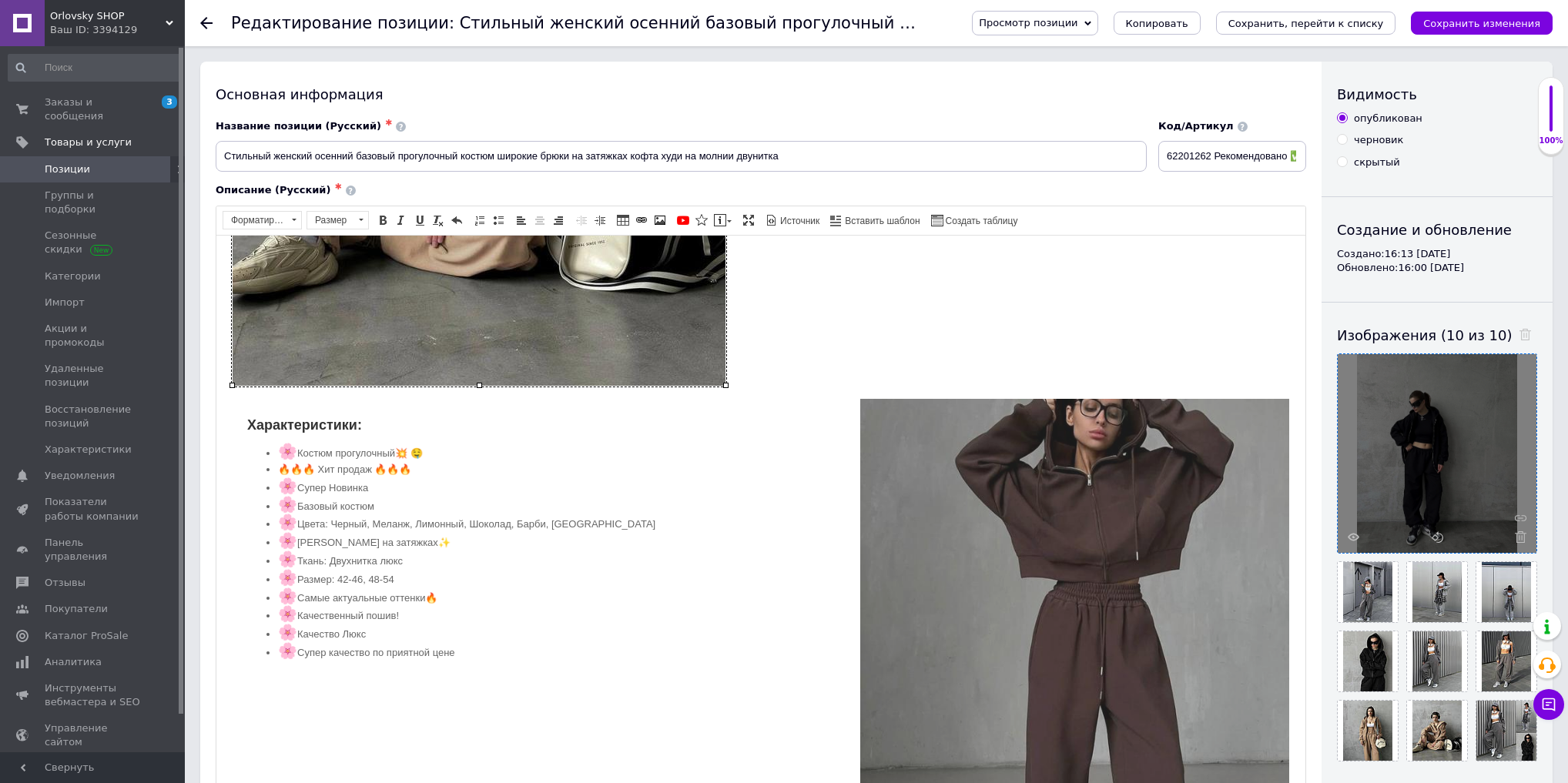
click at [953, 572] on img "Визуальный текстовый редактор, 4B651675-8051-4D30-8D91-5E7F21DD88E4" at bounding box center [1075, 663] width 430 height 533
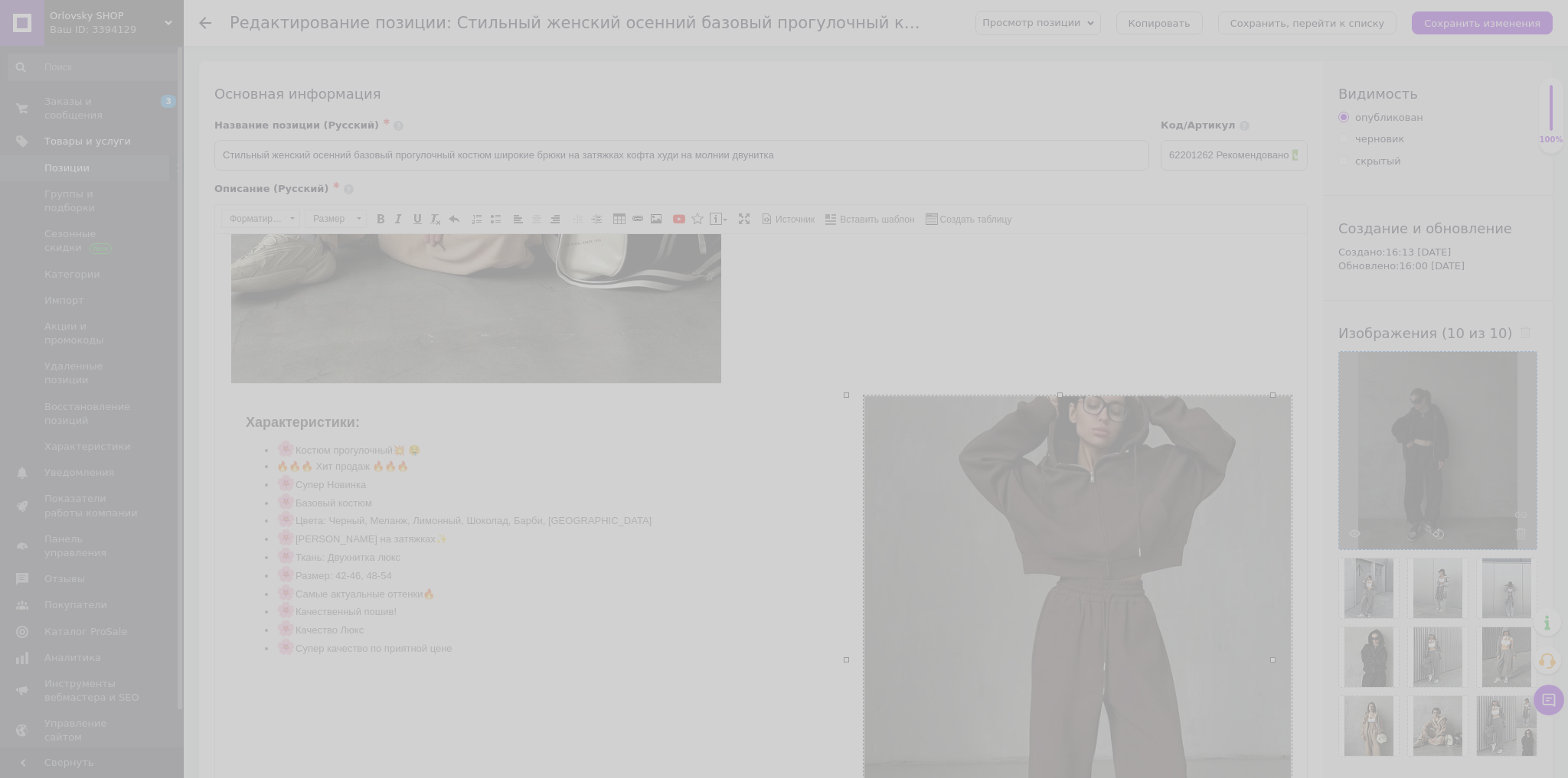
type input "https://images.prom.ua/6787424937_w640_h2048_photo_2025_07_21_19_23_47_2.jpg?fr…"
type input "557"
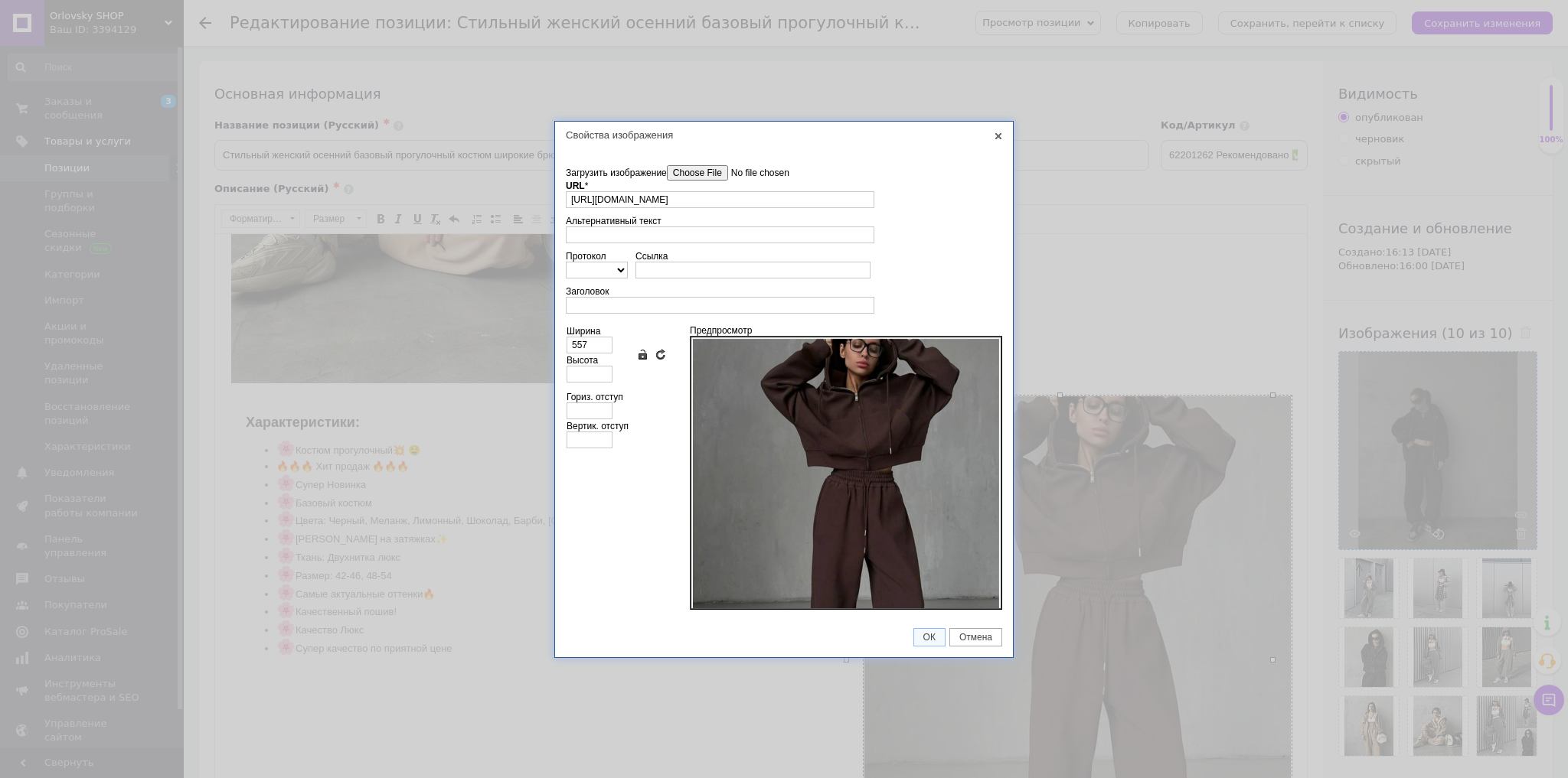
click at [683, 176] on input"] "Загрузить изображение" at bounding box center [754, 173] width 174 height 16
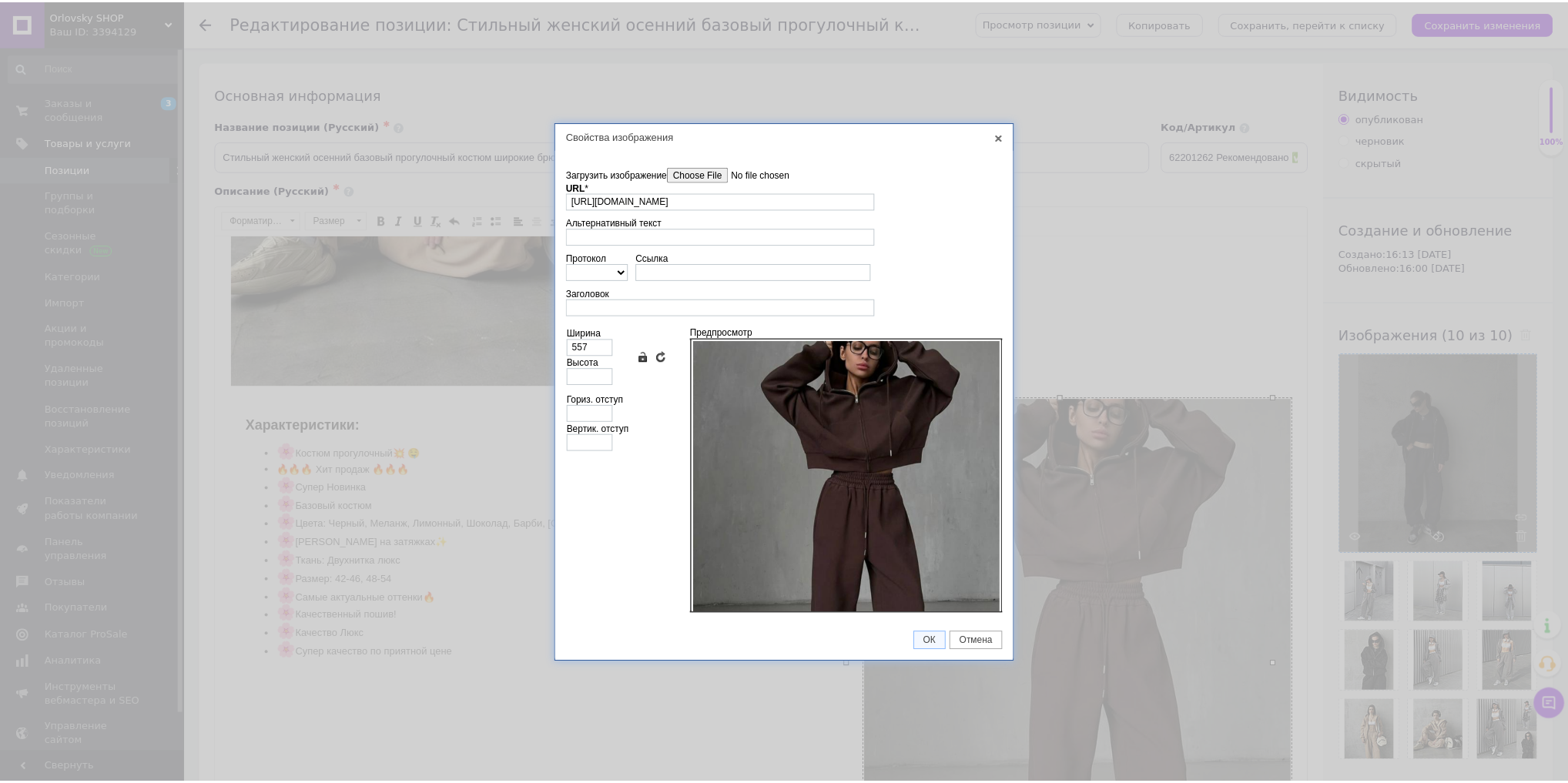
scroll to position [0, 0]
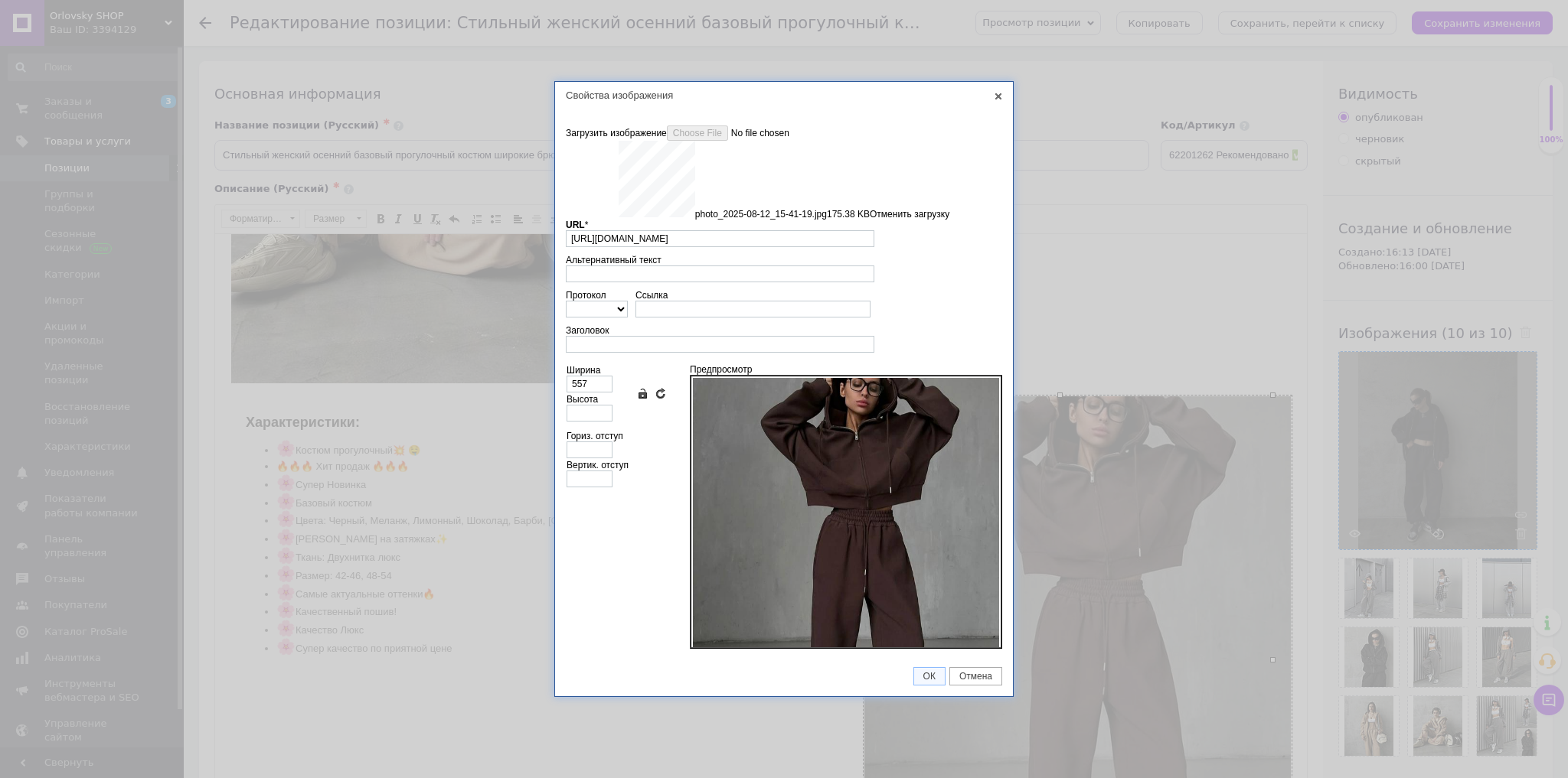
type input "https://images.prom.ua/6789541740_w640_h2048_photo_2025_08_12_15_41_19.jpg?fres…"
type input "640"
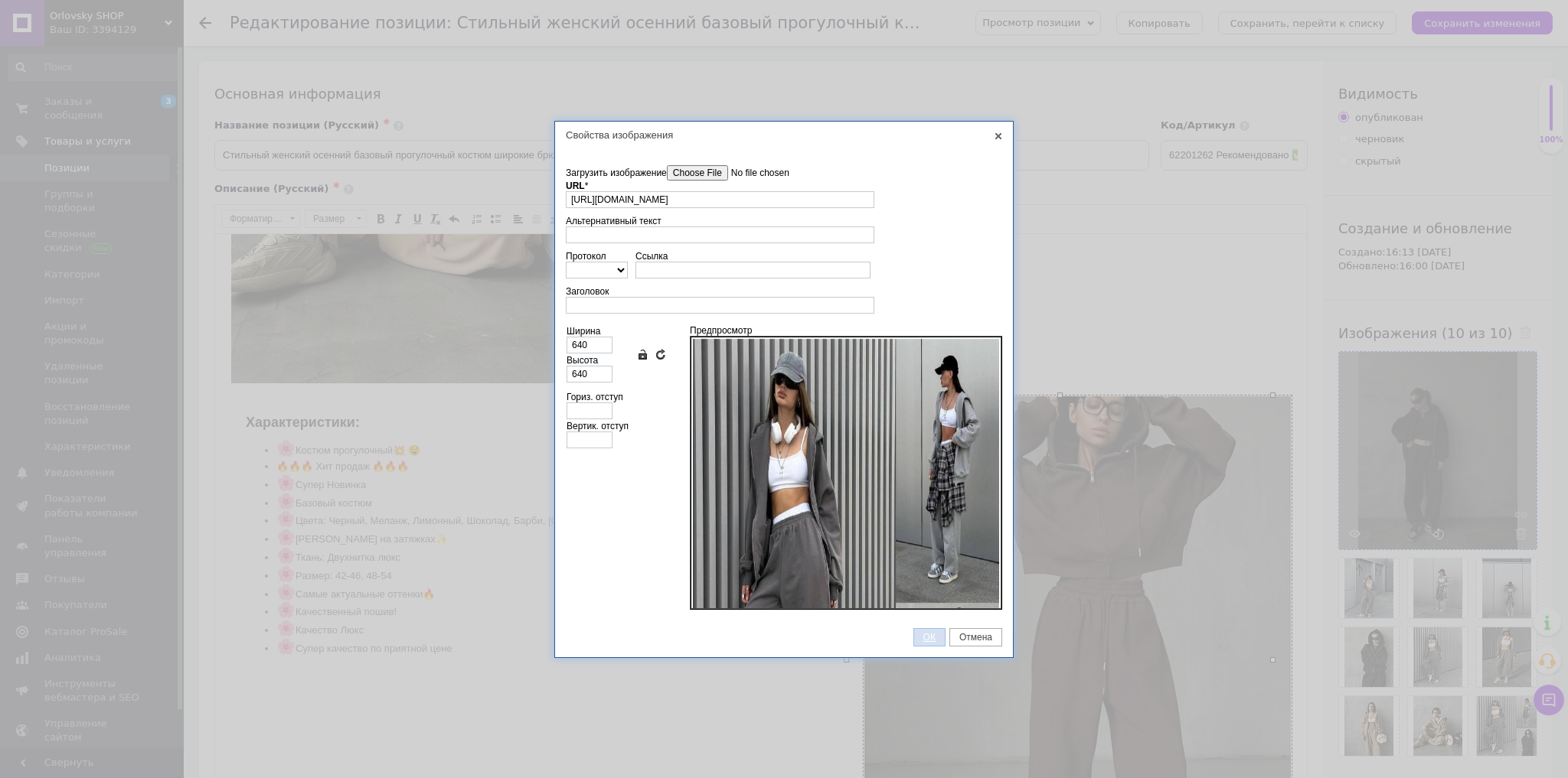
click at [928, 636] on span "ОК" at bounding box center [929, 637] width 30 height 10
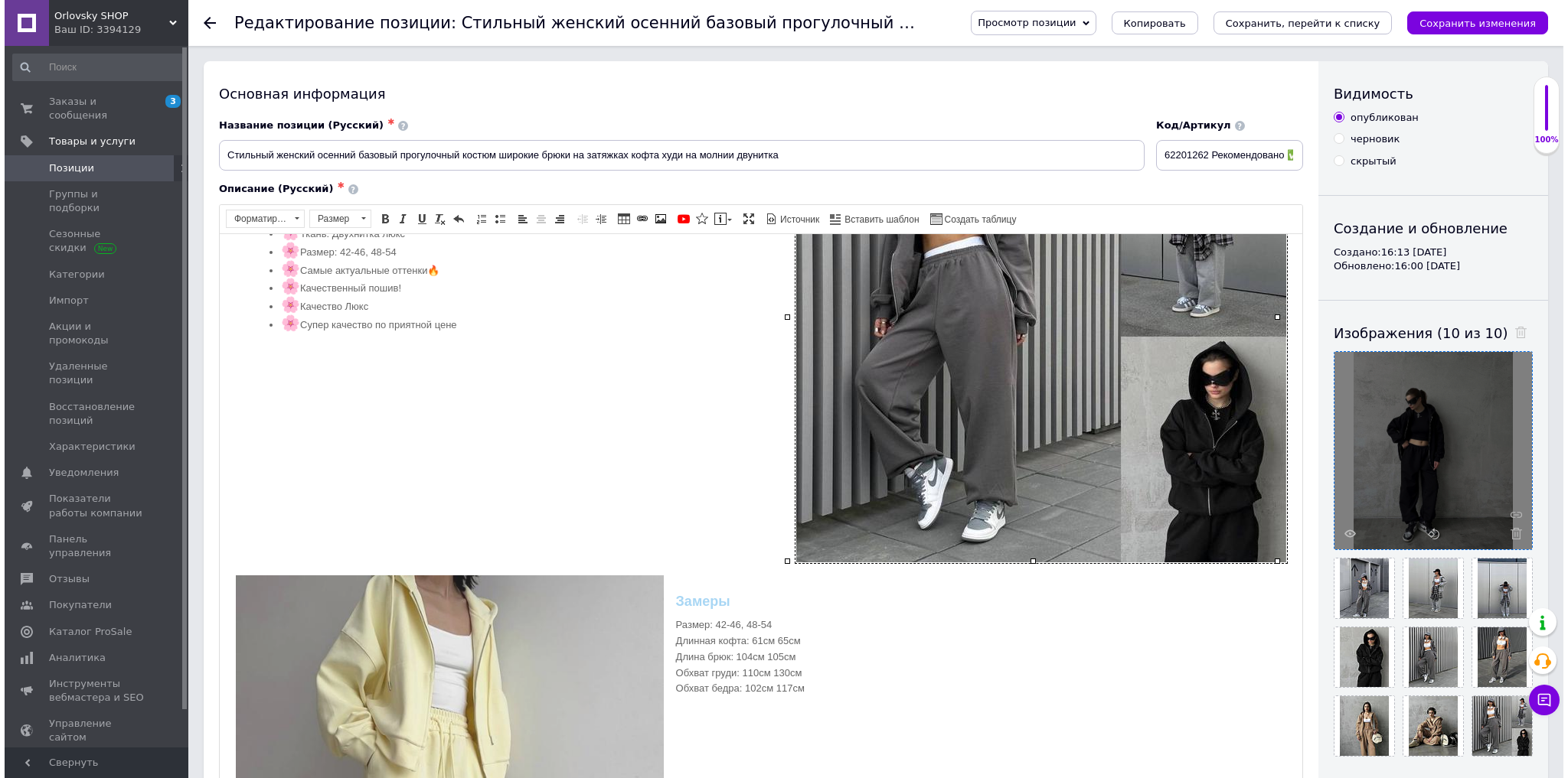
scroll to position [1286, 0]
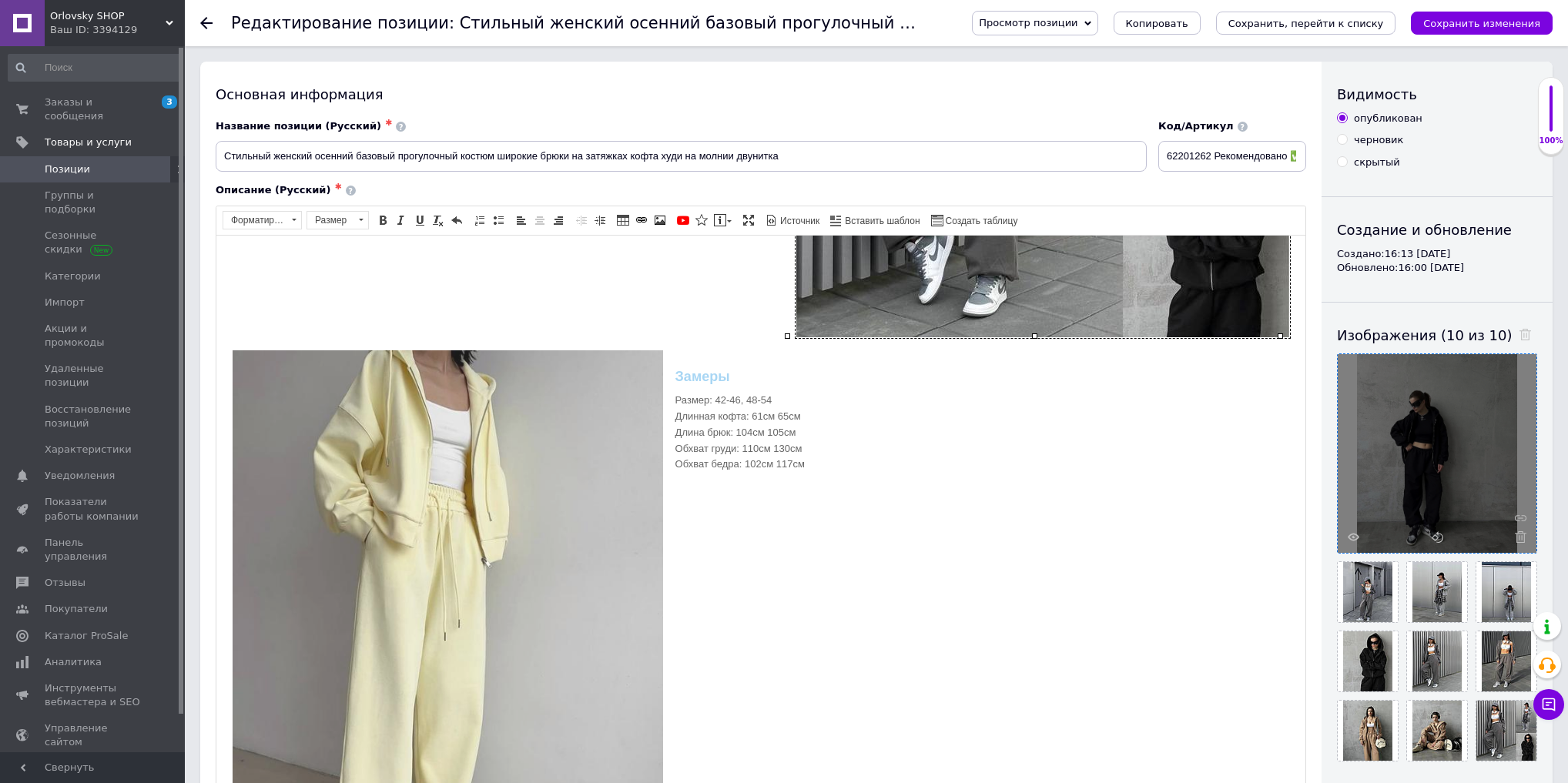
click at [435, 487] on img "Визуальный текстовый редактор, 4B651675-8051-4D30-8D91-5E7F21DD88E4" at bounding box center [448, 616] width 432 height 534
drag, startPoint x: 435, startPoint y: 487, endPoint x: 733, endPoint y: 671, distance: 350.2
click at [435, 487] on img "Визуальный текстовый редактор, 4B651675-8051-4D30-8D91-5E7F21DD88E4" at bounding box center [448, 616] width 432 height 534
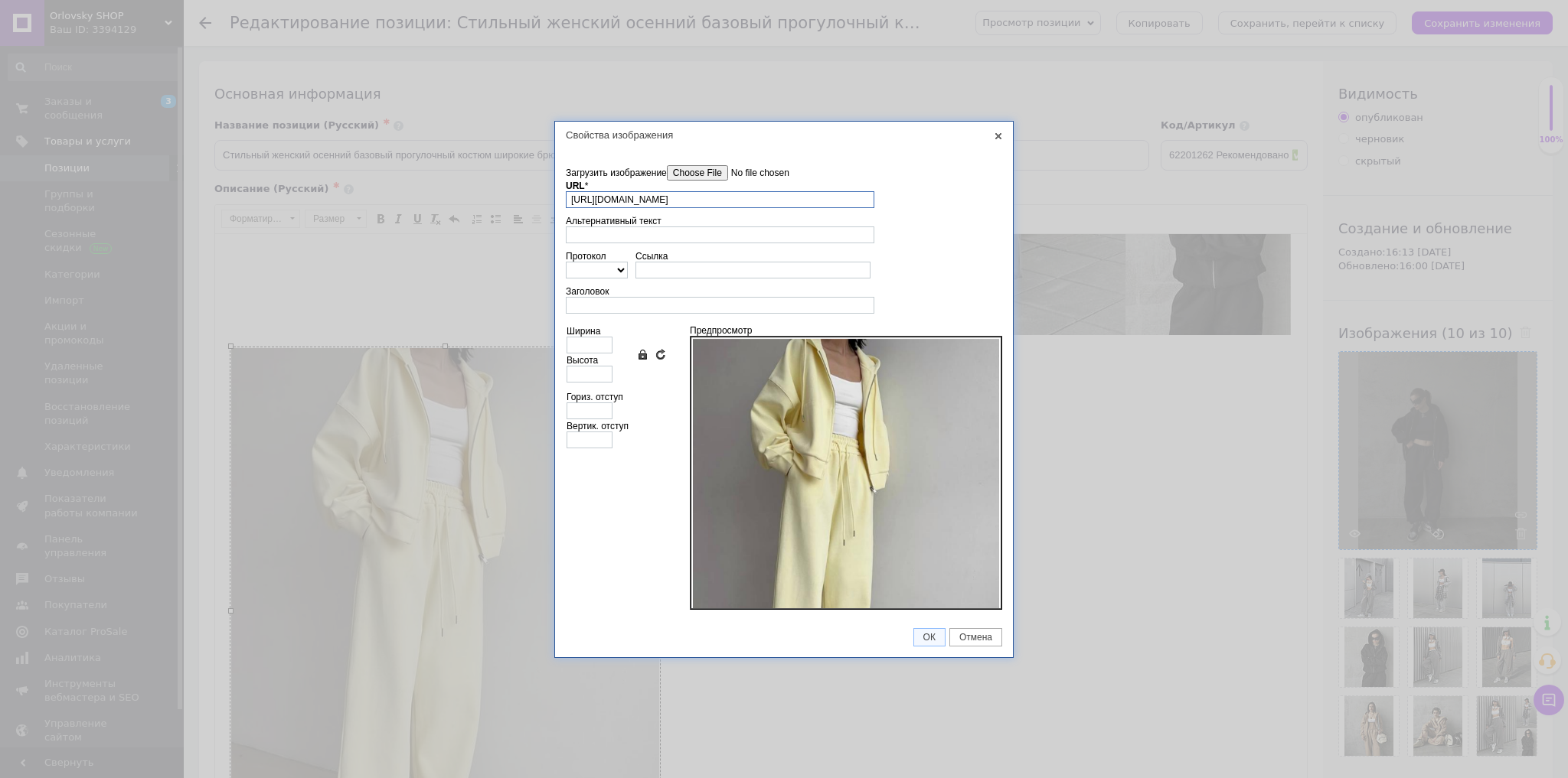
scroll to position [0, 201]
click at [695, 169] on input"] "Загрузить изображение" at bounding box center [754, 173] width 174 height 16
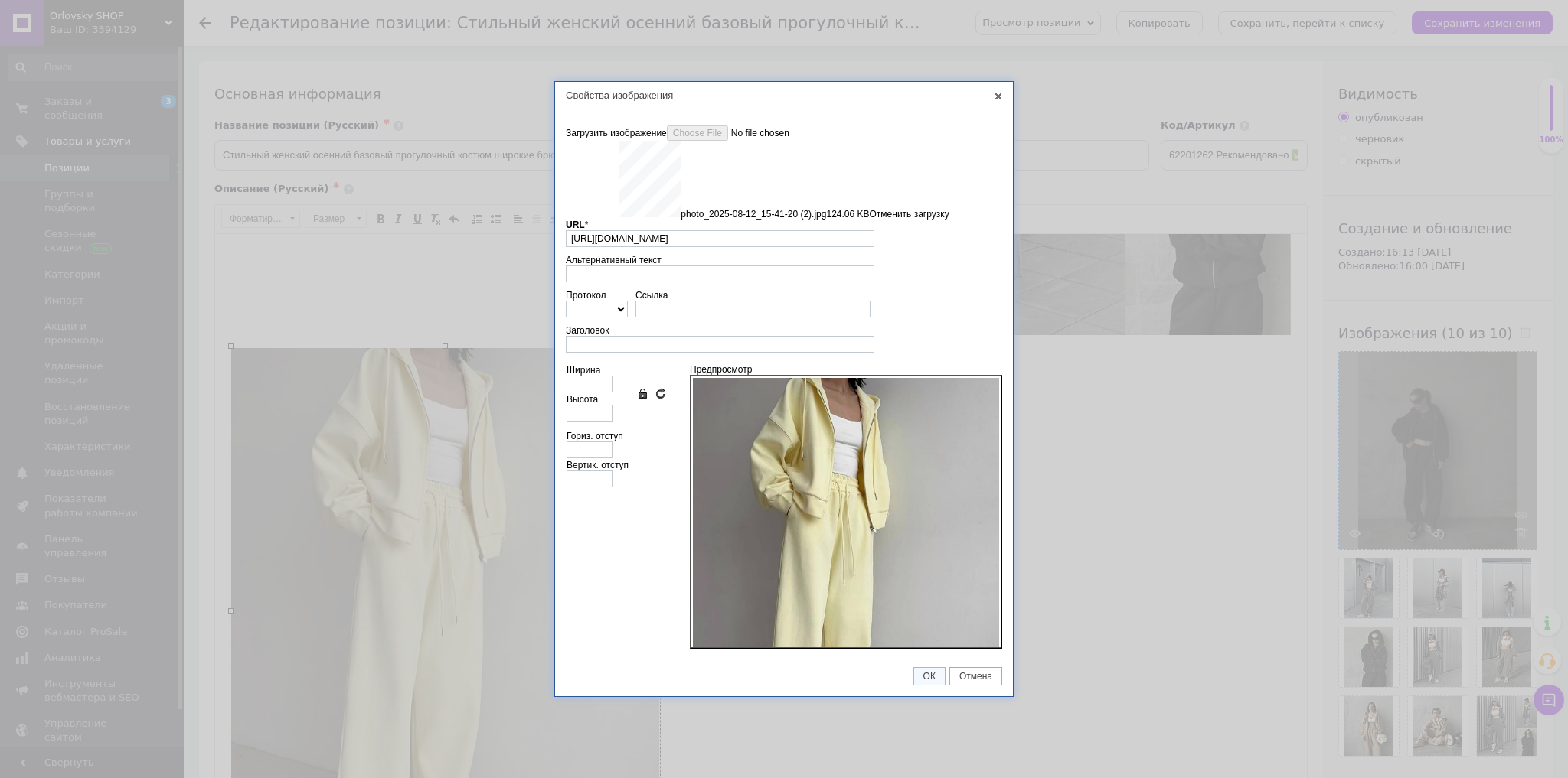
type input "https://images.prom.ua/6789542199_w640_h2048_photo_2025_08_12_15_41_20_2.jpg?fr…"
type input "640"
type input "784"
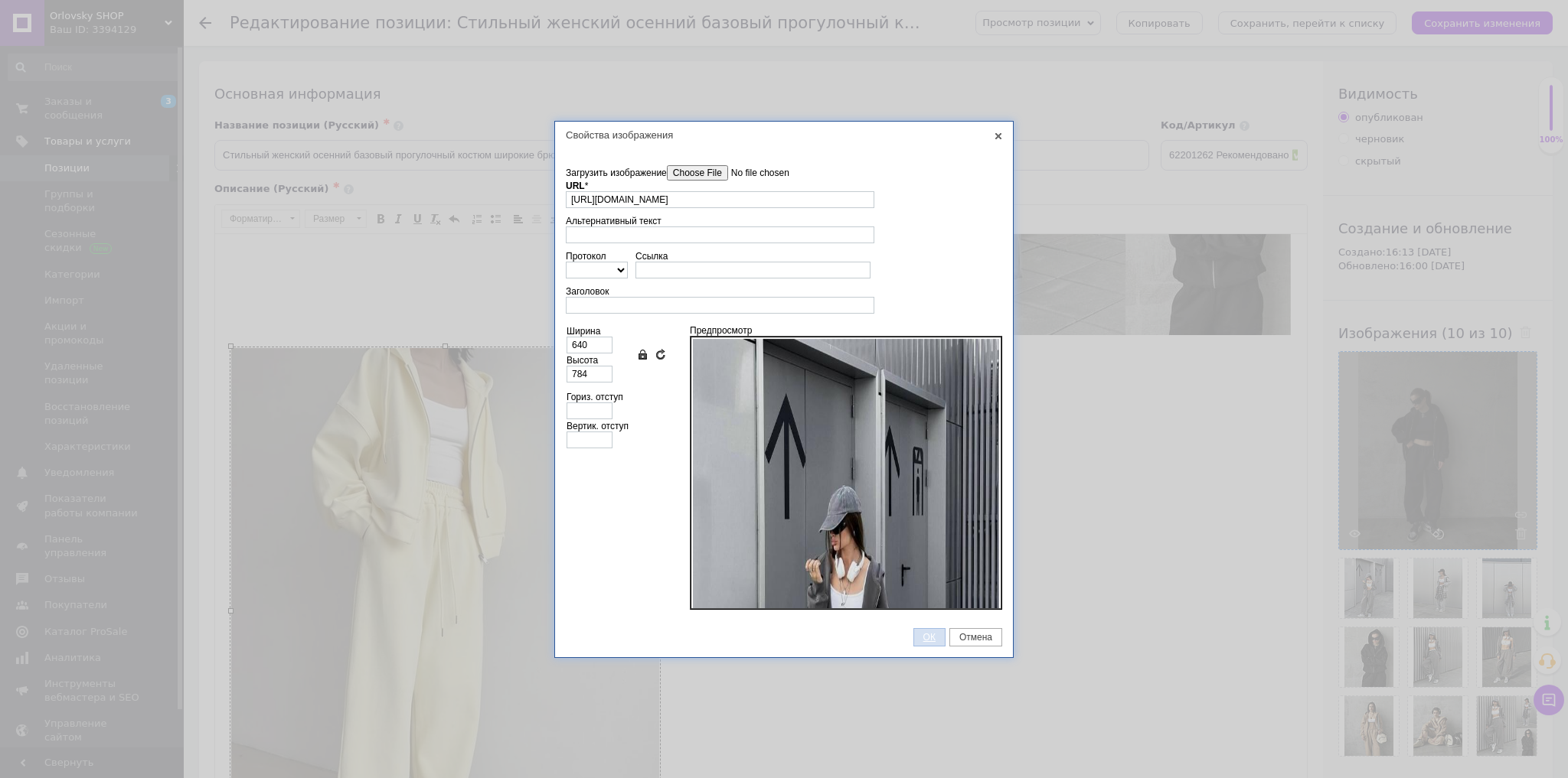
drag, startPoint x: 924, startPoint y: 636, endPoint x: 709, endPoint y: 402, distance: 317.8
click at [924, 636] on span "ОК" at bounding box center [929, 637] width 30 height 10
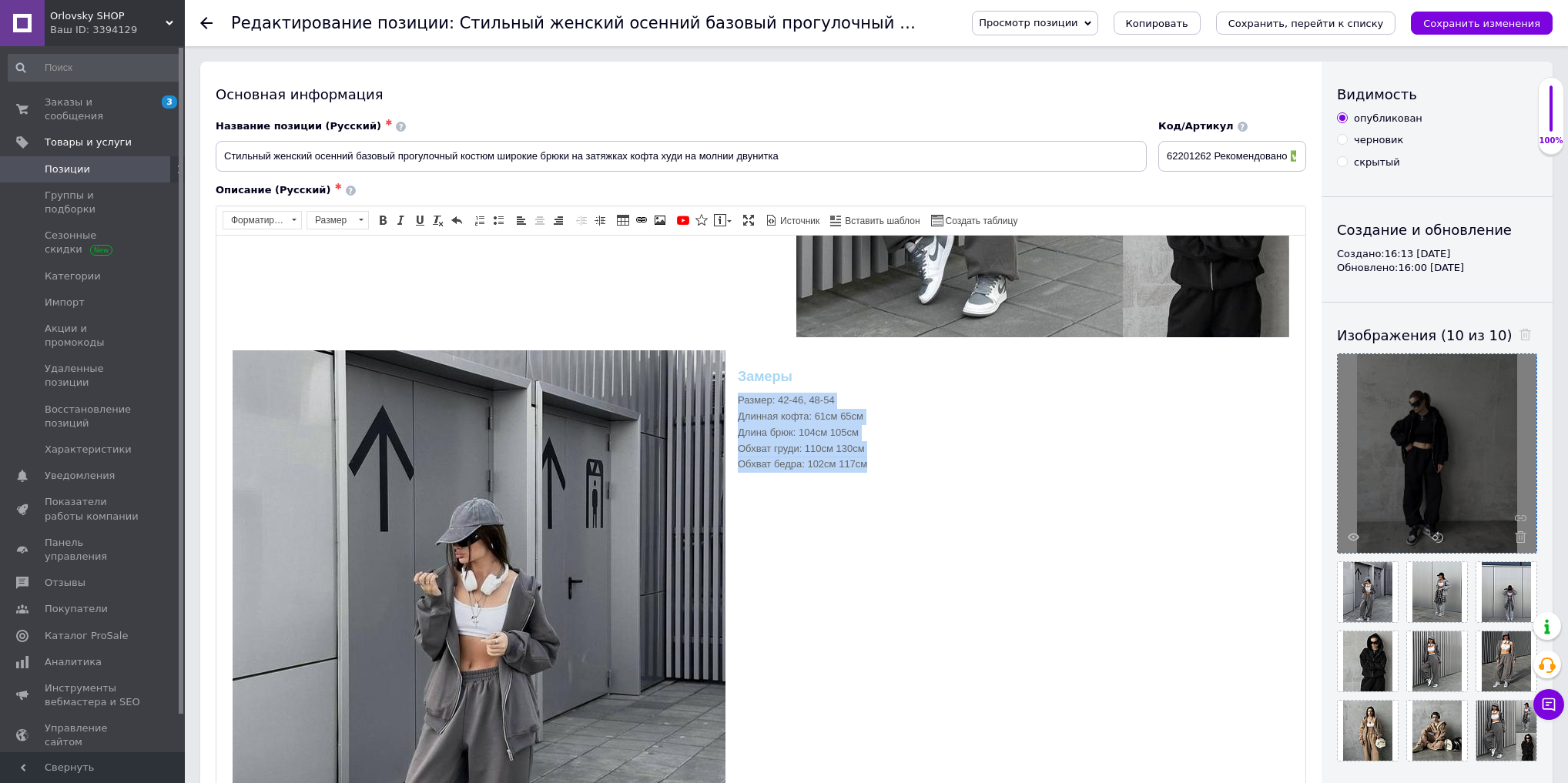
drag, startPoint x: 751, startPoint y: 400, endPoint x: 905, endPoint y: 458, distance: 164.6
click at [905, 458] on div "Замеры Размер: 42-46, 48-54 Длинная кофта: 61см 65см Длина брюк: 104см 105см Об…" at bounding box center [761, 420] width 1059 height 143
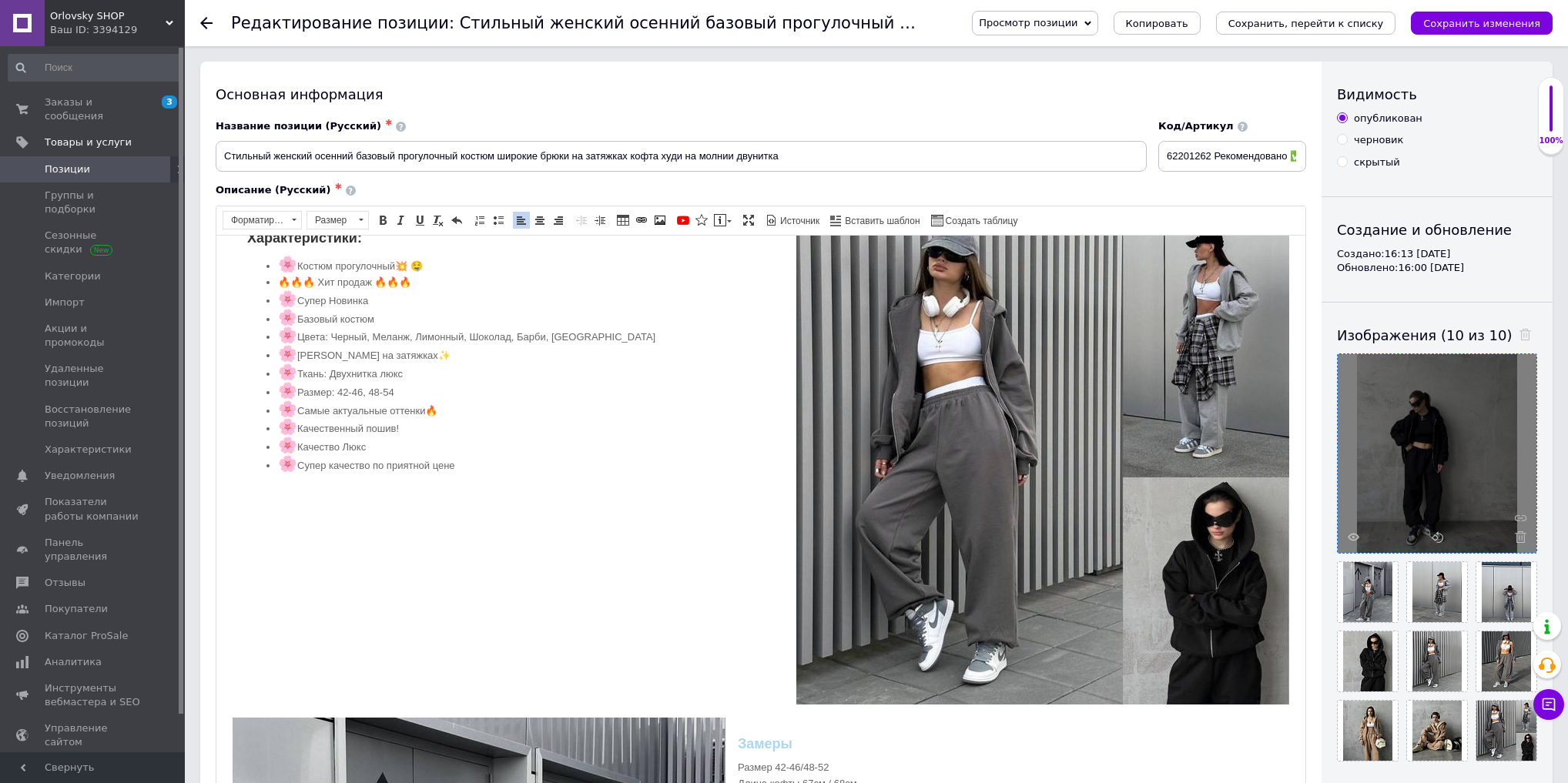
scroll to position [924, 0]
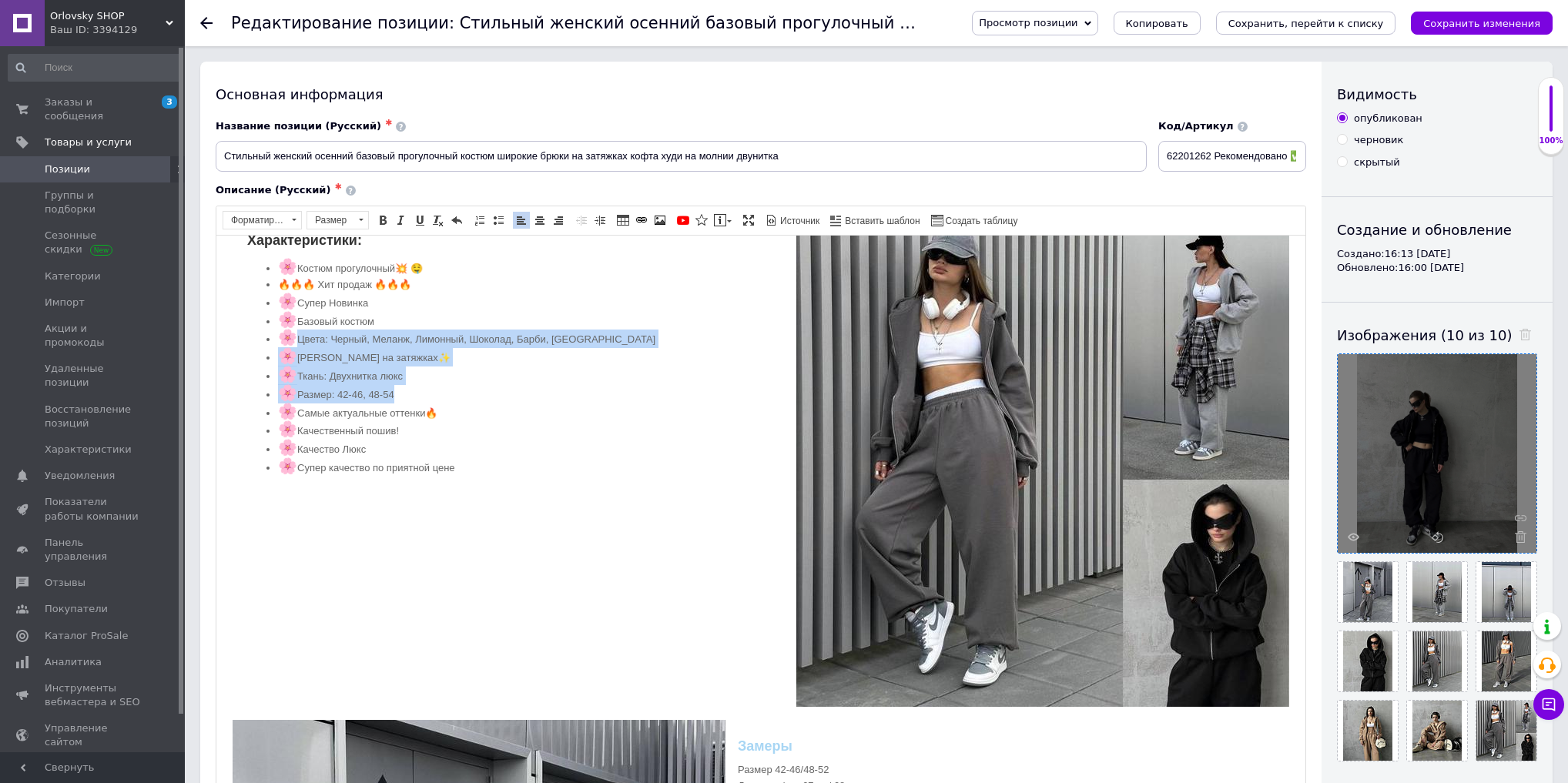
drag, startPoint x: 299, startPoint y: 332, endPoint x: 465, endPoint y: 389, distance: 175.5
click at [465, 389] on ul "🌸 Костюм прогулочный💥 🤤 🔥🔥🔥 Хит продаж 🔥🔥🔥 🌸 Супер Новинка 🌸 Базовый костюм 🌸 Ц…" at bounding box center [761, 367] width 1027 height 218
paste body "Визуальный текстовый редактор, 4B651675-8051-4D30-8D91-5E7F21DD88E4"
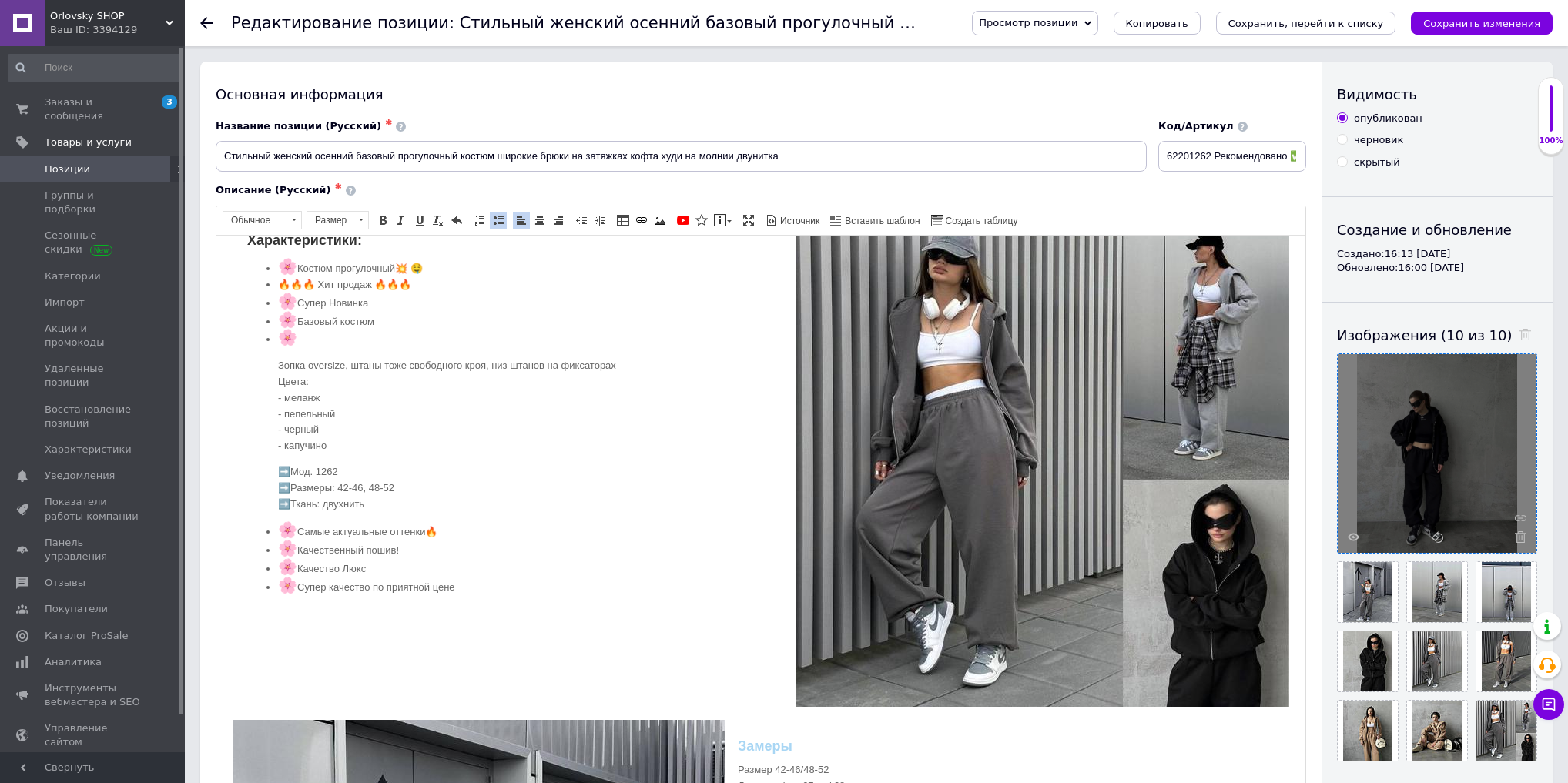
click at [276, 358] on ul "🌸 Костюм прогулочный💥 🤤 🔥🔥🔥 Хит продаж 🔥🔥🔥 🌸 Супер Новинка 🌸 Базовый костюм 🌸 З…" at bounding box center [761, 426] width 1027 height 337
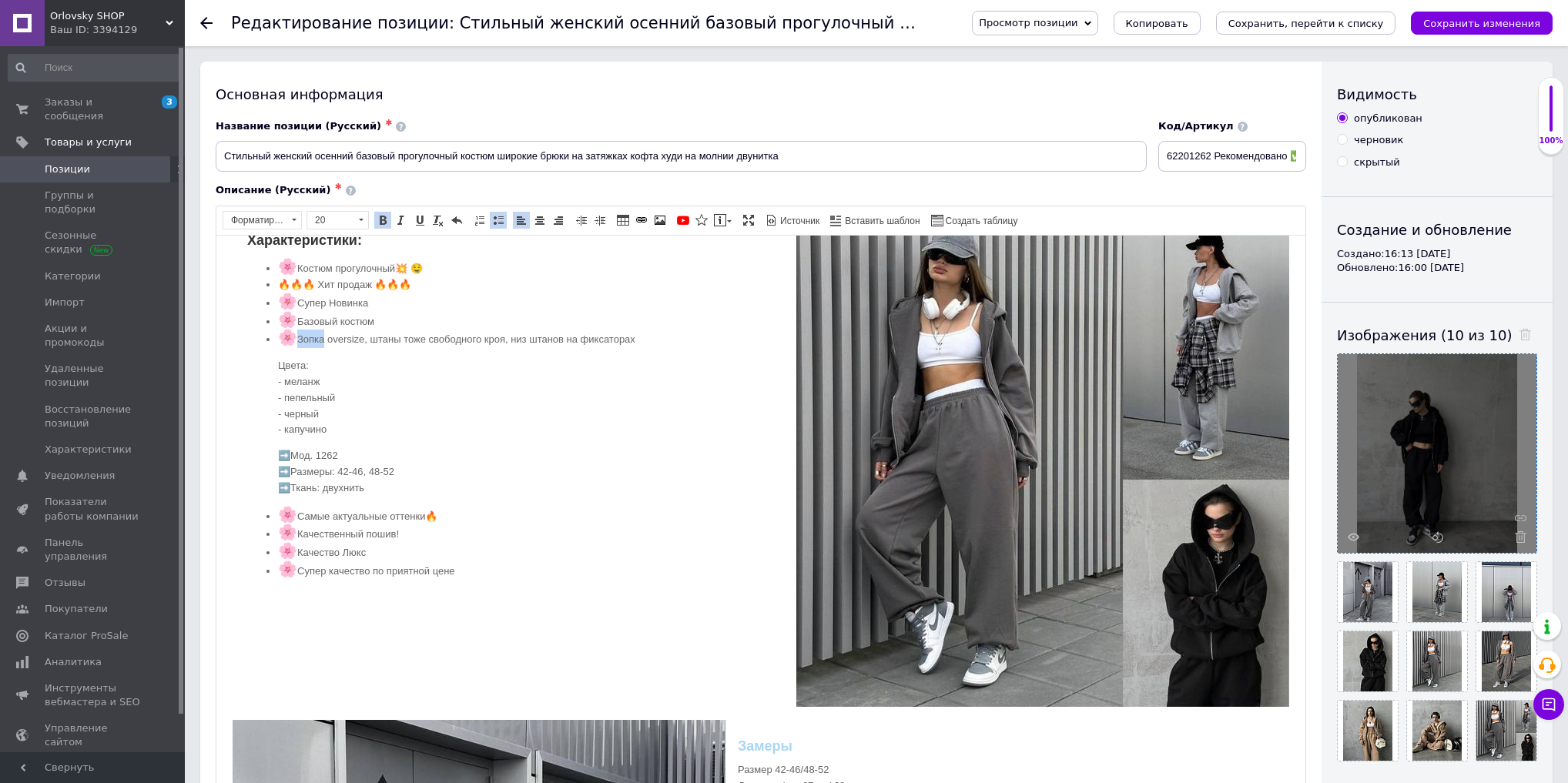
drag, startPoint x: 298, startPoint y: 337, endPoint x: 325, endPoint y: 340, distance: 27.2
click at [325, 340] on li "🌸 Зопка oversize, штаны тоже свободного кроя, низ штанов на фиксаторах Цвета: -…" at bounding box center [761, 412] width 966 height 166
click at [311, 333] on li "🌸 Зопка oversize, штаны тоже свободного кроя, низ штанов на фиксаторах Цвета: -…" at bounding box center [761, 412] width 966 height 166
click at [312, 337] on li "🌸 Зопка oversize, штаны тоже свободного кроя, низ штанов на фиксаторах Цвета: -…" at bounding box center [761, 412] width 966 height 166
click at [285, 382] on p "Цвета: - меланж - пепельный - черный - капучино" at bounding box center [761, 398] width 966 height 80
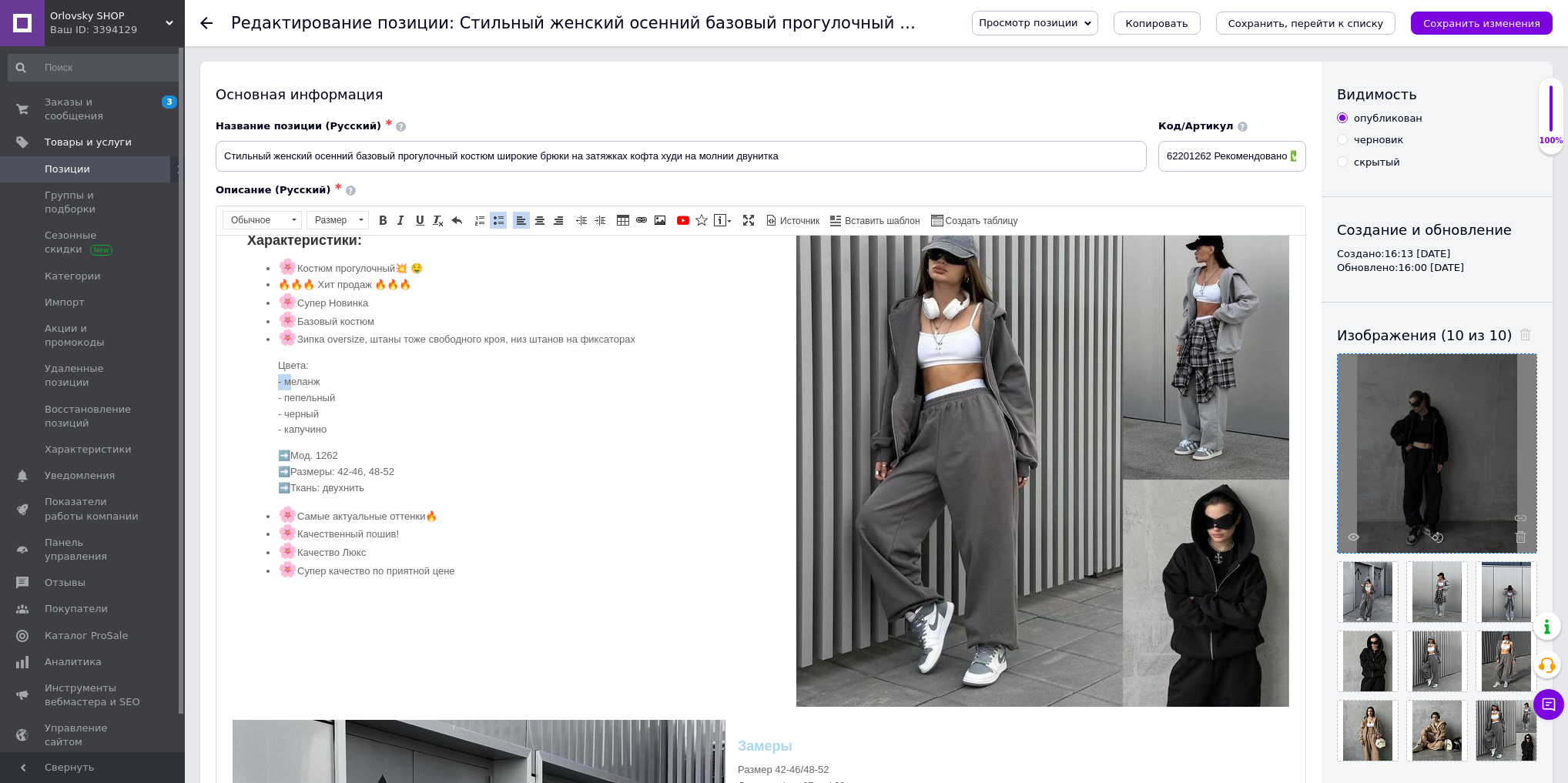
drag, startPoint x: 293, startPoint y: 382, endPoint x: 275, endPoint y: 382, distance: 18.0
click at [275, 382] on ul "🌸 Костюм прогулочный💥 🤤 🔥🔥🔥 Хит продаж 🔥🔥🔥 🌸 Супер Новинка 🌸 Базовый костюм 🌸 З…" at bounding box center [761, 418] width 1027 height 321
drag, startPoint x: 288, startPoint y: 378, endPoint x: 272, endPoint y: 380, distance: 16.1
click at [272, 380] on ul "🌸 Костюм прогулочный💥 🤤 🔥🔥🔥 Хит продаж 🔥🔥🔥 🌸 Супер Новинка 🌸 Базовый костюм 🌸 З…" at bounding box center [761, 410] width 1027 height 305
drag, startPoint x: 286, startPoint y: 374, endPoint x: 249, endPoint y: 373, distance: 37.0
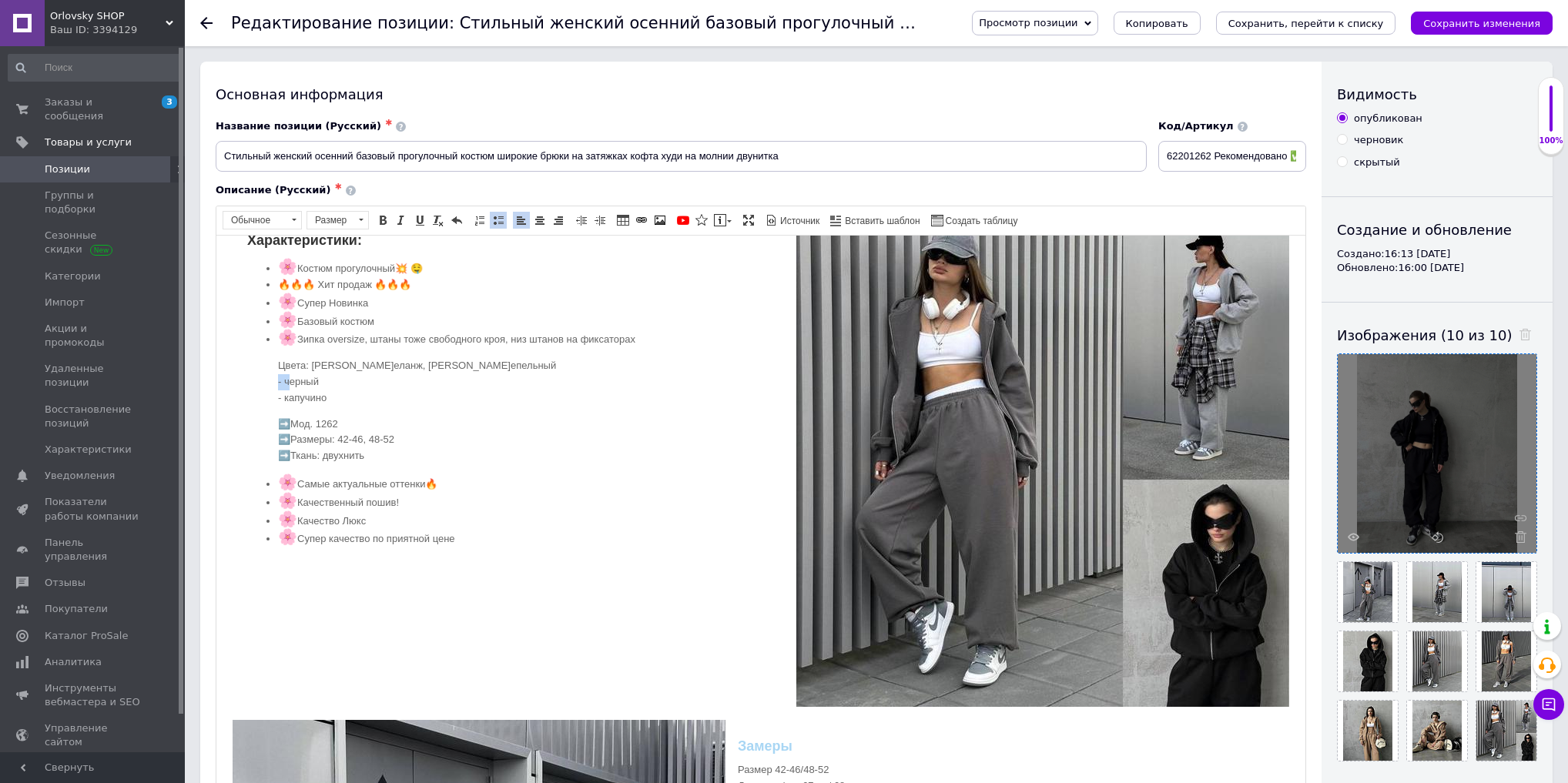
click at [248, 375] on ul "🌸 Костюм прогулочный💥 🤤 🔥🔥🔥 Хит продаж 🔥🔥🔥 🌸 Супер Новинка 🌸 Базовый костюм 🌸 З…" at bounding box center [761, 402] width 1027 height 289
drag, startPoint x: 288, startPoint y: 377, endPoint x: 217, endPoint y: 367, distance: 71.7
click at [235, 377] on div "Характеристики: 🌸 Костюм прогулочный💥 🤤 🔥🔥🔥 Хит продаж 🔥🔥🔥 🌸 Супер Новинка 🌸 Ба…" at bounding box center [761, 399] width 1059 height 374
drag, startPoint x: 348, startPoint y: 389, endPoint x: 234, endPoint y: 386, distance: 114.0
click at [242, 388] on div "Характеристики: 🌸 Костюм прогулочный💥 🤤 🔥🔥🔥 Хит продаж 🔥🔥🔥 🌸 Супер Новинка 🌸 Ба…" at bounding box center [761, 391] width 1059 height 358
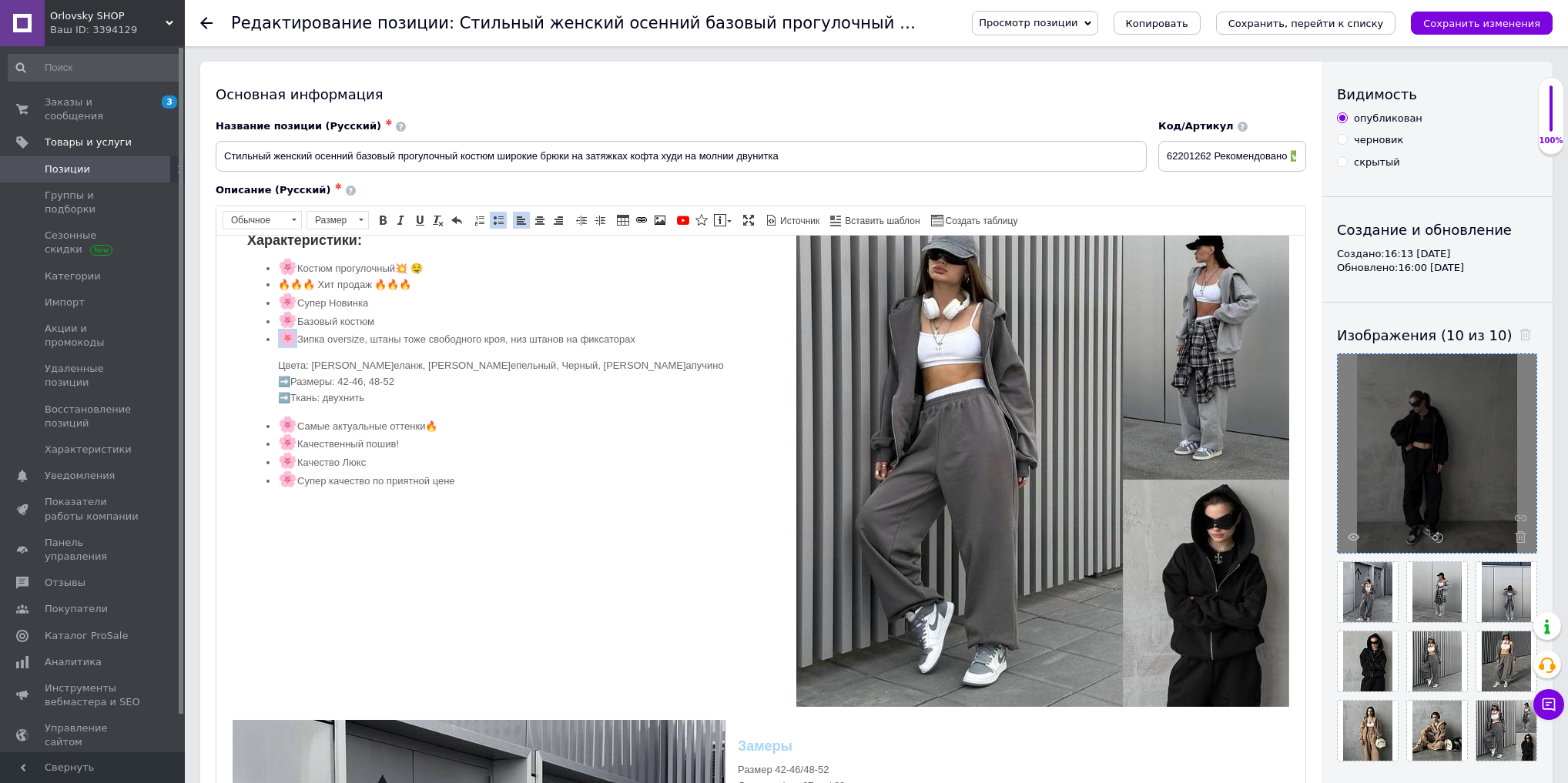
click at [293, 341] on span "🌸" at bounding box center [288, 336] width 19 height 17
copy span "🌸"
click at [270, 363] on ul "🌸 Костюм прогулочный💥 🤤 🔥🔥🔥 Хит продаж 🔥🔥🔥 🌸 Супер Новинка 🌸 Базовый костюм 🌸 З…" at bounding box center [761, 374] width 1027 height 231
click at [290, 379] on p "🌸 Цвета: Меланж, Пепельный, Черный, Капучино ➡️Размеры: 42-46, 48-52 ➡️Ткань: д…" at bounding box center [761, 382] width 966 height 50
drag, startPoint x: 286, startPoint y: 396, endPoint x: 333, endPoint y: 416, distance: 51.1
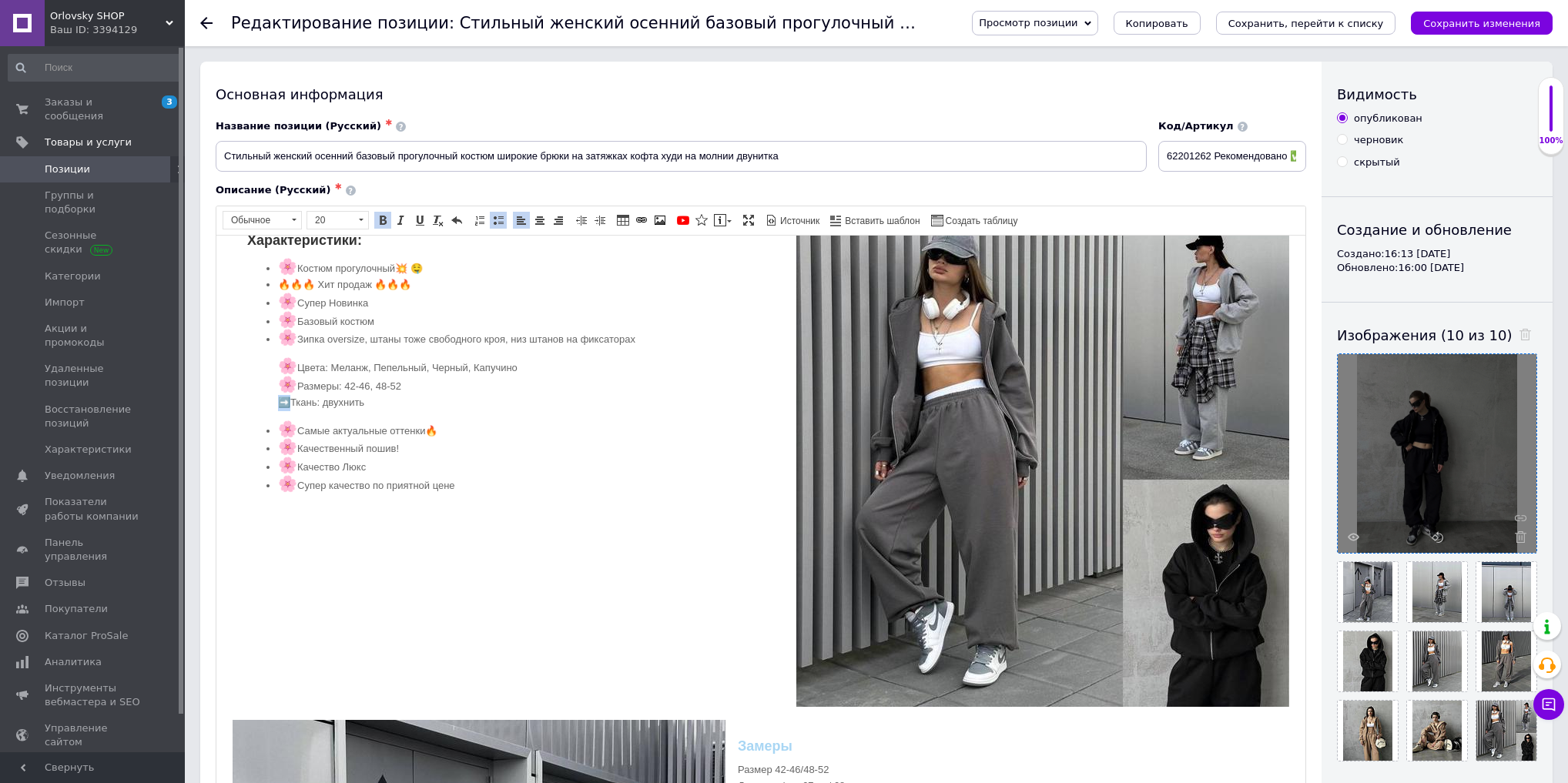
click at [293, 400] on p "🌸 Цвета: Меланж, Пепельный, Черный, Капучино 🌸 Размеры: 42-46, 48-52 ➡️Ткань: д…" at bounding box center [761, 384] width 966 height 52
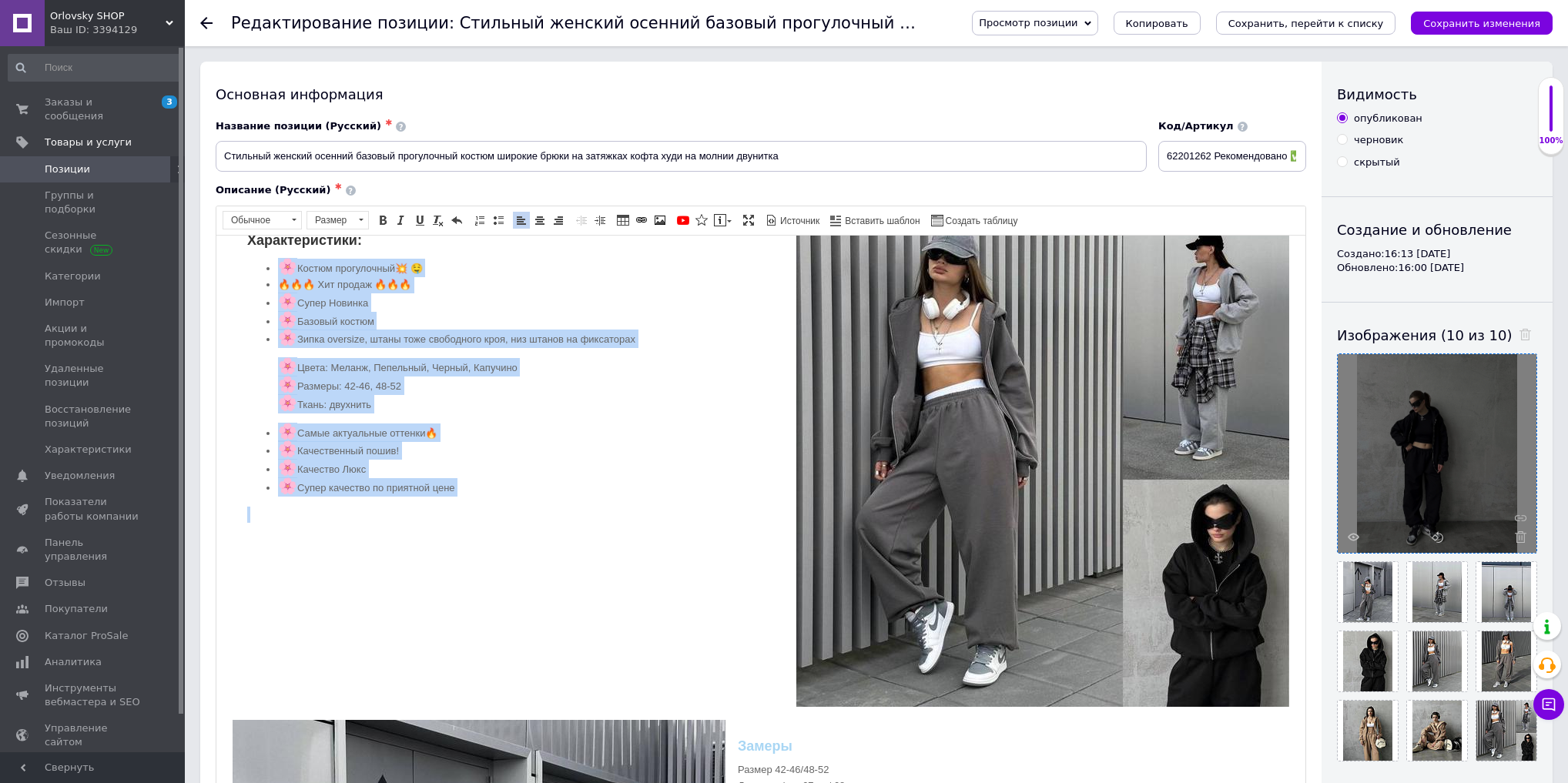
drag, startPoint x: 422, startPoint y: 452, endPoint x: 276, endPoint y: 269, distance: 234.1
click at [276, 269] on div "Характеристики: 🌸 Костюм прогулочный💥 🤤 🔥🔥🔥 Хит продаж 🔥🔥🔥 🌸 Супер Новинка 🌸 Ба…" at bounding box center [761, 381] width 1059 height 338
click at [501, 216] on span at bounding box center [499, 220] width 12 height 12
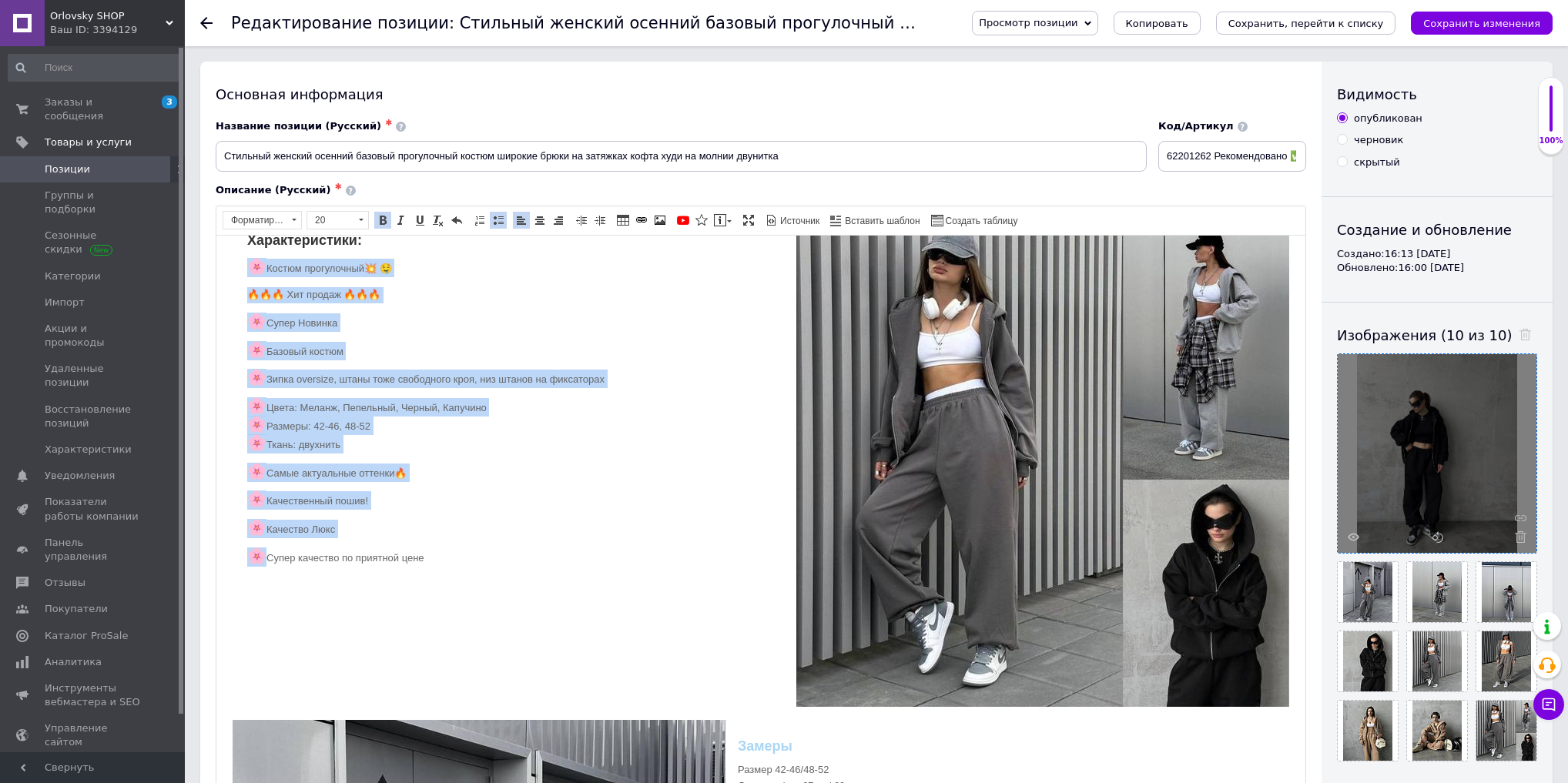
click at [501, 216] on span at bounding box center [499, 220] width 12 height 12
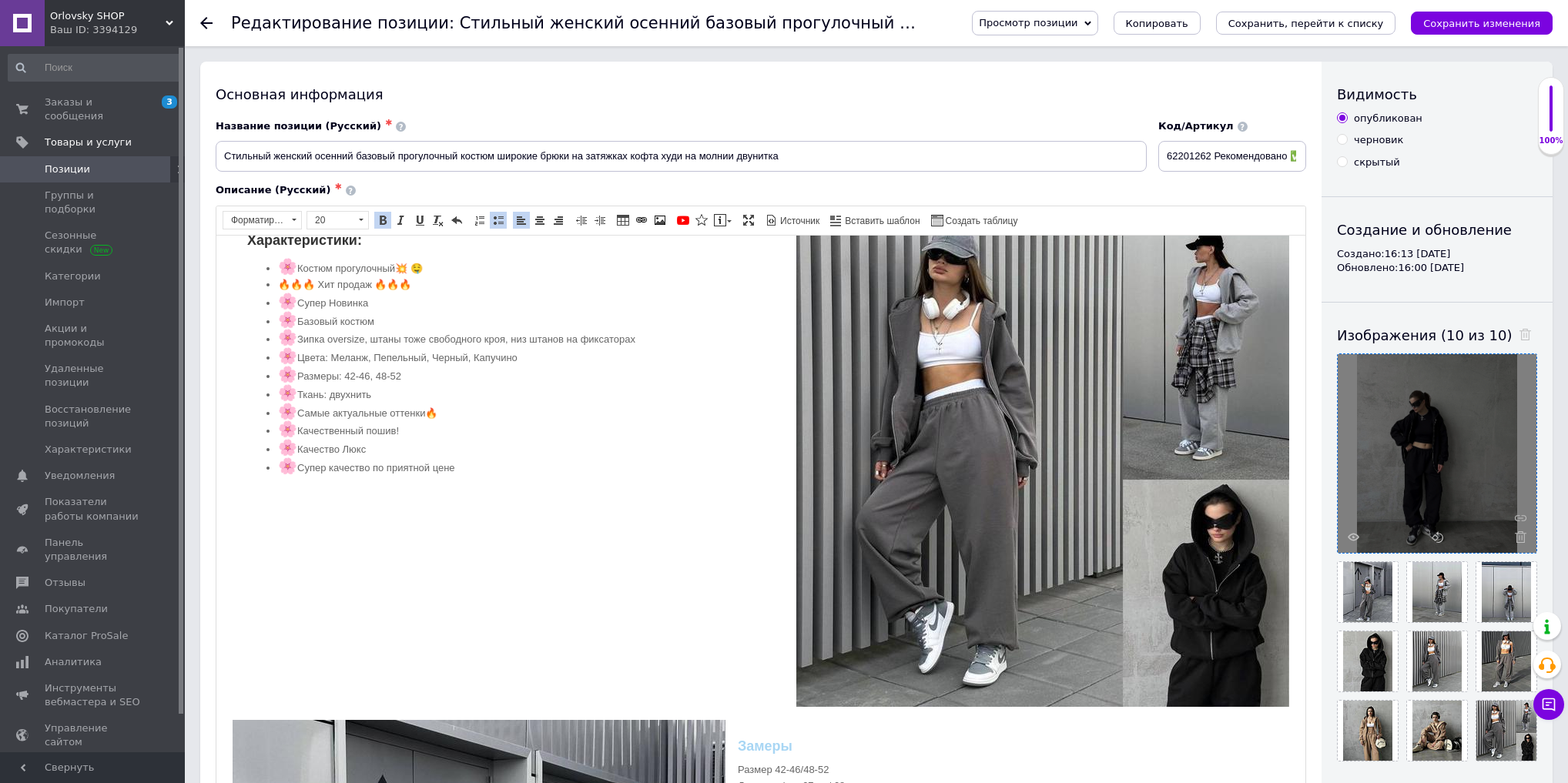
click at [523, 361] on li "🌸 Цвета: Меланж, Пепельный, Черный, Капучино" at bounding box center [761, 356] width 966 height 18
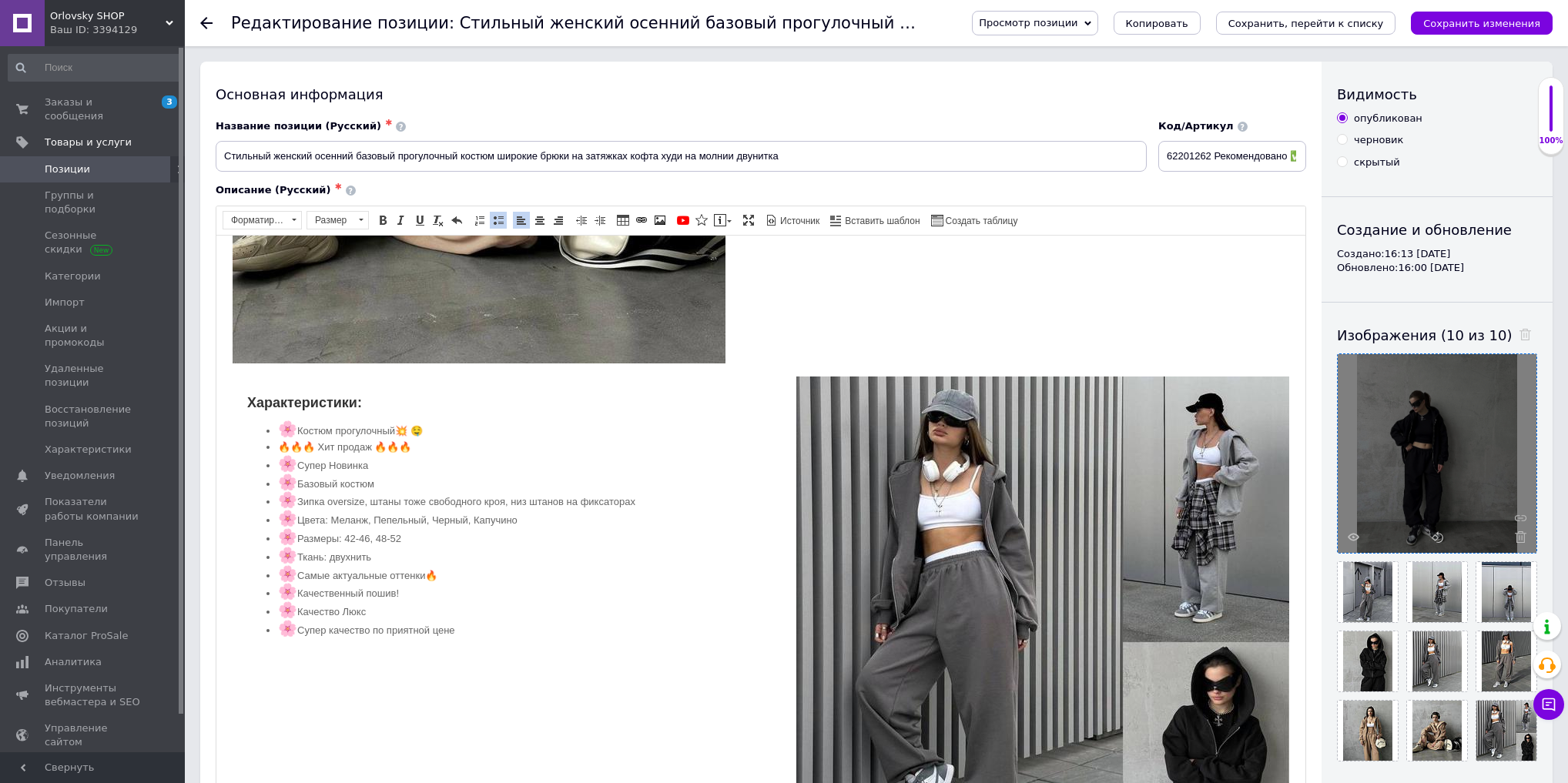
scroll to position [739, 0]
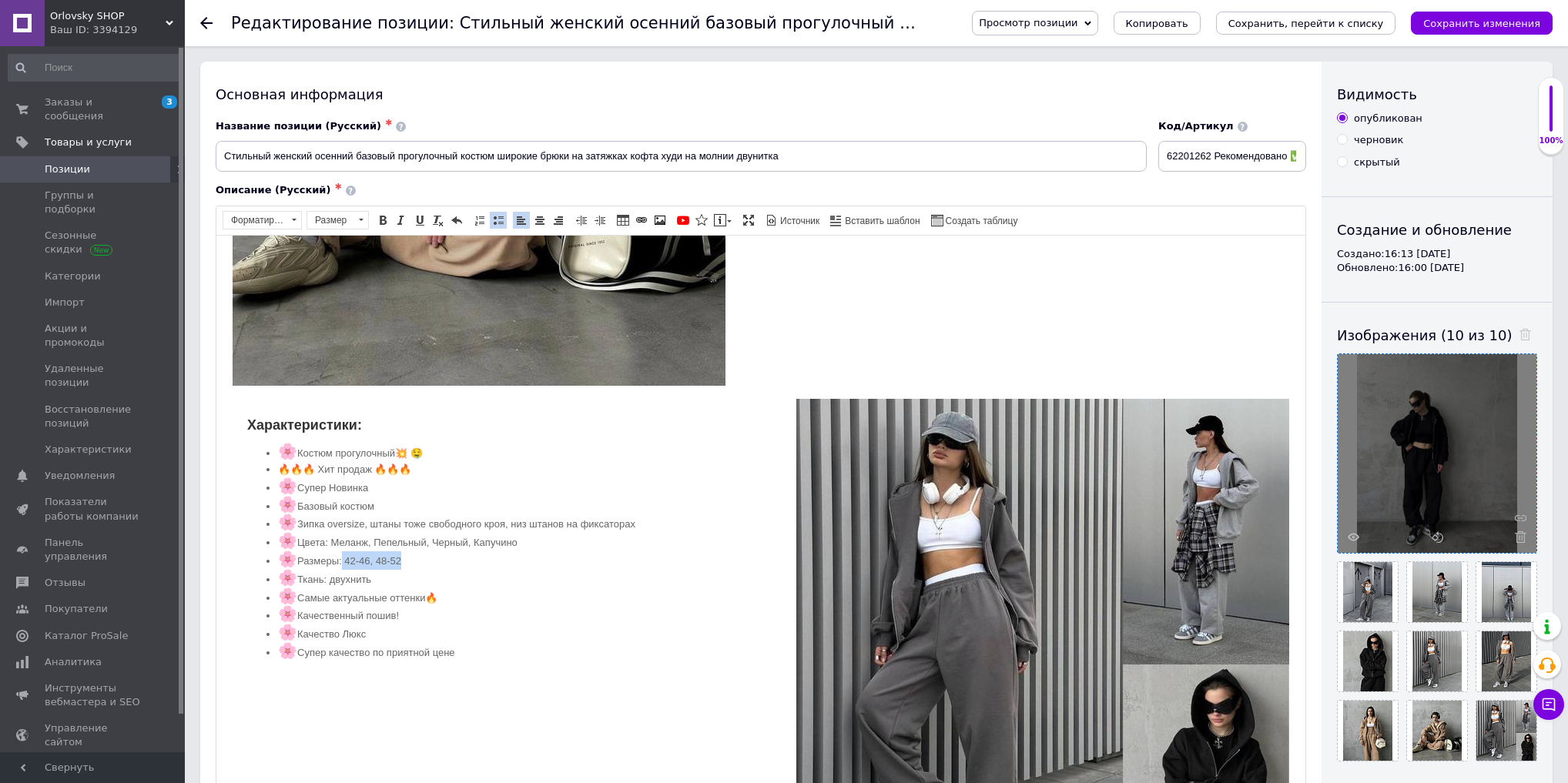
drag, startPoint x: 343, startPoint y: 553, endPoint x: 431, endPoint y: 553, distance: 88.0
click at [431, 553] on li "🌸 Размеры: 42-46, 48-52" at bounding box center [761, 559] width 966 height 18
copy li "42-46, 48-52"
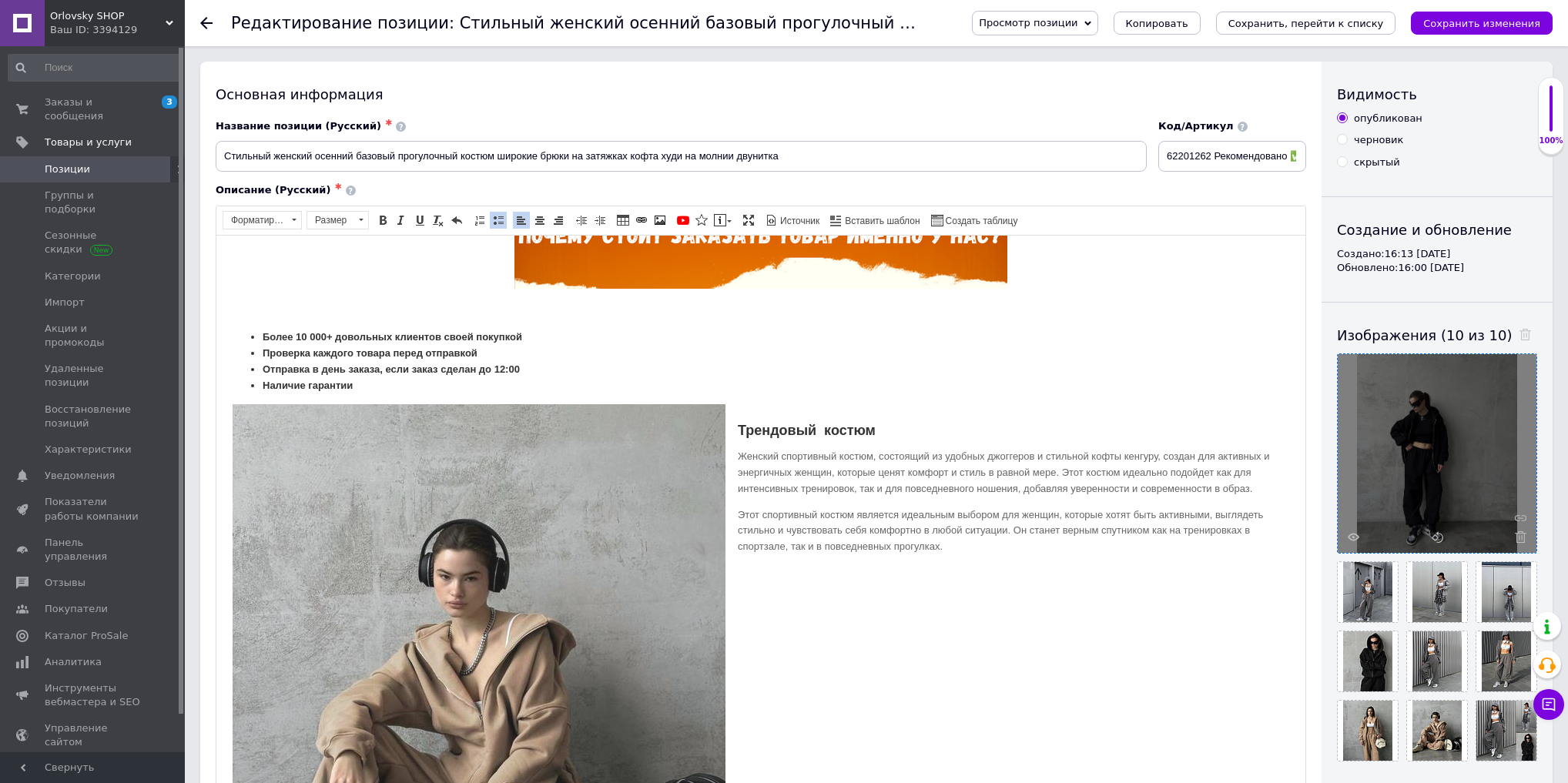
scroll to position [0, 0]
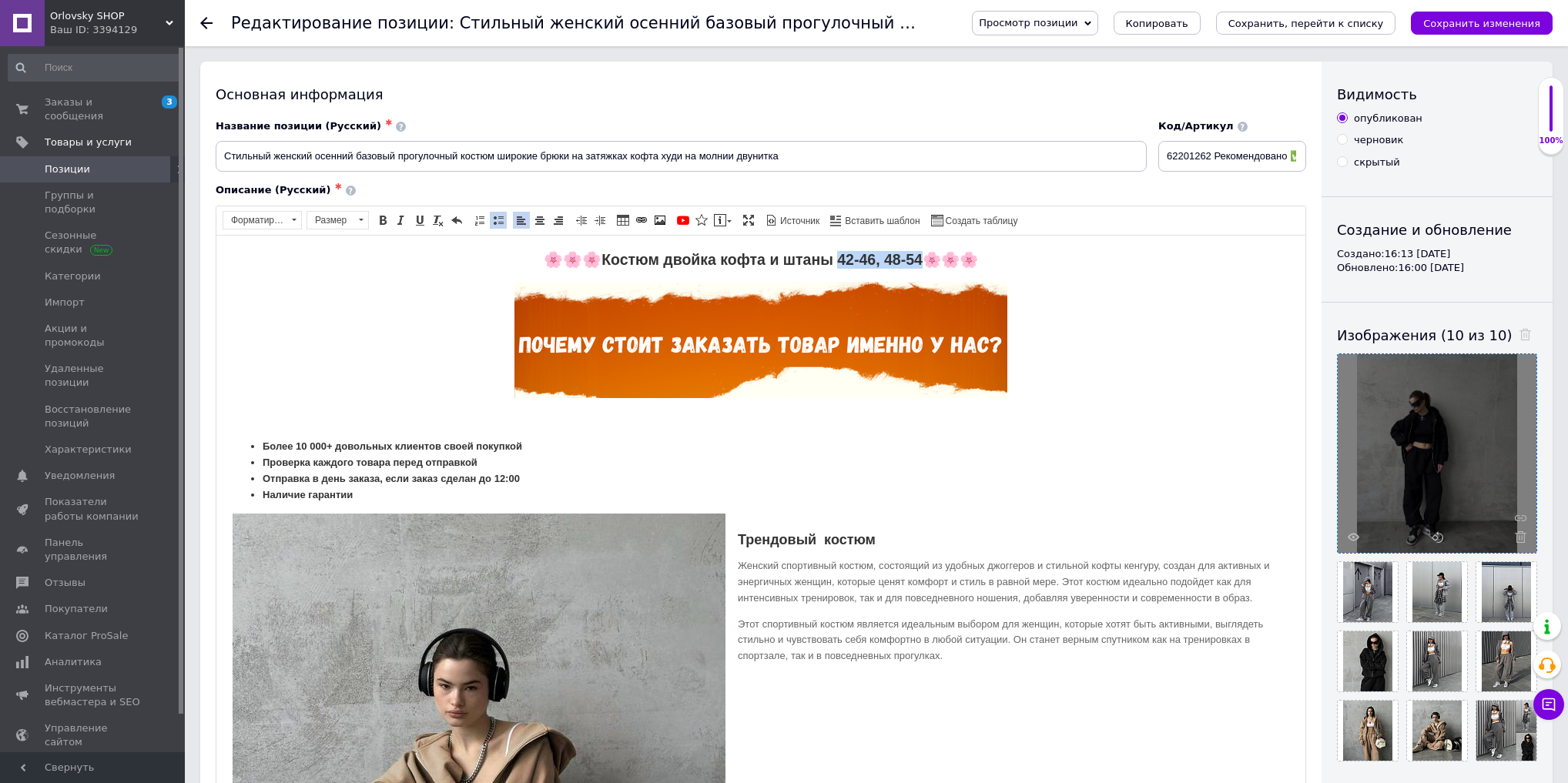
drag, startPoint x: 834, startPoint y: 258, endPoint x: 916, endPoint y: 258, distance: 82.0
click at [916, 258] on strong "🌸 🌸 🌸 Костюм двойка кофта и штаны 42-46, 48-54" at bounding box center [733, 258] width 379 height 17
drag, startPoint x: 917, startPoint y: 258, endPoint x: 941, endPoint y: 468, distance: 211.4
click at [833, 258] on h2 "🌸 🌸 🌸 Костюм двойка кофта и штаны 42-46, 48-52 ​​​​​​​ 🌸🌸🌸" at bounding box center [761, 259] width 1059 height 17
click at [382, 222] on span at bounding box center [383, 220] width 12 height 12
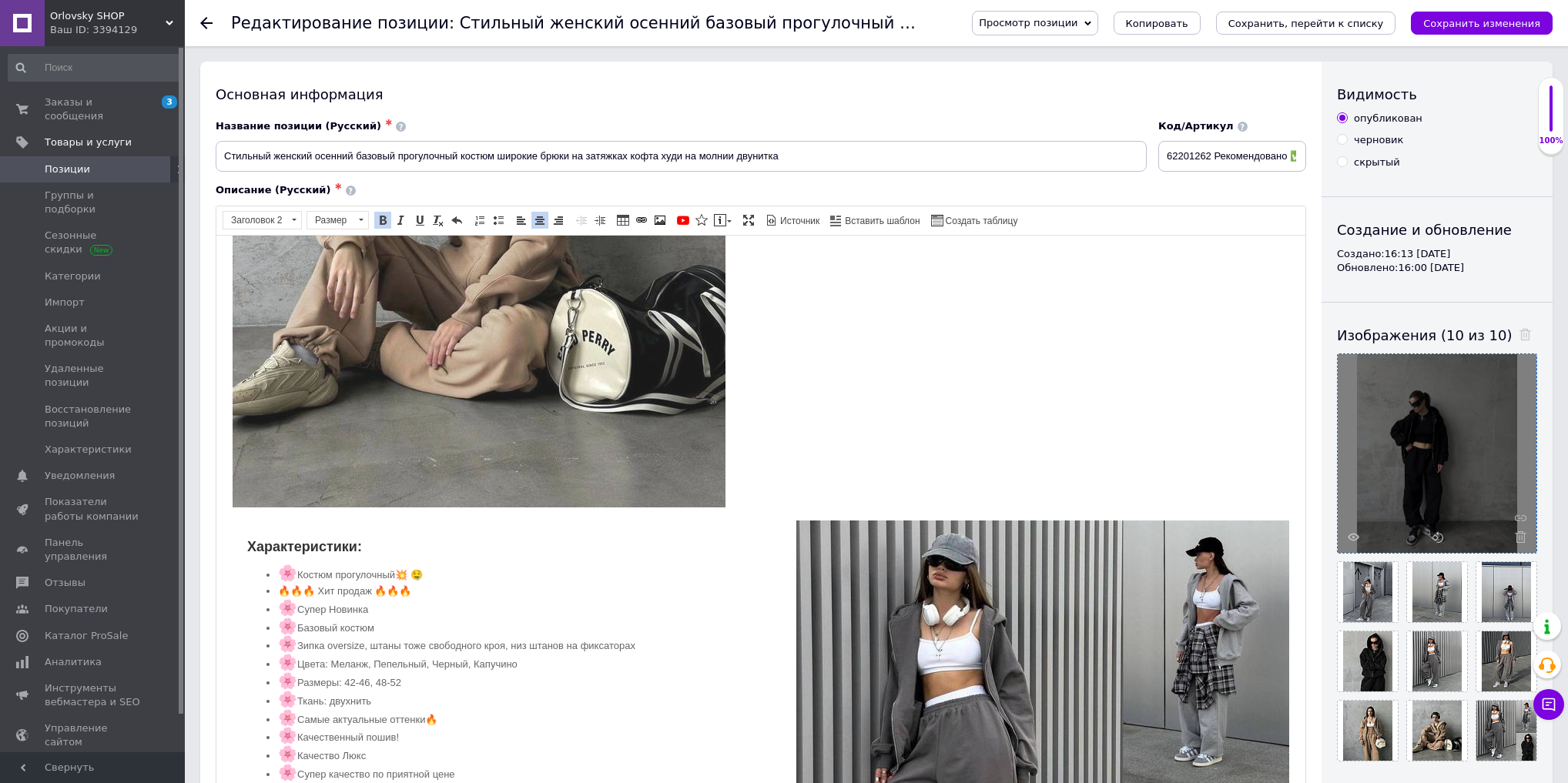
scroll to position [616, 0]
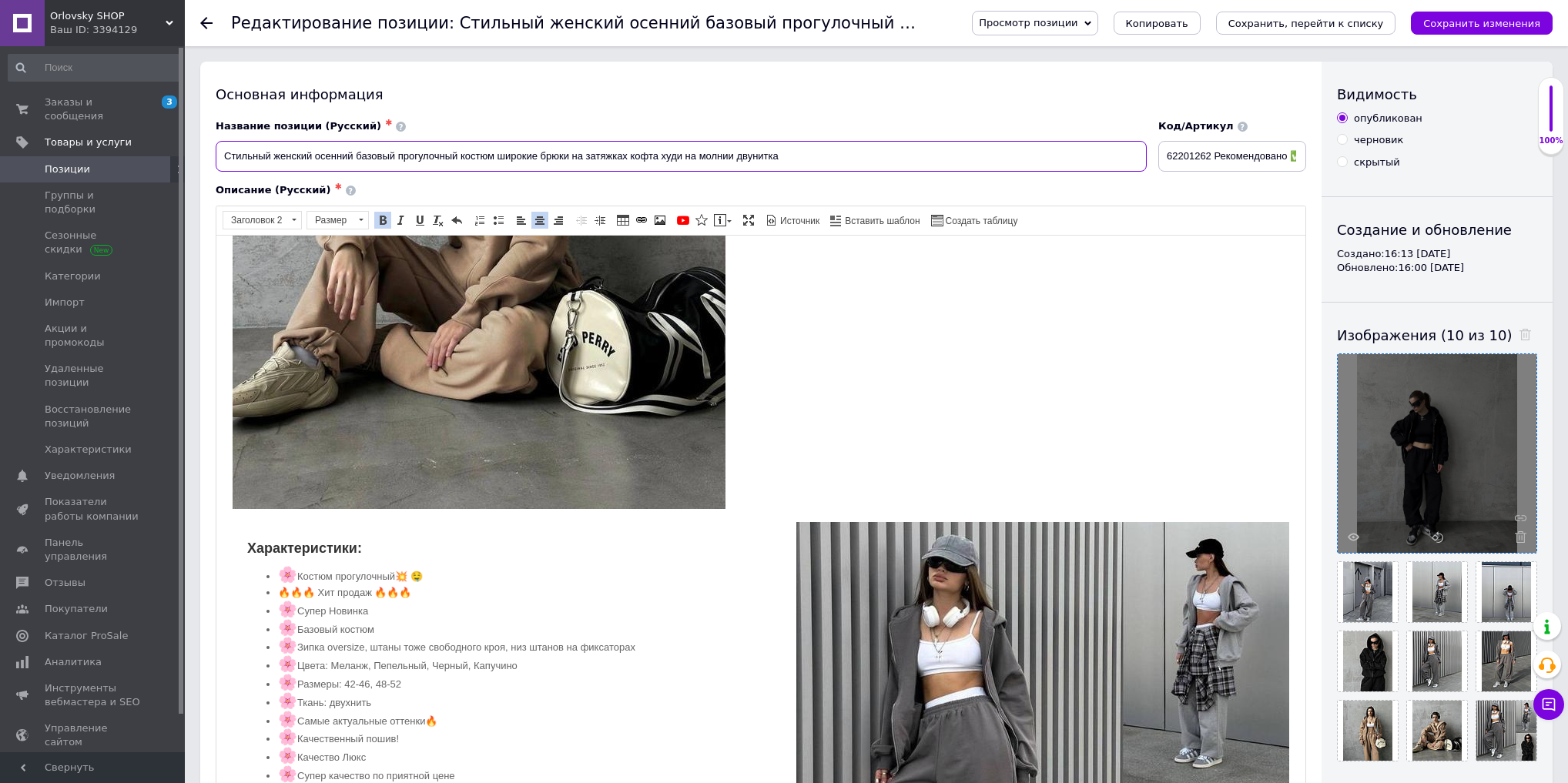
drag, startPoint x: 571, startPoint y: 152, endPoint x: 627, endPoint y: 152, distance: 56.0
click at [627, 152] on input "Стильный женский осенний базовый прогулочный костюм широкие брюки на затяжках к…" at bounding box center [682, 156] width 931 height 31
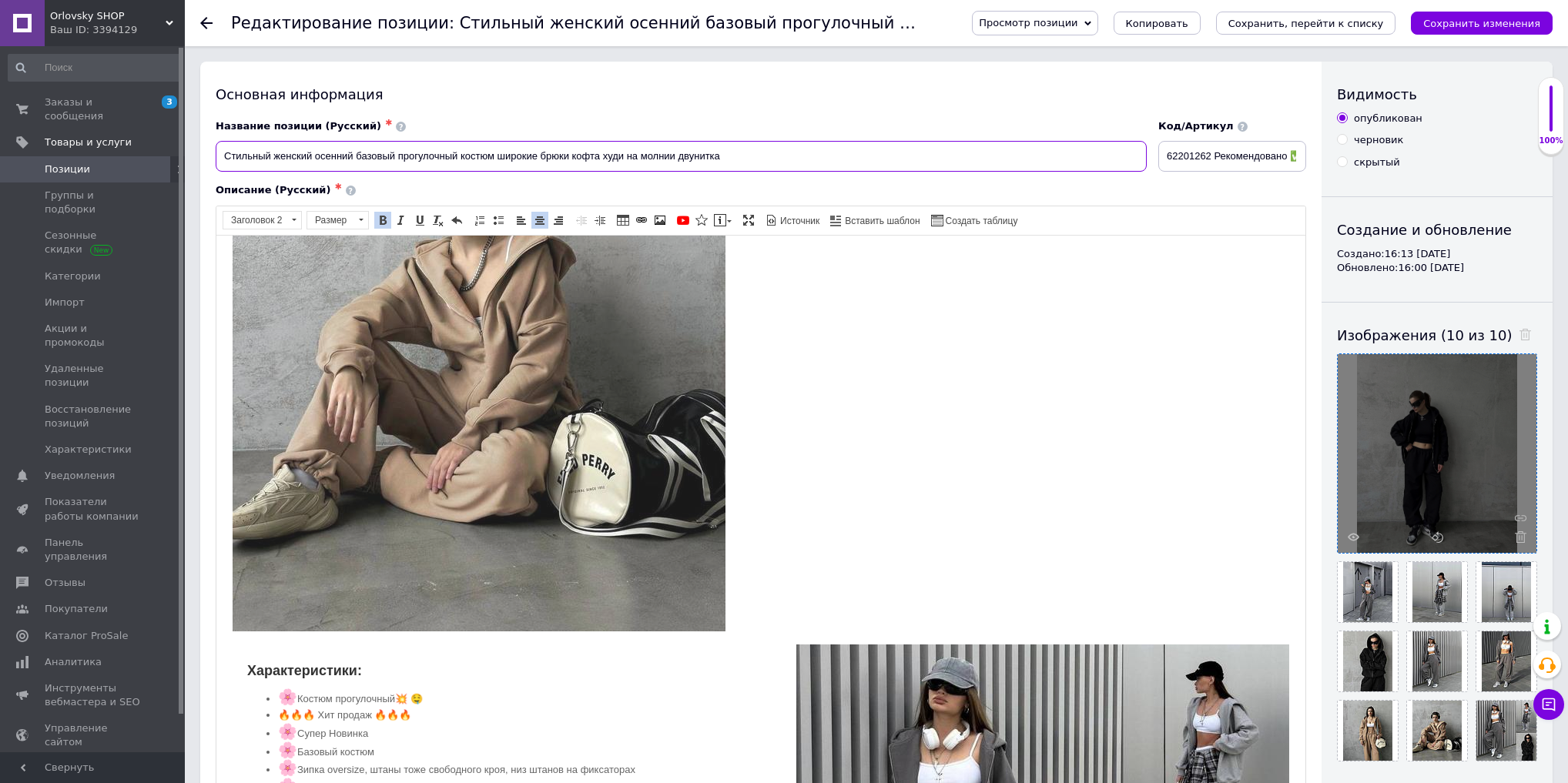
scroll to position [493, 0]
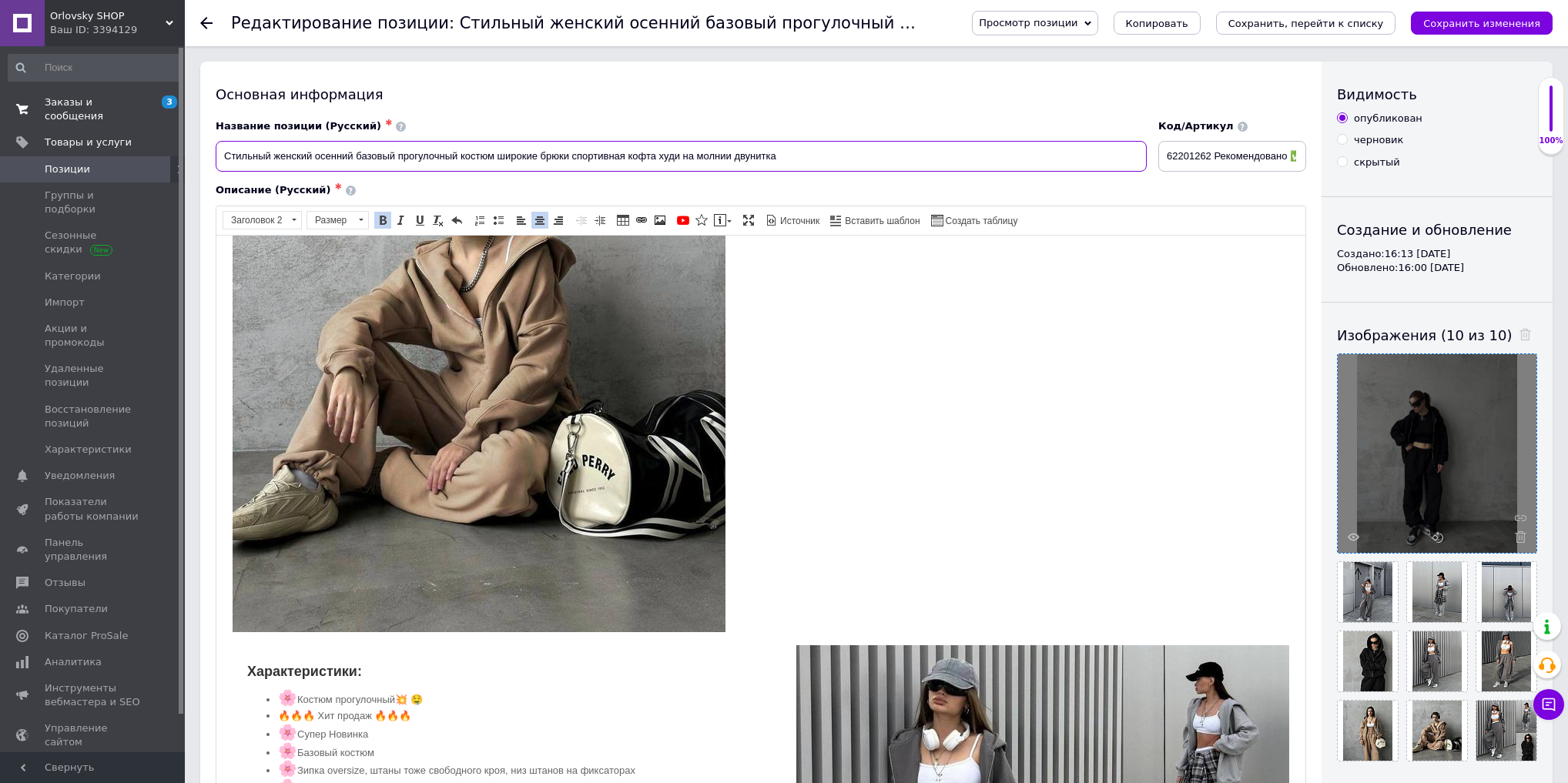
drag, startPoint x: 885, startPoint y: 158, endPoint x: 0, endPoint y: 100, distance: 886.9
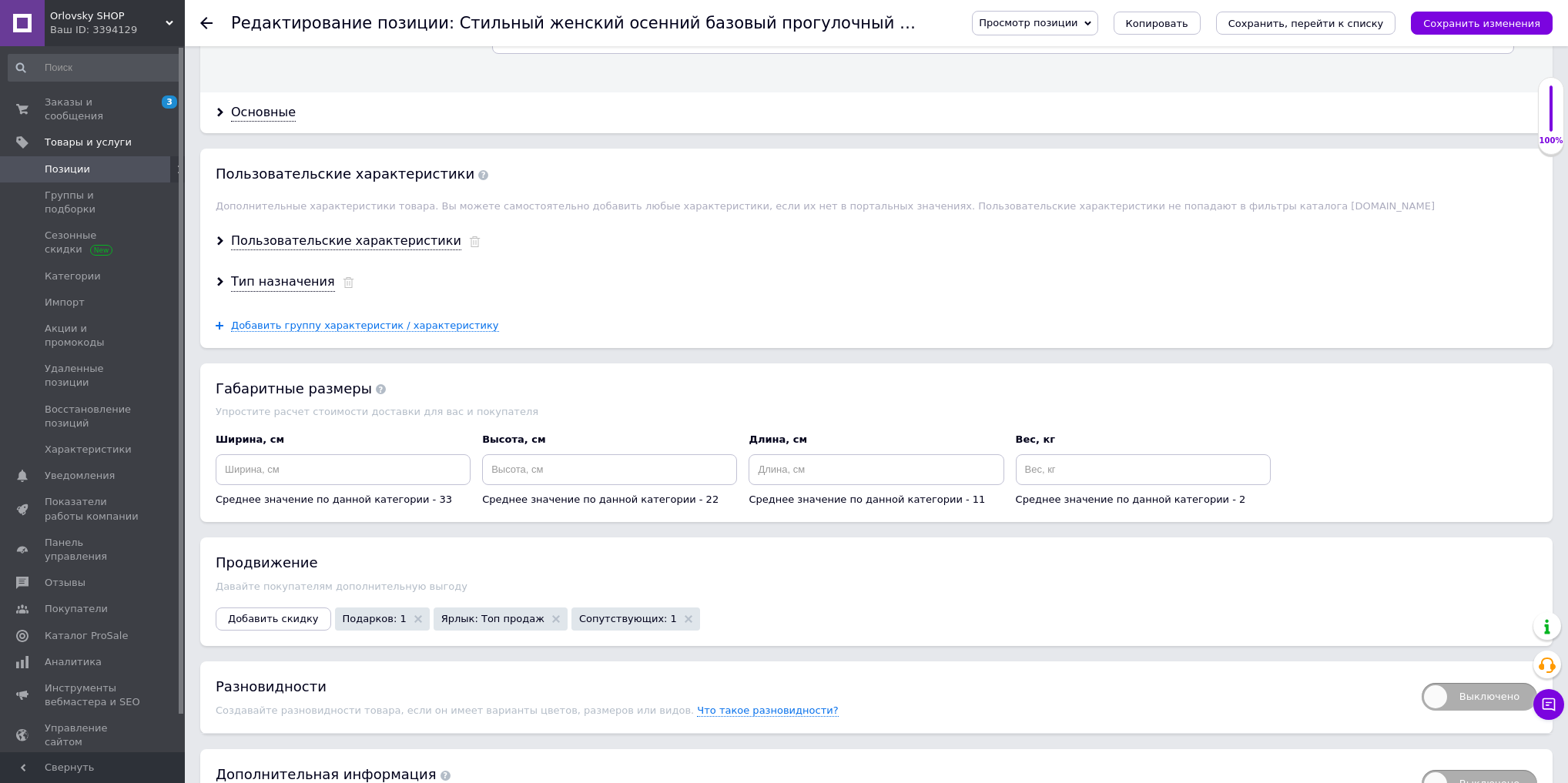
scroll to position [2073, 0]
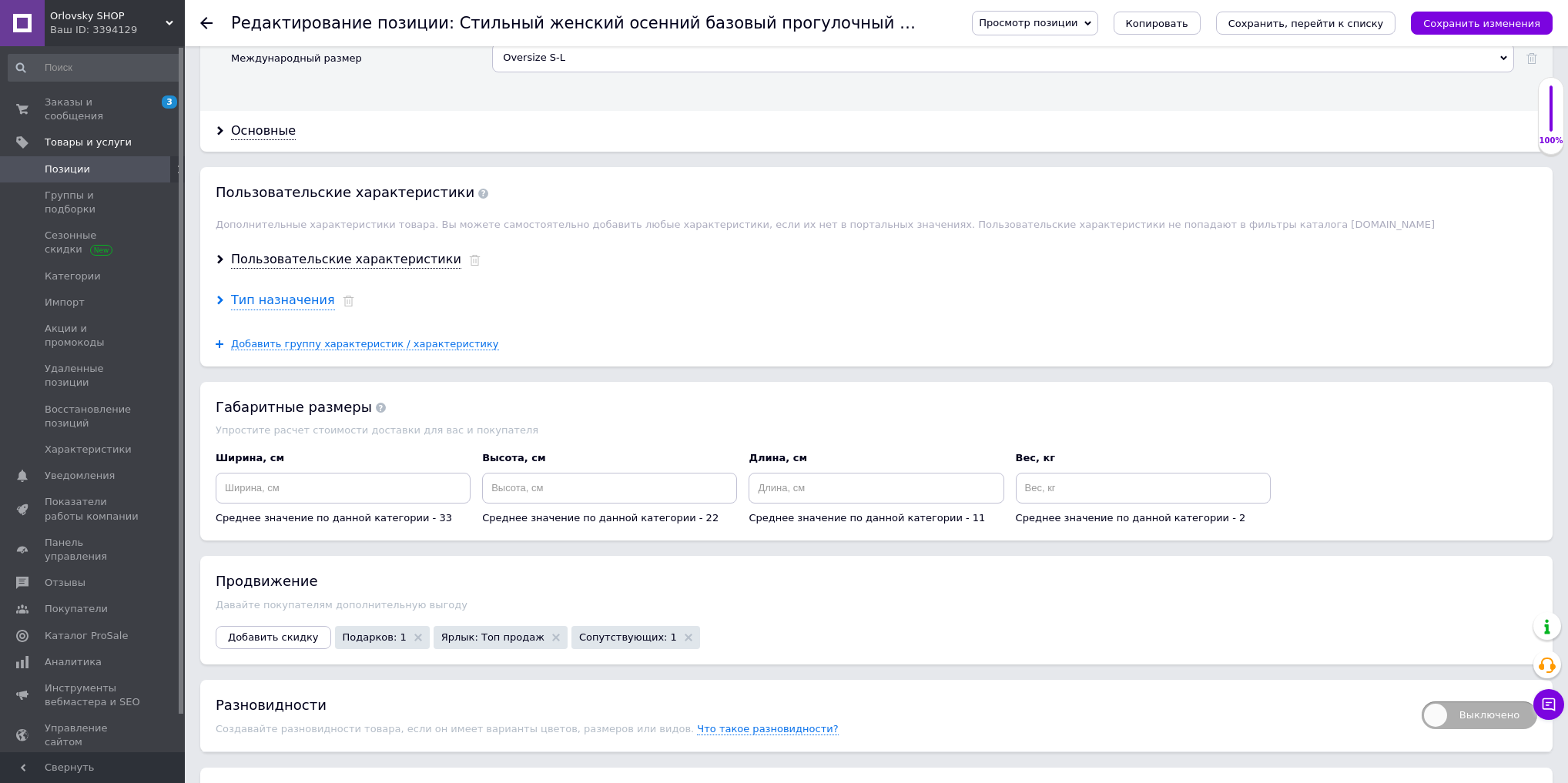
type input "Стильный женский осенний базовый прогулочный костюм широкие брюки спортивная ко…"
click at [256, 292] on div "Тип назначения" at bounding box center [283, 301] width 104 height 17
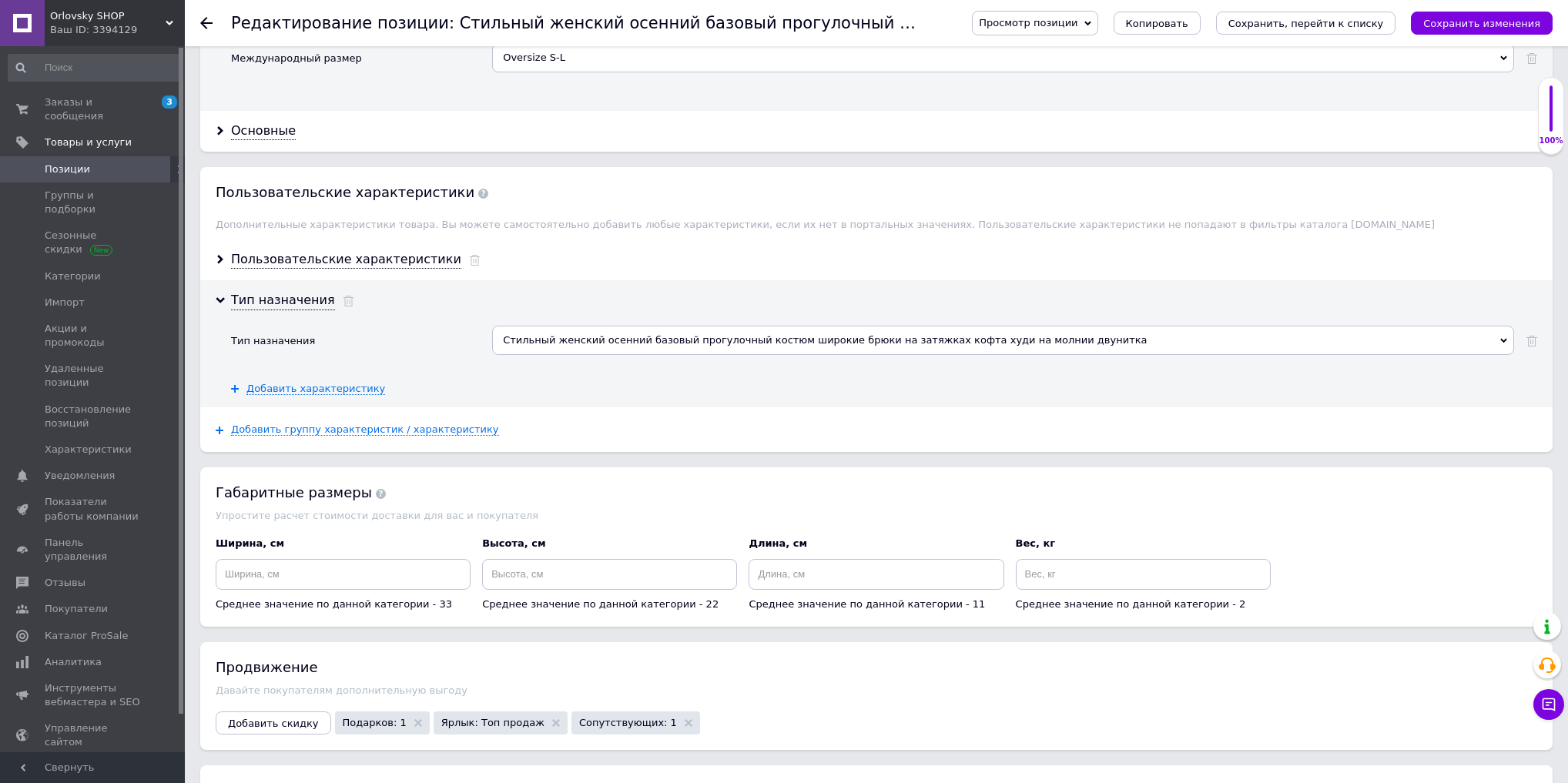
click at [637, 325] on div "Стильный женский осенний базовый прогулочный костюм широкие брюки на затяжках к…" at bounding box center [1004, 339] width 1022 height 29
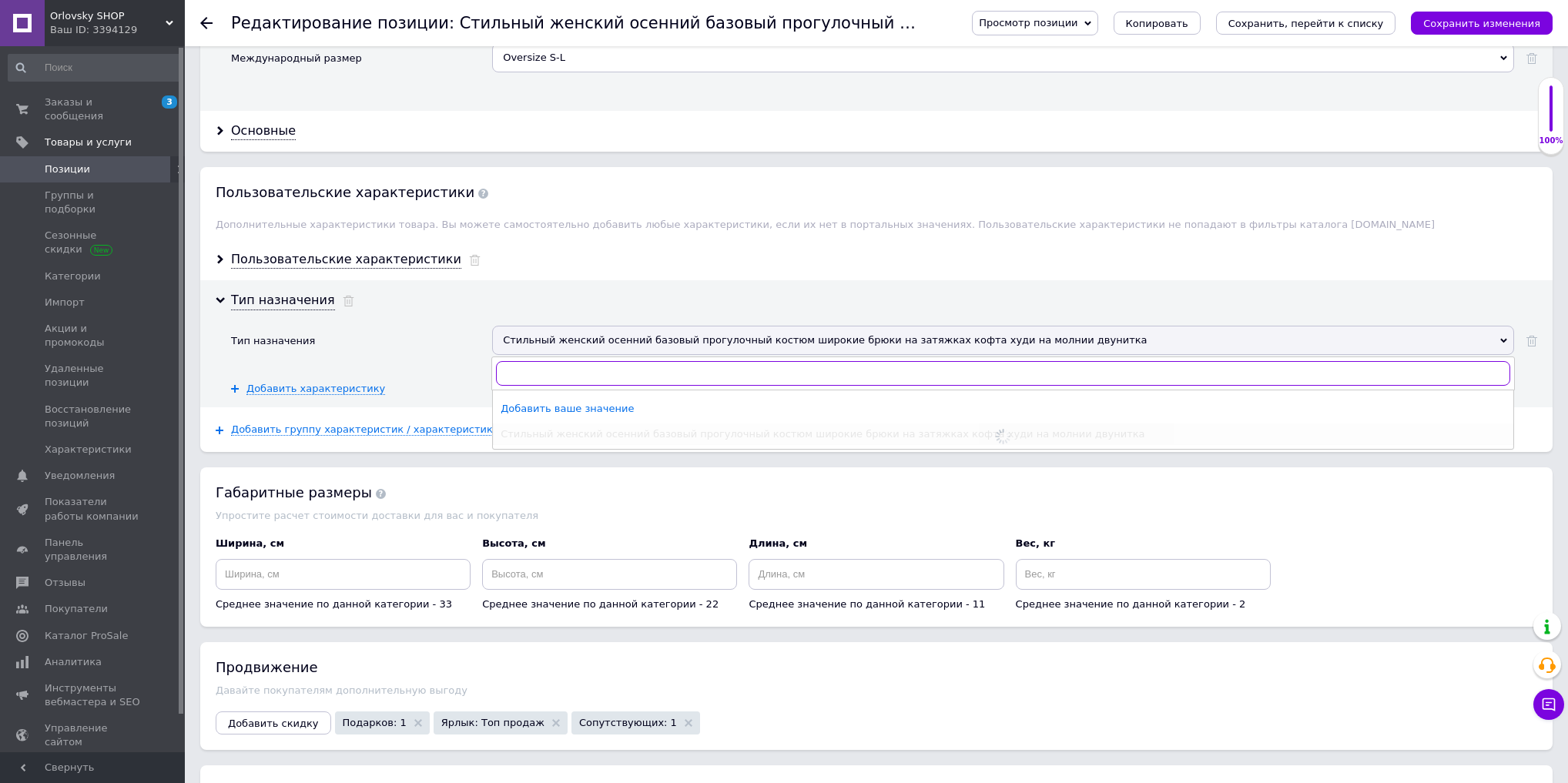
paste input "Стильный женский осенний базовый прогулочный костюм широкие брюки спортивная ко…"
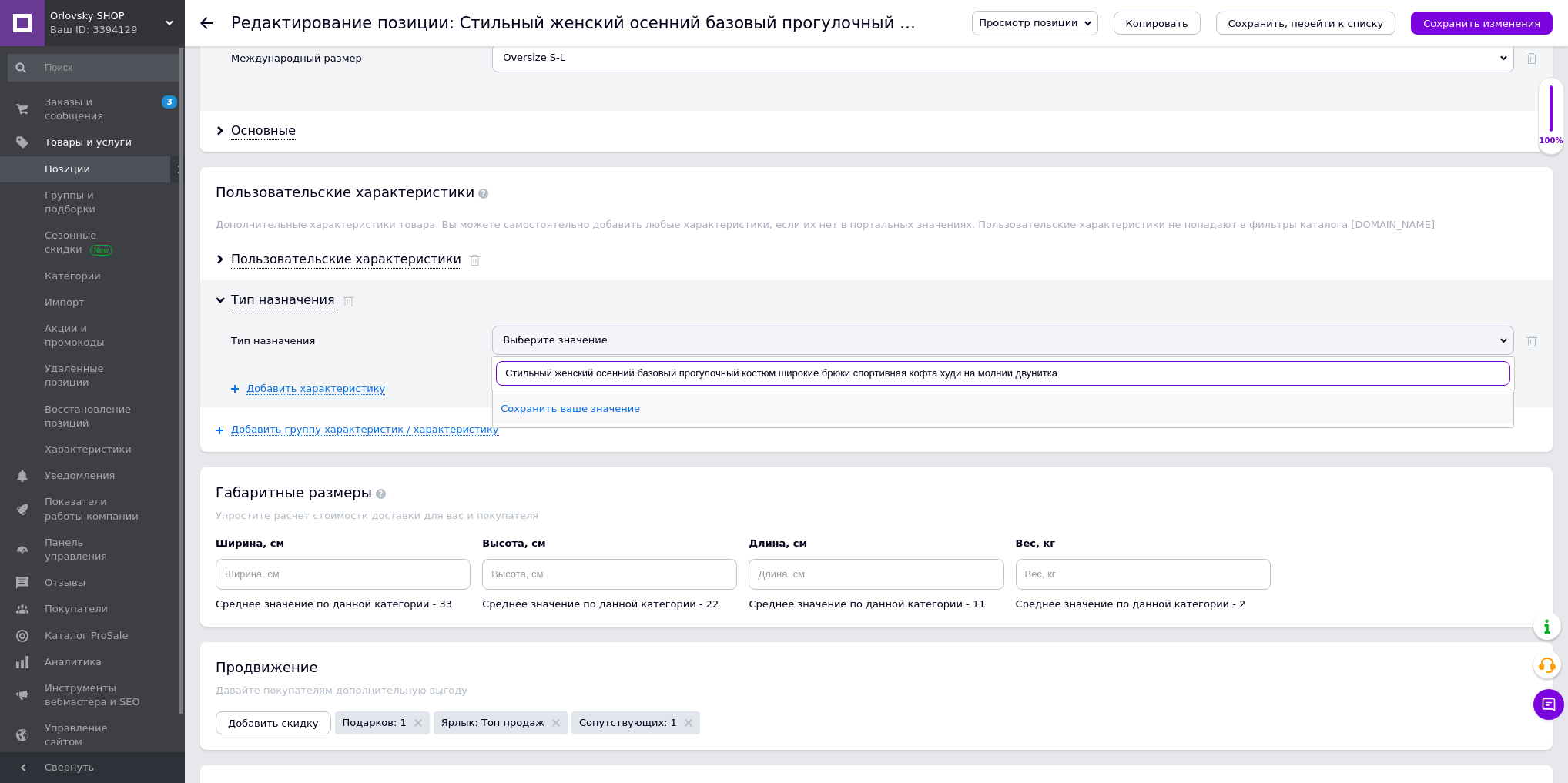
type input "Стильный женский осенний базовый прогулочный костюм широкие брюки спортивная ко…"
click at [667, 402] on div "Сохранить ваше значение" at bounding box center [1003, 409] width 1005 height 14
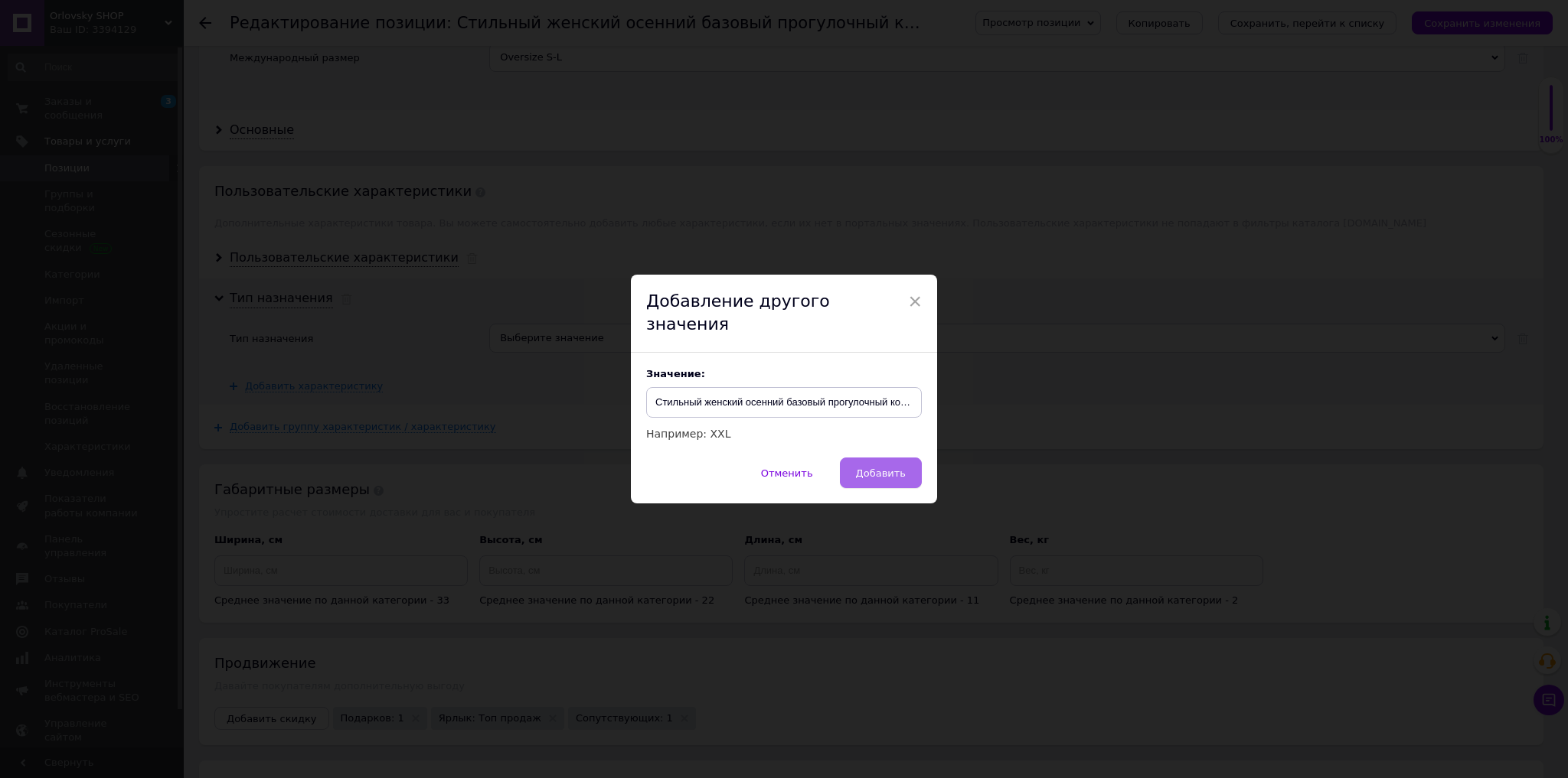
click at [870, 468] on span "Добавить" at bounding box center [880, 473] width 50 height 11
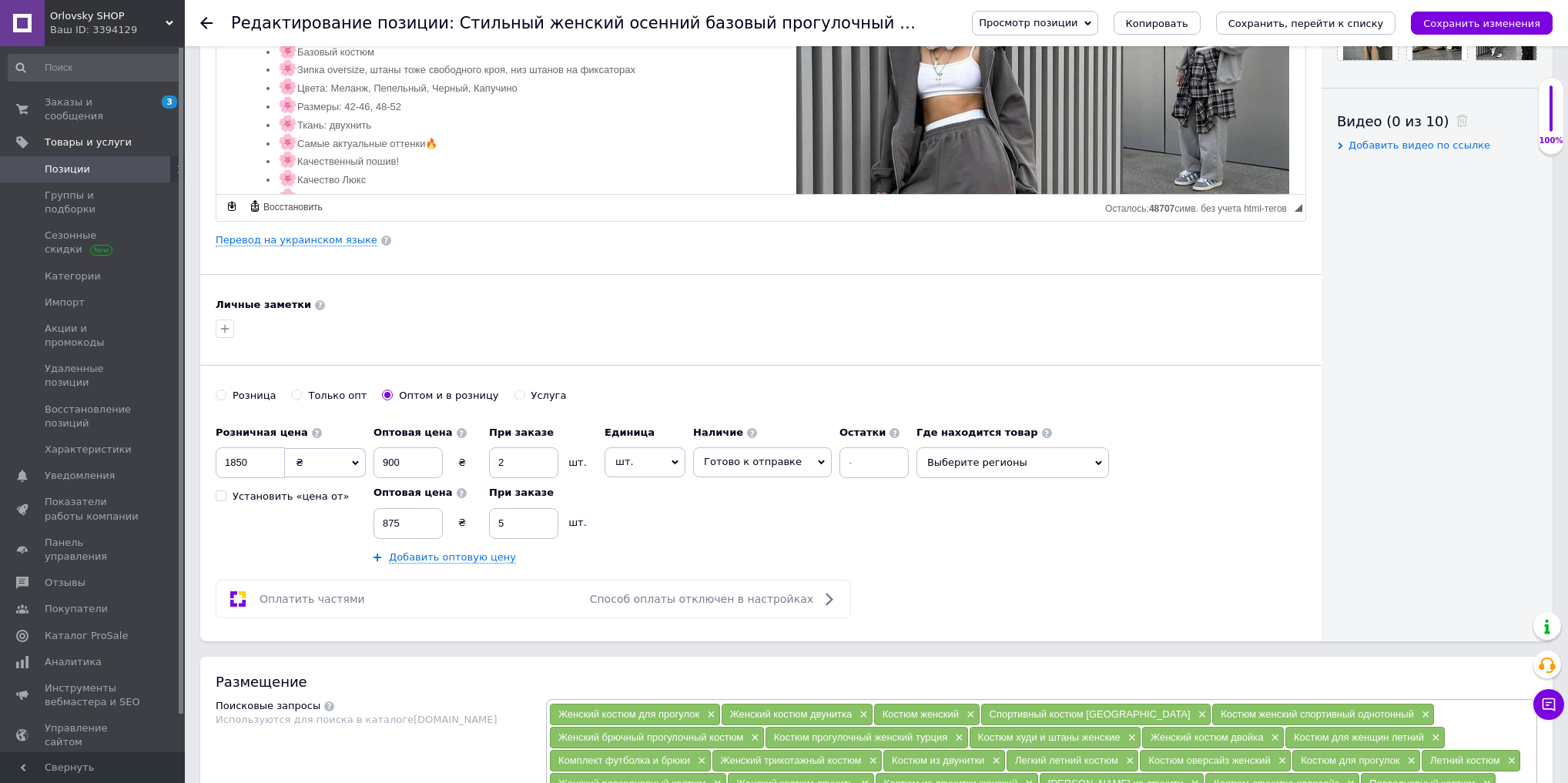
scroll to position [595, 0]
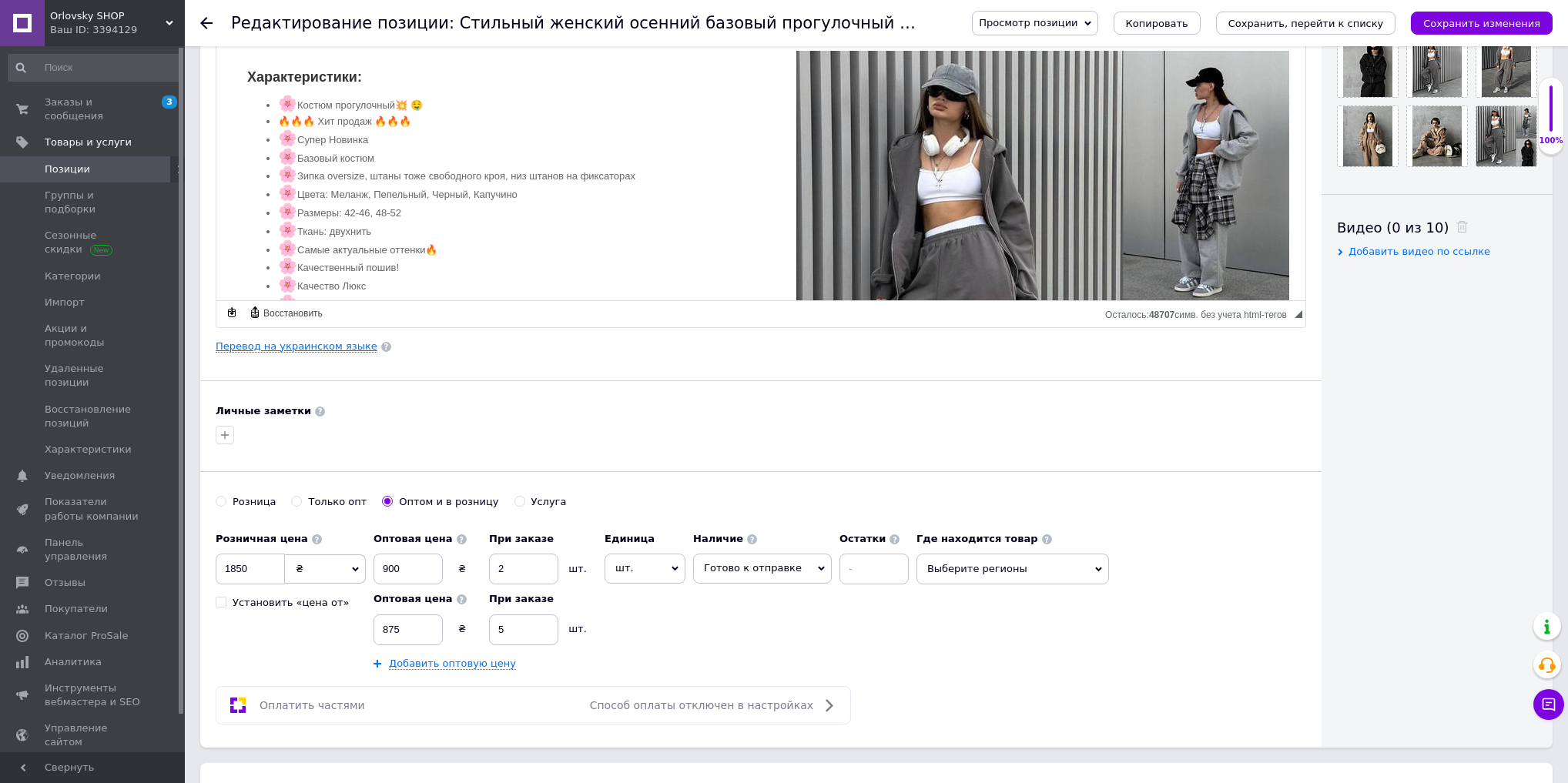
click at [312, 343] on link "Перевод на украинском языке" at bounding box center [297, 346] width 162 height 12
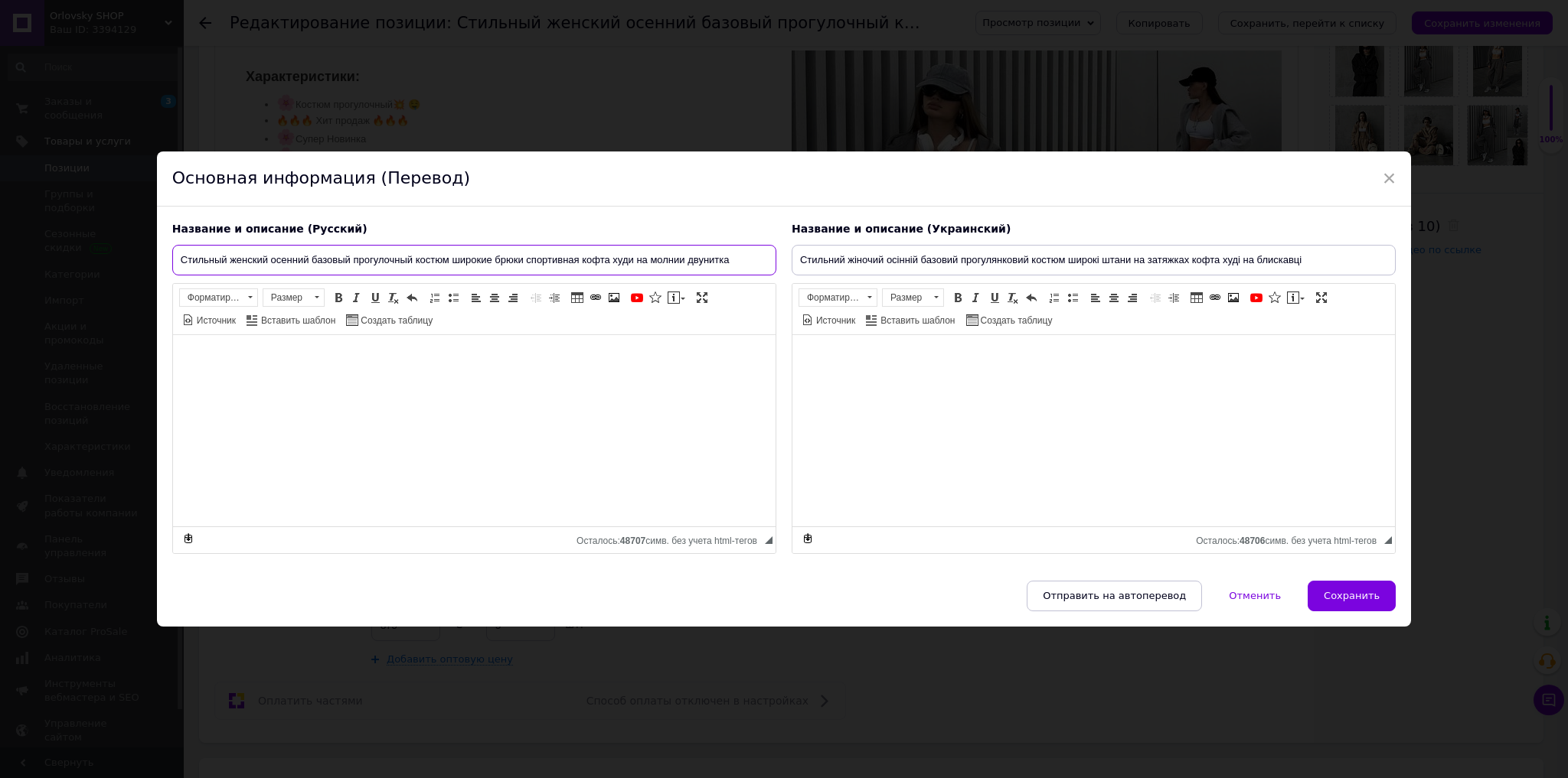
drag, startPoint x: 745, startPoint y: 256, endPoint x: 0, endPoint y: 249, distance: 745.0
click at [0, 249] on div "× Основная информация (Перевод) Название и описание (Русский) Стильный женский …" at bounding box center [784, 389] width 1568 height 778
drag, startPoint x: 1335, startPoint y: 266, endPoint x: 672, endPoint y: 266, distance: 663.0
click at [685, 266] on div "Название и описание (Русский) Стильный женский осенний базовый прогулочный кост…" at bounding box center [784, 389] width 1238 height 348
paste input "спортивна кофта худи"
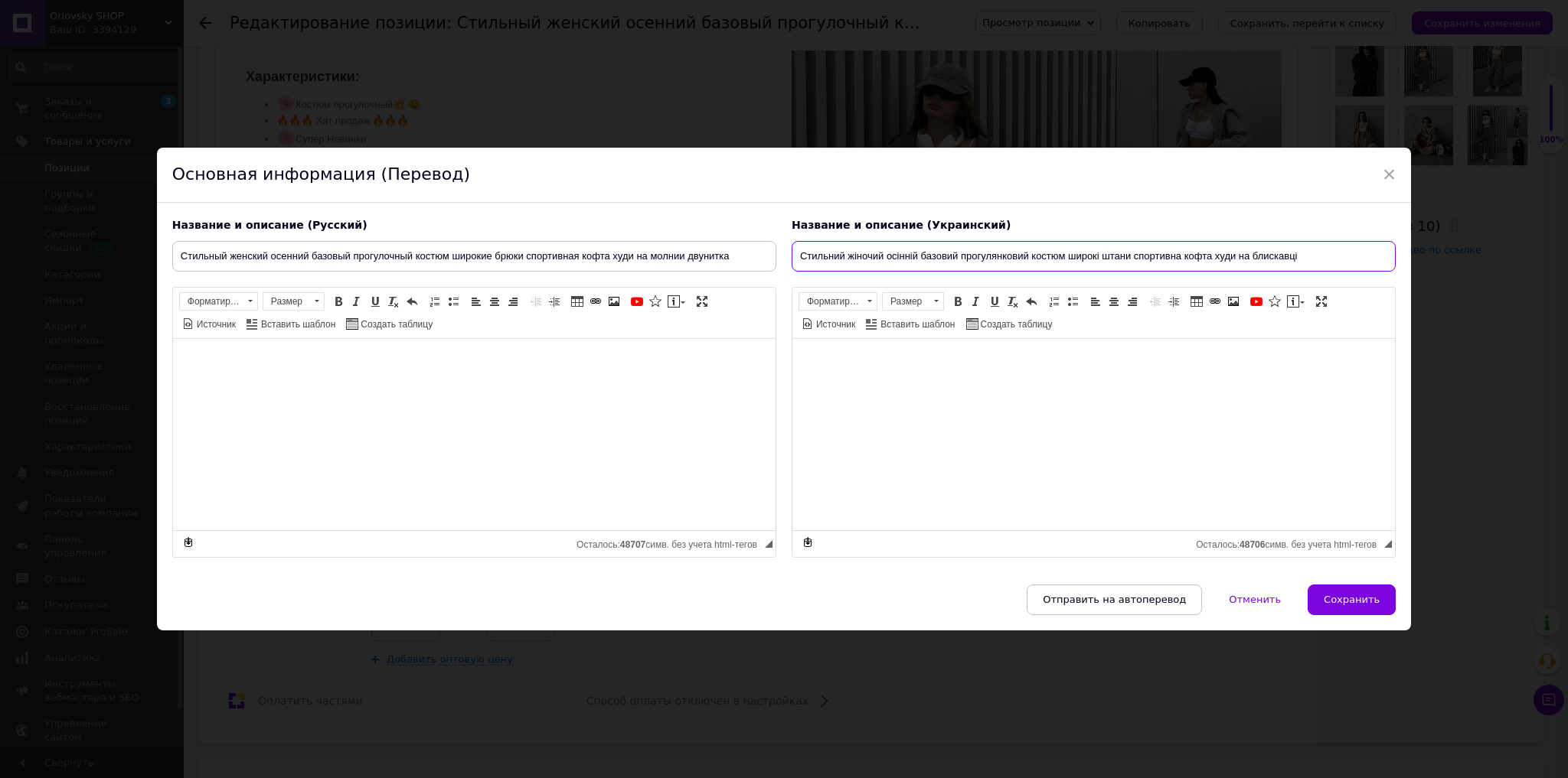
type input "Стильний жіночий осінній базовий прогулянковий костюм широкі штани спортивна ко…"
click at [1068, 301] on span at bounding box center [1072, 302] width 12 height 12
click at [1344, 605] on span "Сохранить" at bounding box center [1351, 599] width 56 height 11
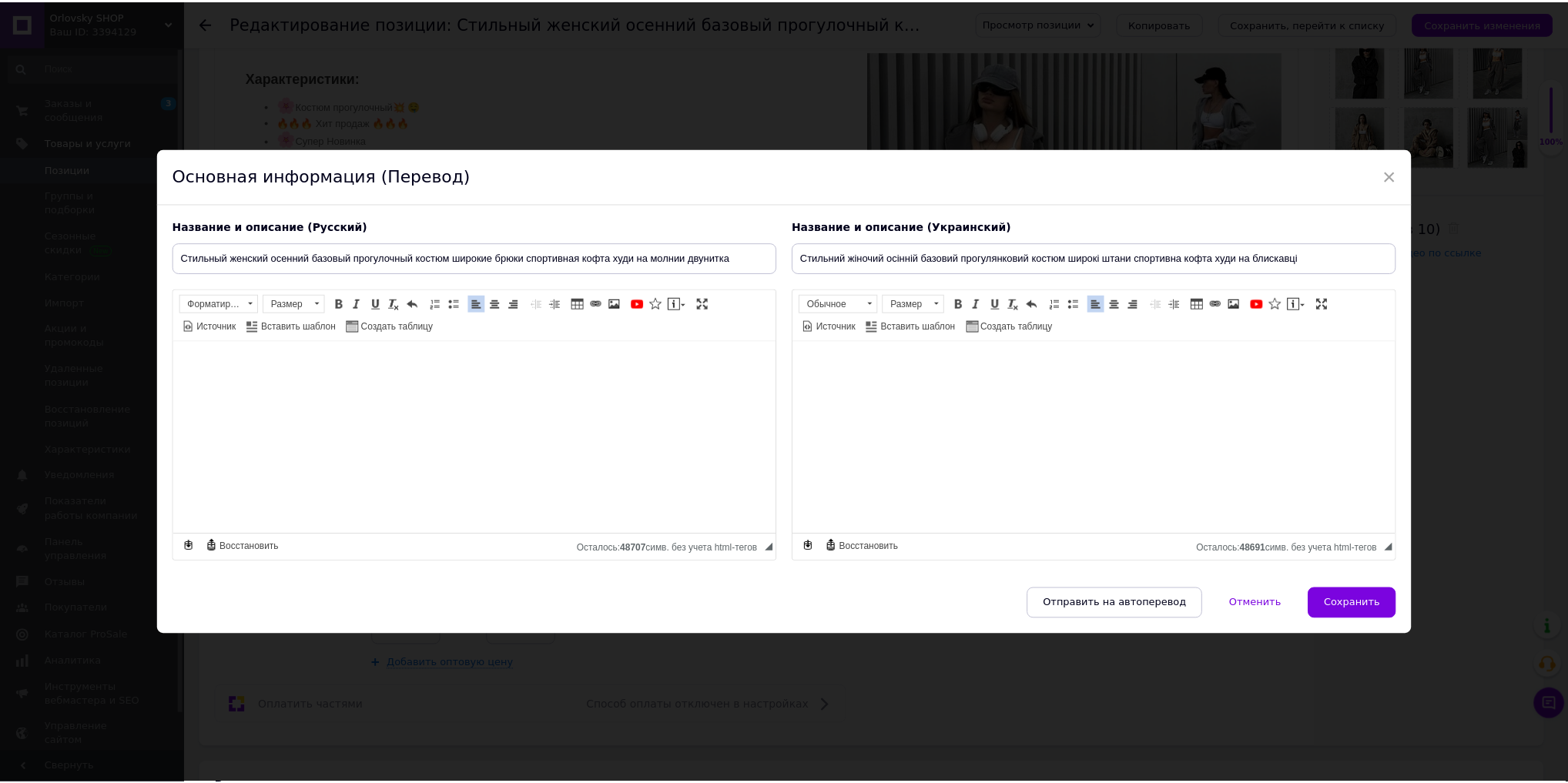
scroll to position [527, 0]
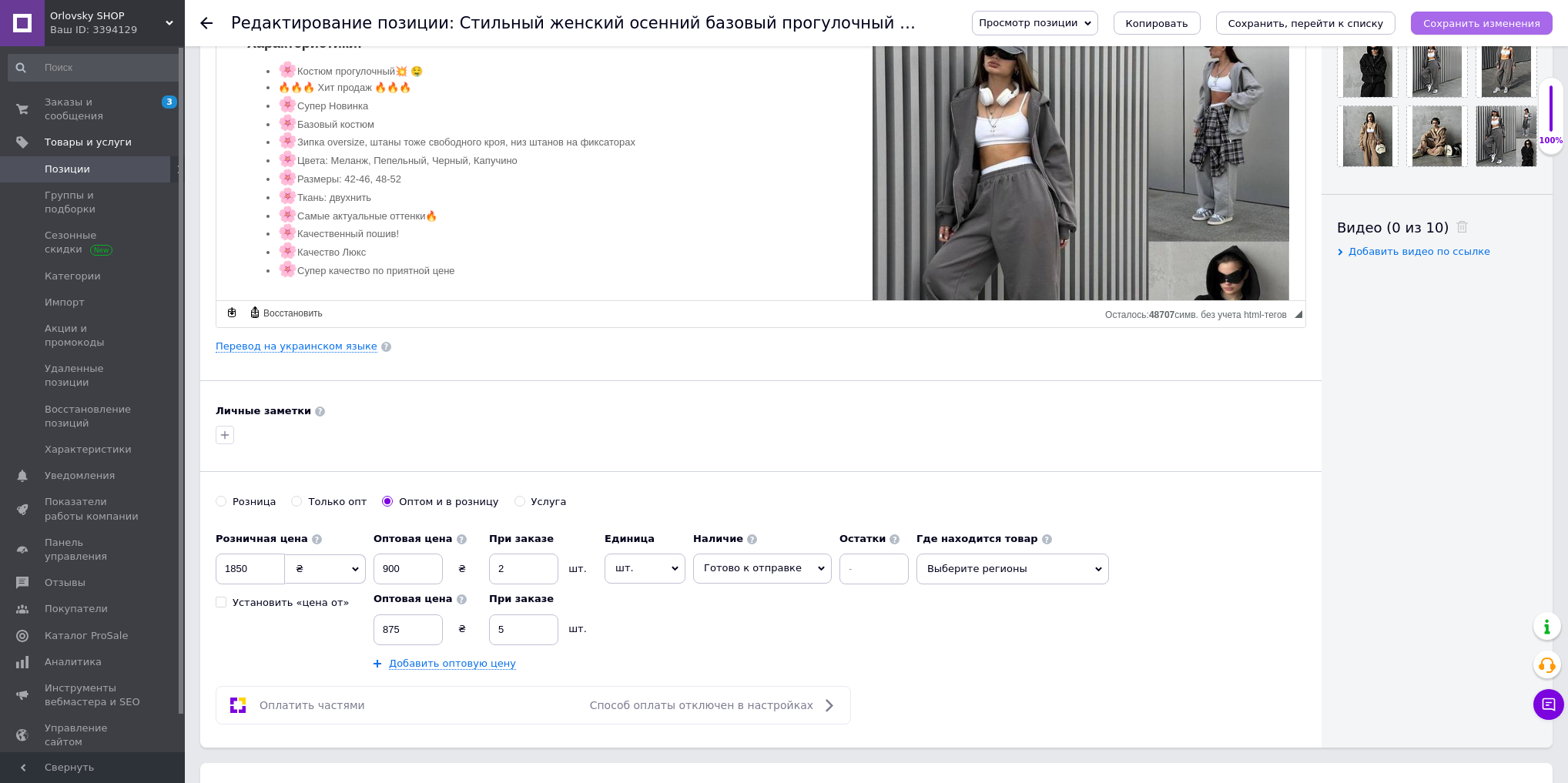
click at [1458, 23] on icon "Сохранить изменения" at bounding box center [1482, 23] width 117 height 11
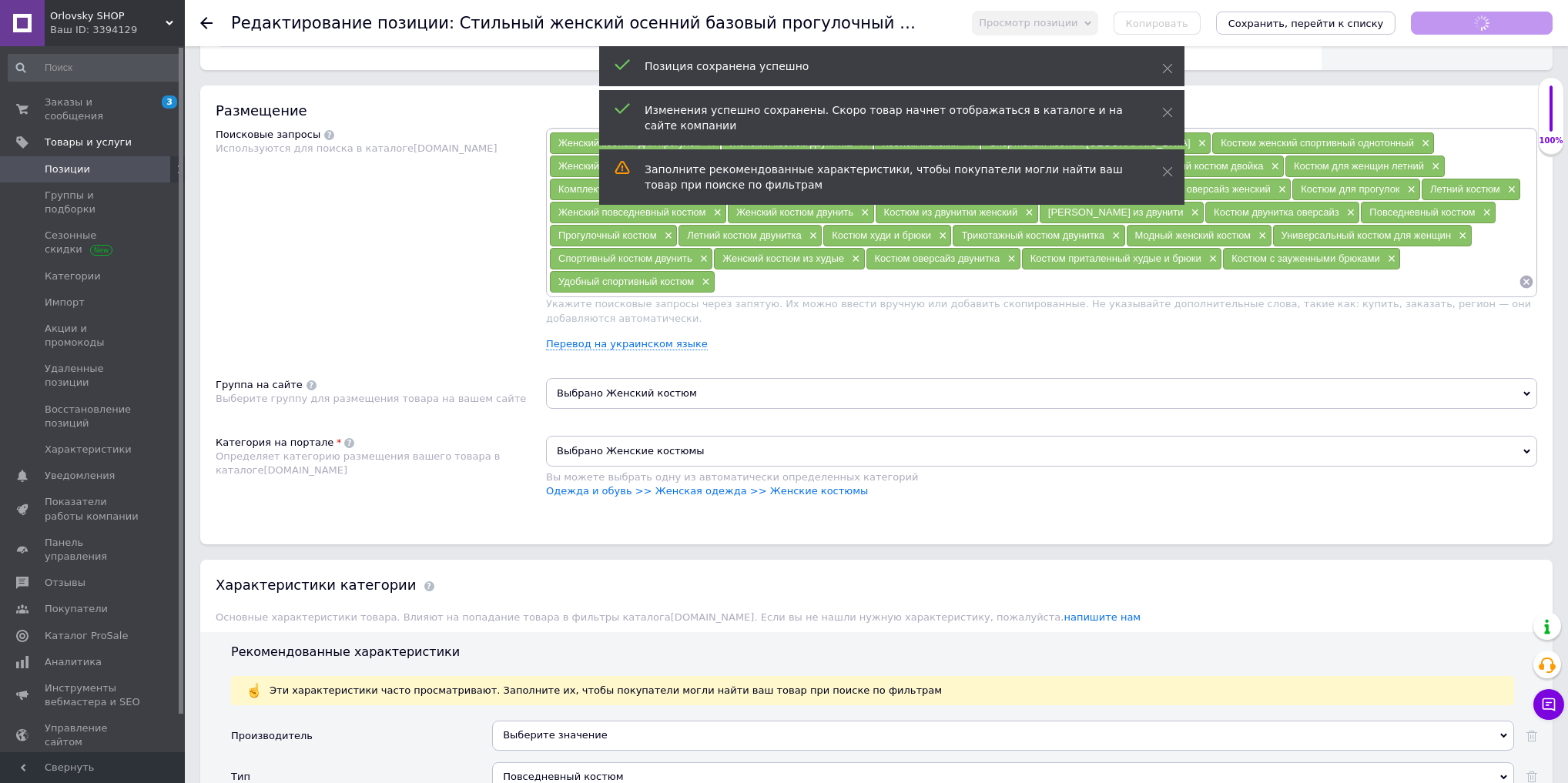
scroll to position [1519, 0]
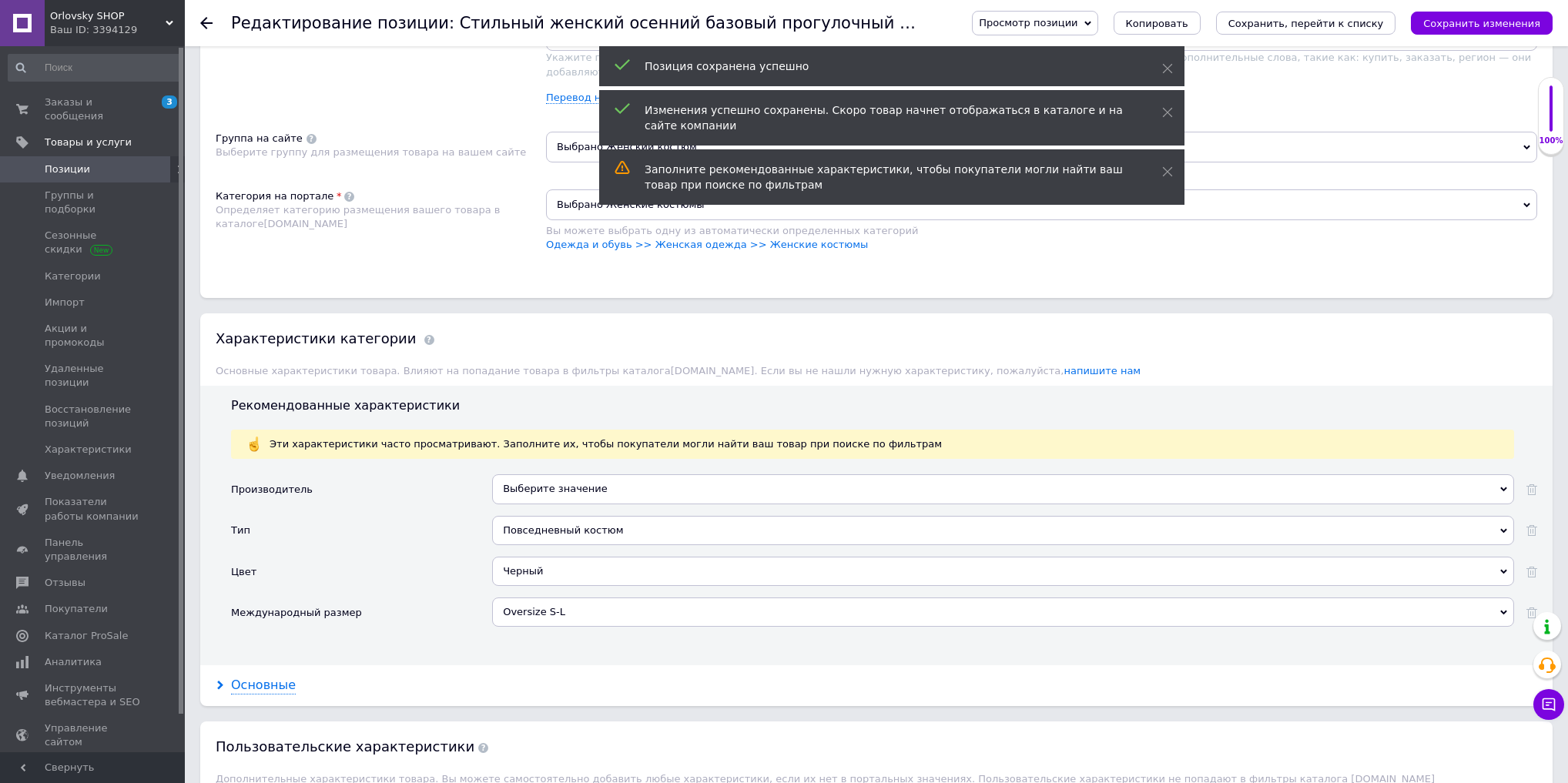
click at [267, 677] on div "Основные" at bounding box center [263, 686] width 65 height 17
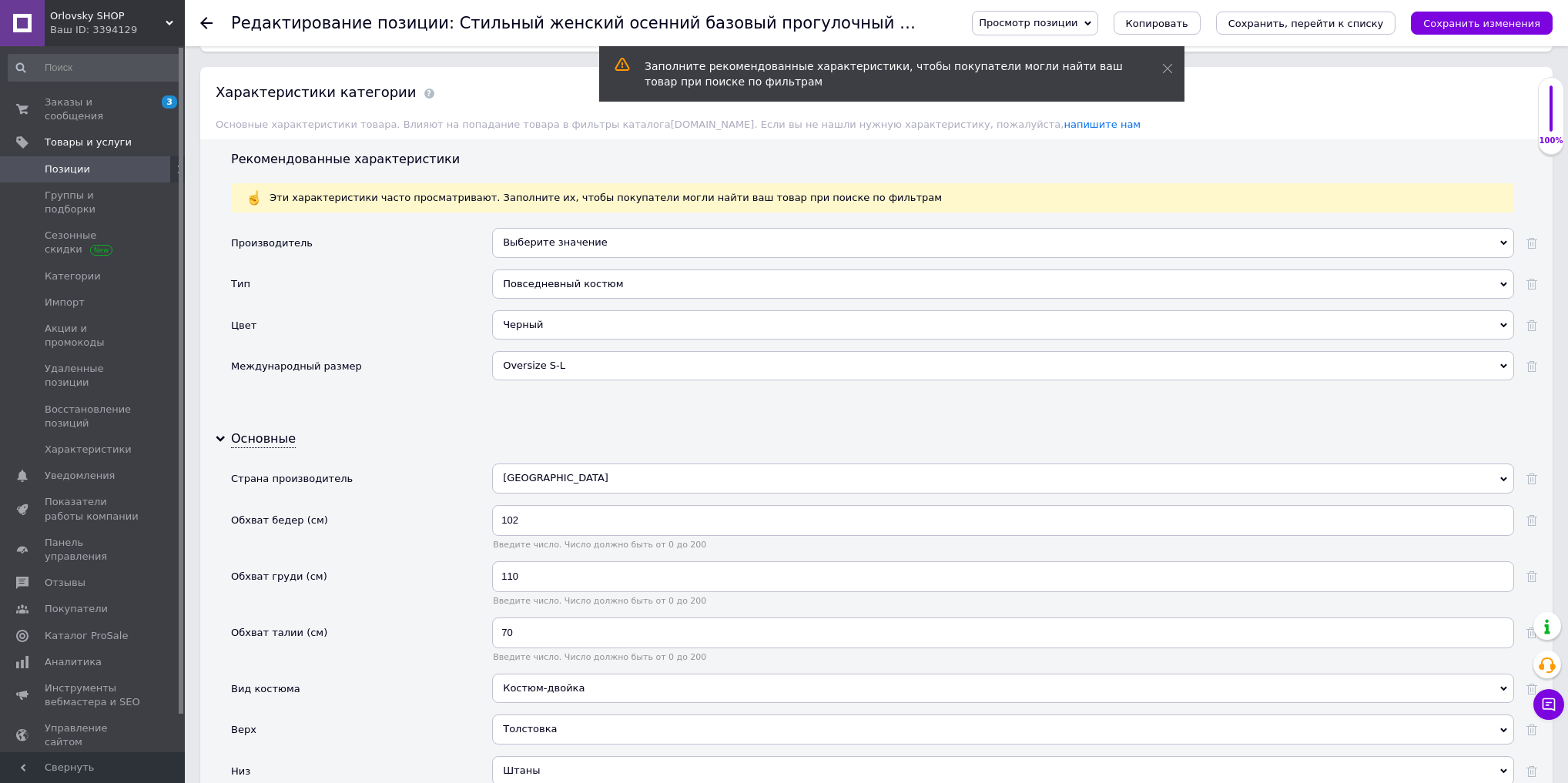
scroll to position [1858, 0]
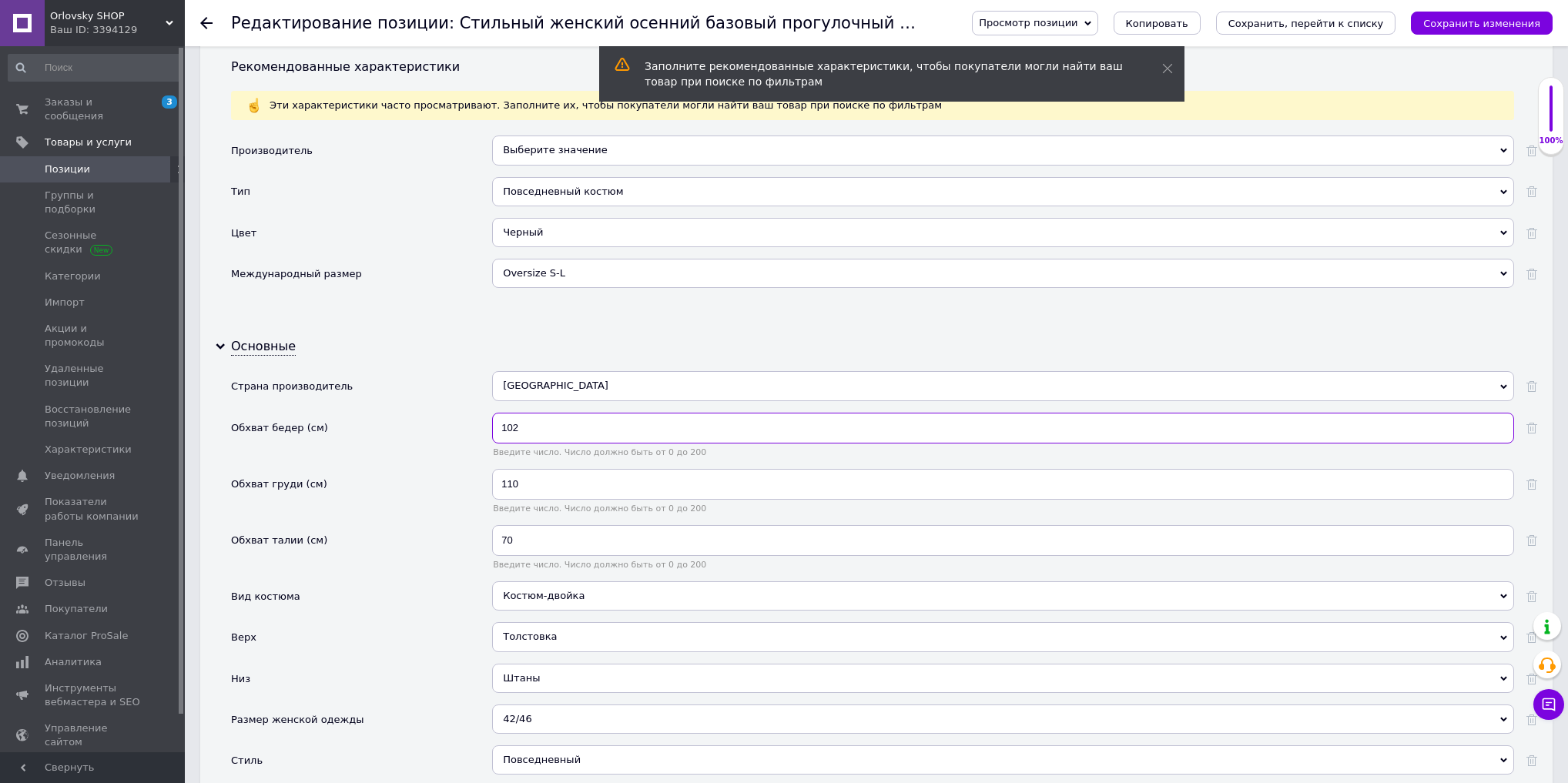
drag, startPoint x: 542, startPoint y: 407, endPoint x: 359, endPoint y: 389, distance: 183.9
click at [403, 413] on div "Обхват бедер (см) 102 Введите число. Число должно быть от 0 до 200" at bounding box center [884, 441] width 1306 height 56
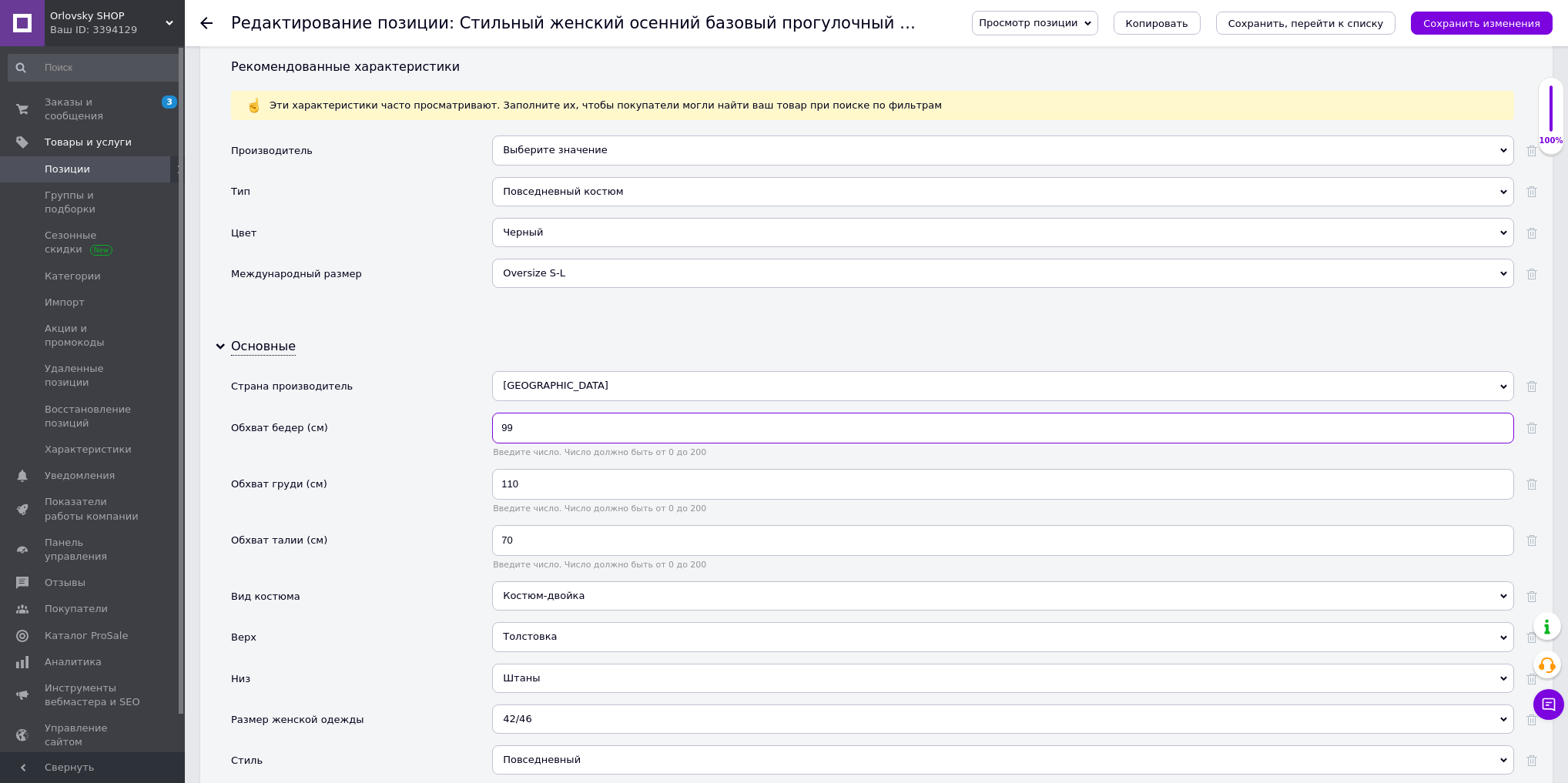
type input "99"
drag, startPoint x: 551, startPoint y: 468, endPoint x: 509, endPoint y: 472, distance: 42.2
click at [509, 472] on input "110" at bounding box center [1004, 484] width 1022 height 31
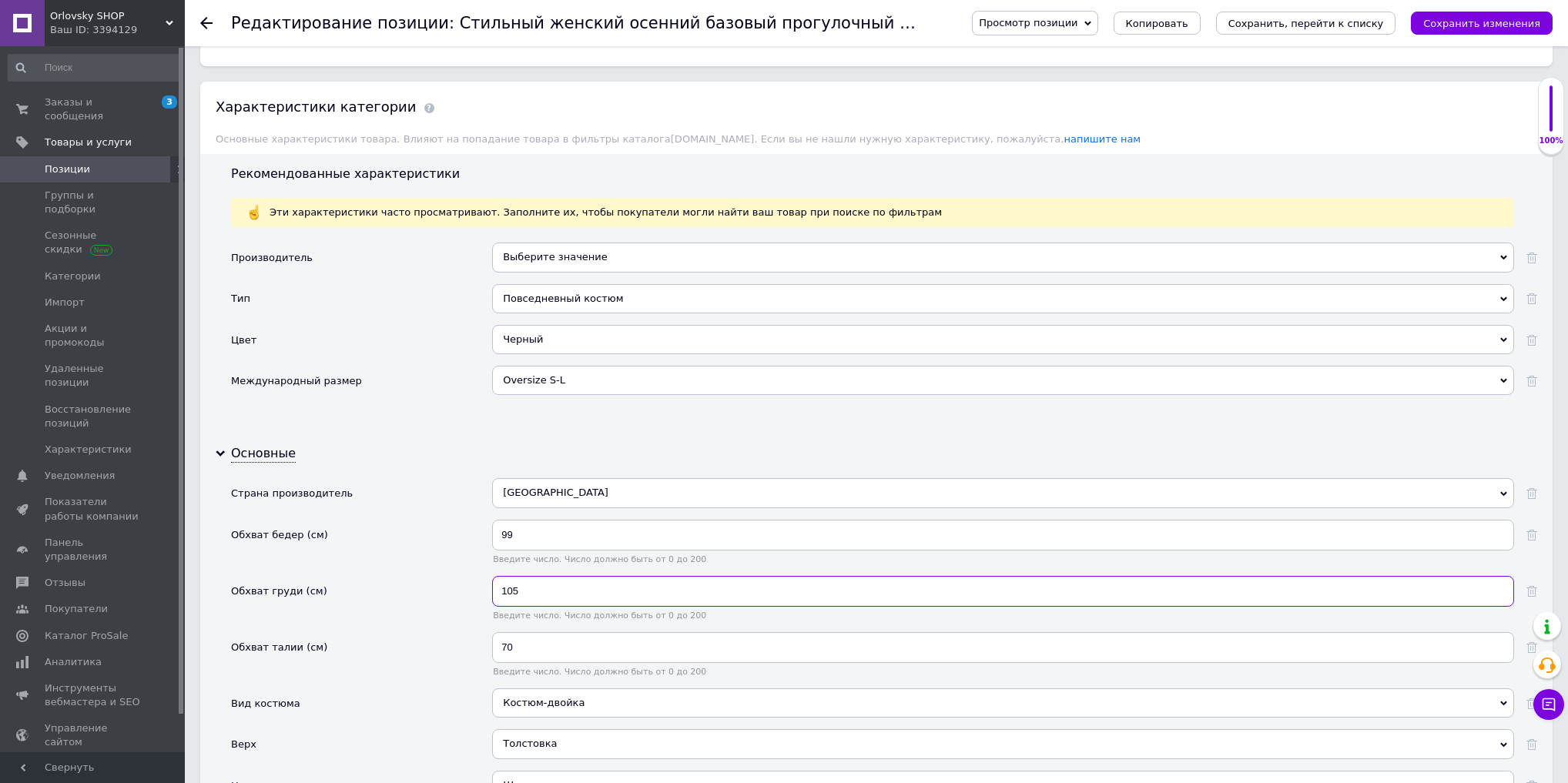
scroll to position [1791, 0]
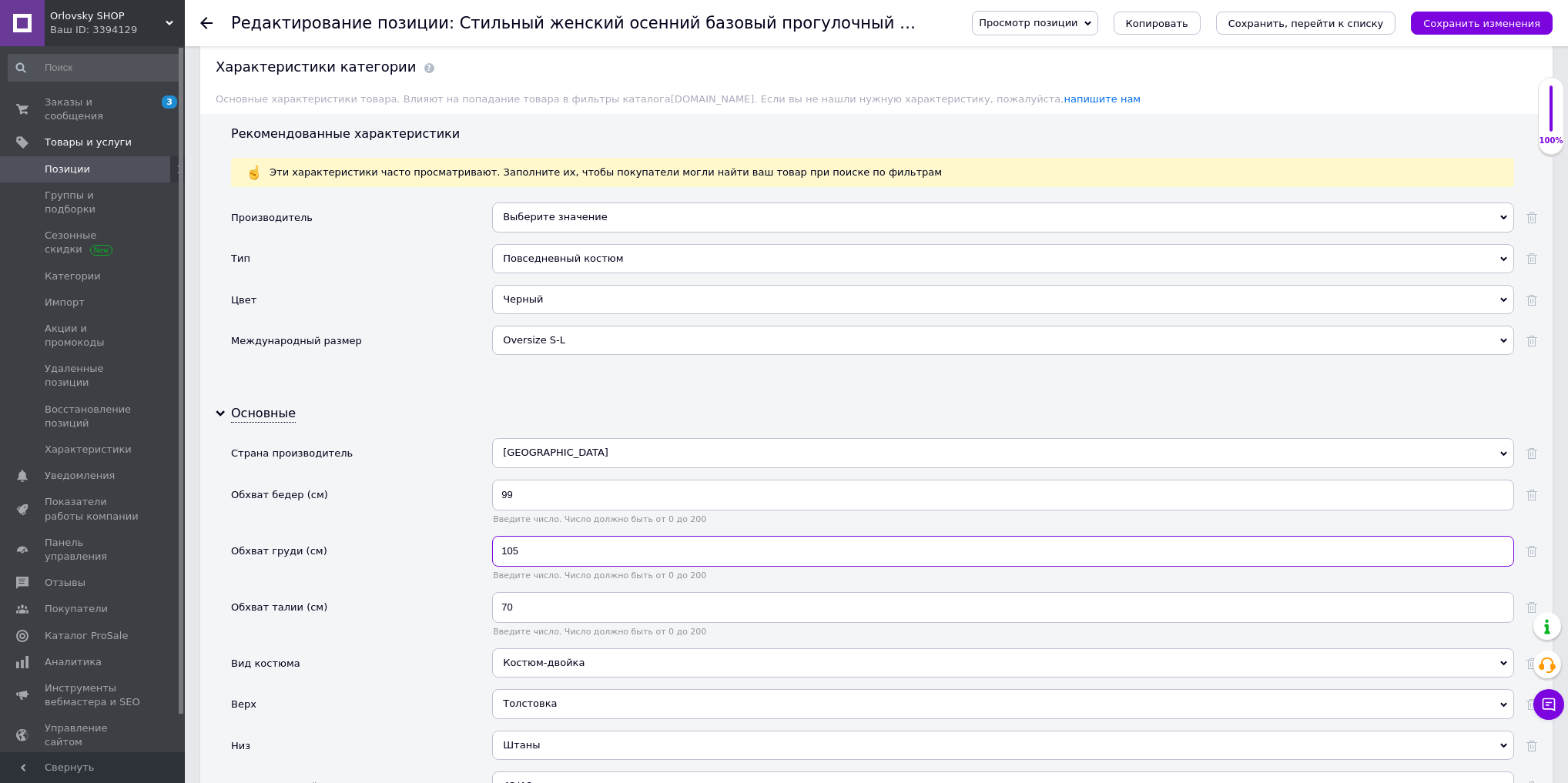
type input "105"
click at [541, 592] on input "70" at bounding box center [1004, 607] width 1022 height 31
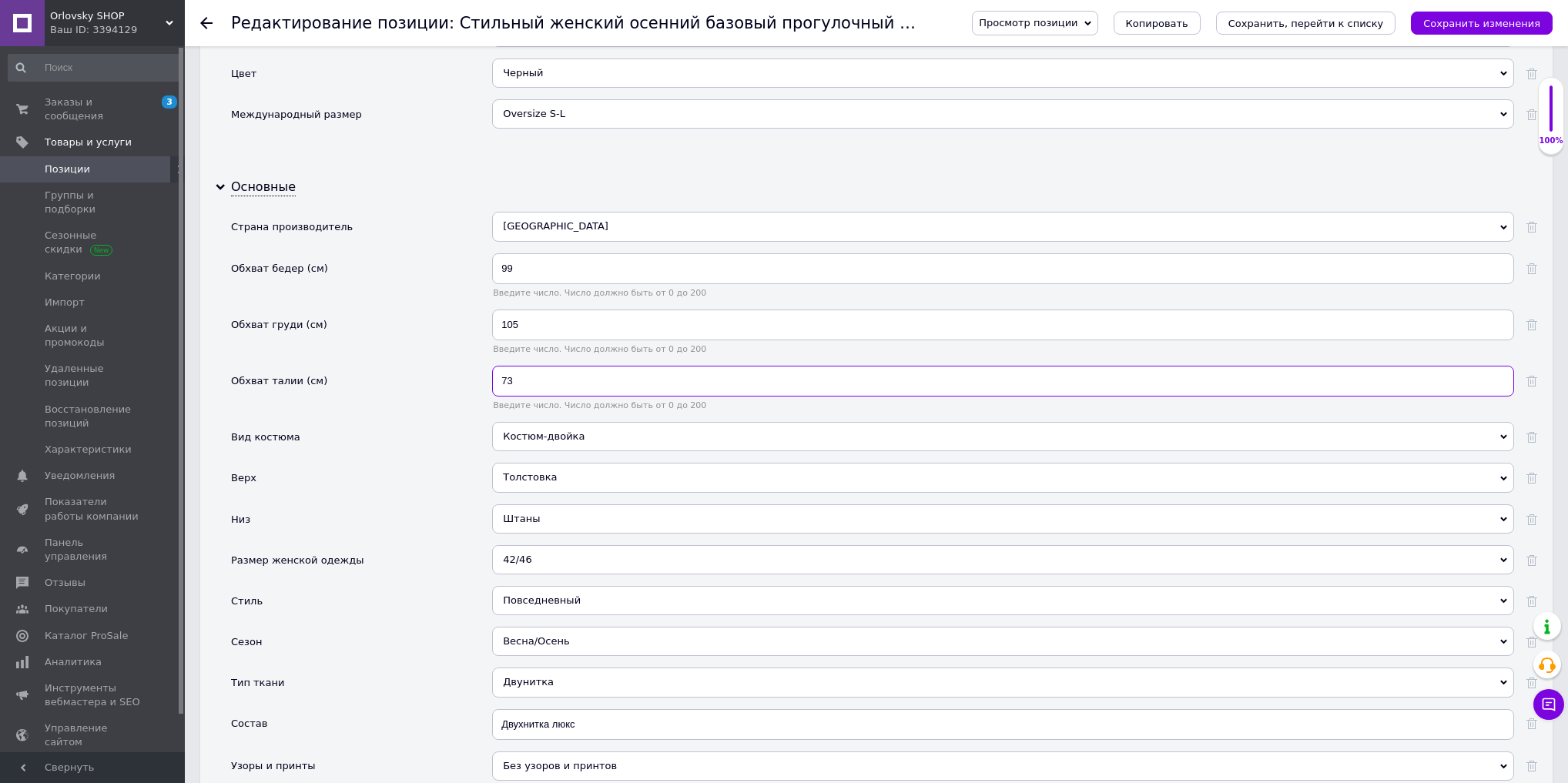
scroll to position [2038, 0]
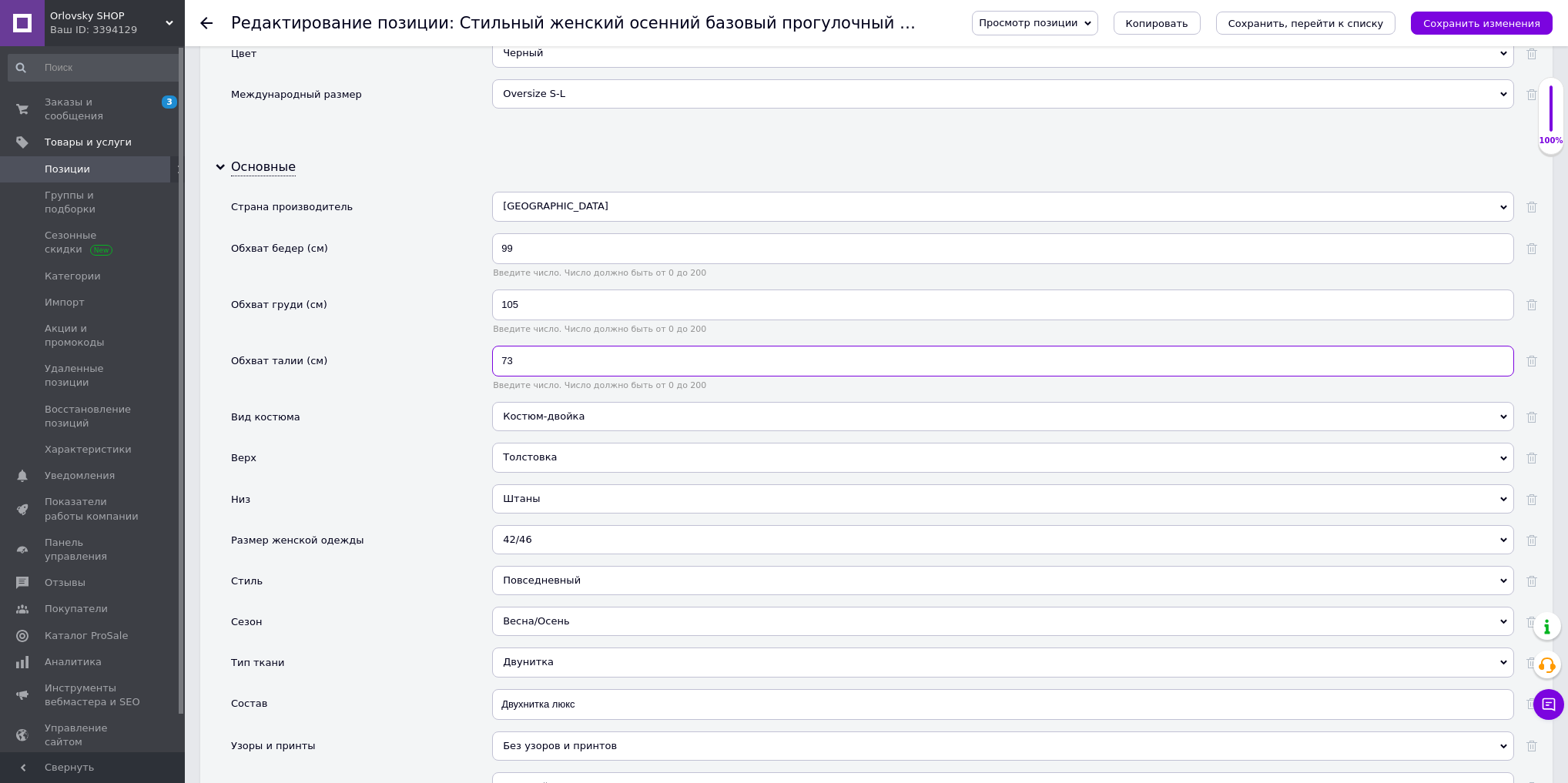
type input "73"
click at [577, 443] on div "Толстовка" at bounding box center [1004, 457] width 1022 height 29
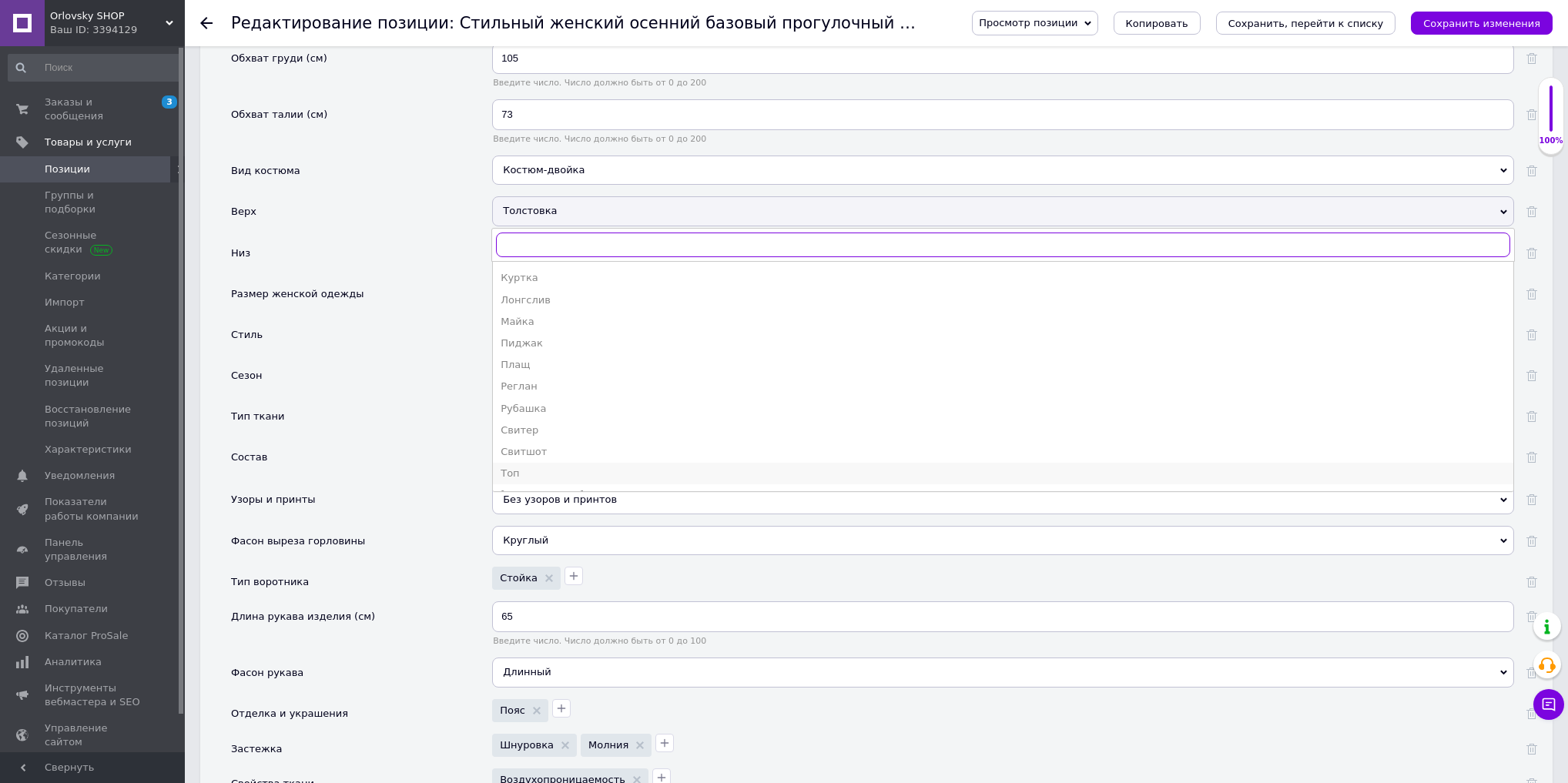
scroll to position [385, 0]
click at [540, 467] on li "Худи" at bounding box center [1003, 478] width 1021 height 22
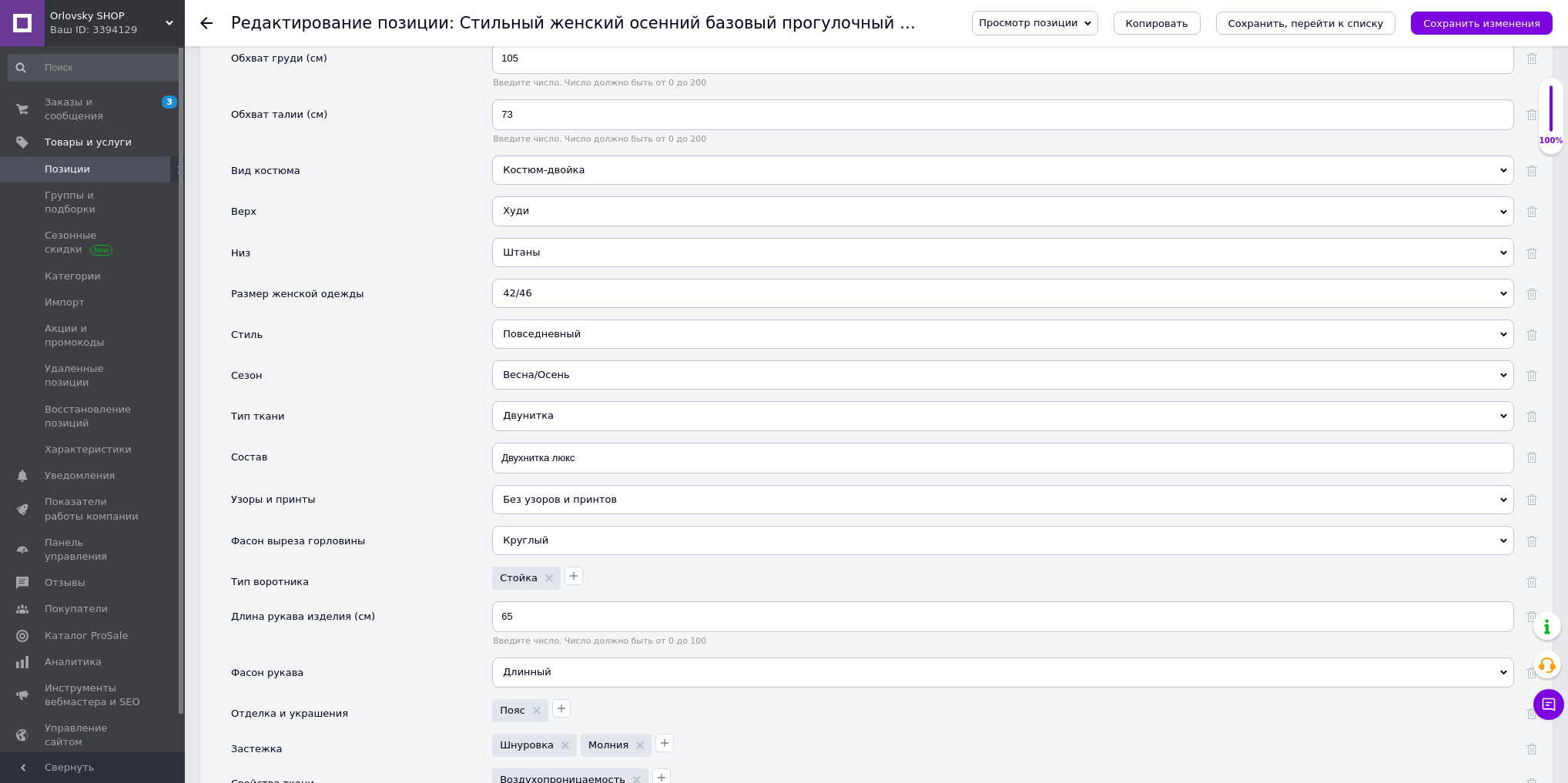
click at [575, 319] on div "Повседневный" at bounding box center [1004, 333] width 1022 height 29
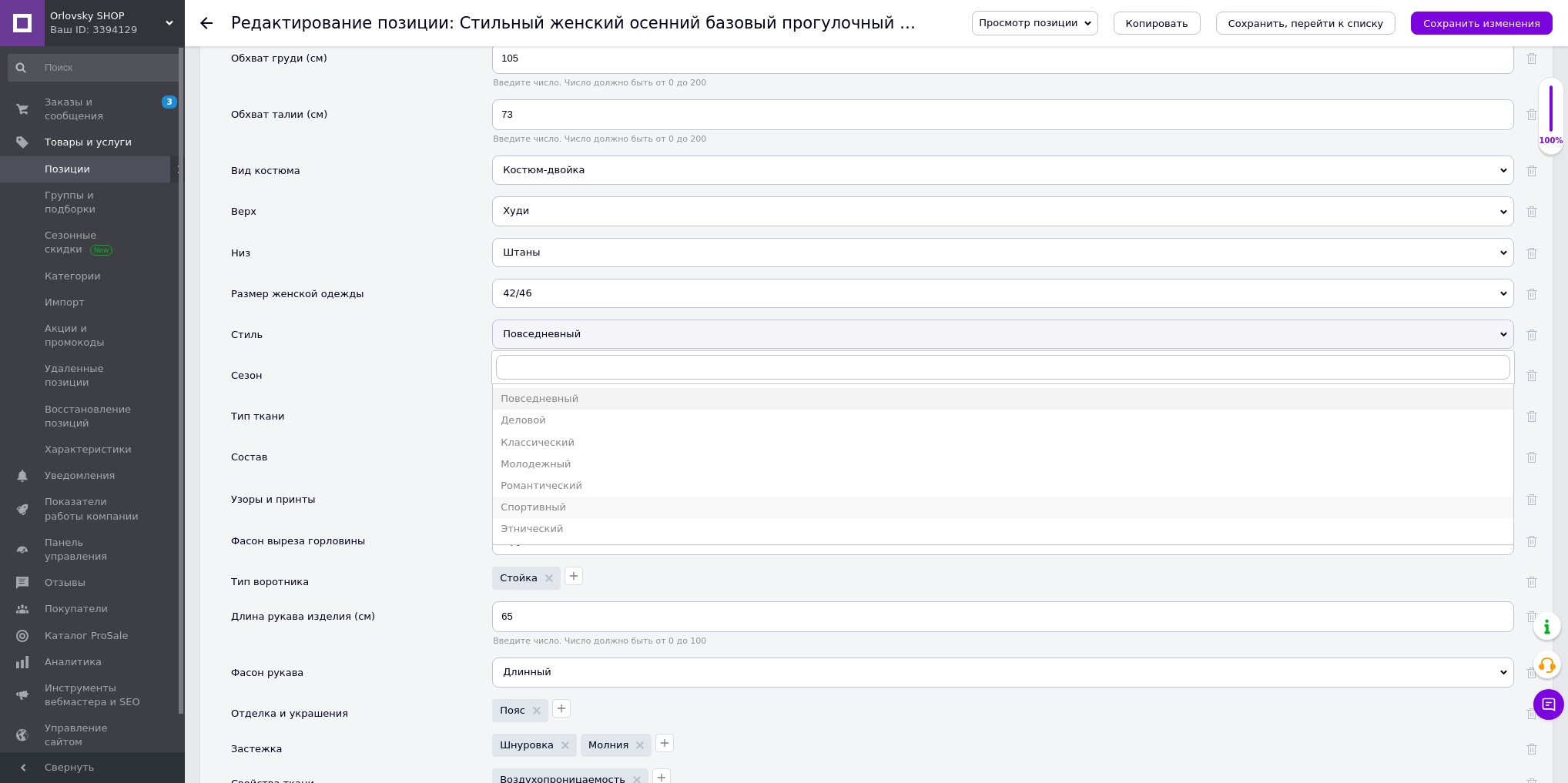
click at [564, 500] on div "Спортивный" at bounding box center [1003, 507] width 1005 height 14
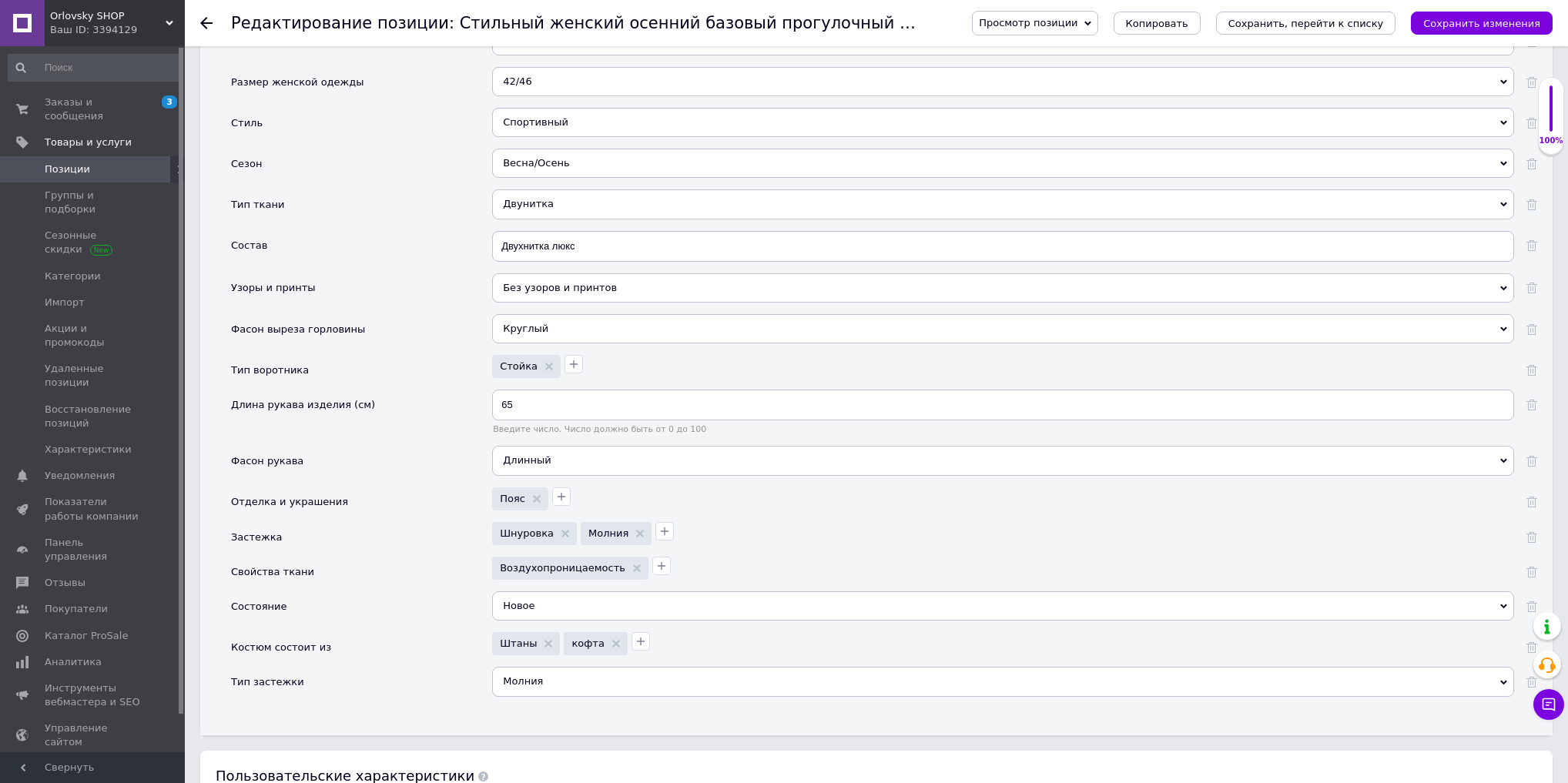
scroll to position [2530, 0]
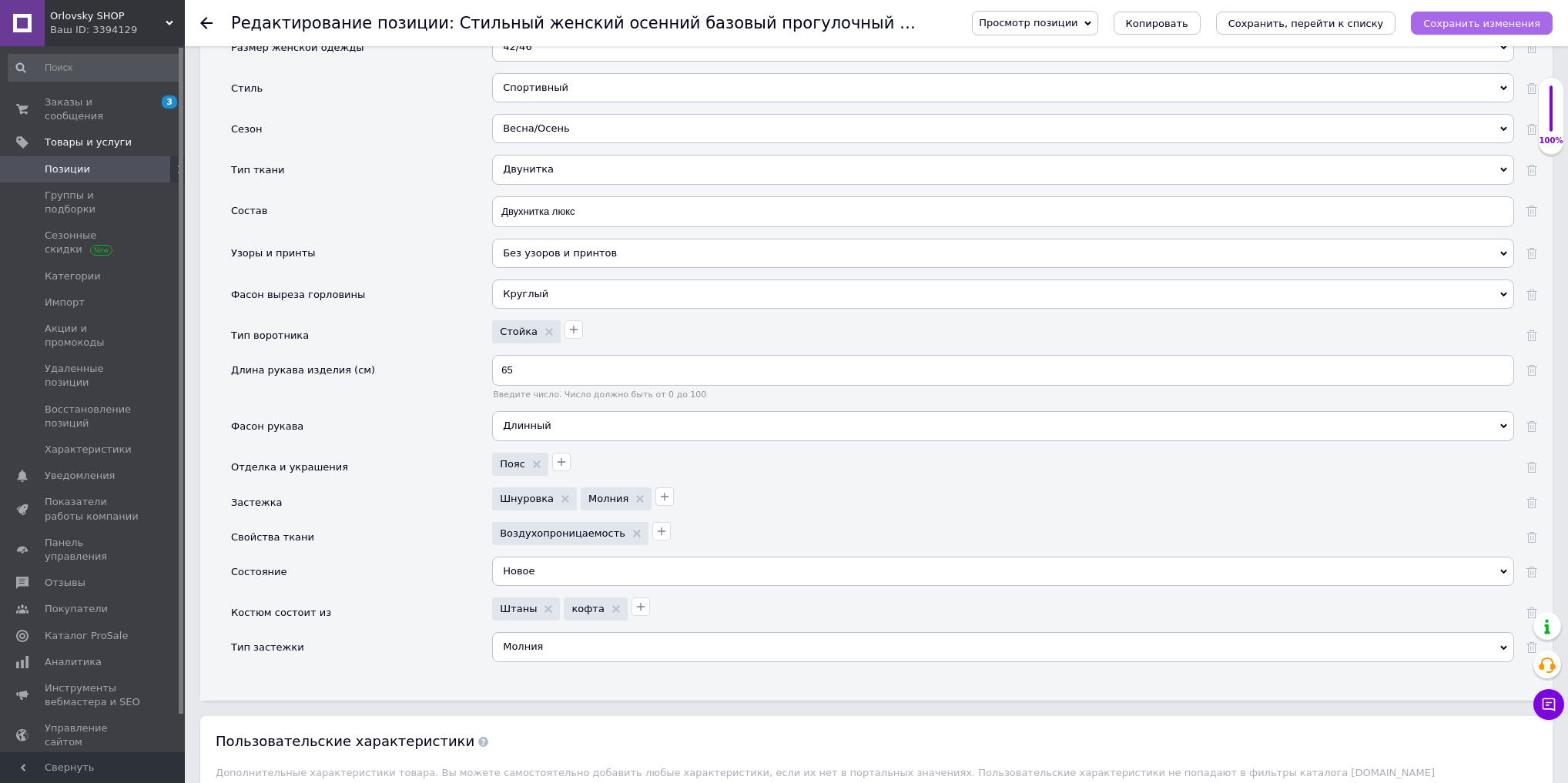
click at [1479, 12] on button "Сохранить изменения" at bounding box center [1482, 23] width 142 height 23
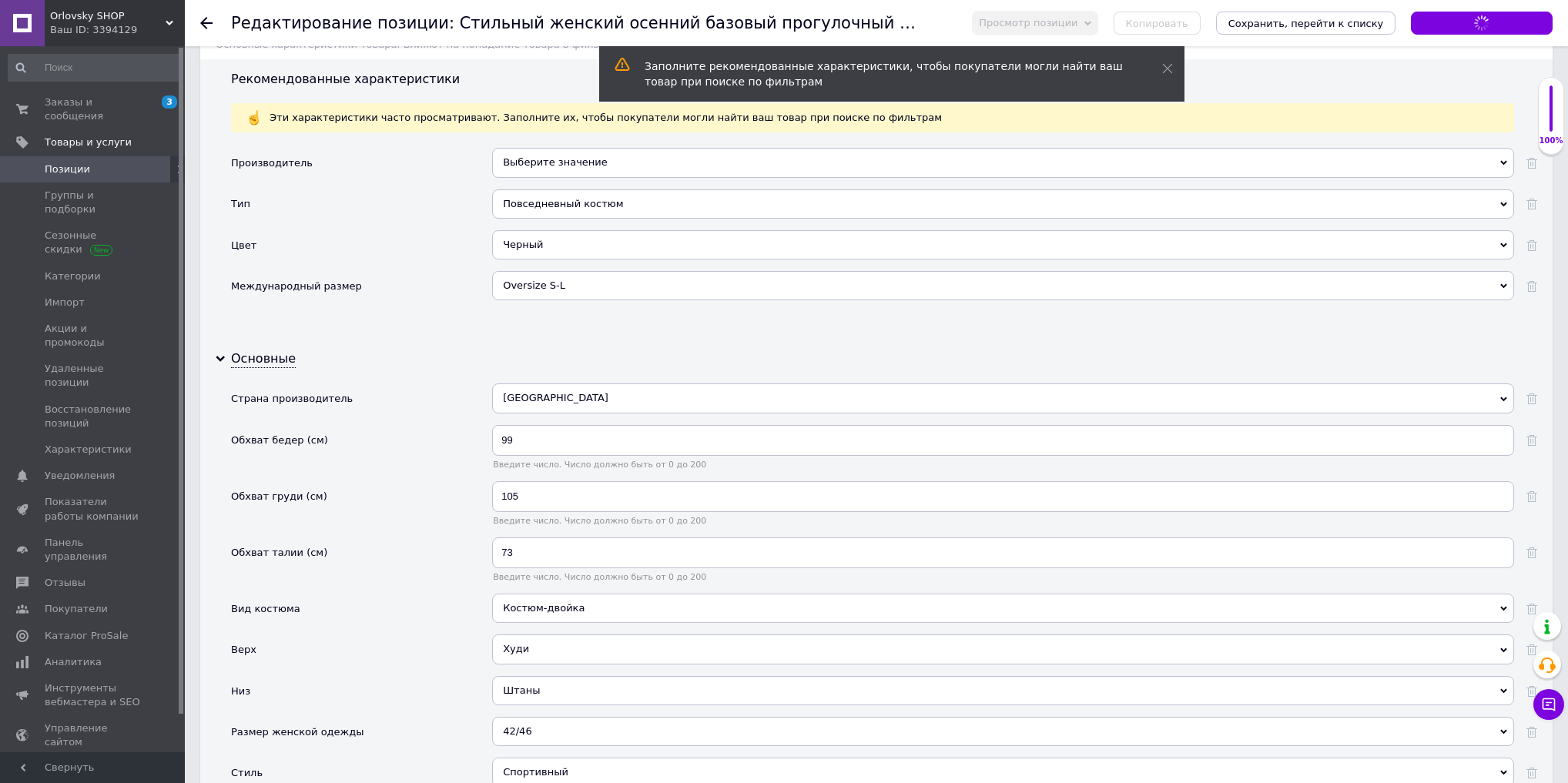
scroll to position [23, 0]
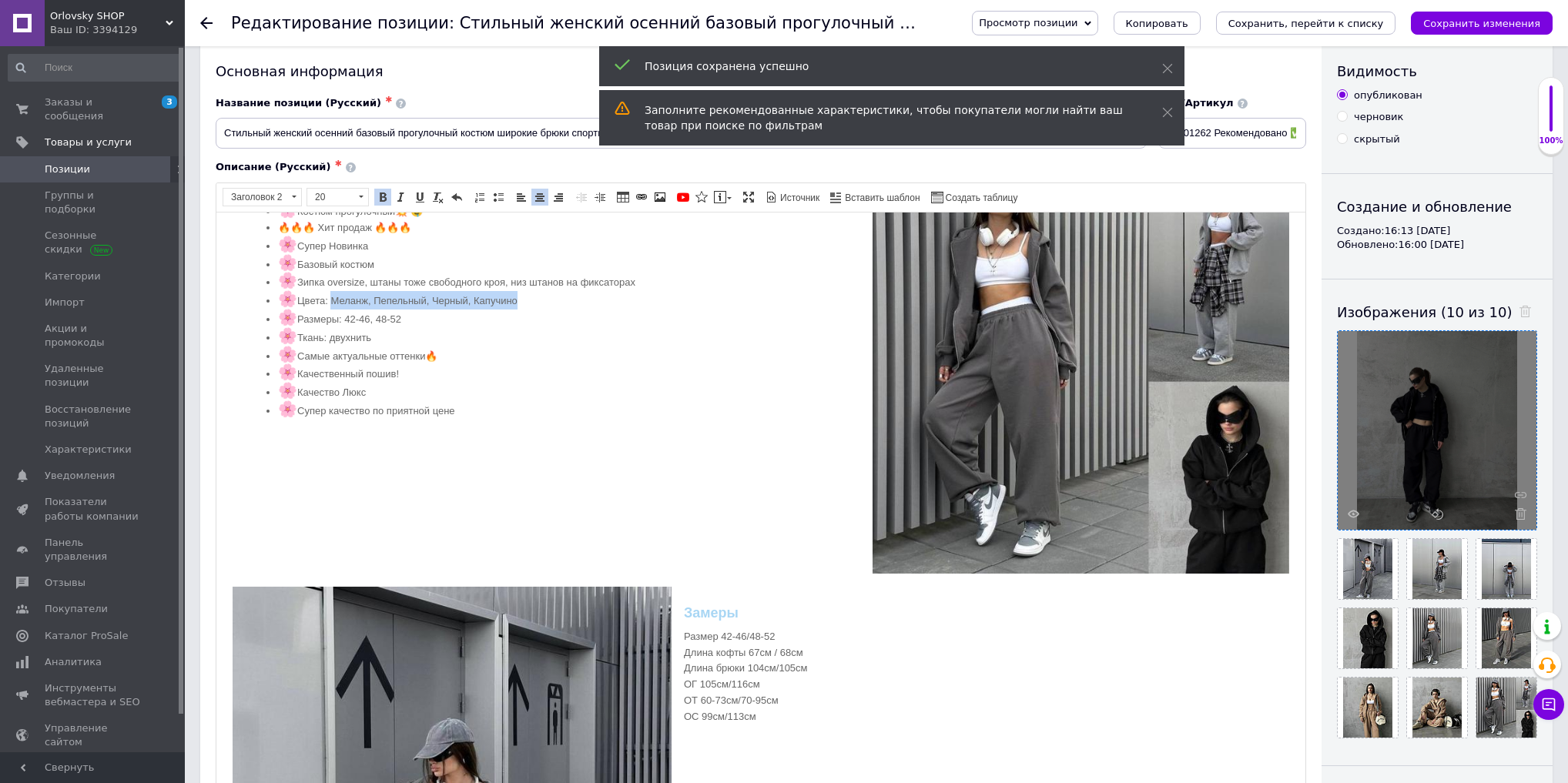
drag, startPoint x: 332, startPoint y: 297, endPoint x: 626, endPoint y: 294, distance: 294.0
click at [626, 294] on li "🌸 Цвета: Меланж, Пепельный, Черный, Капучино" at bounding box center [761, 299] width 966 height 18
copy li "Меланж, Пепельный, Черный, Капучино"
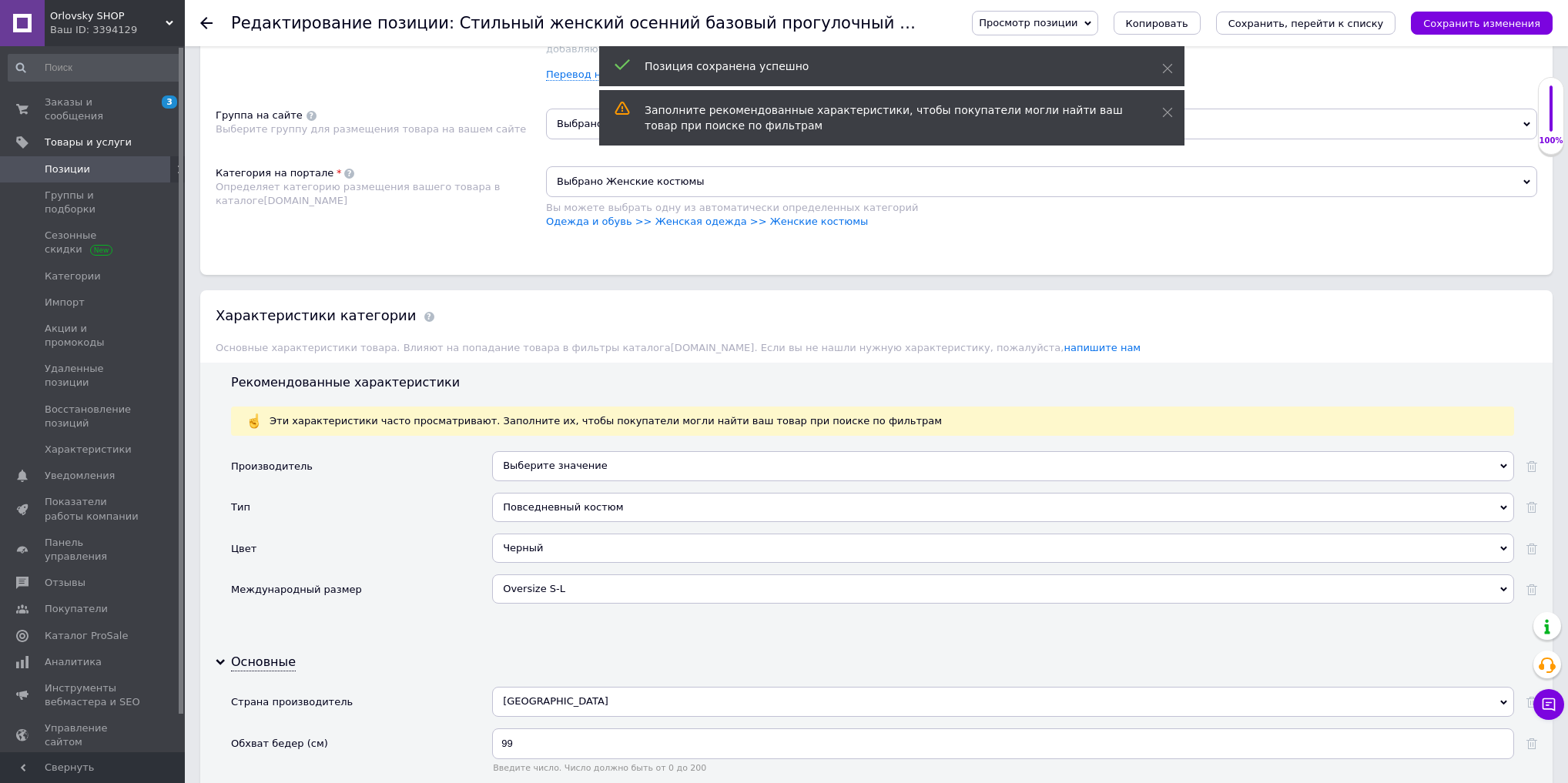
scroll to position [3468, 0]
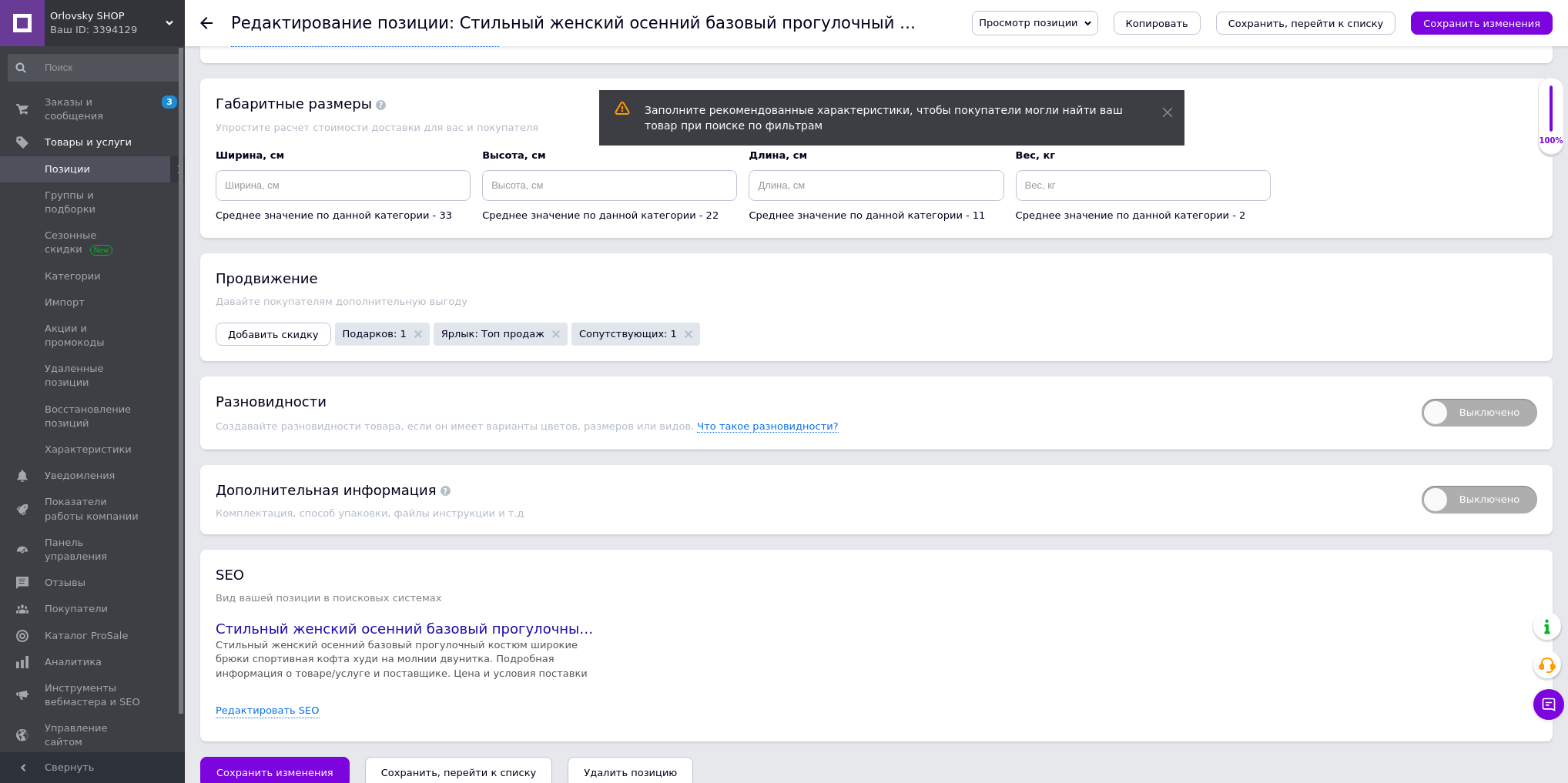
click at [1466, 399] on span "Выключено" at bounding box center [1480, 413] width 116 height 28
click at [1422, 389] on input "Выключено" at bounding box center [1417, 394] width 10 height 10
checkbox input "true"
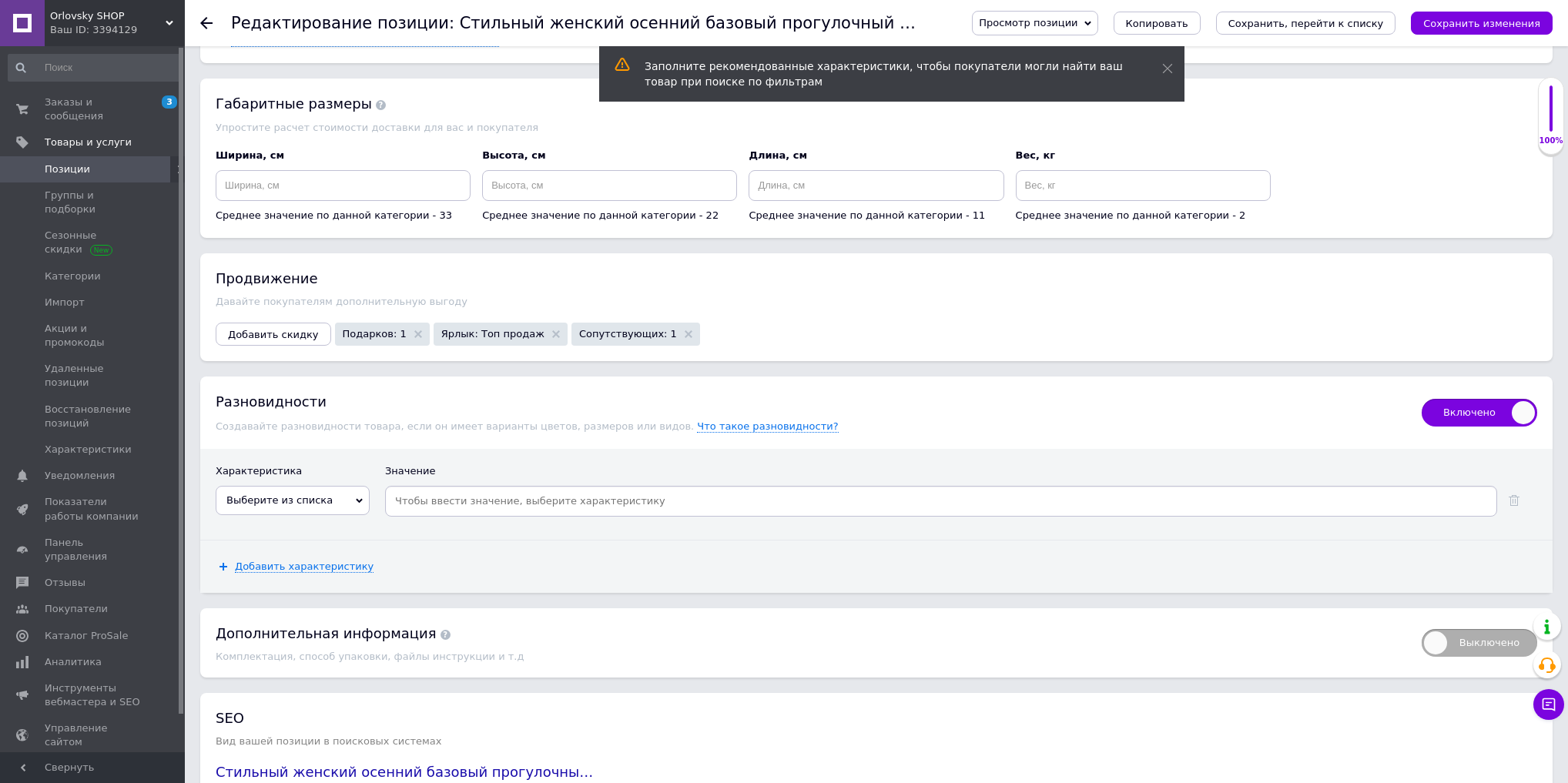
click at [345, 486] on span "Выберите из списка" at bounding box center [293, 500] width 154 height 29
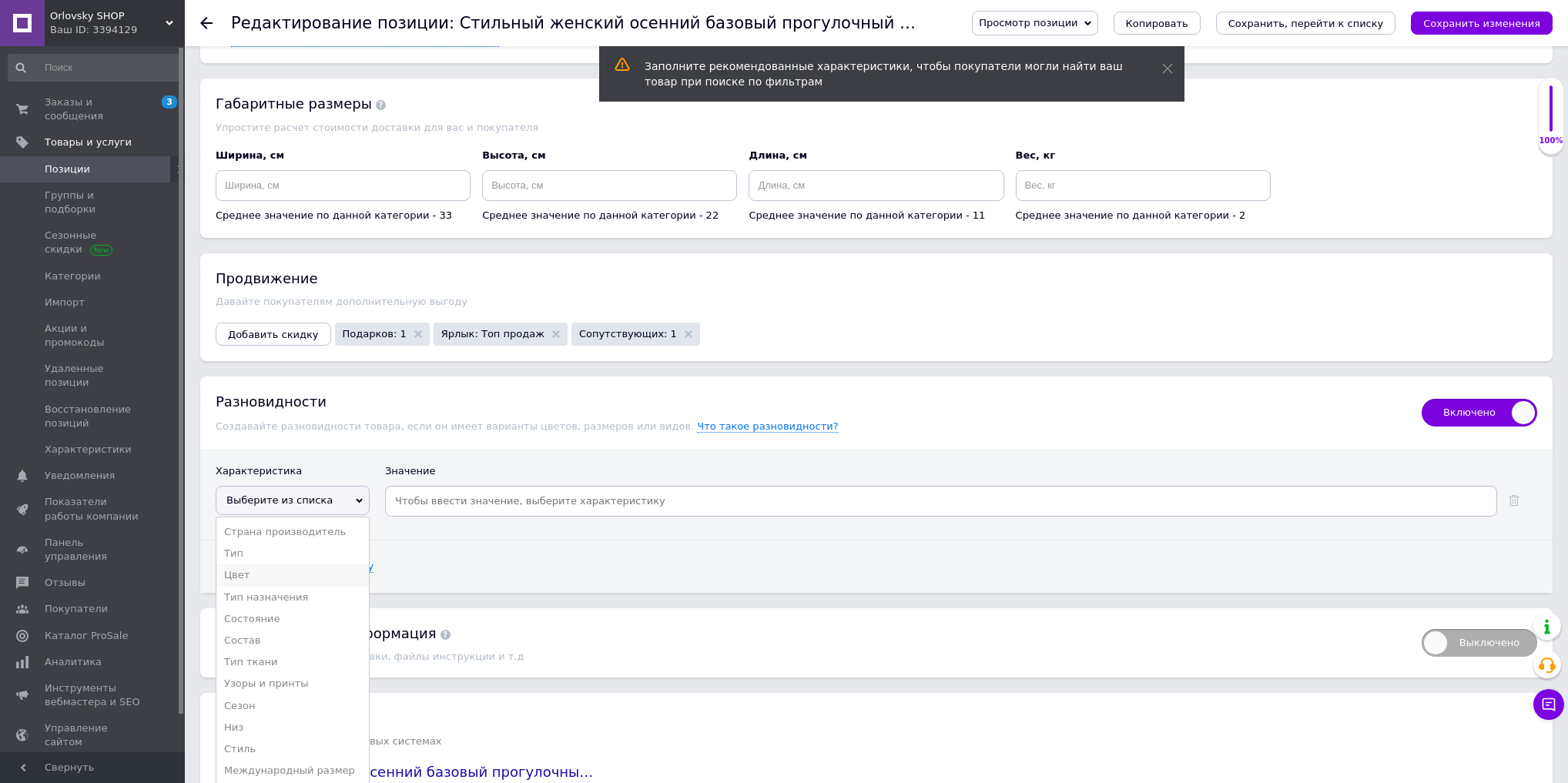
click at [293, 564] on li "Цвет" at bounding box center [292, 575] width 152 height 22
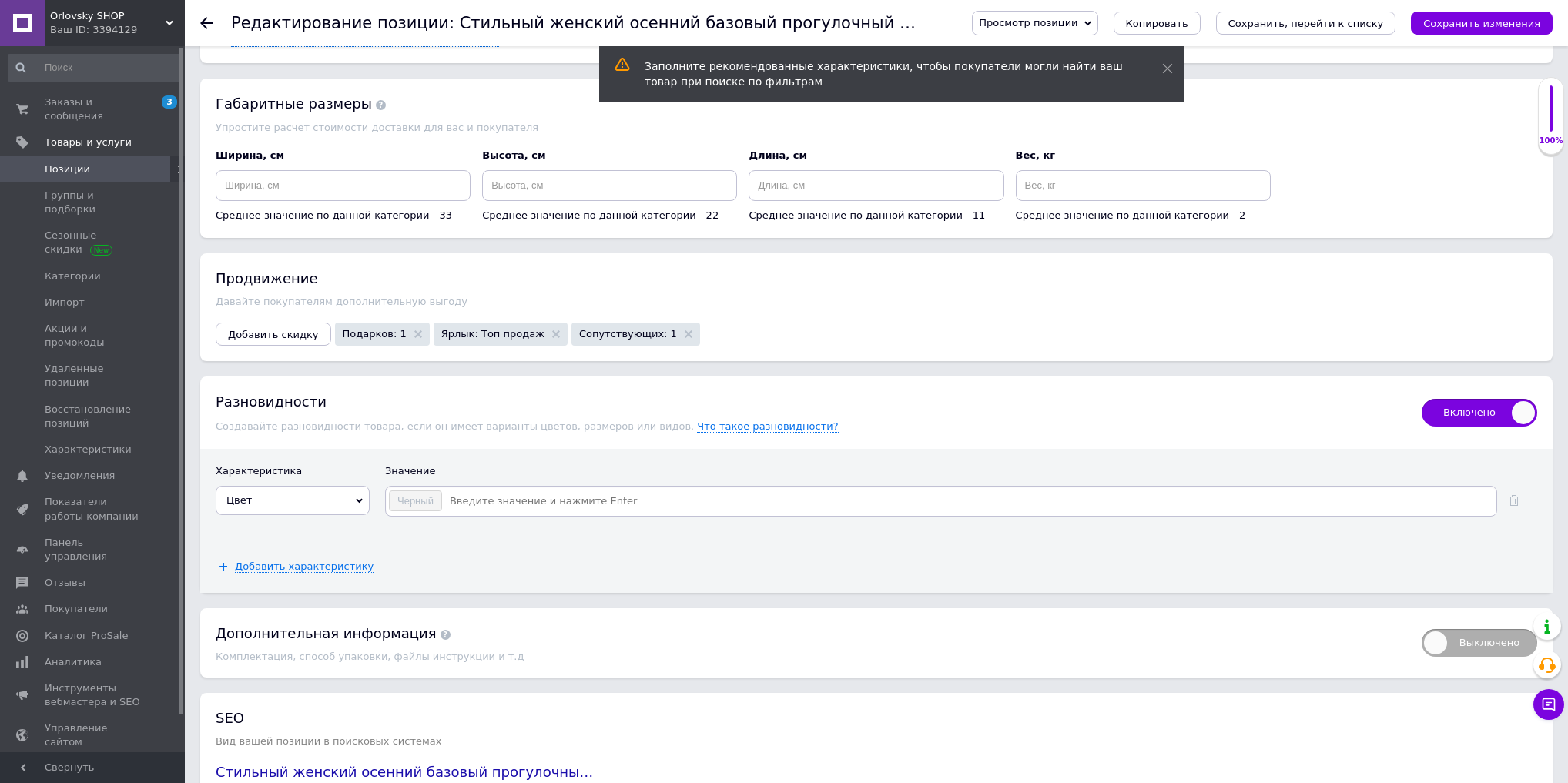
click at [530, 490] on input at bounding box center [969, 501] width 1052 height 23
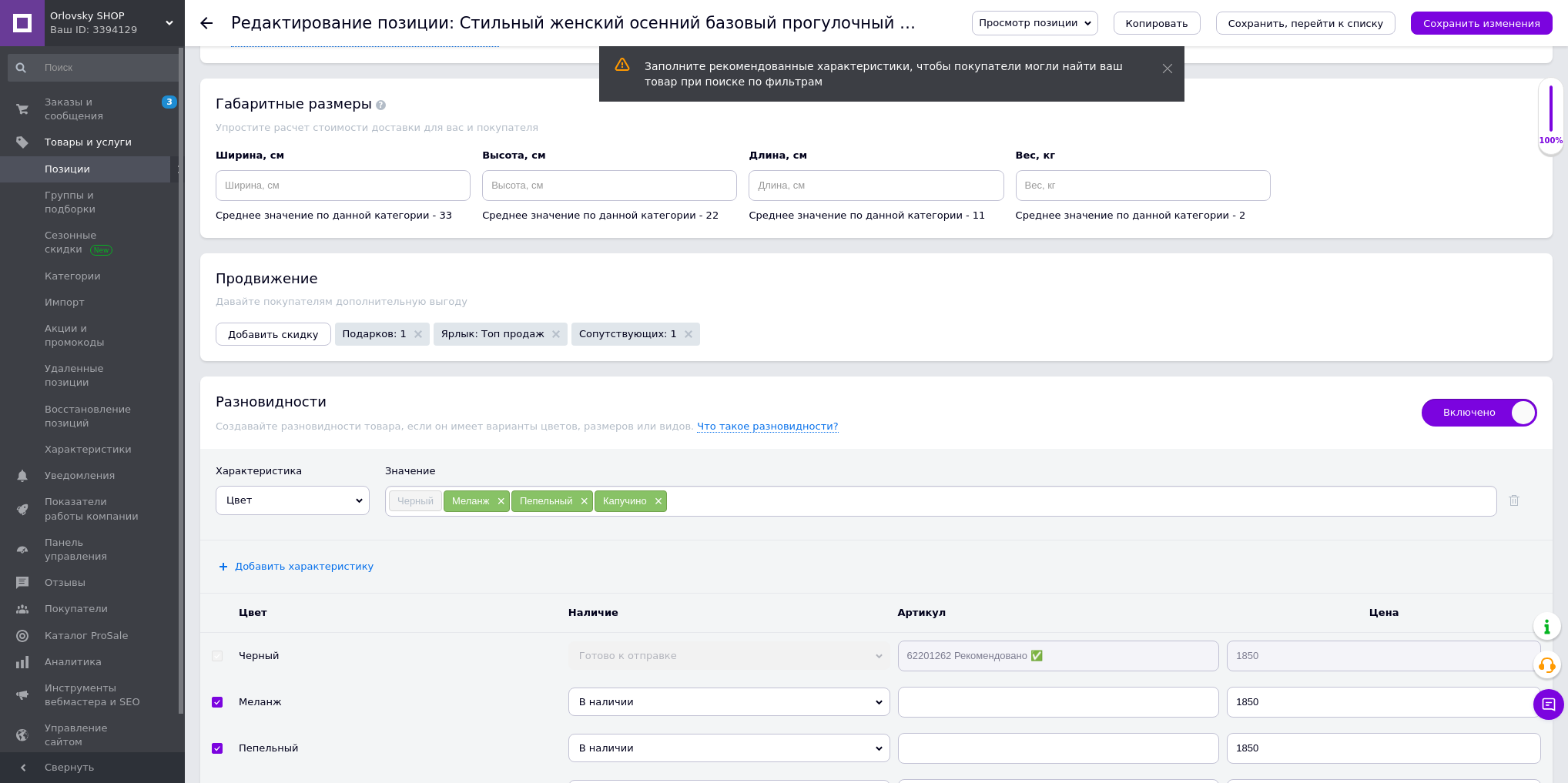
click at [324, 561] on span "Добавить характеристику" at bounding box center [304, 567] width 138 height 12
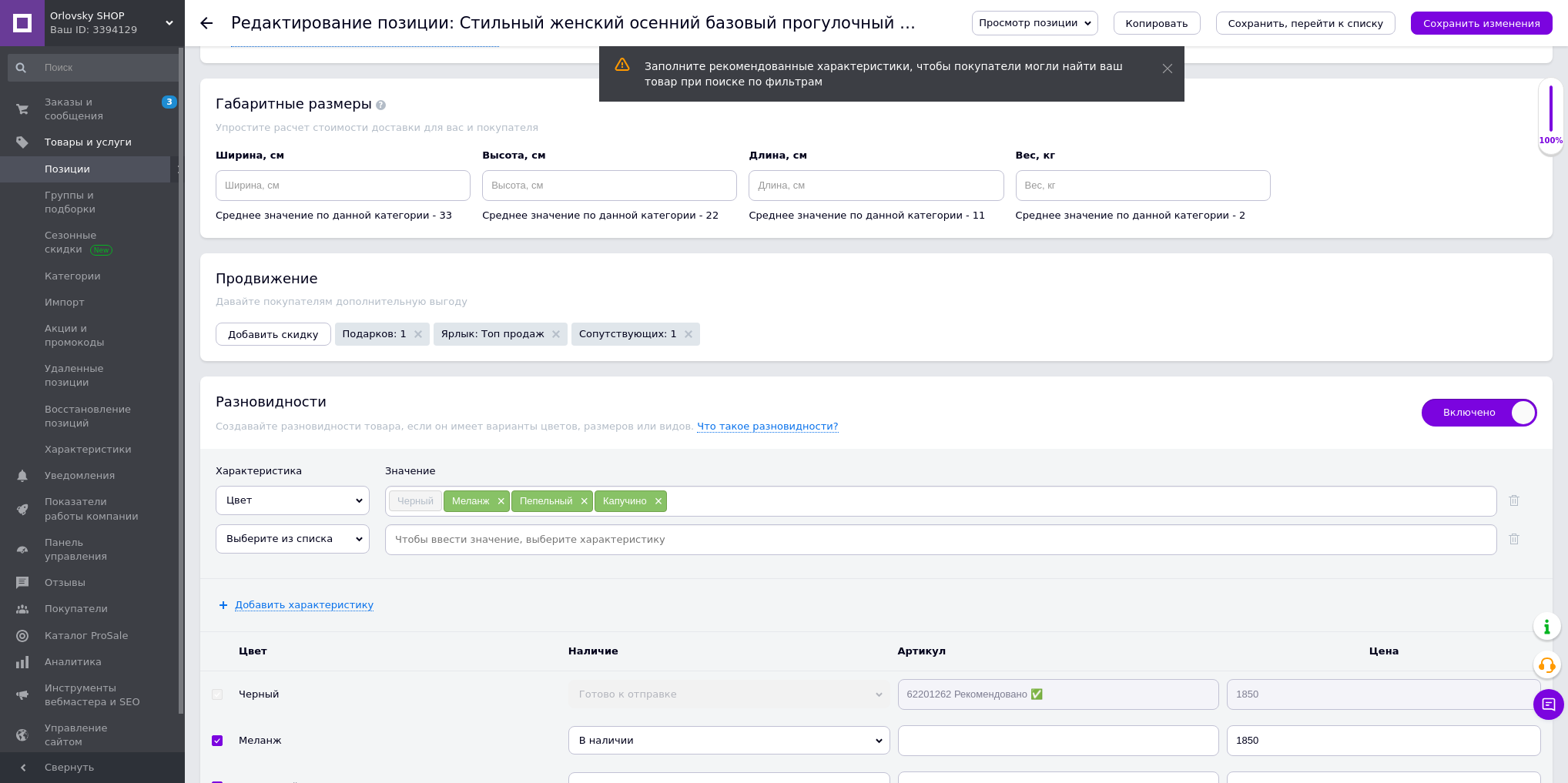
click at [341, 525] on span "Выберите из списка" at bounding box center [293, 539] width 154 height 29
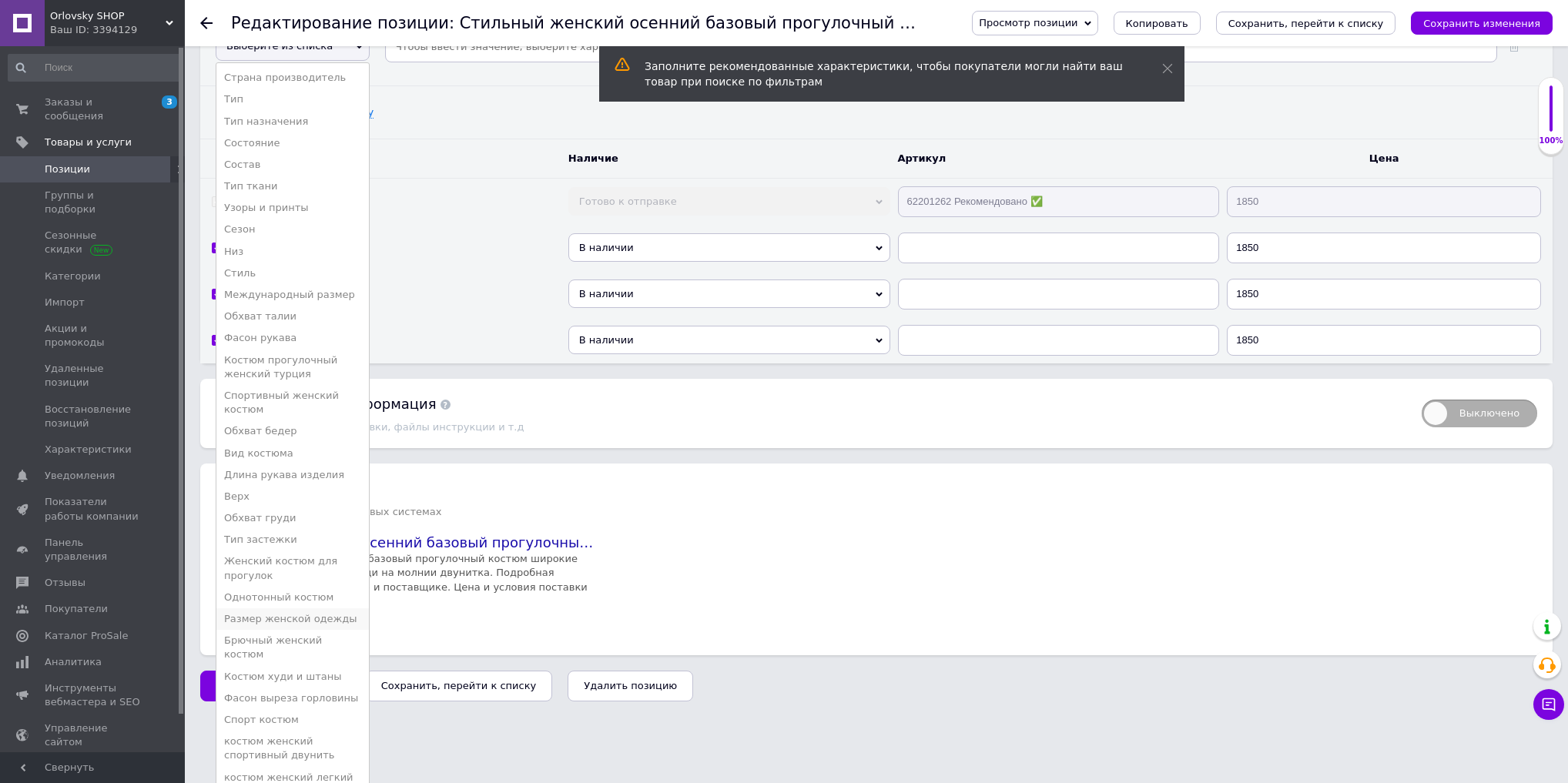
click at [337, 609] on li "Размер женской одежды" at bounding box center [292, 619] width 152 height 22
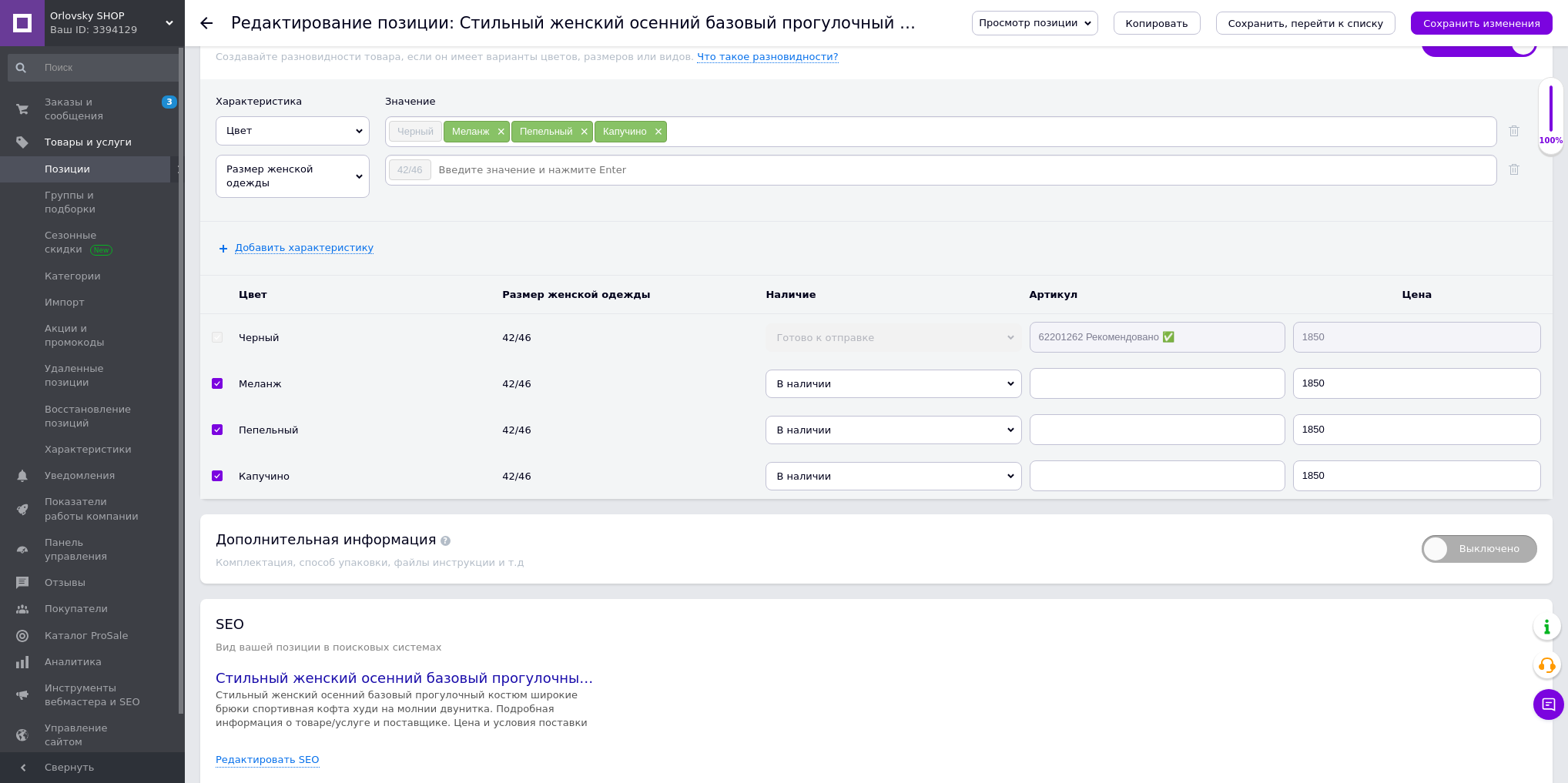
scroll to position [3762, 0]
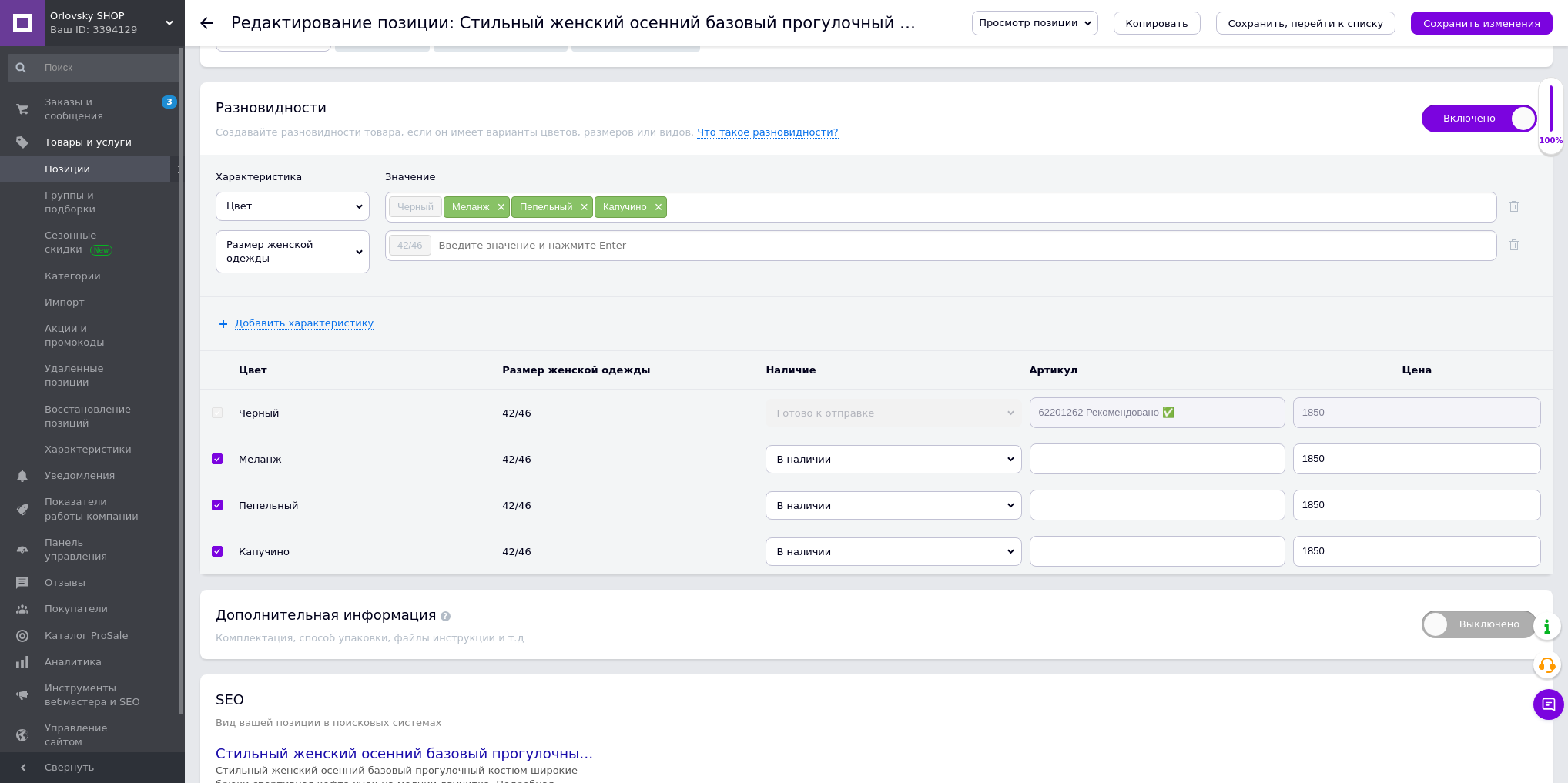
click at [494, 234] on input at bounding box center [963, 246] width 1062 height 23
type input "48/52"
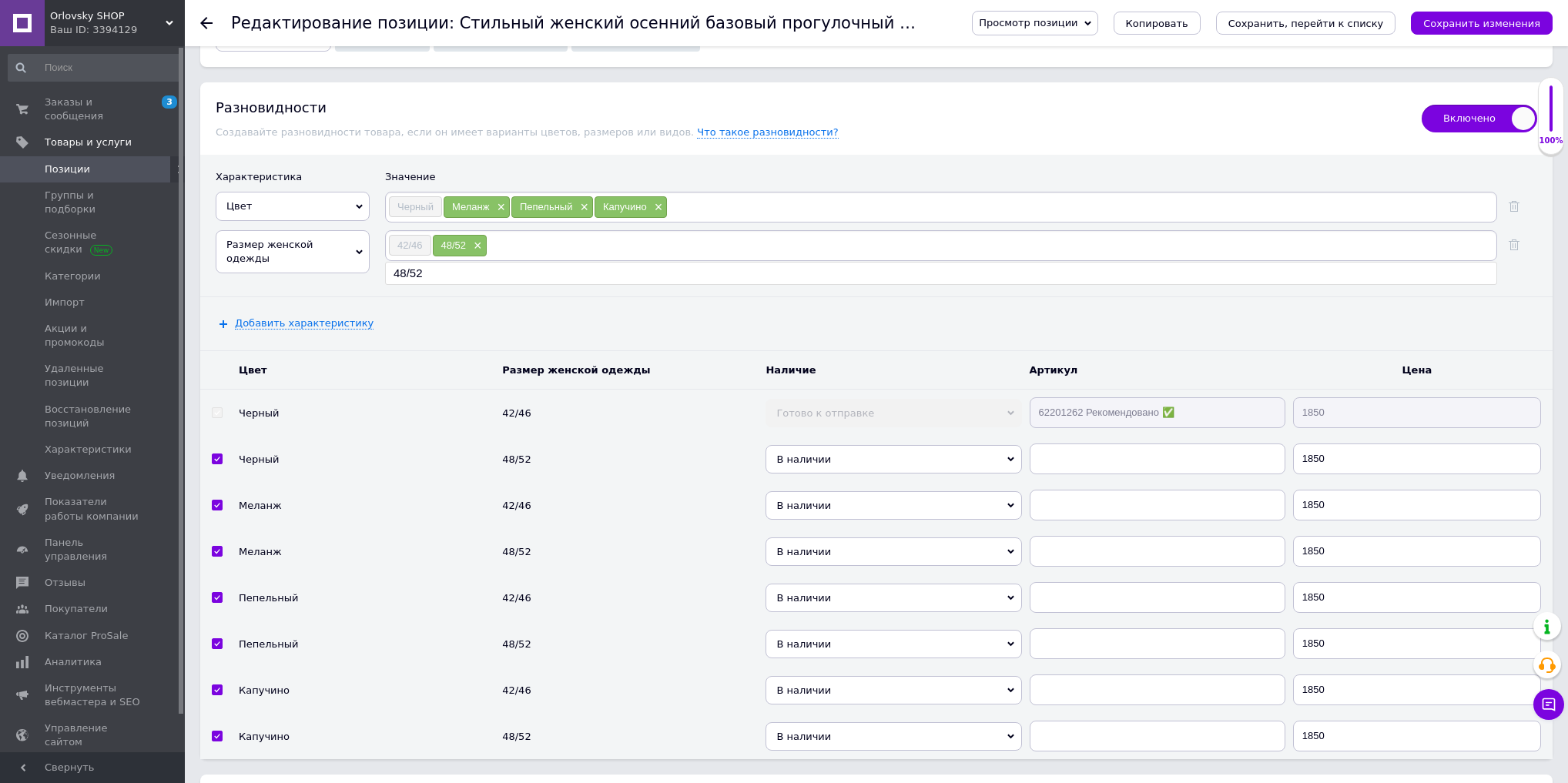
click at [905, 389] on tr "Черный 42/46 Готово к отправке В наличии Нет в наличии Под заказ 62201262 Реком…" at bounding box center [877, 413] width 1353 height 47
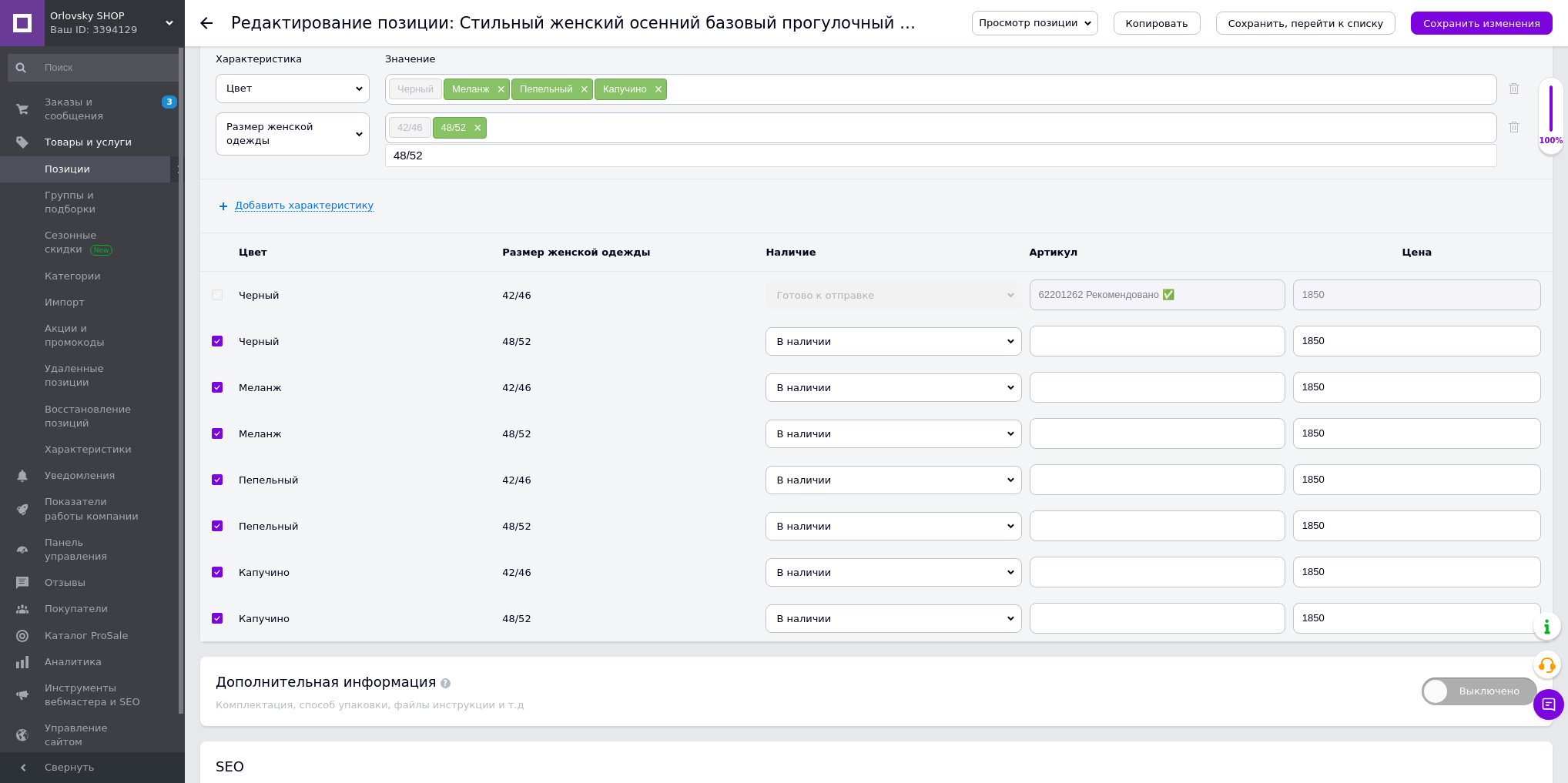
scroll to position [3885, 0]
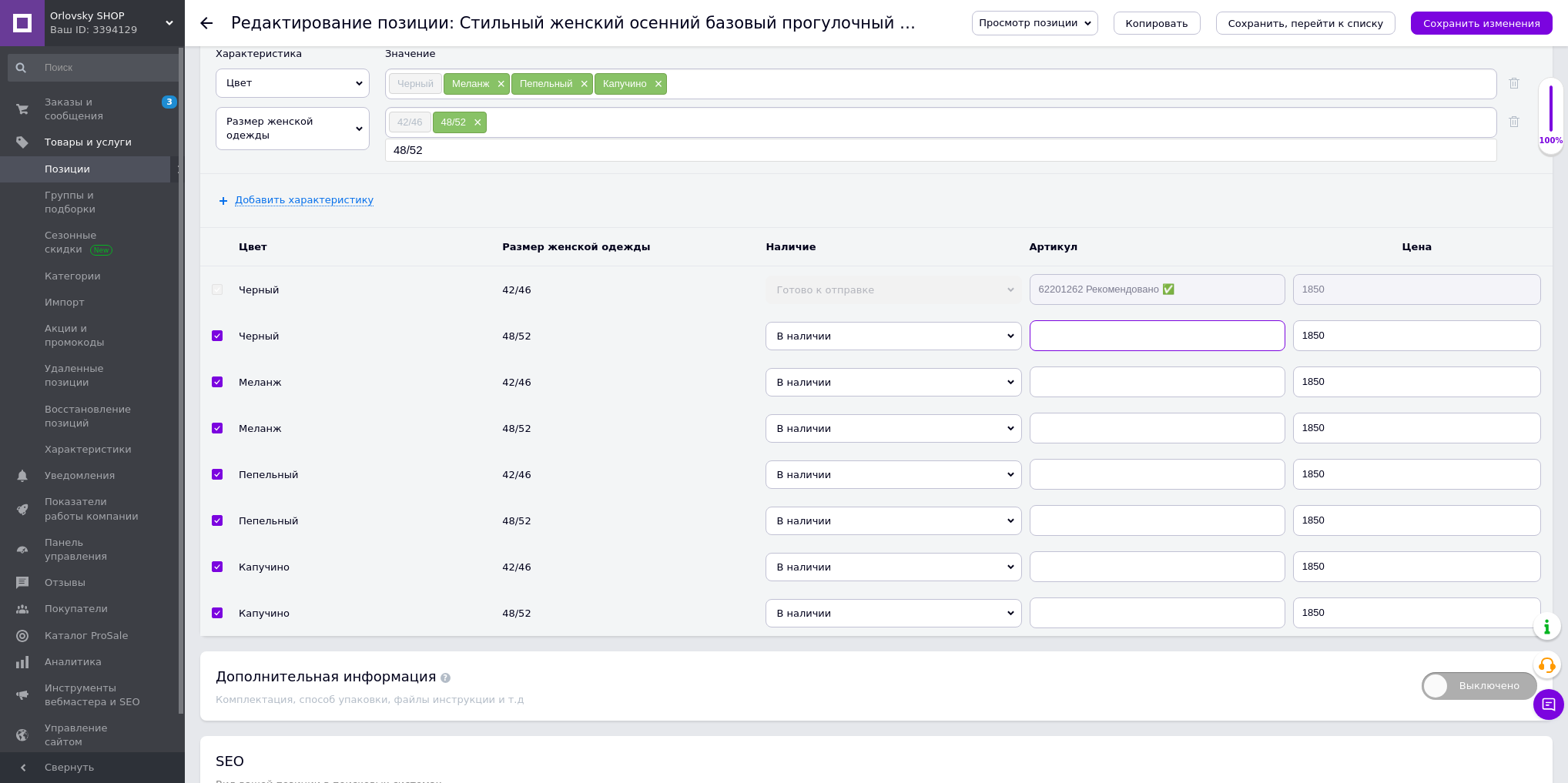
click at [1082, 320] on input "text" at bounding box center [1158, 335] width 256 height 31
paste input "62201262 Рекомендовано ✅"
type input "62201262 Рекомендовано ✅"
click at [1076, 367] on input "text" at bounding box center [1158, 381] width 256 height 31
paste input "62201262 Рекомендовано ✅"
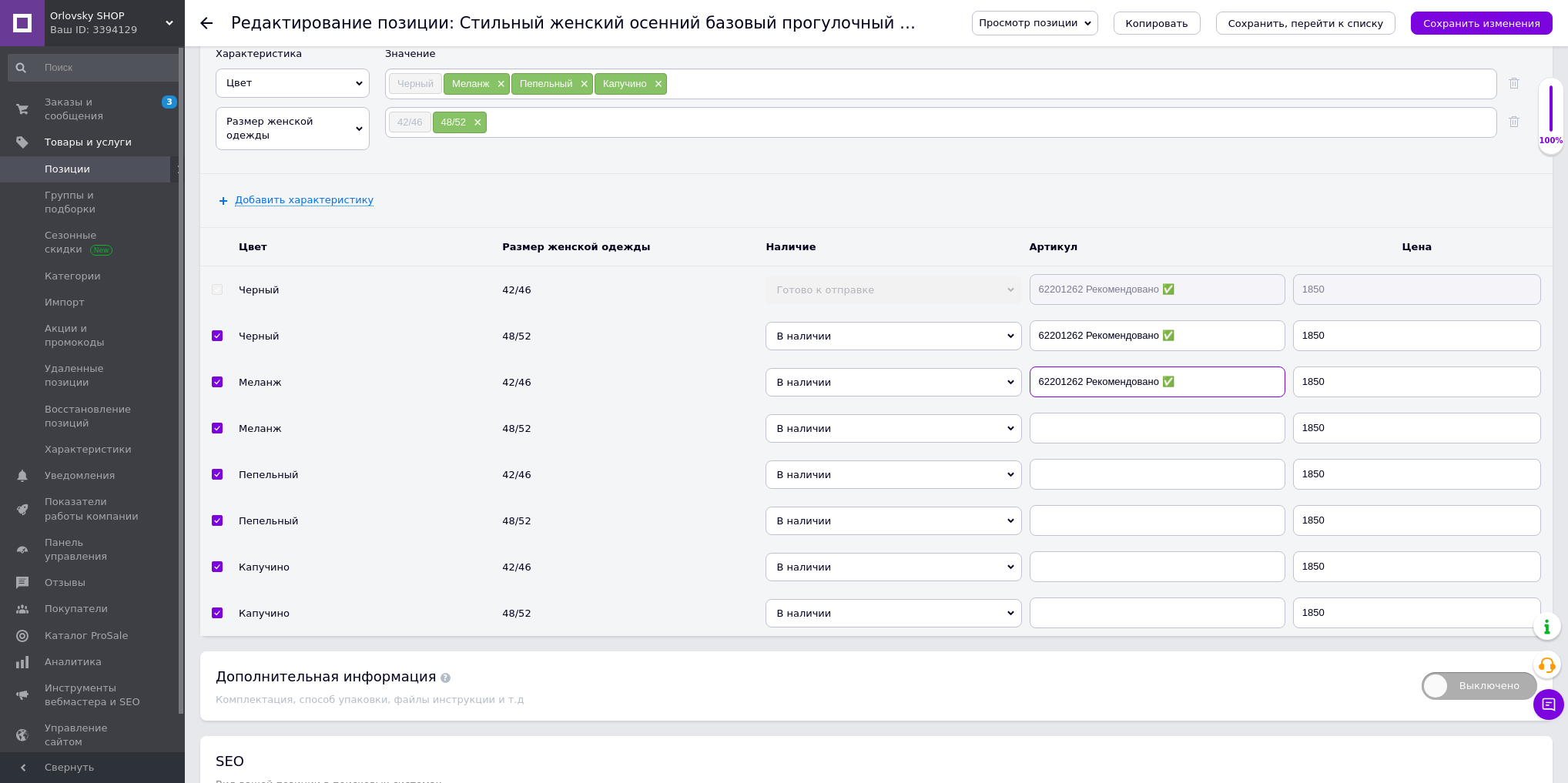
type input "62201262 Рекомендовано ✅"
click at [1073, 413] on input "text" at bounding box center [1158, 428] width 256 height 31
paste input "62201262 Рекомендовано ✅"
type input "62201262 Рекомендовано ✅"
click at [1069, 459] on input "text" at bounding box center [1158, 474] width 256 height 31
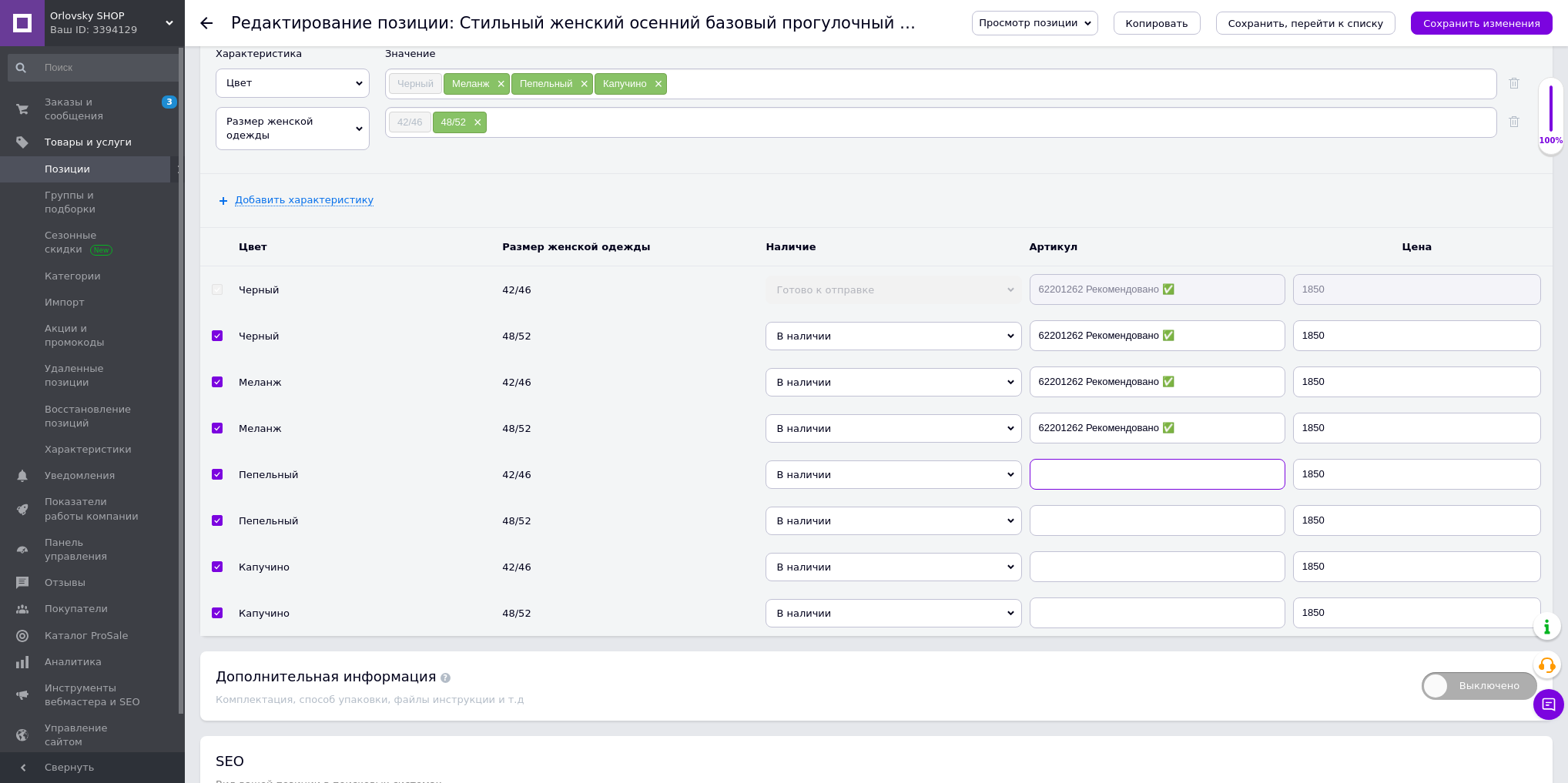
paste input "62201262 Рекомендовано ✅"
type input "62201262 Рекомендовано ✅"
click at [1057, 506] on input "text" at bounding box center [1158, 521] width 256 height 31
paste input "62201262 Рекомендовано ✅"
type input "62201262 Рекомендовано ✅"
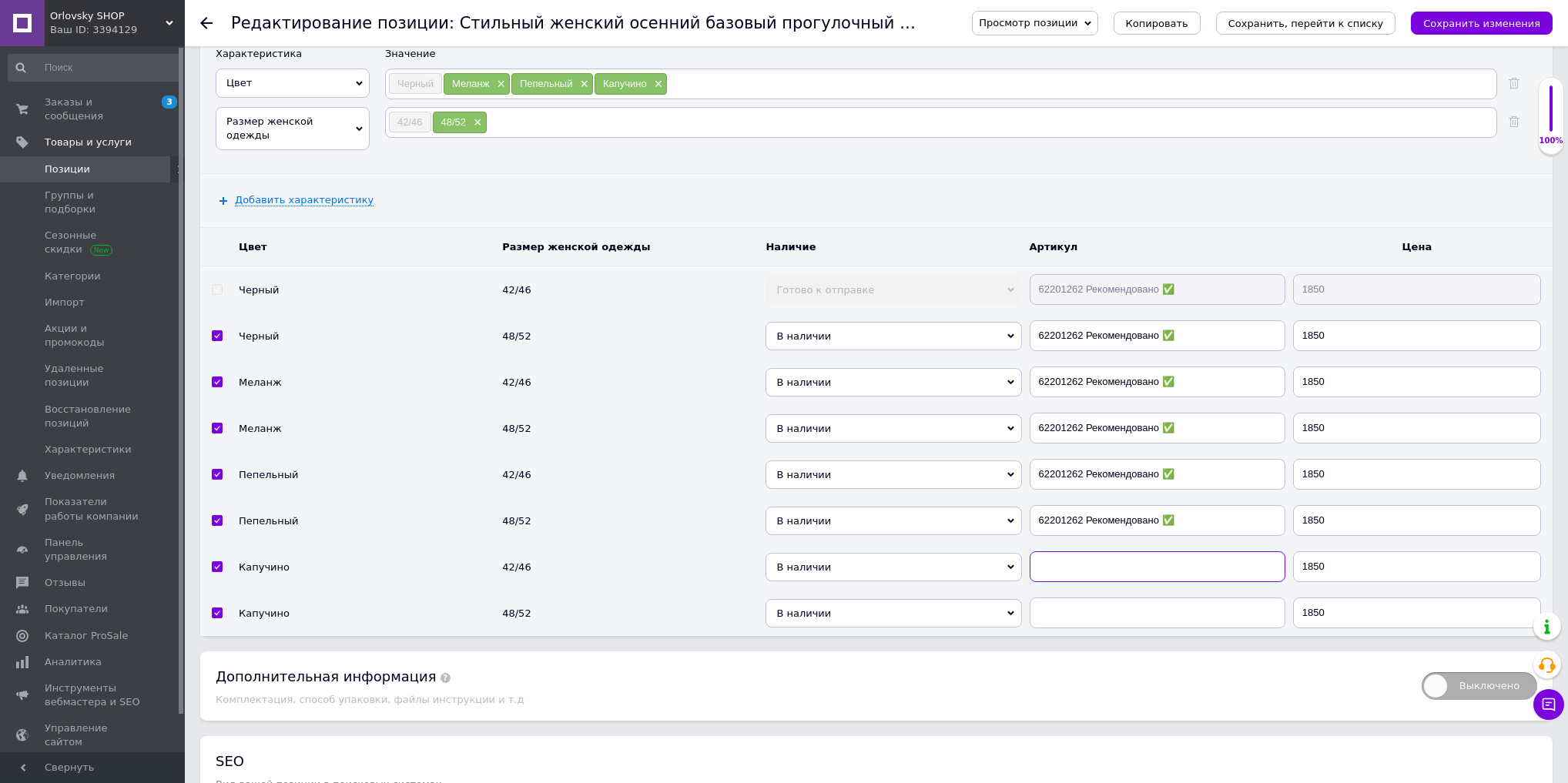
click at [1053, 551] on input "text" at bounding box center [1158, 566] width 256 height 31
paste input "62201262 Рекомендовано ✅"
type input "62201262 Рекомендовано ✅"
click at [1060, 598] on input "text" at bounding box center [1158, 612] width 256 height 31
paste input "62201262 Рекомендовано ✅"
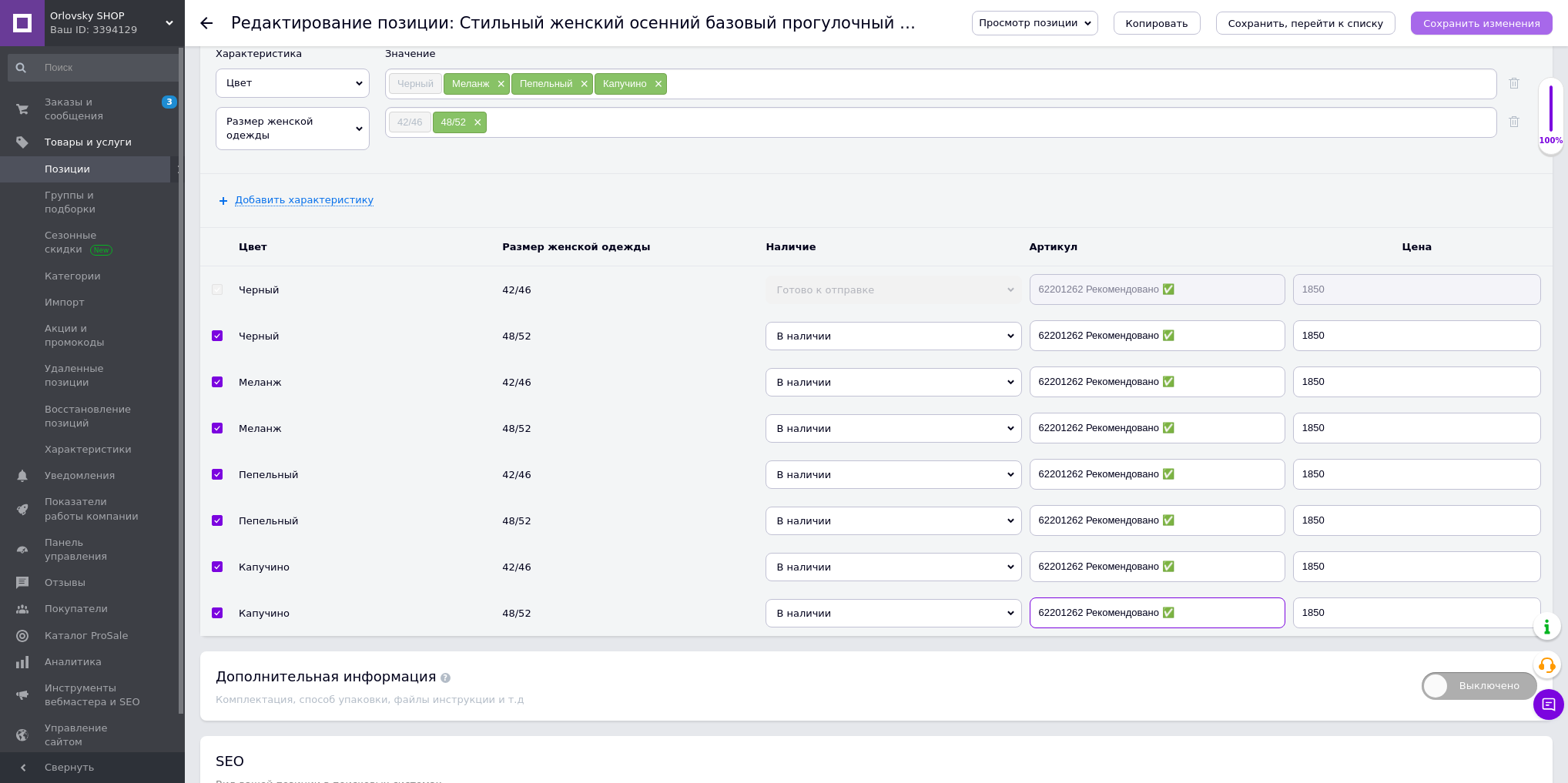
type input "62201262 Рекомендовано ✅"
click at [1494, 28] on icon "Сохранить изменения" at bounding box center [1482, 23] width 117 height 11
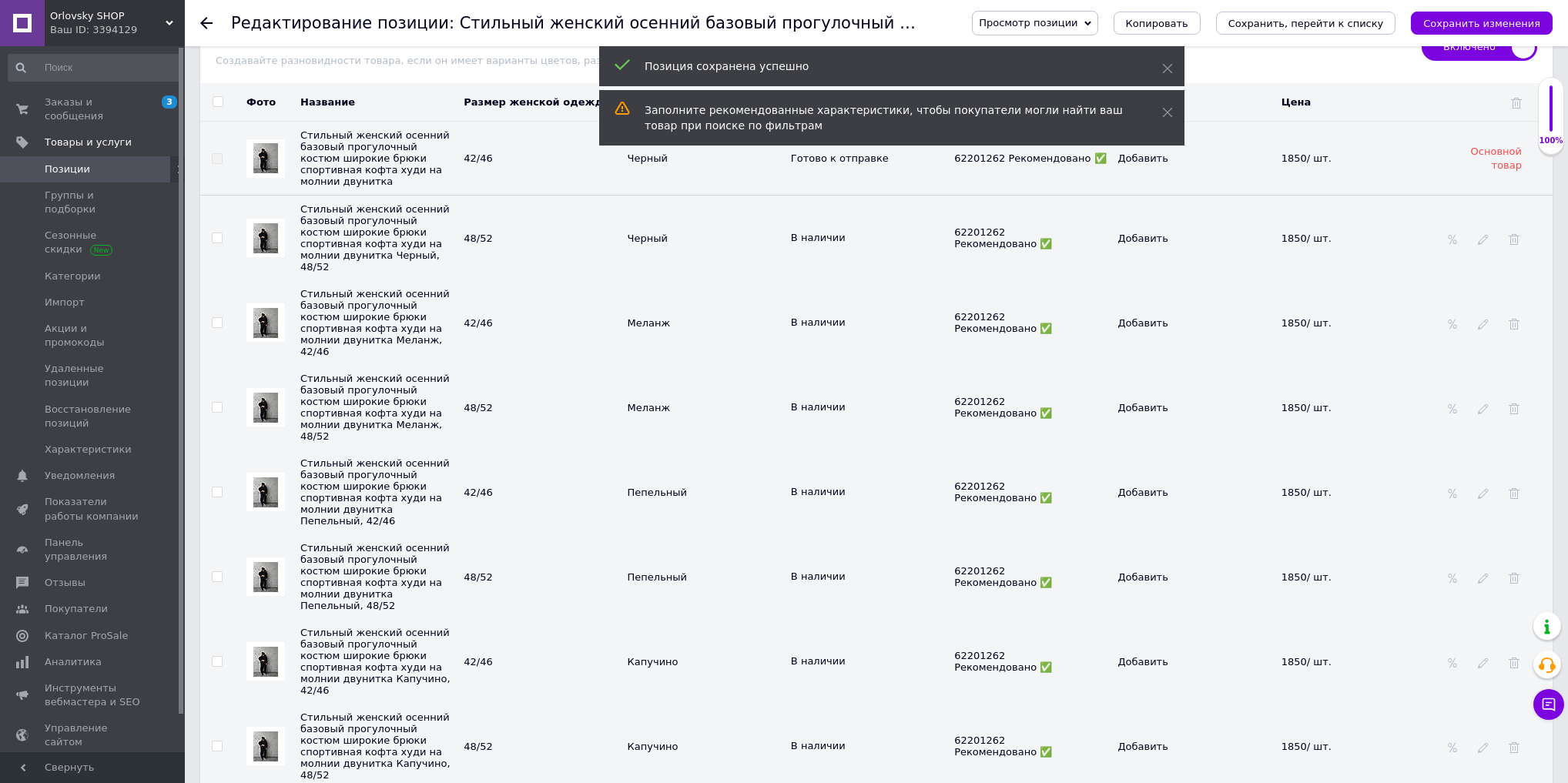
scroll to position [3700, 0]
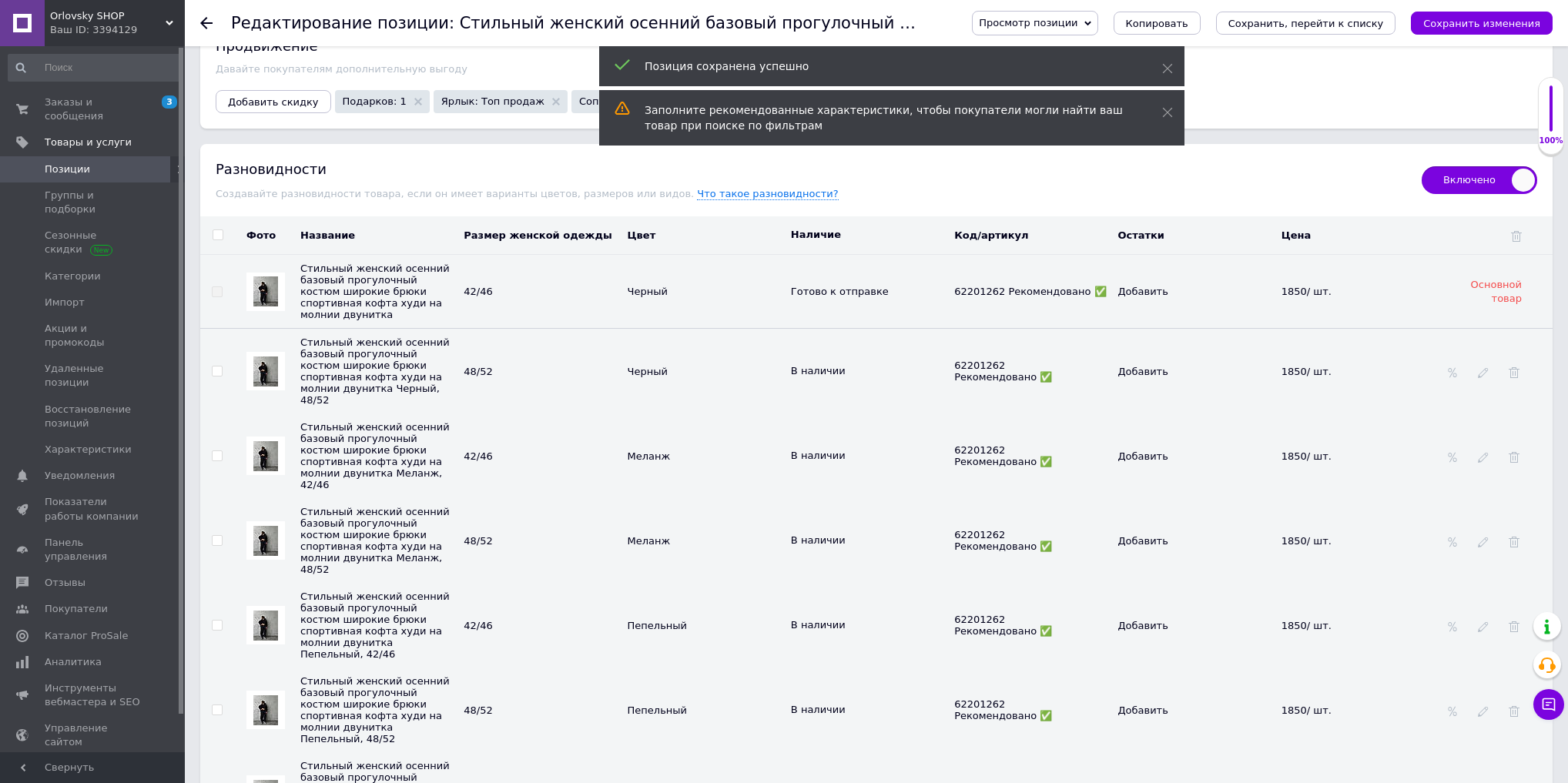
click at [256, 357] on img at bounding box center [266, 372] width 24 height 30
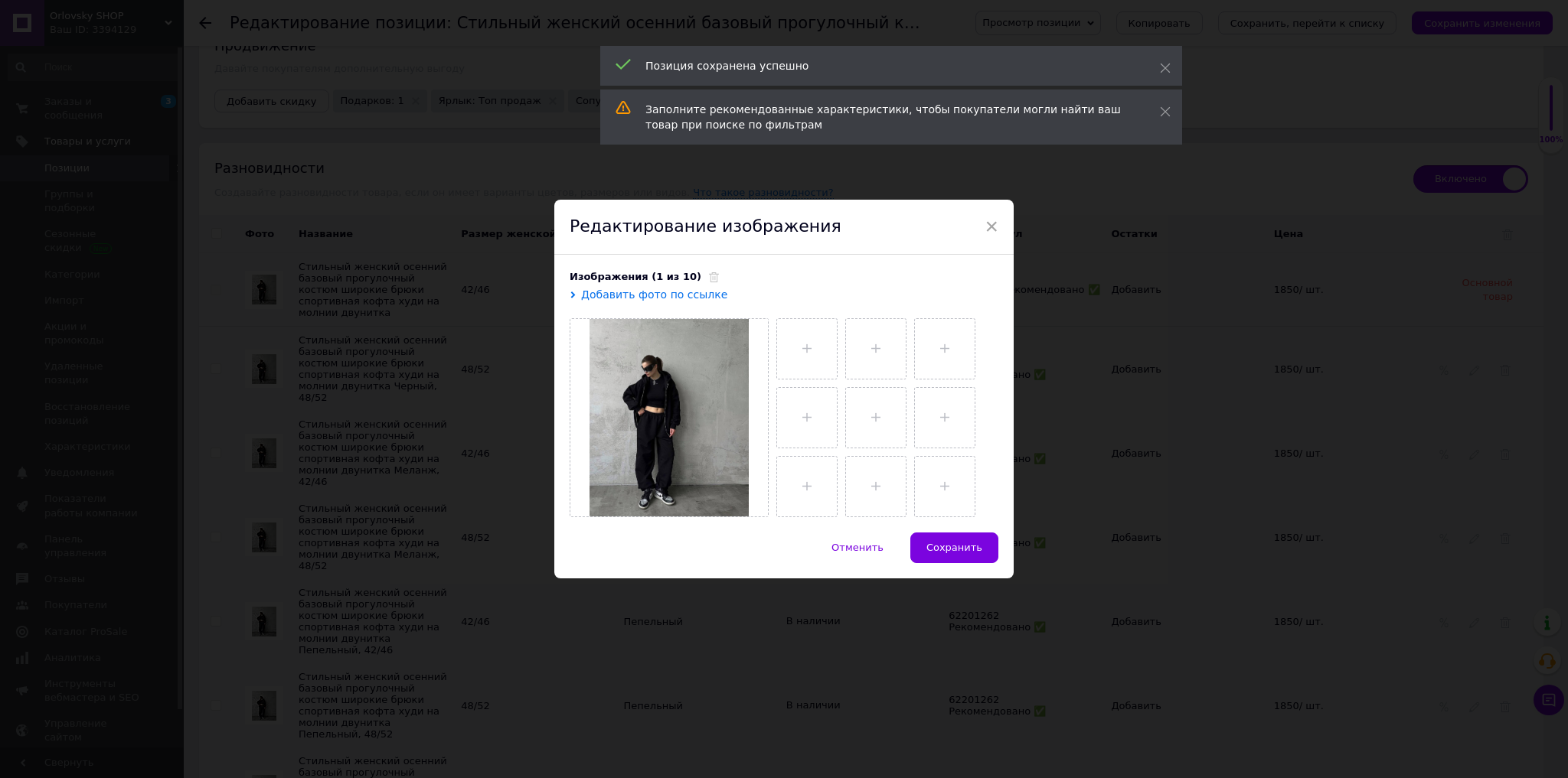
click at [709, 276] on icon at bounding box center [713, 276] width 10 height 10
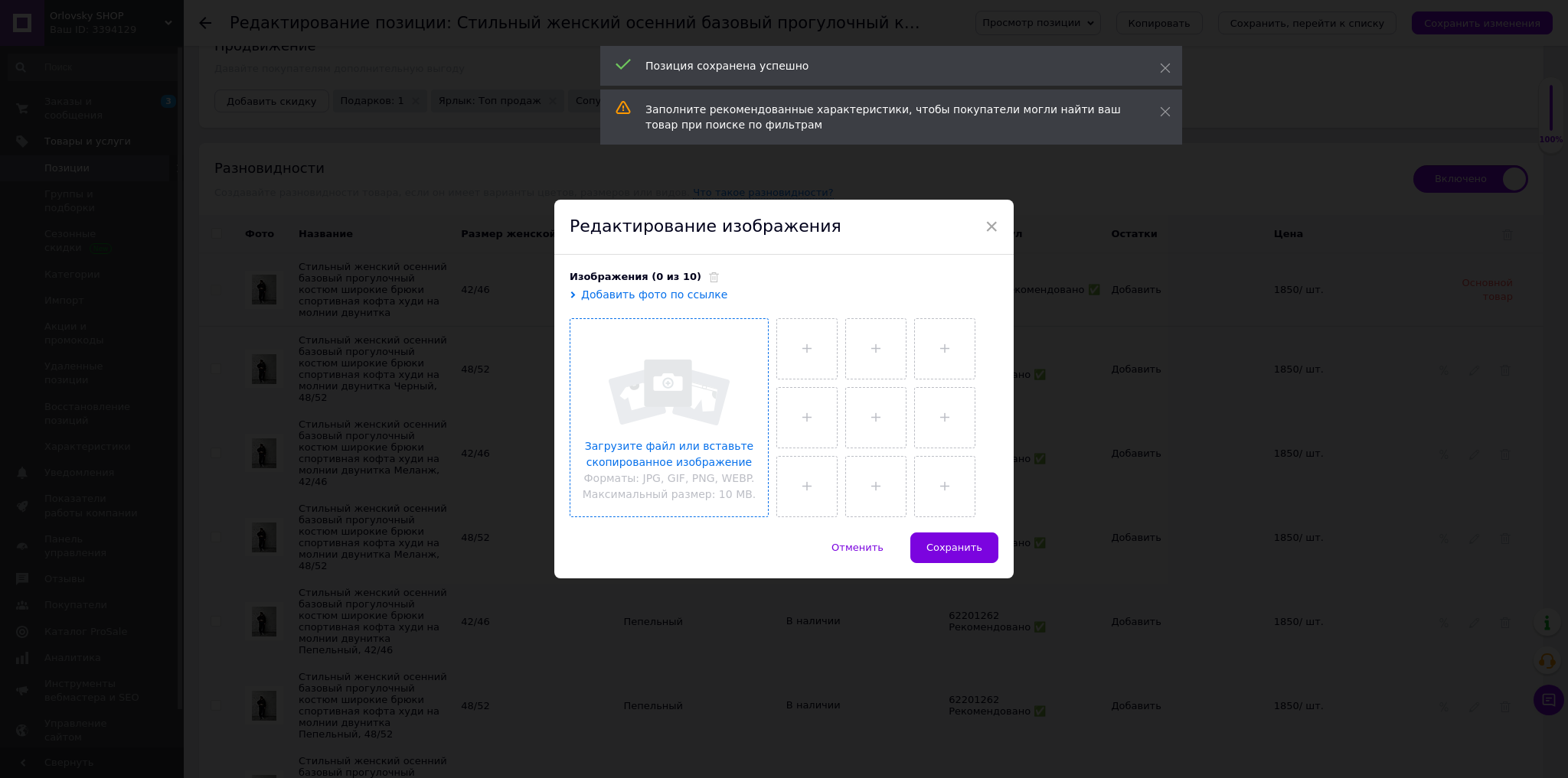
click at [692, 365] on input "file" at bounding box center [669, 417] width 197 height 197
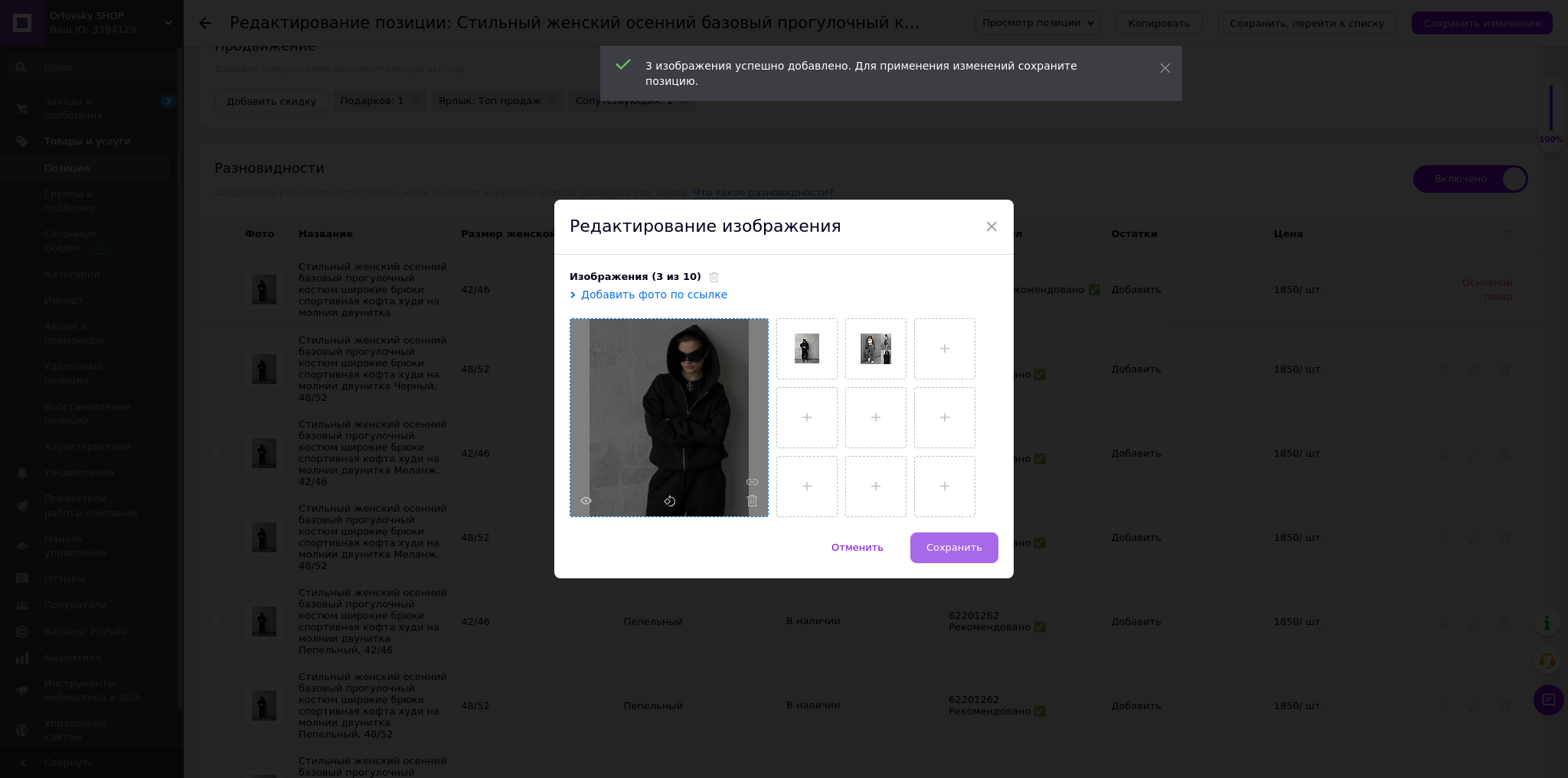
click at [952, 551] on span "Сохранить" at bounding box center [954, 547] width 56 height 11
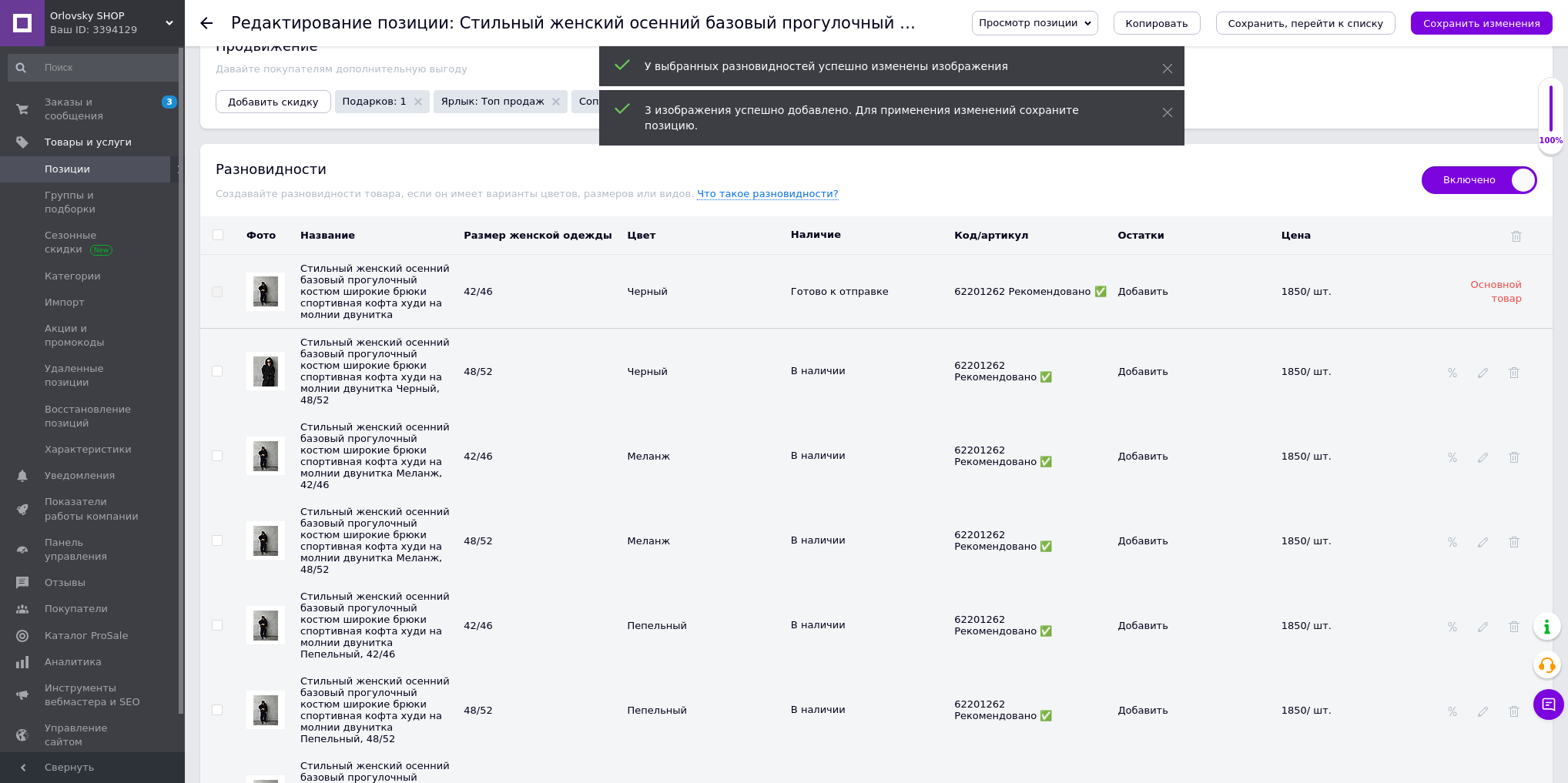
click at [267, 441] on img at bounding box center [266, 456] width 24 height 30
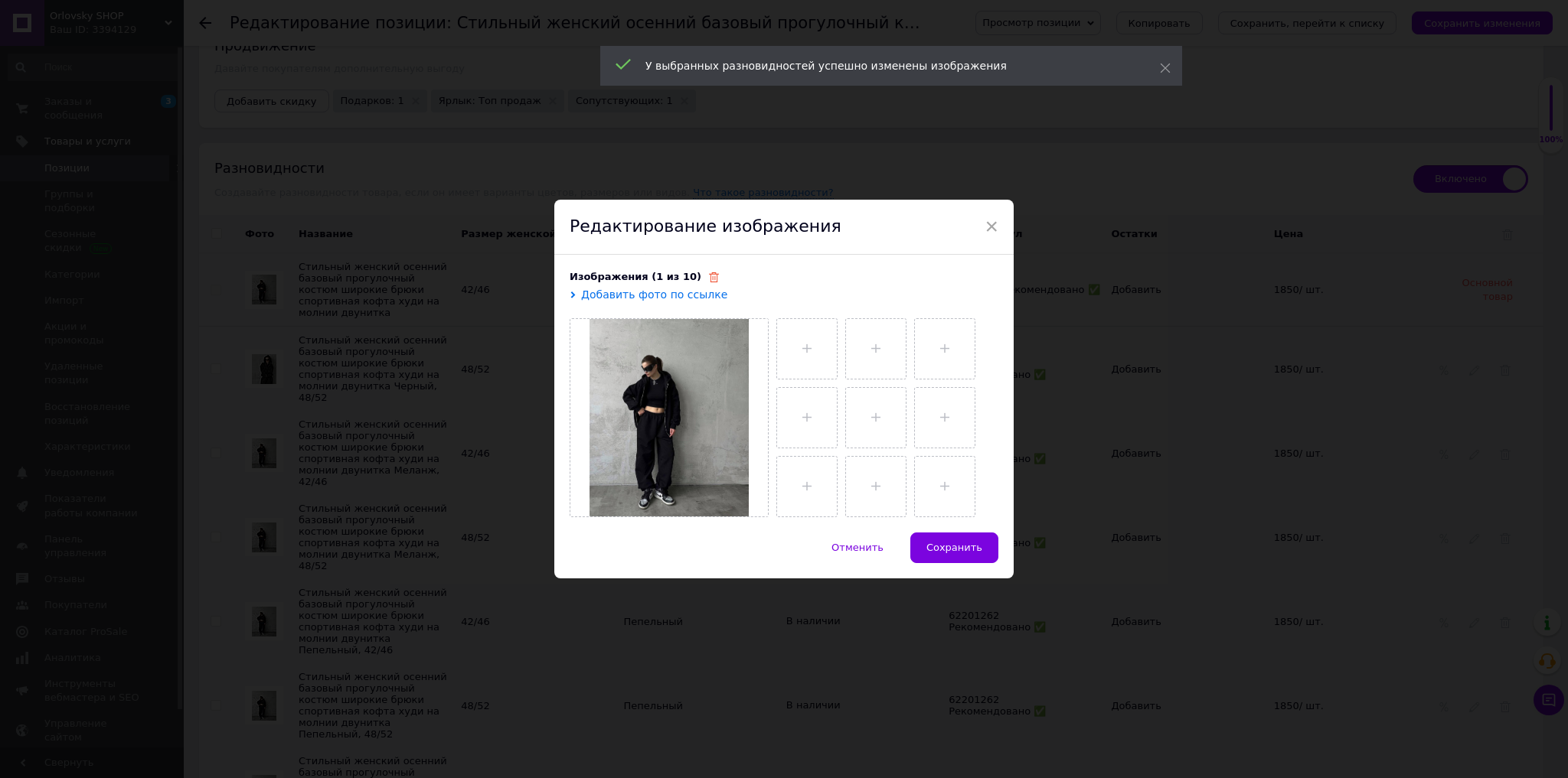
click at [709, 281] on icon at bounding box center [713, 276] width 10 height 10
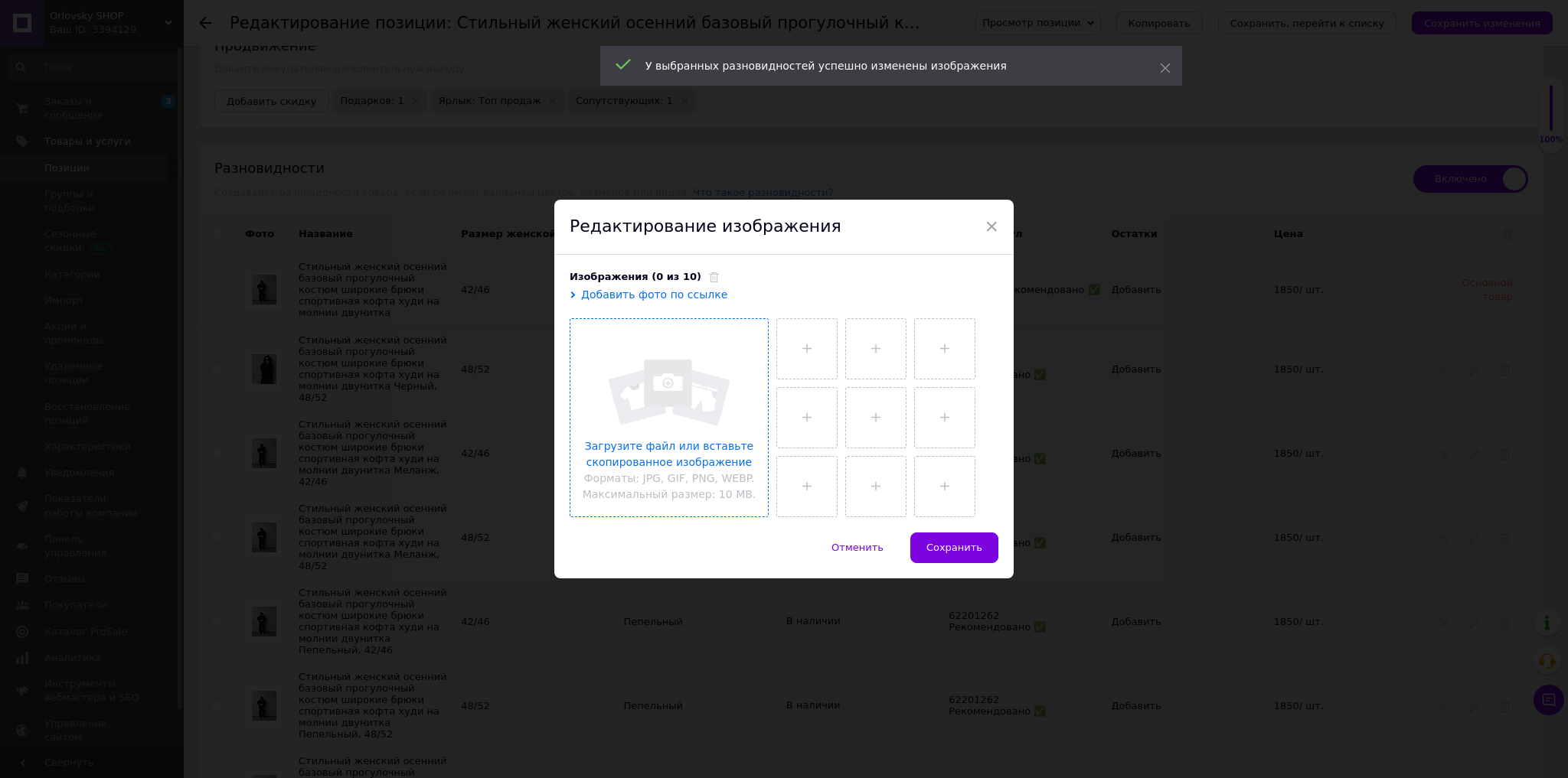
click at [677, 351] on input "file" at bounding box center [669, 417] width 197 height 197
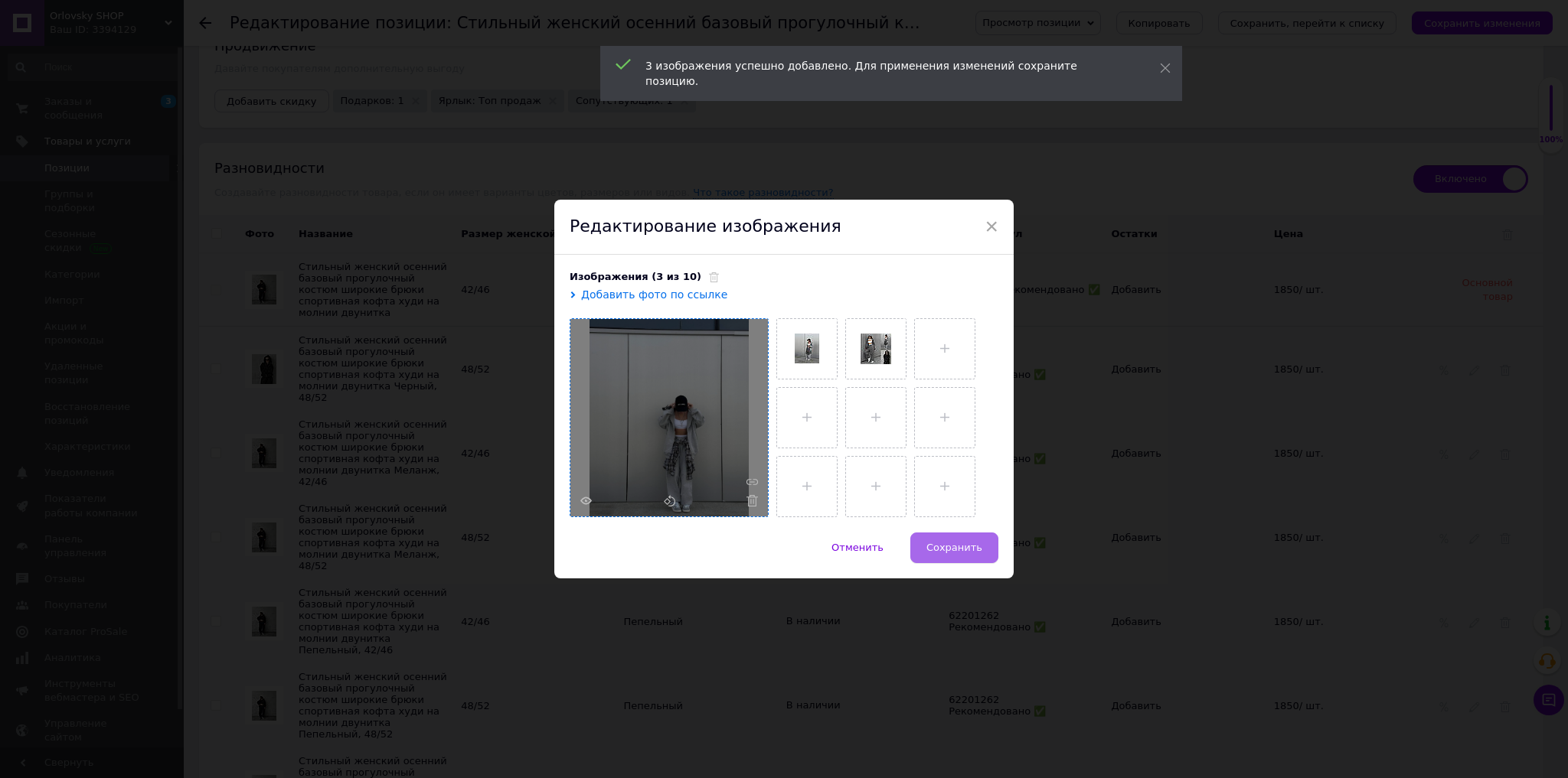
click at [949, 549] on span "Сохранить" at bounding box center [954, 547] width 56 height 11
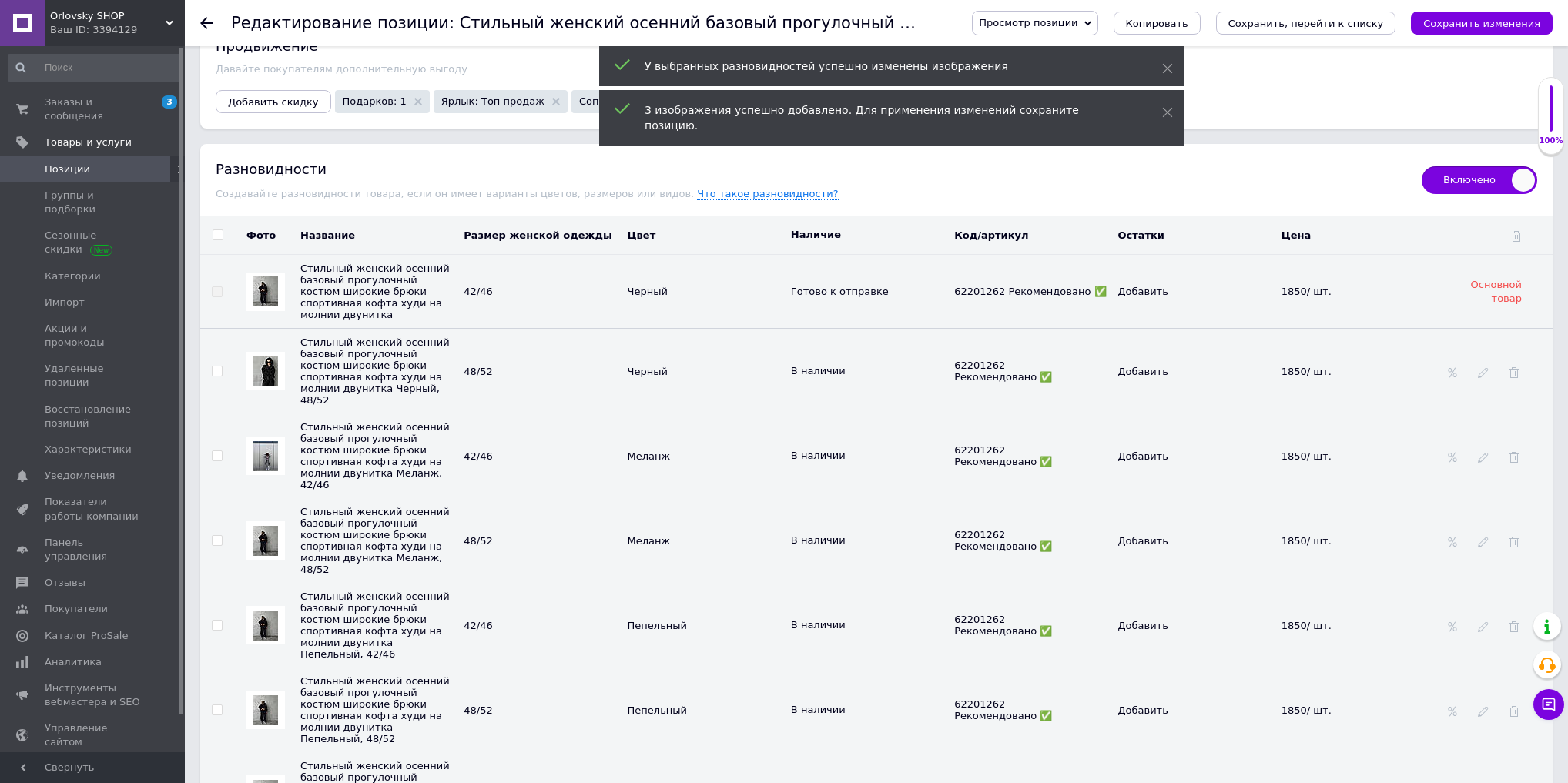
click at [263, 526] on img at bounding box center [266, 541] width 24 height 30
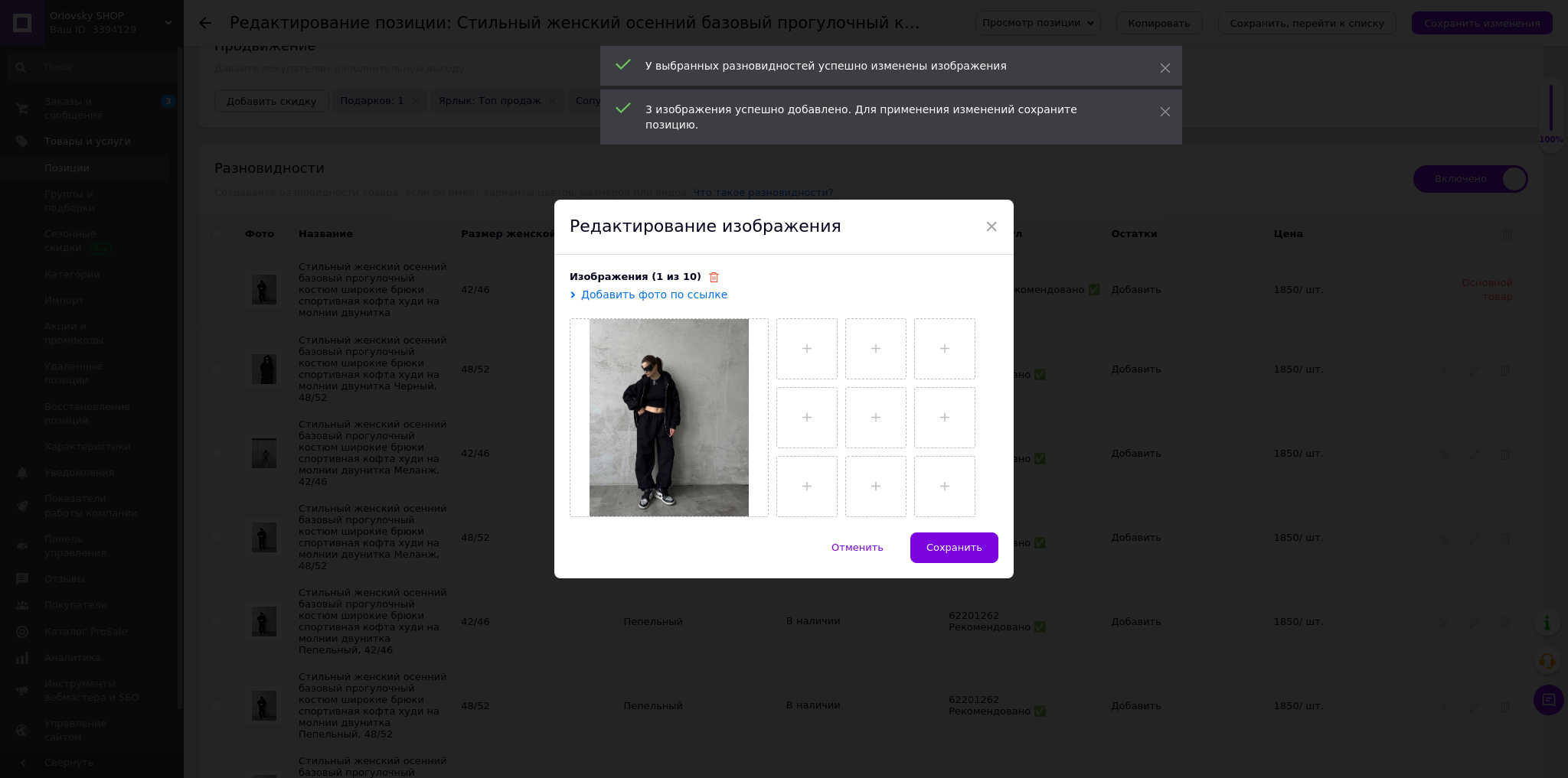
click at [709, 276] on icon at bounding box center [713, 276] width 10 height 10
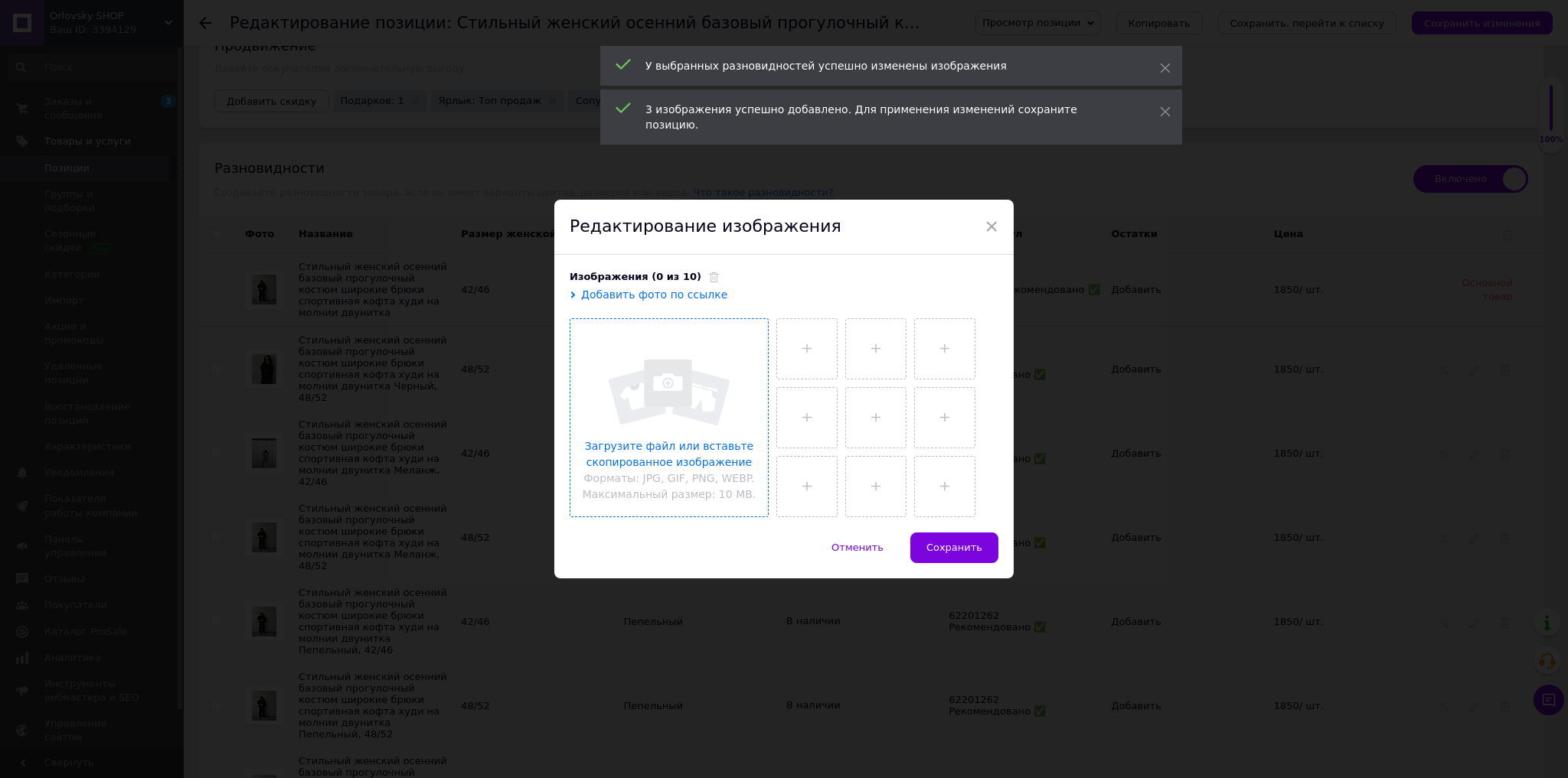
click at [704, 363] on input "file" at bounding box center [669, 417] width 197 height 197
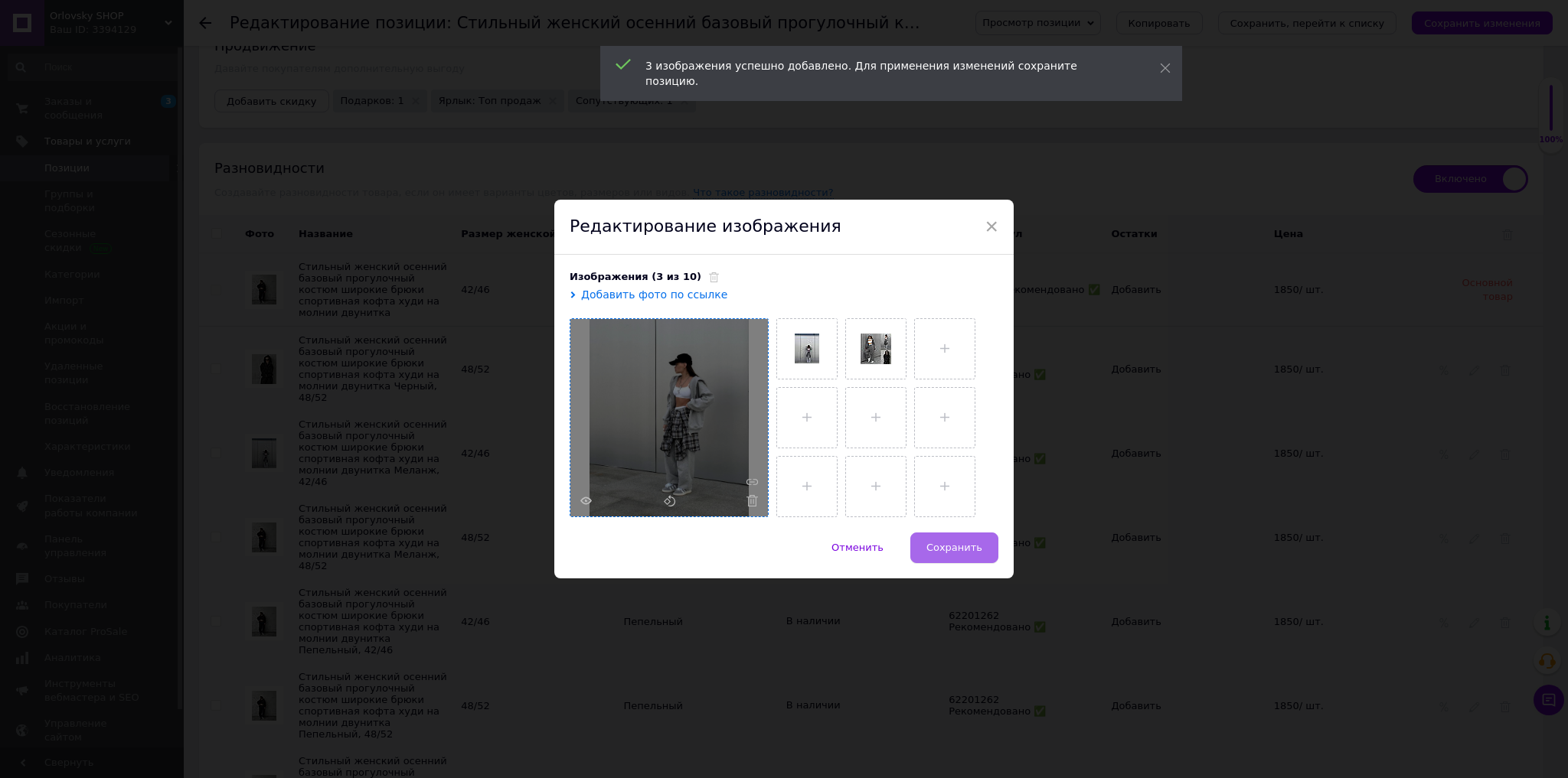
click at [953, 559] on button "Сохранить" at bounding box center [954, 548] width 88 height 30
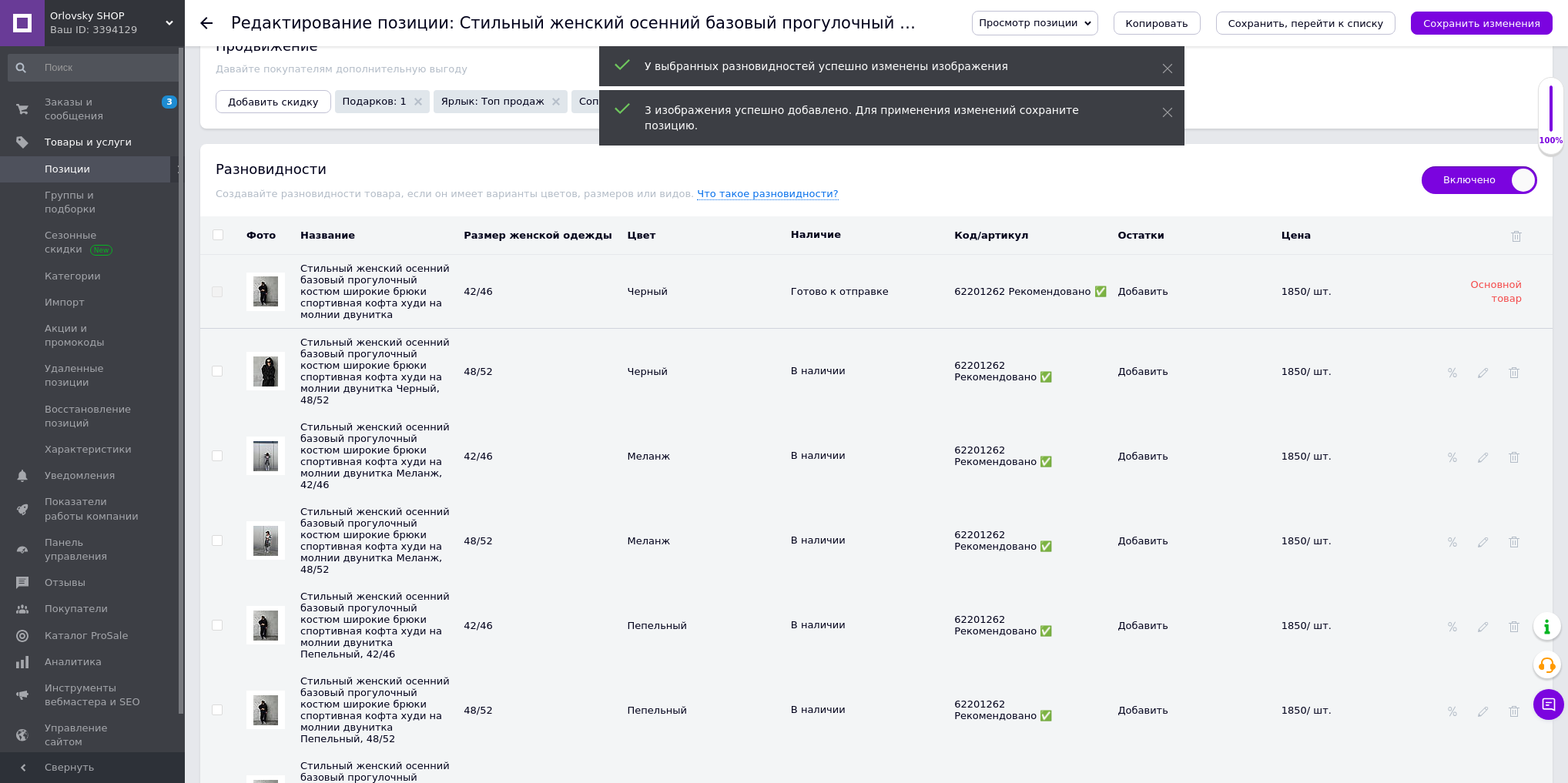
click at [269, 611] on img at bounding box center [266, 626] width 24 height 30
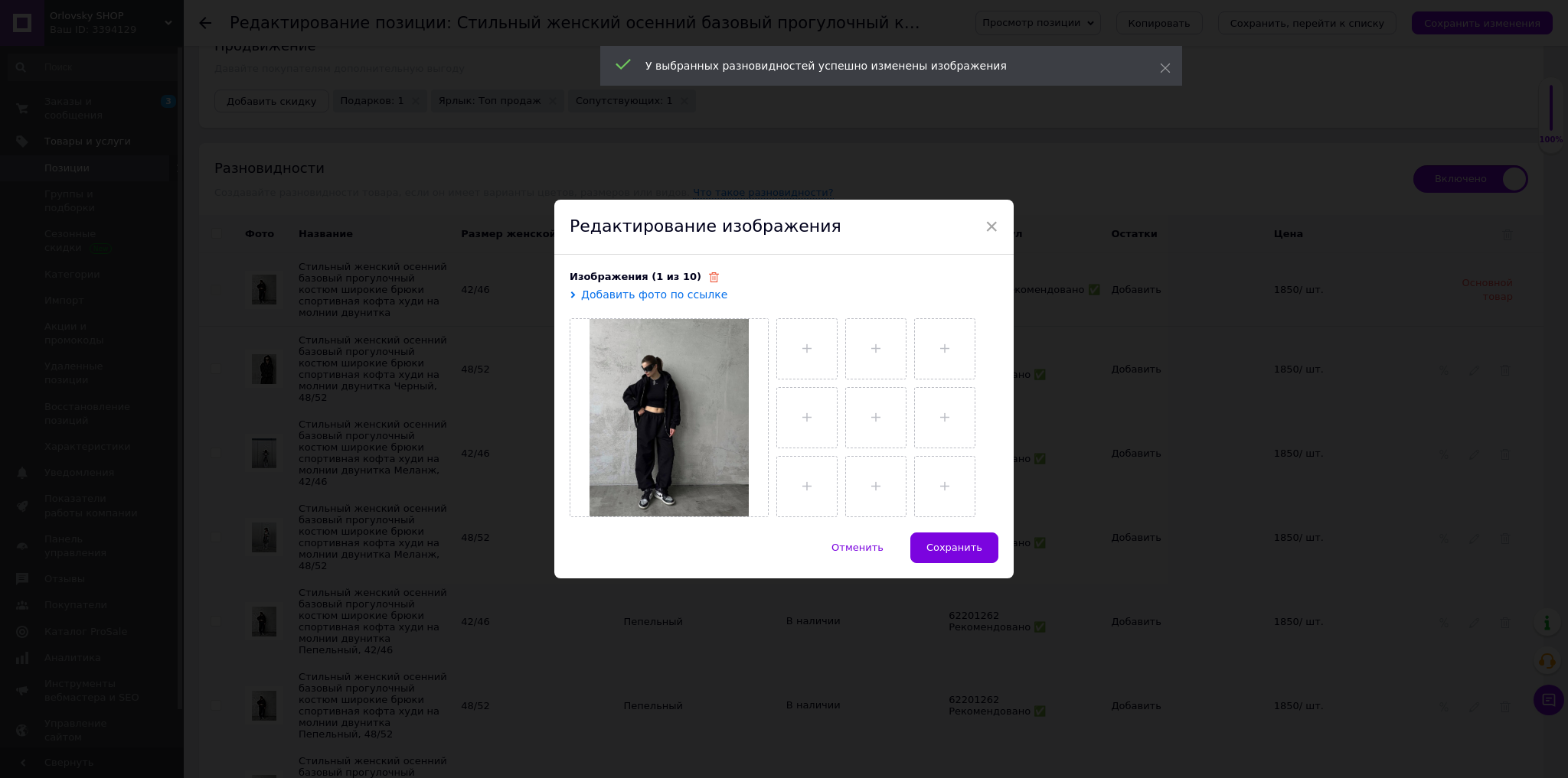
click at [709, 278] on icon at bounding box center [713, 276] width 10 height 10
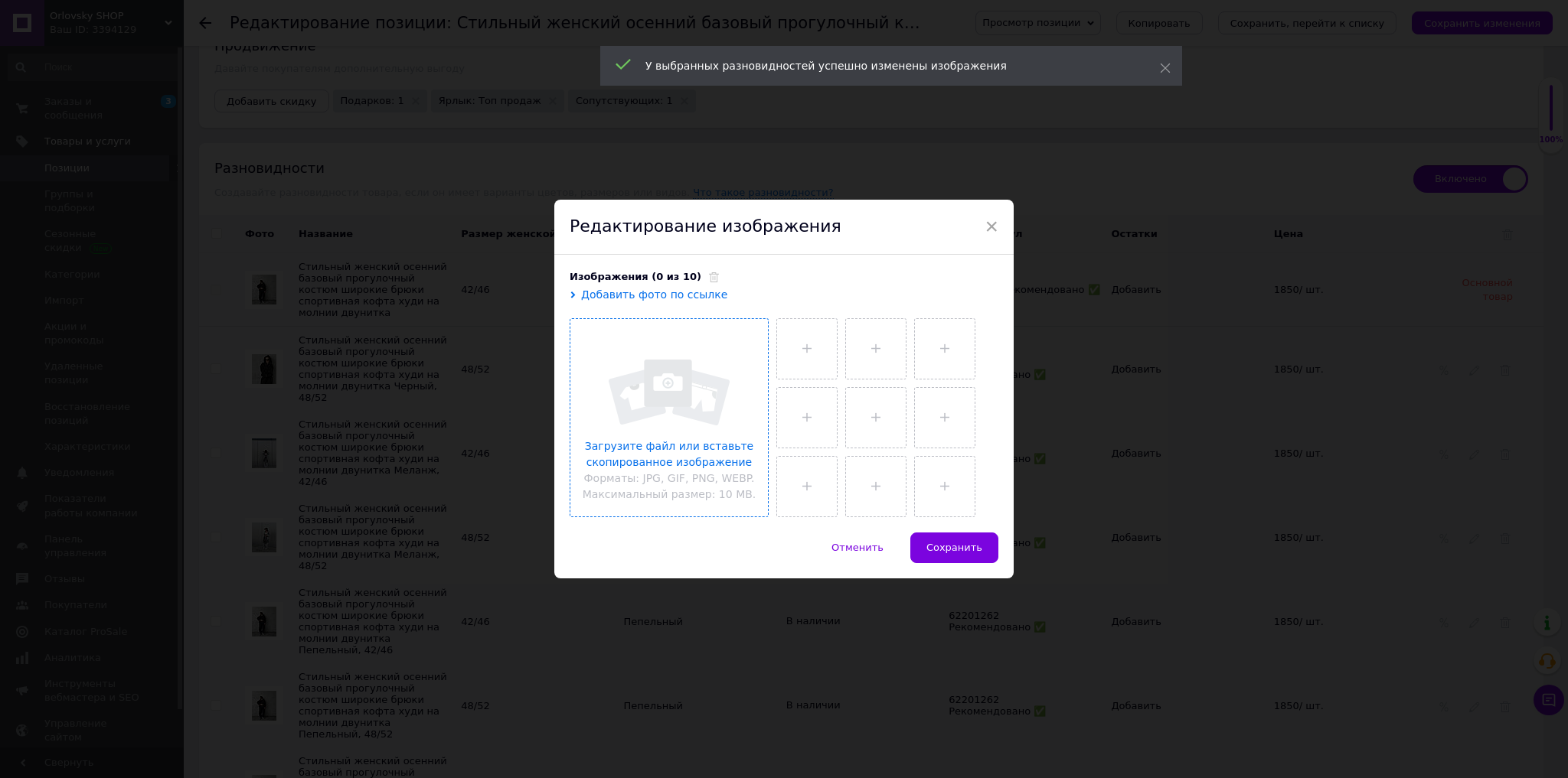
click at [724, 433] on input "file" at bounding box center [669, 417] width 197 height 197
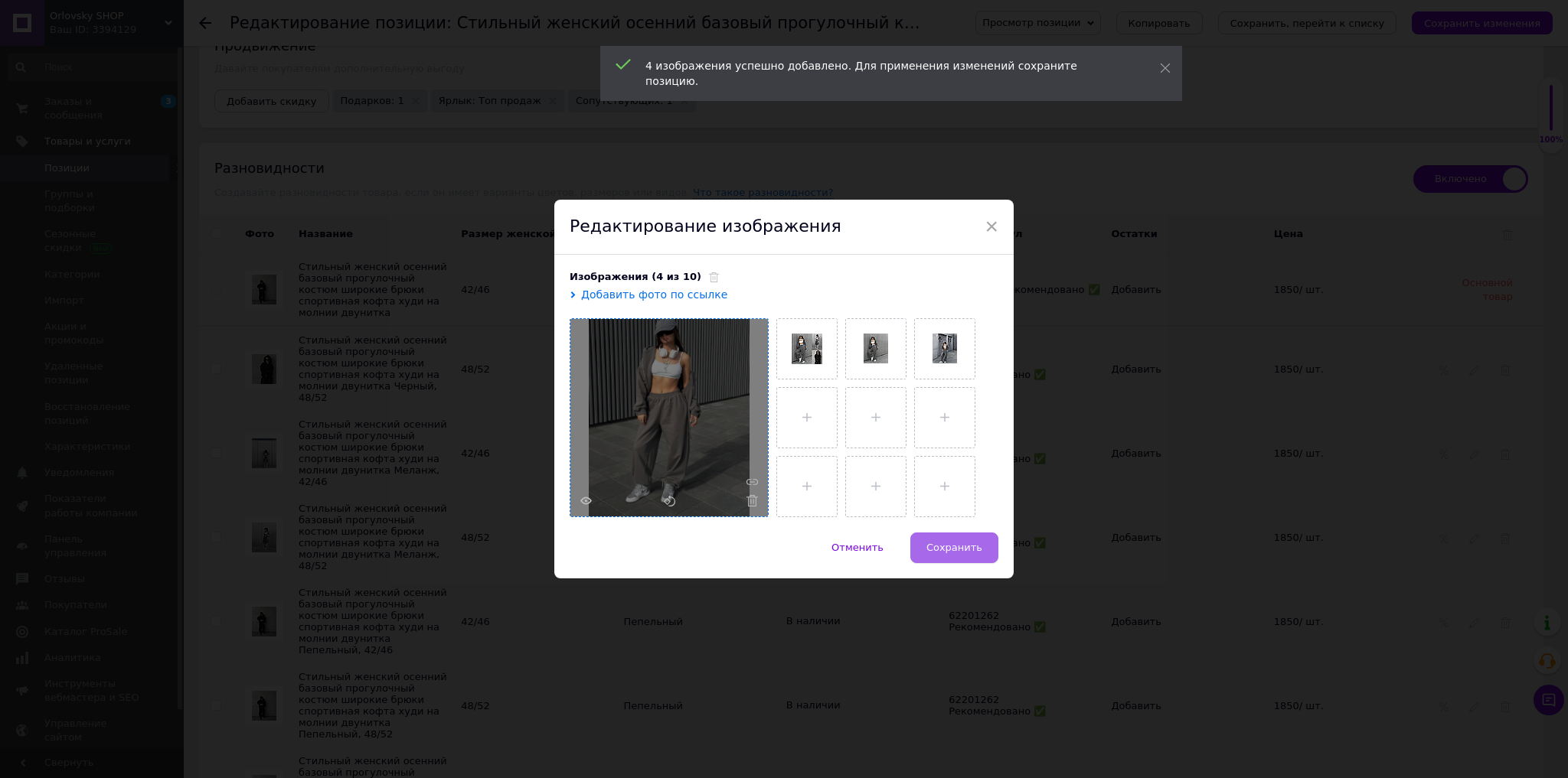
click at [959, 542] on span "Сохранить" at bounding box center [954, 547] width 56 height 11
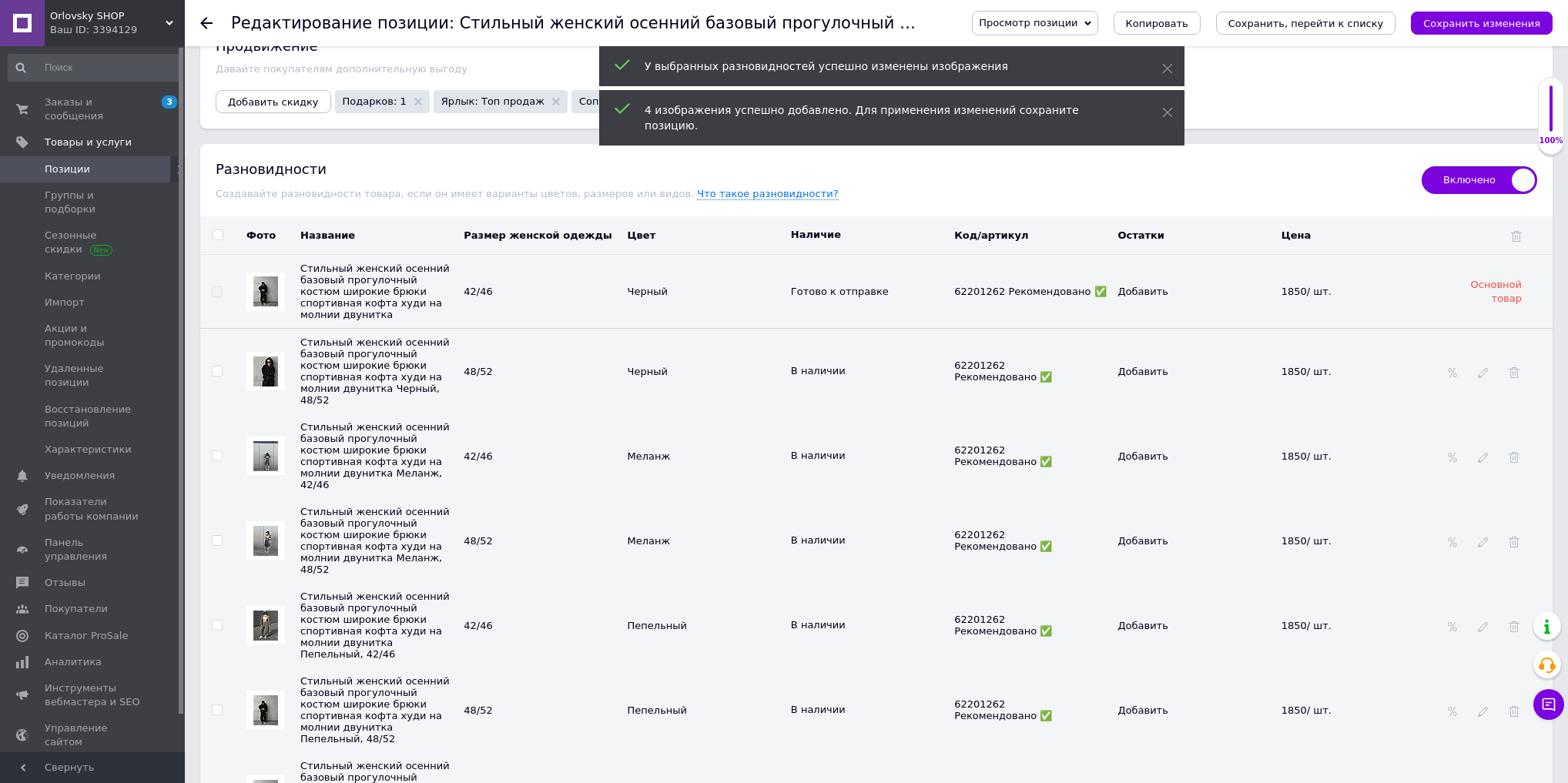
click at [270, 696] on img at bounding box center [266, 710] width 24 height 30
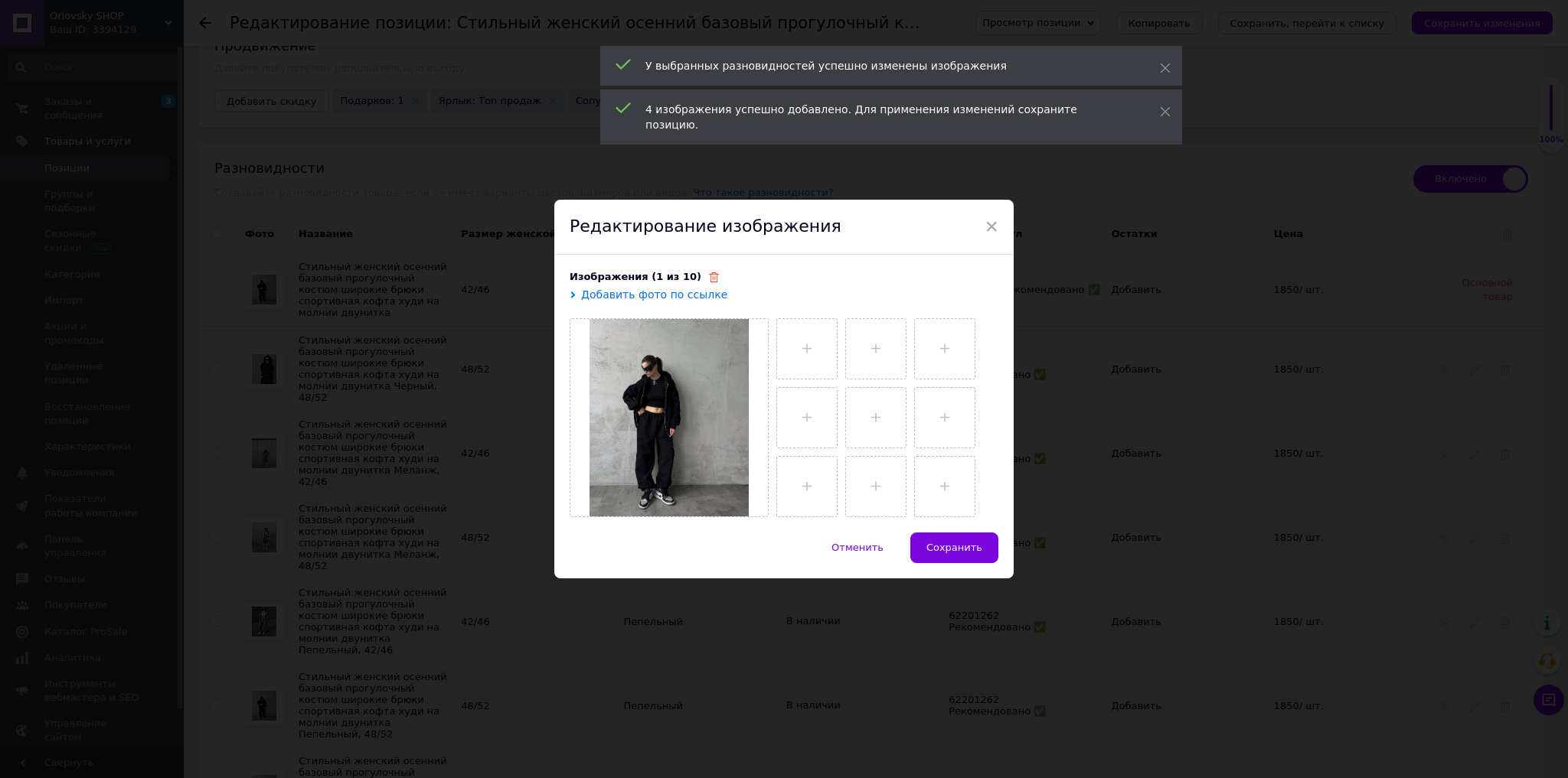
click at [709, 276] on icon at bounding box center [713, 276] width 10 height 10
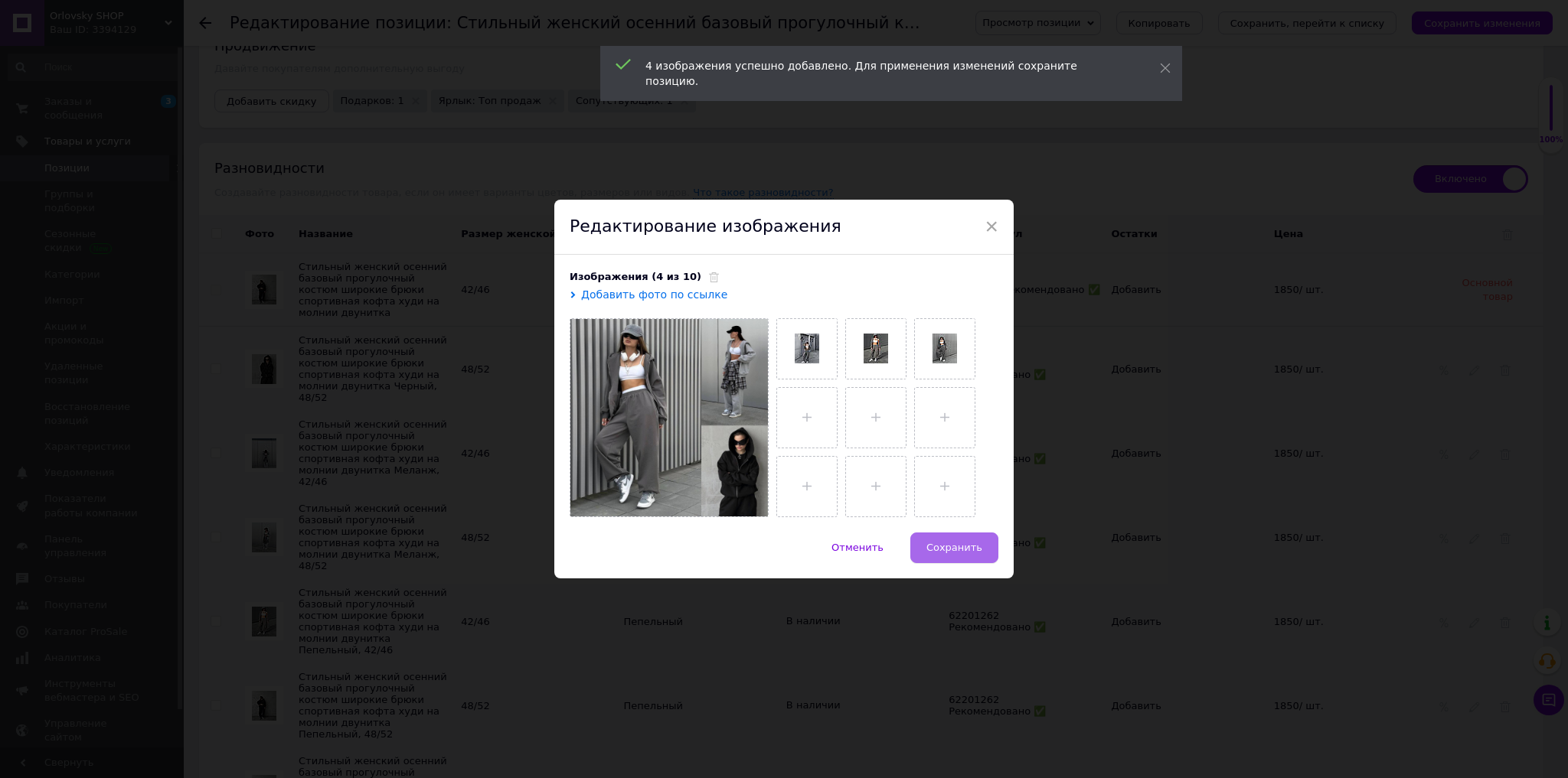
click at [960, 545] on span "Сохранить" at bounding box center [954, 547] width 56 height 11
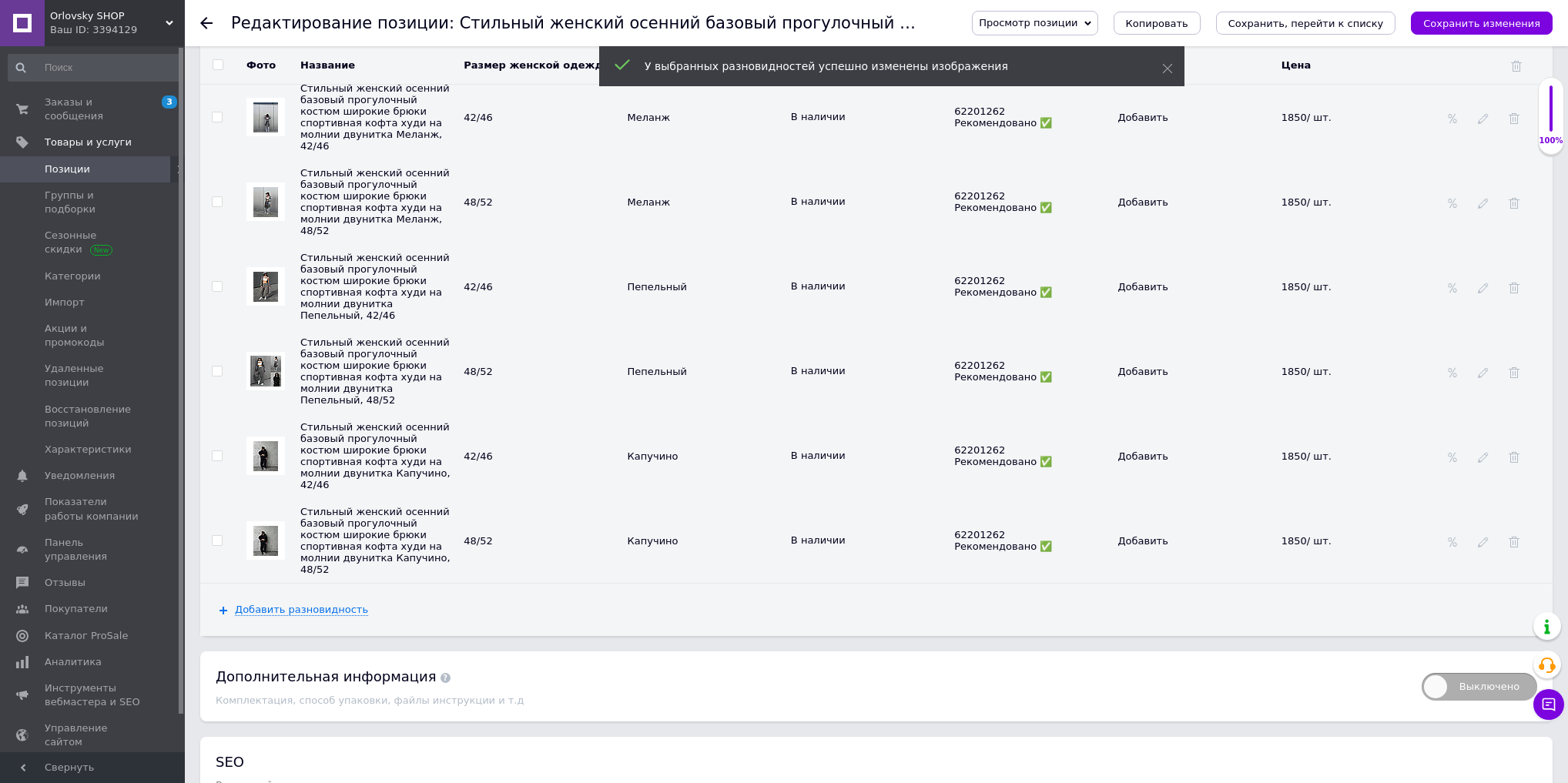
scroll to position [4070, 0]
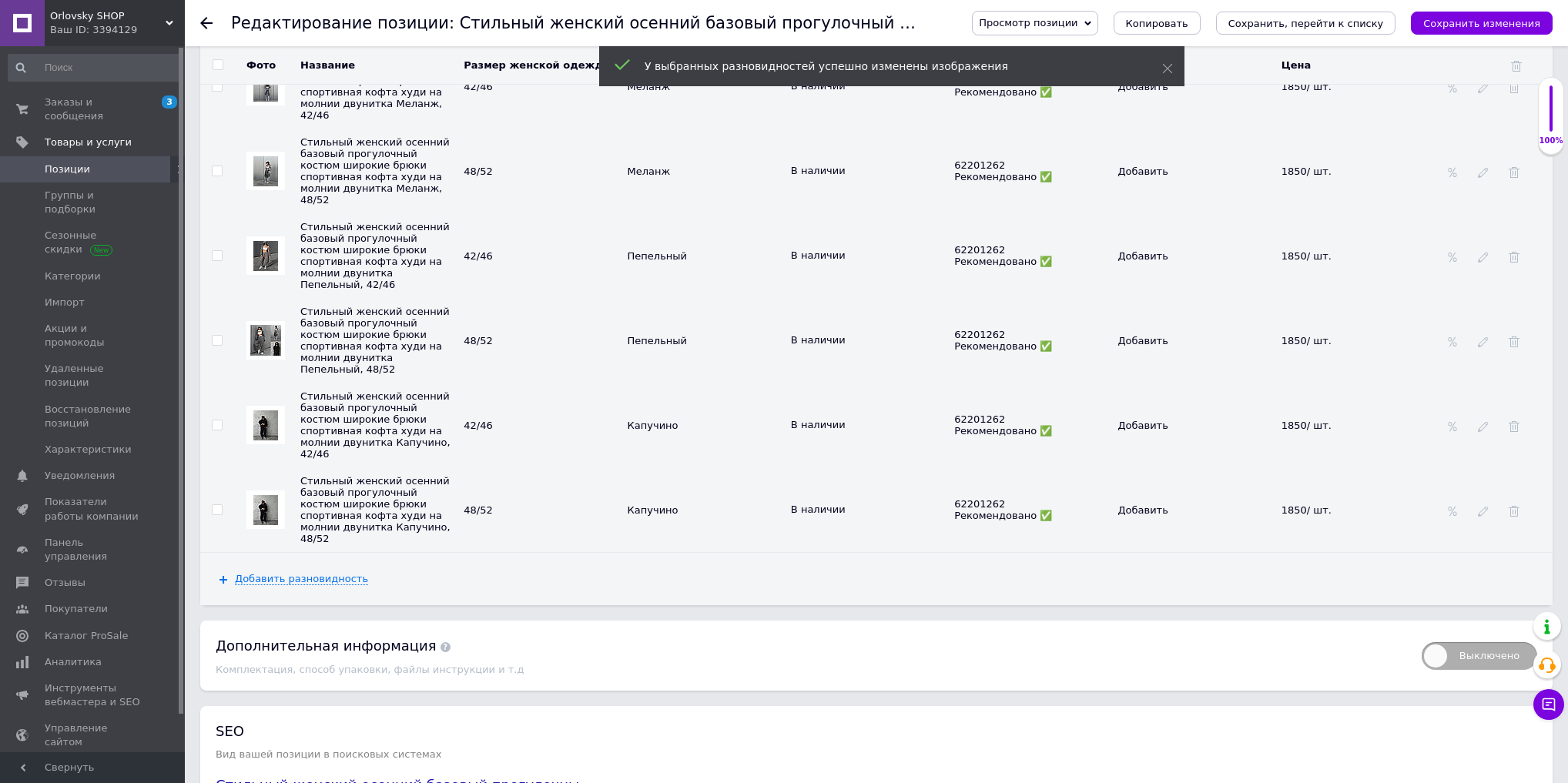
click at [257, 410] on img at bounding box center [266, 425] width 24 height 30
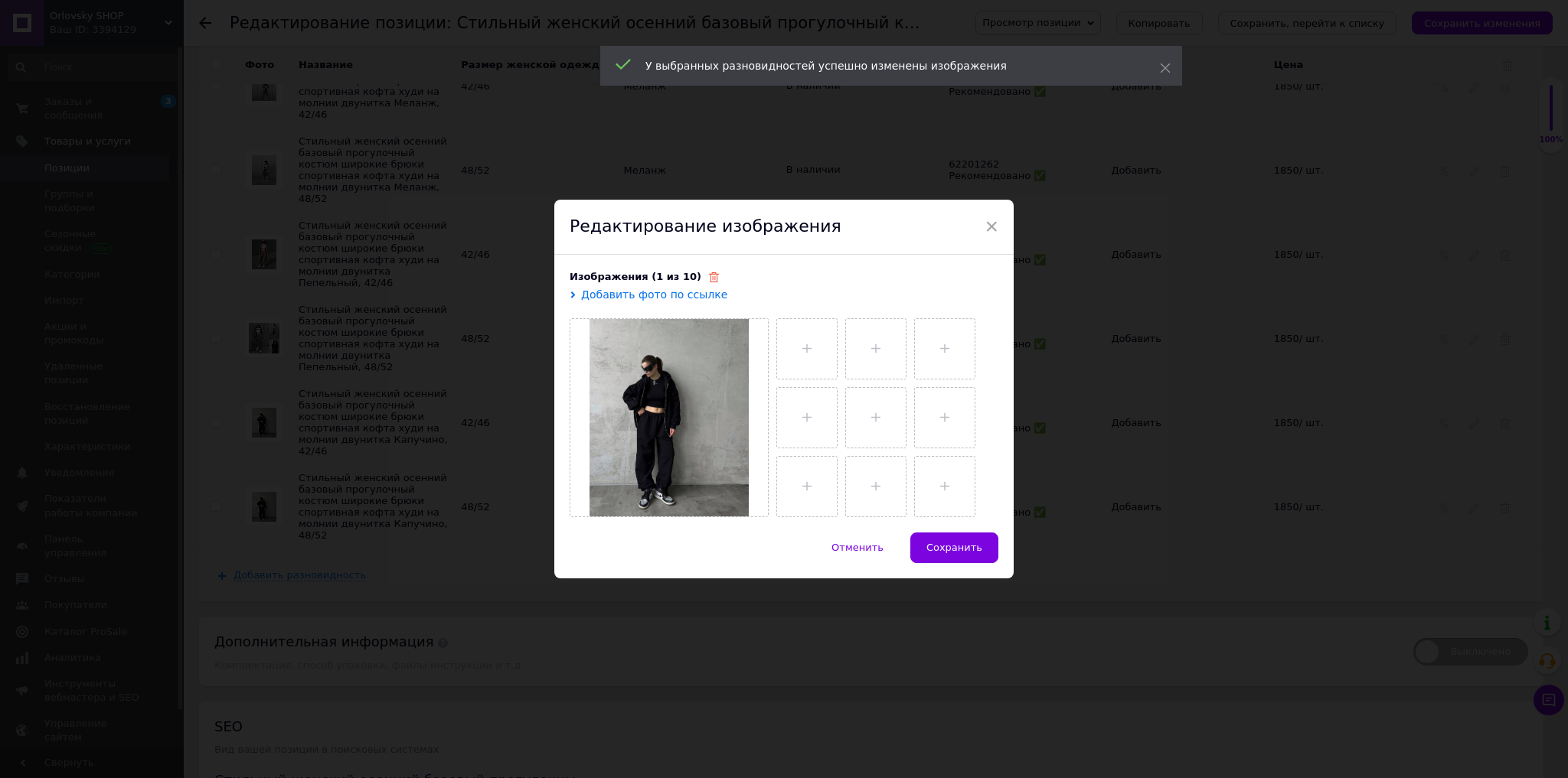
click at [709, 282] on icon at bounding box center [713, 276] width 10 height 10
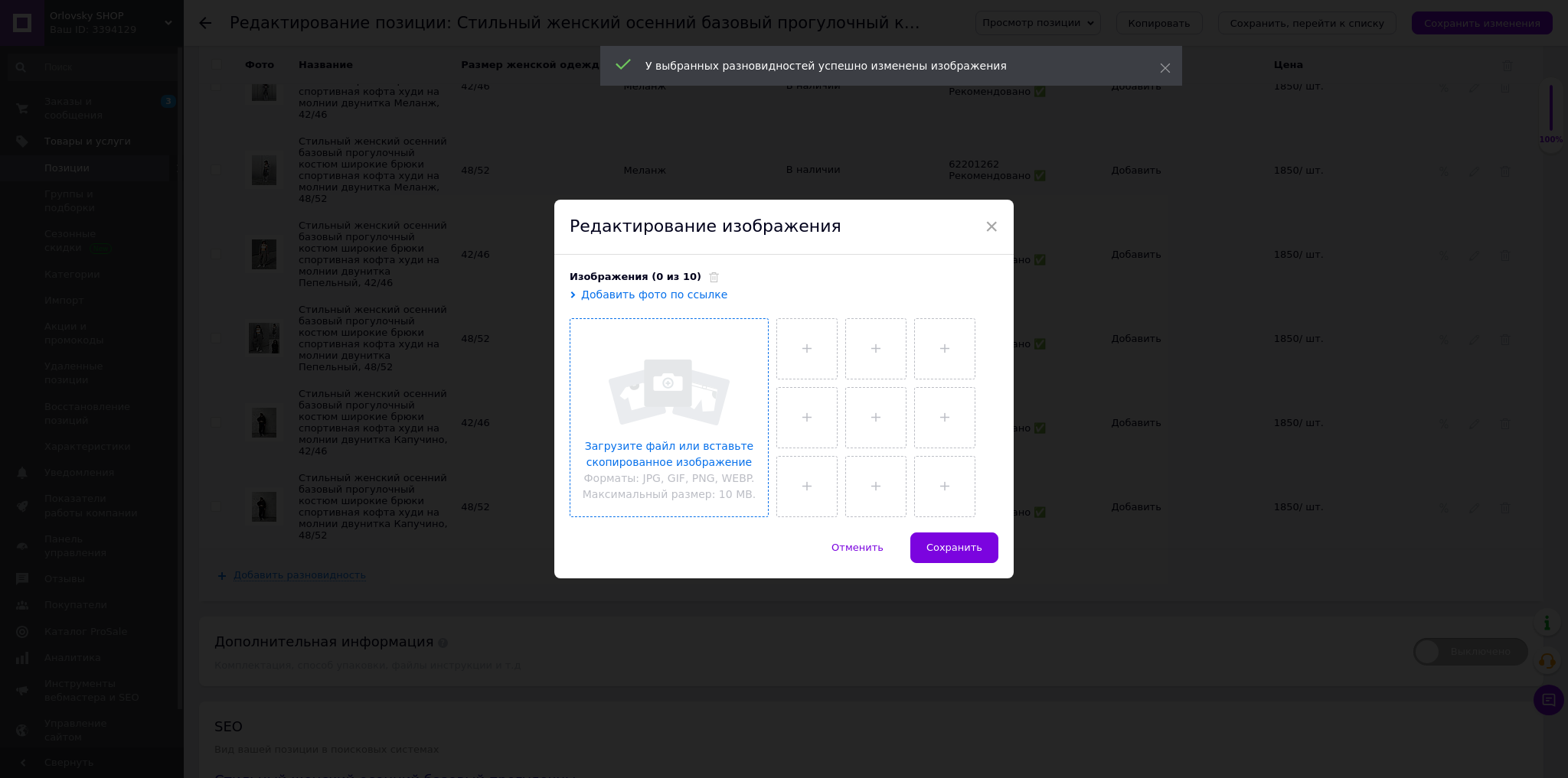
click at [700, 401] on input "file" at bounding box center [669, 417] width 197 height 197
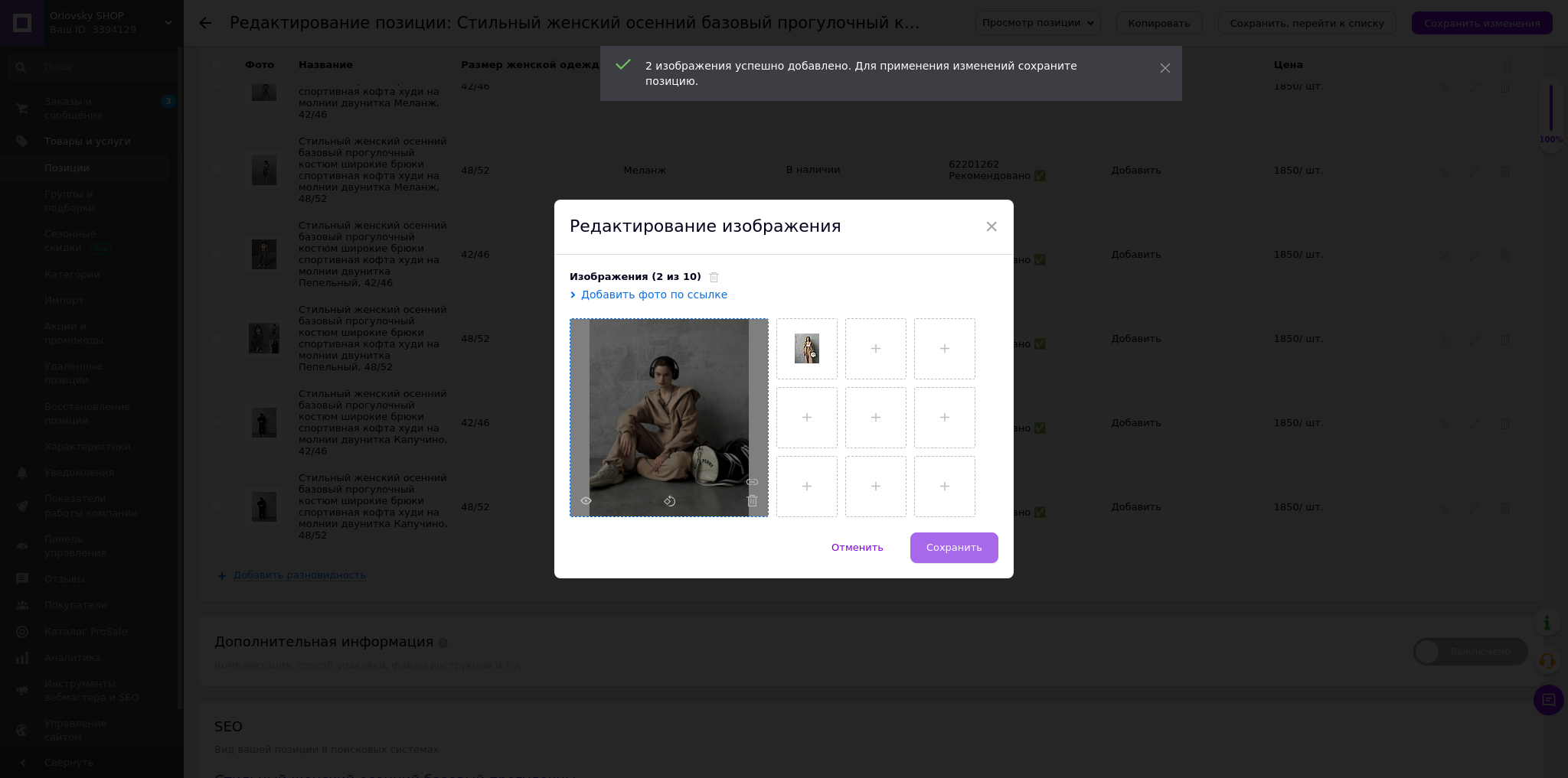
click at [964, 548] on span "Сохранить" at bounding box center [954, 547] width 56 height 11
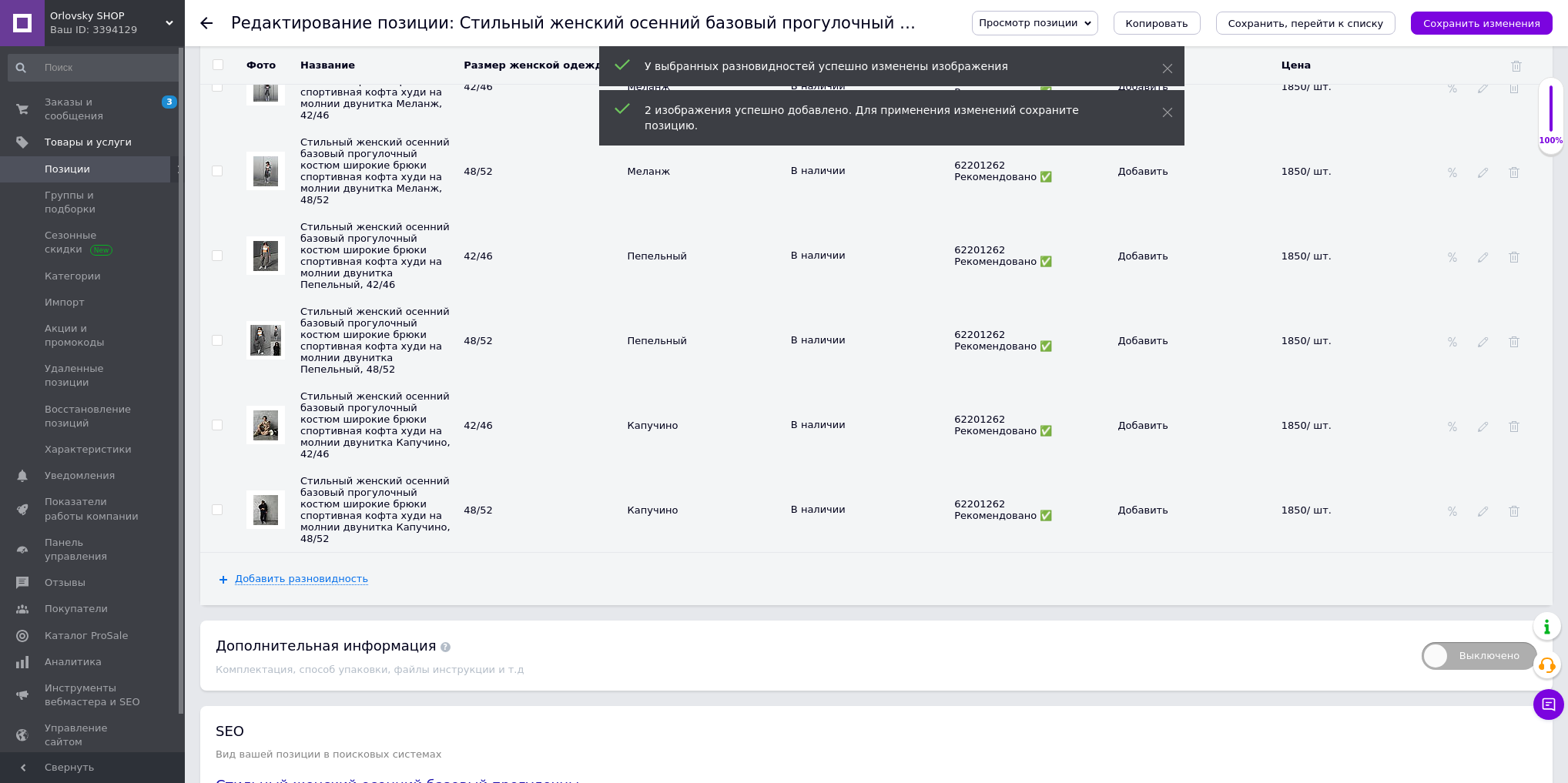
click at [280, 491] on div at bounding box center [266, 510] width 38 height 38
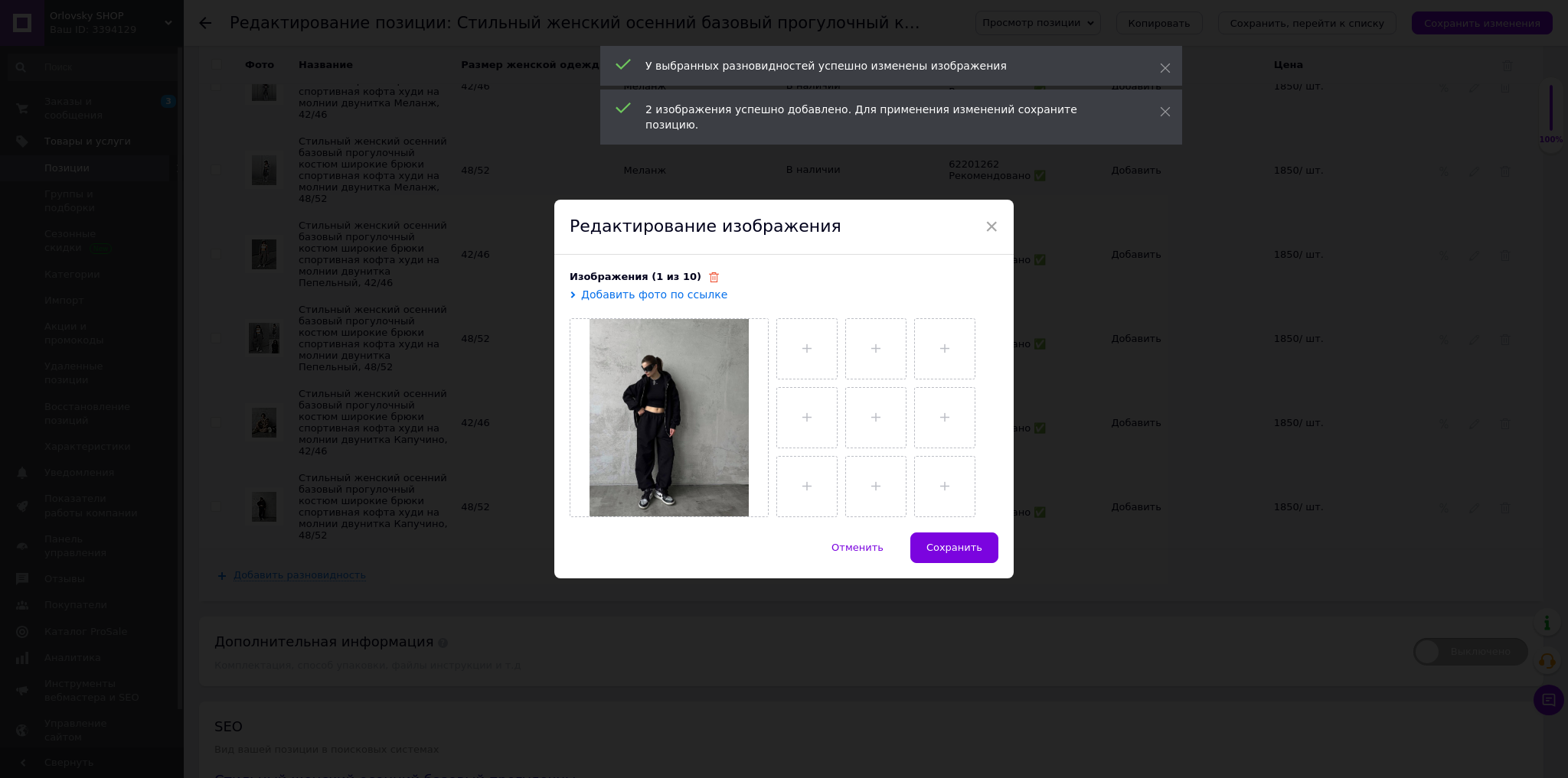
click at [709, 278] on icon at bounding box center [713, 276] width 10 height 10
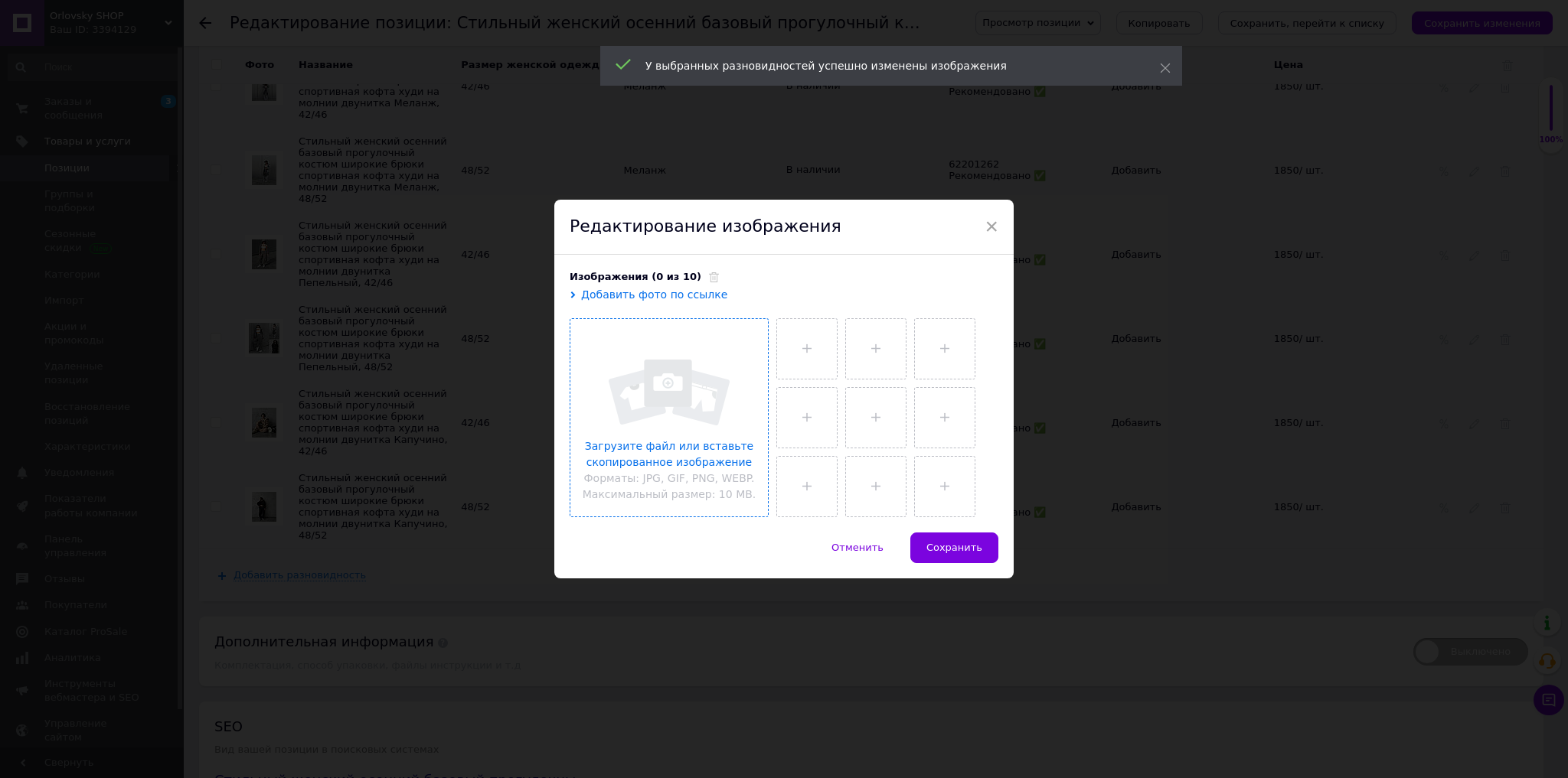
click at [721, 422] on input "file" at bounding box center [669, 417] width 197 height 197
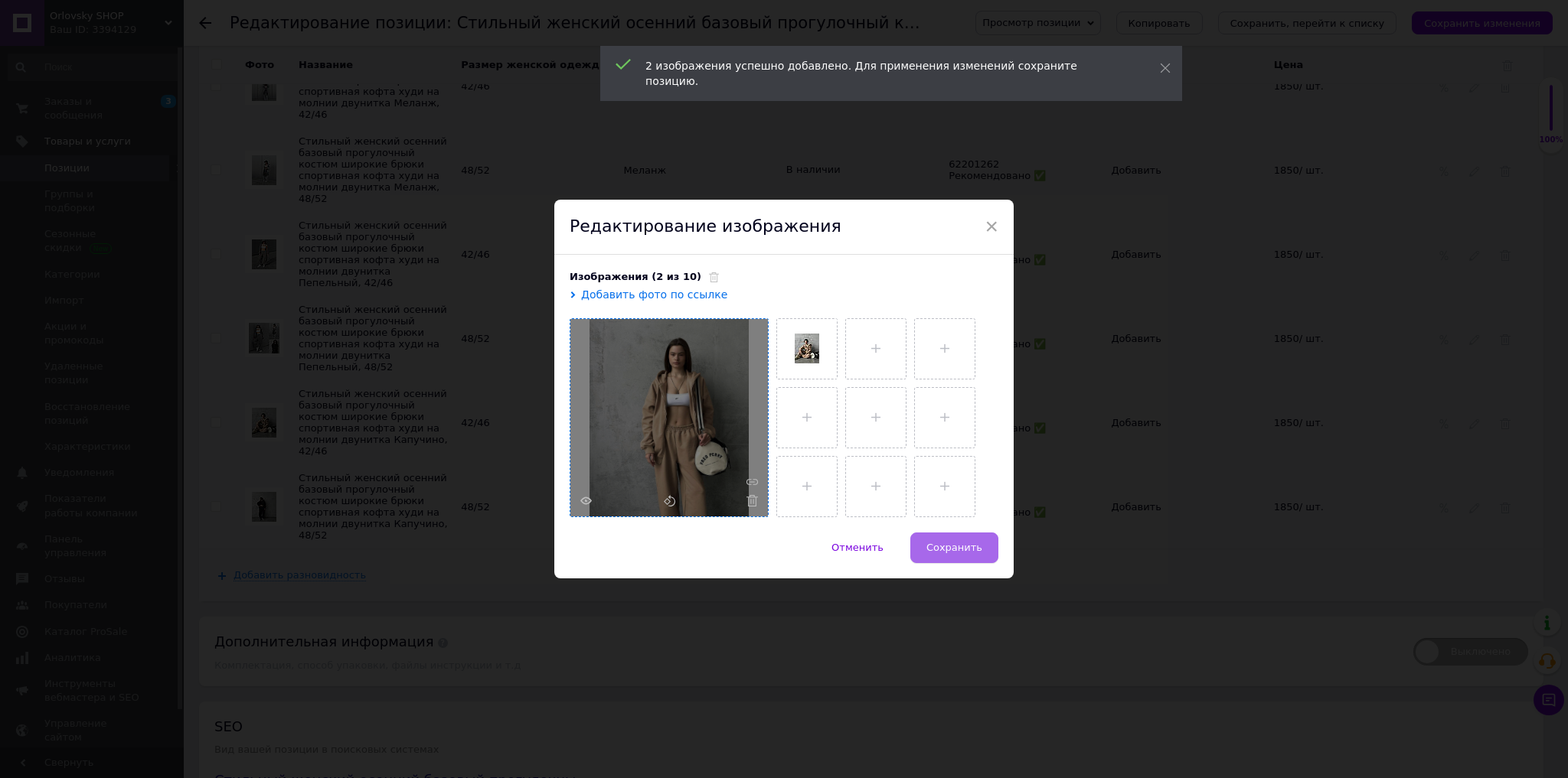
click at [973, 549] on span "Сохранить" at bounding box center [954, 547] width 56 height 11
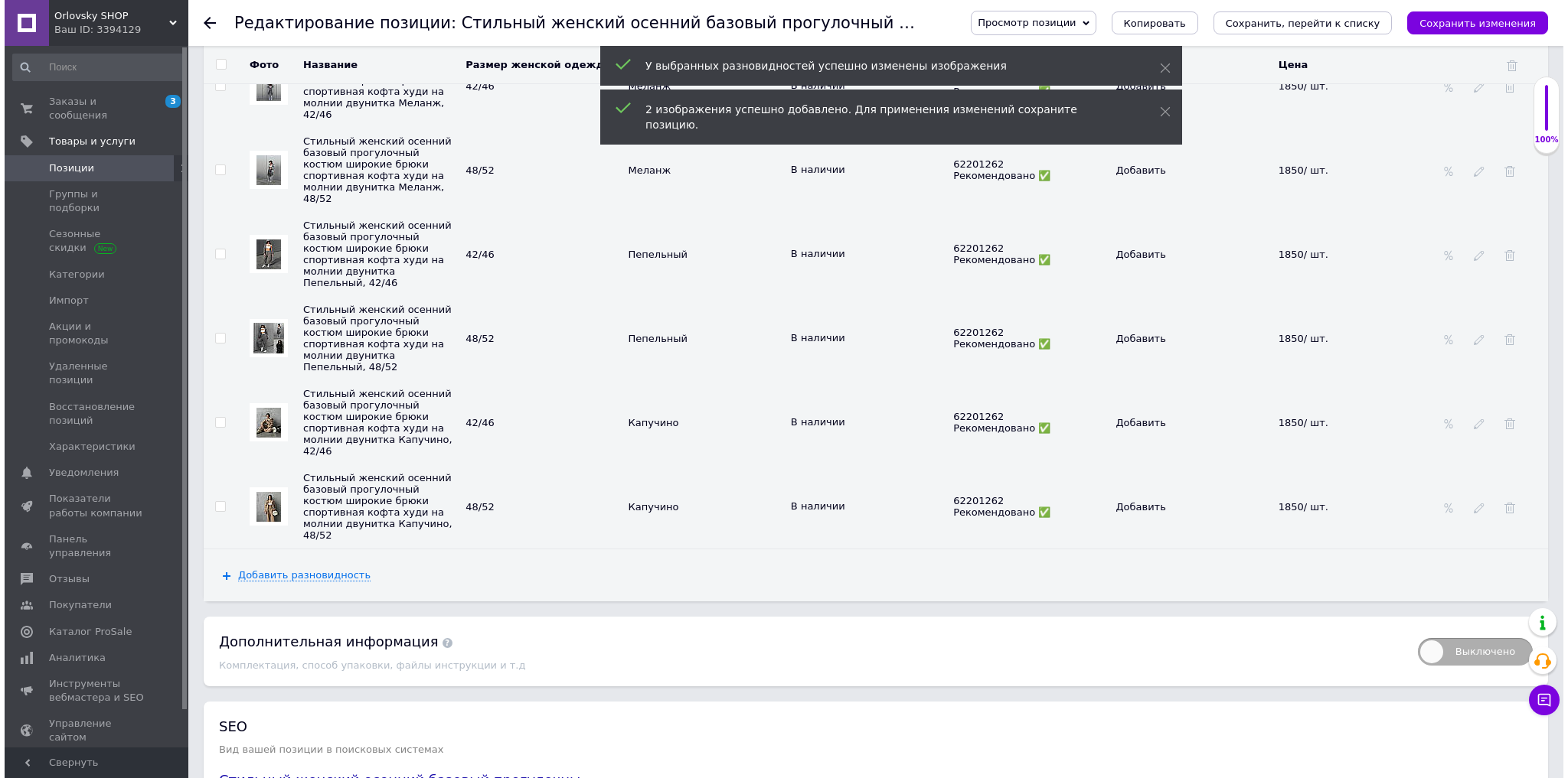
scroll to position [0, 0]
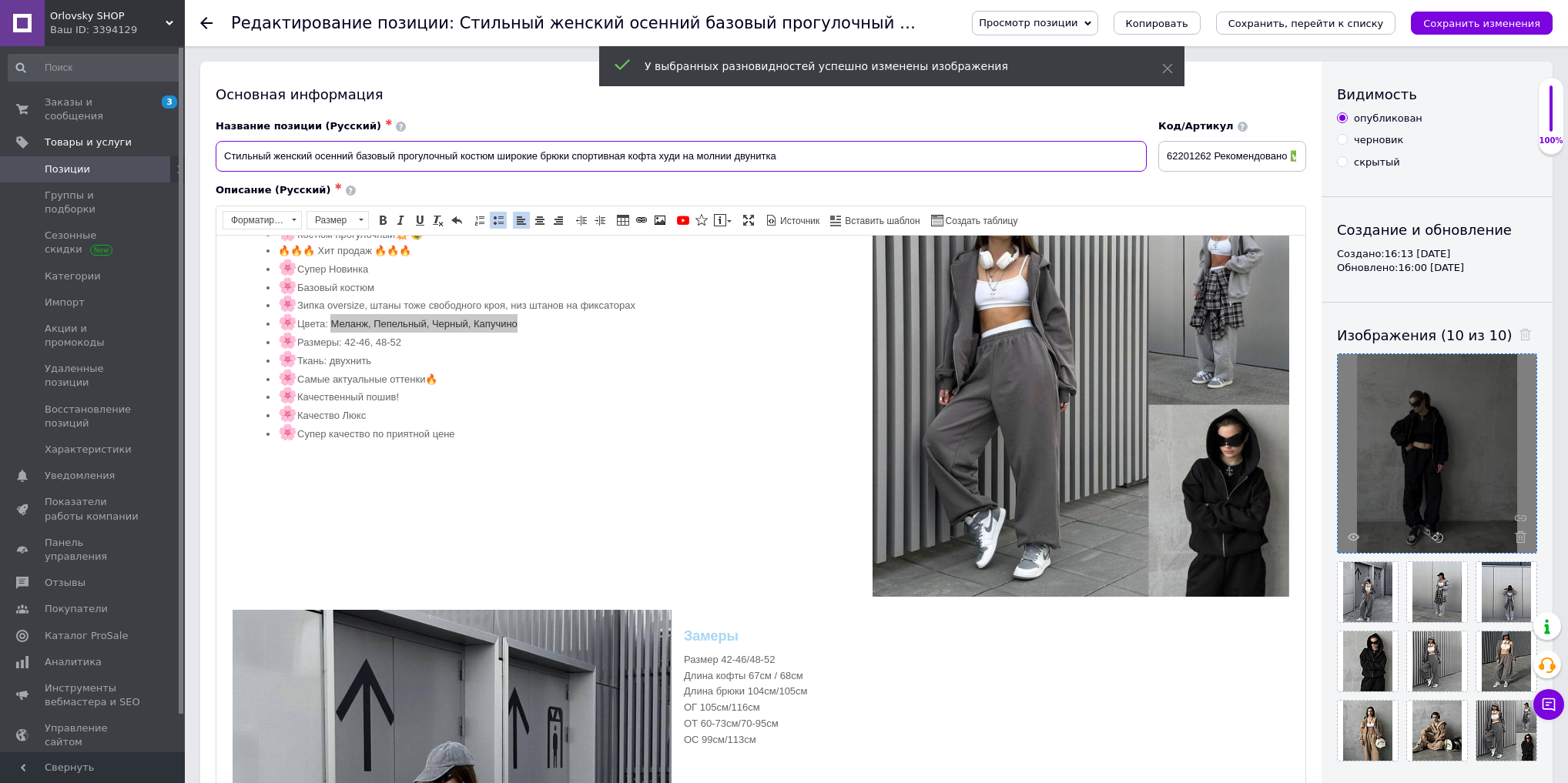
drag, startPoint x: 857, startPoint y: 157, endPoint x: 0, endPoint y: 148, distance: 857.0
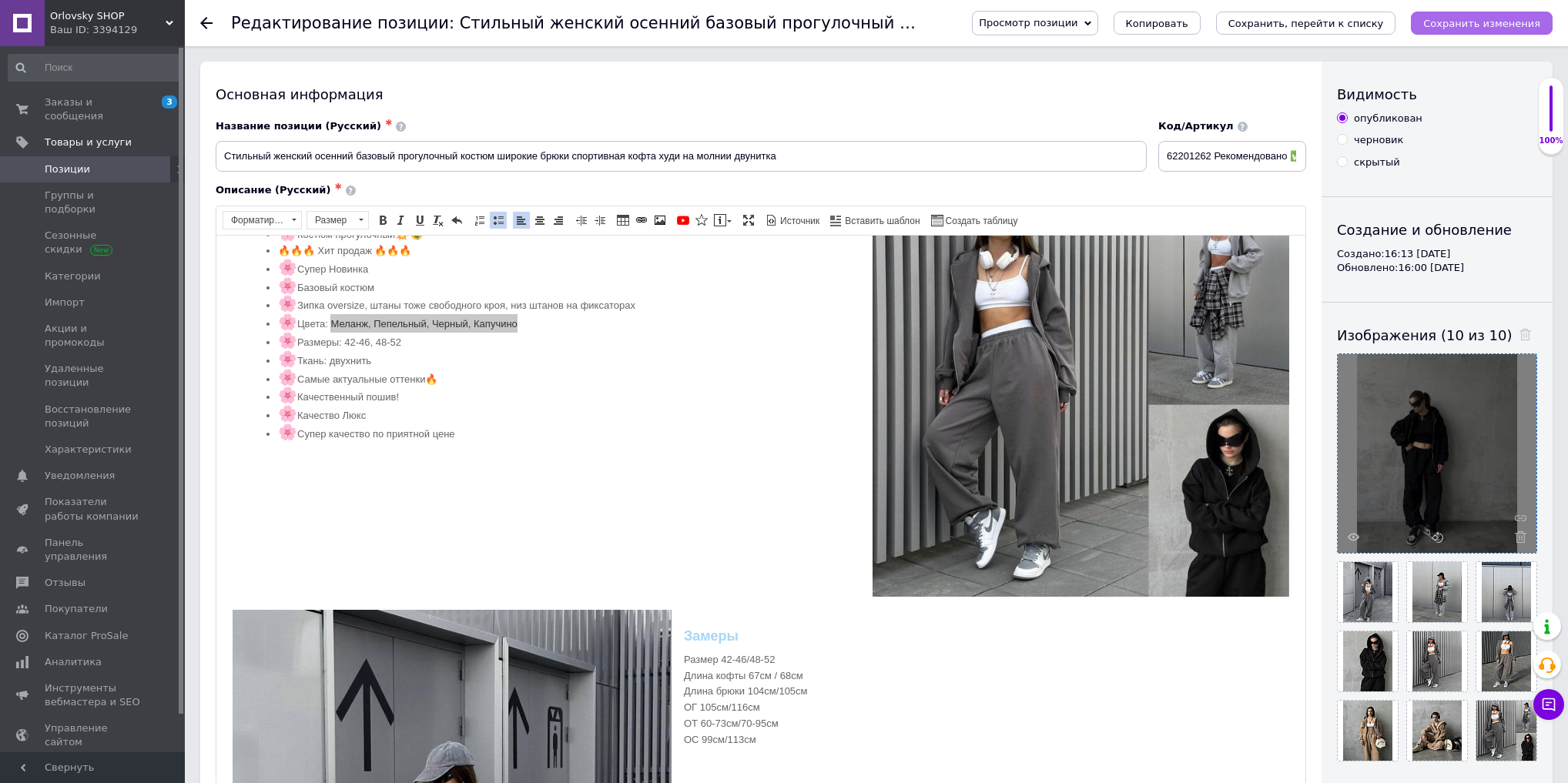
click at [1512, 23] on icon "Сохранить изменения" at bounding box center [1482, 23] width 117 height 11
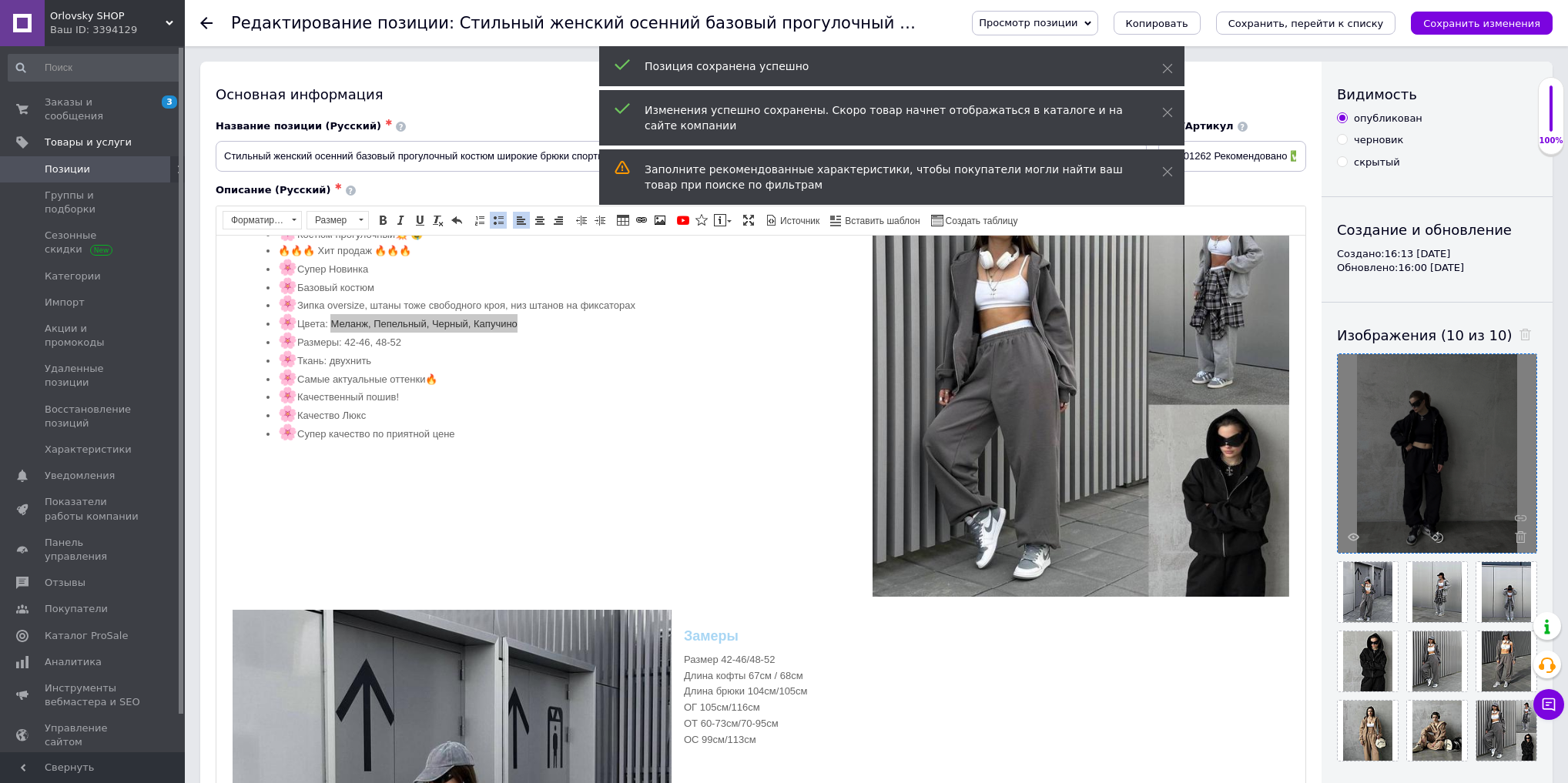
click at [52, 163] on span "Позиции" at bounding box center [67, 170] width 46 height 14
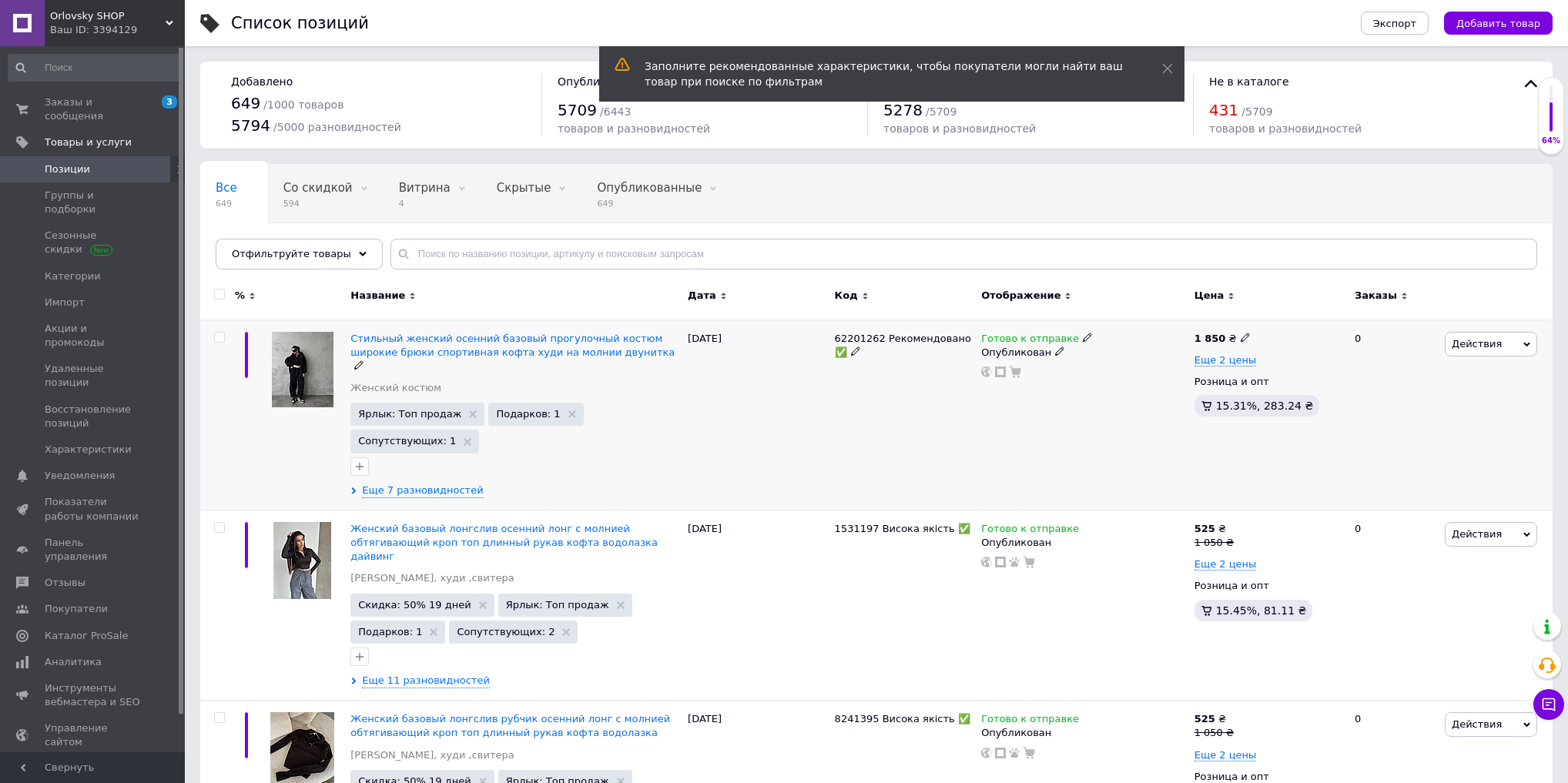
click at [219, 332] on input "checkbox" at bounding box center [219, 337] width 10 height 10
checkbox input "true"
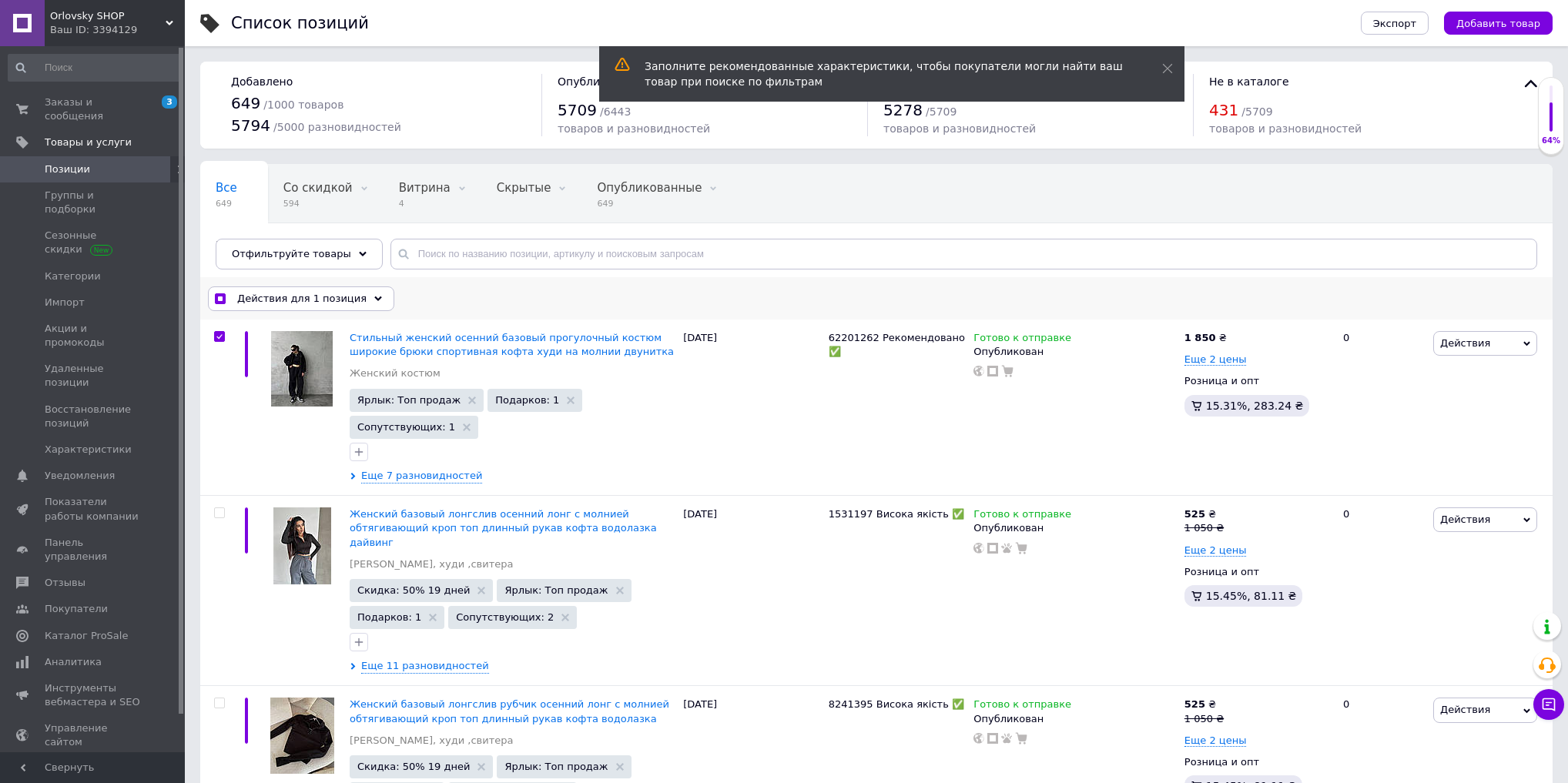
click at [315, 300] on span "Действия для 1 позиция" at bounding box center [302, 299] width 130 height 14
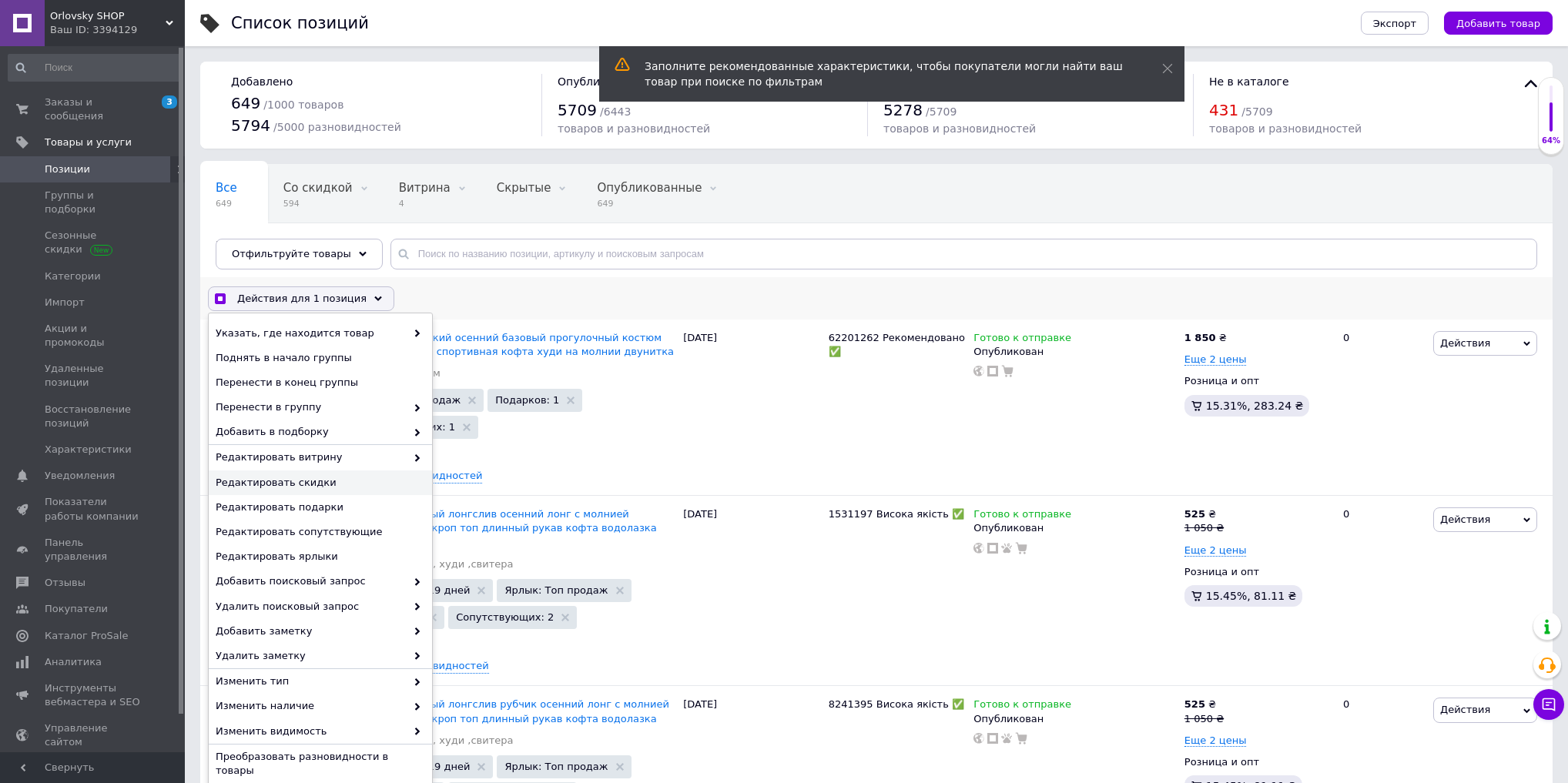
click at [341, 485] on span "Редактировать скидки" at bounding box center [318, 483] width 206 height 14
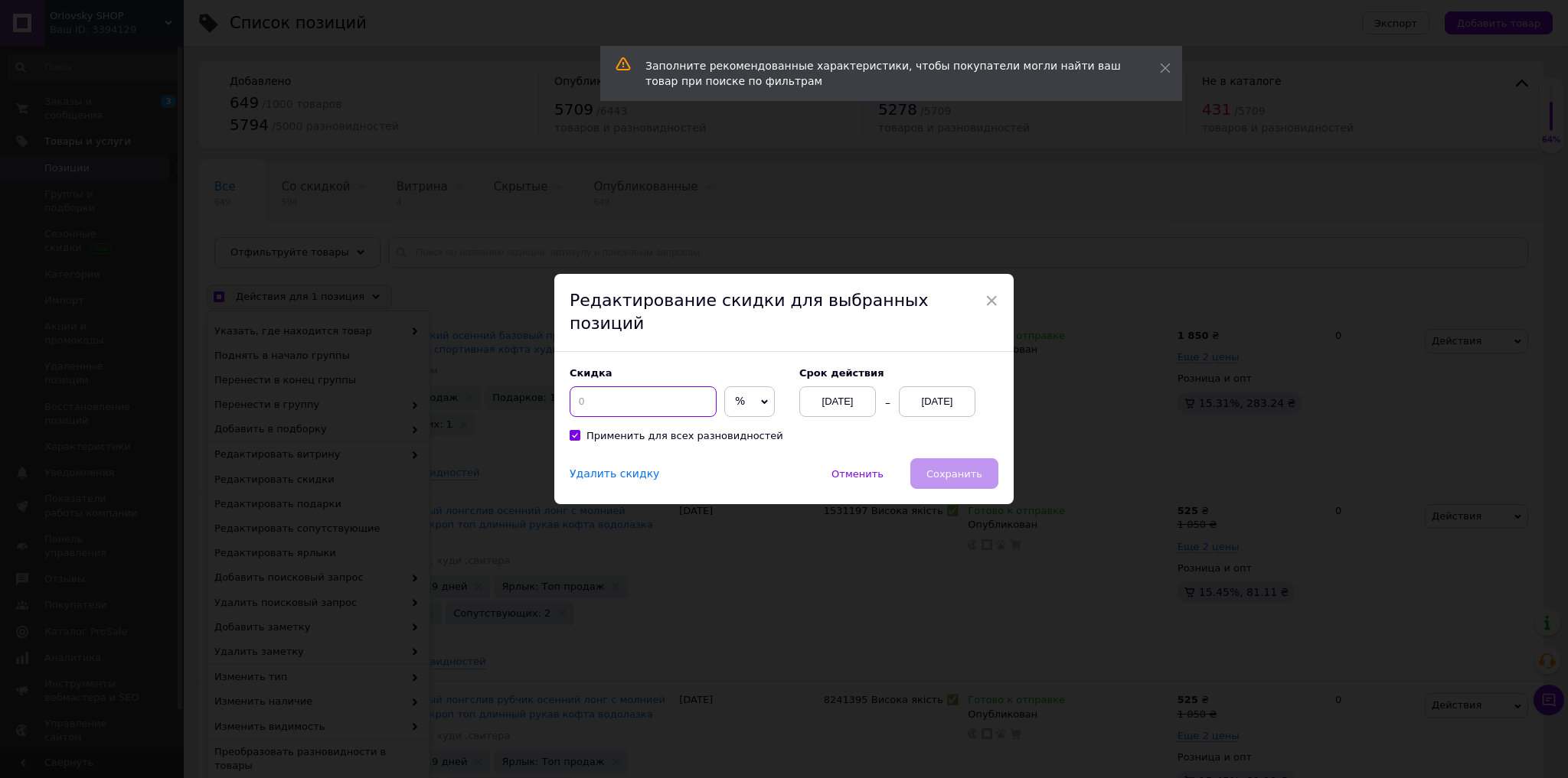
click at [624, 396] on input at bounding box center [643, 402] width 147 height 30
checkbox input "true"
type input "50"
checkbox input "true"
type input "50"
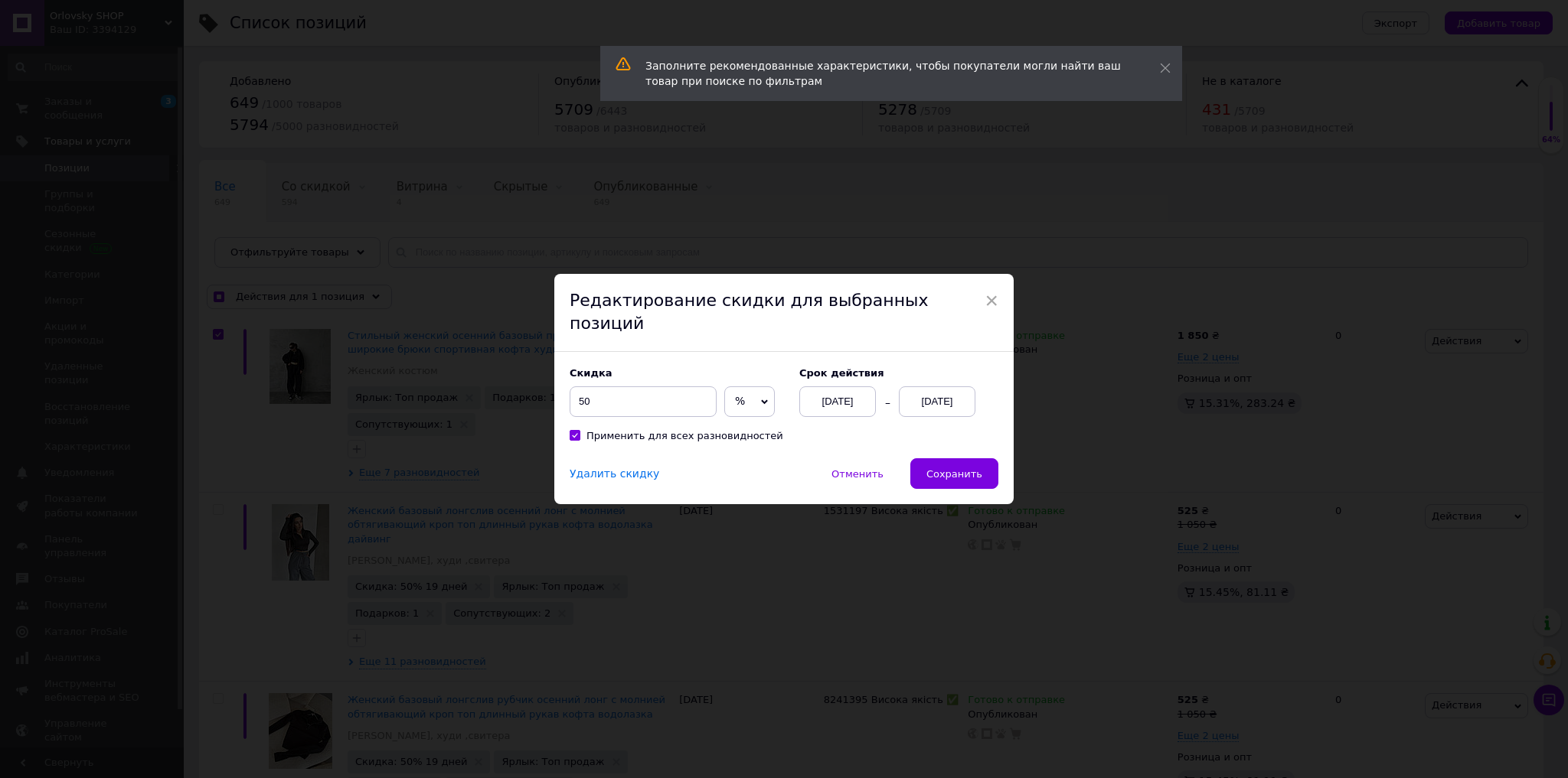
click at [946, 392] on div "12.08.2025" at bounding box center [937, 402] width 77 height 30
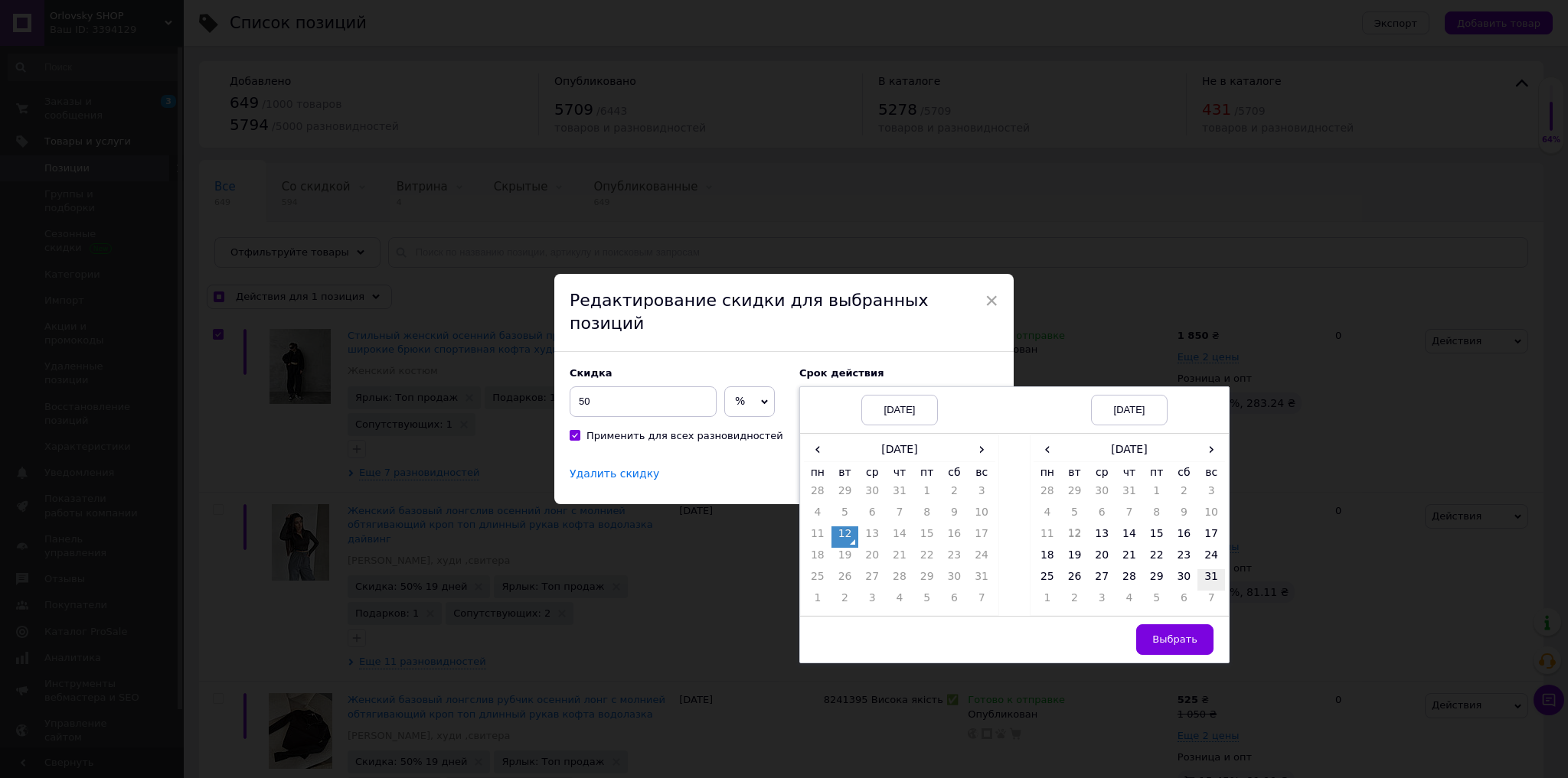
click at [1207, 569] on td "31" at bounding box center [1211, 580] width 28 height 22
click at [1192, 634] on span "Выбрать" at bounding box center [1175, 639] width 45 height 11
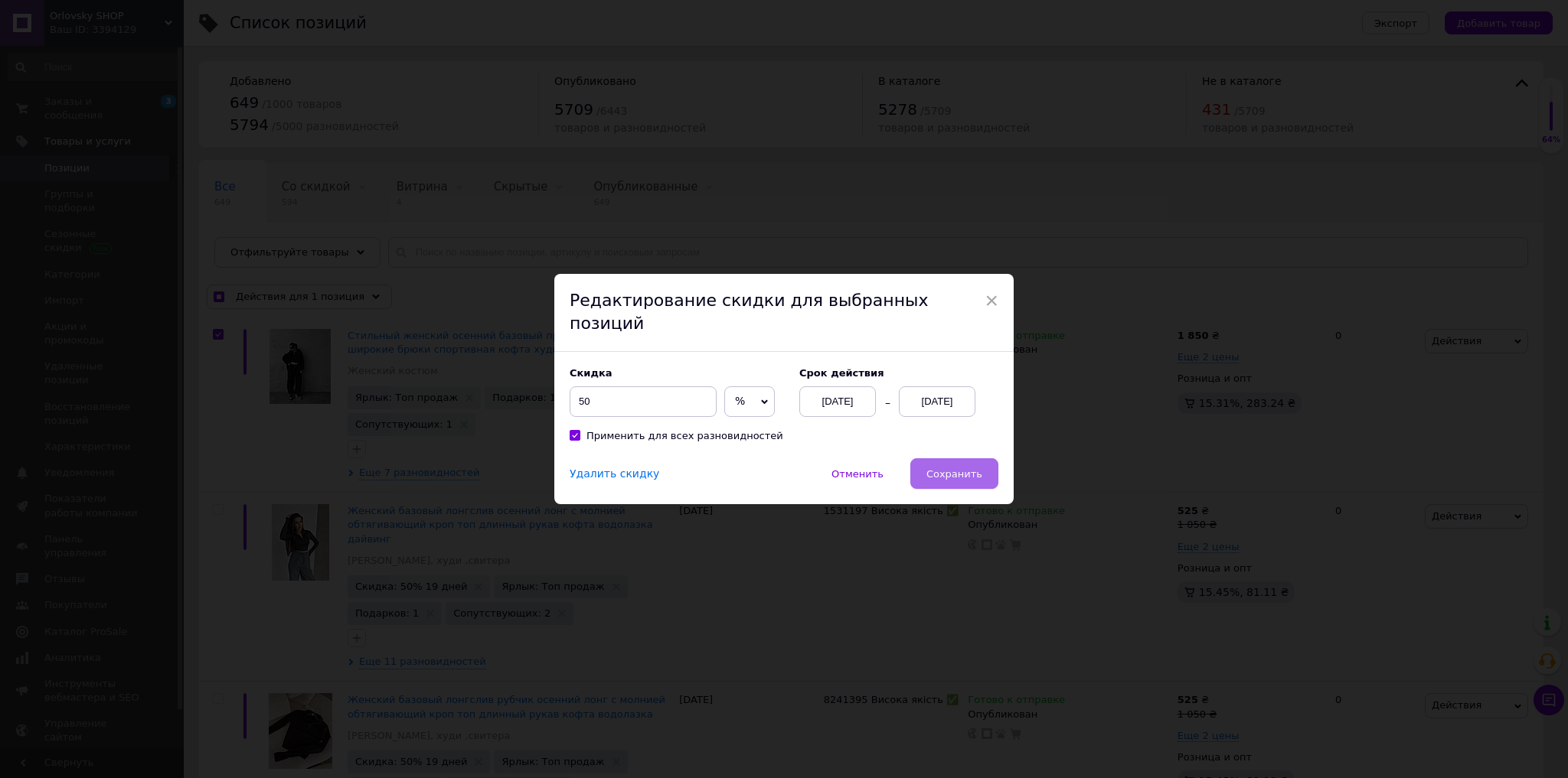
click at [988, 458] on button "Сохранить" at bounding box center [954, 473] width 88 height 30
checkbox input "true"
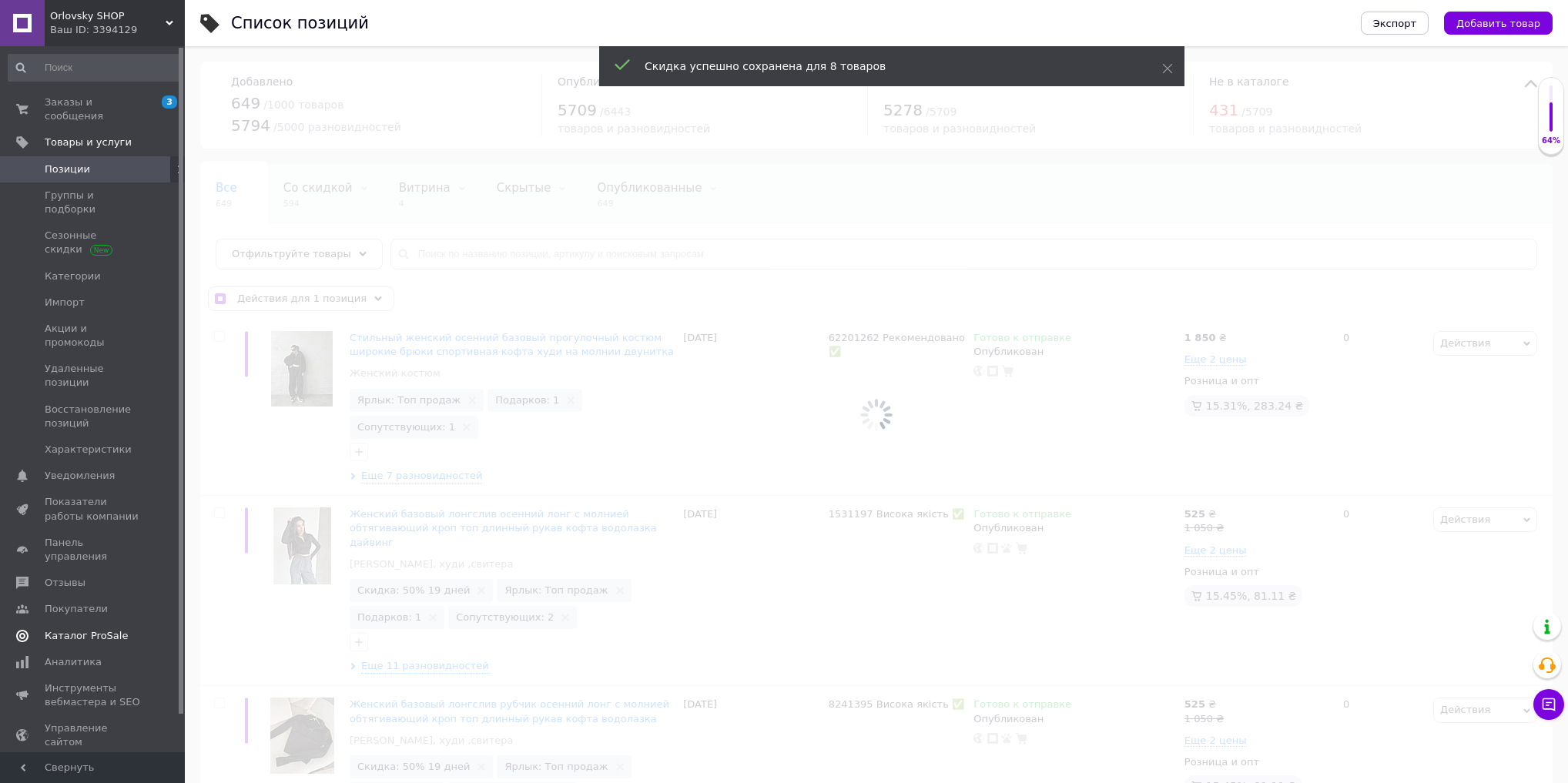
checkbox input "false"
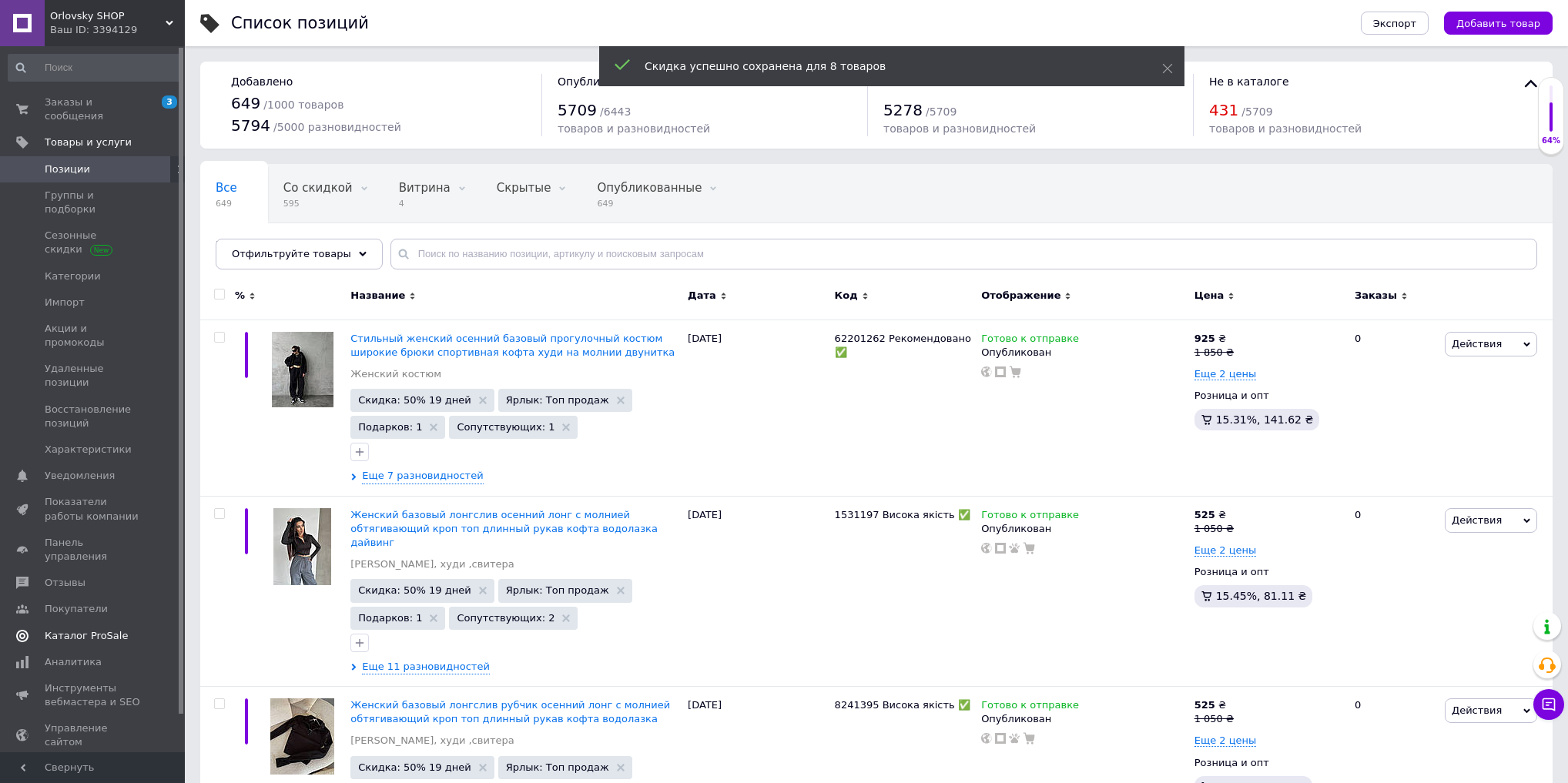
click at [106, 629] on span "Каталог ProSale" at bounding box center [86, 636] width 83 height 14
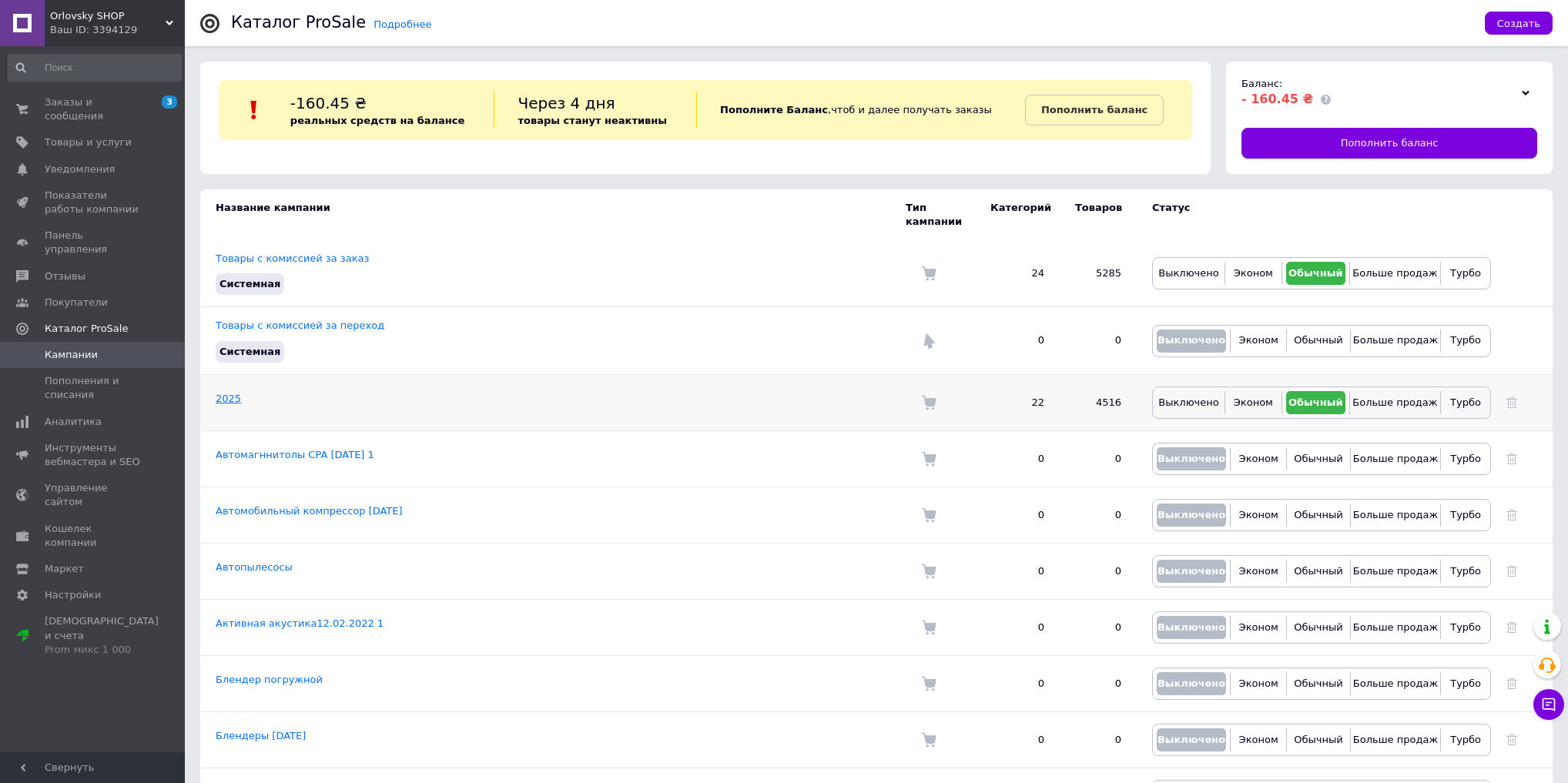
click at [229, 393] on link "2025" at bounding box center [228, 398] width 25 height 11
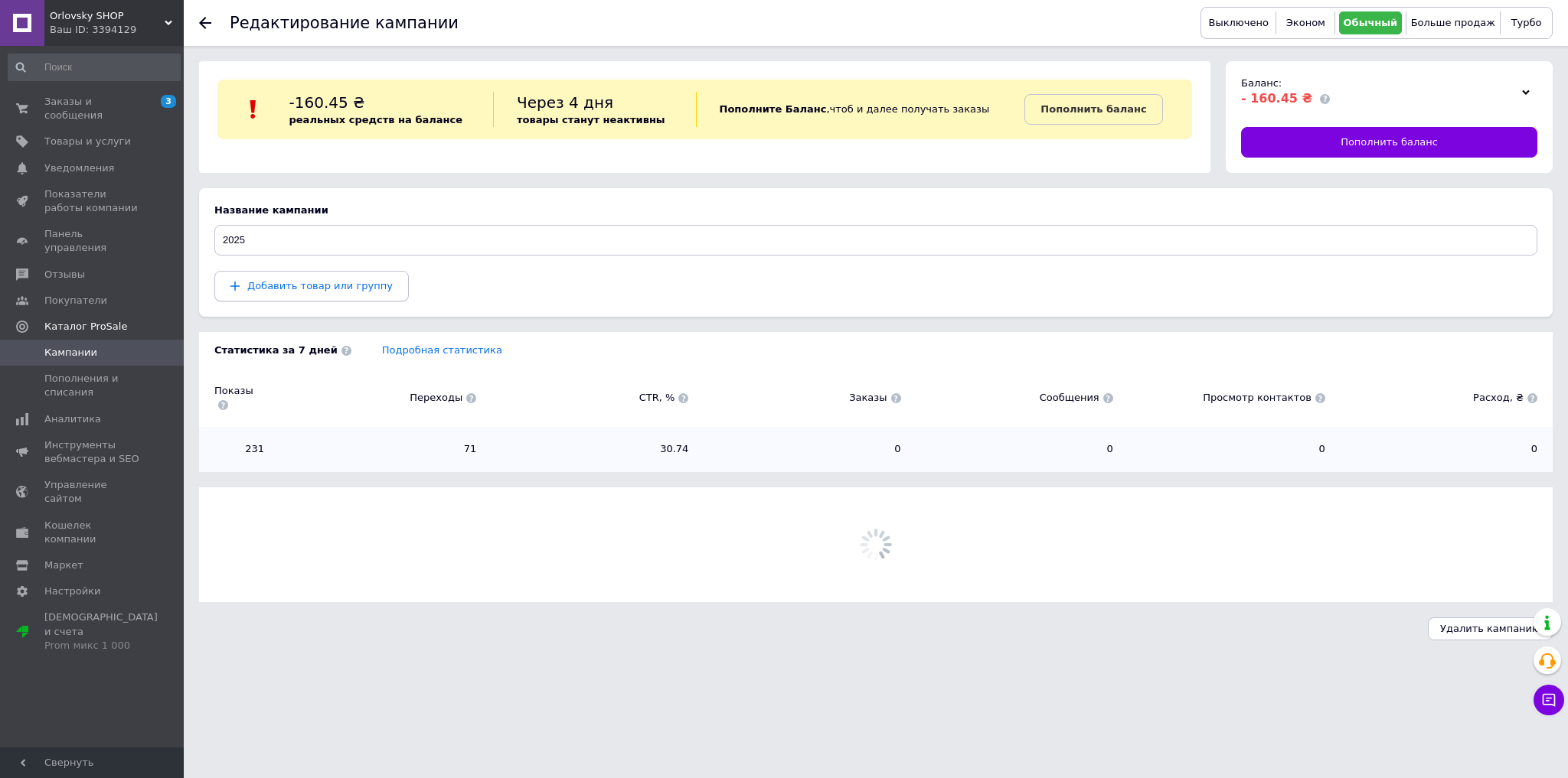
click at [342, 291] on span "Добавить товар или группу" at bounding box center [319, 285] width 145 height 11
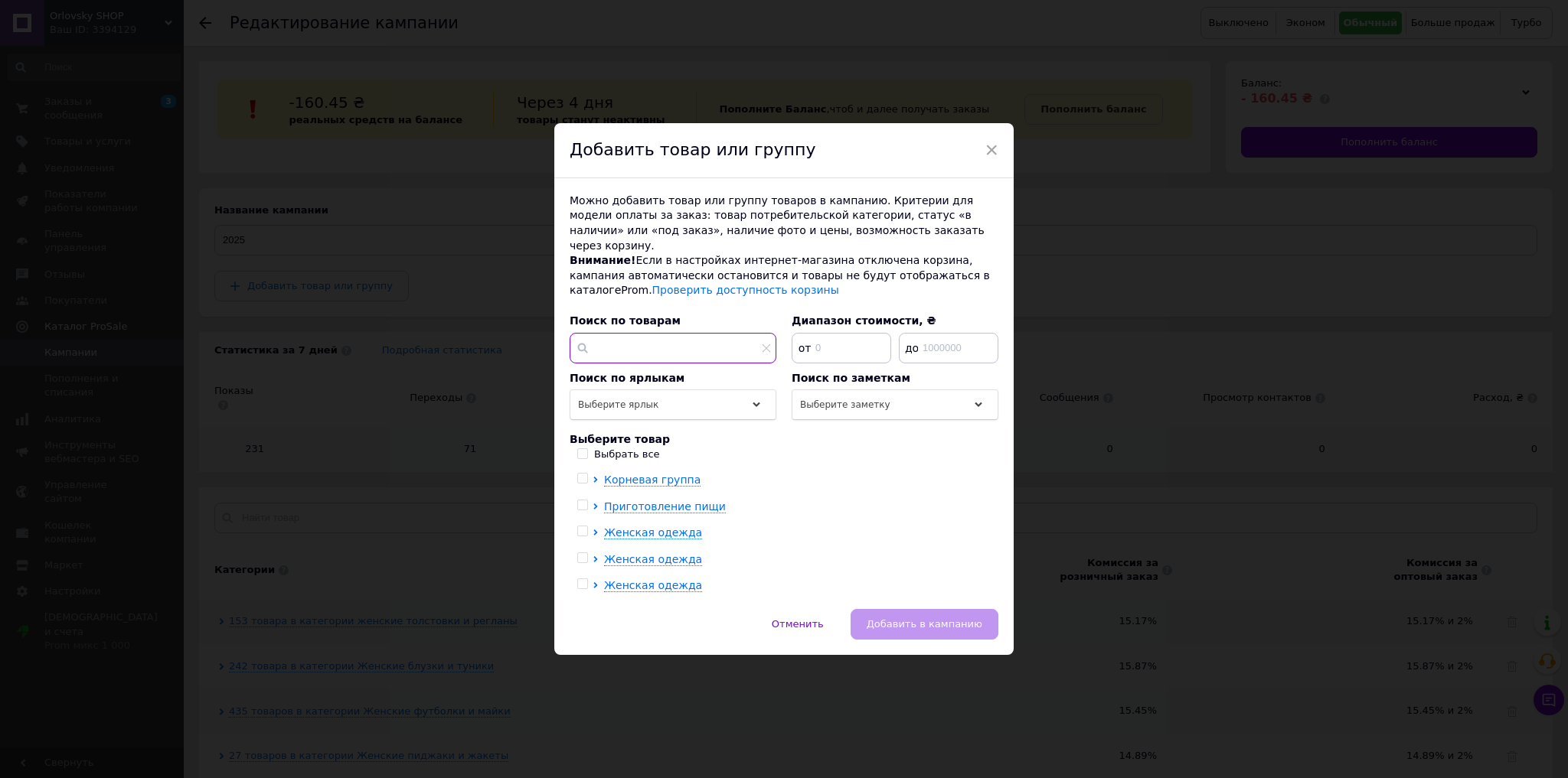
click at [640, 346] on input "text" at bounding box center [673, 348] width 207 height 30
paste input "Стильный женский осенний базовый прогулочный костюм широкие брюки спортивная ко…"
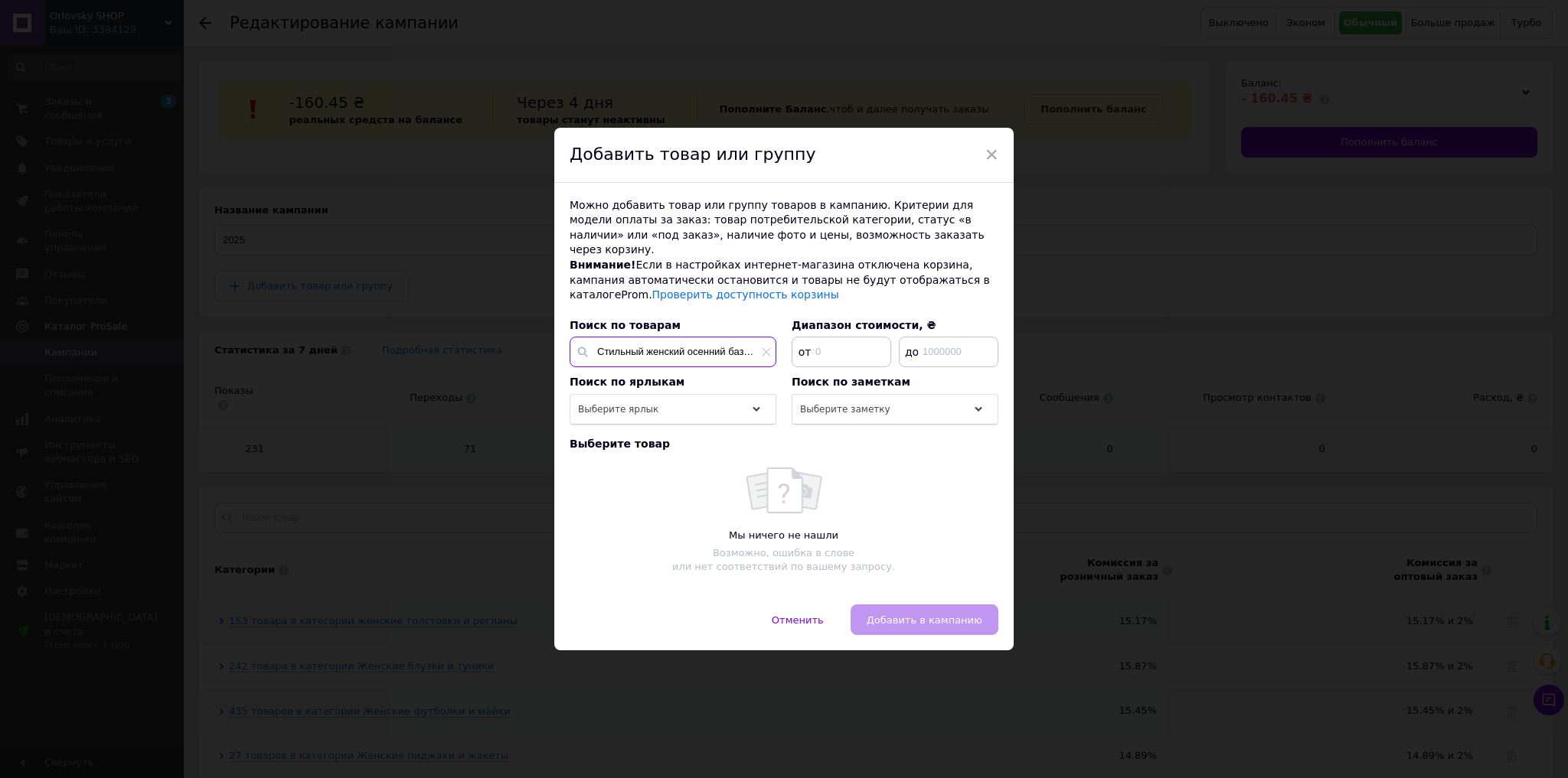
scroll to position [0, 358]
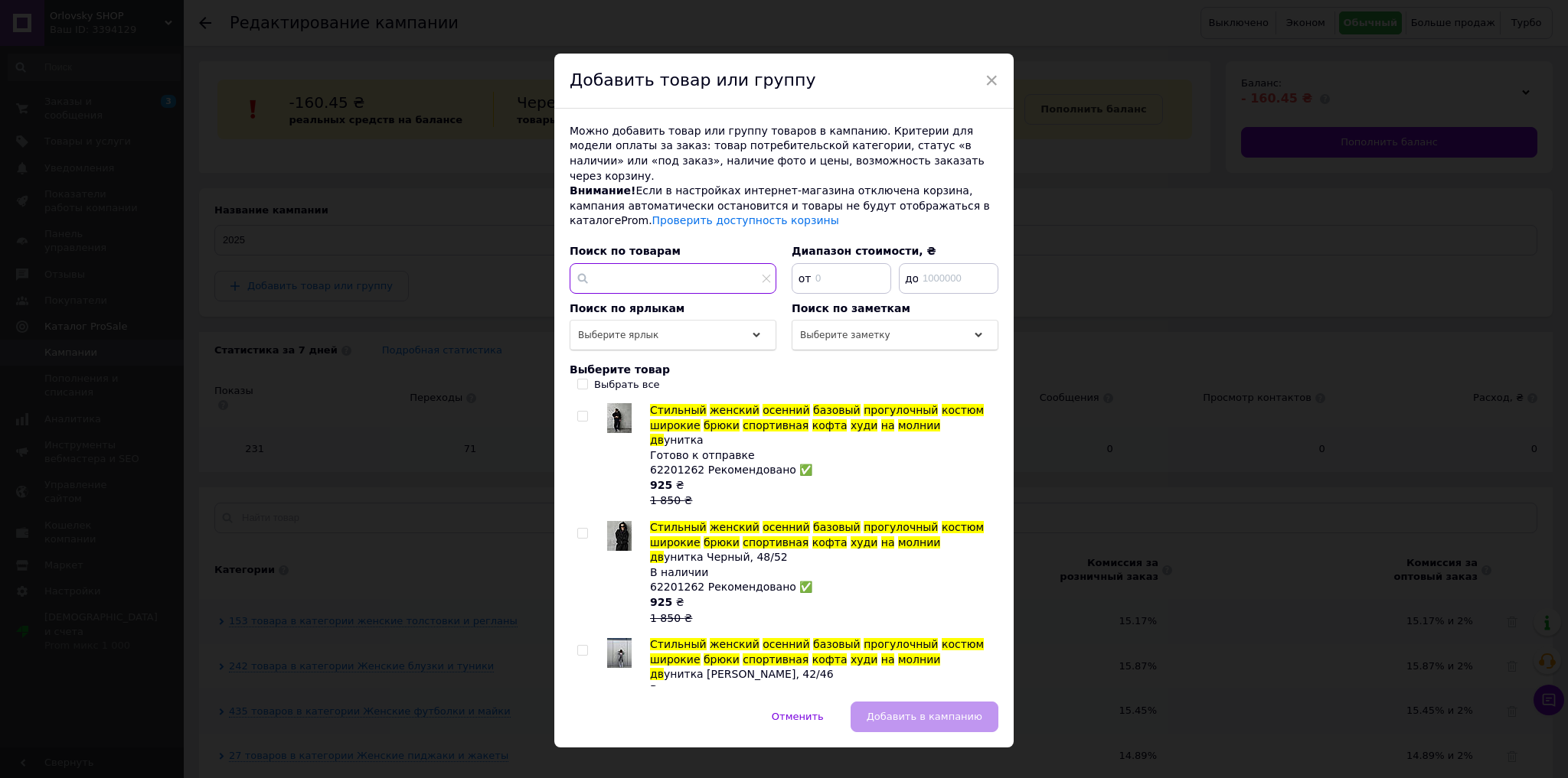
type input "Стильный женский осенний базовый прогулочный костюм широкие брюки спортивная ко…"
click at [579, 379] on input "Выбрать все" at bounding box center [582, 383] width 10 height 10
checkbox input "true"
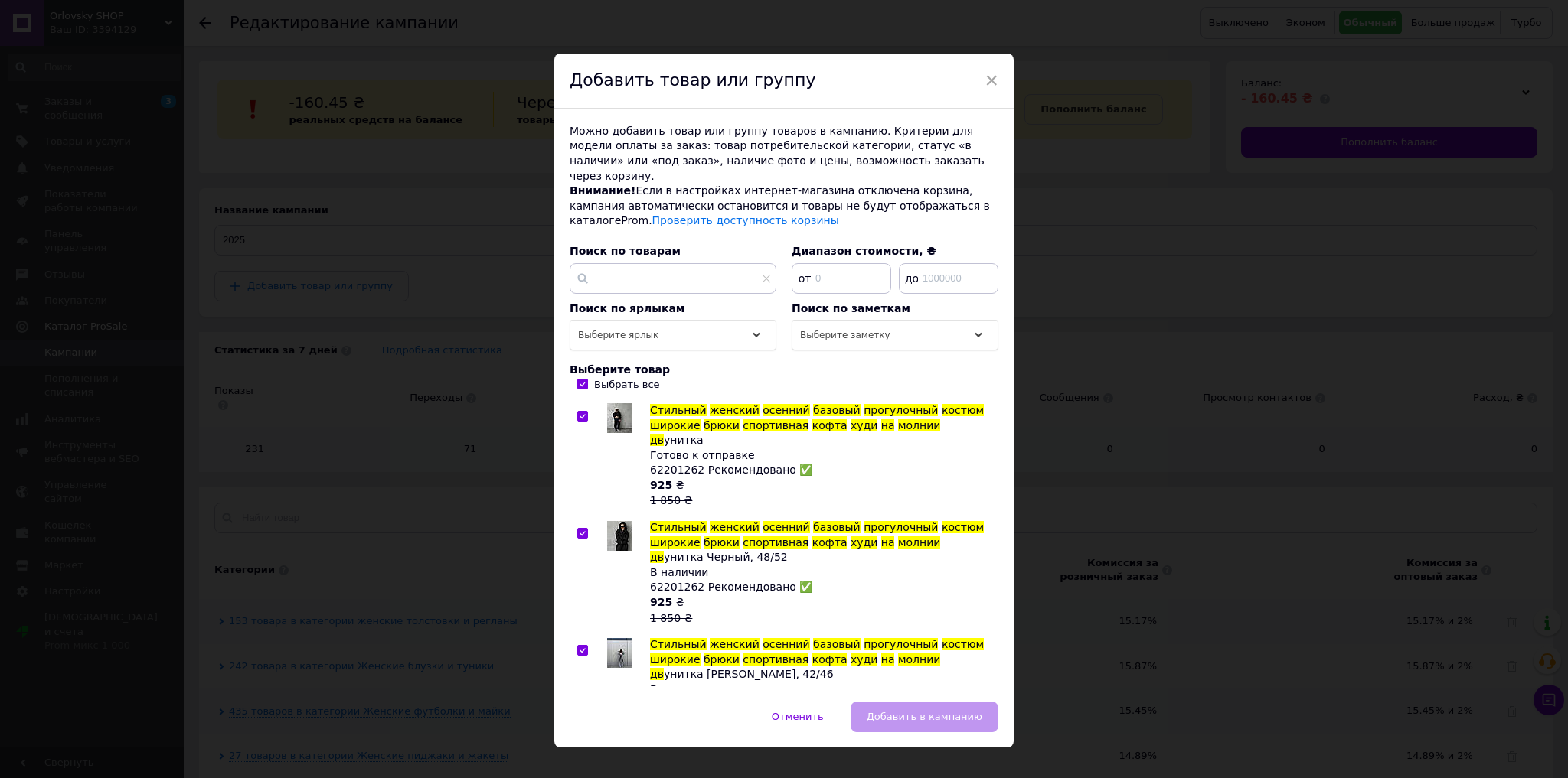
checkbox input "true"
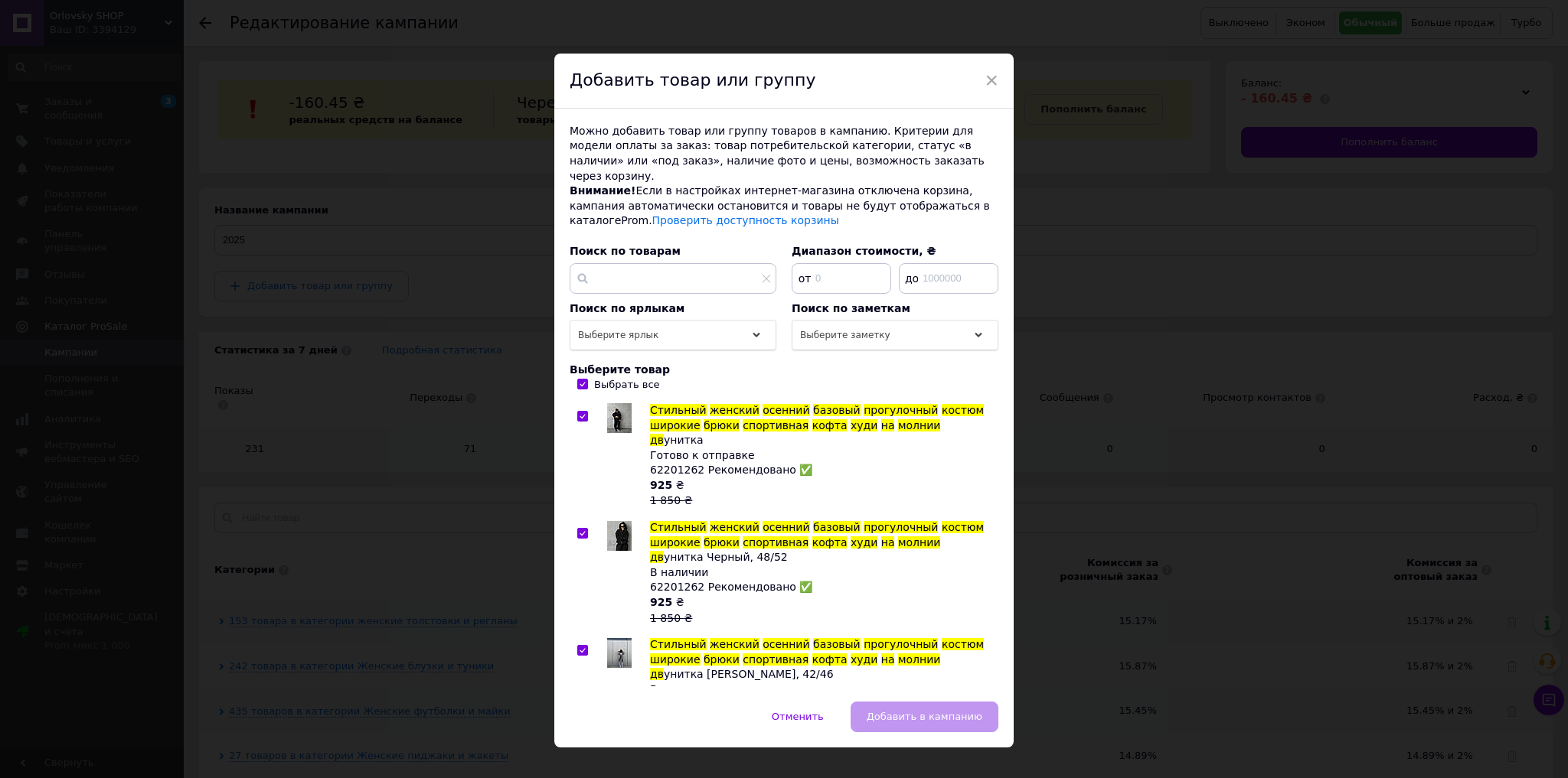
checkbox input "true"
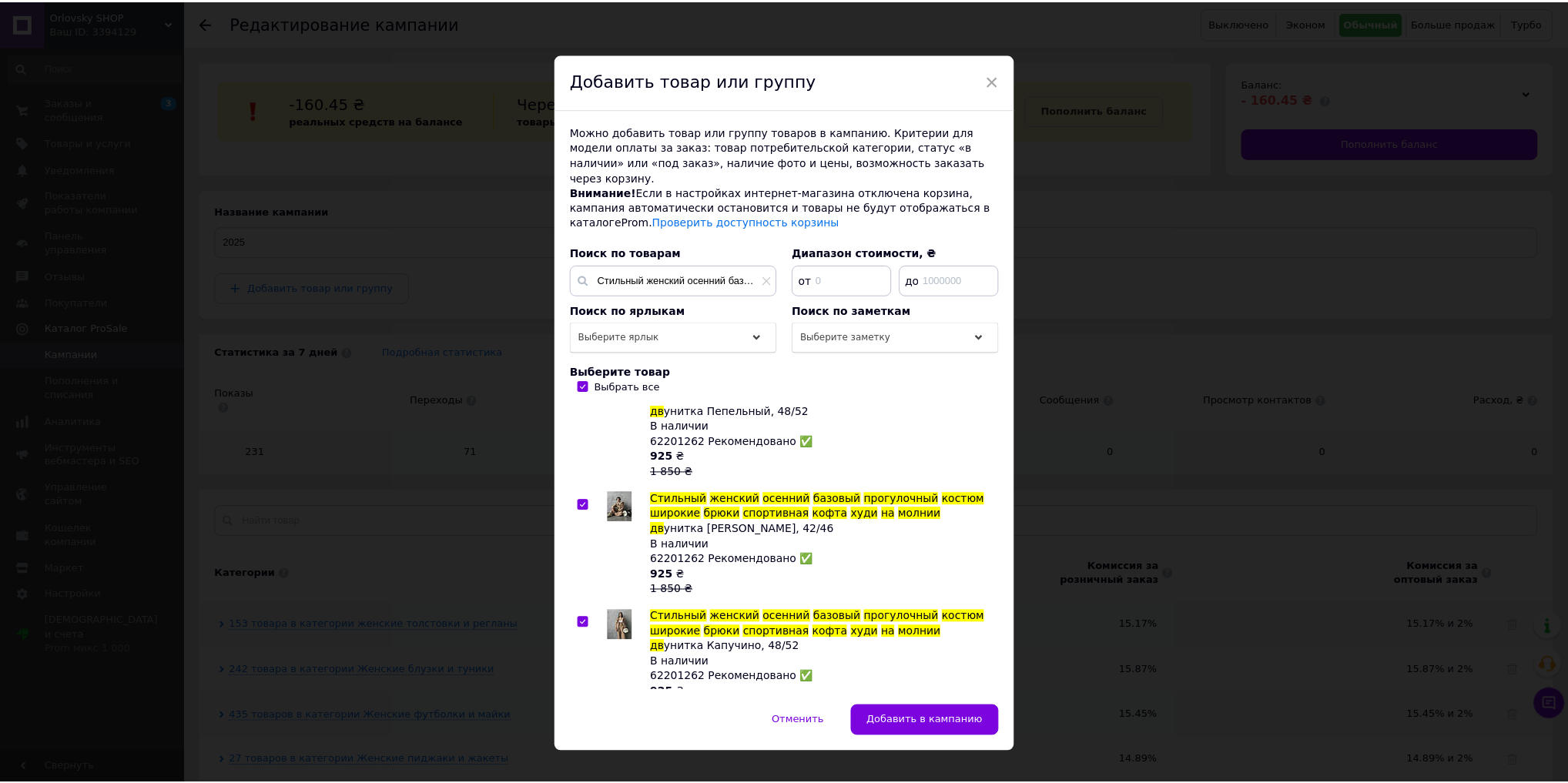
scroll to position [631, 0]
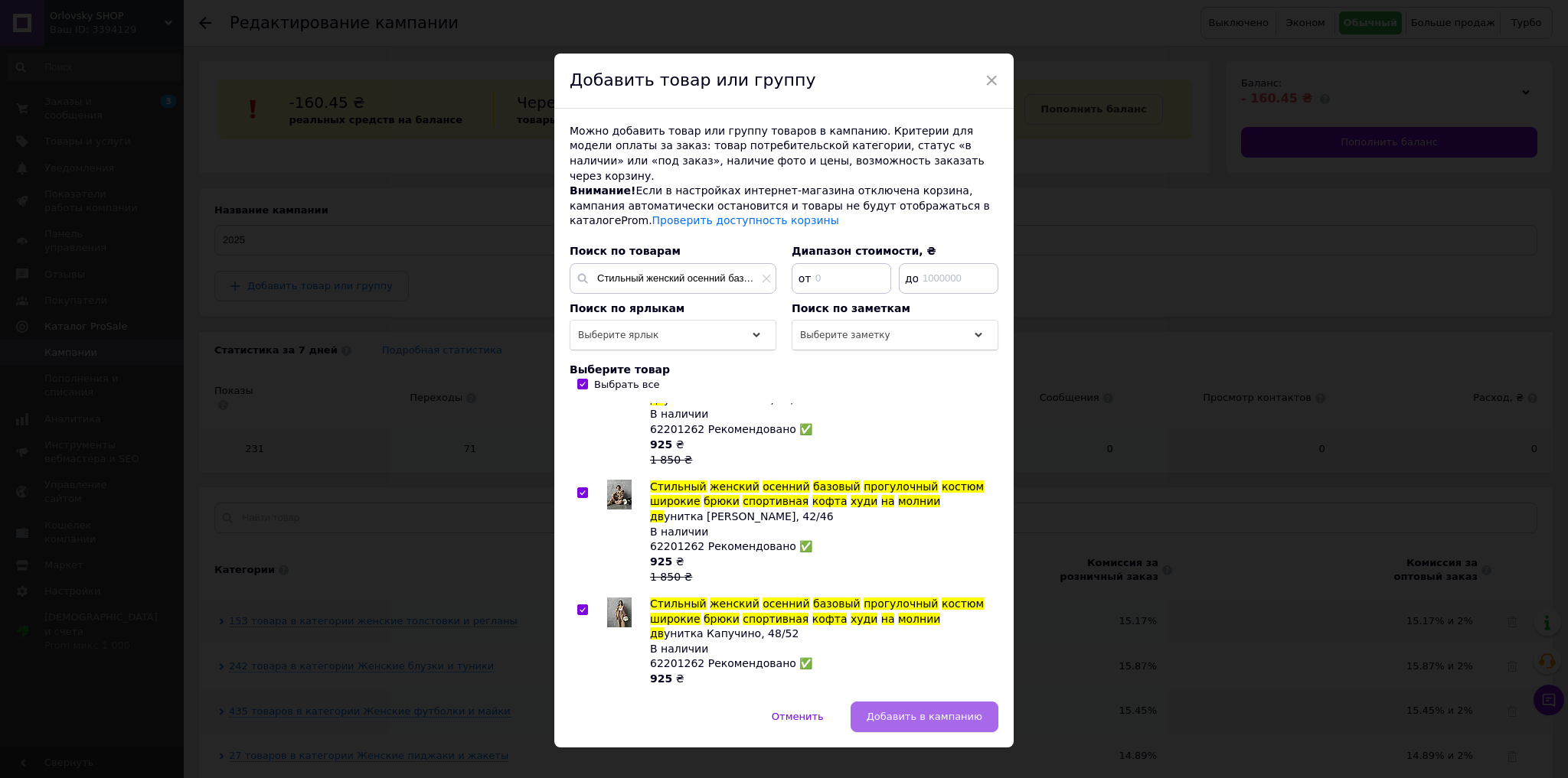
click at [925, 711] on span "Добавить в кампанию" at bounding box center [924, 716] width 116 height 11
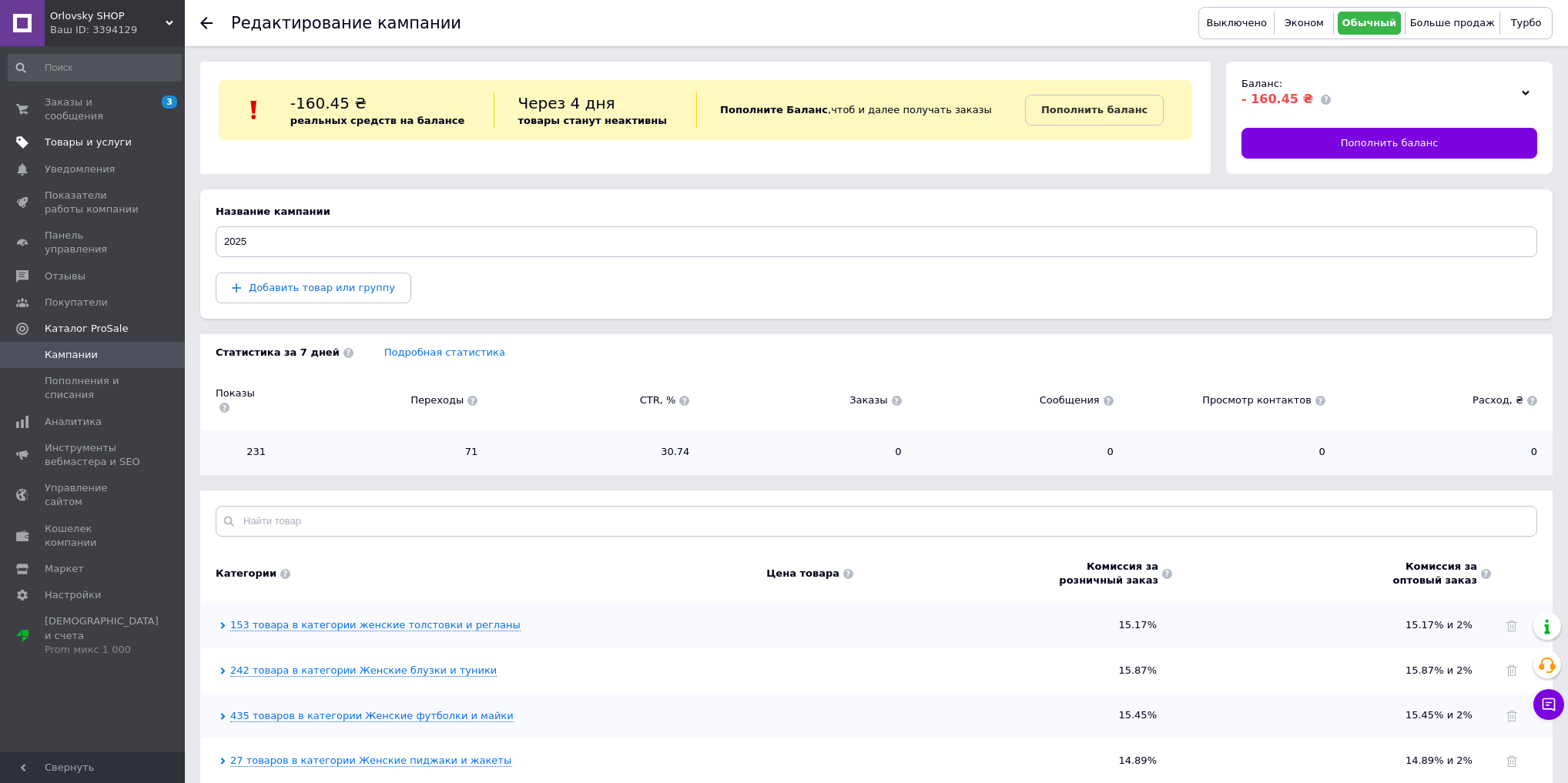
click at [99, 136] on span "Товары и услуги" at bounding box center [88, 143] width 87 height 14
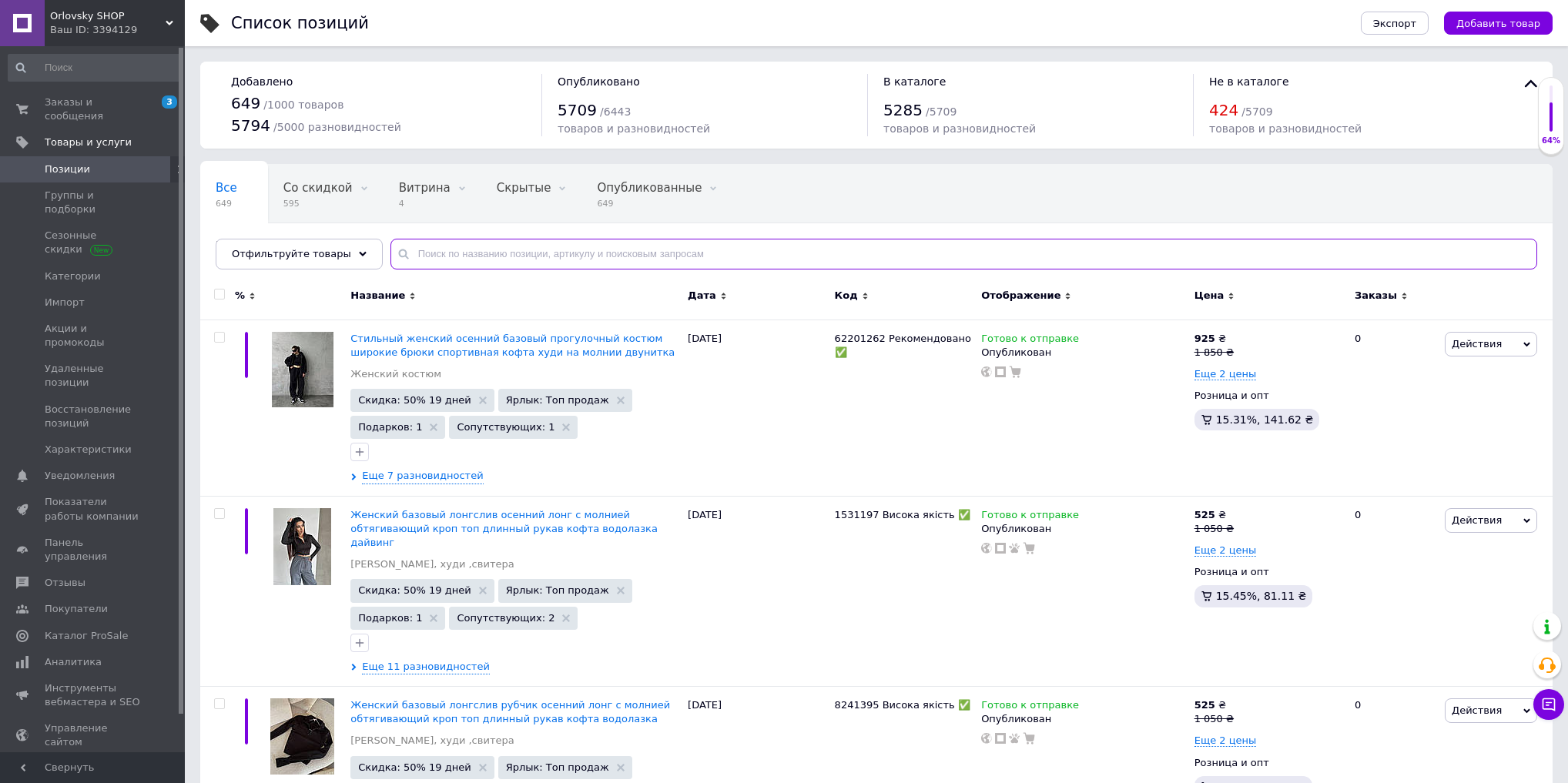
click at [499, 253] on input "text" at bounding box center [963, 254] width 1147 height 31
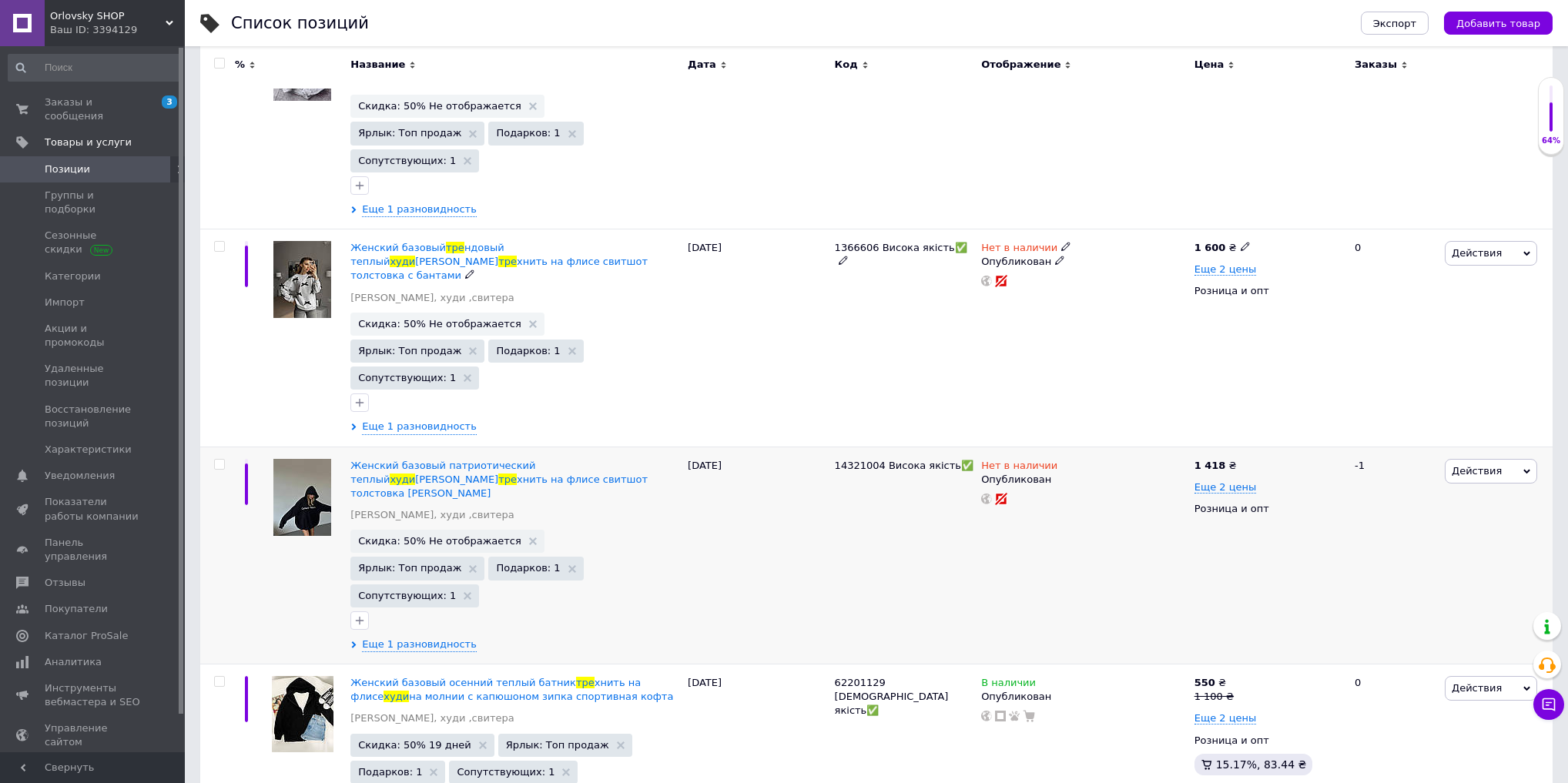
scroll to position [555, 0]
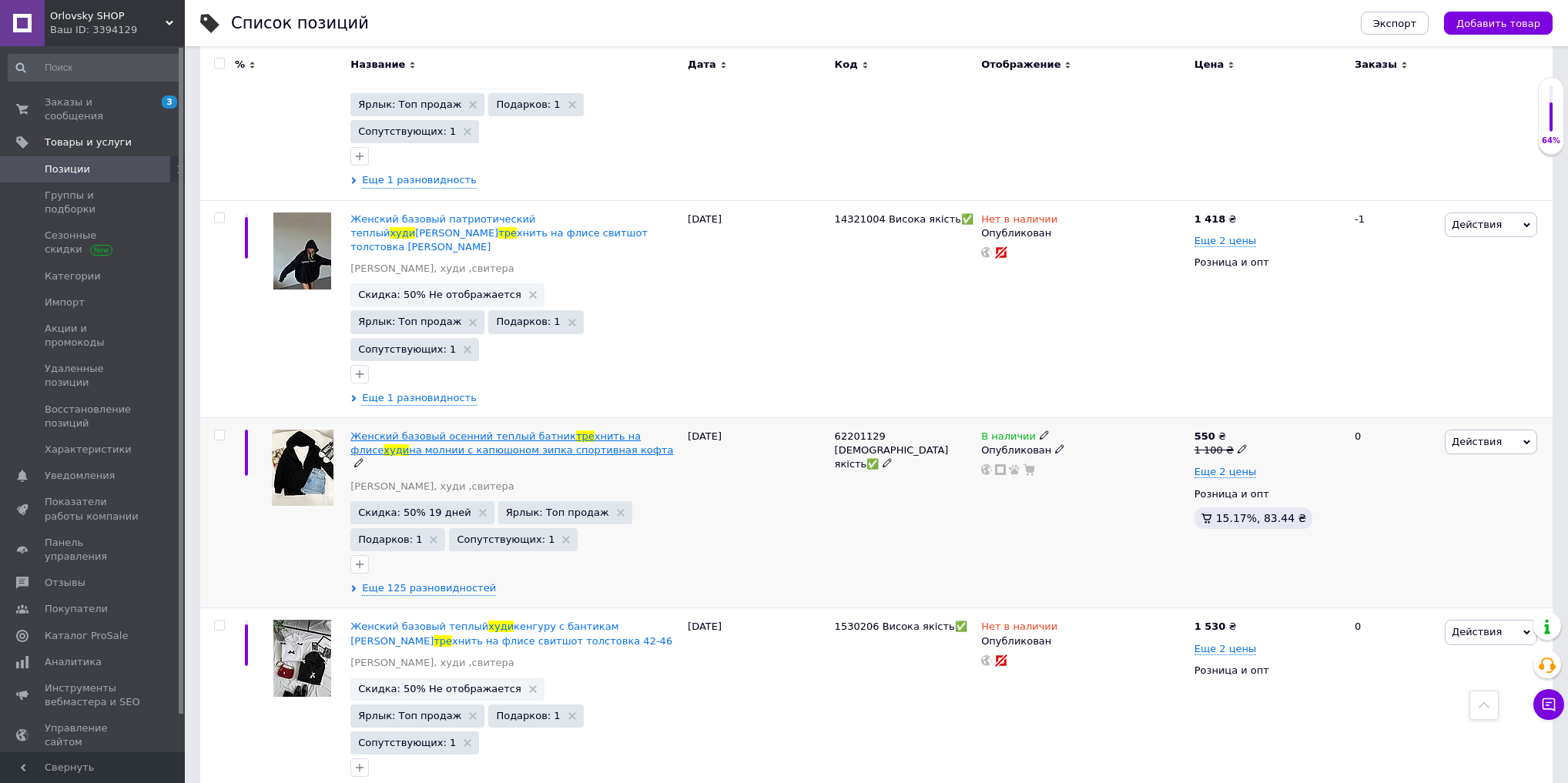
type input "худи тре"
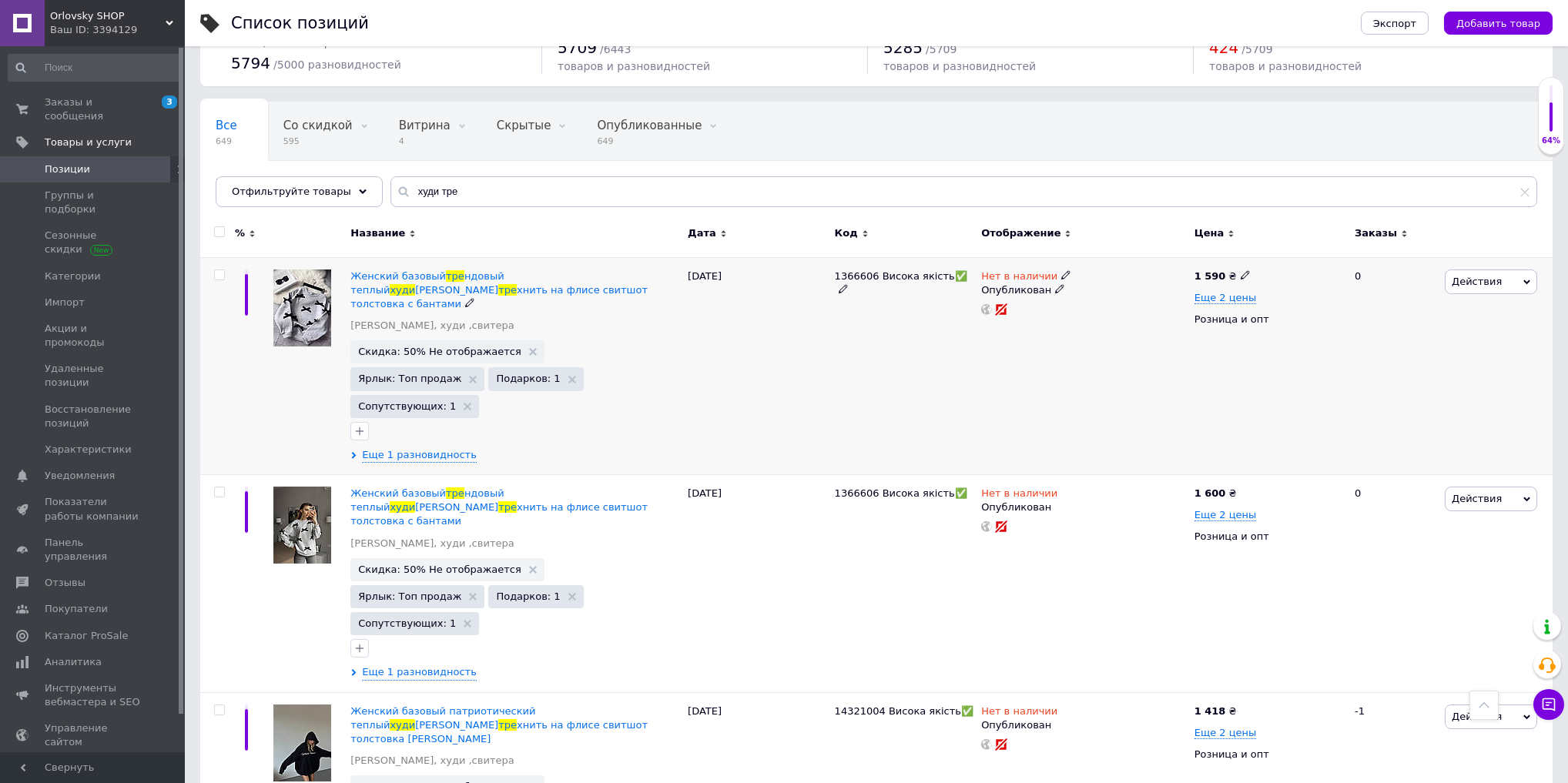
scroll to position [0, 0]
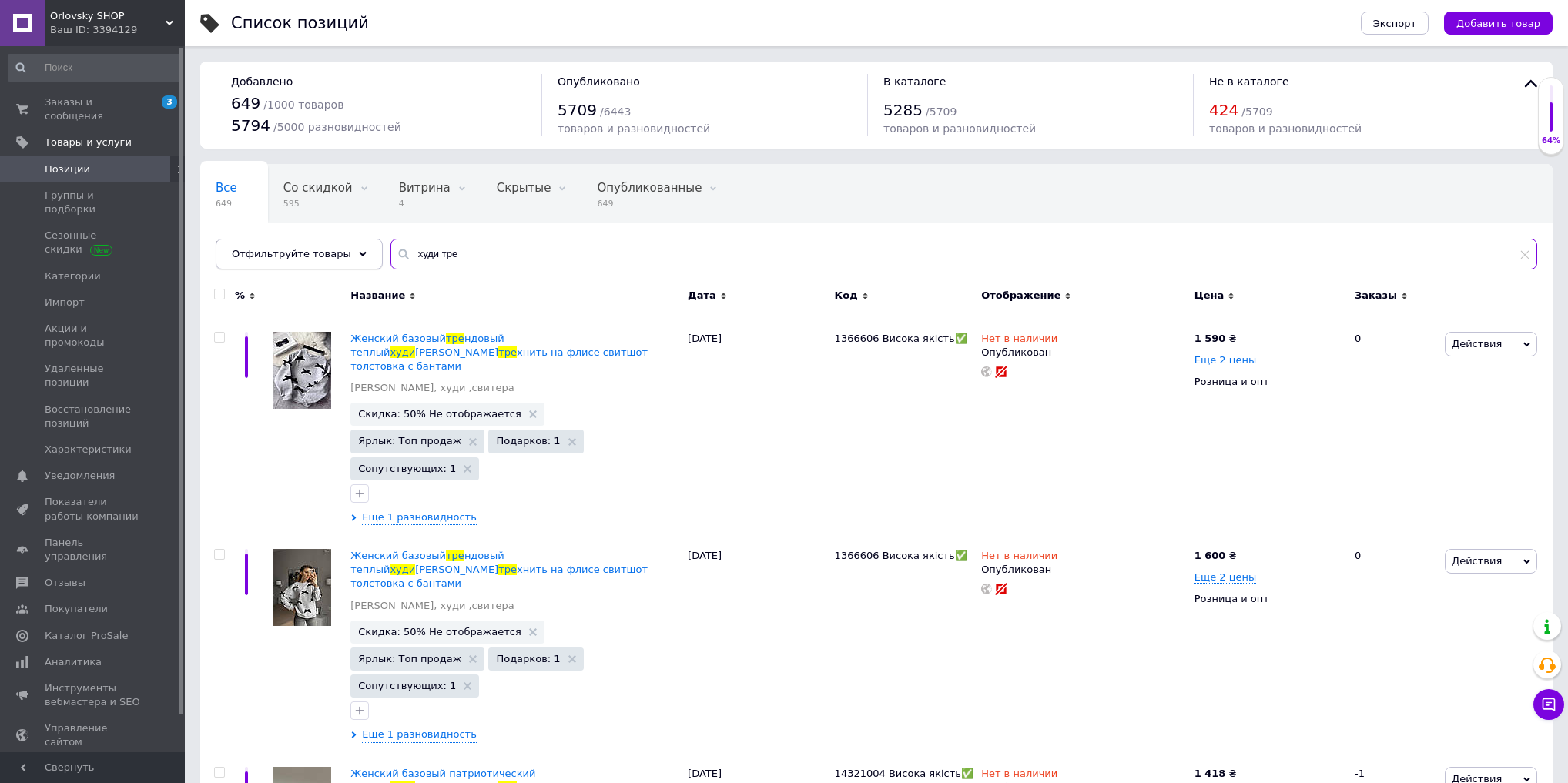
drag, startPoint x: 466, startPoint y: 253, endPoint x: 284, endPoint y: 243, distance: 182.3
click at [286, 243] on div "Отфильтруйте товары худи тре" at bounding box center [877, 254] width 1322 height 31
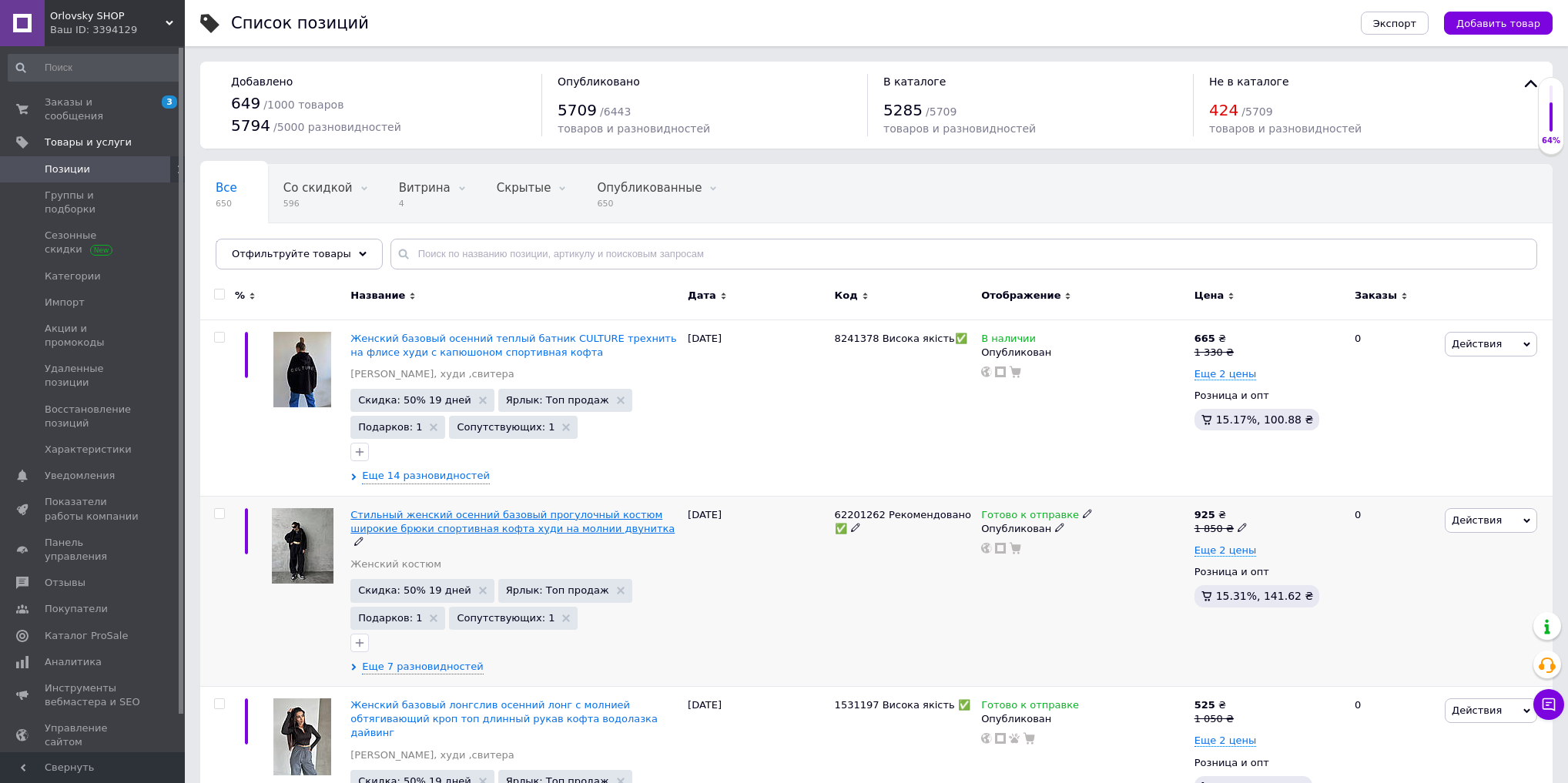
click at [505, 524] on span "Стильный женский осенний базовый прогулочный костюм широкие брюки спортивная ко…" at bounding box center [513, 521] width 325 height 25
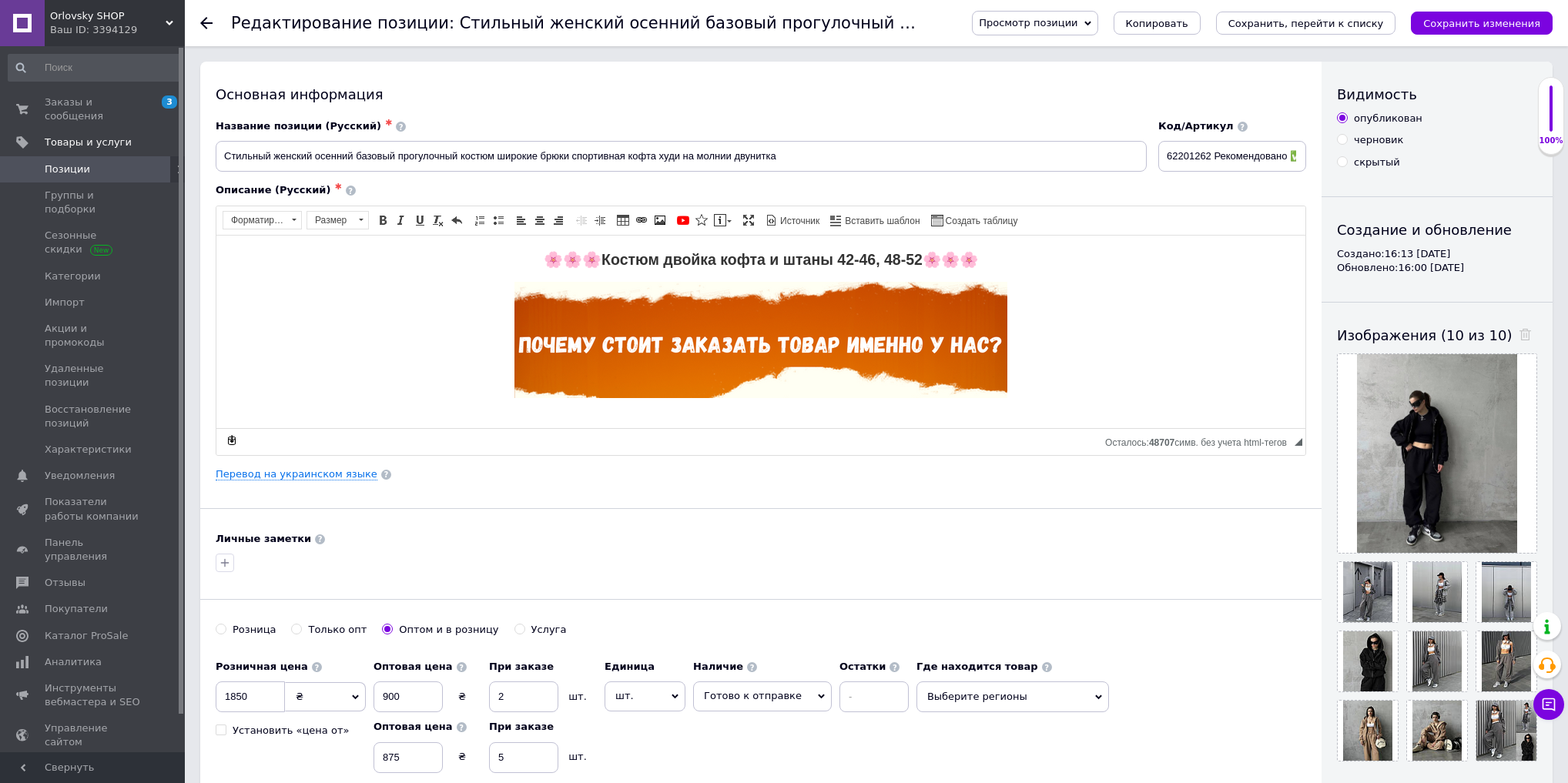
drag, startPoint x: 1178, startPoint y: 638, endPoint x: 1186, endPoint y: 623, distance: 17.0
click at [1178, 638] on div "Розница Только опт Оптом и в розницу Услуга" at bounding box center [761, 637] width 1091 height 29
click at [1188, 19] on span "Копировать" at bounding box center [1157, 23] width 62 height 11
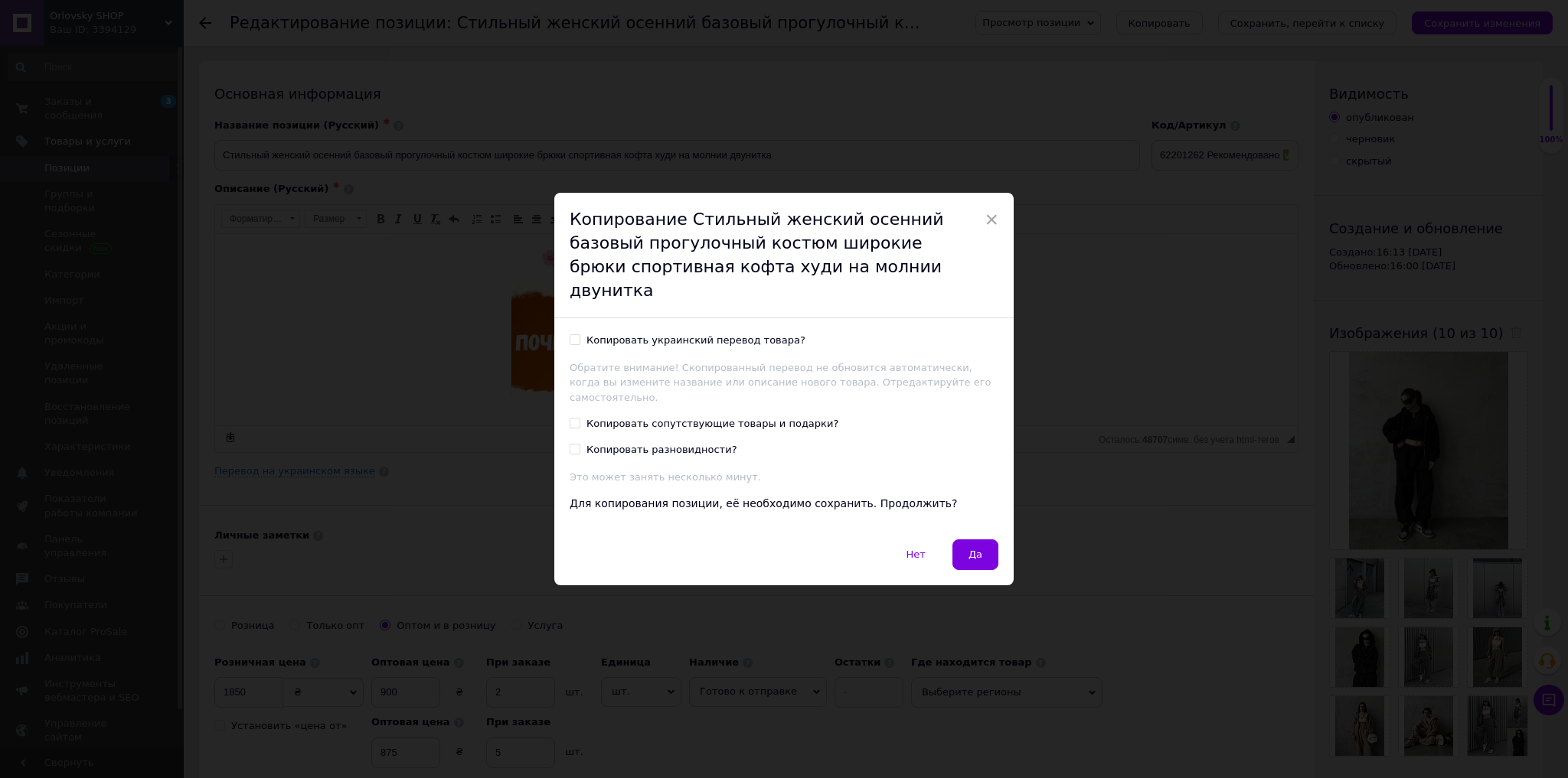
click at [584, 342] on label "Копировать украинский перевод товара?" at bounding box center [687, 341] width 236 height 14
click at [579, 342] on input "Копировать украинский перевод товара?" at bounding box center [574, 339] width 10 height 10
click at [584, 336] on label "Копировать украинский перевод товара?" at bounding box center [687, 341] width 236 height 14
click at [579, 336] on input "Копировать украинский перевод товара?" at bounding box center [574, 339] width 10 height 10
click at [588, 326] on div "Копировать украинский перевод товара? Обратите внимание! Скопированный перевод …" at bounding box center [784, 429] width 459 height 221
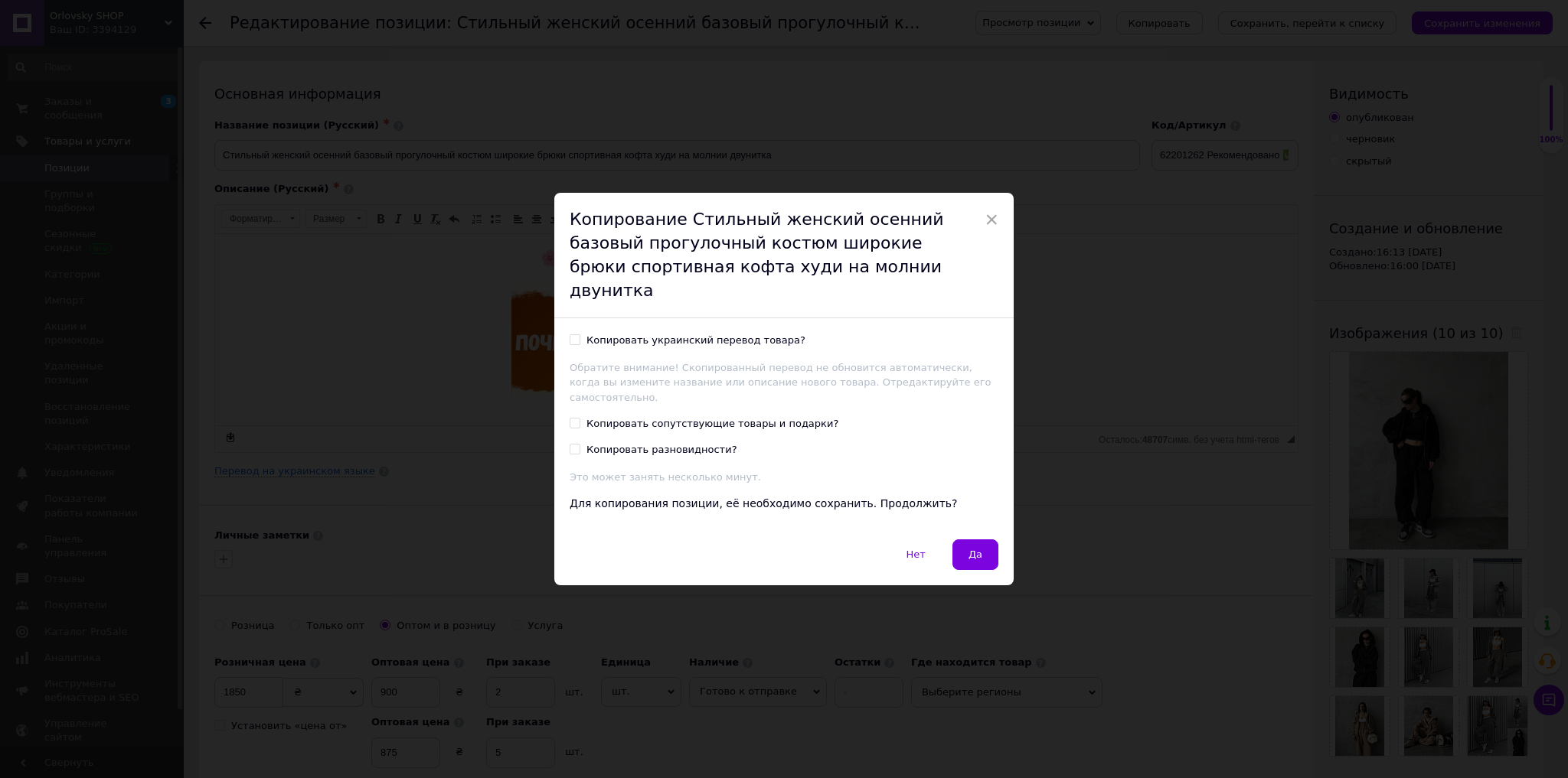
click at [587, 336] on div "Копировать украинский перевод товара?" at bounding box center [696, 341] width 219 height 14
click at [579, 336] on input "Копировать украинский перевод товара?" at bounding box center [574, 339] width 10 height 10
checkbox input "true"
click at [608, 394] on div "Копировать украинский перевод товара? Обратите внимание! Скопированный перевод …" at bounding box center [784, 429] width 459 height 221
click at [610, 417] on div "Копировать сопутствующие товары и подарки?" at bounding box center [712, 424] width 252 height 14
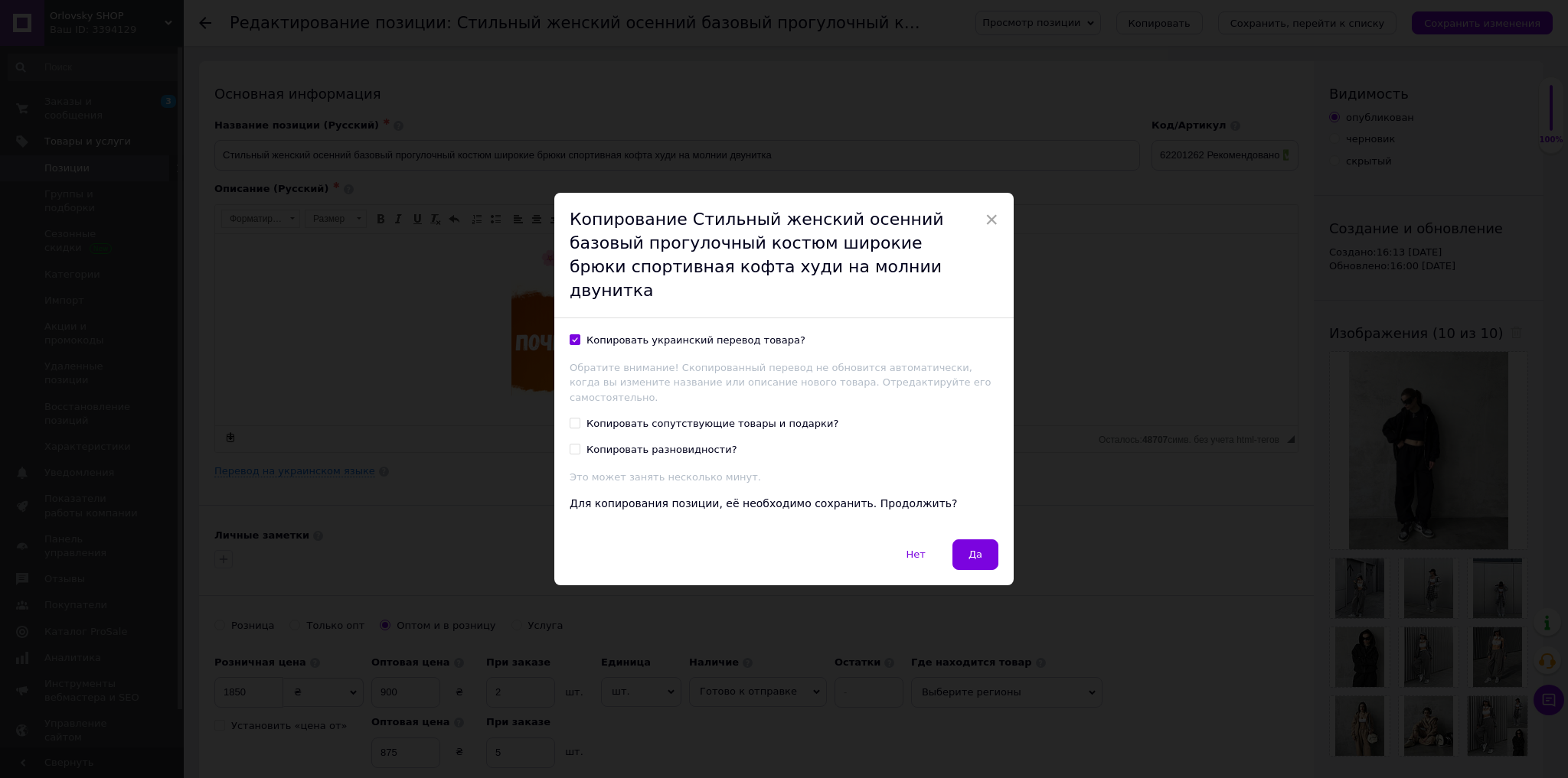
click at [579, 418] on input "Копировать сопутствующие товары и подарки?" at bounding box center [574, 422] width 10 height 10
checkbox input "true"
click at [964, 540] on button "Да" at bounding box center [975, 555] width 46 height 30
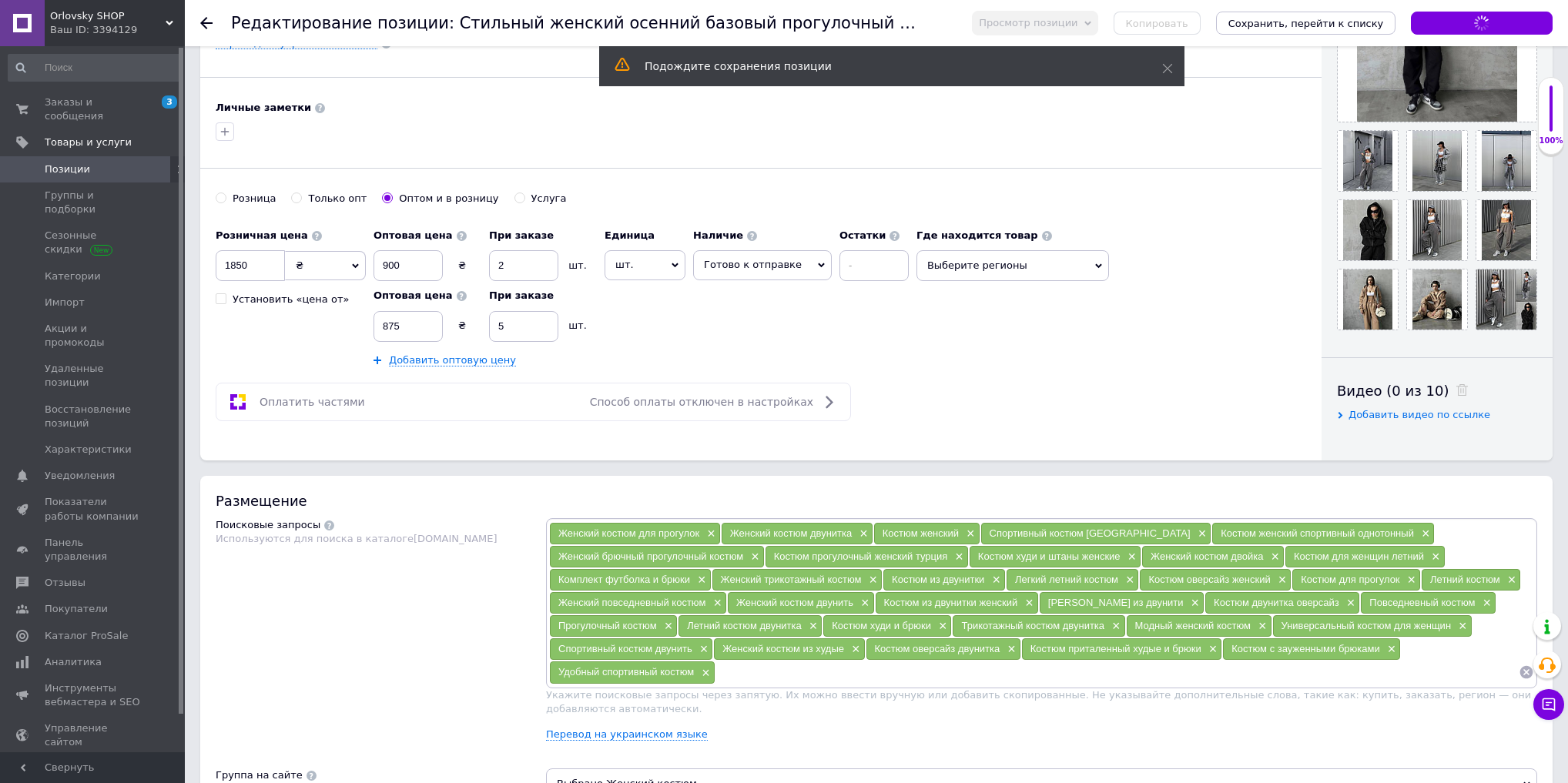
scroll to position [431, 0]
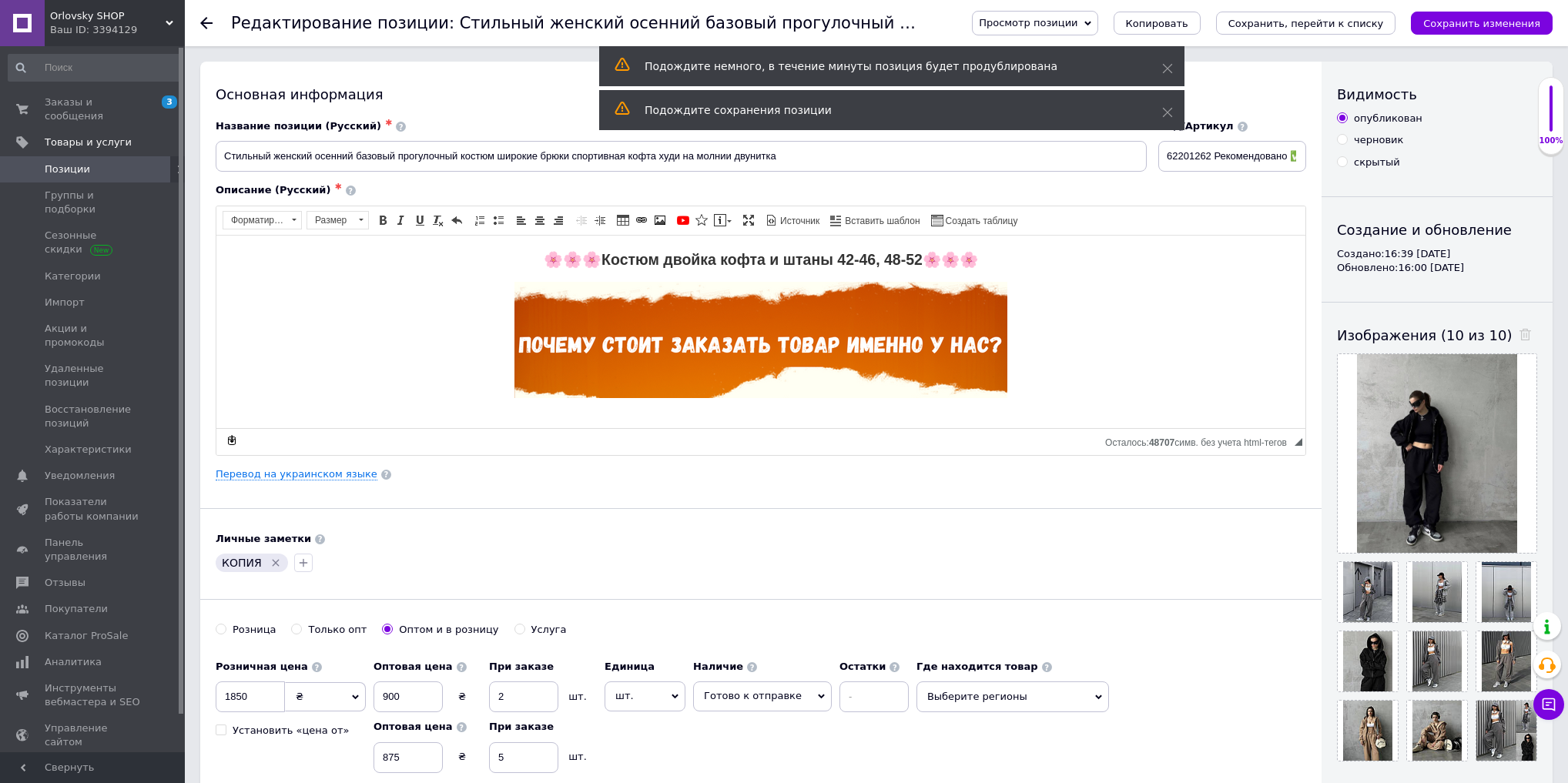
click at [270, 561] on icon "Удалить метку" at bounding box center [276, 563] width 12 height 12
click at [1520, 332] on use at bounding box center [1525, 334] width 11 height 11
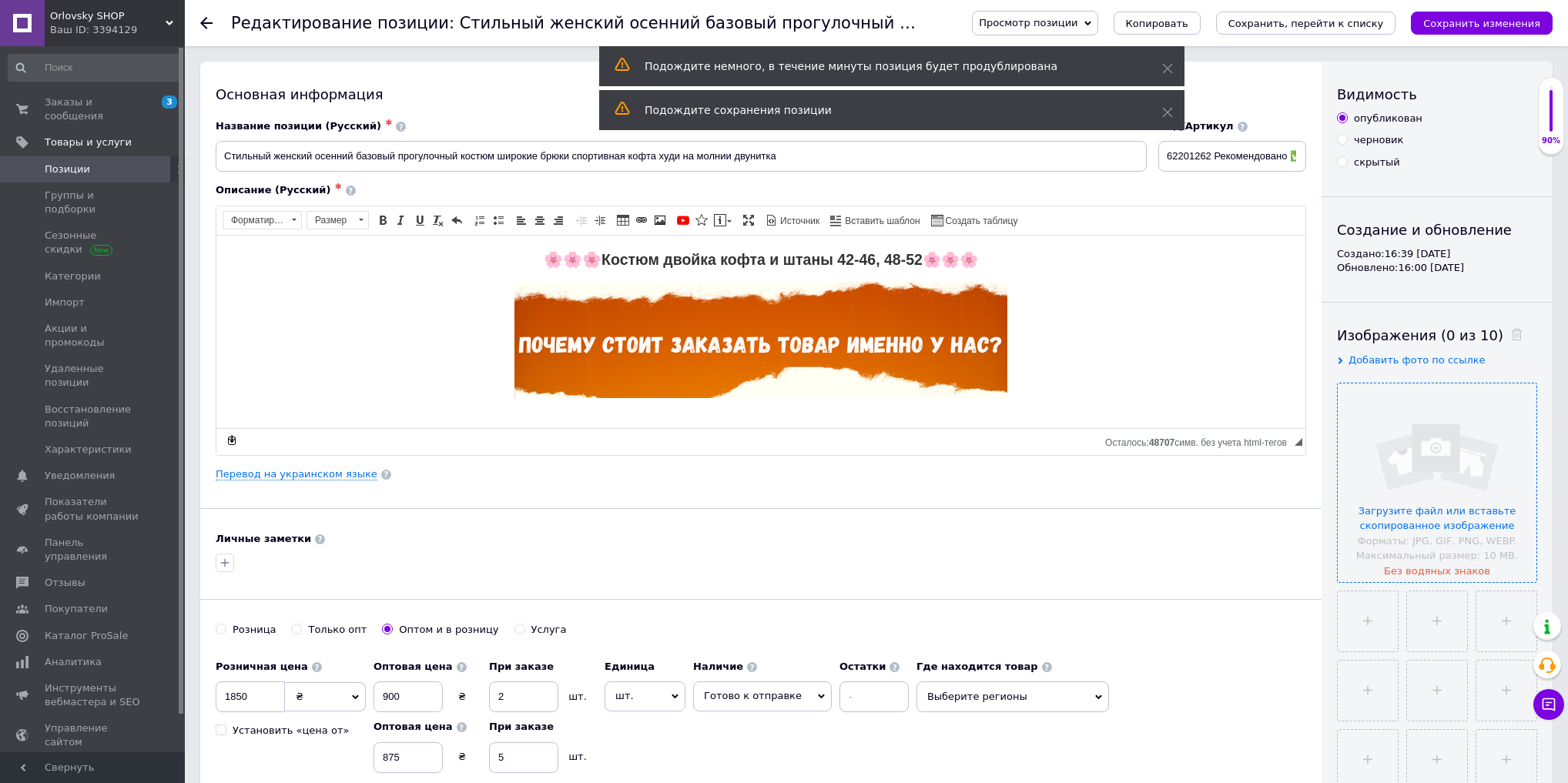
click at [1480, 397] on input "file" at bounding box center [1437, 482] width 199 height 199
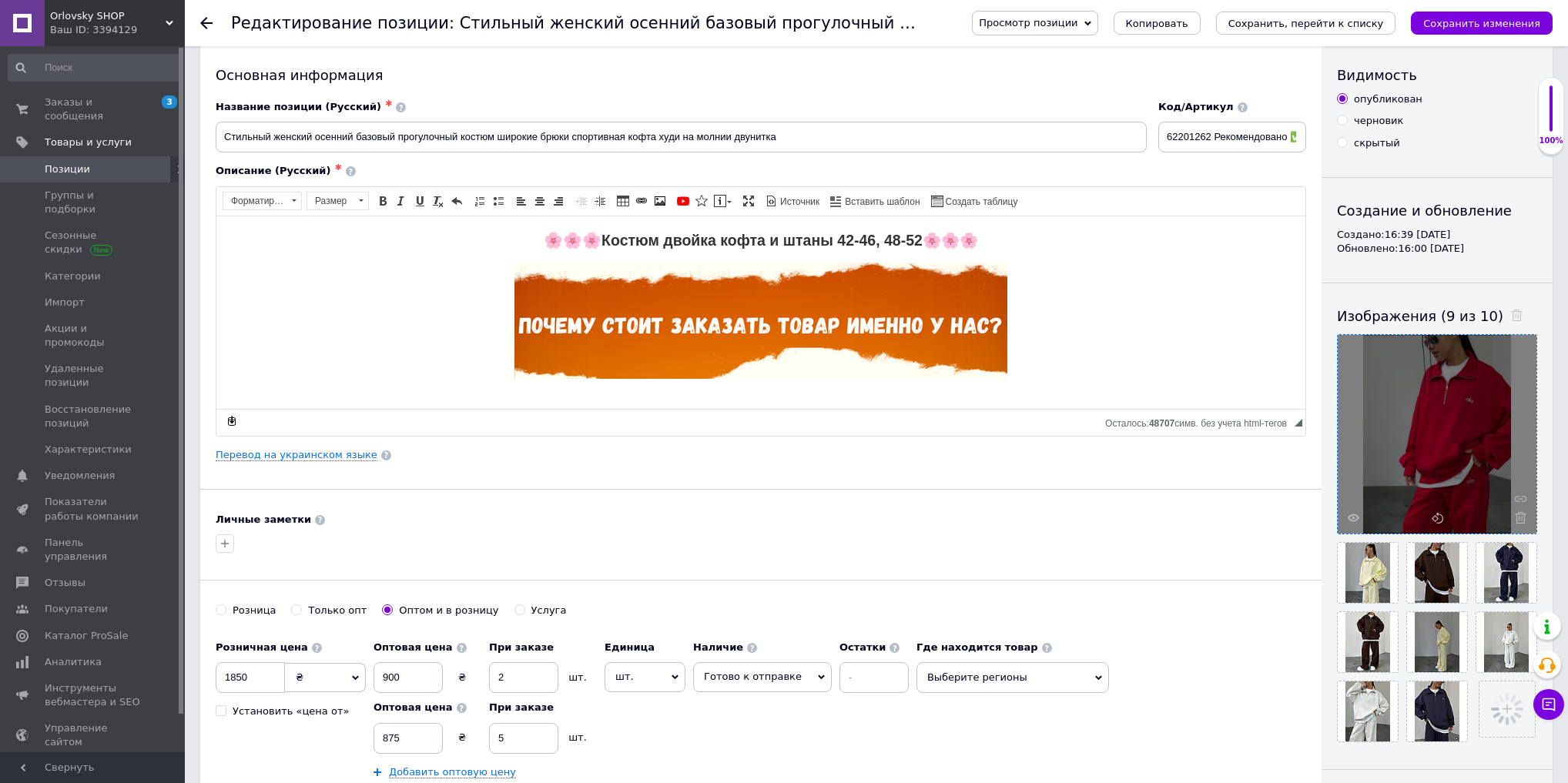
scroll to position [247, 0]
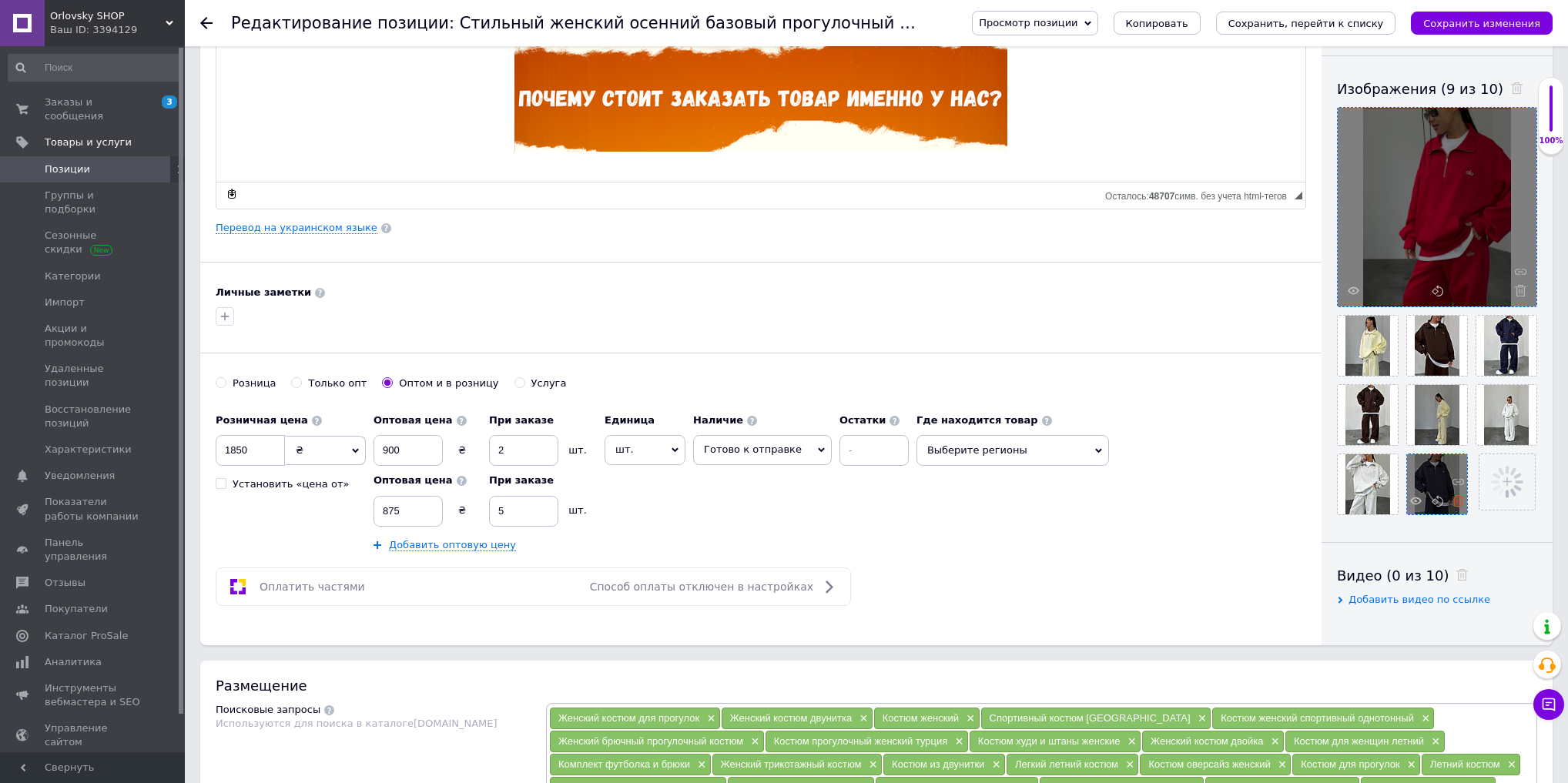
click at [1455, 505] on icon at bounding box center [1458, 500] width 11 height 11
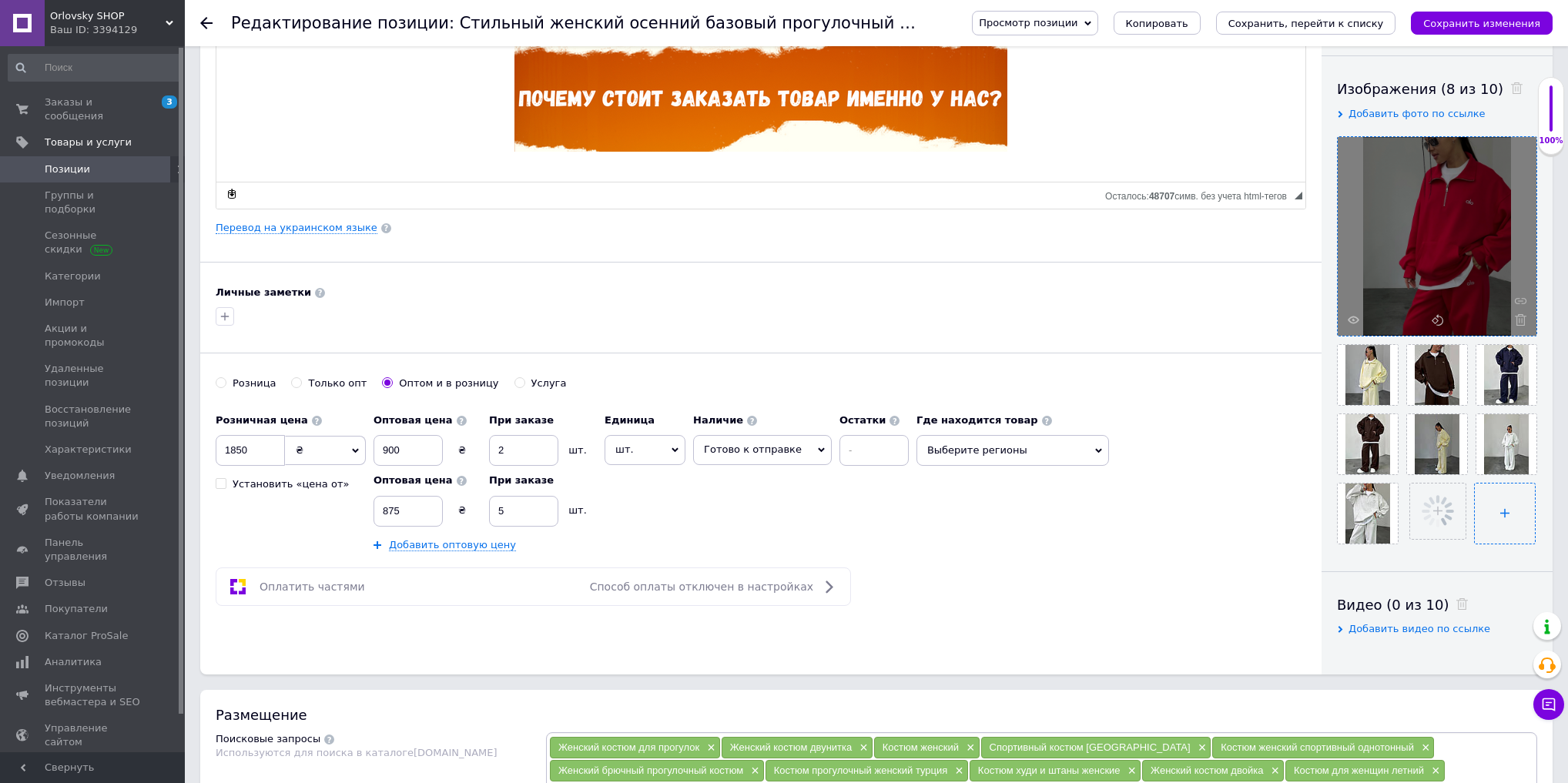
click at [1485, 521] on input "file" at bounding box center [1505, 514] width 60 height 60
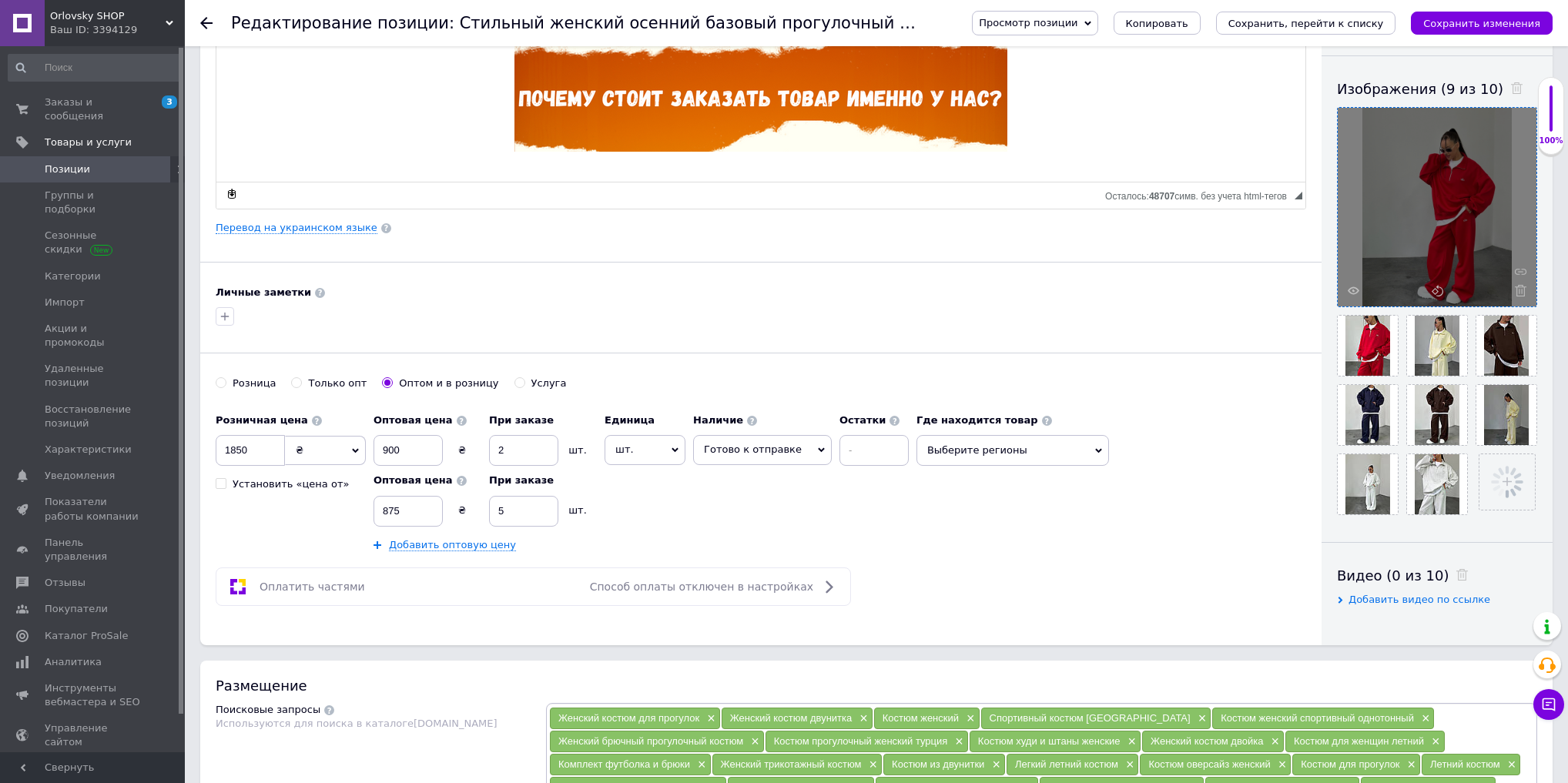
scroll to position [0, 0]
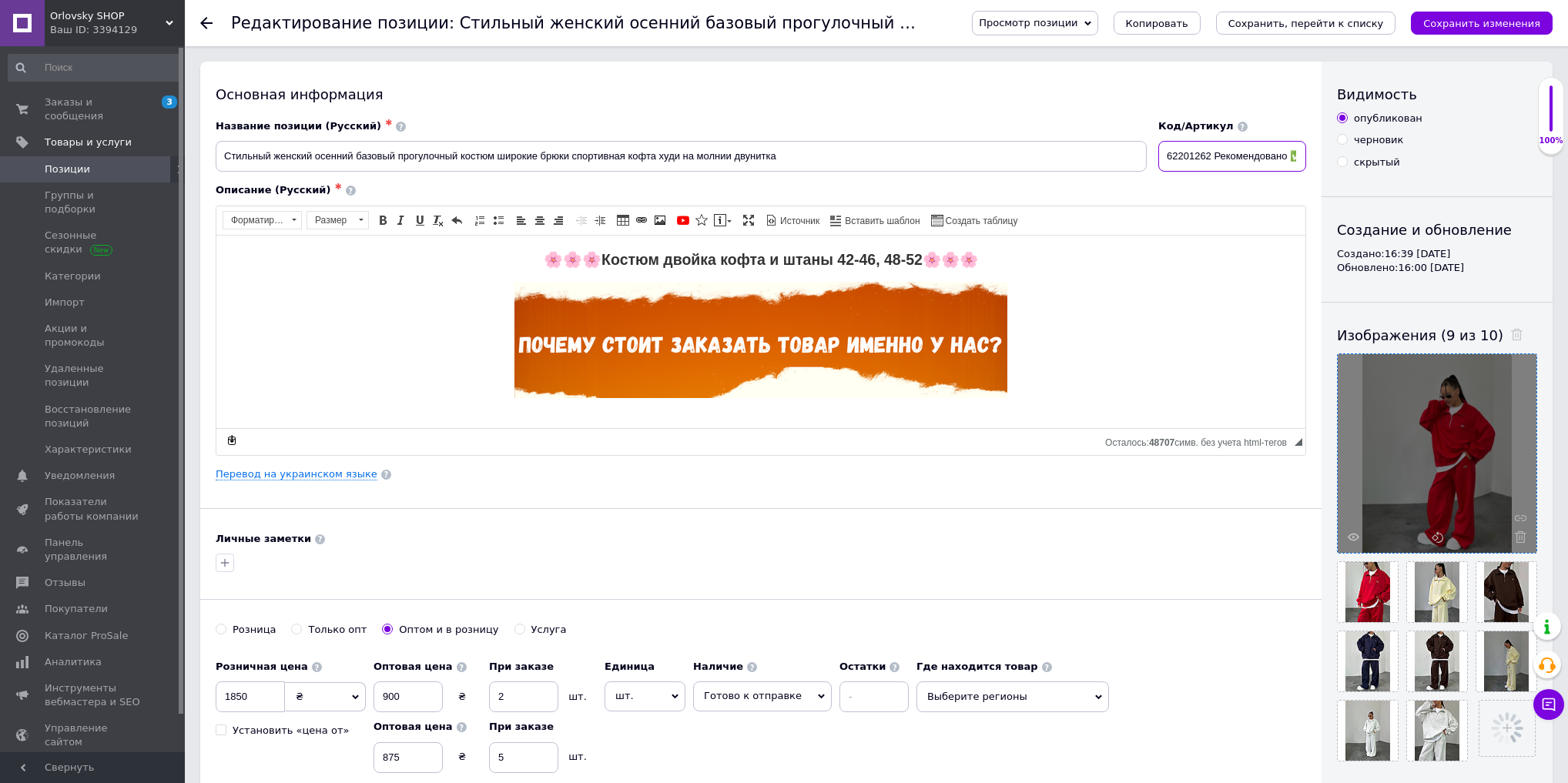
drag, startPoint x: 1217, startPoint y: 150, endPoint x: 1100, endPoint y: 143, distance: 117.2
click at [1133, 157] on div "Название позиции (Русский) ✱ Стильный женский осенний базовый прогулочный костю…" at bounding box center [761, 145] width 1102 height 64
type input "771993 Рекомендовано ✅"
drag, startPoint x: 217, startPoint y: 699, endPoint x: 92, endPoint y: 685, distance: 125.8
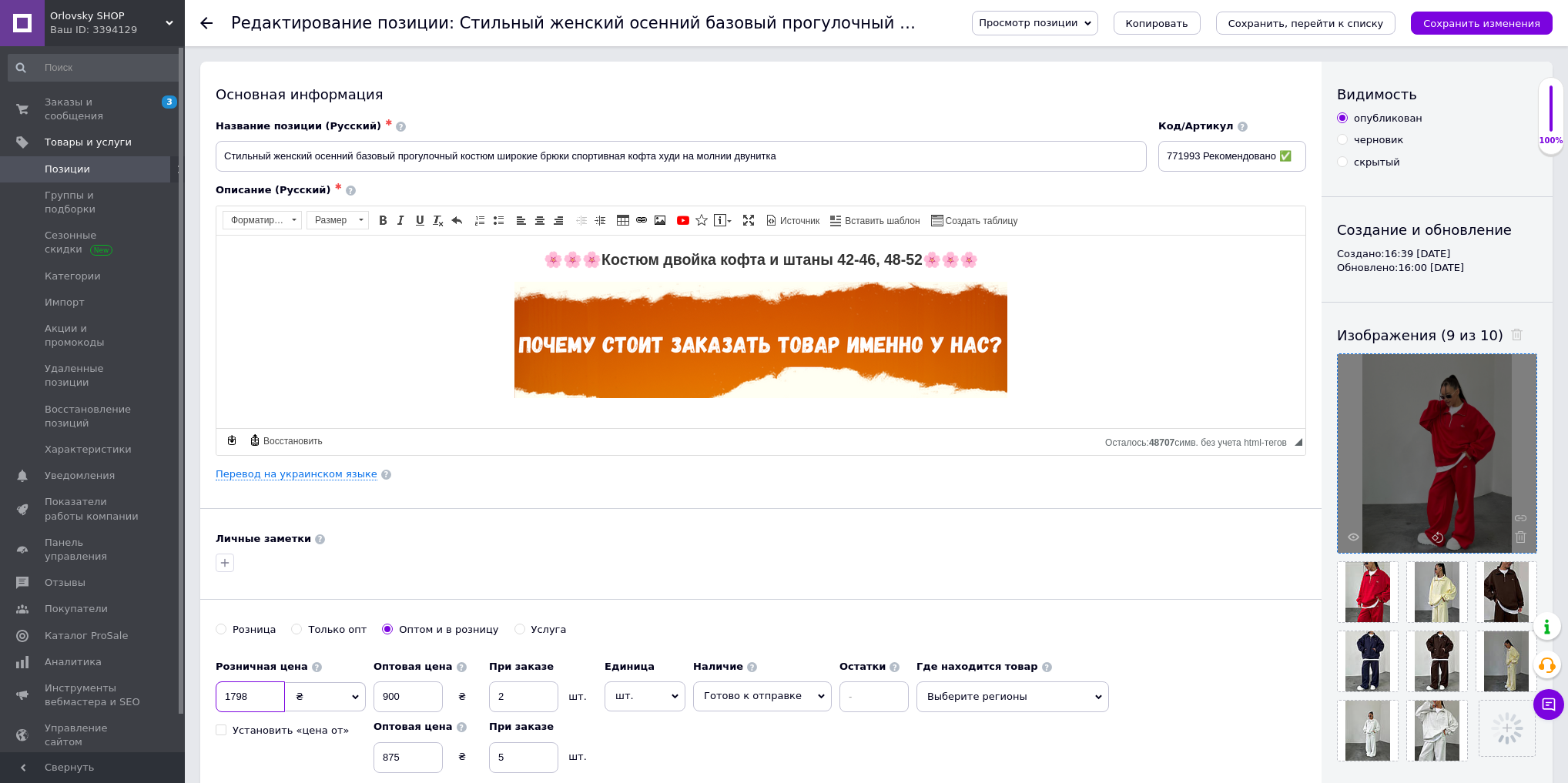
type input "1798"
drag, startPoint x: 402, startPoint y: 696, endPoint x: 293, endPoint y: 687, distance: 109.4
click at [305, 690] on div "Розничная цена 1798 ₴ $ € CHF £ ¥ PLN ₸ MDL HUF KGS CN¥ TRY ₩ lei Установить «ц…" at bounding box center [566, 725] width 701 height 146
type input "875"
drag, startPoint x: 253, startPoint y: 738, endPoint x: 203, endPoint y: 727, distance: 51.2
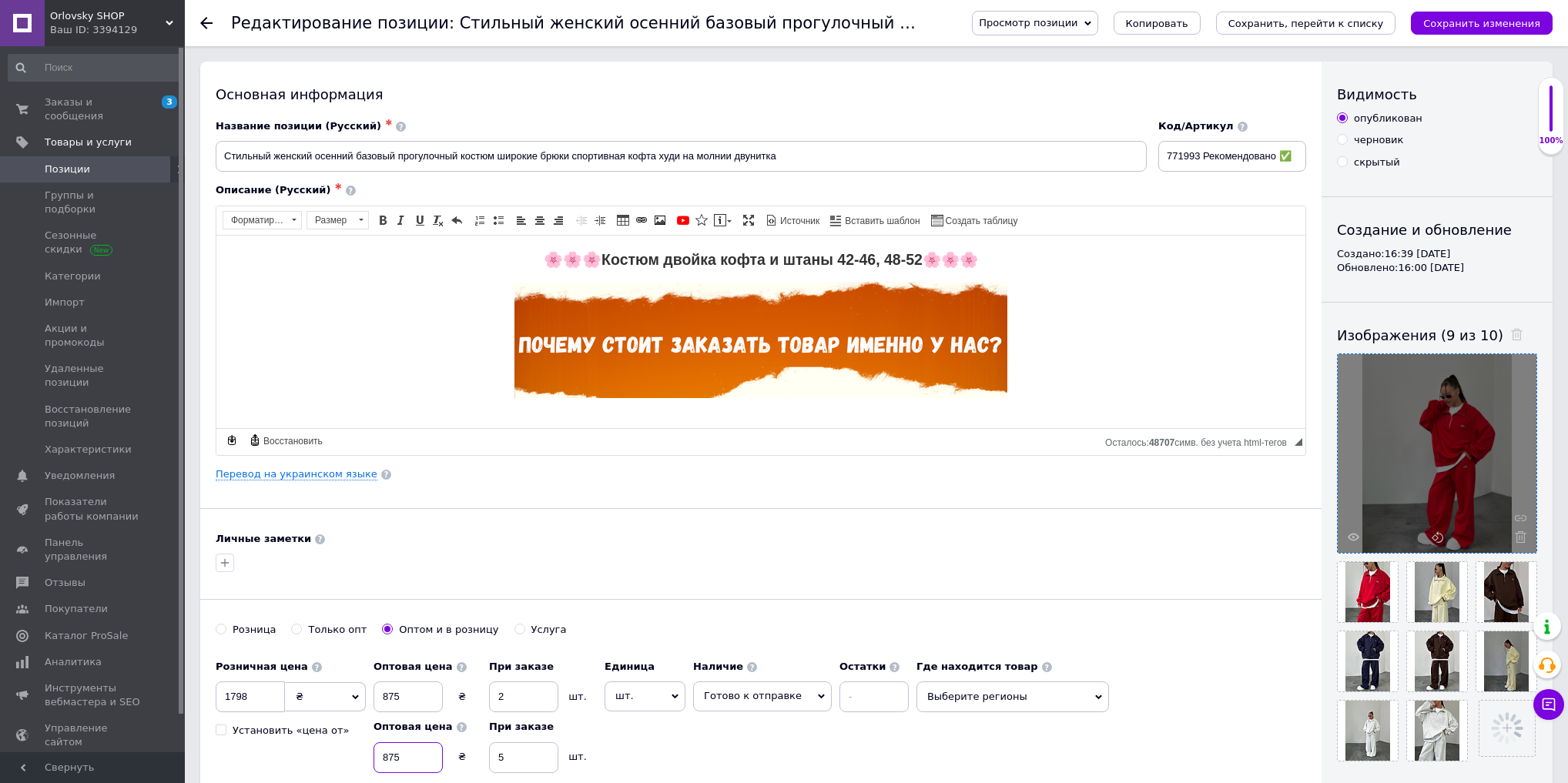
click at [228, 735] on div "Розничная цена 1798 ₴ $ € CHF £ ¥ PLN ₸ MDL HUF KGS CN¥ TRY ₩ lei Установить «ц…" at bounding box center [566, 725] width 701 height 146
type input "850"
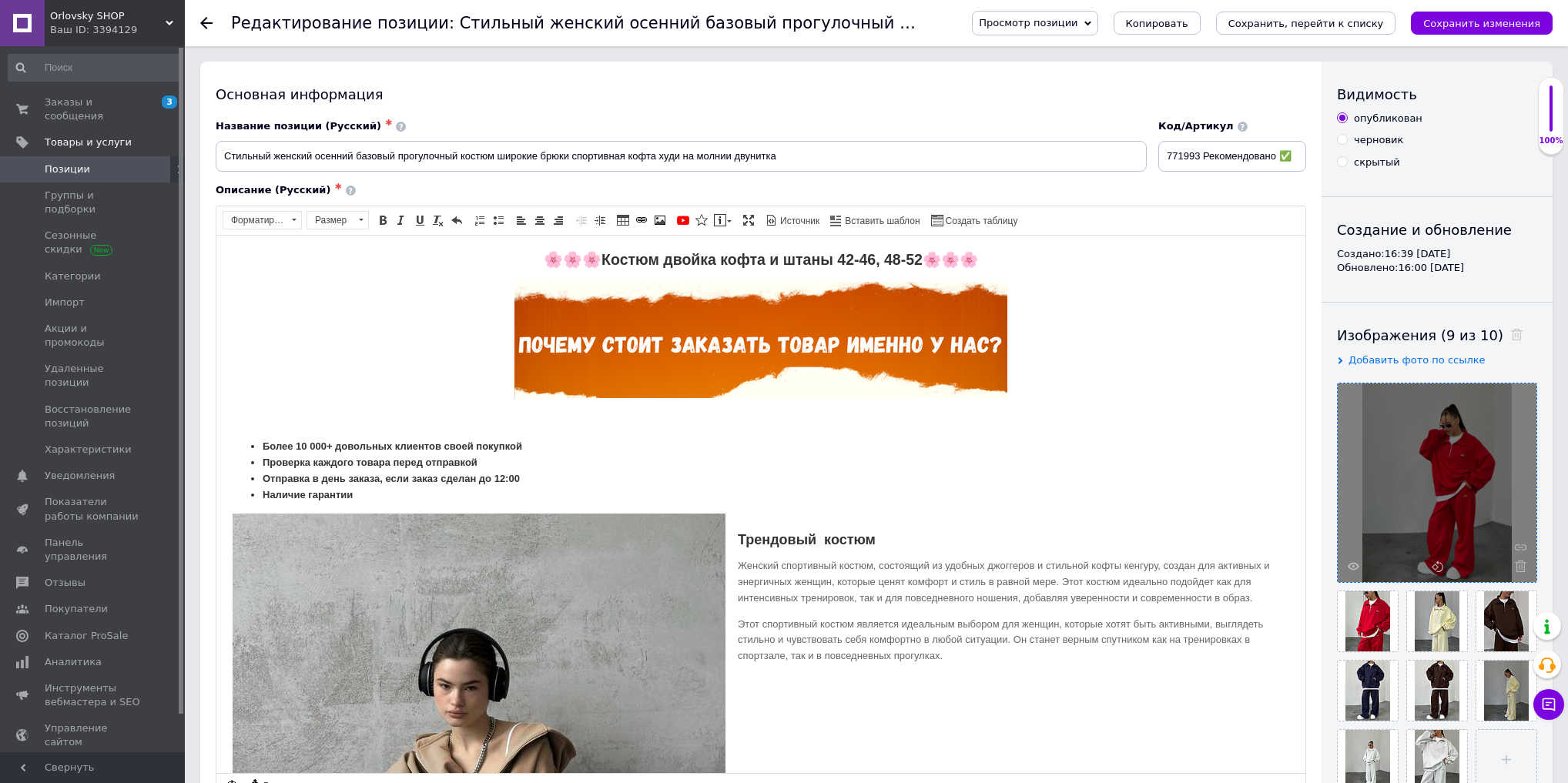
drag, startPoint x: 1298, startPoint y: 444, endPoint x: 1124, endPoint y: 812, distance: 407.1
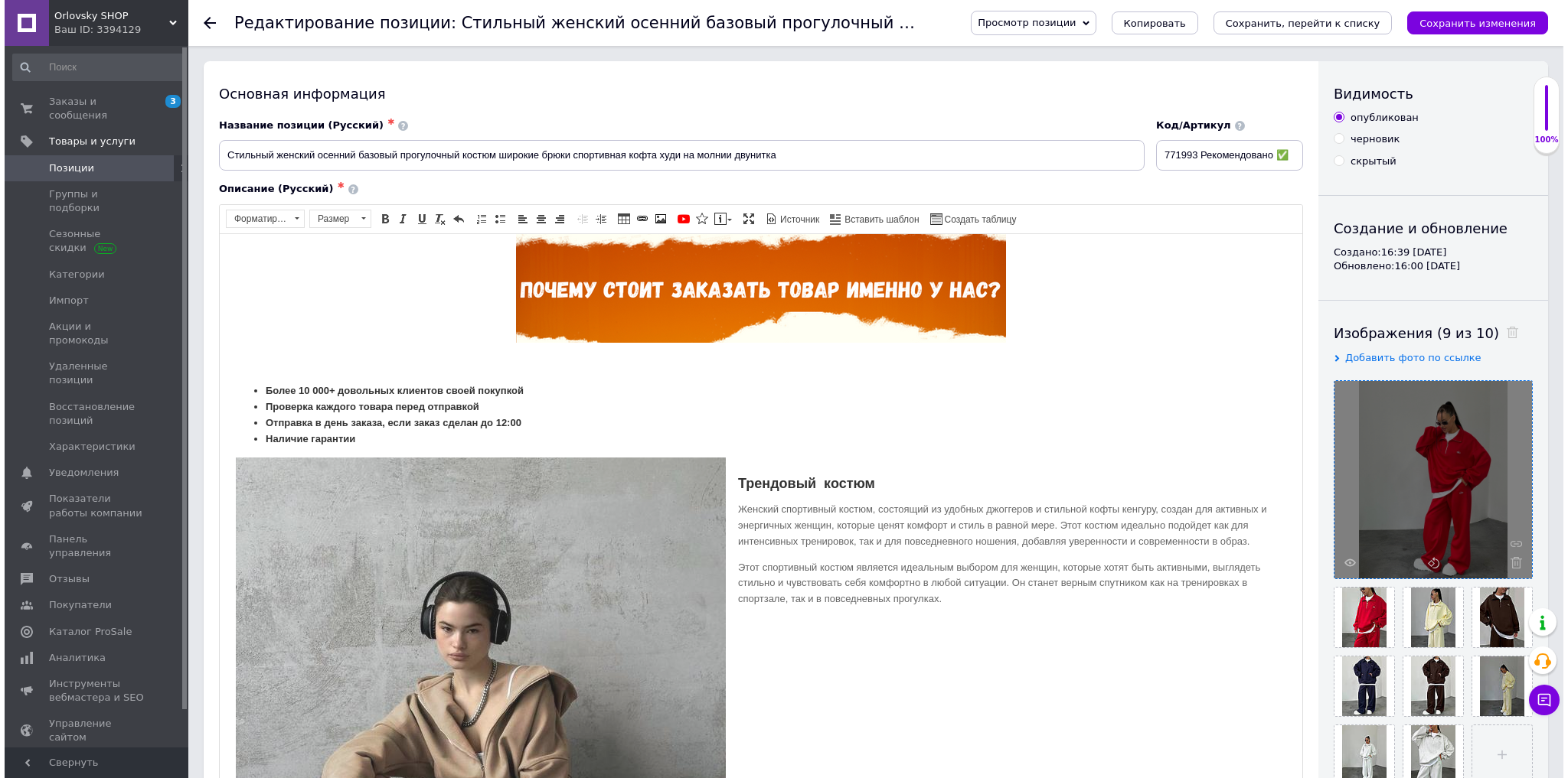
scroll to position [245, 0]
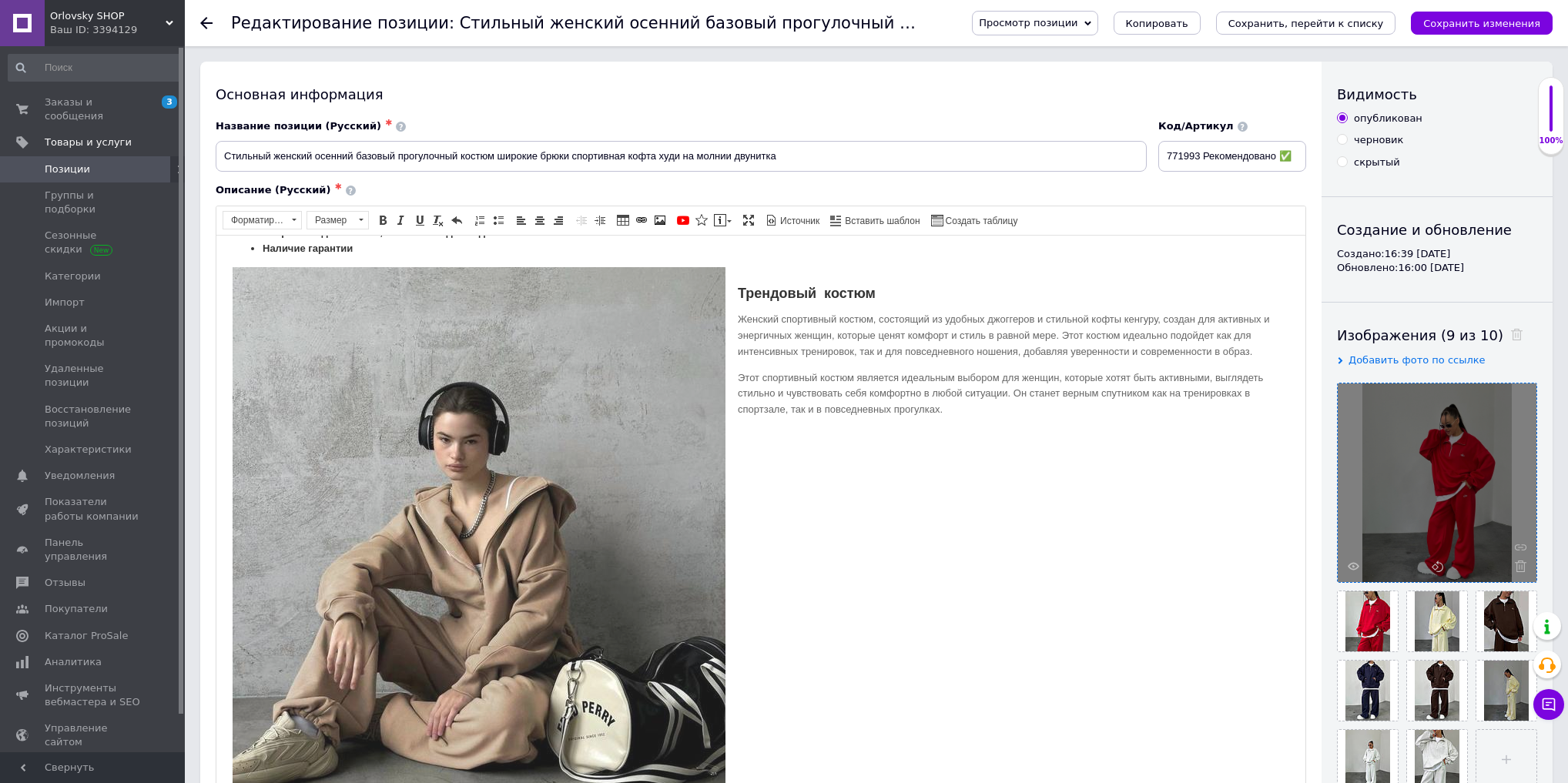
click at [570, 428] on img "Визуальный текстовый редактор, 445115DD-9DA4-4090-8654-C6D80952F827" at bounding box center [479, 572] width 494 height 613
select select
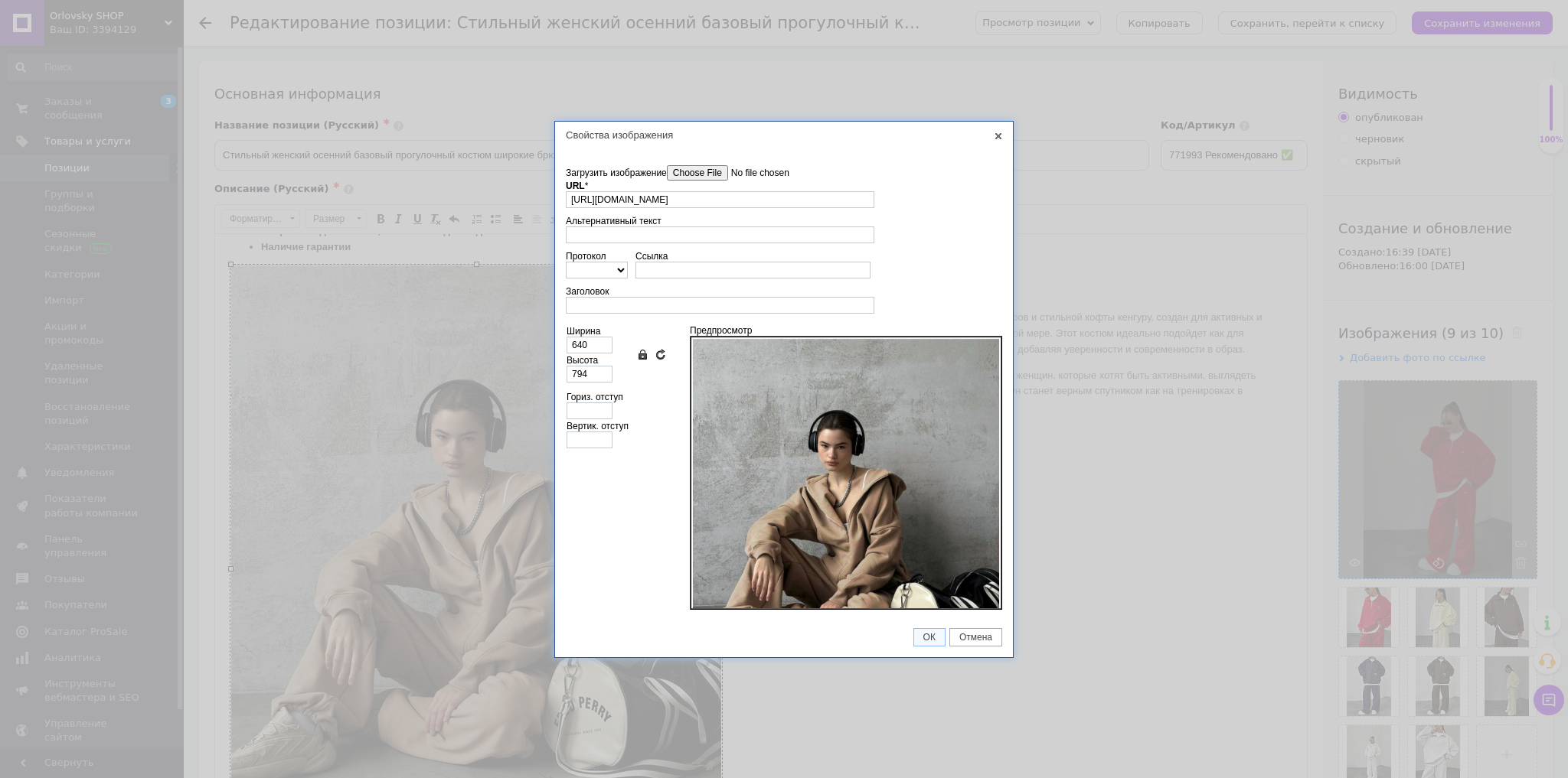
scroll to position [0, 211]
click at [733, 179] on input"] "Загрузить изображение" at bounding box center [754, 173] width 174 height 16
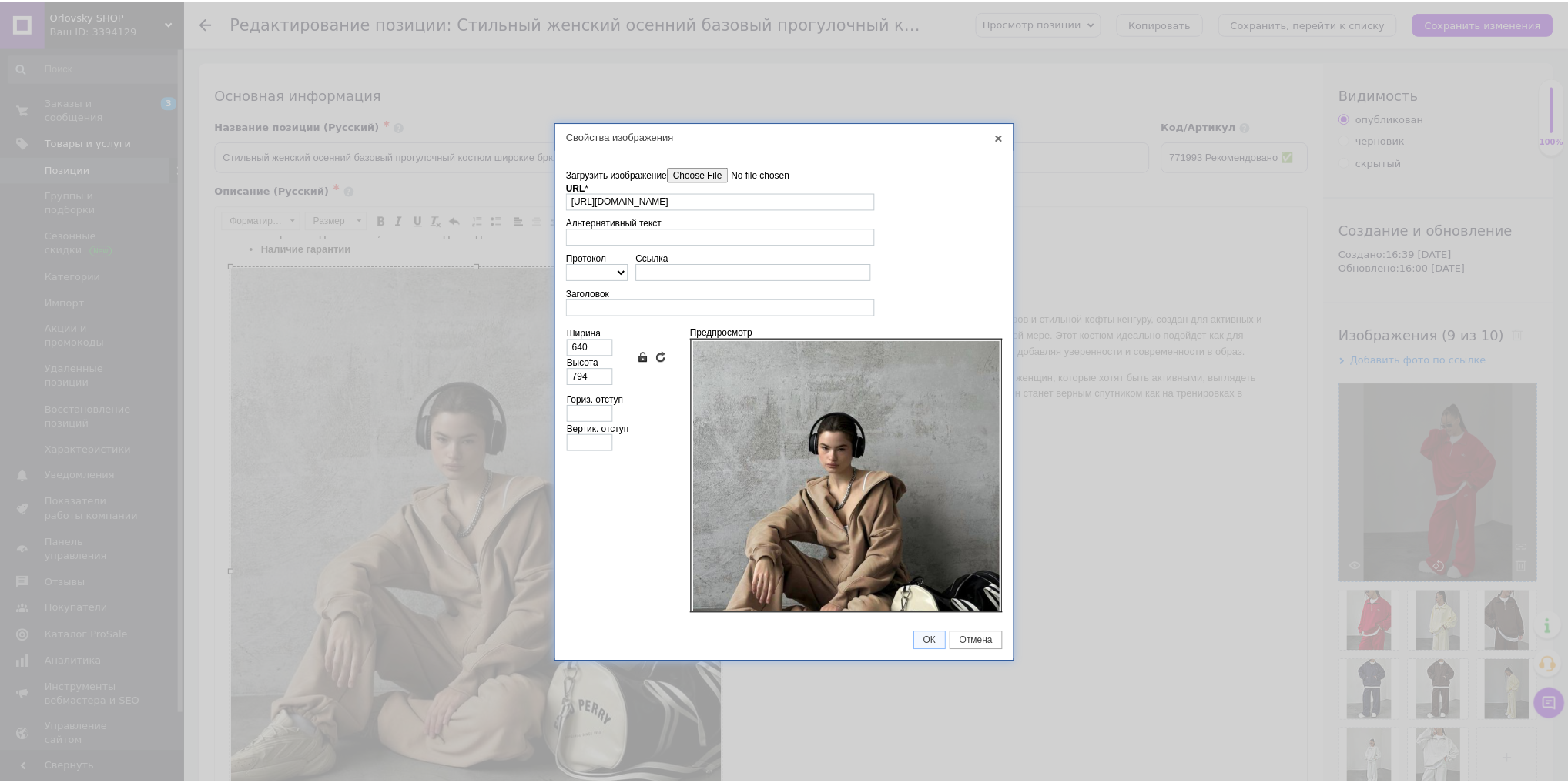
scroll to position [0, 0]
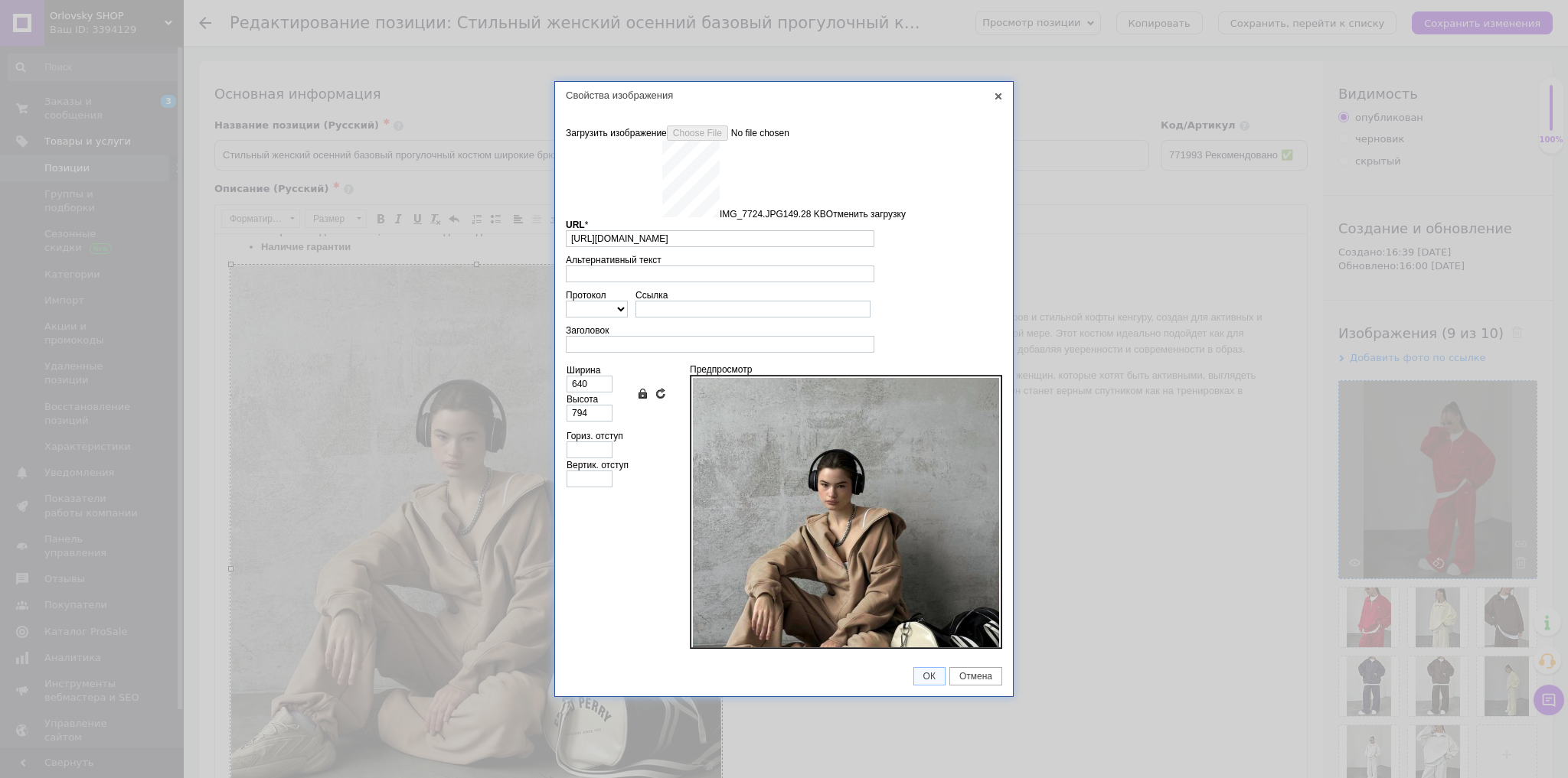
type input "https://images.prom.ua/6789595218_w640_h2048_img_7724.jpg?fresh=1&PIMAGE_ID=678…"
type input "853"
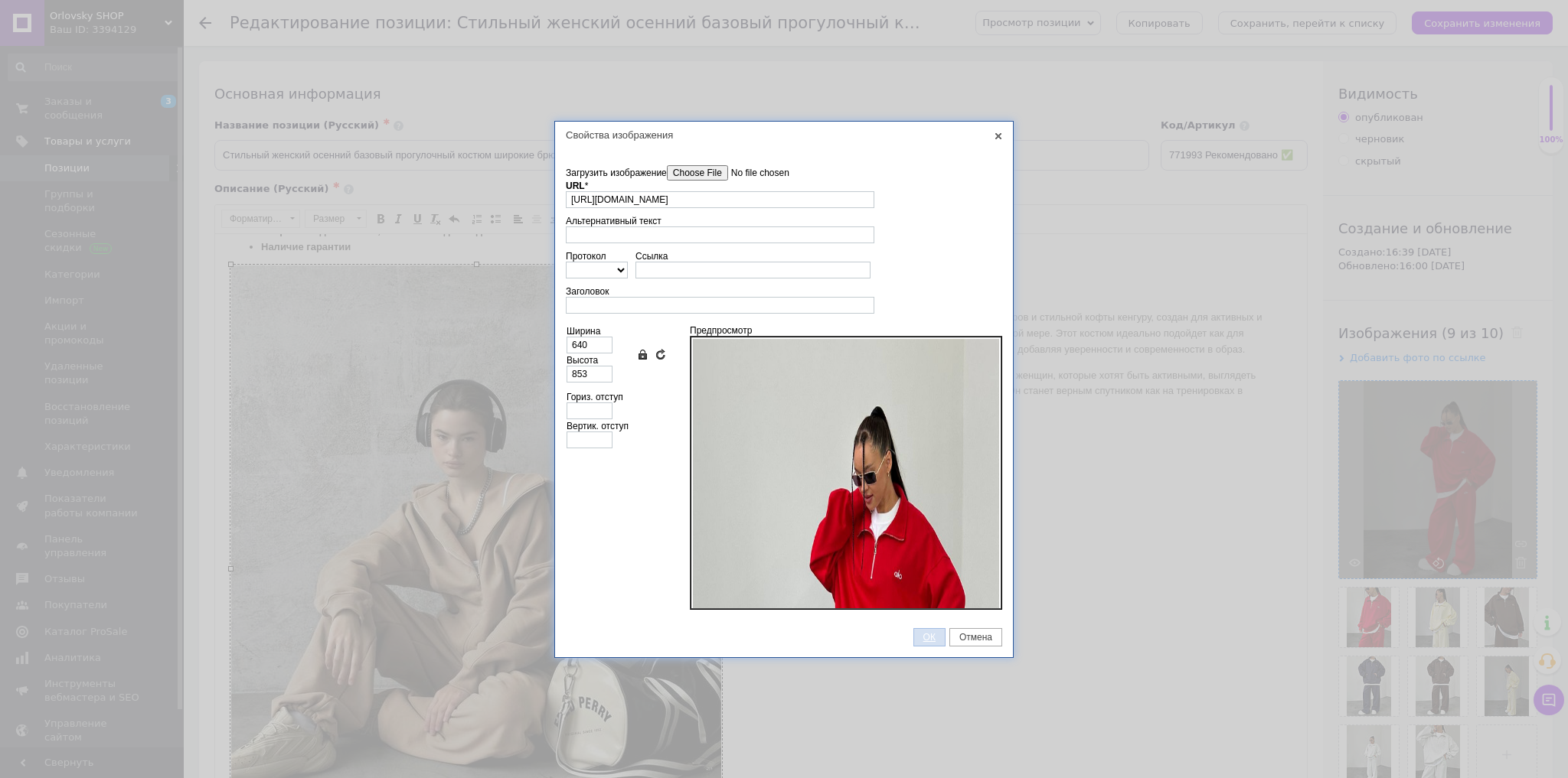
click at [926, 643] on link "ОК" at bounding box center [929, 637] width 32 height 18
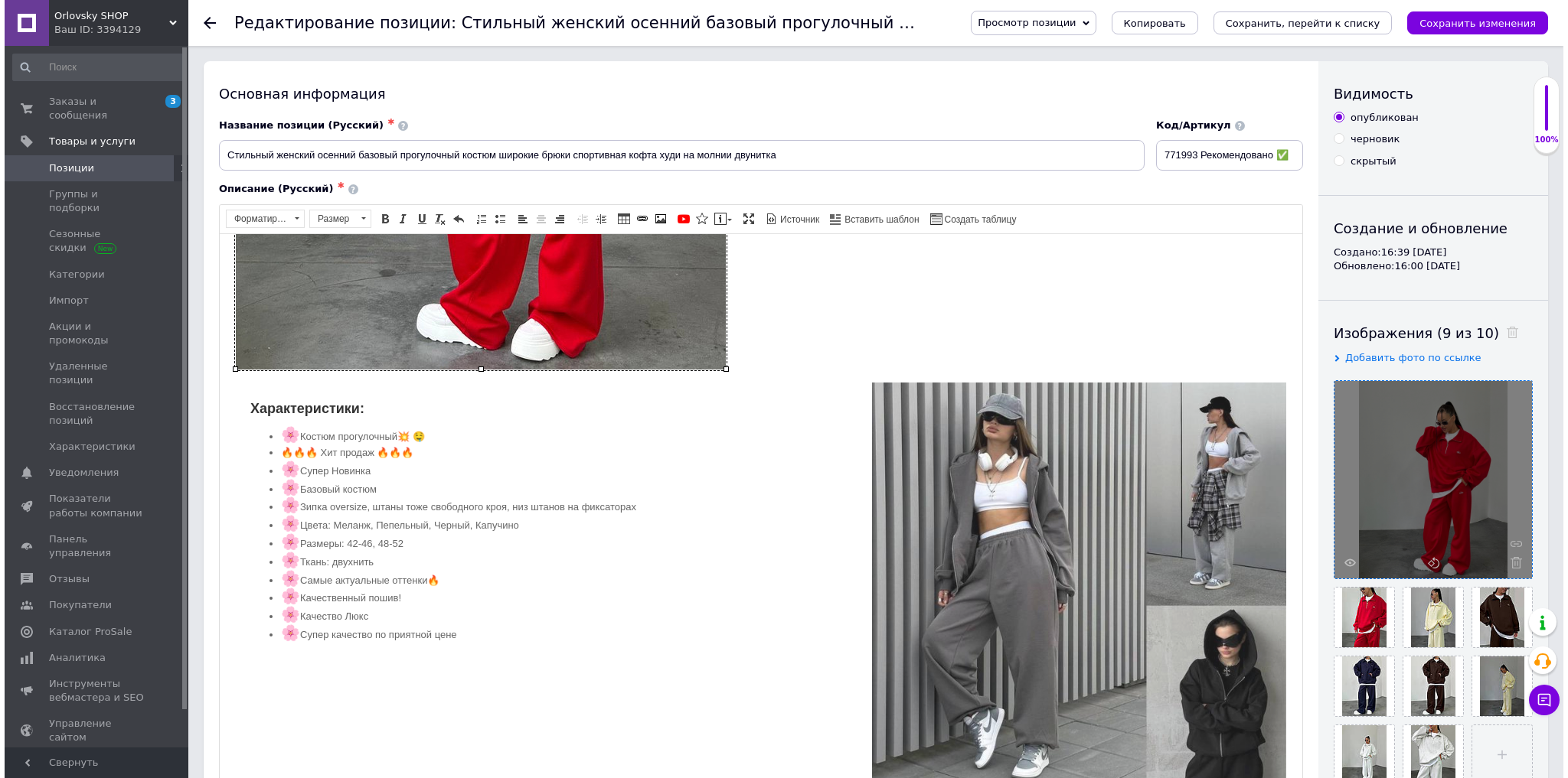
scroll to position [796, 0]
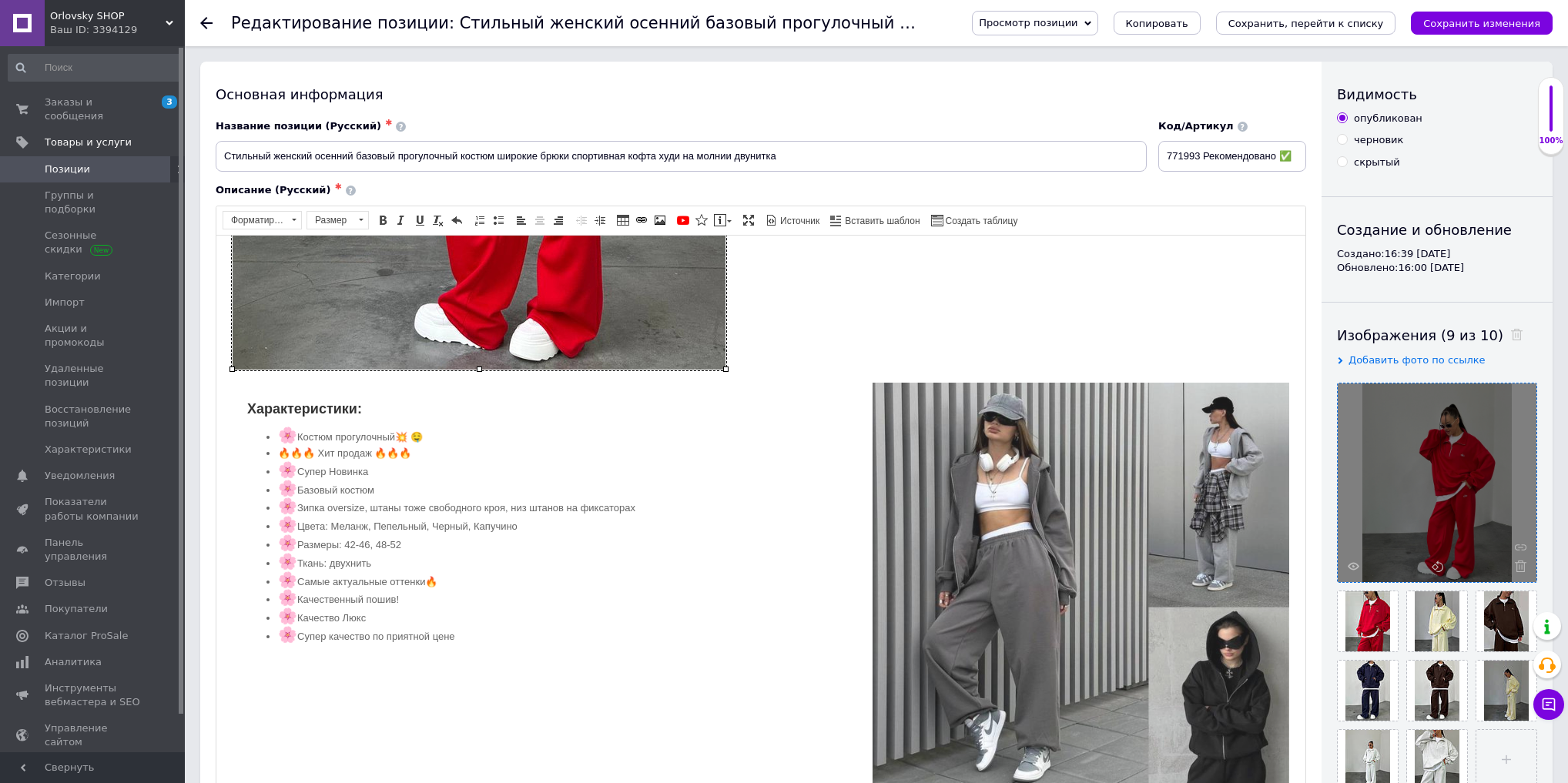
click at [917, 560] on img "Визуальный текстовый редактор, 445115DD-9DA4-4090-8654-C6D80952F827" at bounding box center [1082, 591] width 418 height 418
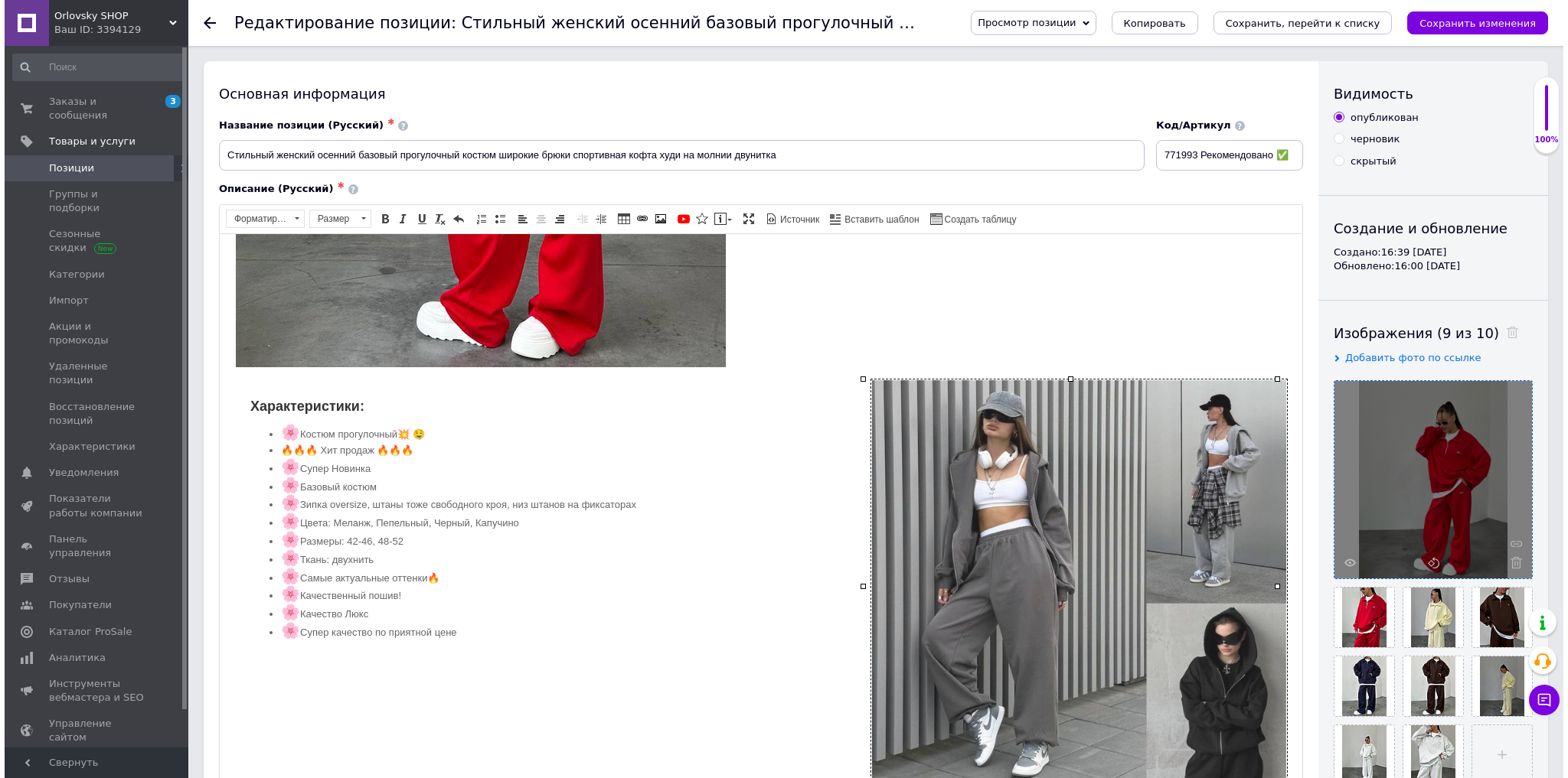
drag, startPoint x: 916, startPoint y: 556, endPoint x: 1038, endPoint y: 427, distance: 177.6
click at [916, 556] on img "Визуальный текстовый редактор, 445115DD-9DA4-4090-8654-C6D80952F827" at bounding box center [1079, 587] width 416 height 416
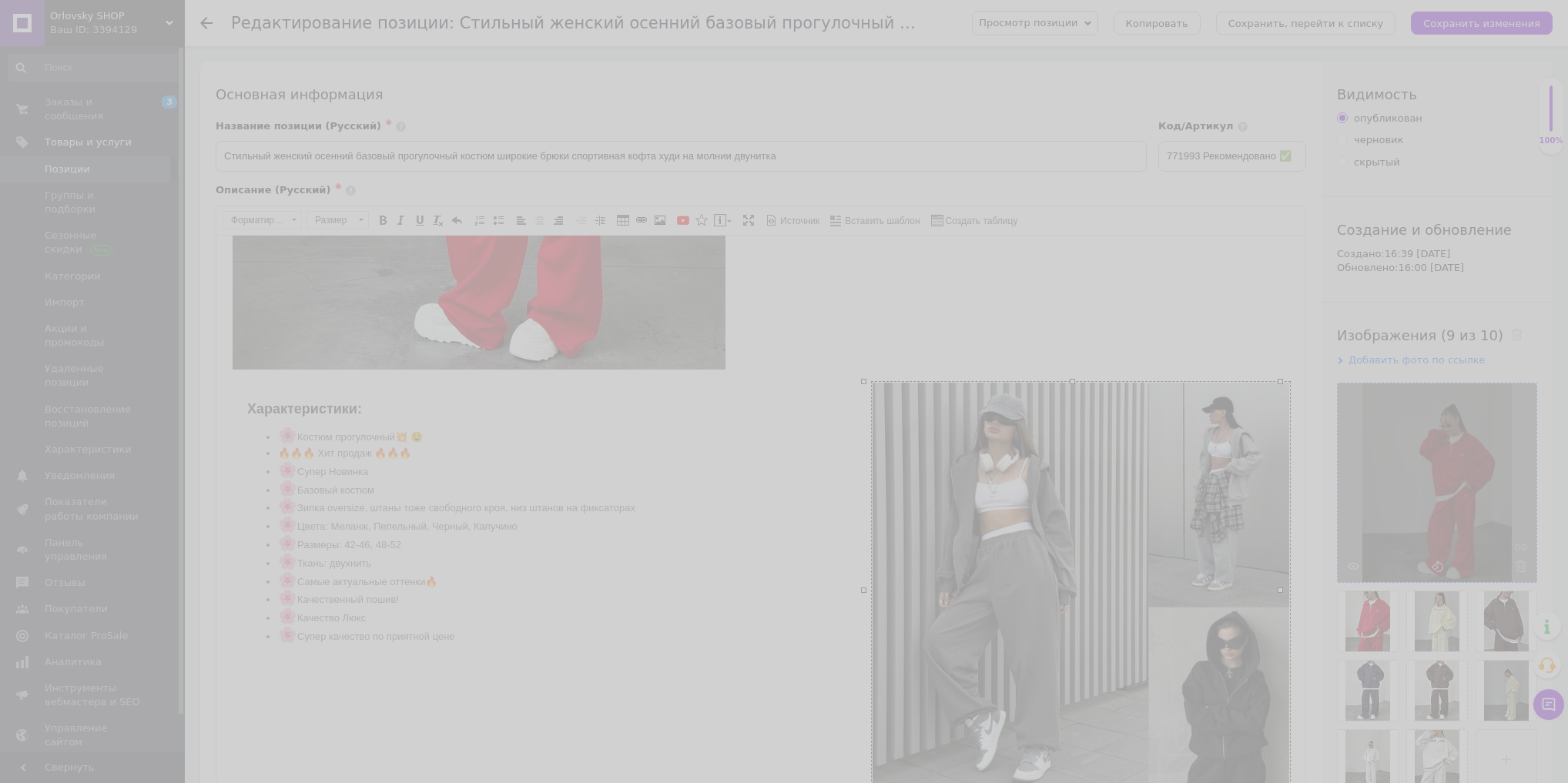
type input "https://images.prom.ua/6789541740_w640_h2048_photo_2025_08_12_15_41_19.jpg?fres…"
type input "541"
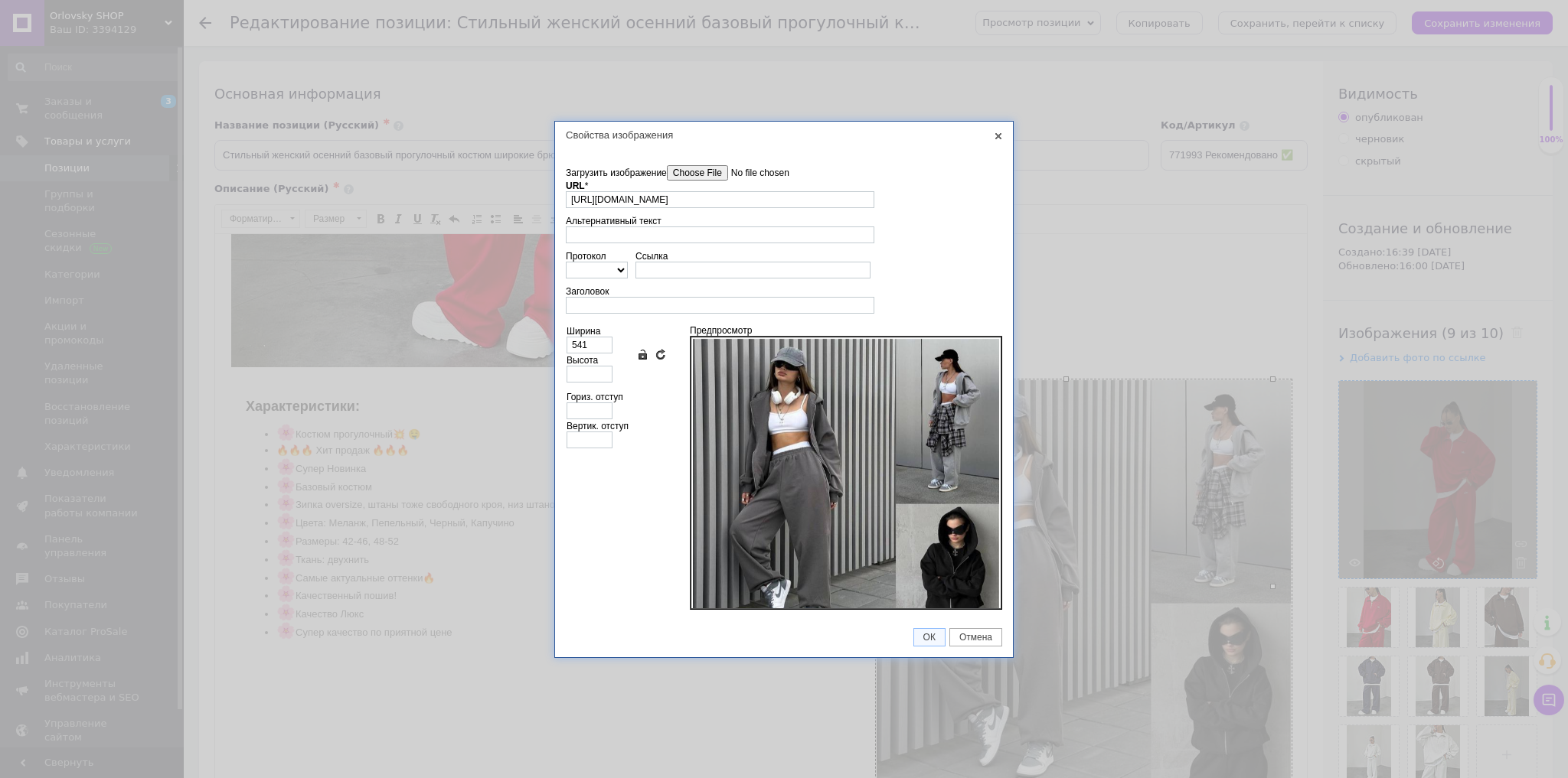
click at [731, 171] on input"] "Загрузить изображение" at bounding box center [754, 173] width 174 height 16
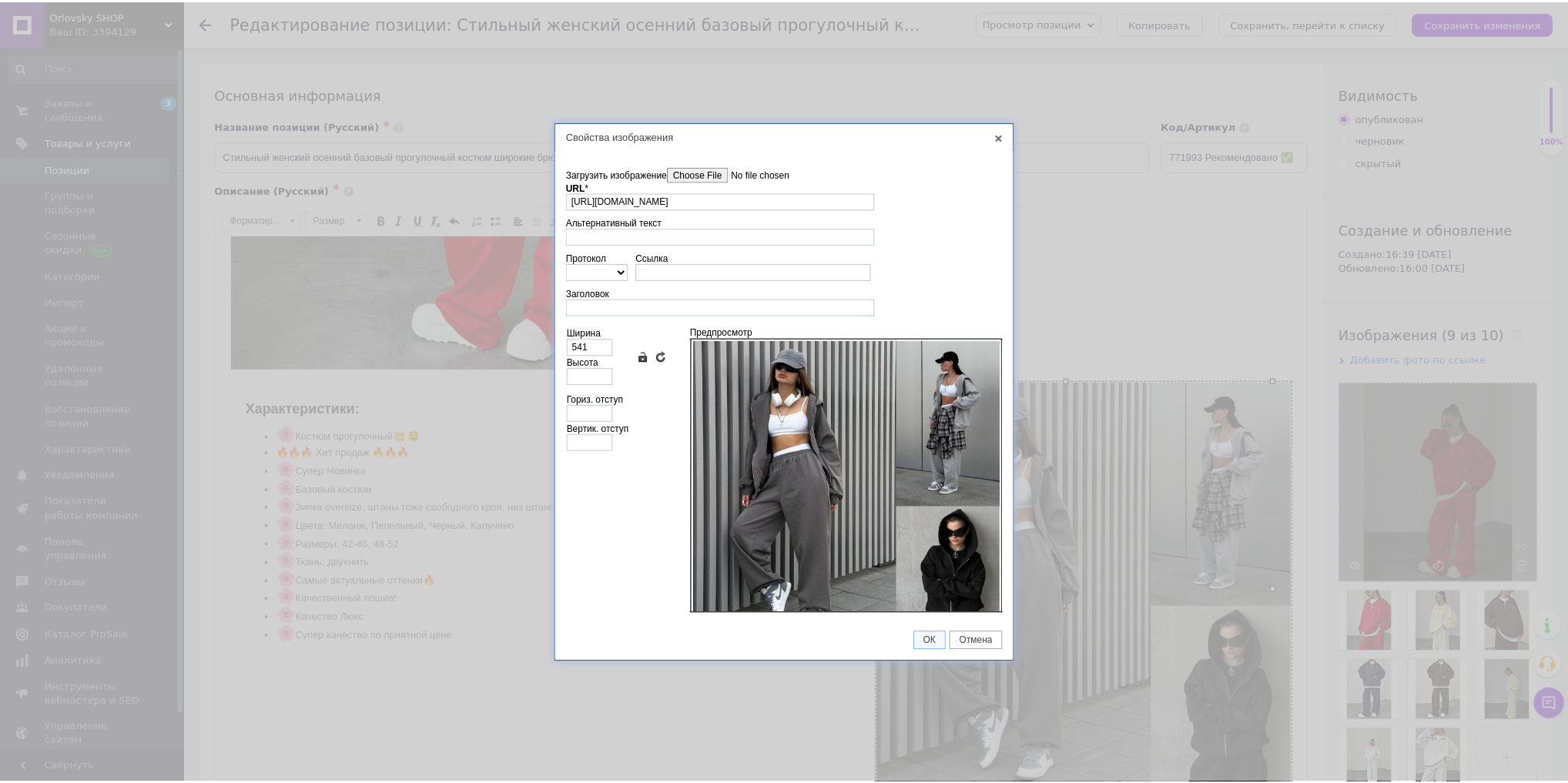
scroll to position [0, 0]
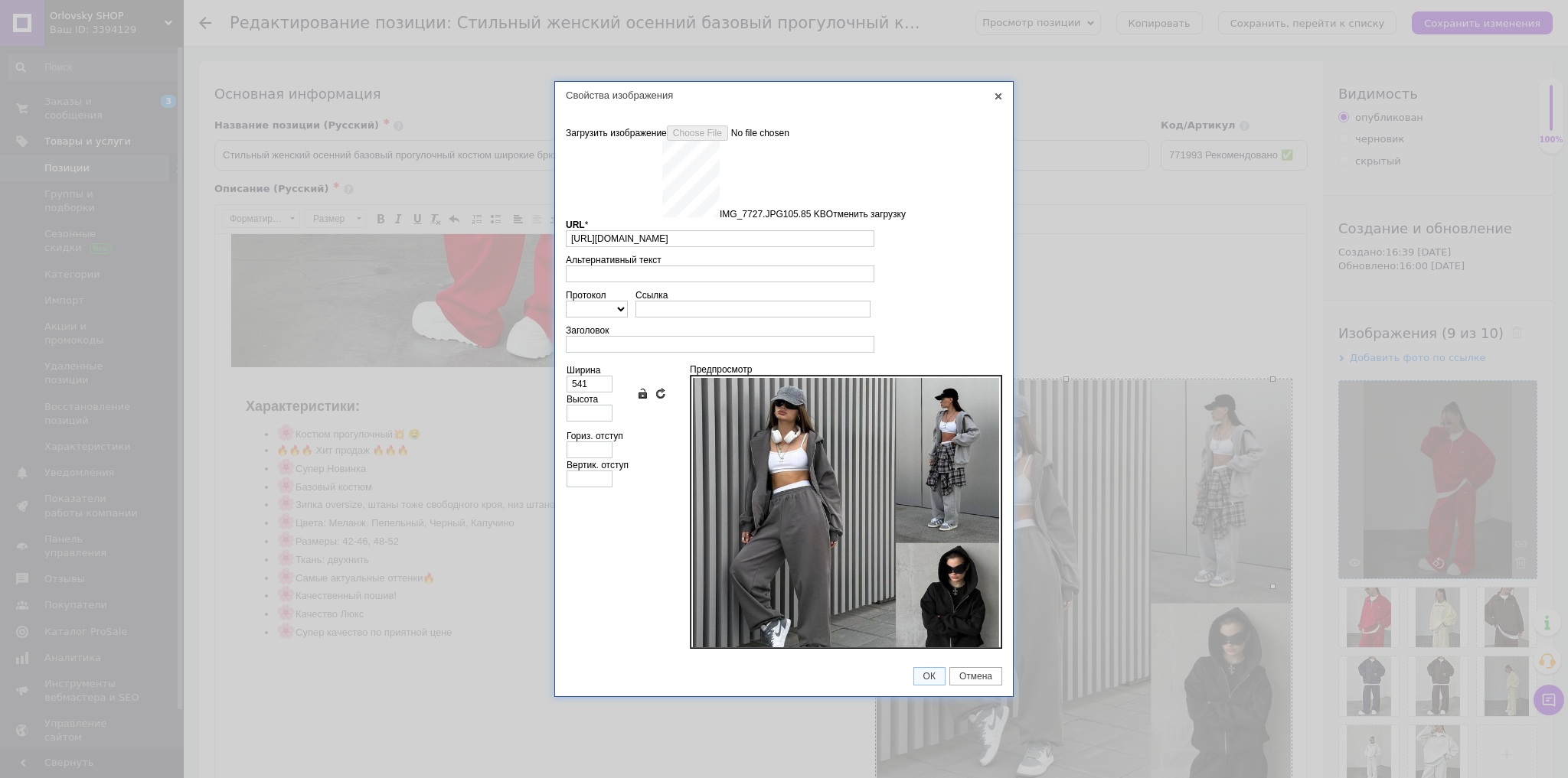
type input "https://images.prom.ua/6789595403_w640_h2048_img_7727.jpg?fresh=1&PIMAGE_ID=678…"
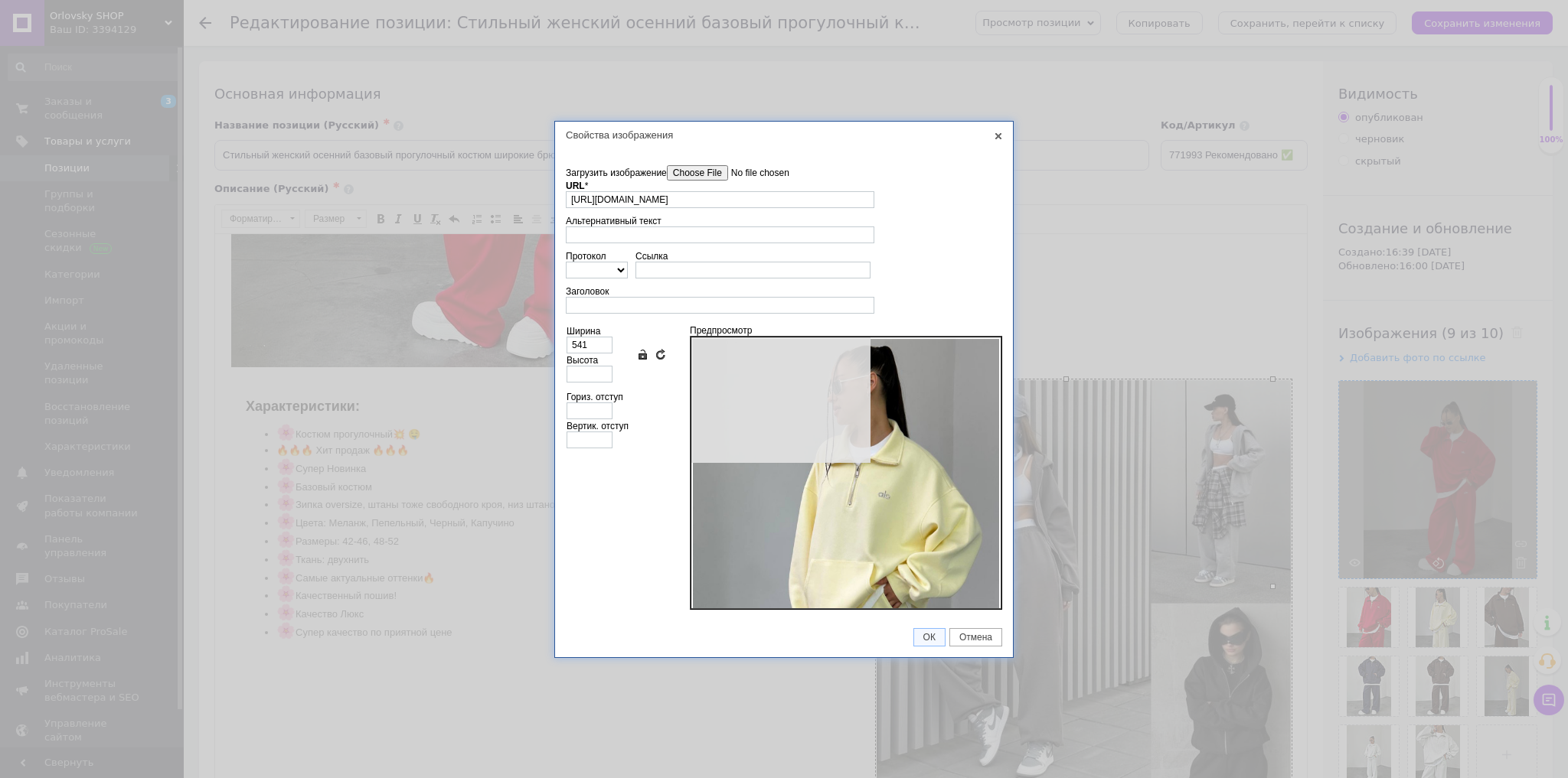
type input "640"
type input "853"
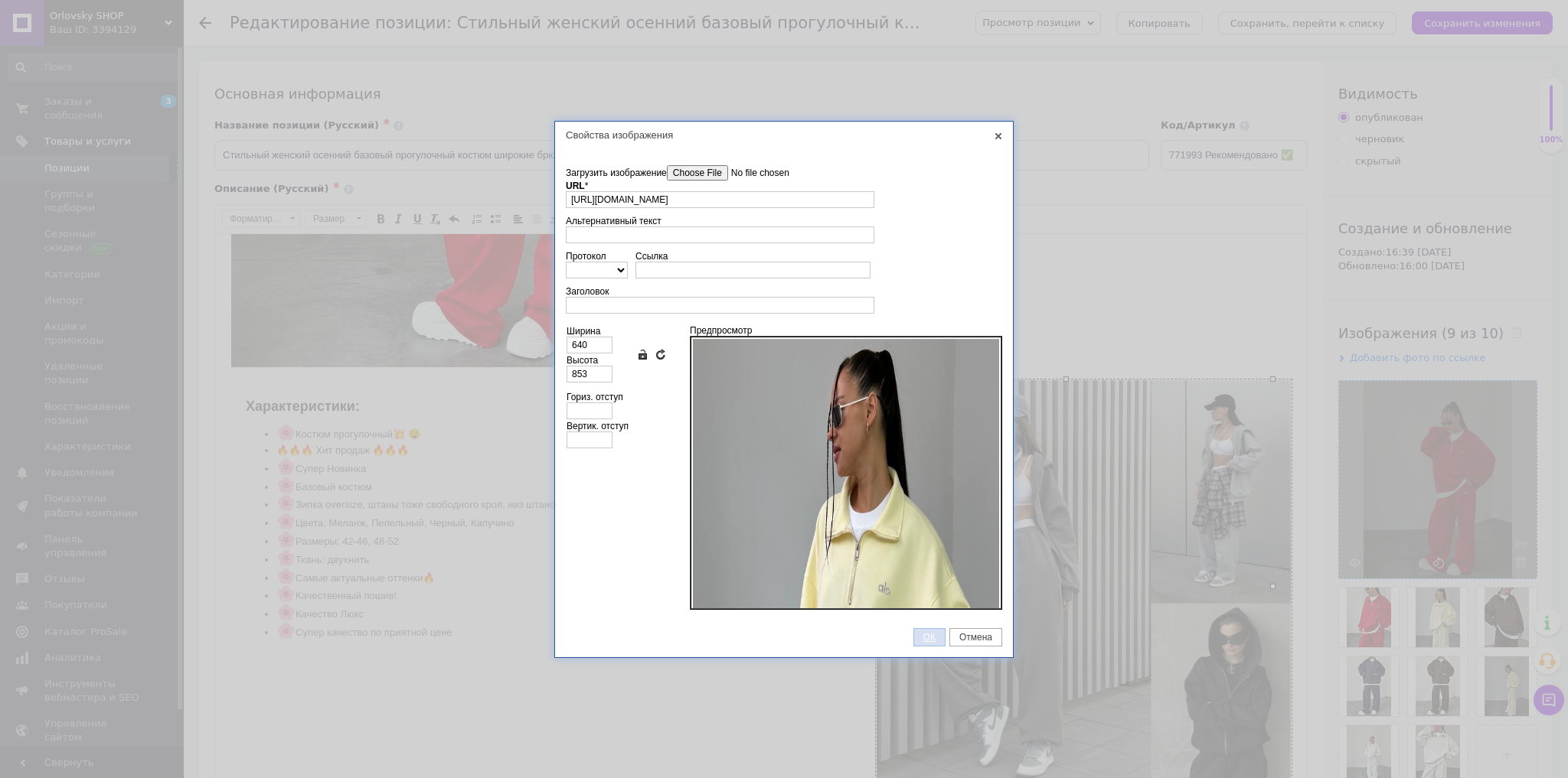
click at [930, 632] on span "ОК" at bounding box center [929, 637] width 30 height 10
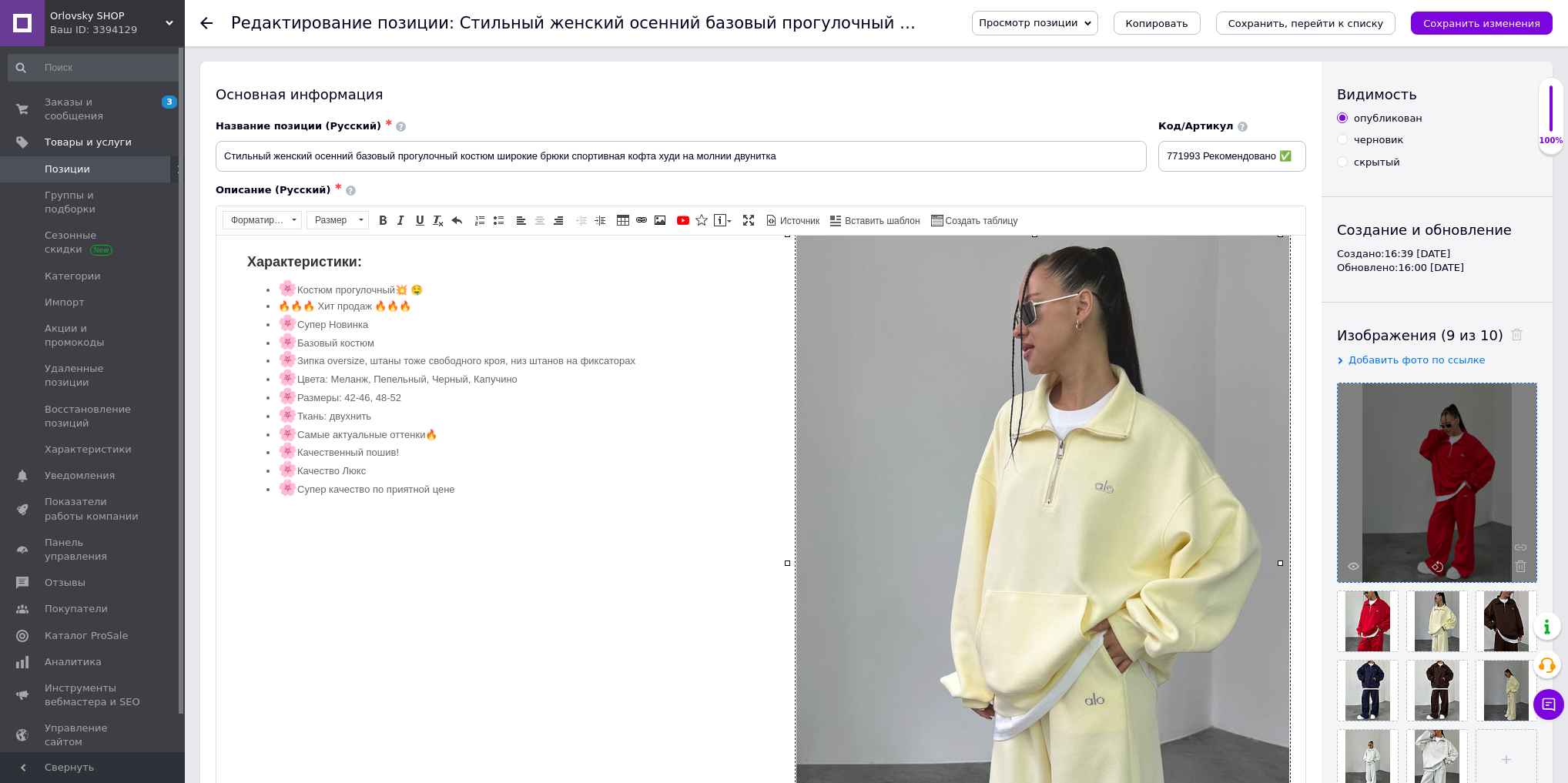
scroll to position [1417, 0]
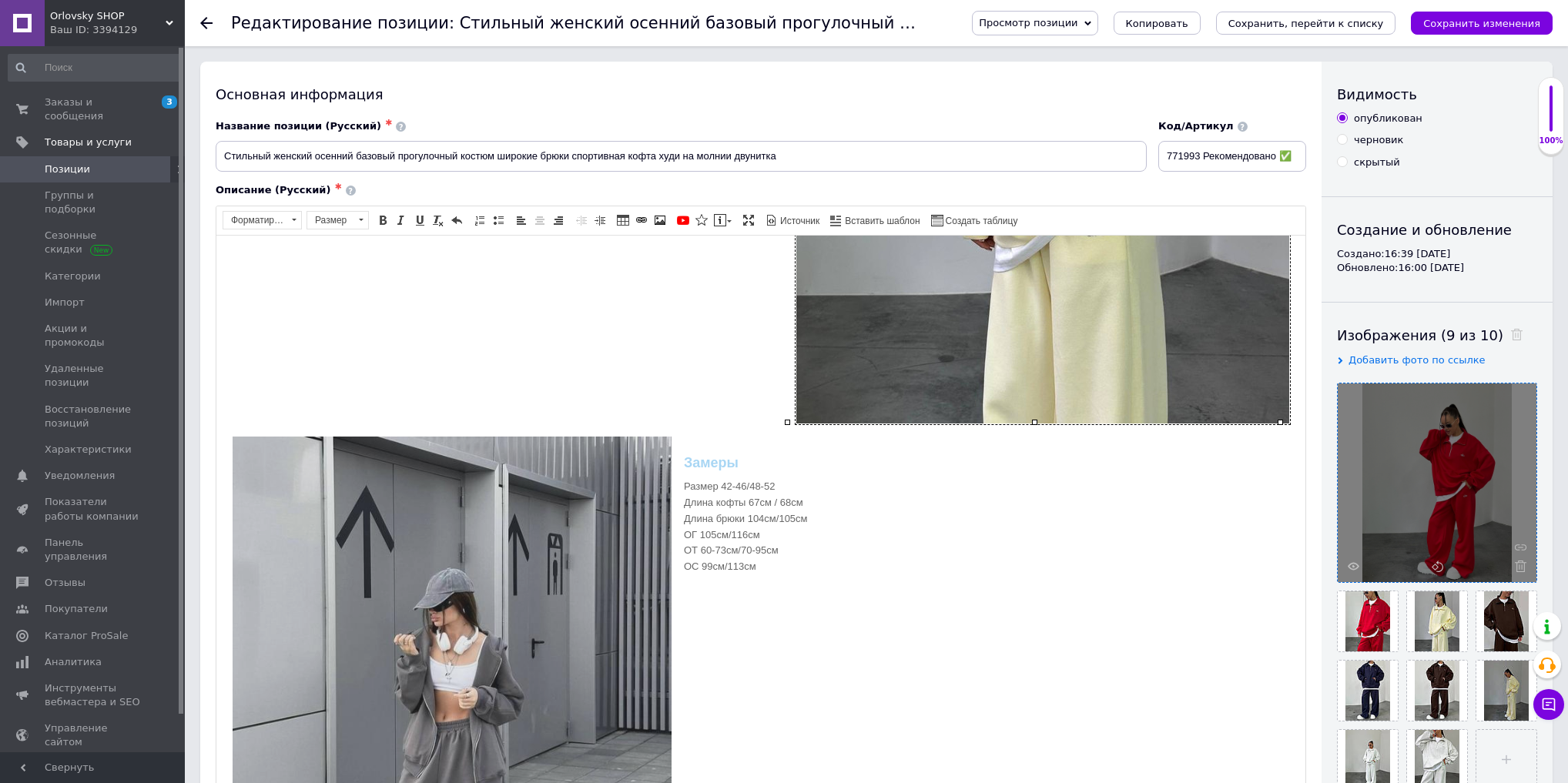
click at [562, 519] on img "Визуальный текстовый редактор, 445115DD-9DA4-4090-8654-C6D80952F827" at bounding box center [452, 704] width 441 height 539
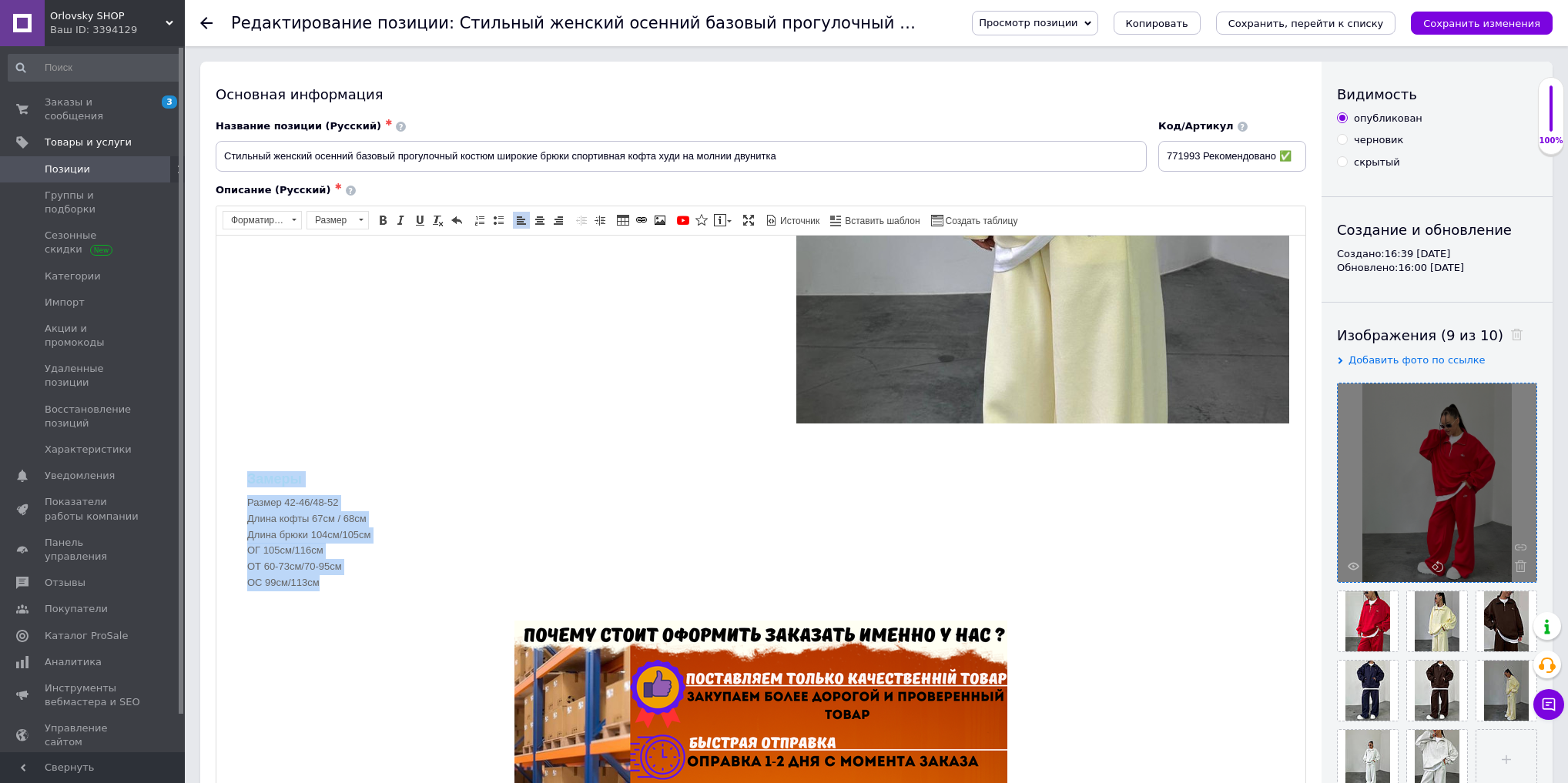
drag, startPoint x: 242, startPoint y: 473, endPoint x: 390, endPoint y: 585, distance: 185.6
click at [390, 585] on div "Замеры Размер 42-46/48-52 Длина кофты 67см / 68см Длина брюки 104см/105см ОГ 10…" at bounding box center [761, 530] width 1059 height 158
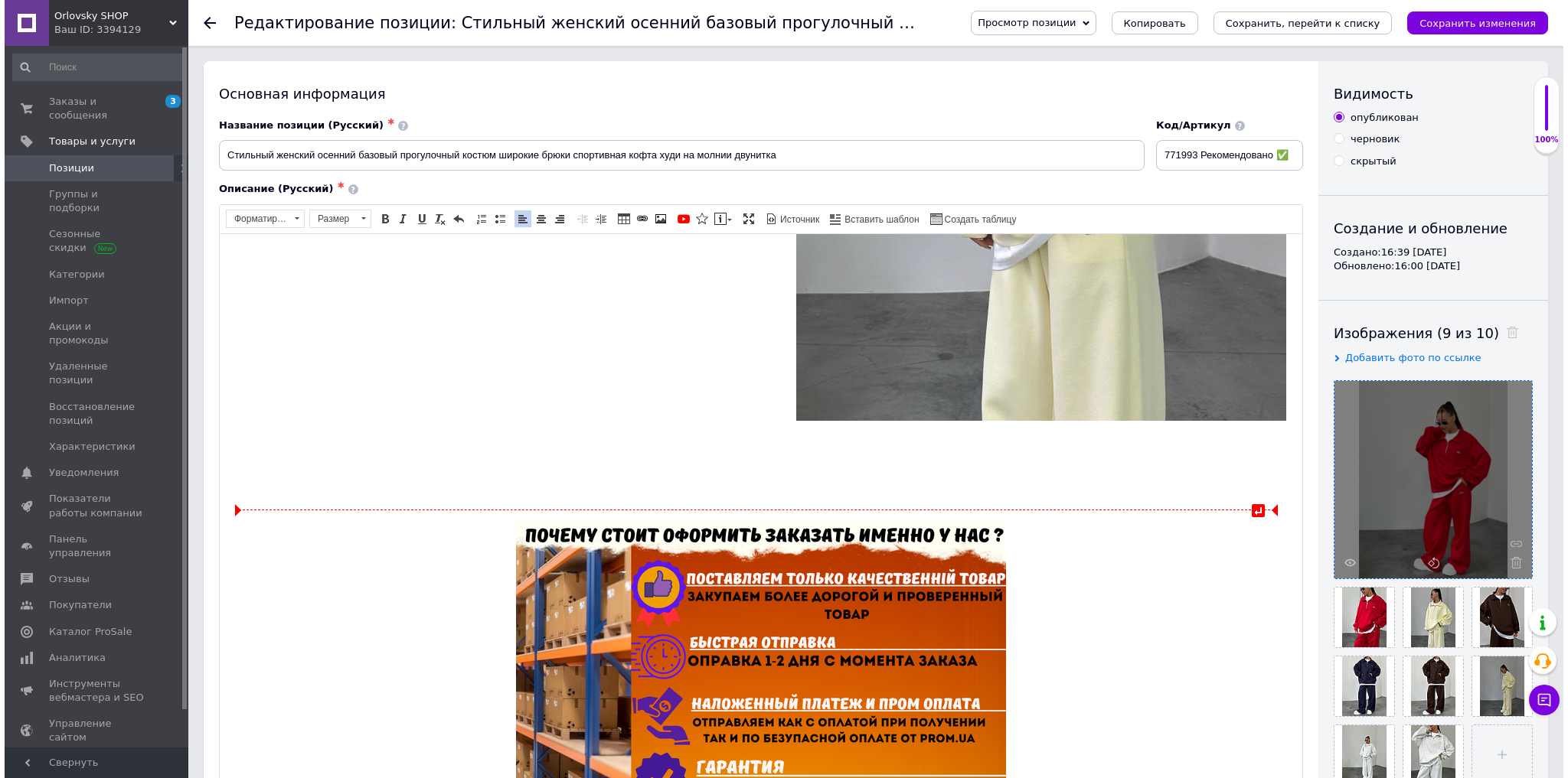
scroll to position [1209, 0]
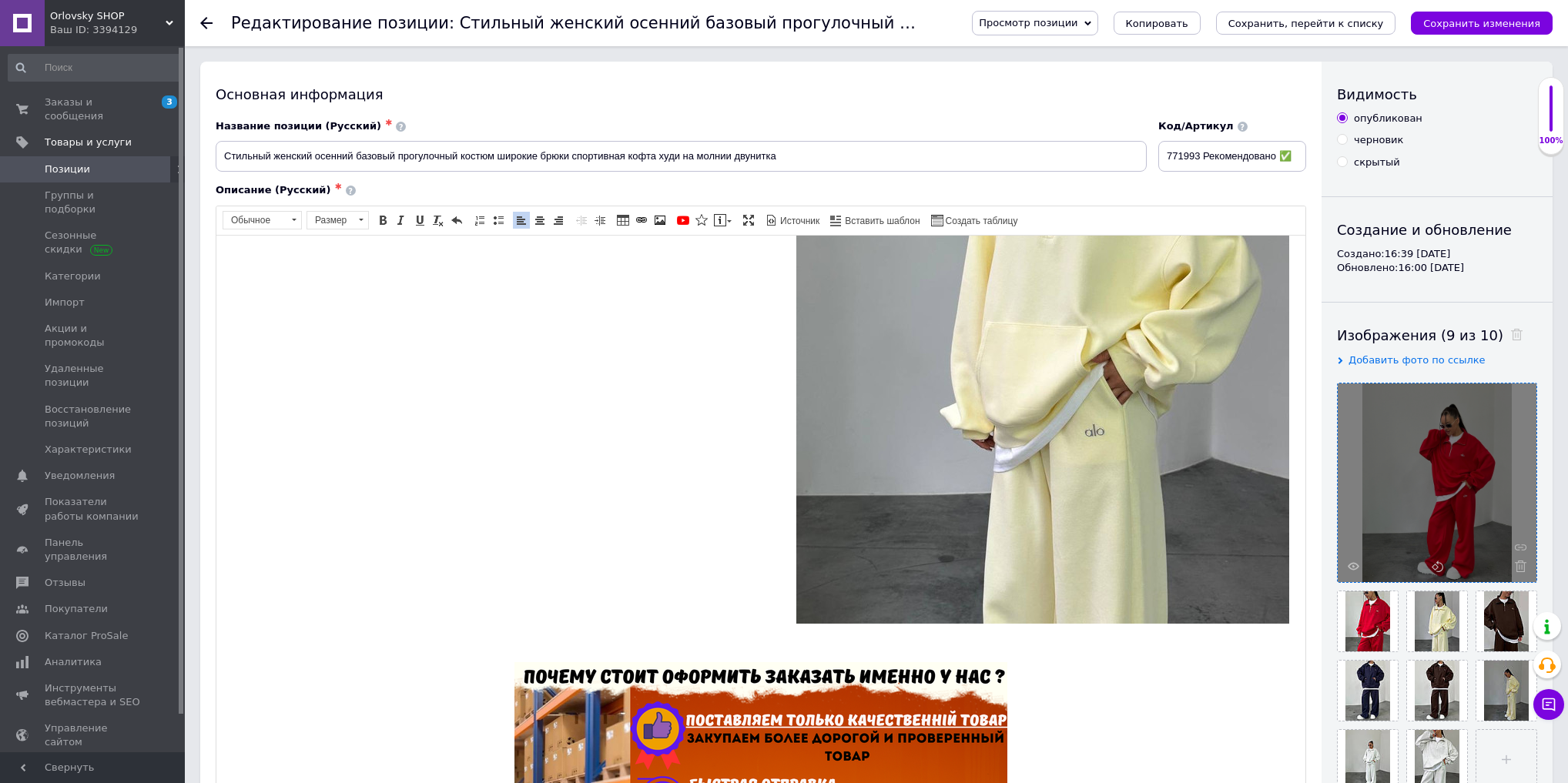
click at [805, 636] on div "Визуальный текстовый редактор, 445115DD-9DA4-4090-8654-C6D80952F827" at bounding box center [761, 643] width 1059 height 16
click at [542, 222] on span at bounding box center [540, 220] width 12 height 12
click at [654, 220] on span at bounding box center [660, 220] width 12 height 12
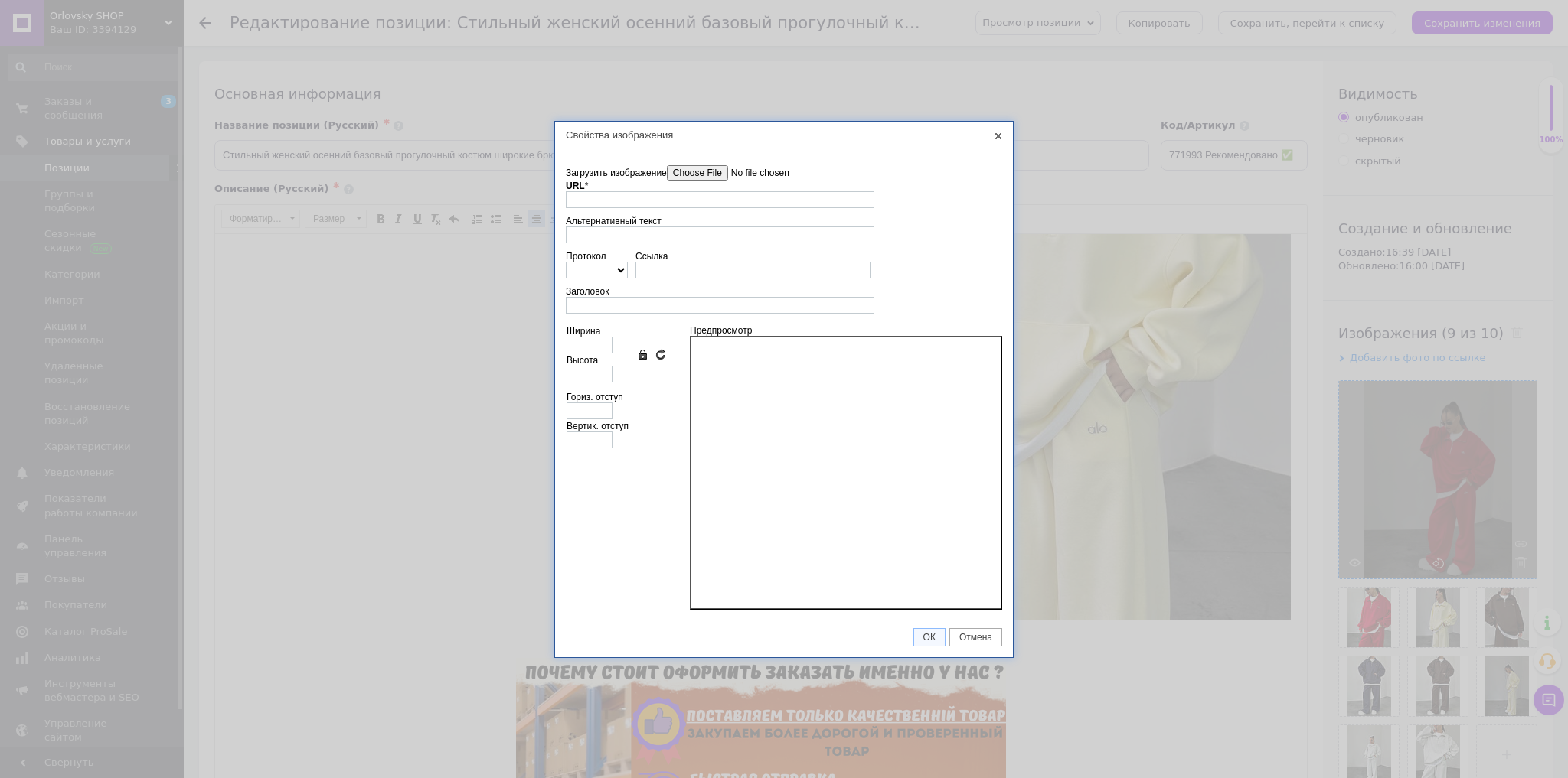
click at [738, 166] on input"] "Загрузить изображение" at bounding box center [754, 173] width 174 height 16
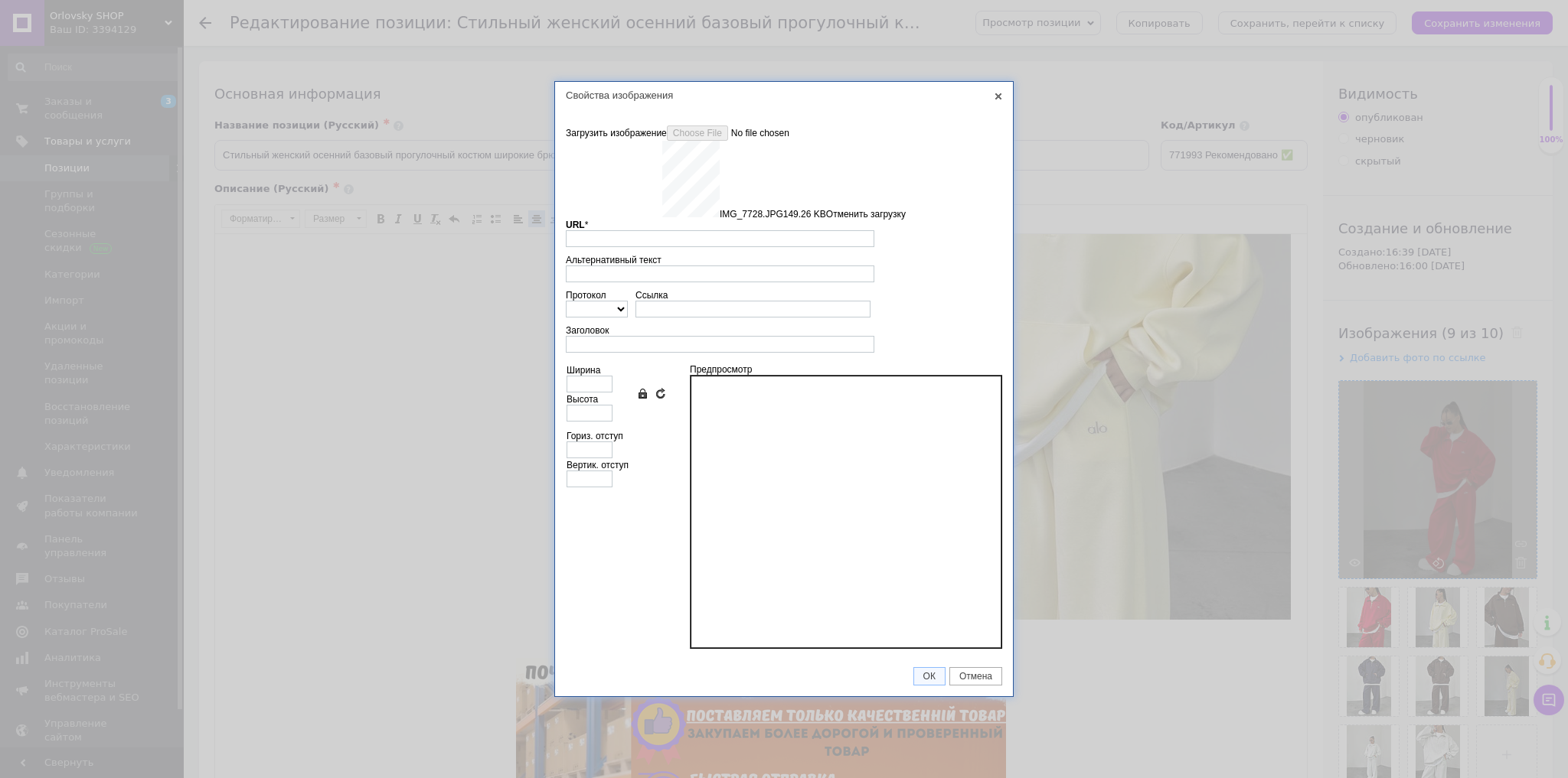
type input "https://images.prom.ua/6789595873_w640_h2048_img_7728.jpg?fresh=1&PIMAGE_ID=678…"
type input "640"
type input "853"
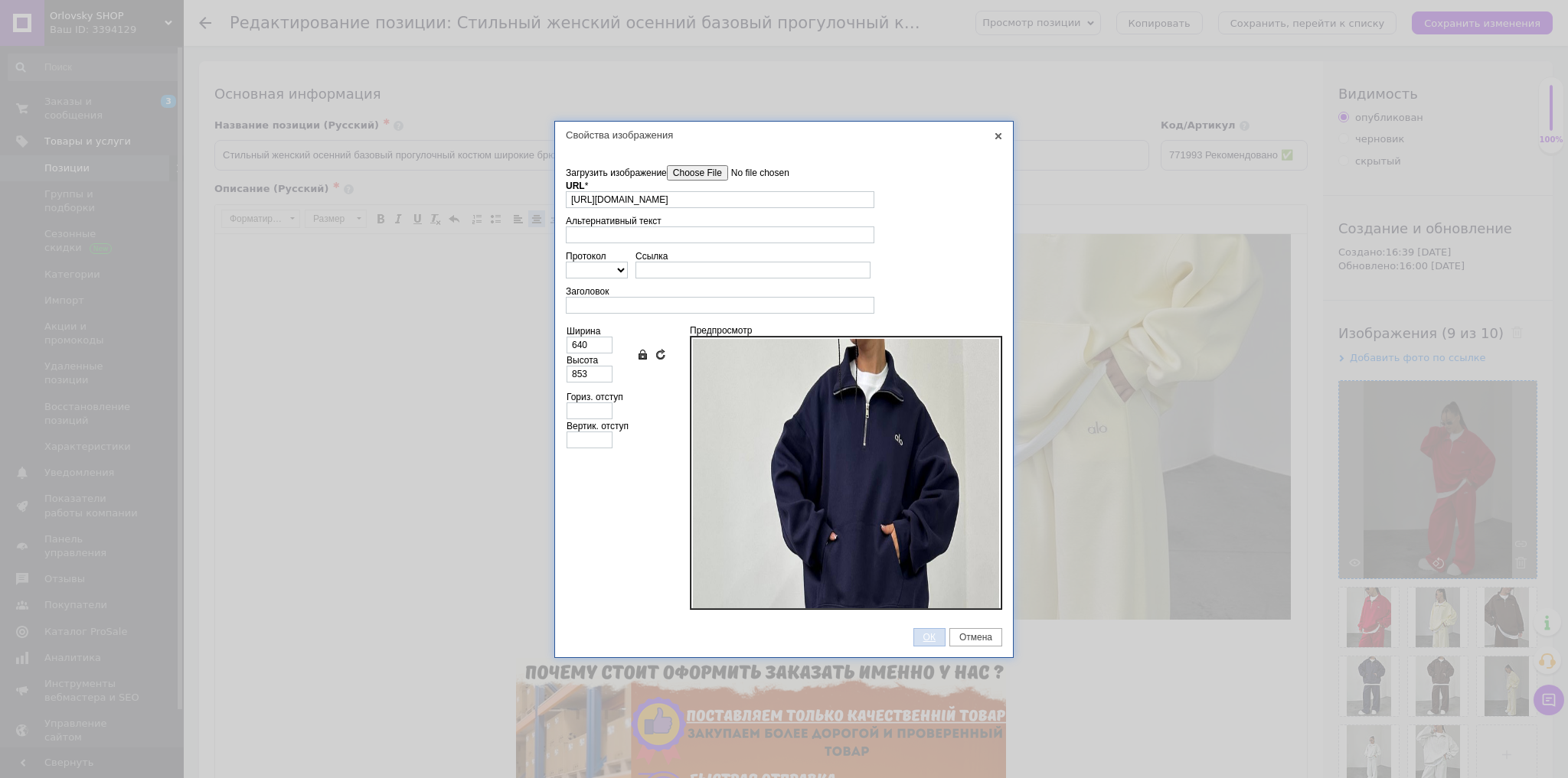
click at [920, 643] on link "ОК" at bounding box center [929, 637] width 32 height 18
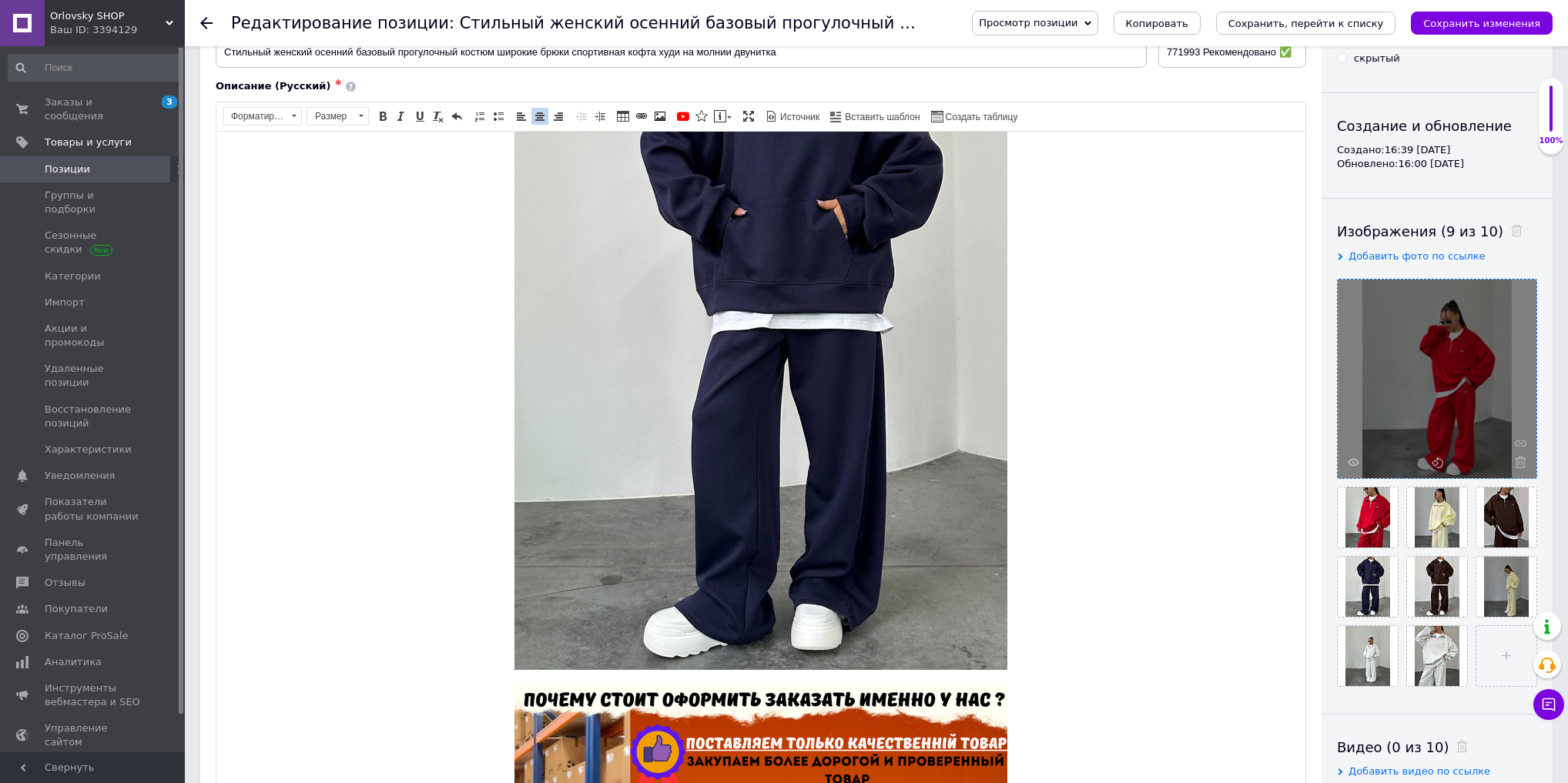
scroll to position [1807, 0]
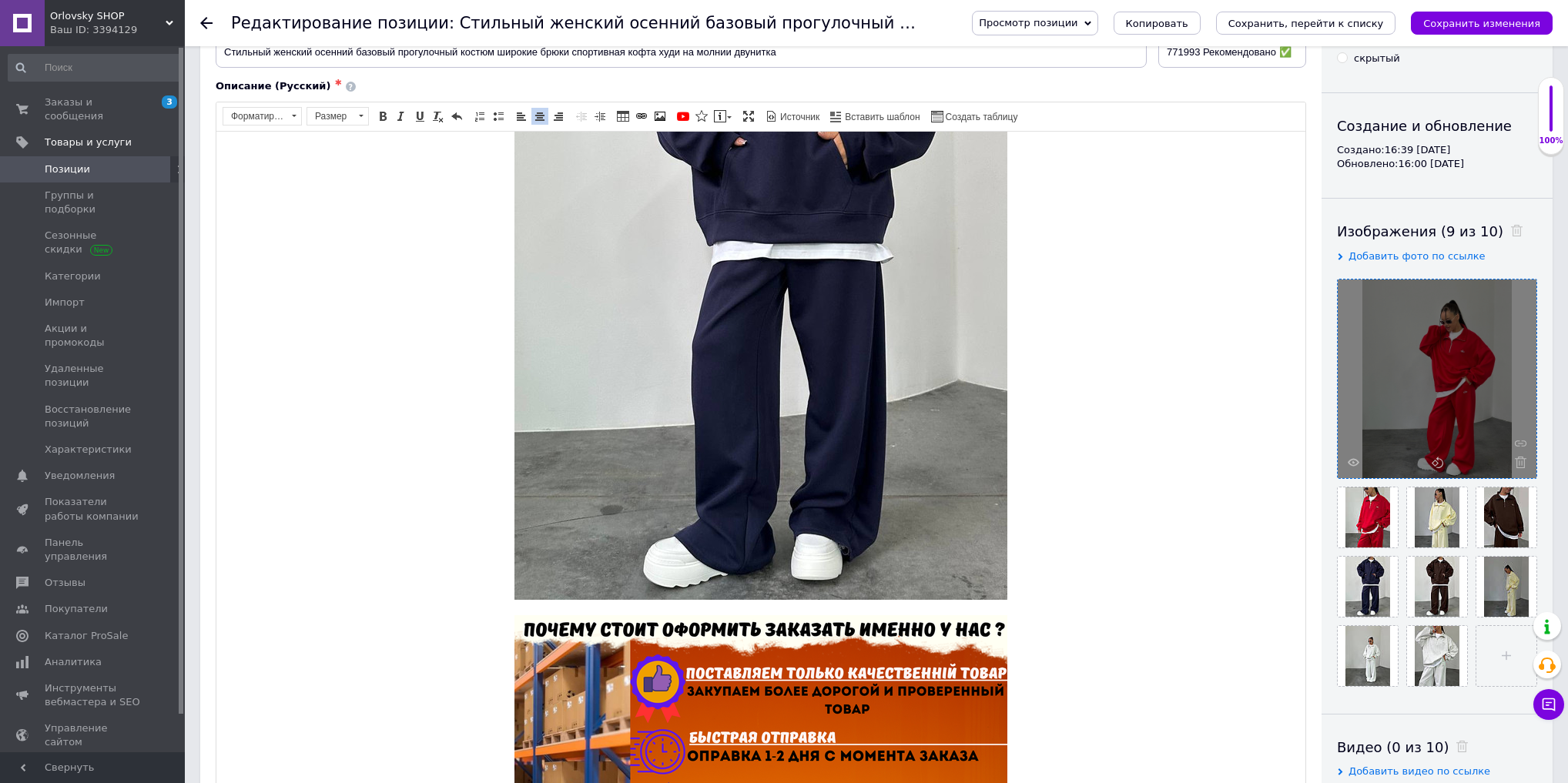
click at [1099, 567] on div "​​​​​​​" at bounding box center [761, 273] width 1059 height 662
click at [1026, 474] on div "​​​​​​​" at bounding box center [761, 273] width 1059 height 662
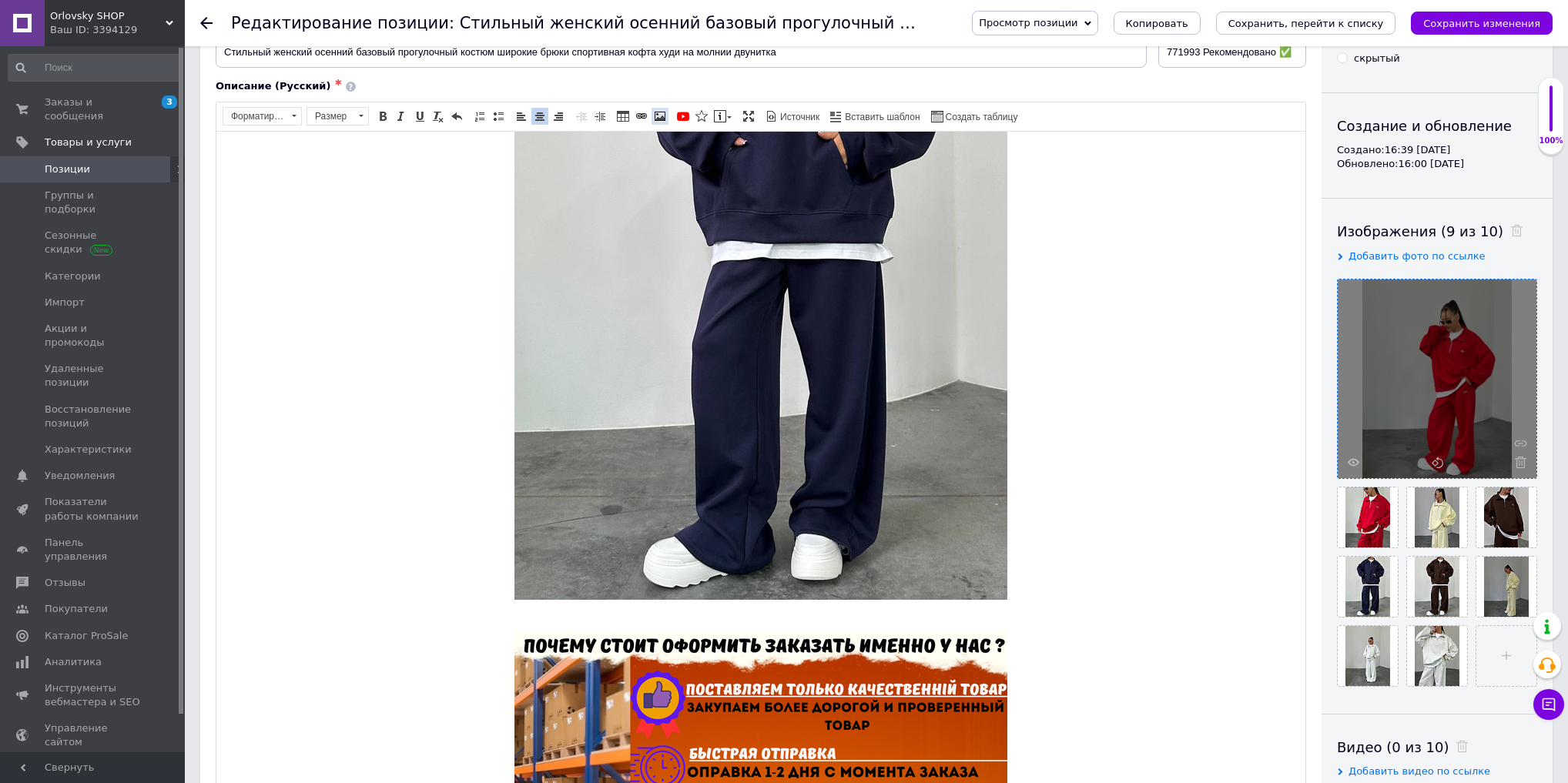
click at [656, 111] on span at bounding box center [660, 116] width 12 height 12
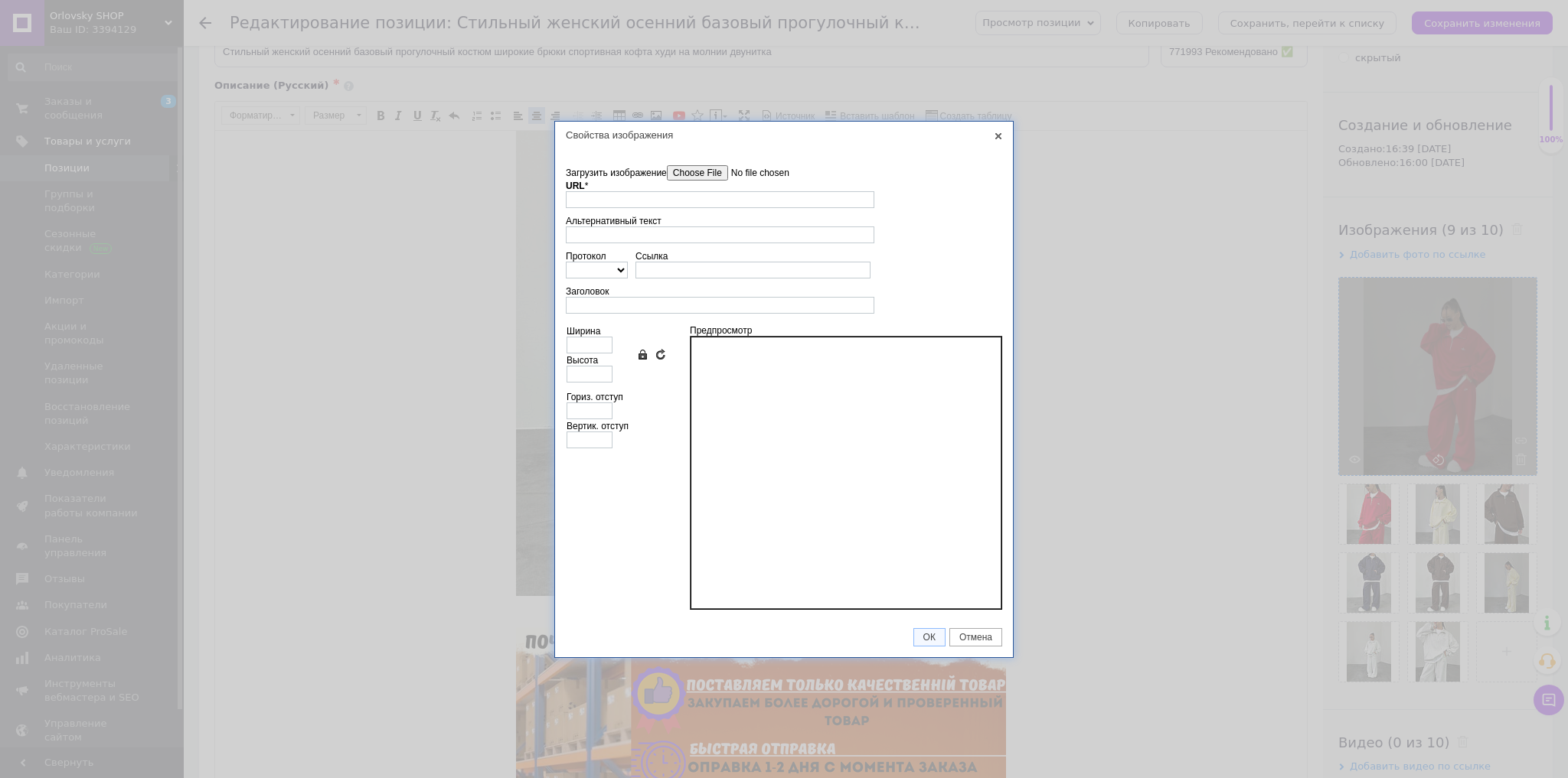
click at [698, 164] on td "Загрузить изображение Удалить все файлы URL * Выбор на сервере" at bounding box center [784, 187] width 437 height 50
click at [700, 175] on input"] "Загрузить изображение" at bounding box center [754, 173] width 174 height 16
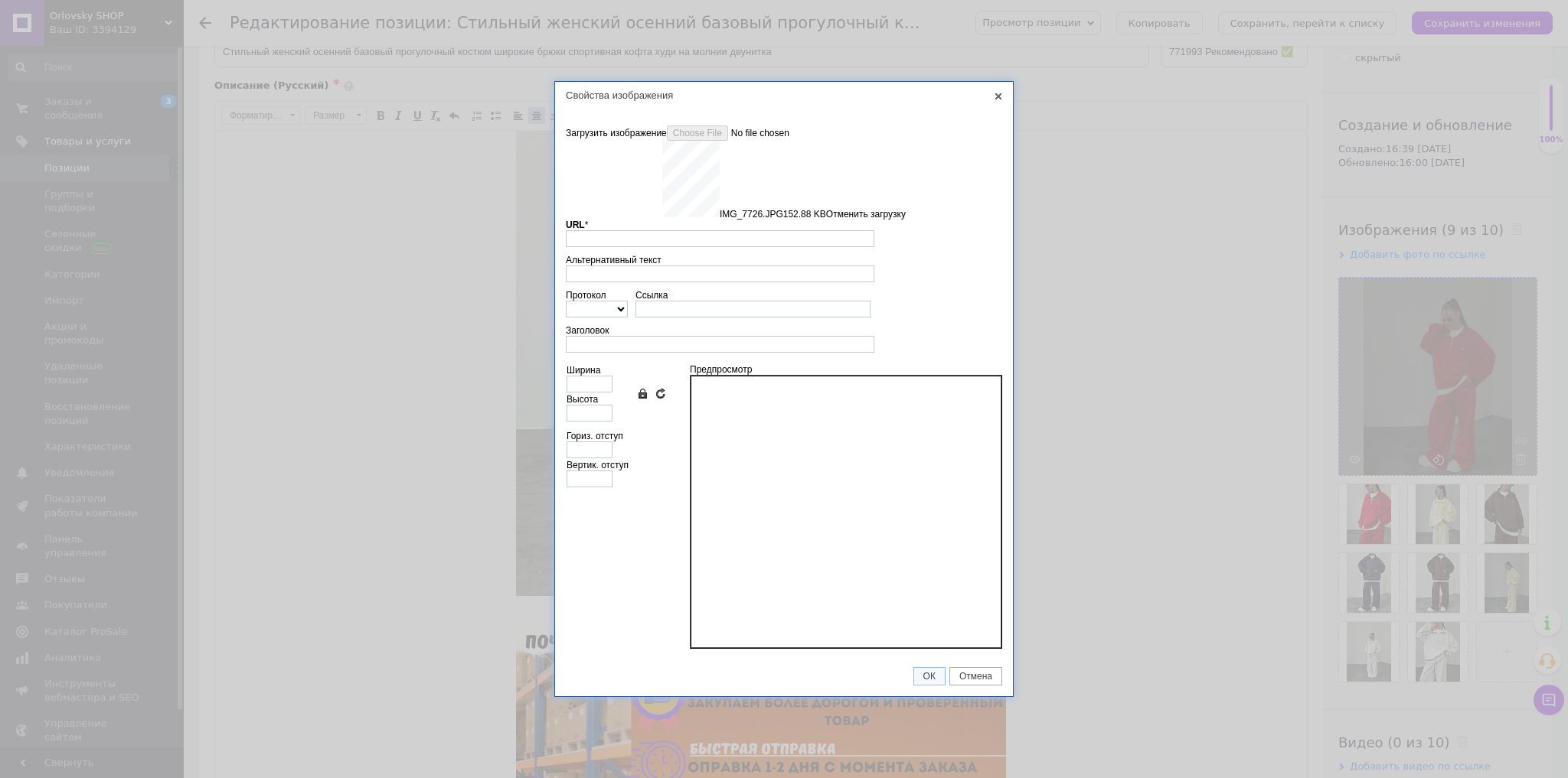
type input "https://images.prom.ua/6789596164_w640_h2048_img_7726.jpg?fresh=1&PIMAGE_ID=678…"
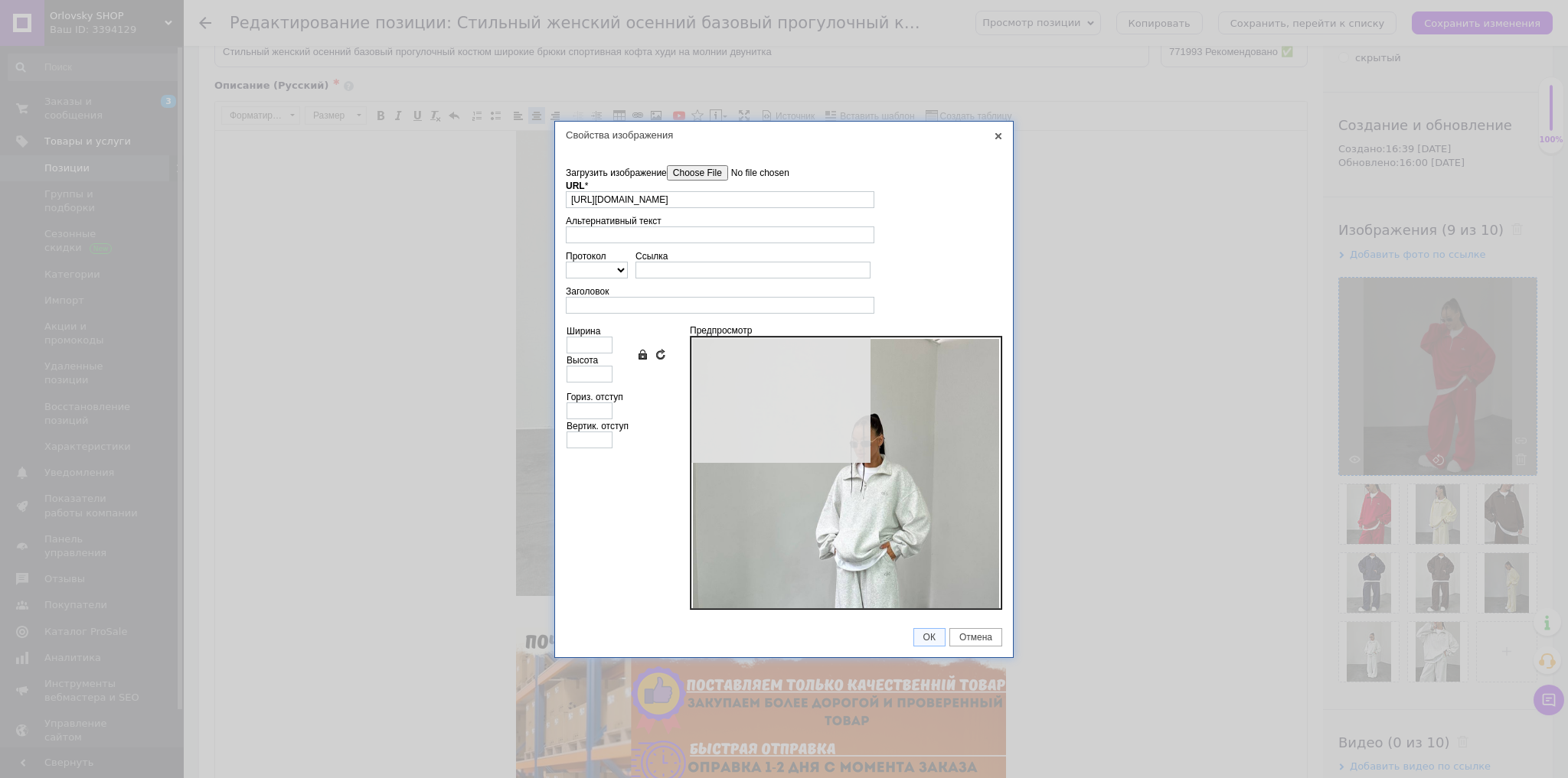
type input "640"
type input "853"
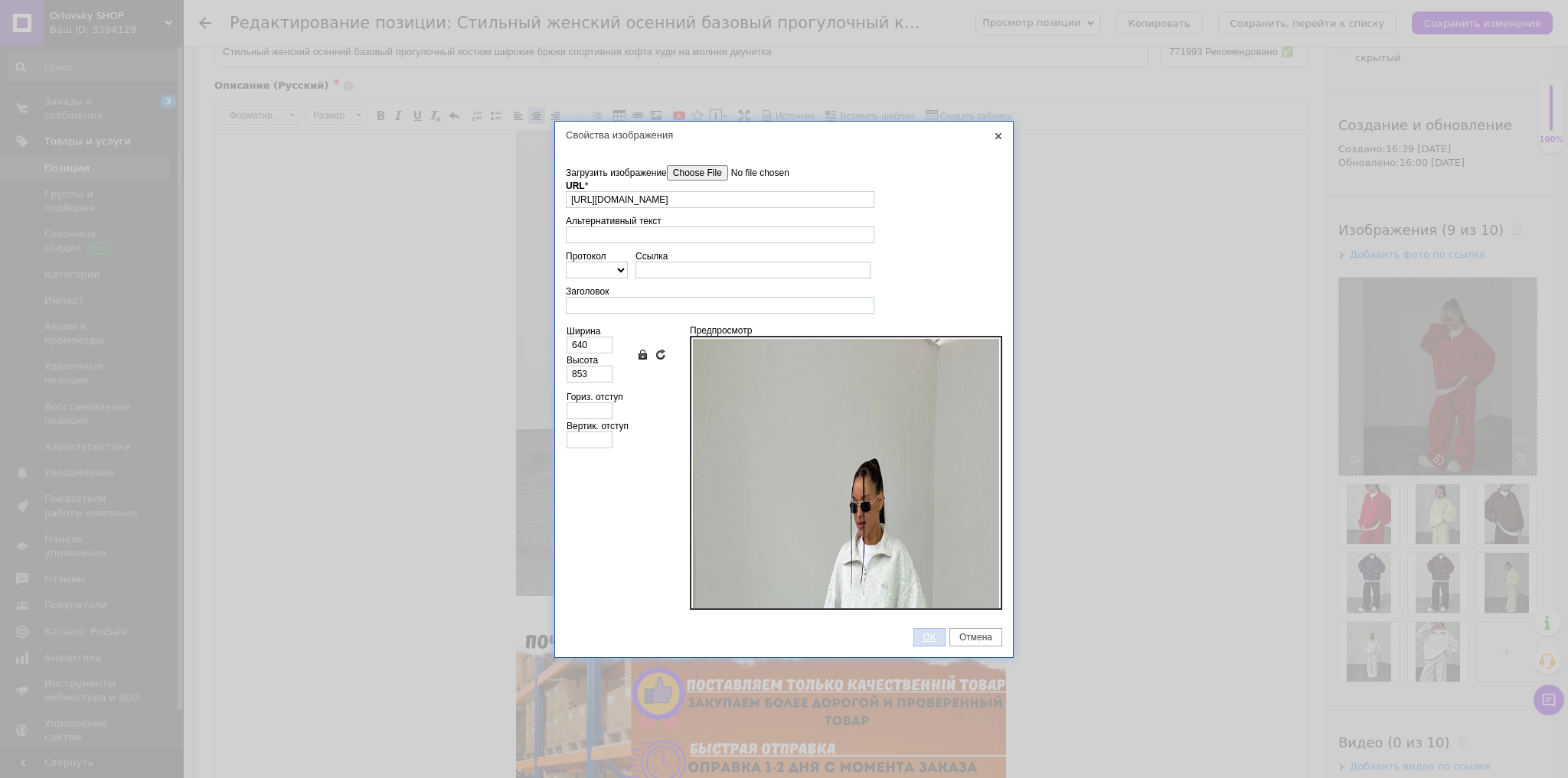
click at [931, 640] on span "ОК" at bounding box center [929, 637] width 30 height 10
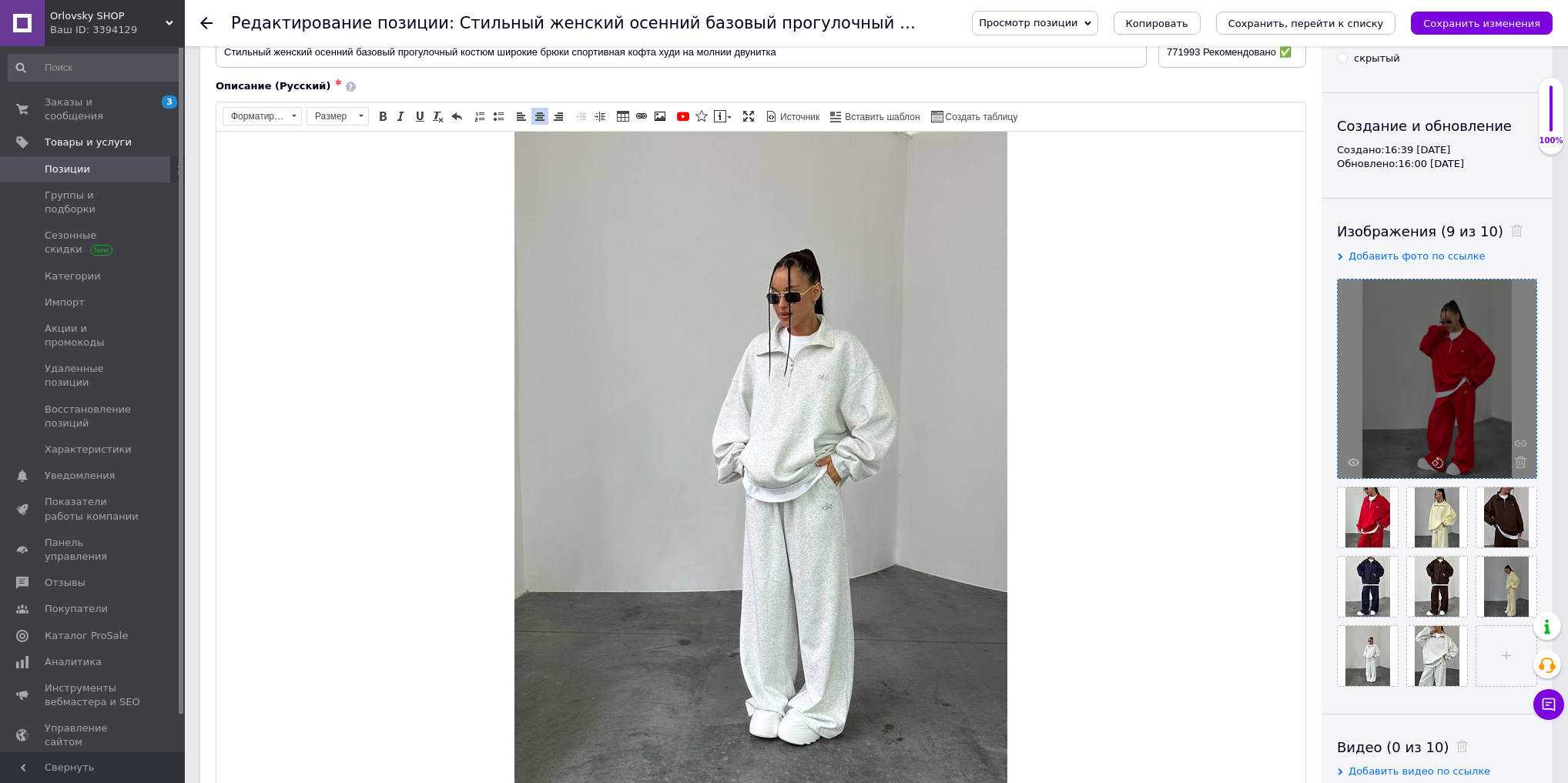
click at [1036, 654] on div "​​​​​​​" at bounding box center [761, 458] width 1059 height 662
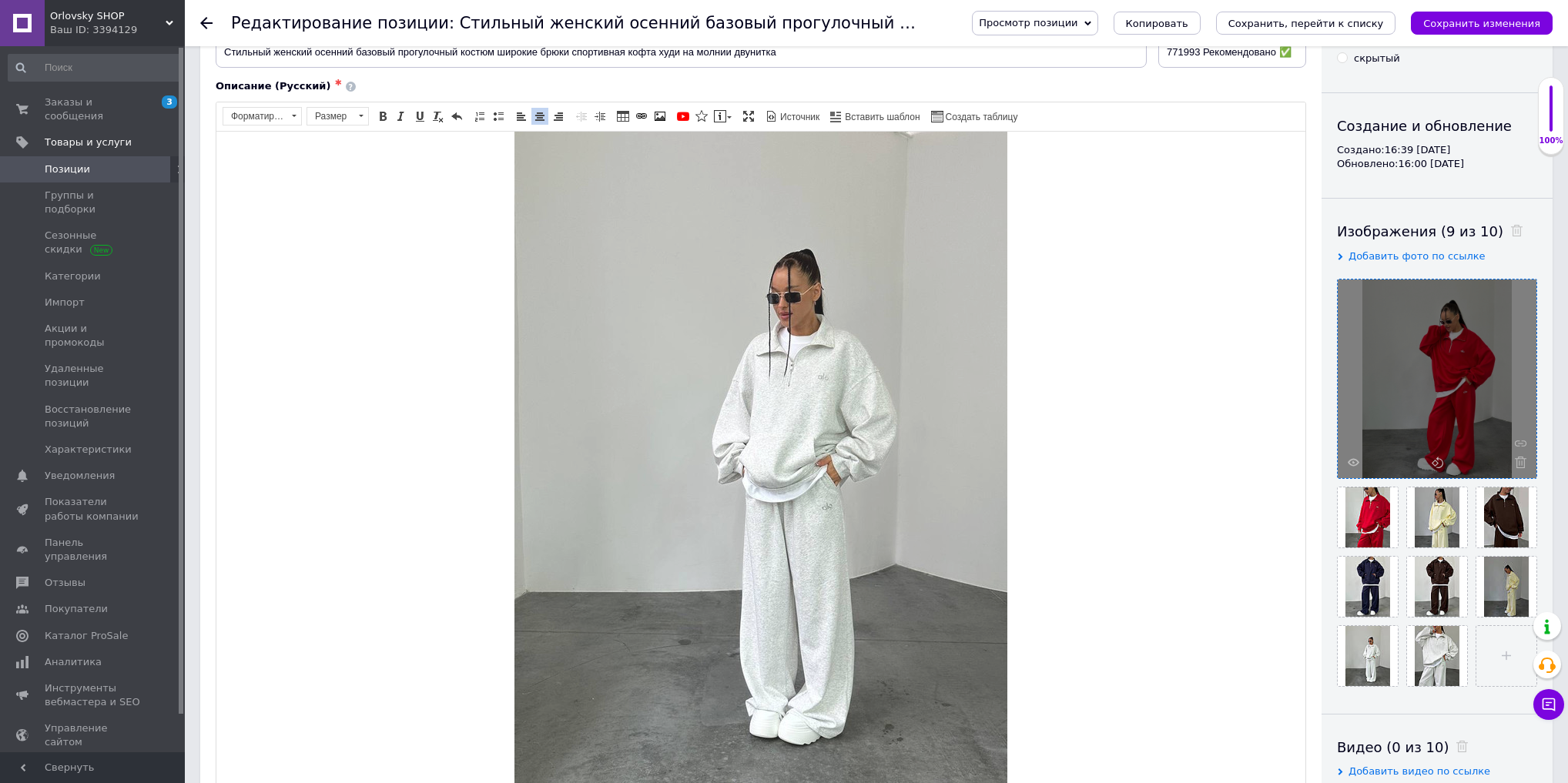
scroll to position [2298, 0]
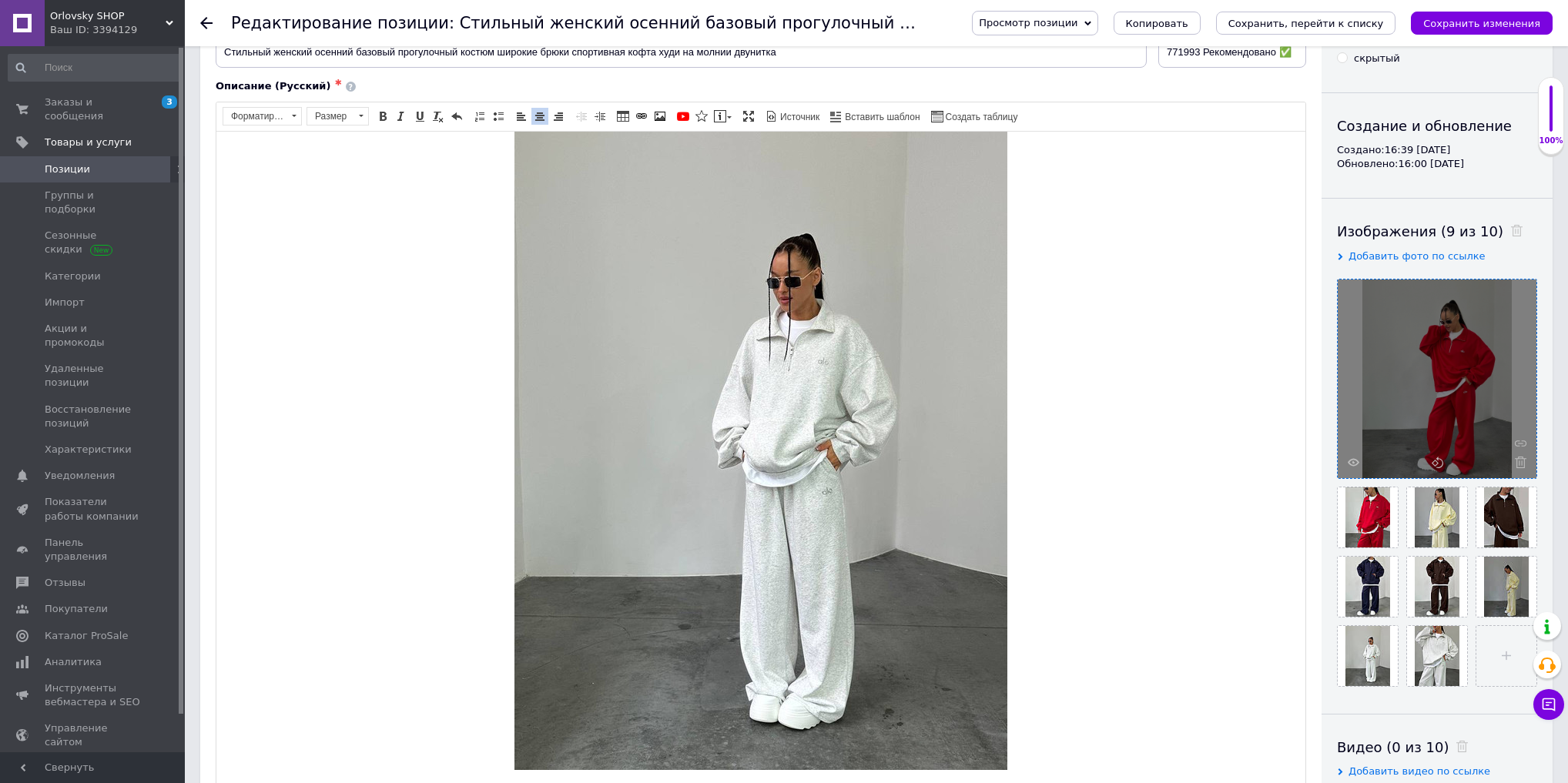
click at [646, 113] on span "Таблица Вставить/Редактировать ссылку Комбинация клавиш Ctrl+L Изображение" at bounding box center [641, 115] width 55 height 18
click at [654, 116] on span at bounding box center [660, 116] width 12 height 12
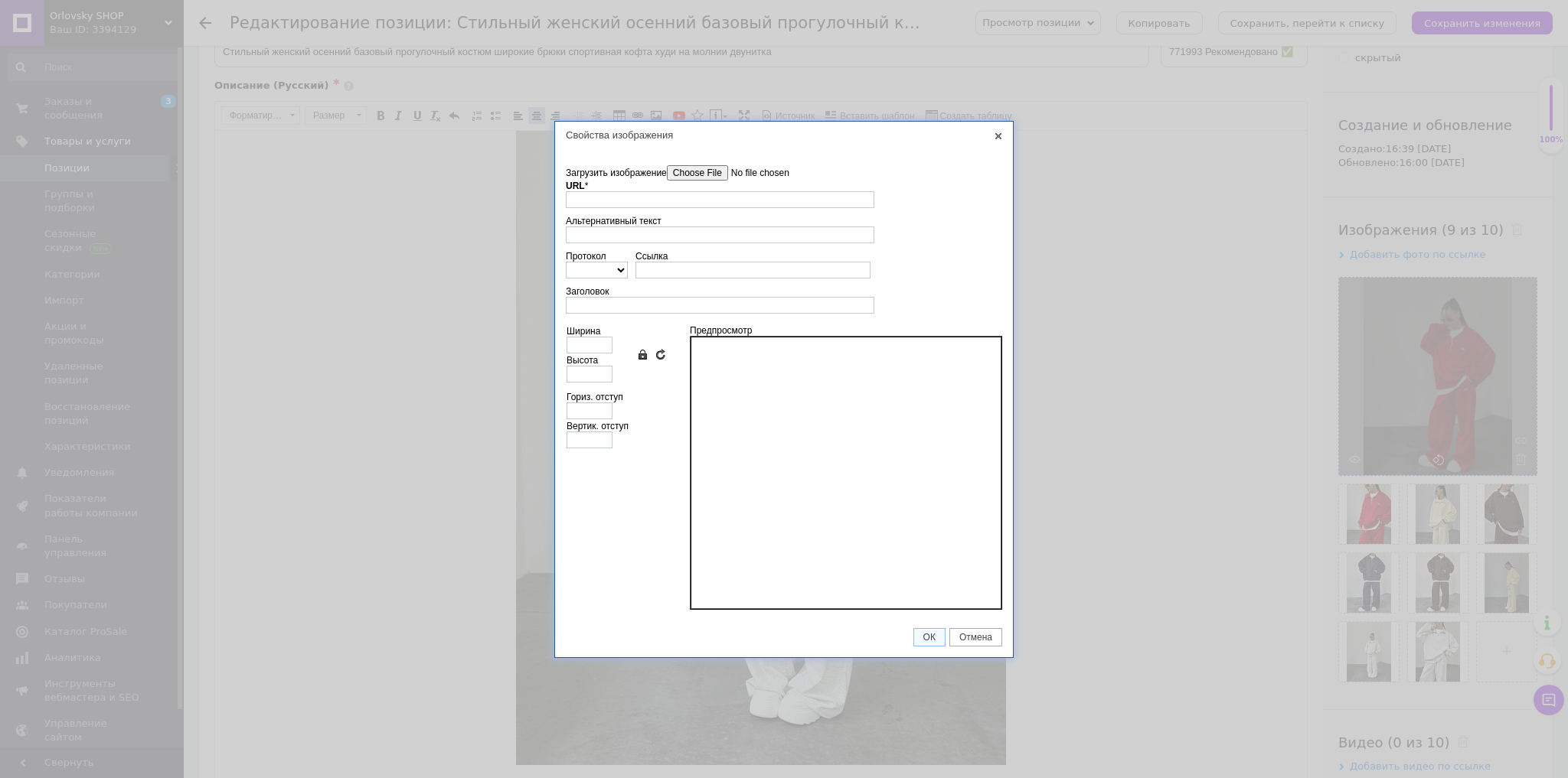
click at [724, 171] on input"] "Загрузить изображение" at bounding box center [754, 173] width 174 height 16
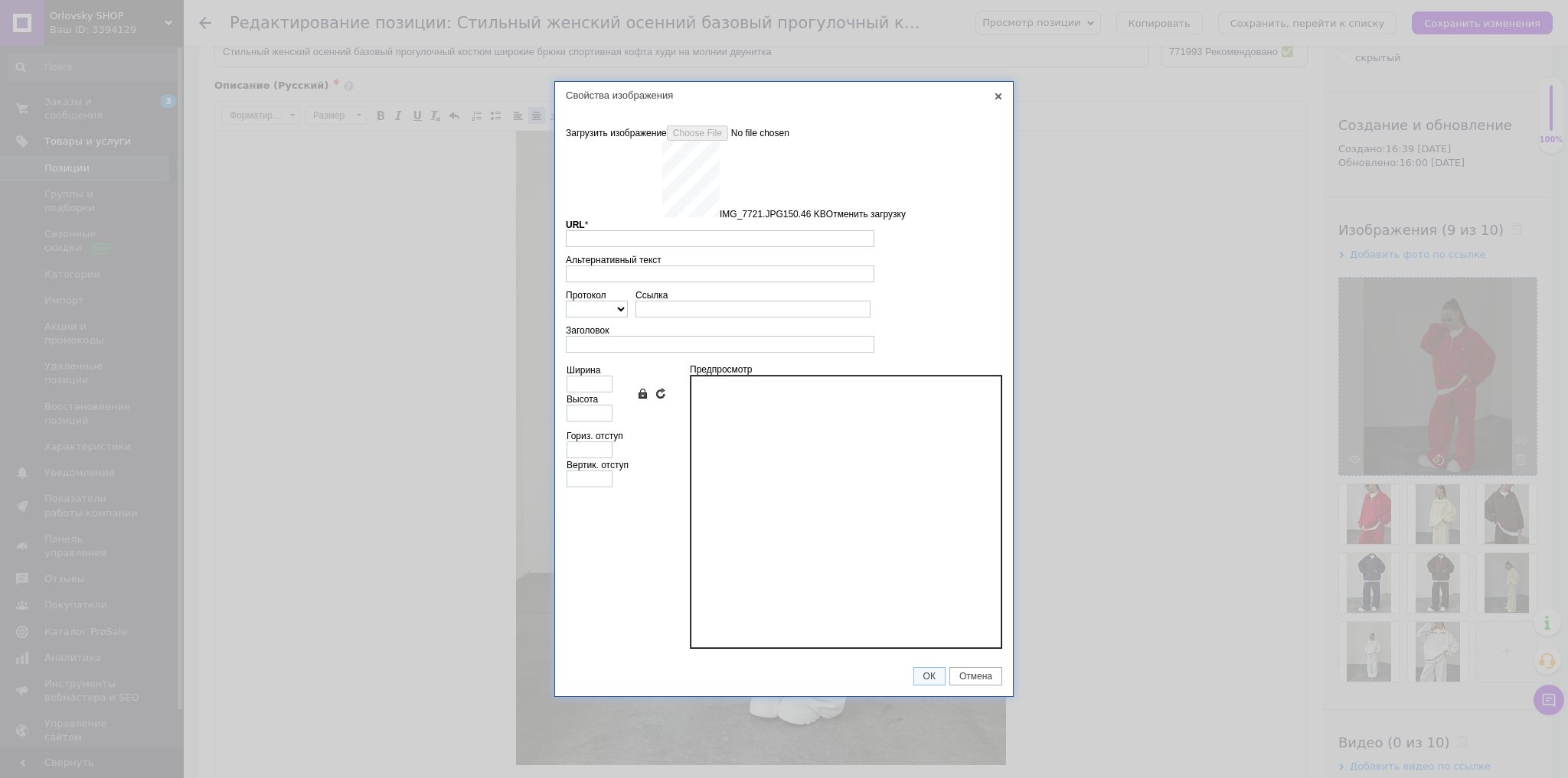
type input "https://images.prom.ua/6789596362_w640_h2048_img_7721.jpg?fresh=1&PIMAGE_ID=678…"
type input "640"
type input "853"
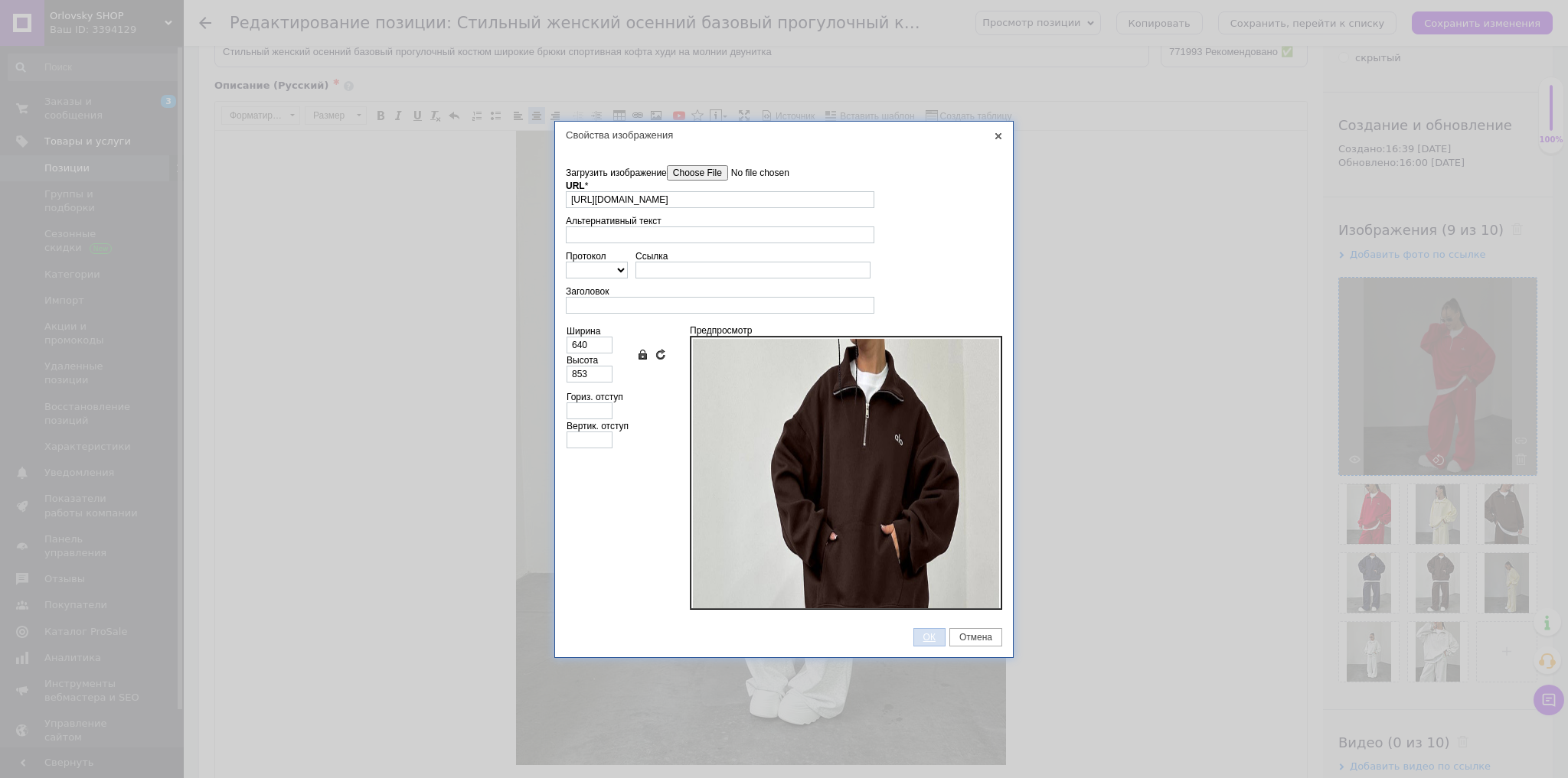
click at [931, 632] on span "ОК" at bounding box center [929, 637] width 30 height 10
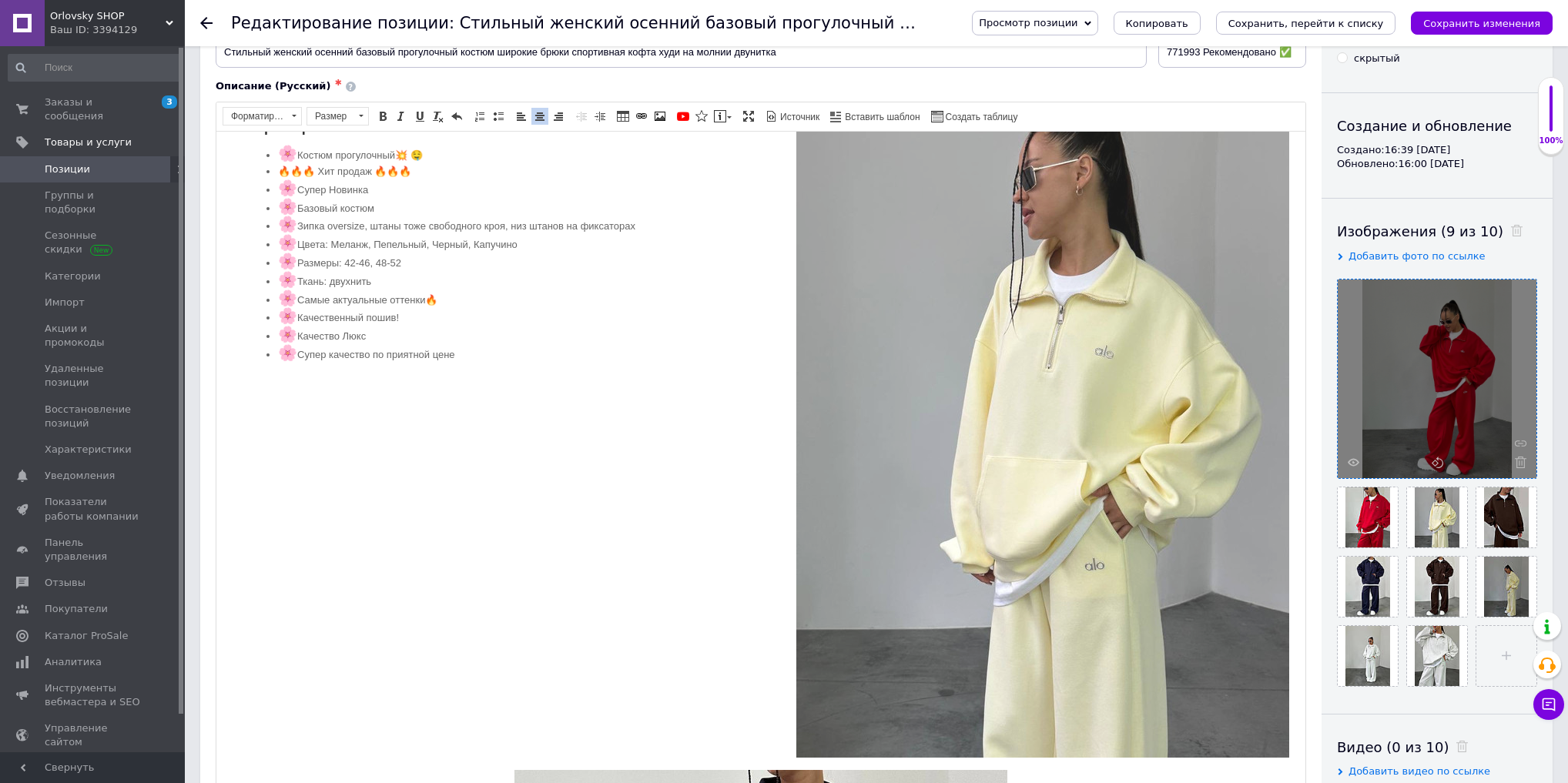
scroll to position [664, 0]
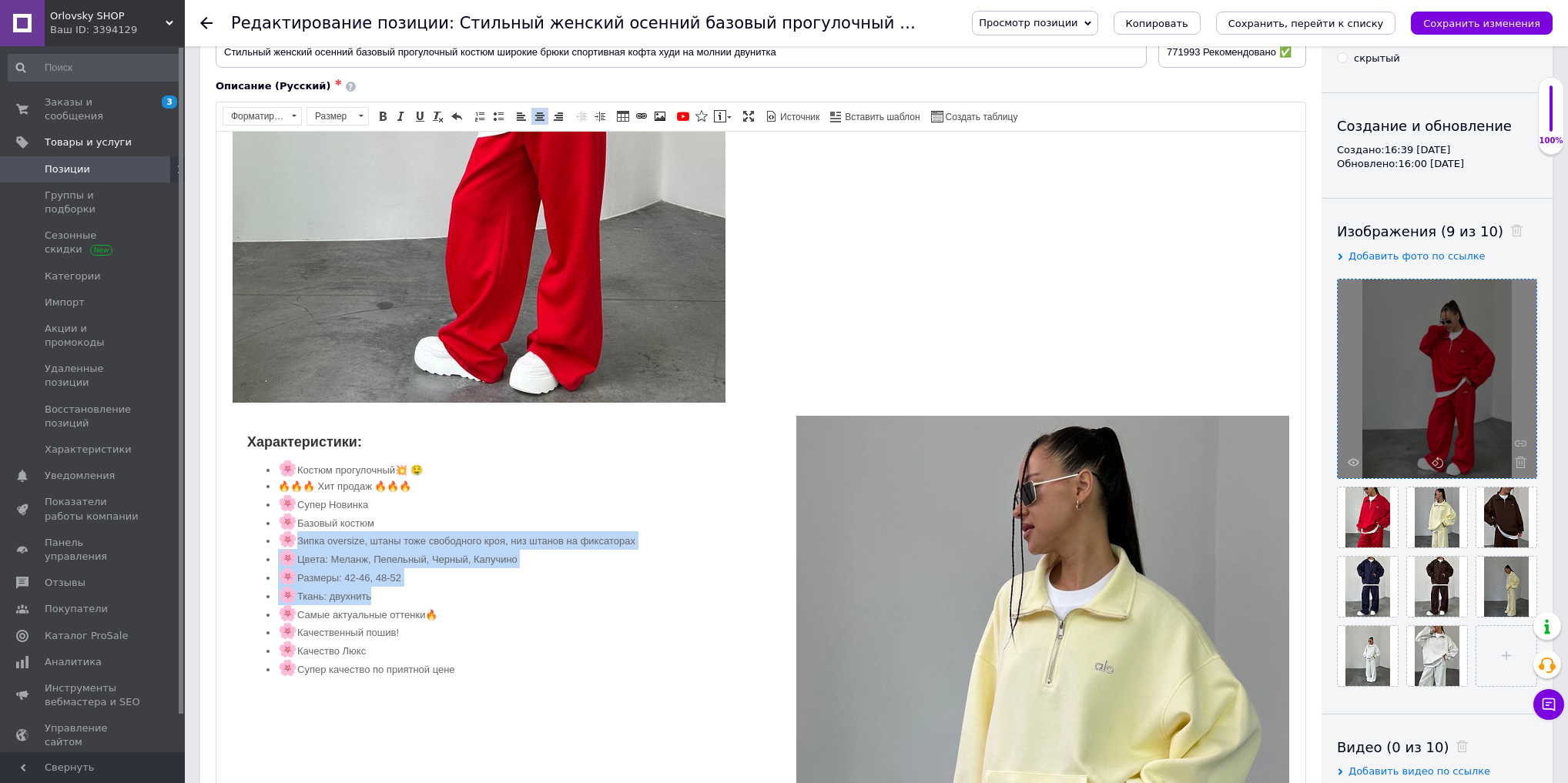
drag, startPoint x: 304, startPoint y: 541, endPoint x: 472, endPoint y: 591, distance: 175.3
click at [472, 591] on ul "🌸 Костюм прогулочный💥 🤤 🔥🔥🔥 Хит продаж 🔥🔥🔥 🌸 Супер Новинка 🌸 Базовый костюм 🌸 З…" at bounding box center [761, 569] width 1027 height 218
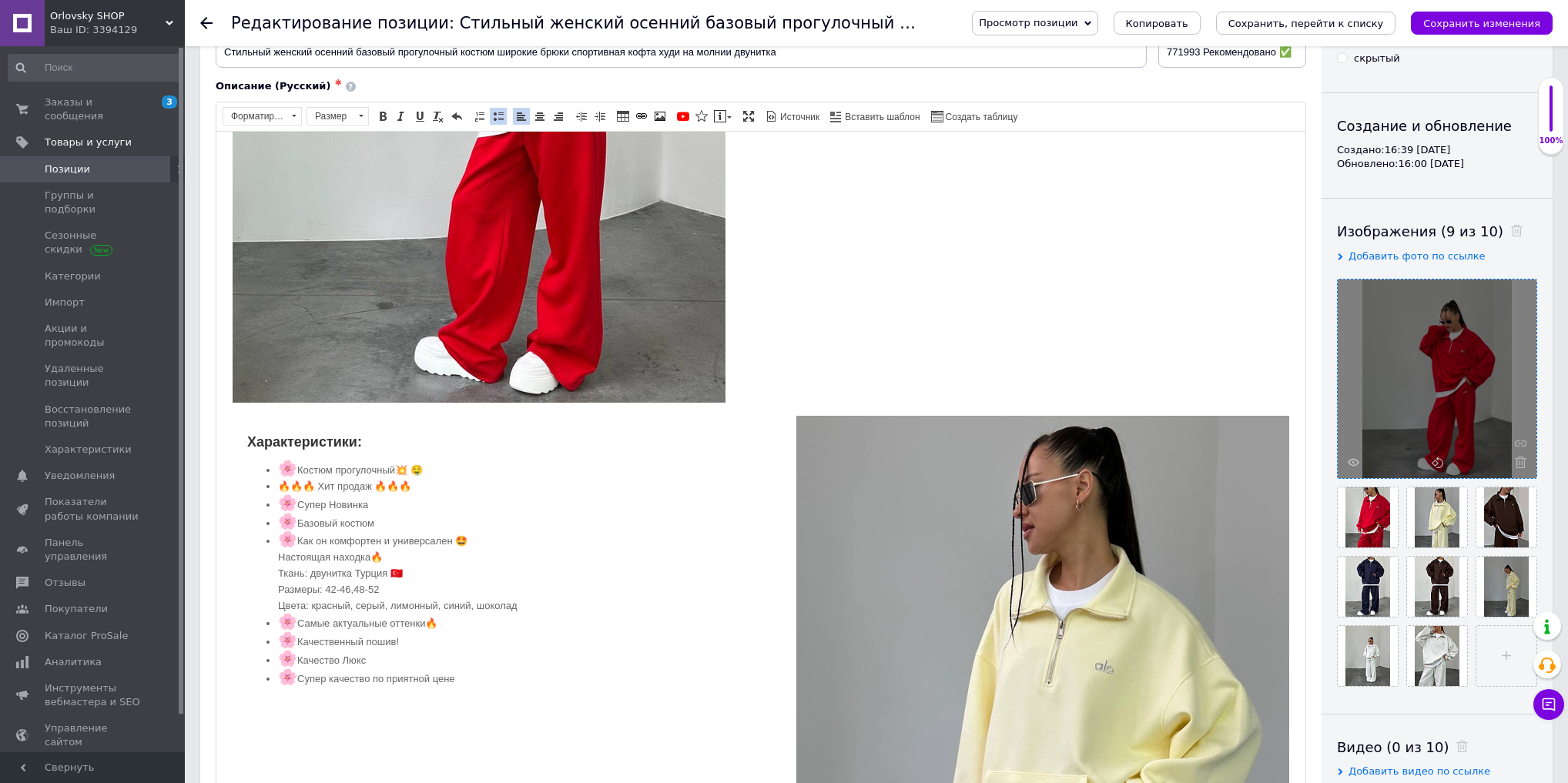
click at [311, 535] on li "🌸 Как он комфортен и универсален 🤩 Настоящая находка🔥 Ткань: двунитка Турция 🇹🇷…" at bounding box center [761, 572] width 966 height 82
click at [312, 536] on li "🌸 Как он комфортен и универсален 🤩 Настоящая находка🔥 Ткань: двунитка Турция 🇹🇷…" at bounding box center [761, 572] width 966 height 82
click at [293, 536] on span "🌸" at bounding box center [288, 538] width 19 height 17
copy span "🌸"
click at [277, 553] on ul "🌸 Костюм прогулочный💥 🤤 🔥🔥🔥 Хит продаж 🔥🔥🔥 🌸 Супер Новинка 🌸 Базовый костюм 🌸 К…" at bounding box center [761, 573] width 1027 height 227
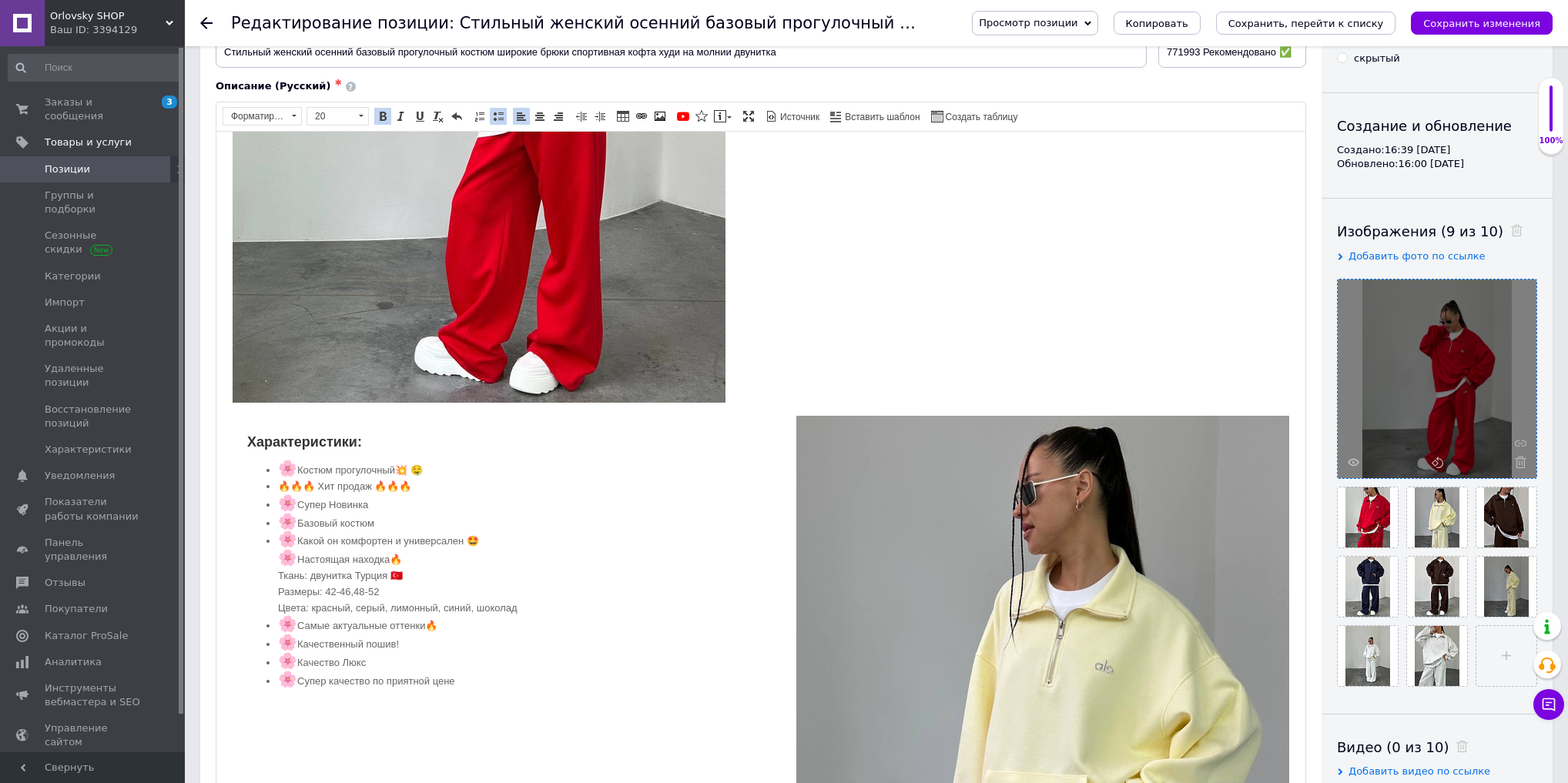
click at [274, 574] on ul "🌸 Костюм прогулочный💥 🤤 🔥🔥🔥 Хит продаж 🔥🔥🔥 🌸 Супер Новинка 🌸 Базовый костюм 🌸 К…" at bounding box center [761, 574] width 1027 height 228
click at [274, 586] on ul "🌸 Костюм прогулочный💥 🤤 🔥🔥🔥 Хит продаж 🔥🔥🔥 🌸 Супер Новинка 🌸 Базовый костюм 🌸 К…" at bounding box center [761, 576] width 1027 height 231
click at [274, 605] on ul "🌸 Костюм прогулочный💥 🤤 🔥🔥🔥 Хит продаж 🔥🔥🔥 🌸 Супер Новинка 🌸 Базовый костюм 🌸 К…" at bounding box center [761, 577] width 1027 height 234
click at [338, 610] on li "🌸 Какой он комфортен и универсален 🤩 🌸 Настоящая находка🔥 🌸 Ткань: двунитка Тур…" at bounding box center [761, 577] width 966 height 92
drag, startPoint x: 377, startPoint y: 610, endPoint x: 385, endPoint y: 612, distance: 8.2
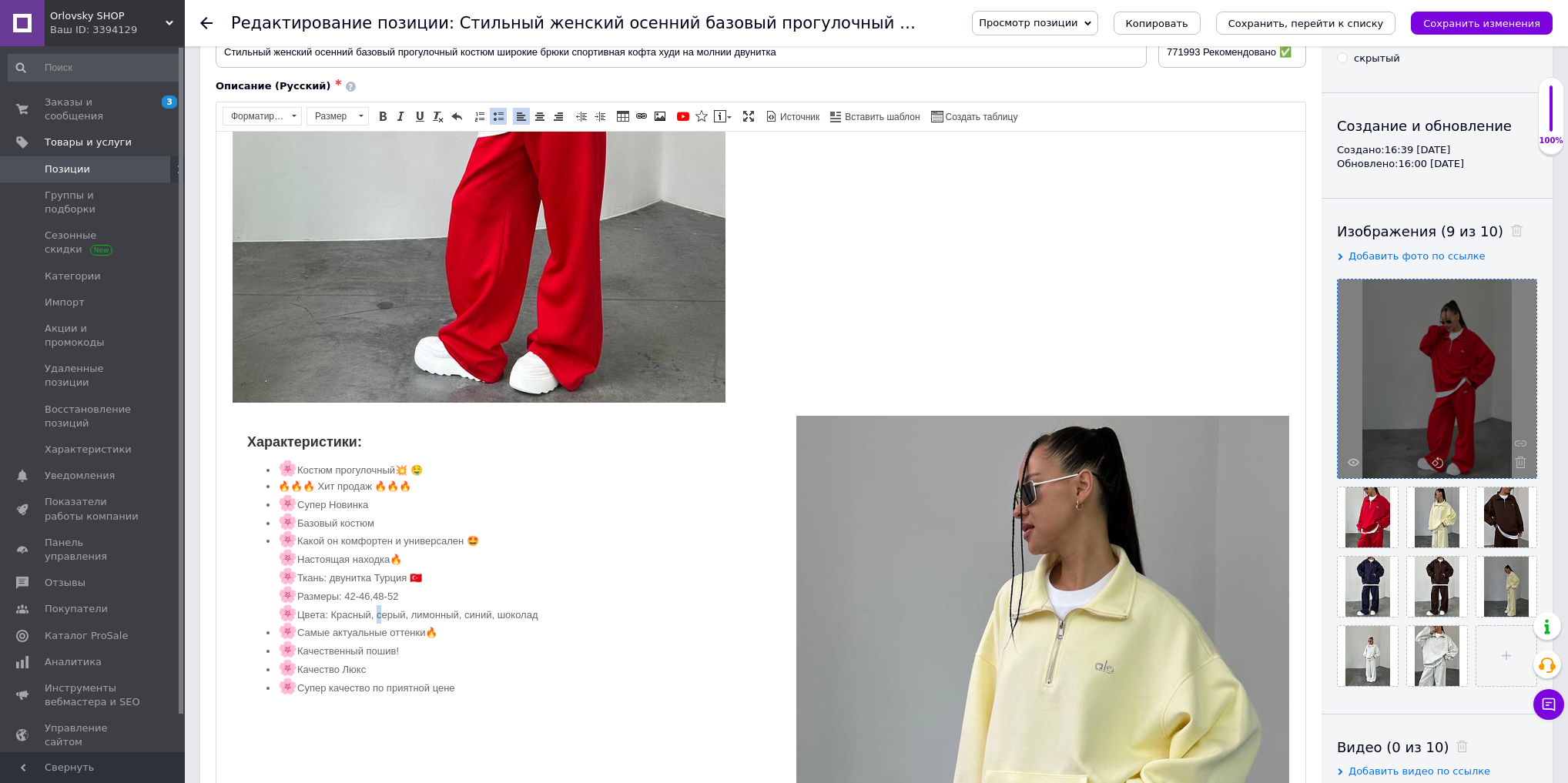
click at [385, 612] on li "🌸 Какой он комфортен и универсален 🤩 🌸 Настоящая находка🔥 🌸 Ткань: двунитка Тур…" at bounding box center [761, 577] width 966 height 92
click at [416, 607] on li "🌸 Какой он комфортен и универсален 🤩 🌸 Настоящая находка🔥 🌸 Ткань: двунитка Тур…" at bounding box center [761, 577] width 966 height 92
click at [475, 609] on li "🌸 Какой он комфортен и универсален 🤩 🌸 Настоящая находка🔥 🌸 Ткань: двунитка Тур…" at bounding box center [761, 577] width 966 height 92
click at [473, 610] on li "🌸 Какой он комфортен и универсален 🤩 🌸 Настоящая находка🔥 🌸 Ткань: двунитка Тур…" at bounding box center [761, 577] width 966 height 92
click at [506, 609] on li "🌸 Какой он комфортен и универсален 🤩 🌸 Настоящая находка🔥 🌸 Ткань: двунитка Тур…" at bounding box center [761, 577] width 966 height 92
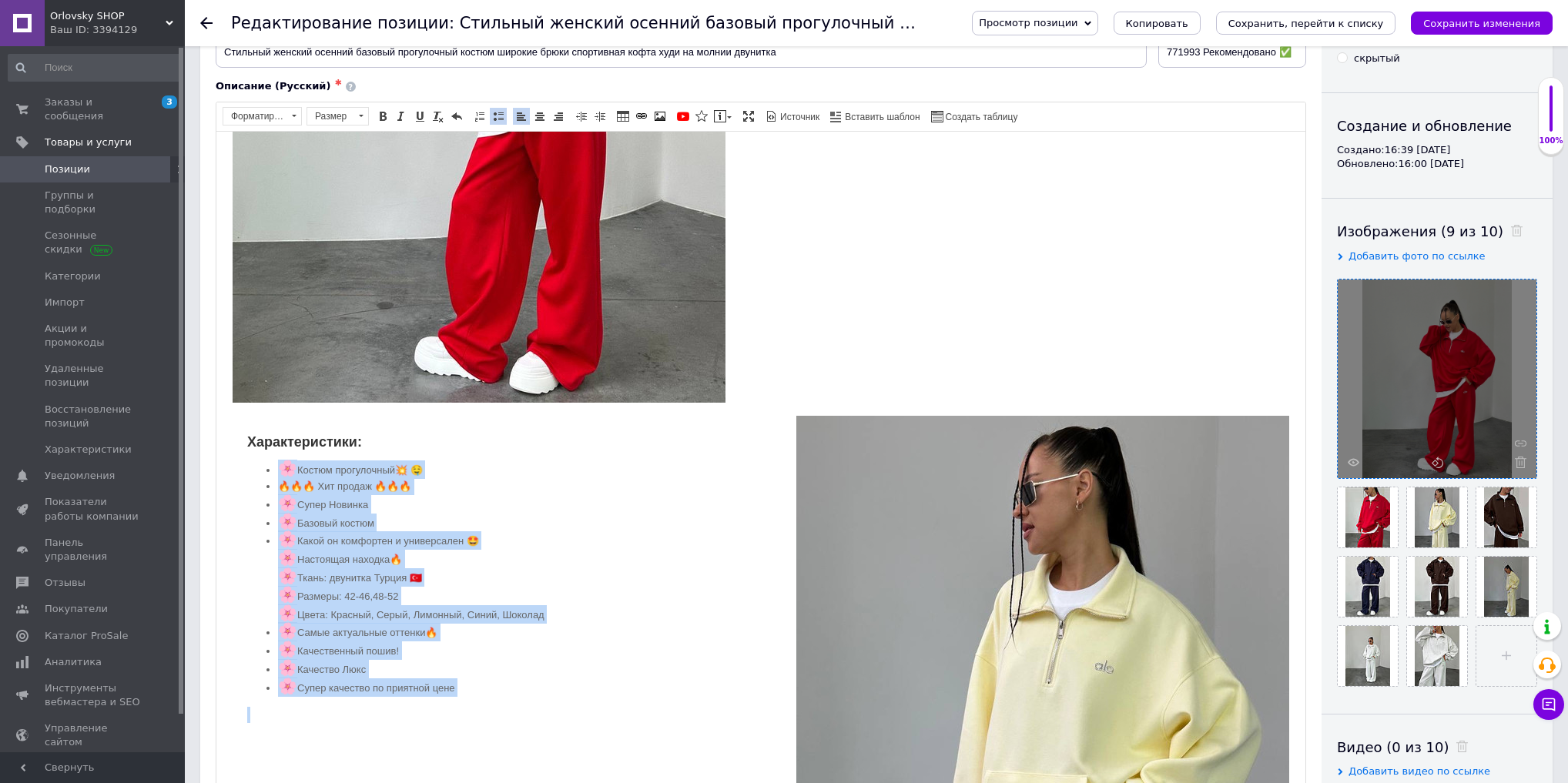
drag, startPoint x: 501, startPoint y: 689, endPoint x: 206, endPoint y: 468, distance: 368.6
click at [493, 111] on span at bounding box center [499, 116] width 12 height 12
click at [364, 550] on li "🌸 Настоящая находка🔥" at bounding box center [761, 558] width 966 height 18
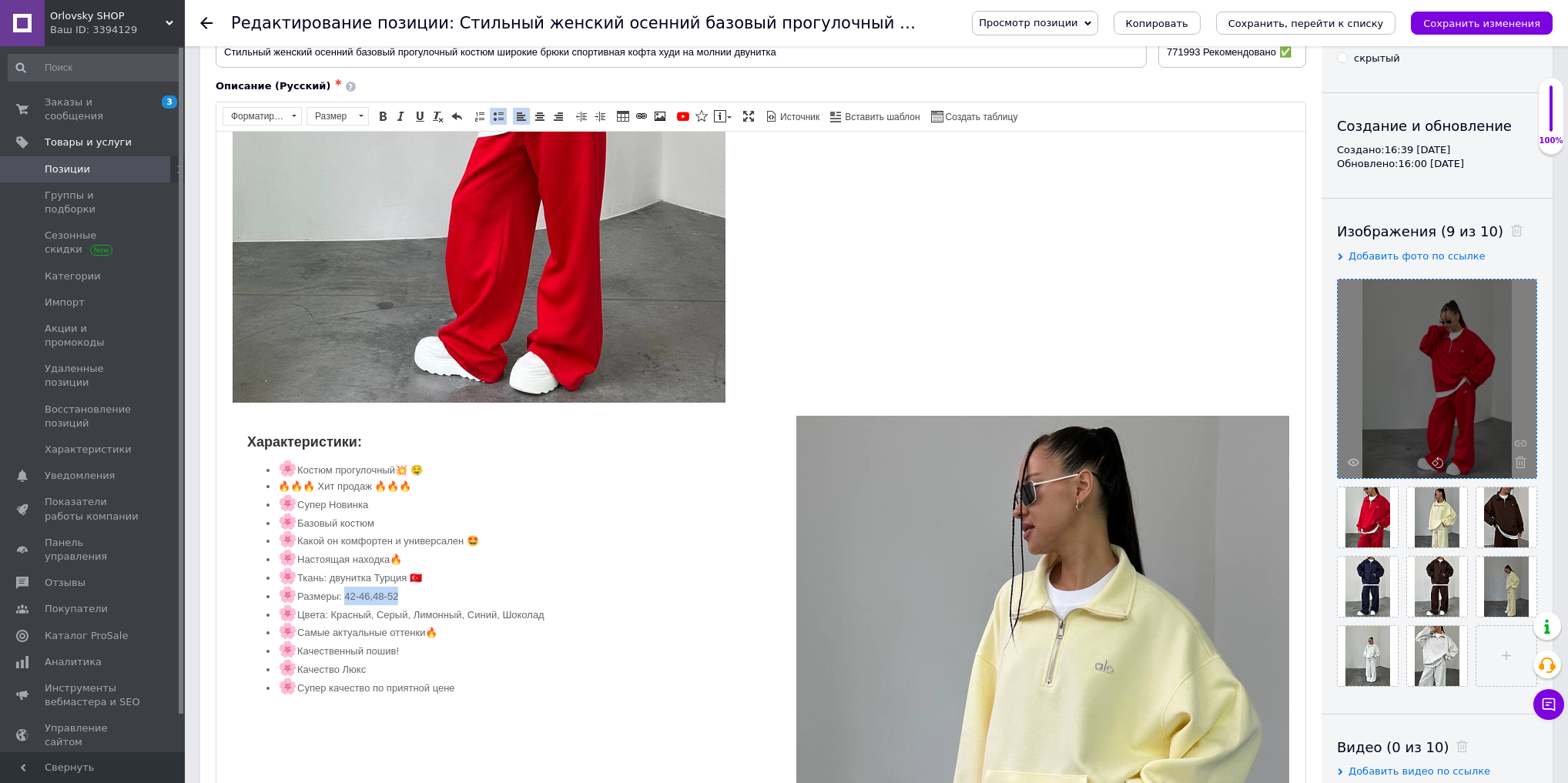
drag, startPoint x: 349, startPoint y: 595, endPoint x: 438, endPoint y: 594, distance: 89.0
click at [438, 594] on li "🌸 Размеры: 42-46,48-52" at bounding box center [761, 595] width 966 height 18
copy li "42-46,48-52"
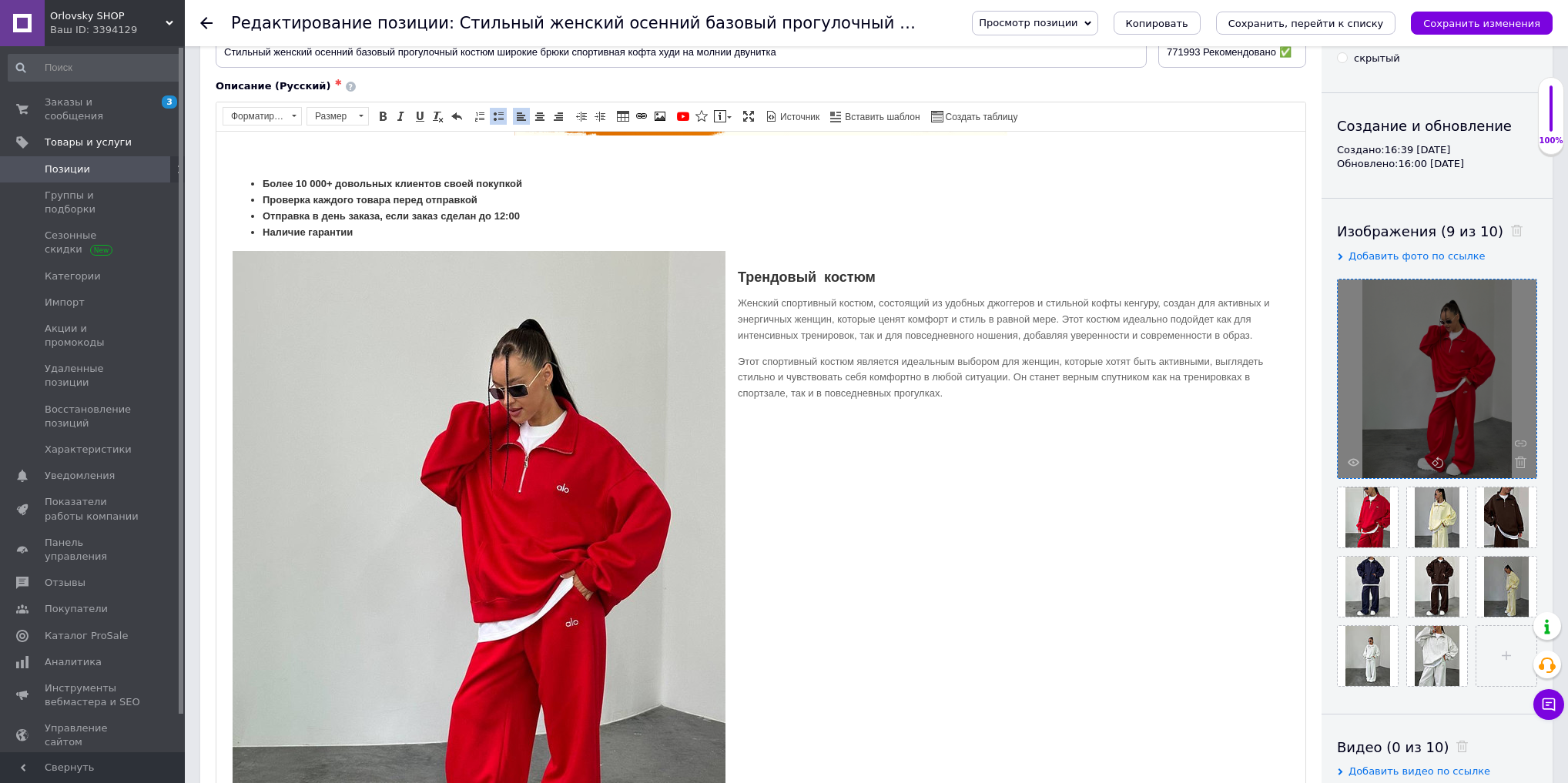
scroll to position [0, 0]
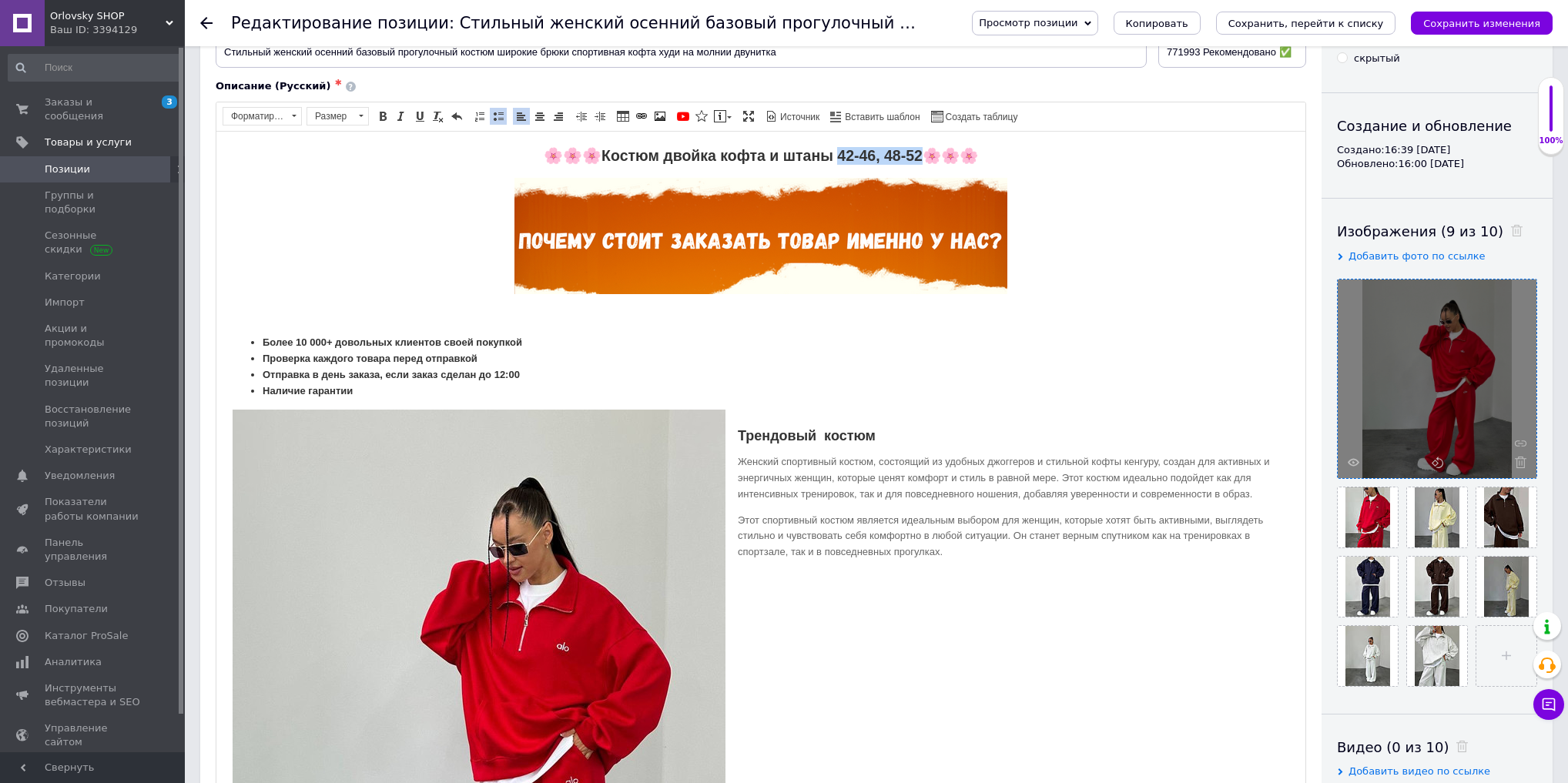
drag, startPoint x: 833, startPoint y: 154, endPoint x: 916, endPoint y: 153, distance: 83.0
click at [916, 153] on strong "42-46, 48-52" at bounding box center [880, 154] width 86 height 17
drag, startPoint x: 914, startPoint y: 157, endPoint x: 836, endPoint y: 149, distance: 78.4
click at [836, 149] on h2 "🌸 🌸 🌸 Костюм двойка кофта и штаны 42-46,48-52 ​​​​​​​ 🌸🌸🌸" at bounding box center [761, 155] width 1059 height 17
click at [377, 118] on span at bounding box center [383, 116] width 12 height 12
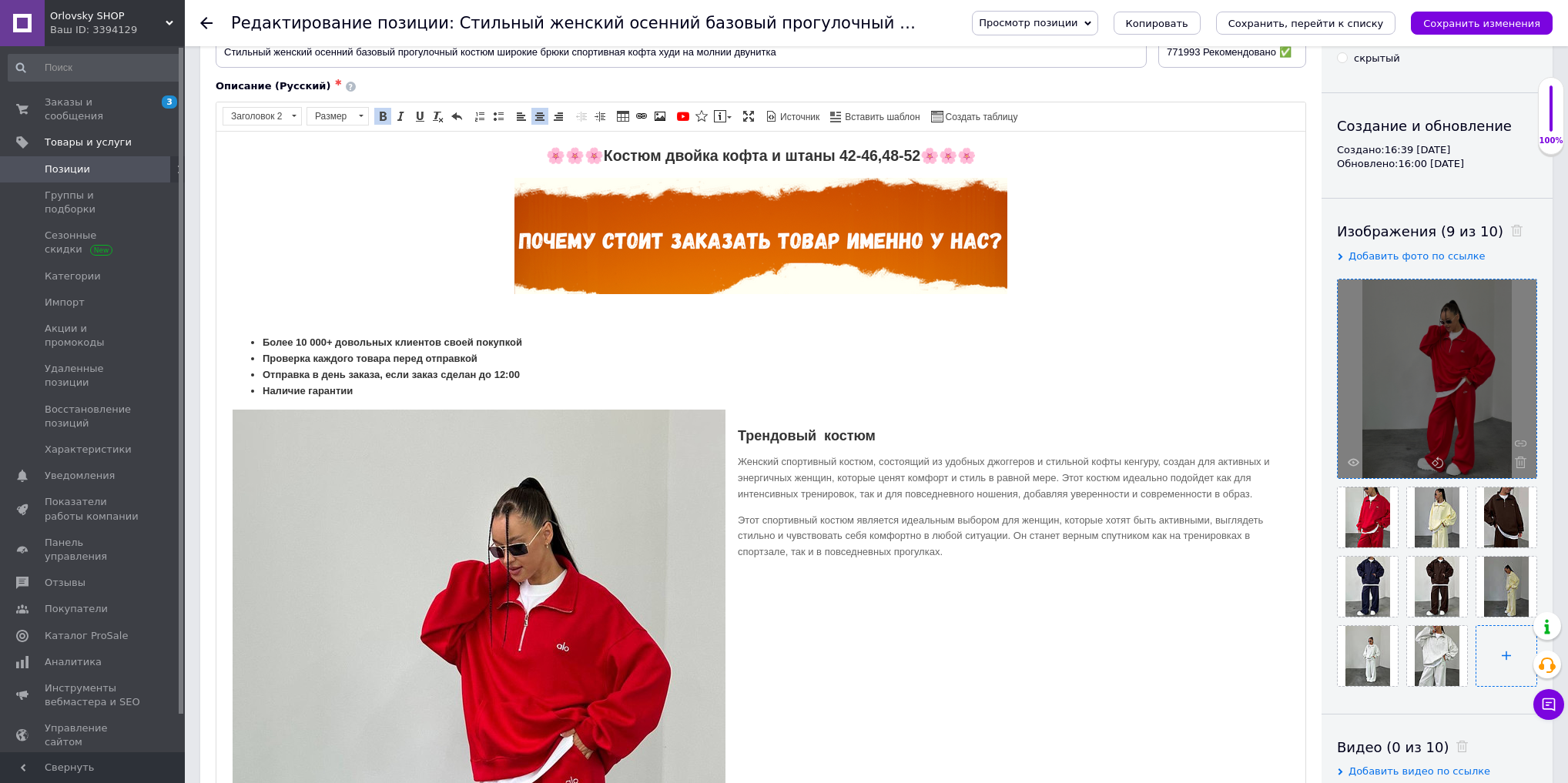
click at [1491, 678] on input "file" at bounding box center [1507, 656] width 60 height 60
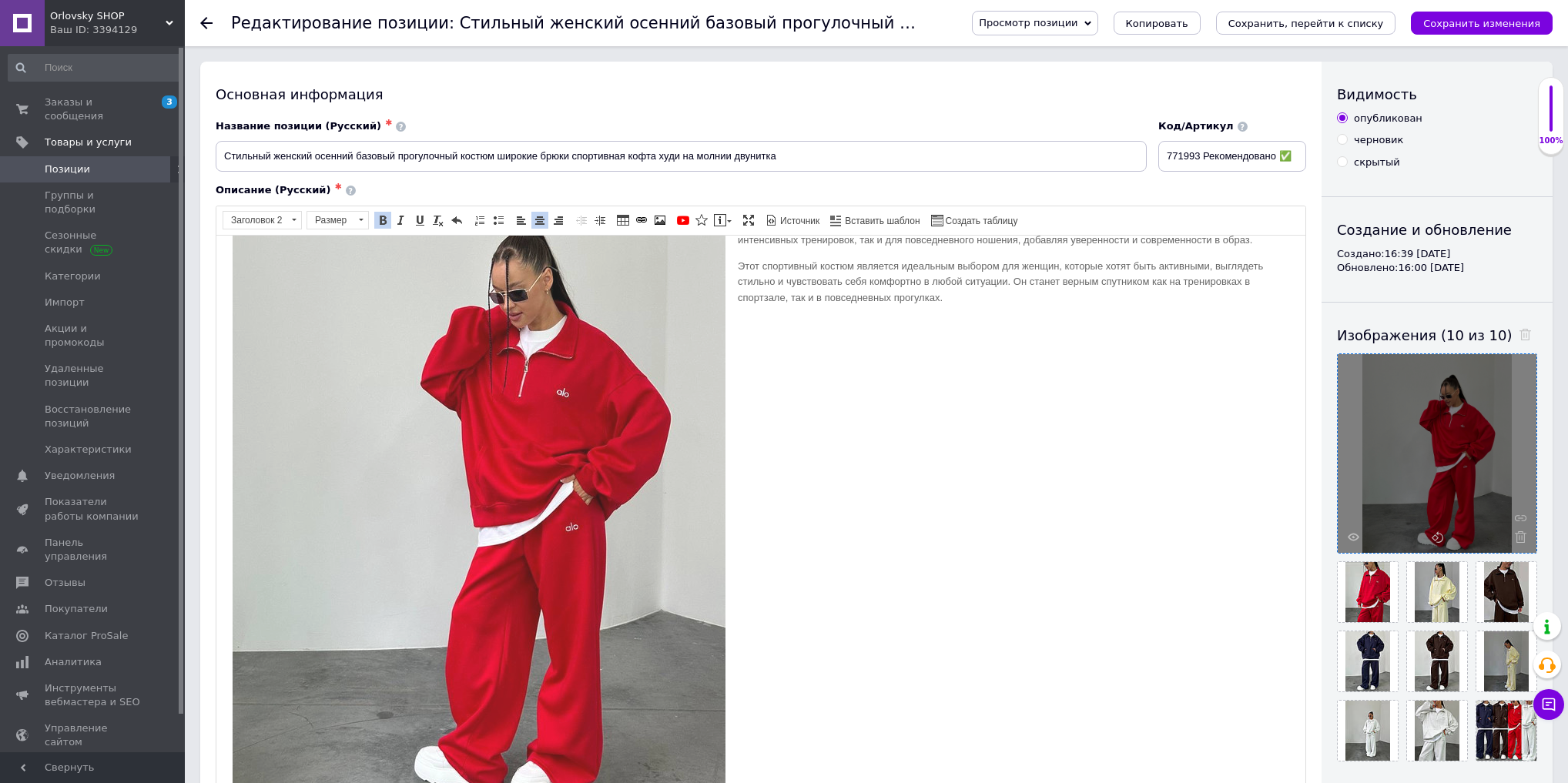
scroll to position [370, 0]
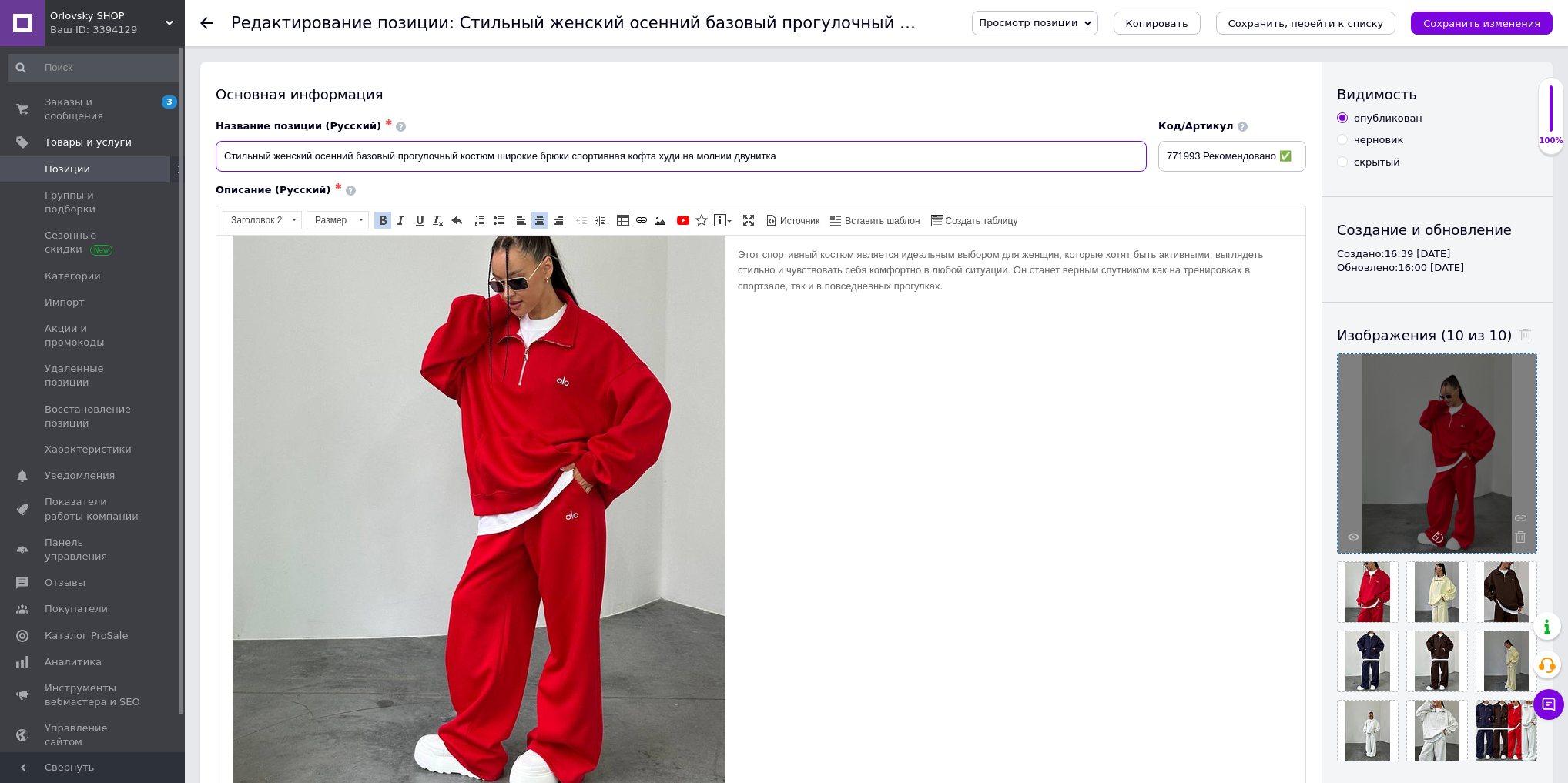
click at [699, 150] on input "Стильный женский осенний базовый прогулочный костюм широкие брюки спортивная ко…" at bounding box center [682, 156] width 931 height 31
drag, startPoint x: 710, startPoint y: 151, endPoint x: 734, endPoint y: 150, distance: 24.0
click at [734, 150] on input "Стильный женский осенний базовый прогулочный костюм широкие брюки спортивная ко…" at bounding box center [682, 156] width 931 height 31
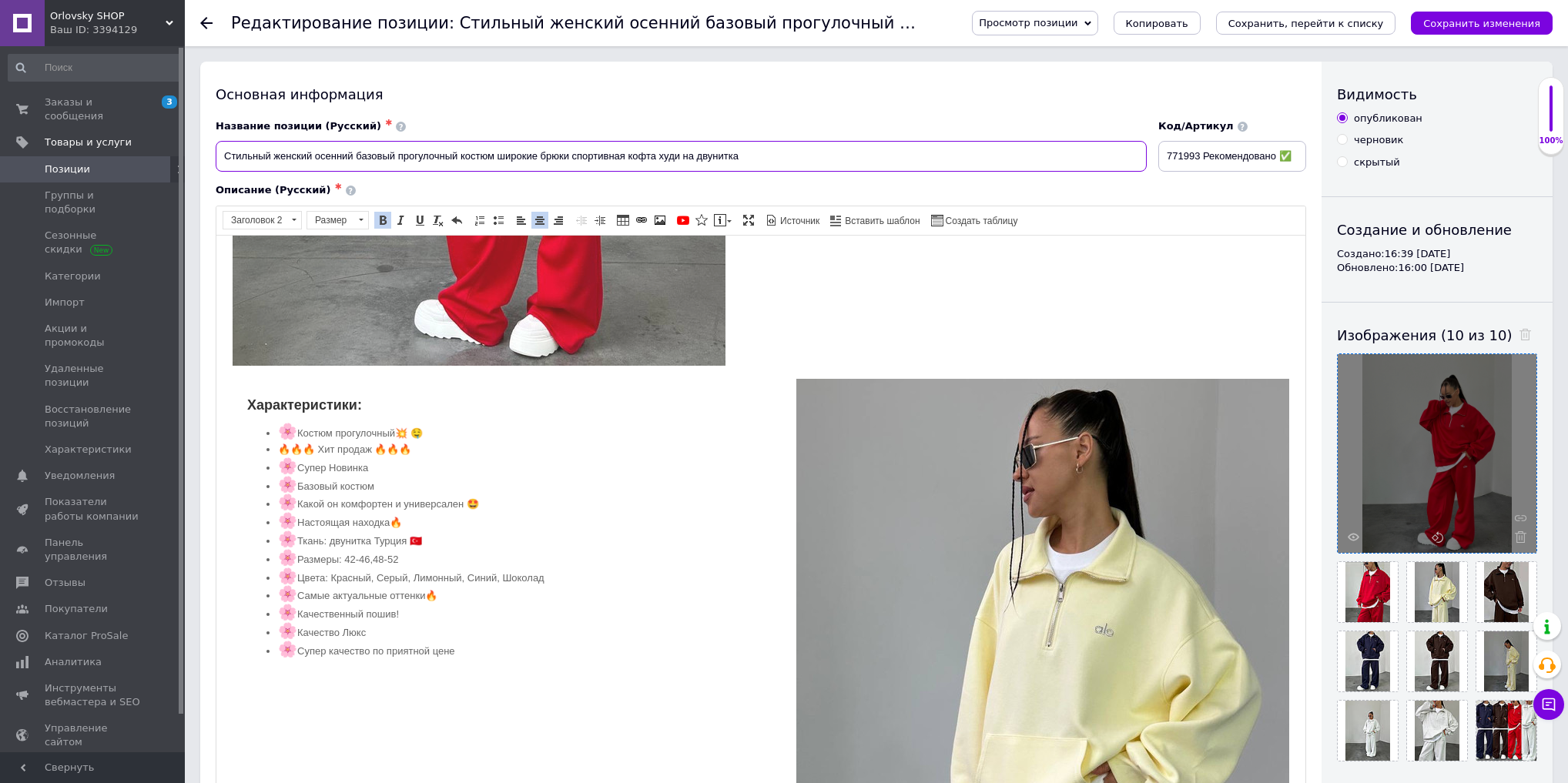
scroll to position [801, 0]
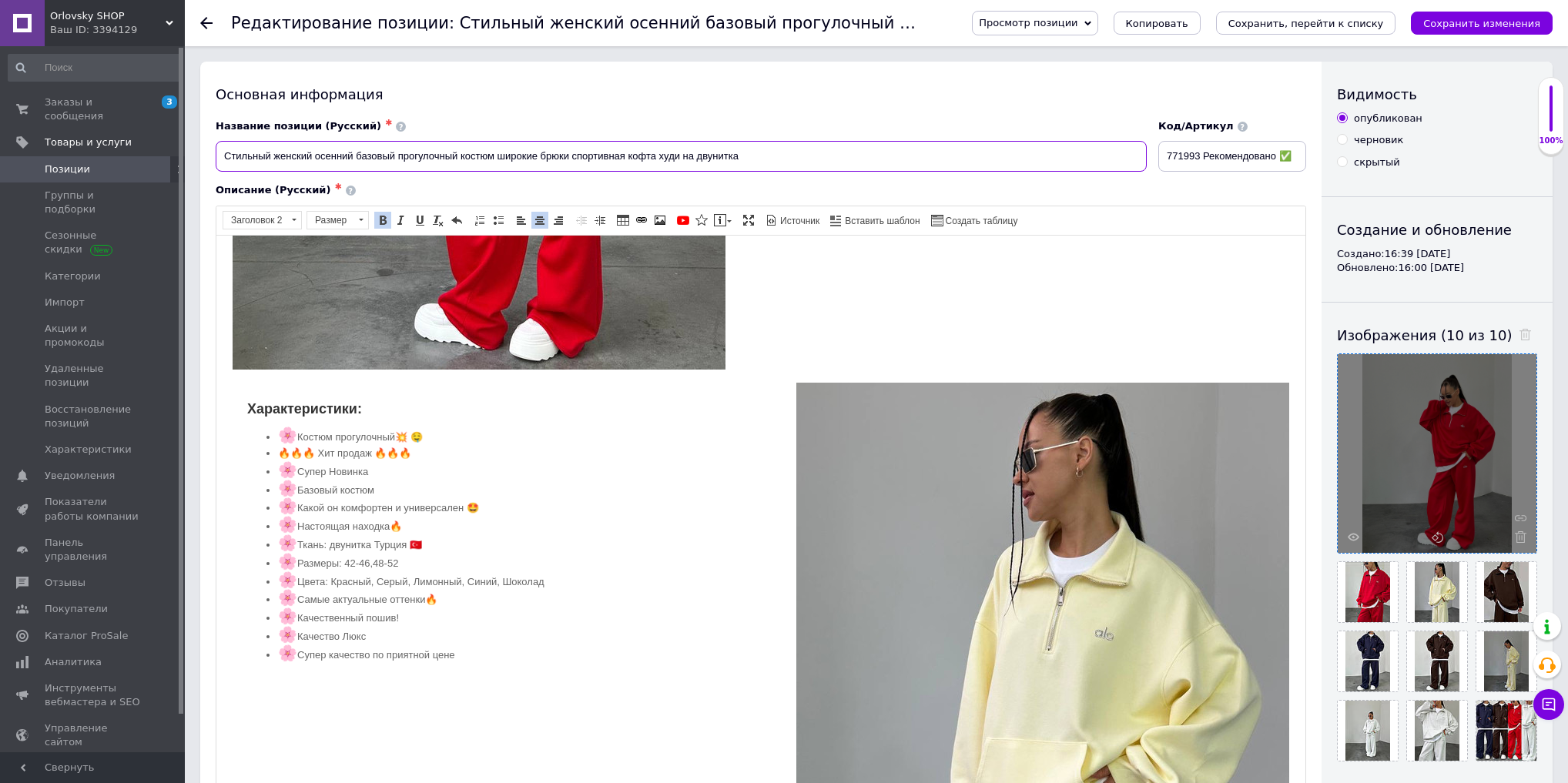
click at [789, 156] on input "Стильный женский осенний базовый прогулочный костюм широкие брюки спортивная ко…" at bounding box center [682, 156] width 931 height 31
drag, startPoint x: 662, startPoint y: 152, endPoint x: 46, endPoint y: 186, distance: 616.9
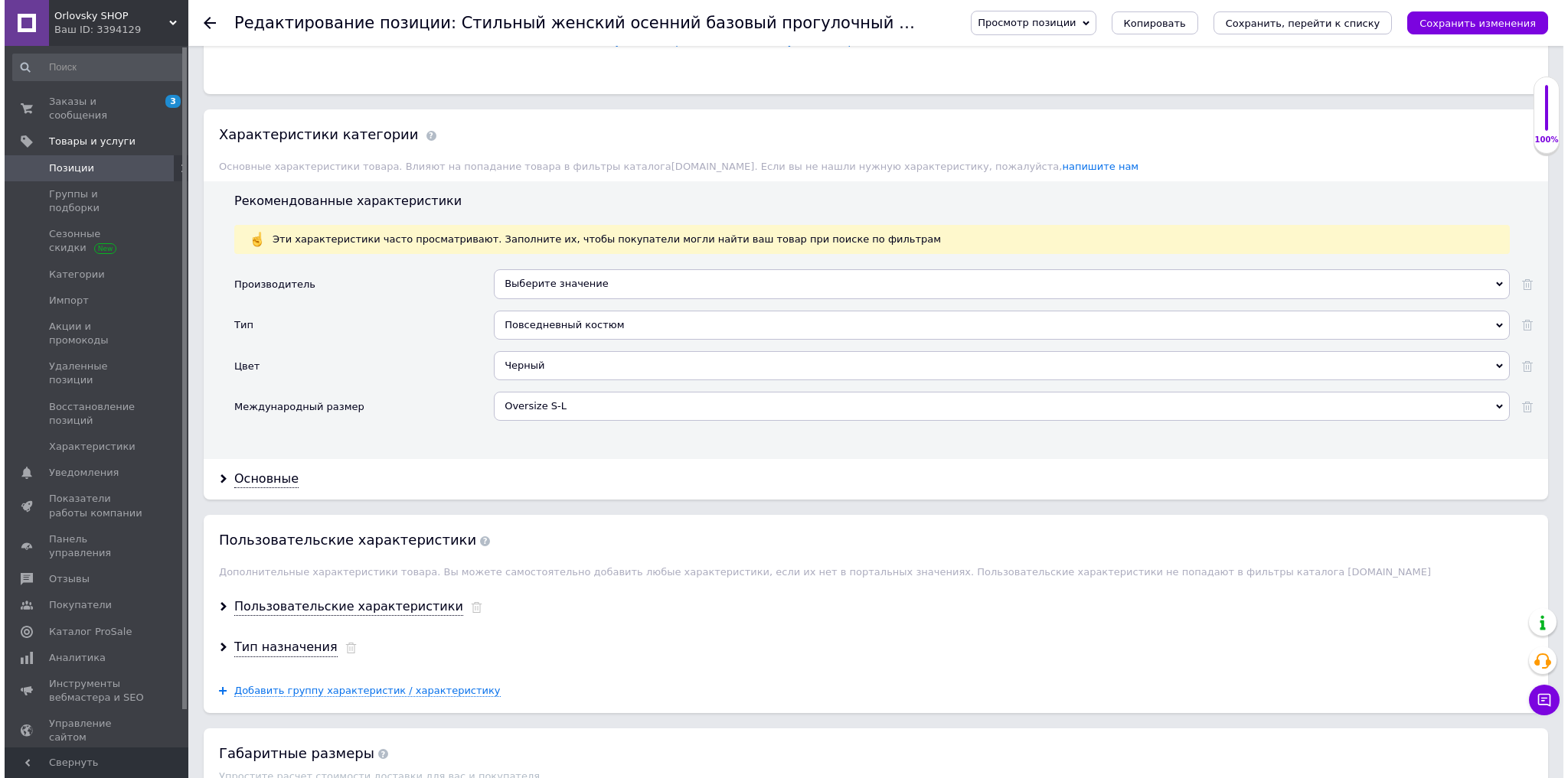
scroll to position [1924, 0]
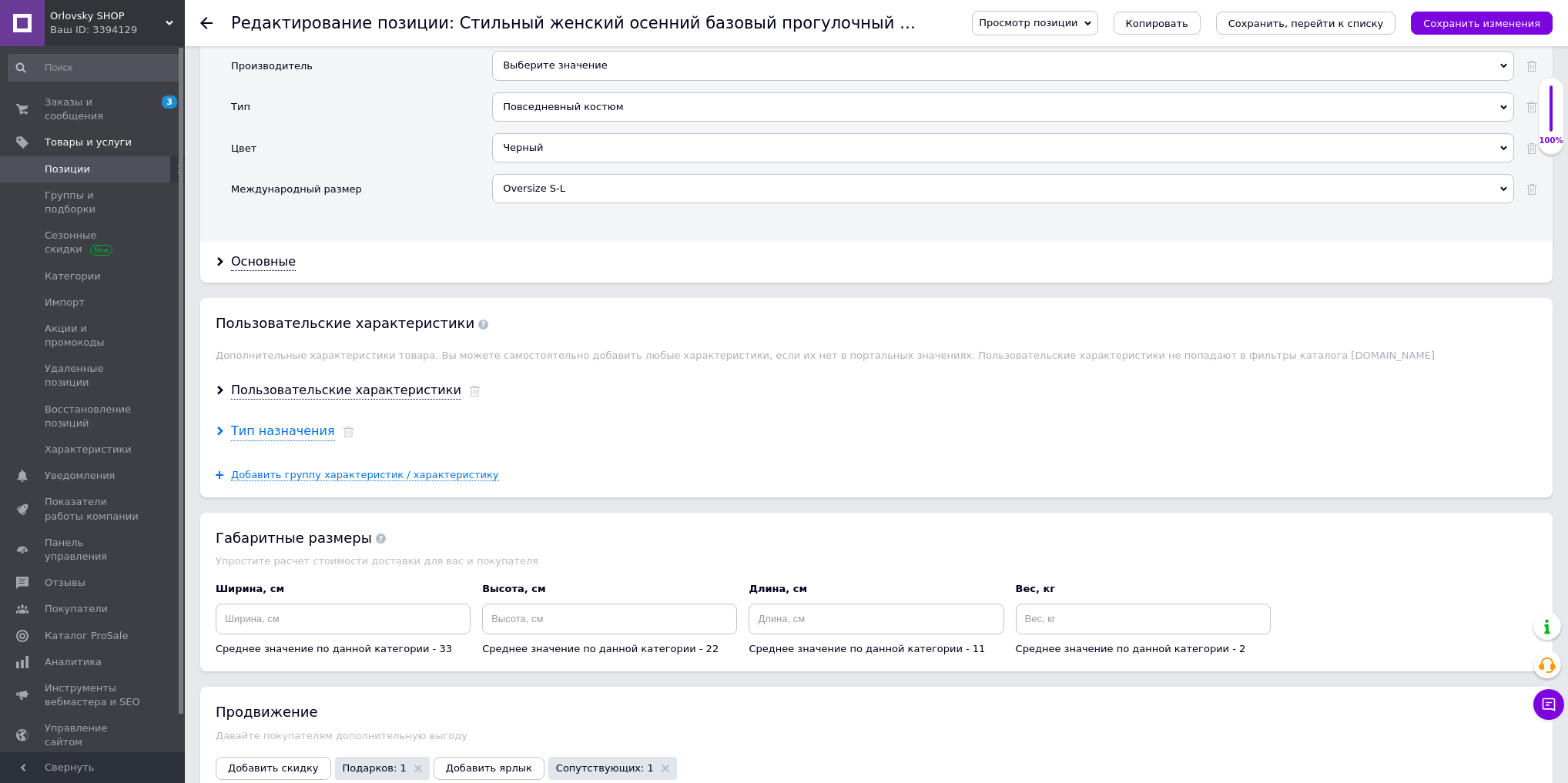
type input "Стильный женский осенний базовый прогулочный костюм широкие брюки спортивная ко…"
click at [222, 427] on icon at bounding box center [220, 431] width 10 height 10
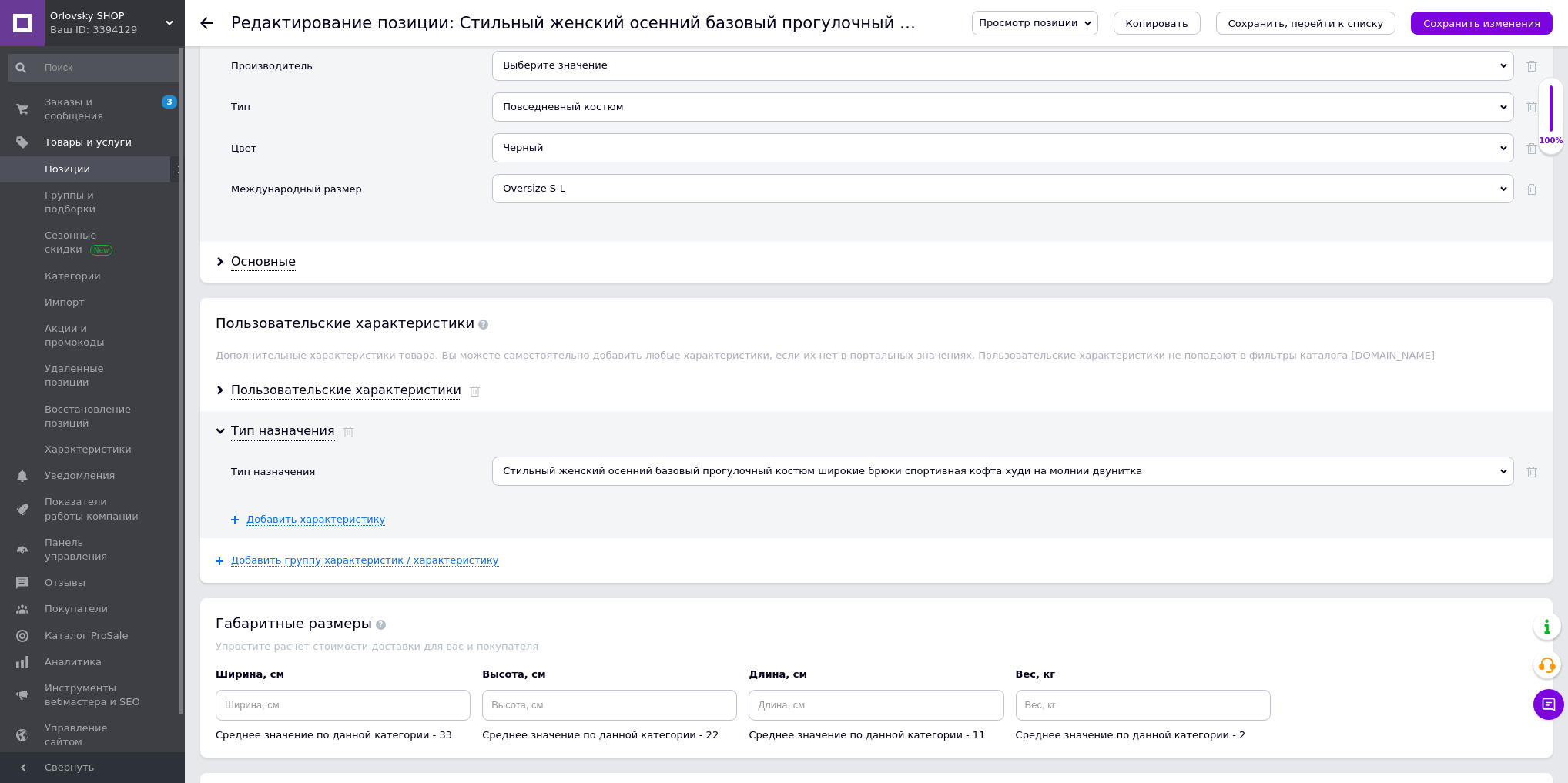
click at [619, 457] on div "Стильный женский осенний базовый прогулочный костюм широкие брюки спортивная ко…" at bounding box center [1004, 471] width 1022 height 29
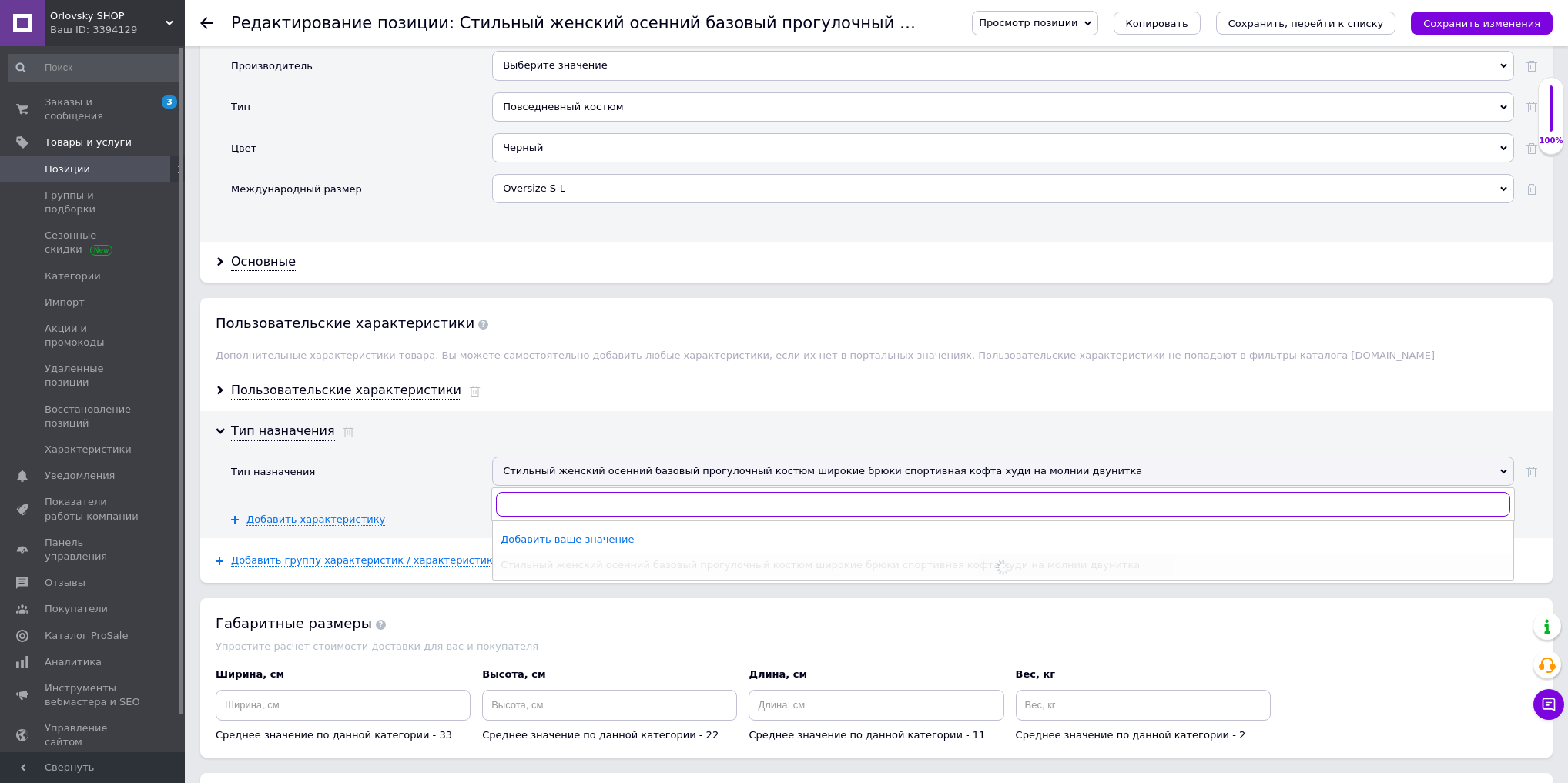
paste input "Стильный женский осенний базовый прогулочный костюм широкие брюки спортивная ко…"
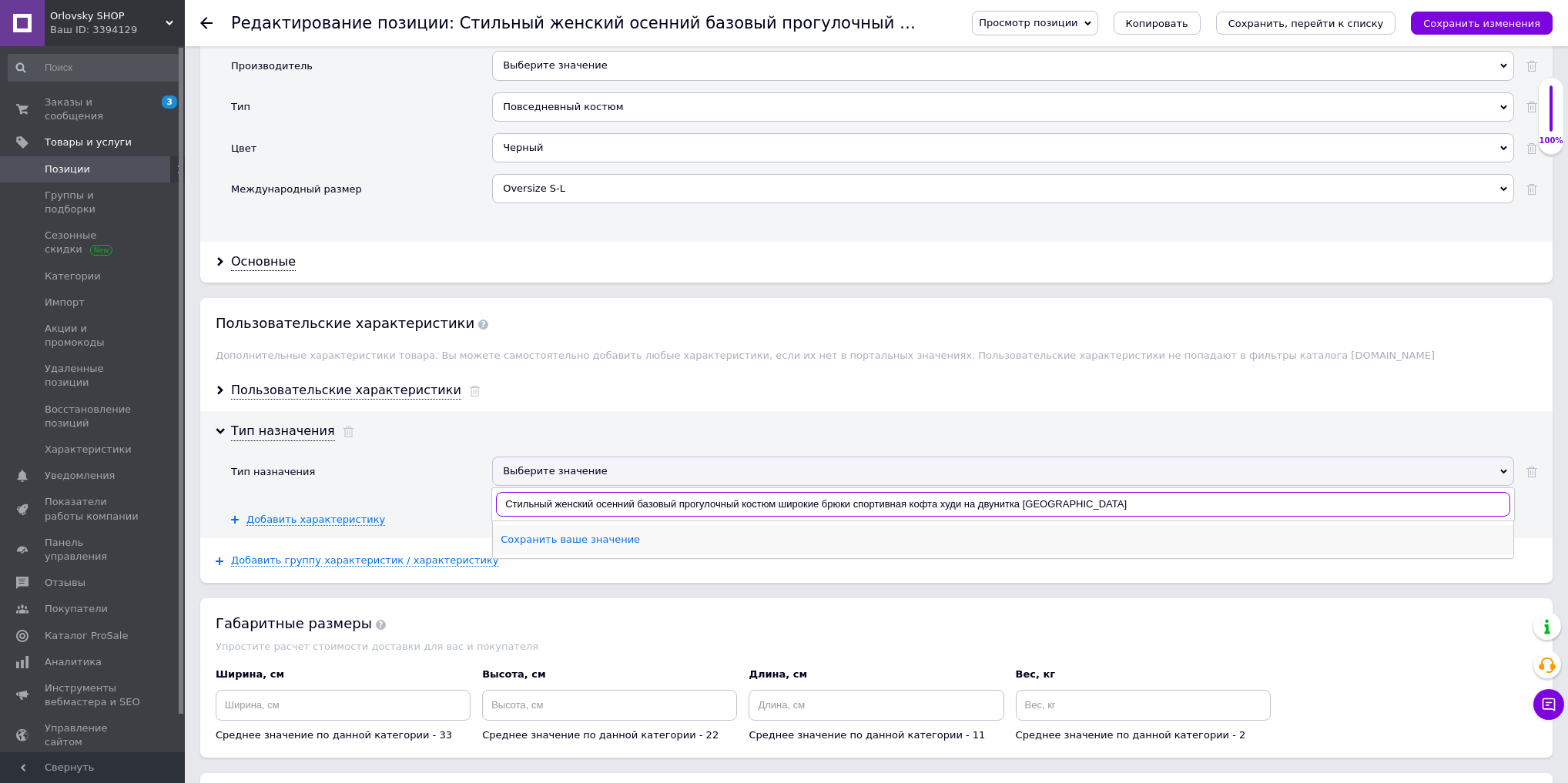
type input "Стильный женский осенний базовый прогулочный костюм широкие брюки спортивная ко…"
click at [627, 533] on div "Сохранить ваше значение" at bounding box center [1003, 540] width 1005 height 14
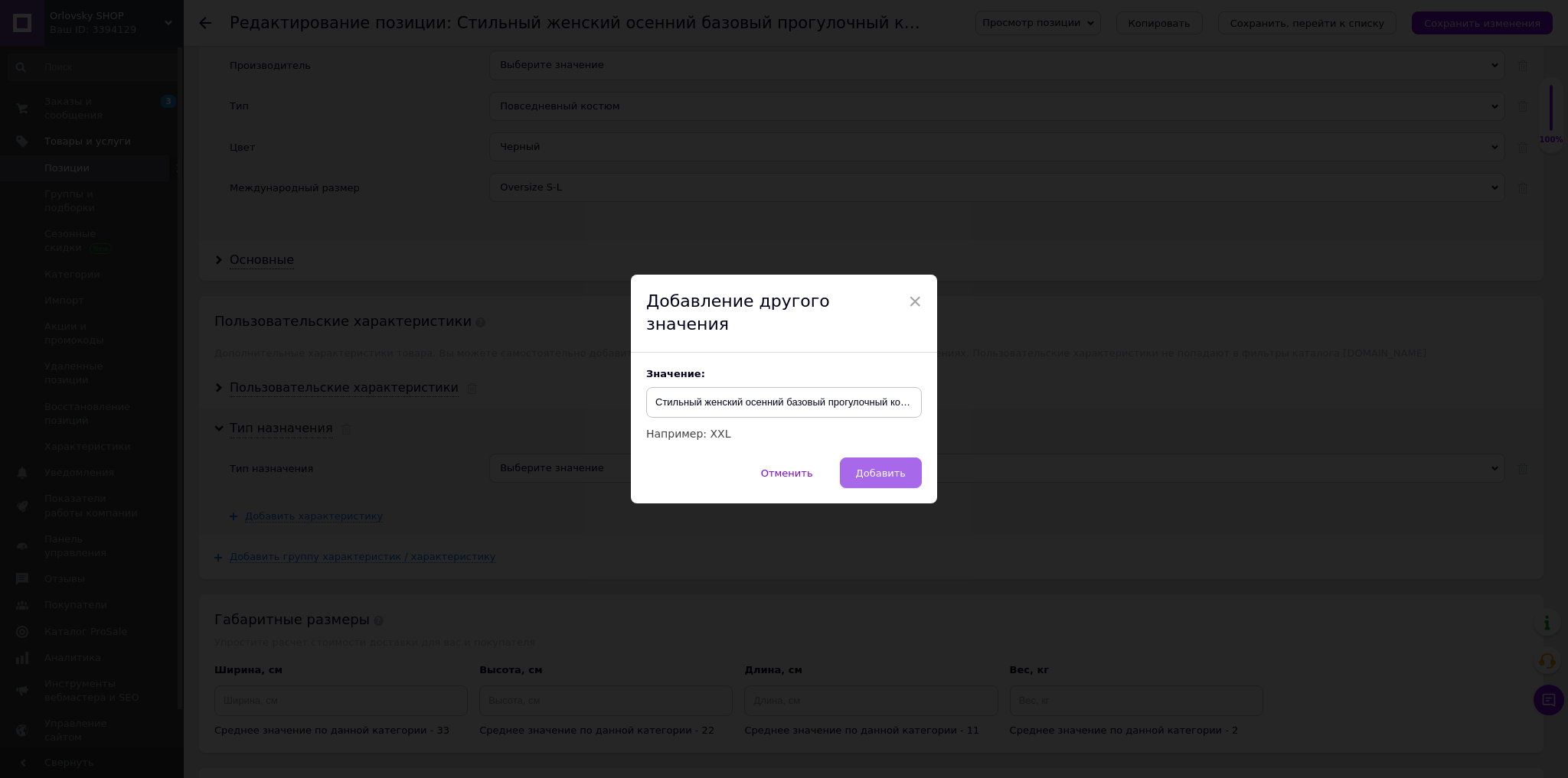
click at [904, 468] on span "Добавить" at bounding box center [880, 473] width 50 height 11
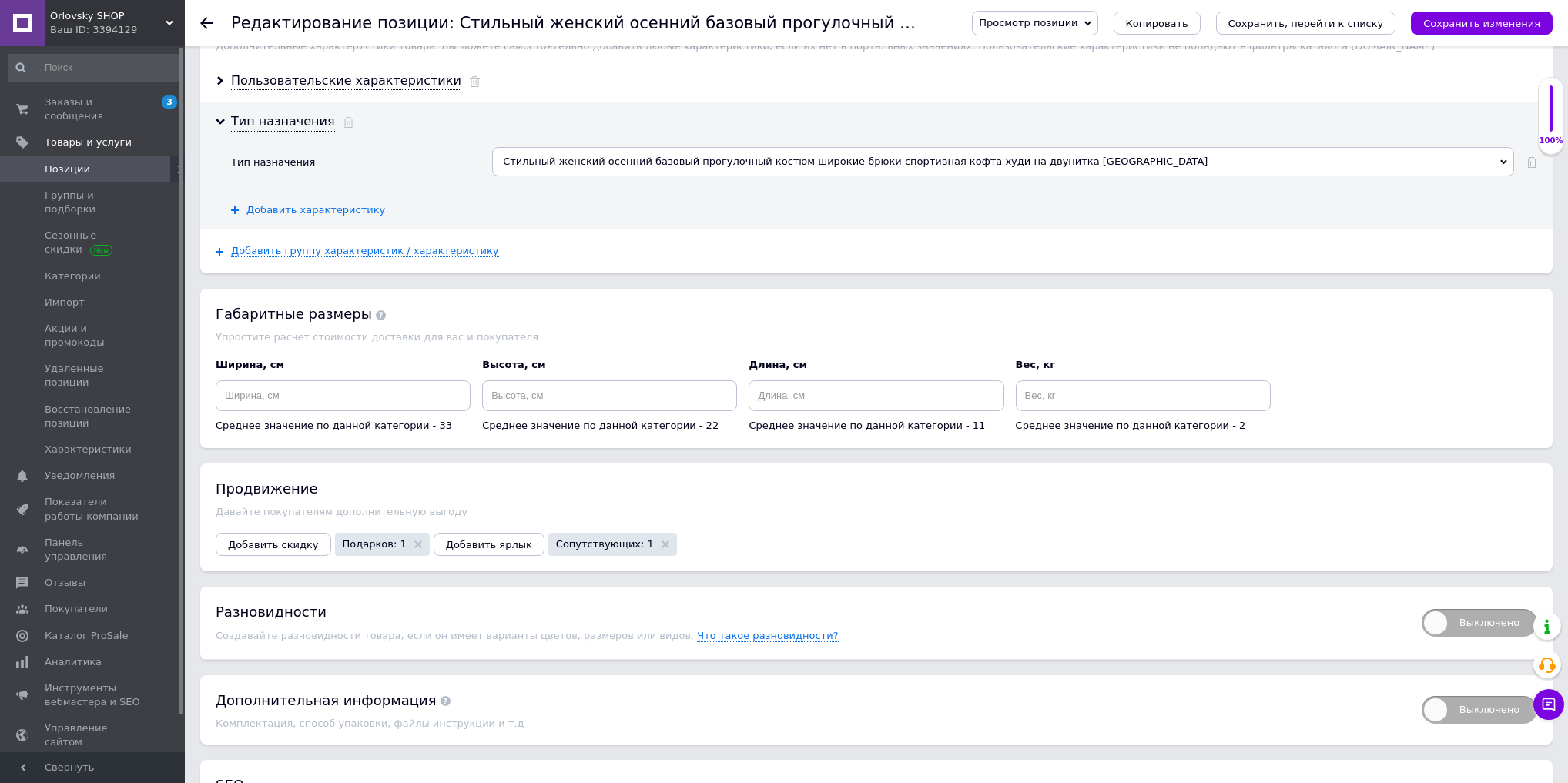
scroll to position [2306, 0]
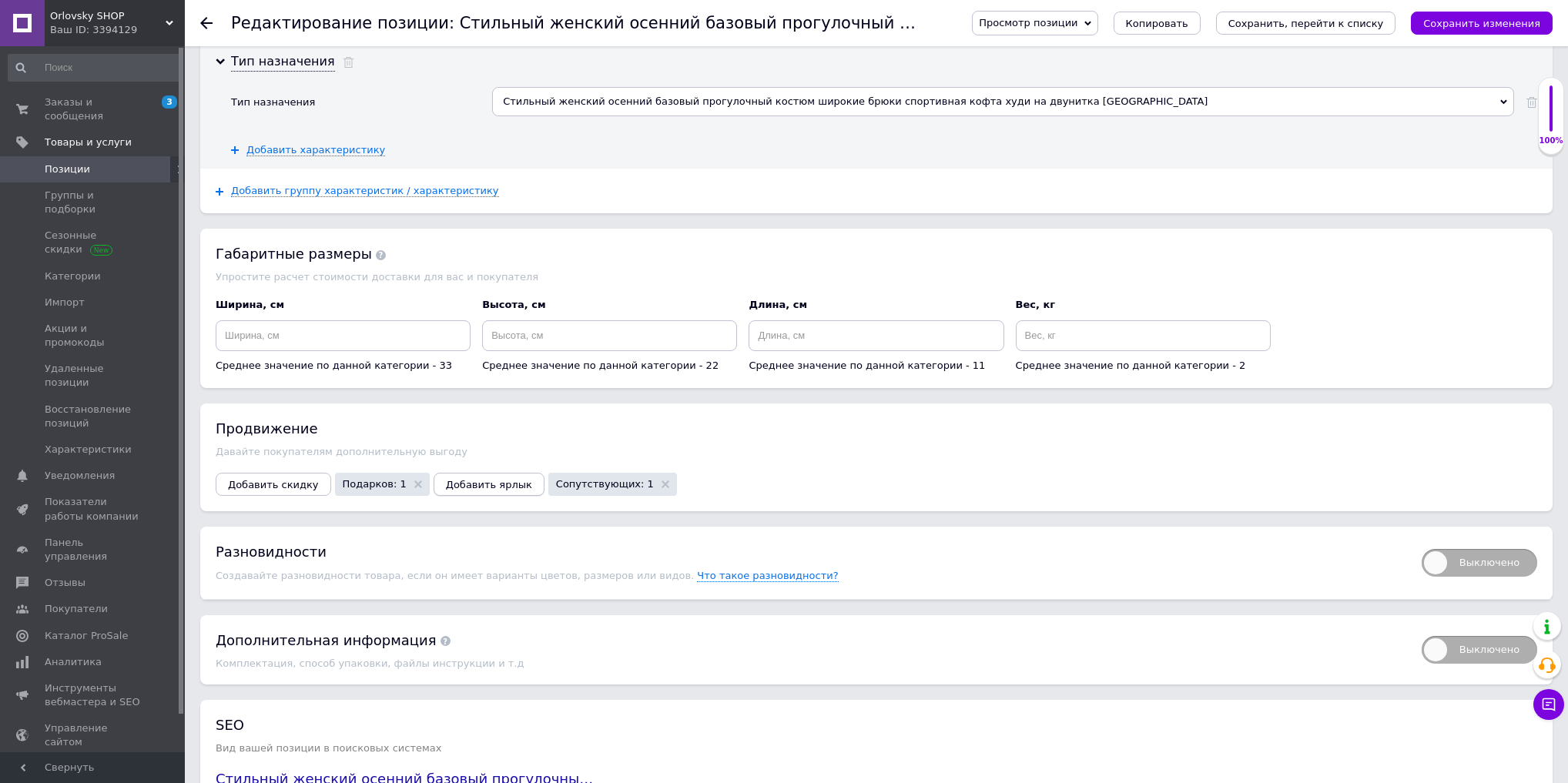
click at [475, 479] on span "Добавить ярлык" at bounding box center [489, 485] width 87 height 11
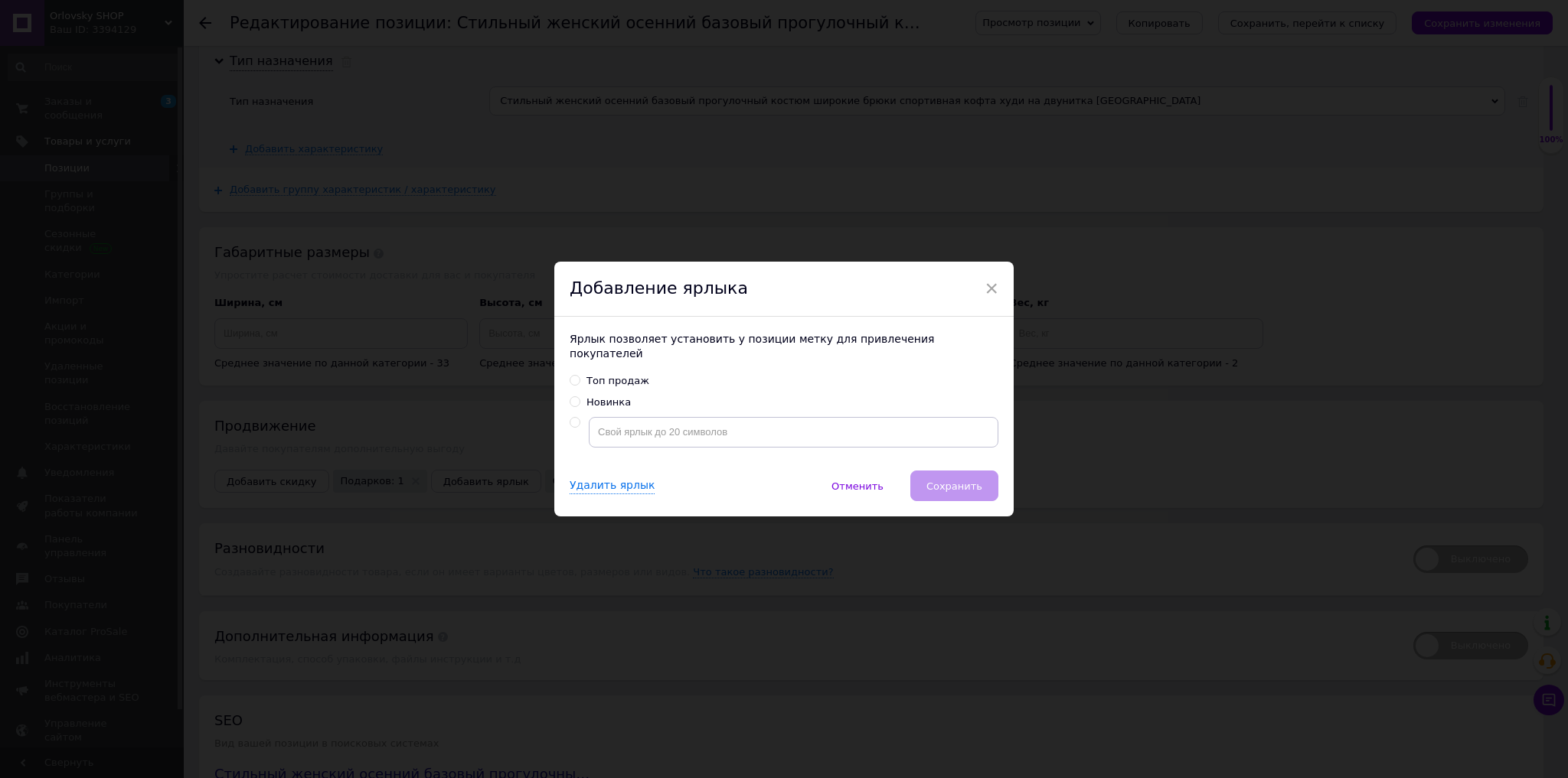
click at [613, 400] on div "Новинка" at bounding box center [608, 402] width 44 height 14
click at [579, 400] on input "Новинка" at bounding box center [574, 401] width 10 height 10
radio input "true"
click at [951, 487] on button "Сохранить" at bounding box center [954, 485] width 88 height 30
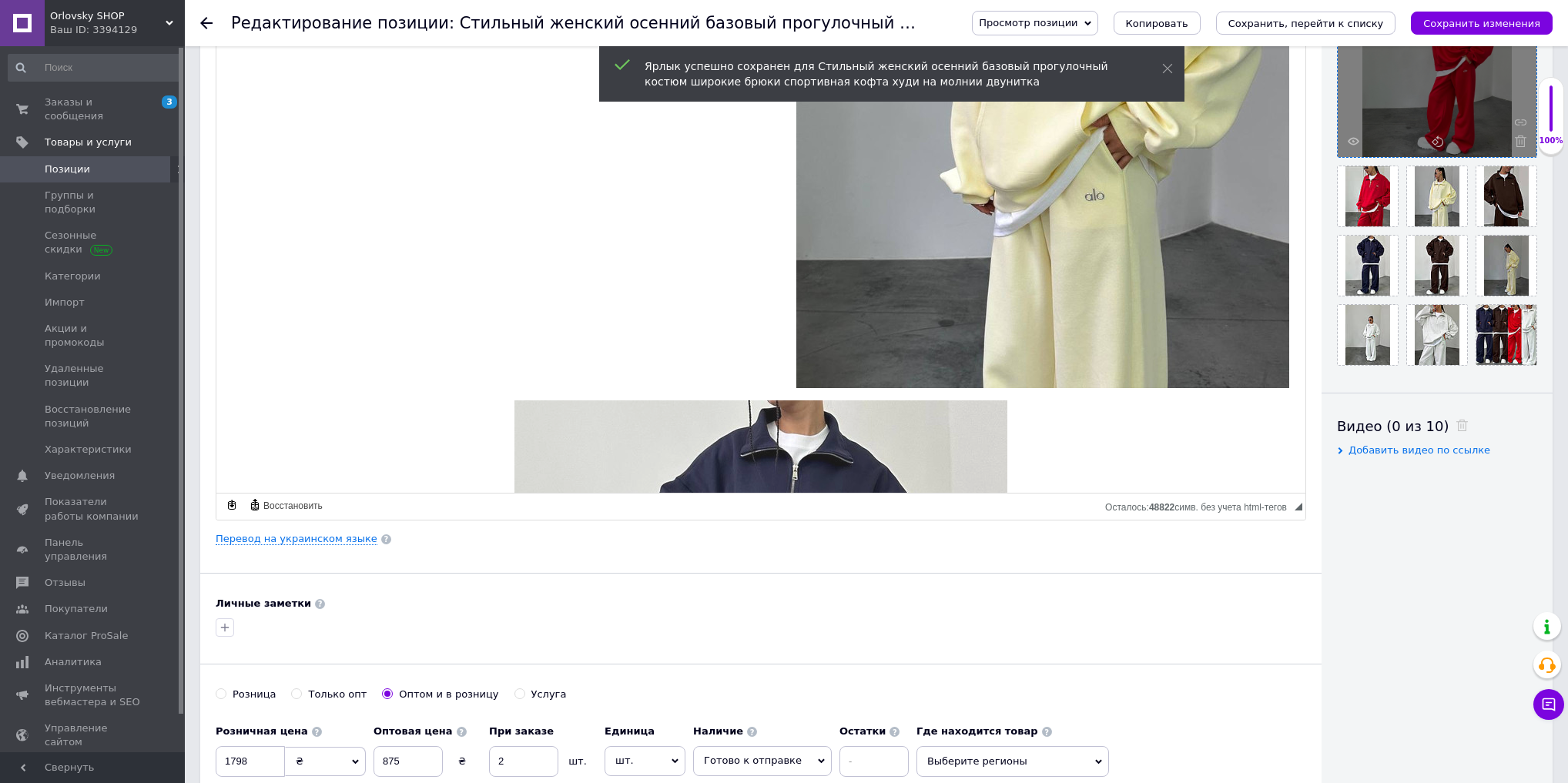
scroll to position [1171, 0]
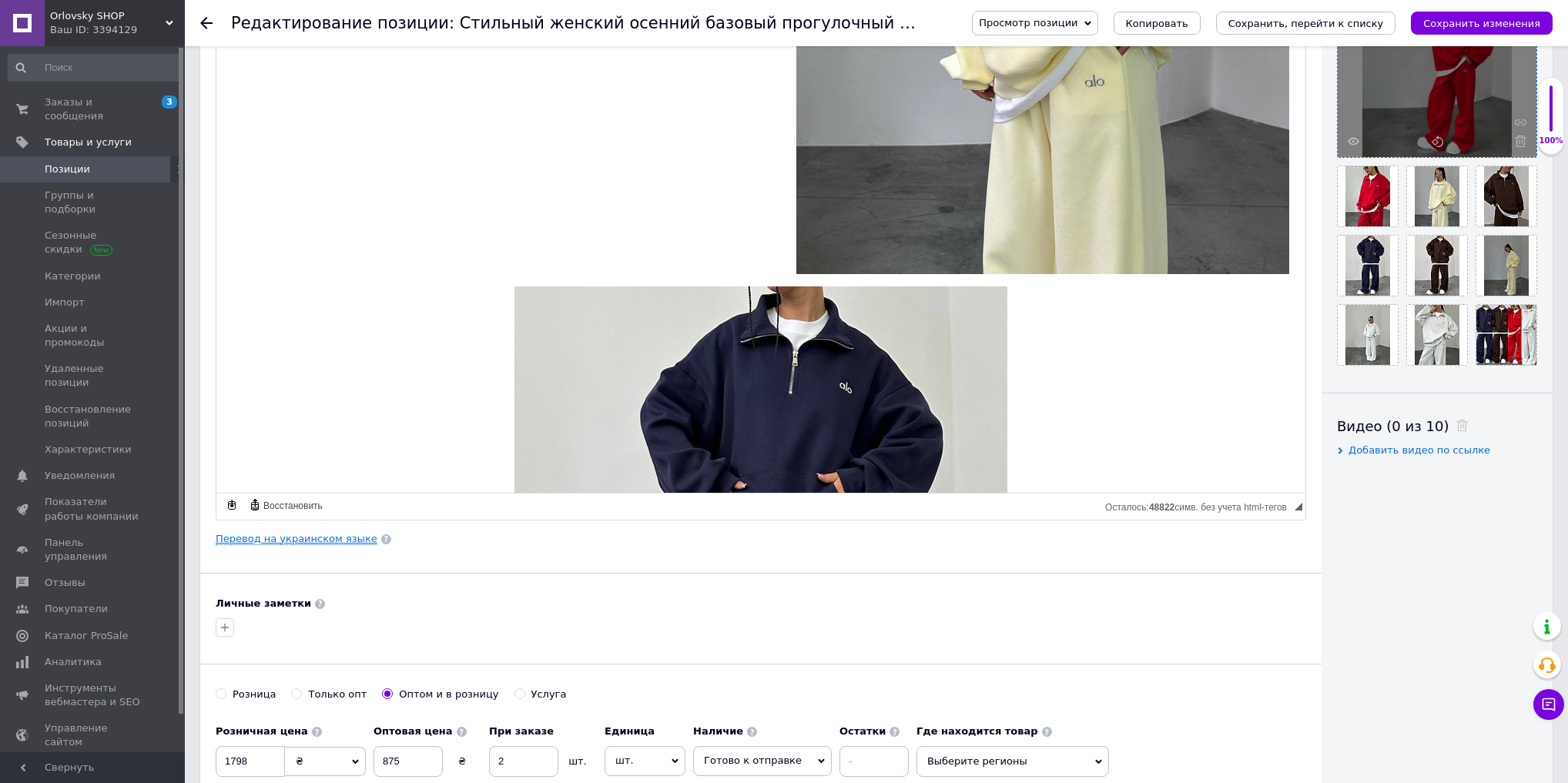
click at [304, 533] on link "Перевод на украинском языке" at bounding box center [297, 539] width 162 height 12
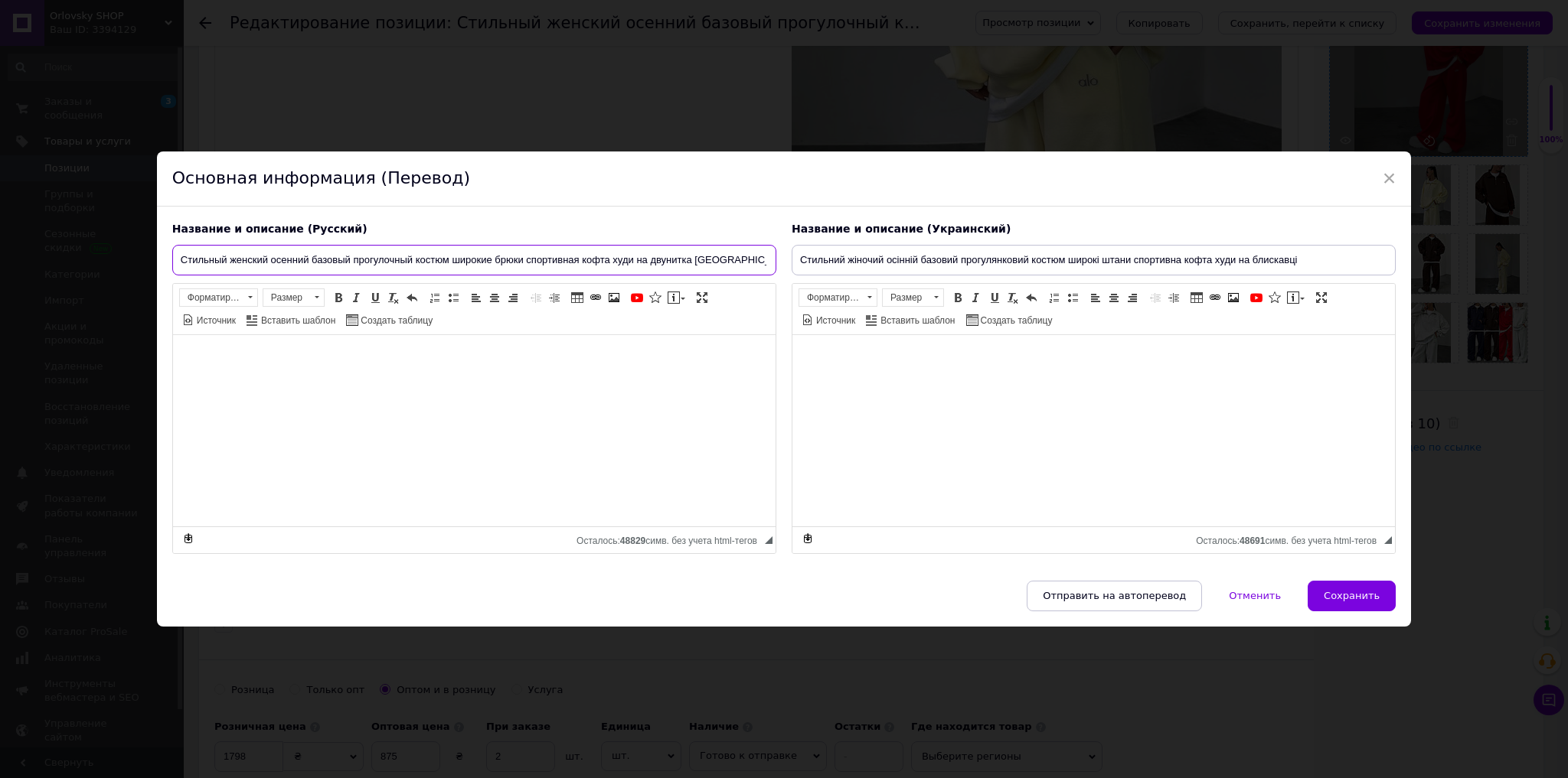
drag, startPoint x: 749, startPoint y: 265, endPoint x: 0, endPoint y: 254, distance: 749.1
click at [0, 261] on div "× Основная информация (Перевод) Название и описание (Русский) Стильный женский …" at bounding box center [784, 389] width 1568 height 778
drag, startPoint x: 1344, startPoint y: 257, endPoint x: 356, endPoint y: 264, distance: 988.0
click at [367, 267] on div "Название и описание (Русский) Стильный женский осенний базовый прогулочный кост…" at bounding box center [784, 389] width 1238 height 348
paste input "і на двонитку"
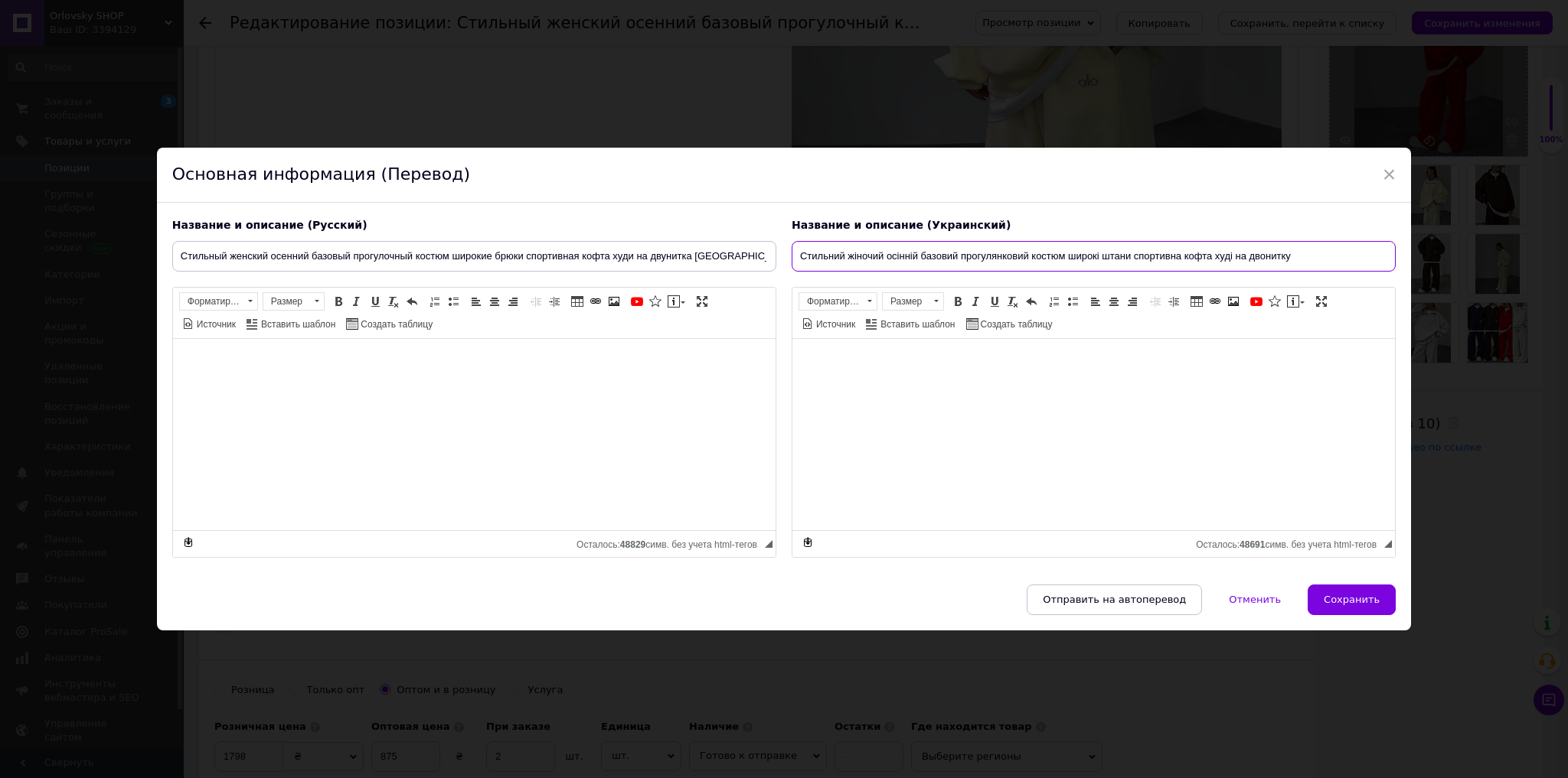
click at [1240, 253] on input "Стильний жіночий осінній базовий прогулянковий костюм широкі штани спортивна ко…" at bounding box center [1093, 256] width 604 height 30
type input "Стильний жіночий осінній базовий прогулянковий костюм широкі штани спортивна ко…"
click at [649, 261] on input "Стильный женский осенний базовый прогулочный костюм широкие брюки спортивная ко…" at bounding box center [474, 256] width 604 height 30
type input "Стильный женский осенний базовый прогулочный костюм широкие брюки спортивная ко…"
click at [1244, 260] on input "Стильний жіночий осінній базовий прогулянковий костюм широкі штани спортивна ко…" at bounding box center [1093, 256] width 604 height 30
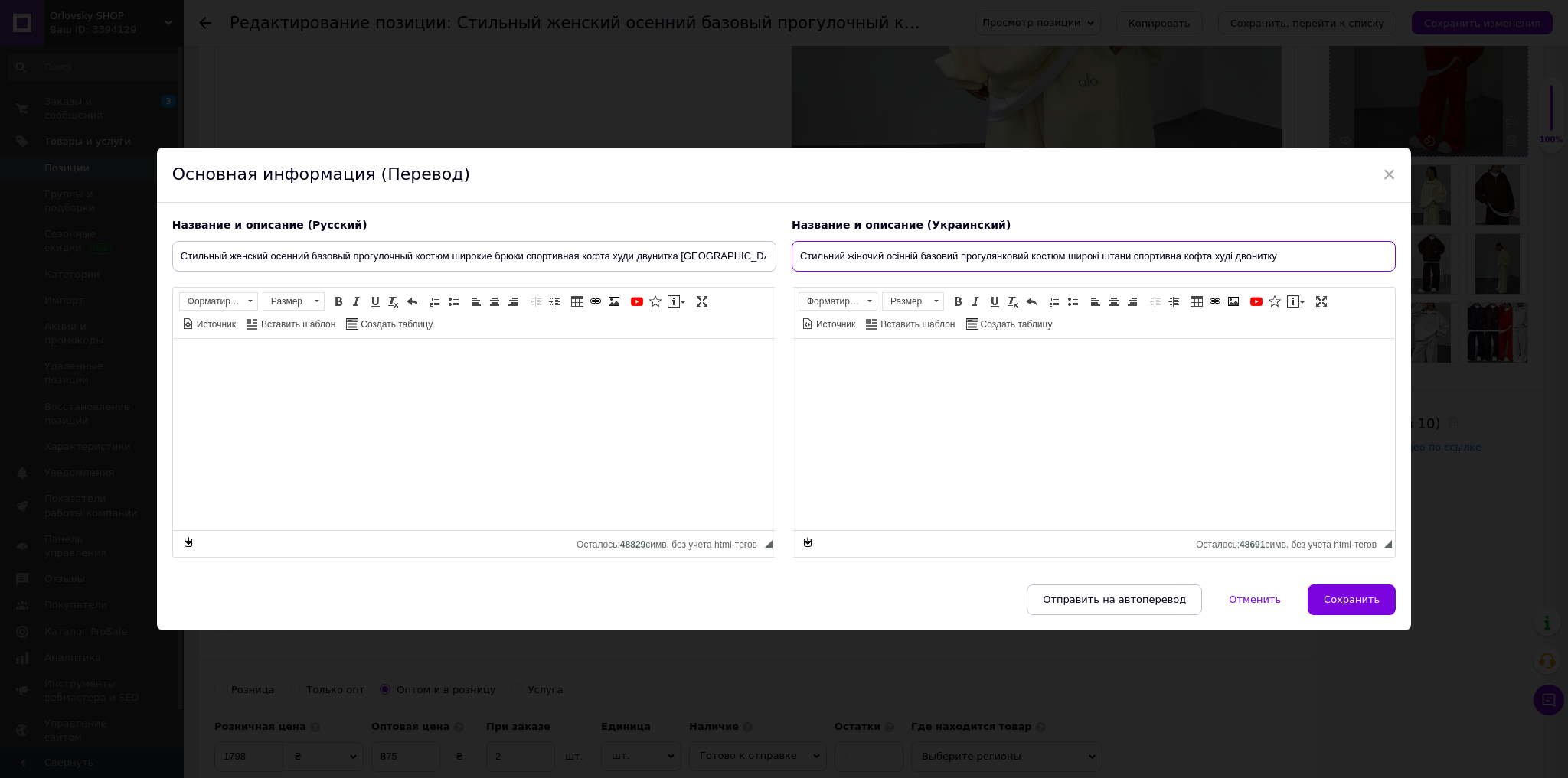
click at [1312, 259] on input "Стильний жіночий осінній базовий прогулянковий костюм широкі штани спортивна ко…" at bounding box center [1093, 256] width 604 height 30
type input "Стильний жіночий осінній базовий прогулянковий костюм широкі штани спортивна ко…"
click at [1068, 292] on span "Вставить / удалить нумерованный список Вставить / удалить маркированный список" at bounding box center [1064, 301] width 37 height 18
click at [1069, 299] on span at bounding box center [1072, 302] width 12 height 12
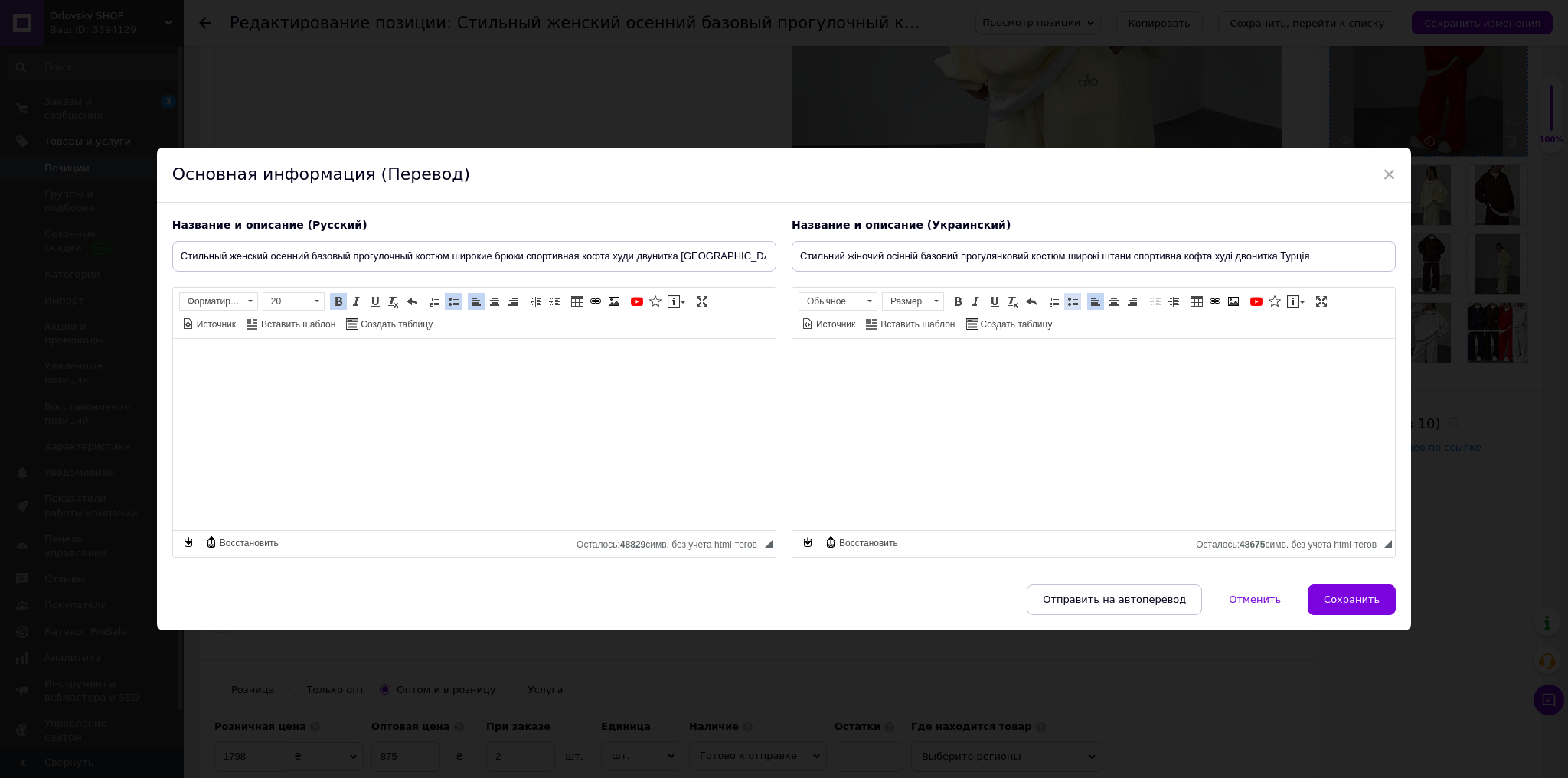
click at [1069, 299] on span at bounding box center [1072, 302] width 12 height 12
click at [1344, 595] on span "Сохранить" at bounding box center [1351, 599] width 56 height 11
type input "Стильный женский осенний базовый прогулочный костюм широкие брюки спортивная ко…"
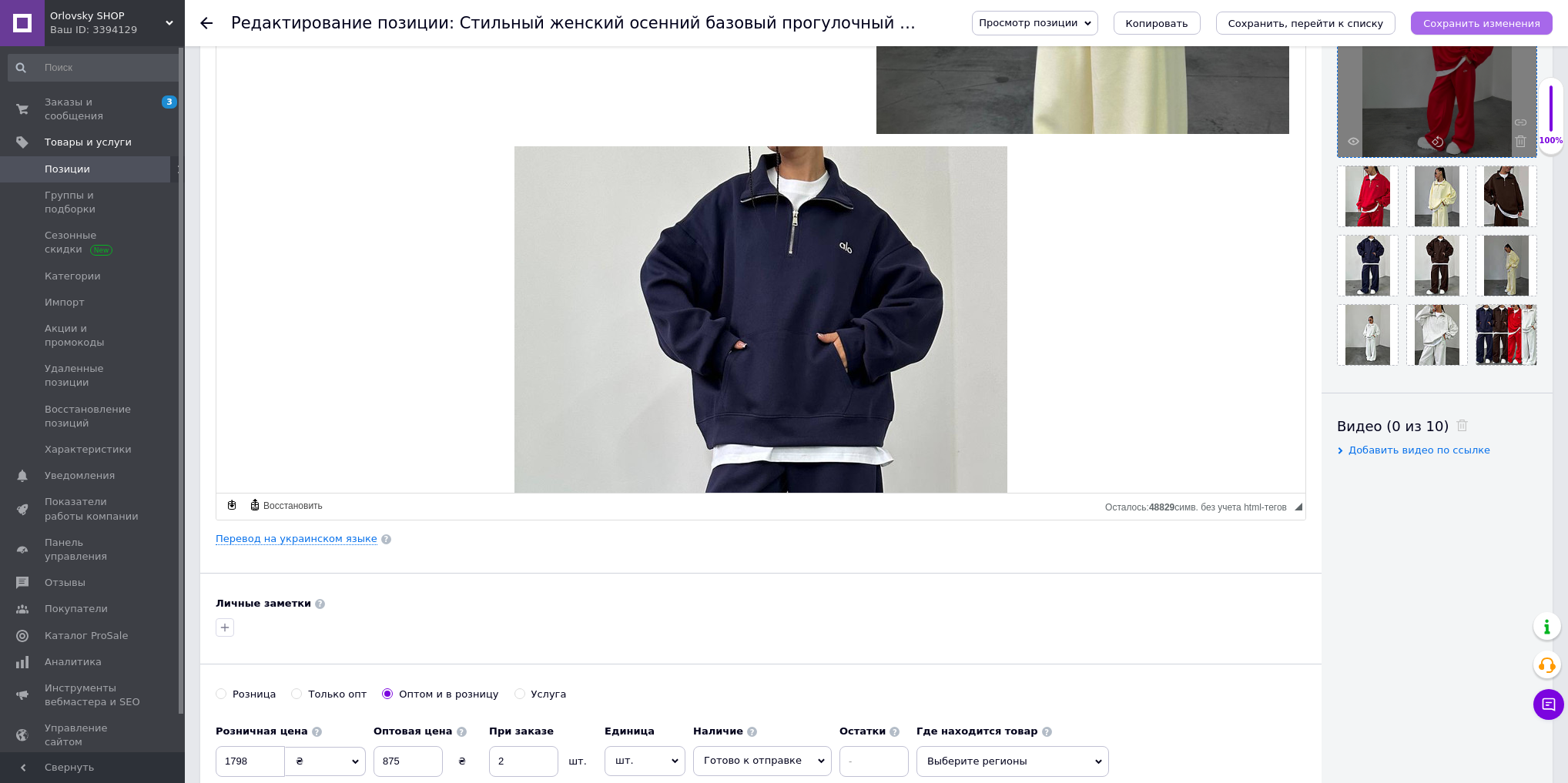
click at [1498, 22] on icon "Сохранить изменения" at bounding box center [1482, 23] width 117 height 11
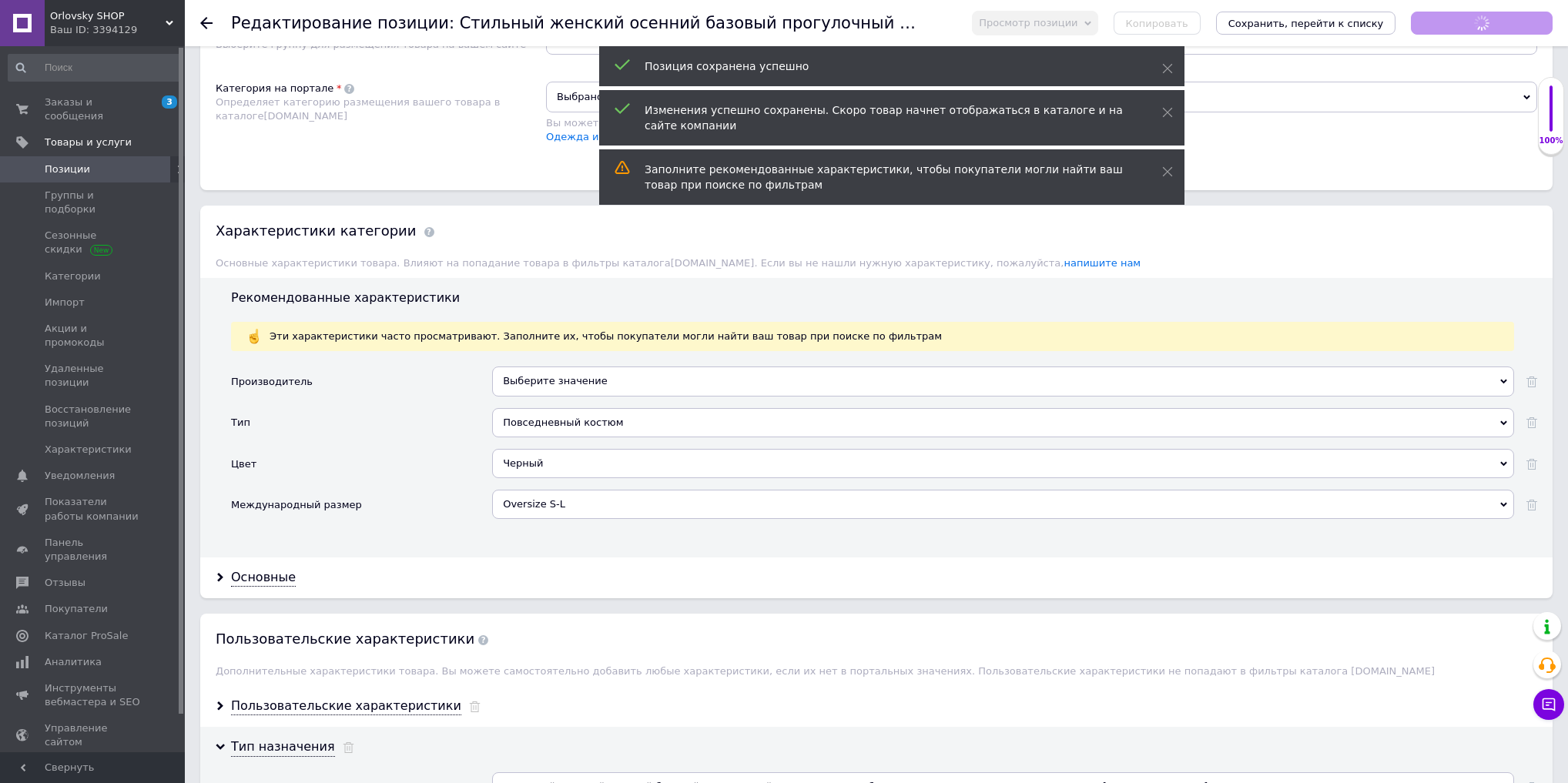
scroll to position [1628, 0]
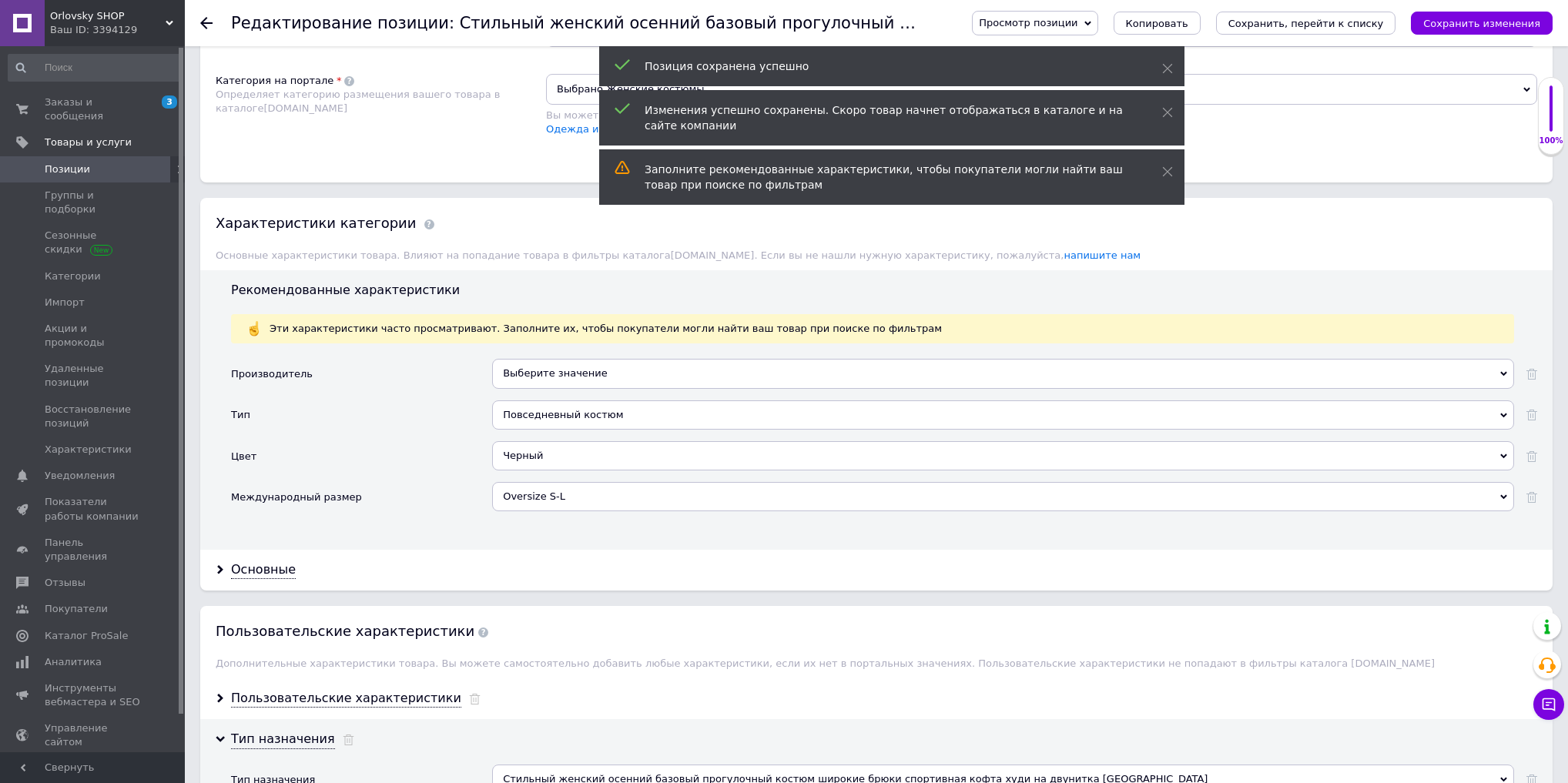
click at [529, 441] on div "Черный" at bounding box center [1004, 455] width 1022 height 29
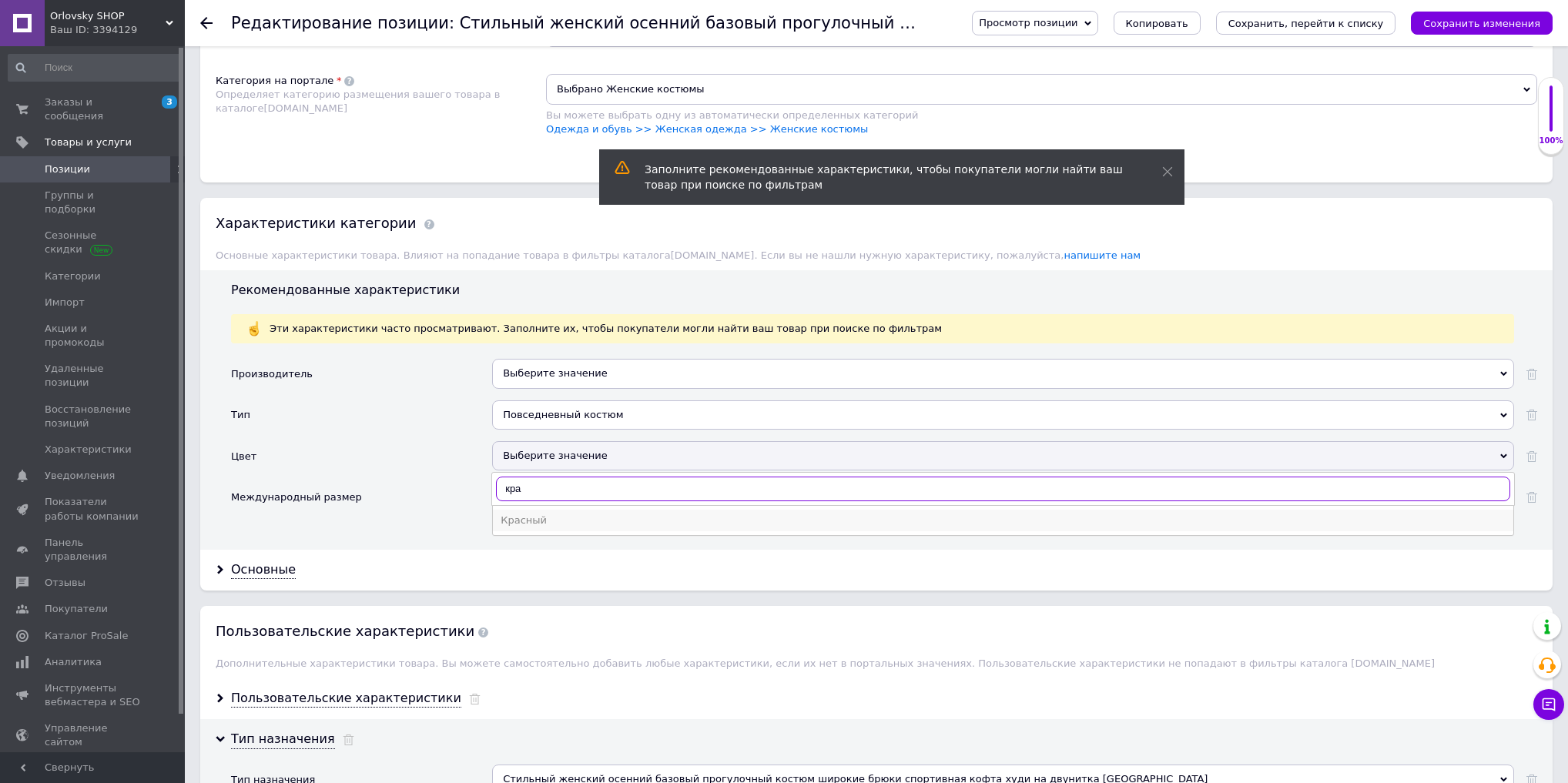
type input "кра"
click at [543, 514] on div "Красный" at bounding box center [1003, 521] width 1005 height 14
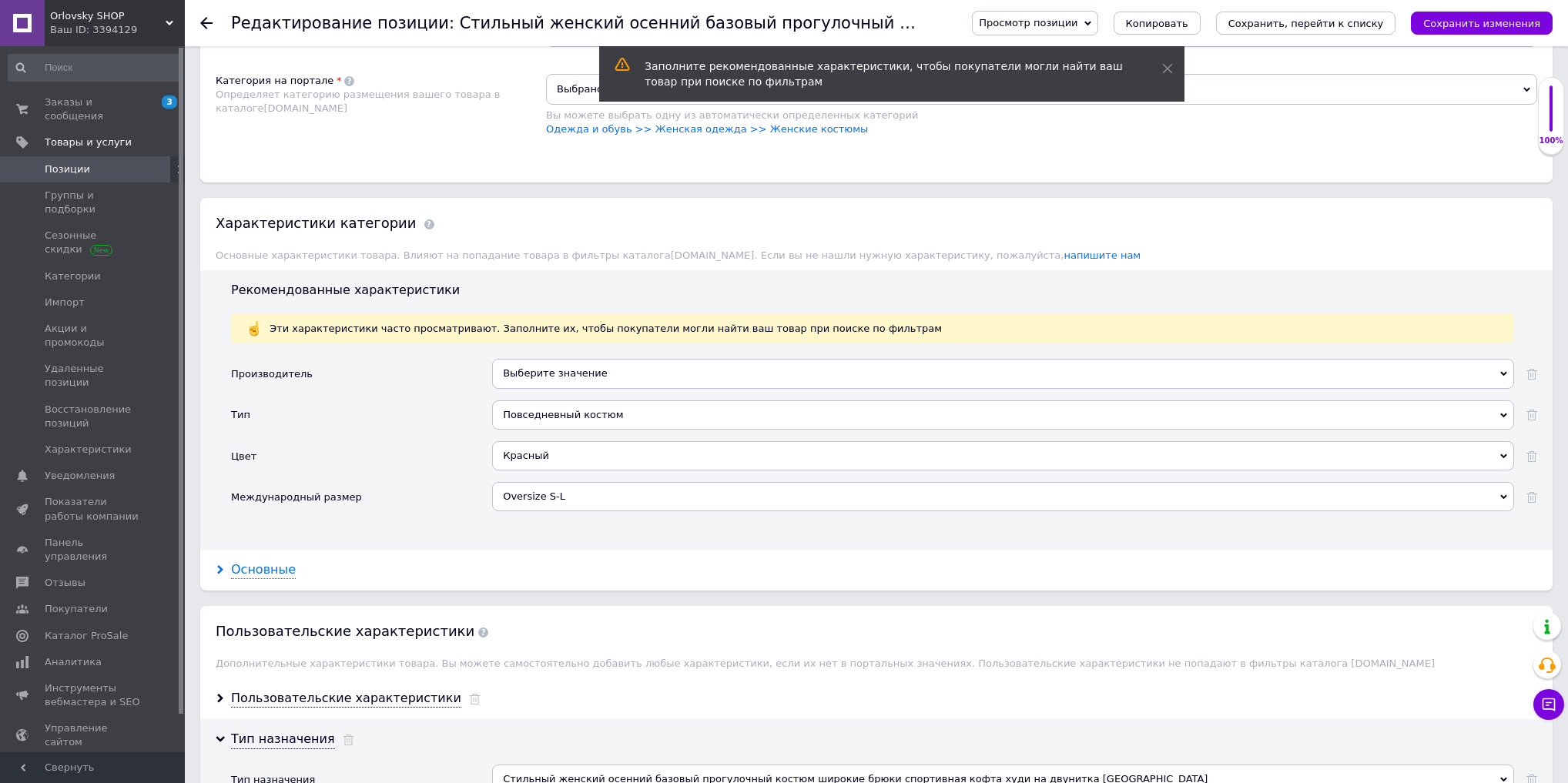
click at [267, 562] on div "Основные" at bounding box center [263, 570] width 65 height 17
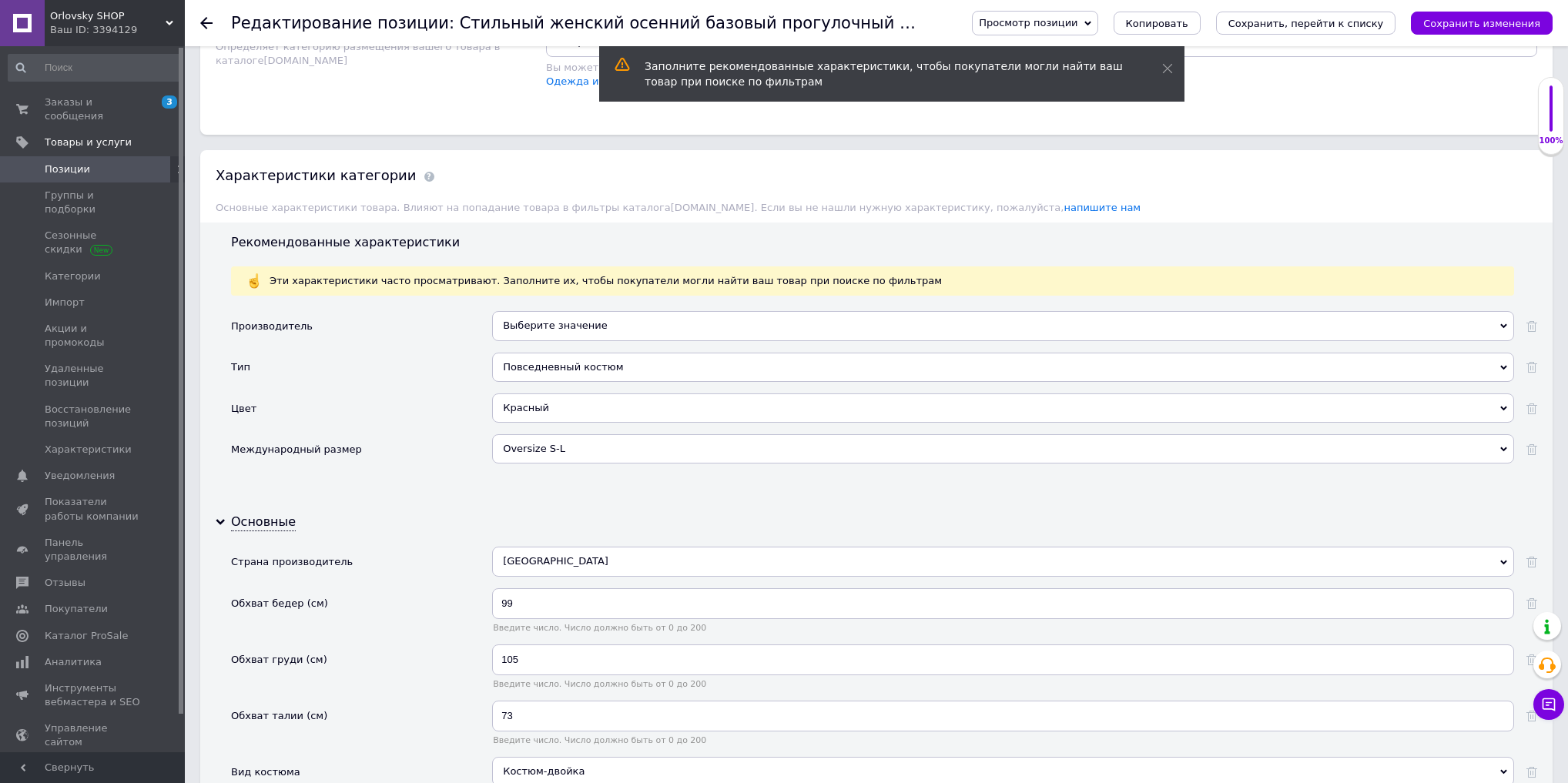
scroll to position [1751, 0]
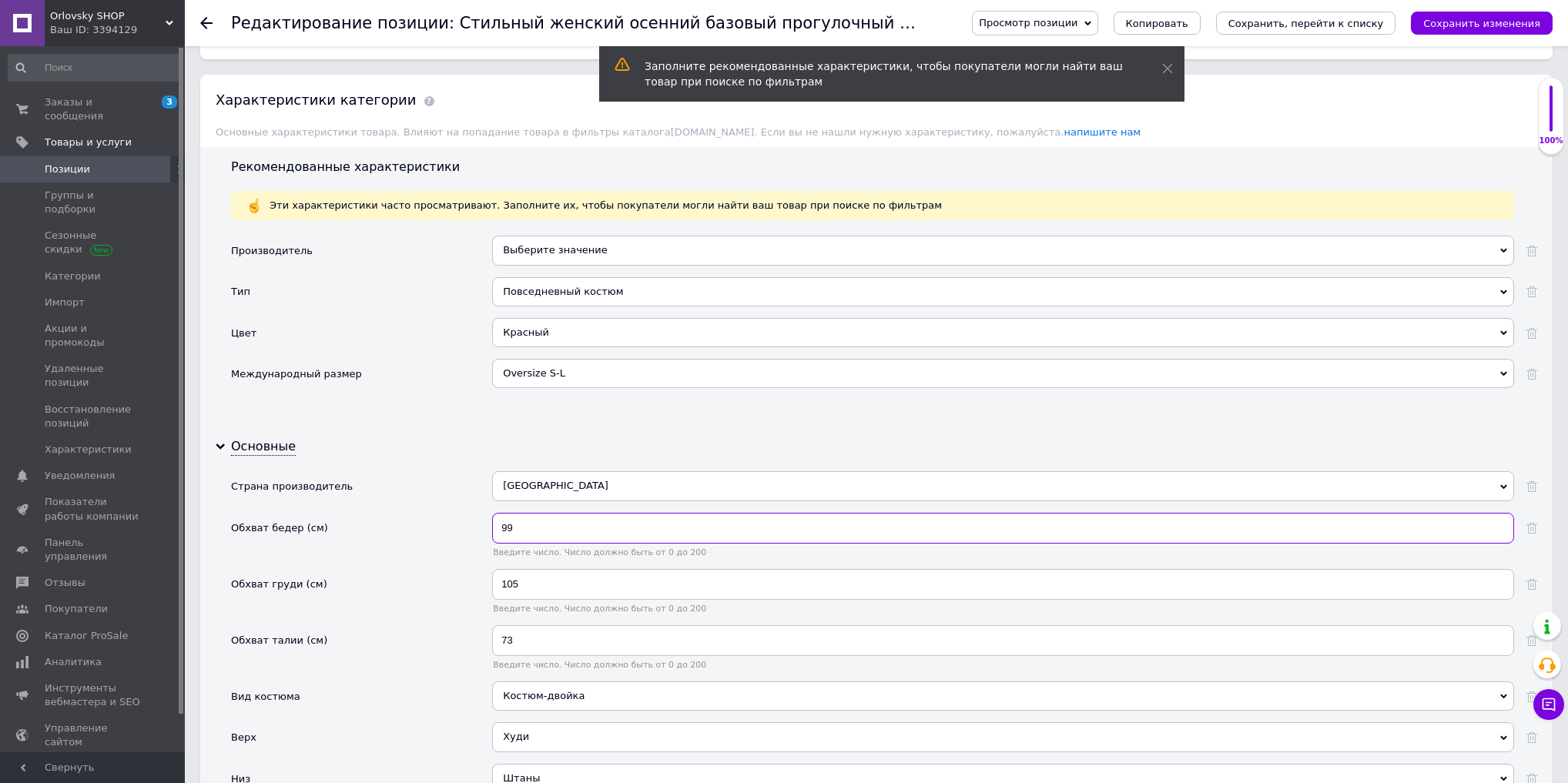
drag, startPoint x: 557, startPoint y: 503, endPoint x: 398, endPoint y: 501, distance: 159.0
click at [399, 513] on div "Обхват бедер (см) 99 Введите число. Число должно быть от 0 до 200" at bounding box center [884, 541] width 1306 height 56
type input "100"
click at [539, 570] on input "105" at bounding box center [1004, 584] width 1022 height 31
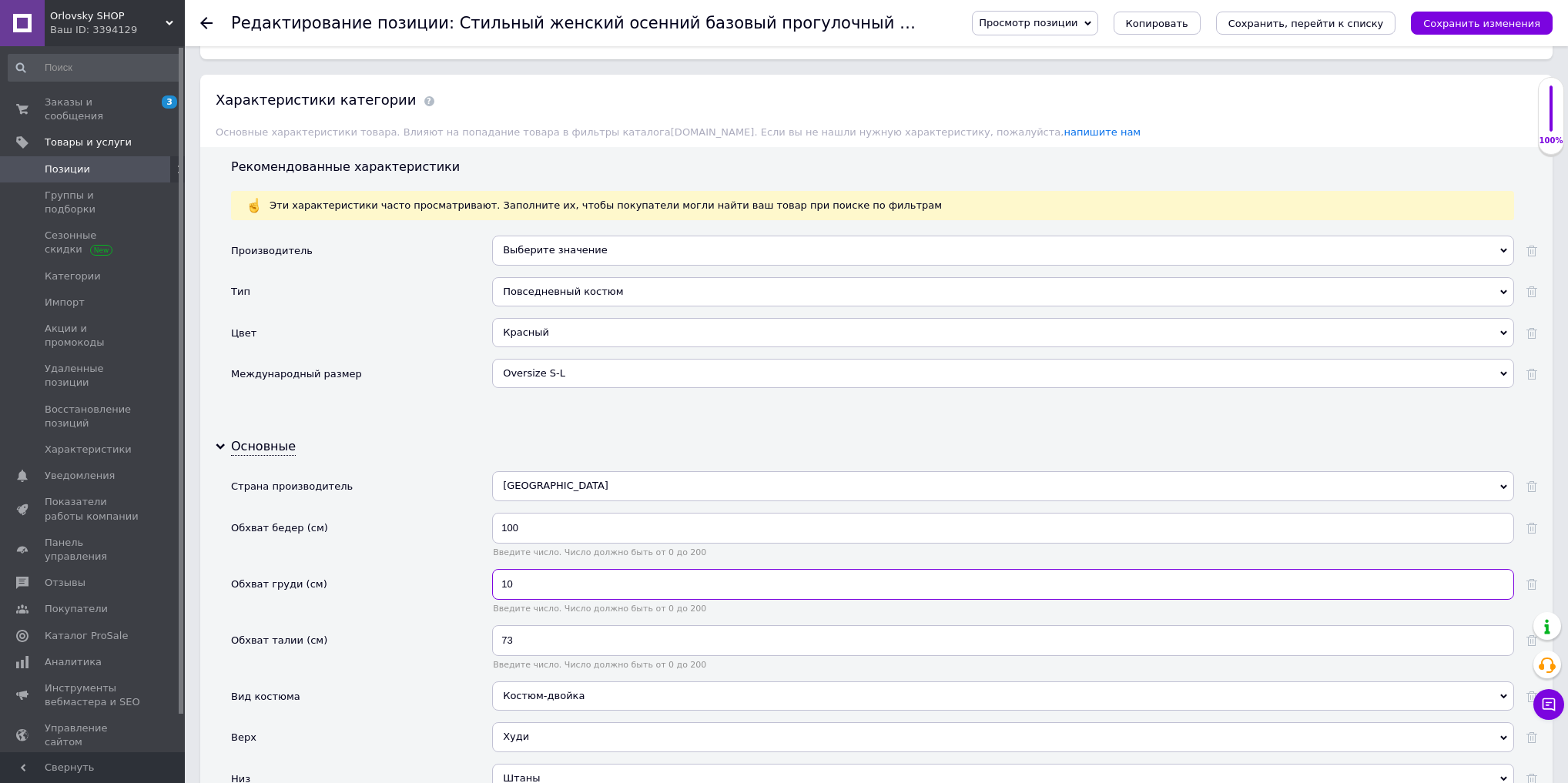
type input "105"
click at [533, 626] on input "73" at bounding box center [1004, 640] width 1022 height 31
type input "7"
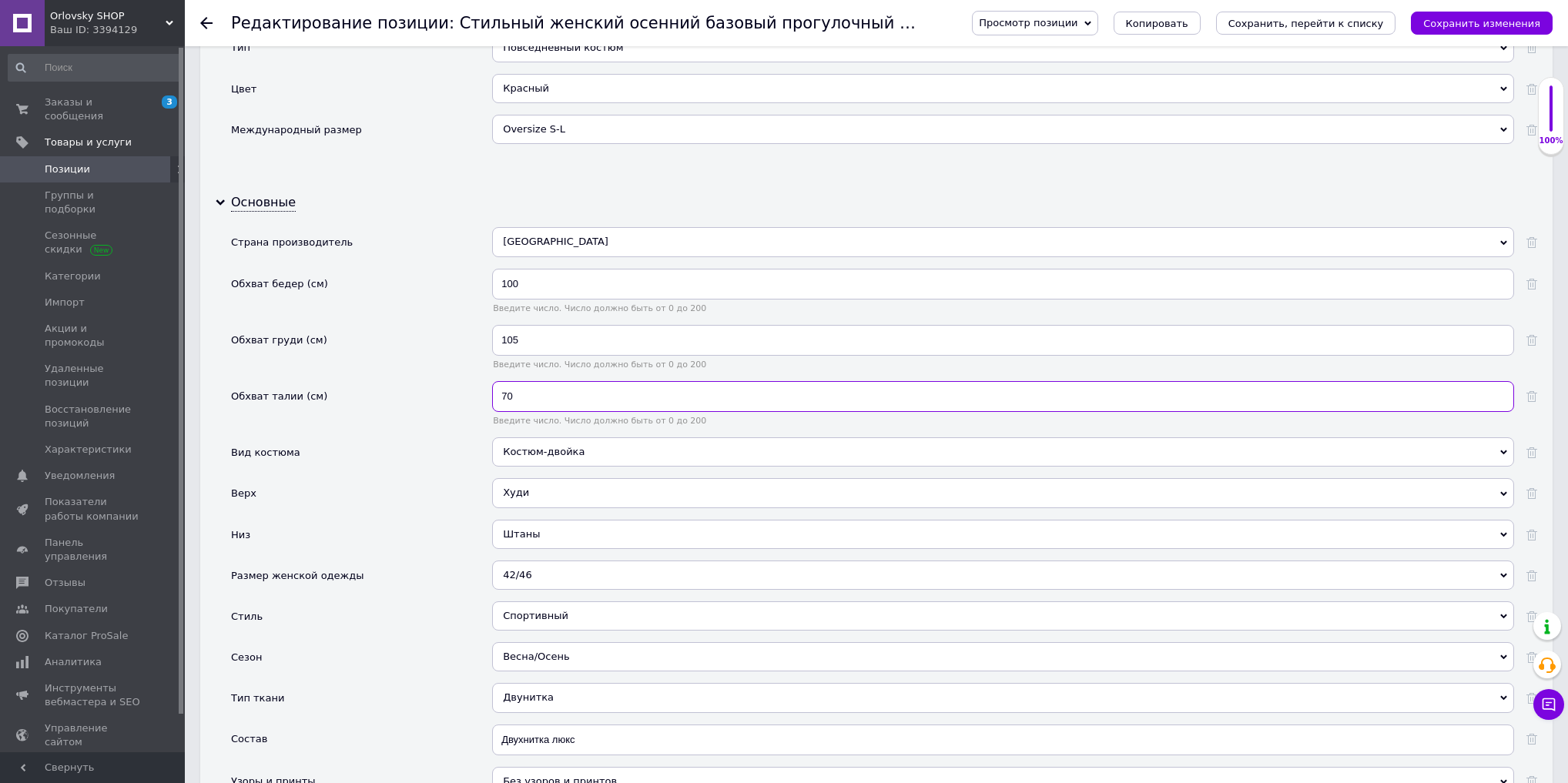
scroll to position [1998, 0]
type input "70"
click at [522, 476] on div "Худи" at bounding box center [1004, 490] width 1022 height 29
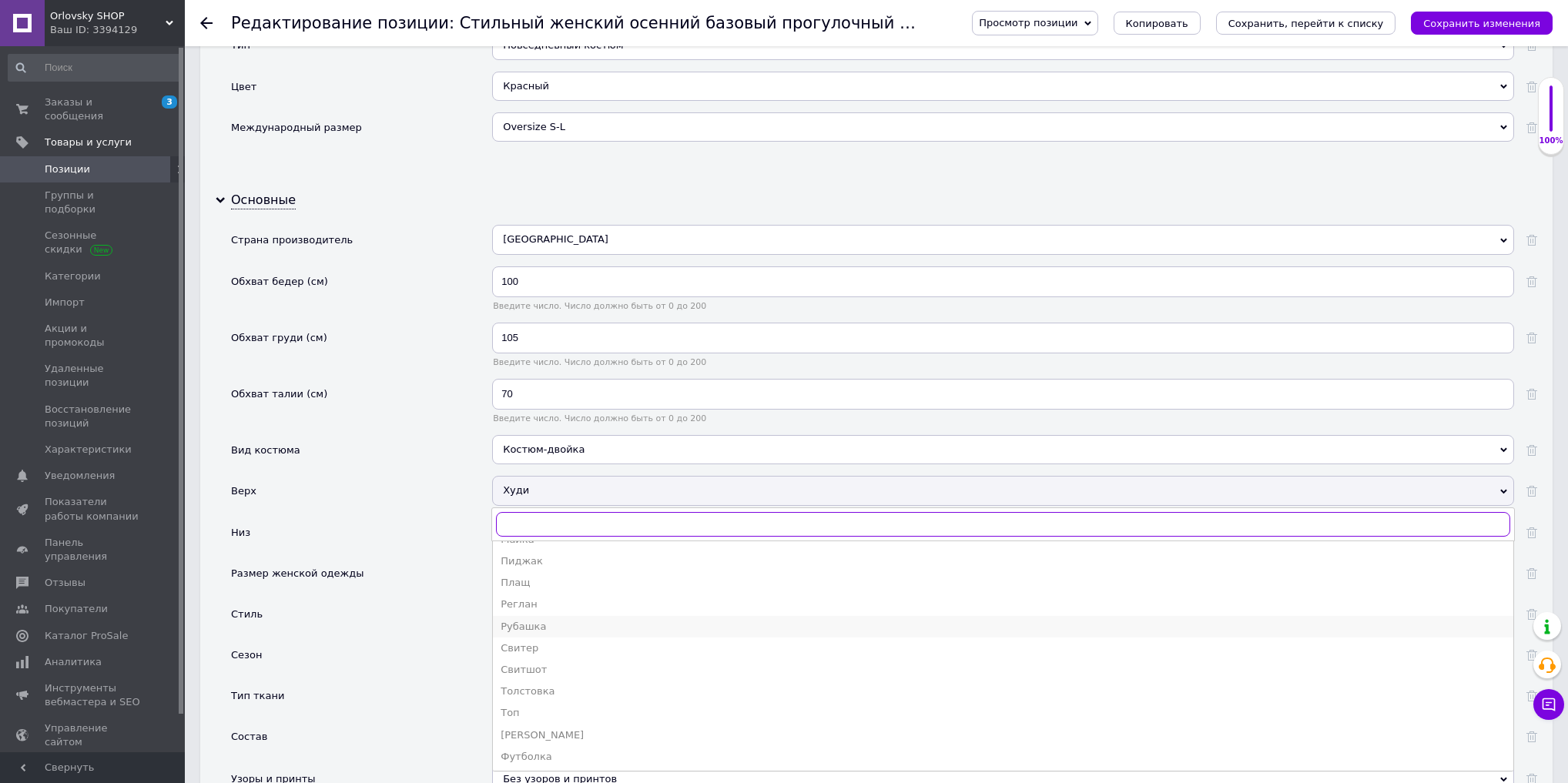
scroll to position [385, 0]
click at [548, 685] on div "Толстовка" at bounding box center [1003, 692] width 1005 height 14
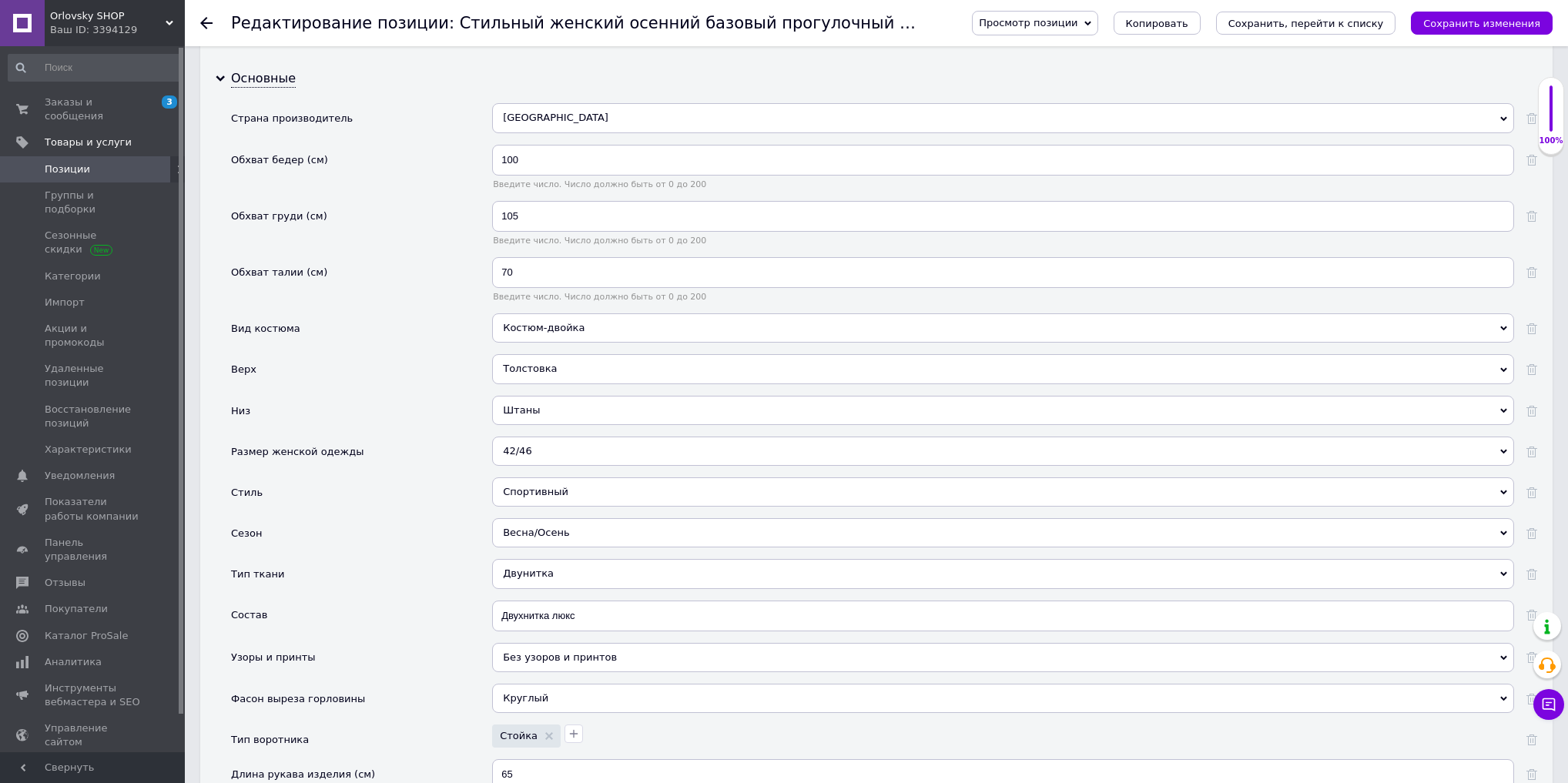
scroll to position [2122, 0]
click at [560, 476] on div "Спортивный" at bounding box center [1004, 490] width 1022 height 29
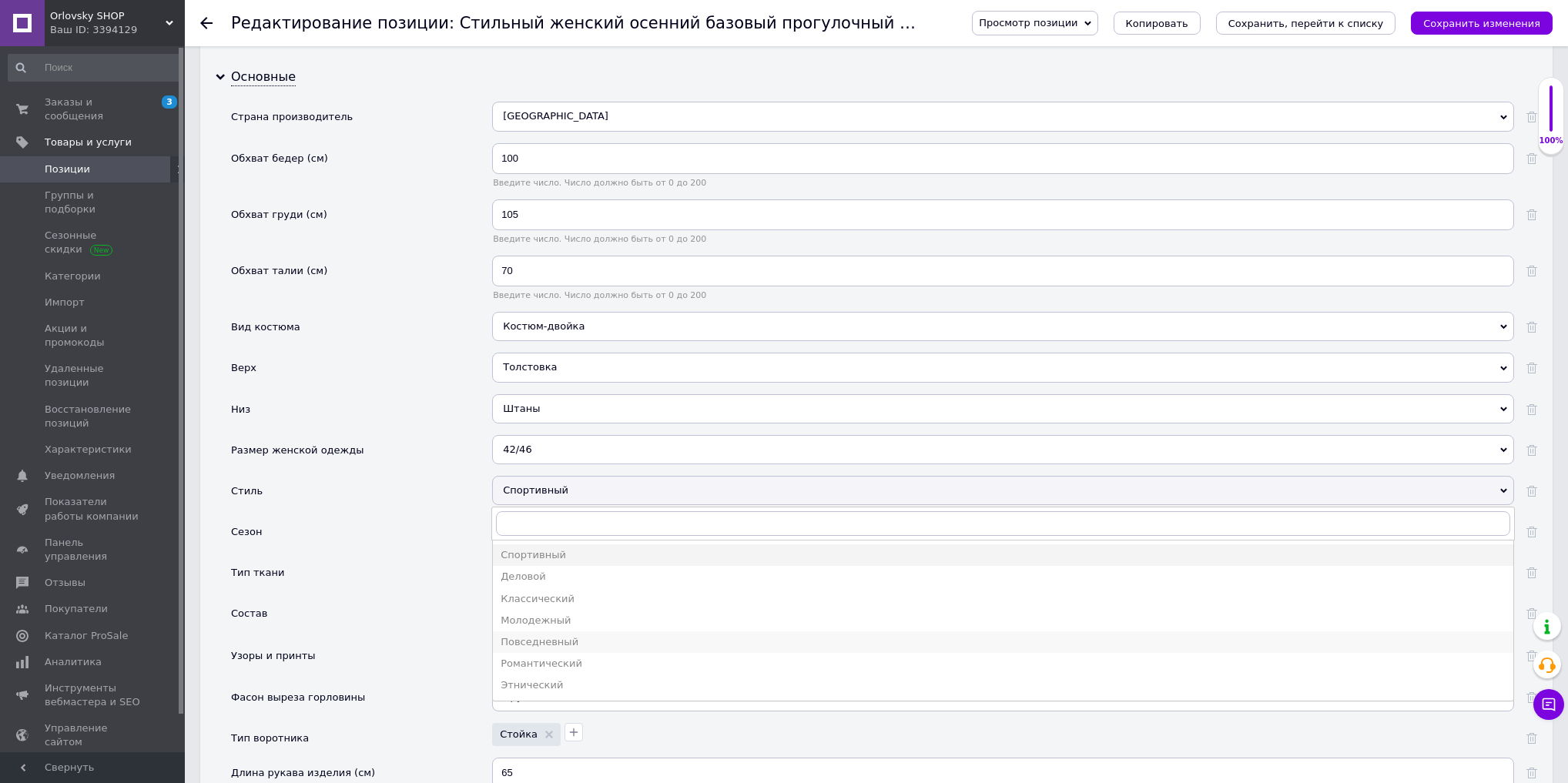
click at [559, 635] on div "Повседневный" at bounding box center [1003, 642] width 1005 height 14
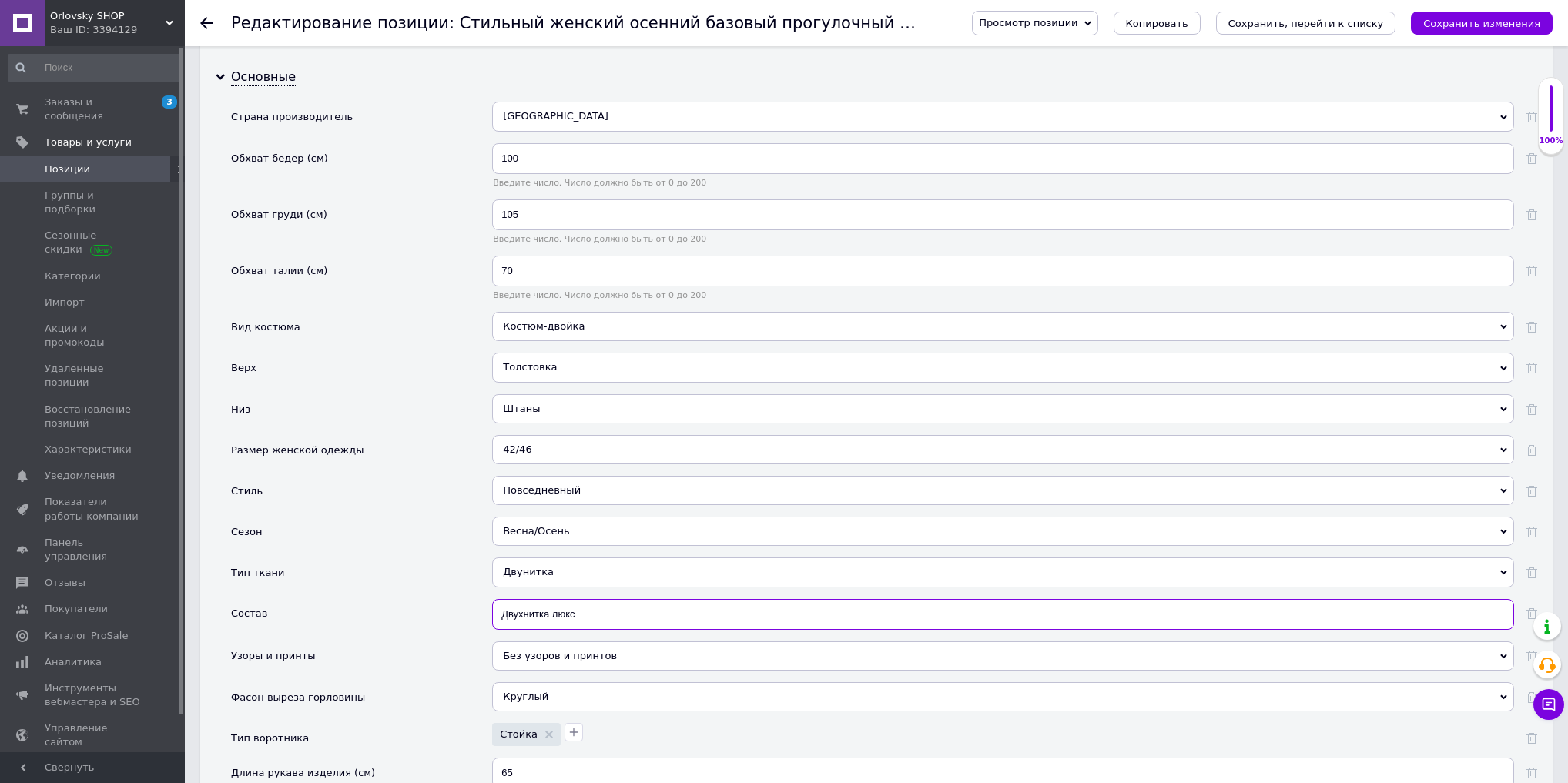
drag, startPoint x: 584, startPoint y: 590, endPoint x: 551, endPoint y: 591, distance: 33.0
click at [551, 599] on input "Двухнитка люкс" at bounding box center [1004, 614] width 1022 height 31
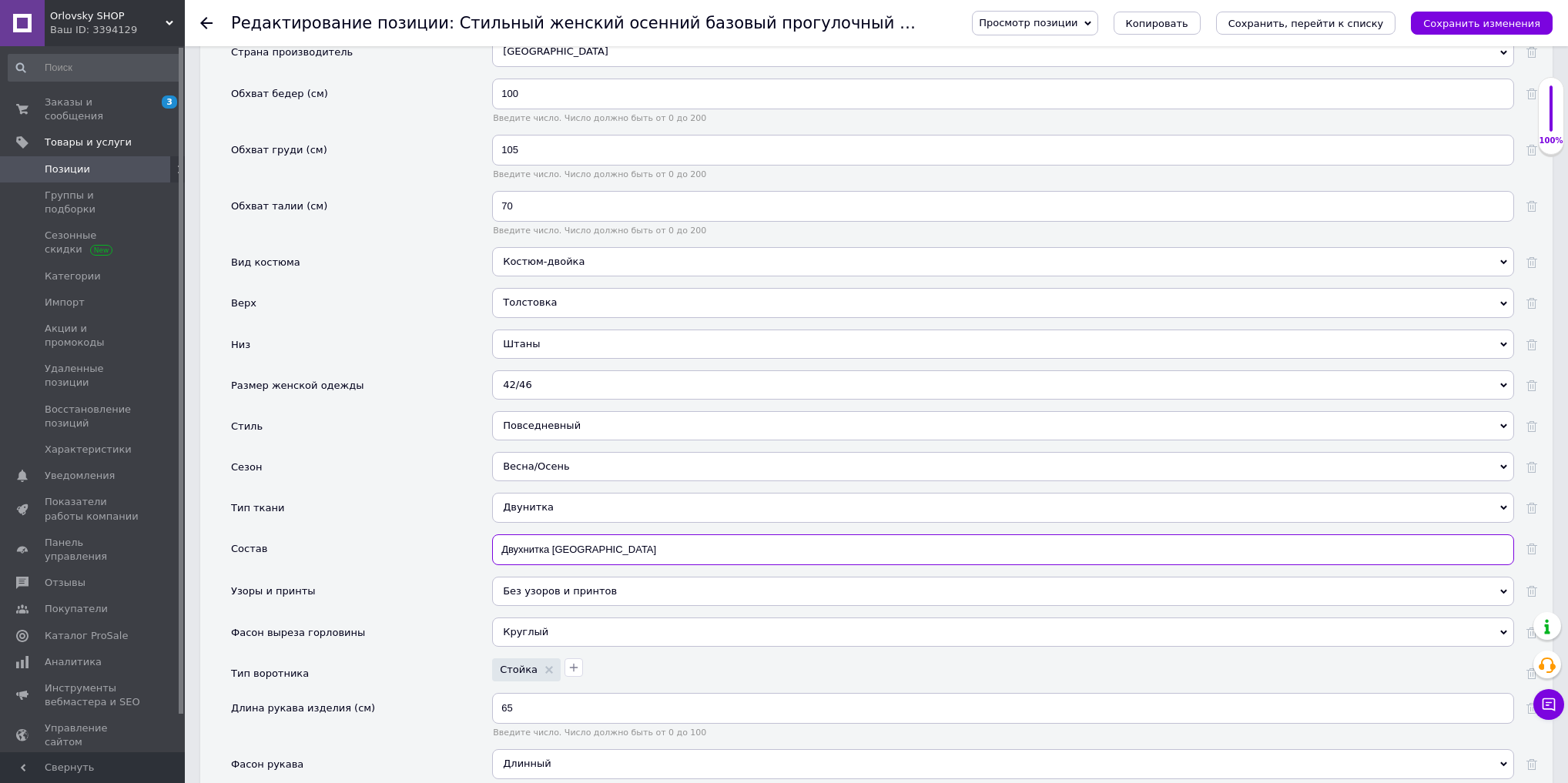
scroll to position [2306, 0]
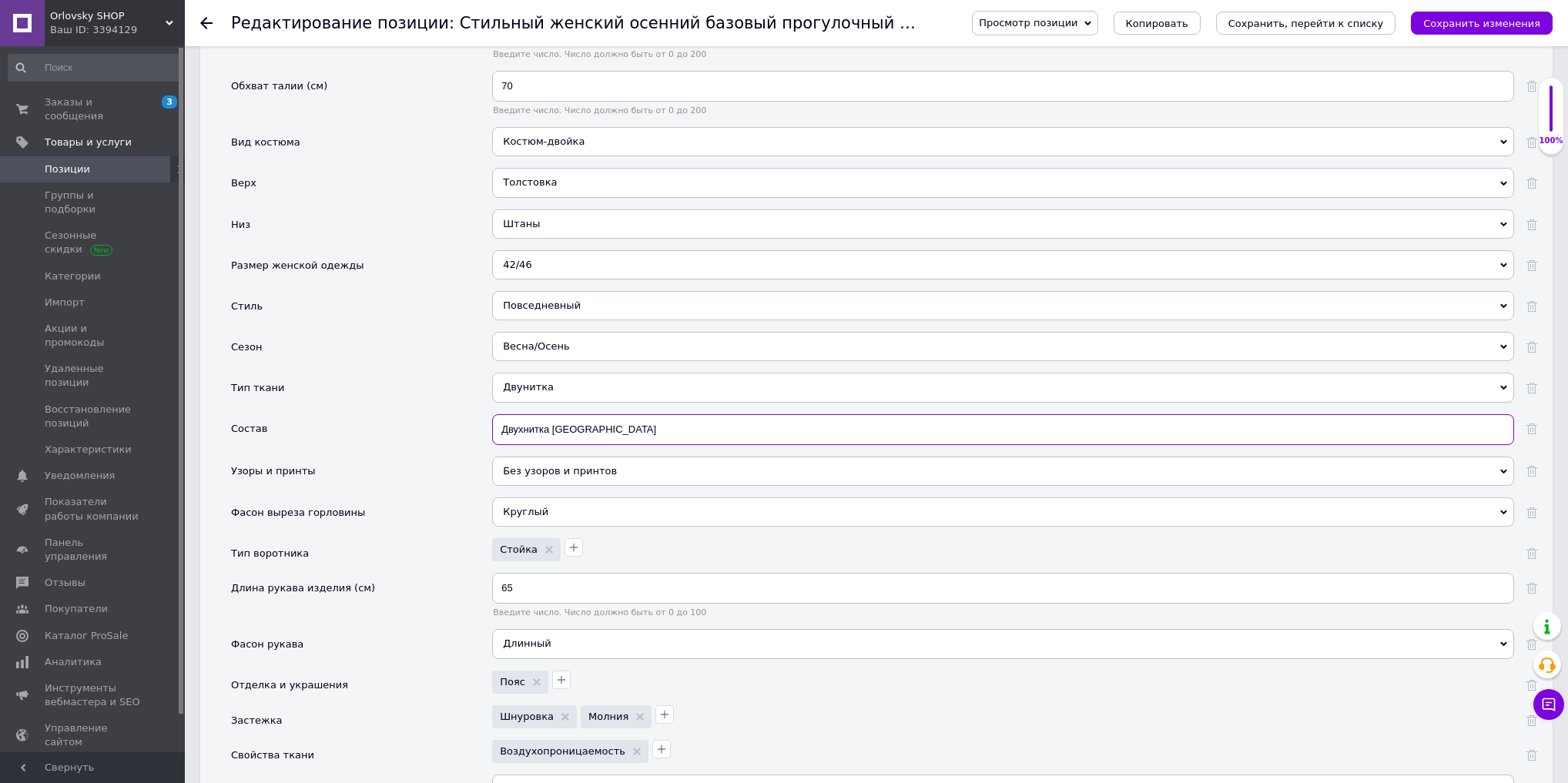
type input "Двухнитка Турция"
click at [545, 498] on div "Круглый" at bounding box center [1004, 512] width 1022 height 29
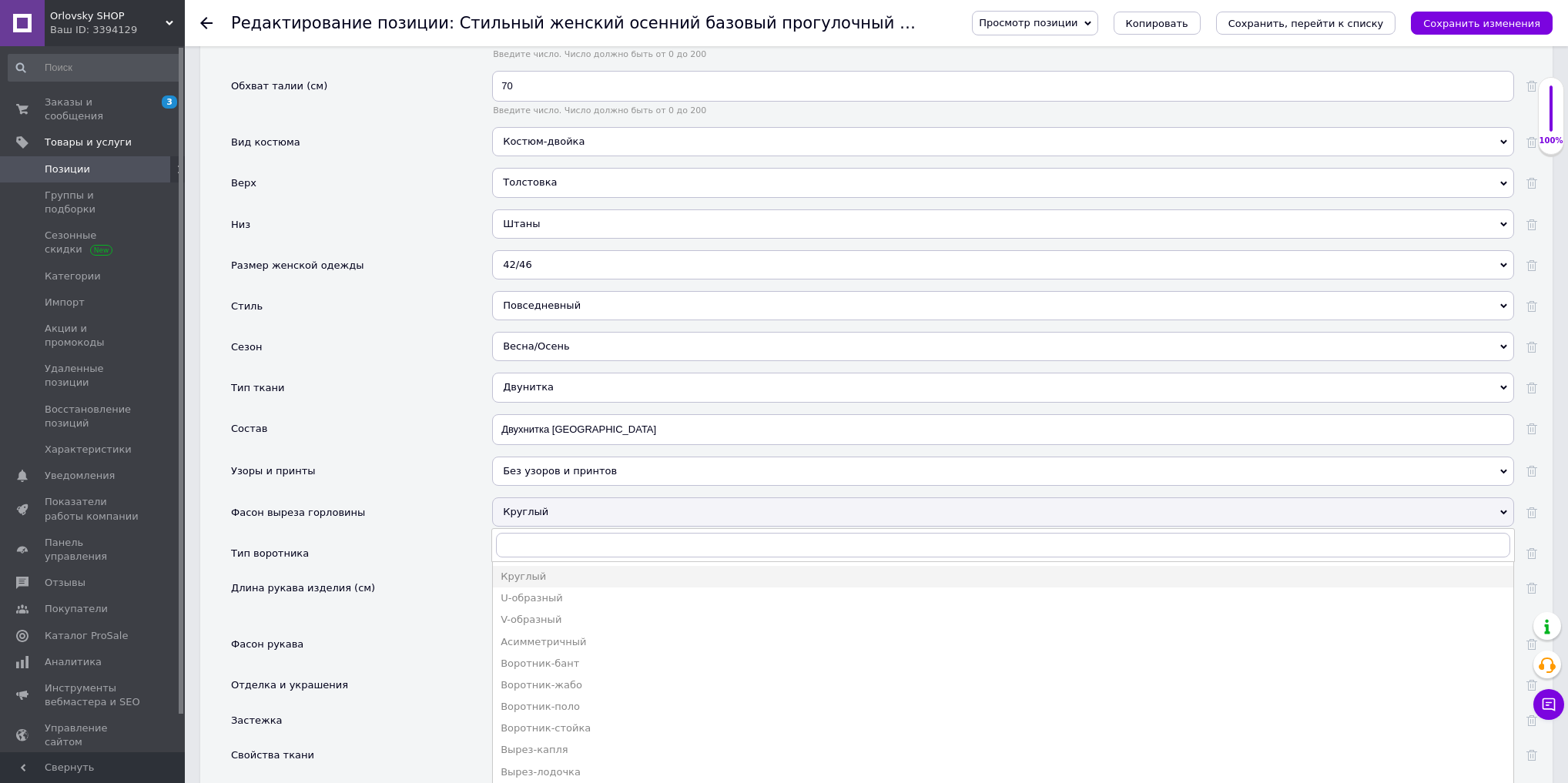
click at [368, 498] on div "Фасон выреза горловины" at bounding box center [361, 518] width 261 height 41
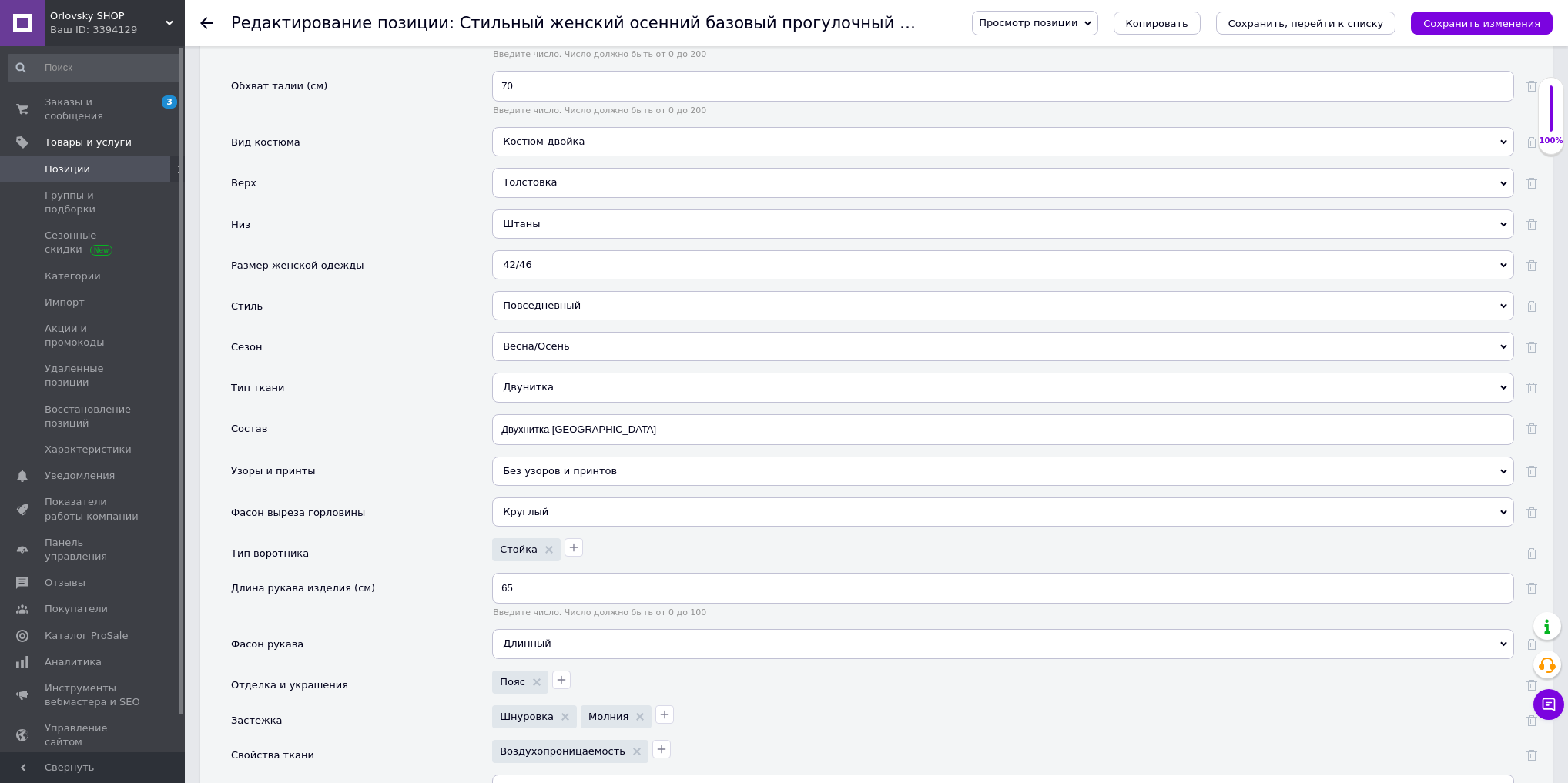
click at [497, 498] on div "Круглый" at bounding box center [1004, 512] width 1022 height 29
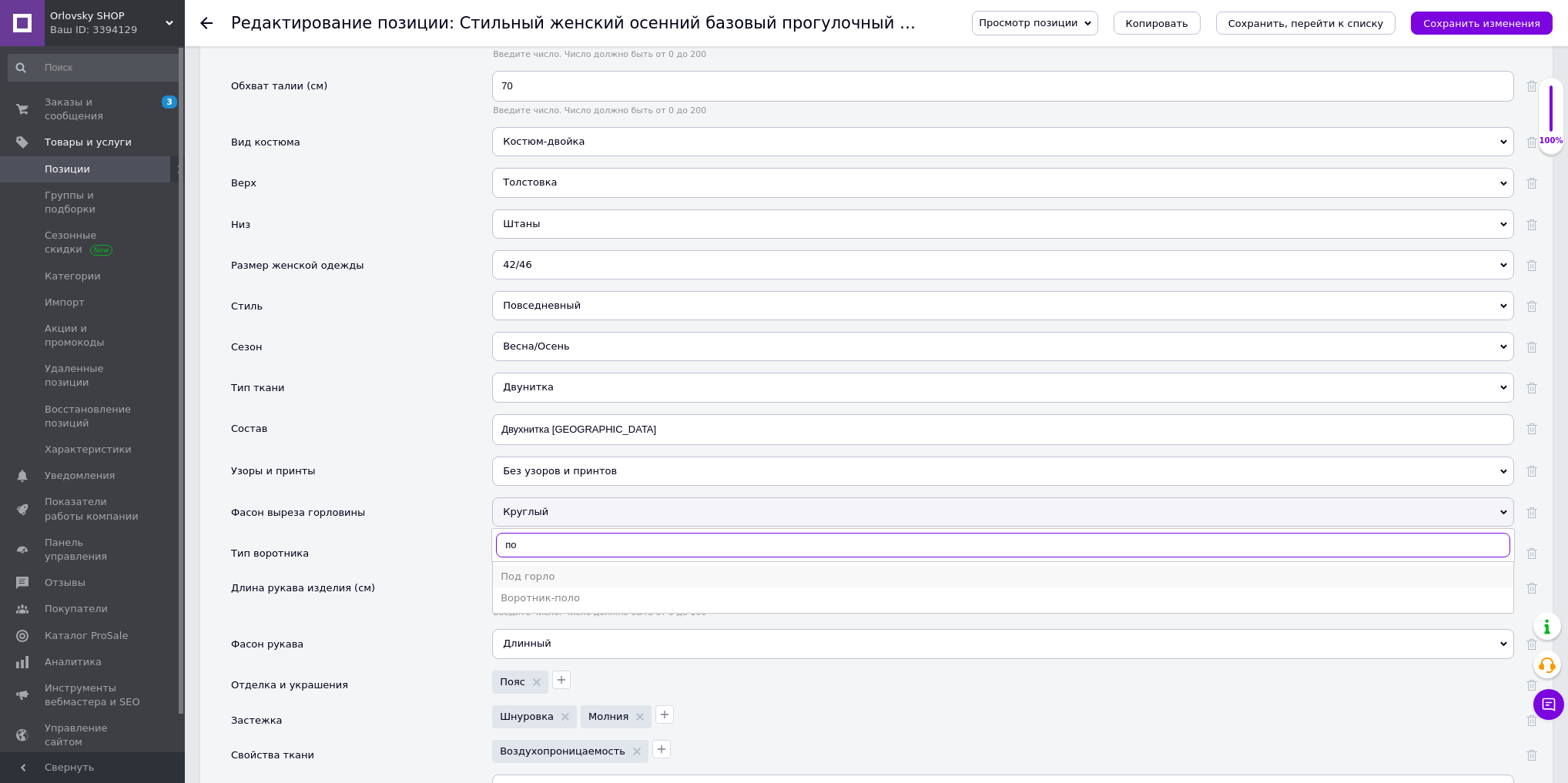
type input "по"
click at [527, 570] on div "Под горло" at bounding box center [1003, 577] width 1005 height 14
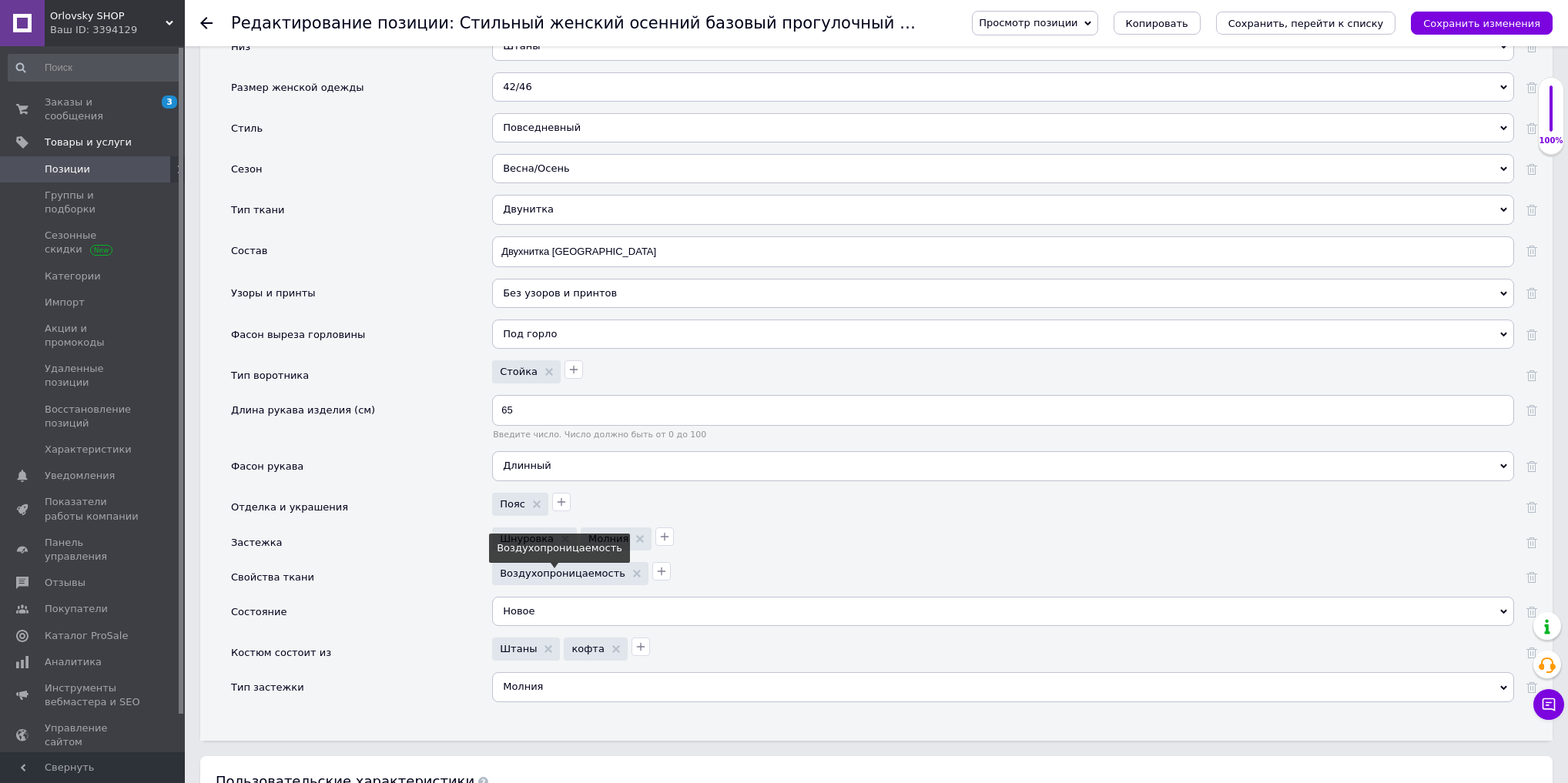
scroll to position [2491, 0]
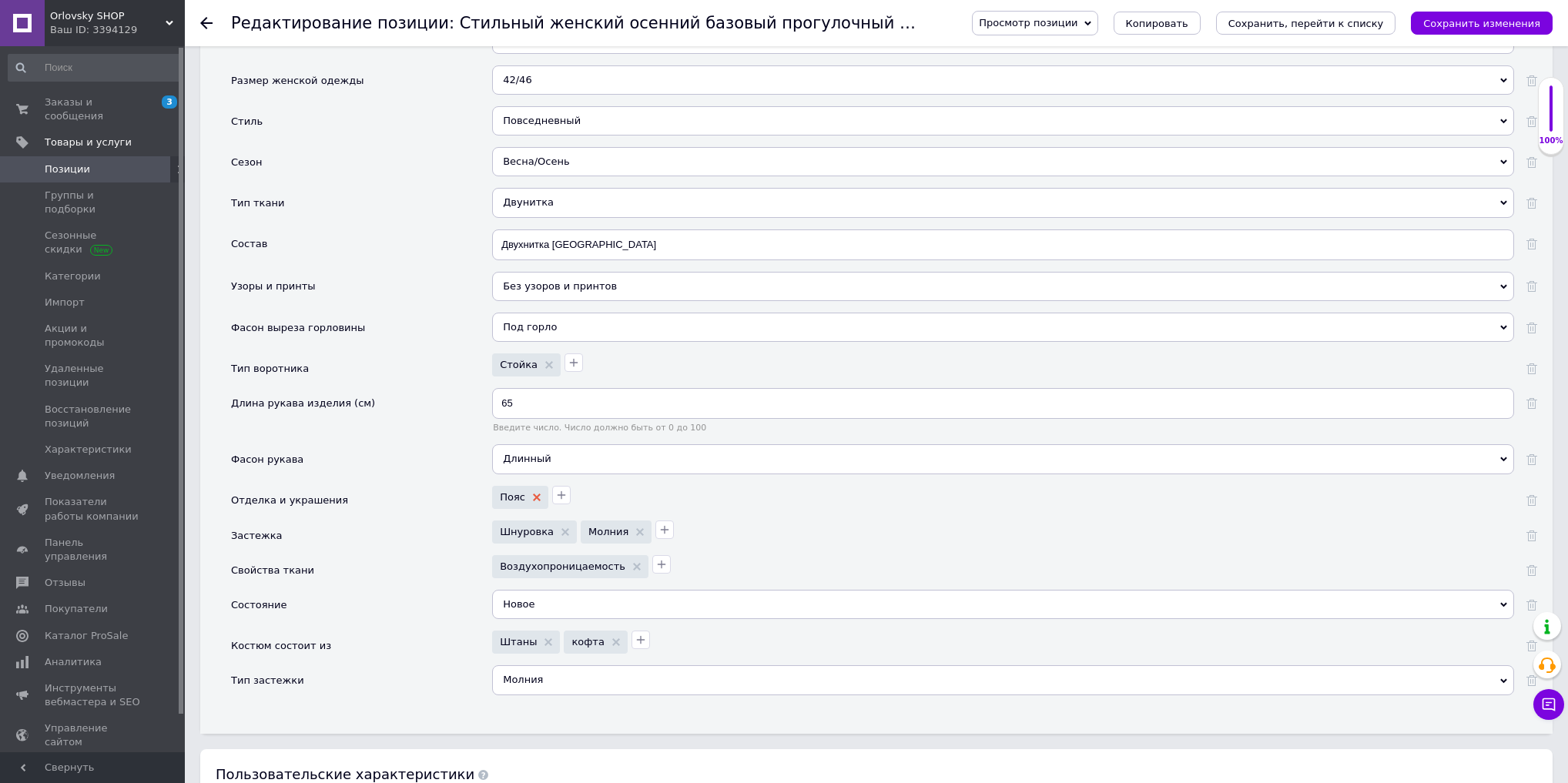
click at [536, 493] on use at bounding box center [536, 497] width 8 height 8
click at [506, 489] on icon "button" at bounding box center [501, 495] width 12 height 12
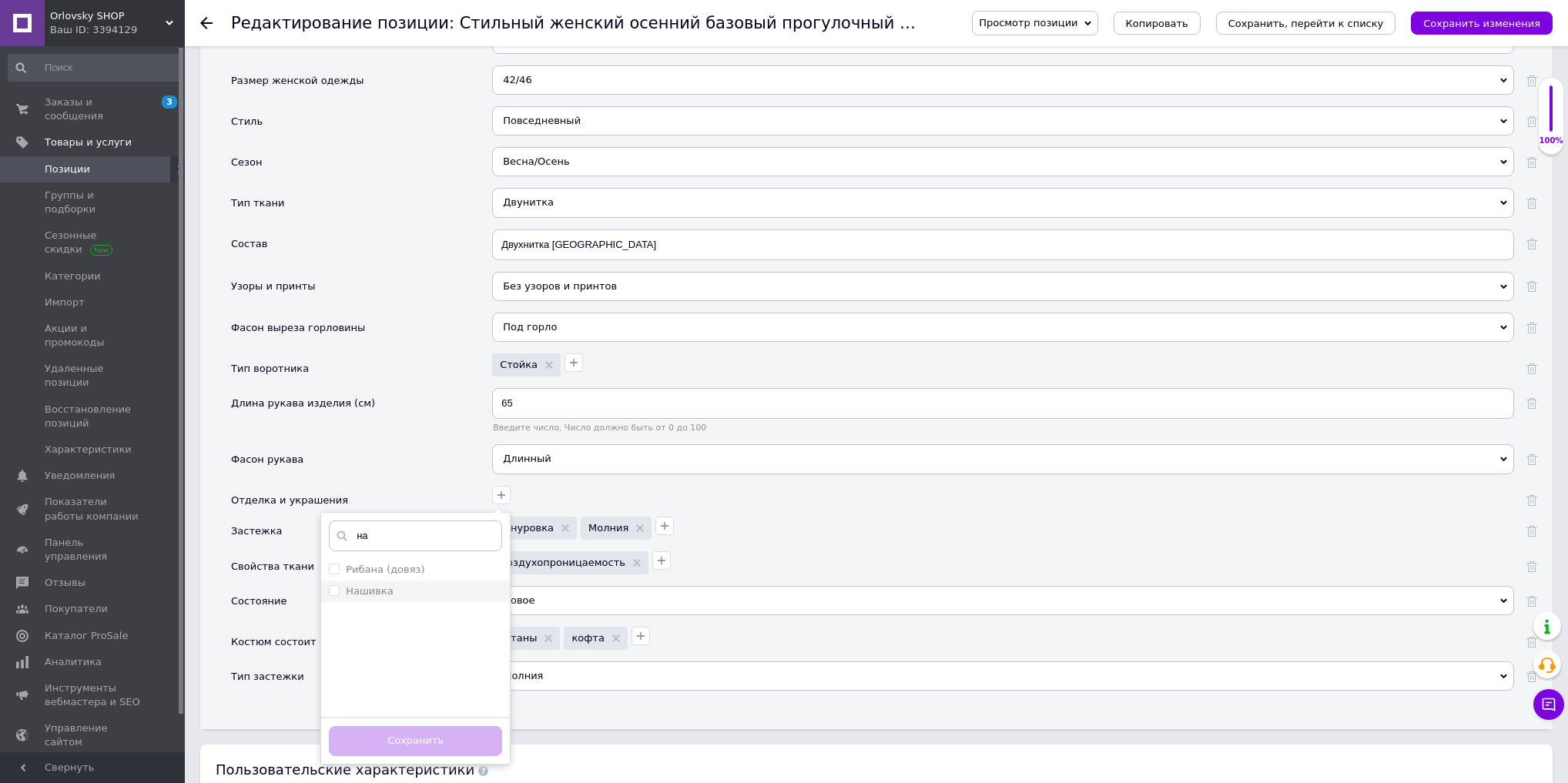
type input "на"
click at [431, 584] on div "Нашивка" at bounding box center [416, 591] width 173 height 14
checkbox input "true"
click at [430, 521] on input "на" at bounding box center [416, 535] width 173 height 31
type input "н"
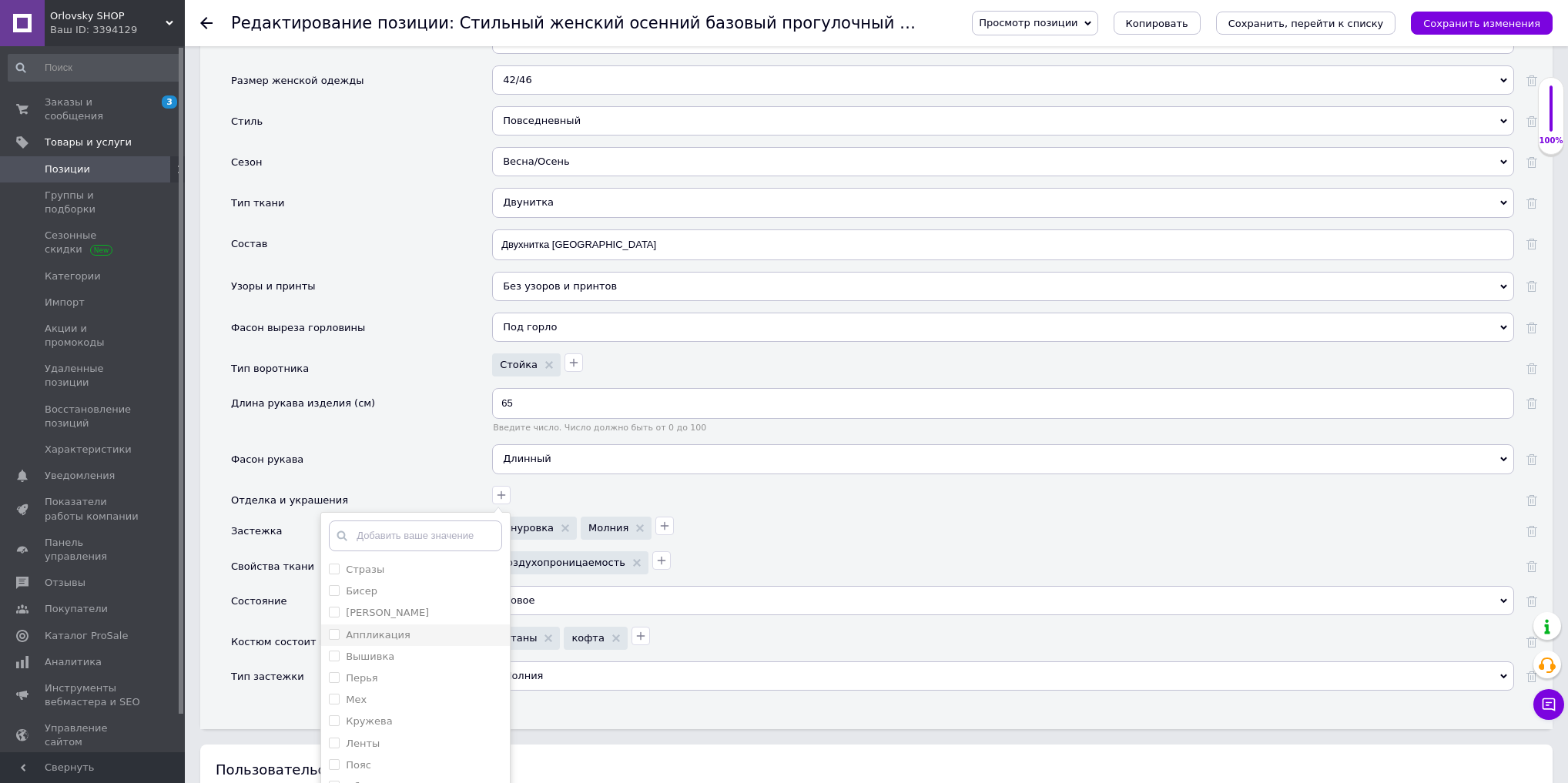
click at [400, 629] on label "Аппликация" at bounding box center [378, 634] width 65 height 11
checkbox input "true"
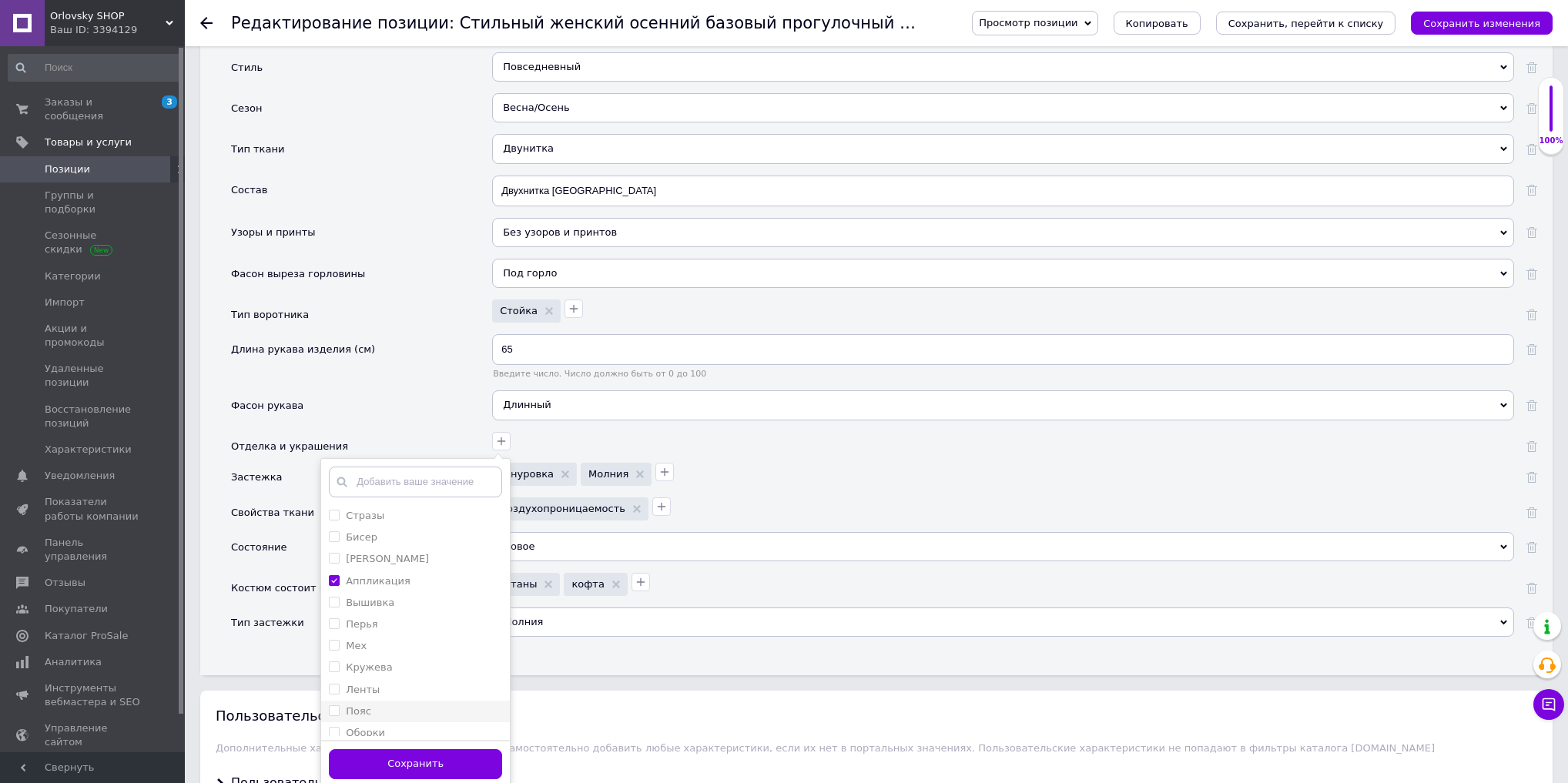
scroll to position [2553, 0]
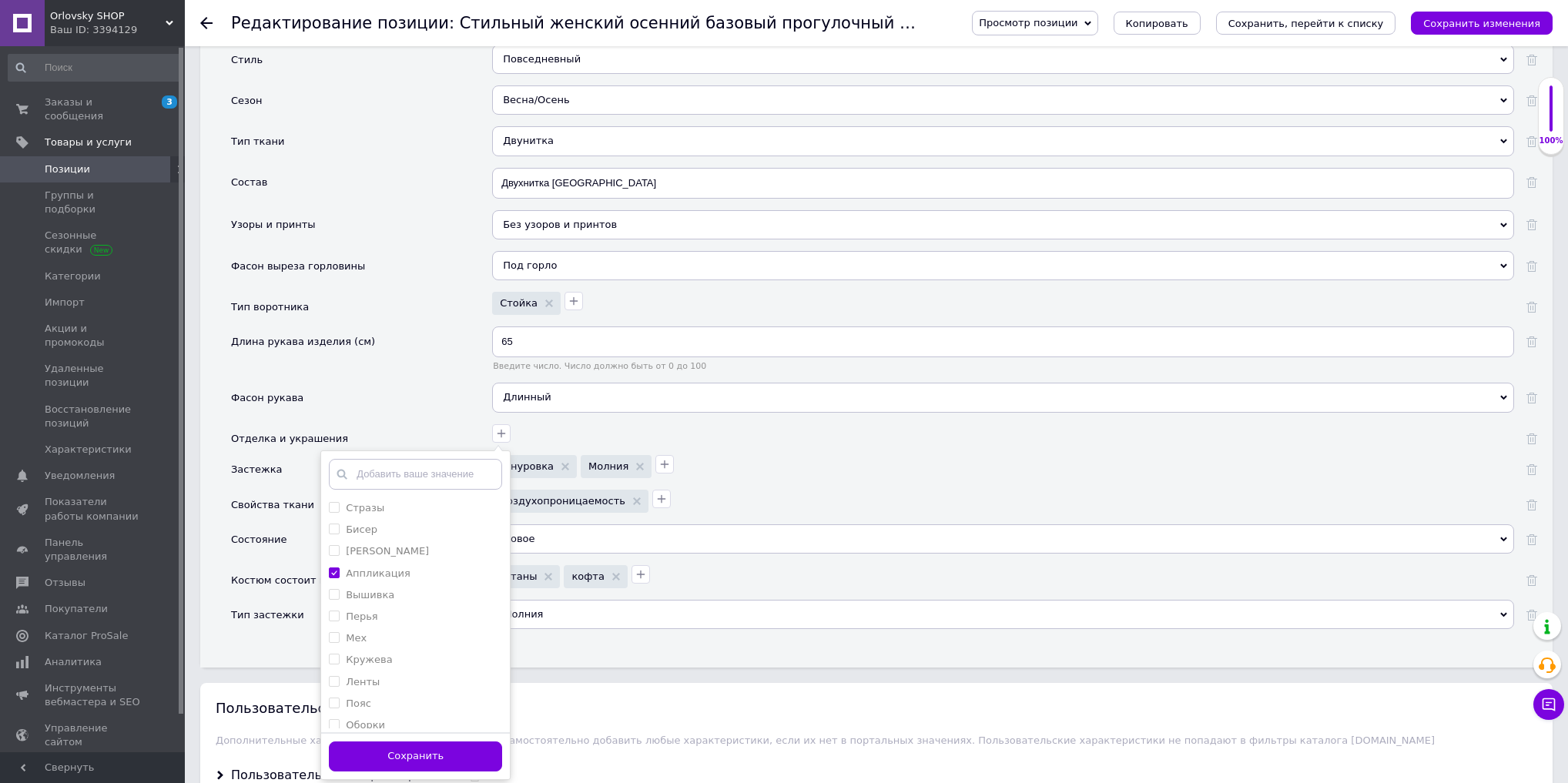
click at [417, 742] on button "Сохранить" at bounding box center [416, 757] width 173 height 30
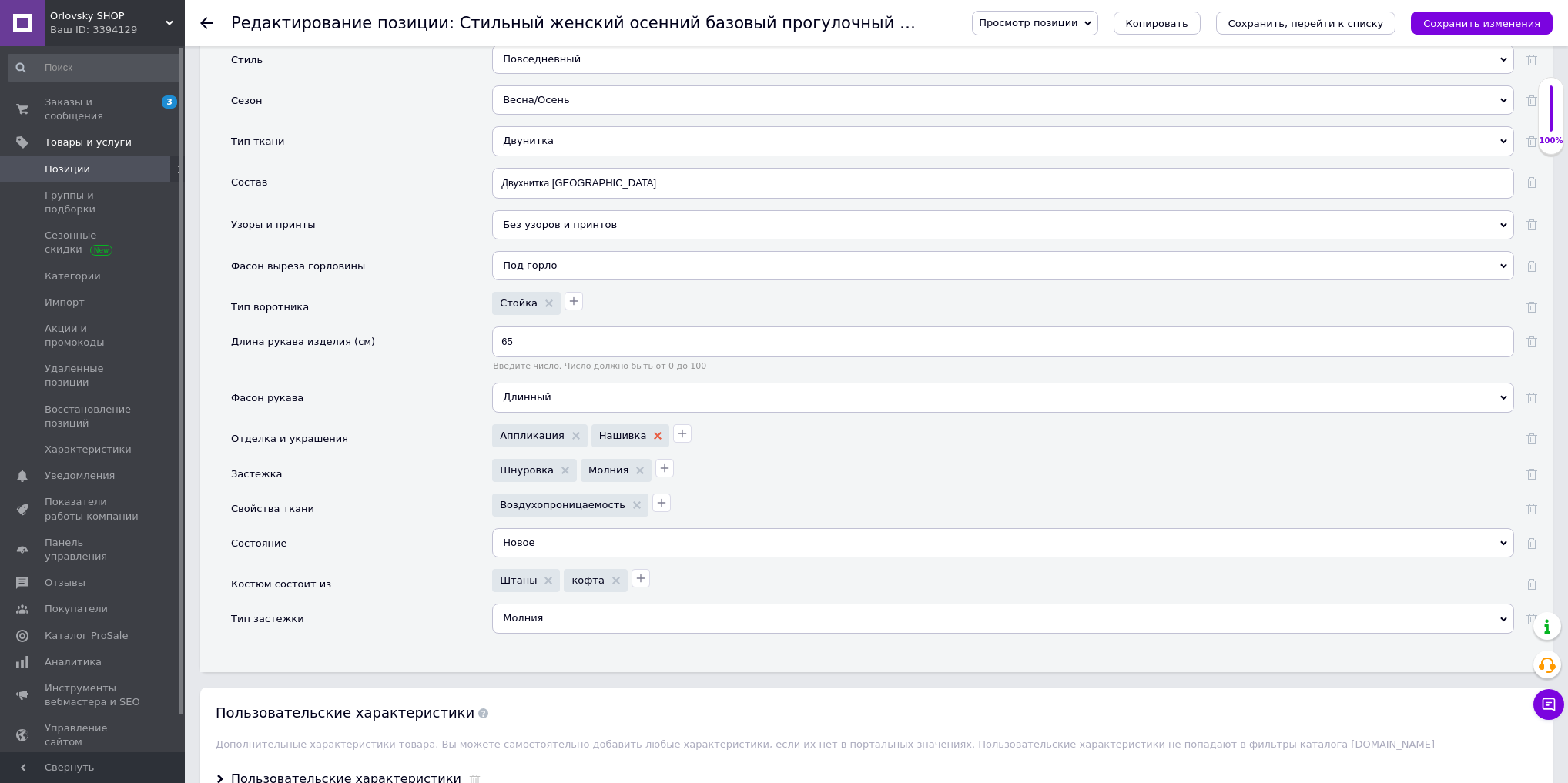
click at [654, 432] on use at bounding box center [657, 436] width 8 height 8
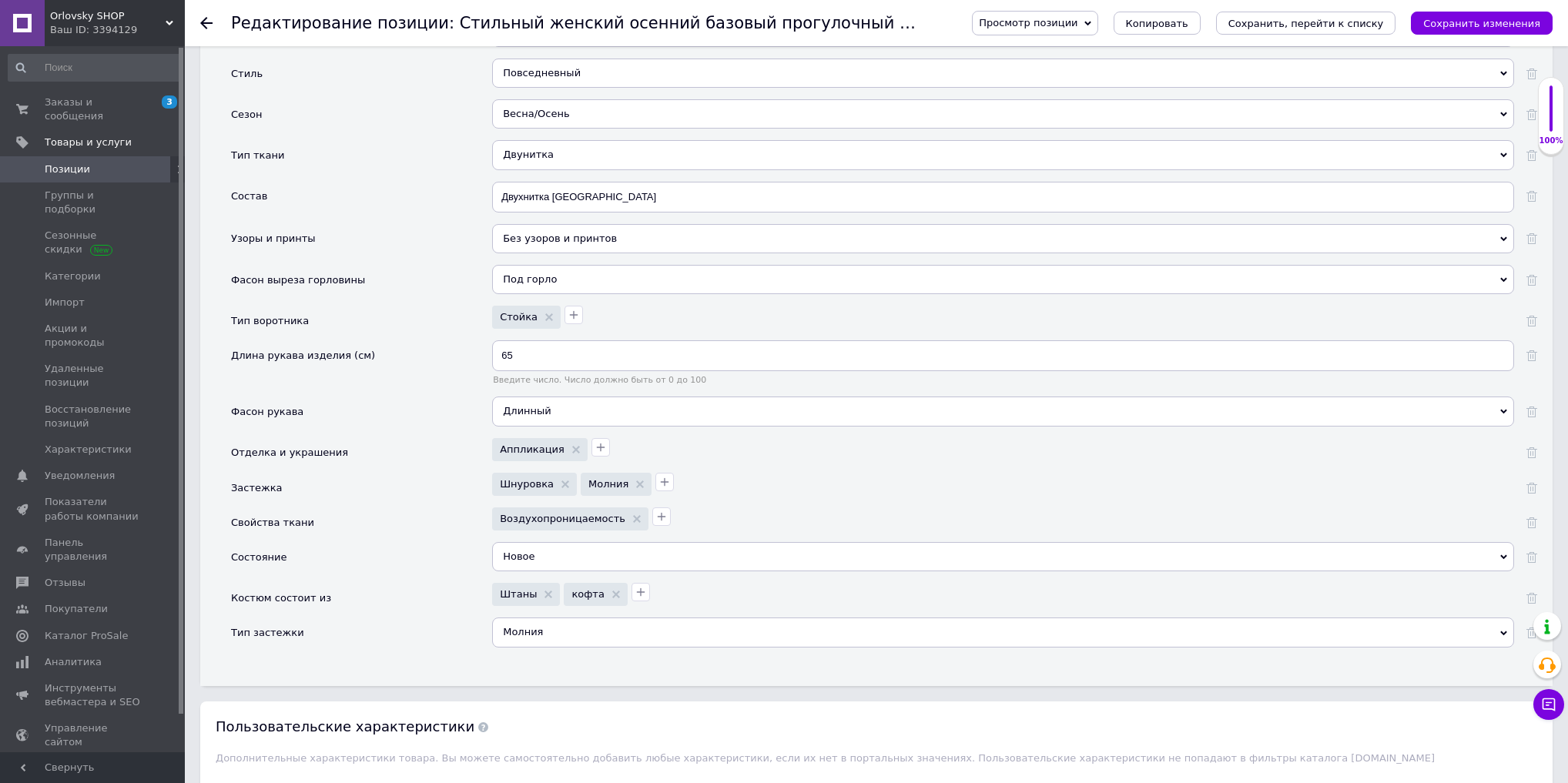
scroll to position [2540, 0]
click at [562, 479] on icon at bounding box center [565, 483] width 8 height 8
click at [1478, 18] on icon "Сохранить изменения" at bounding box center [1482, 23] width 117 height 11
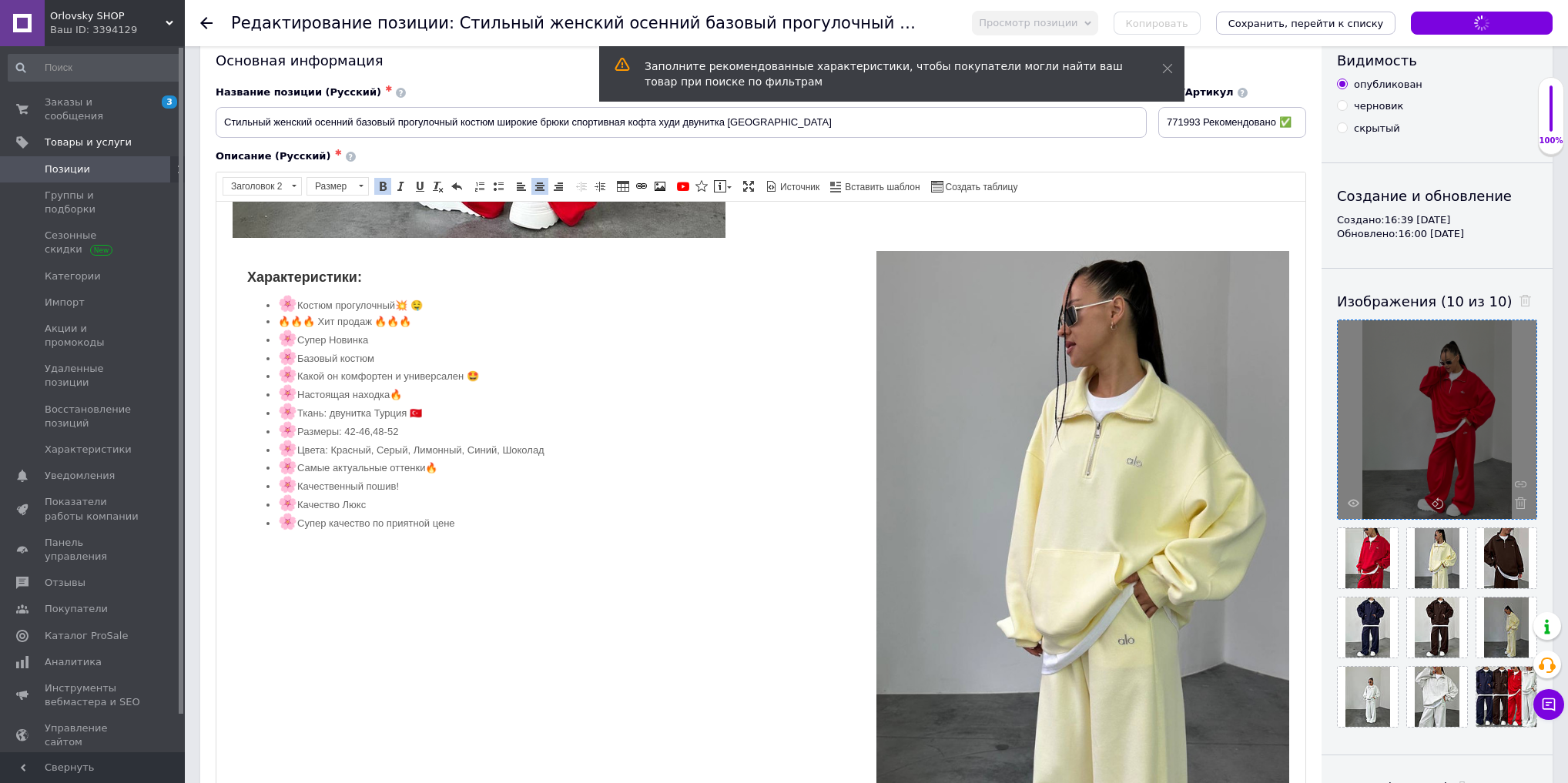
scroll to position [897, 0]
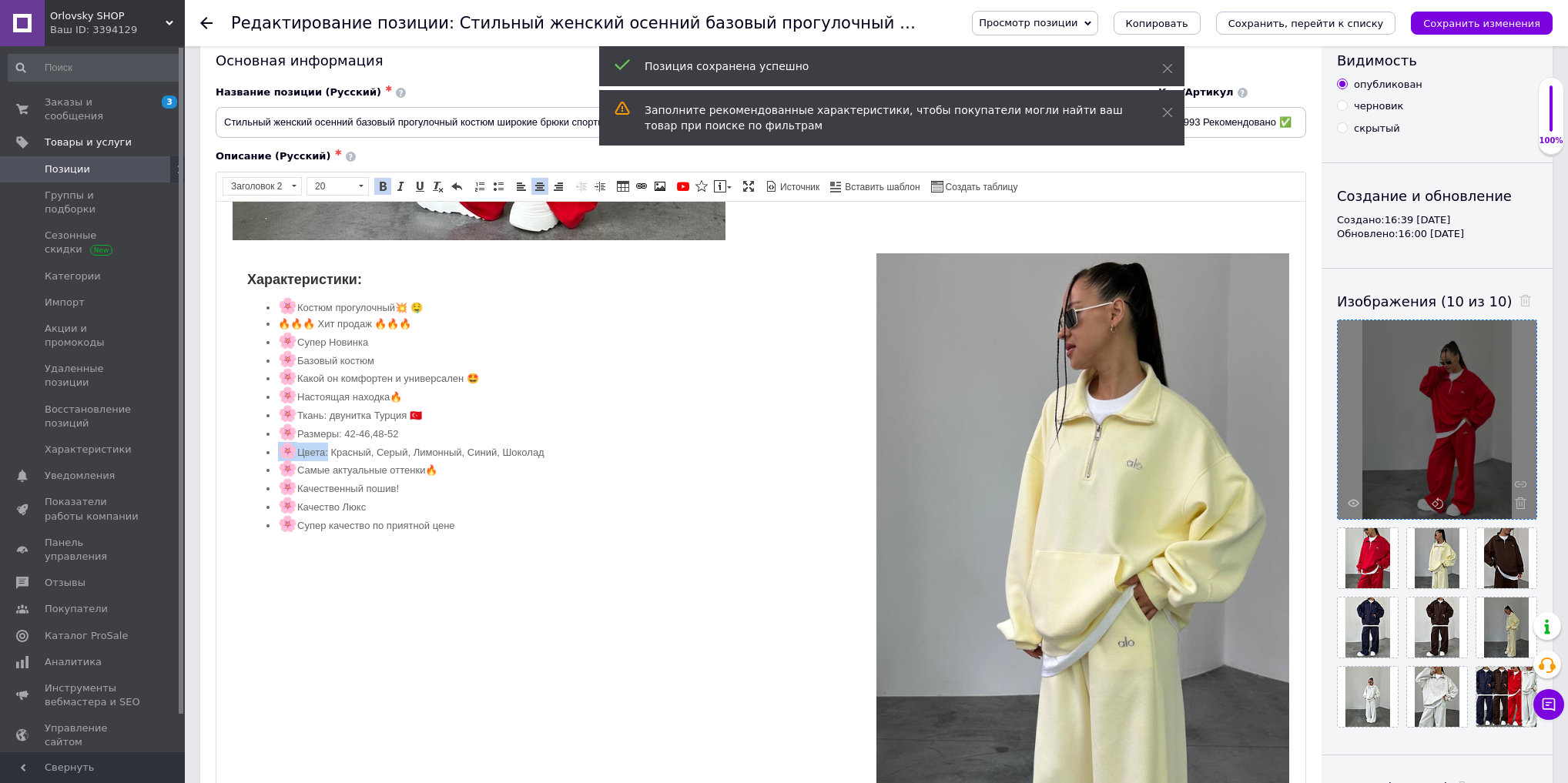
drag, startPoint x: 331, startPoint y: 449, endPoint x: 708, endPoint y: 434, distance: 377.3
click at [708, 434] on ul "🌸 Костюм прогулочный💥 🤤 🔥🔥🔥 Хит продаж 🔥🔥🔥 🌸 Супер Новинка 🌸 Базовый костюм 🌸 К…" at bounding box center [761, 415] width 1027 height 235
click at [368, 460] on li "🌸 Самые актуальные оттенки🔥" at bounding box center [761, 469] width 966 height 18
drag, startPoint x: 333, startPoint y: 446, endPoint x: 630, endPoint y: 443, distance: 297.0
click at [630, 443] on li "🌸 Цвета: Красный, Серый, Лимонный, Синий, Шоколад" at bounding box center [761, 451] width 966 height 18
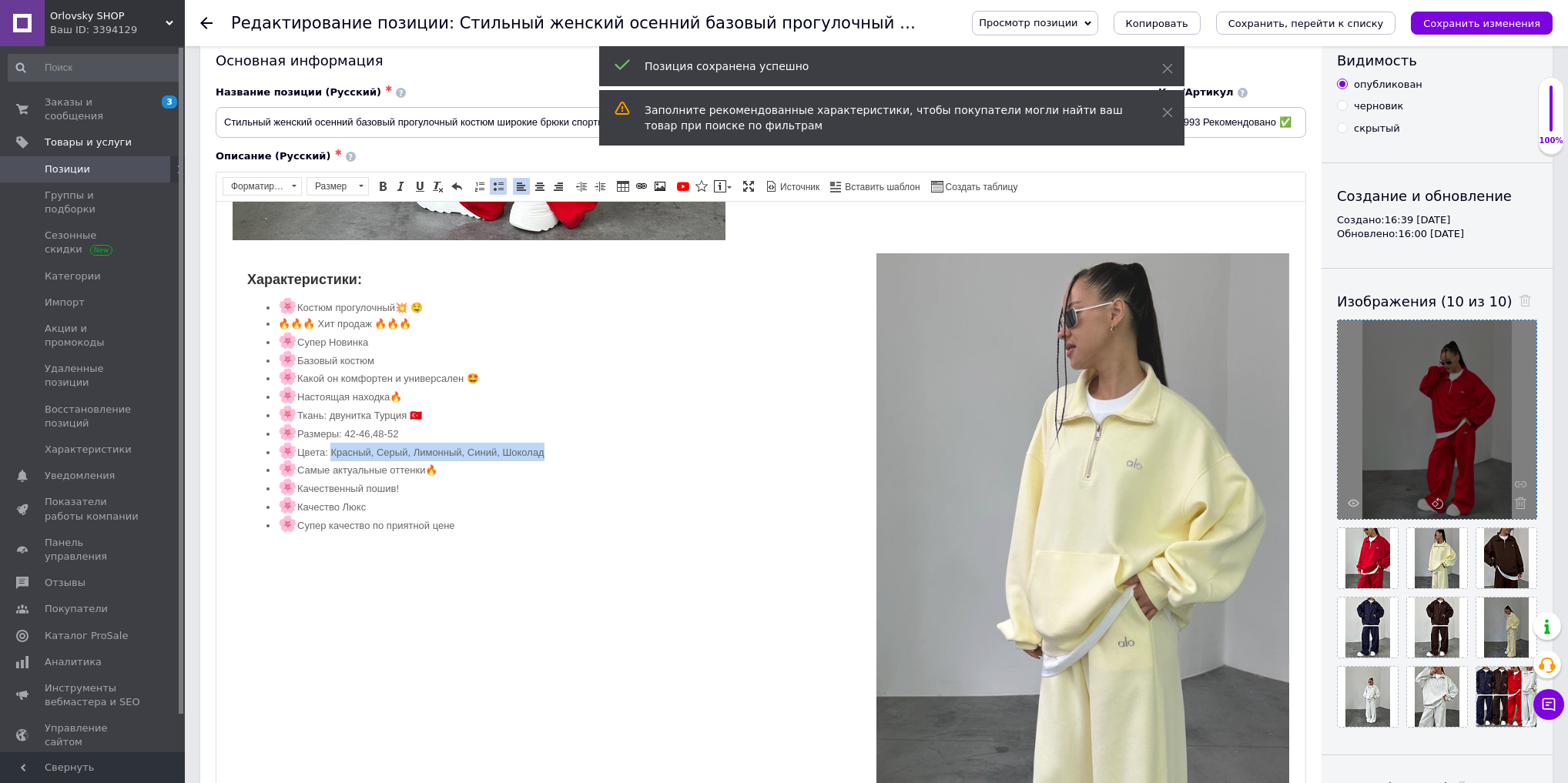
copy li "Красный, Серый, Лимонный, Синий, Шоколад"
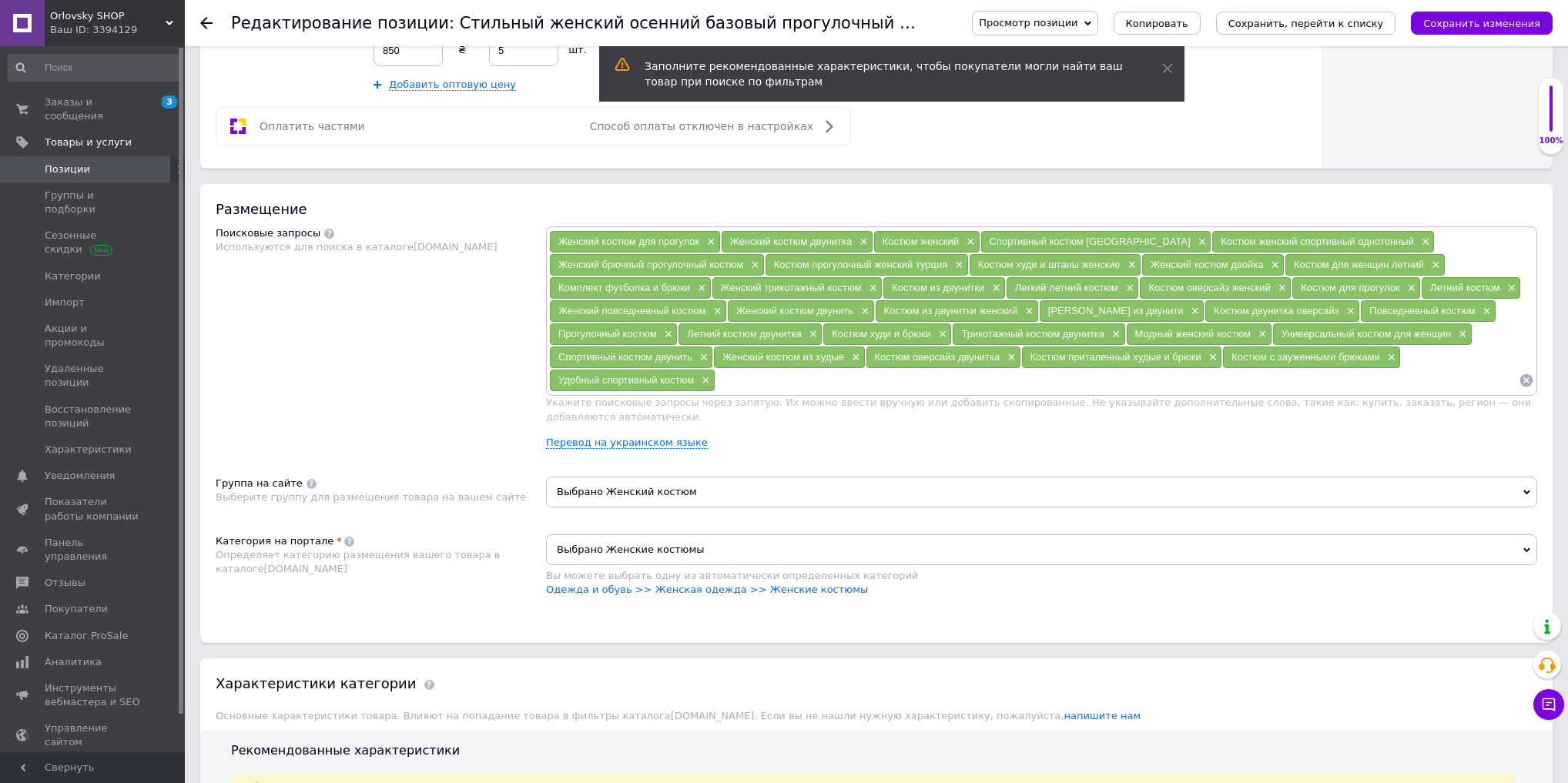
scroll to position [3461, 0]
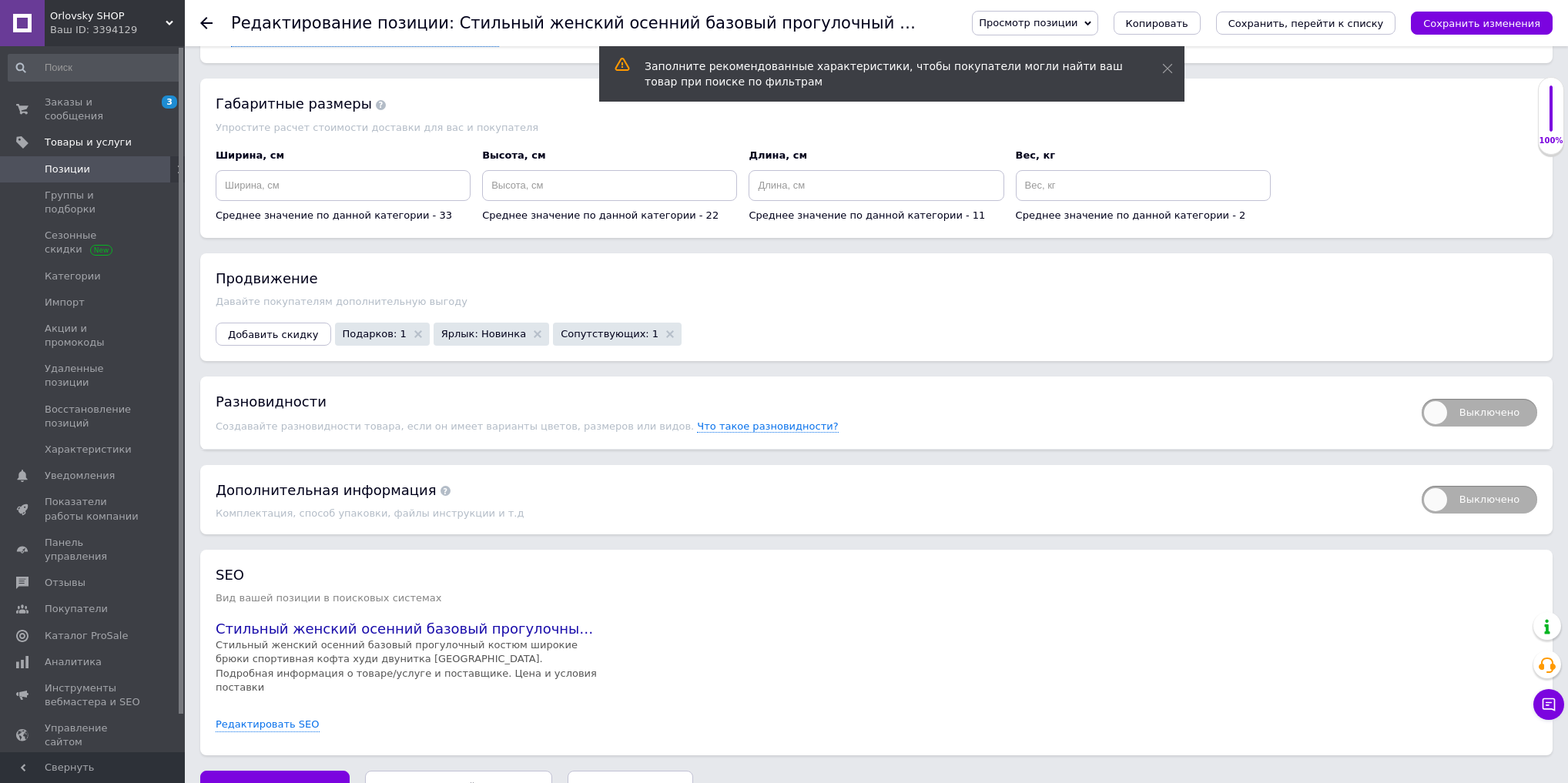
click at [1472, 401] on span "Выключено" at bounding box center [1480, 413] width 116 height 28
click at [1422, 399] on input "Выключено" at bounding box center [1417, 394] width 10 height 10
checkbox input "true"
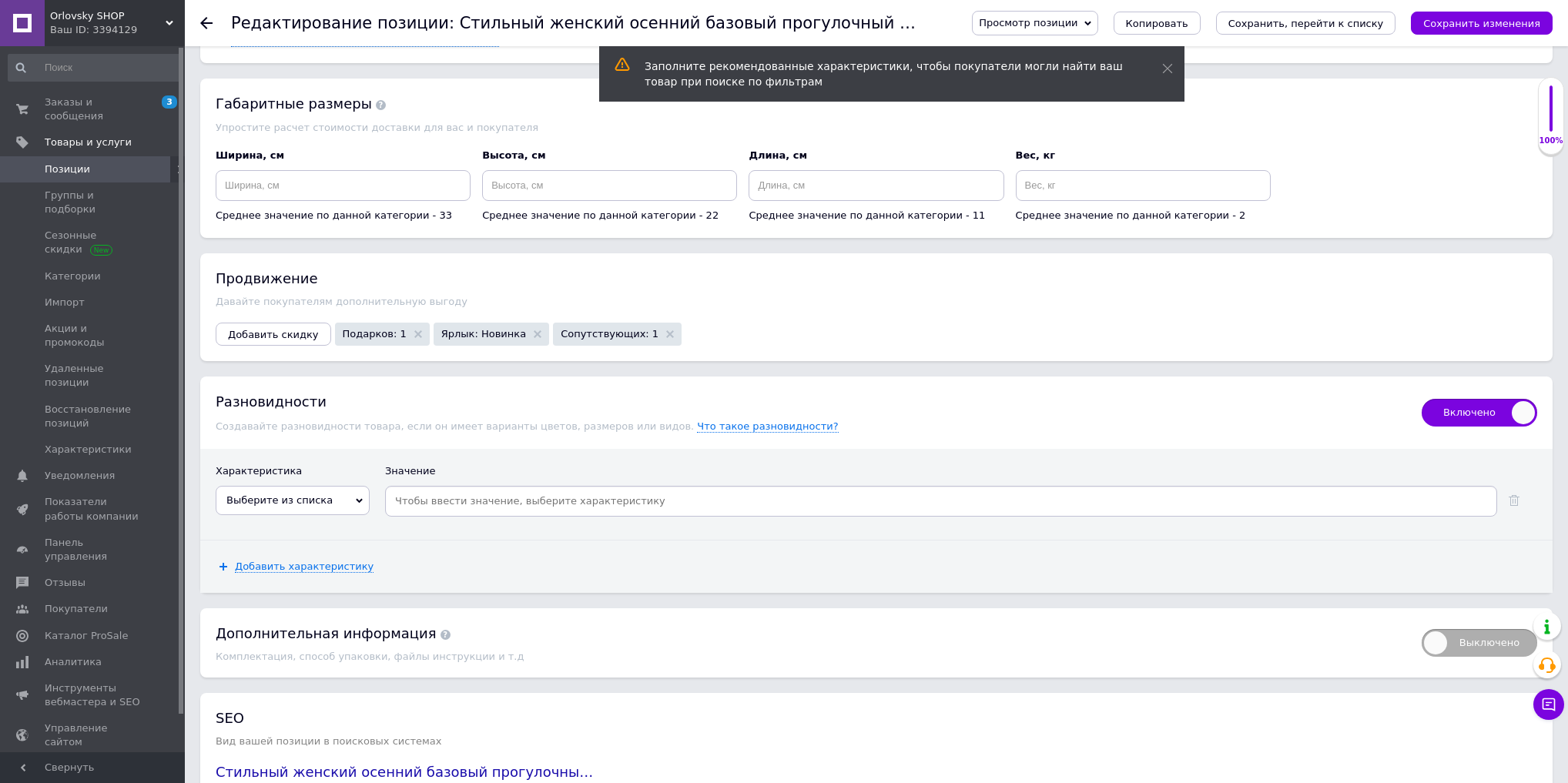
click at [250, 494] on span "Выберите из списка" at bounding box center [279, 500] width 106 height 11
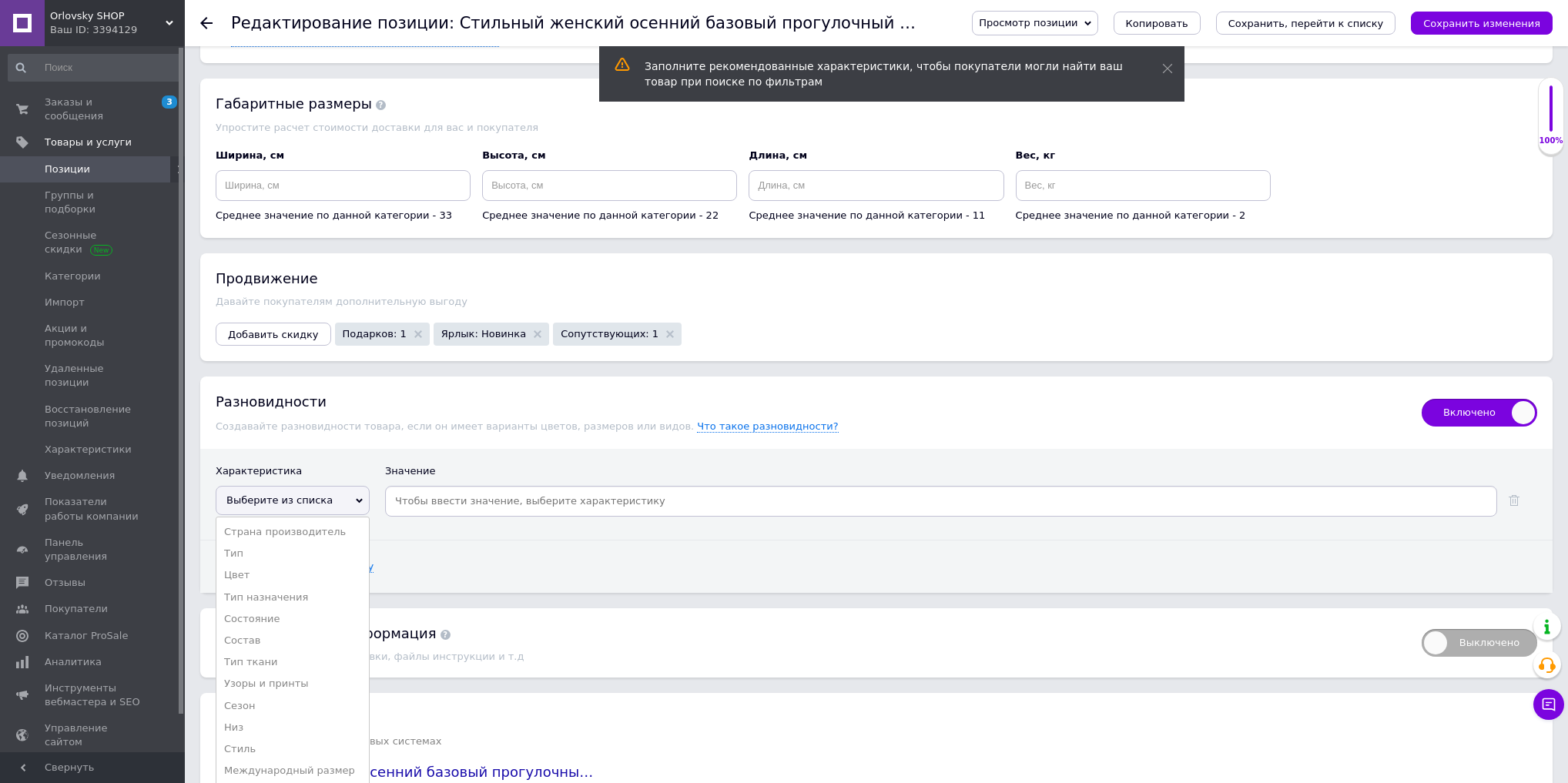
click at [266, 564] on li "Цвет" at bounding box center [292, 575] width 152 height 22
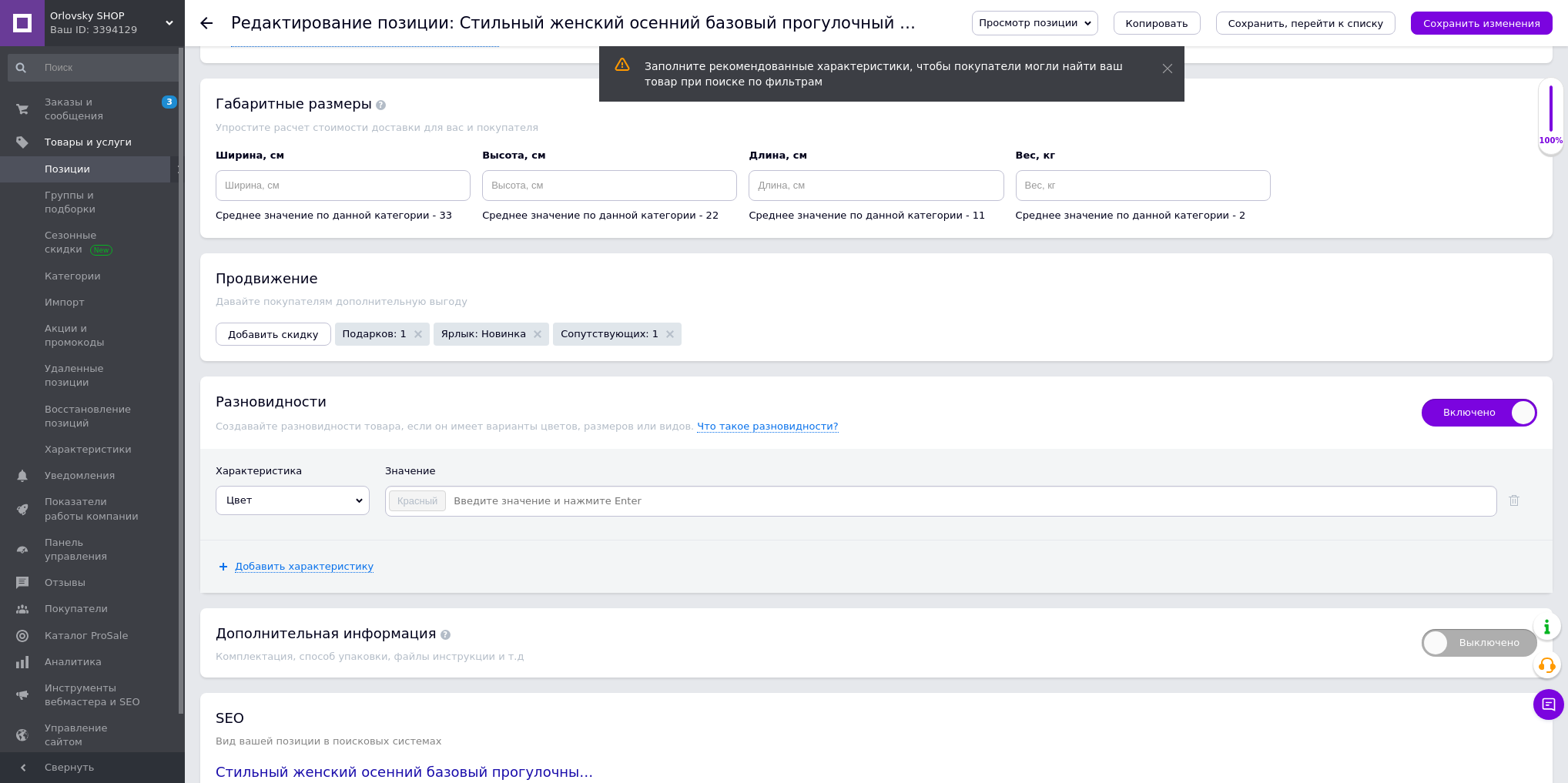
click at [526, 490] on input at bounding box center [970, 501] width 1047 height 23
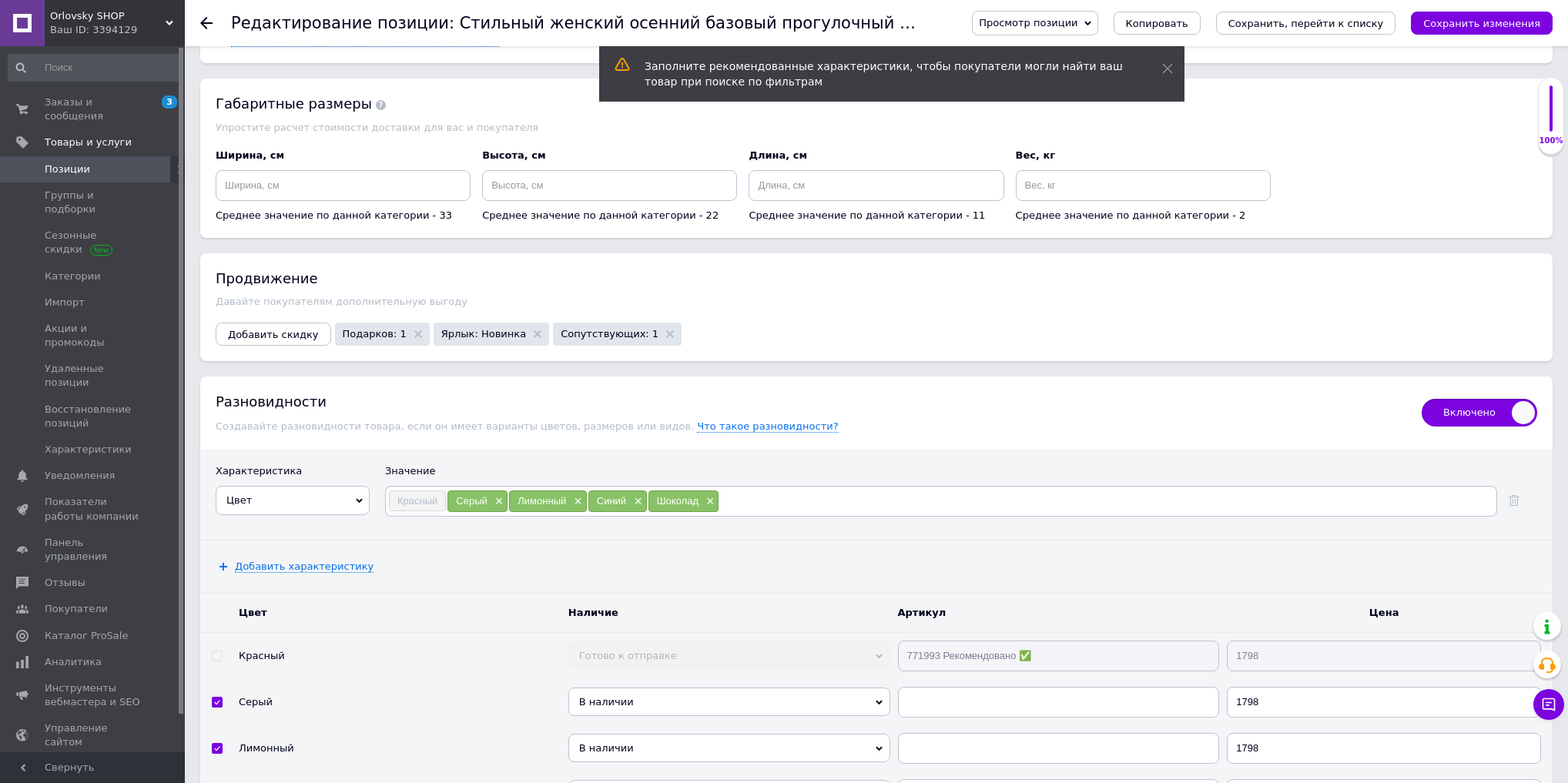
click at [276, 541] on div "Добавить характеристику" at bounding box center [877, 567] width 1353 height 52
click at [283, 561] on span "Добавить характеристику" at bounding box center [304, 567] width 138 height 12
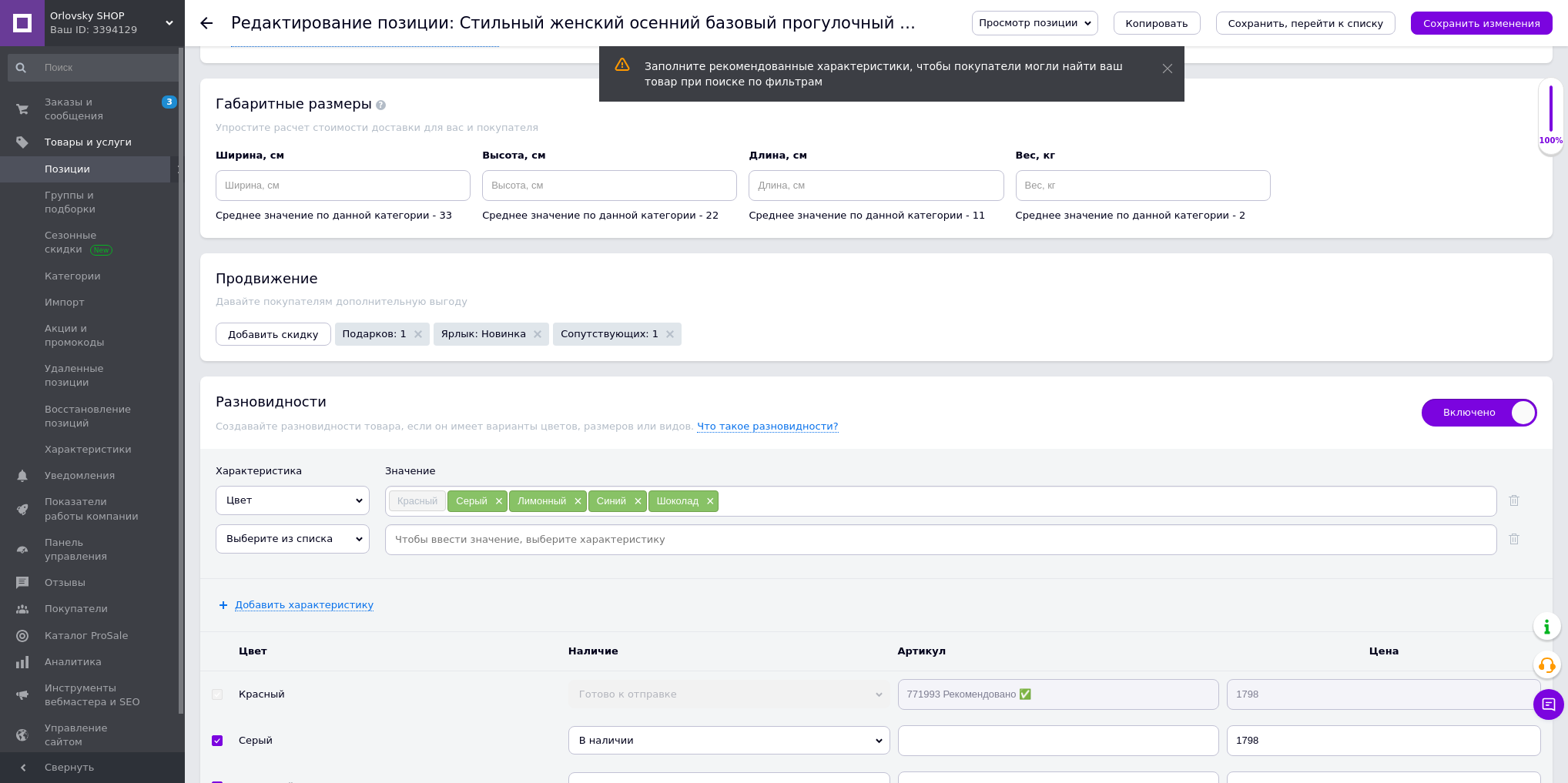
click at [299, 529] on div "Выберите из списка Страна производитель Тип Тип назначения Состояние Состав Тип…" at bounding box center [293, 544] width 154 height 38
click at [302, 525] on span "Выберите из списка" at bounding box center [293, 539] width 154 height 29
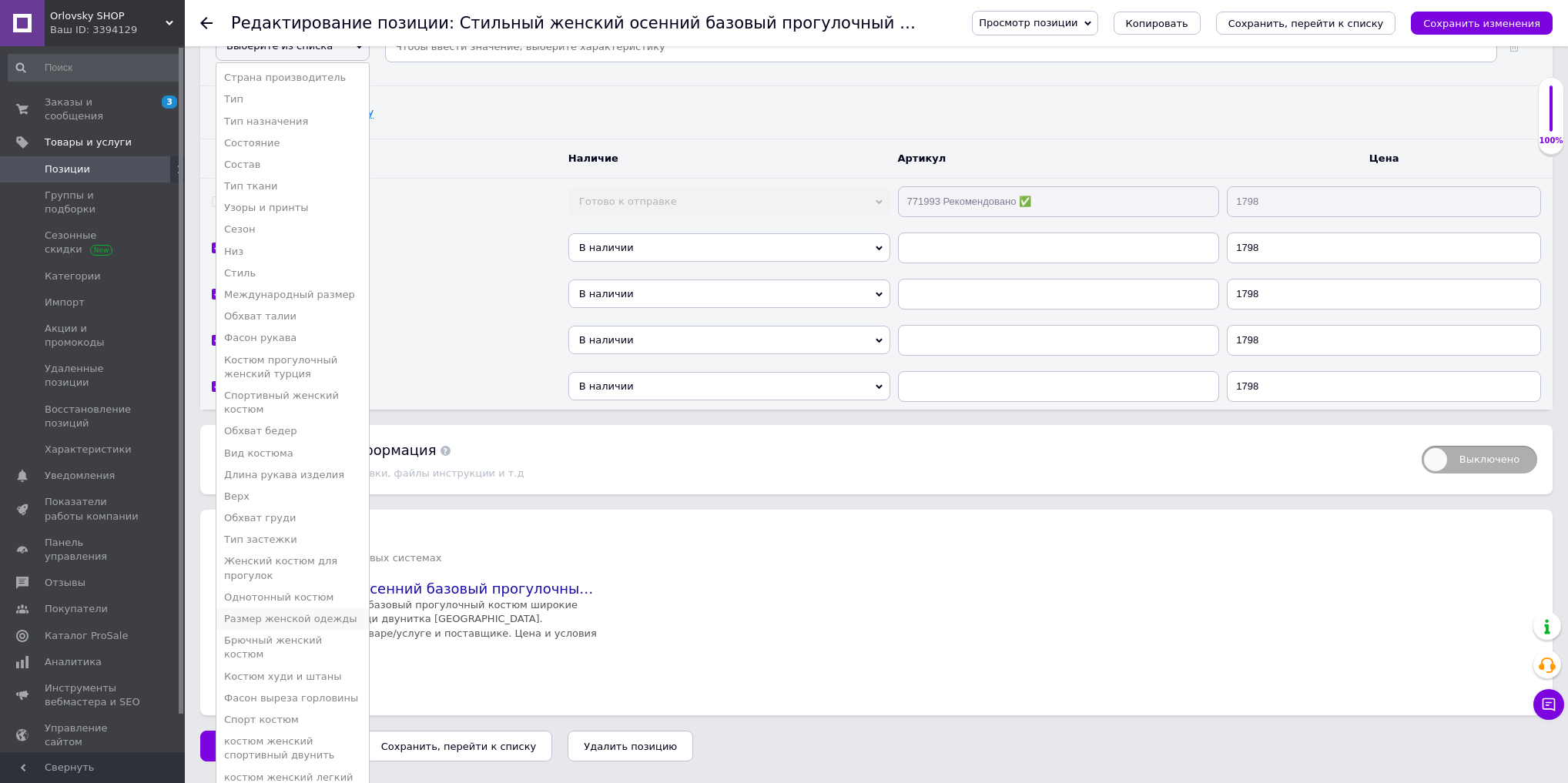
click at [306, 609] on li "Размер женской одежды" at bounding box center [292, 619] width 152 height 22
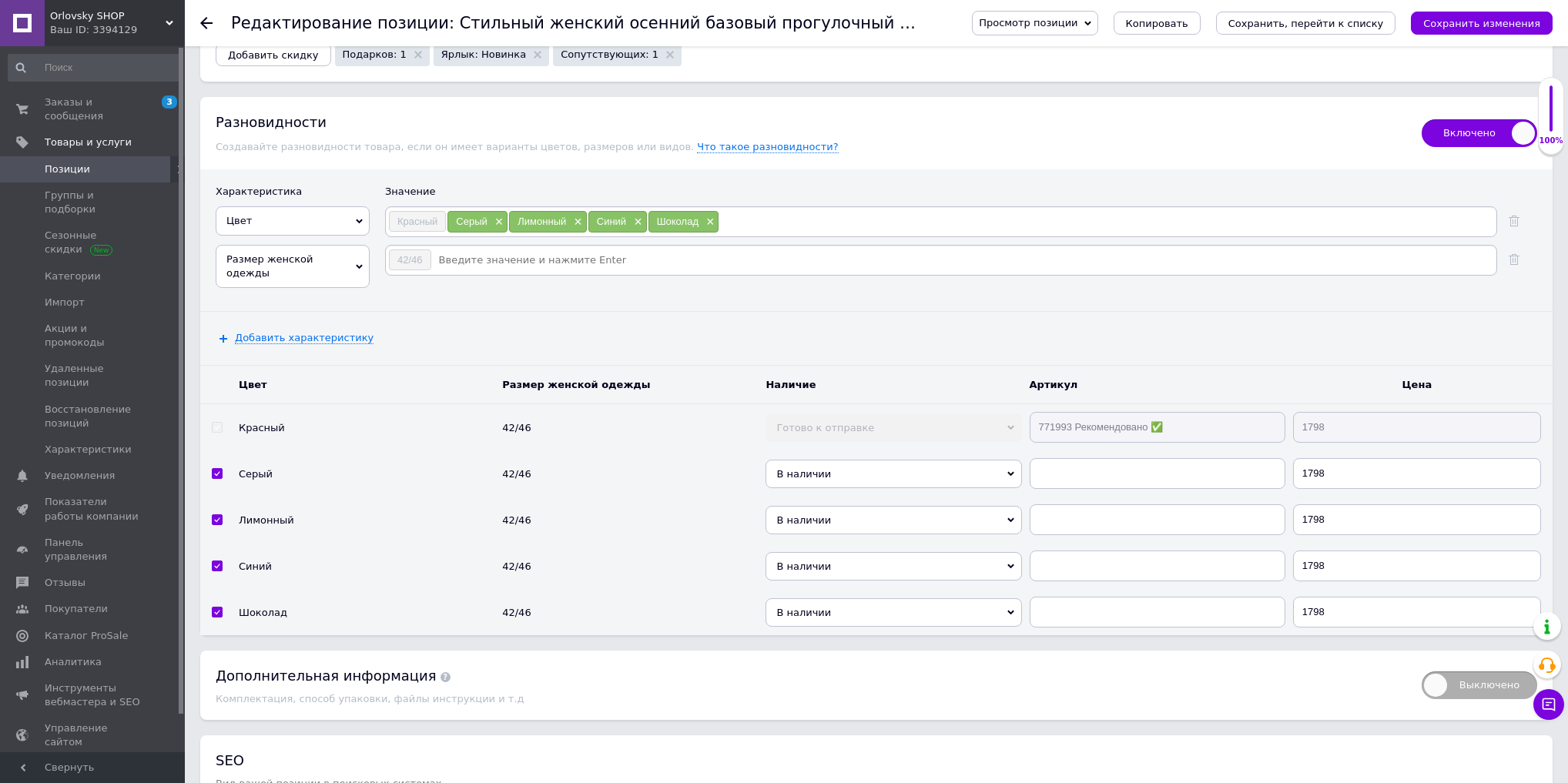
scroll to position [3739, 0]
click at [494, 250] on input at bounding box center [963, 262] width 1062 height 23
type input "48/52"
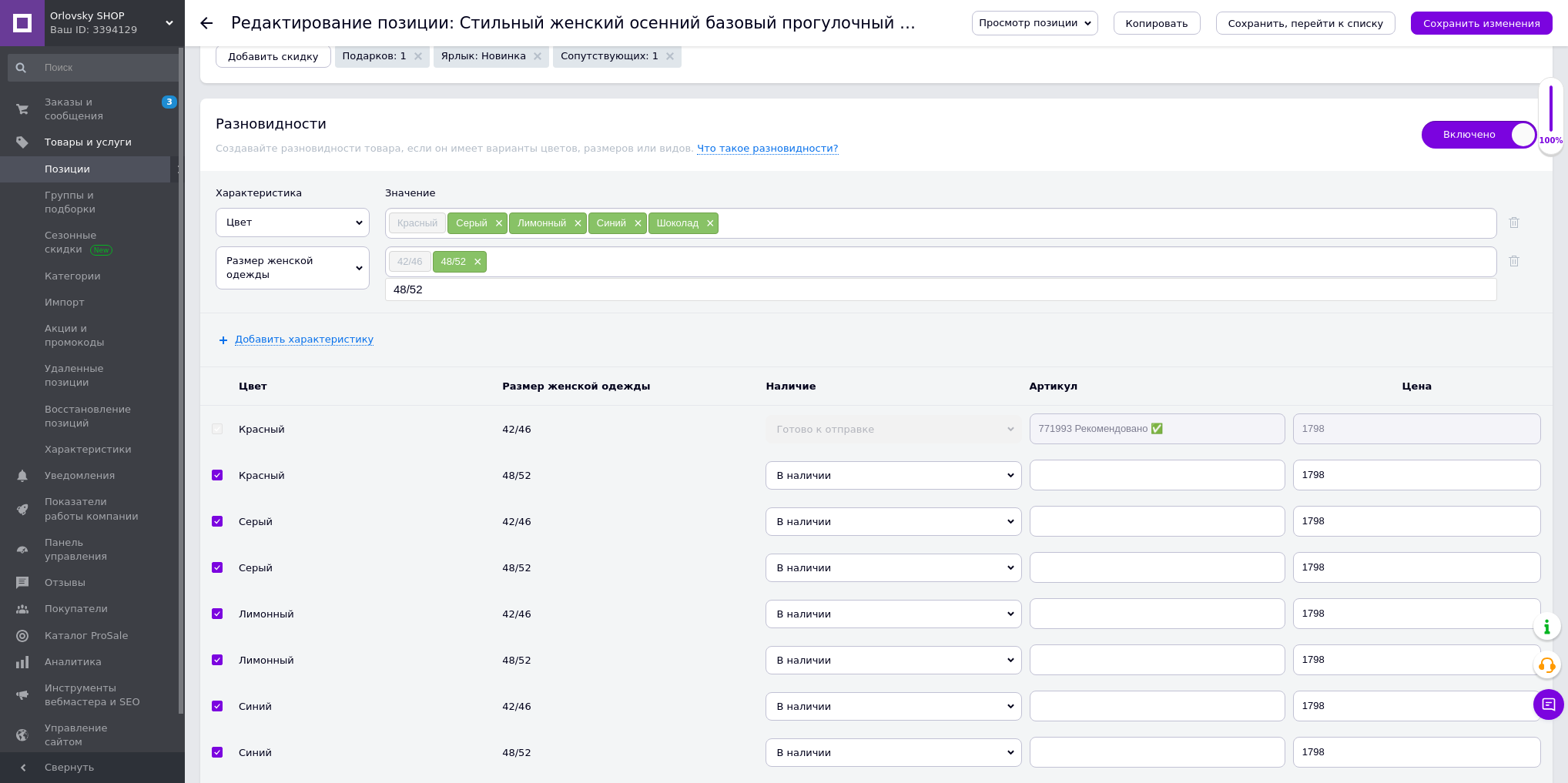
click at [859, 407] on tr "Красный 42/46 Готово к отправке В наличии Нет в наличии Под заказ 771993 Рекоме…" at bounding box center [877, 430] width 1353 height 47
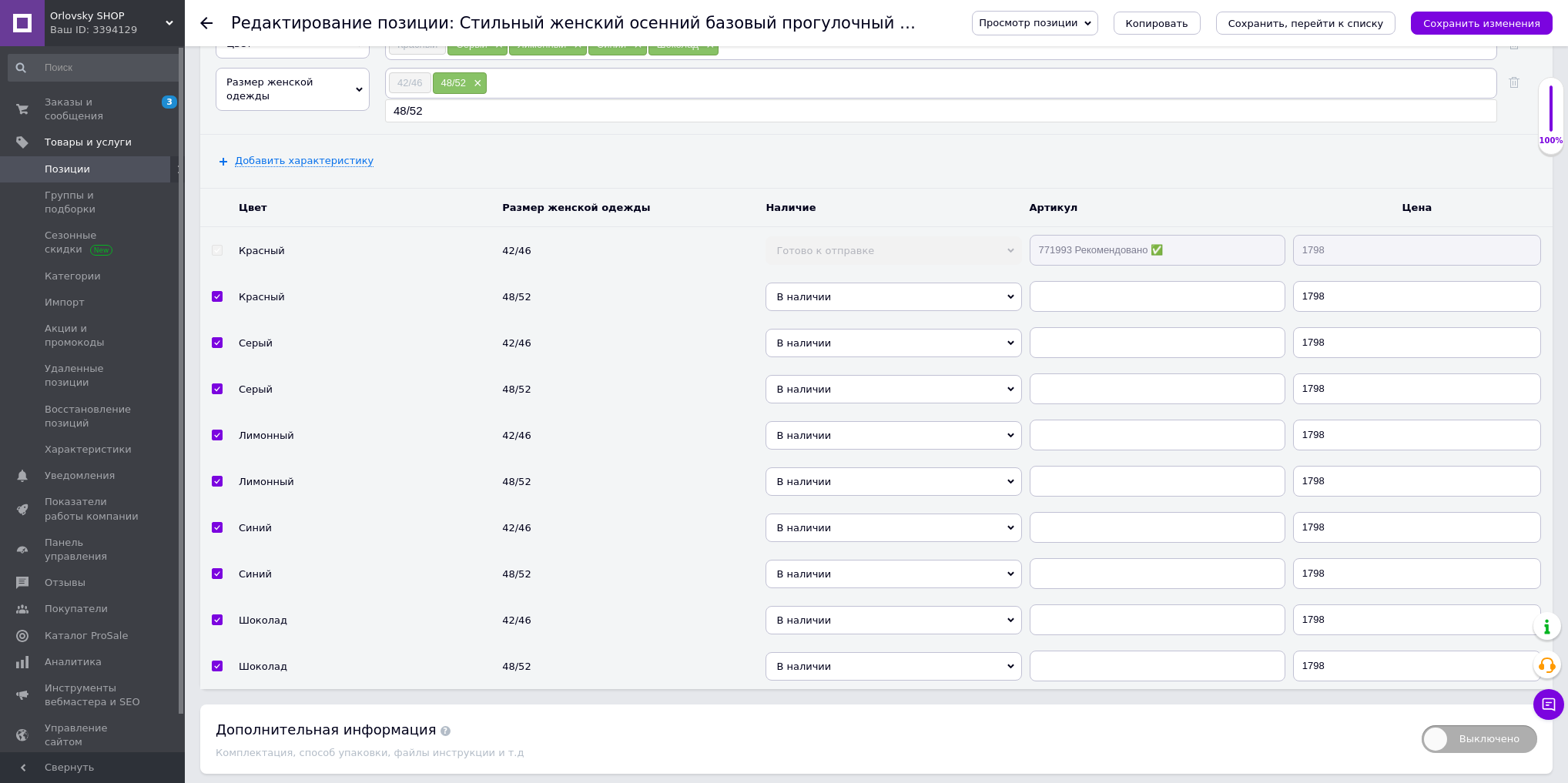
scroll to position [3925, 0]
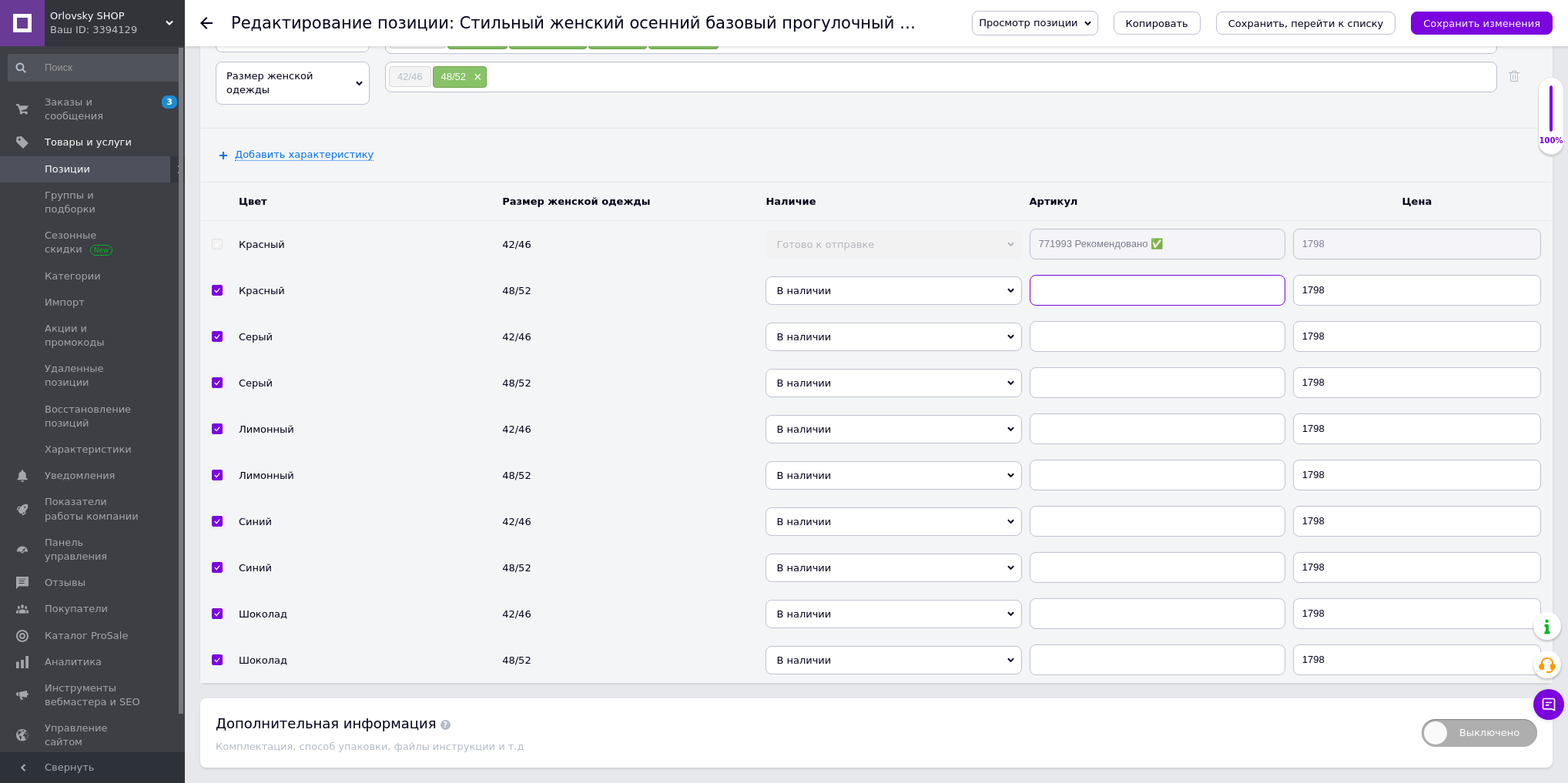
click at [1062, 275] on input "text" at bounding box center [1158, 290] width 256 height 31
paste input "771993 Рекомендовано ✅"
type input "771993 Рекомендовано ✅"
drag, startPoint x: 1062, startPoint y: 316, endPoint x: 1060, endPoint y: 327, distance: 11.2
click at [1062, 321] on input "text" at bounding box center [1158, 336] width 256 height 31
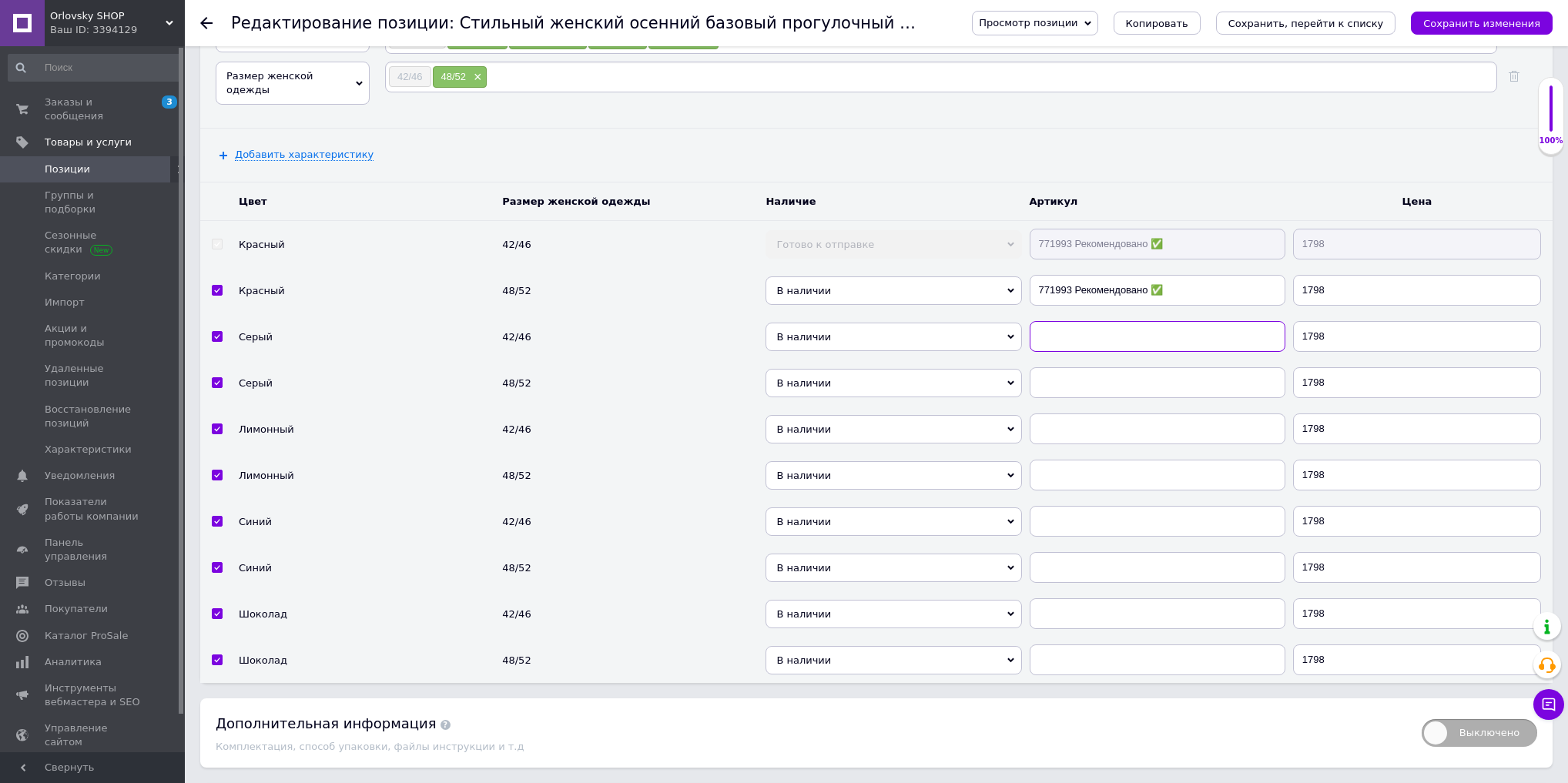
paste input "771993 Рекомендовано ✅"
type input "771993 Рекомендовано ✅"
click at [1060, 367] on input "text" at bounding box center [1158, 382] width 256 height 31
paste input "771993 Рекомендовано ✅"
type input "771993 Рекомендовано ✅"
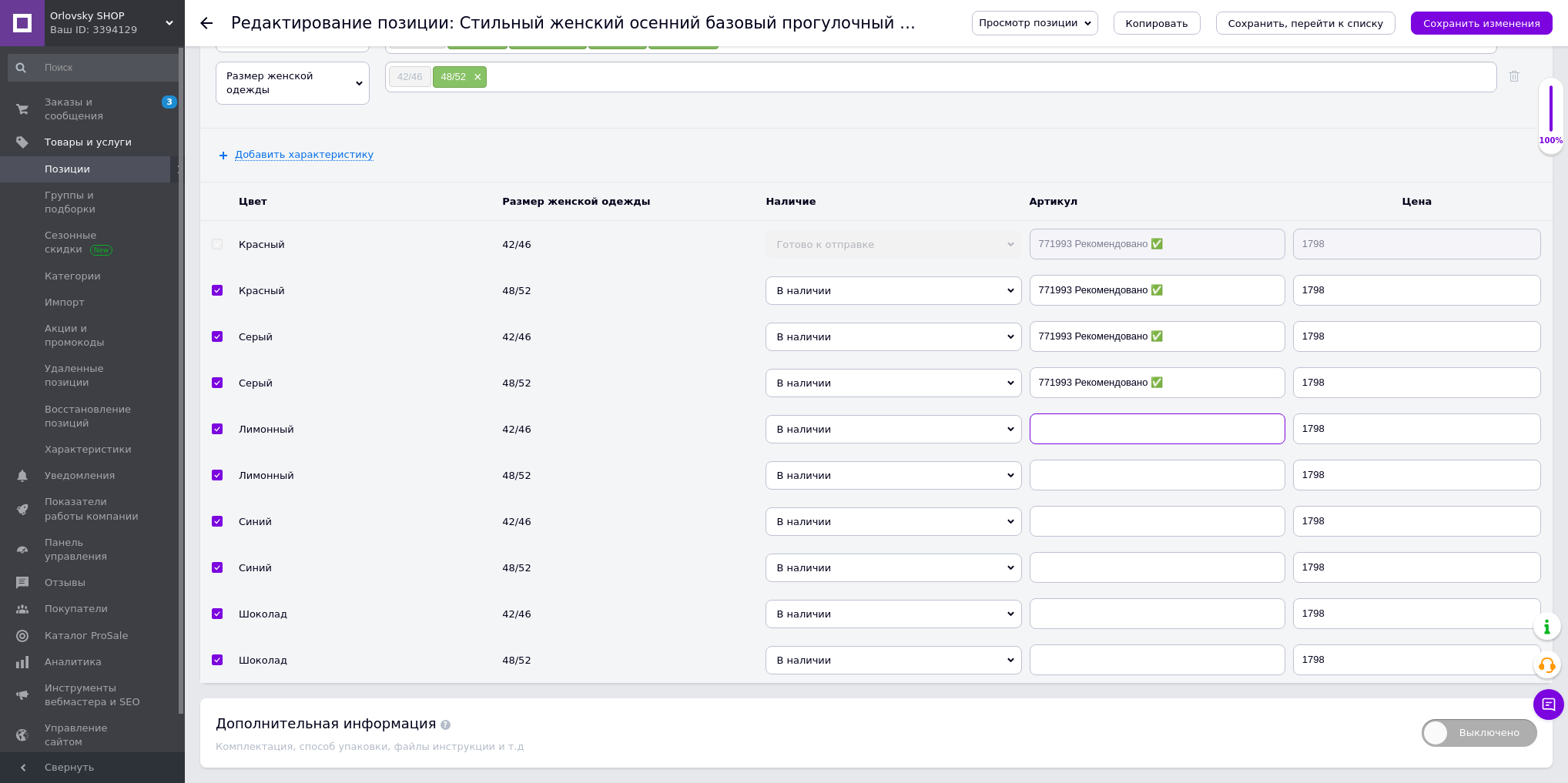
click at [1063, 414] on input "text" at bounding box center [1158, 429] width 256 height 31
paste input "771993 Рекомендовано ✅"
type input "771993 Рекомендовано ✅"
drag, startPoint x: 1060, startPoint y: 441, endPoint x: 1060, endPoint y: 476, distance: 35.0
click at [1060, 460] on input "text" at bounding box center [1158, 475] width 256 height 31
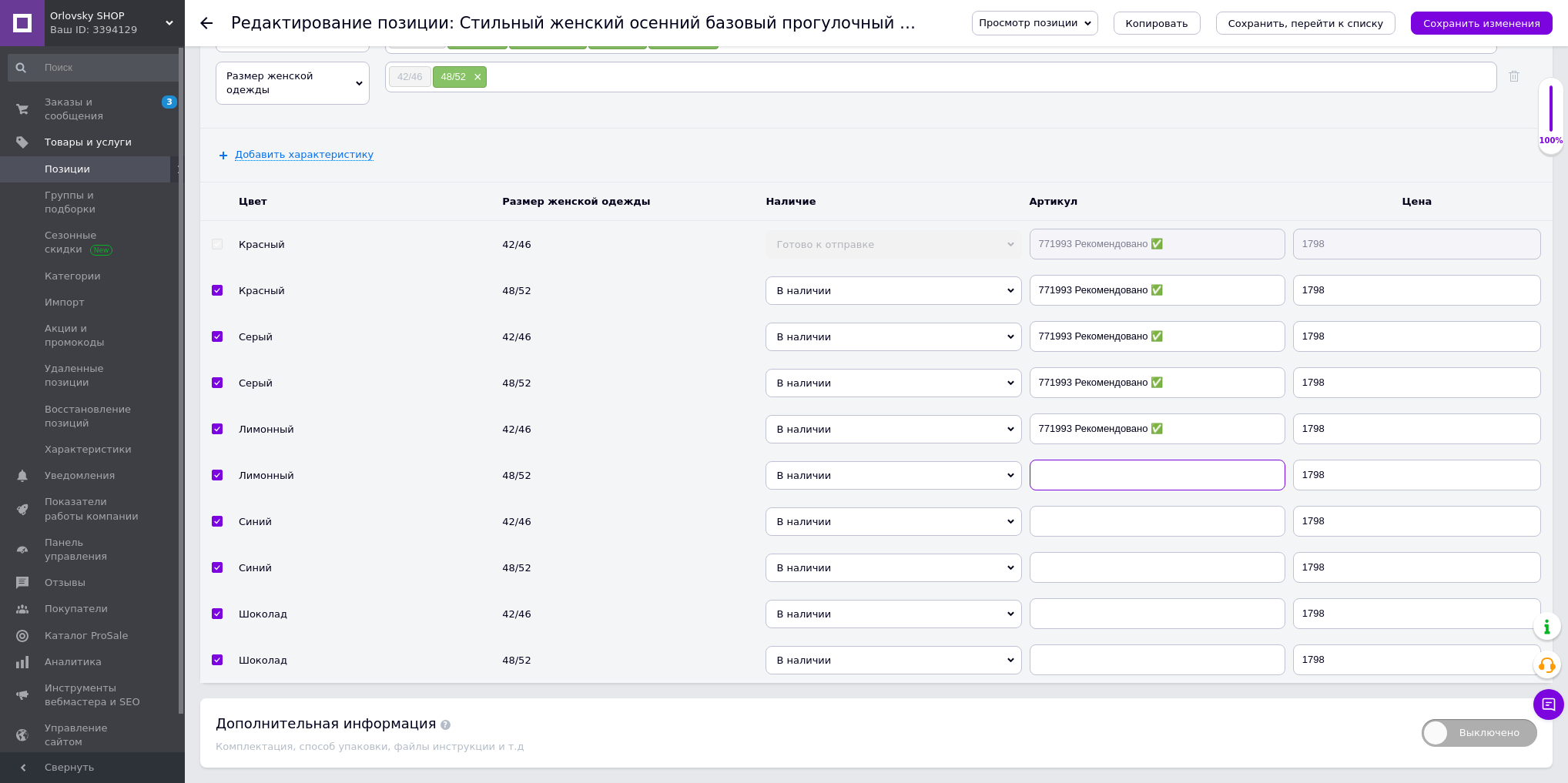
paste input "771993 Рекомендовано ✅"
type input "771993 Рекомендовано ✅"
click at [1066, 506] on input "text" at bounding box center [1158, 521] width 256 height 31
paste input "771993 Рекомендовано ✅"
type input "771993 Рекомендовано ✅"
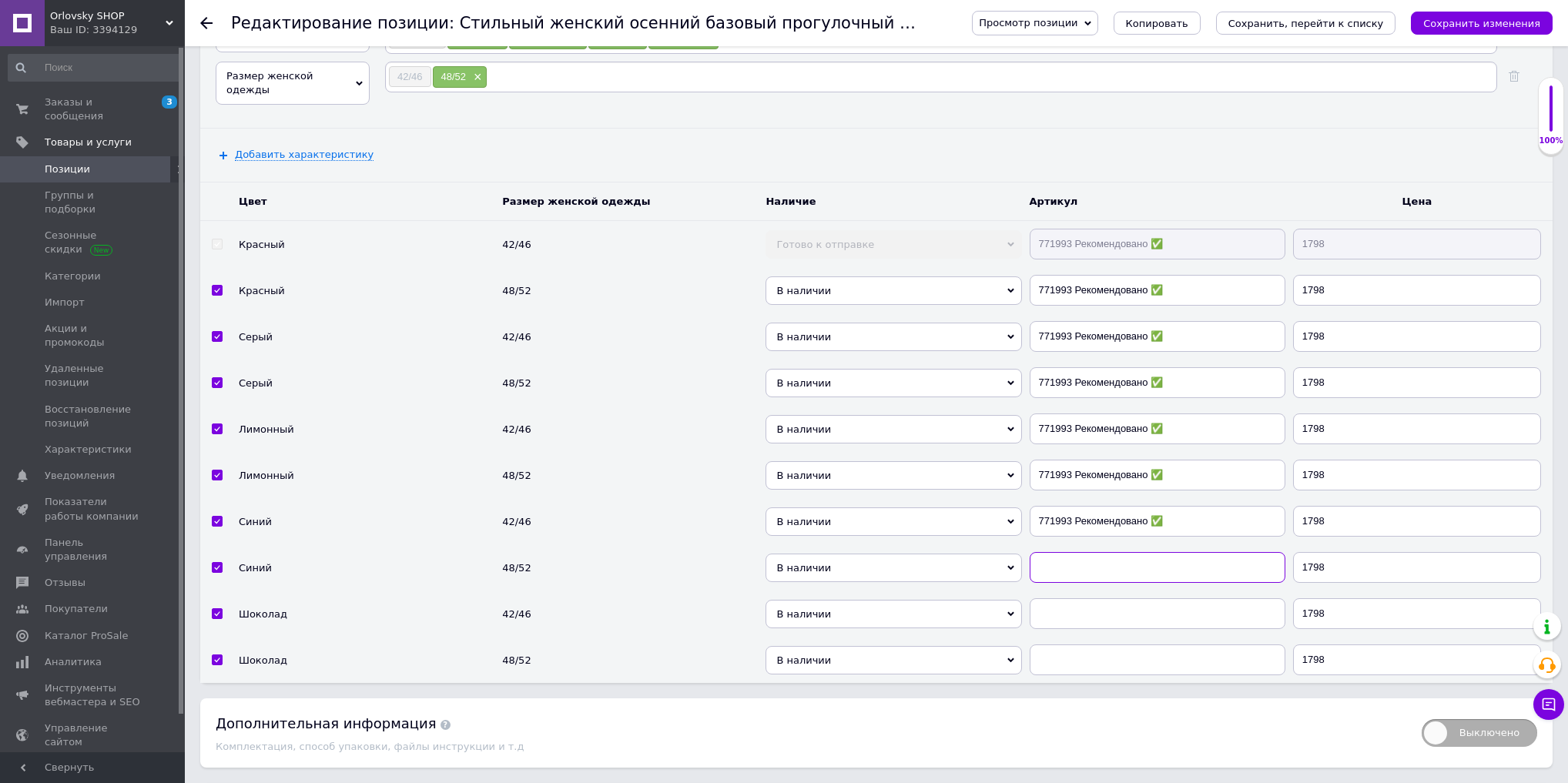
click at [1063, 552] on input "text" at bounding box center [1158, 567] width 256 height 31
paste input "771993 Рекомендовано ✅"
type input "771993 Рекомендовано ✅"
click at [1060, 598] on input "text" at bounding box center [1158, 613] width 256 height 31
paste input "771993 Рекомендовано ✅"
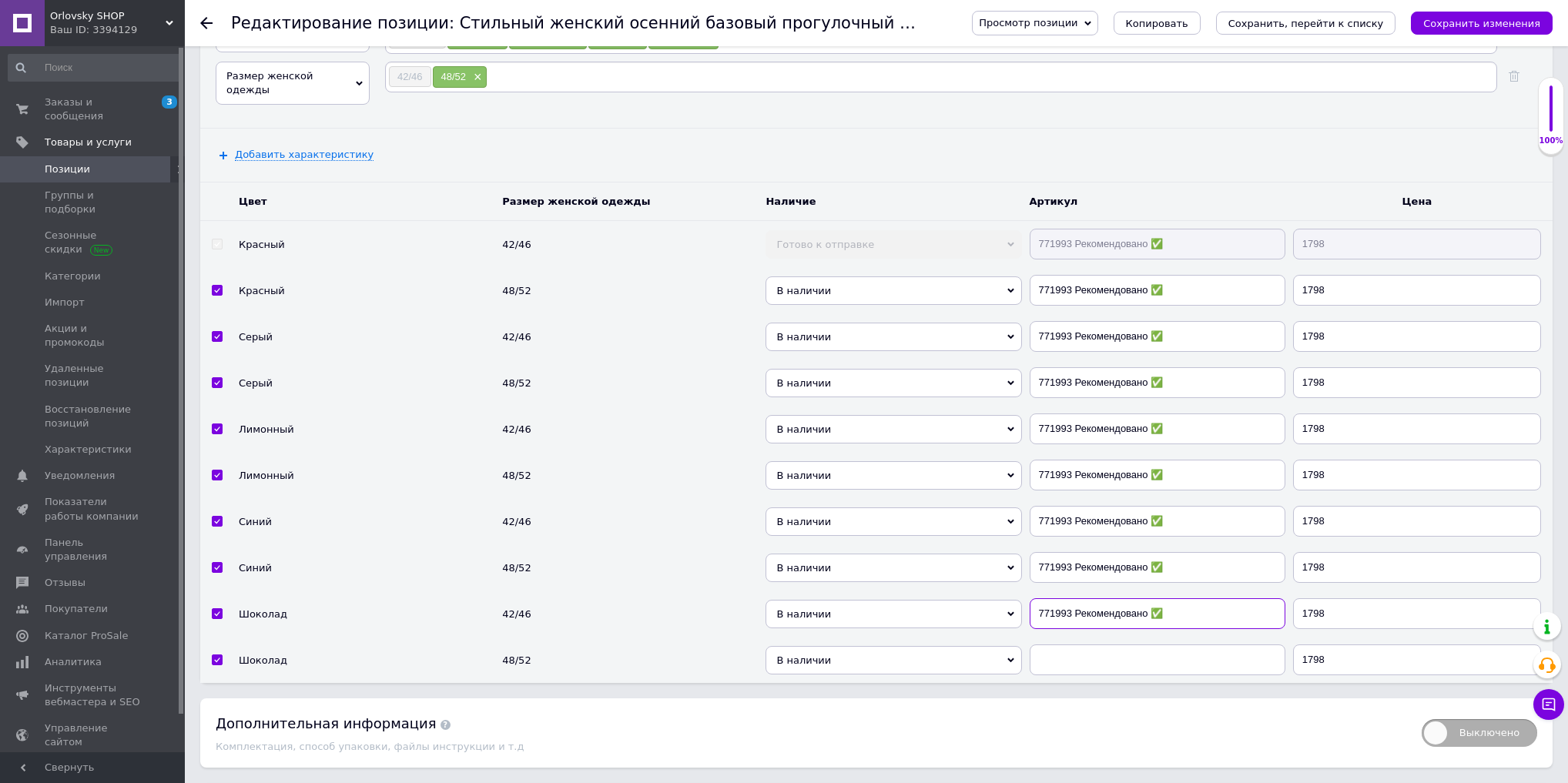
type input "771993 Рекомендовано ✅"
click at [1069, 654] on td at bounding box center [1158, 660] width 263 height 46
click at [1084, 645] on input "text" at bounding box center [1158, 660] width 256 height 31
paste input "771993 Рекомендовано ✅"
type input "771993 Рекомендовано ✅"
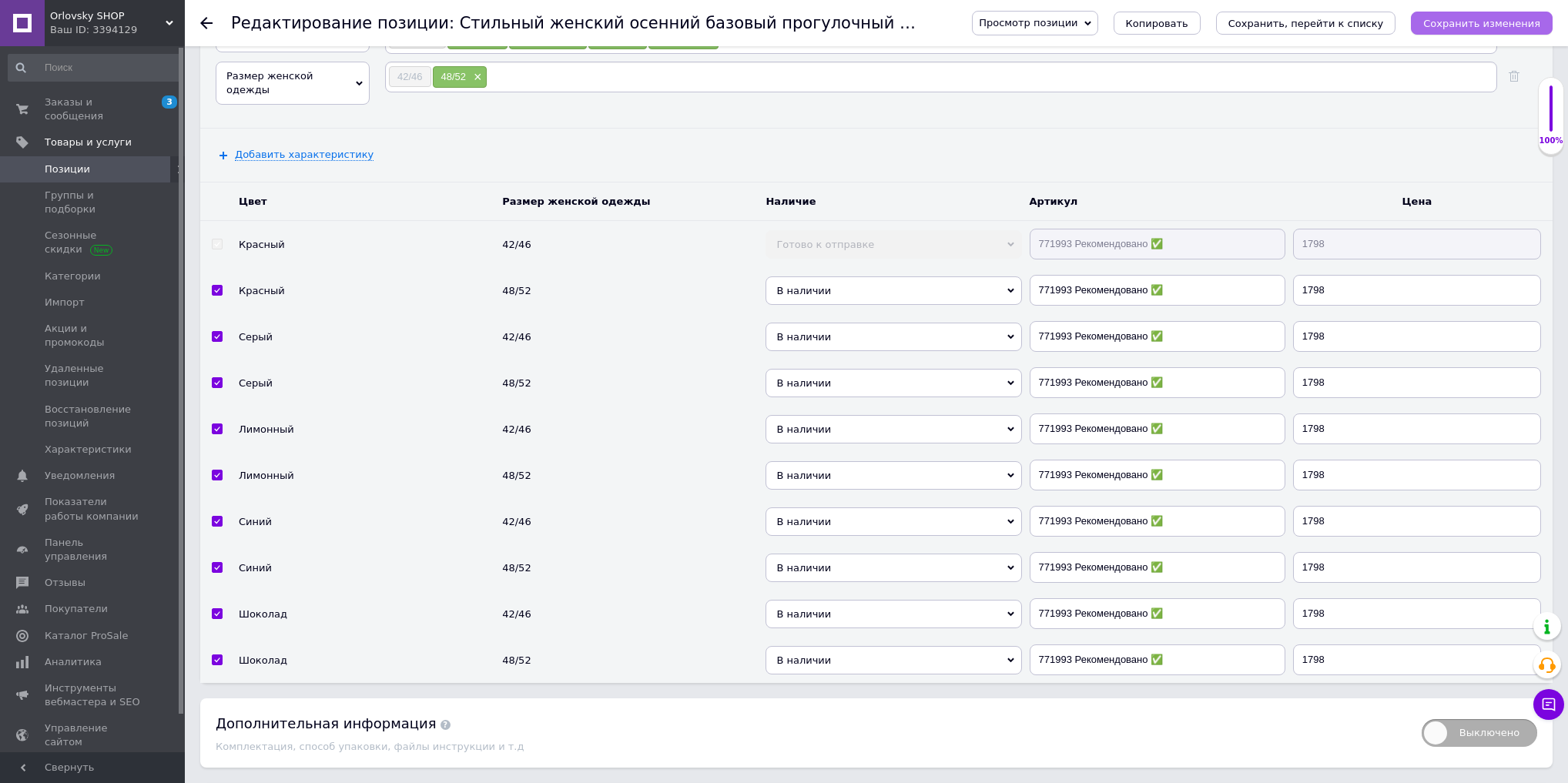
click at [1488, 17] on icon "Сохранить изменения" at bounding box center [1482, 23] width 117 height 11
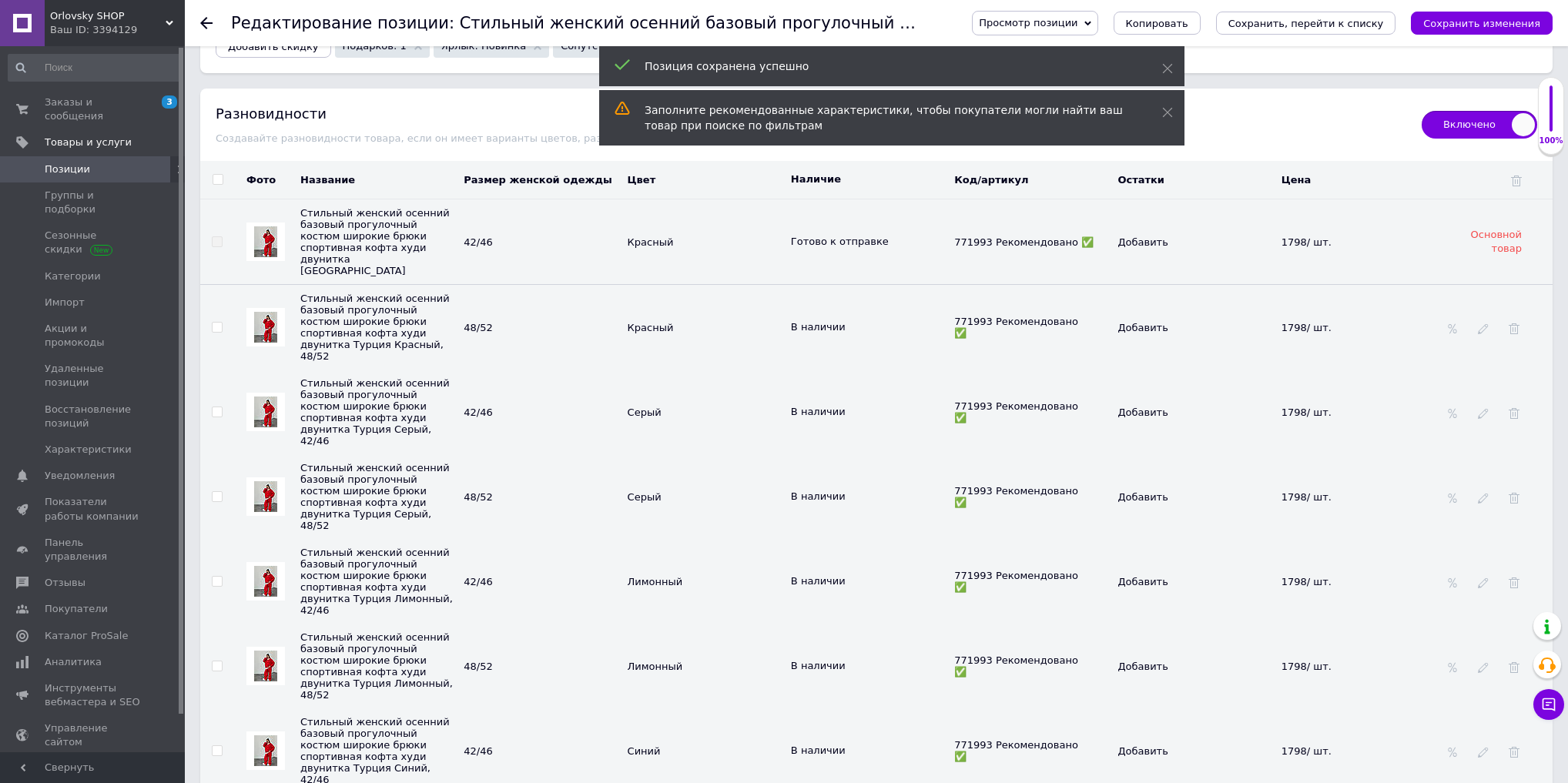
scroll to position [3739, 0]
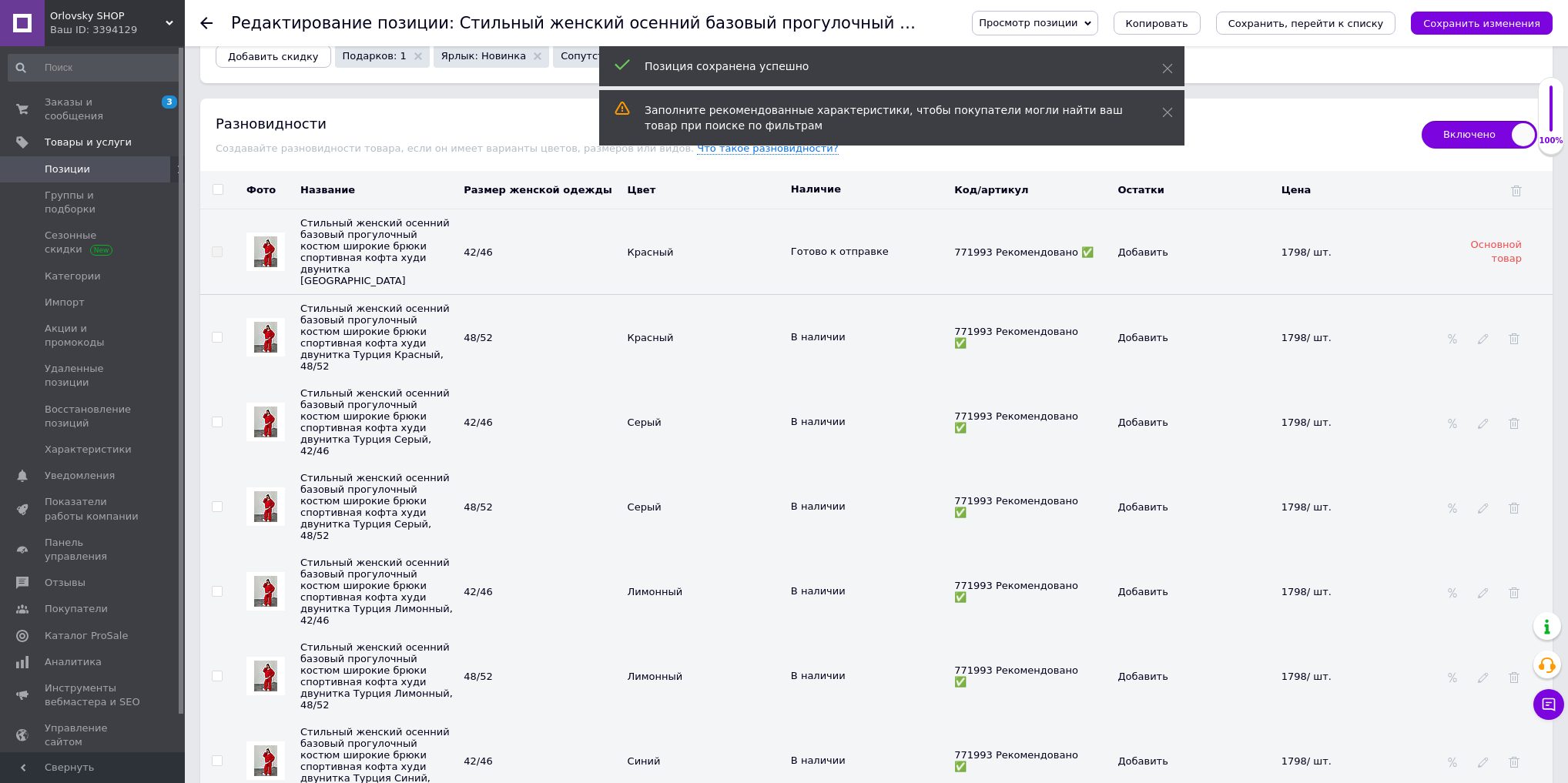
click at [266, 322] on img at bounding box center [266, 337] width 23 height 31
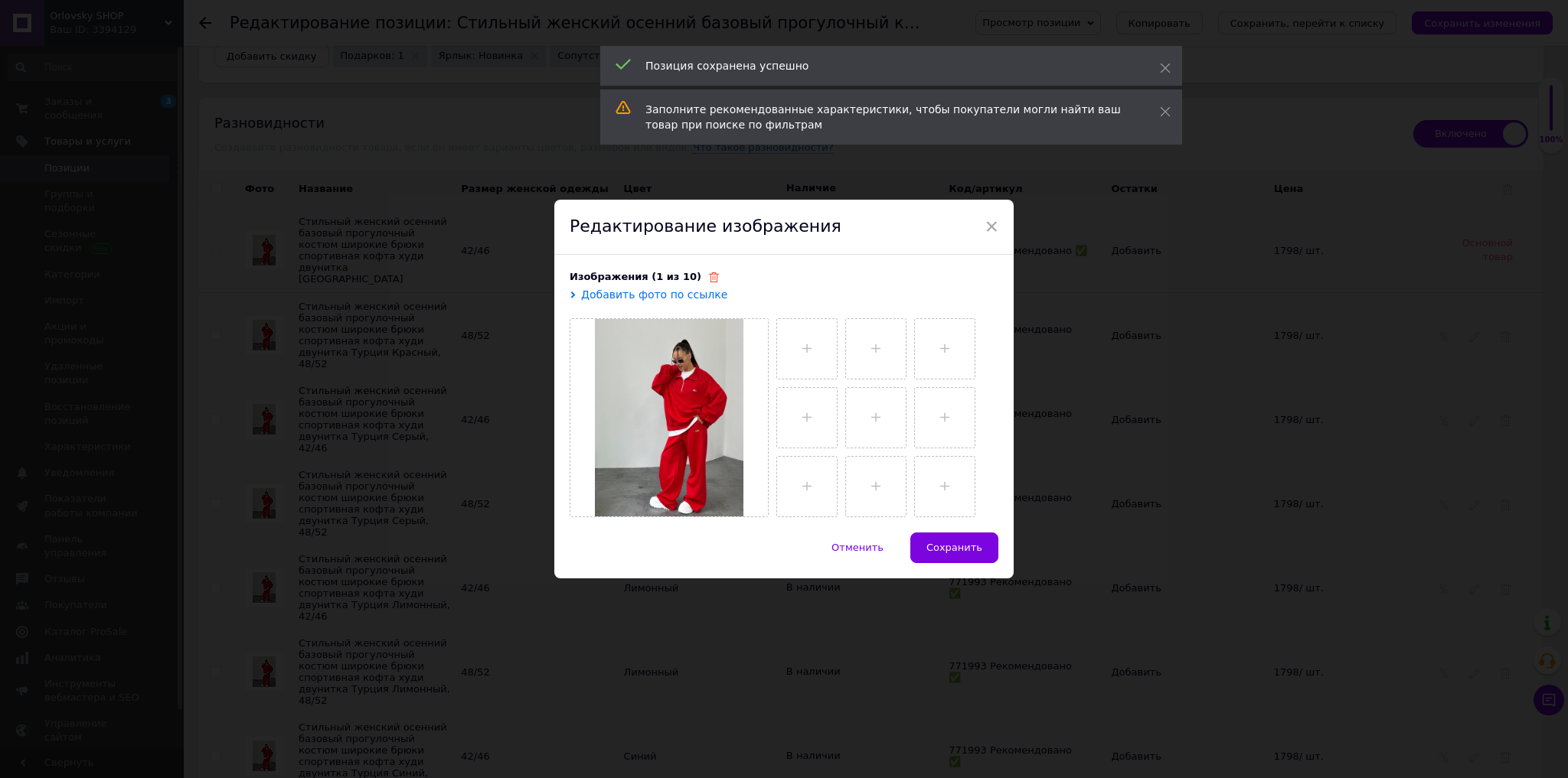
click at [709, 278] on icon at bounding box center [713, 276] width 10 height 10
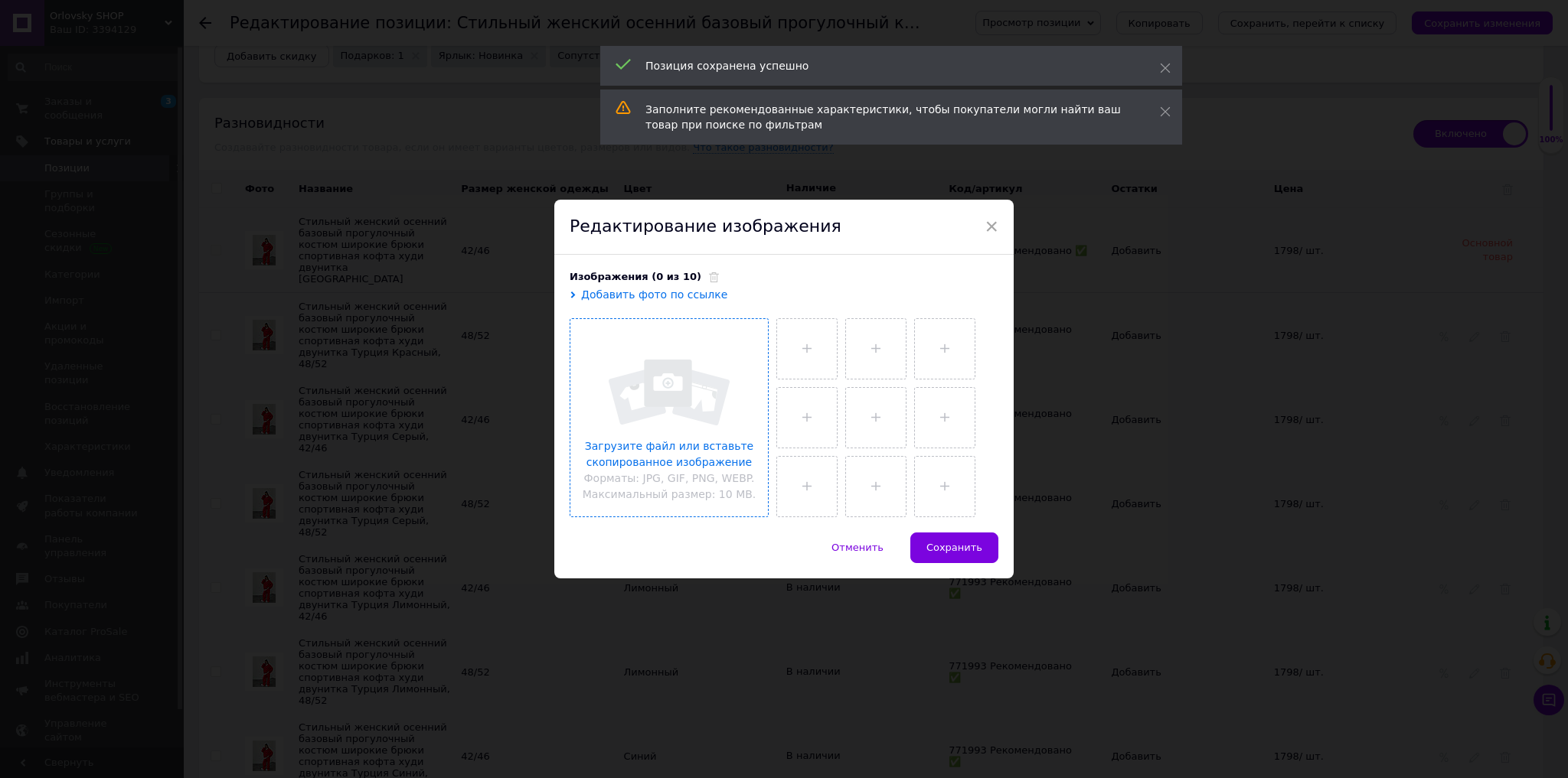
click at [693, 359] on input "file" at bounding box center [669, 417] width 197 height 197
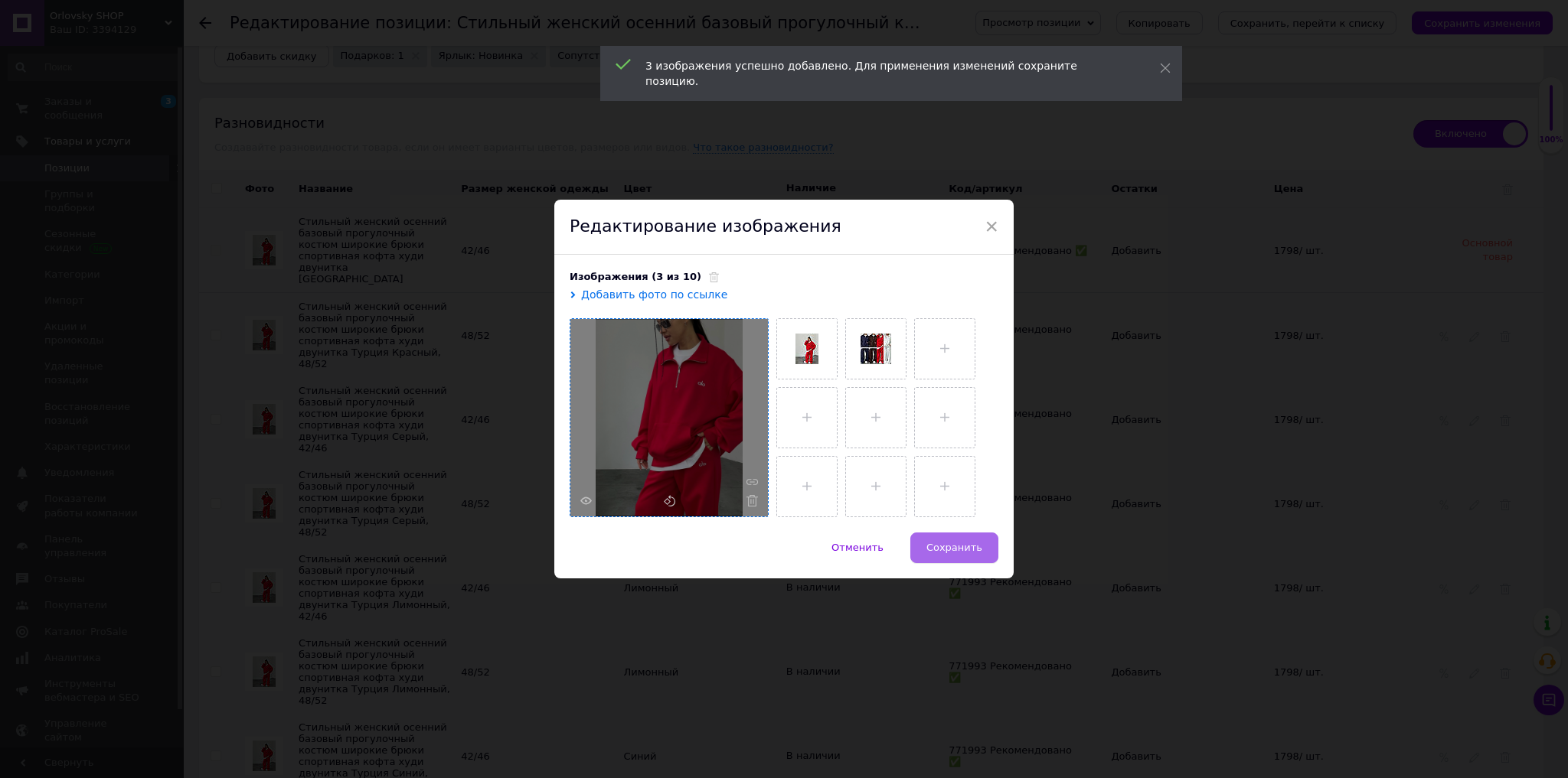
click at [947, 542] on span "Сохранить" at bounding box center [954, 547] width 56 height 11
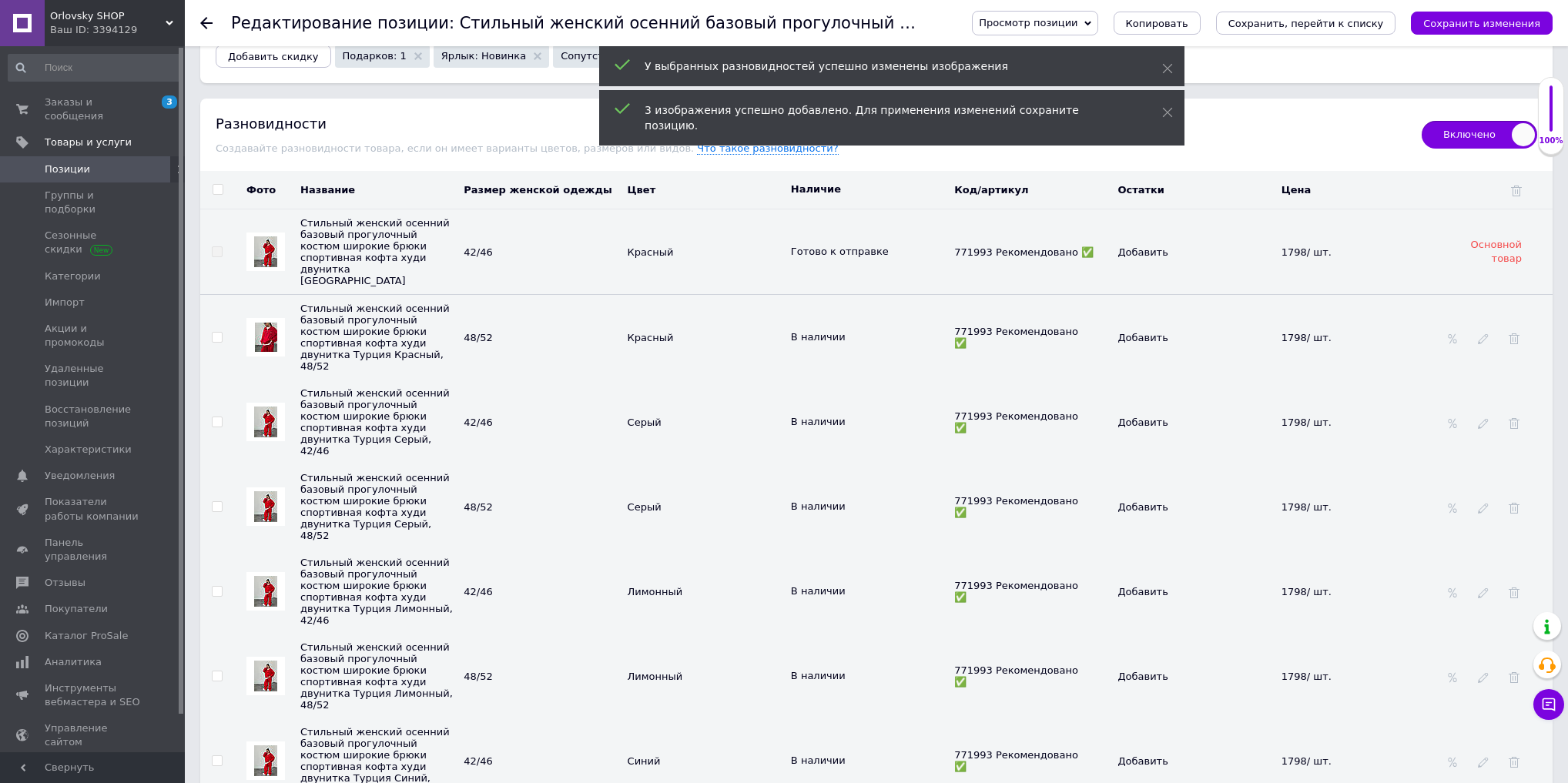
click at [264, 407] on img at bounding box center [266, 422] width 23 height 31
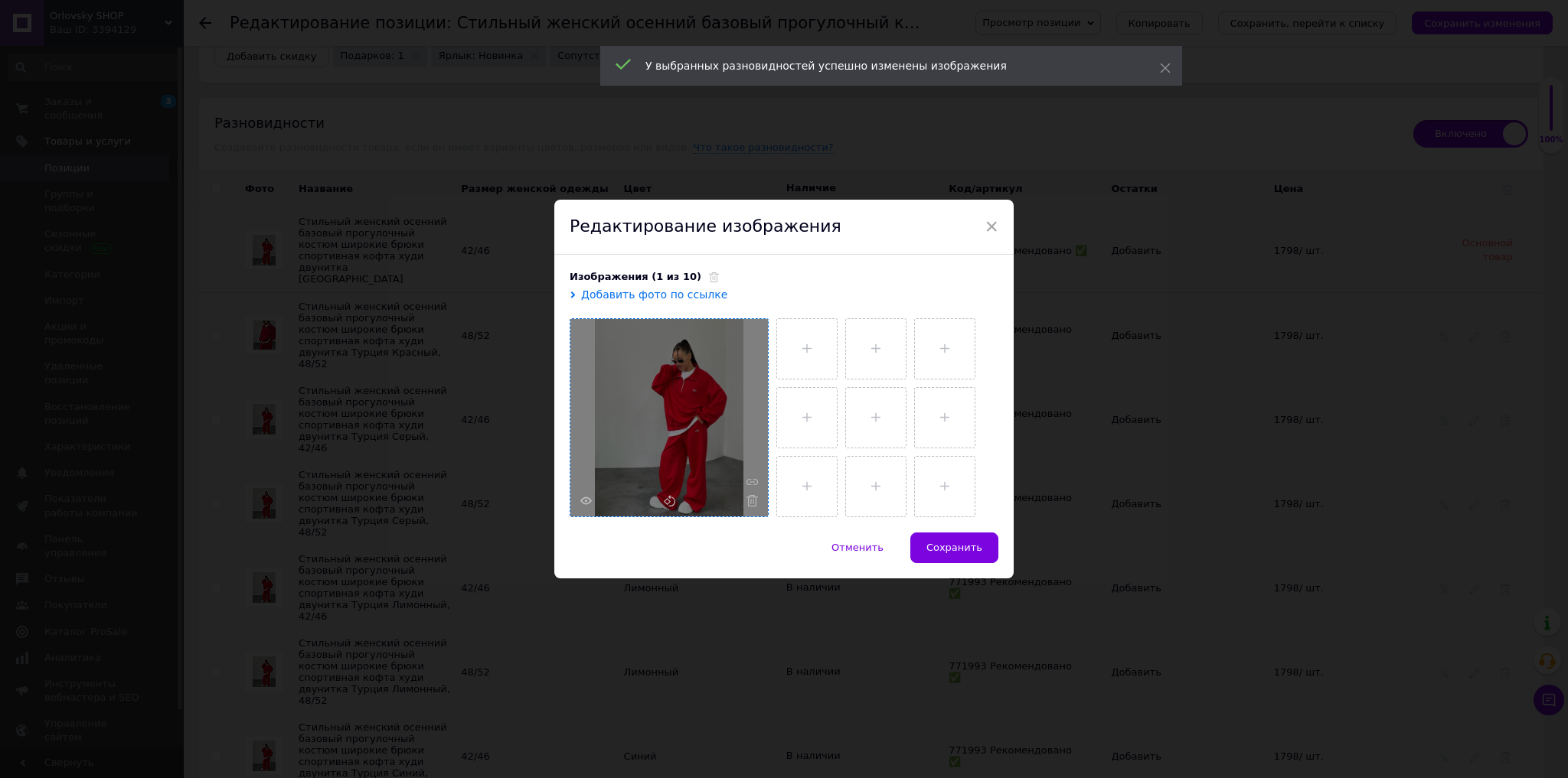
drag, startPoint x: 686, startPoint y: 280, endPoint x: 684, endPoint y: 317, distance: 37.1
click at [709, 281] on icon at bounding box center [713, 276] width 10 height 10
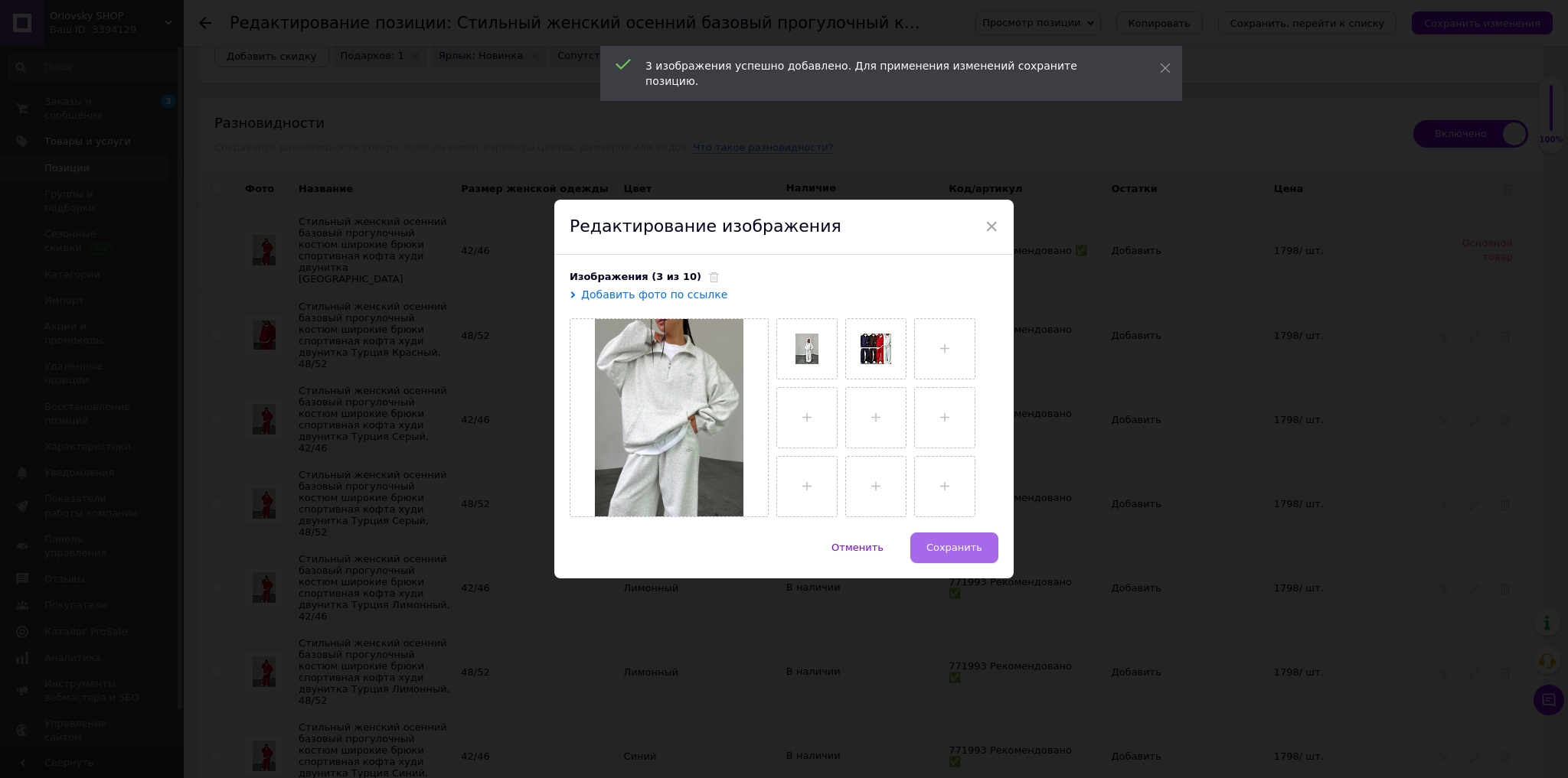
click at [948, 543] on span "Сохранить" at bounding box center [954, 547] width 56 height 11
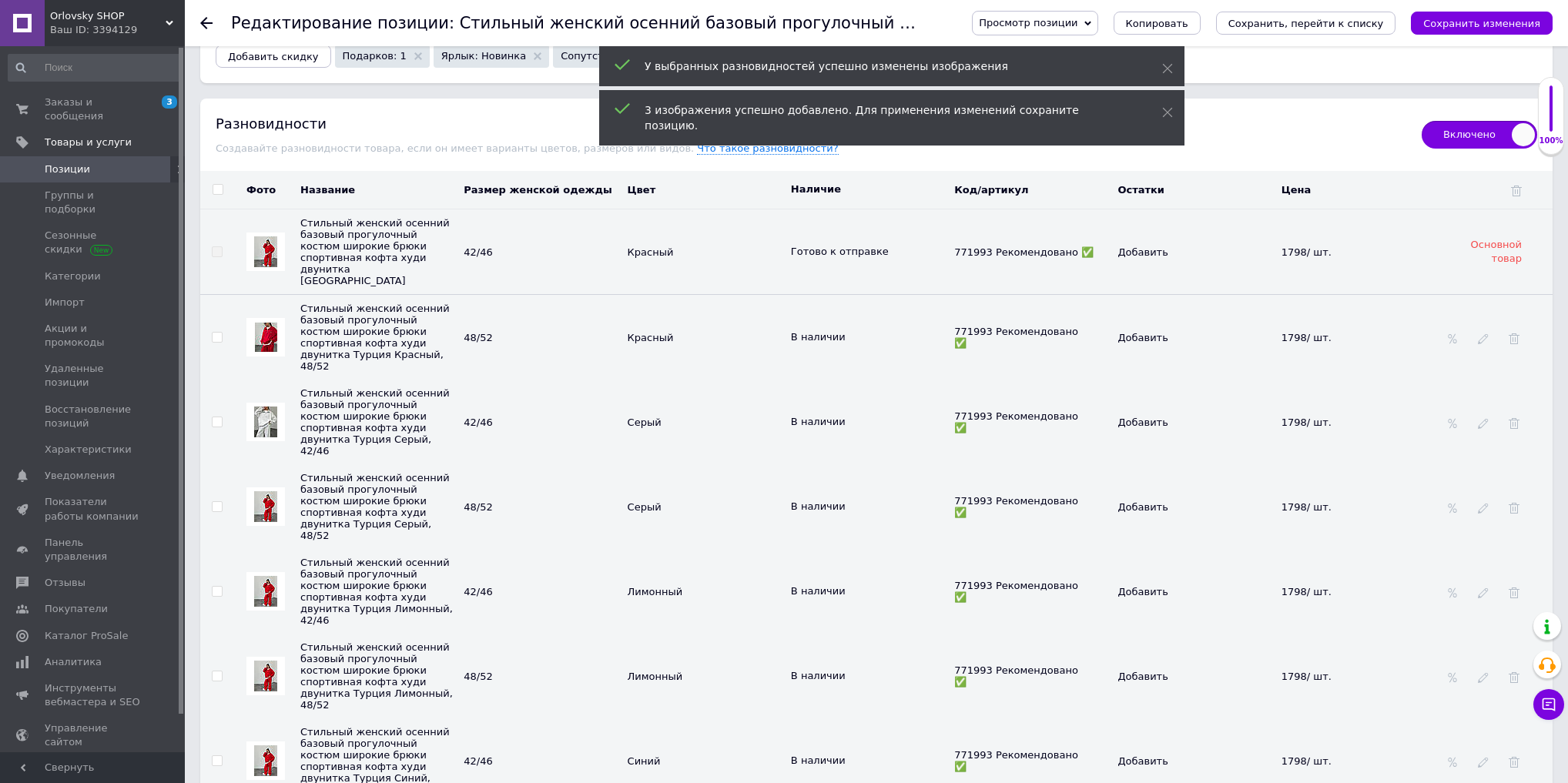
click at [262, 487] on div at bounding box center [266, 507] width 38 height 38
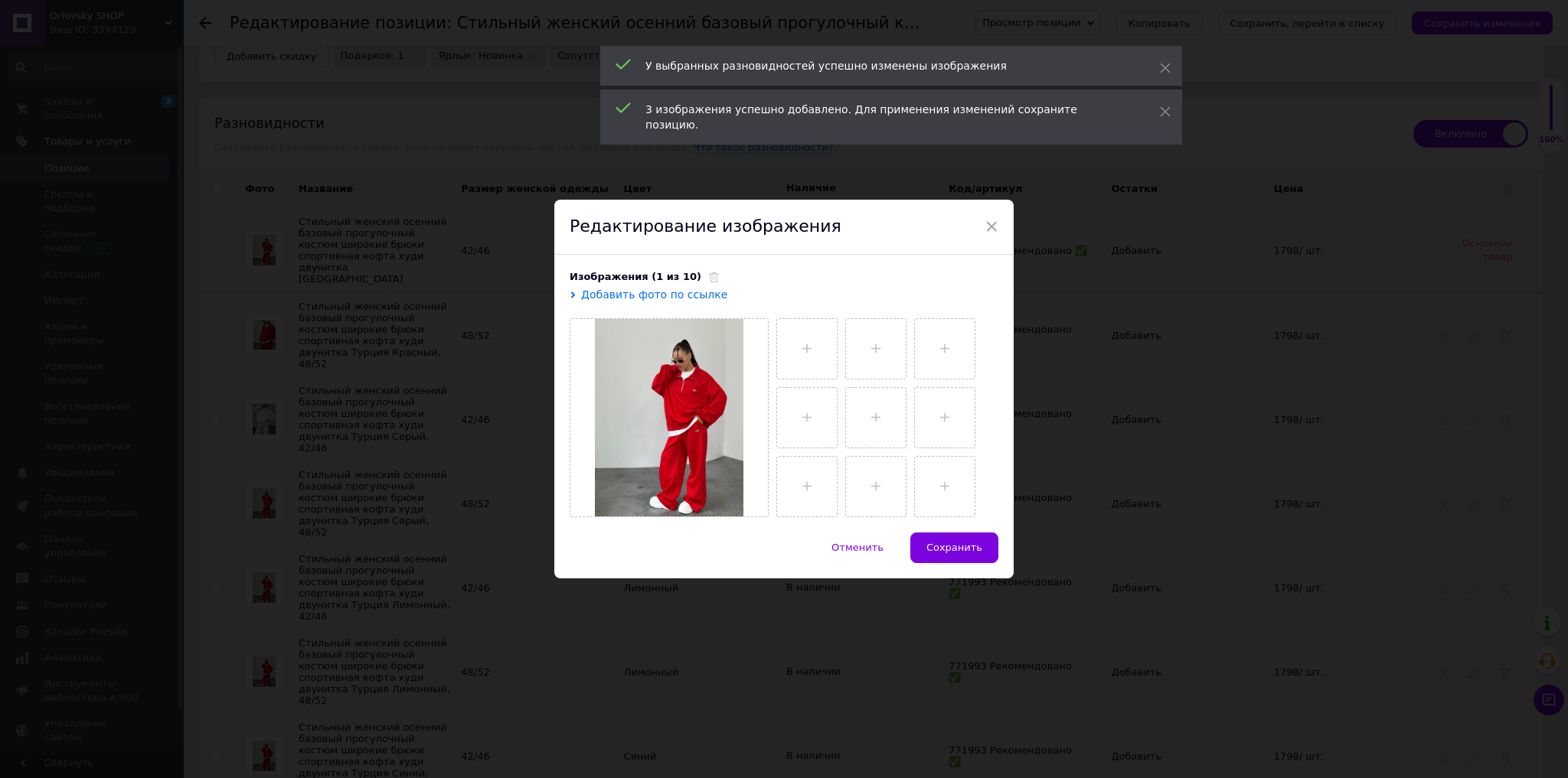
click at [701, 272] on span at bounding box center [710, 276] width 17 height 11
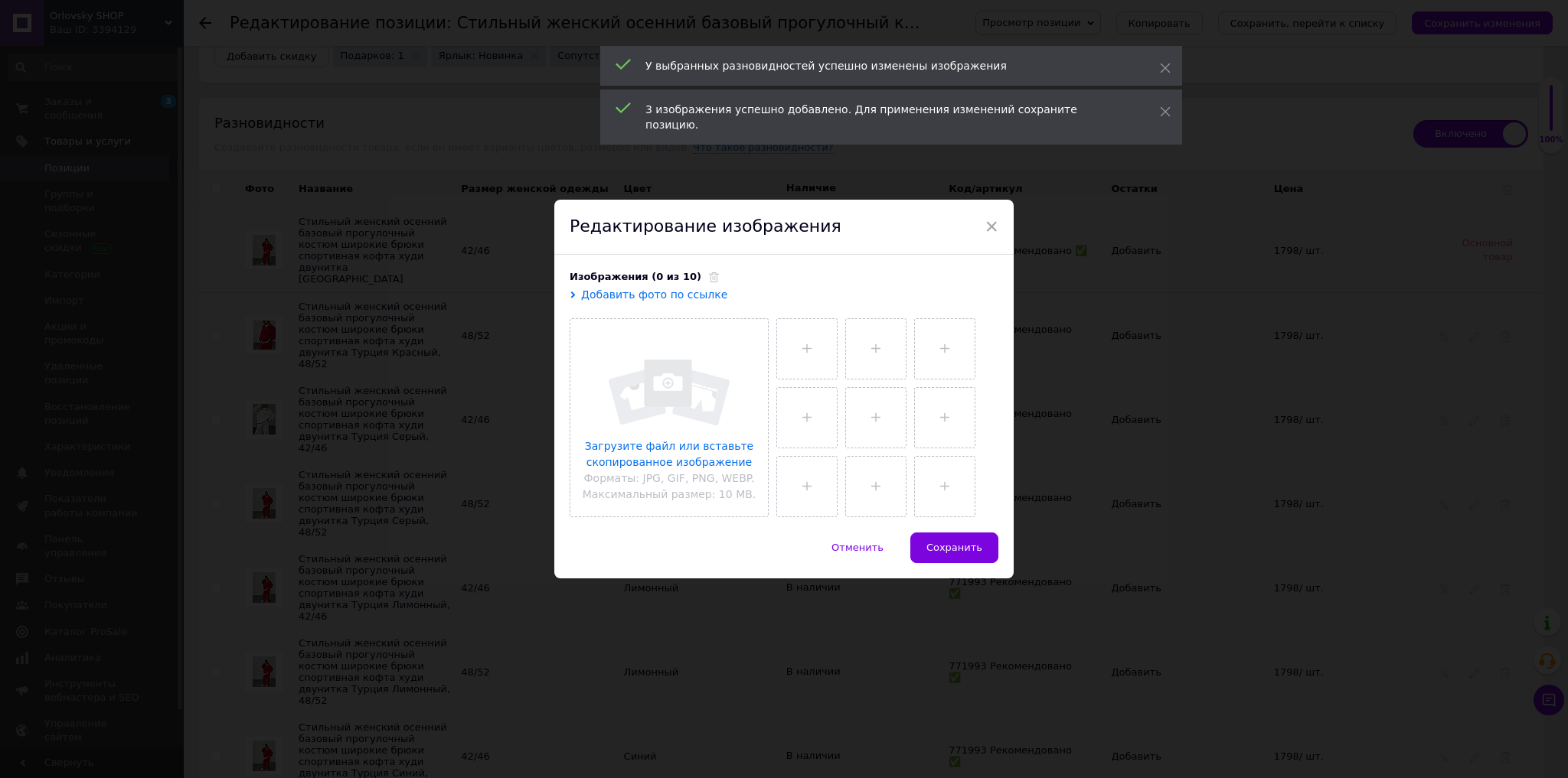
click at [684, 362] on input "file" at bounding box center [669, 417] width 197 height 197
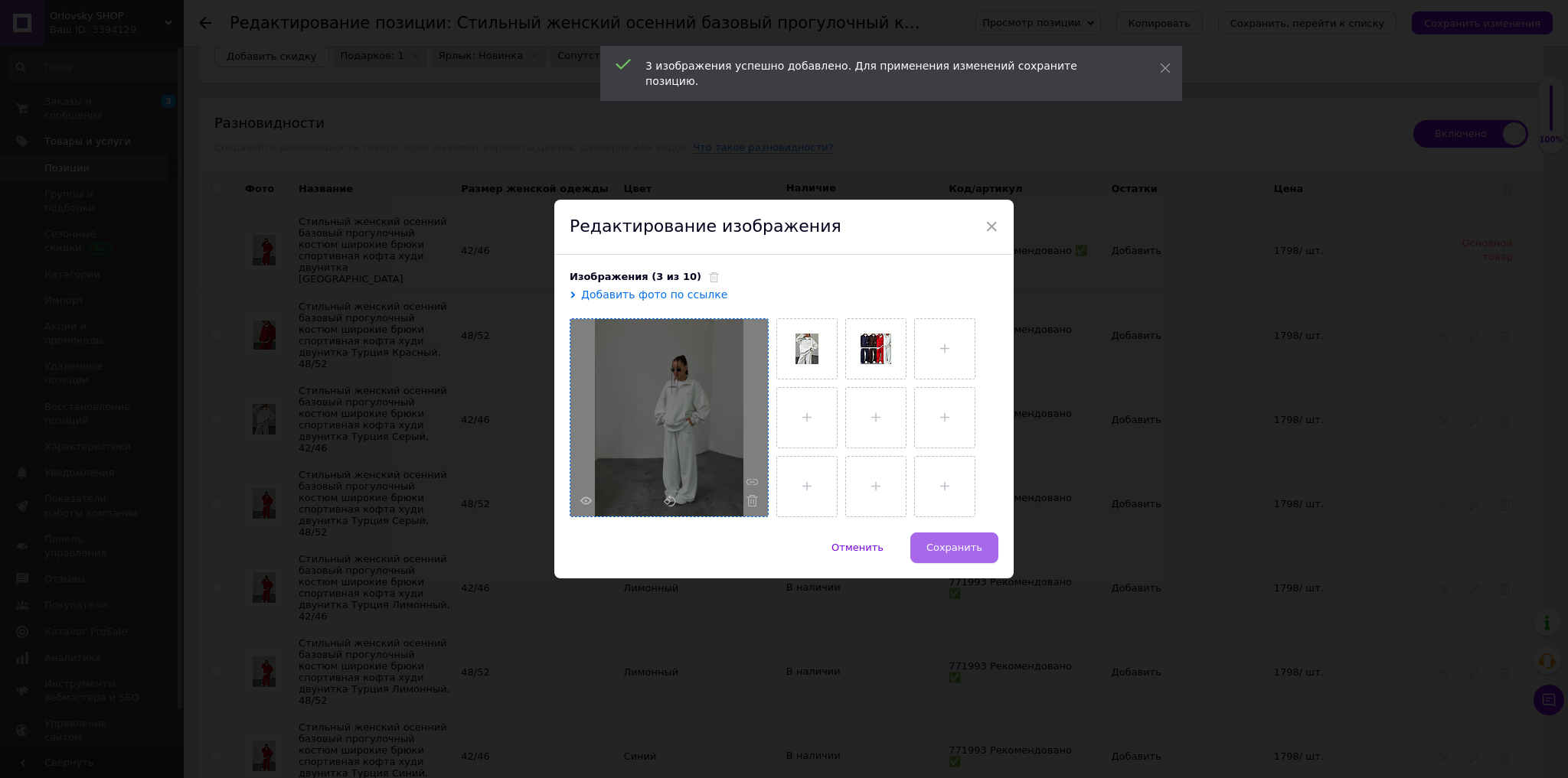
click at [960, 545] on span "Сохранить" at bounding box center [954, 547] width 56 height 11
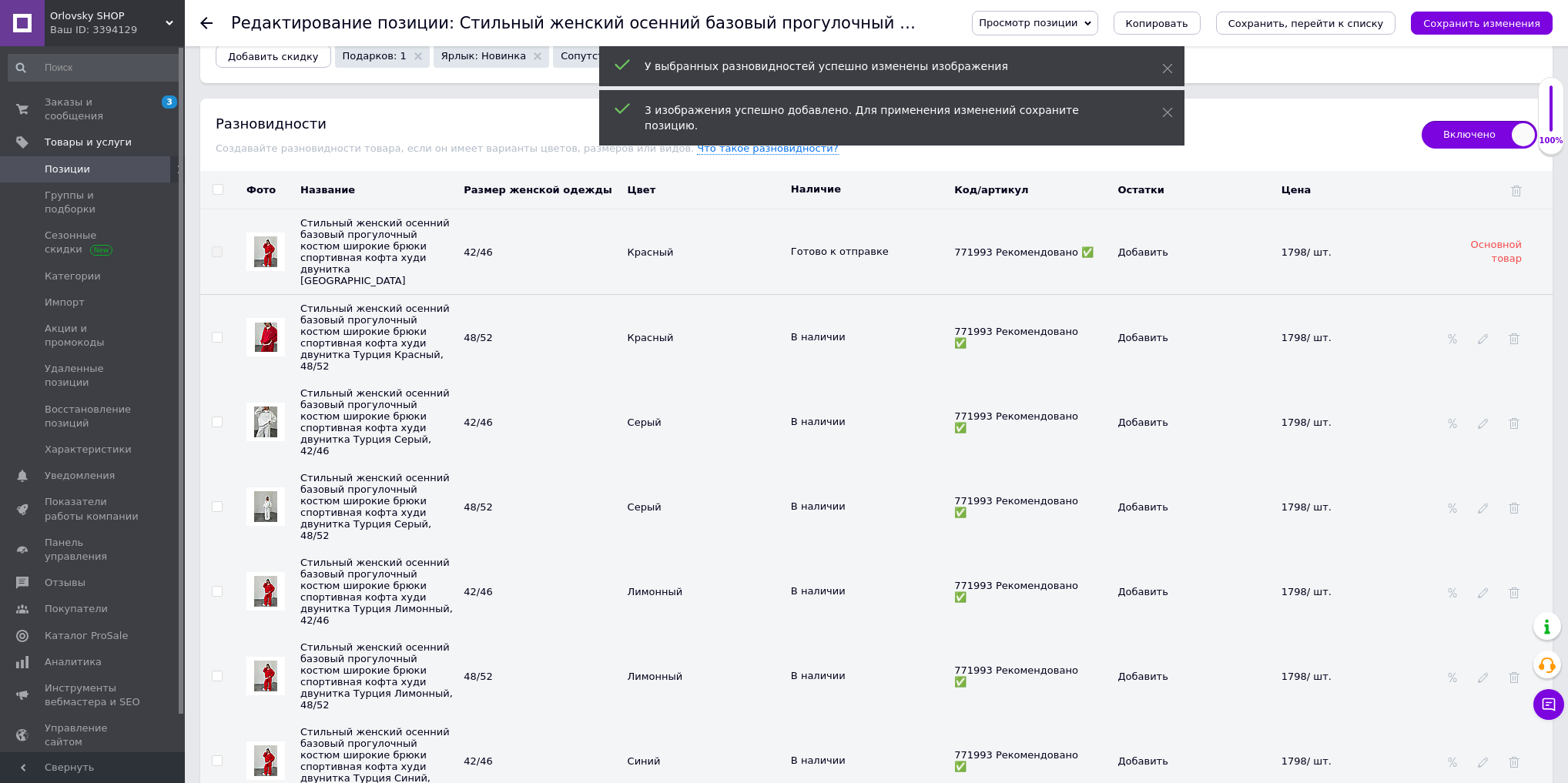
click at [256, 577] on img at bounding box center [266, 591] width 23 height 31
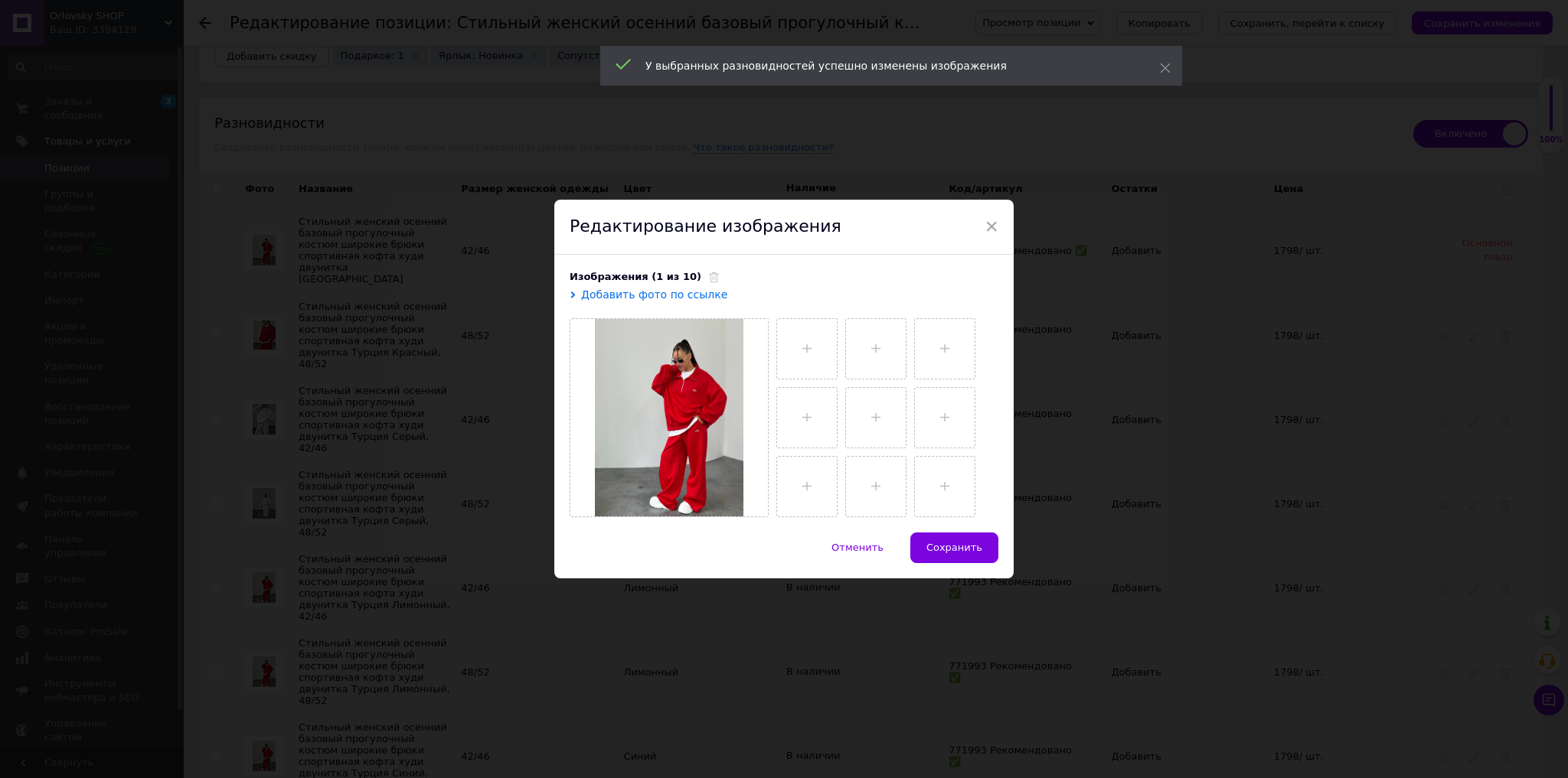
click at [709, 280] on use at bounding box center [713, 276] width 10 height 10
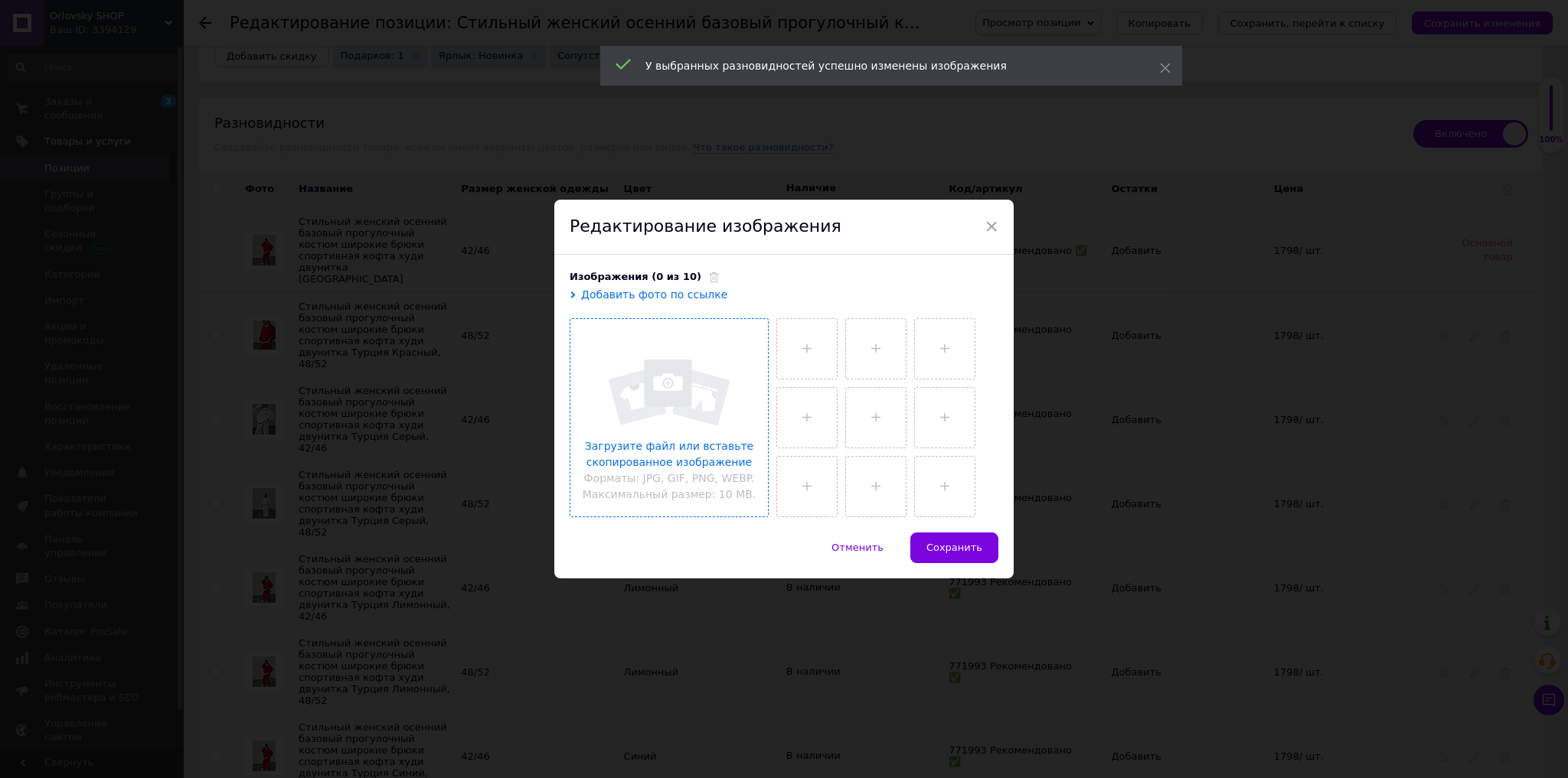
click at [694, 378] on input "file" at bounding box center [669, 417] width 197 height 197
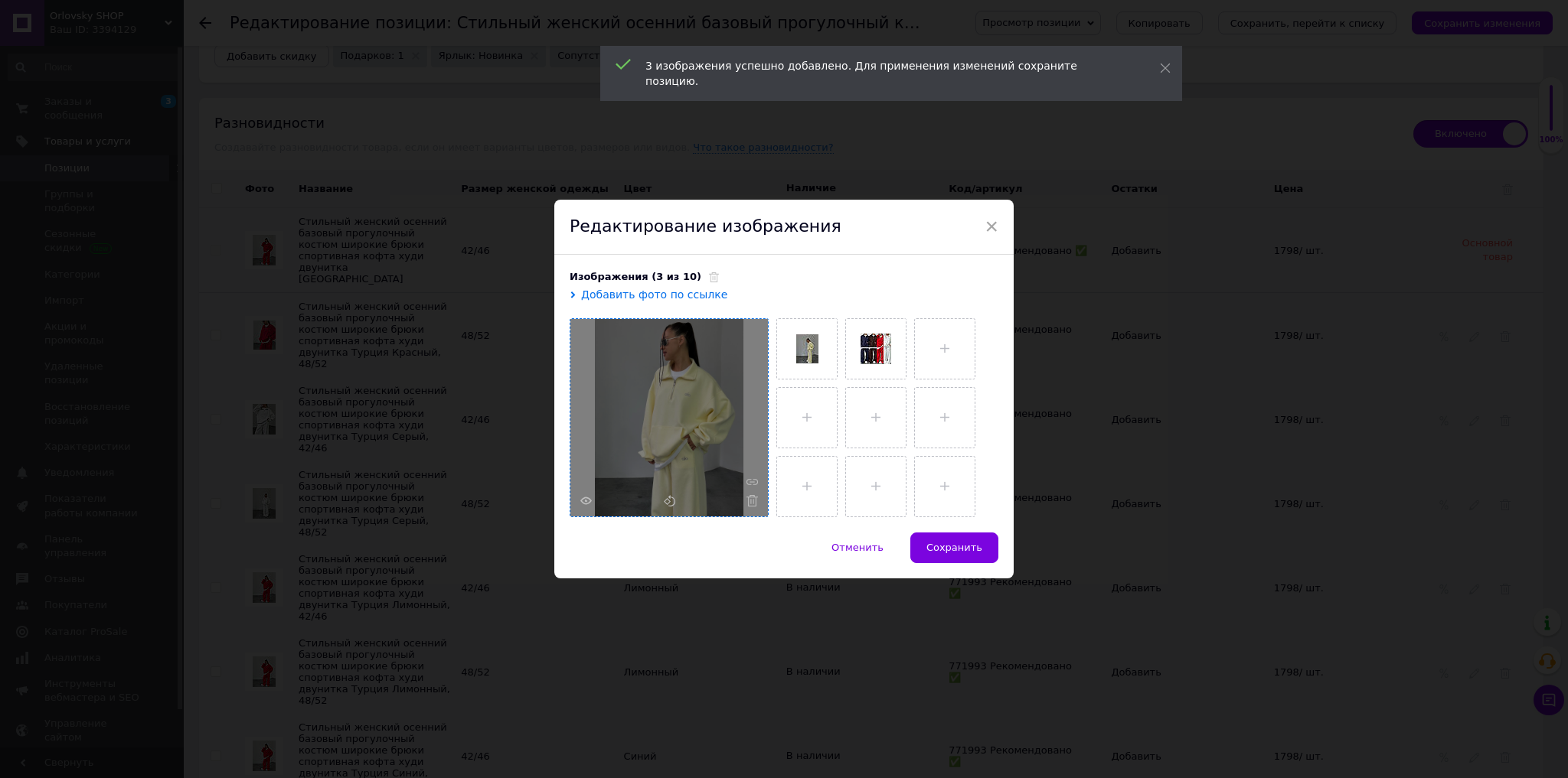
click at [966, 564] on div "Отменить   Сохранить" at bounding box center [784, 555] width 459 height 46
click at [959, 554] on span "Сохранить" at bounding box center [954, 547] width 56 height 11
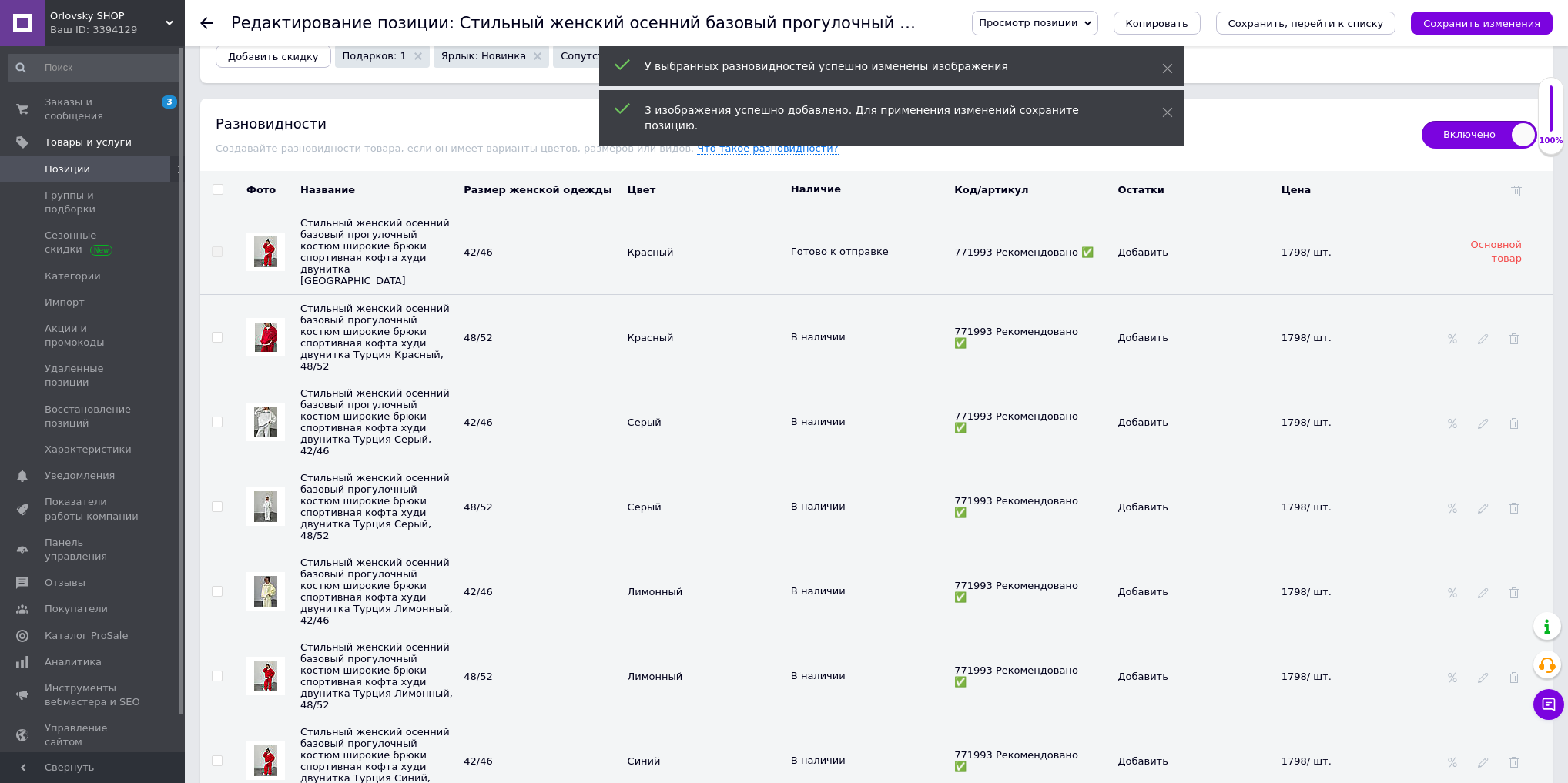
click at [261, 661] on img at bounding box center [266, 675] width 23 height 31
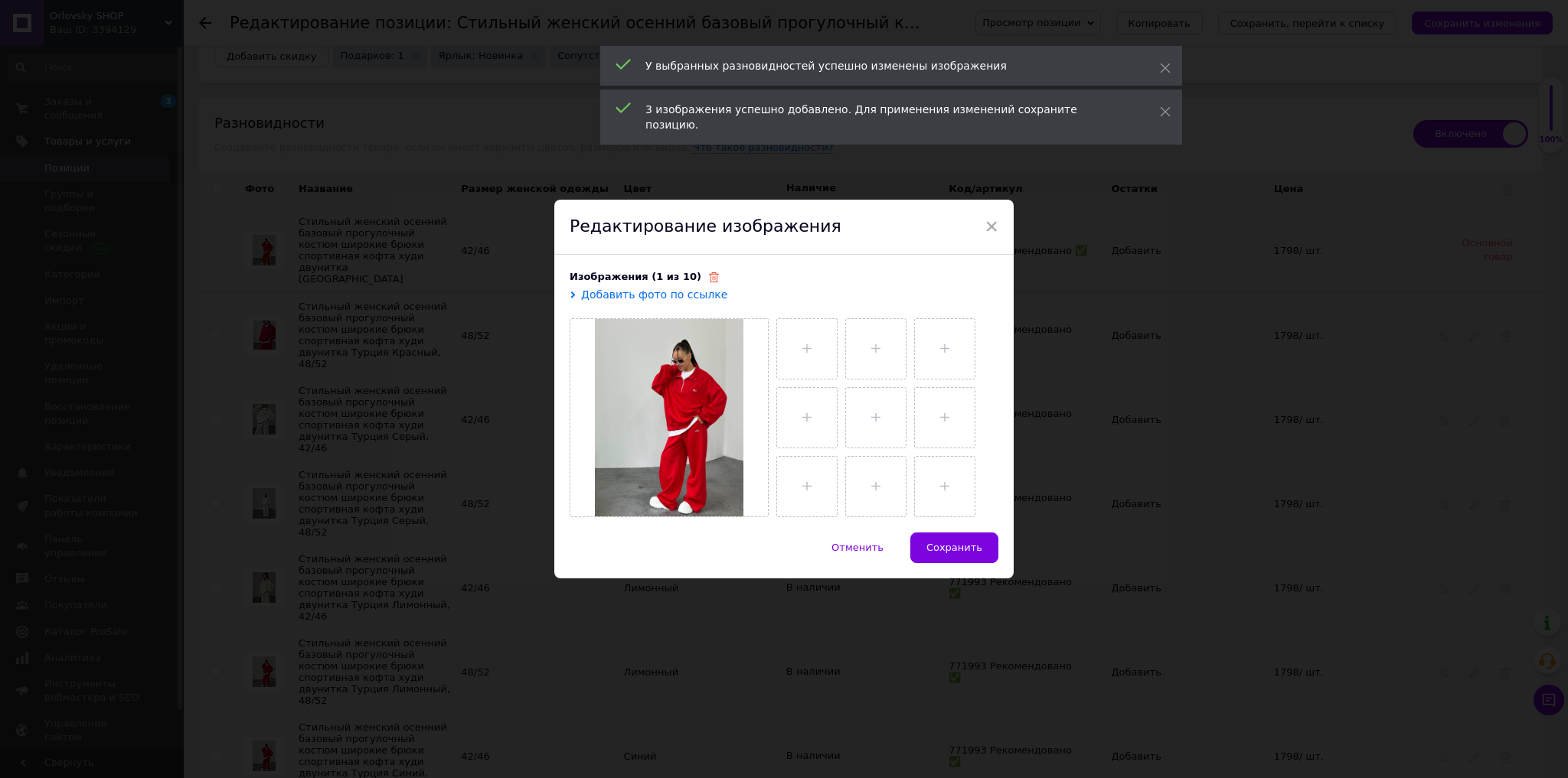
click at [701, 276] on span at bounding box center [710, 276] width 17 height 11
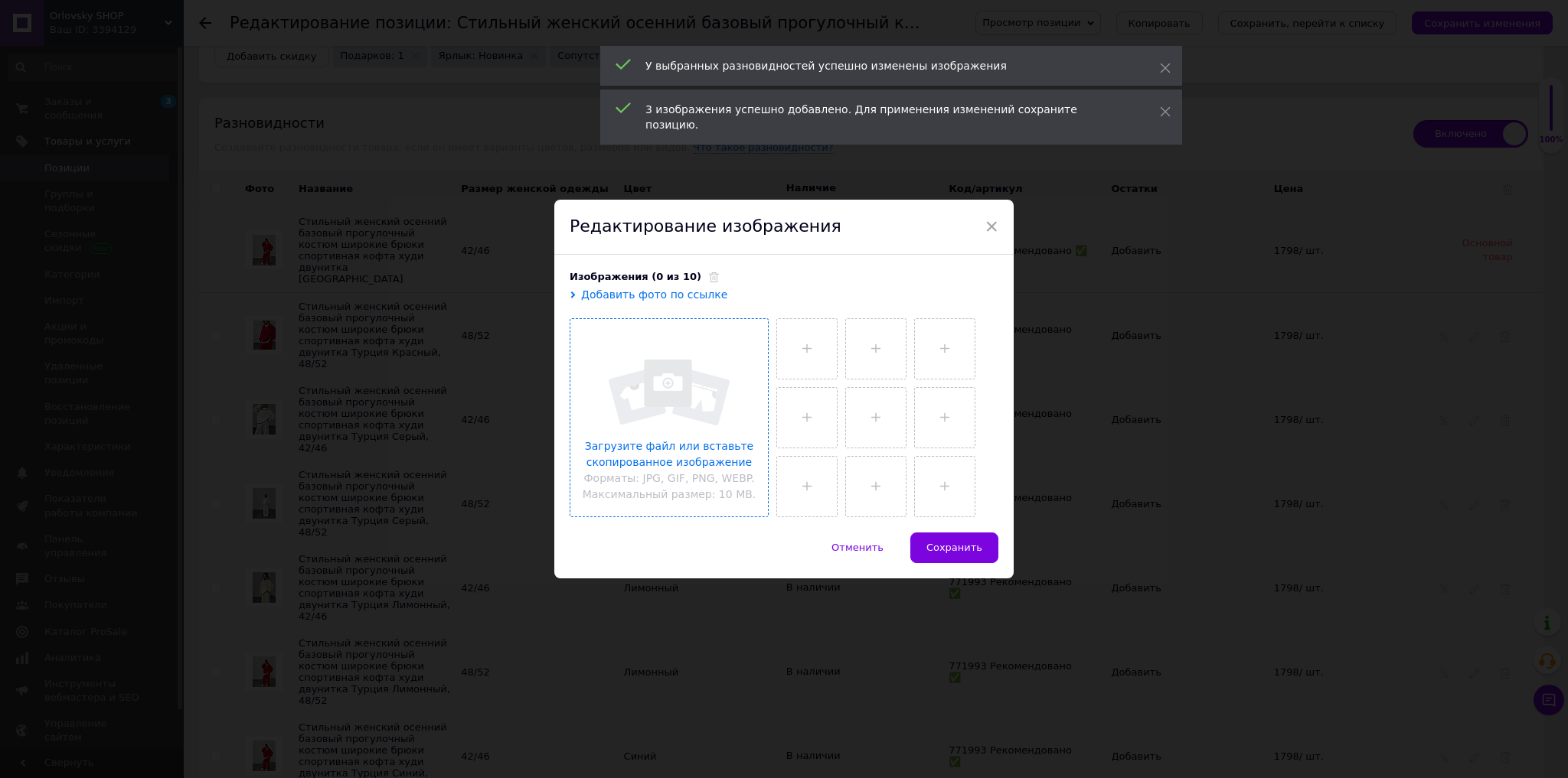
click at [702, 375] on input "file" at bounding box center [669, 417] width 197 height 197
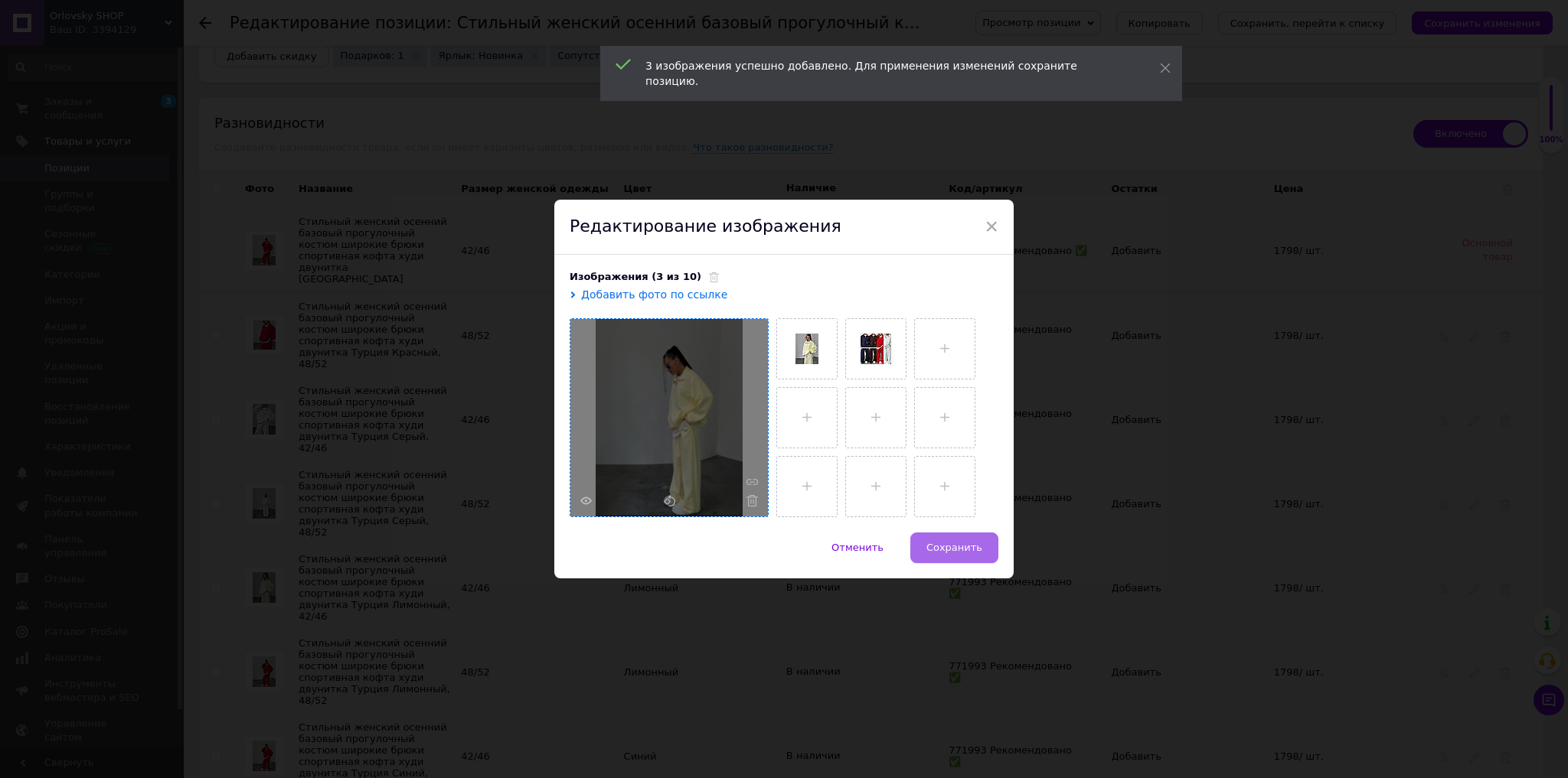
click at [949, 555] on button "Сохранить" at bounding box center [954, 548] width 88 height 30
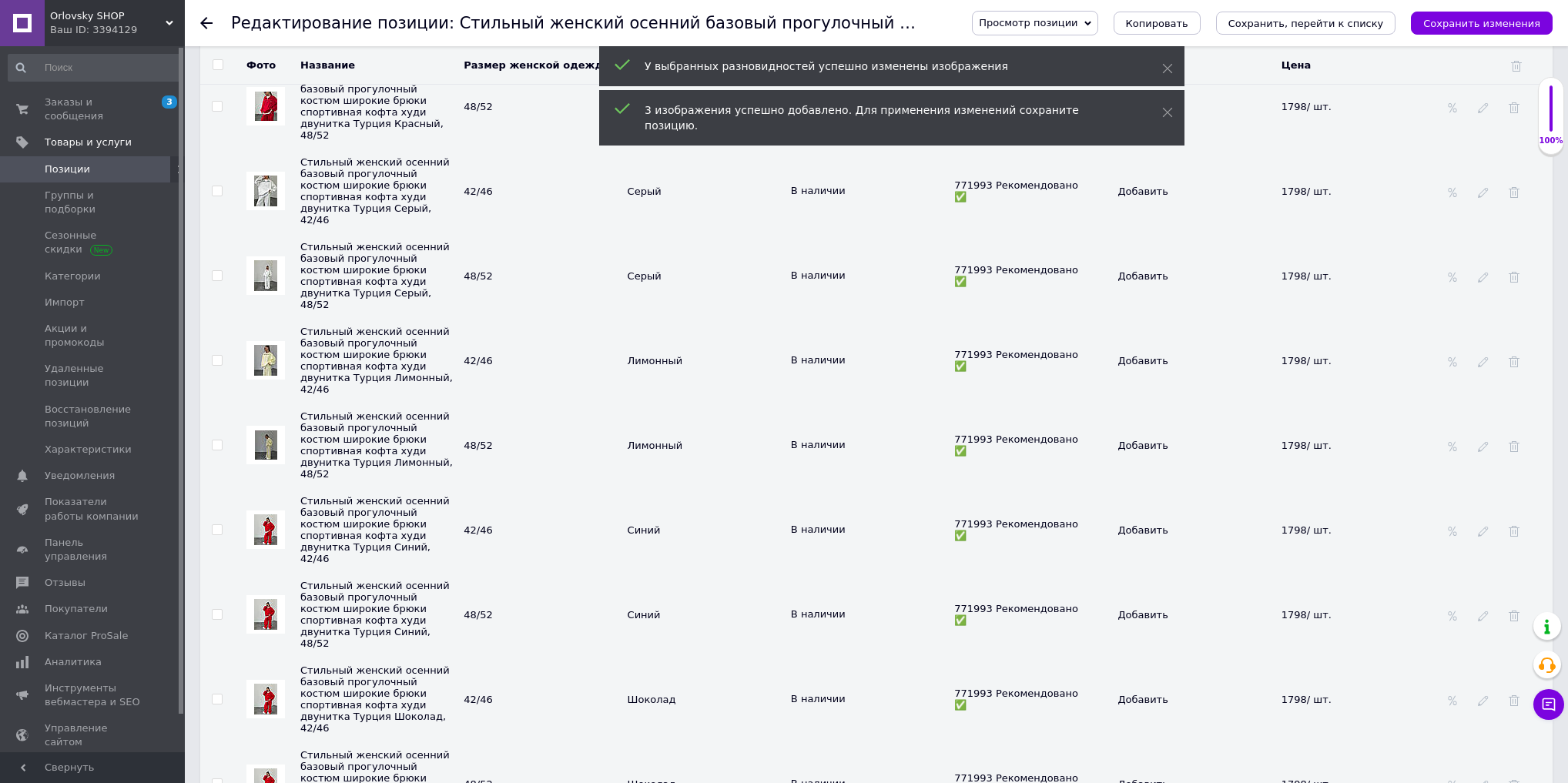
scroll to position [3986, 0]
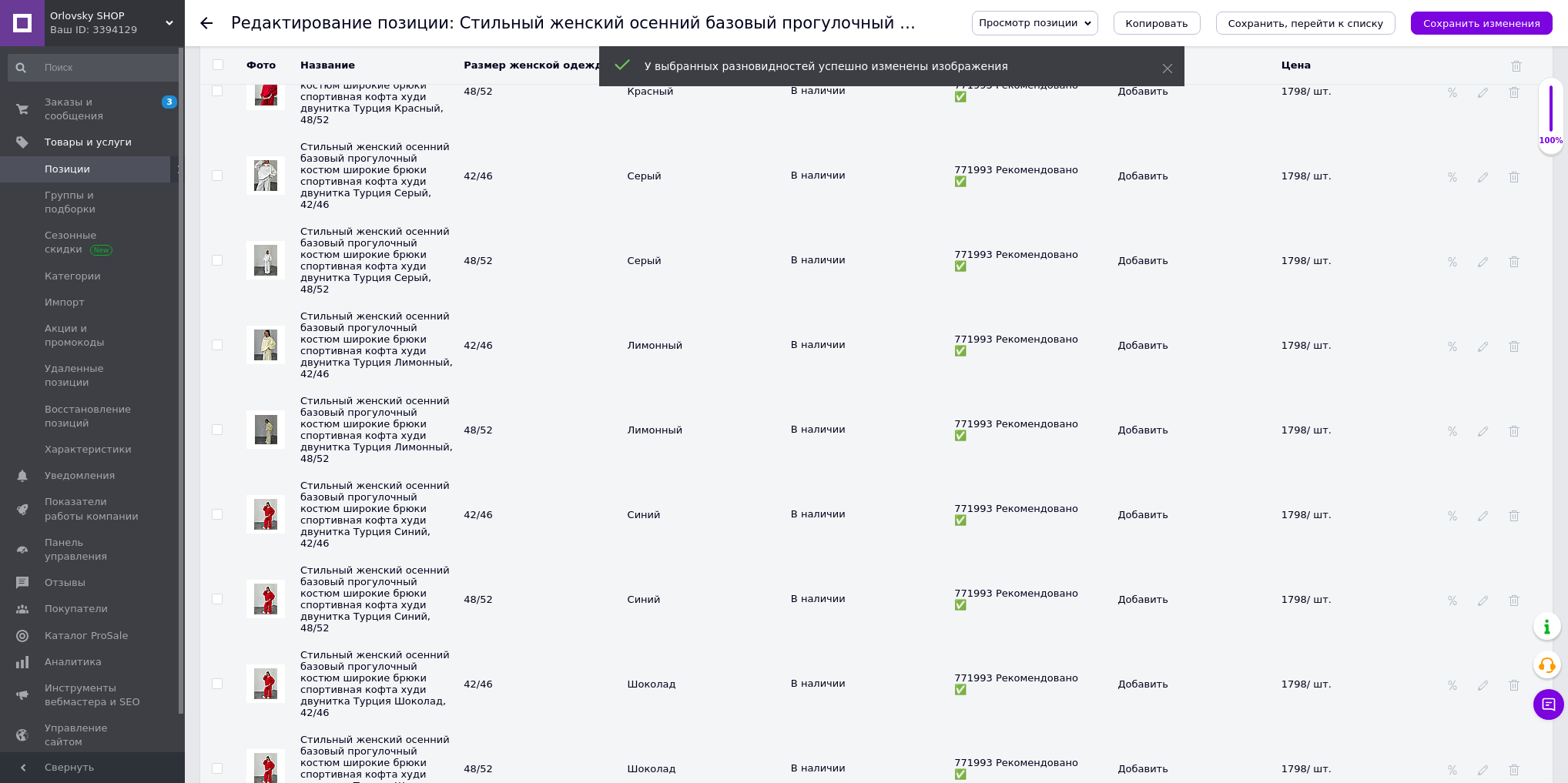
click at [262, 499] on img at bounding box center [266, 514] width 23 height 31
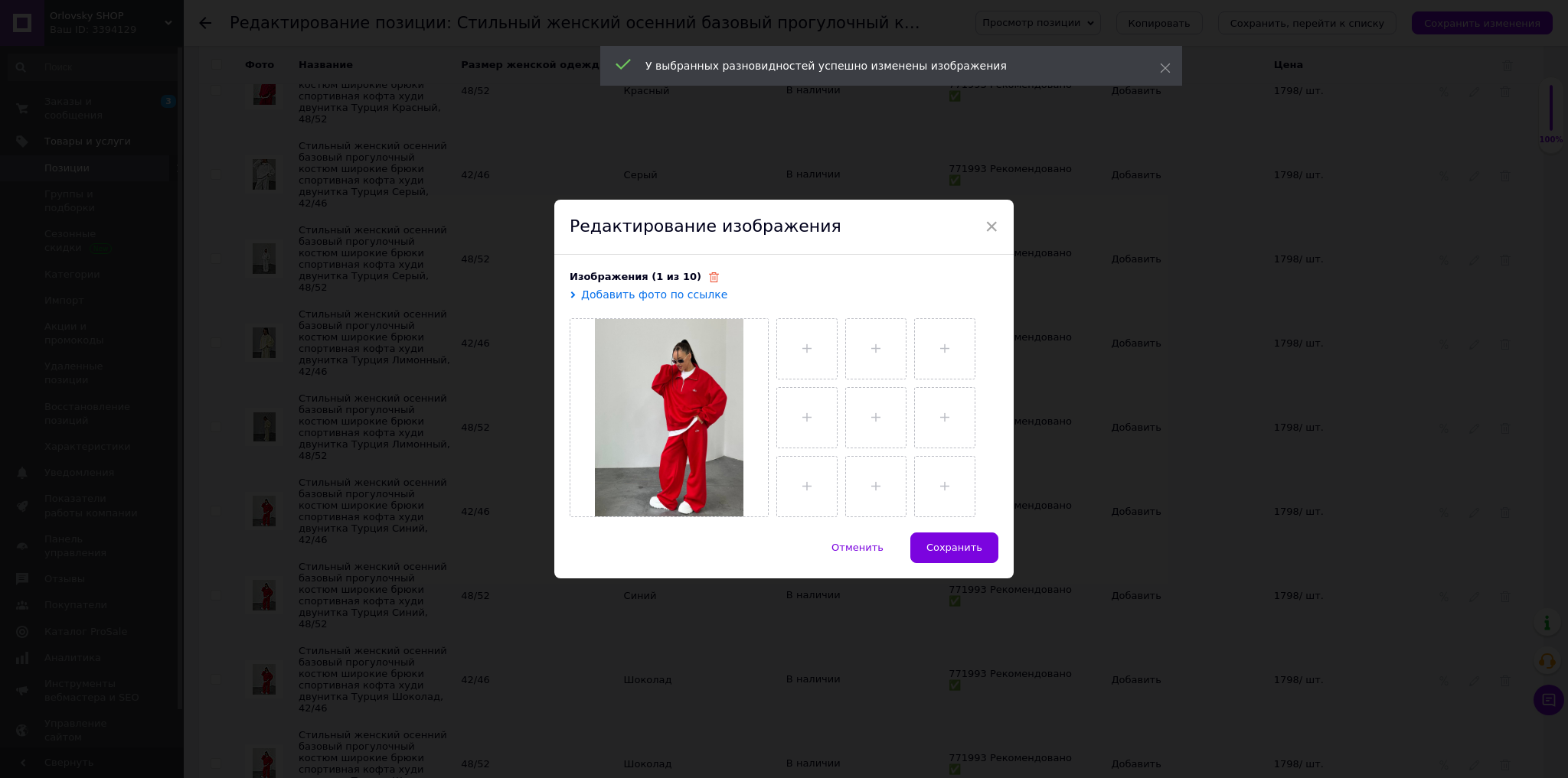
click at [709, 278] on use at bounding box center [713, 276] width 10 height 10
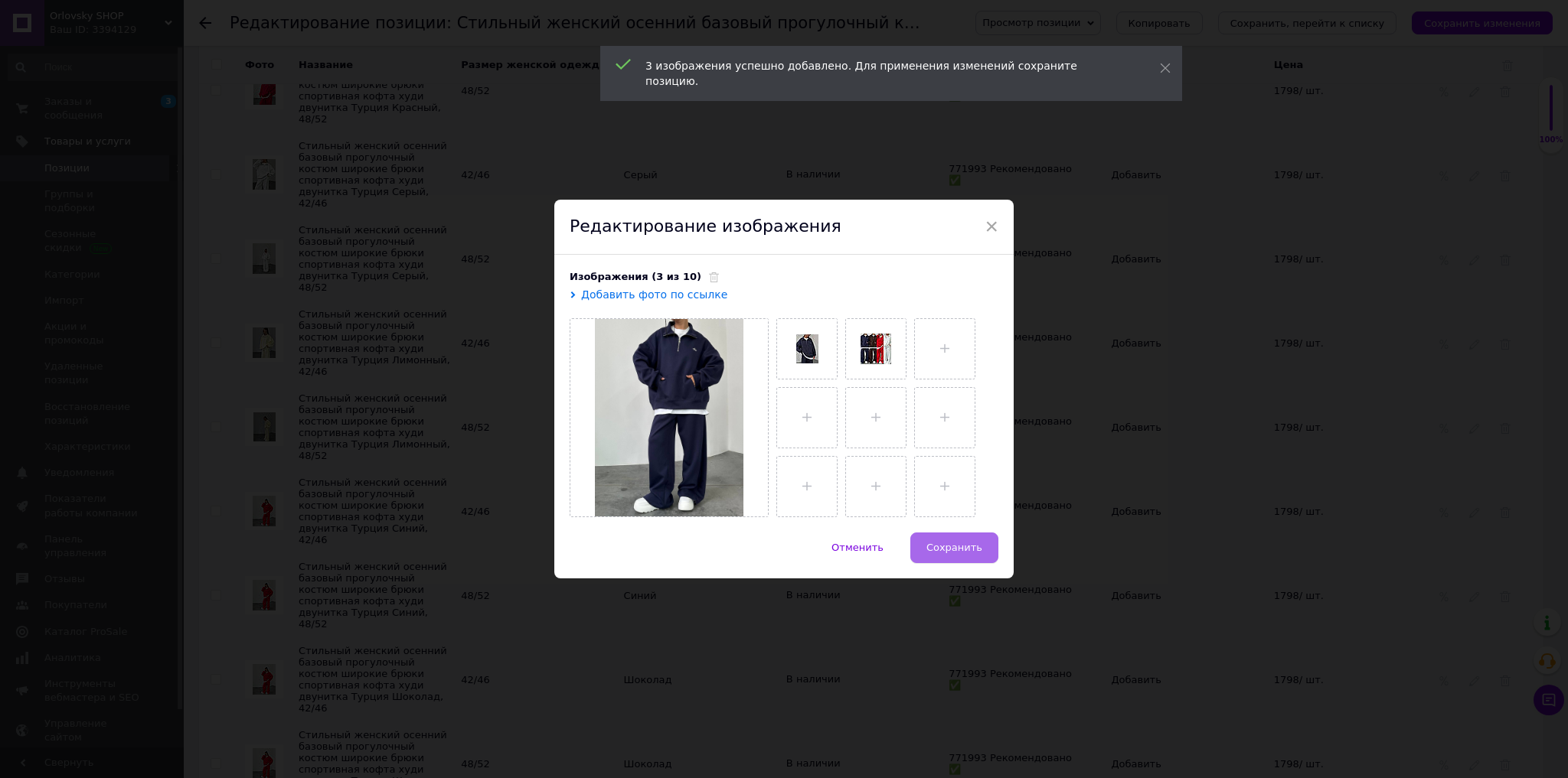
click at [946, 542] on span "Сохранить" at bounding box center [954, 547] width 56 height 11
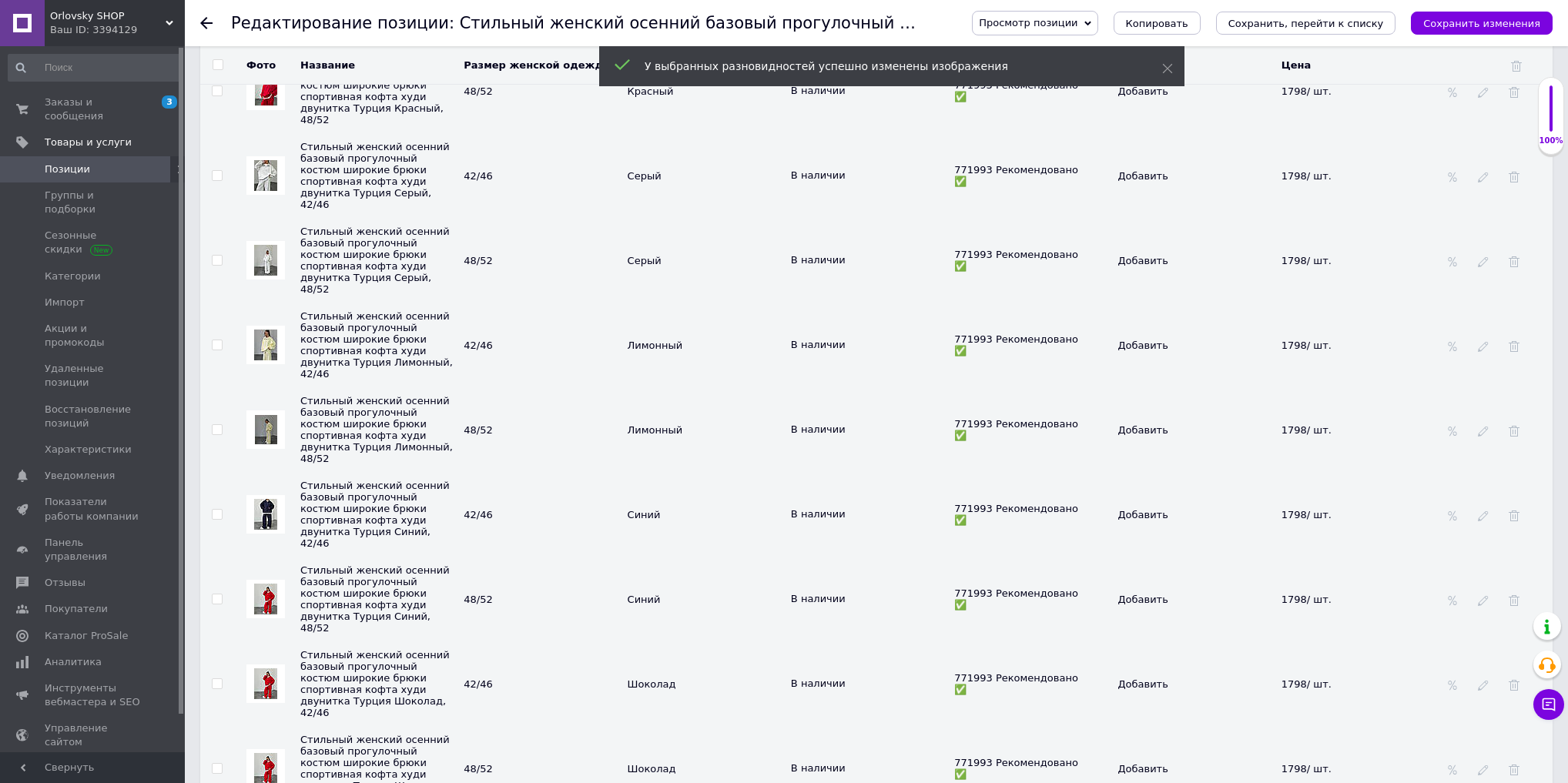
click at [261, 584] on img at bounding box center [266, 598] width 23 height 31
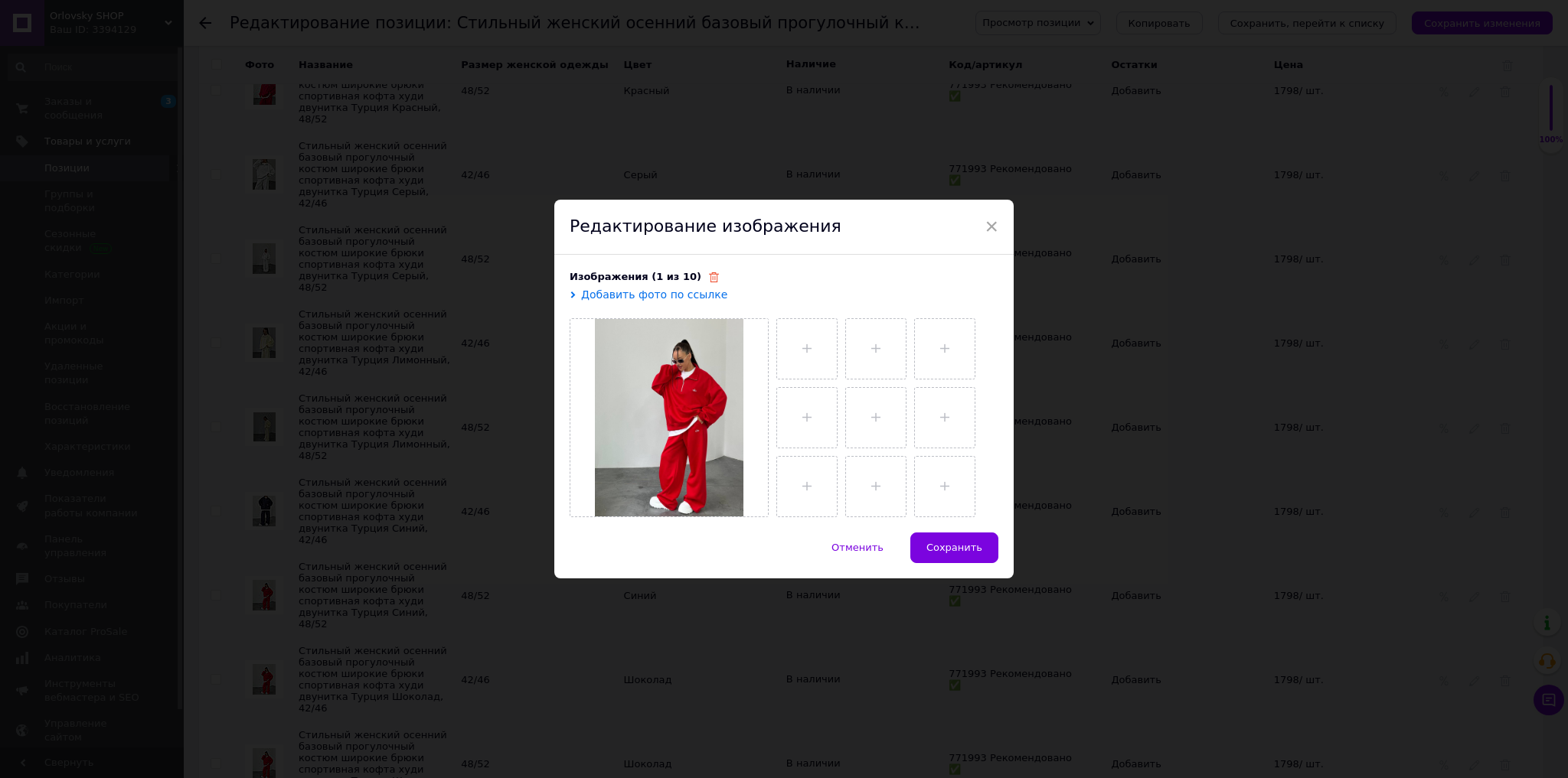
click at [709, 278] on icon at bounding box center [713, 276] width 10 height 10
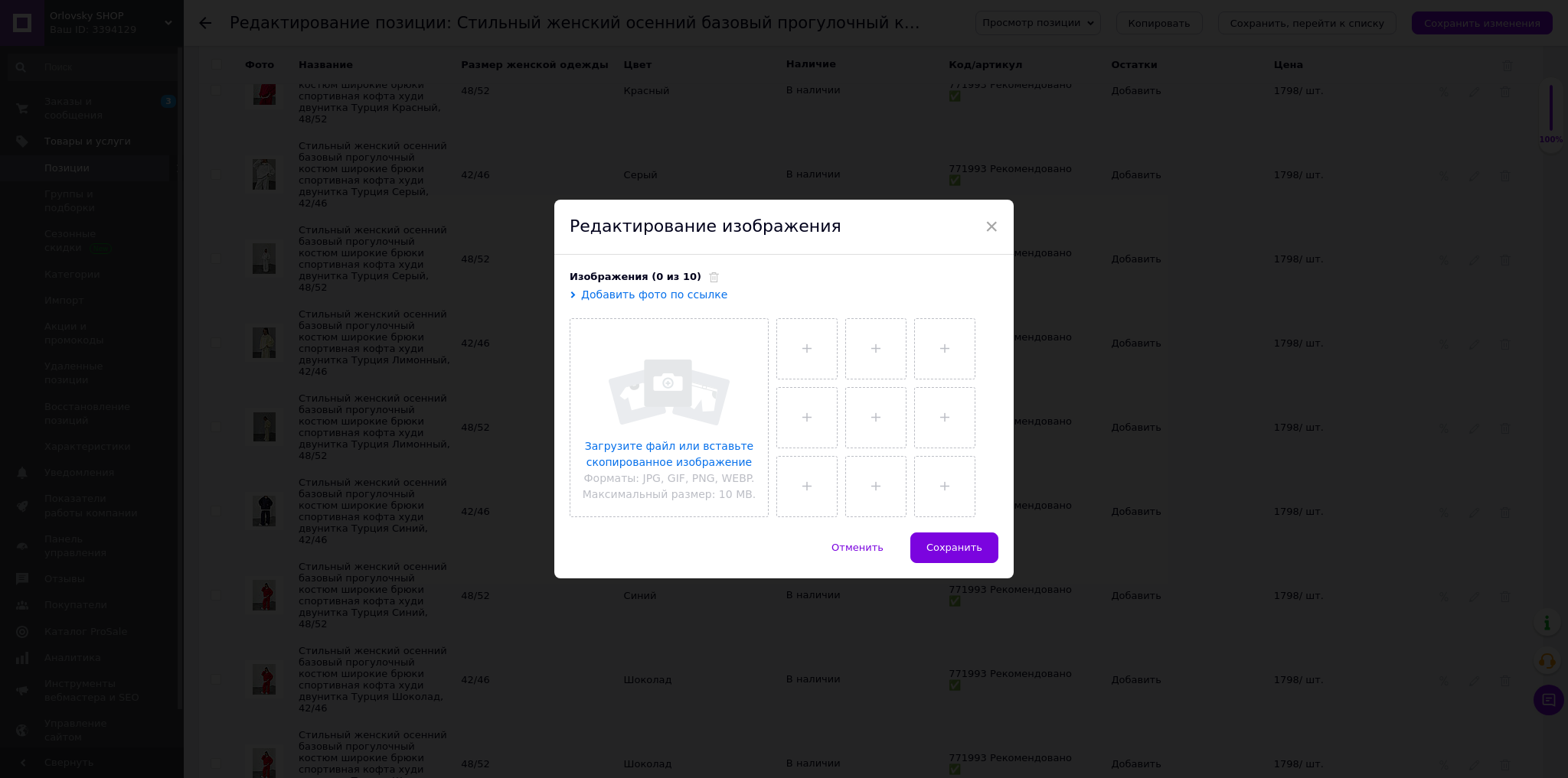
click at [684, 422] on input "file" at bounding box center [669, 417] width 197 height 197
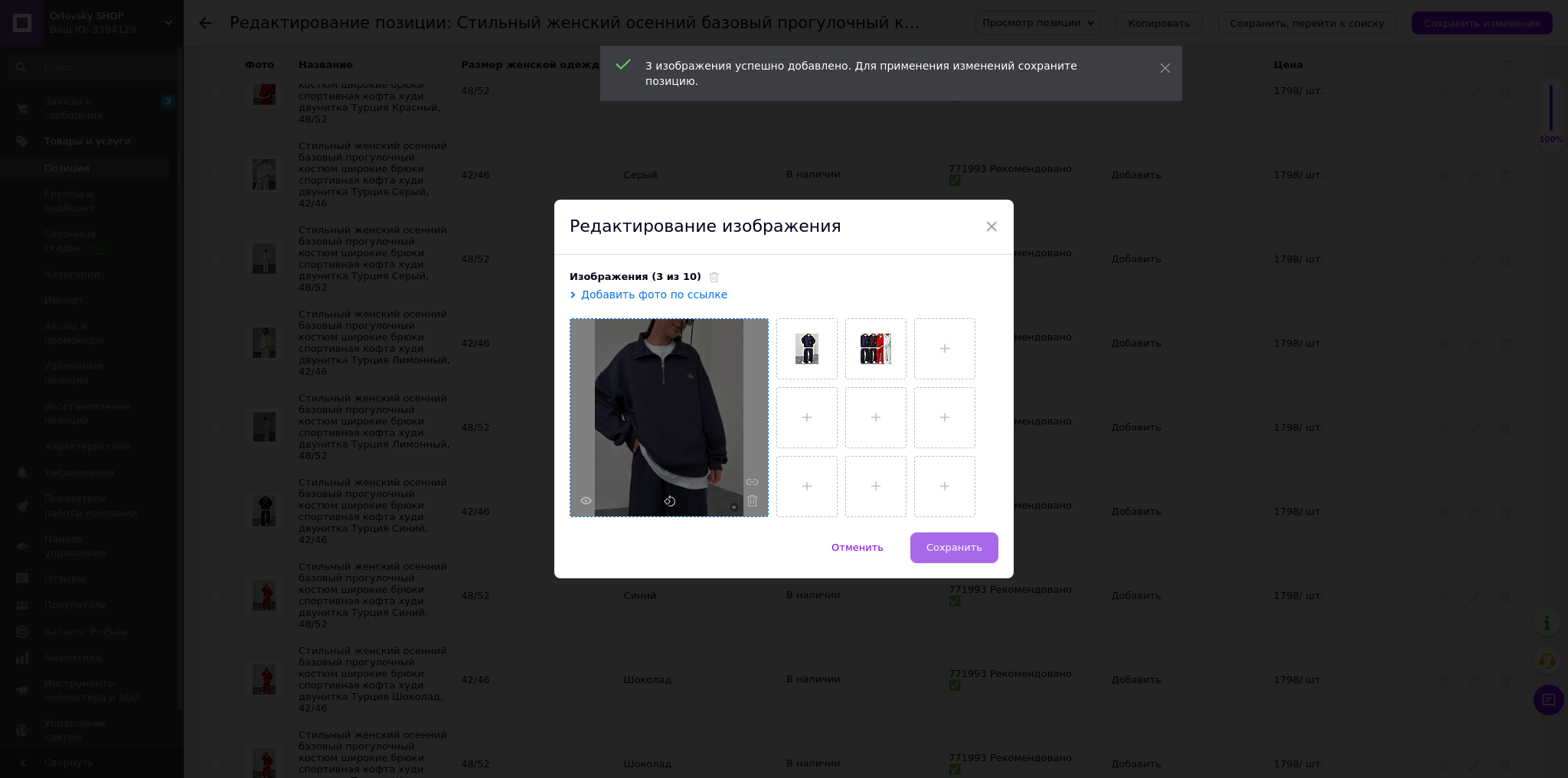
click at [946, 542] on span "Сохранить" at bounding box center [954, 547] width 56 height 11
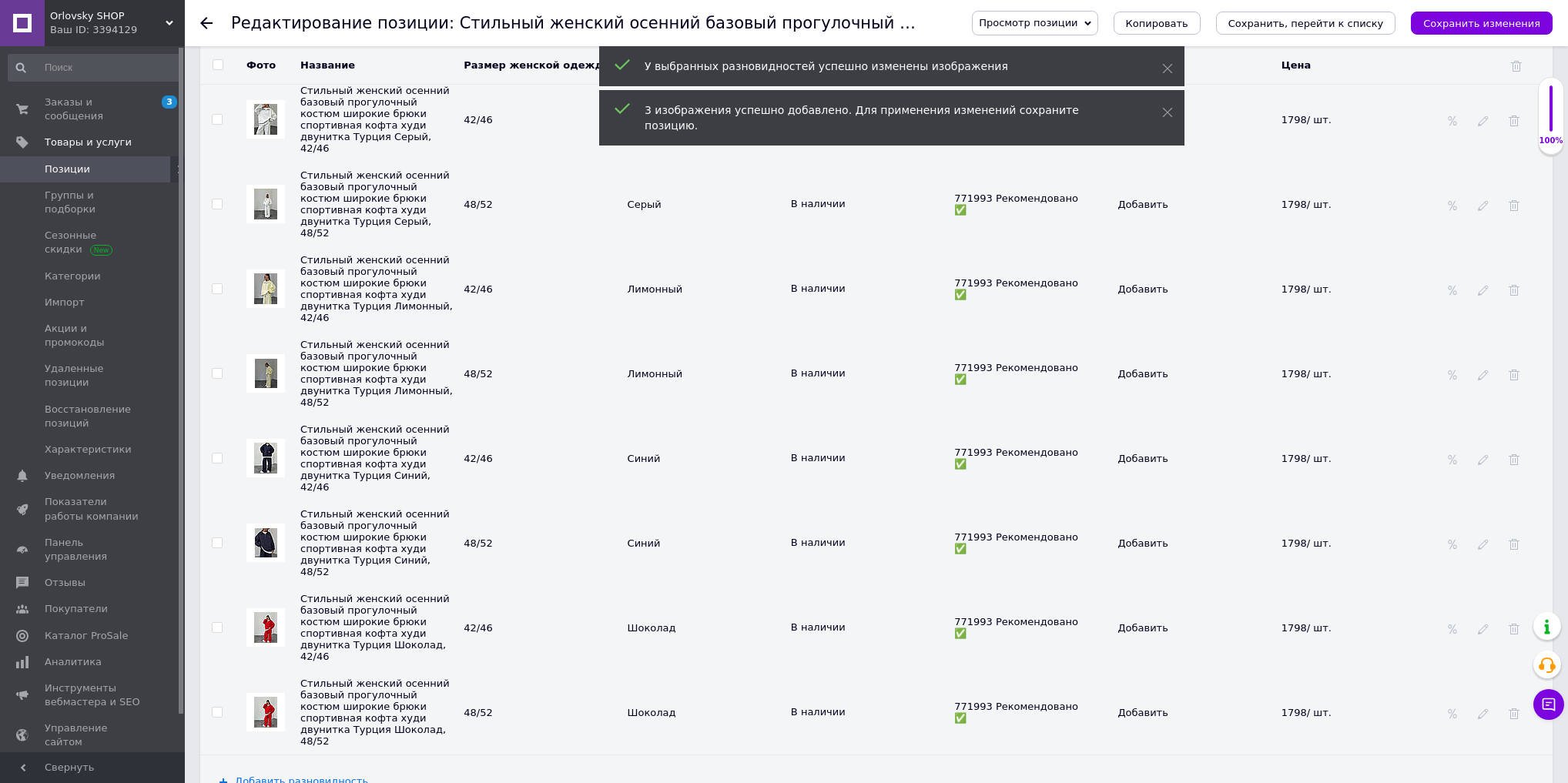
scroll to position [4170, 0]
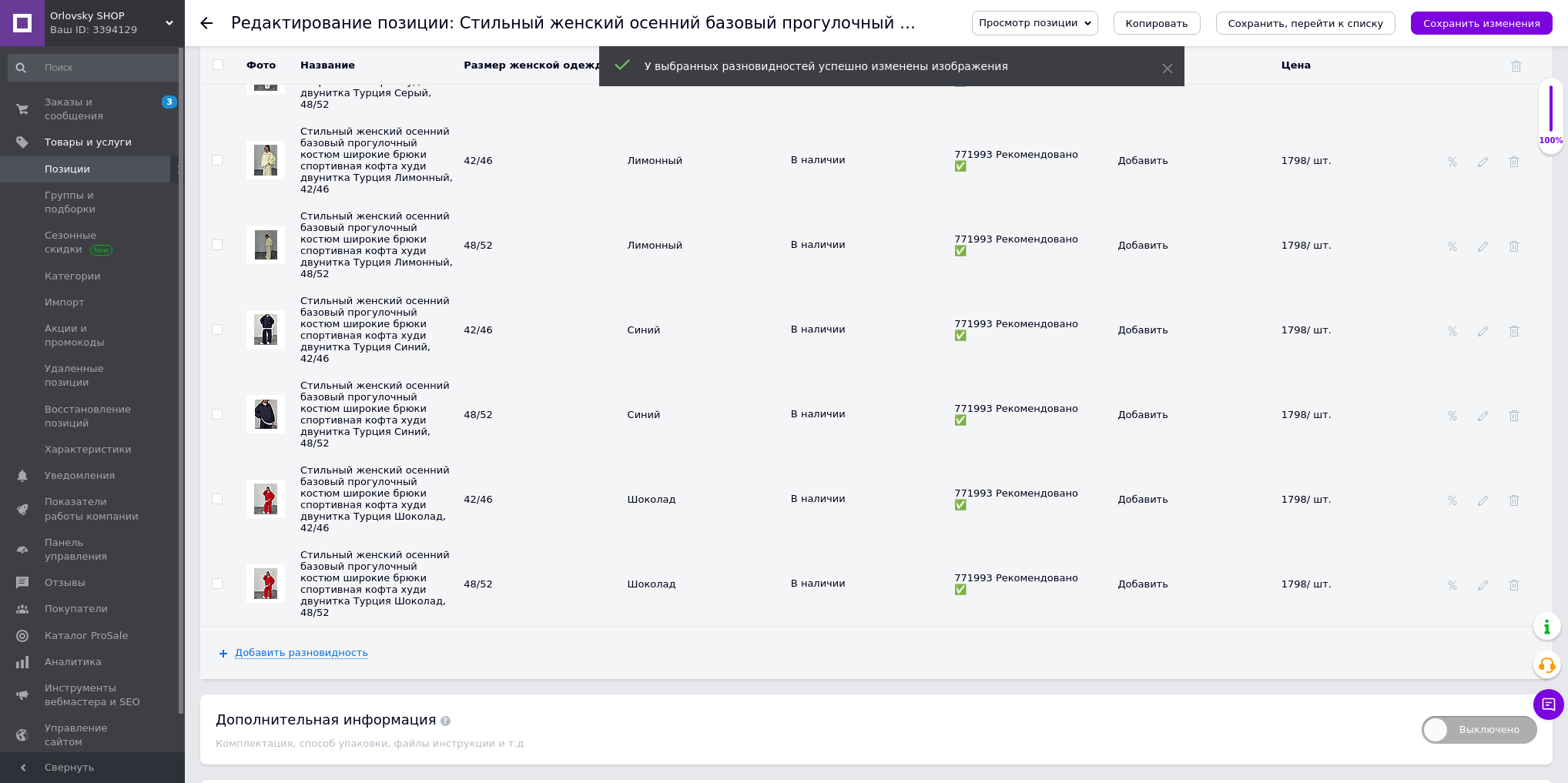
click at [259, 484] on img at bounding box center [266, 499] width 23 height 31
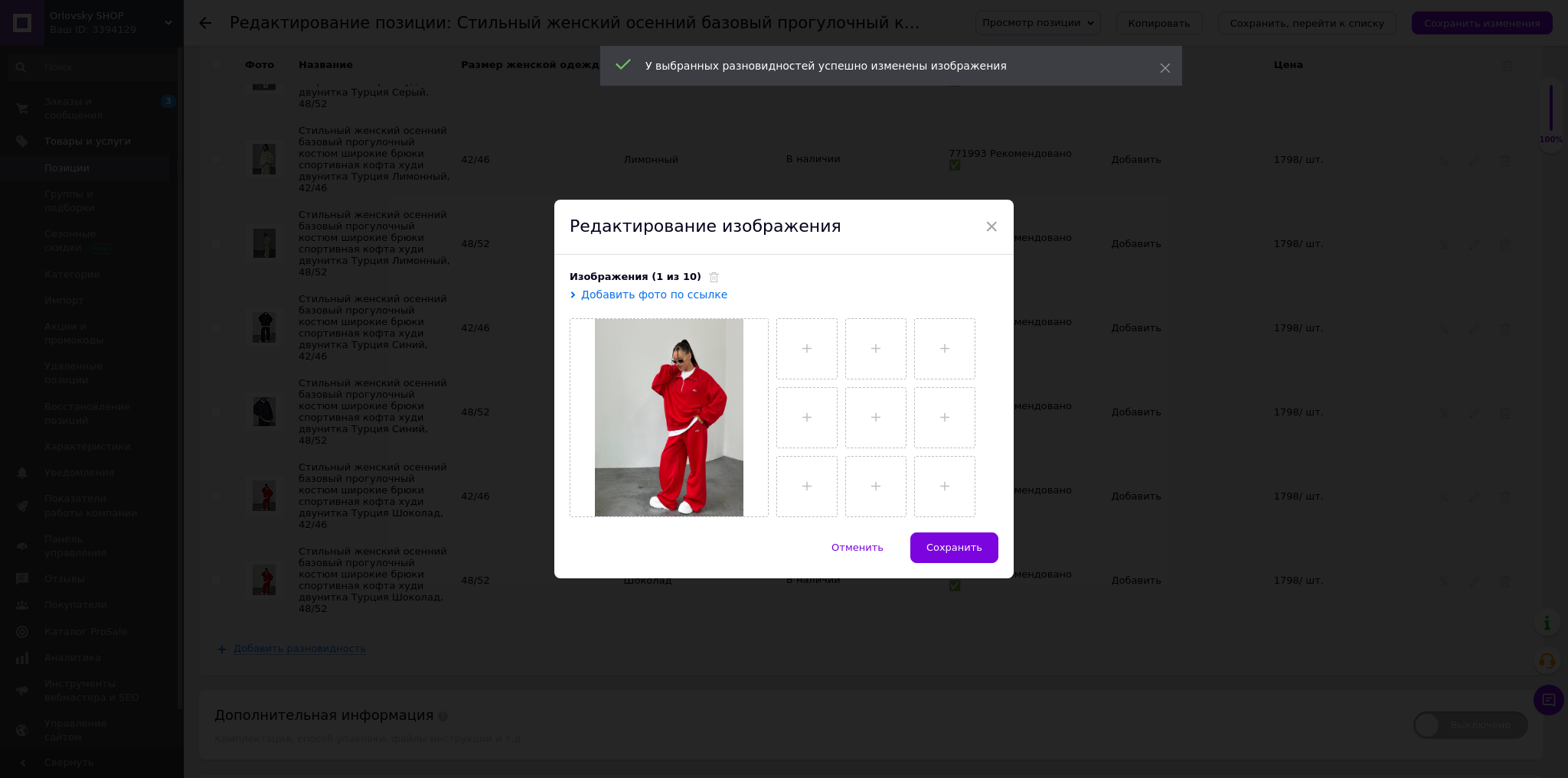
click at [701, 272] on span at bounding box center [710, 276] width 17 height 11
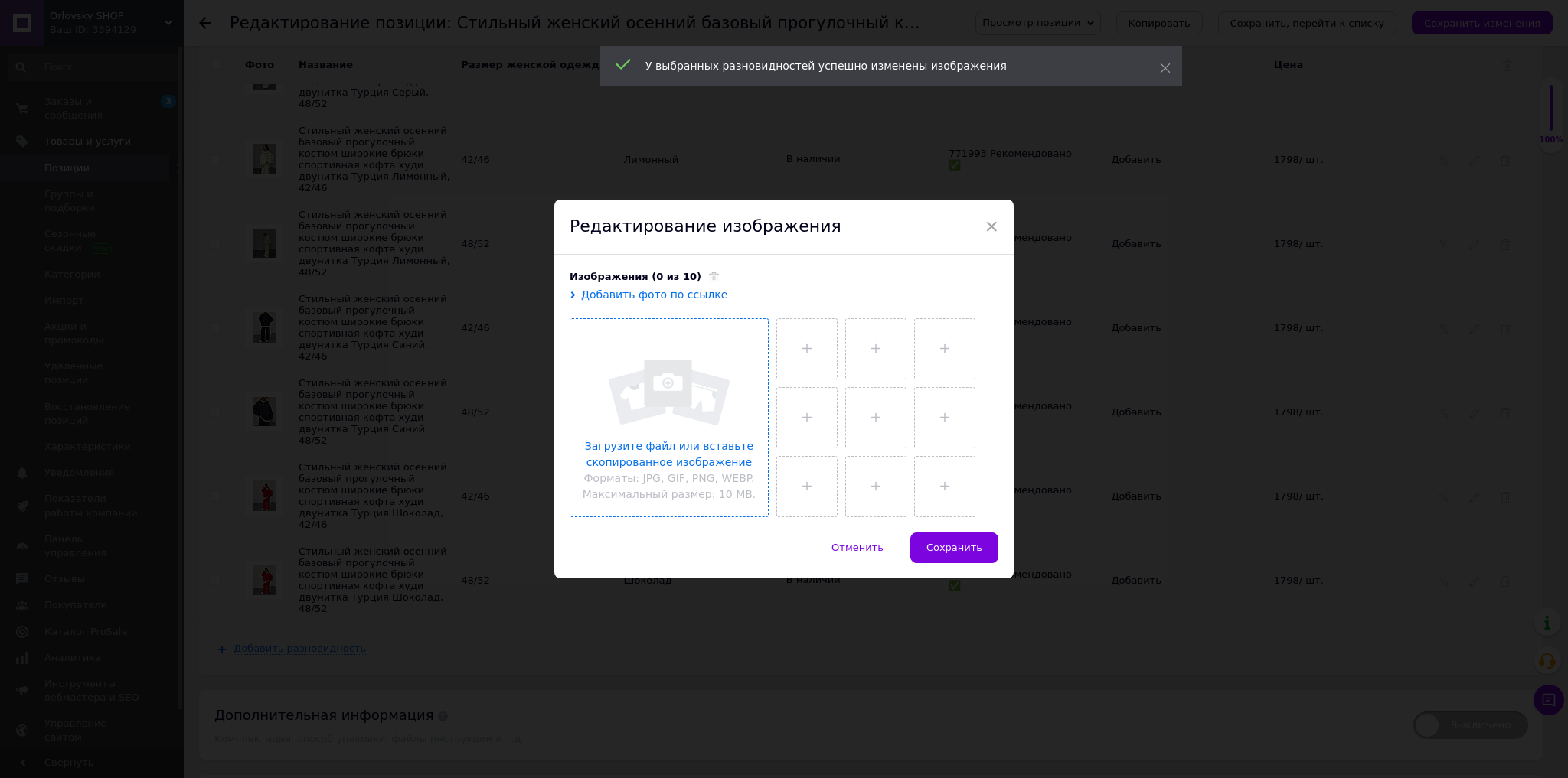
click at [702, 382] on input "file" at bounding box center [669, 417] width 197 height 197
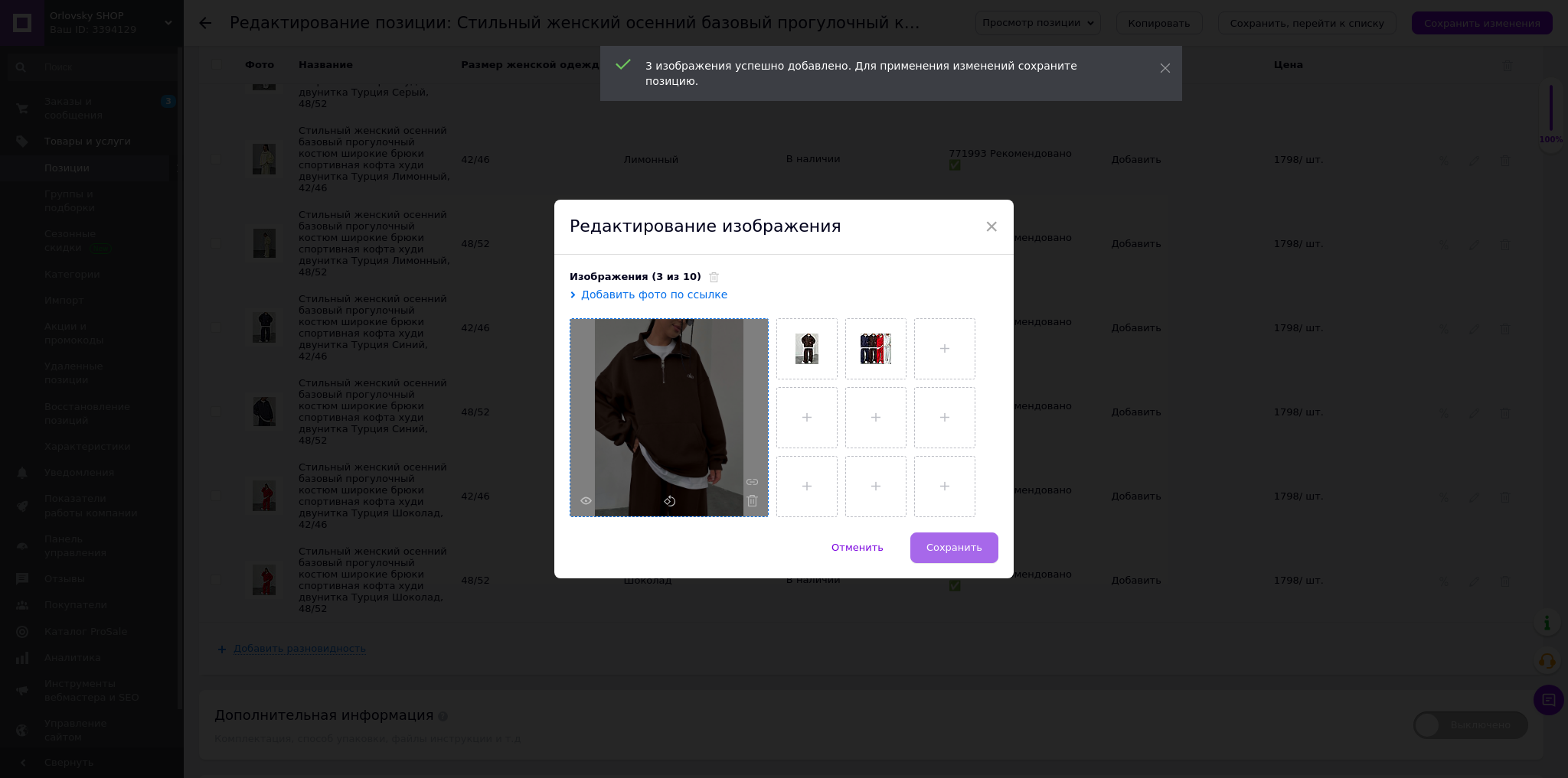
click at [952, 548] on span "Сохранить" at bounding box center [954, 547] width 56 height 11
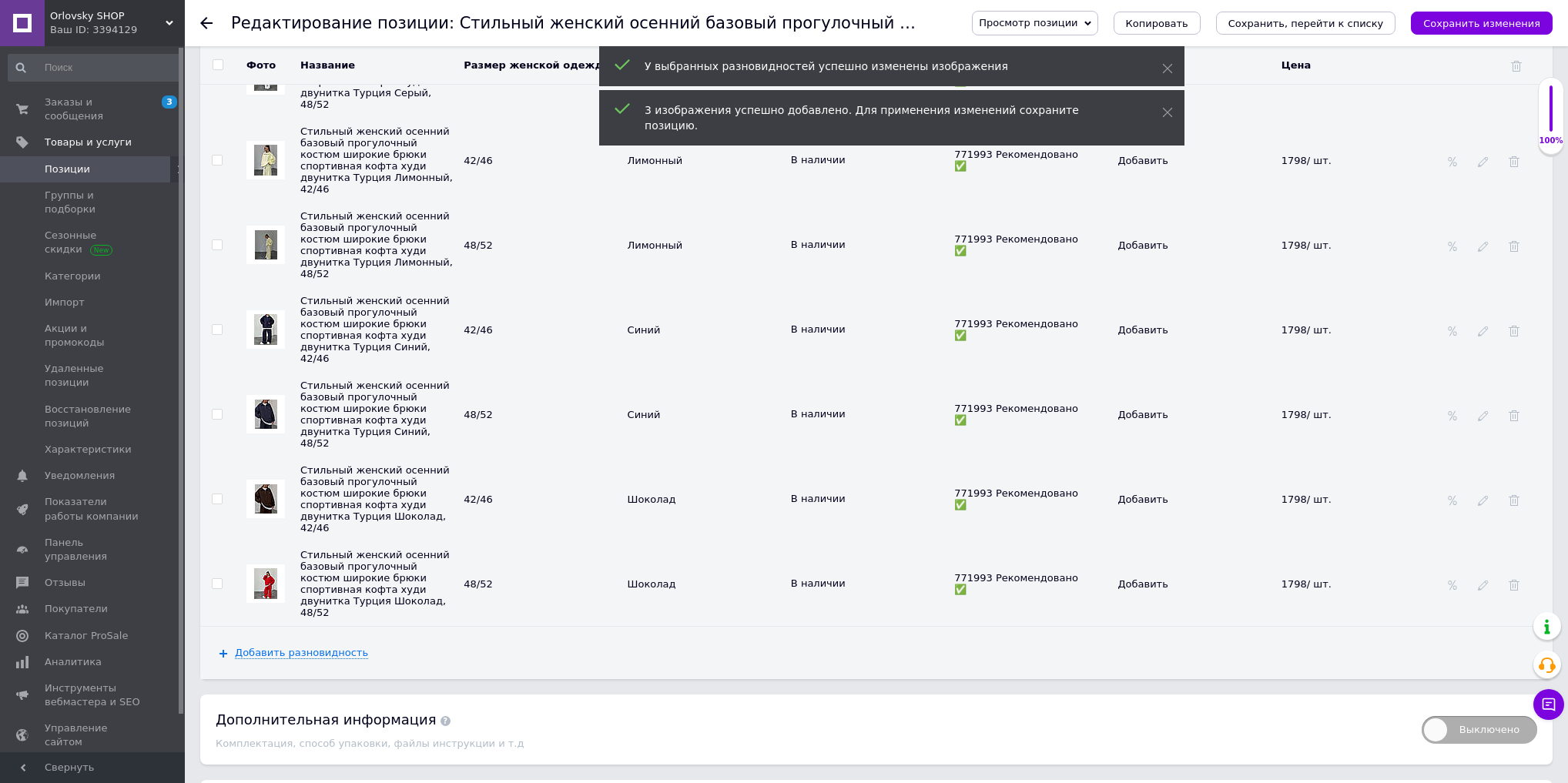
click at [262, 569] on img at bounding box center [266, 584] width 23 height 31
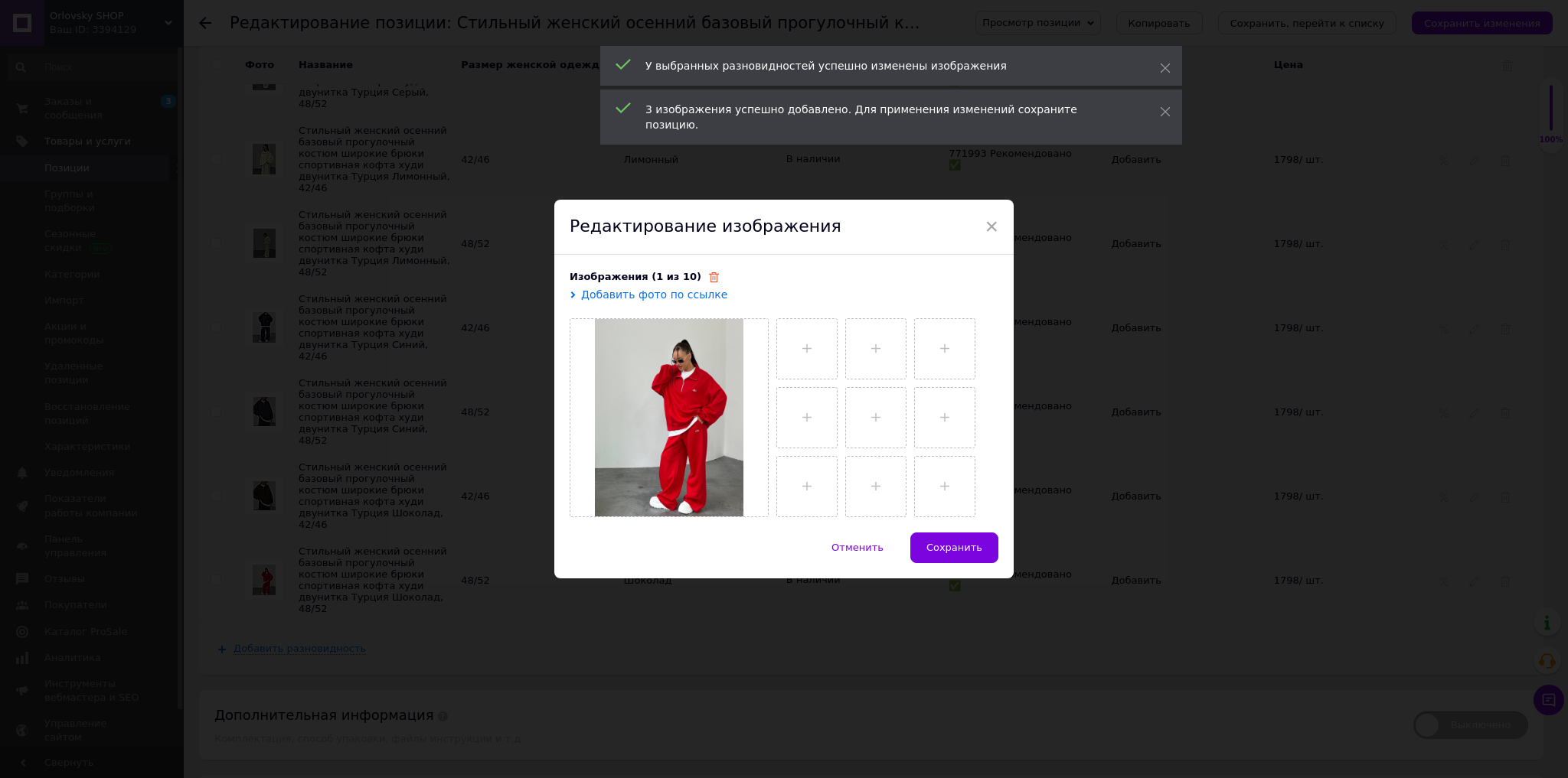
click at [709, 276] on icon at bounding box center [713, 276] width 10 height 10
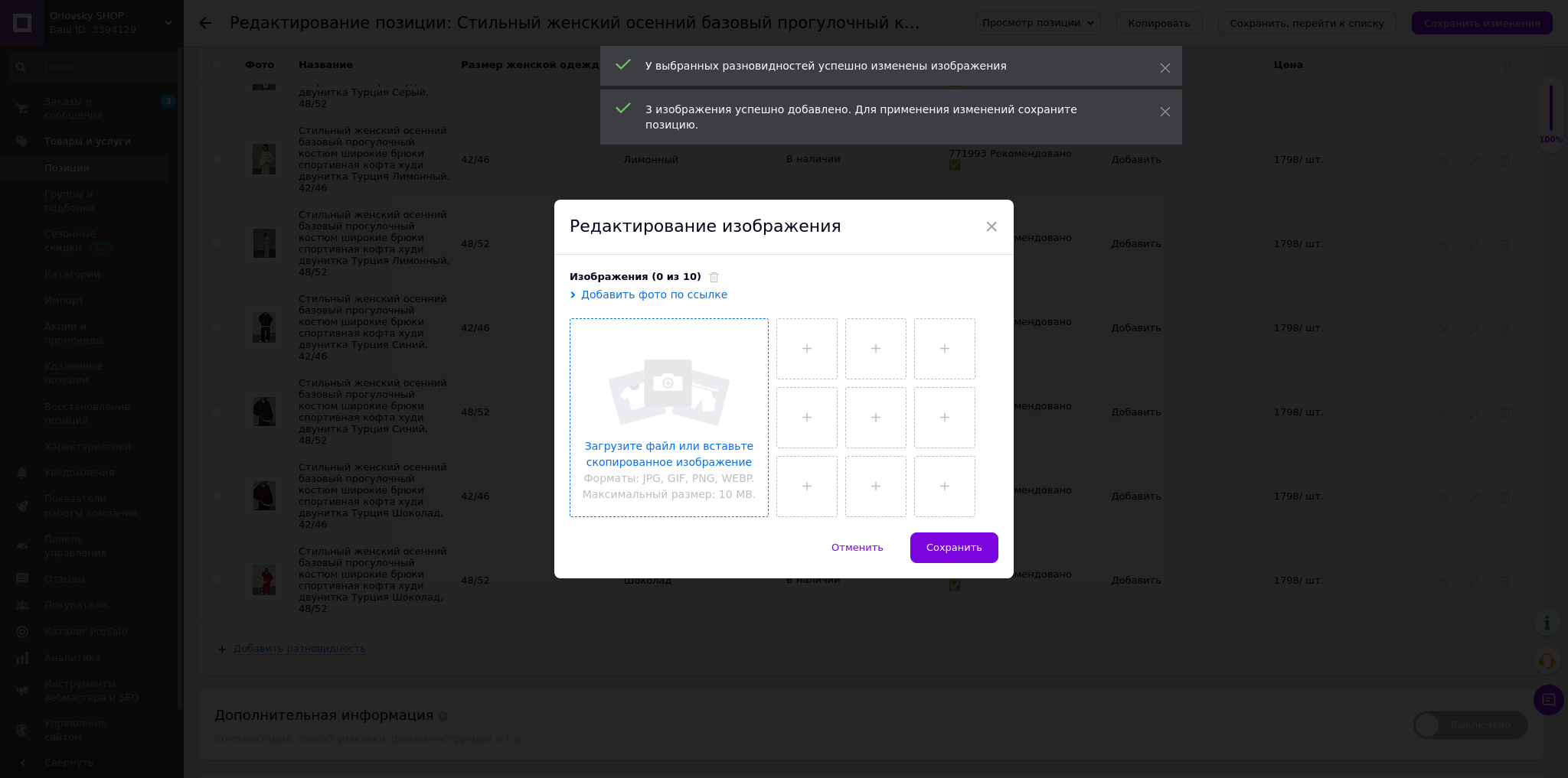
click at [674, 389] on input "file" at bounding box center [669, 417] width 197 height 197
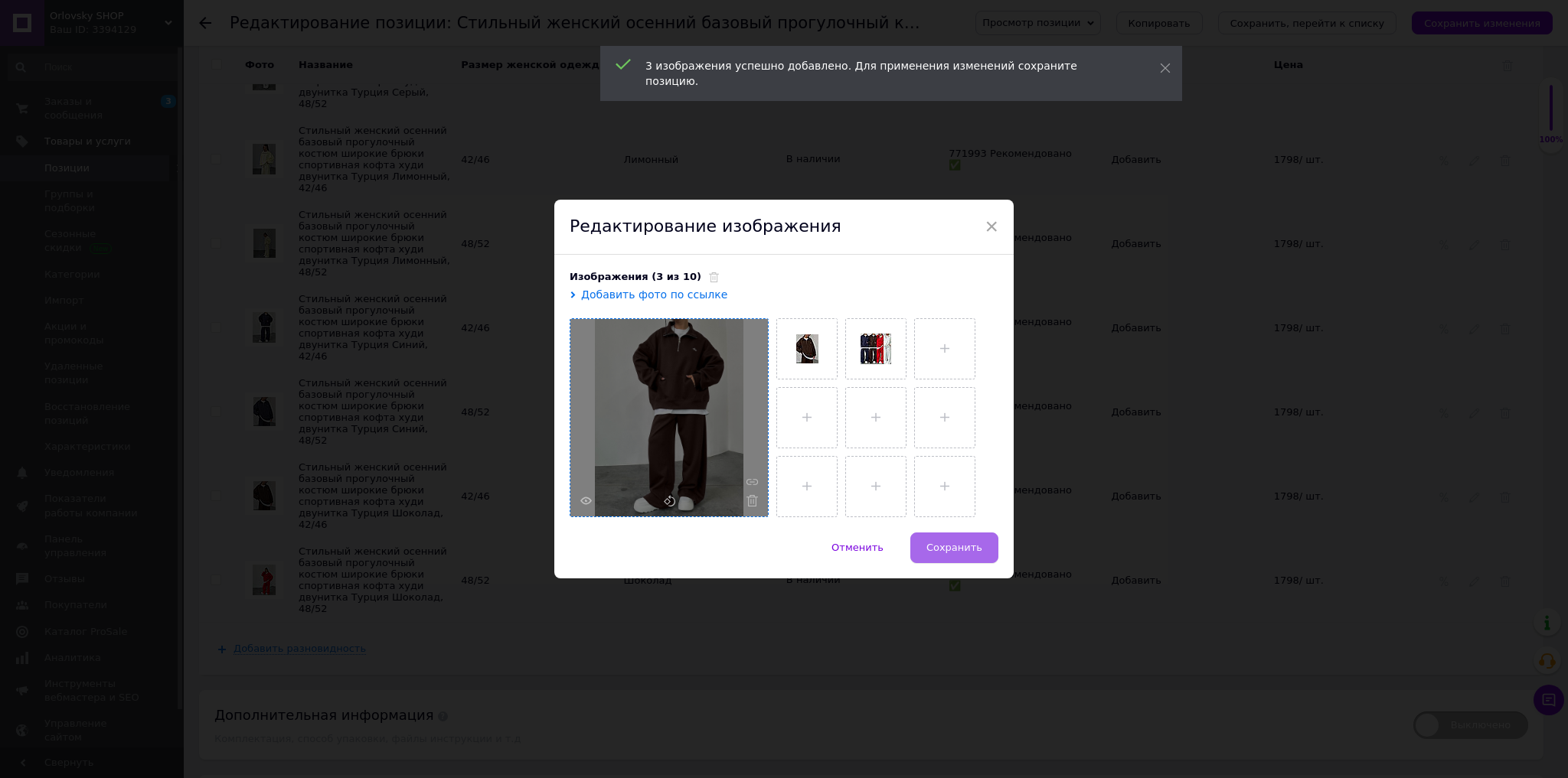
click at [957, 549] on span "Сохранить" at bounding box center [954, 547] width 56 height 11
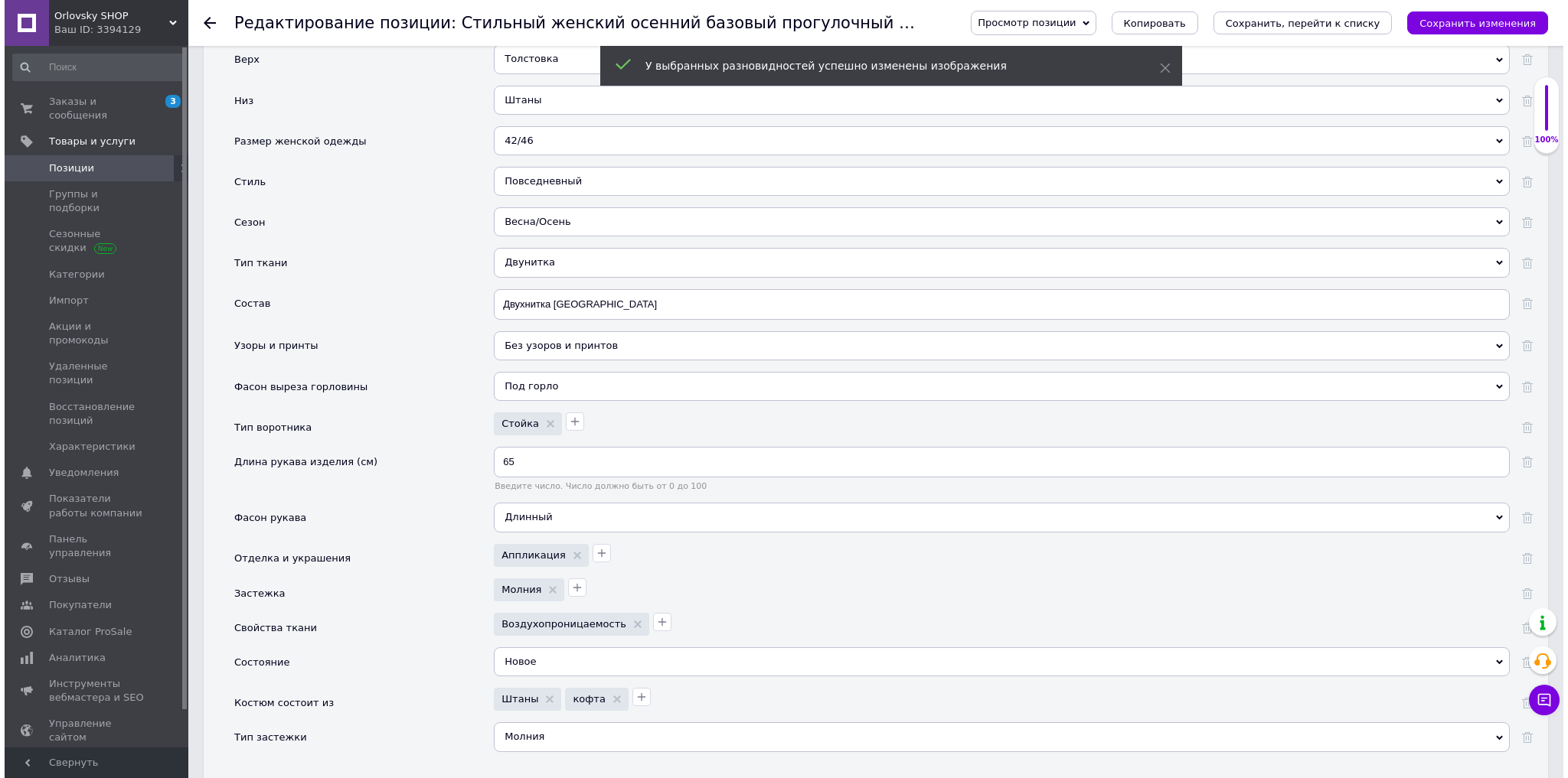
scroll to position [0, 0]
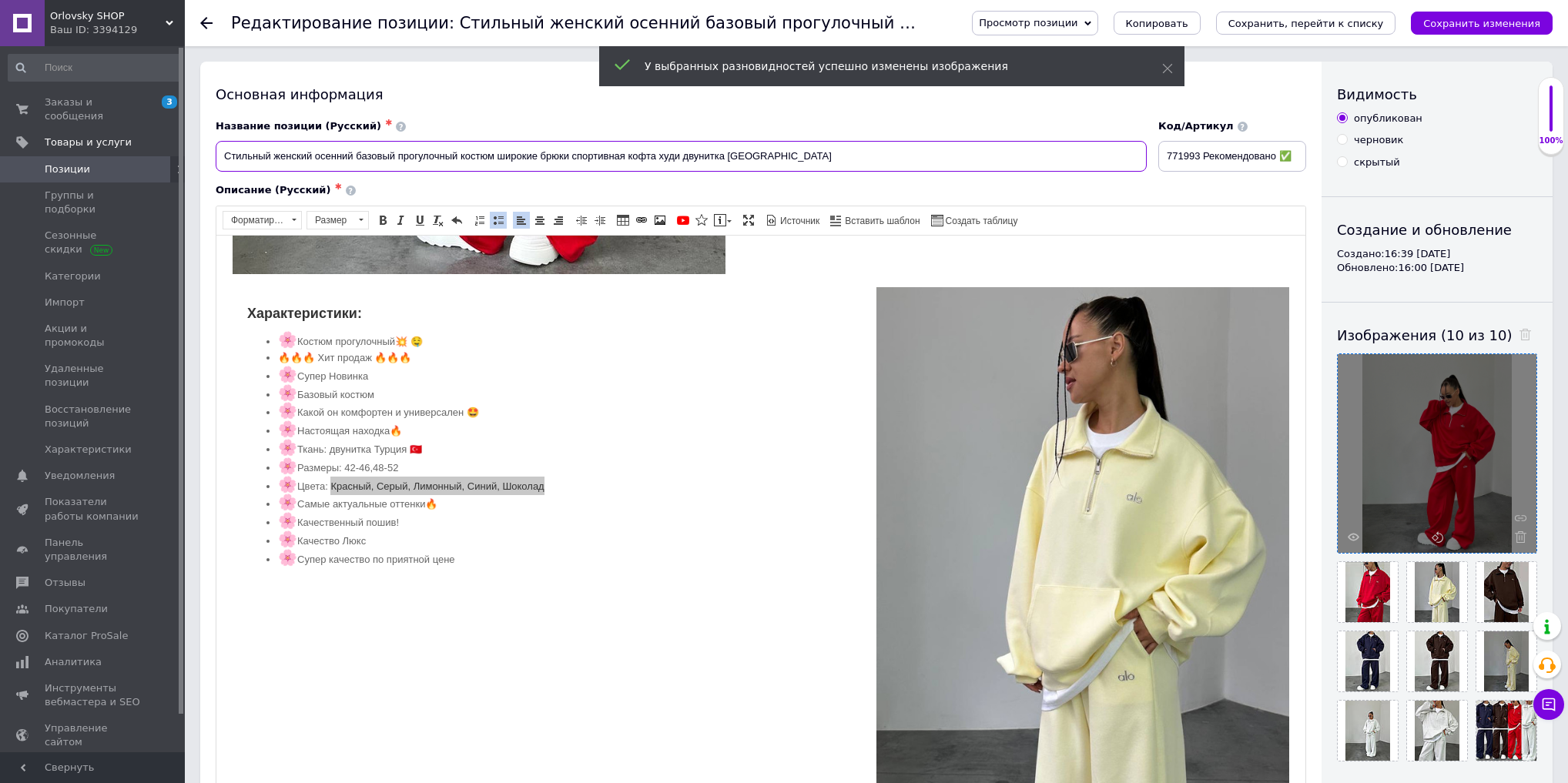
drag, startPoint x: 725, startPoint y: 157, endPoint x: 0, endPoint y: 164, distance: 725.0
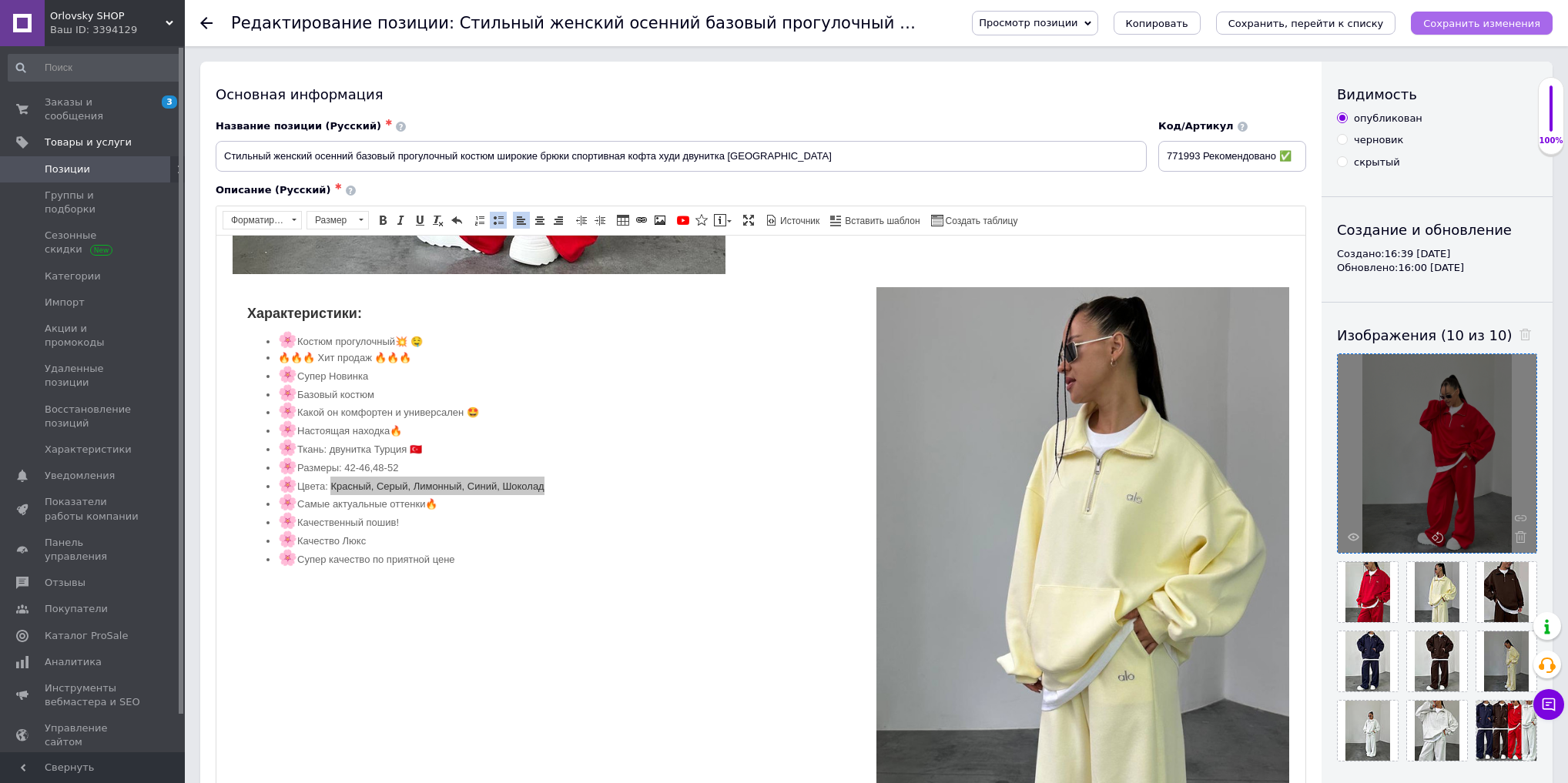
click at [1491, 29] on icon "Сохранить изменения" at bounding box center [1482, 23] width 117 height 11
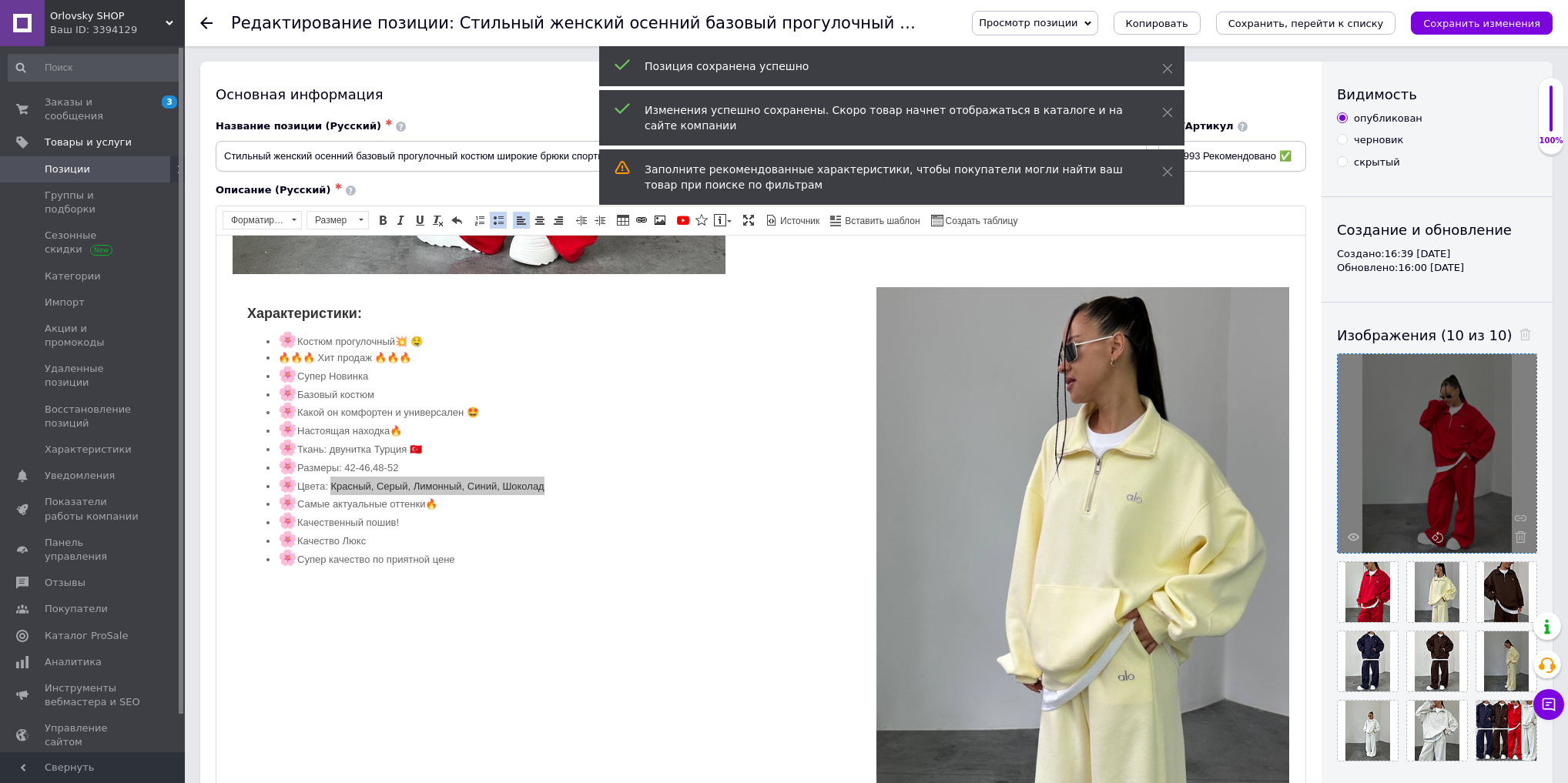
click at [63, 163] on span "Позиции" at bounding box center [67, 170] width 46 height 14
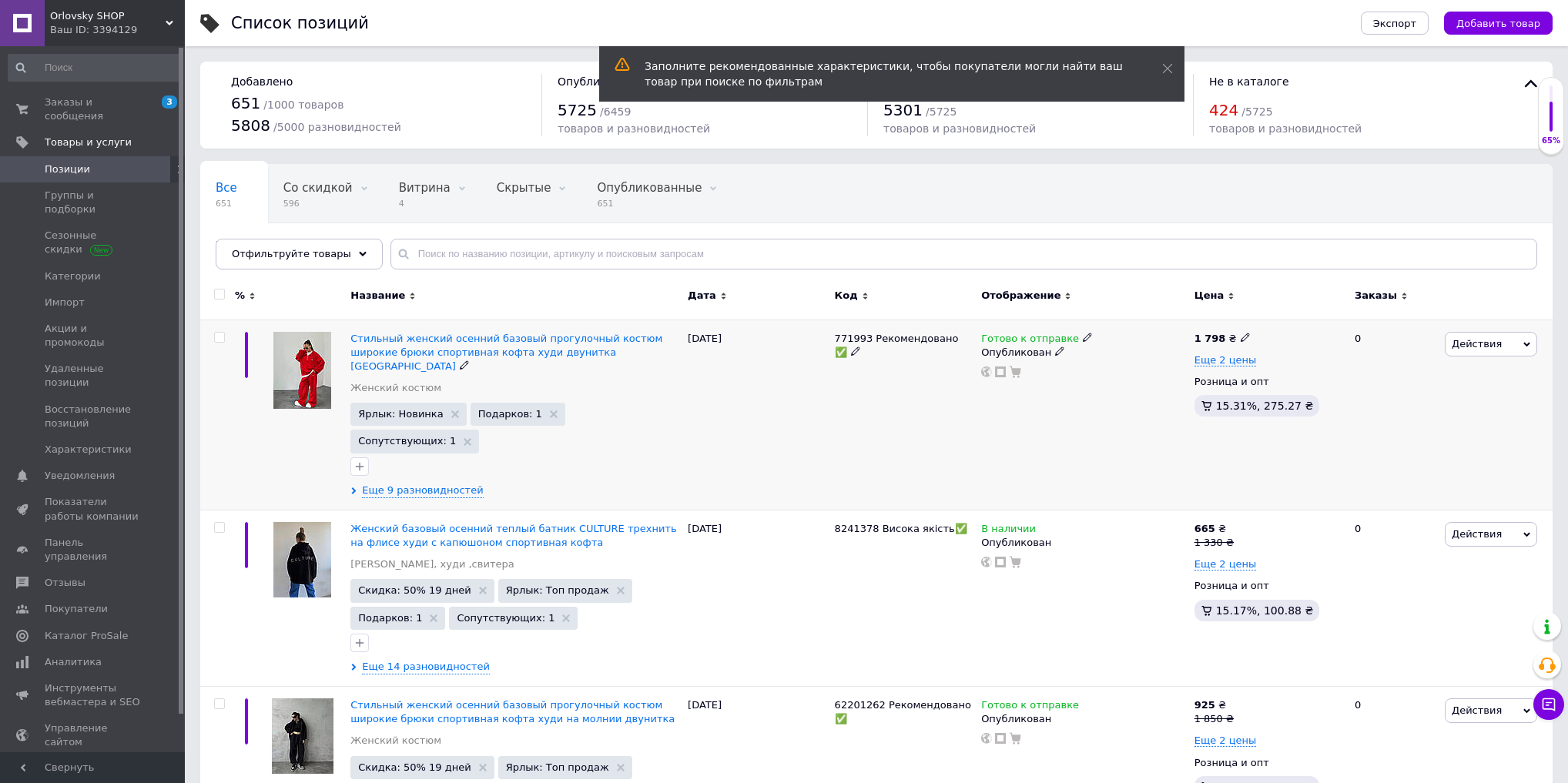
click at [216, 337] on input "checkbox" at bounding box center [219, 337] width 10 height 10
checkbox input "true"
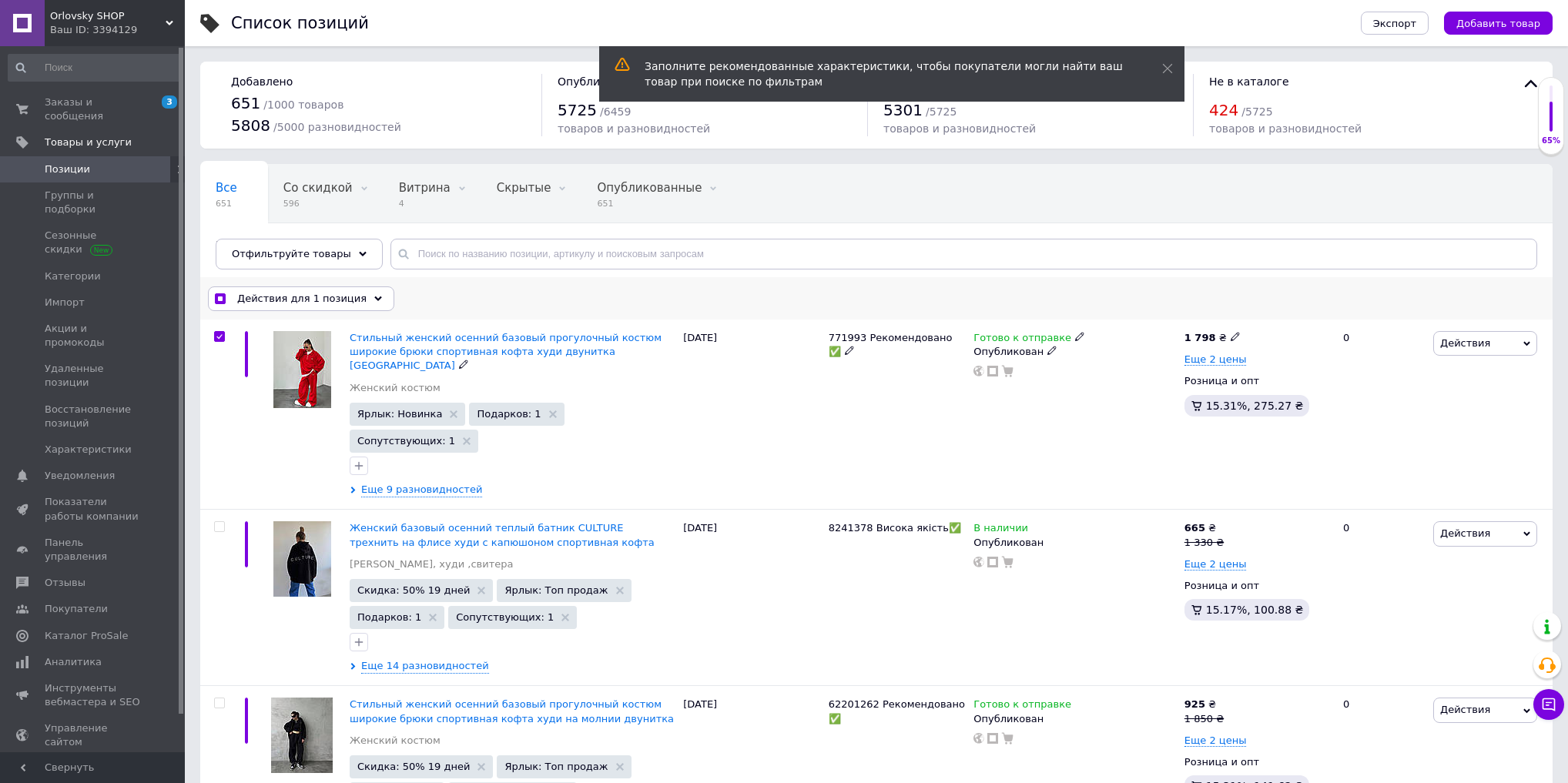
click at [302, 304] on span "Действия для 1 позиция" at bounding box center [302, 299] width 130 height 14
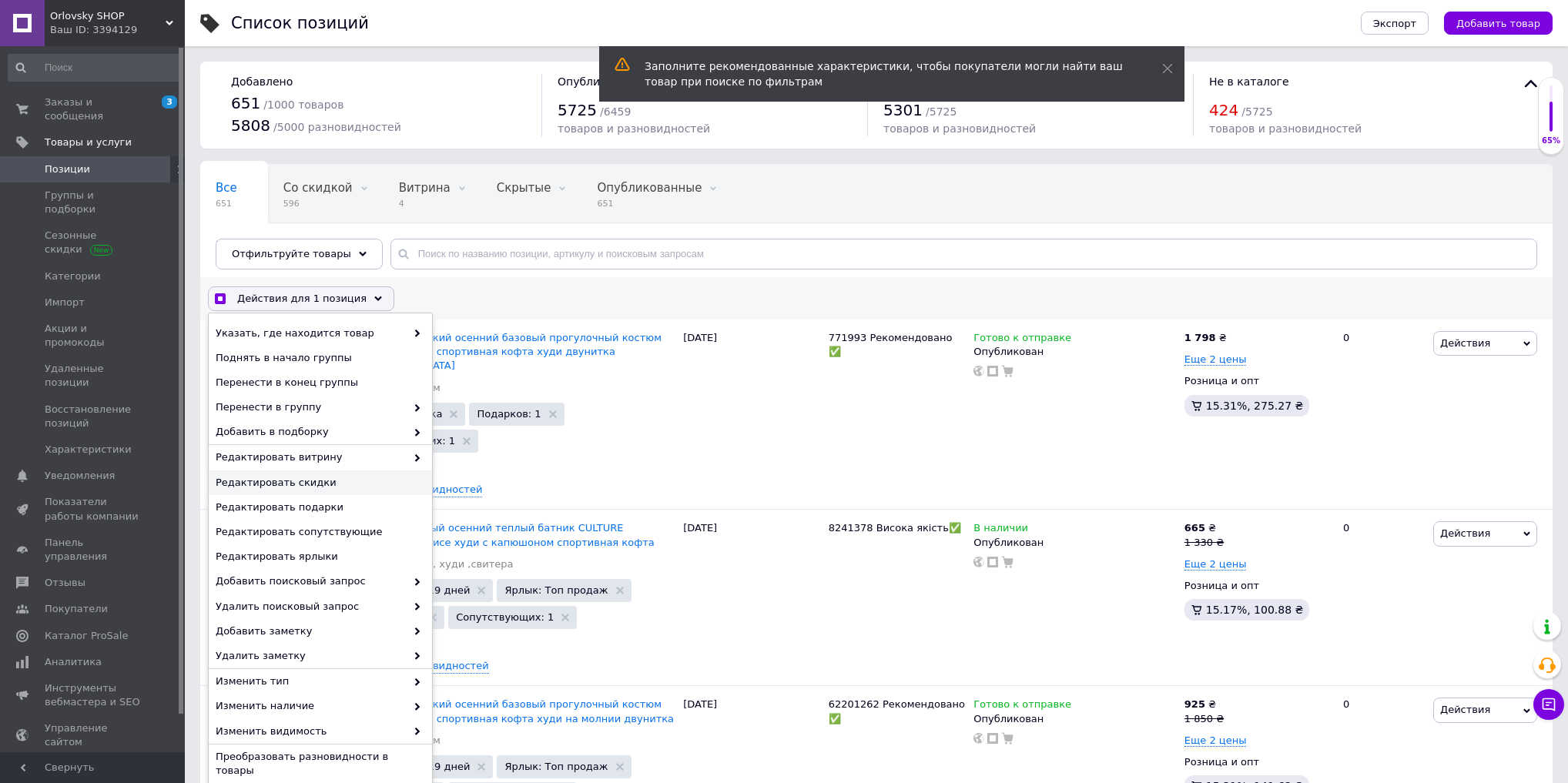
click at [346, 477] on span "Редактировать скидки" at bounding box center [318, 483] width 206 height 14
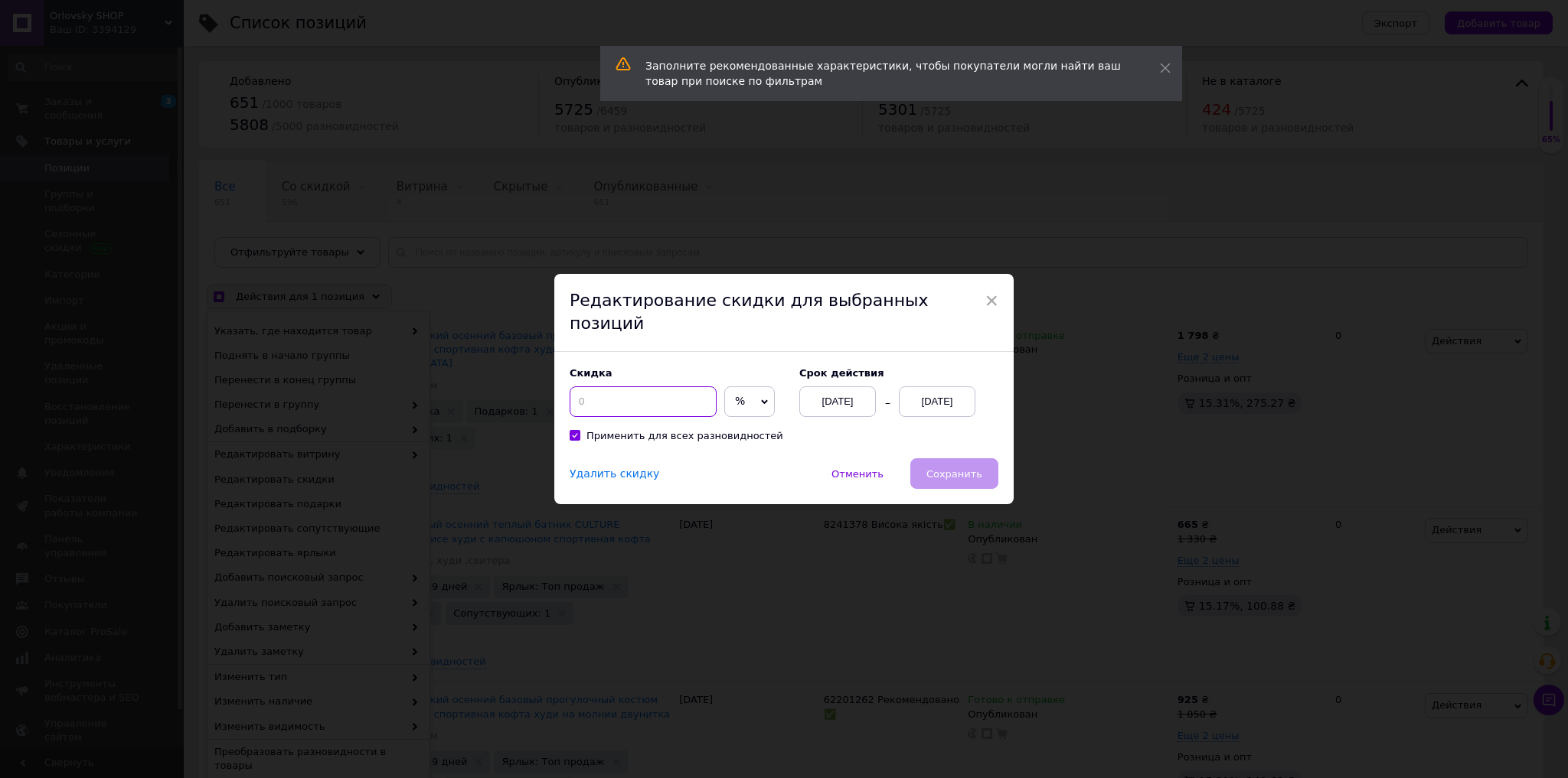
click at [613, 394] on input at bounding box center [643, 402] width 147 height 30
checkbox input "true"
type input "50"
checkbox input "true"
type input "50"
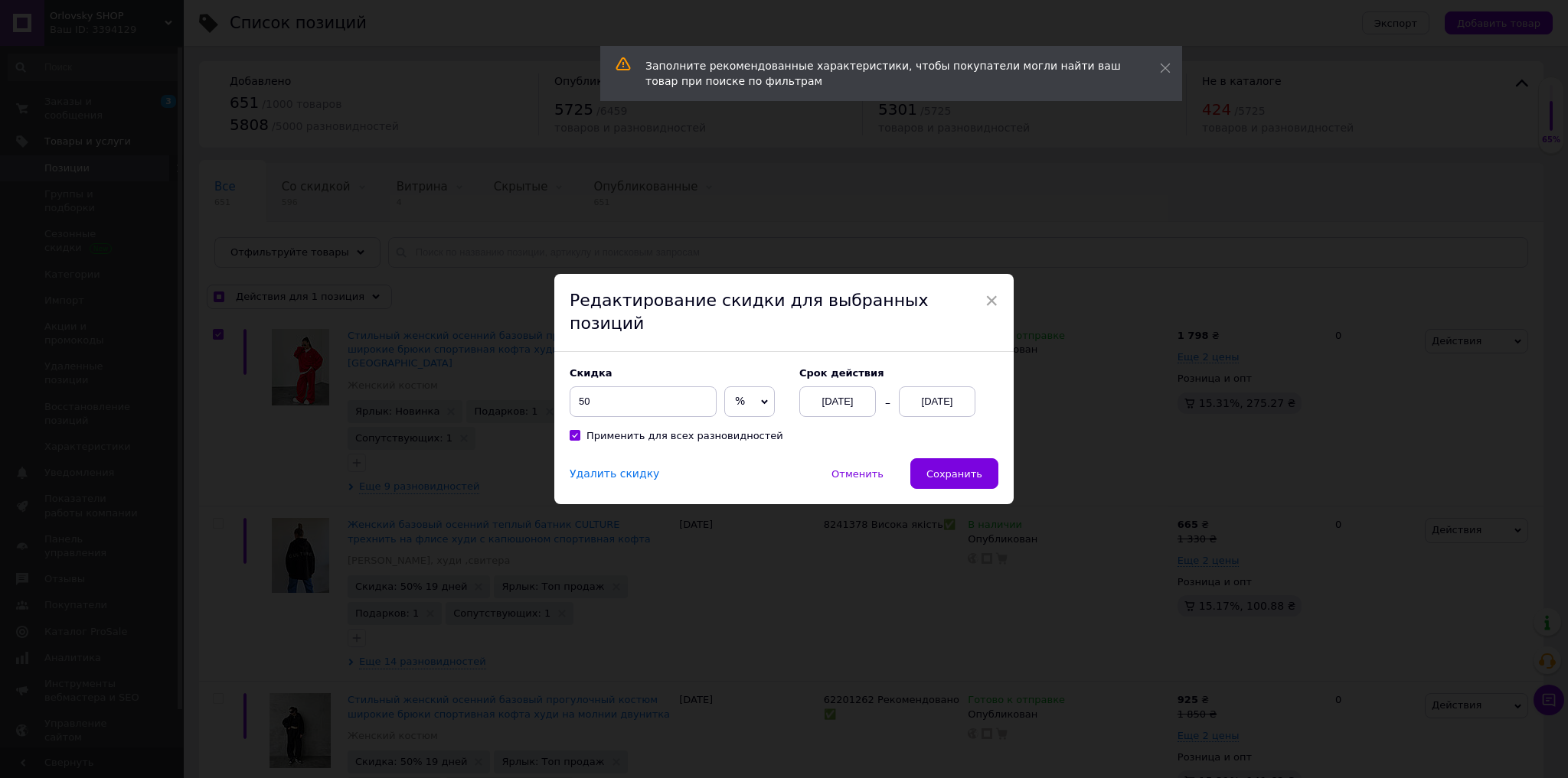
click at [951, 389] on div "12.08.2025" at bounding box center [937, 402] width 77 height 30
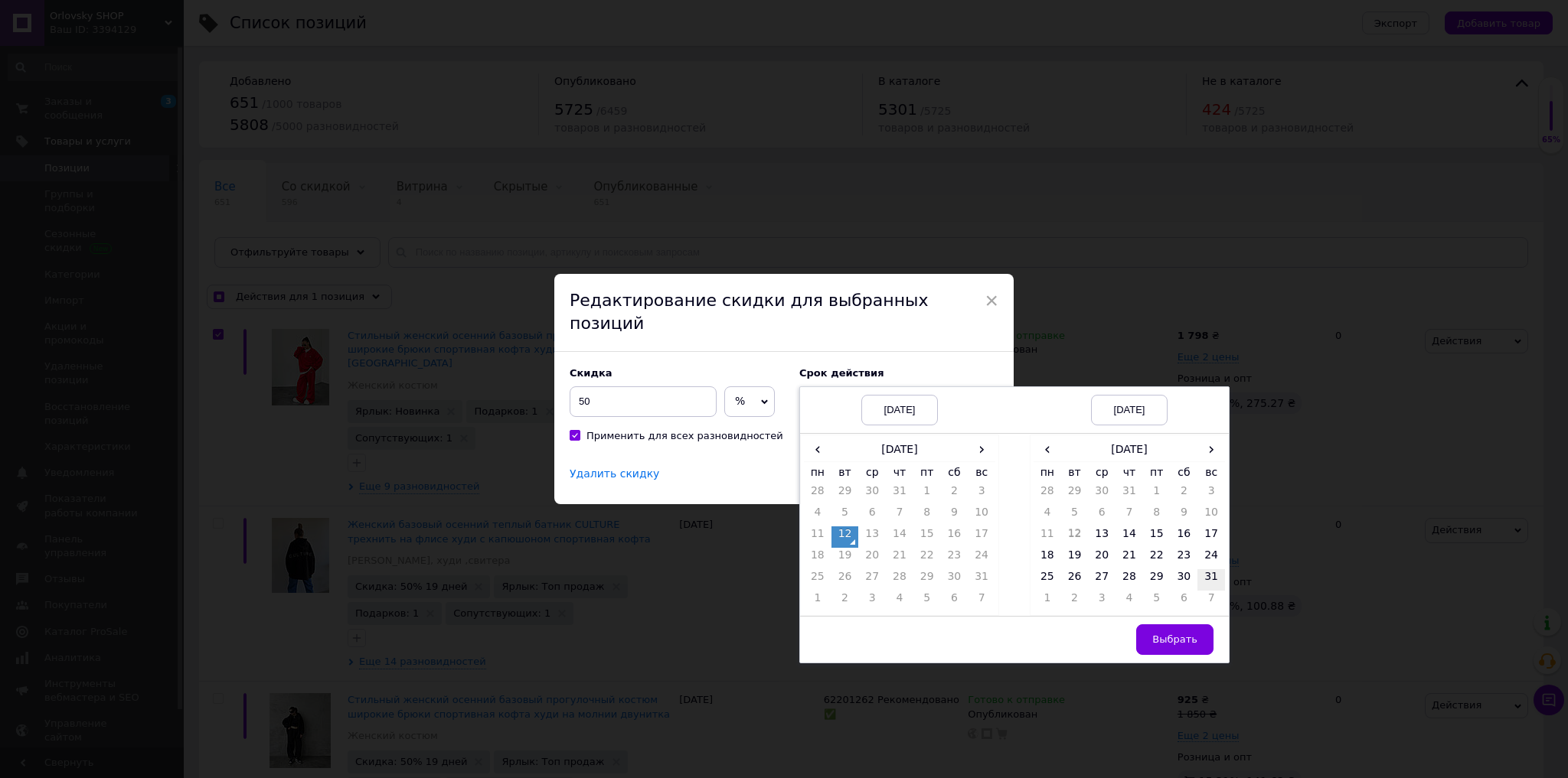
click at [1200, 571] on td "31" at bounding box center [1211, 580] width 28 height 22
click at [1191, 634] on span "Выбрать" at bounding box center [1175, 639] width 45 height 11
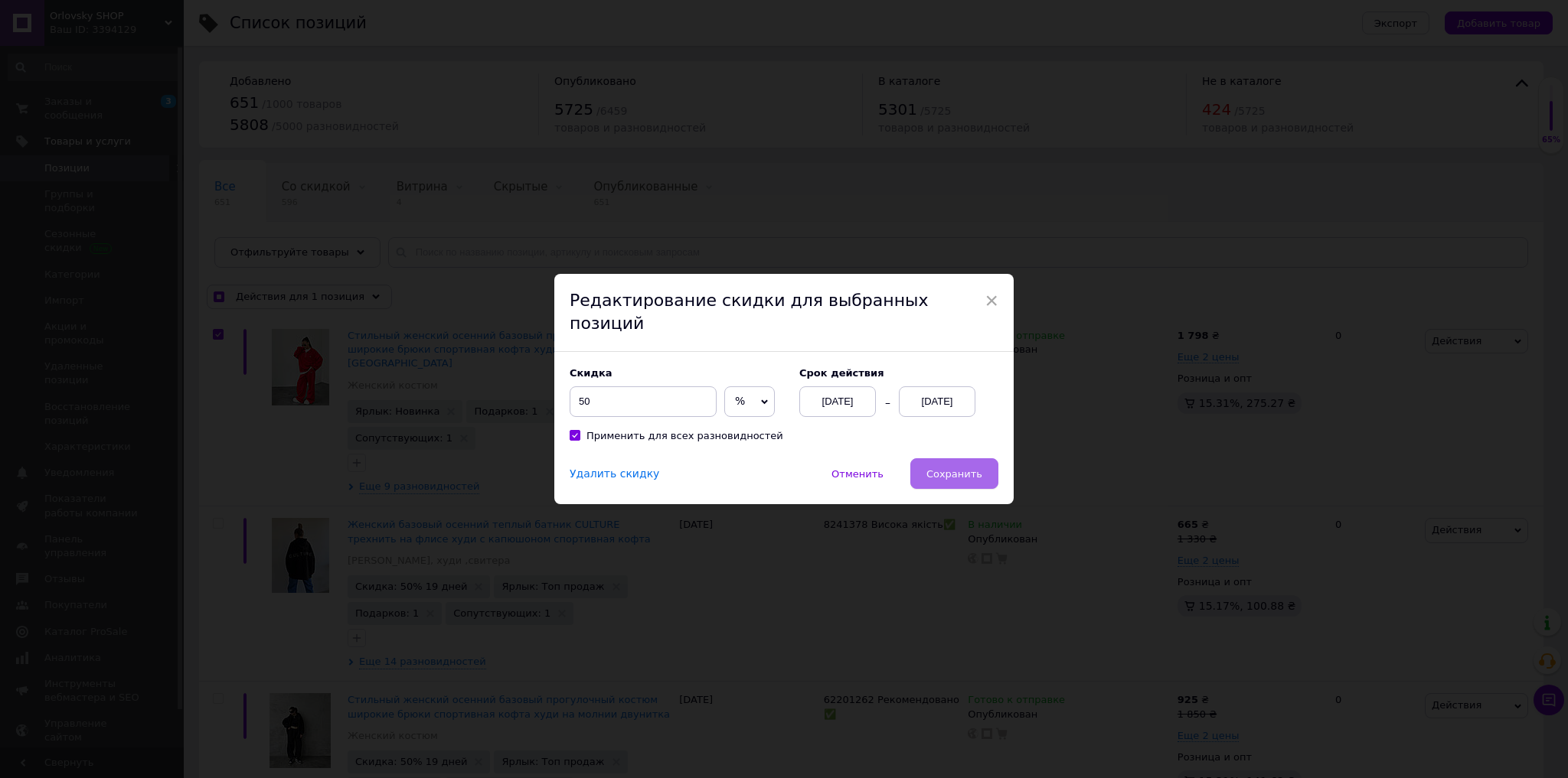
click at [961, 470] on button "Сохранить" at bounding box center [954, 473] width 88 height 30
checkbox input "true"
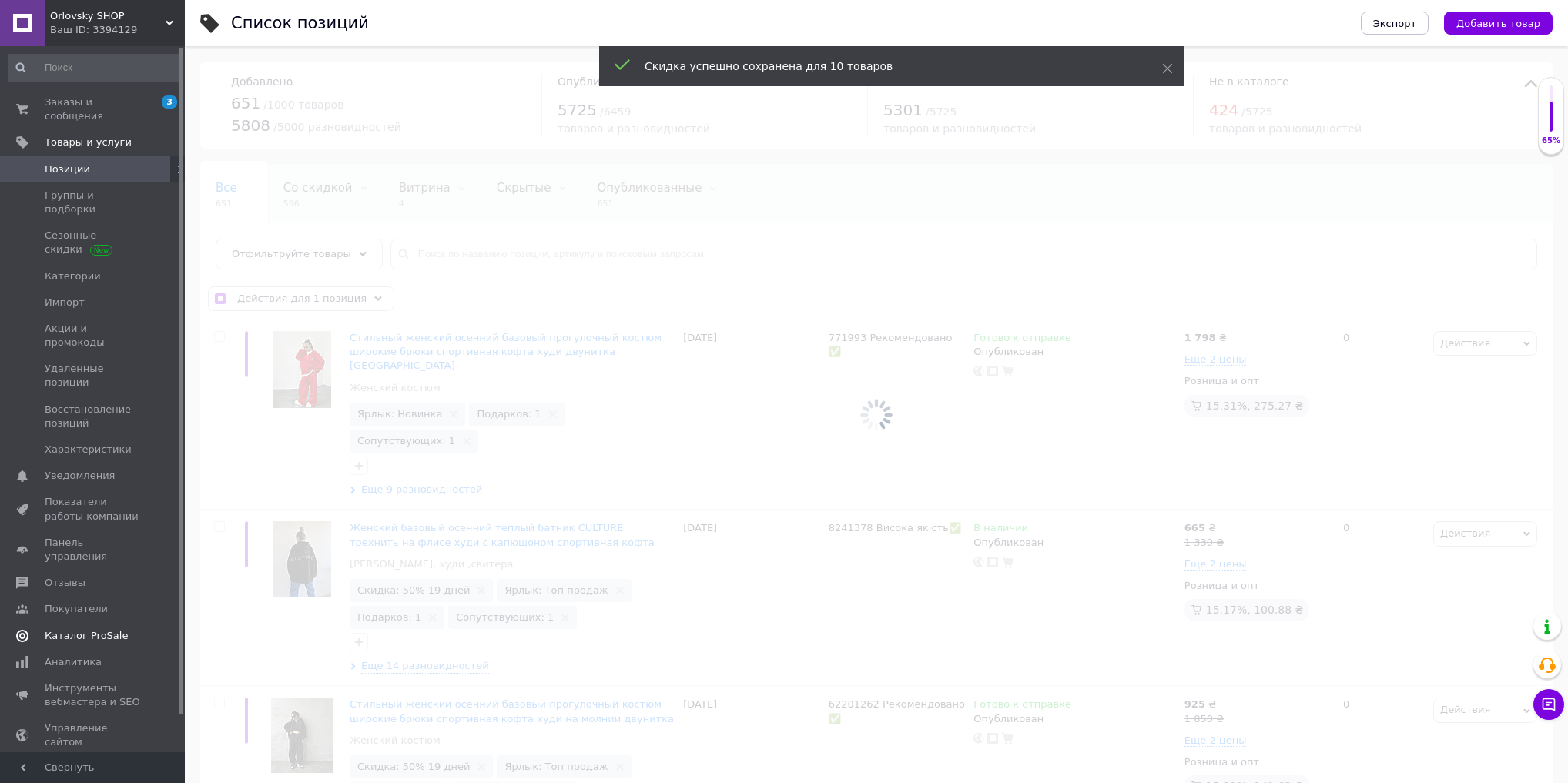
checkbox input "false"
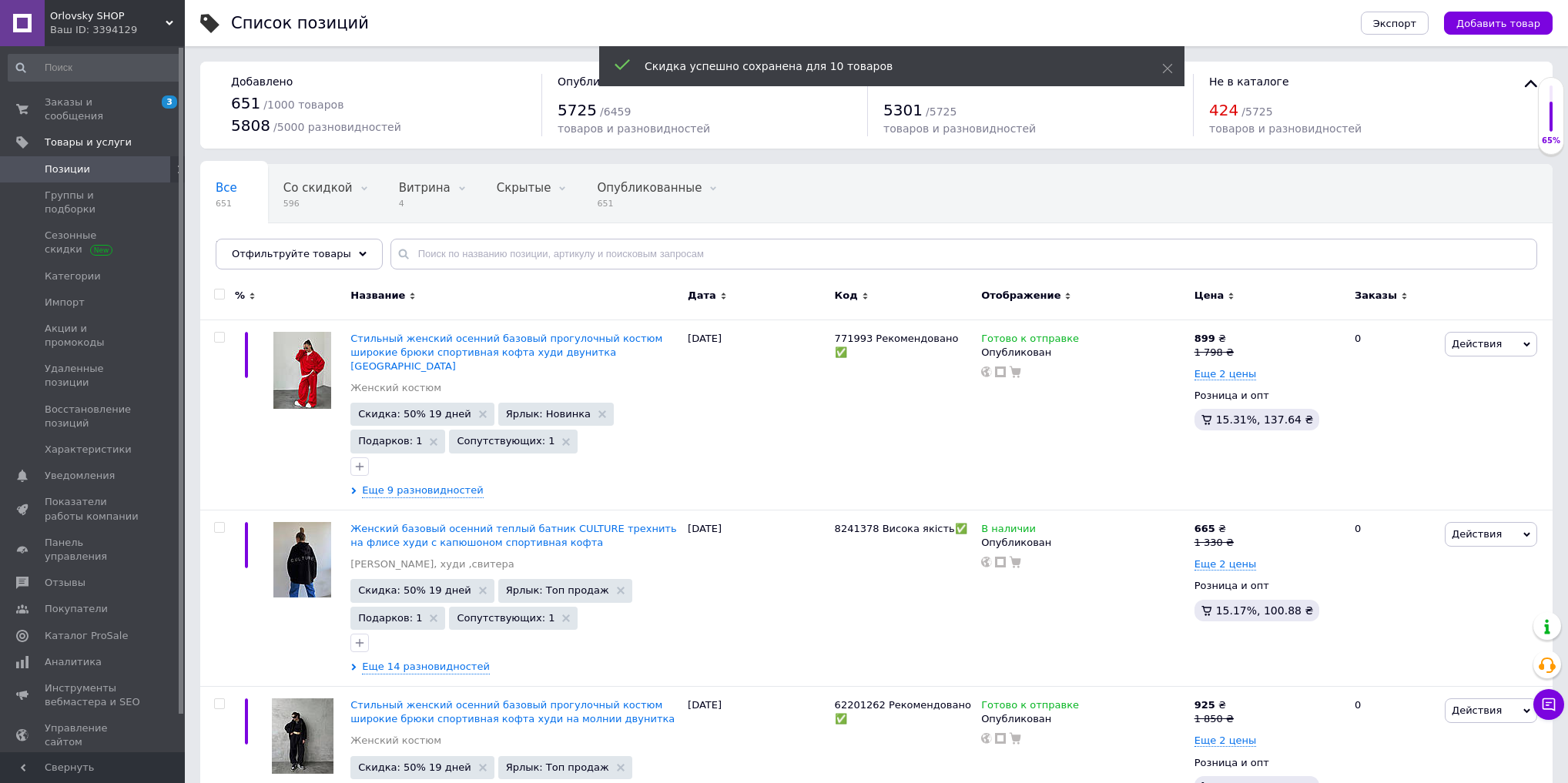
click at [64, 629] on span "Каталог ProSale" at bounding box center [86, 636] width 83 height 14
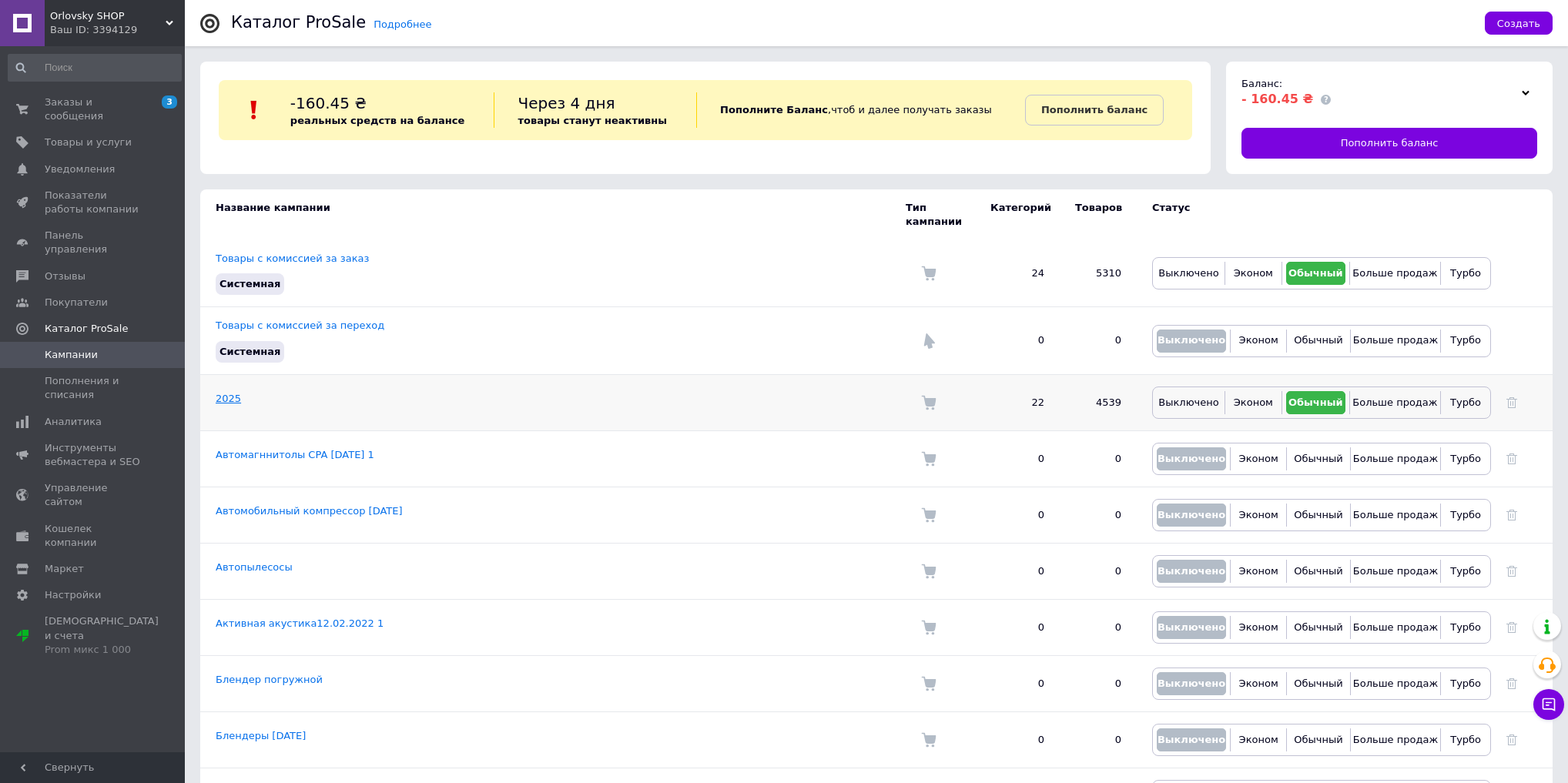
click at [227, 393] on link "2025" at bounding box center [228, 398] width 25 height 11
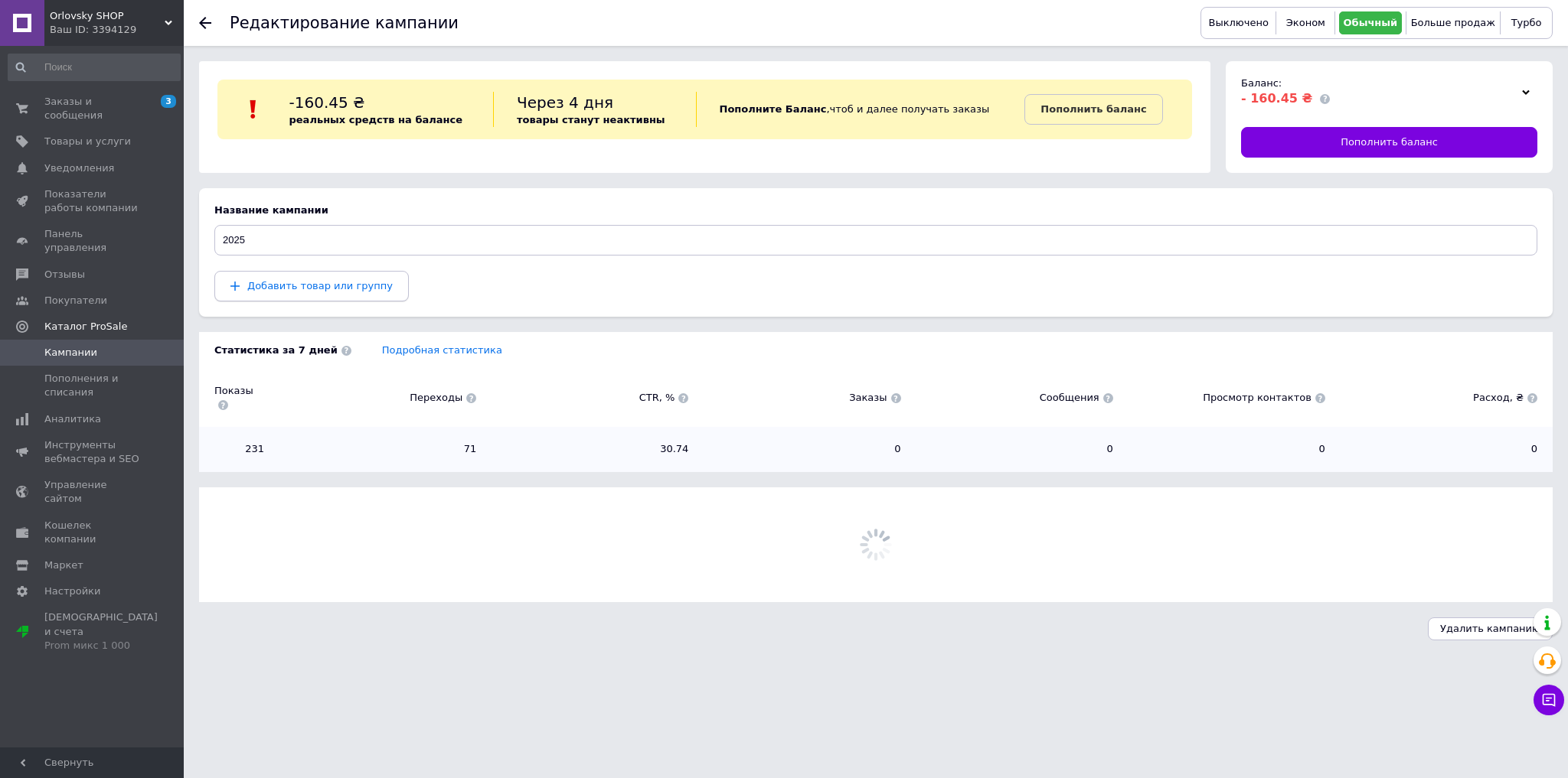
click at [321, 296] on button "Добавить товар или группу" at bounding box center [312, 286] width 195 height 30
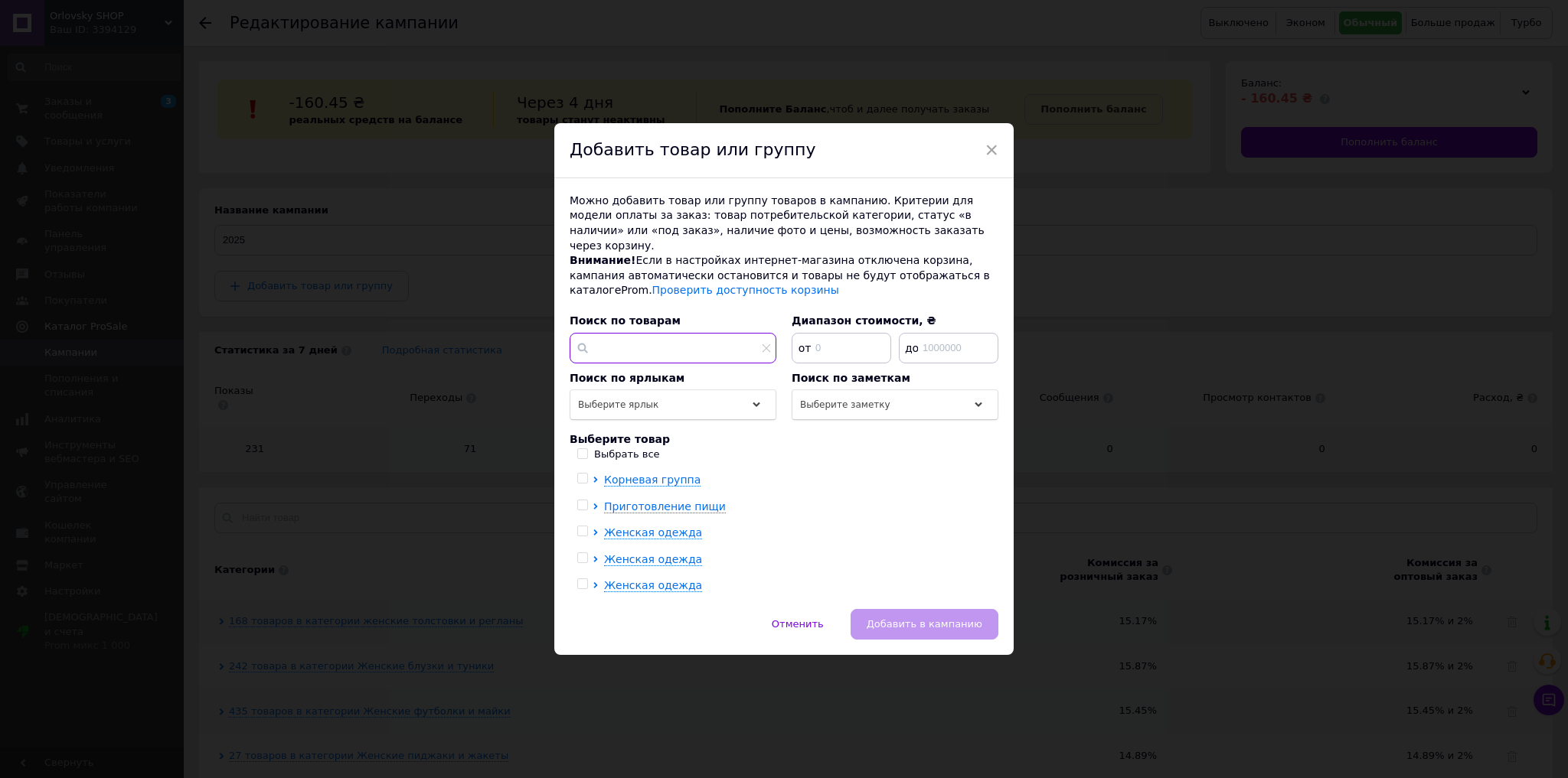
click at [644, 339] on input "text" at bounding box center [673, 348] width 207 height 30
paste input "Стильный женский осенний базовый прогулочный костюм широкие брюки спортивная ко…"
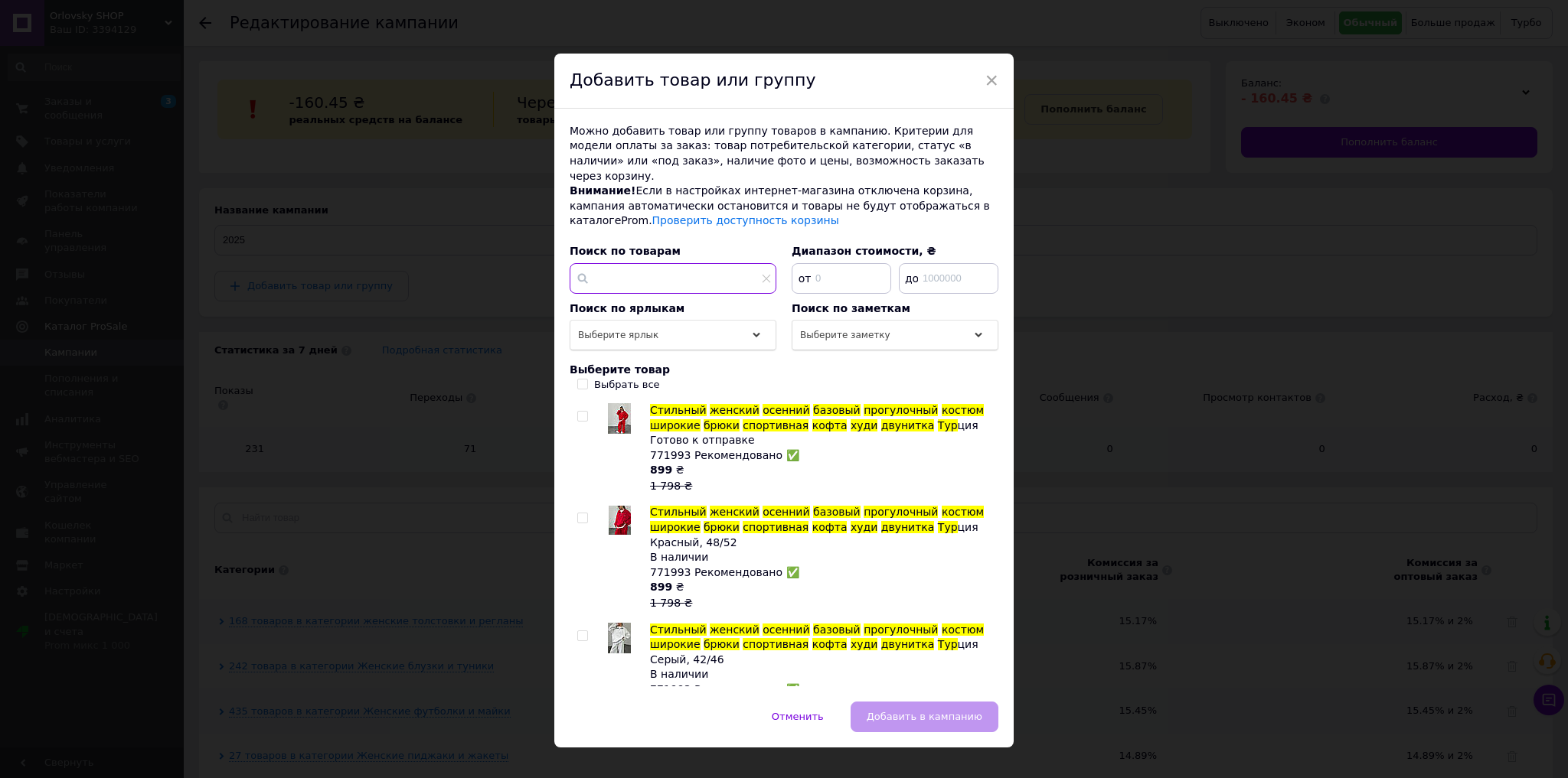
type input "Стильный женский осенний базовый прогулочный костюм широкие брюки спортивная ко…"
click at [577, 378] on label "Выбрать все" at bounding box center [618, 385] width 83 height 14
click at [577, 379] on input "Выбрать все" at bounding box center [582, 383] width 10 height 10
checkbox input "true"
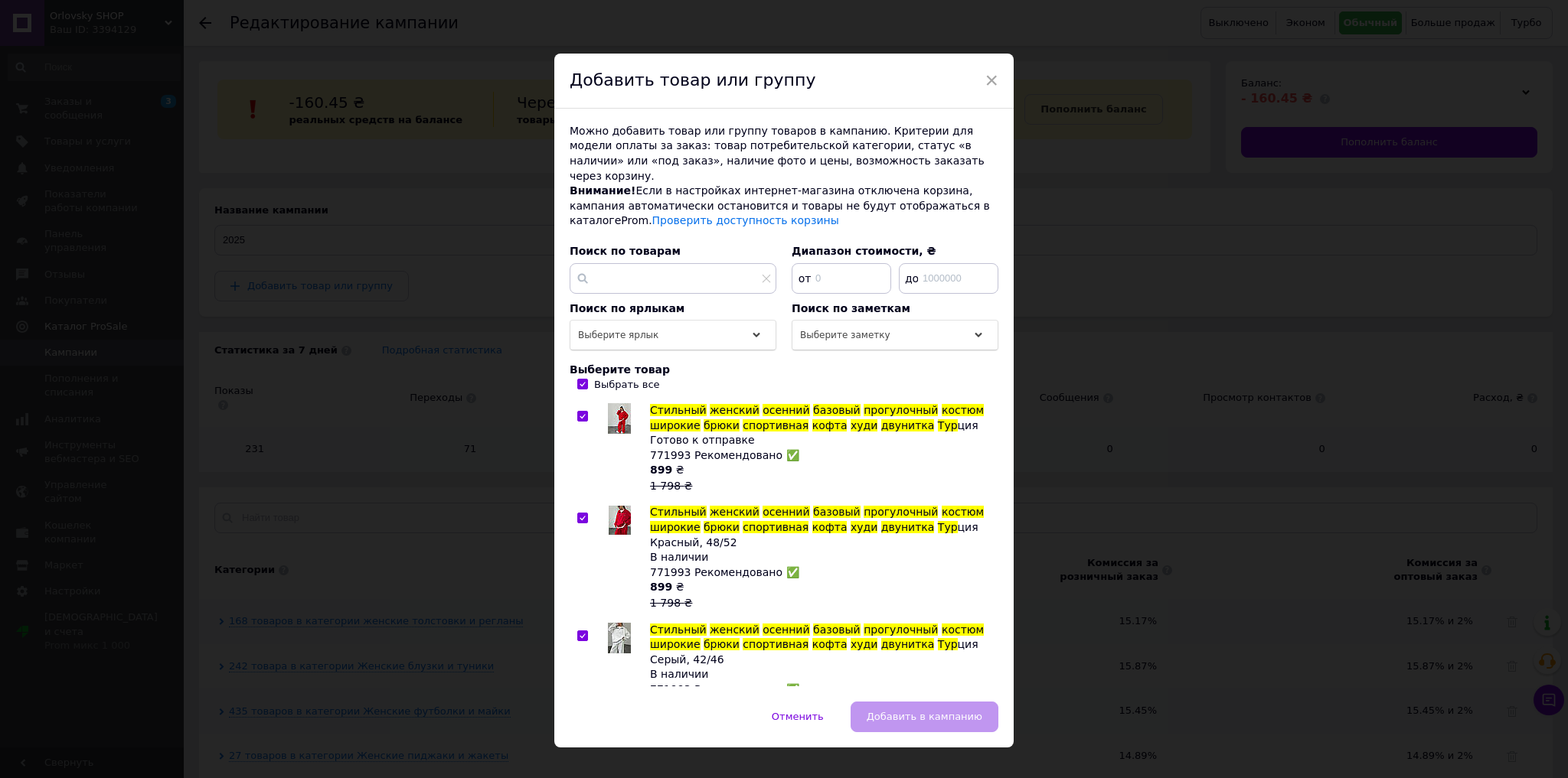
checkbox input "true"
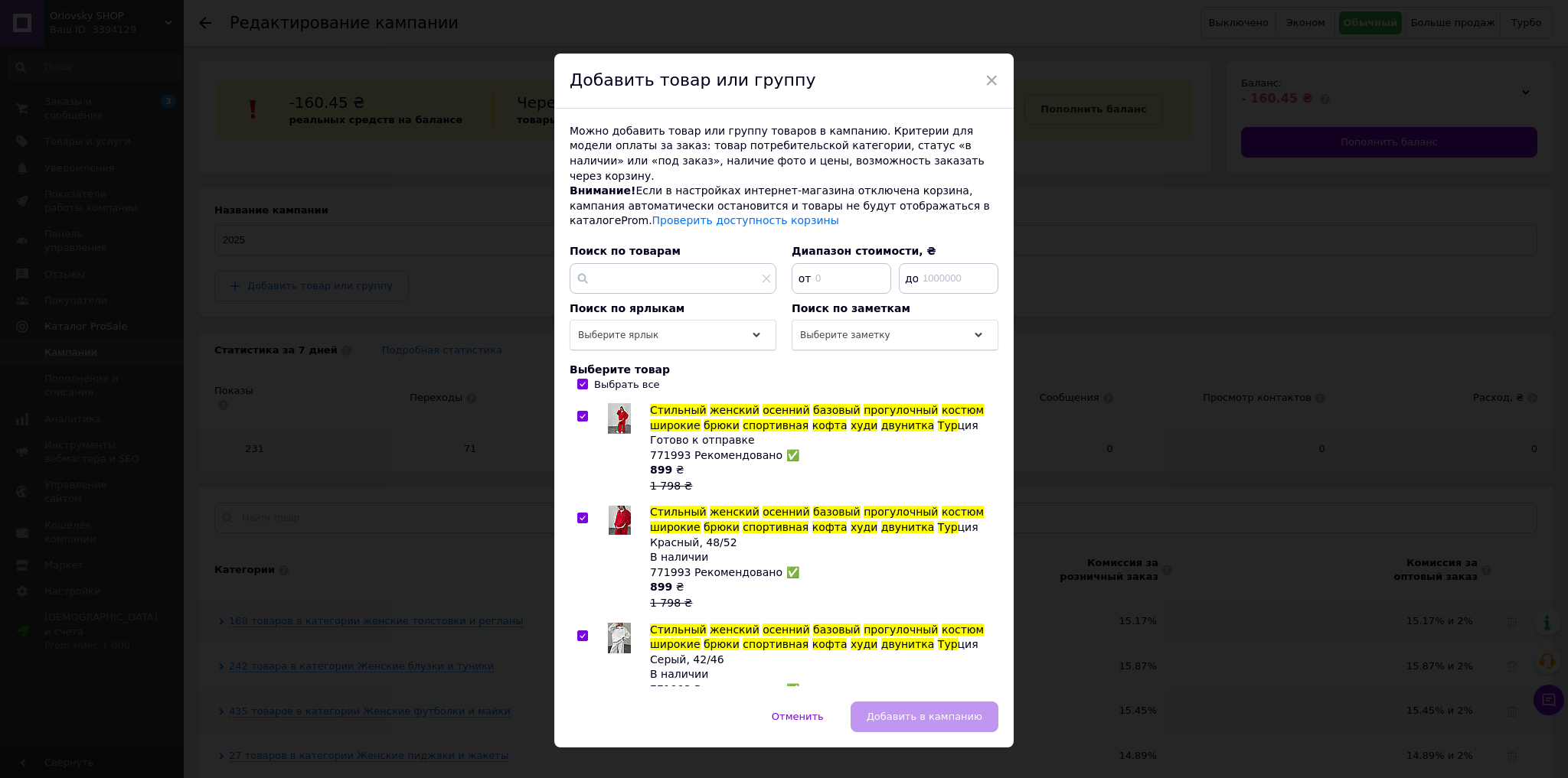
checkbox input "true"
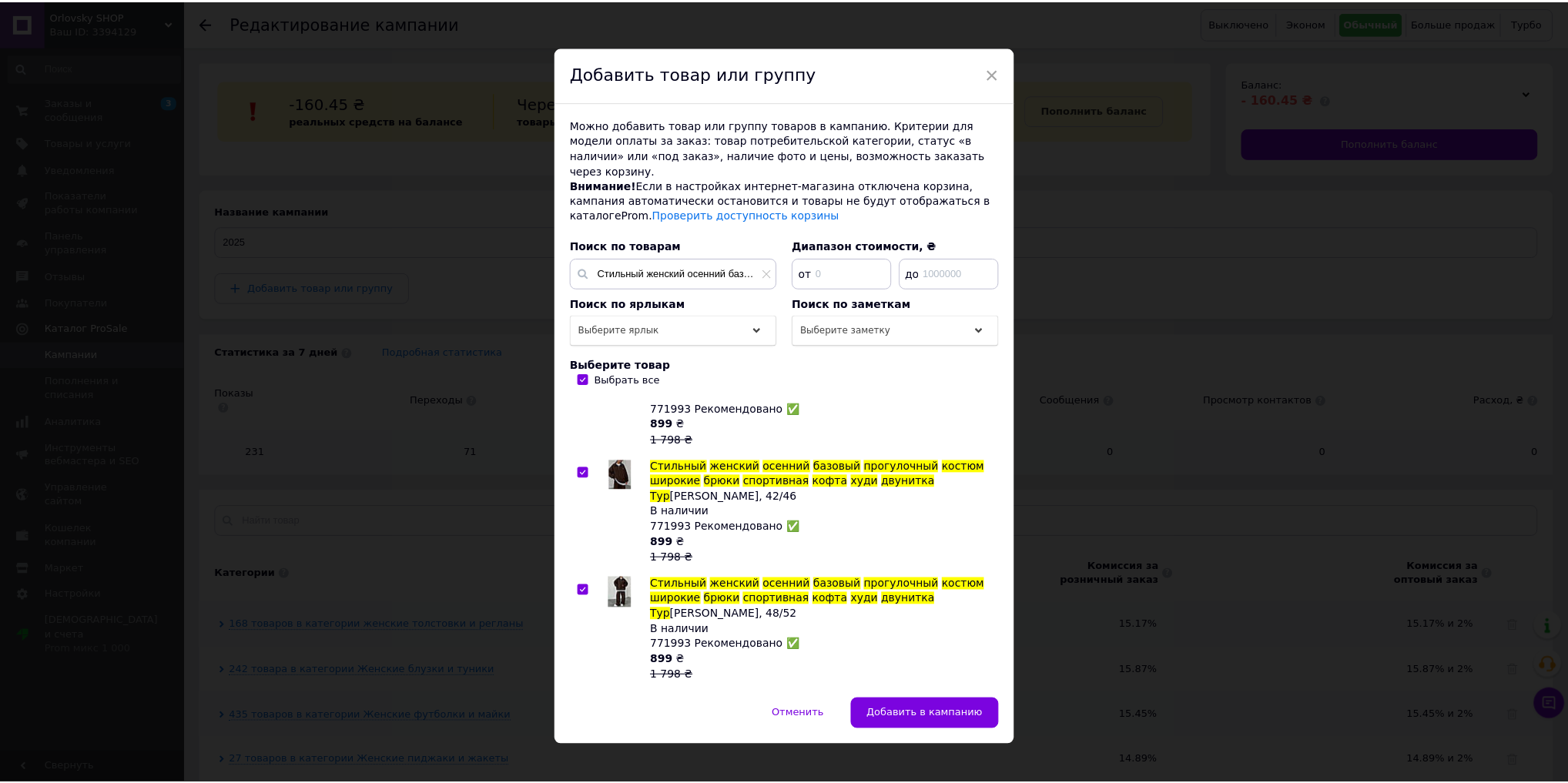
scroll to position [866, 0]
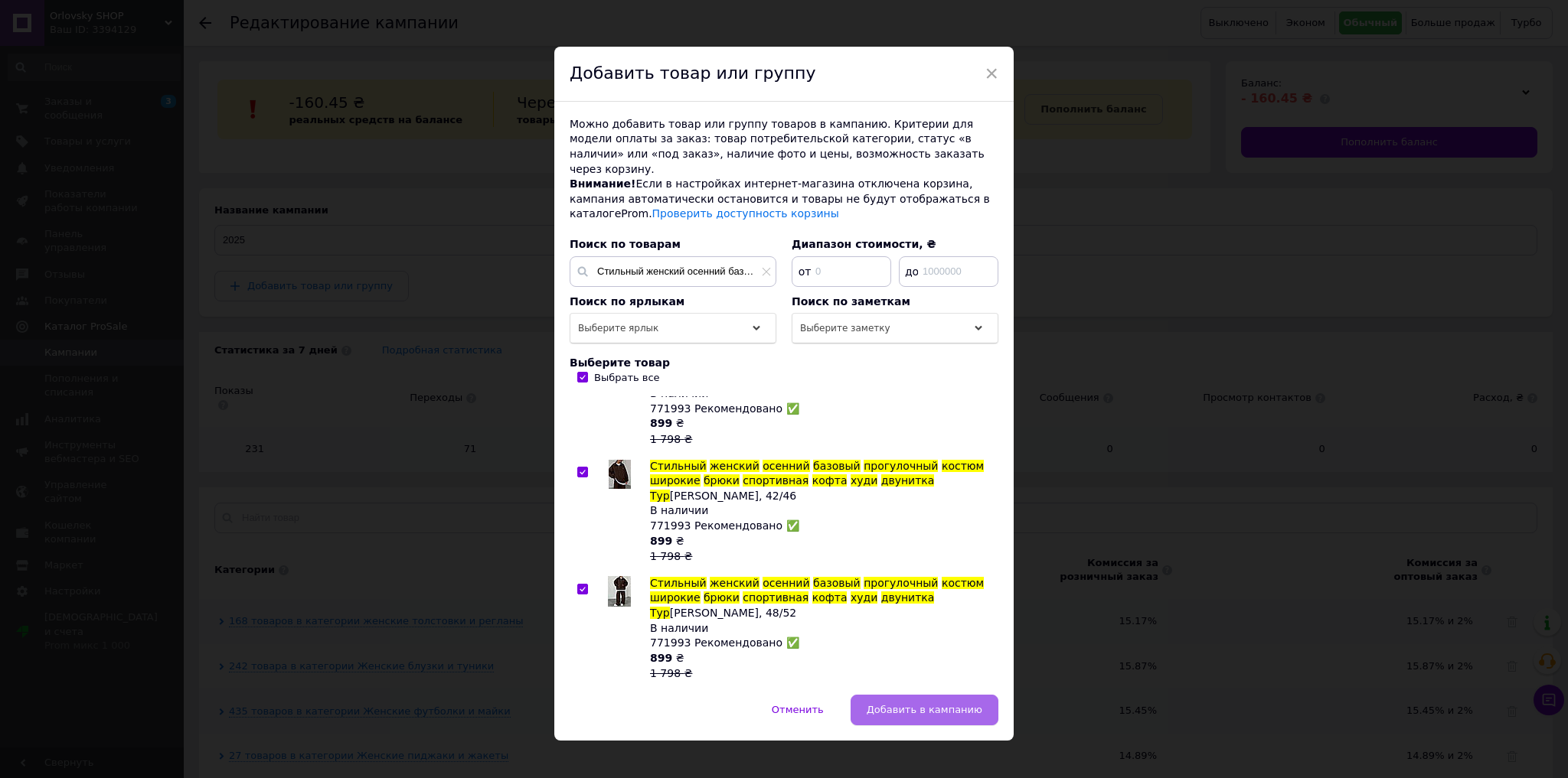
click at [925, 704] on button "Добавить в кампанию" at bounding box center [924, 709] width 148 height 30
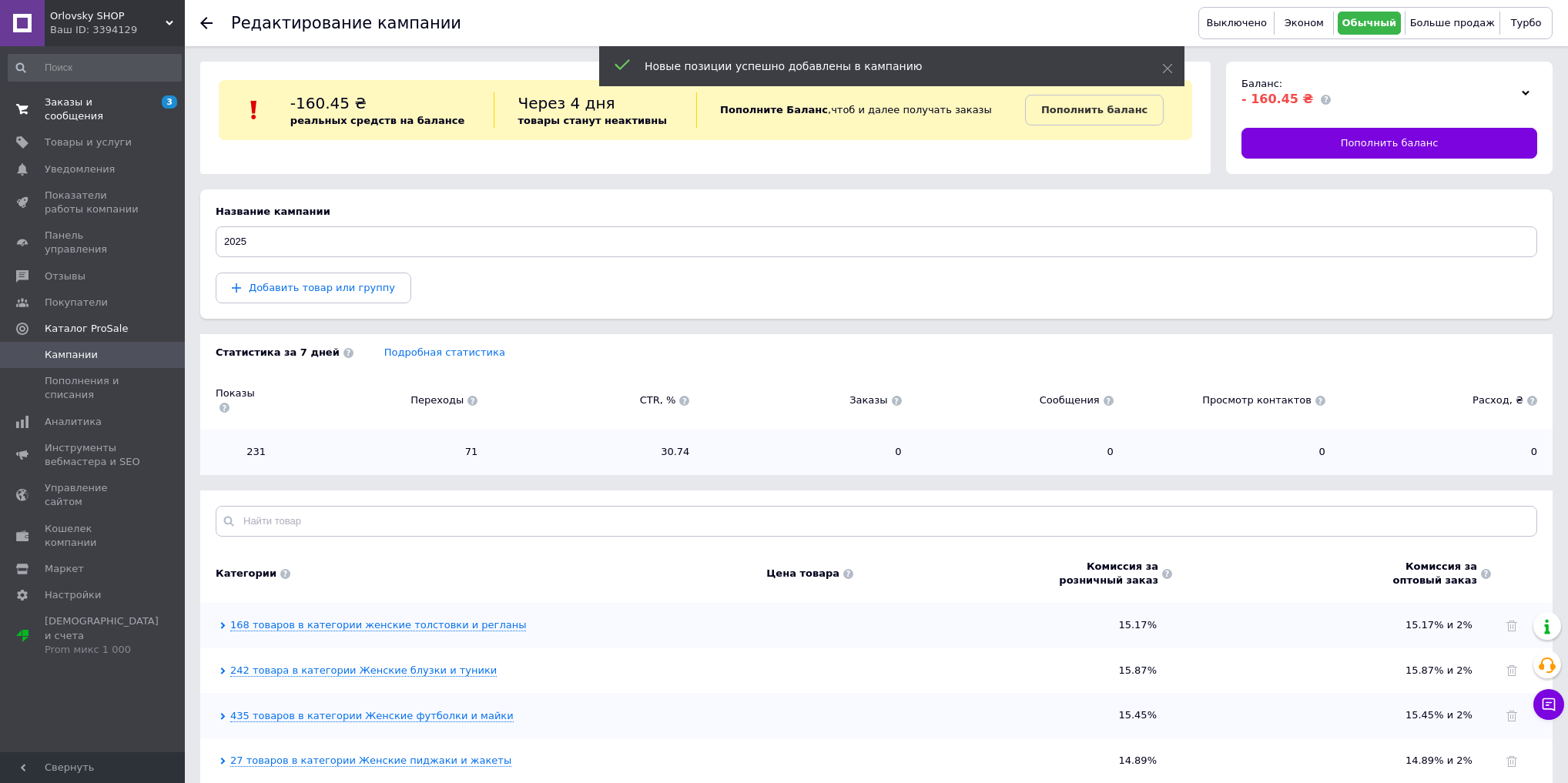
click at [123, 96] on span "Заказы и сообщения" at bounding box center [94, 109] width 98 height 28
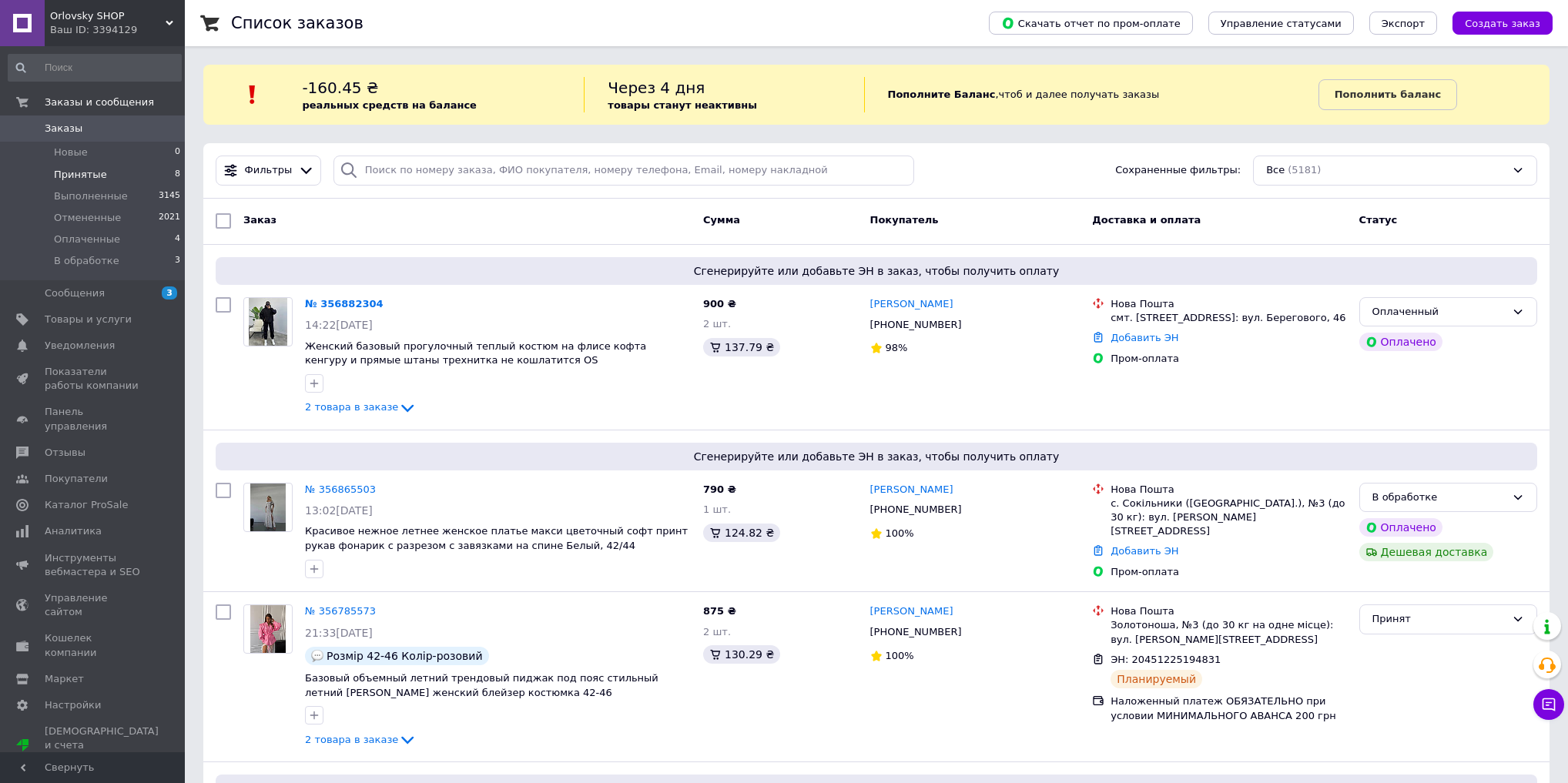
click at [135, 175] on li "Принятые 8" at bounding box center [94, 175] width 190 height 22
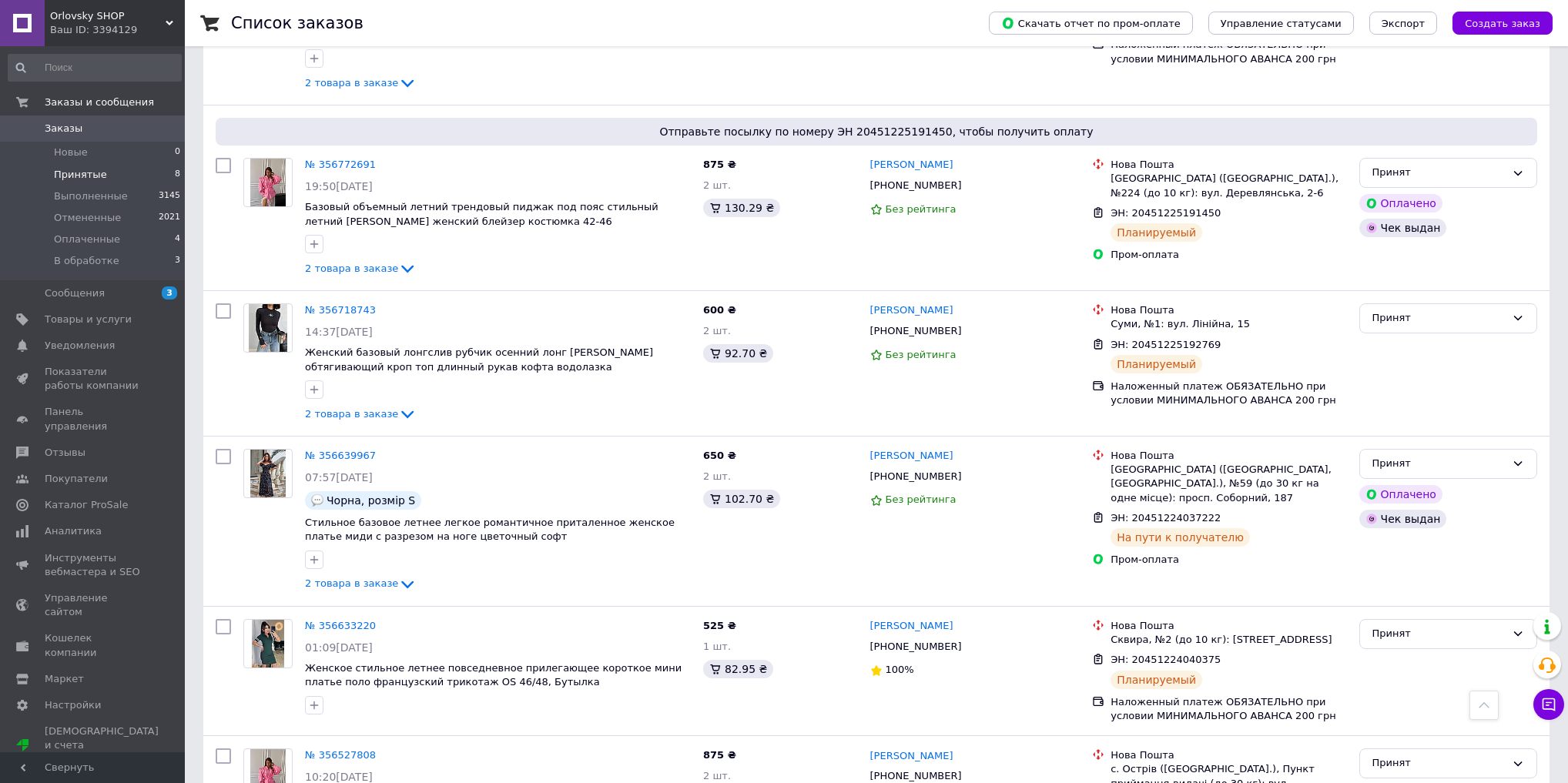
scroll to position [176, 0]
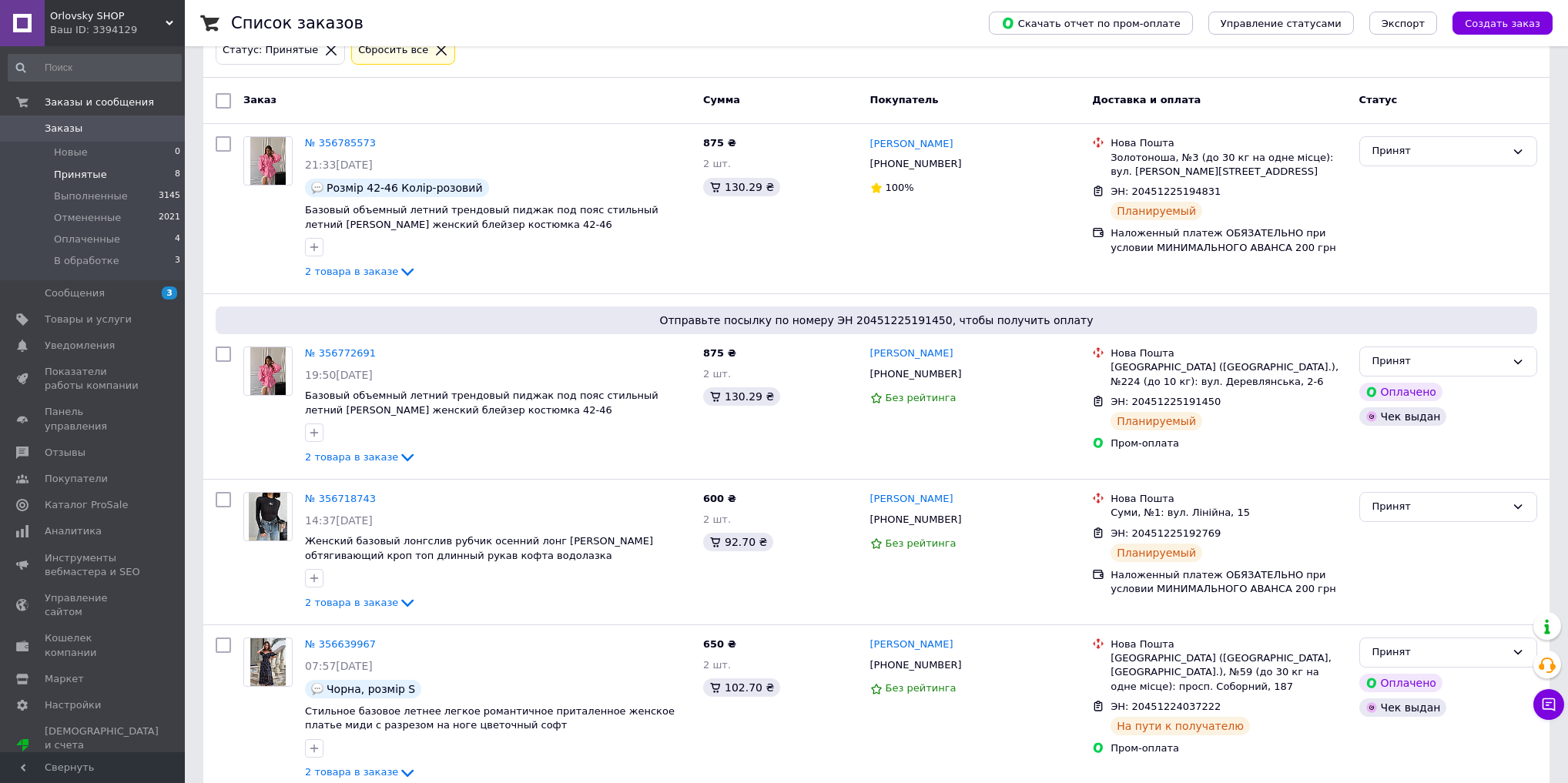
click at [69, 24] on div "Ваш ID: 3394129" at bounding box center [117, 30] width 135 height 14
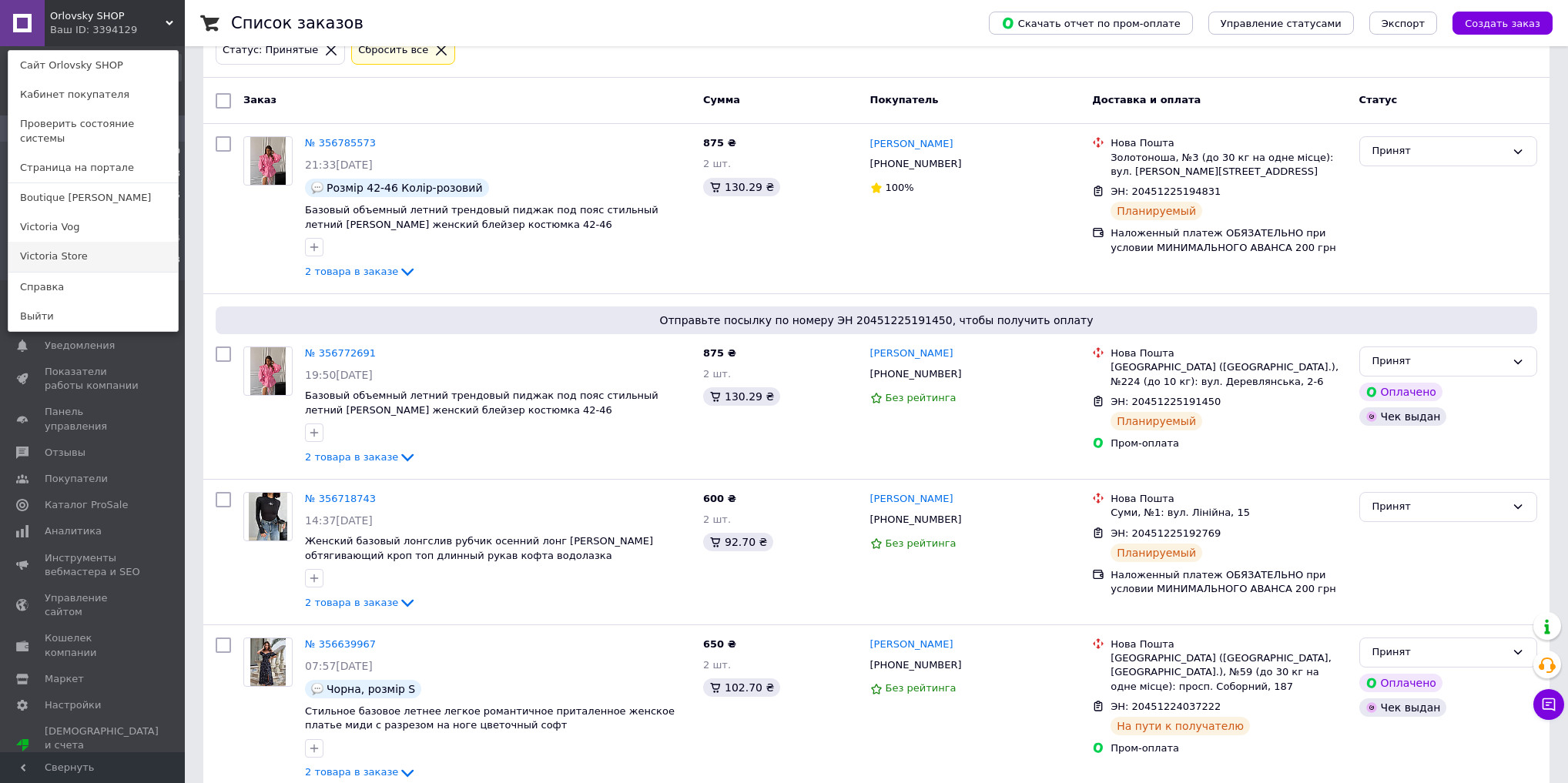
click at [84, 241] on link "Victoria Store" at bounding box center [94, 255] width 170 height 29
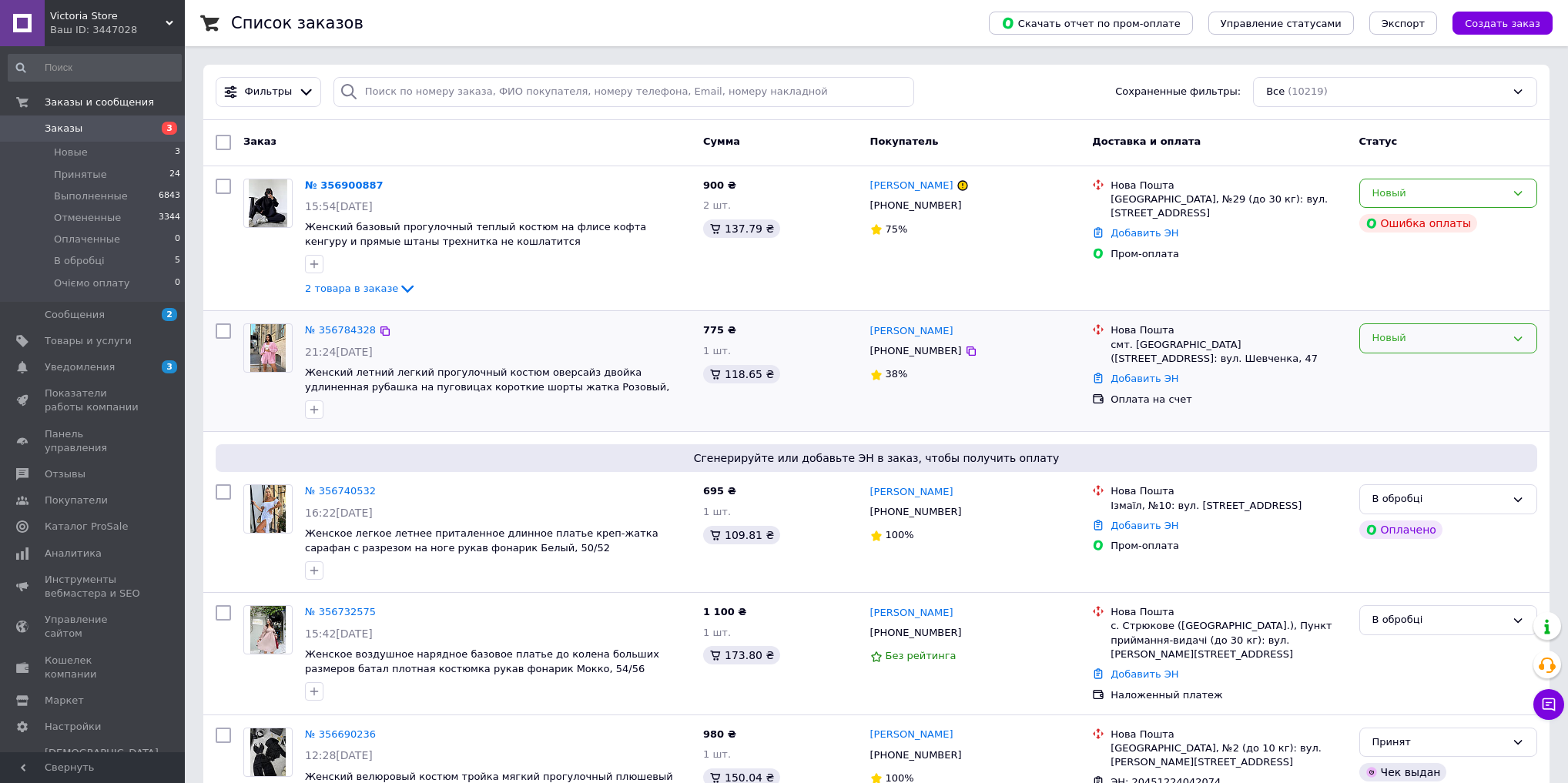
click at [1386, 345] on div "Новый" at bounding box center [1439, 339] width 133 height 16
click at [1409, 423] on li "Отменен" at bounding box center [1449, 427] width 177 height 29
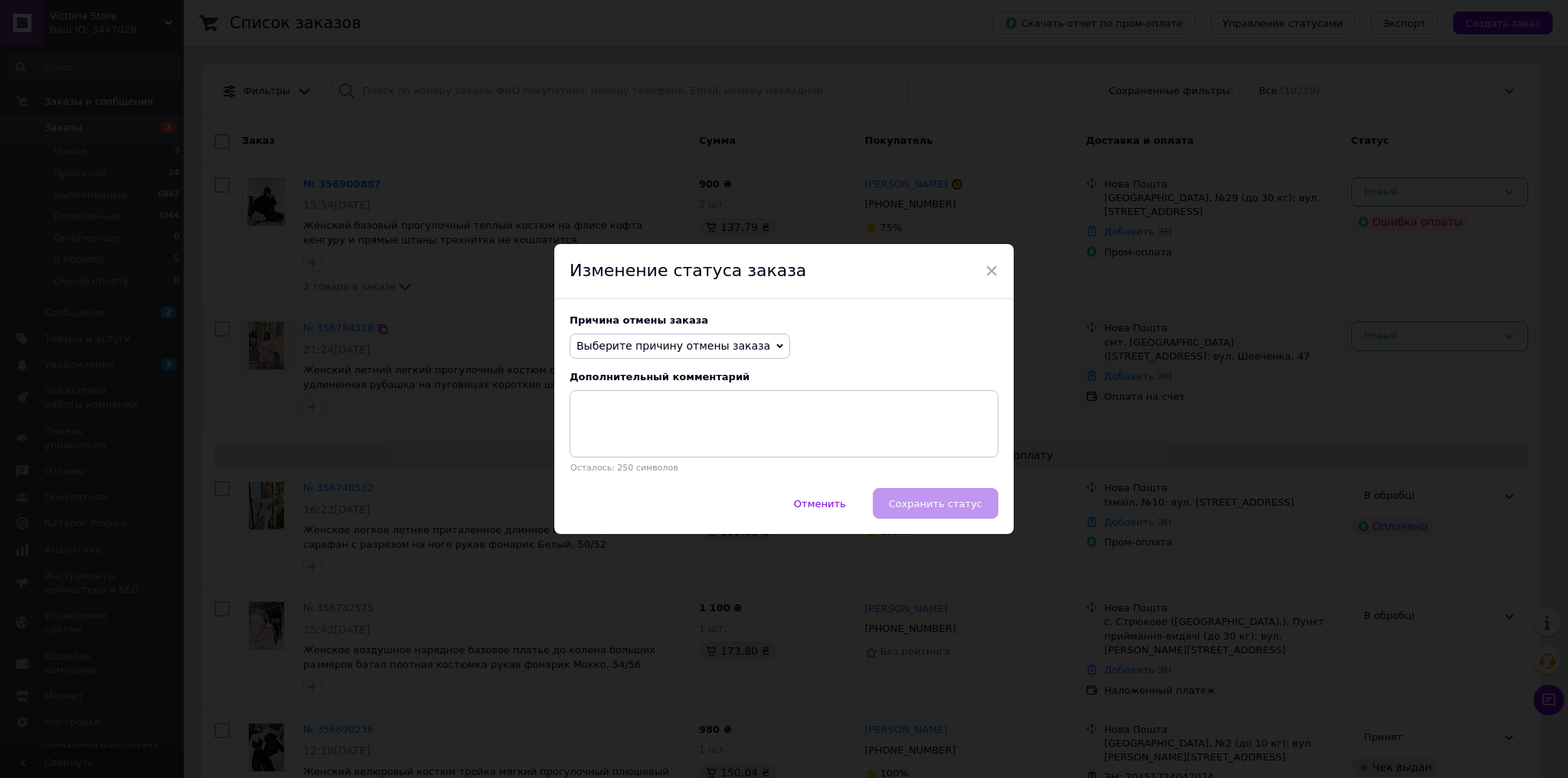
click at [698, 349] on span "Выберите причину отмены заказа" at bounding box center [673, 346] width 194 height 12
click at [671, 427] on li "Оплата не поступила" at bounding box center [680, 418] width 219 height 22
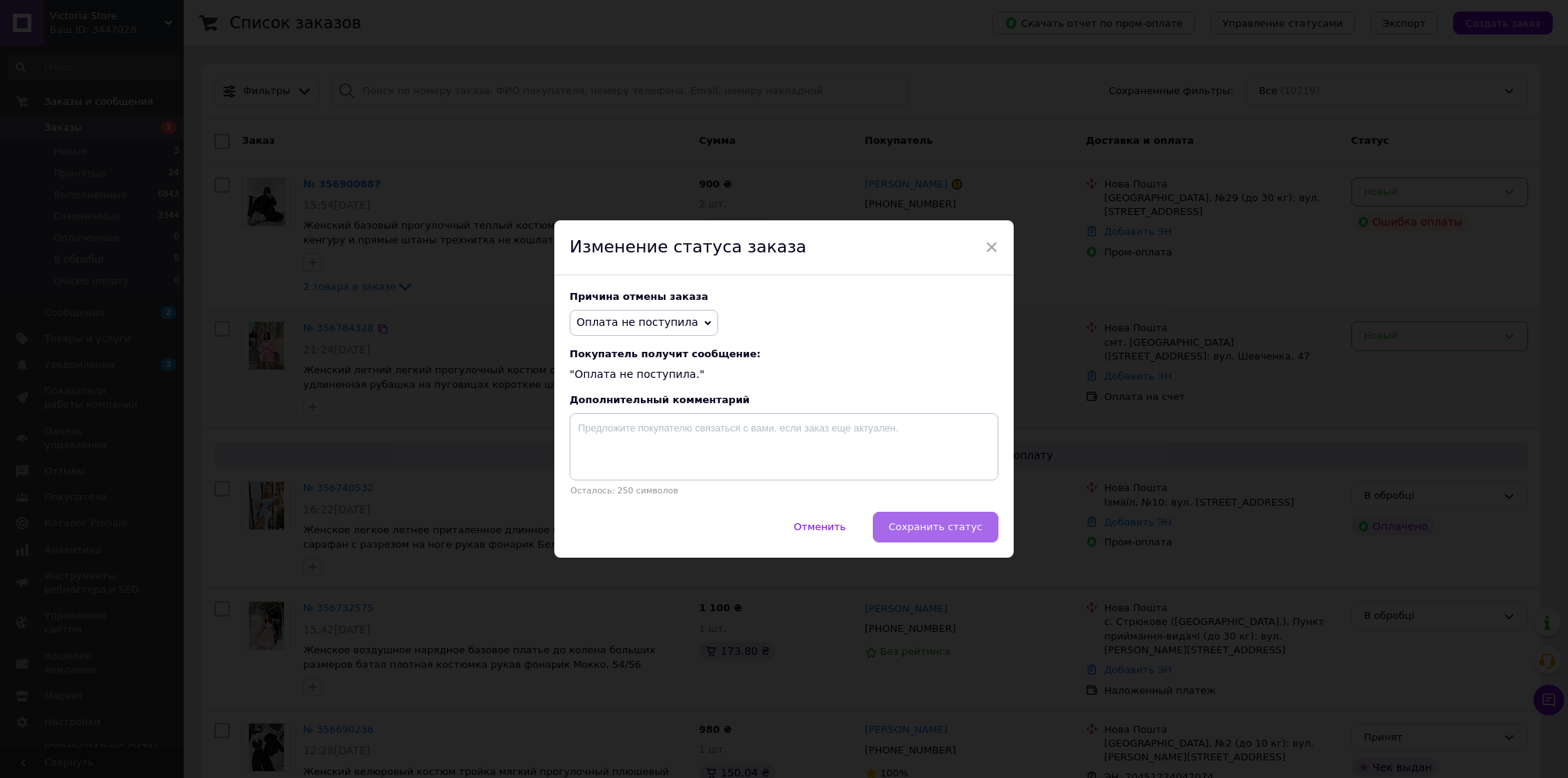
click at [951, 519] on button "Сохранить статус" at bounding box center [936, 527] width 125 height 30
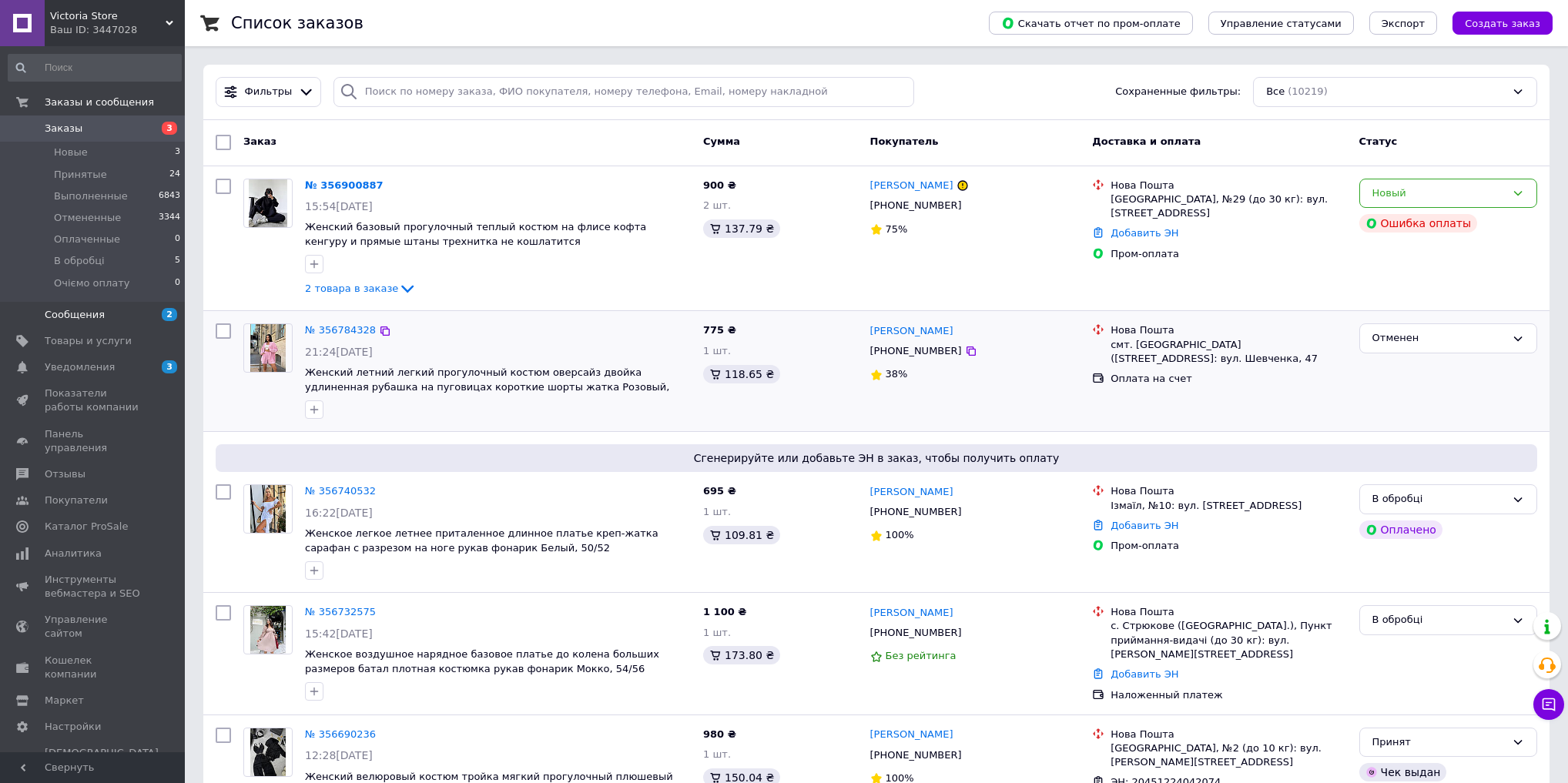
click at [114, 320] on span "Сообщения" at bounding box center [94, 315] width 98 height 14
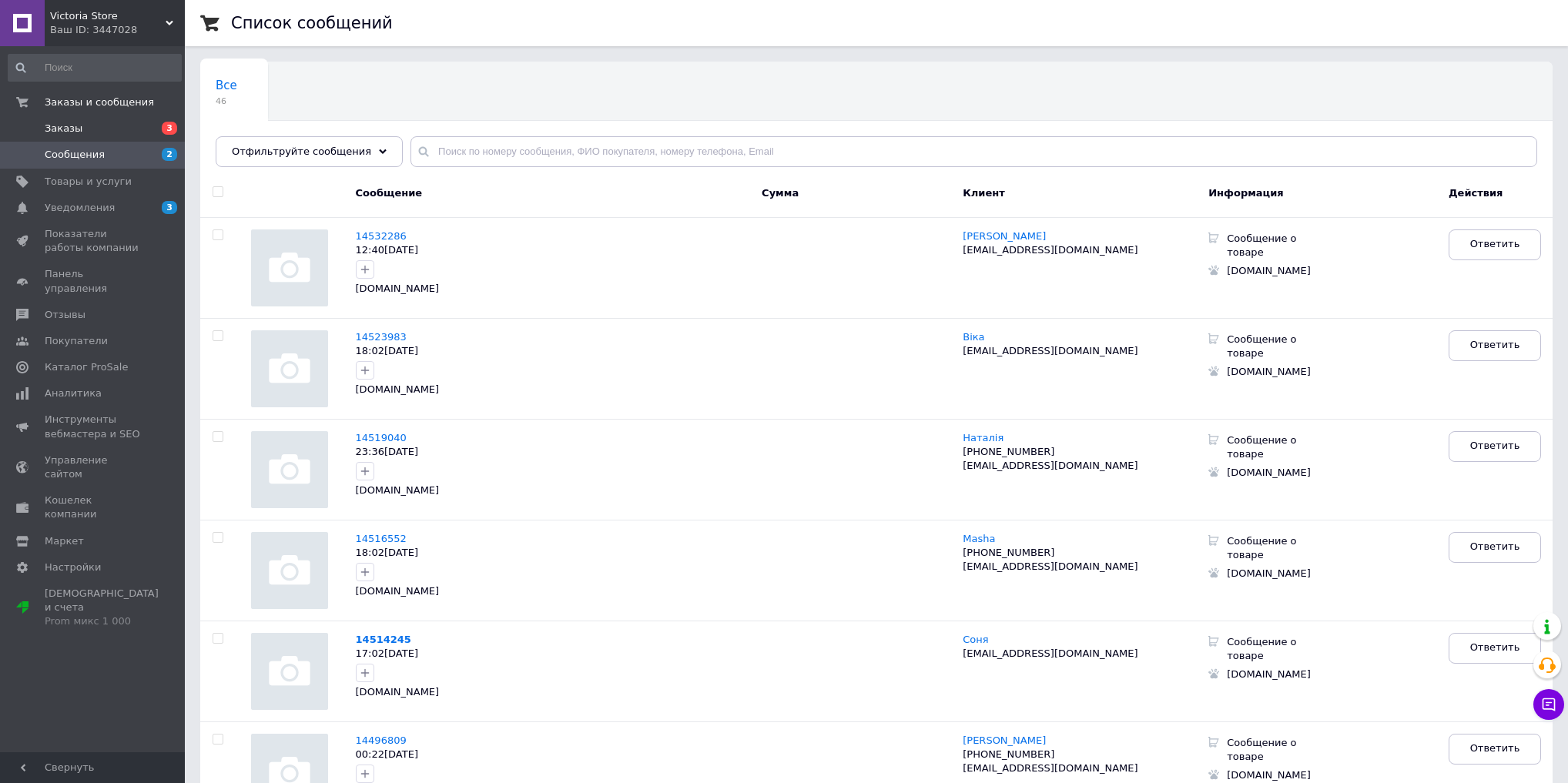
click at [105, 123] on span "Заказы" at bounding box center [94, 129] width 98 height 14
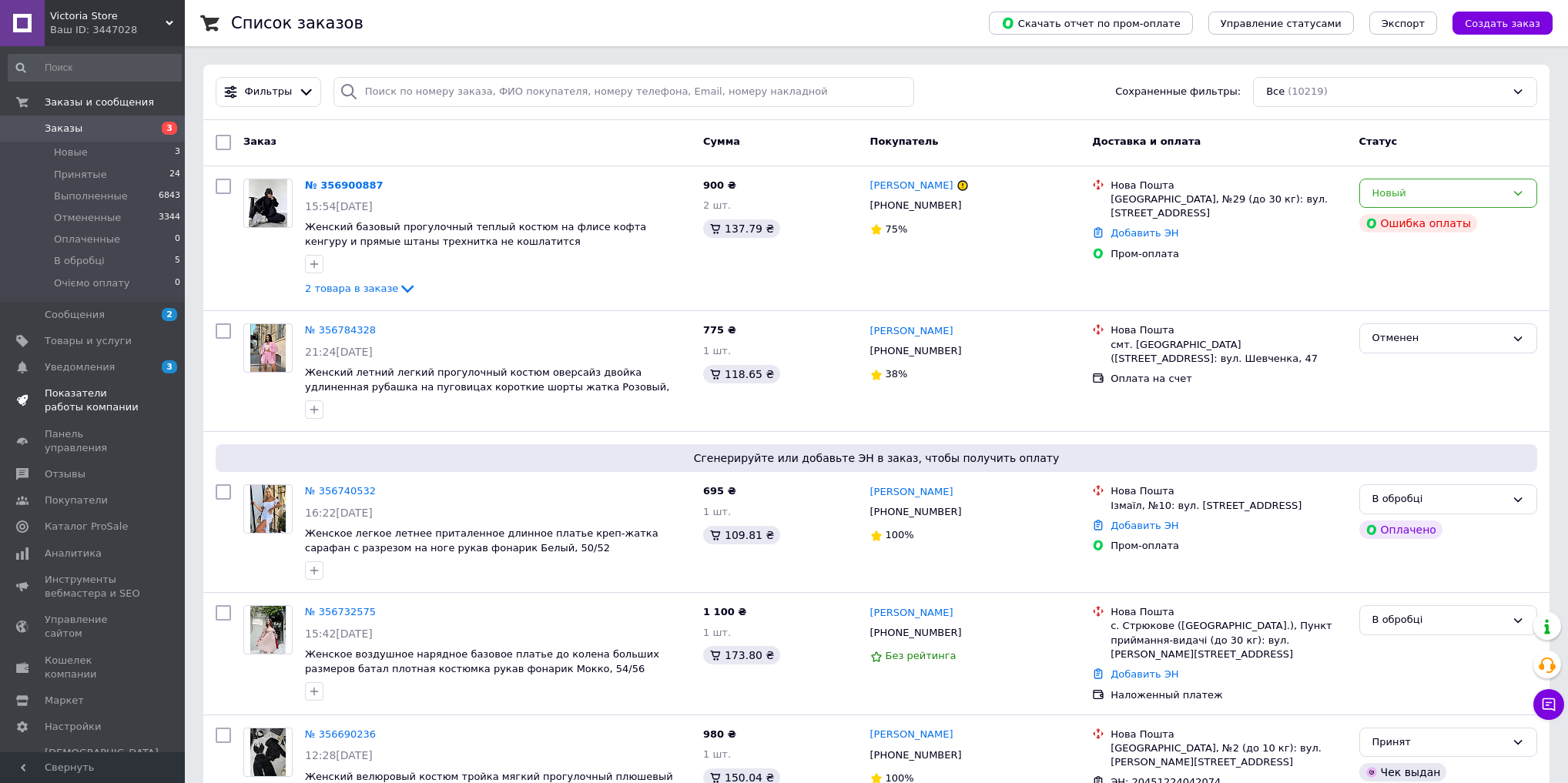
click at [113, 392] on span "Показатели работы компании" at bounding box center [94, 401] width 98 height 28
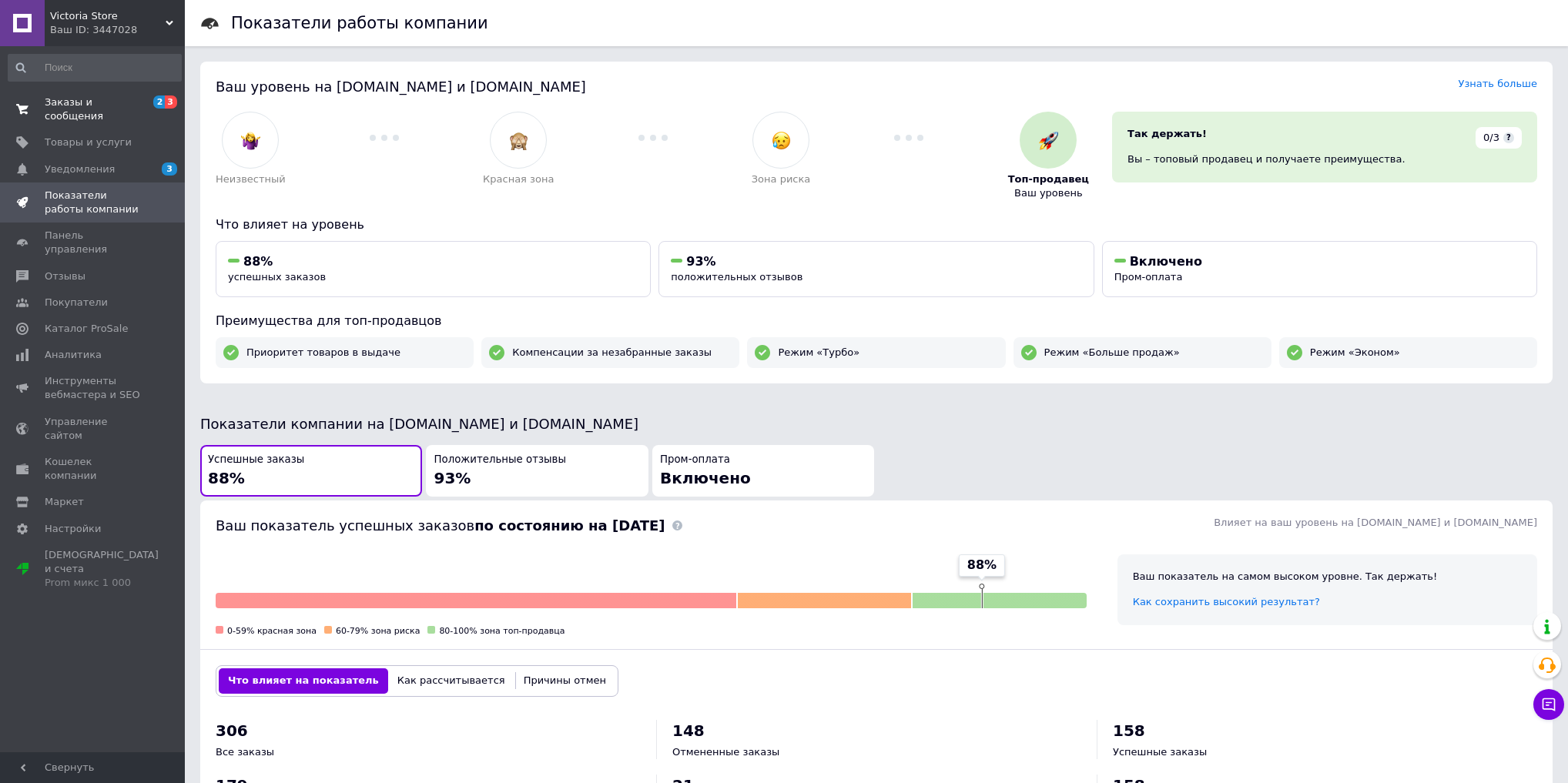
click at [67, 103] on span "Заказы и сообщения" at bounding box center [94, 109] width 98 height 28
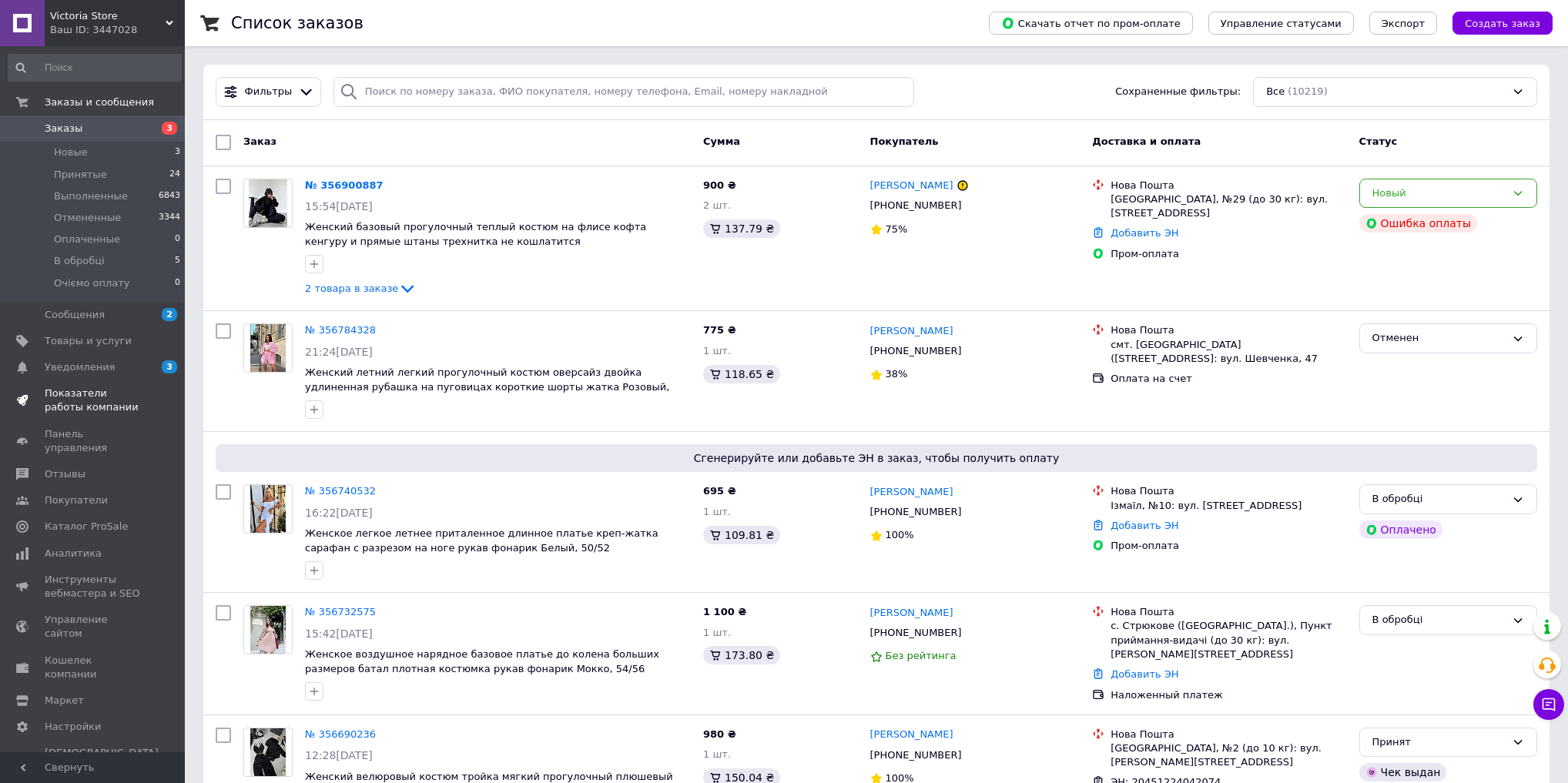
click at [125, 405] on span "Показатели работы компании" at bounding box center [94, 401] width 98 height 28
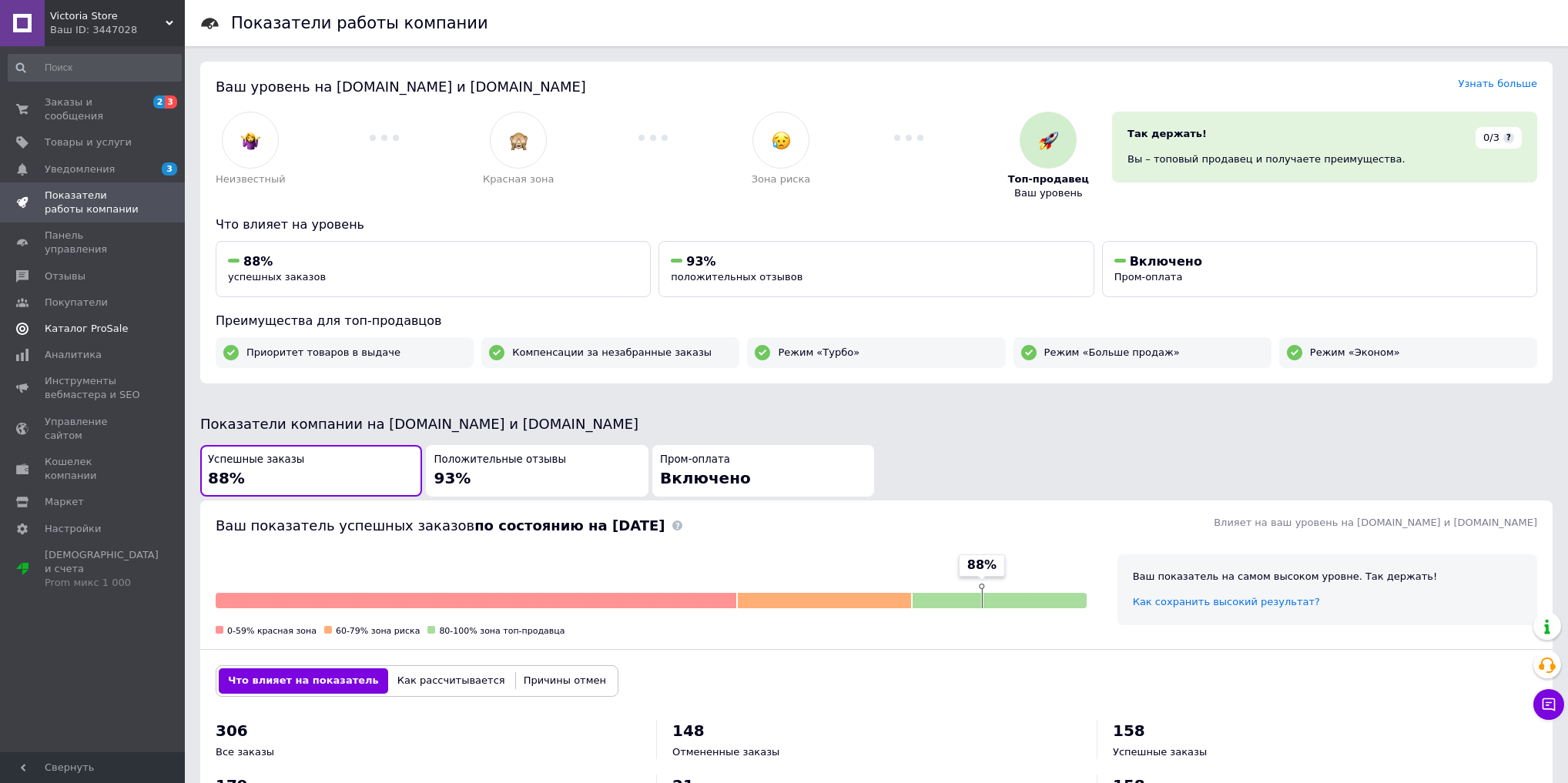
click at [113, 322] on span "Каталог ProSale" at bounding box center [86, 329] width 83 height 14
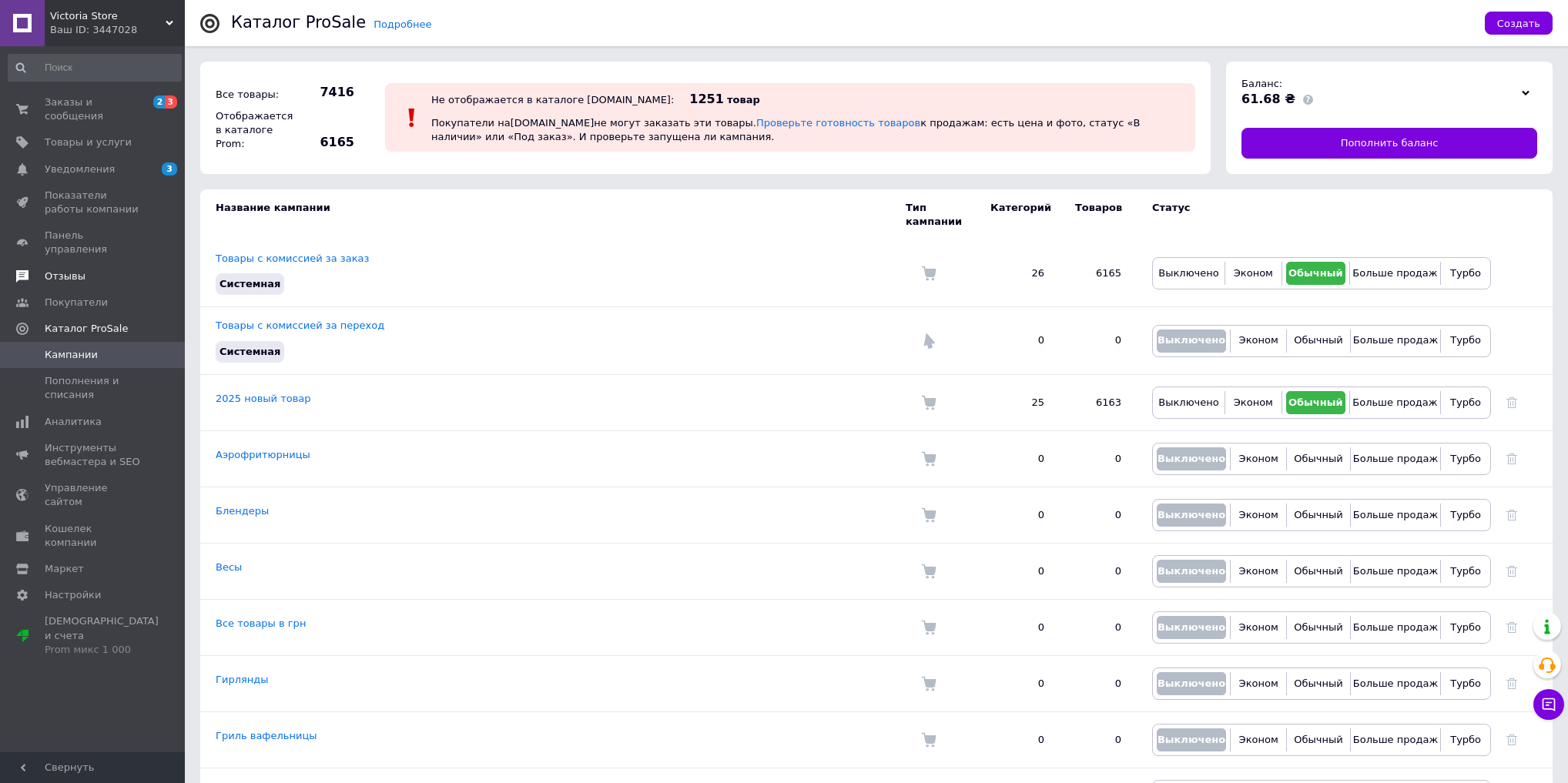
click at [79, 269] on span "Отзывы" at bounding box center [65, 276] width 41 height 14
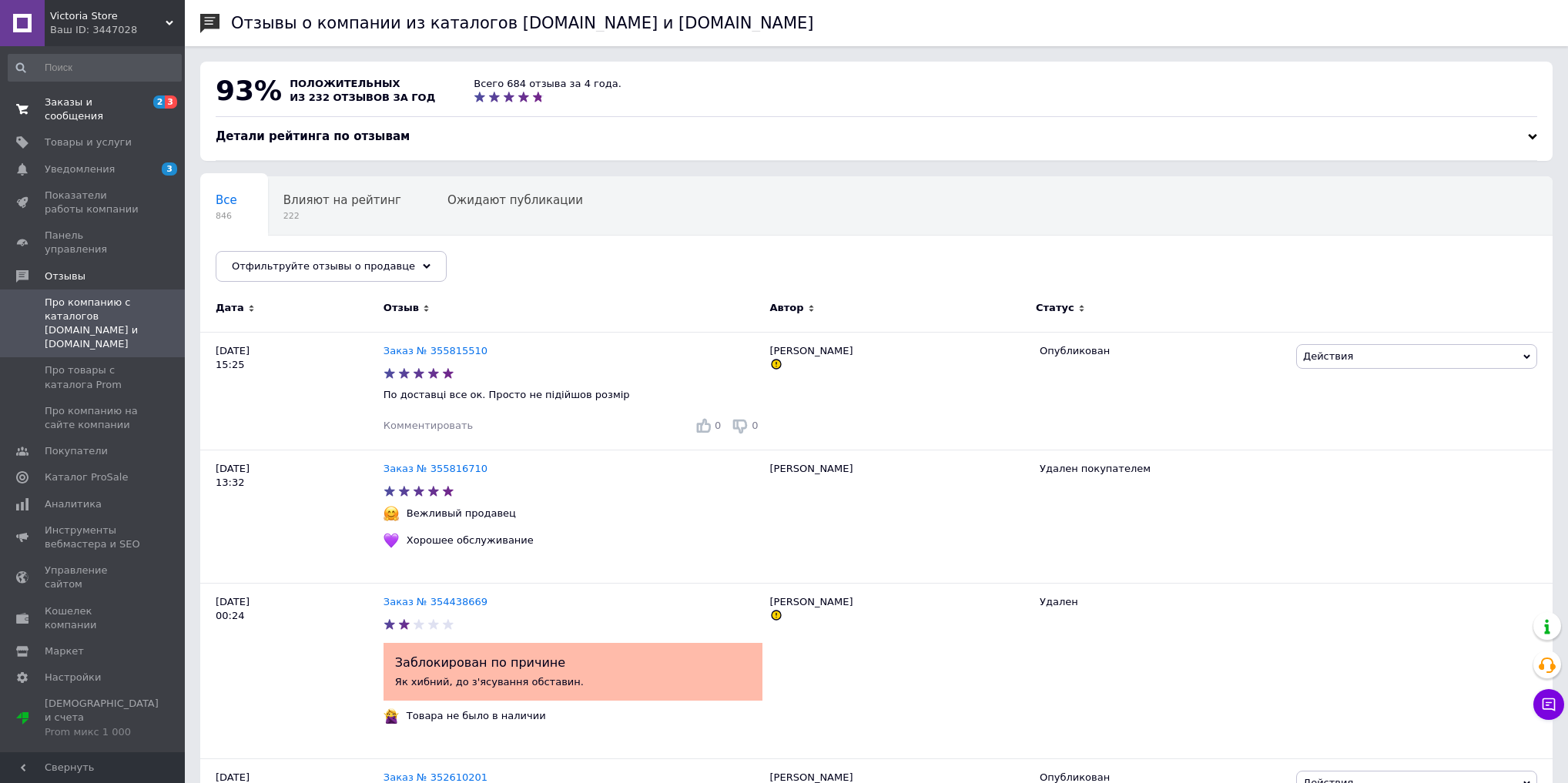
click at [122, 103] on span "Заказы и сообщения" at bounding box center [94, 109] width 98 height 28
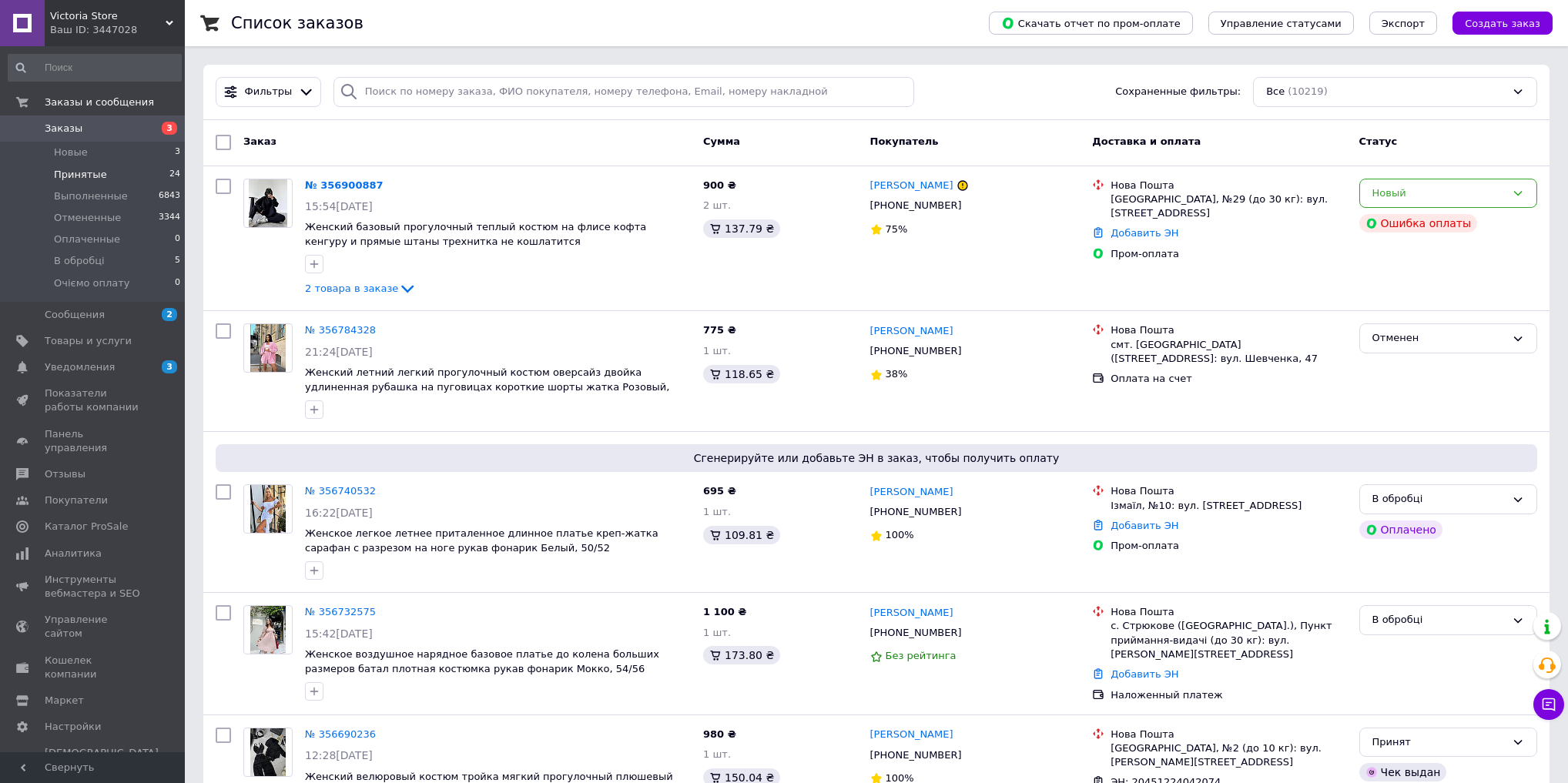
click at [90, 172] on span "Принятые" at bounding box center [80, 175] width 53 height 14
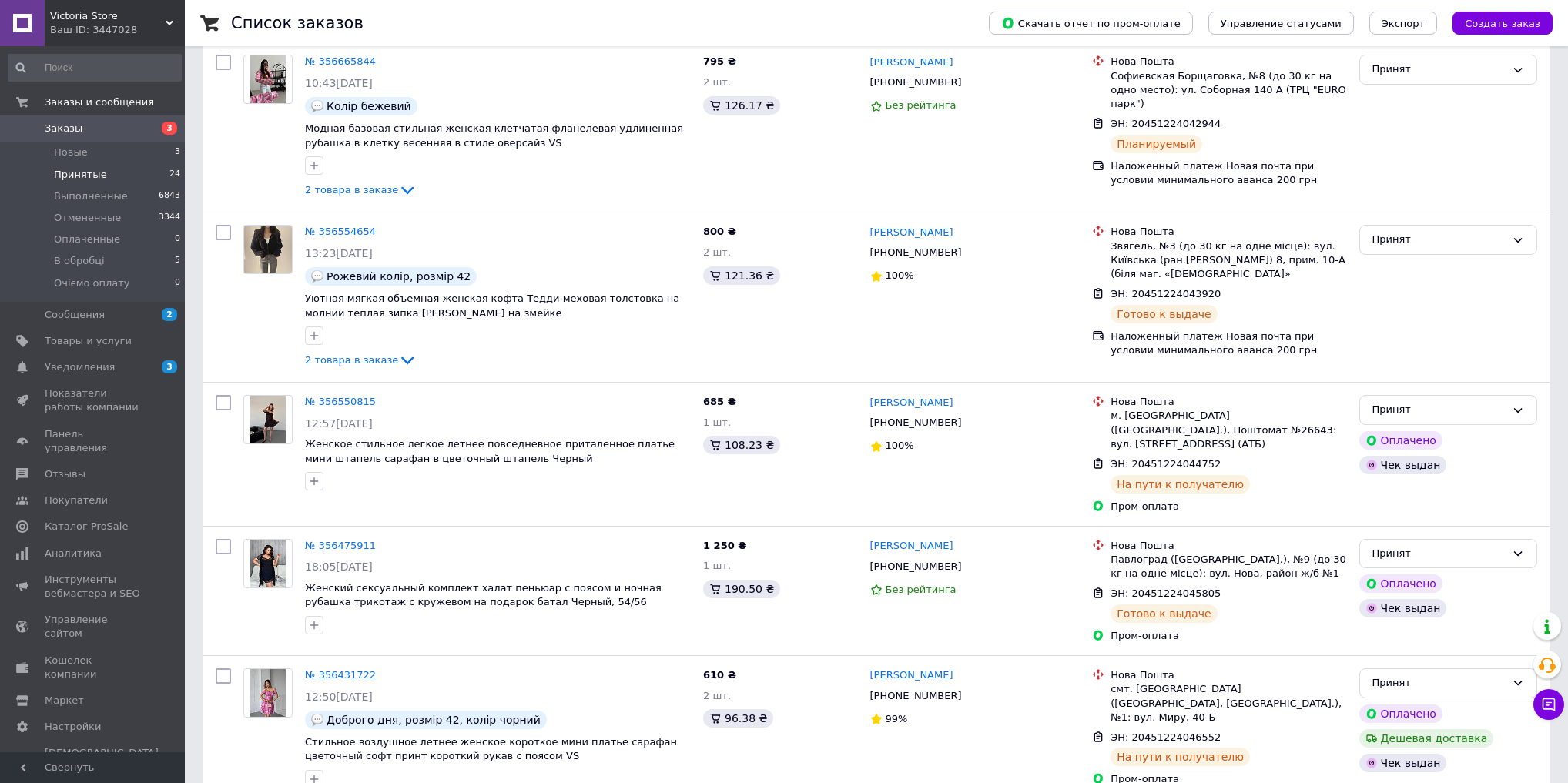
scroll to position [247, 0]
